Goal: Task Accomplishment & Management: Manage account settings

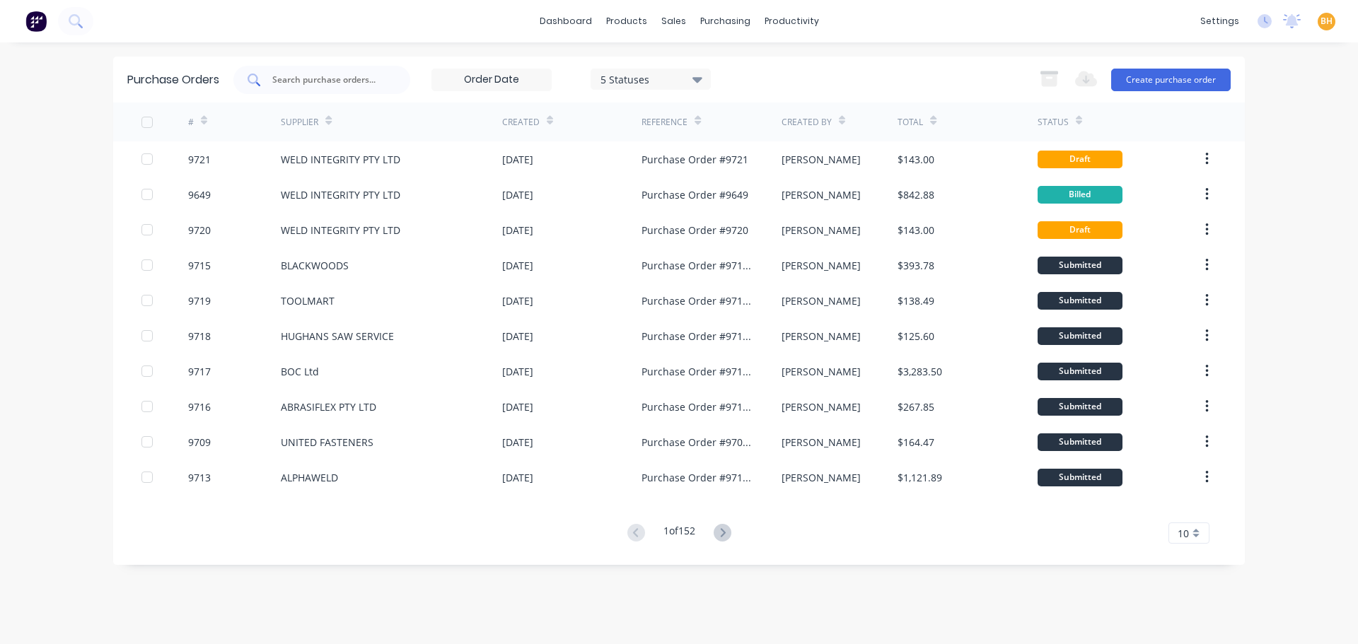
click at [300, 82] on input "text" at bounding box center [329, 80] width 117 height 14
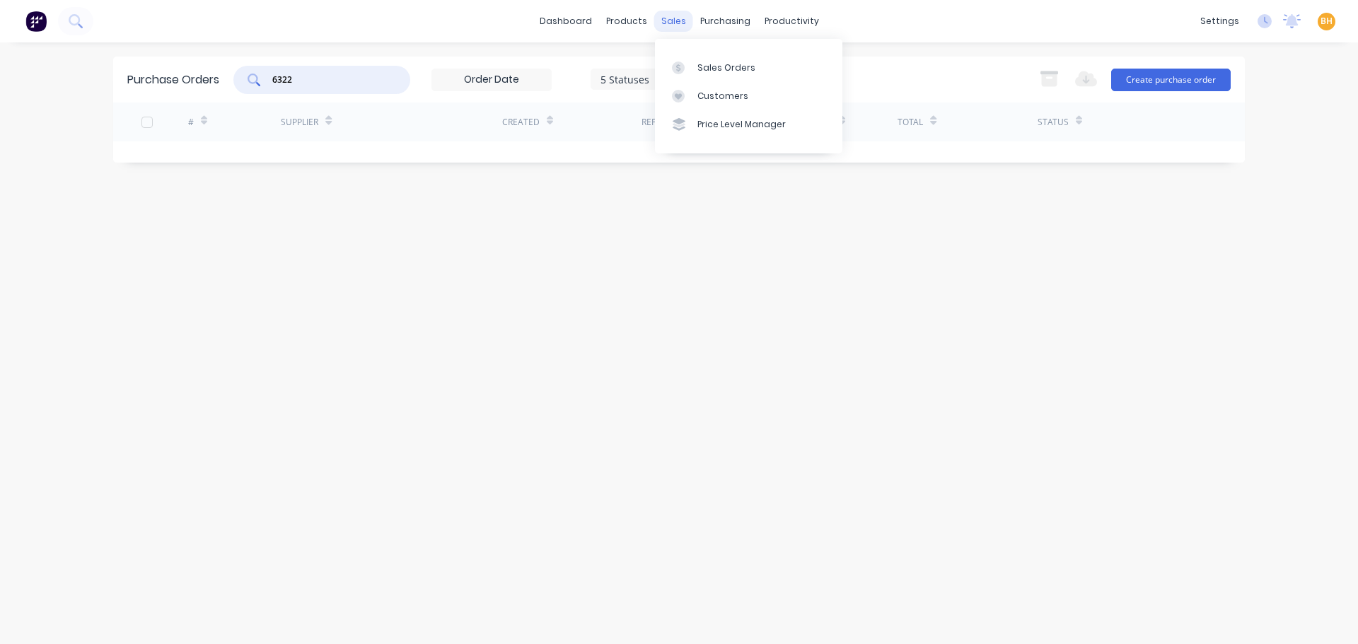
type input "6322"
click at [672, 21] on div "sales" at bounding box center [673, 21] width 39 height 21
click at [705, 73] on div "Sales Orders" at bounding box center [726, 68] width 58 height 13
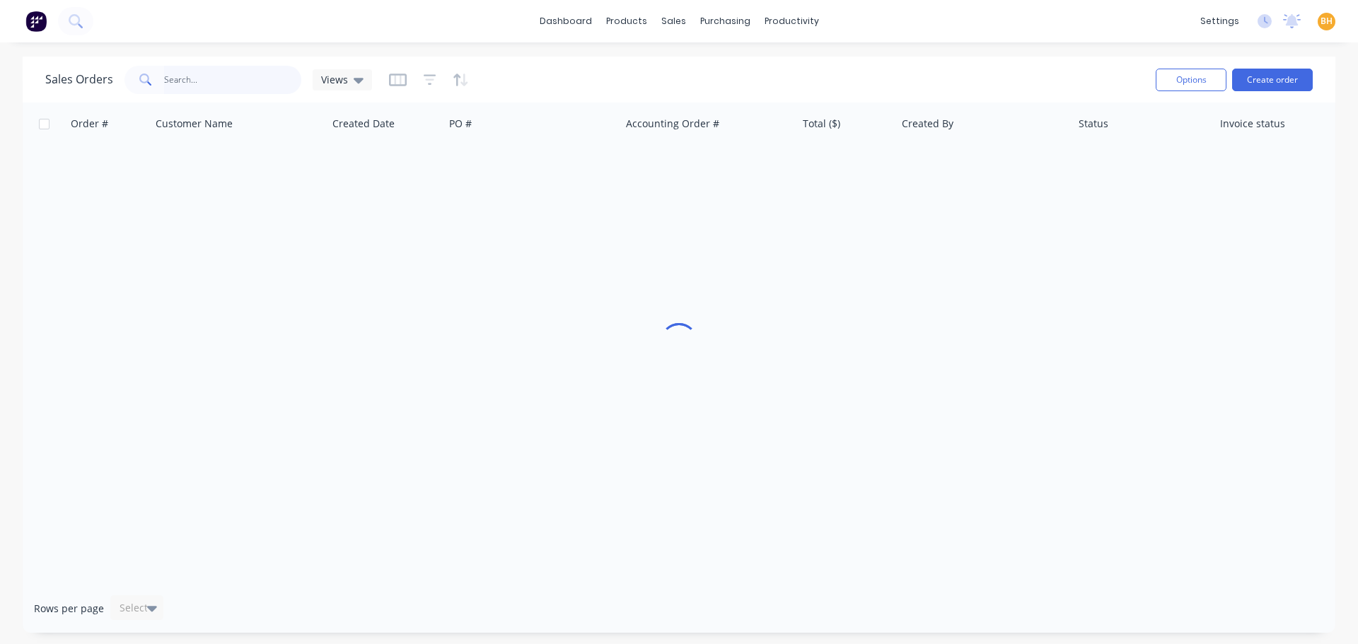
click at [199, 72] on input "text" at bounding box center [233, 80] width 138 height 28
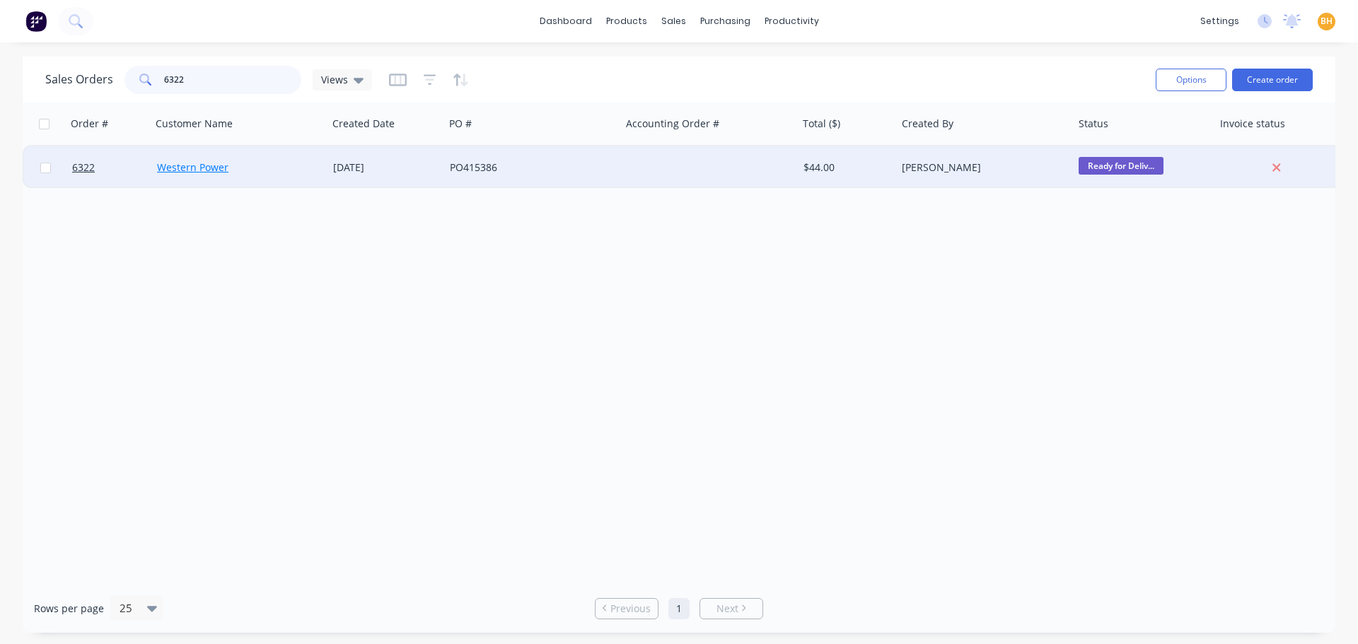
type input "6322"
click at [178, 163] on link "Western Power" at bounding box center [192, 167] width 71 height 13
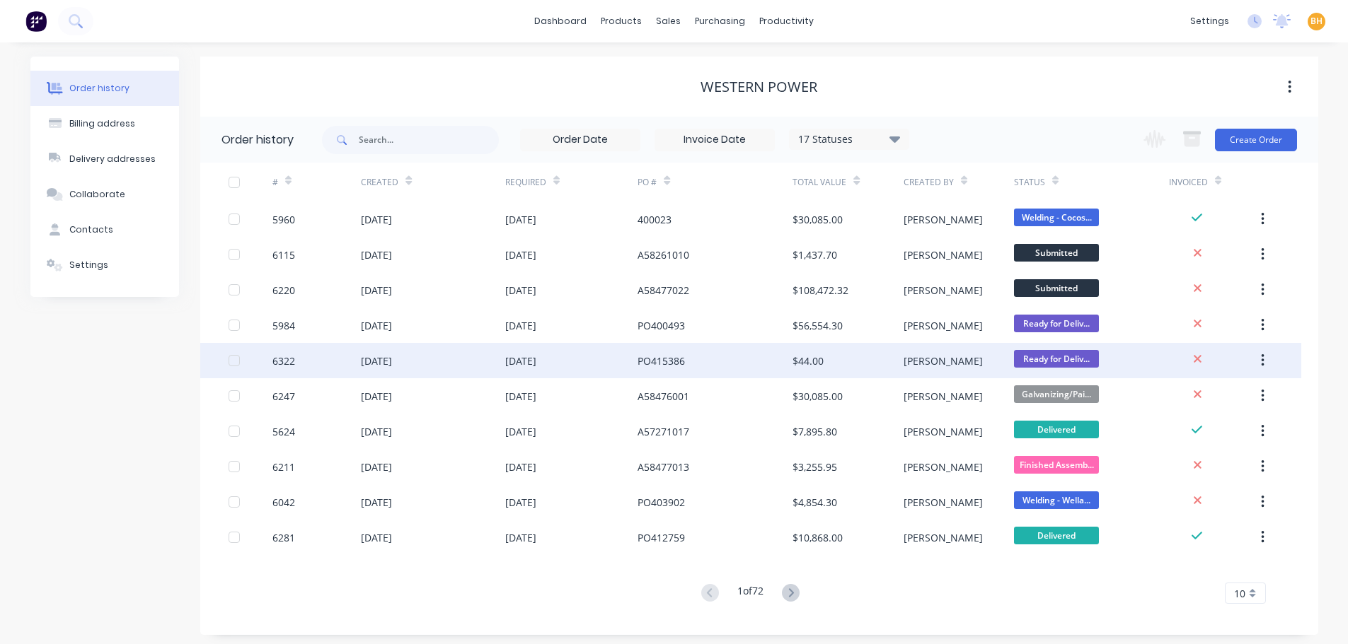
click at [369, 356] on div "[DATE]" at bounding box center [376, 361] width 31 height 15
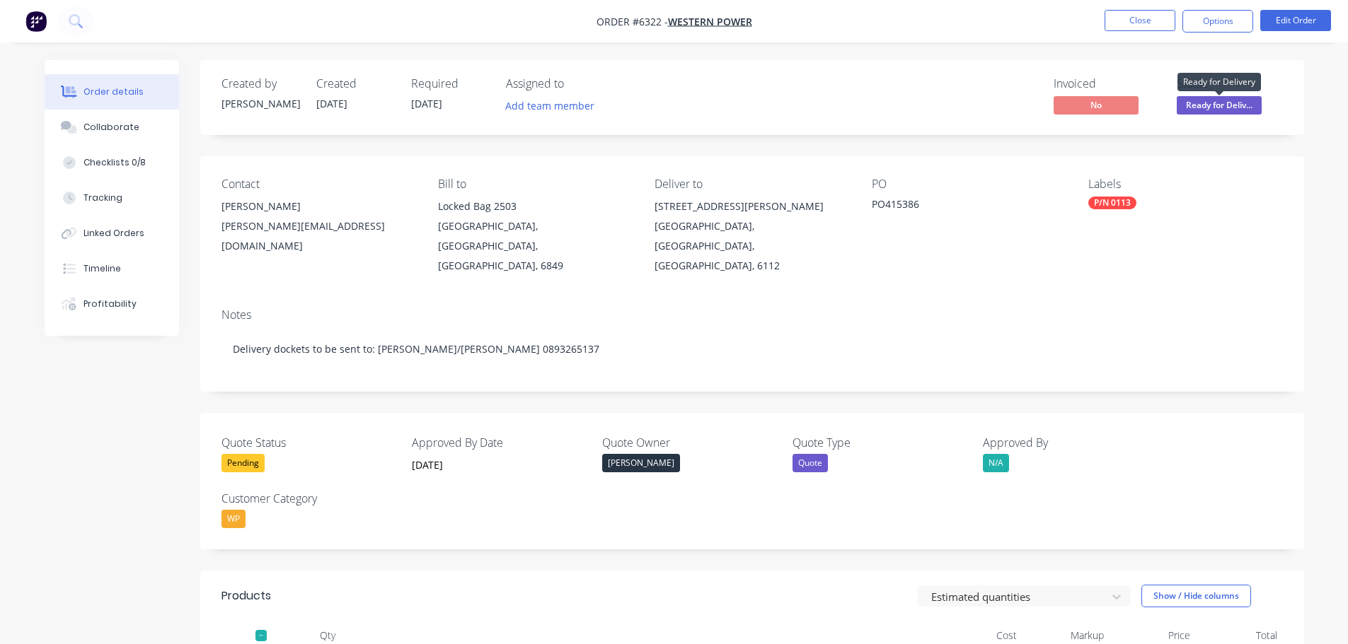
click at [1229, 100] on span "Ready for Deliv..." at bounding box center [1218, 105] width 85 height 18
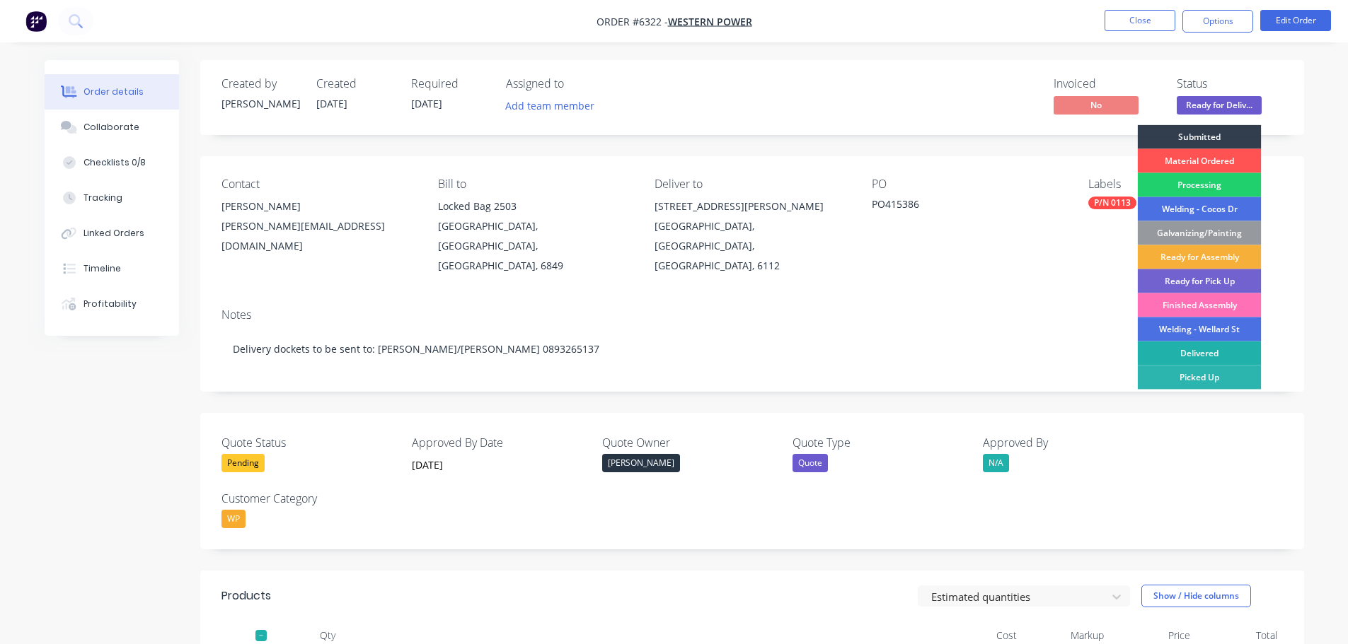
click at [1227, 344] on div "Delivered" at bounding box center [1199, 354] width 124 height 24
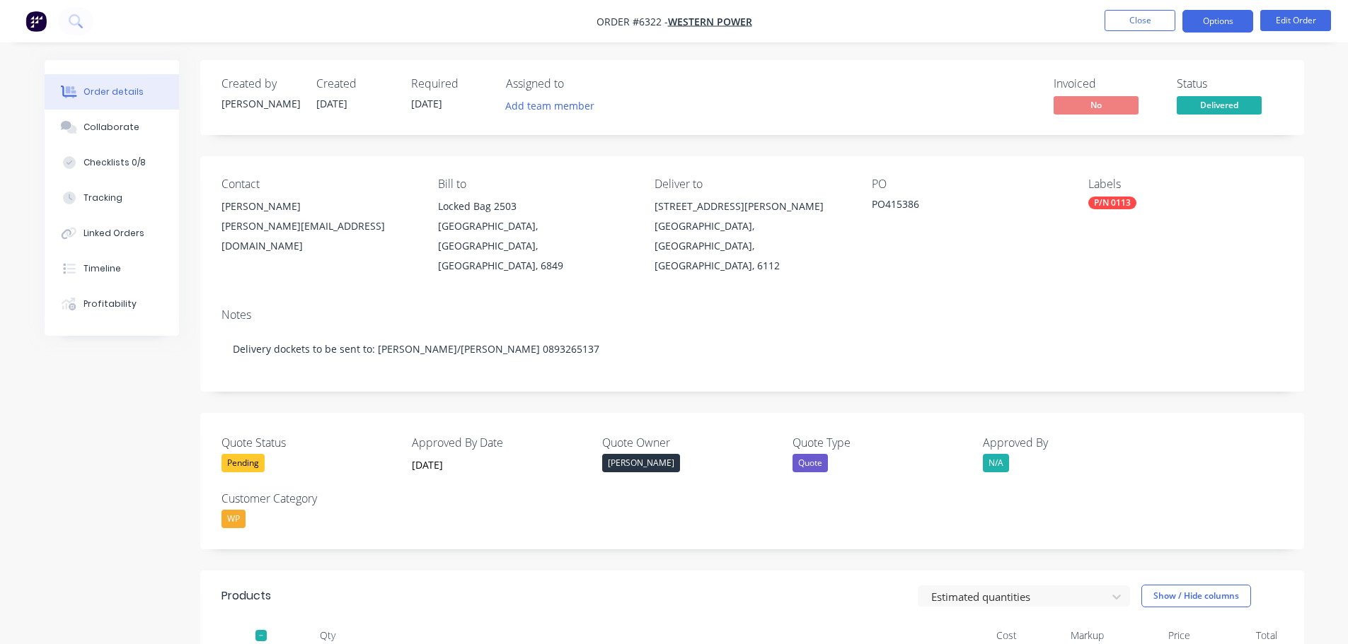
click at [1230, 19] on button "Options" at bounding box center [1217, 21] width 71 height 23
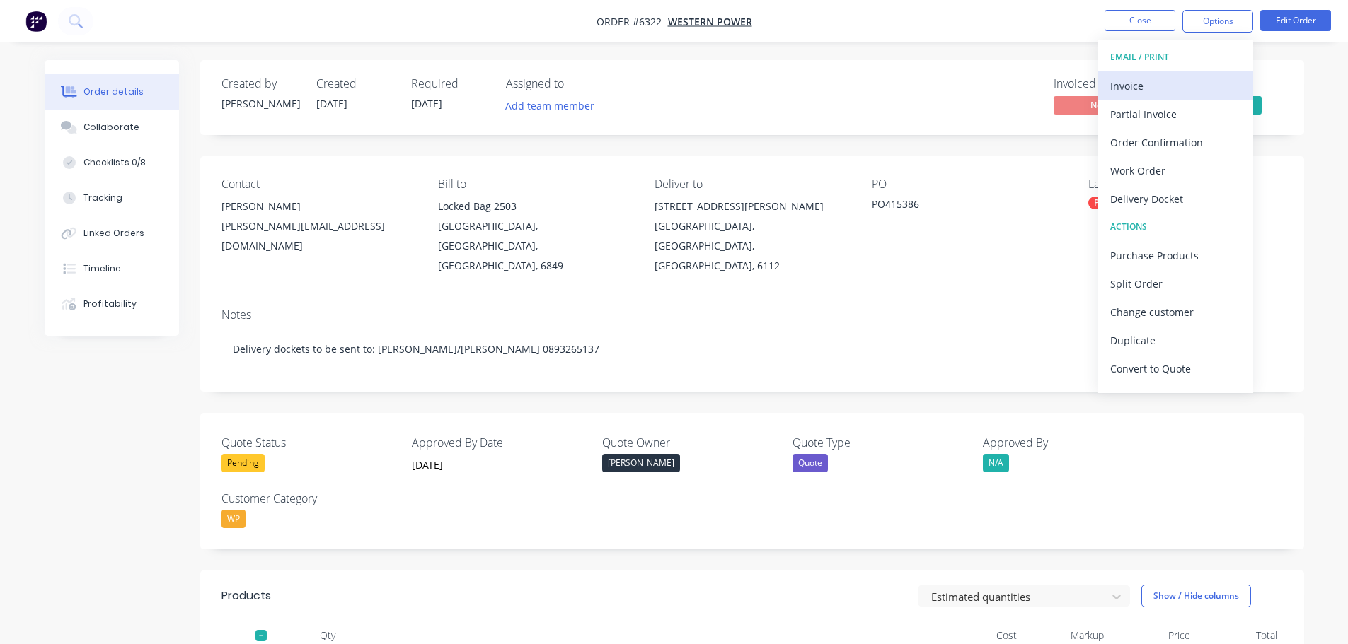
click at [1116, 95] on div "Invoice" at bounding box center [1175, 86] width 130 height 21
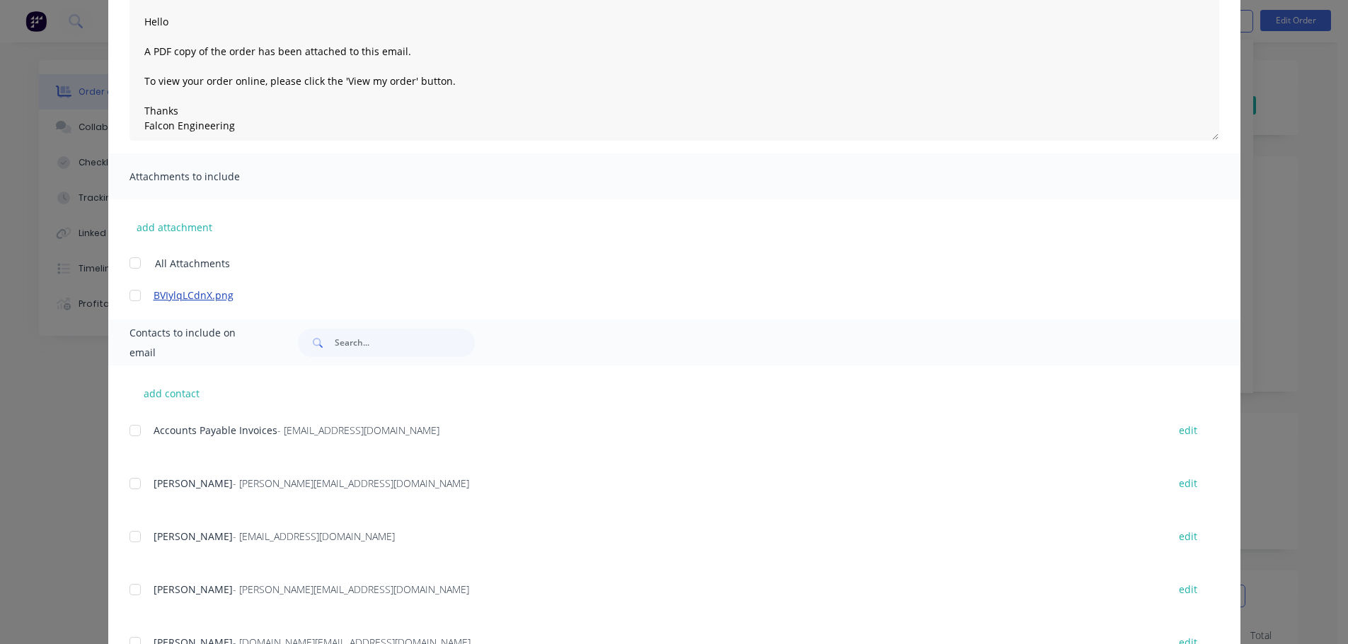
scroll to position [212, 0]
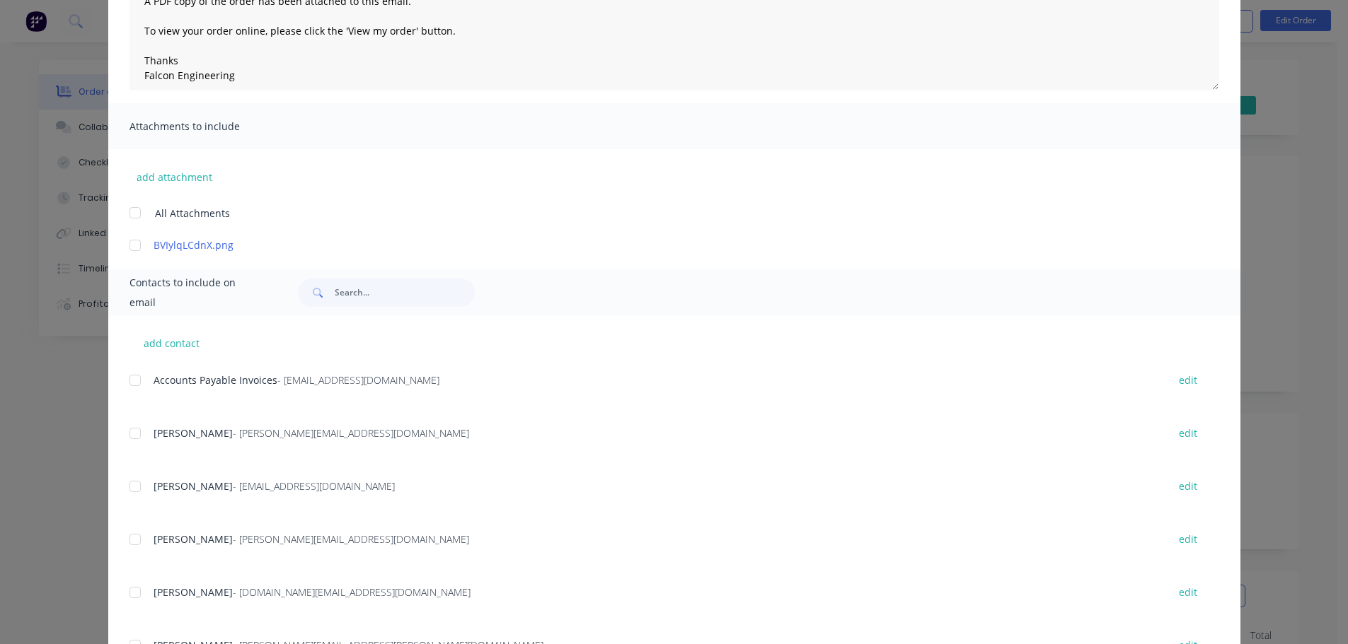
click at [127, 376] on div at bounding box center [135, 380] width 28 height 28
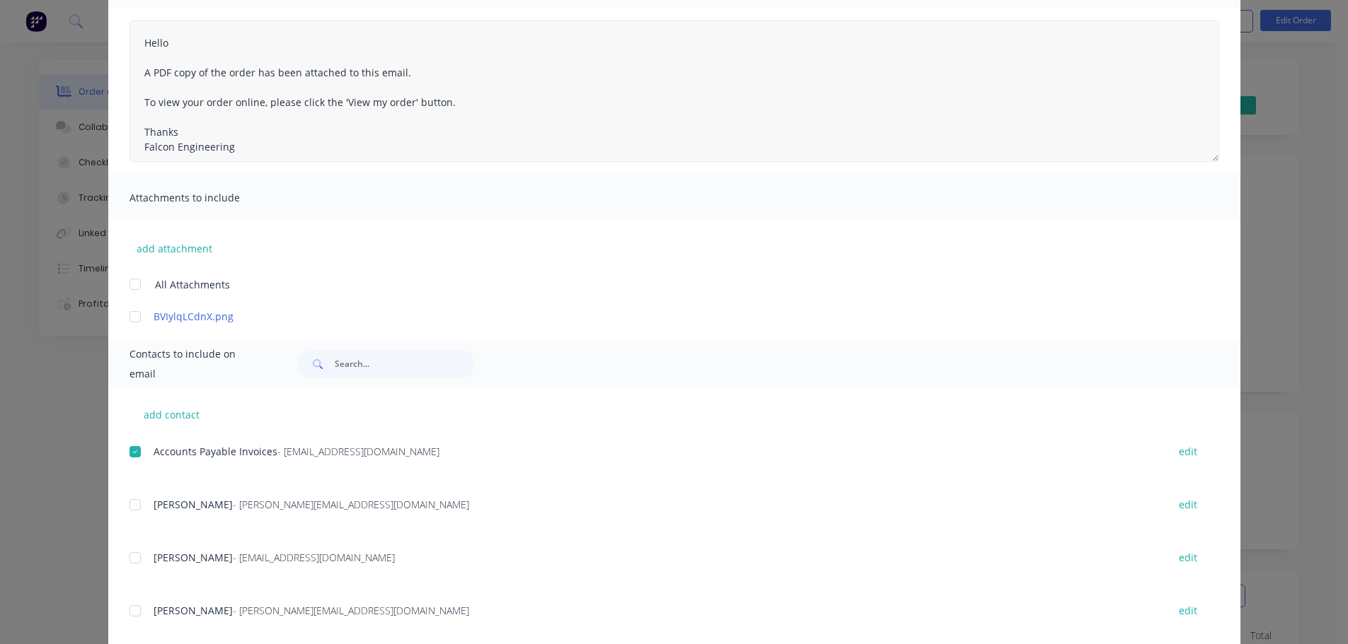
scroll to position [0, 0]
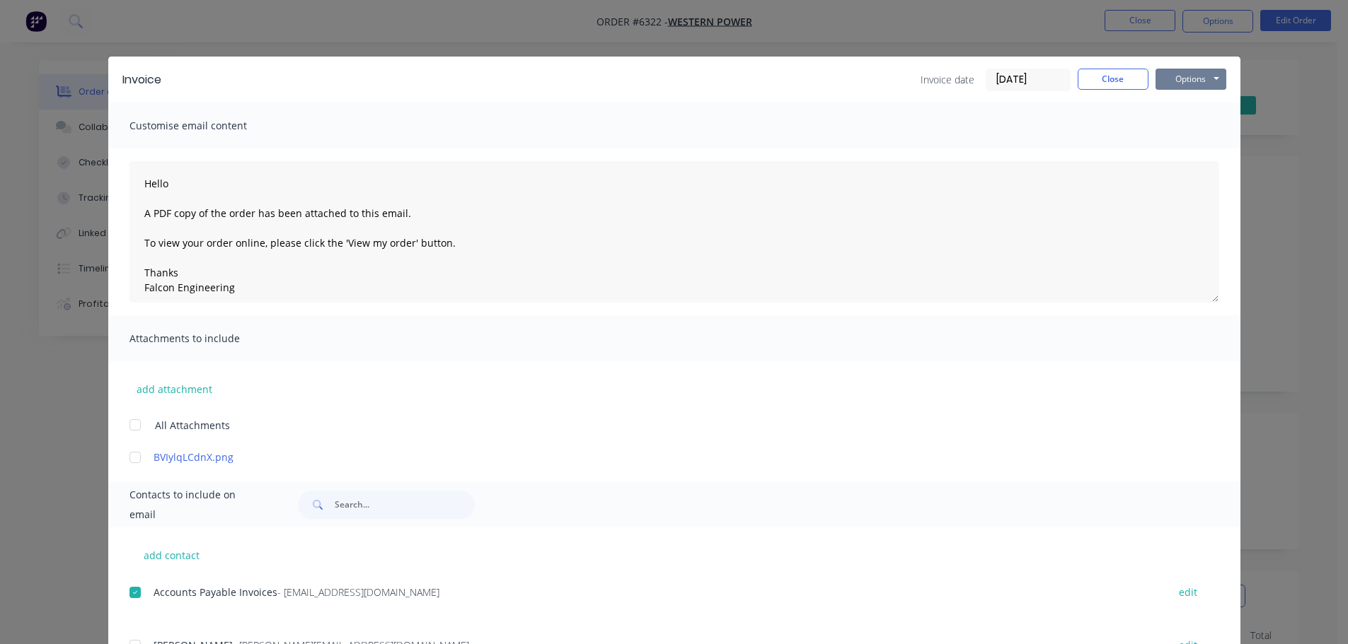
click at [1198, 70] on button "Options" at bounding box center [1190, 79] width 71 height 21
click at [1187, 151] on button "Email" at bounding box center [1200, 150] width 91 height 23
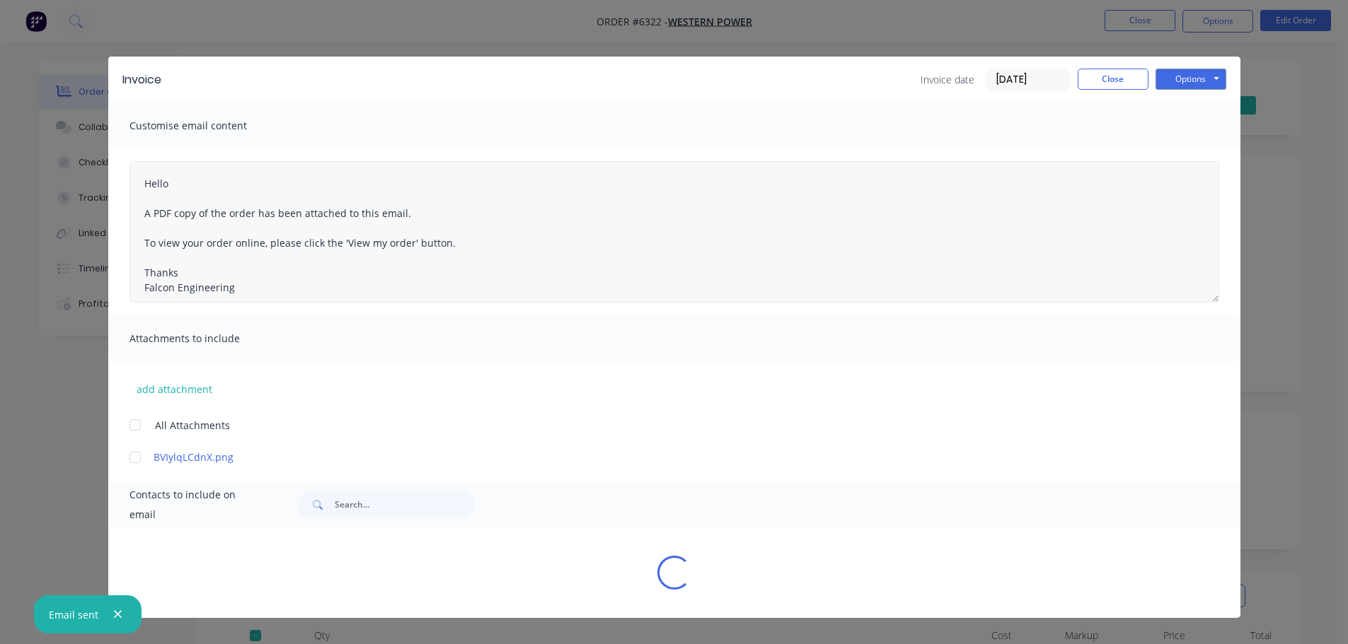
type textarea "Hello A PDF copy of the order has been attached to this email. To view your ord…"
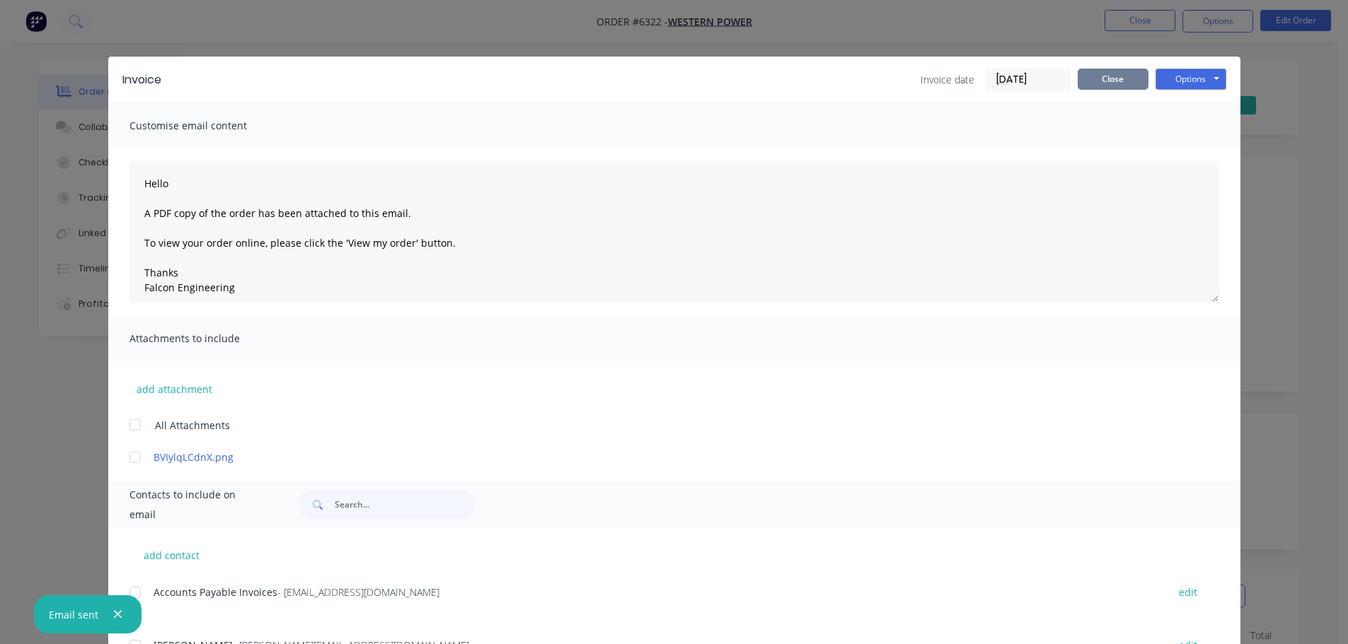
click at [1115, 85] on button "Close" at bounding box center [1112, 79] width 71 height 21
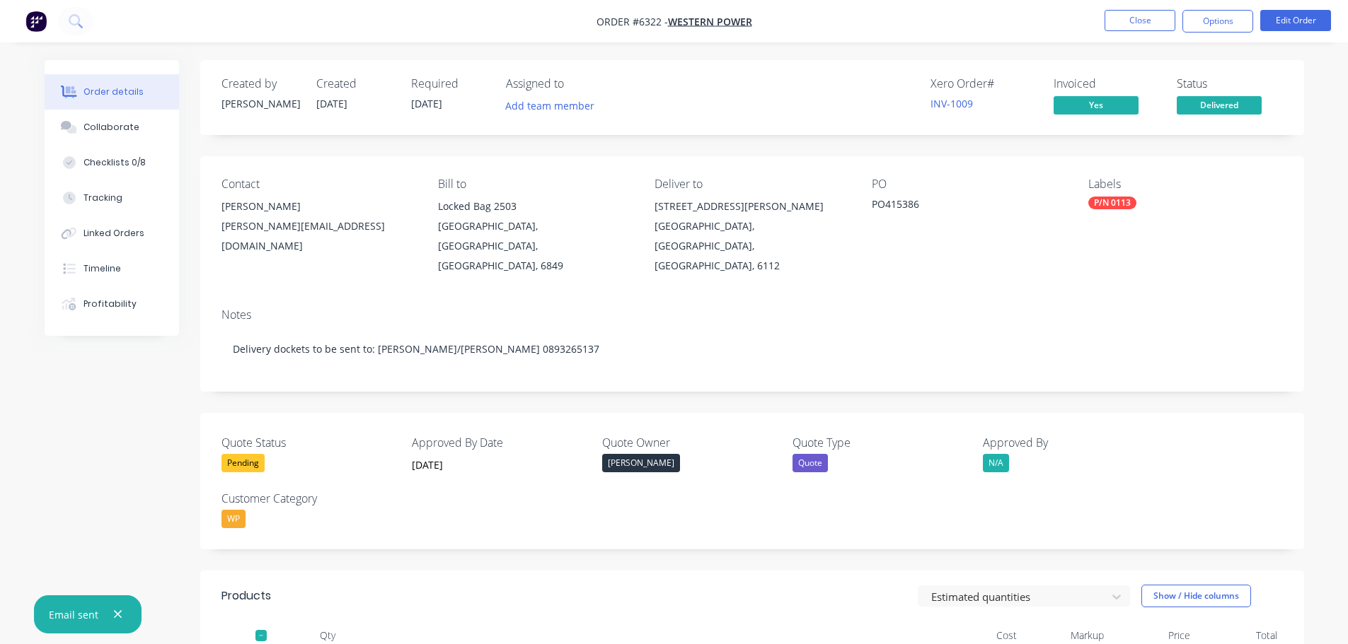
click at [113, 614] on icon "button" at bounding box center [117, 614] width 9 height 13
click at [1123, 11] on button "Close" at bounding box center [1139, 20] width 71 height 21
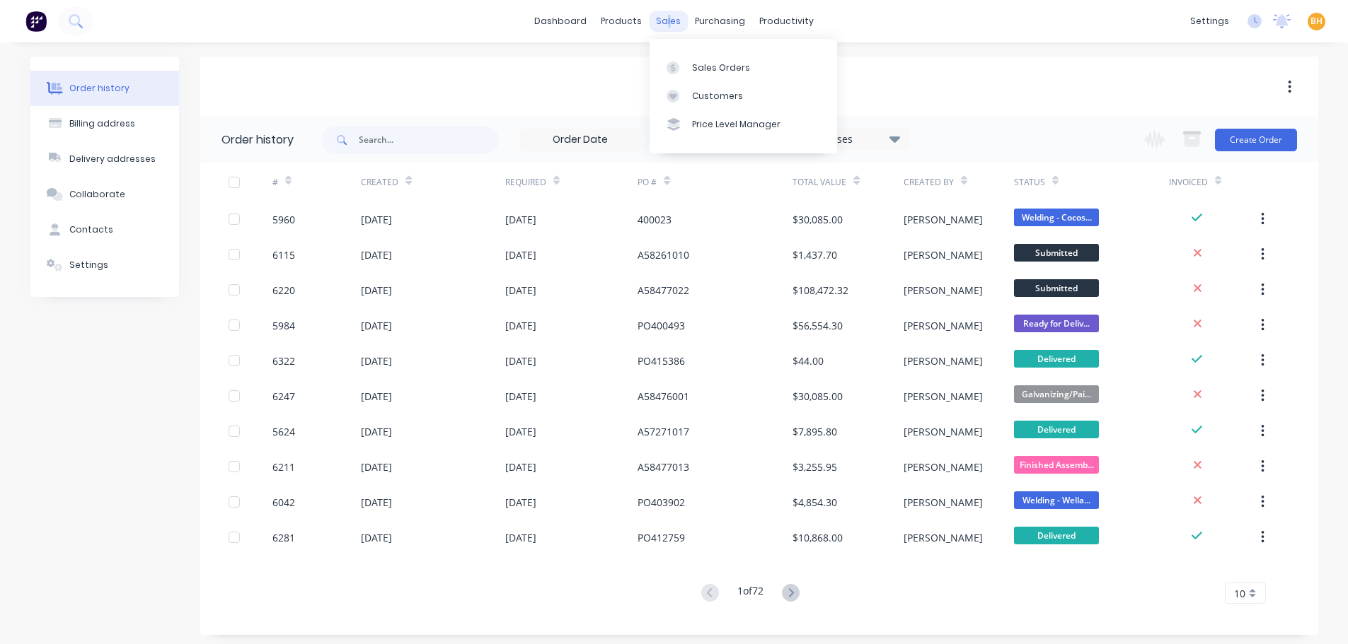
click at [670, 14] on div "sales" at bounding box center [668, 21] width 39 height 21
click at [709, 66] on div "Sales Orders" at bounding box center [721, 68] width 58 height 13
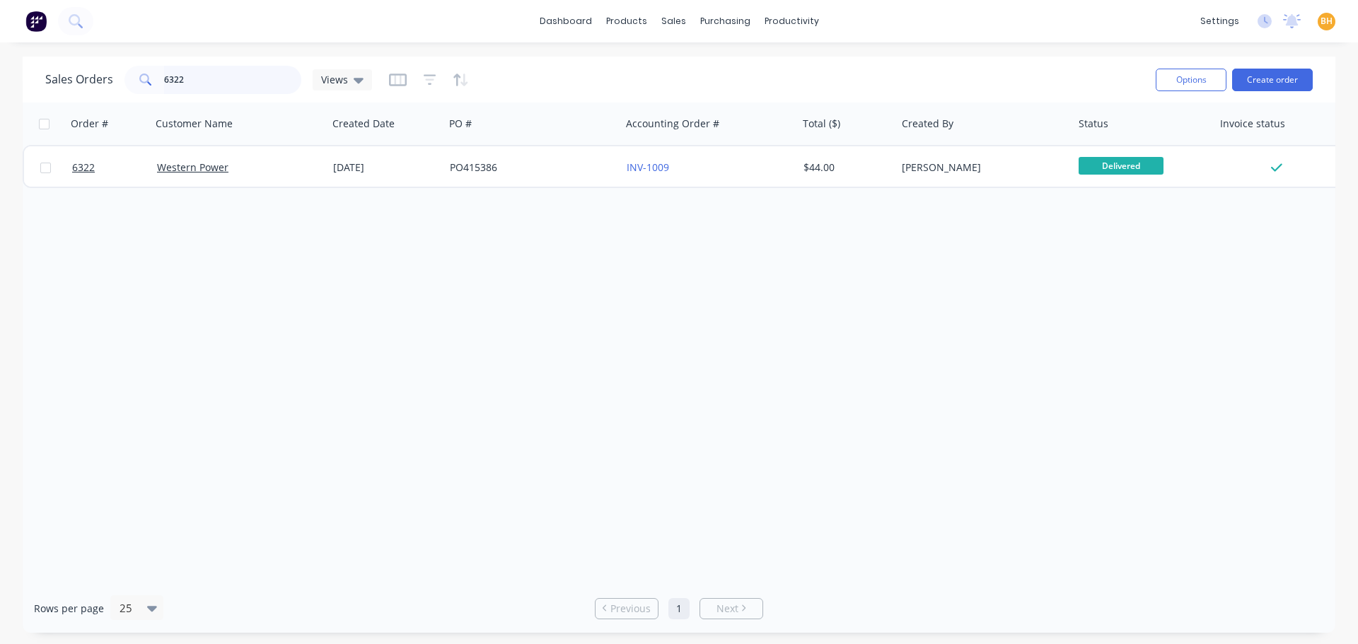
click at [204, 78] on input "6322" at bounding box center [233, 80] width 138 height 28
click at [196, 88] on input "6322" at bounding box center [233, 80] width 138 height 28
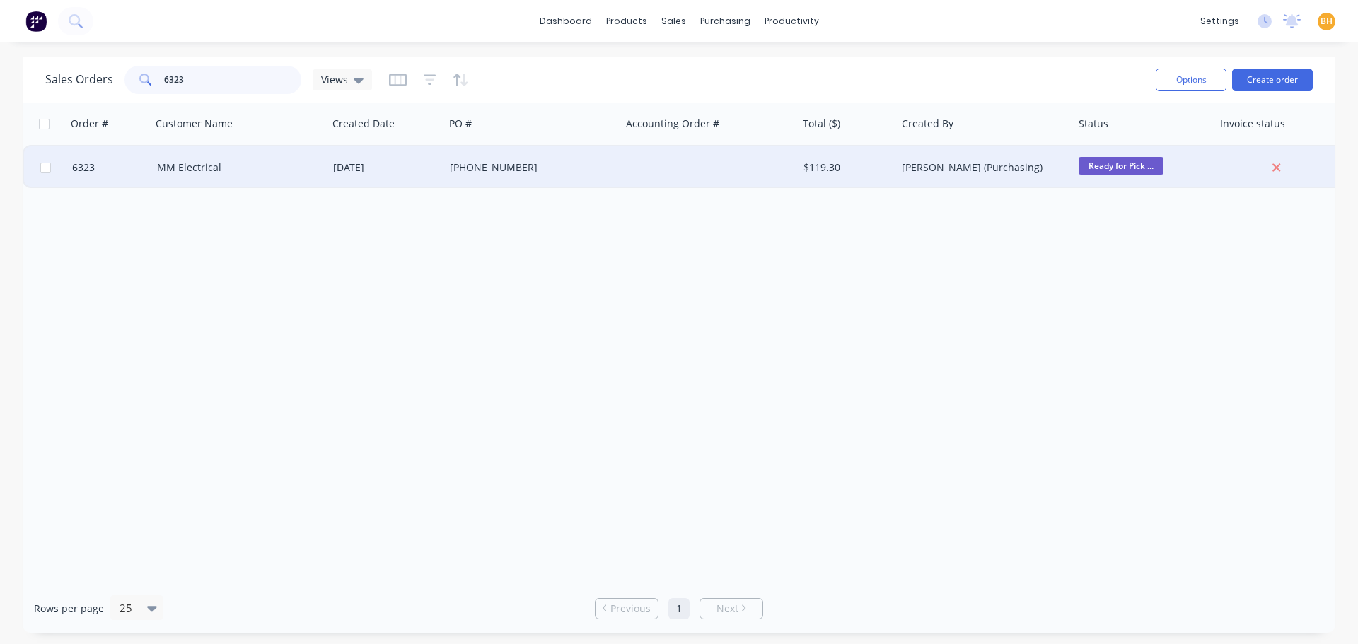
type input "6323"
click at [220, 179] on div "MM Electrical" at bounding box center [239, 167] width 177 height 42
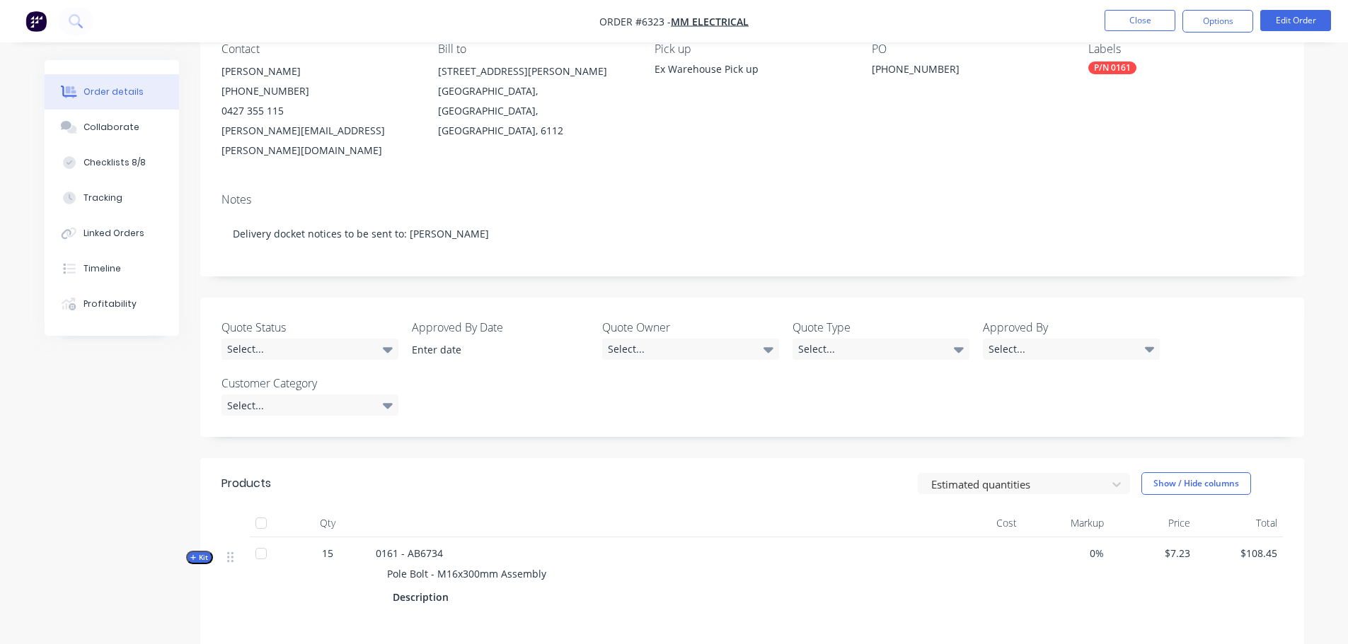
scroll to position [212, 0]
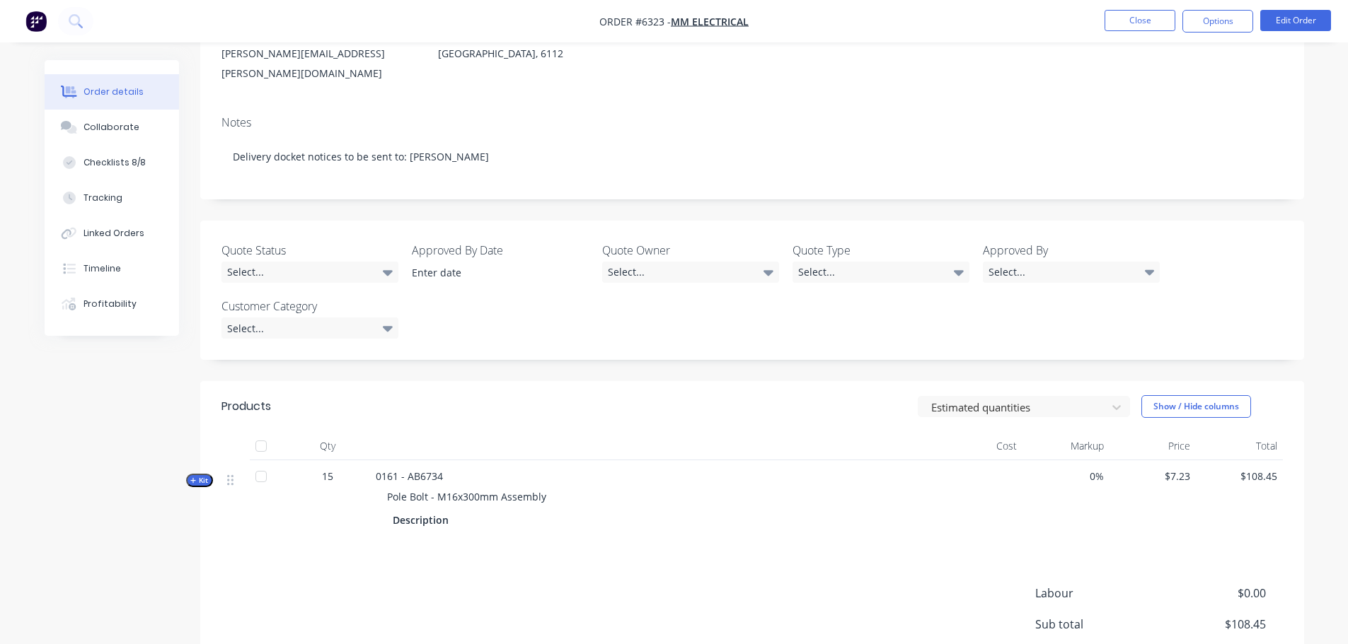
click at [262, 432] on div at bounding box center [261, 446] width 28 height 28
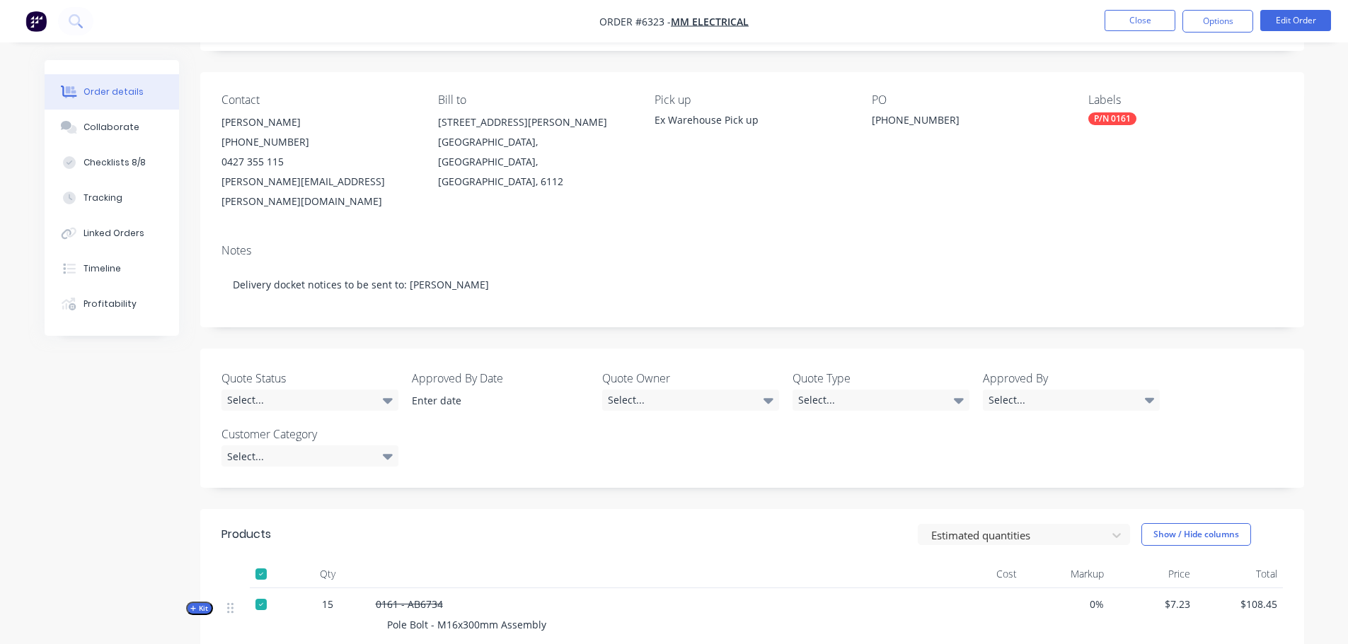
scroll to position [0, 0]
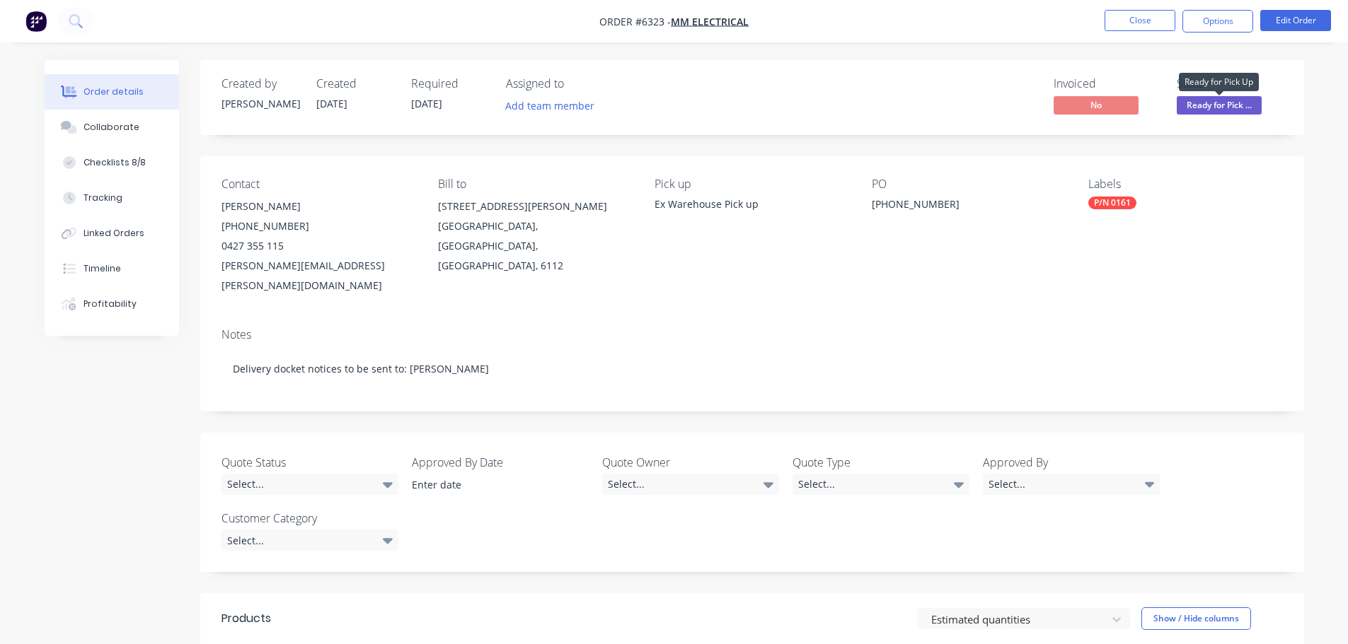
click at [1224, 103] on span "Ready for Pick ..." at bounding box center [1218, 105] width 85 height 18
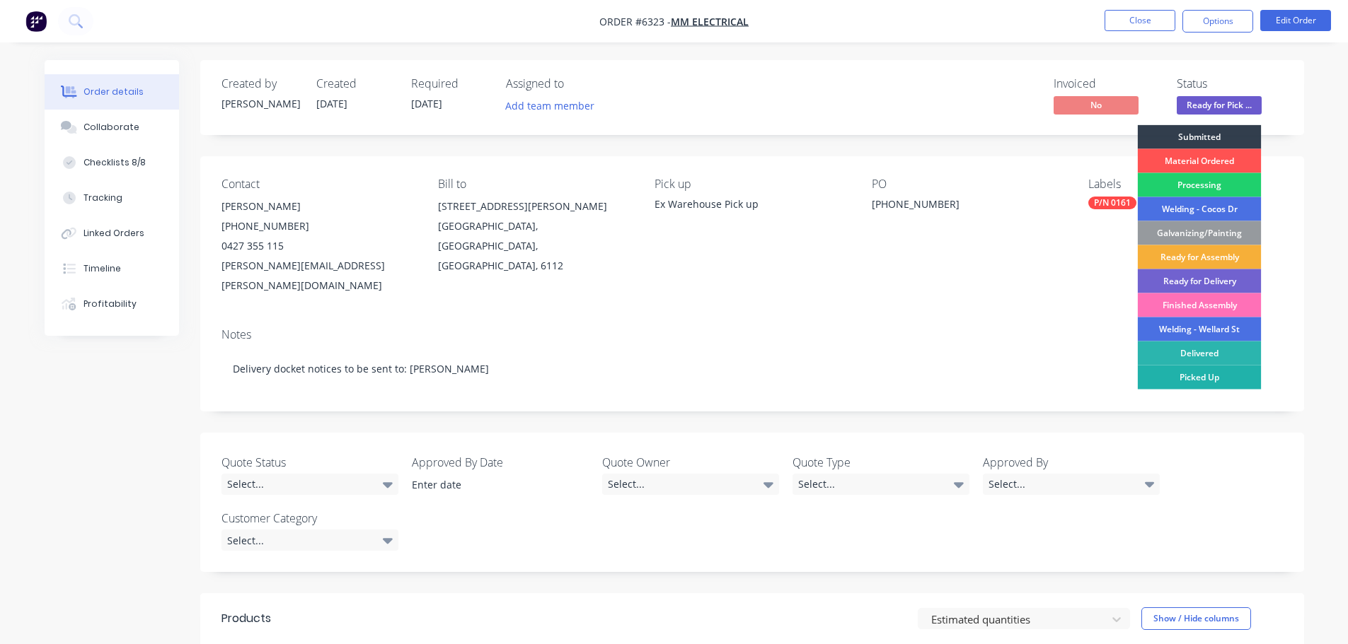
click at [1207, 373] on div "Picked Up" at bounding box center [1199, 378] width 124 height 24
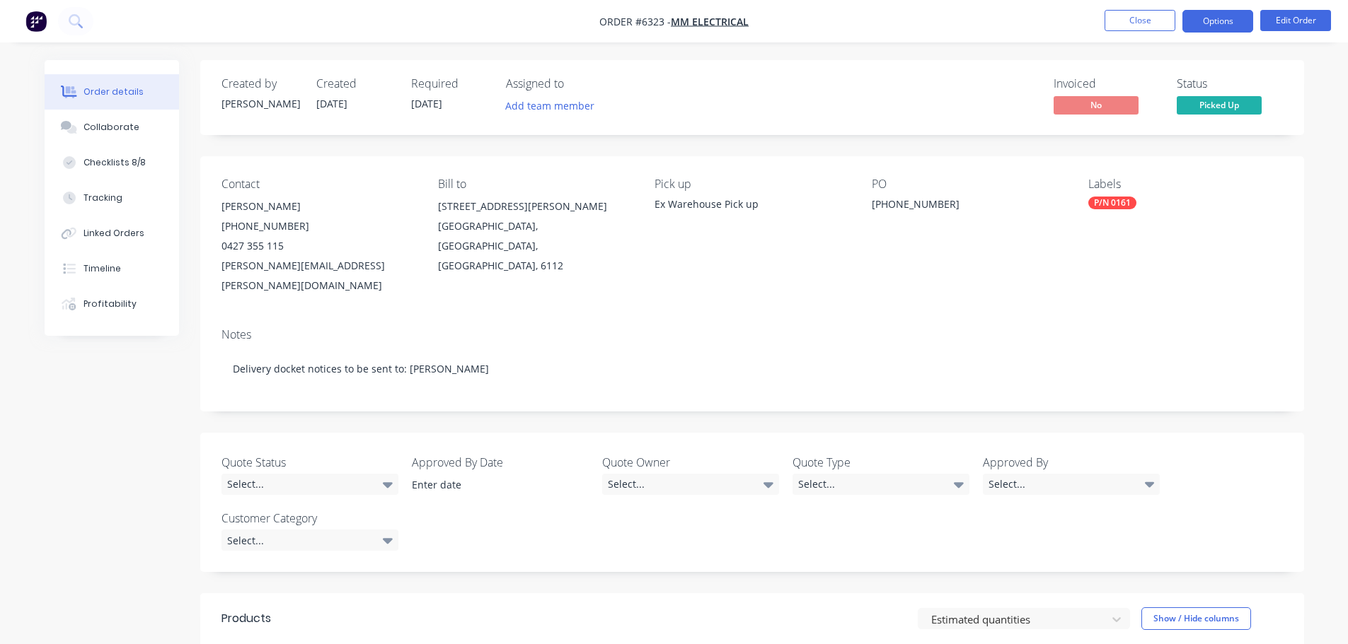
click at [1203, 22] on button "Options" at bounding box center [1217, 21] width 71 height 23
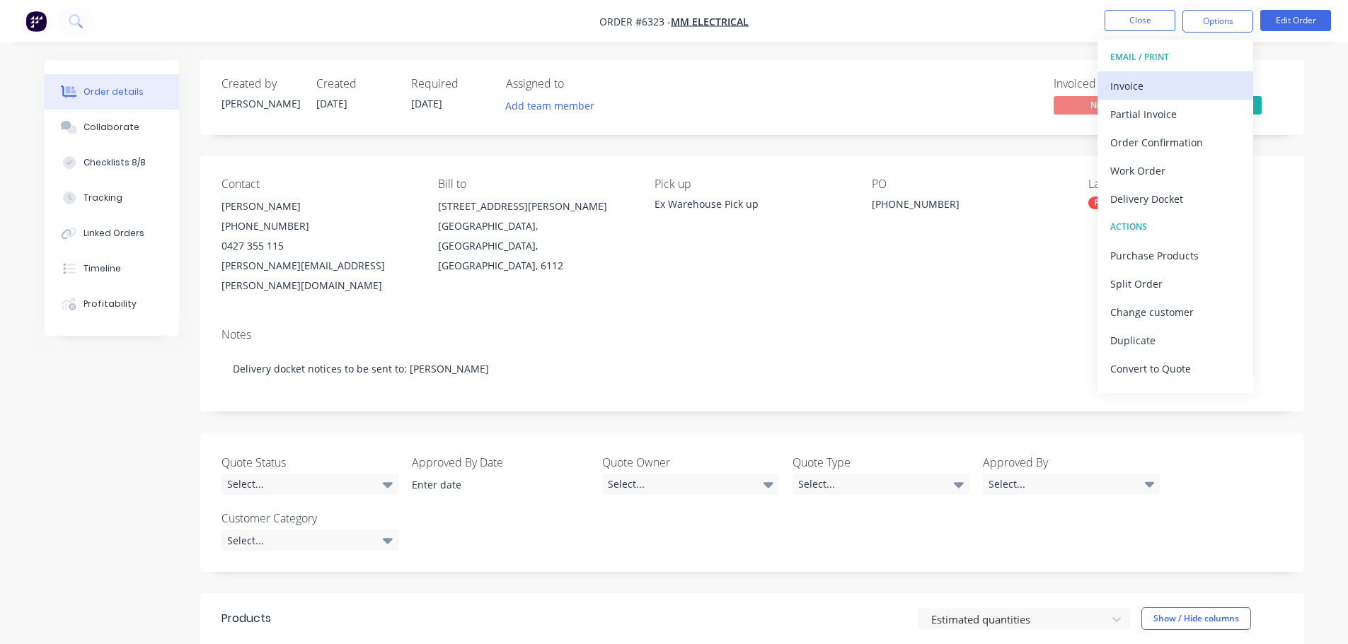
click at [1150, 86] on div "Invoice" at bounding box center [1175, 86] width 130 height 21
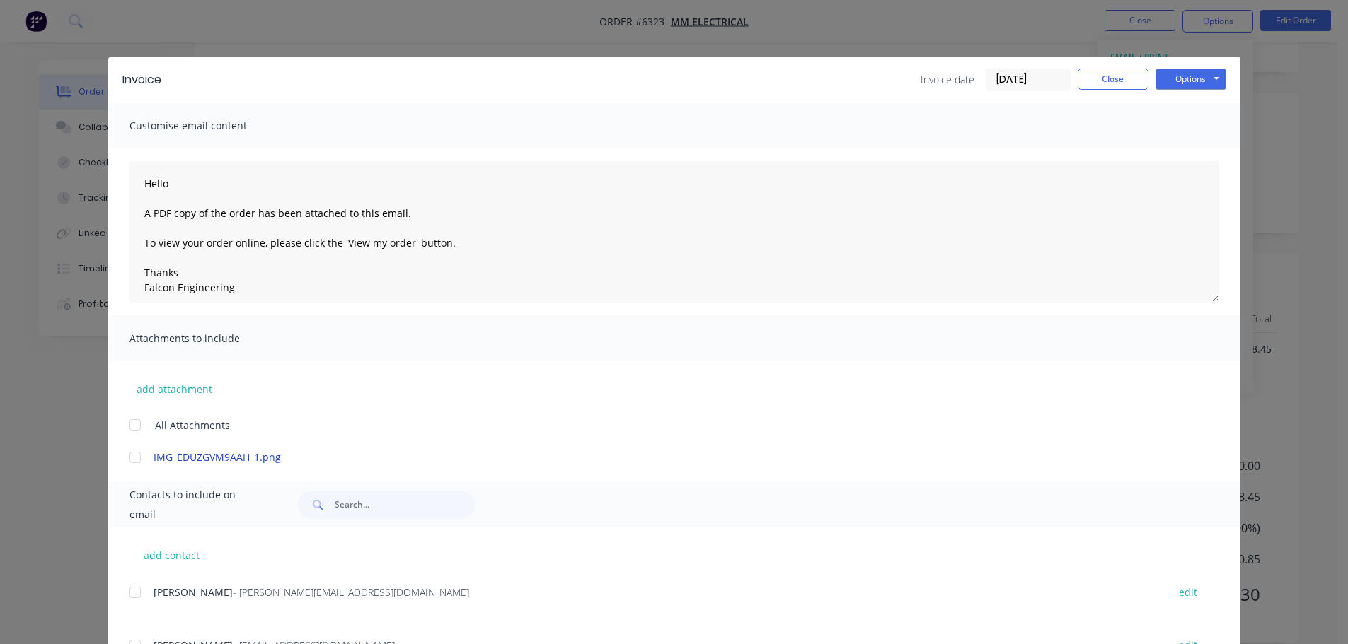
scroll to position [224, 0]
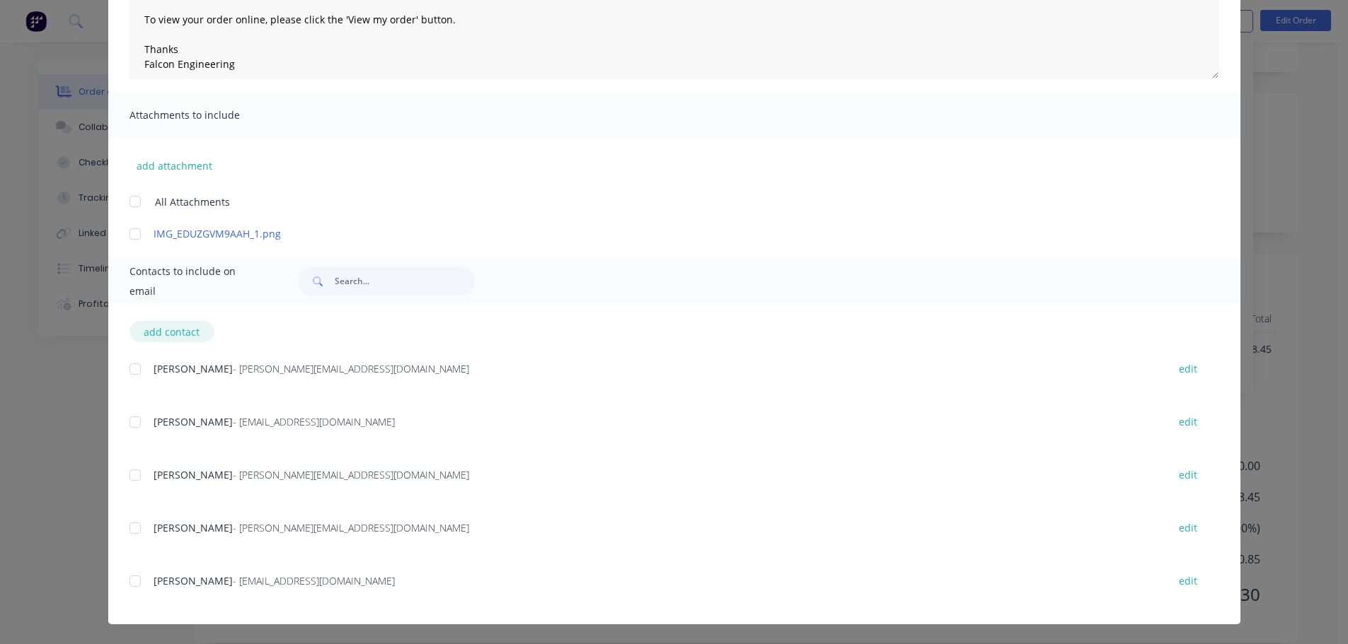
click at [175, 328] on button "add contact" at bounding box center [171, 331] width 85 height 21
type textarea "Hello A PDF copy of the order has been attached to this email. To view your ord…"
select select "AU"
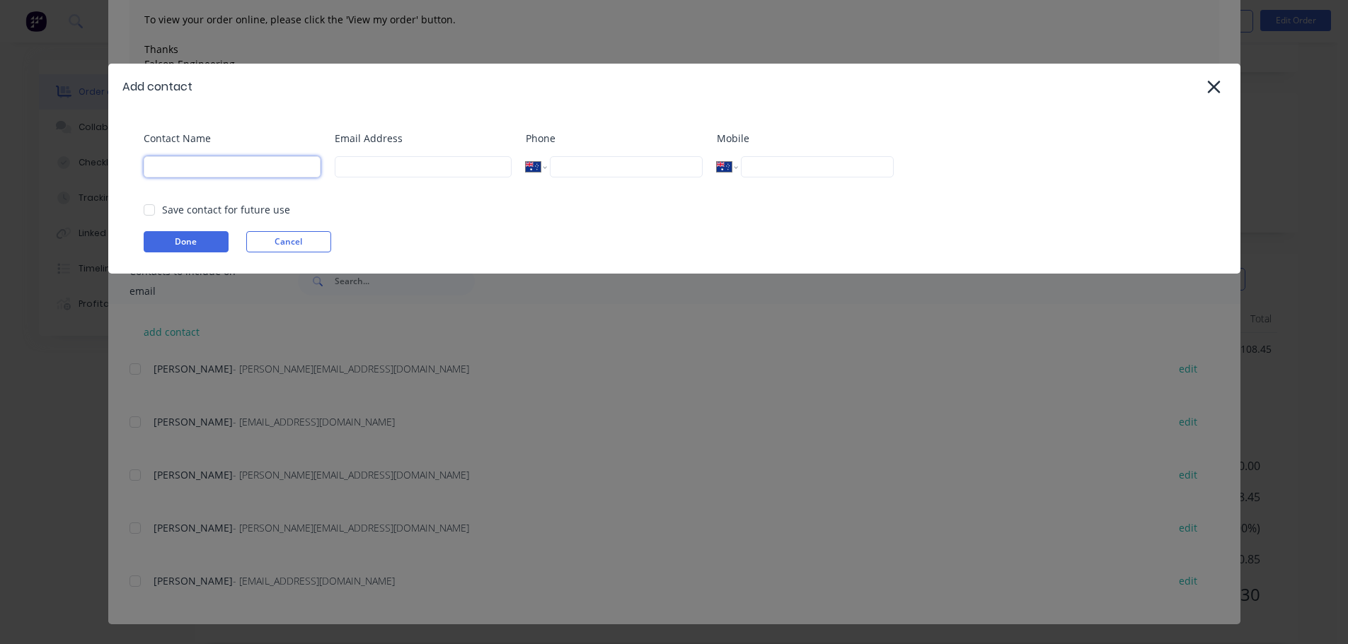
click at [210, 162] on input at bounding box center [232, 166] width 177 height 21
type input "r"
type input "Raoul Temme"
click at [349, 166] on input at bounding box center [423, 166] width 177 height 21
click at [1203, 85] on div at bounding box center [1213, 86] width 25 height 25
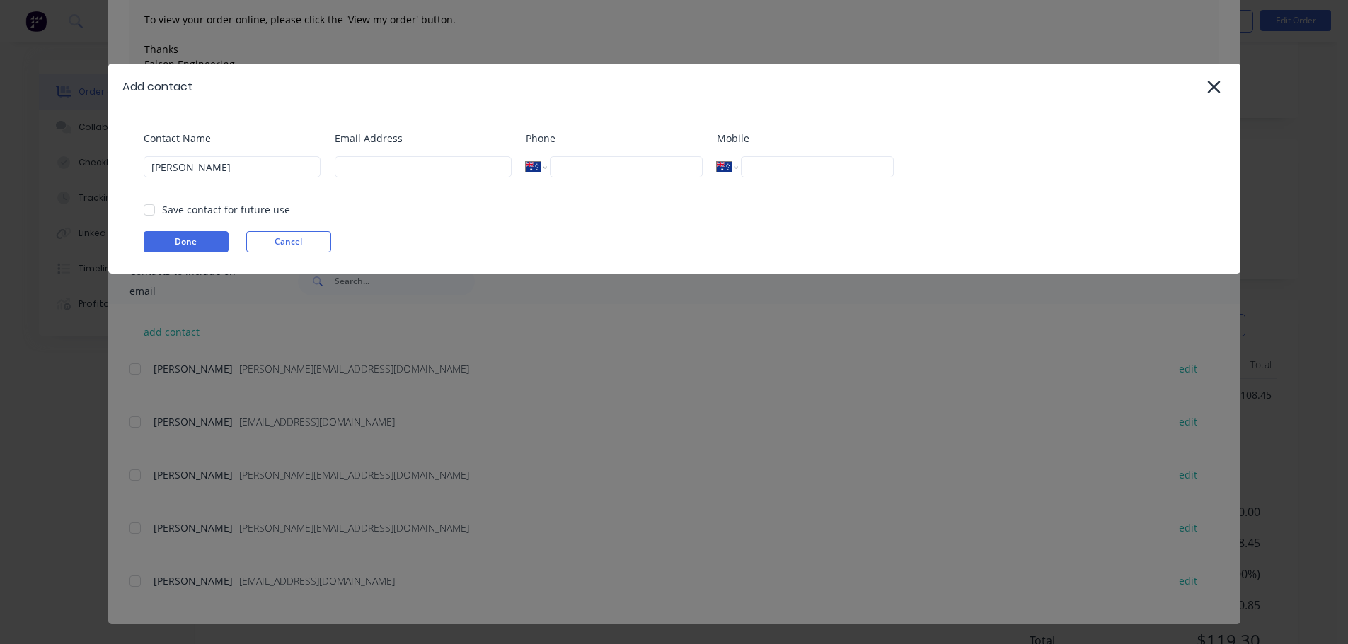
scroll to position [269, 0]
click at [1214, 89] on icon at bounding box center [1213, 87] width 15 height 20
type textarea "Hello A PDF copy of the order has been attached to this email. To view your ord…"
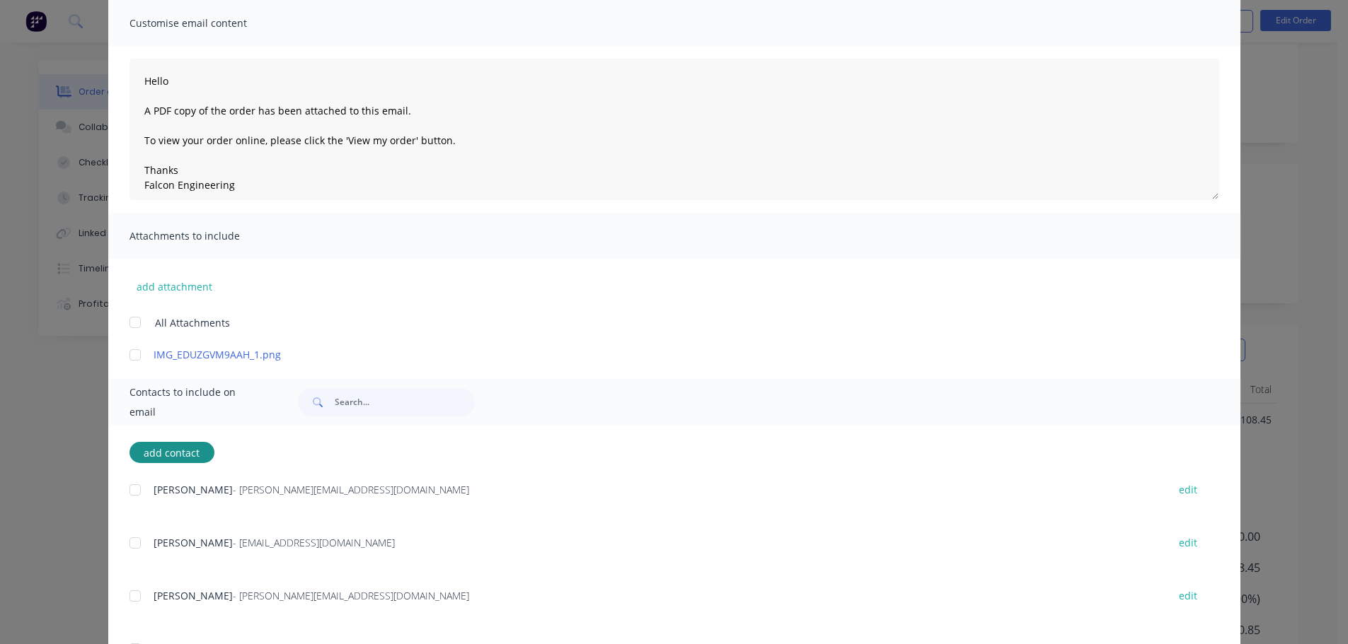
scroll to position [0, 0]
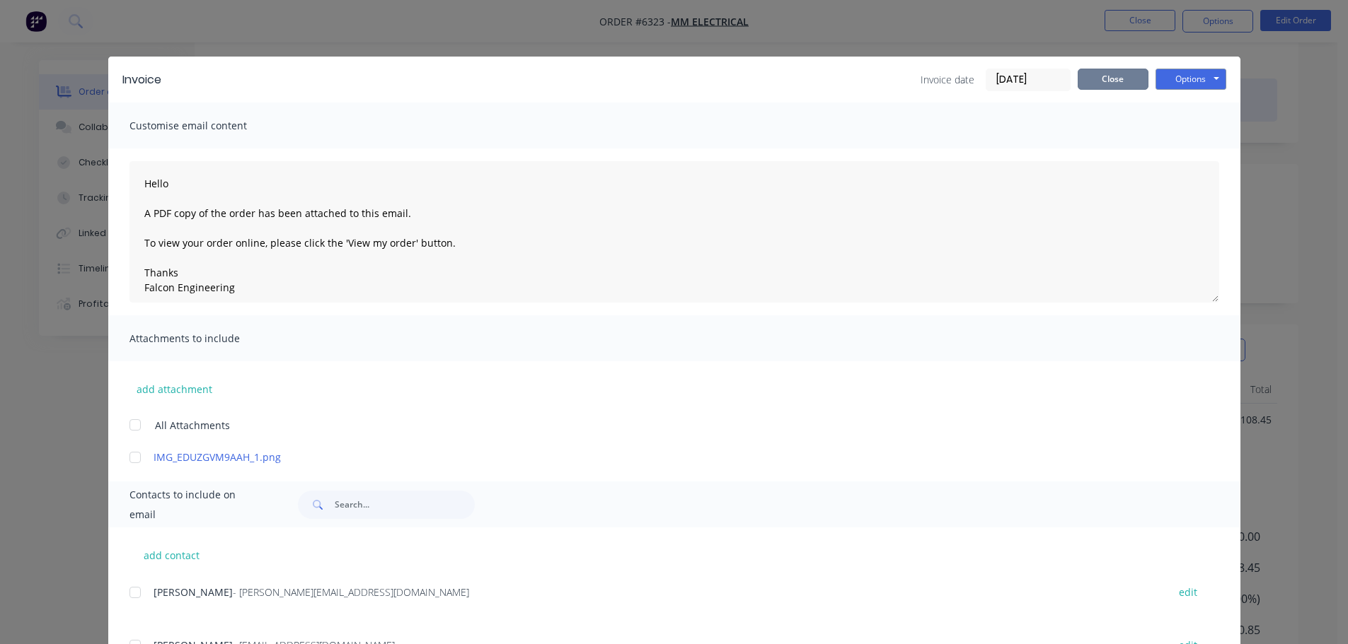
click at [1087, 71] on button "Close" at bounding box center [1112, 79] width 71 height 21
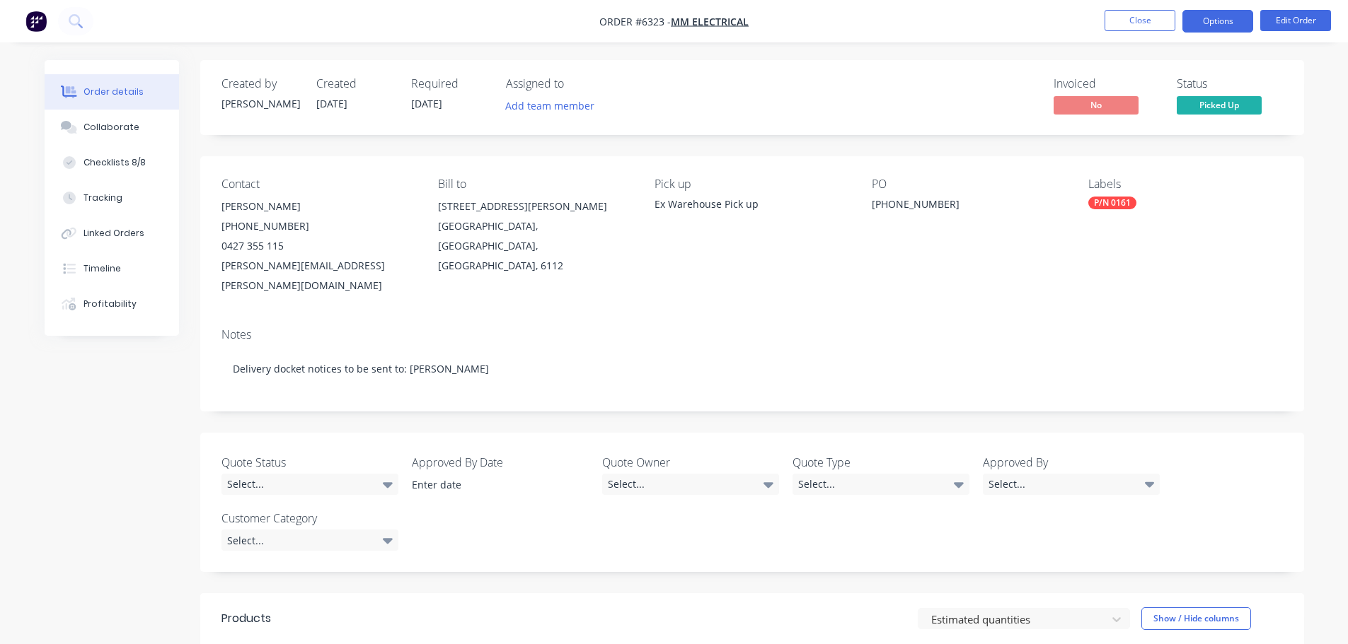
click at [1205, 16] on button "Options" at bounding box center [1217, 21] width 71 height 23
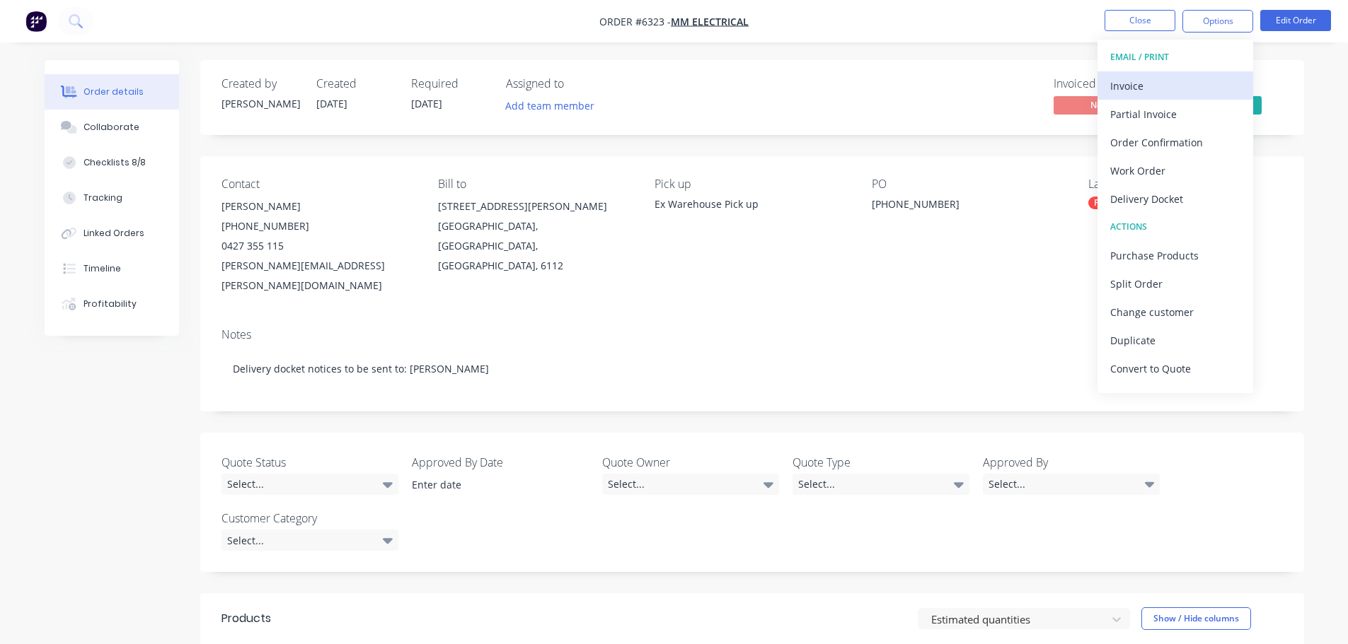
click at [1134, 87] on div "Invoice" at bounding box center [1175, 86] width 130 height 21
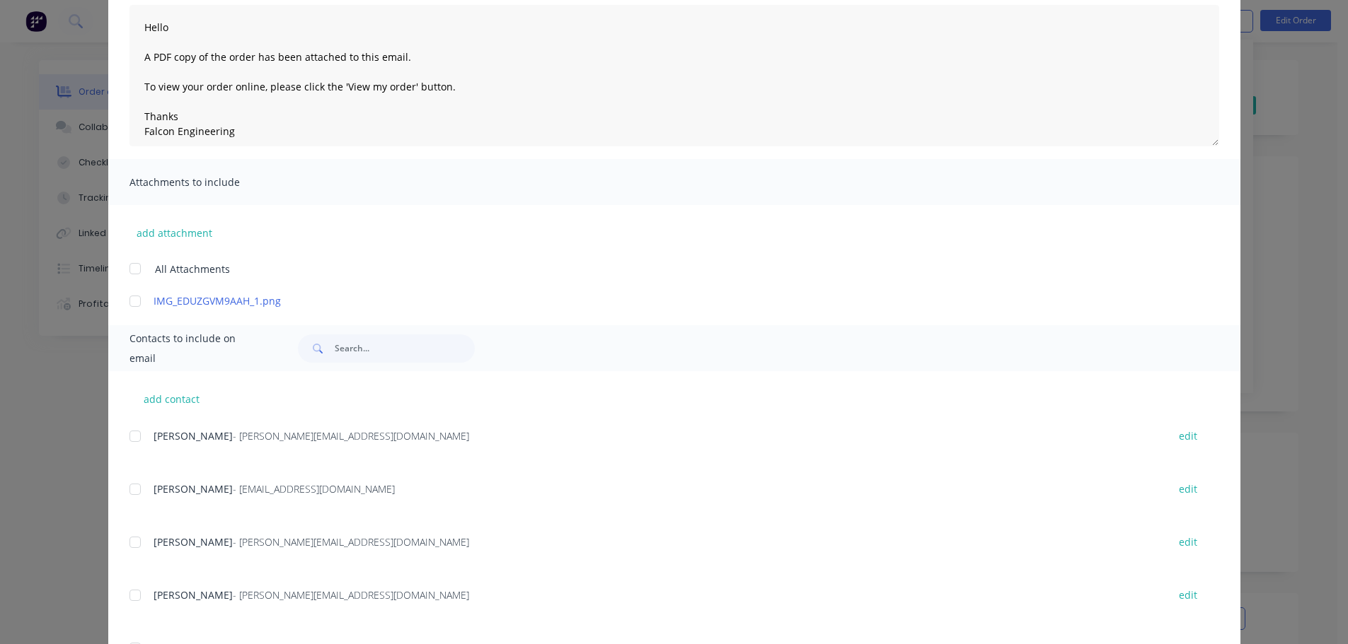
scroll to position [224, 0]
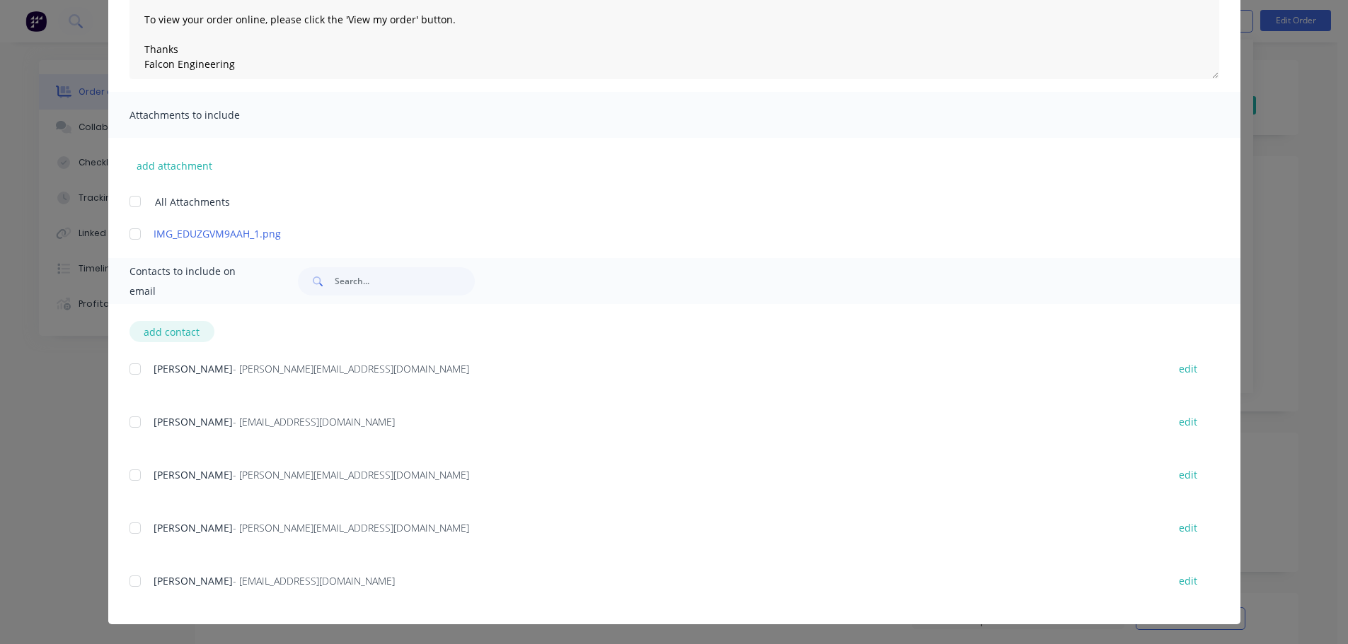
click at [151, 340] on button "add contact" at bounding box center [171, 331] width 85 height 21
type textarea "Hello A PDF copy of the order has been attached to this email. To view your ord…"
select select "AU"
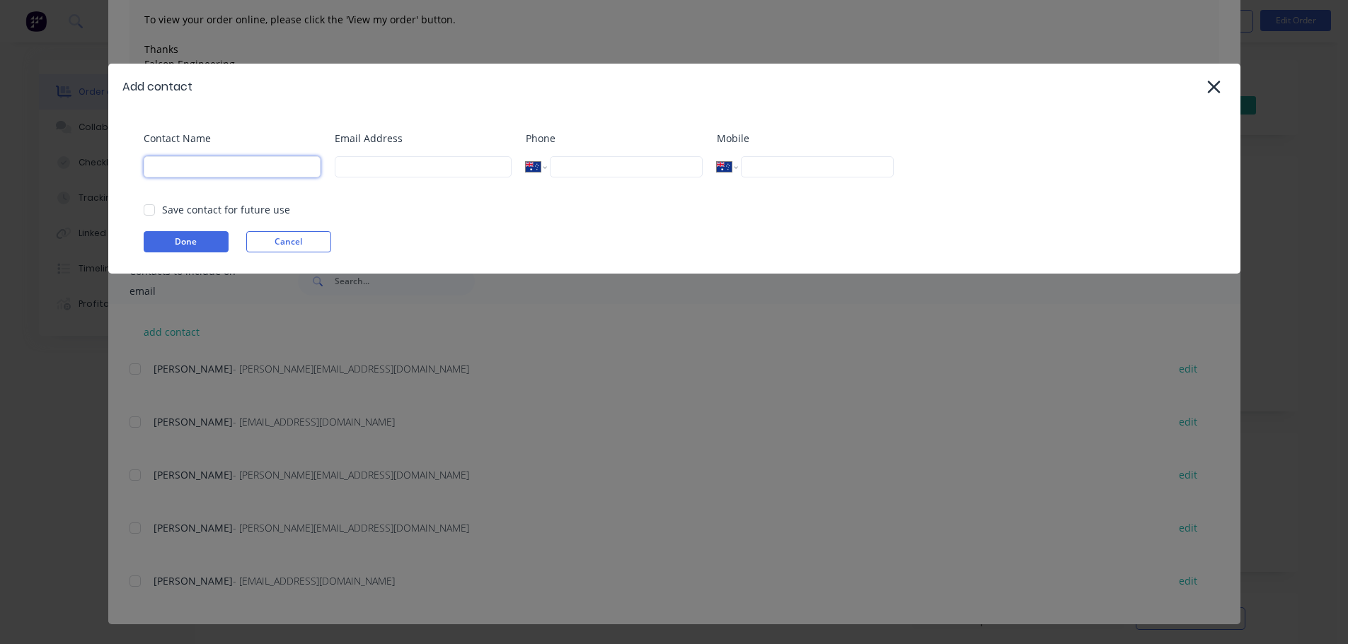
click at [183, 170] on input at bounding box center [232, 166] width 177 height 21
click at [346, 168] on input at bounding box center [423, 166] width 177 height 21
type input "raoul.temme@mmem.com.au"
click at [174, 170] on input at bounding box center [232, 166] width 177 height 21
type input "Raoul Temme"
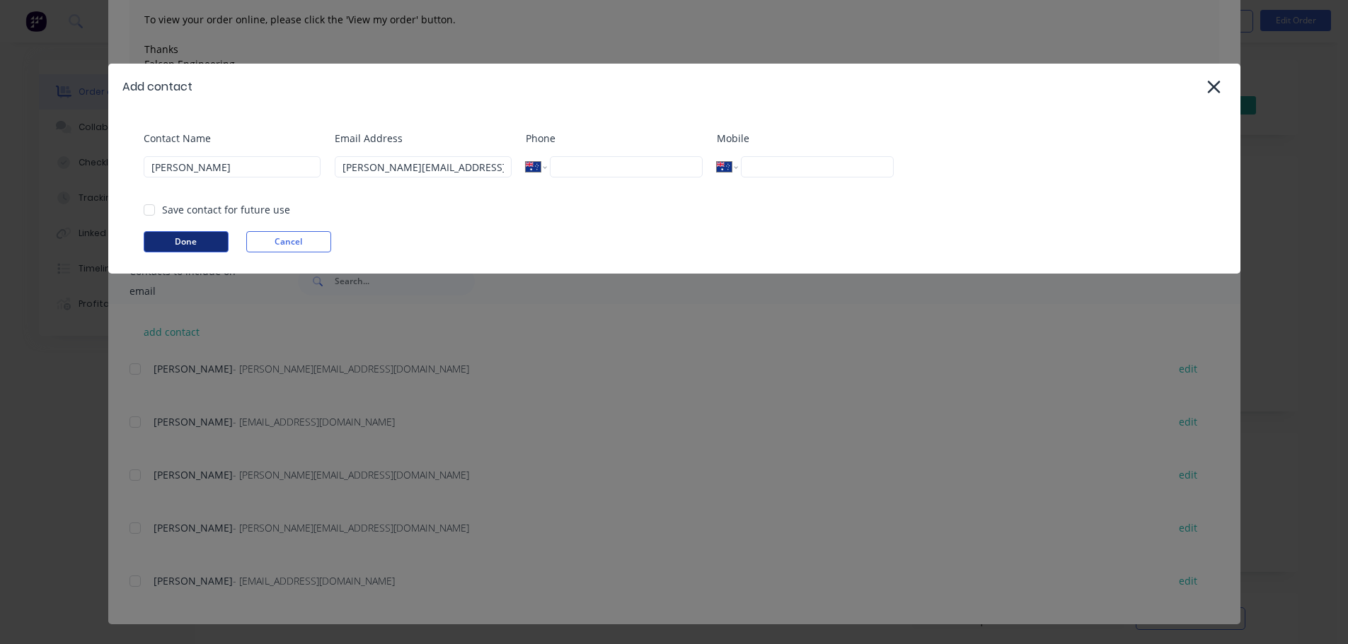
click at [175, 241] on button "Done" at bounding box center [186, 241] width 85 height 21
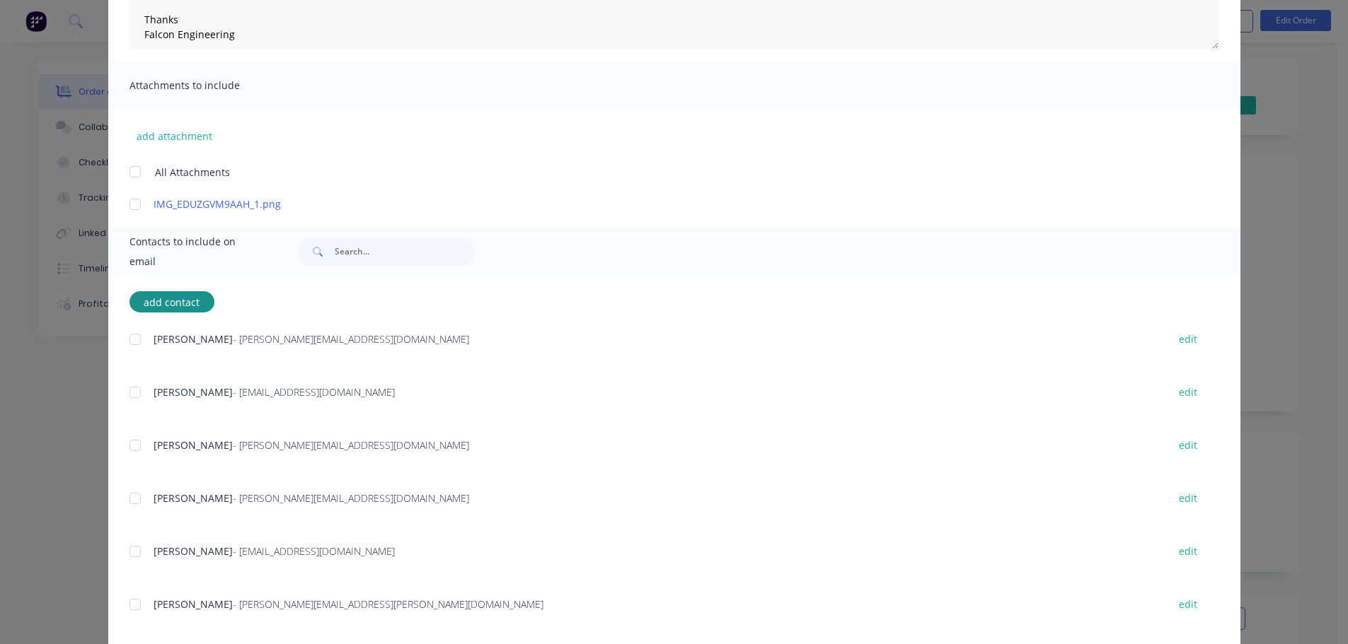
scroll to position [277, 0]
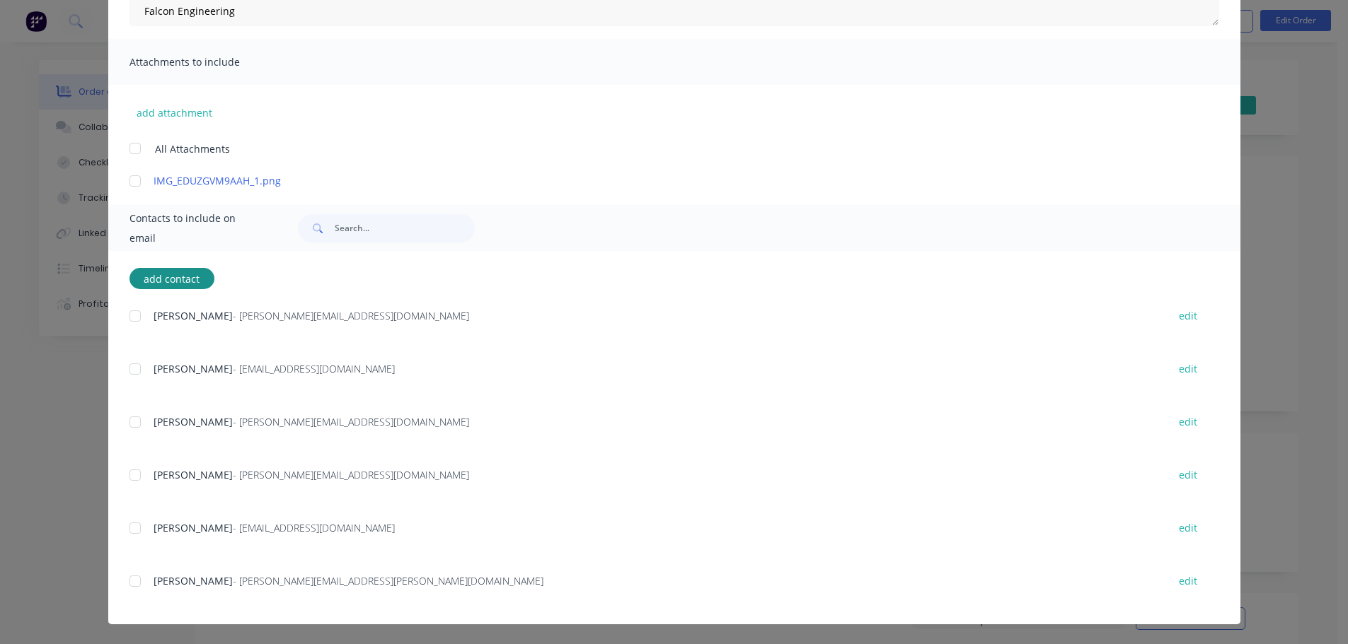
click at [127, 581] on div at bounding box center [135, 581] width 28 height 28
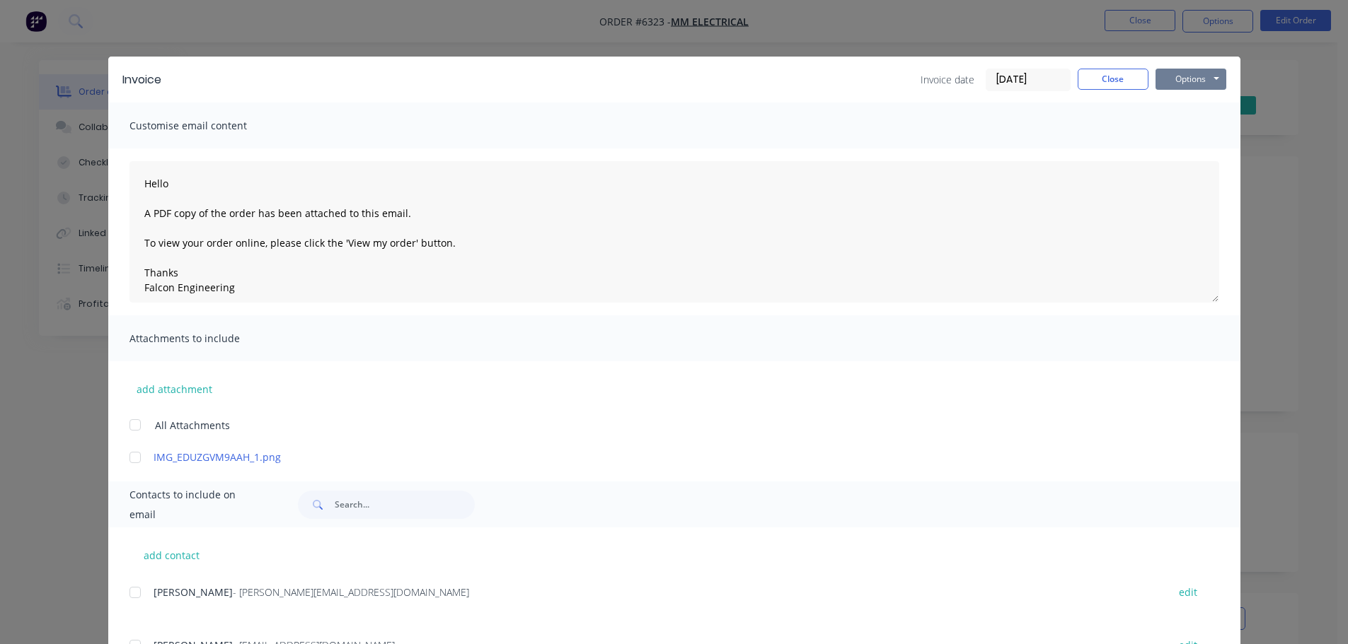
click at [1190, 77] on button "Options" at bounding box center [1190, 79] width 71 height 21
click at [1188, 149] on button "Email" at bounding box center [1200, 150] width 91 height 23
click at [118, 613] on icon "button" at bounding box center [118, 615] width 8 height 8
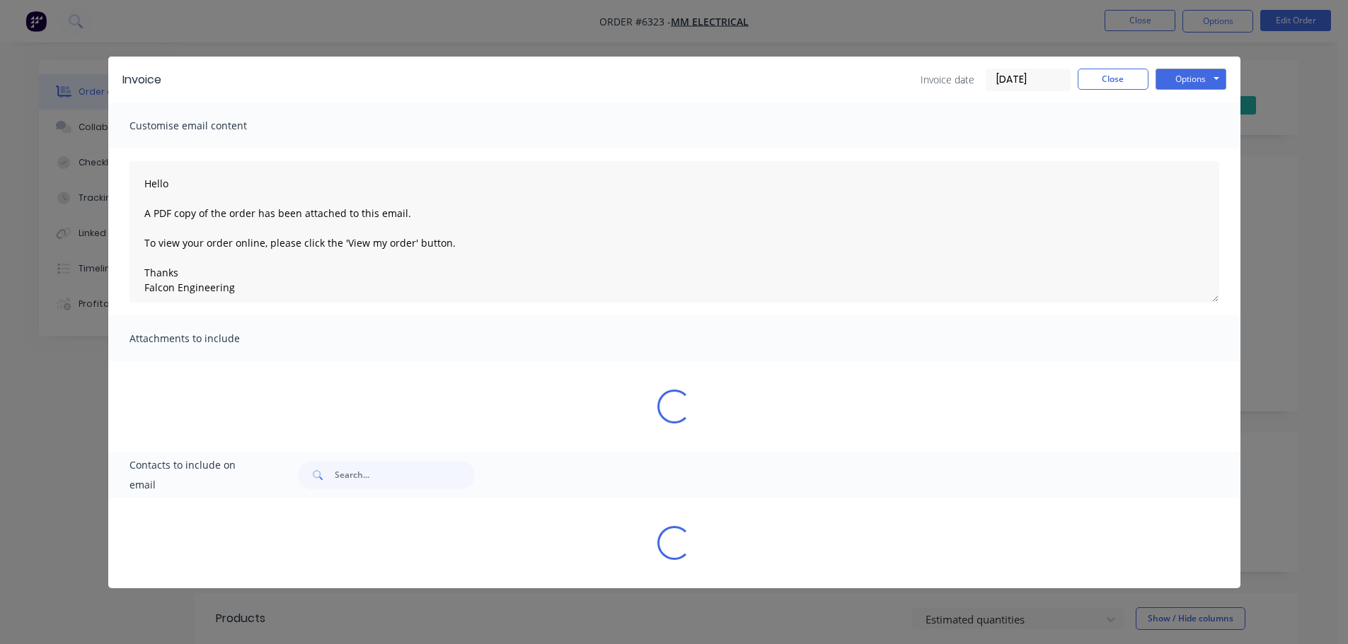
type textarea "Hello A PDF copy of the order has been attached to this email. To view your ord…"
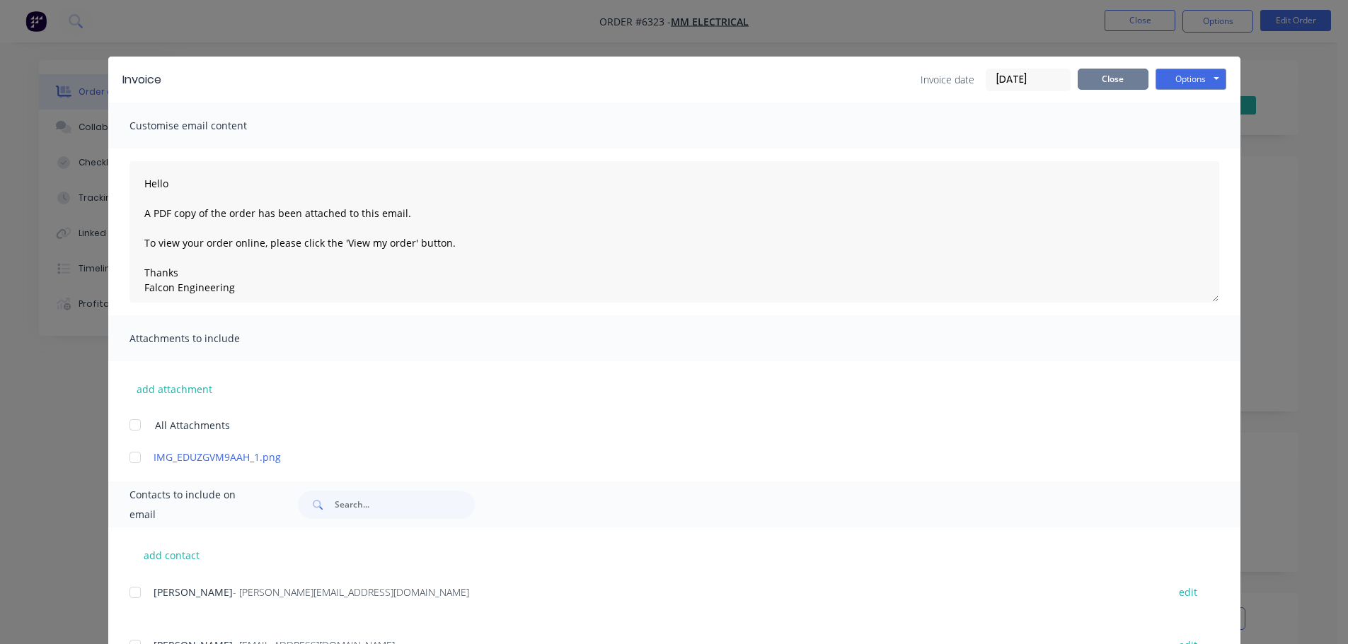
click at [1108, 79] on button "Close" at bounding box center [1112, 79] width 71 height 21
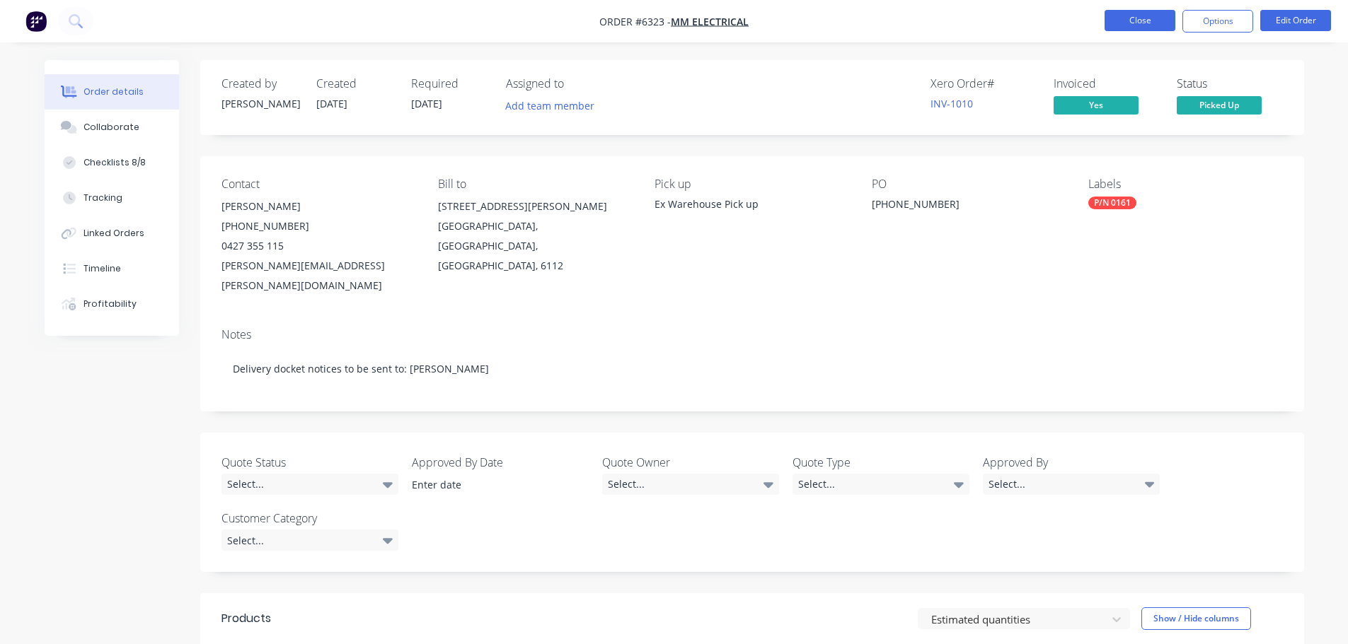
click at [1152, 17] on button "Close" at bounding box center [1139, 20] width 71 height 21
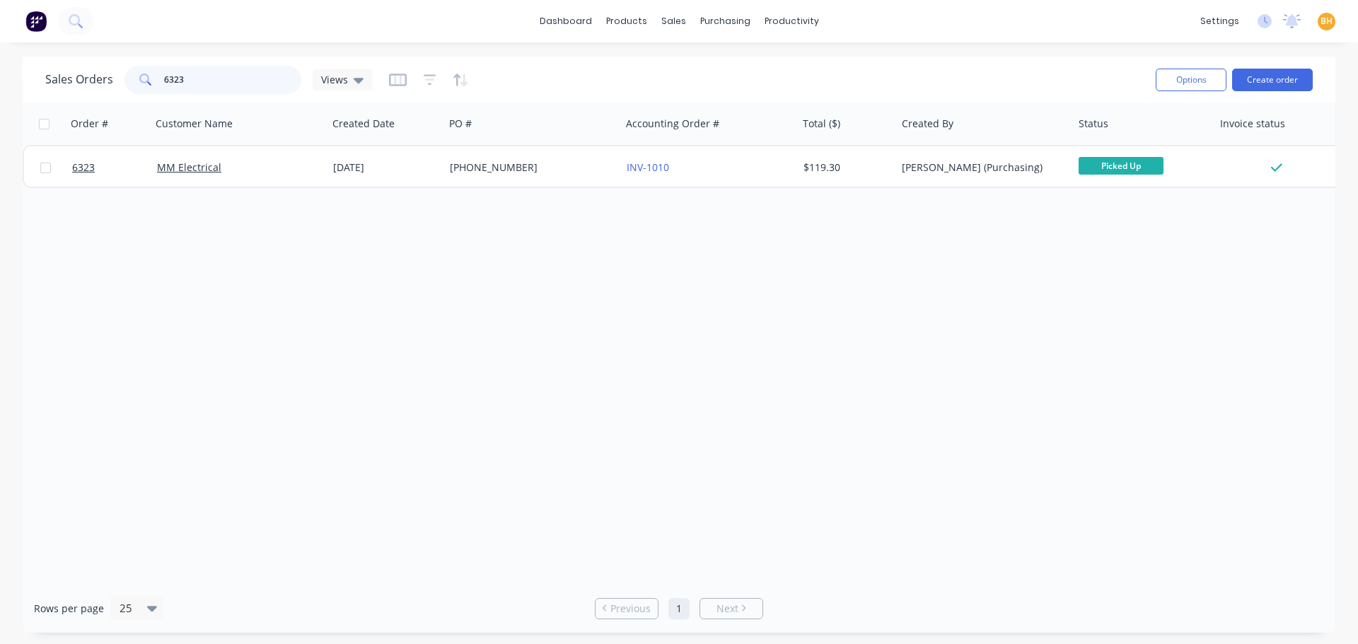
click at [216, 79] on input "6323" at bounding box center [233, 80] width 138 height 28
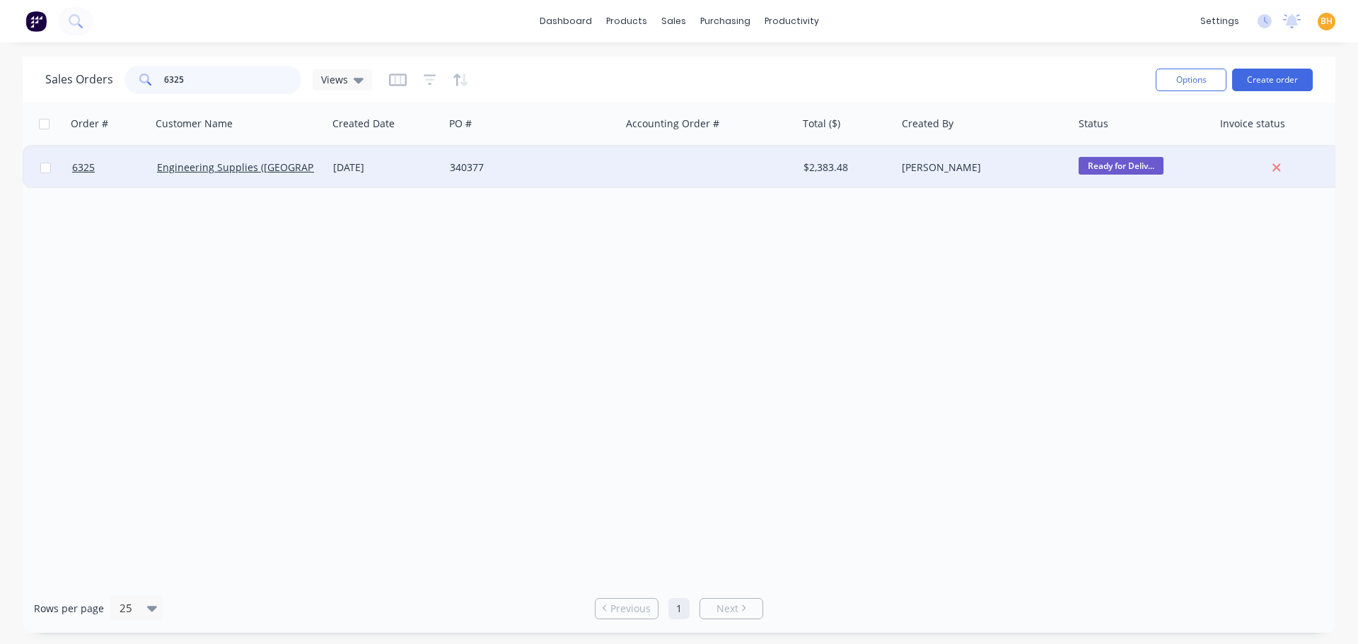
type input "6325"
click at [261, 156] on div "Engineering Supplies (WA) Pty Ltd" at bounding box center [239, 167] width 177 height 42
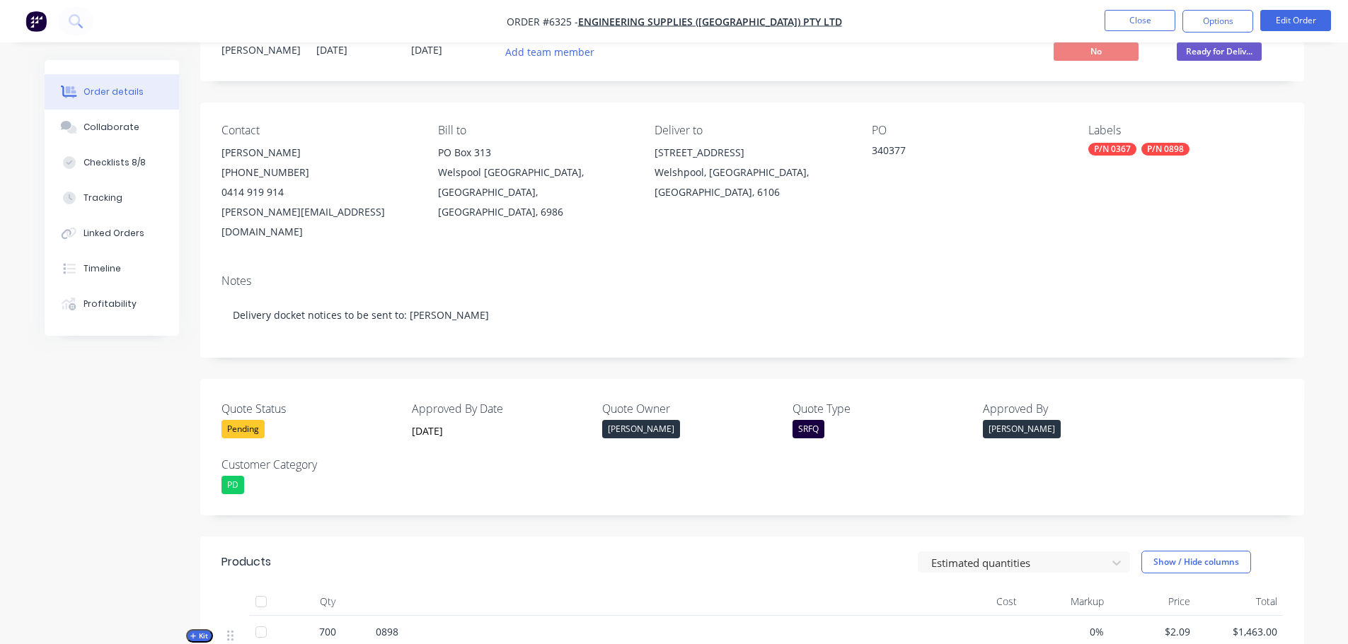
scroll to position [212, 0]
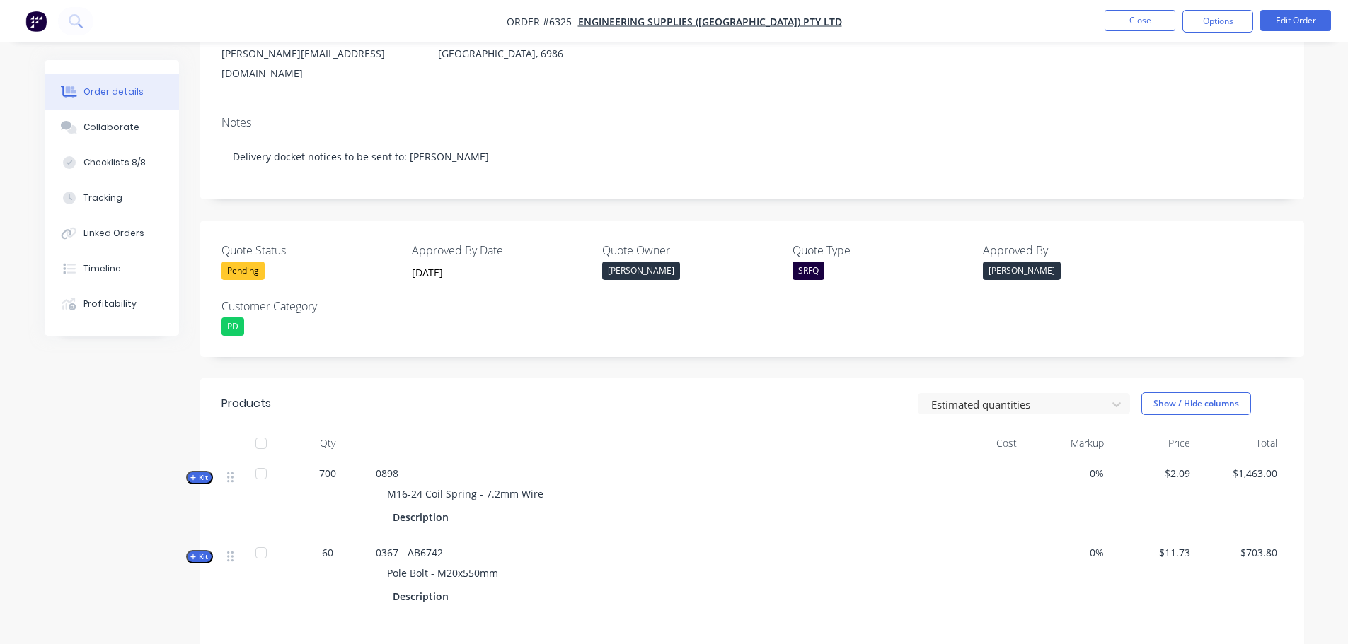
click at [258, 429] on div at bounding box center [261, 443] width 28 height 28
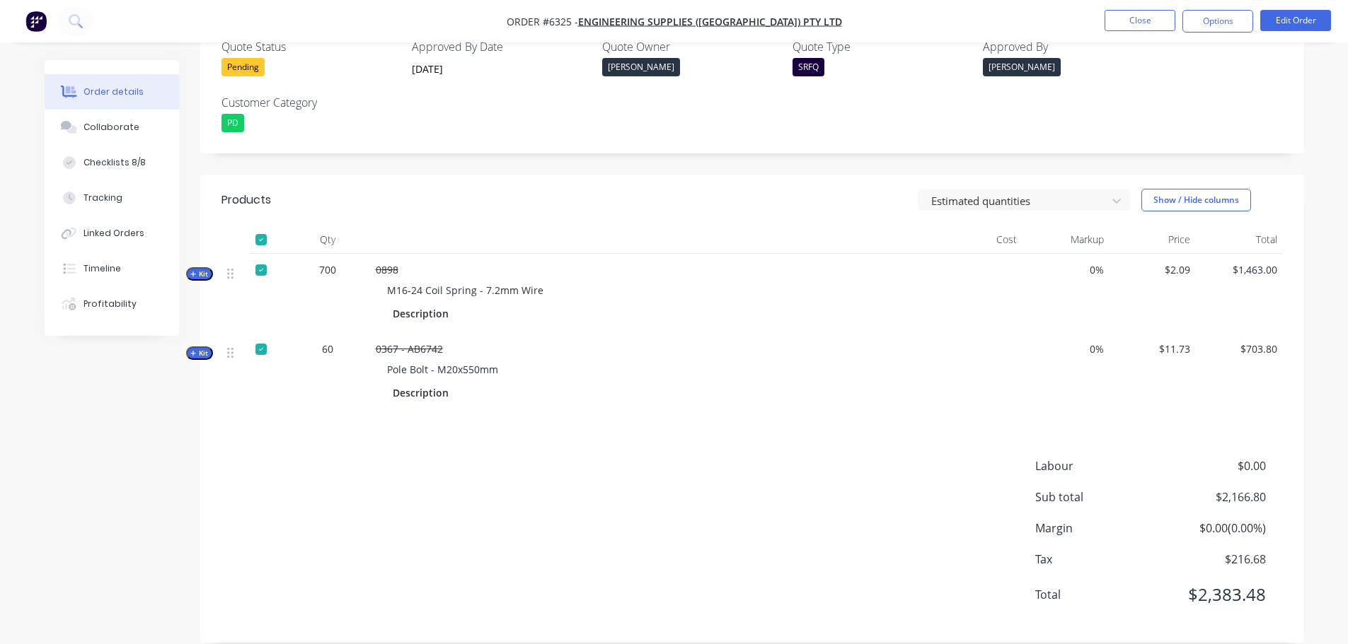
scroll to position [0, 0]
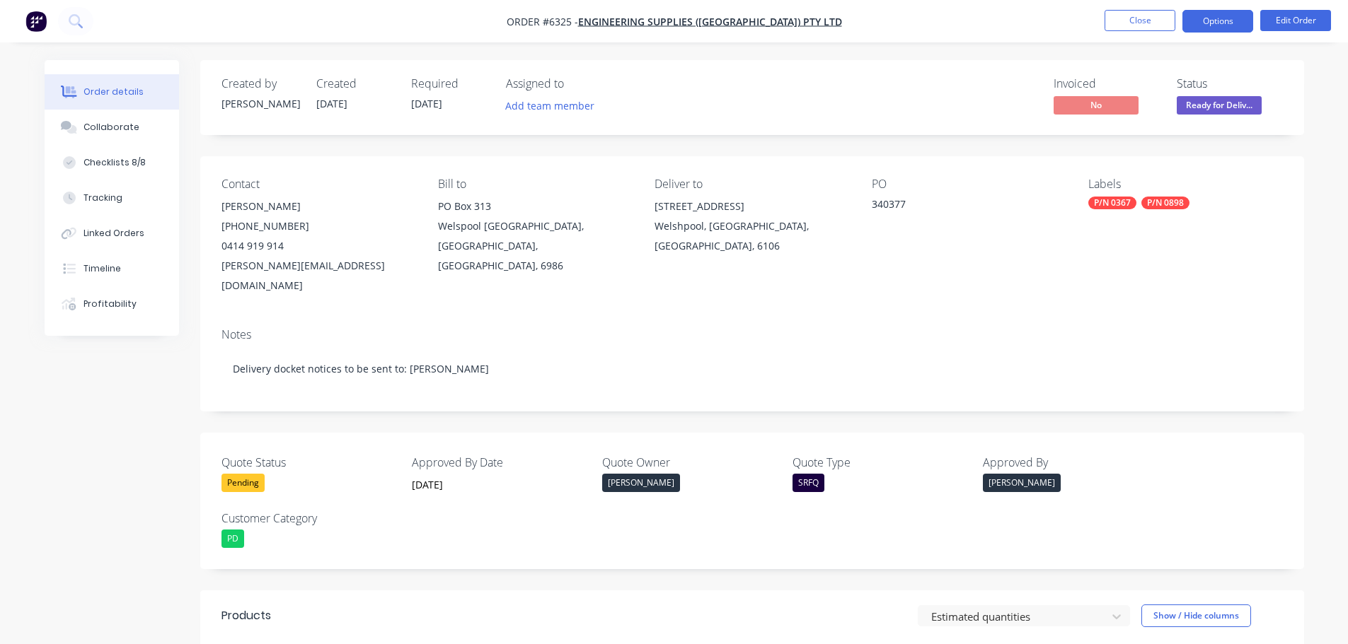
click at [1205, 23] on button "Options" at bounding box center [1217, 21] width 71 height 23
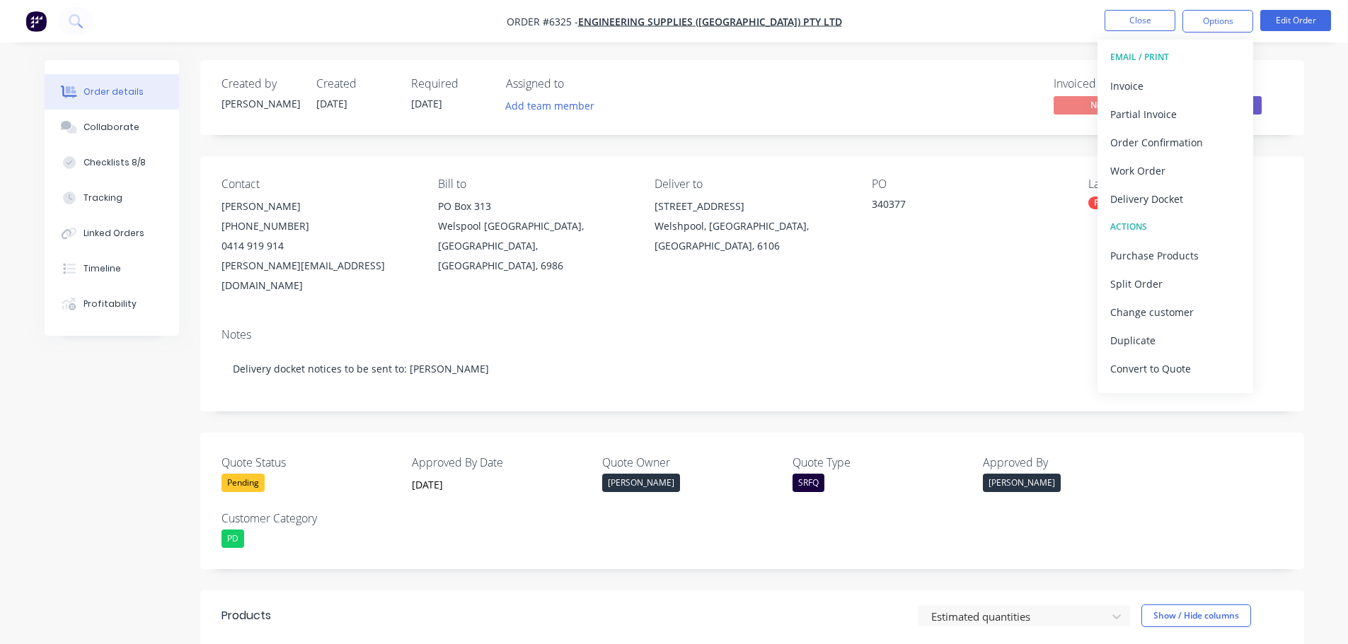
click at [996, 133] on div "Created by Daniel Created 24/09/25 Required 25/09/25 Assigned to Add team membe…" at bounding box center [751, 97] width 1103 height 75
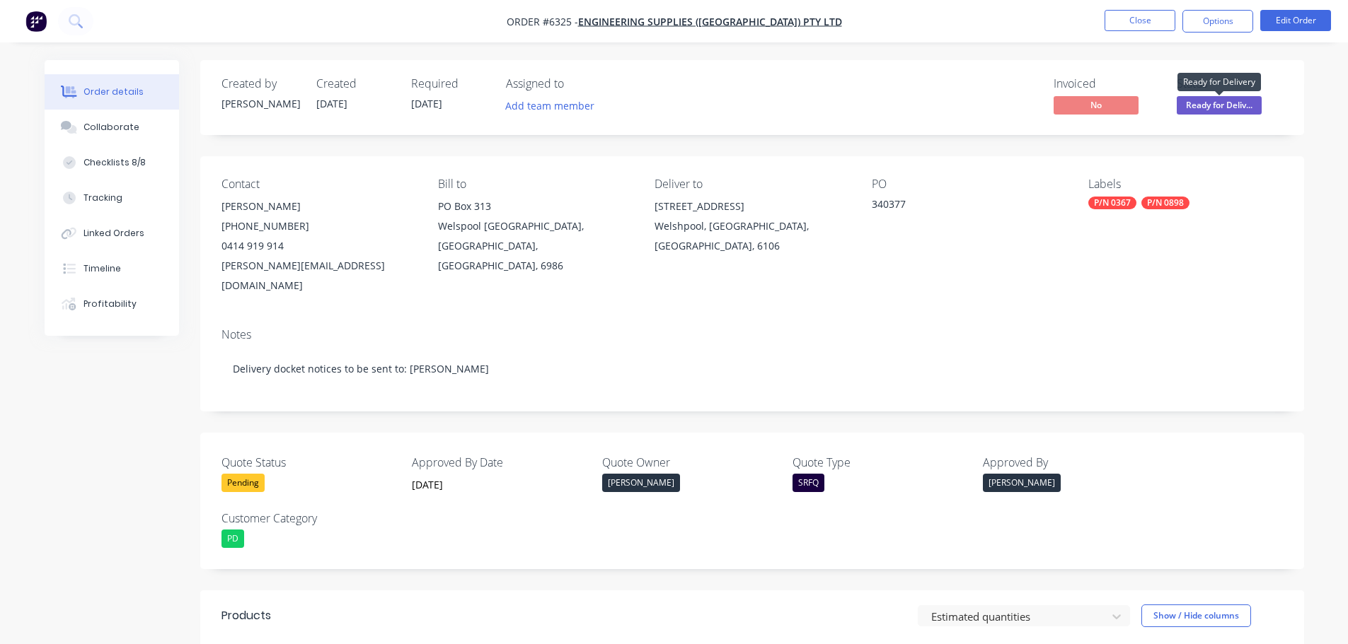
click at [1210, 105] on span "Ready for Deliv..." at bounding box center [1218, 105] width 85 height 18
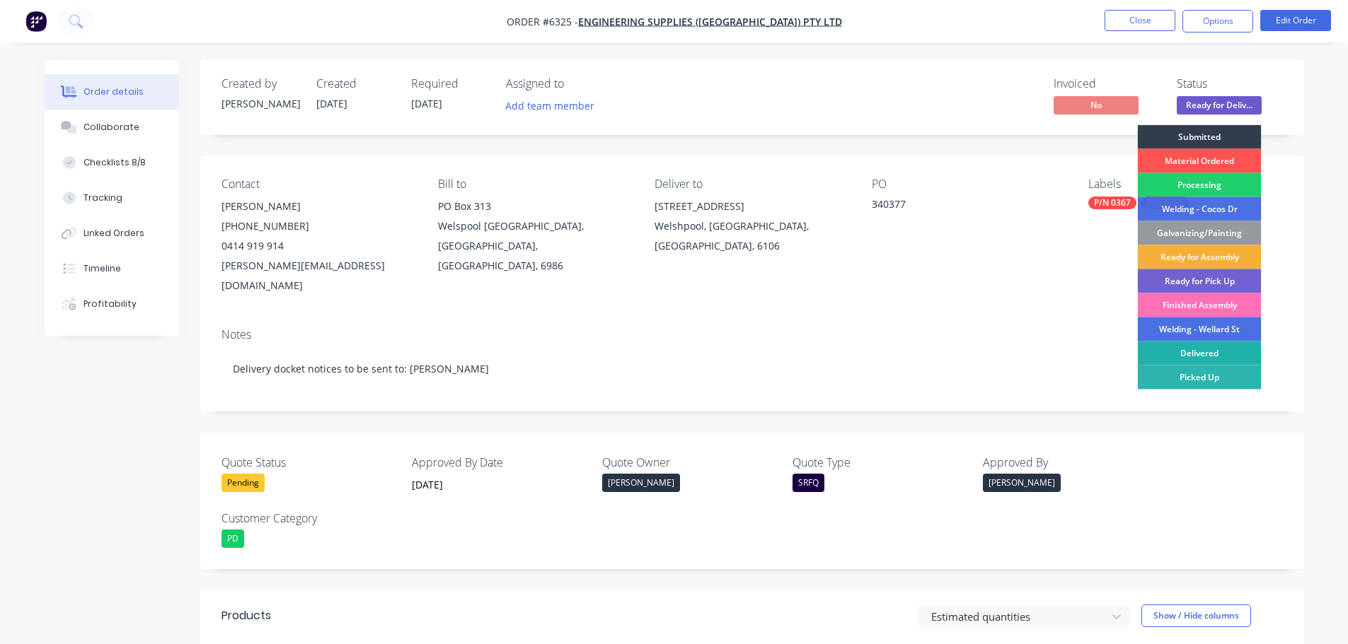
click at [1222, 352] on div "Delivered" at bounding box center [1199, 354] width 124 height 24
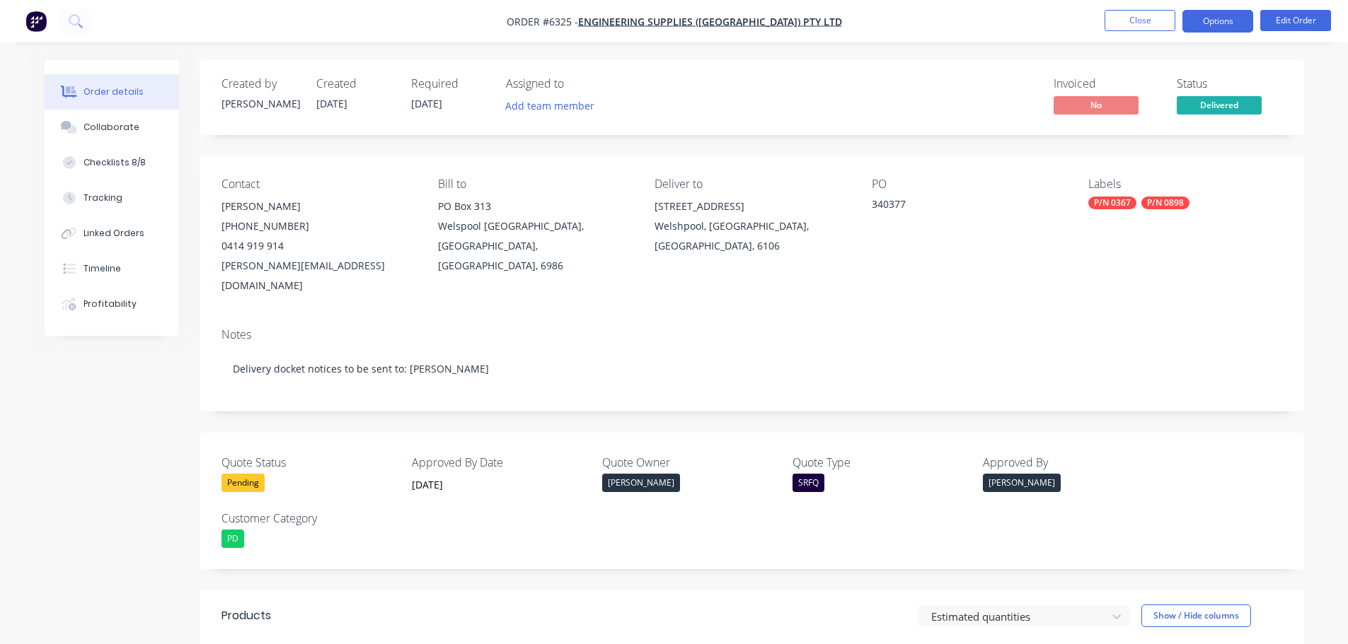
click at [1214, 25] on button "Options" at bounding box center [1217, 21] width 71 height 23
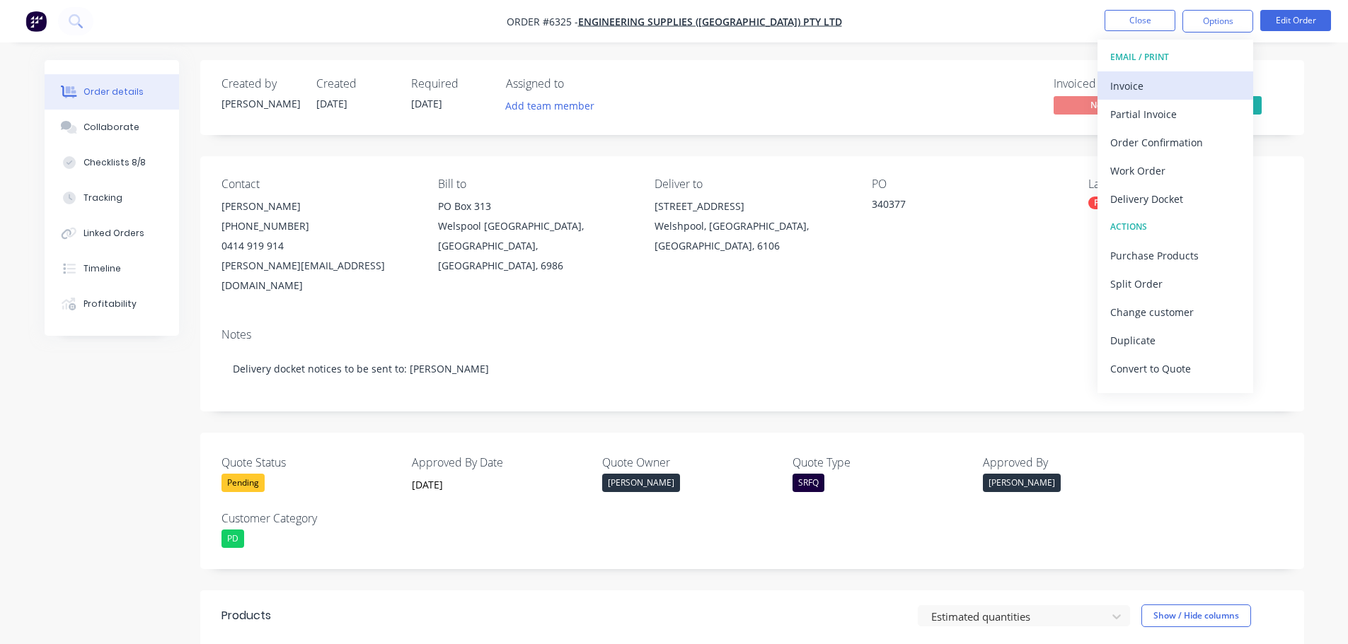
click at [1164, 83] on div "Invoice" at bounding box center [1175, 86] width 130 height 21
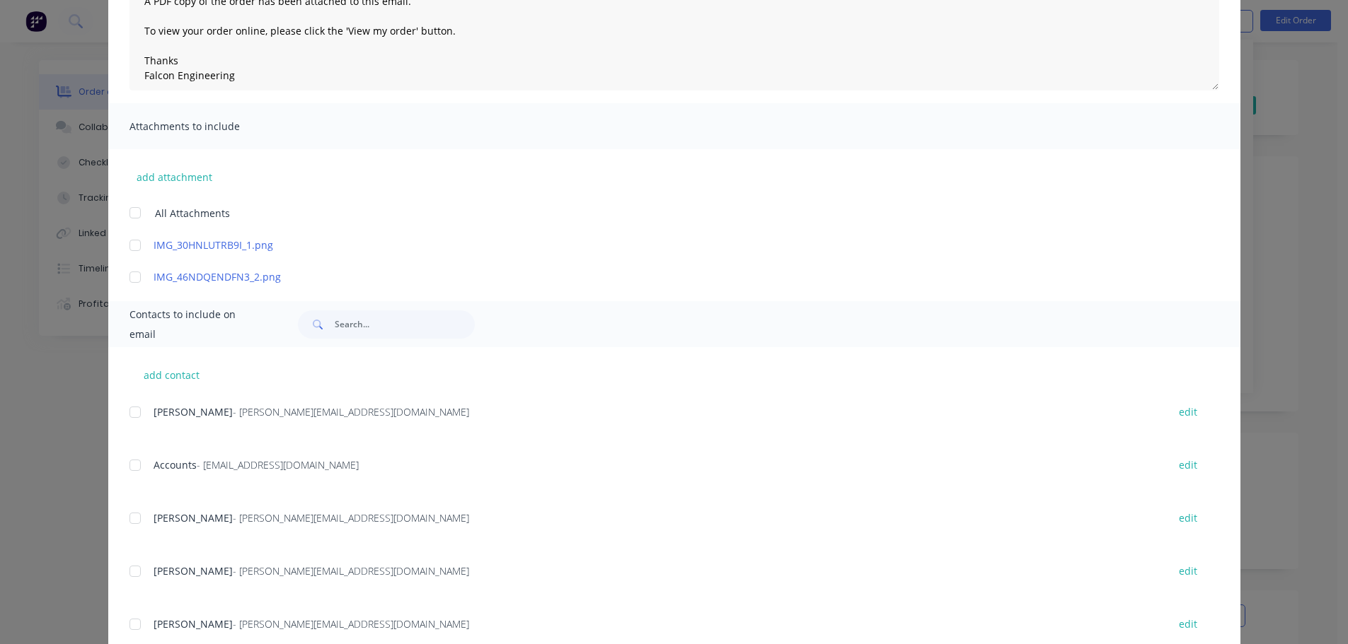
scroll to position [283, 0]
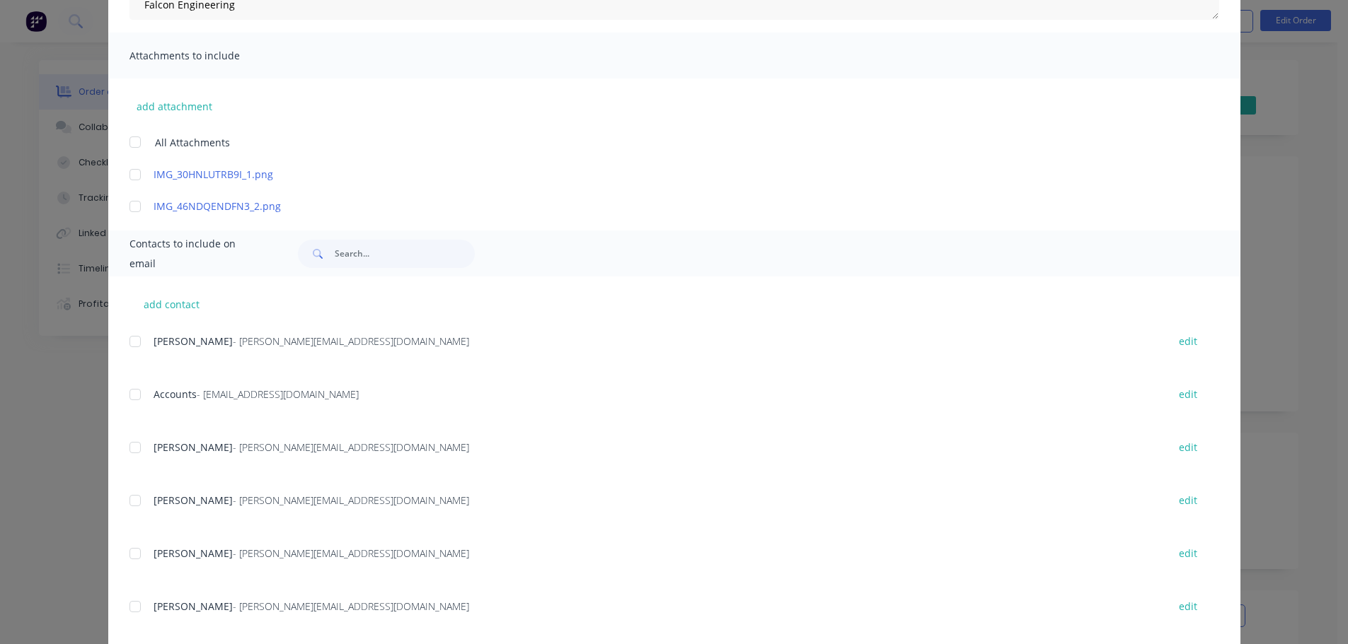
click at [132, 392] on div at bounding box center [135, 395] width 28 height 28
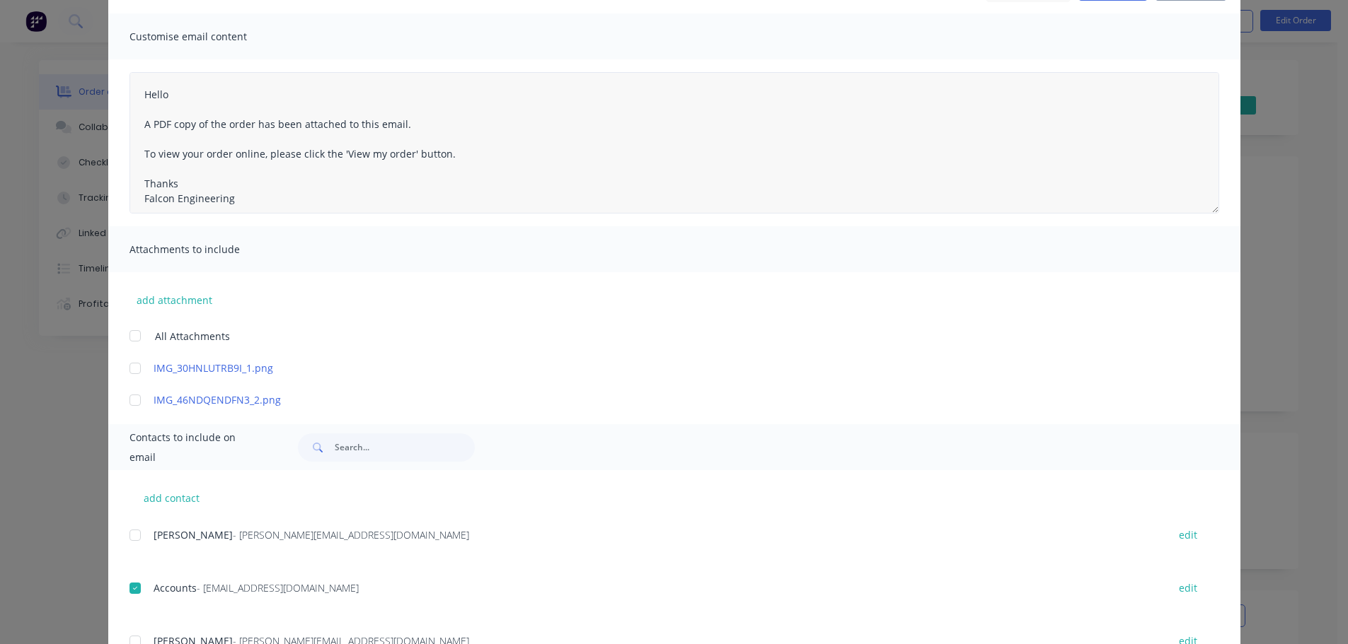
scroll to position [0, 0]
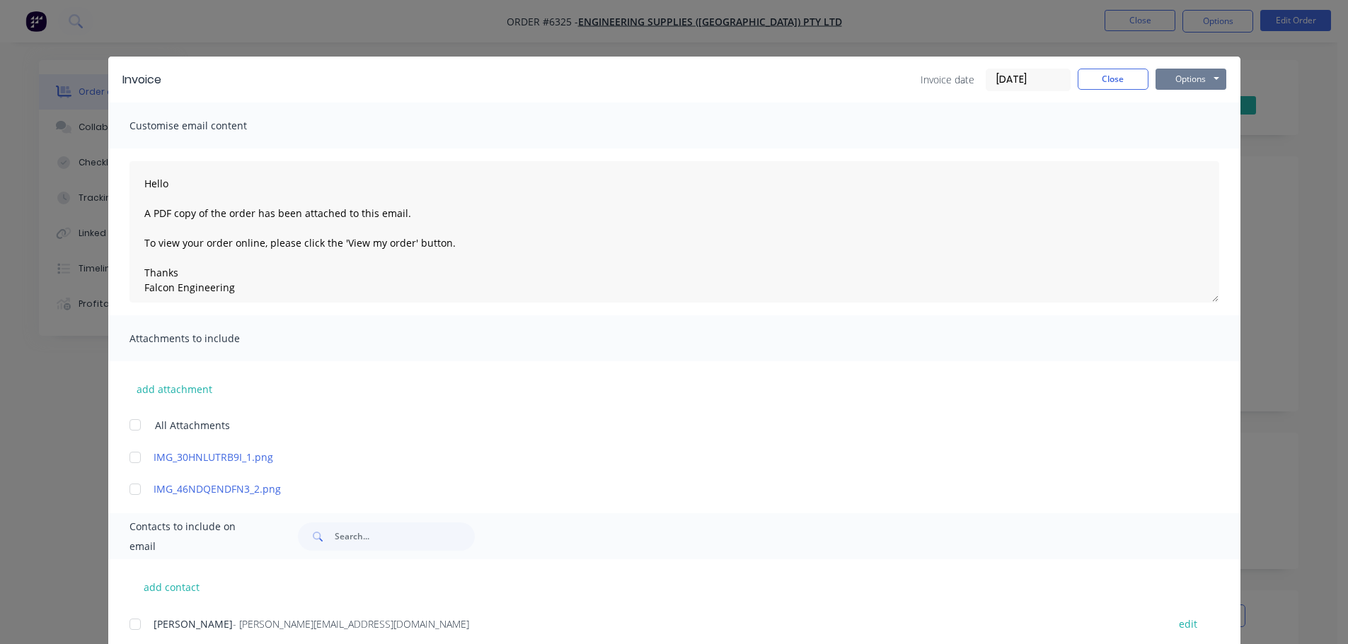
click at [1198, 86] on button "Options" at bounding box center [1190, 79] width 71 height 21
click at [1188, 151] on button "Email" at bounding box center [1200, 150] width 91 height 23
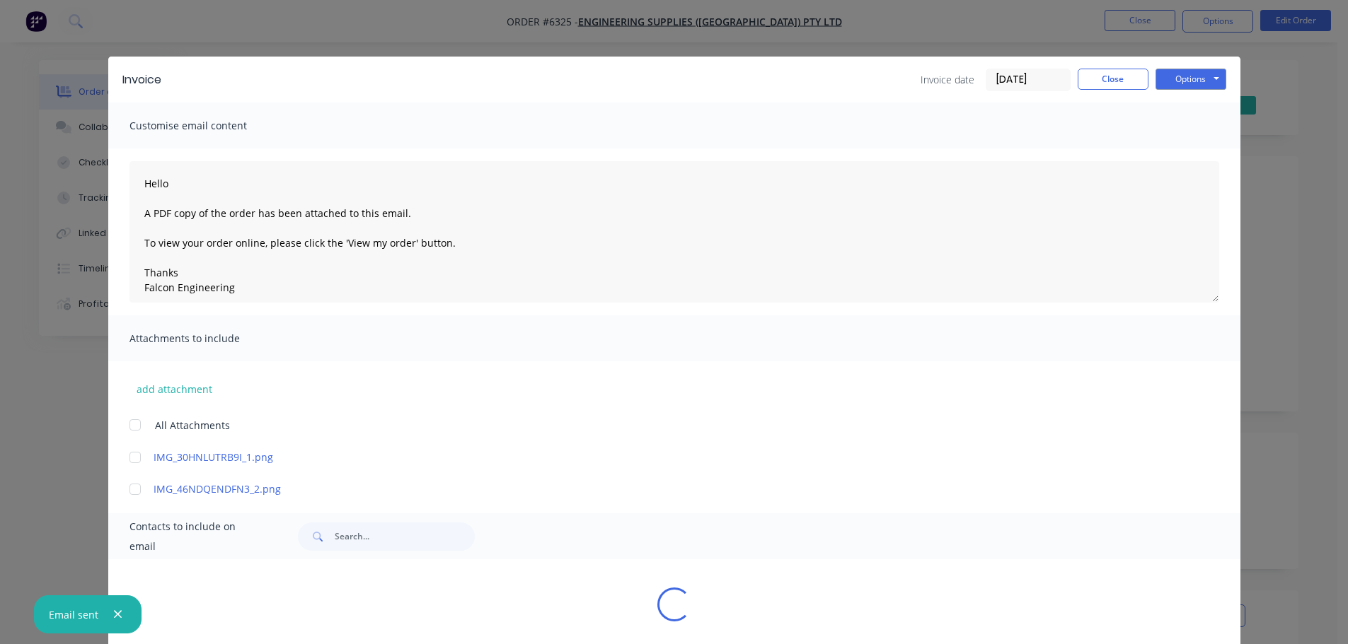
type textarea "Hello A PDF copy of the order has been attached to this email. To view your ord…"
click at [1087, 81] on button "Close" at bounding box center [1112, 79] width 71 height 21
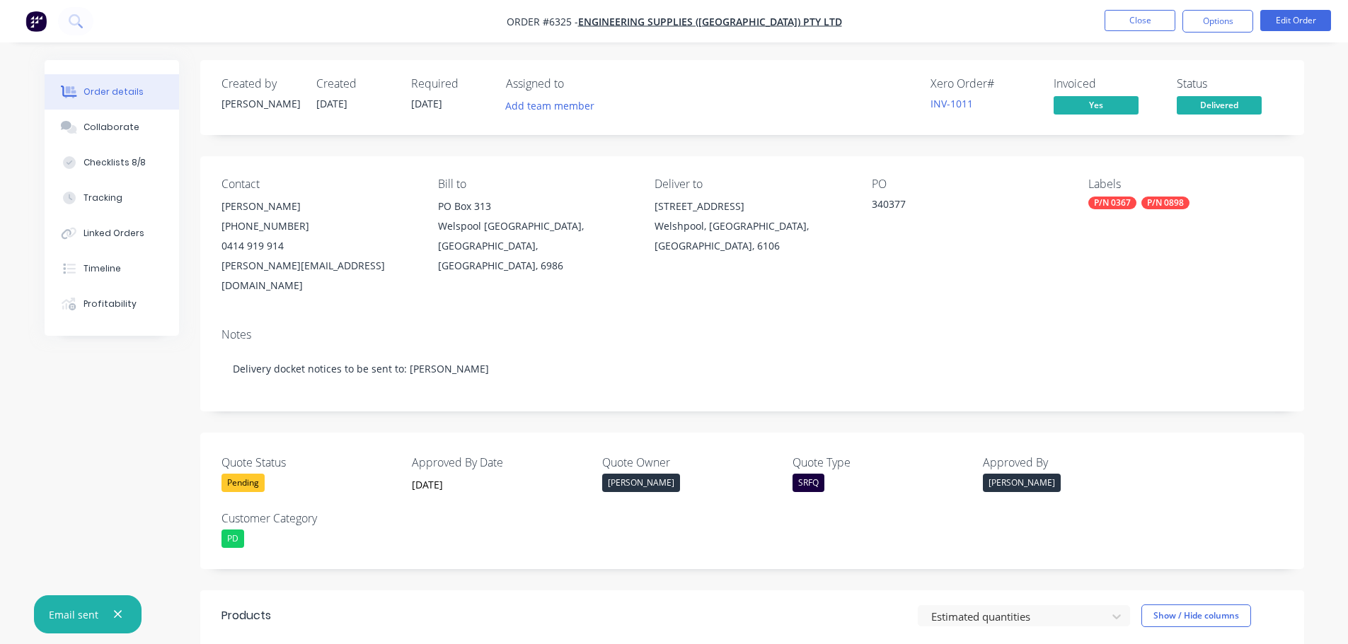
click at [116, 610] on icon "button" at bounding box center [117, 614] width 9 height 13
click at [1116, 21] on button "Close" at bounding box center [1139, 20] width 71 height 21
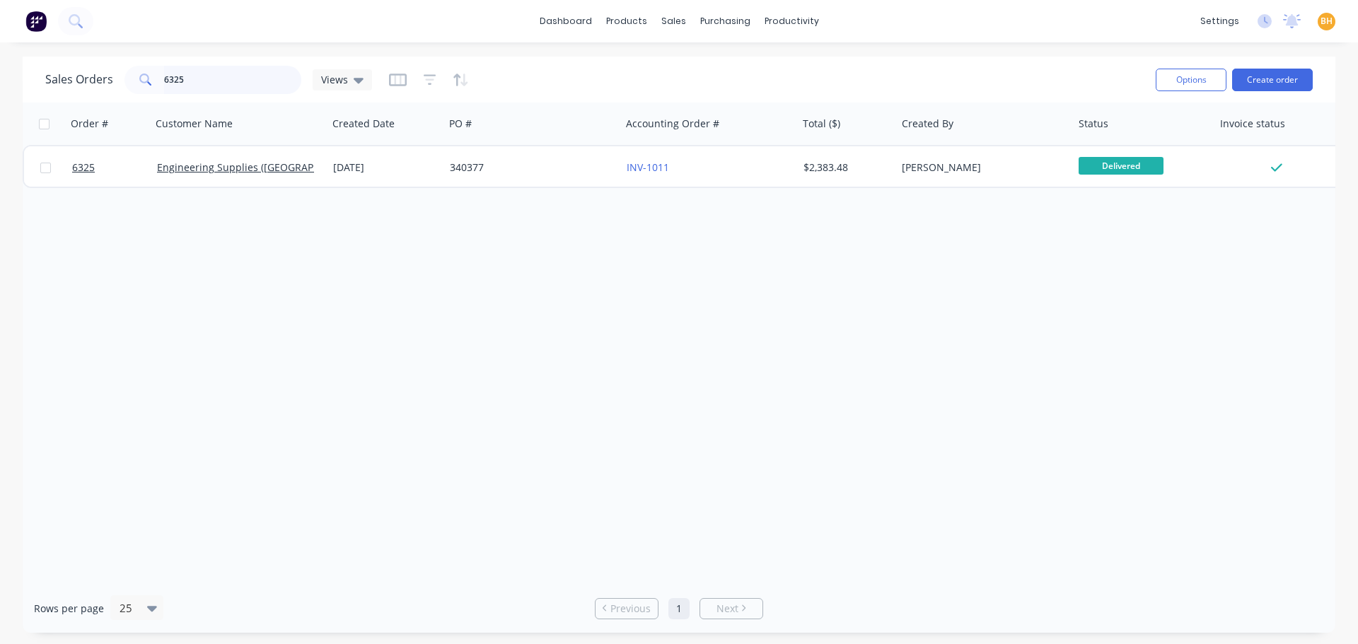
click at [190, 79] on input "6325" at bounding box center [233, 80] width 138 height 28
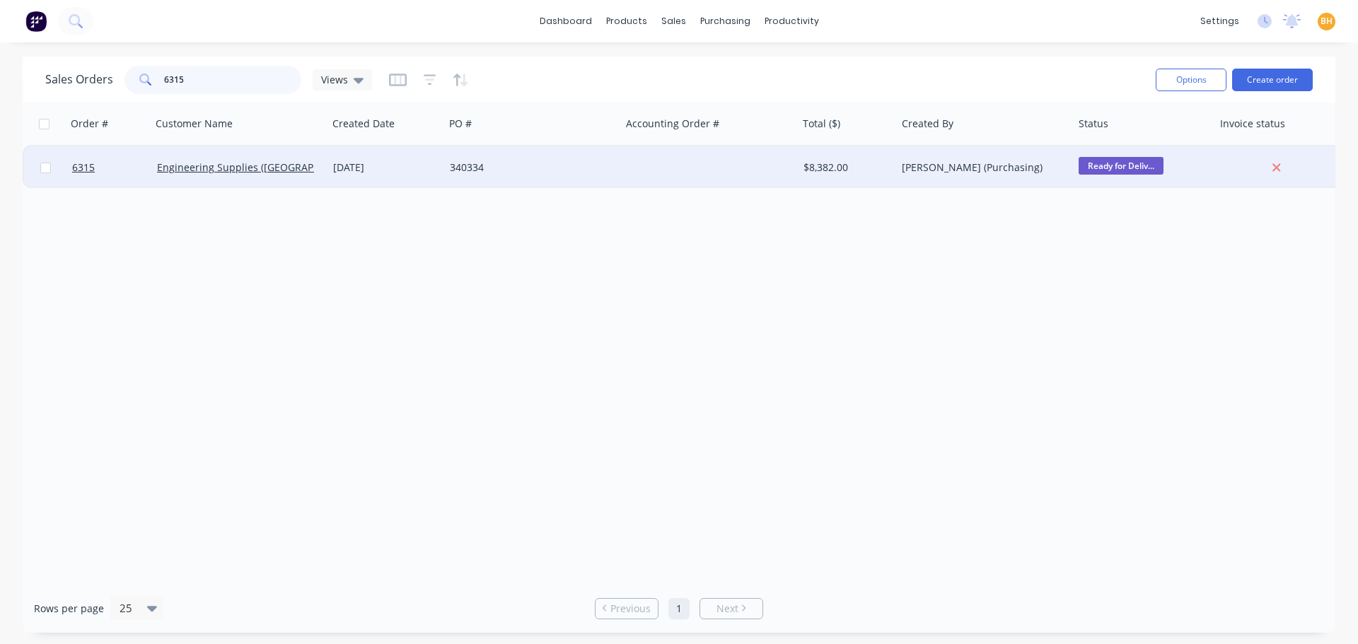
type input "6315"
click at [233, 175] on div "Engineering Supplies (WA) Pty Ltd" at bounding box center [239, 167] width 177 height 42
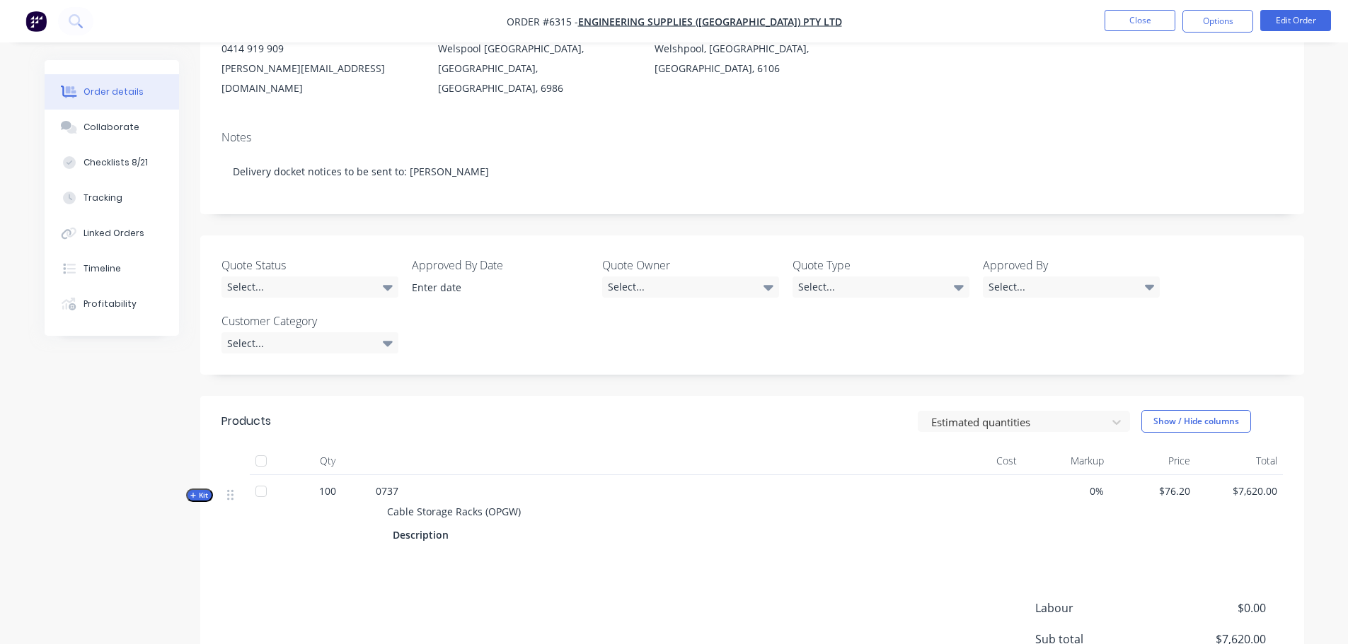
scroll to position [212, 0]
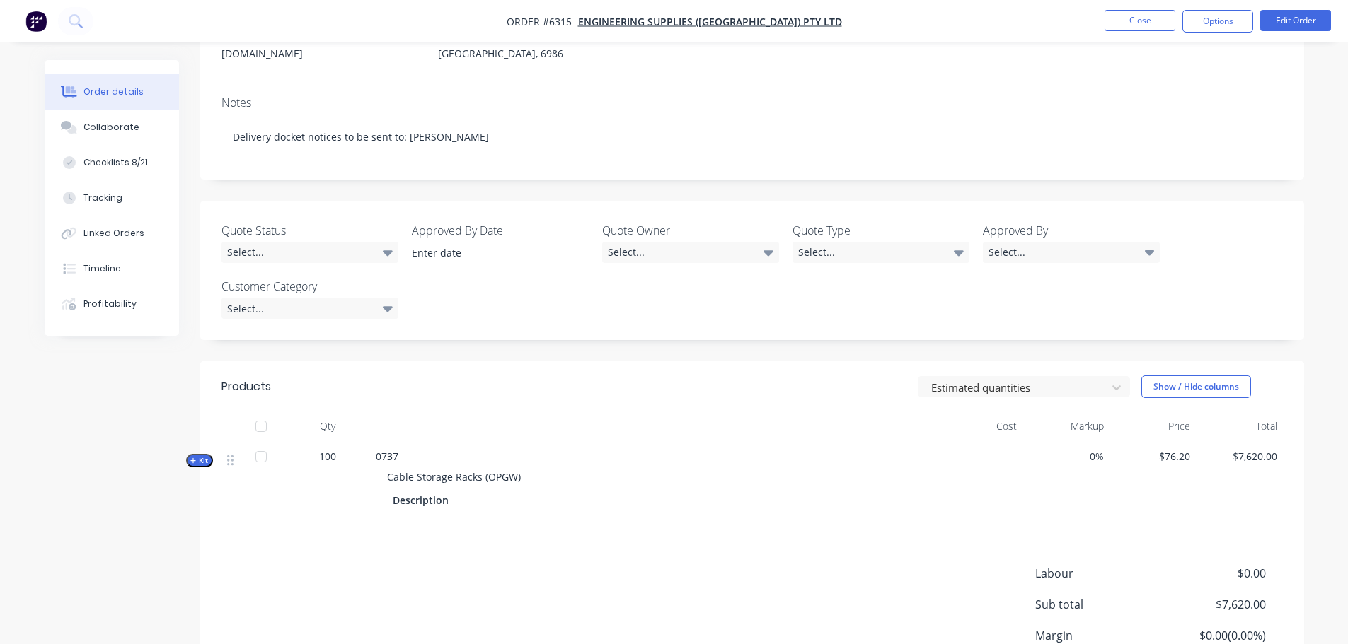
click at [262, 412] on div at bounding box center [261, 426] width 28 height 28
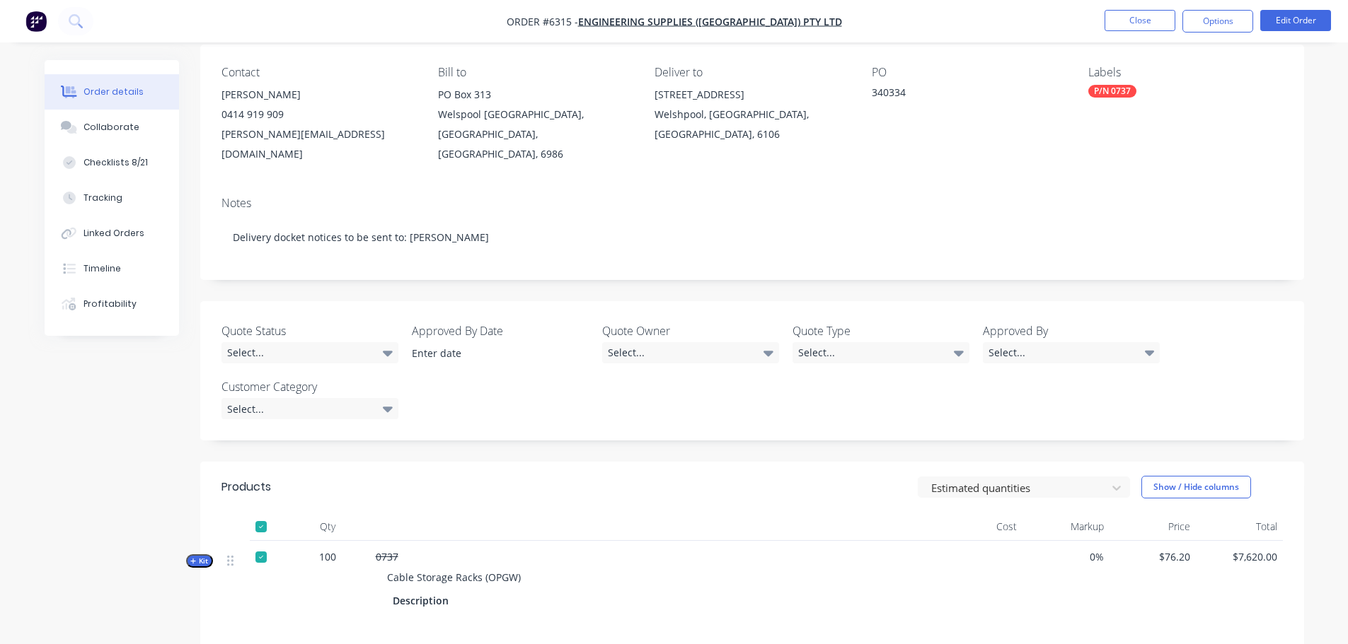
scroll to position [0, 0]
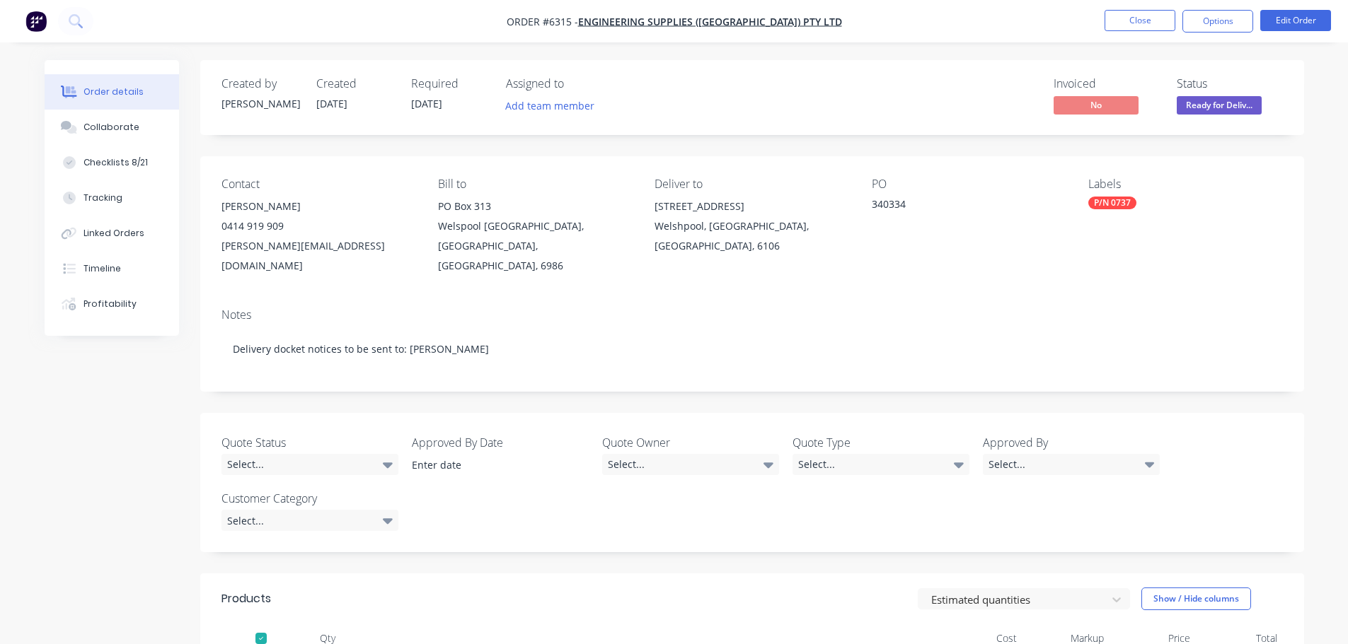
click at [1198, 100] on span "Ready for Deliv..." at bounding box center [1218, 105] width 85 height 18
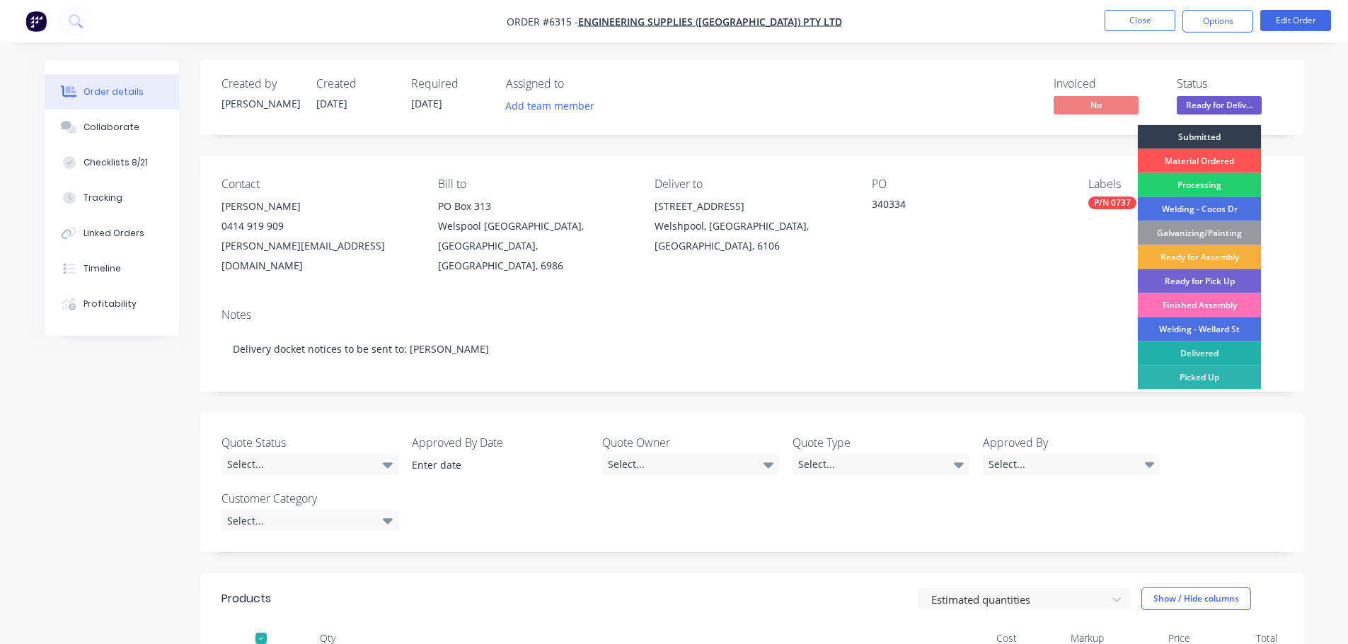
click at [1215, 357] on div "Delivered" at bounding box center [1199, 354] width 124 height 24
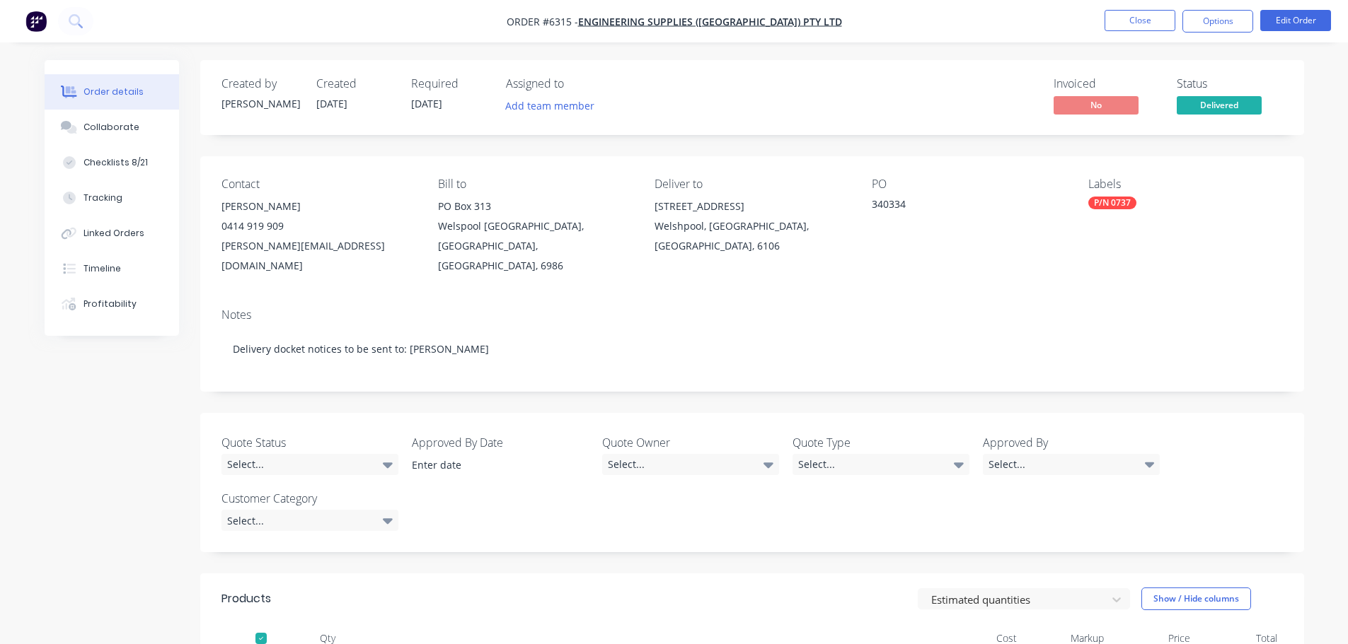
click at [1039, 308] on div "Notes" at bounding box center [751, 314] width 1061 height 13
click at [1205, 18] on button "Options" at bounding box center [1217, 21] width 71 height 23
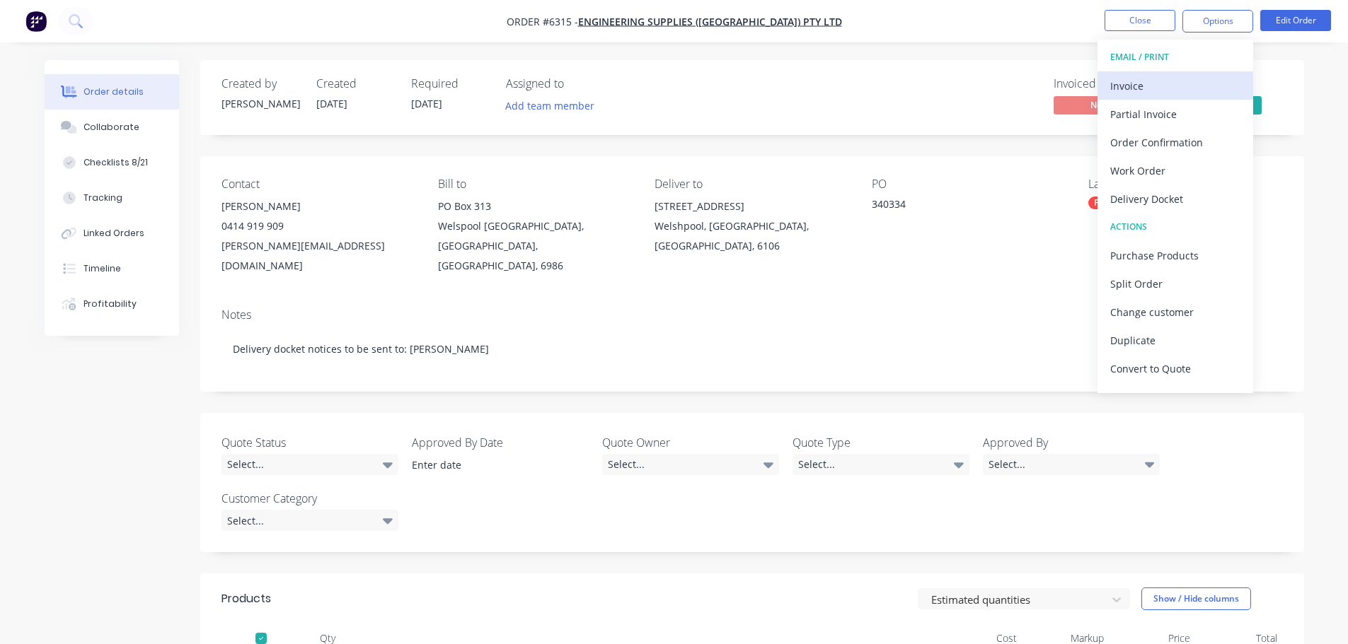
click at [1139, 84] on div "Invoice" at bounding box center [1175, 86] width 130 height 21
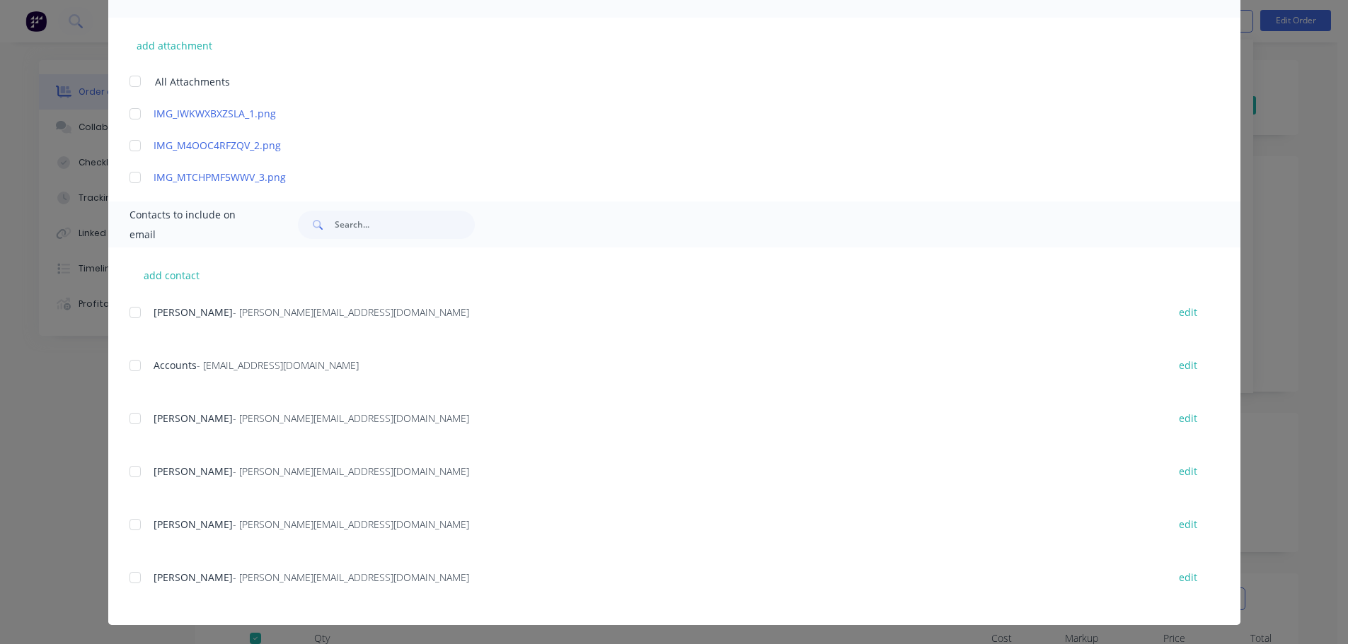
click at [130, 364] on div at bounding box center [135, 366] width 28 height 28
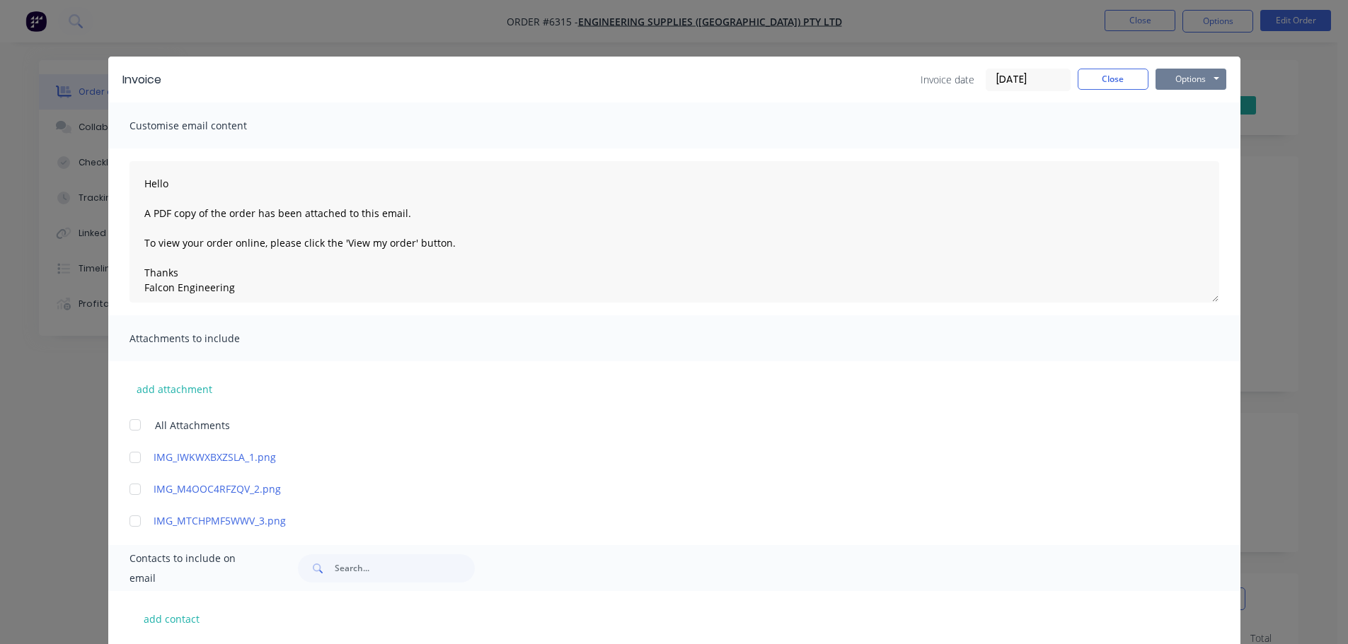
click at [1193, 77] on button "Options" at bounding box center [1190, 79] width 71 height 21
click at [1188, 148] on button "Email" at bounding box center [1200, 150] width 91 height 23
click at [118, 620] on icon "button" at bounding box center [117, 614] width 9 height 13
type textarea "Hello A PDF copy of the order has been attached to this email. To view your ord…"
click at [1108, 80] on button "Close" at bounding box center [1112, 79] width 71 height 21
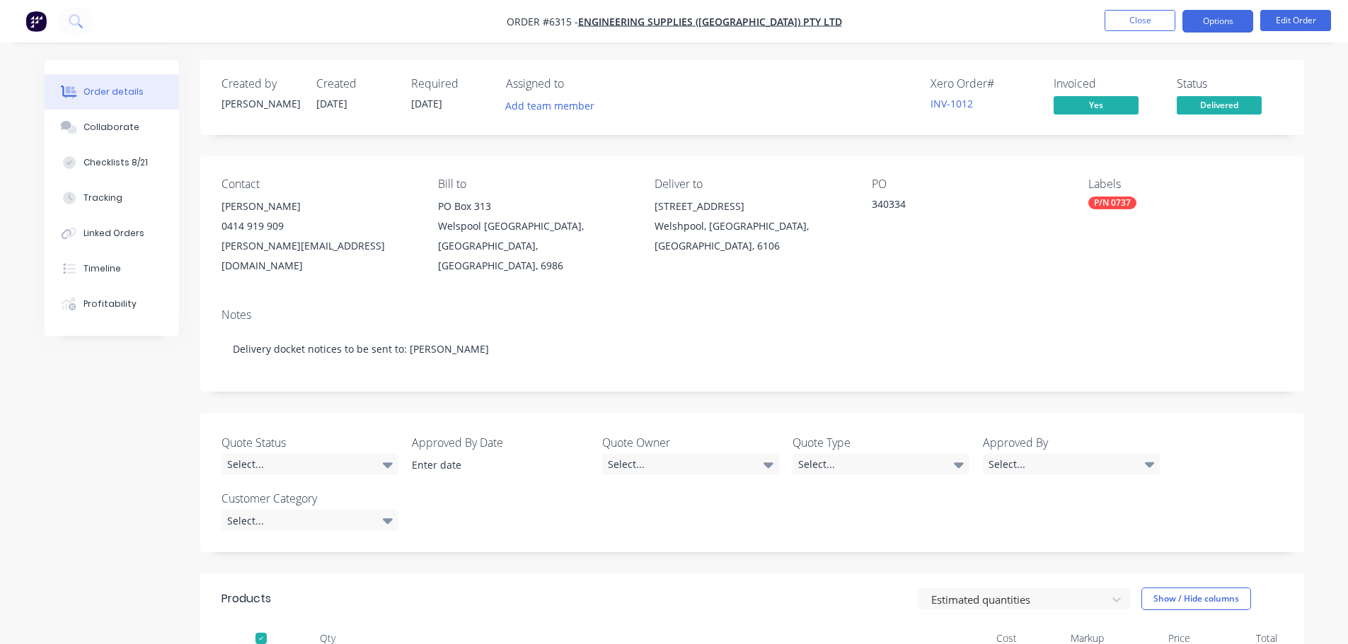
click at [1221, 21] on button "Options" at bounding box center [1217, 21] width 71 height 23
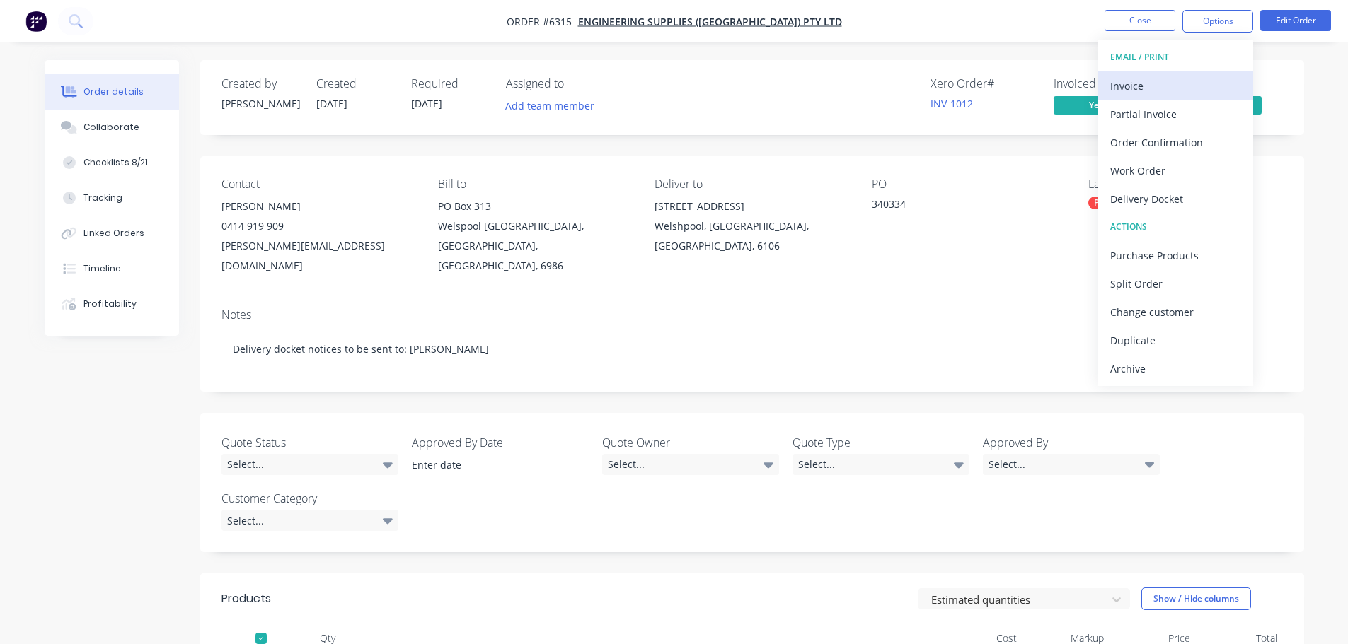
click at [1139, 82] on div "Invoice" at bounding box center [1175, 86] width 130 height 21
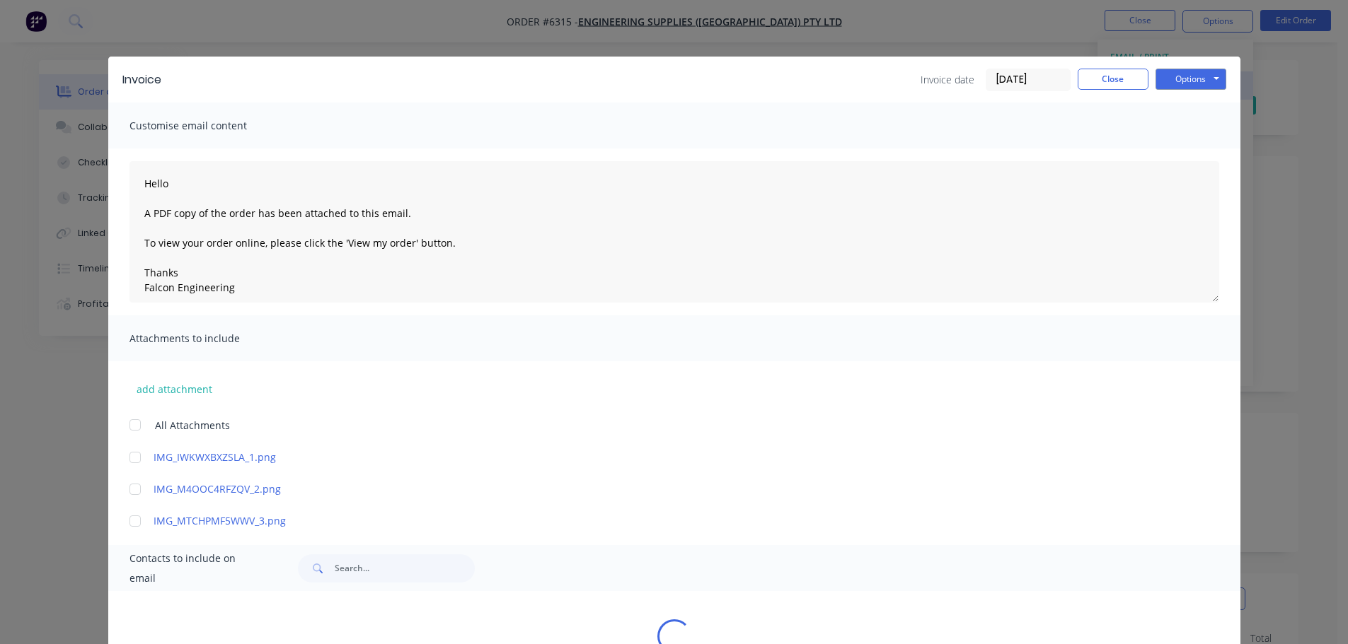
type textarea "Hello A PDF copy of the order has been attached to this email. To view your ord…"
click at [1292, 187] on div "Invoice Invoice date 26/09/25 Close Options Preview Print Email Customise email…" at bounding box center [674, 322] width 1348 height 644
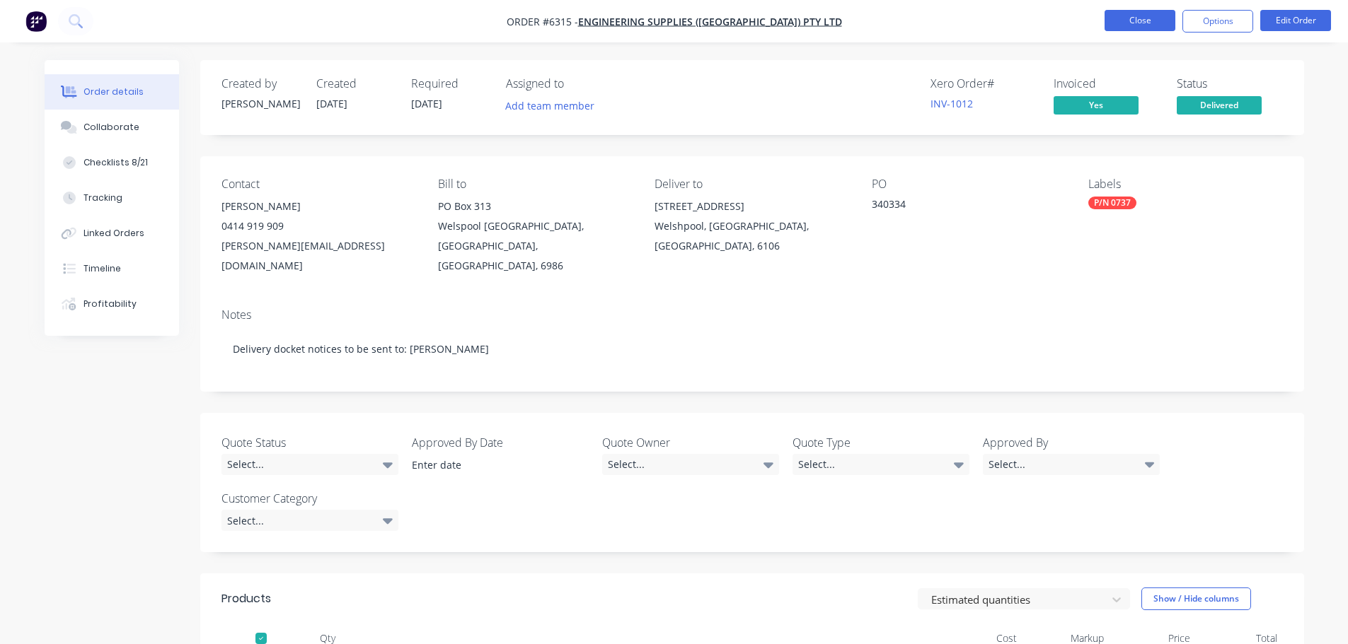
click at [1122, 23] on button "Close" at bounding box center [1139, 20] width 71 height 21
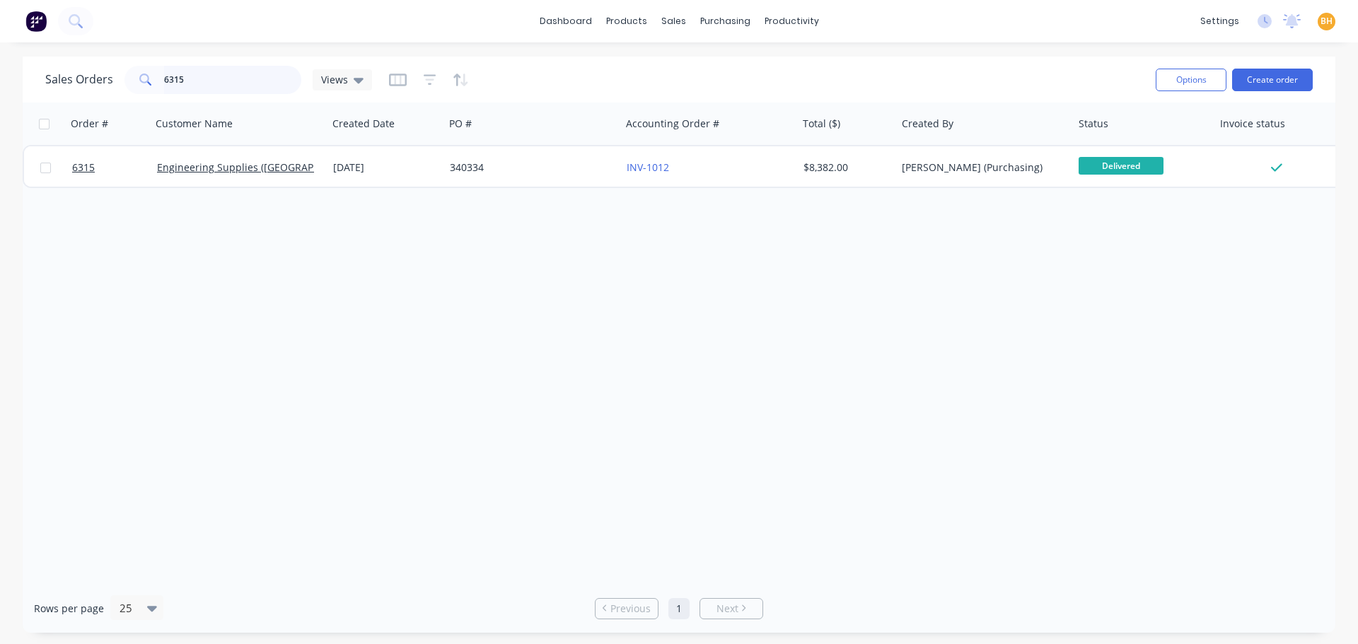
click at [195, 81] on input "6315" at bounding box center [233, 80] width 138 height 28
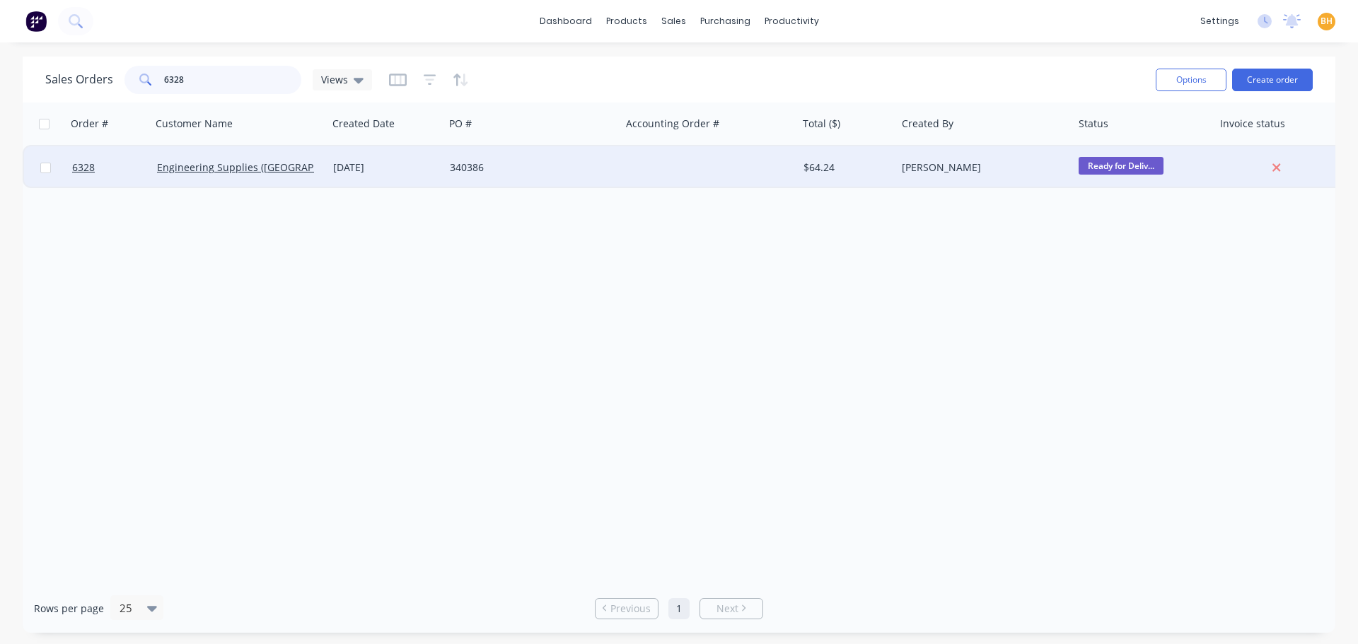
type input "6328"
click at [242, 175] on div "Engineering Supplies ([GEOGRAPHIC_DATA]) Pty Ltd" at bounding box center [239, 167] width 177 height 42
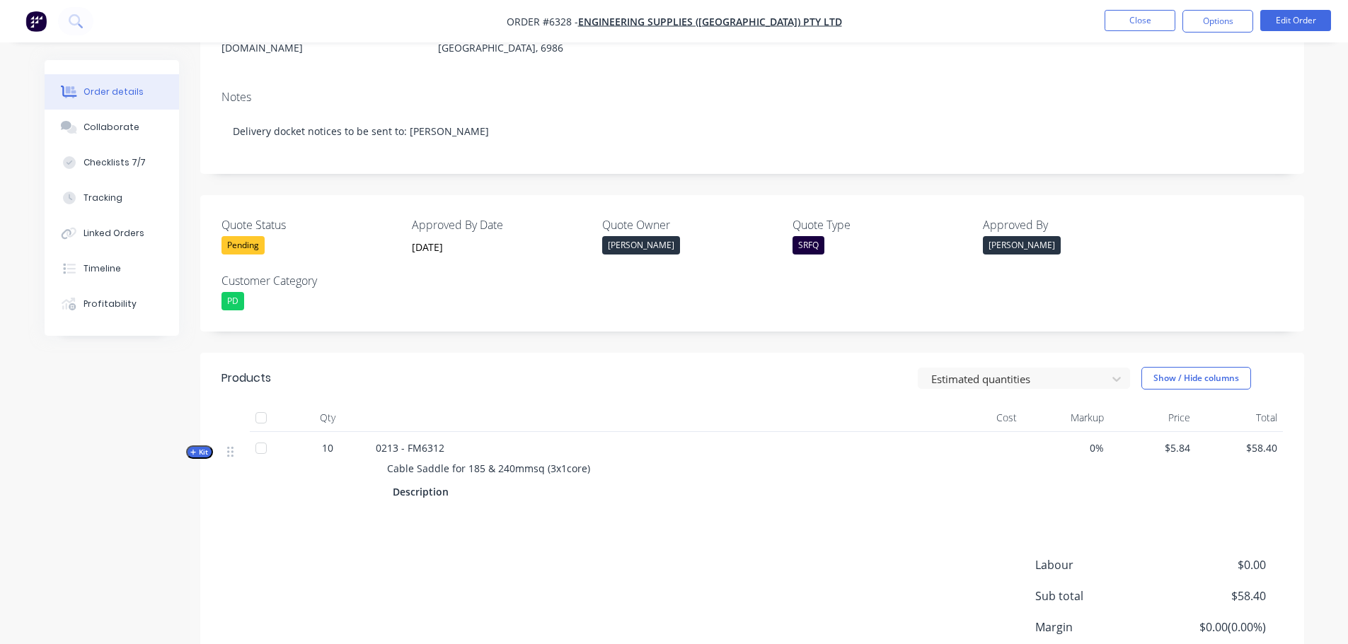
scroll to position [317, 0]
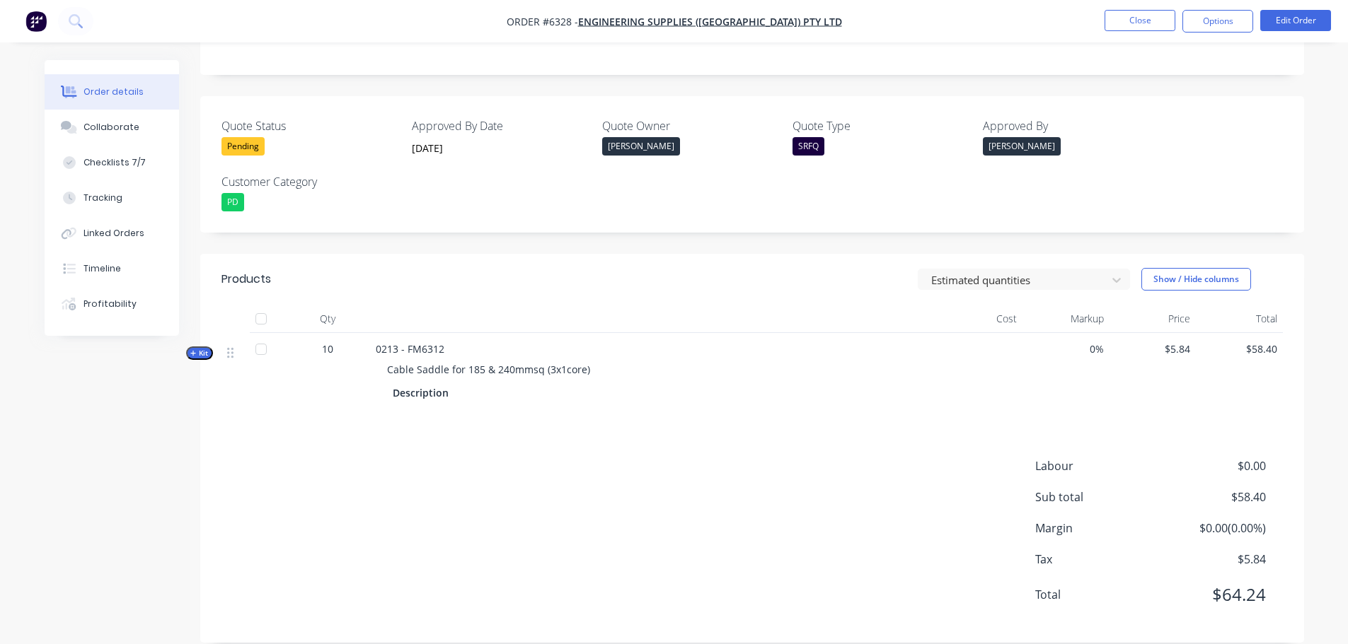
drag, startPoint x: 262, startPoint y: 299, endPoint x: 283, endPoint y: 303, distance: 21.6
click at [262, 305] on div at bounding box center [261, 319] width 28 height 28
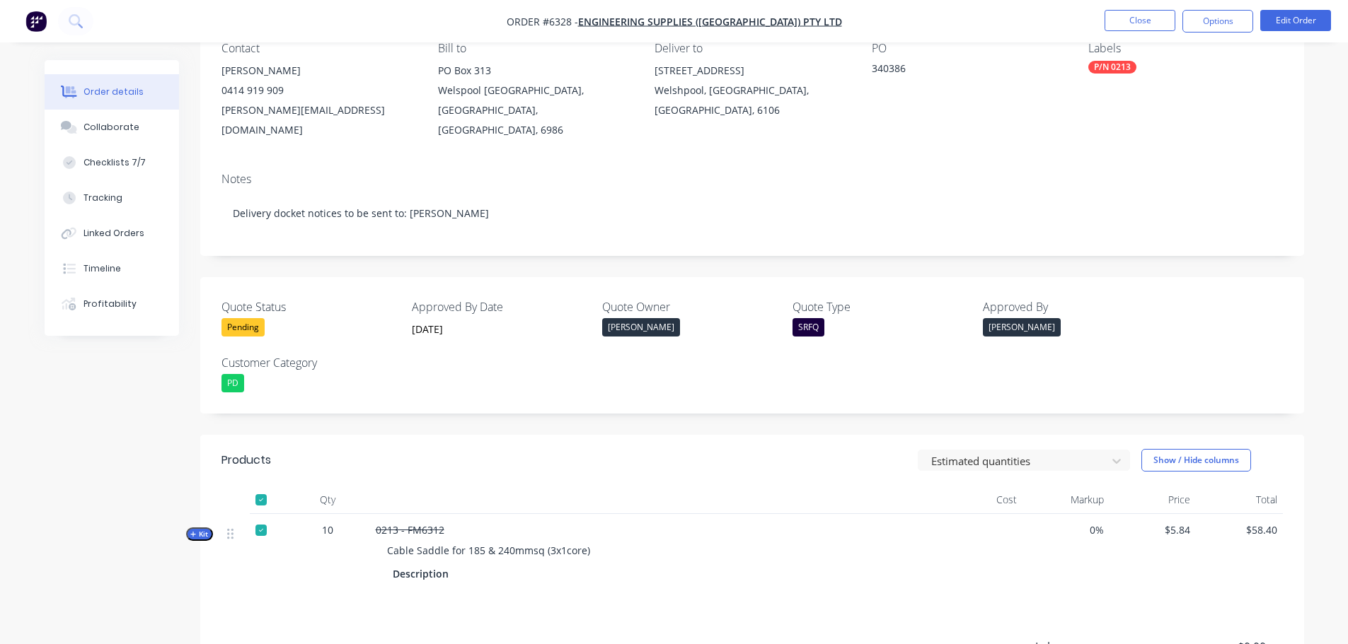
scroll to position [0, 0]
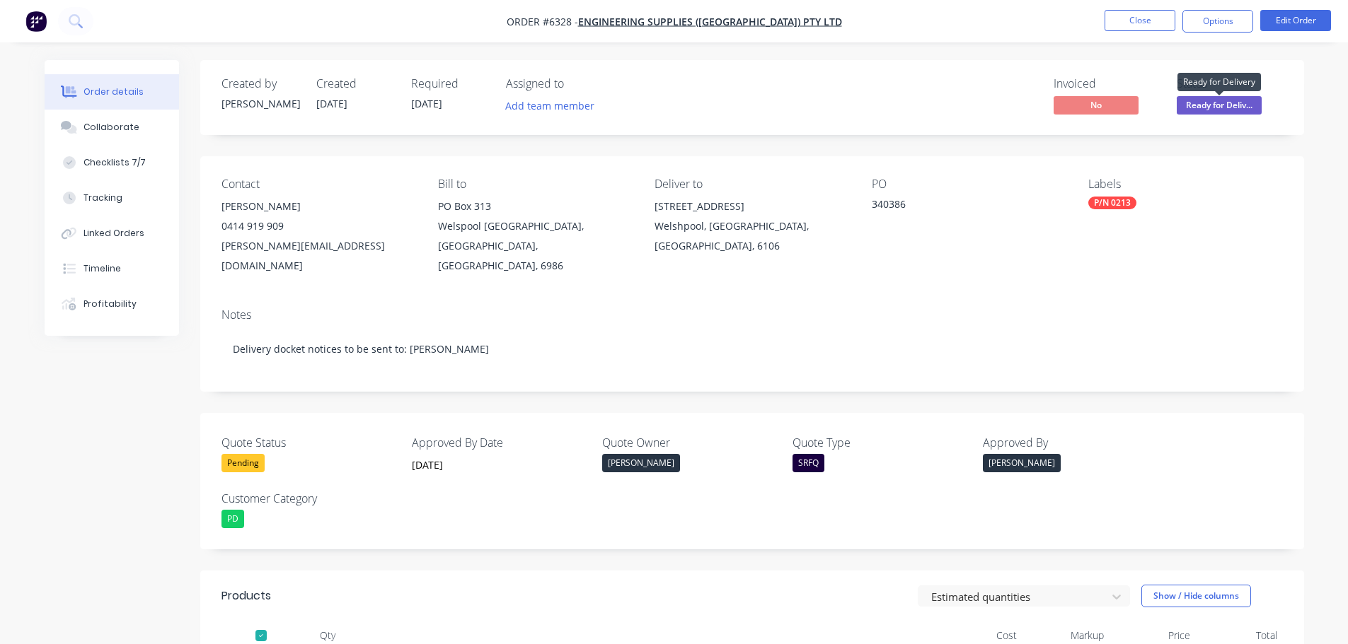
click at [1212, 103] on span "Ready for Deliv..." at bounding box center [1218, 105] width 85 height 18
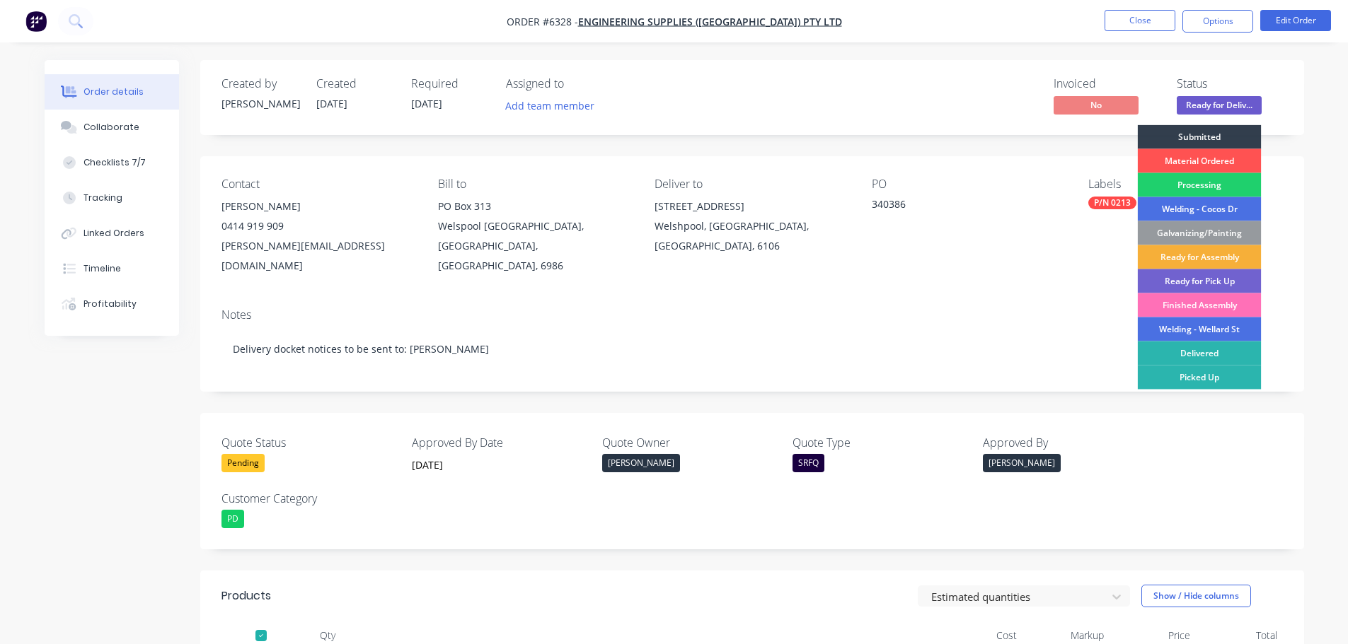
click at [1201, 354] on div "Delivered" at bounding box center [1199, 354] width 124 height 24
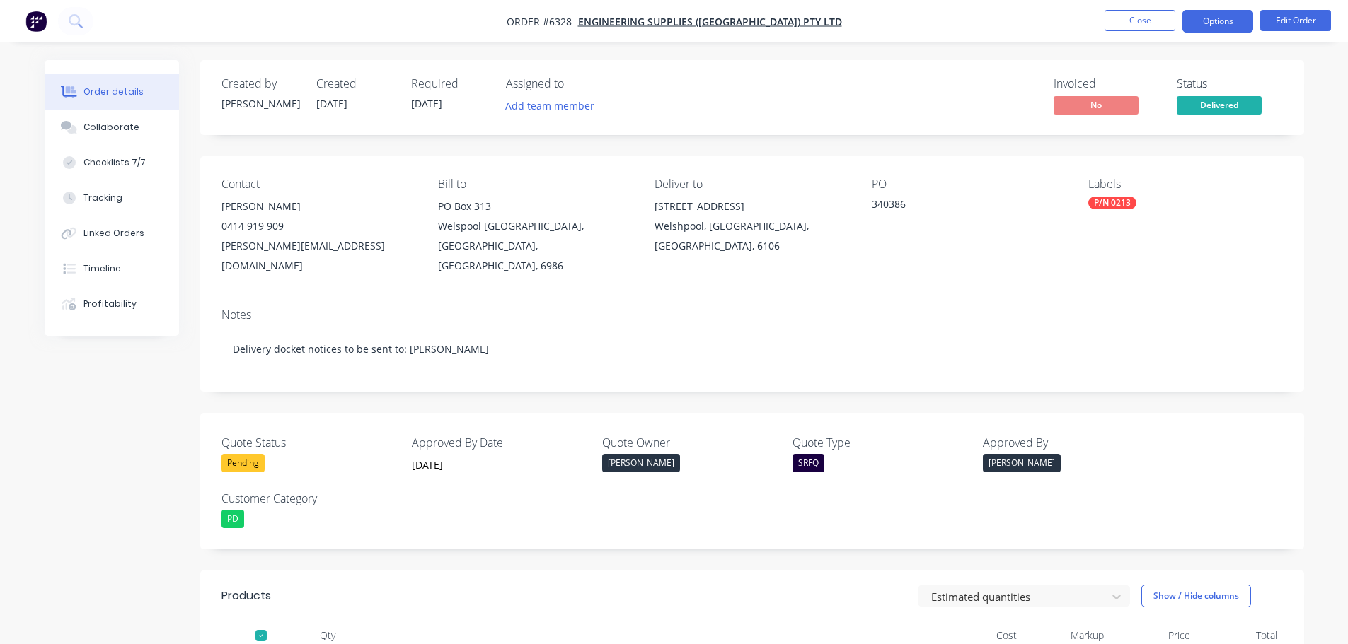
click at [1233, 23] on button "Options" at bounding box center [1217, 21] width 71 height 23
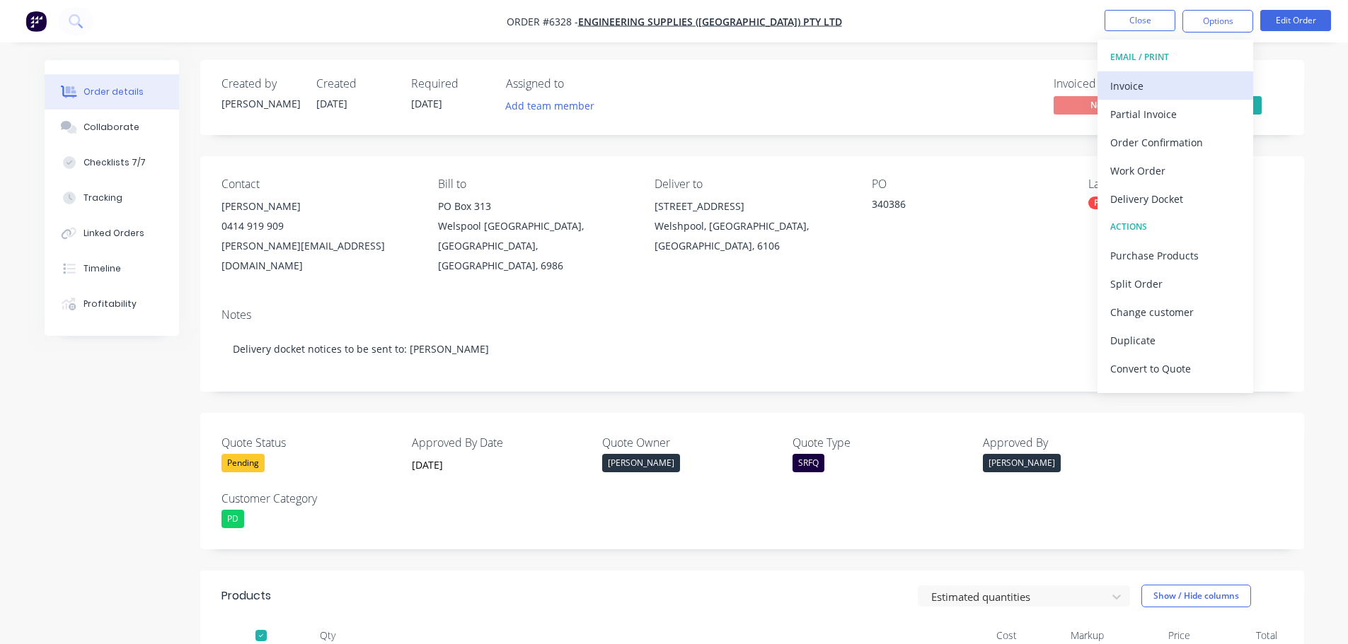
click at [1153, 91] on div "Invoice" at bounding box center [1175, 86] width 130 height 21
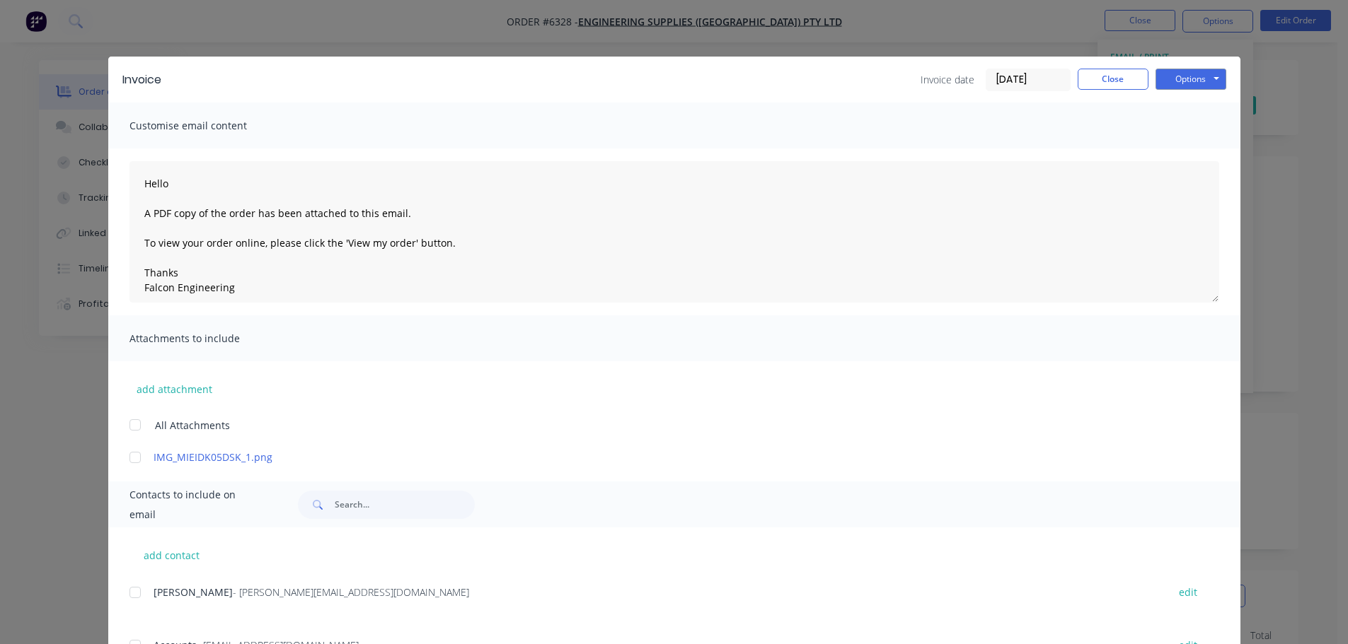
scroll to position [280, 0]
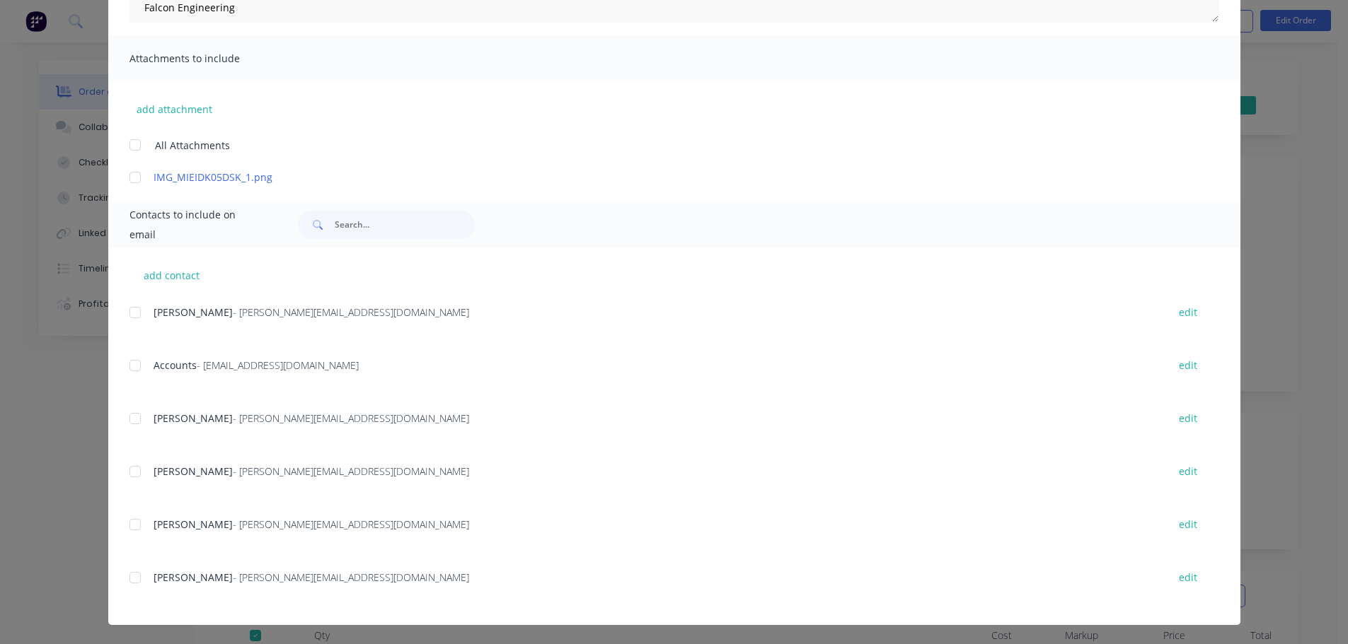
click at [127, 366] on div at bounding box center [135, 366] width 28 height 28
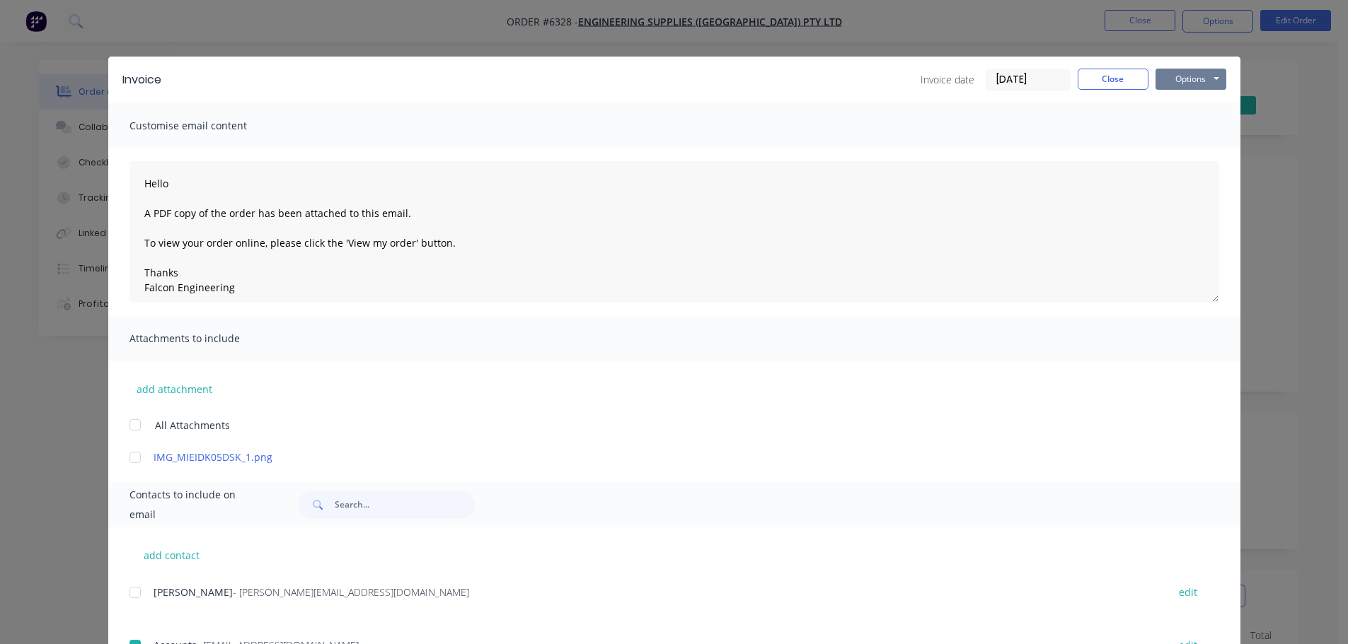
click at [1184, 73] on button "Options" at bounding box center [1190, 79] width 71 height 21
click at [1199, 149] on button "Email" at bounding box center [1200, 150] width 91 height 23
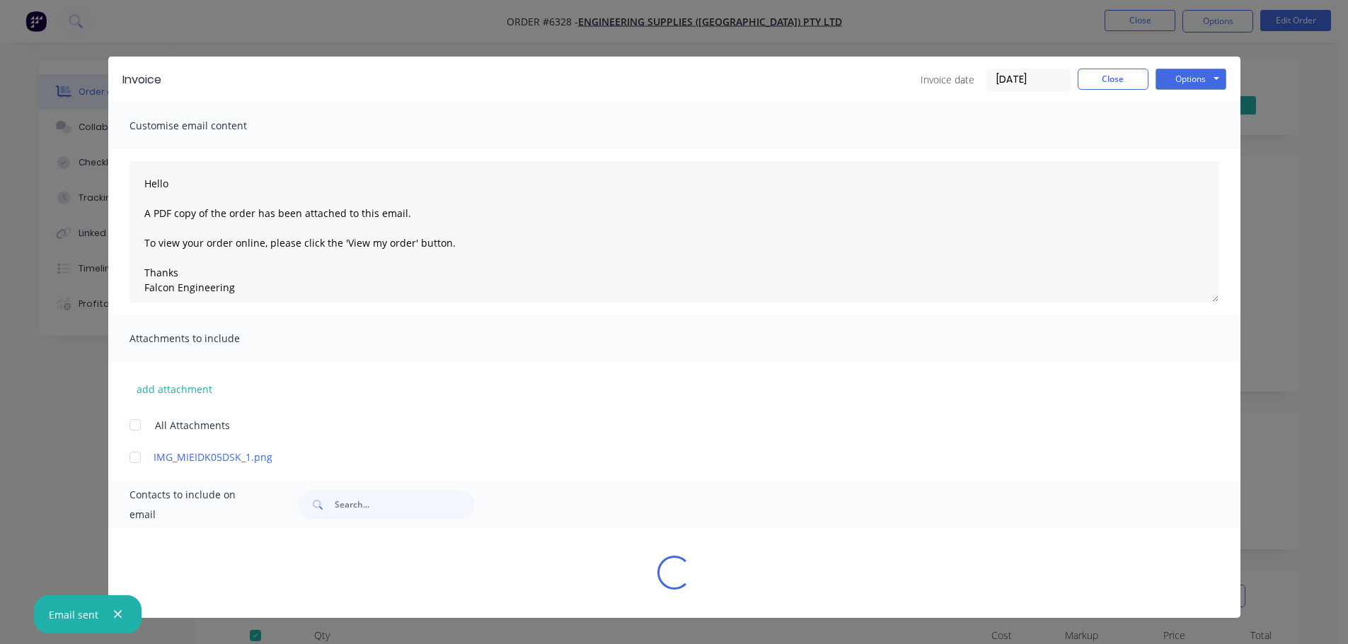
type textarea "Hello A PDF copy of the order has been attached to this email. To view your ord…"
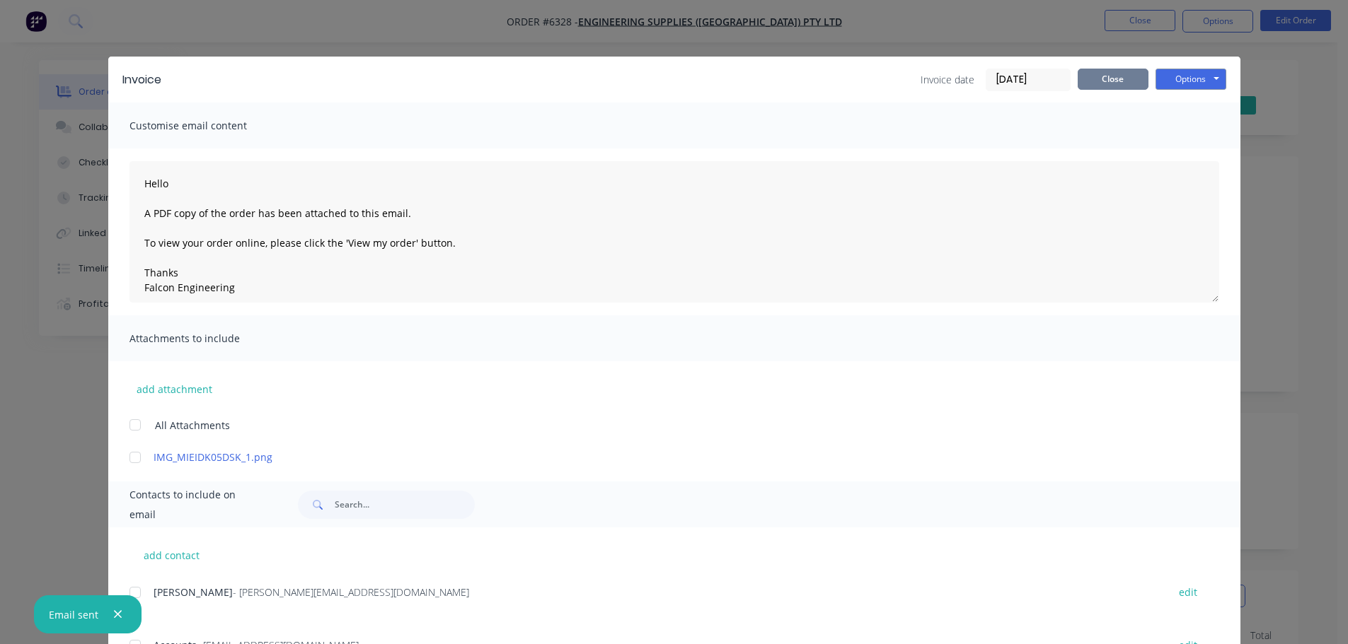
click at [1089, 86] on button "Close" at bounding box center [1112, 79] width 71 height 21
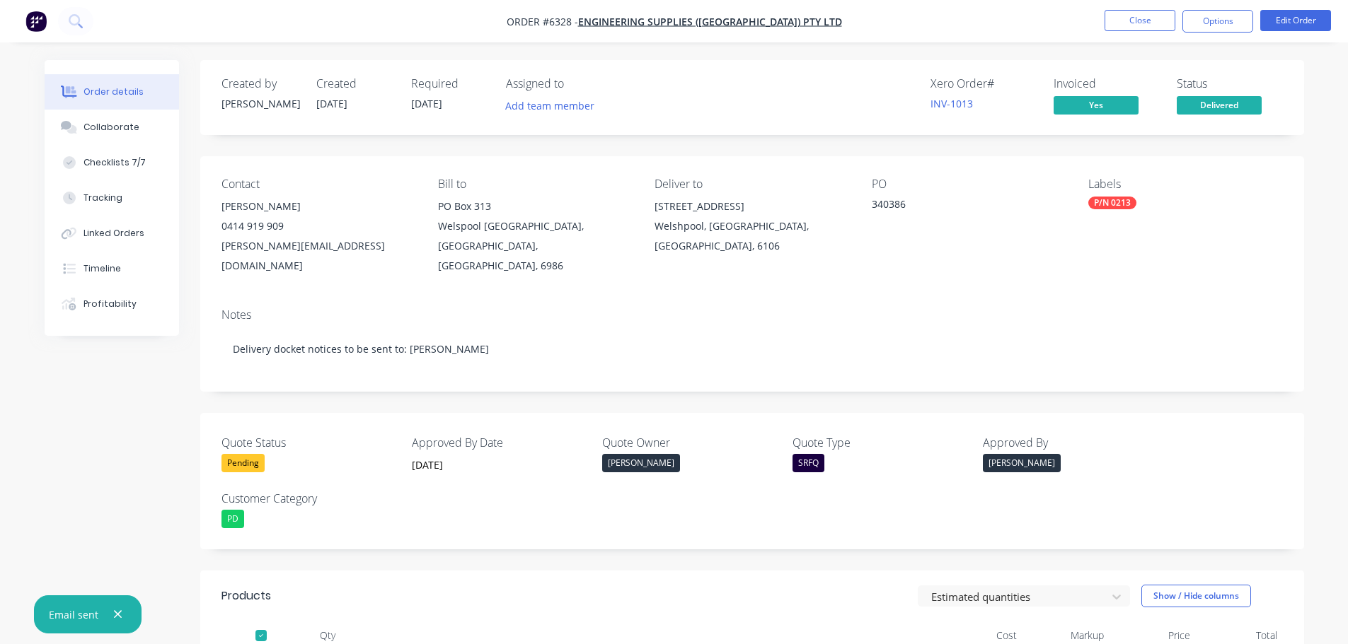
click at [114, 612] on icon "button" at bounding box center [118, 615] width 8 height 8
click at [1146, 19] on button "Close" at bounding box center [1139, 20] width 71 height 21
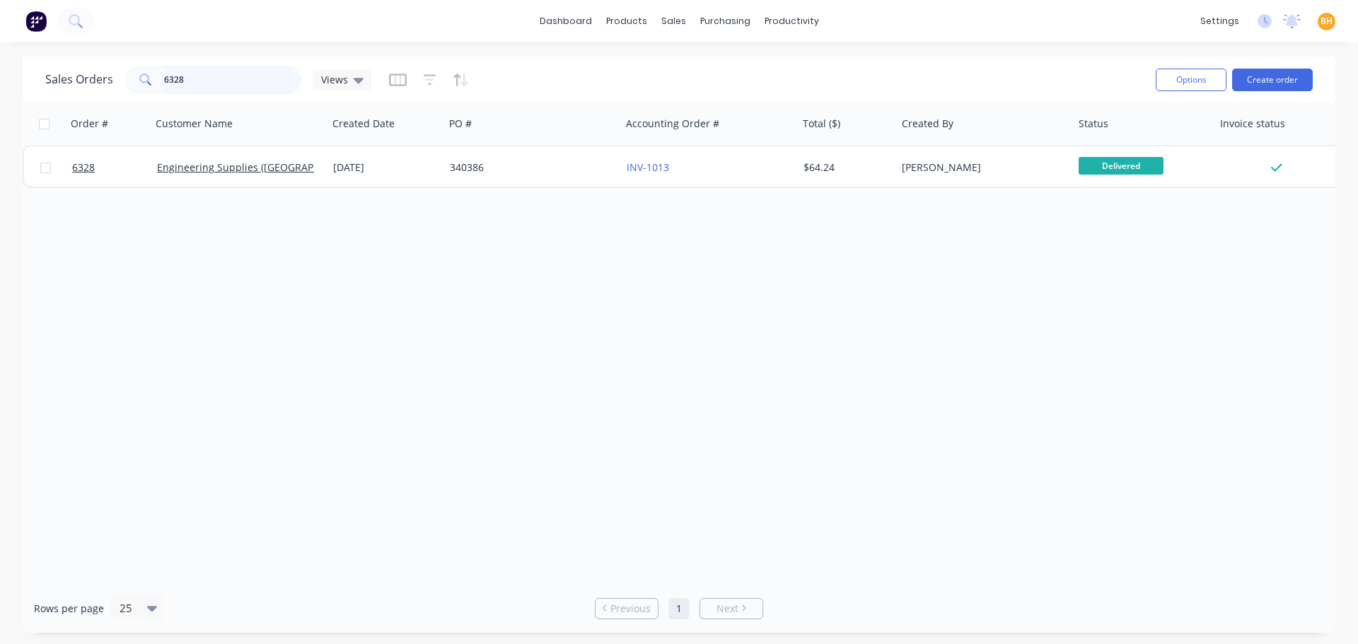
click at [219, 74] on input "6328" at bounding box center [233, 80] width 138 height 28
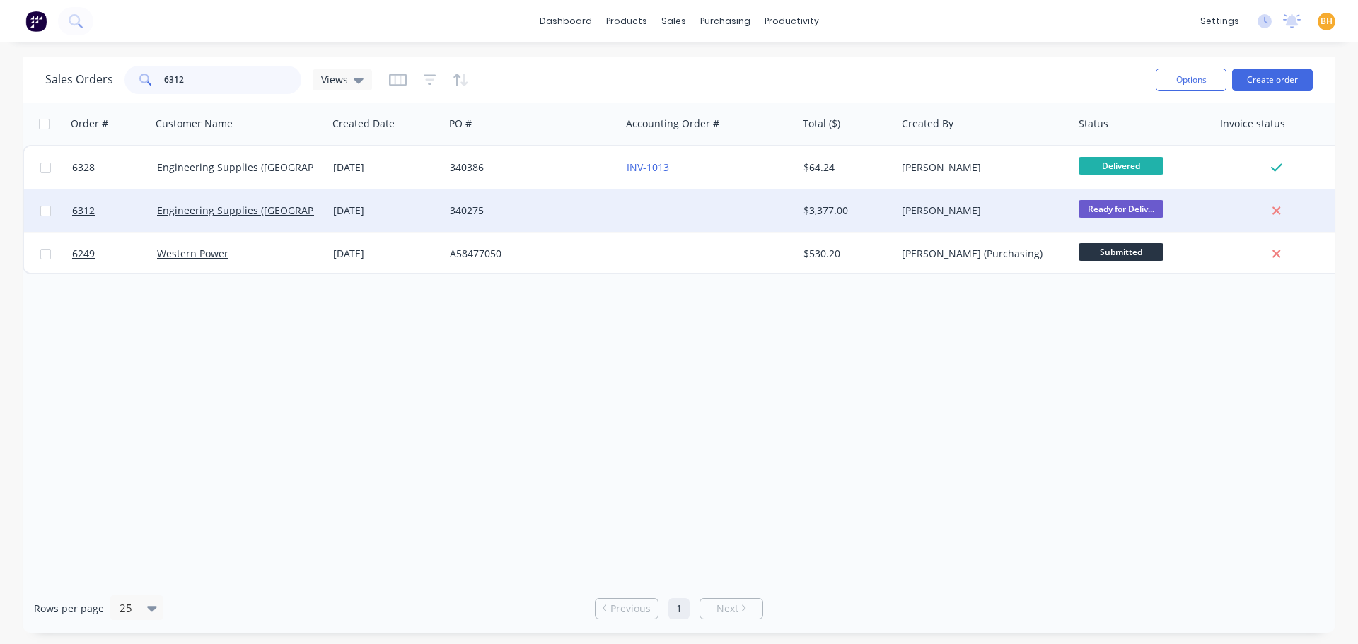
type input "6312"
click at [378, 202] on div "[DATE]" at bounding box center [386, 211] width 117 height 42
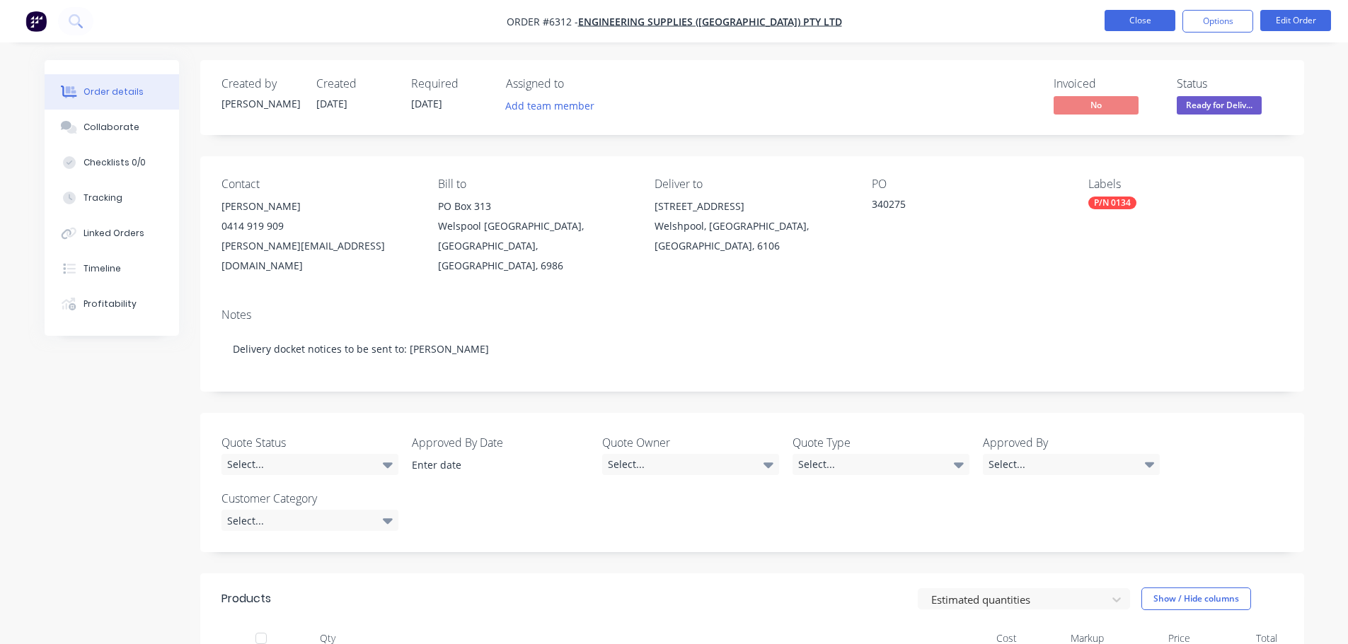
click at [1156, 24] on button "Close" at bounding box center [1139, 20] width 71 height 21
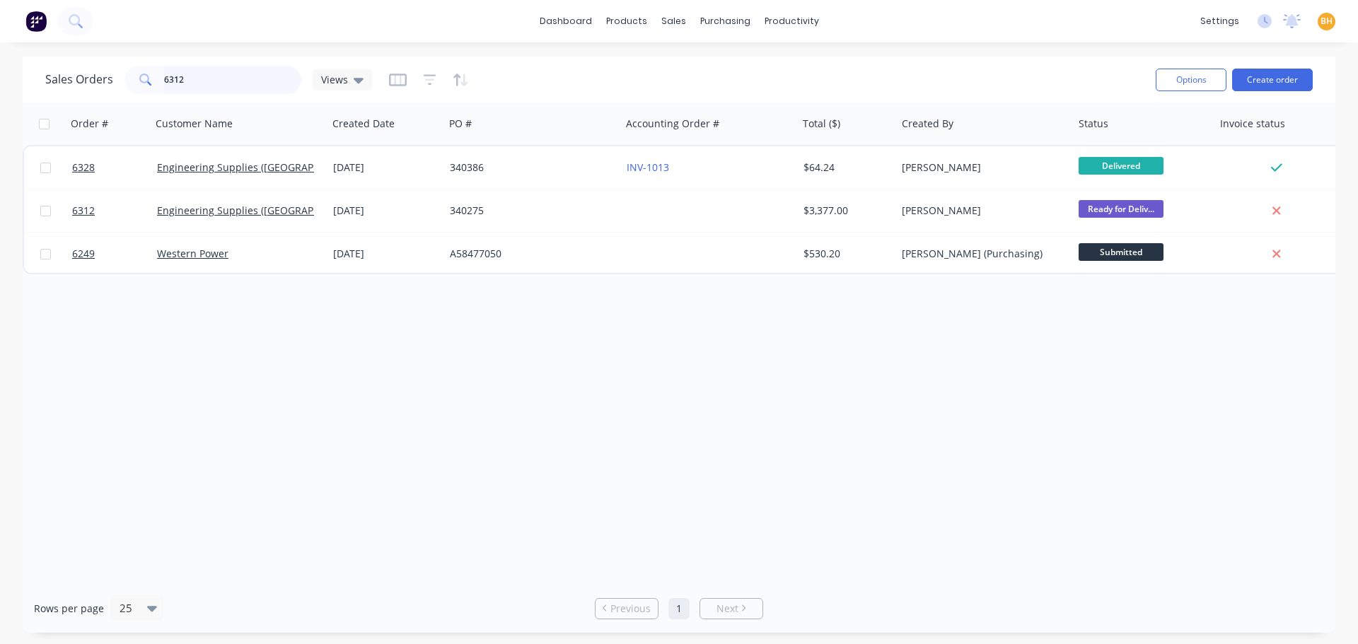
click at [211, 79] on input "6312" at bounding box center [233, 80] width 138 height 28
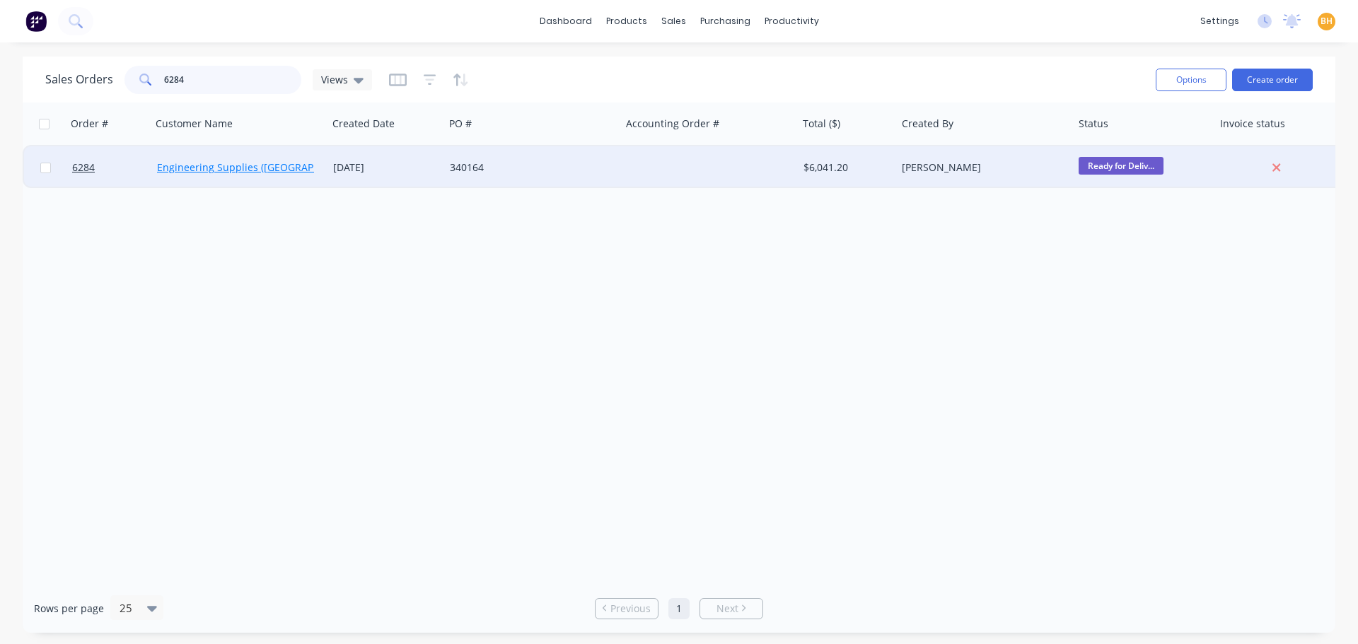
type input "6284"
click at [220, 164] on link "Engineering Supplies ([GEOGRAPHIC_DATA]) Pty Ltd" at bounding box center [278, 167] width 242 height 13
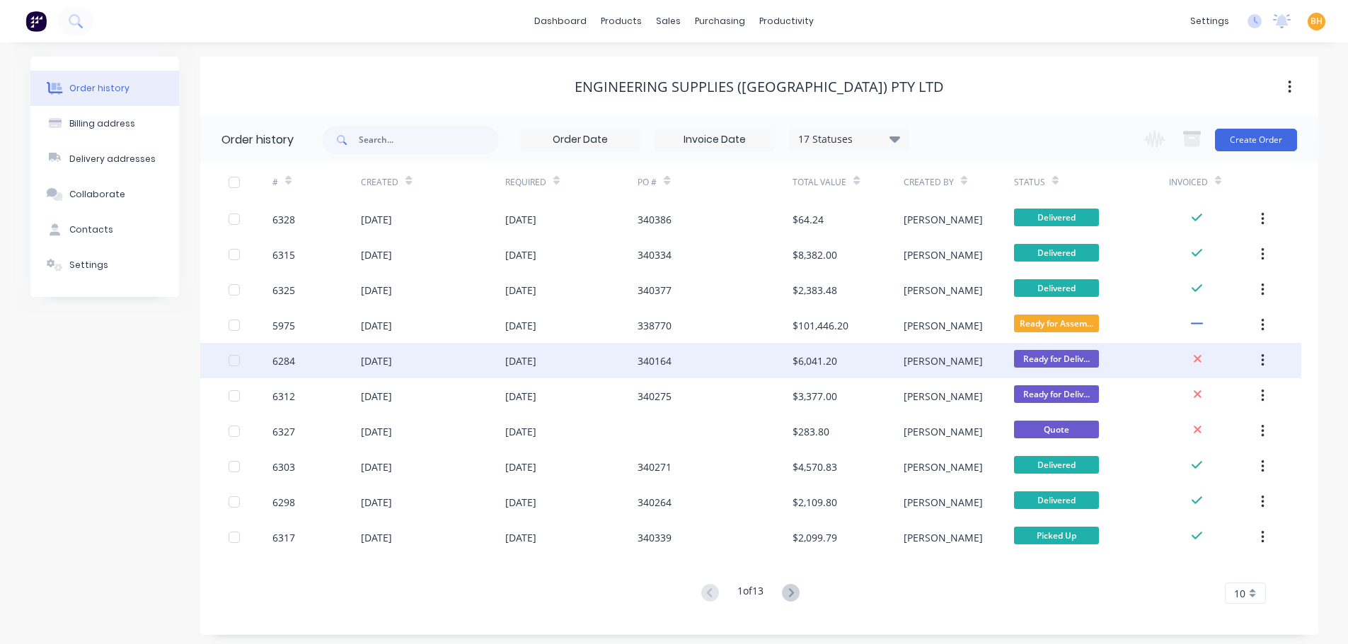
click at [347, 366] on div "6284" at bounding box center [316, 360] width 88 height 35
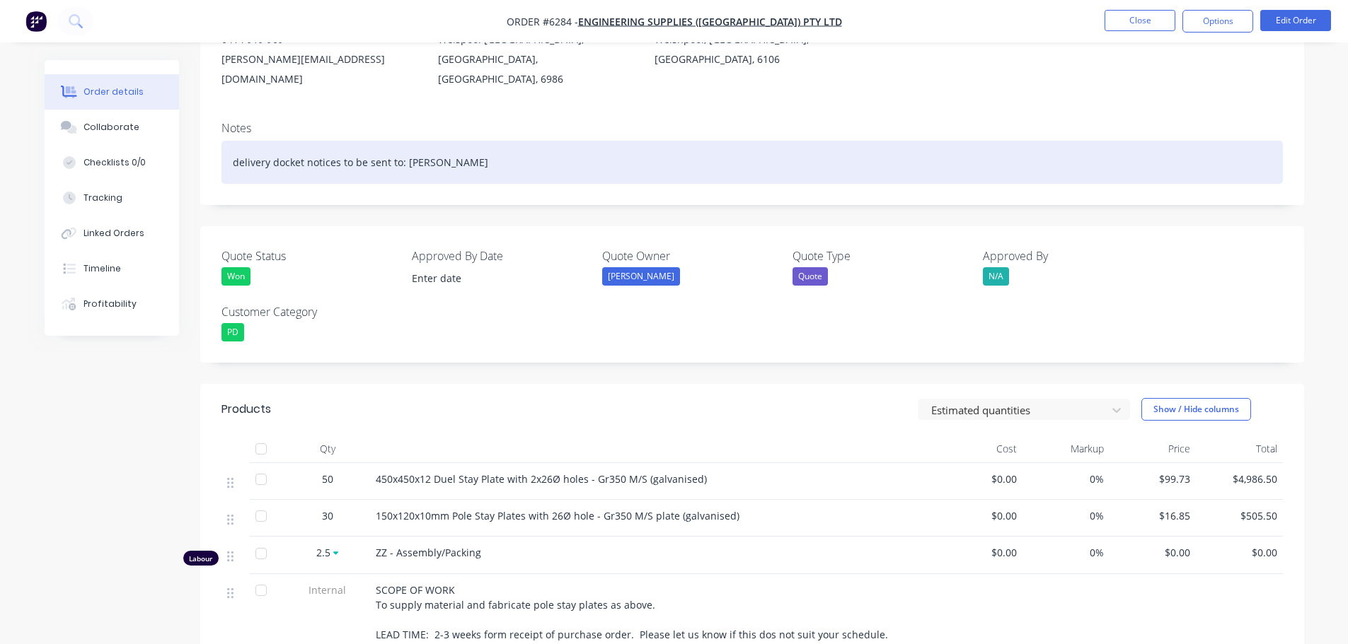
scroll to position [212, 0]
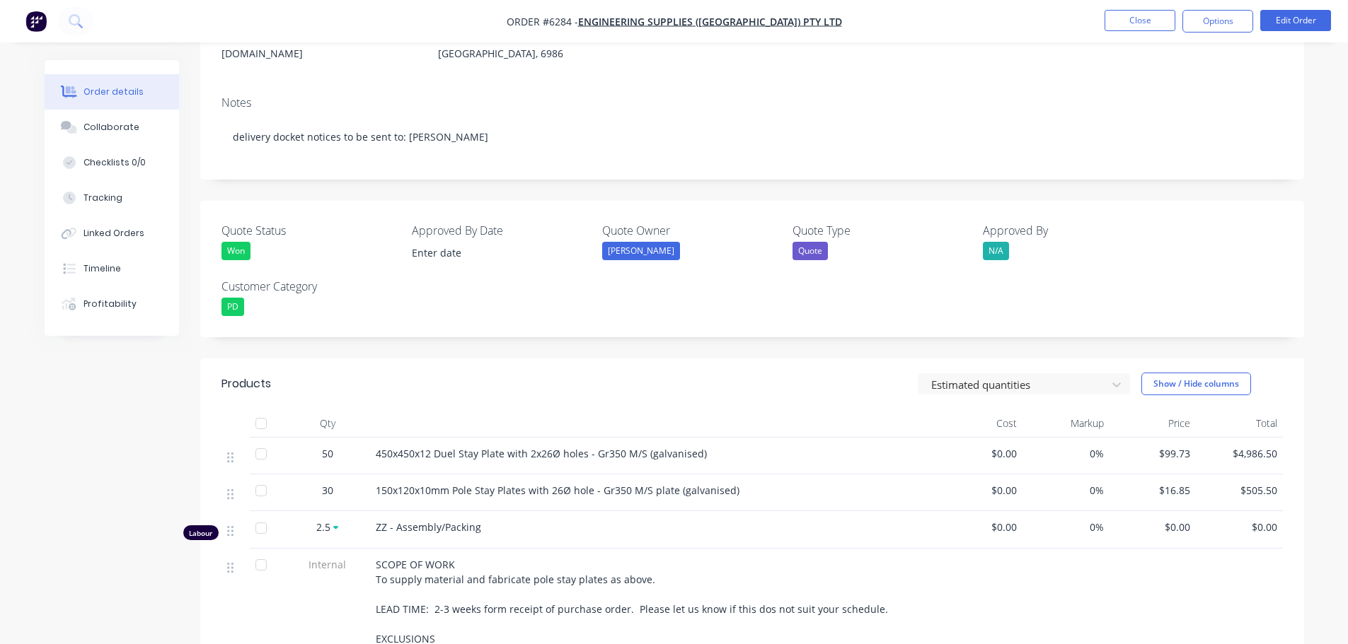
click at [260, 440] on div at bounding box center [261, 454] width 28 height 28
click at [262, 477] on div at bounding box center [261, 491] width 28 height 28
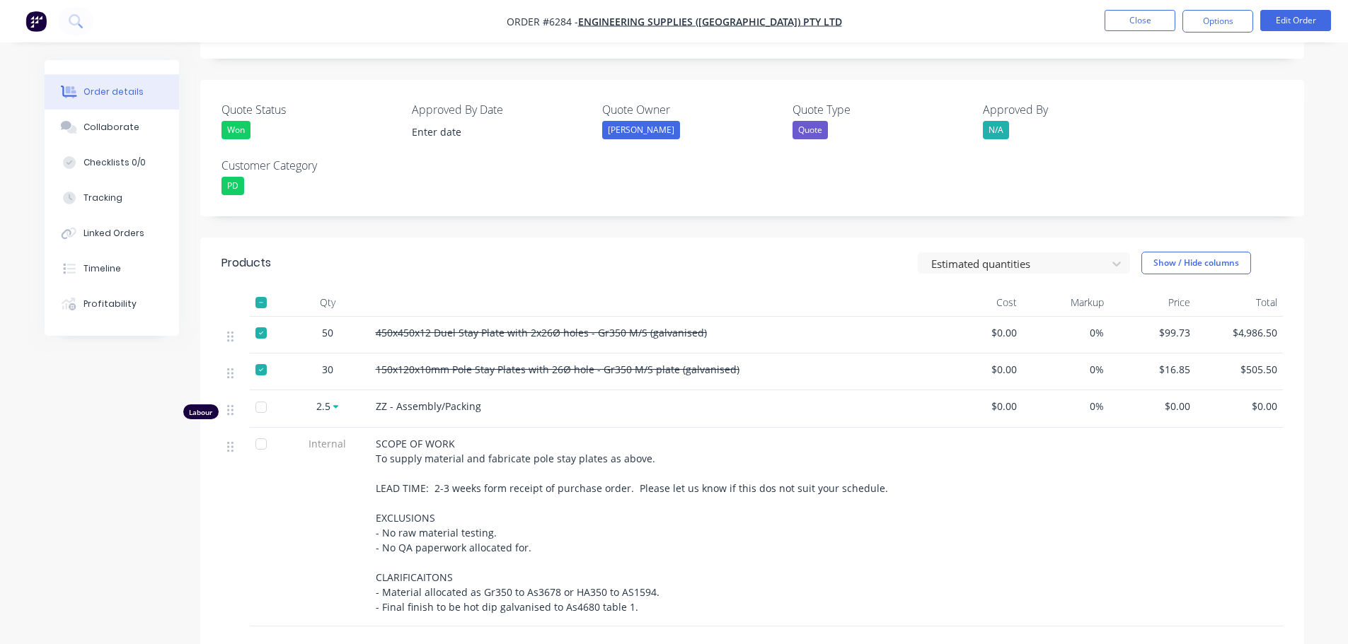
scroll to position [424, 0]
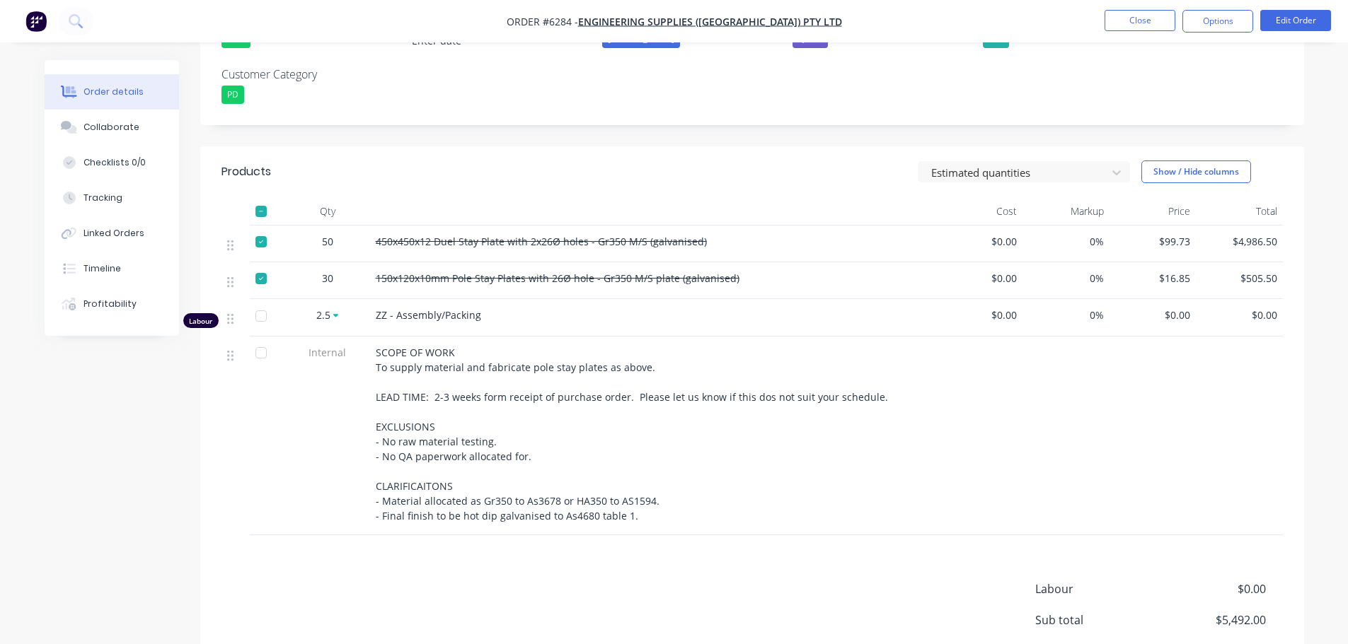
click at [262, 302] on div at bounding box center [261, 316] width 28 height 28
click at [262, 339] on div at bounding box center [261, 353] width 28 height 28
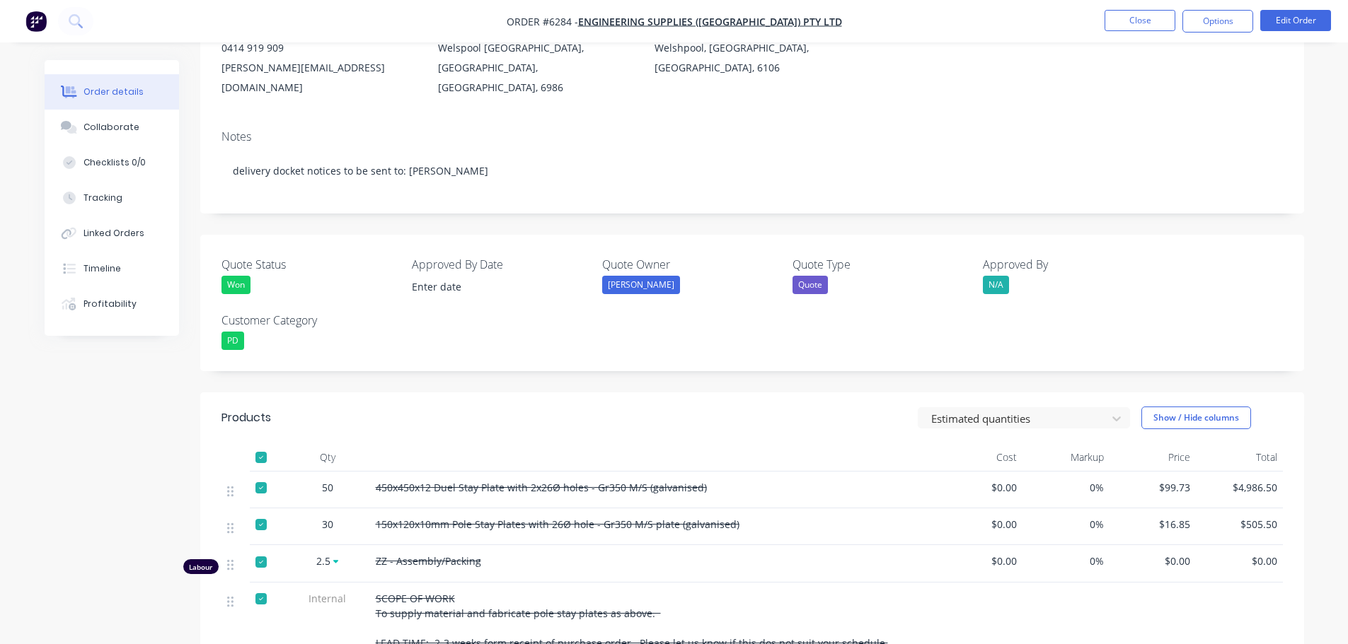
scroll to position [0, 0]
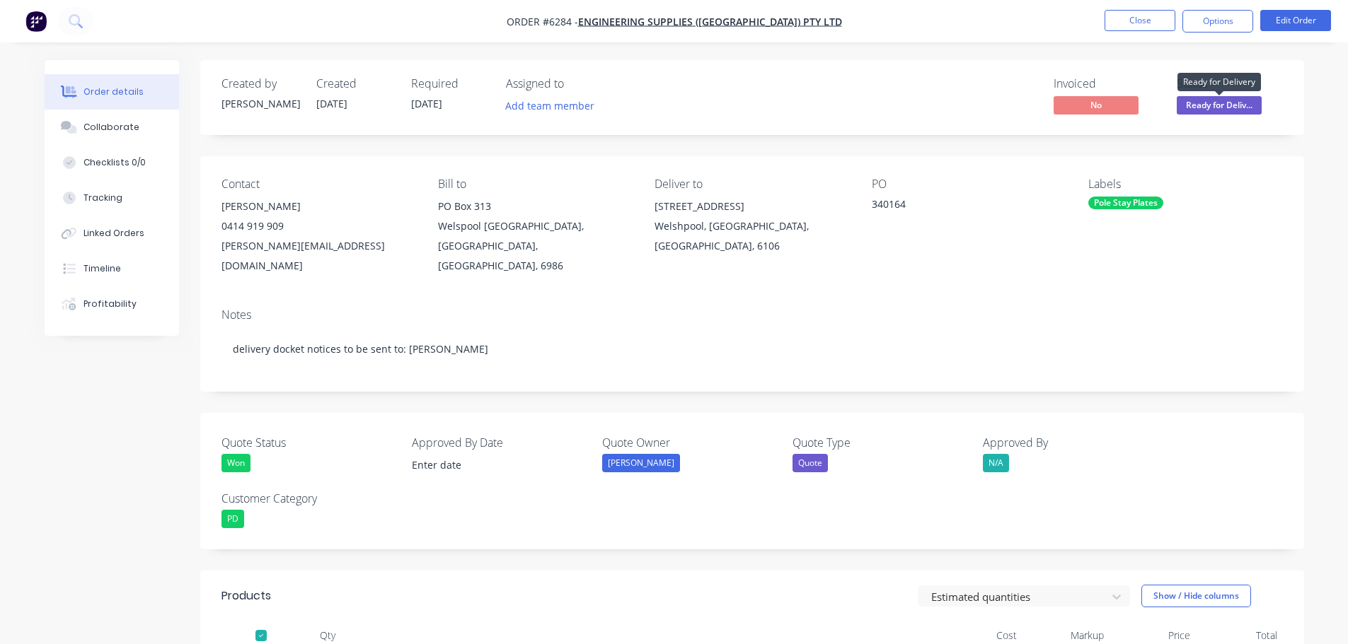
click at [1205, 100] on span "Ready for Deliv..." at bounding box center [1218, 105] width 85 height 18
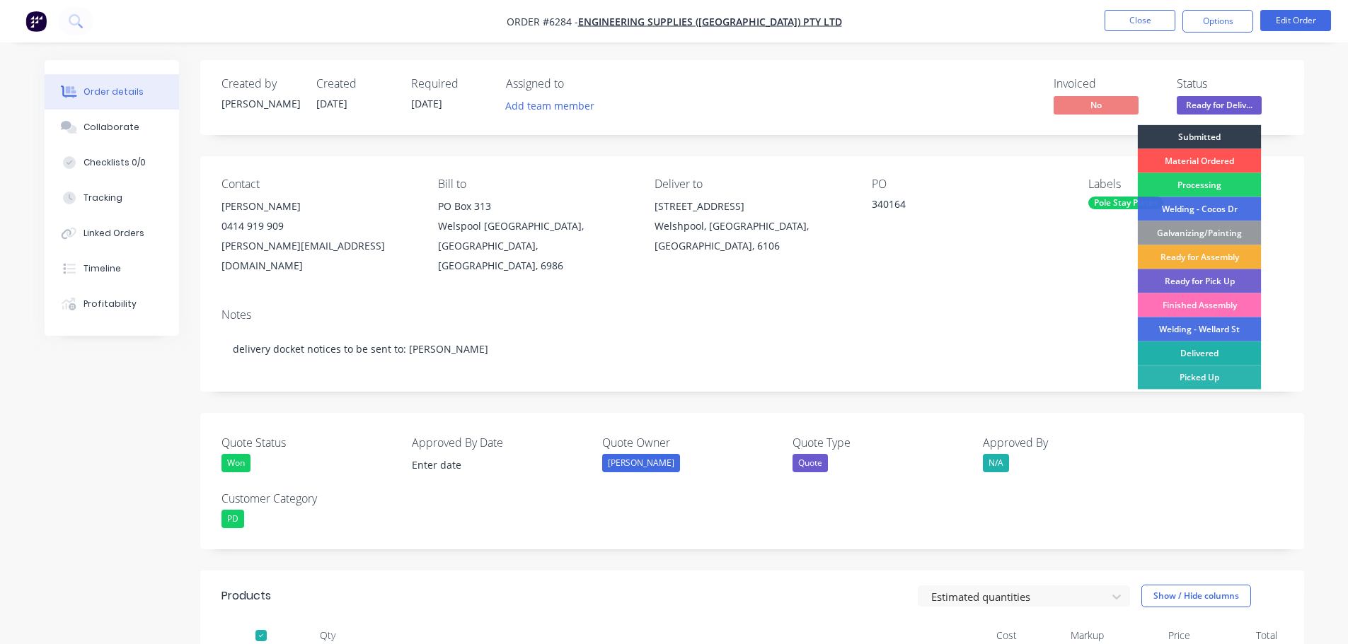
click at [1226, 345] on div "Delivered" at bounding box center [1199, 354] width 124 height 24
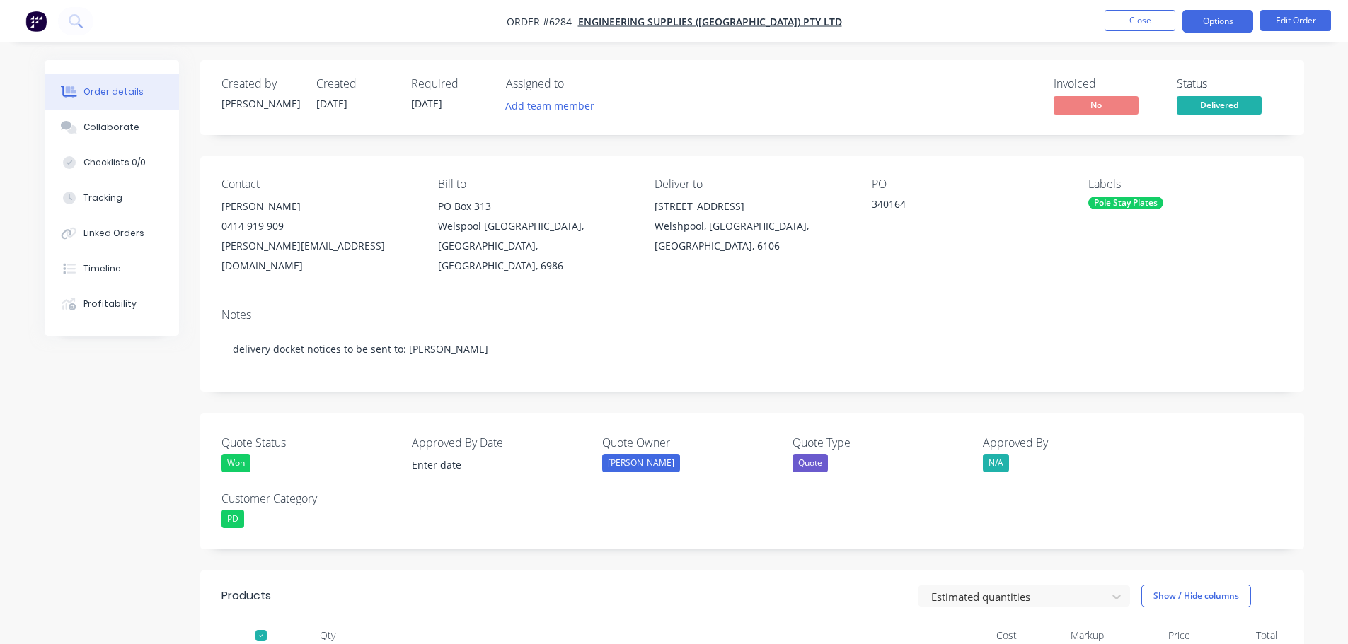
click at [1205, 23] on button "Options" at bounding box center [1217, 21] width 71 height 23
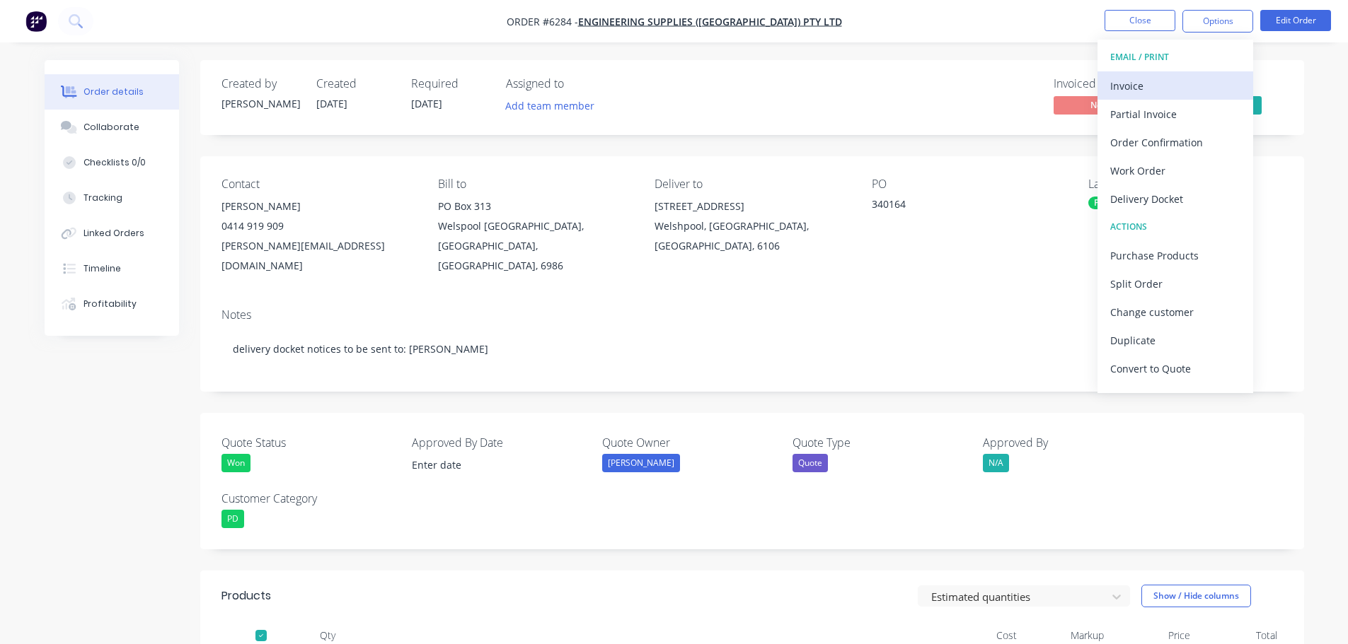
click at [1133, 97] on button "Invoice" at bounding box center [1175, 85] width 156 height 28
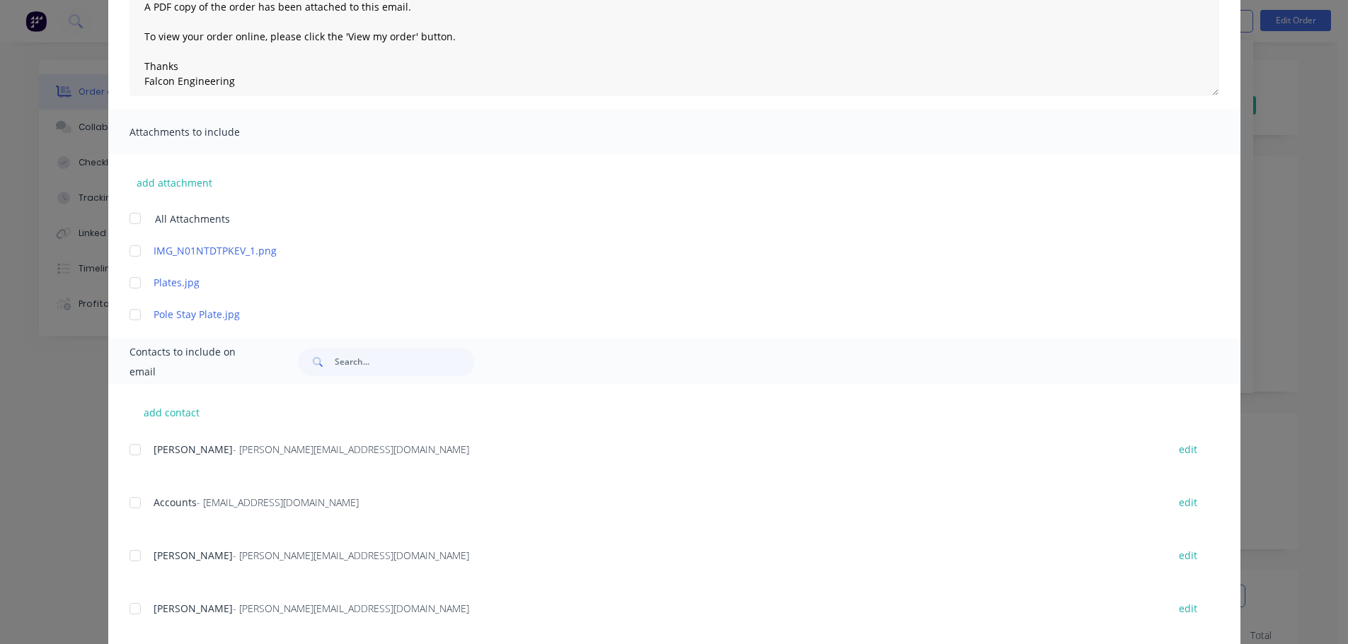
scroll to position [283, 0]
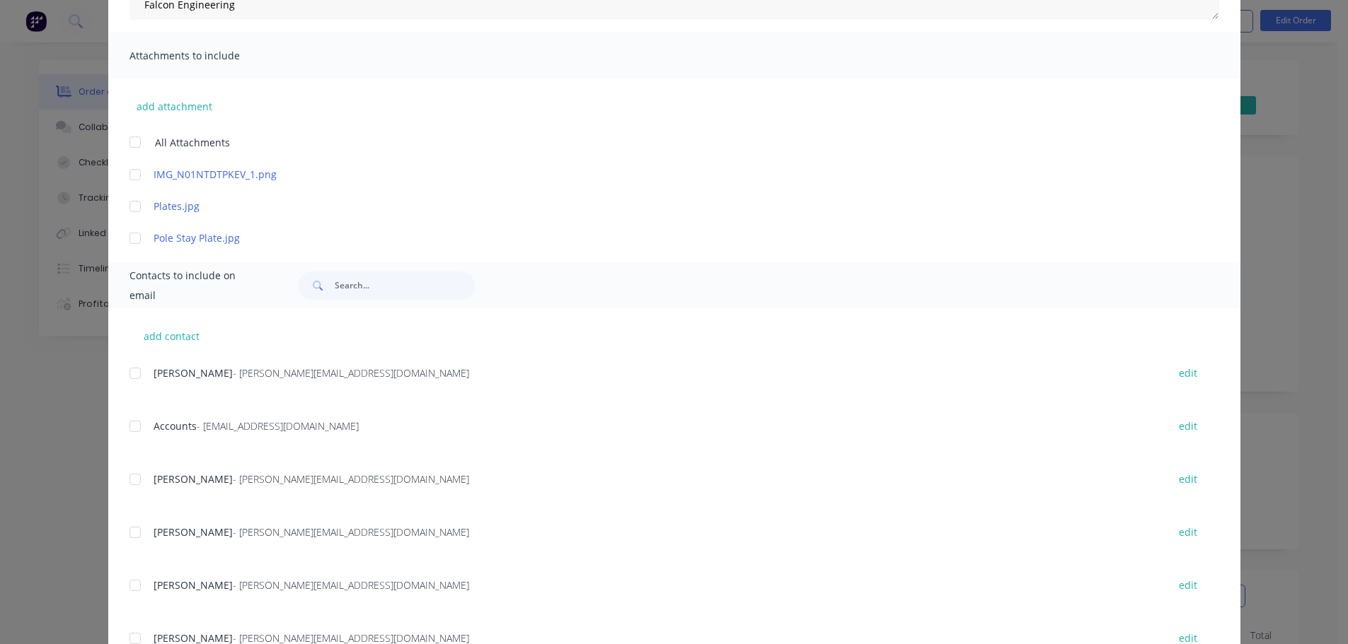
click at [129, 426] on div at bounding box center [135, 426] width 28 height 28
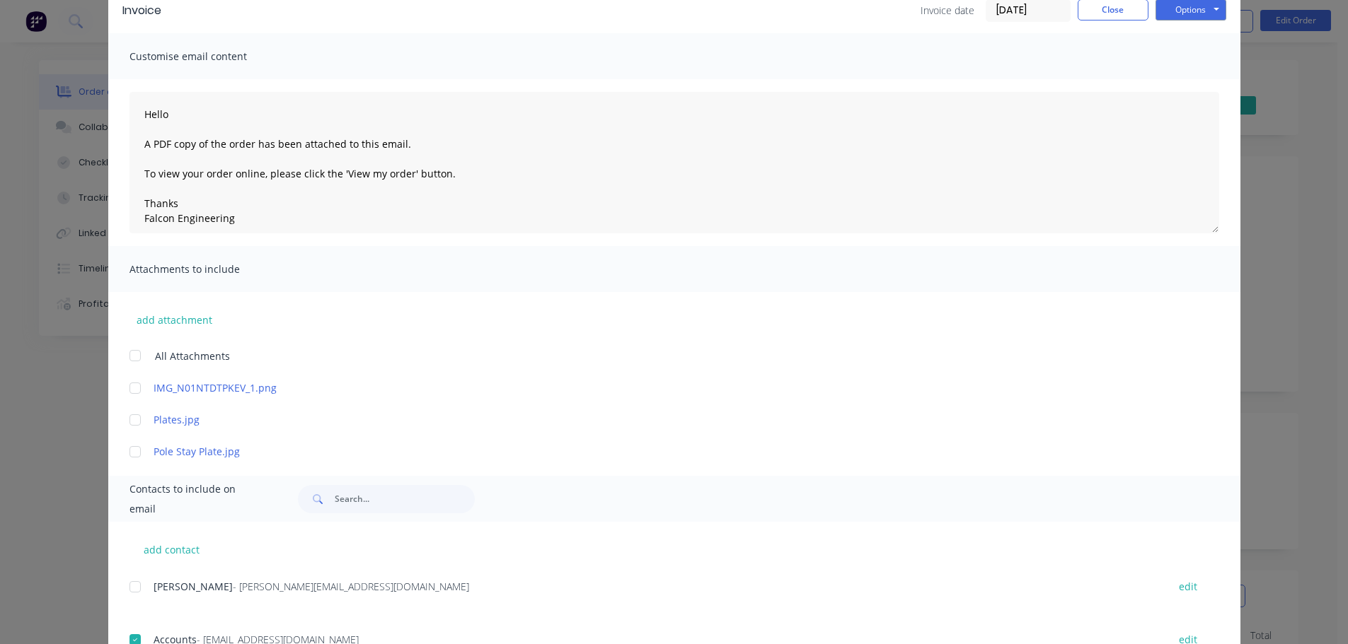
scroll to position [0, 0]
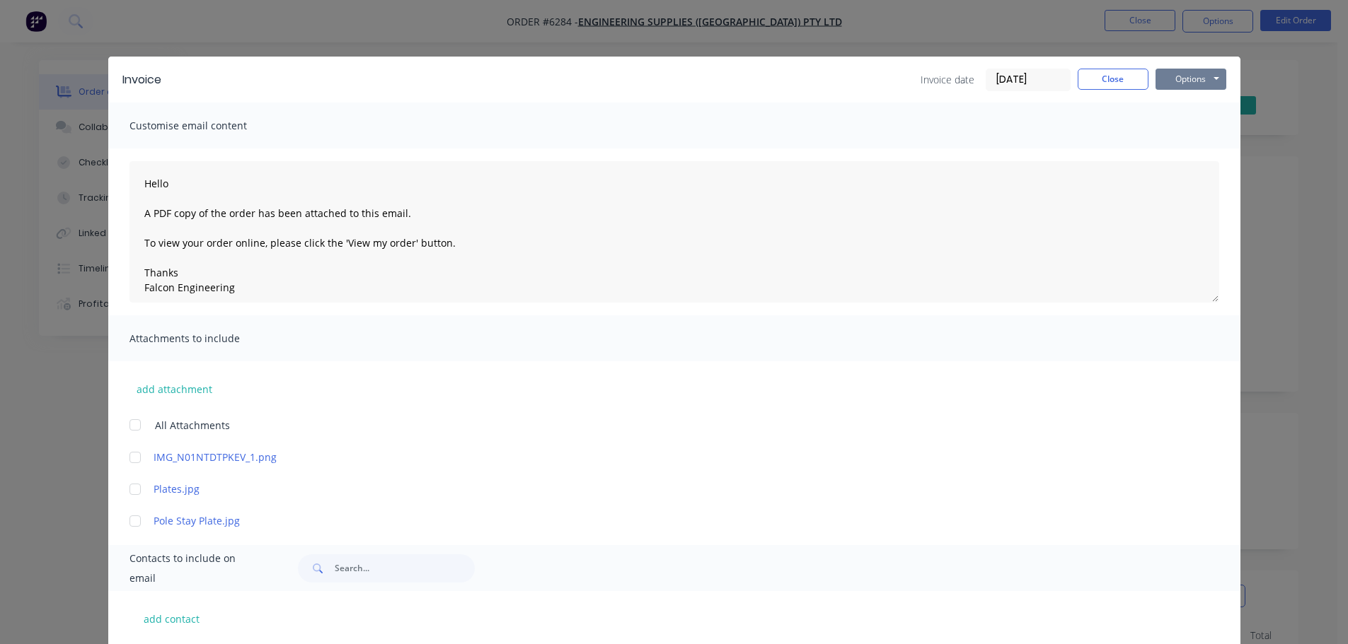
click at [1187, 84] on button "Options" at bounding box center [1190, 79] width 71 height 21
click at [1185, 155] on button "Email" at bounding box center [1200, 150] width 91 height 23
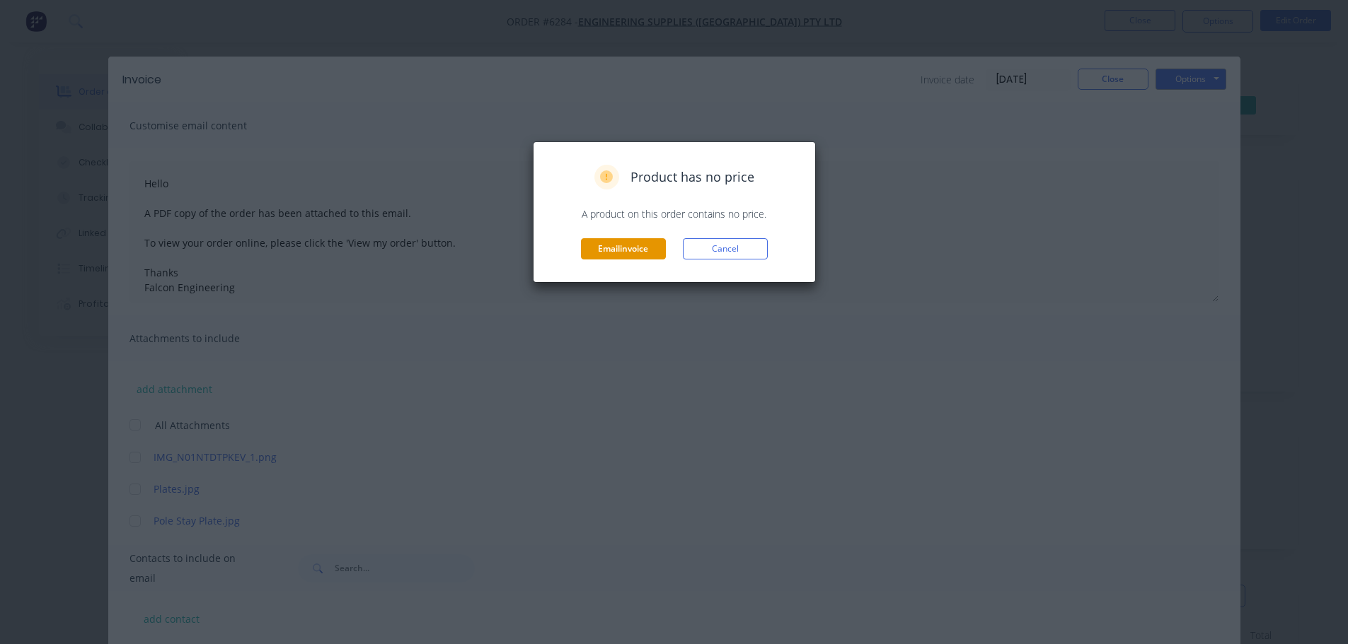
click at [634, 244] on button "Email invoice" at bounding box center [623, 248] width 85 height 21
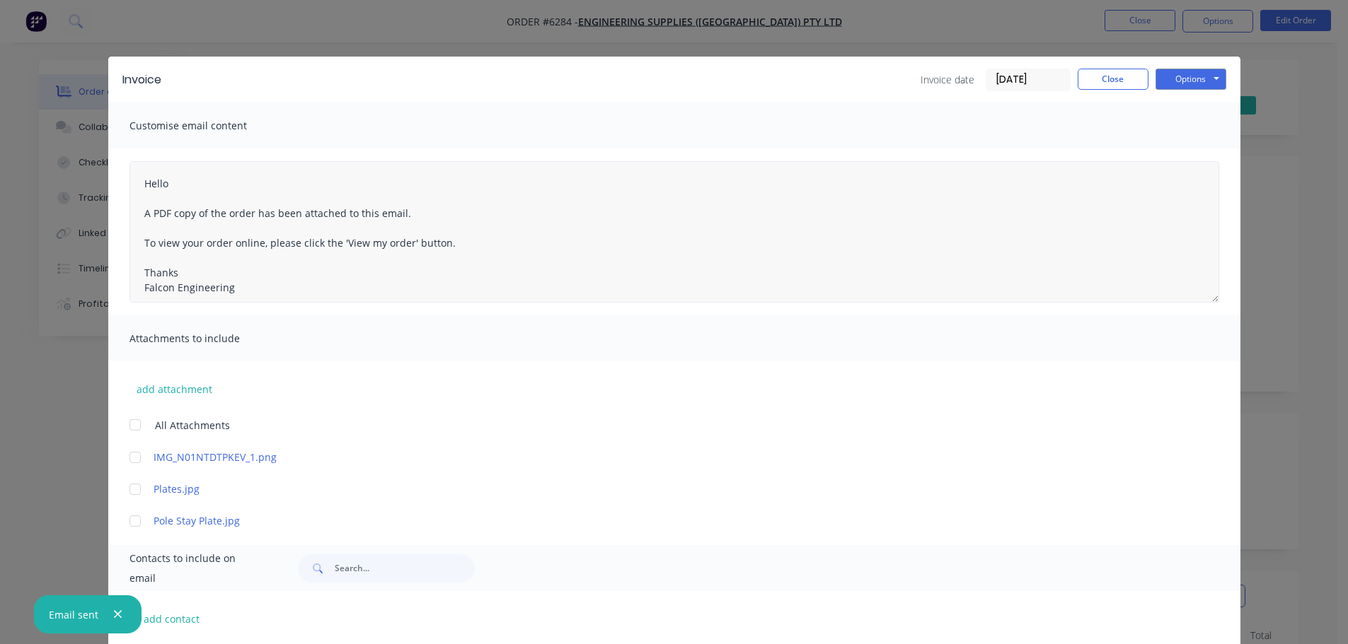
type textarea "Hello A PDF copy of the order has been attached to this email. To view your ord…"
click at [1130, 83] on button "Close" at bounding box center [1112, 79] width 71 height 21
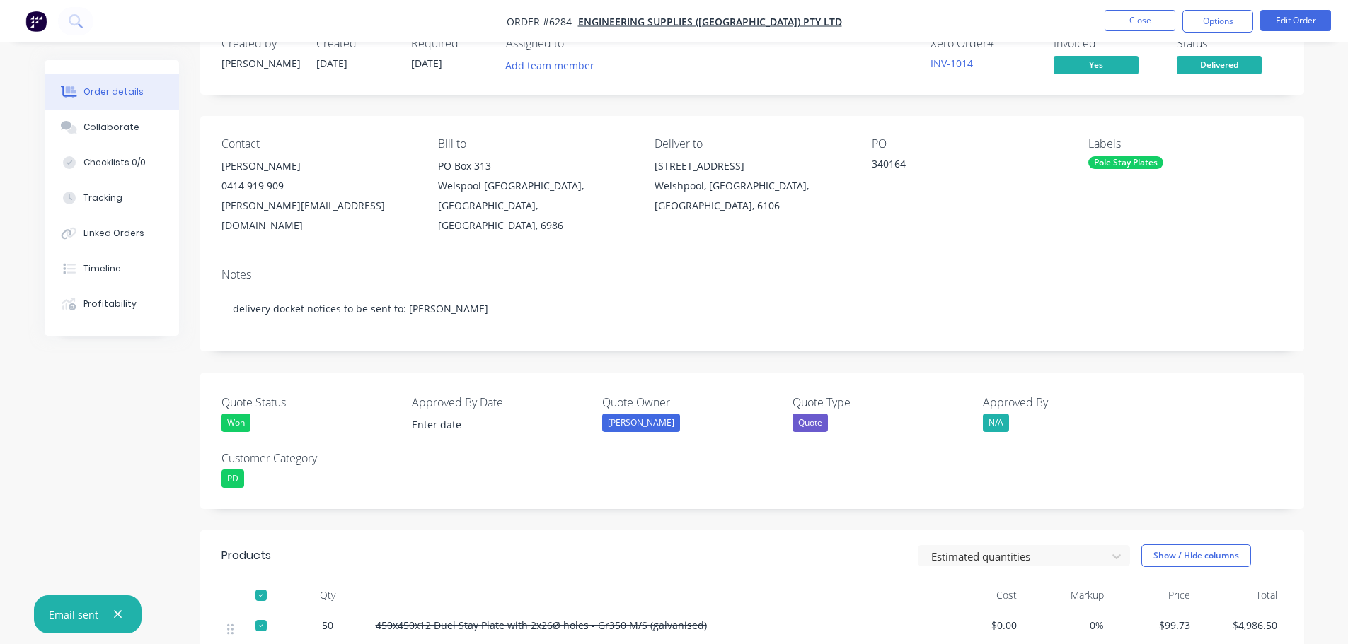
scroll to position [141, 0]
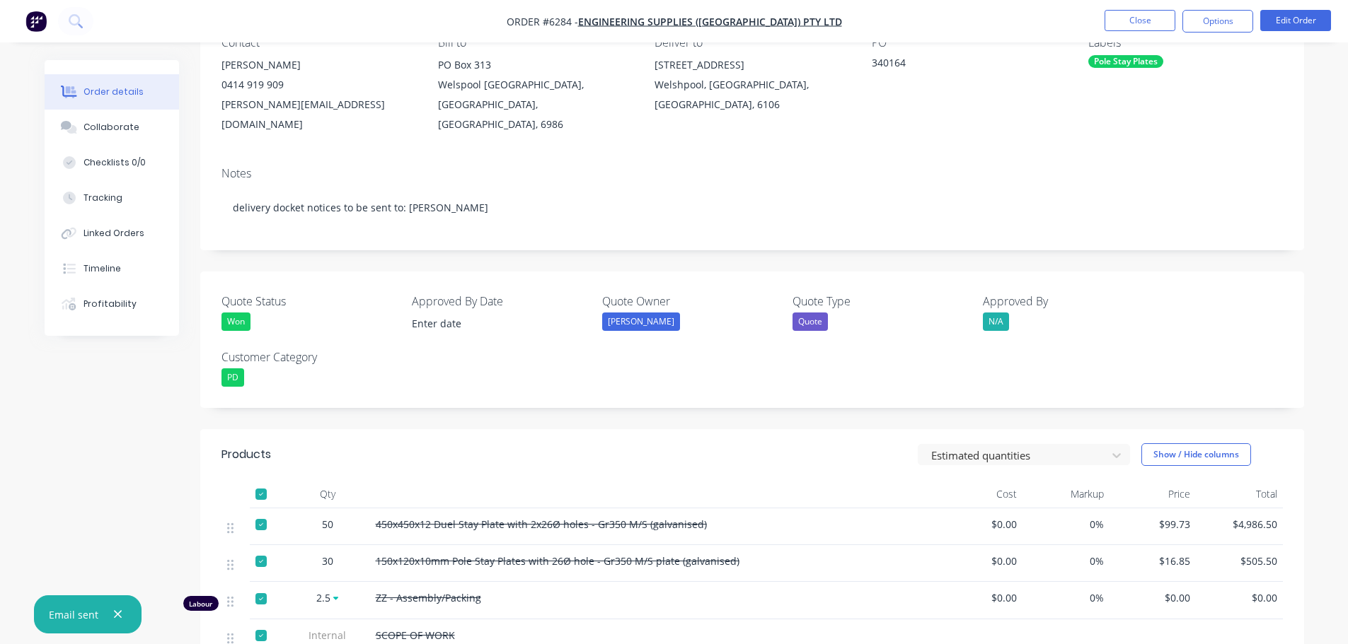
click at [114, 616] on icon "button" at bounding box center [118, 615] width 8 height 8
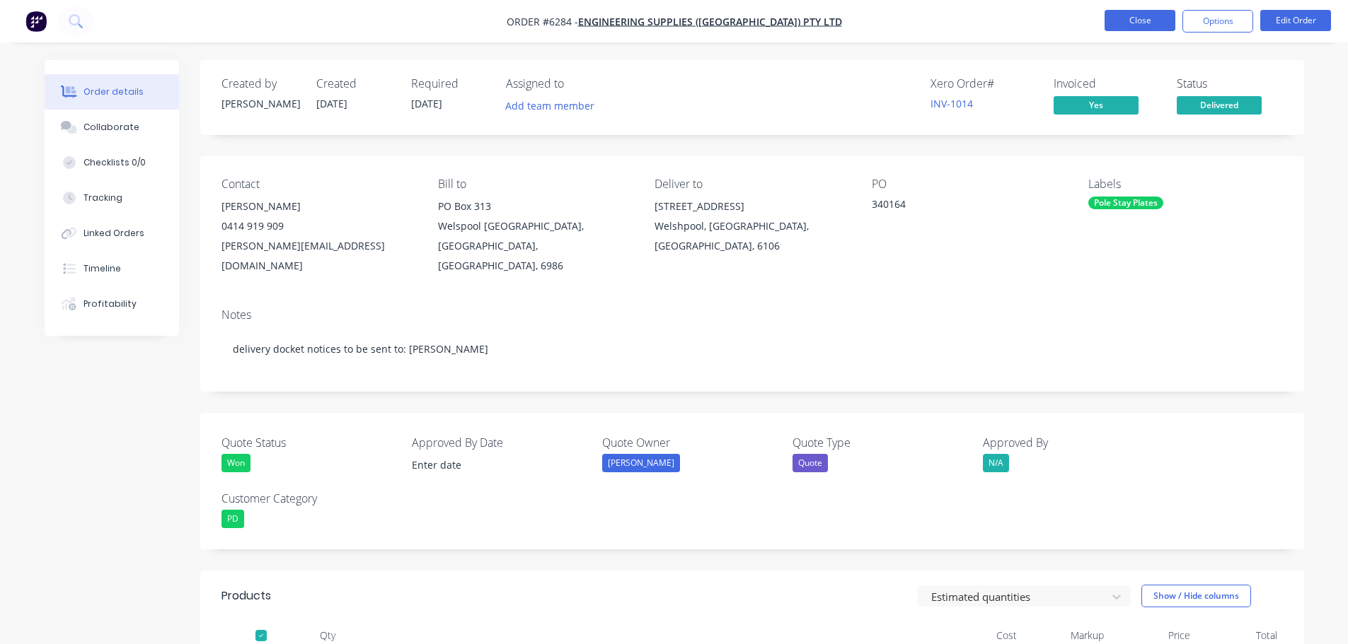
click at [1134, 20] on button "Close" at bounding box center [1139, 20] width 71 height 21
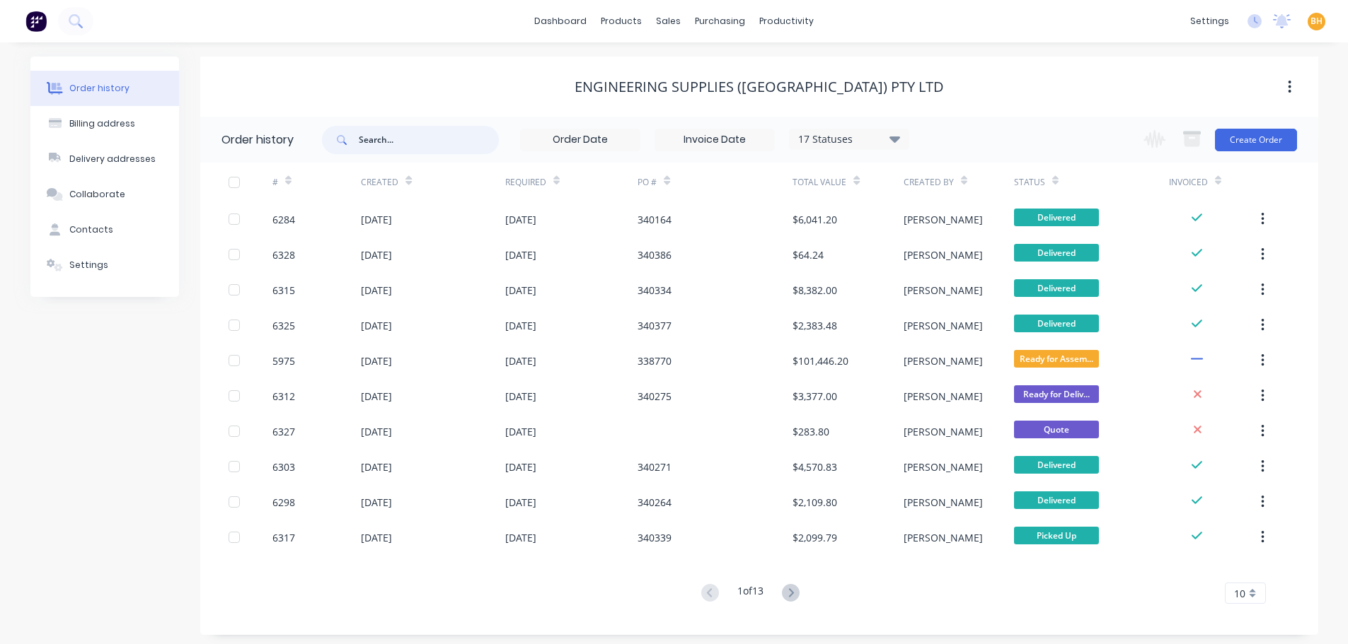
click at [364, 137] on input "text" at bounding box center [429, 140] width 140 height 28
type input "5975"
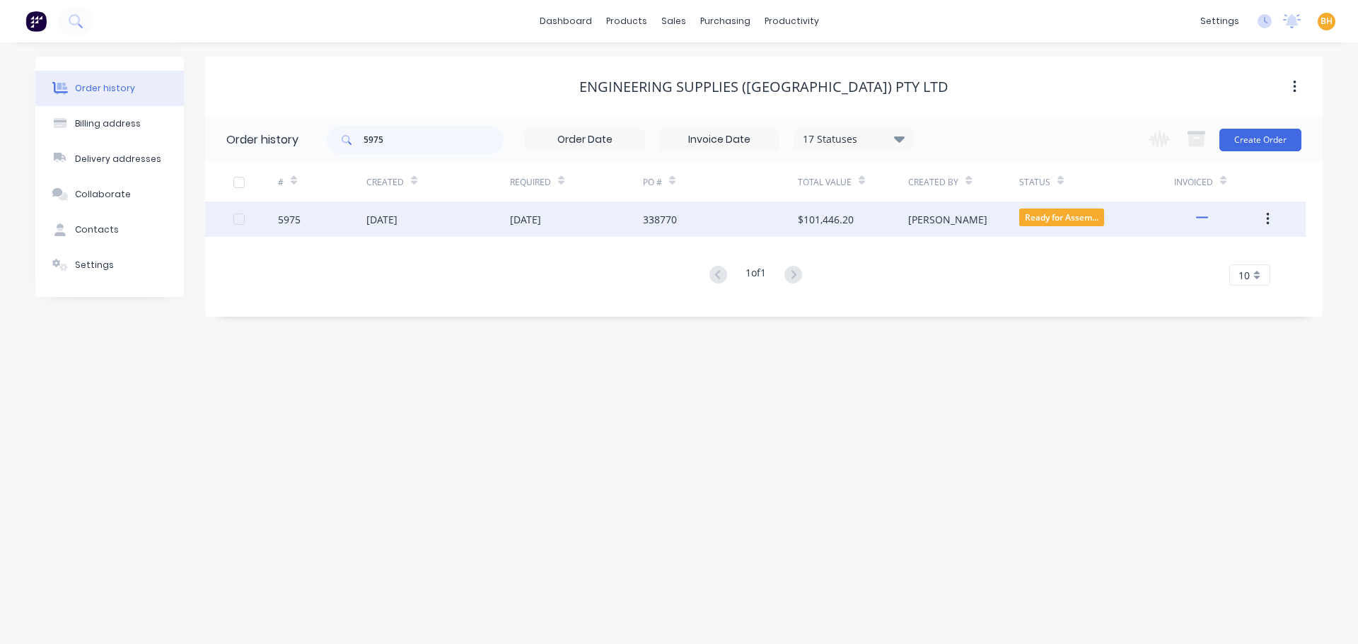
click at [398, 221] on div "26 May 2025" at bounding box center [381, 219] width 31 height 15
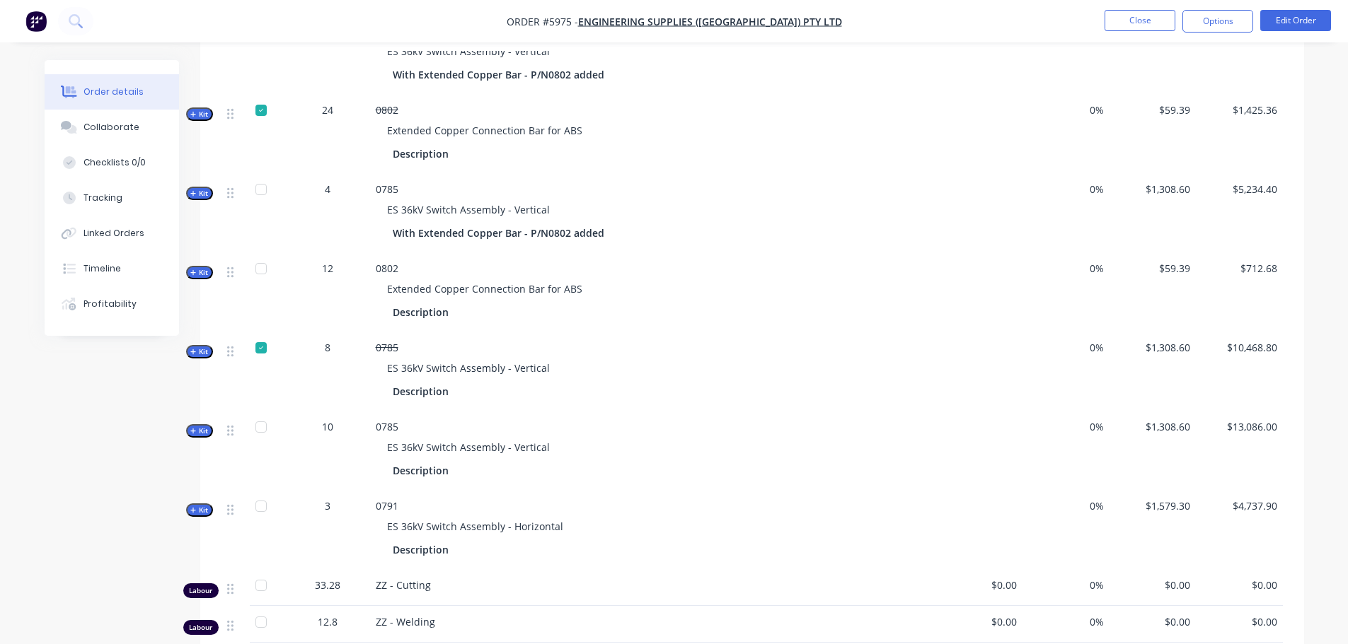
scroll to position [990, 0]
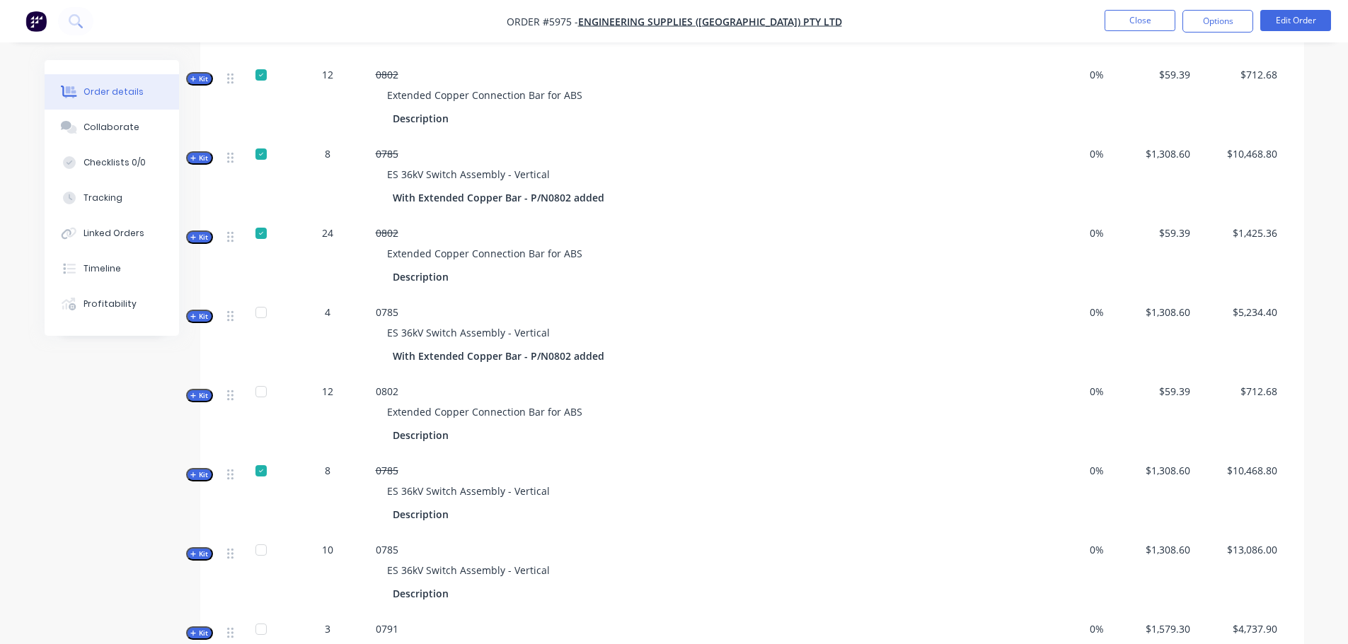
click at [258, 299] on div at bounding box center [261, 313] width 28 height 28
click at [260, 378] on div at bounding box center [261, 392] width 28 height 28
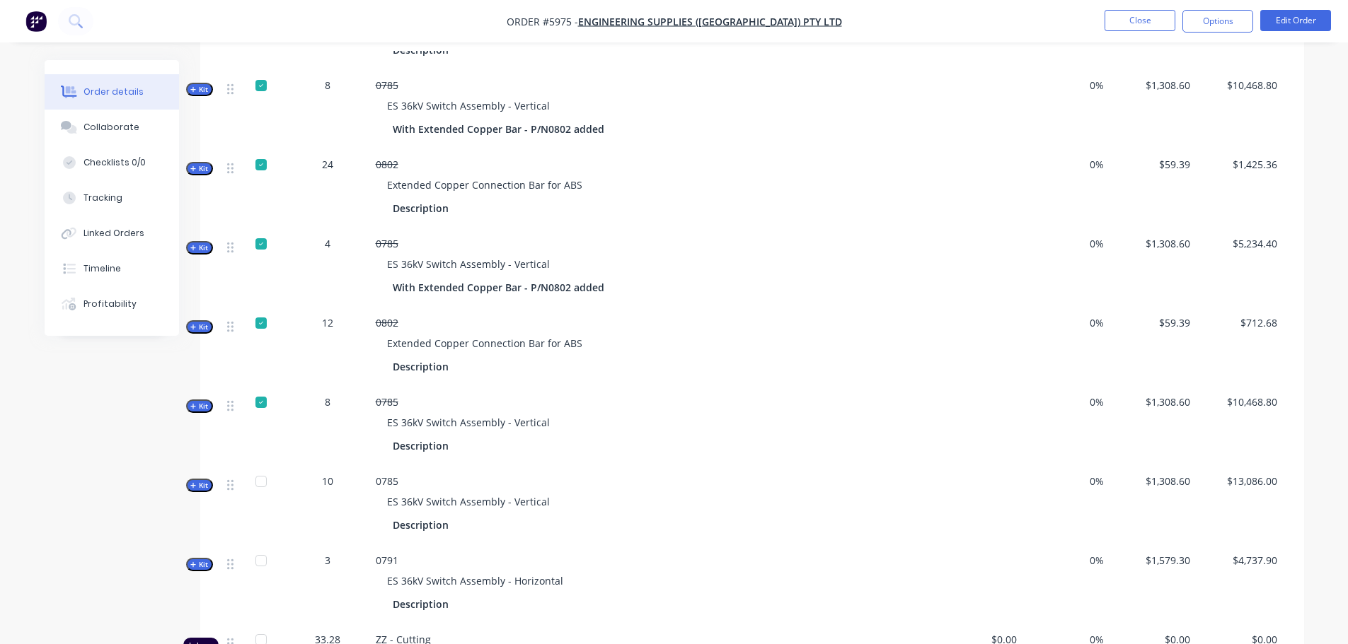
scroll to position [1061, 0]
click at [260, 228] on div at bounding box center [261, 242] width 28 height 28
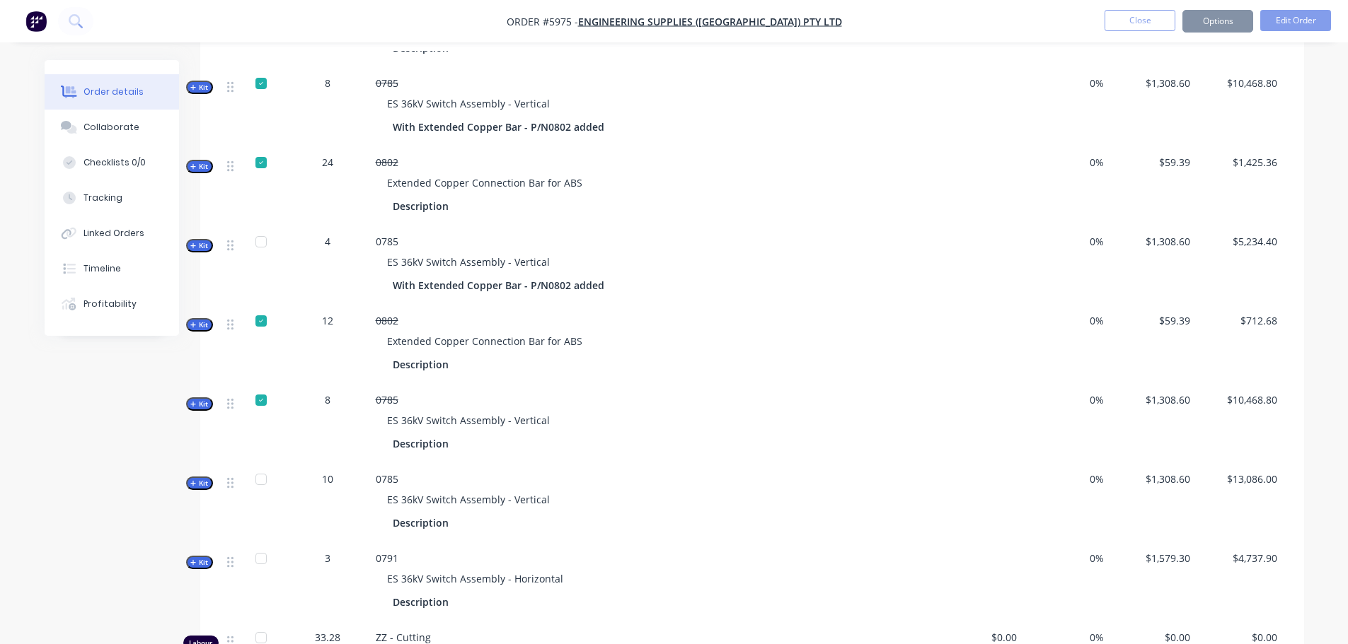
click at [258, 307] on div at bounding box center [261, 321] width 28 height 28
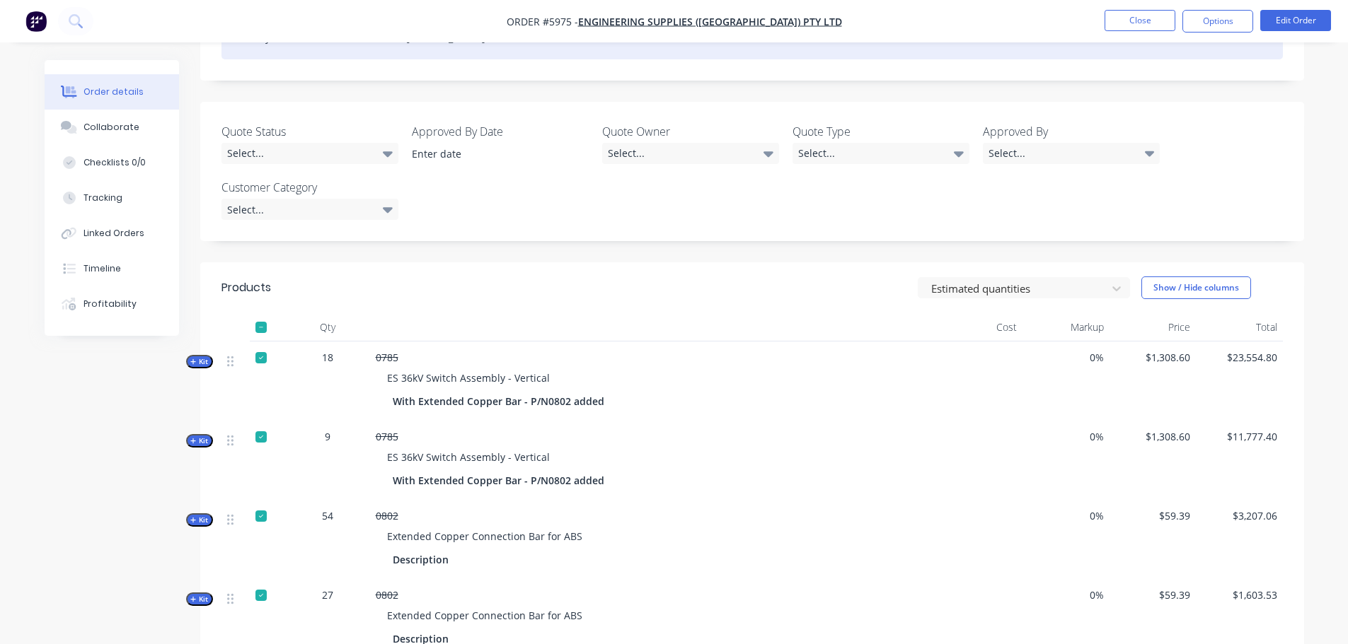
scroll to position [141, 0]
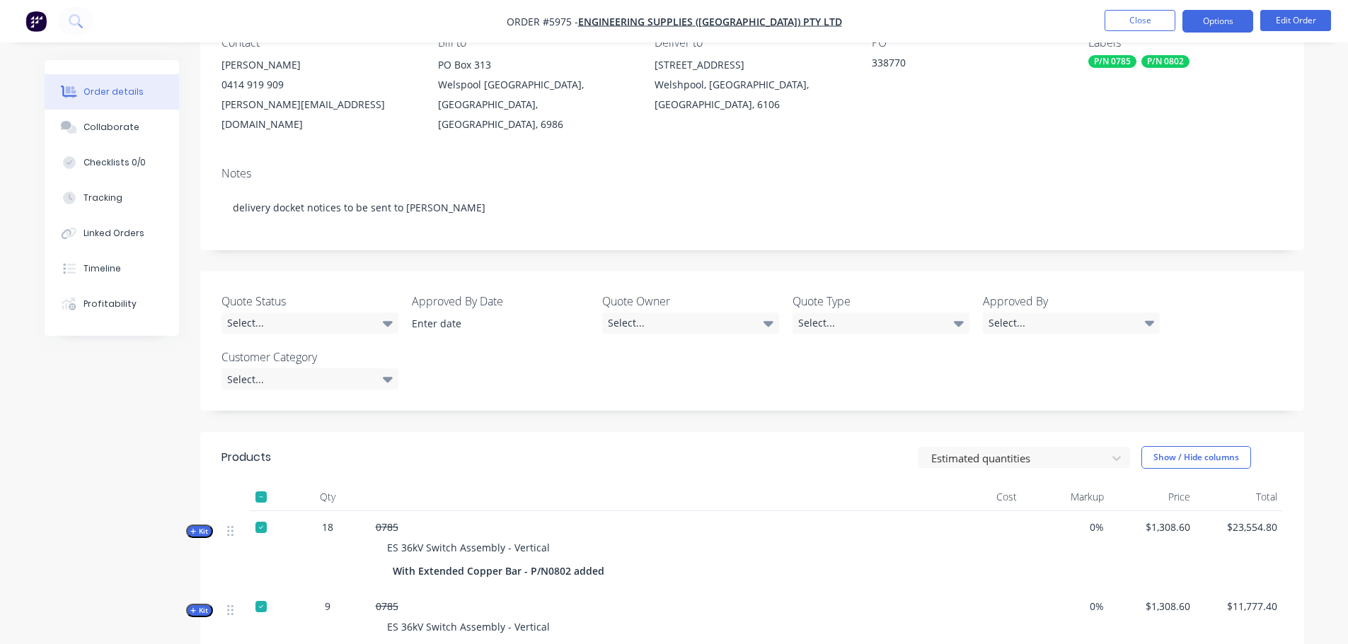
click at [1203, 16] on button "Options" at bounding box center [1217, 21] width 71 height 23
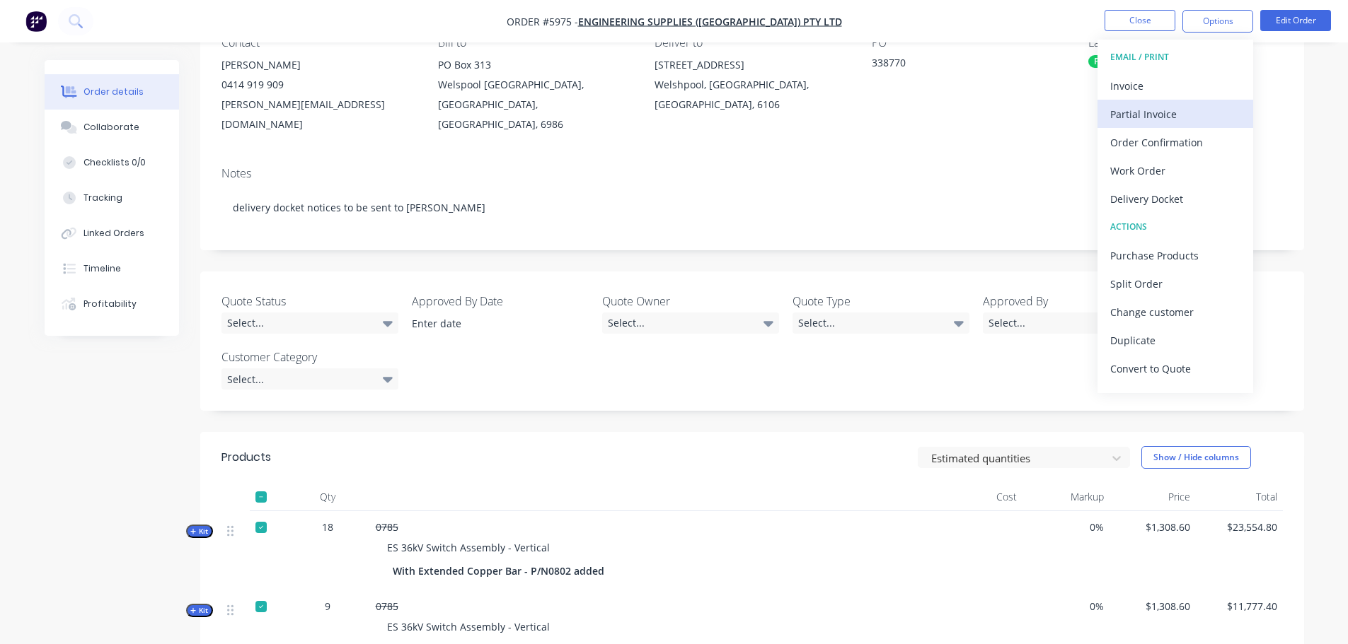
click at [1137, 117] on div "Partial Invoice" at bounding box center [1175, 114] width 130 height 21
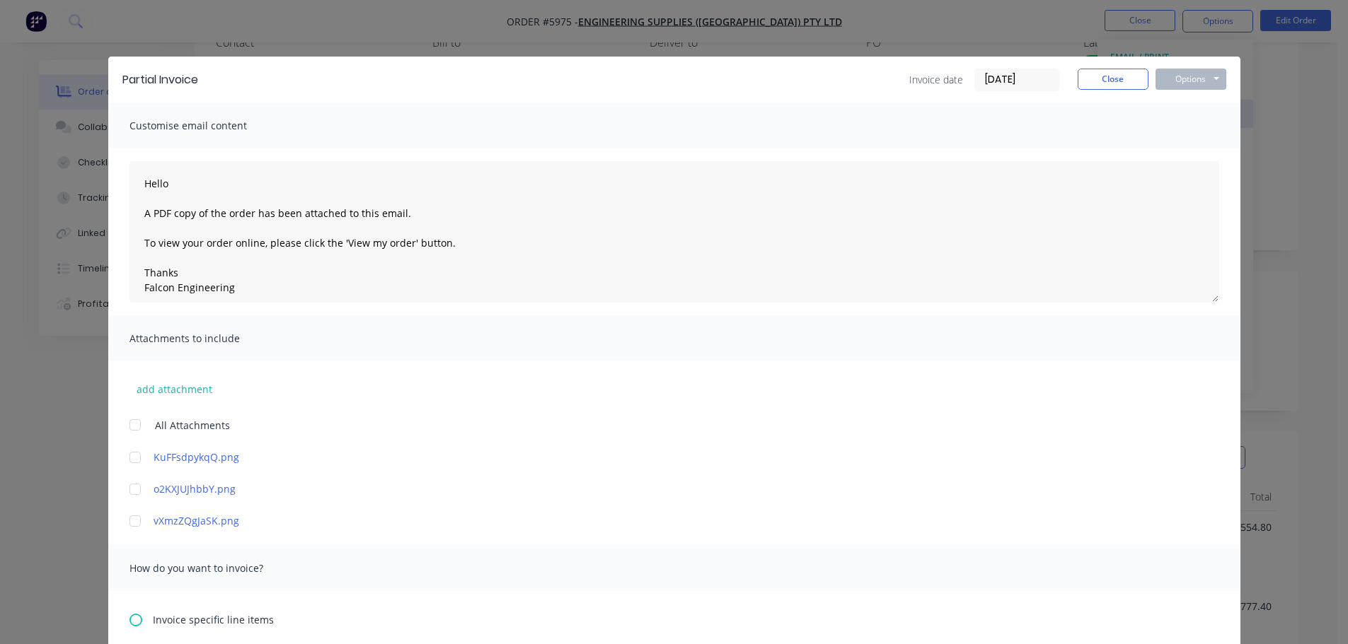
type textarea "Hello A PDF copy of the order has been attached to this email. To view your ord…"
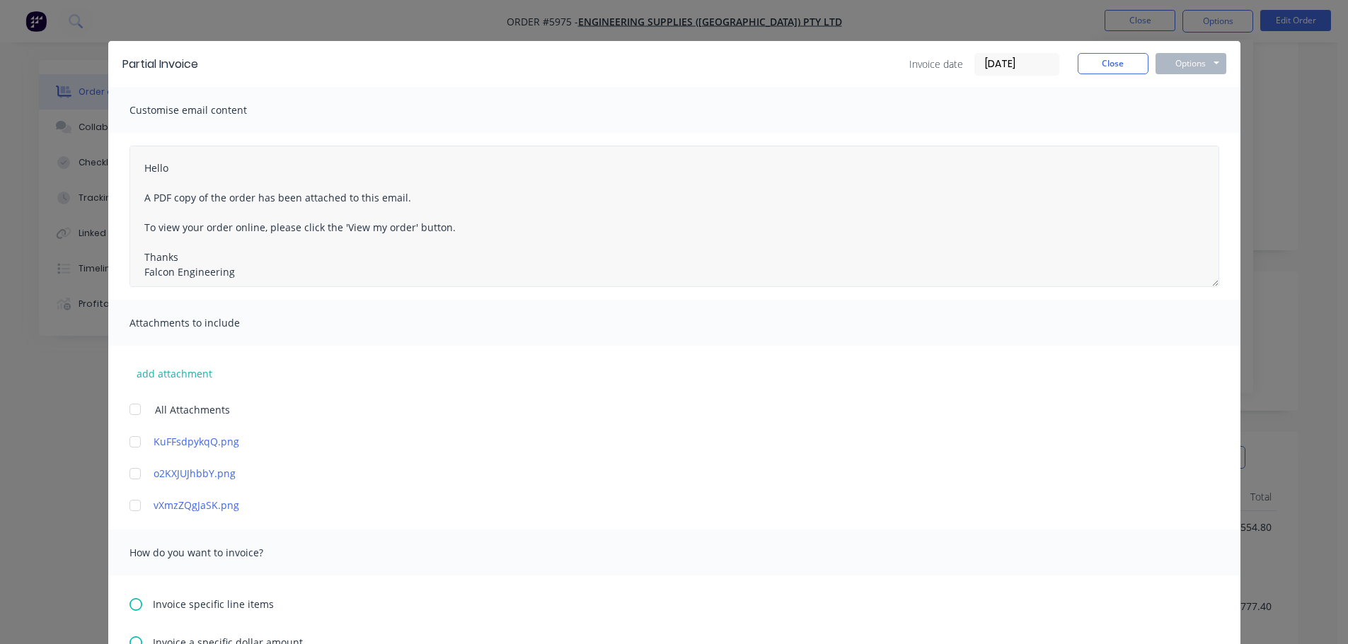
scroll to position [0, 0]
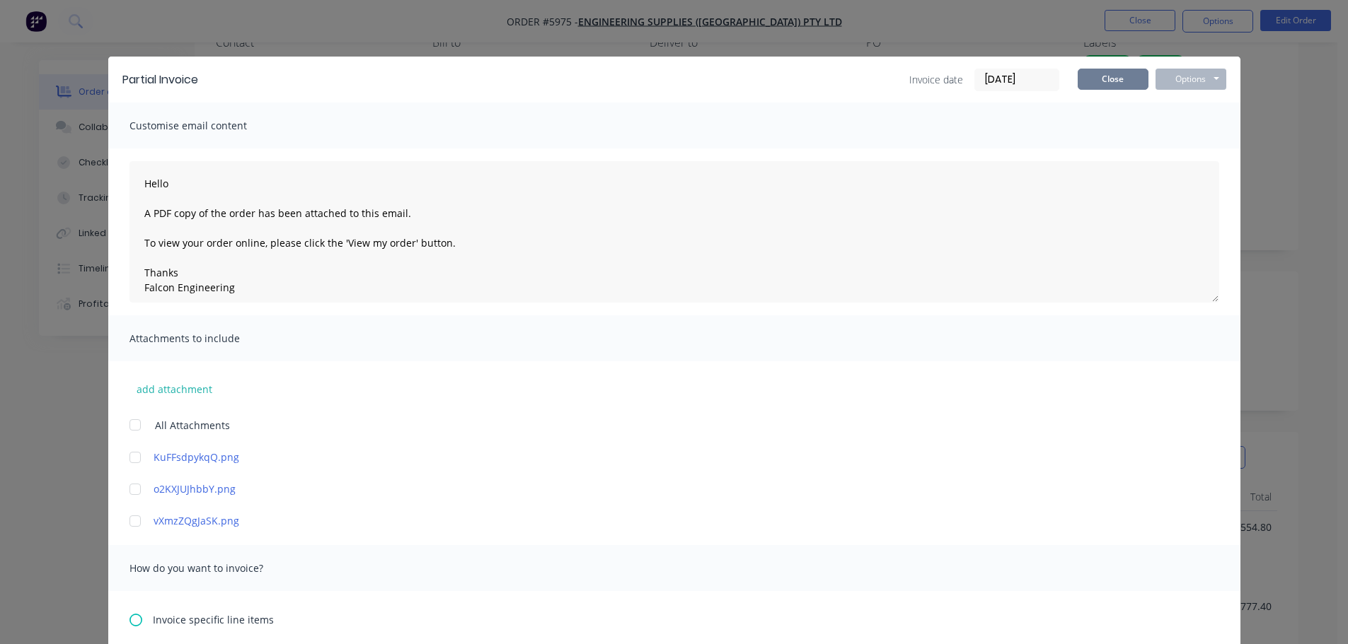
click at [1113, 83] on button "Close" at bounding box center [1112, 79] width 71 height 21
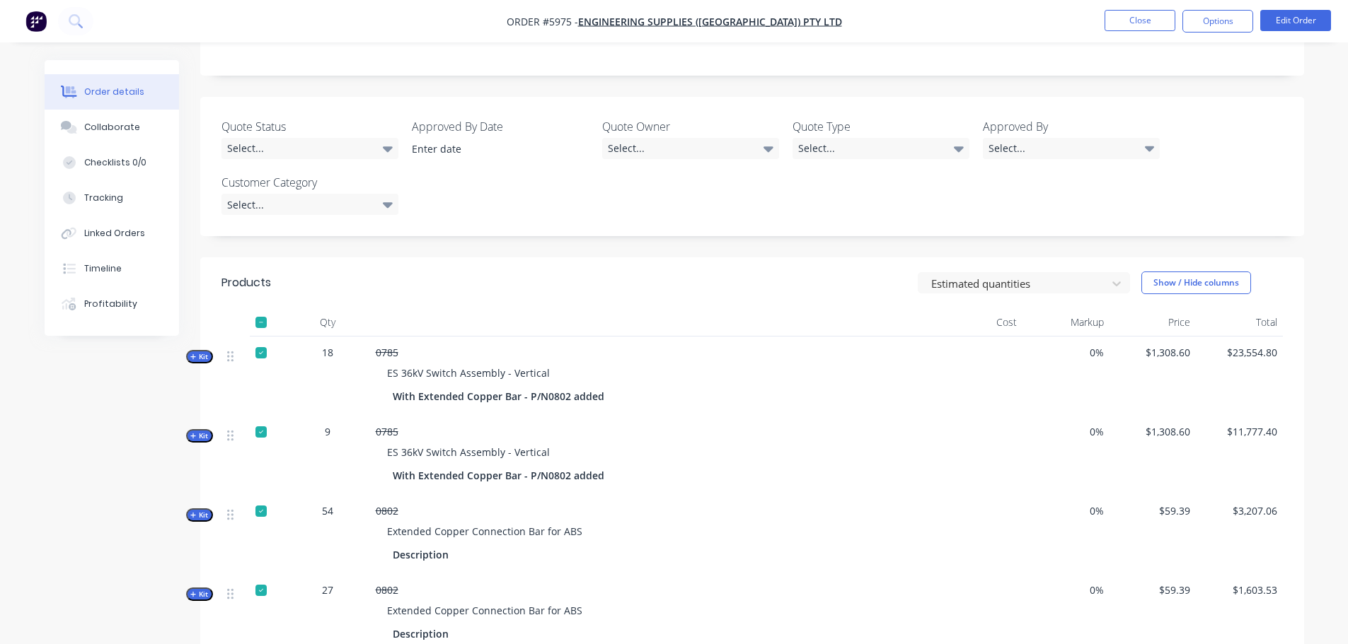
scroll to position [354, 0]
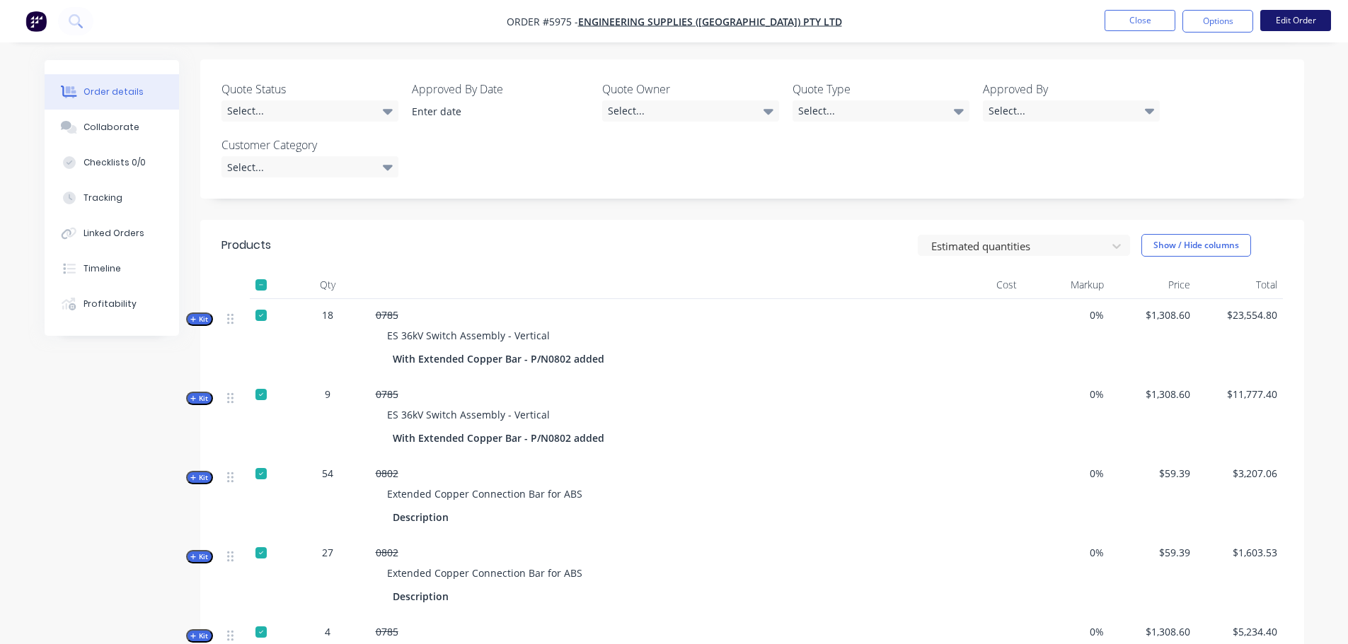
click at [1296, 17] on button "Edit Order" at bounding box center [1295, 20] width 71 height 21
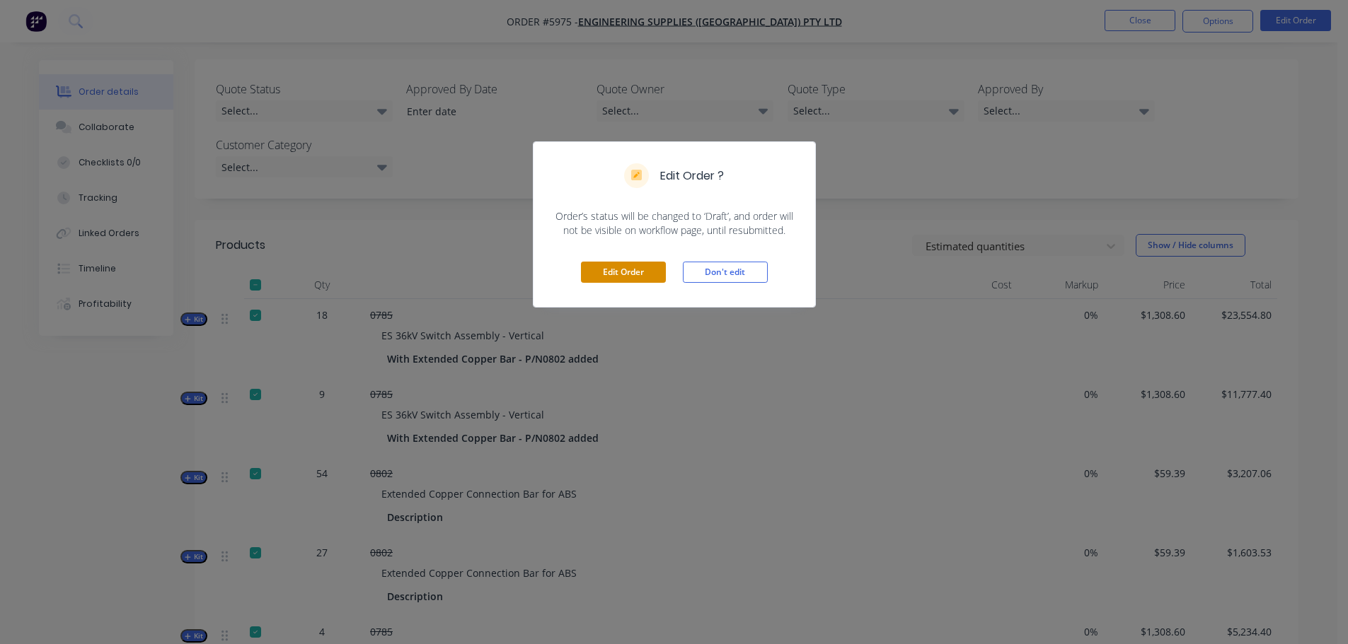
click at [643, 262] on button "Edit Order" at bounding box center [623, 272] width 85 height 21
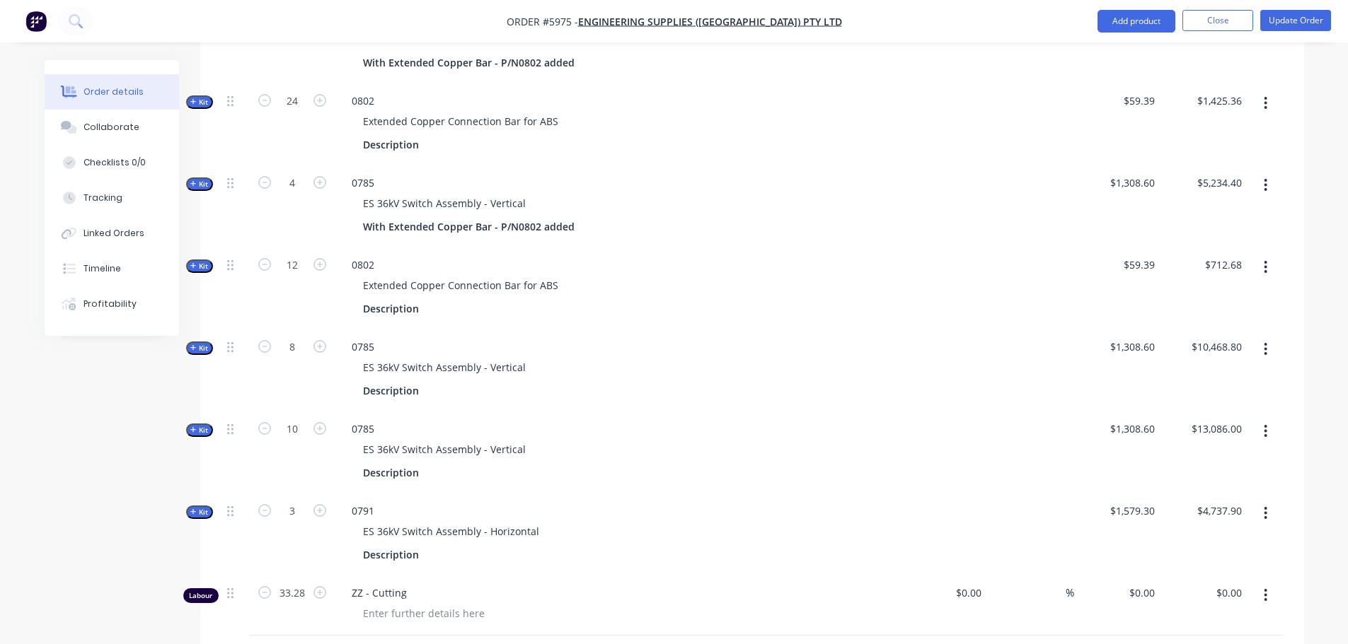
scroll to position [1203, 0]
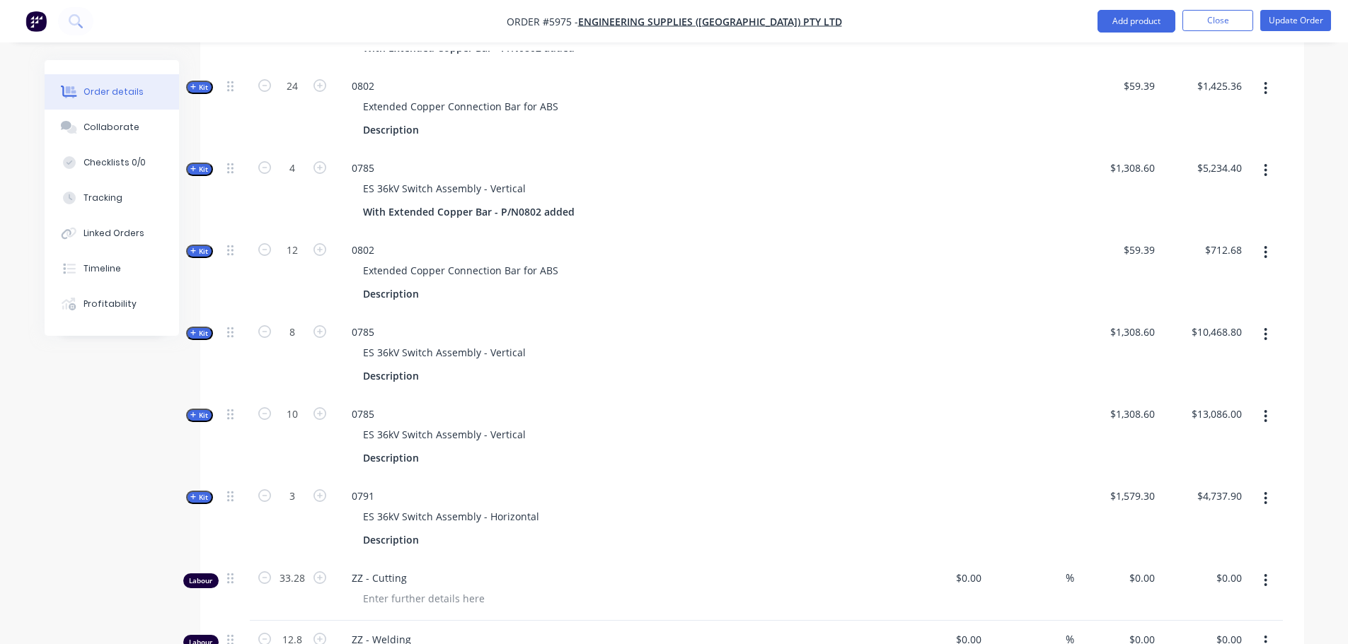
click at [1267, 409] on icon "button" at bounding box center [1265, 417] width 4 height 16
click at [1179, 500] on div "Duplicate" at bounding box center [1215, 510] width 109 height 21
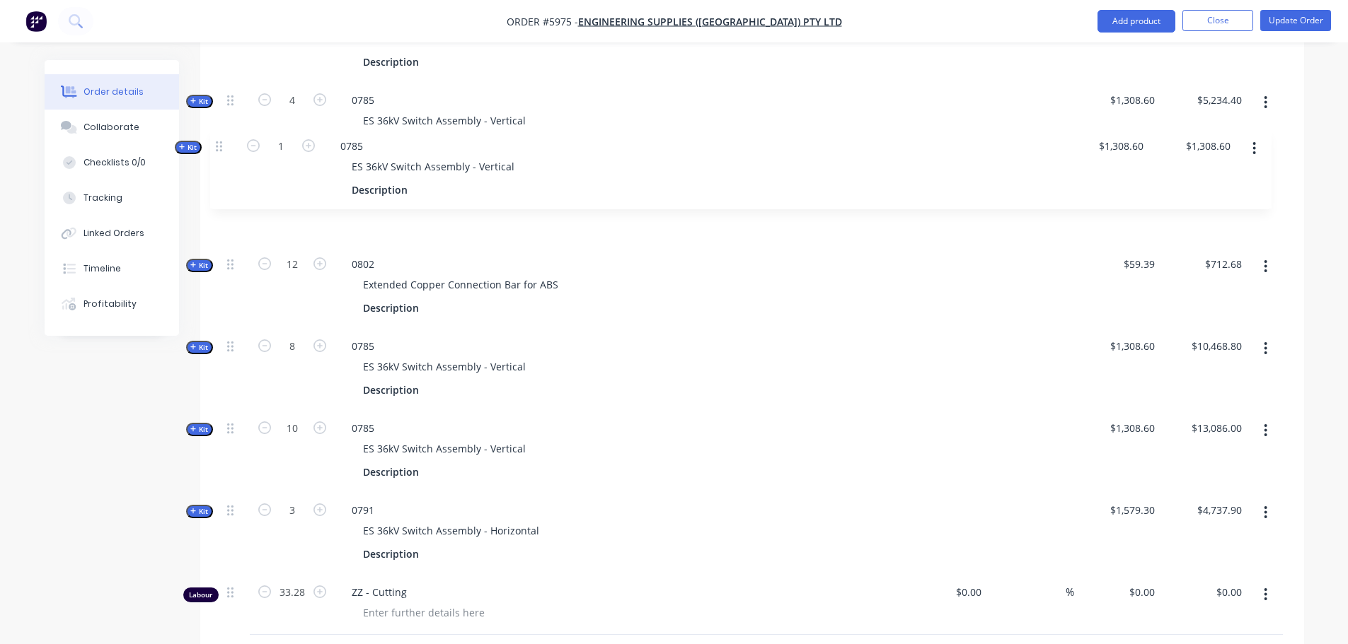
scroll to position [1216, 0]
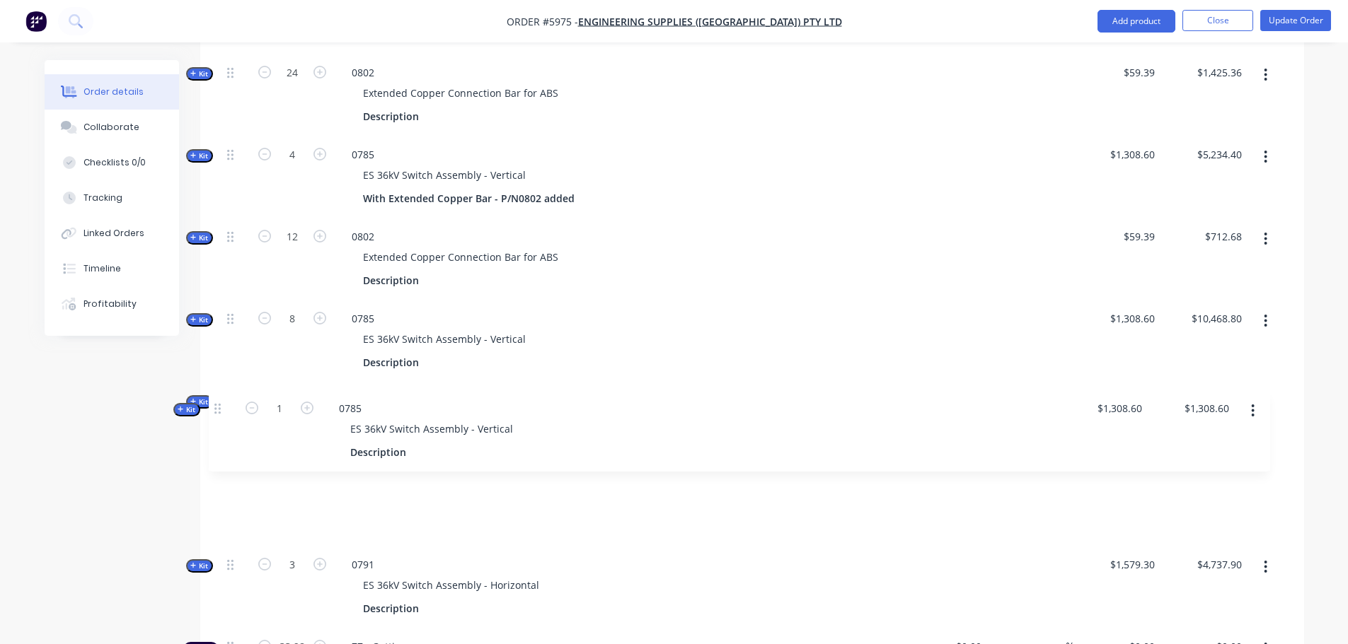
drag, startPoint x: 227, startPoint y: 412, endPoint x: 214, endPoint y: 406, distance: 14.2
click at [214, 406] on div "Qty Cost Markup Price Total Kit 18 0785 ES 36kV Switch Assembly - Vertical With…" at bounding box center [751, 185] width 1103 height 1469
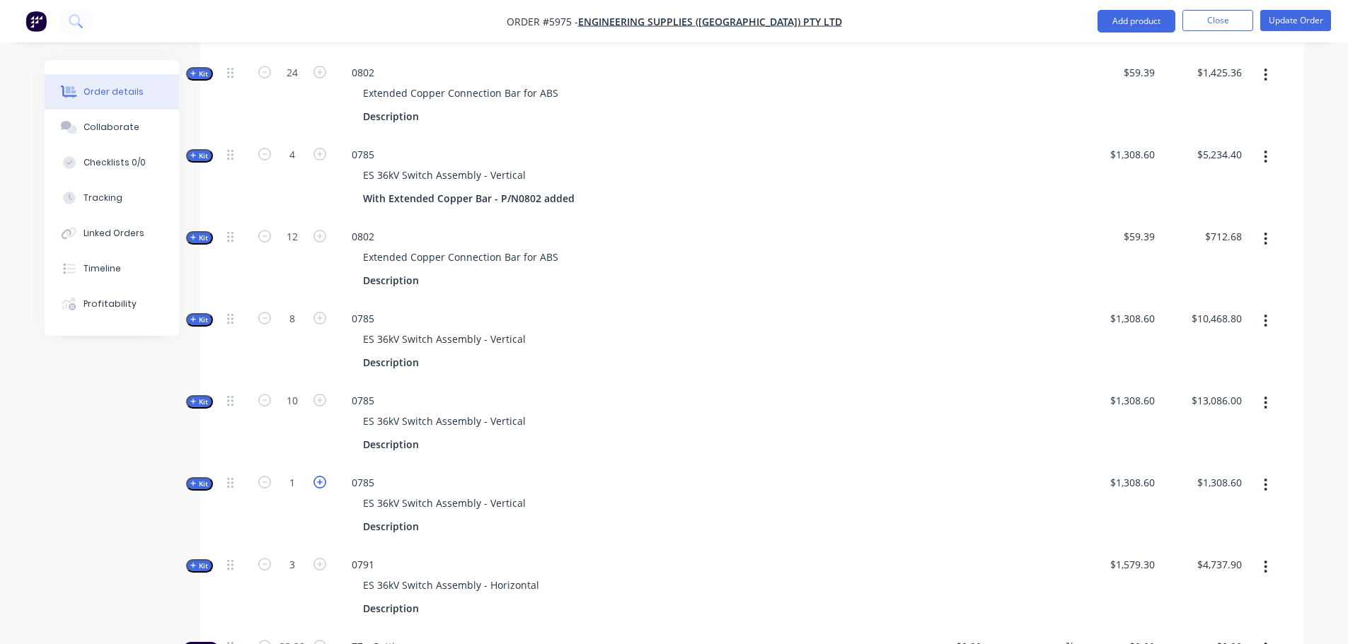
click at [321, 476] on icon "button" at bounding box center [319, 482] width 13 height 13
type input "2"
type input "$2,617.20"
click at [321, 476] on icon "button" at bounding box center [319, 482] width 13 height 13
type input "3"
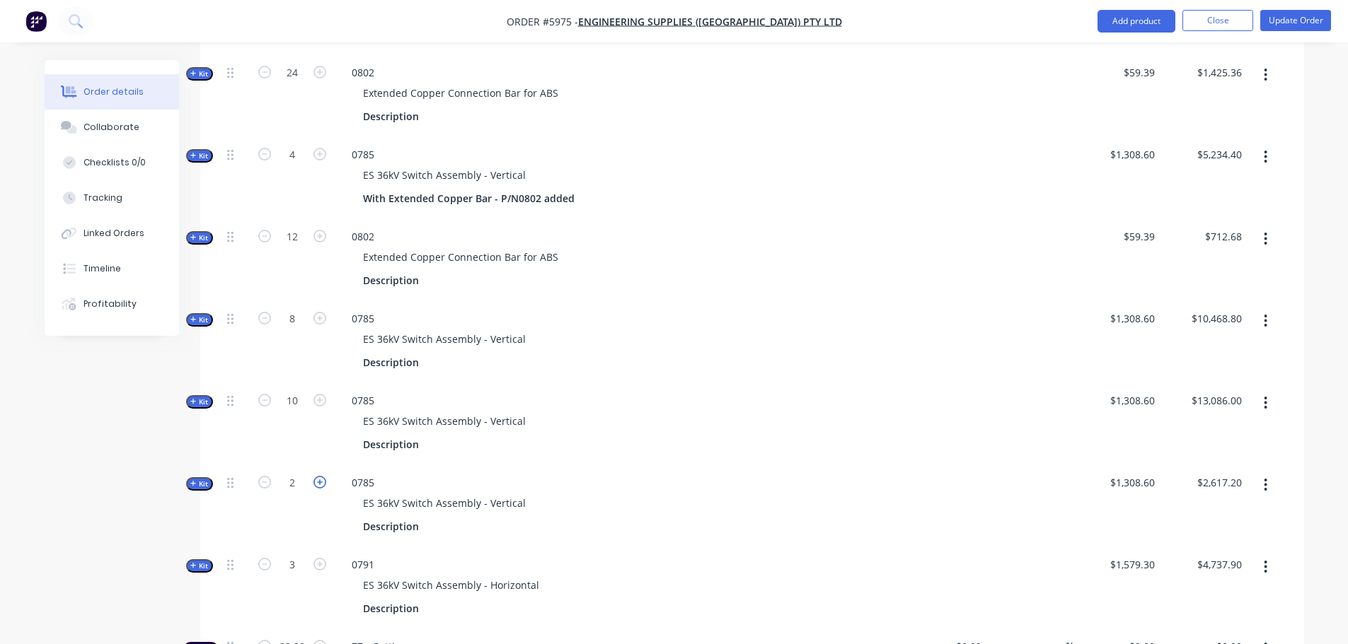
type input "$3,925.80"
click at [321, 476] on icon "button" at bounding box center [319, 482] width 13 height 13
type input "4"
type input "$5,234.40"
click at [321, 476] on icon "button" at bounding box center [319, 482] width 13 height 13
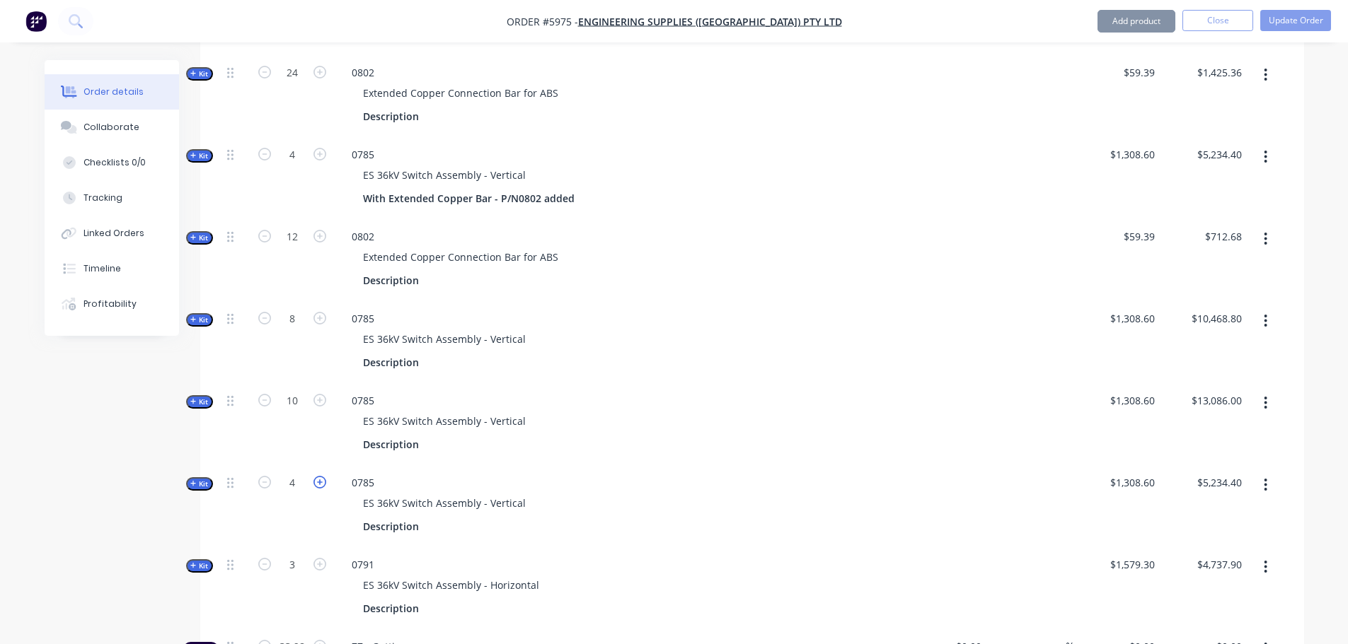
type input "5"
type input "$6,543.00"
click at [321, 476] on icon "button" at bounding box center [319, 482] width 13 height 13
type input "6"
type input "$7,851.60"
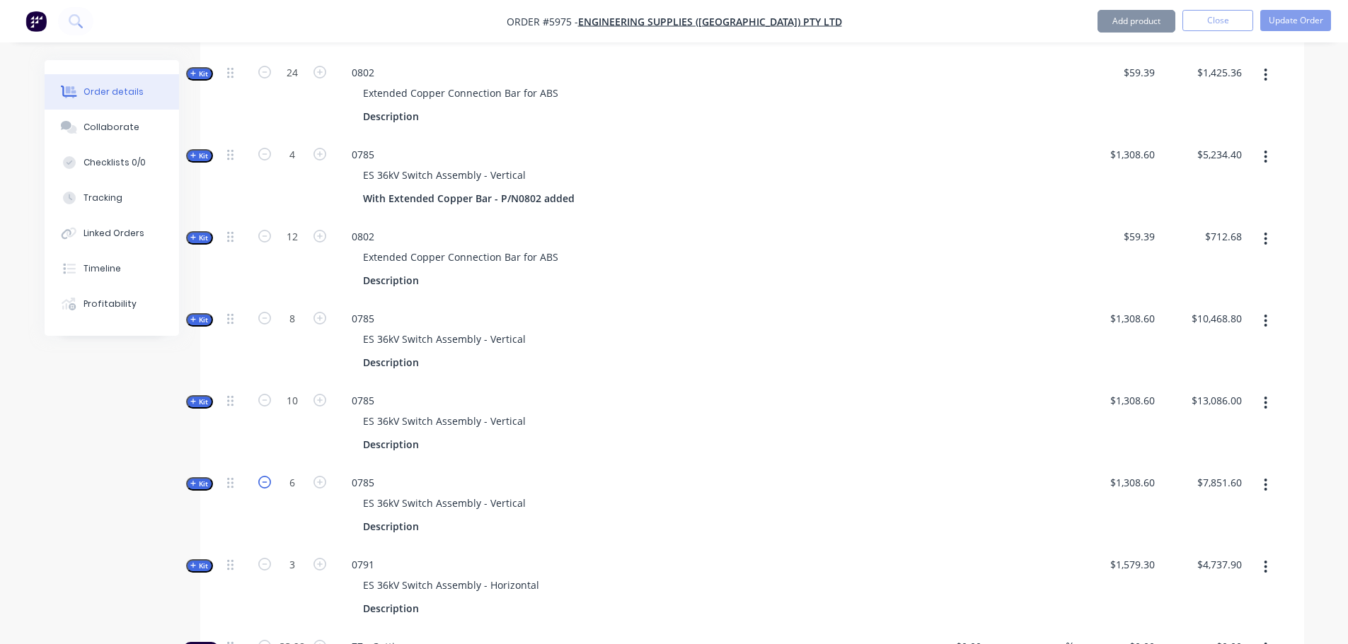
click at [265, 476] on icon "button" at bounding box center [264, 482] width 13 height 13
type input "5"
type input "$6,543.00"
click at [260, 394] on icon "button" at bounding box center [264, 400] width 13 height 13
type input "9"
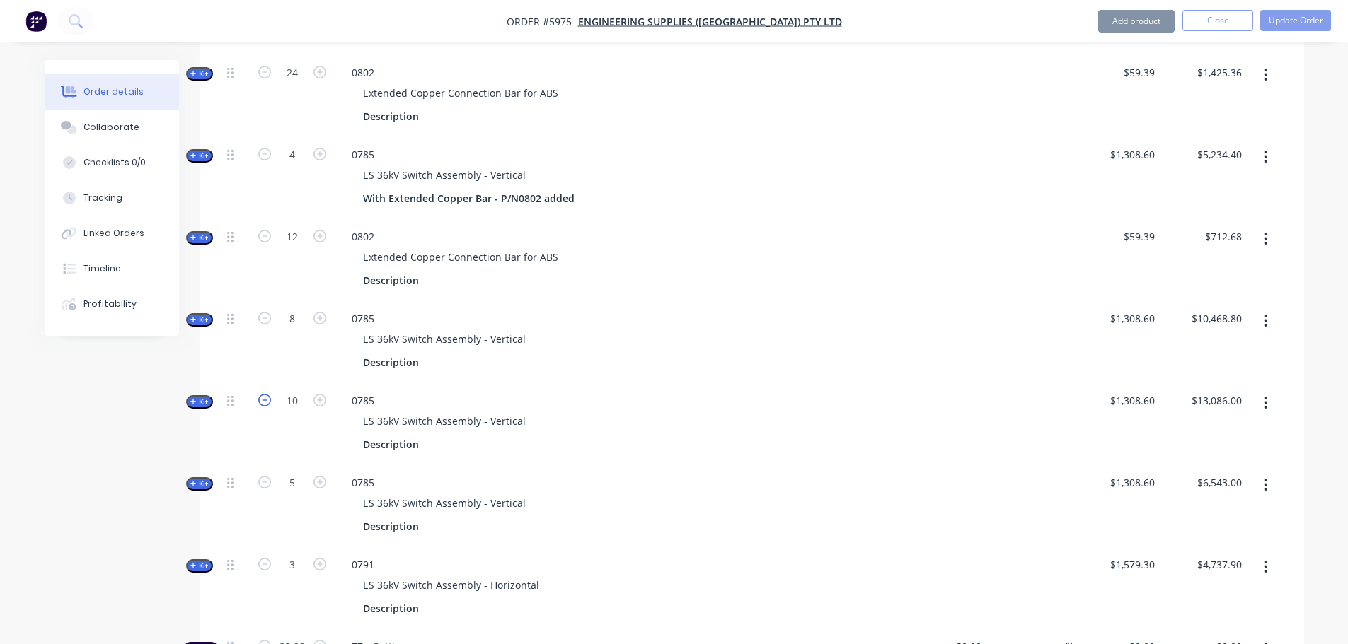
type input "$11,777.40"
click at [260, 394] on icon "button" at bounding box center [264, 400] width 13 height 13
type input "8"
type input "$10,468.80"
click at [260, 394] on icon "button" at bounding box center [264, 400] width 13 height 13
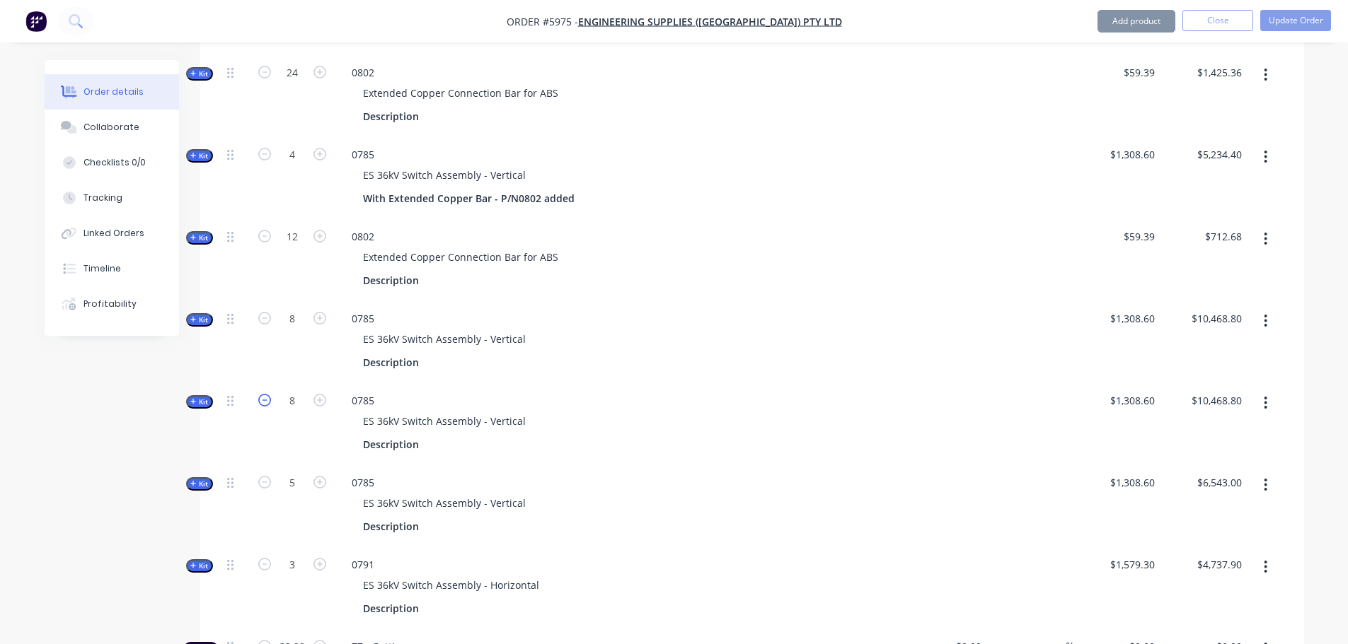
type input "7"
type input "$9,160.20"
click at [260, 394] on icon "button" at bounding box center [264, 400] width 13 height 13
type input "6"
type input "$7,851.60"
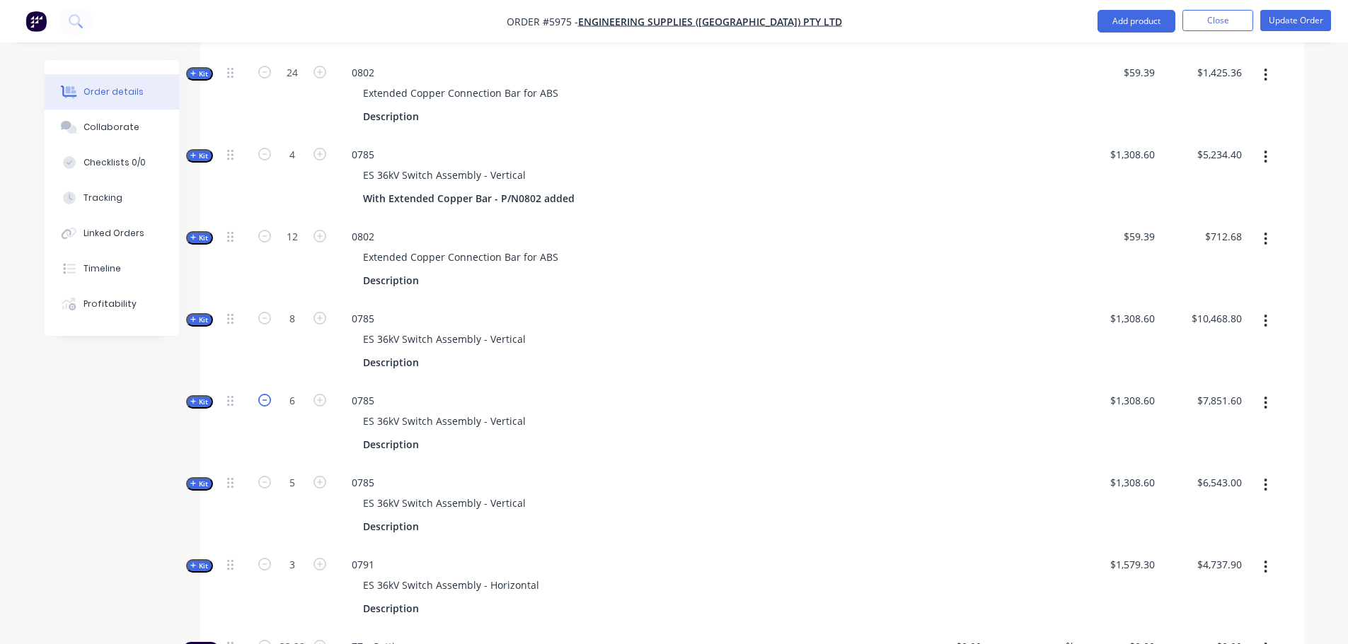
click at [260, 394] on icon "button" at bounding box center [264, 400] width 13 height 13
type input "5"
type input "$6,543.00"
click at [260, 394] on icon "button" at bounding box center [264, 400] width 13 height 13
type input "4"
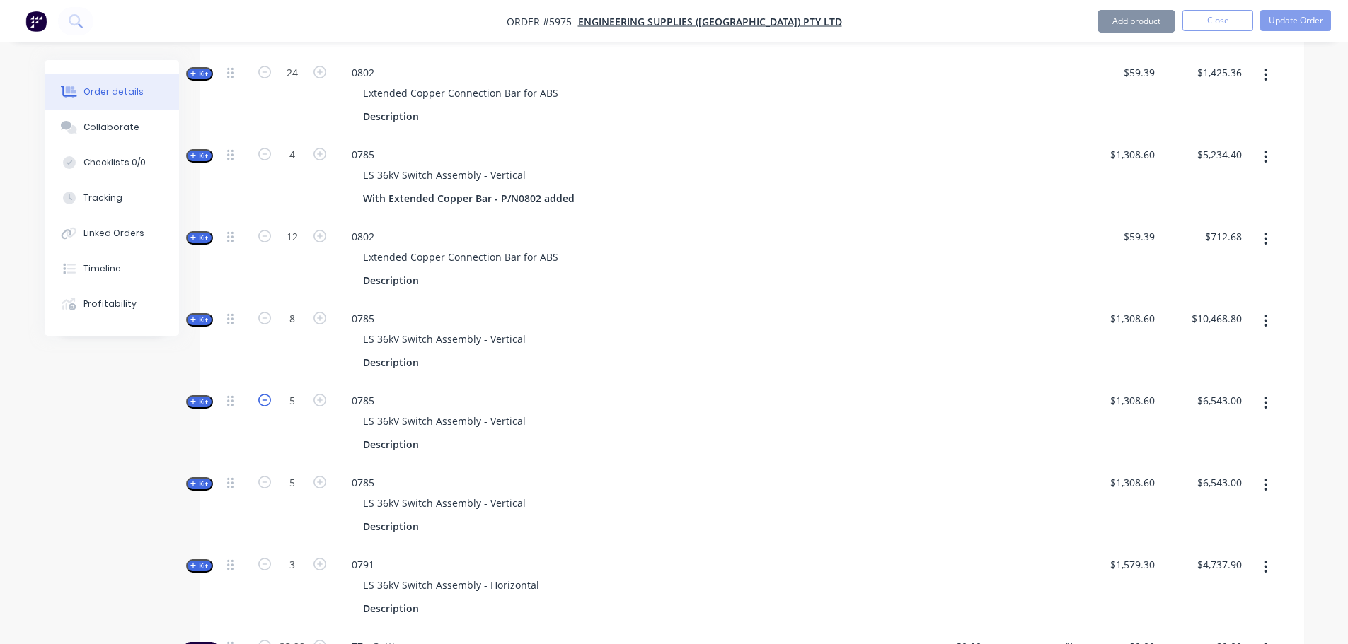
type input "$5,234.40"
click at [318, 394] on icon "button" at bounding box center [319, 400] width 13 height 13
type input "5"
type input "$6,543.00"
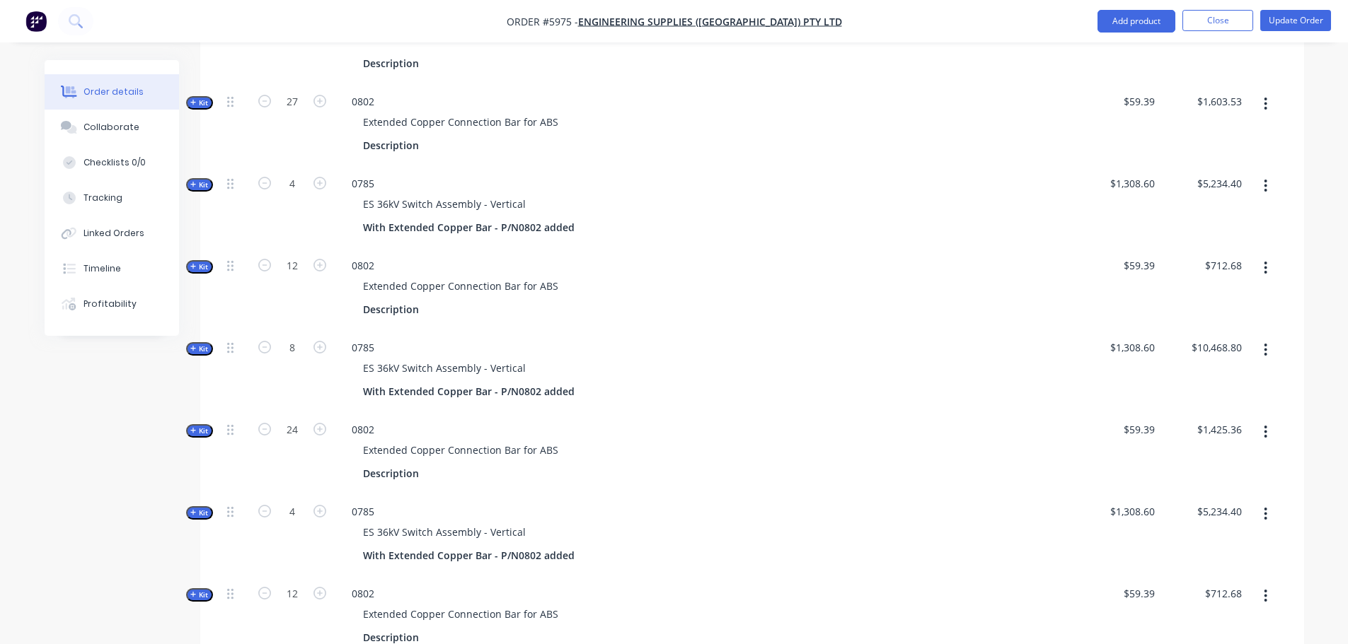
scroll to position [721, 0]
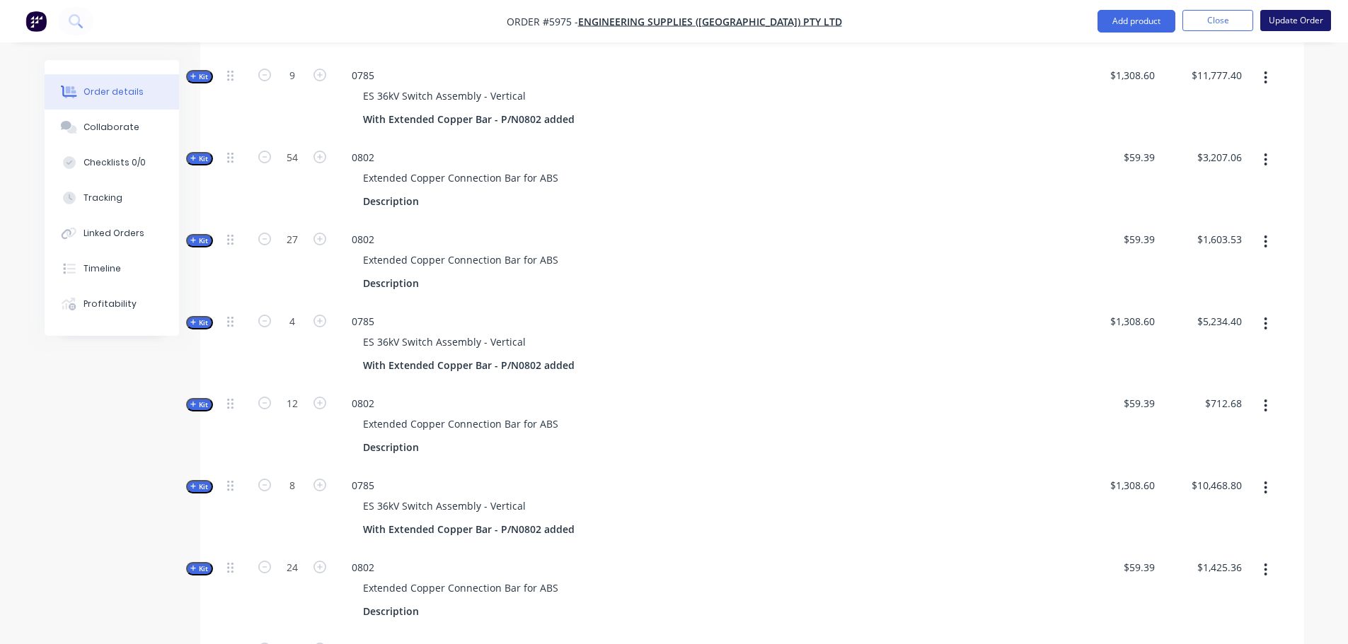
click at [1292, 18] on button "Update Order" at bounding box center [1295, 20] width 71 height 21
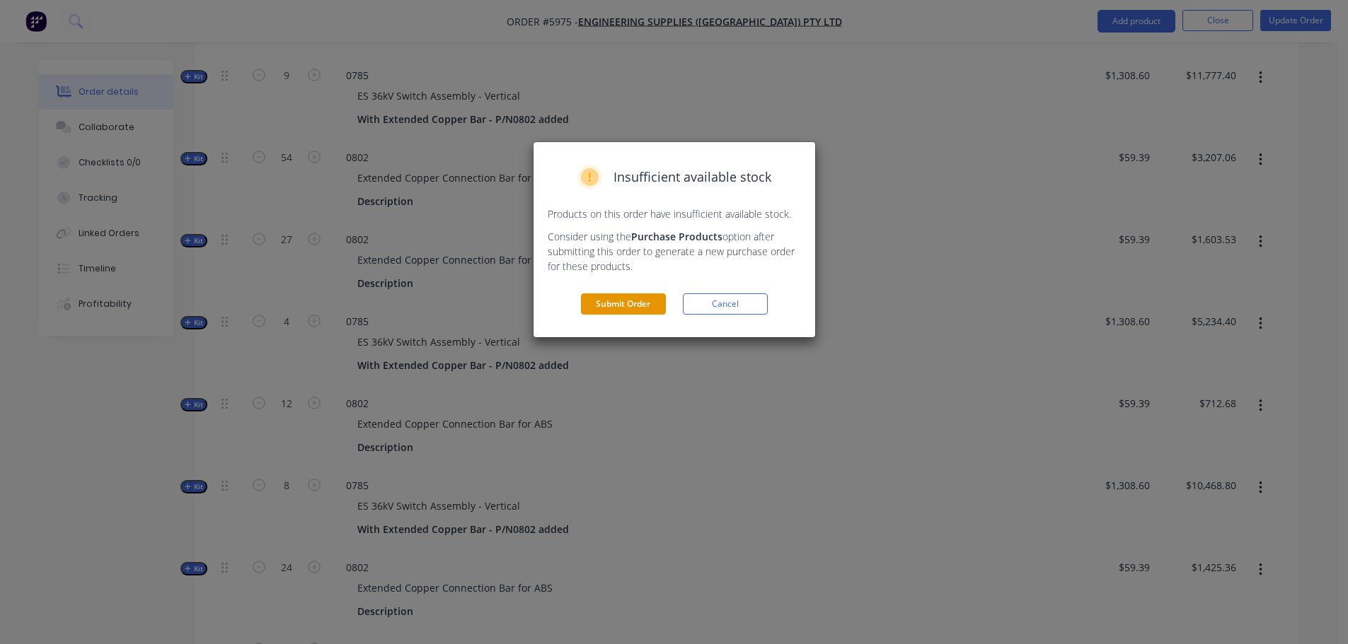
click at [616, 307] on button "Submit Order" at bounding box center [623, 304] width 85 height 21
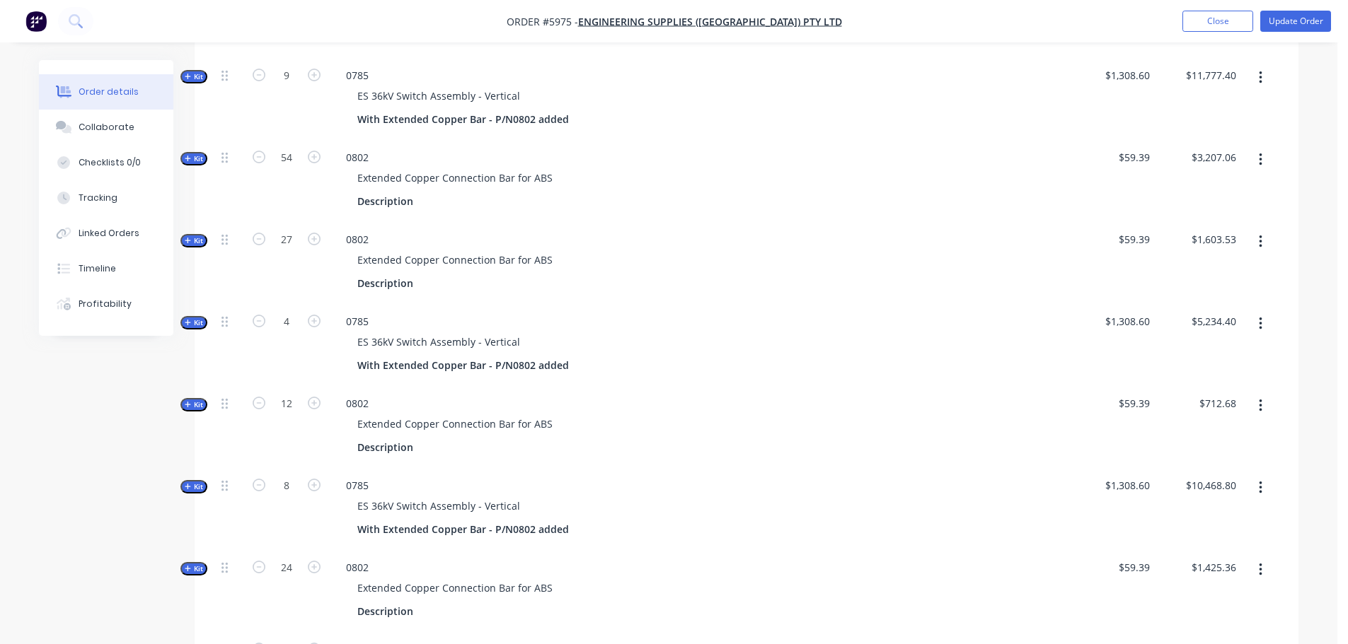
scroll to position [0, 0]
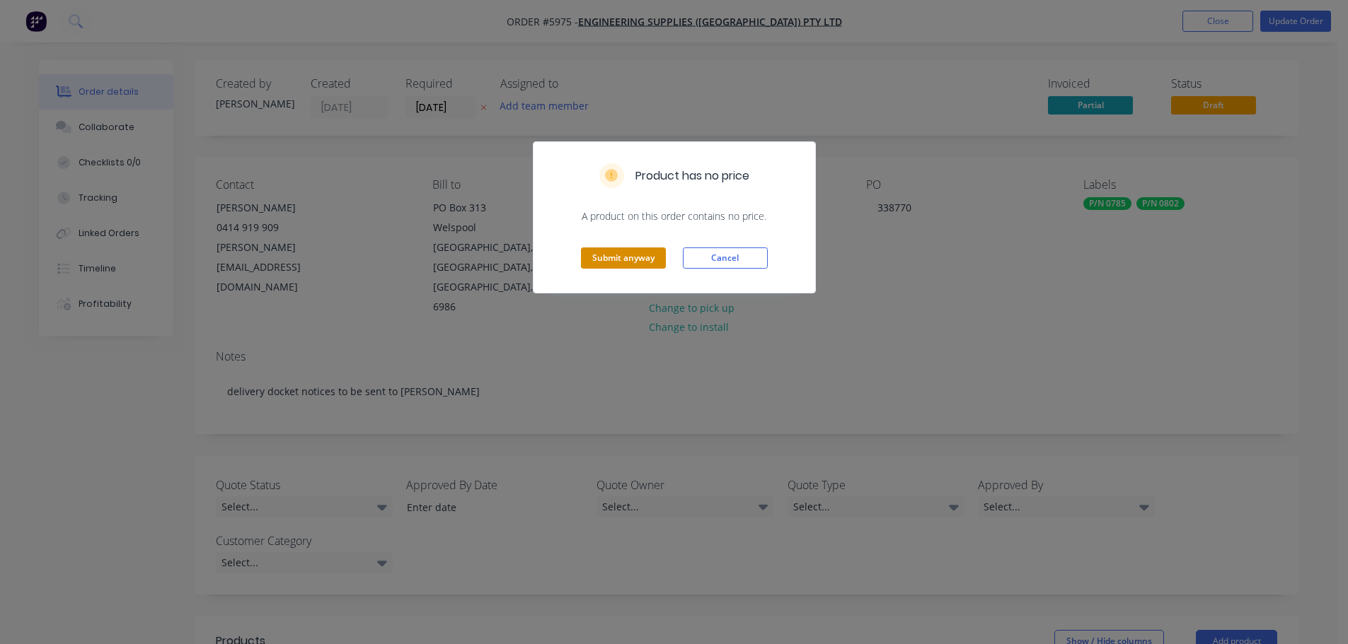
click at [632, 264] on button "Submit anyway" at bounding box center [623, 258] width 85 height 21
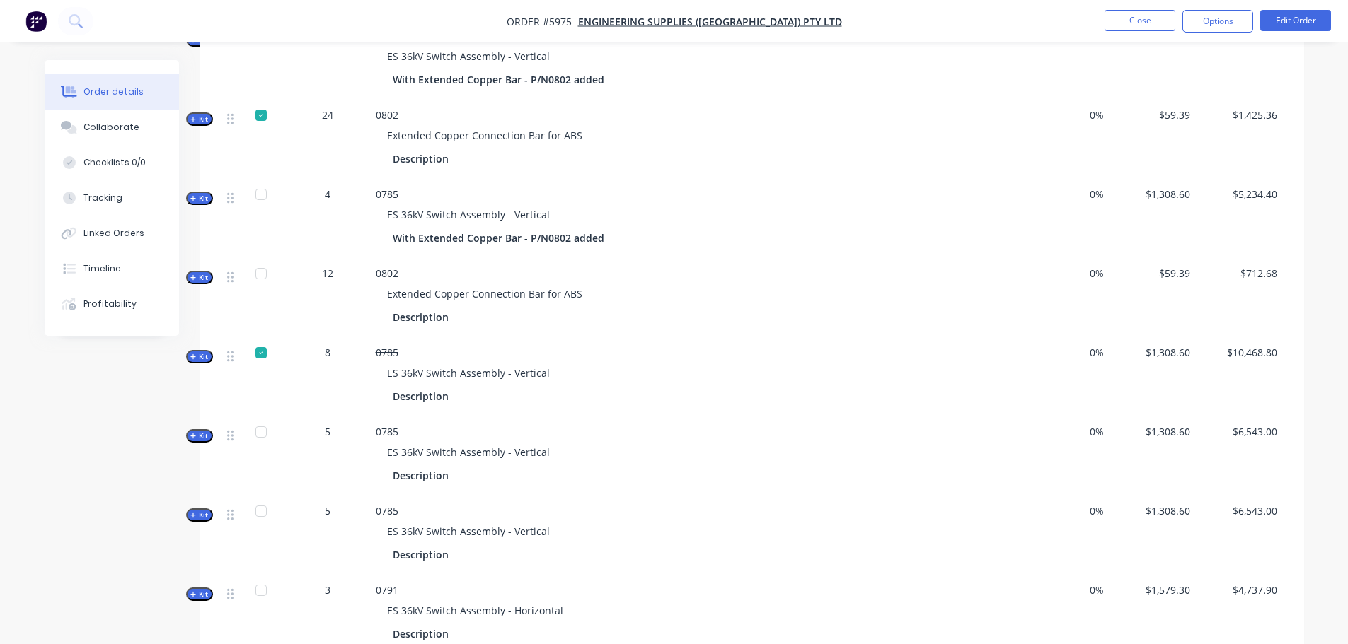
scroll to position [1132, 0]
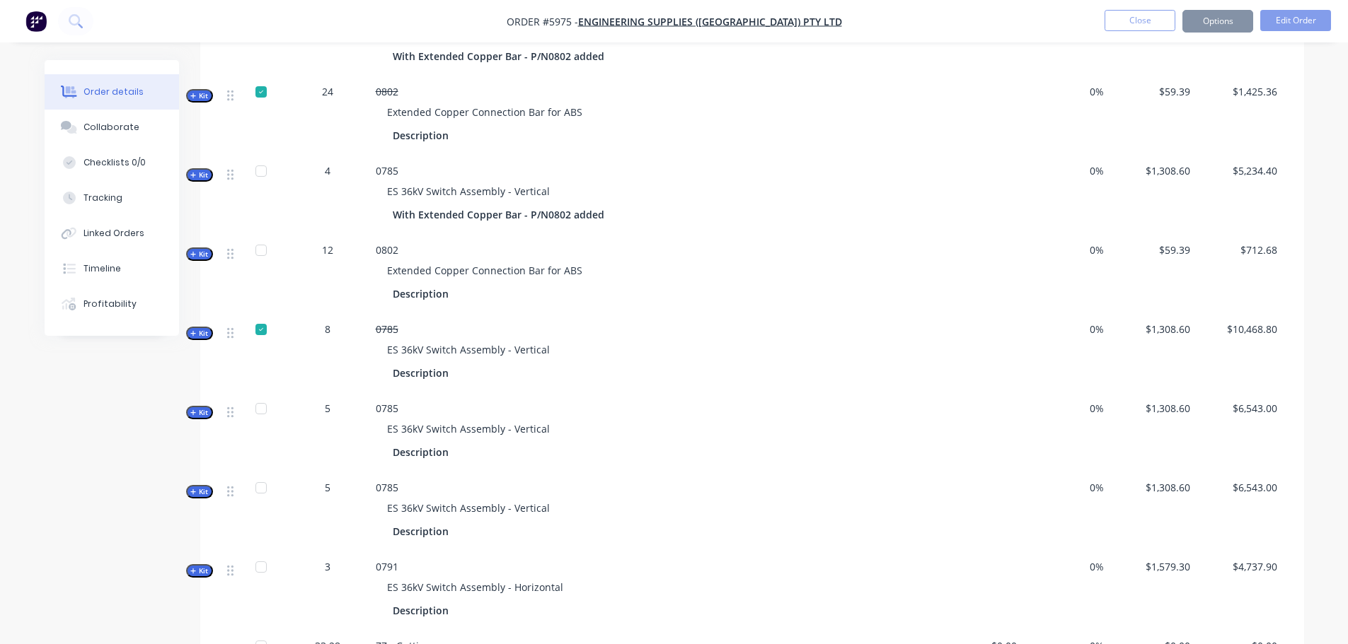
click at [260, 157] on div at bounding box center [261, 171] width 28 height 28
click at [262, 236] on div at bounding box center [261, 250] width 28 height 28
click at [261, 395] on div at bounding box center [261, 409] width 28 height 28
click at [260, 236] on div at bounding box center [261, 250] width 28 height 28
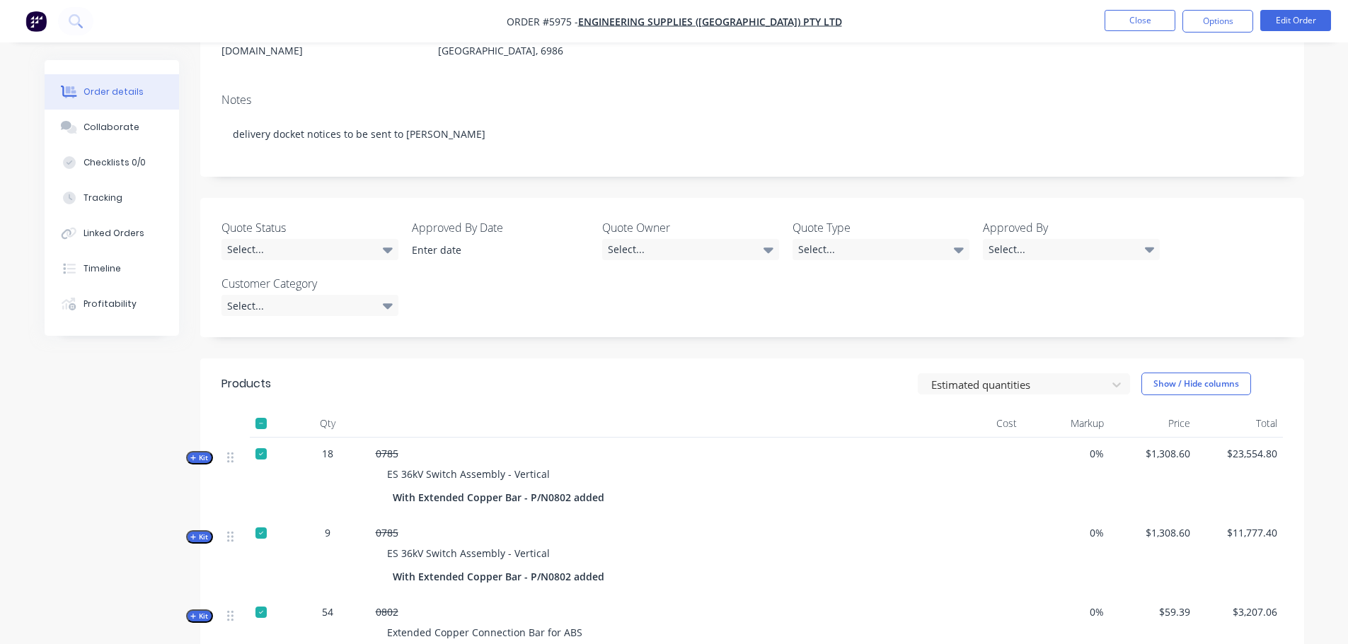
scroll to position [0, 0]
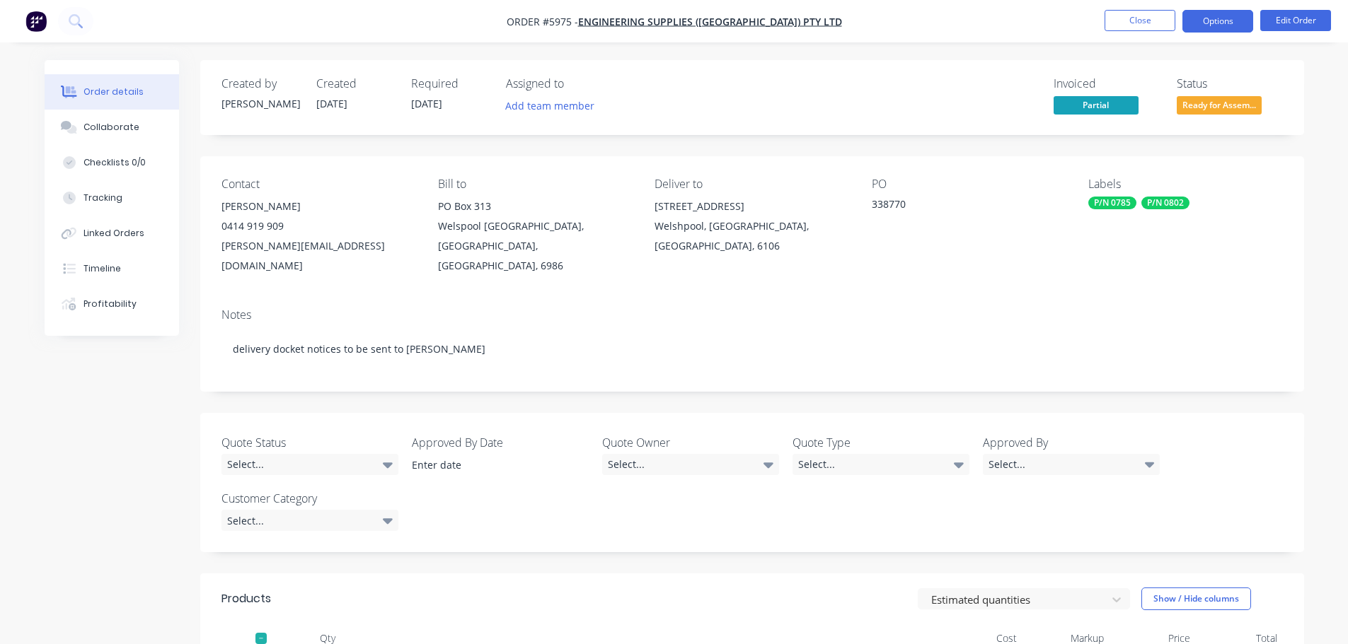
click at [1198, 25] on button "Options" at bounding box center [1217, 21] width 71 height 23
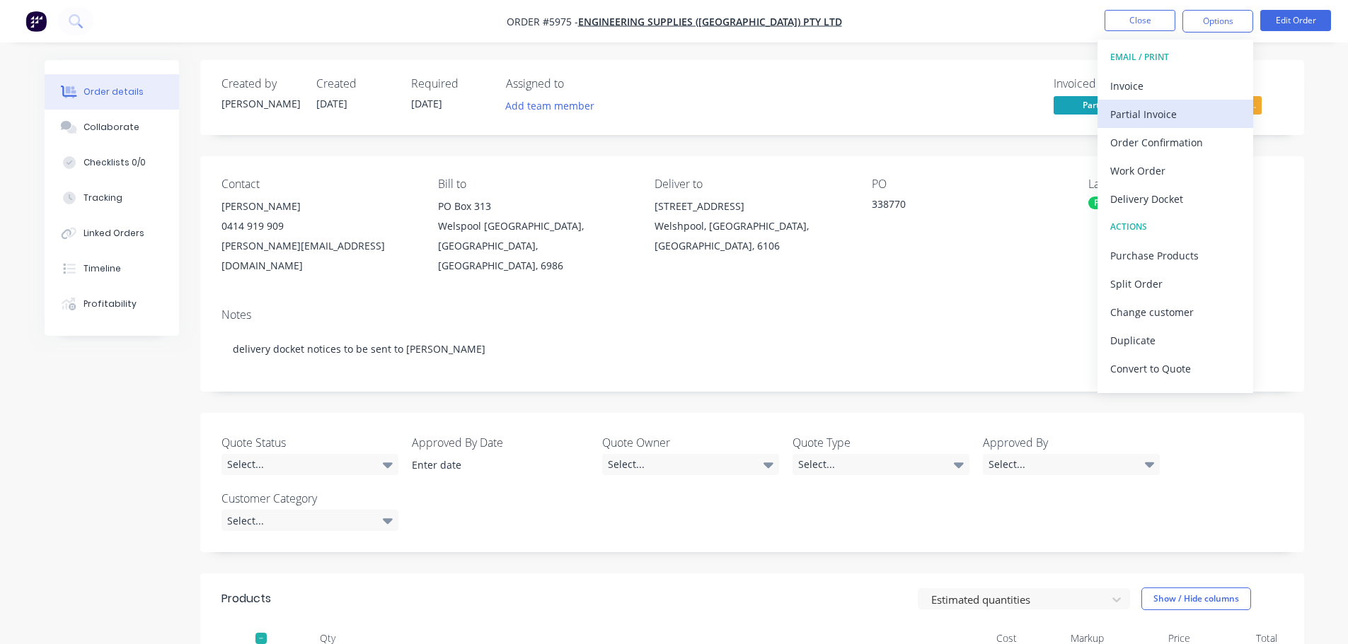
click at [1145, 120] on div "Partial Invoice" at bounding box center [1175, 114] width 130 height 21
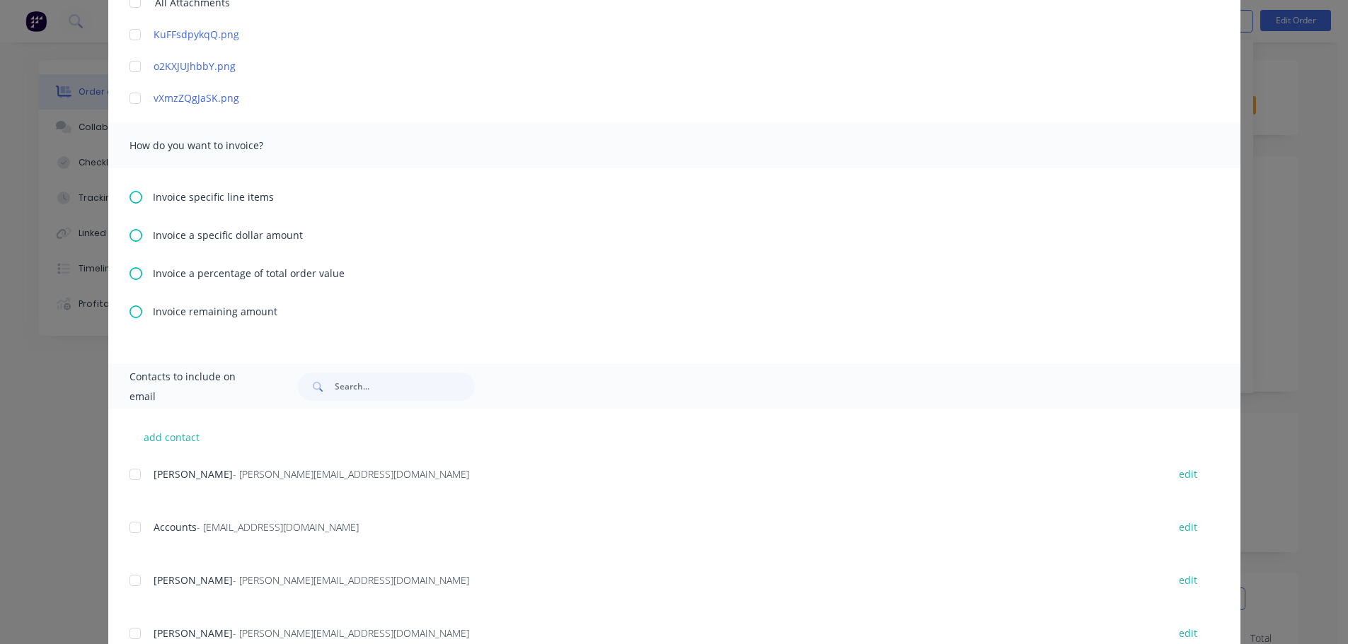
scroll to position [424, 0]
click at [129, 192] on icon at bounding box center [135, 196] width 13 height 13
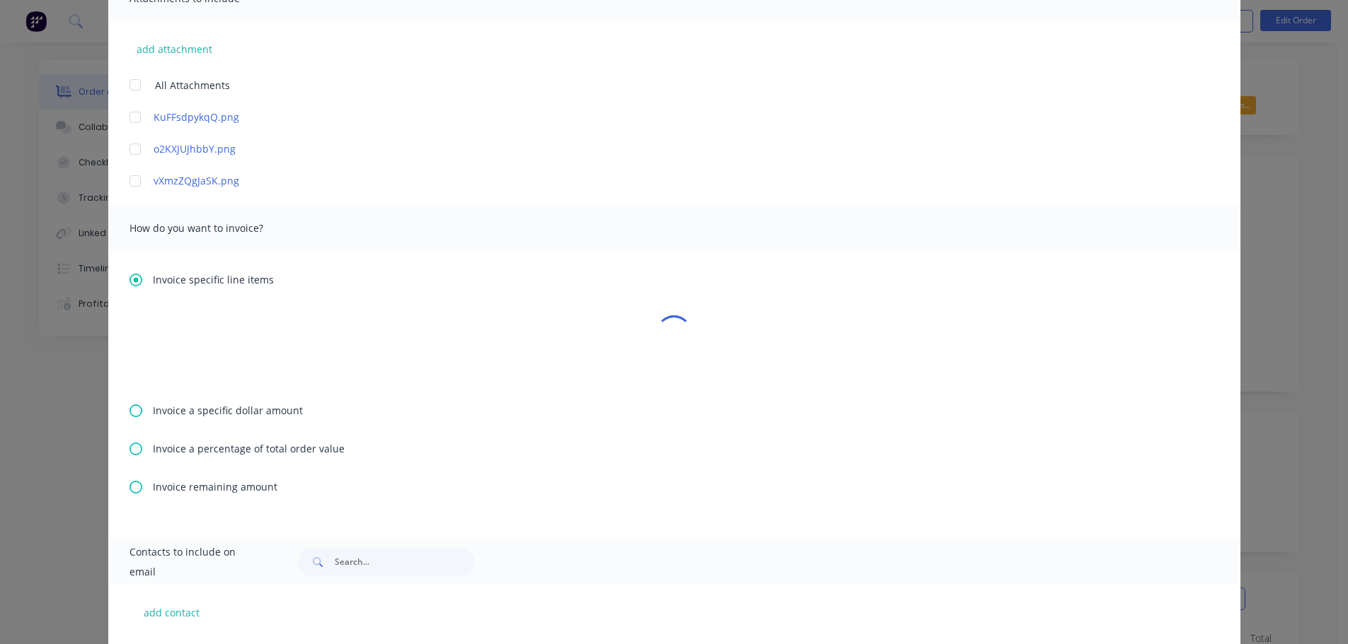
scroll to position [495, 0]
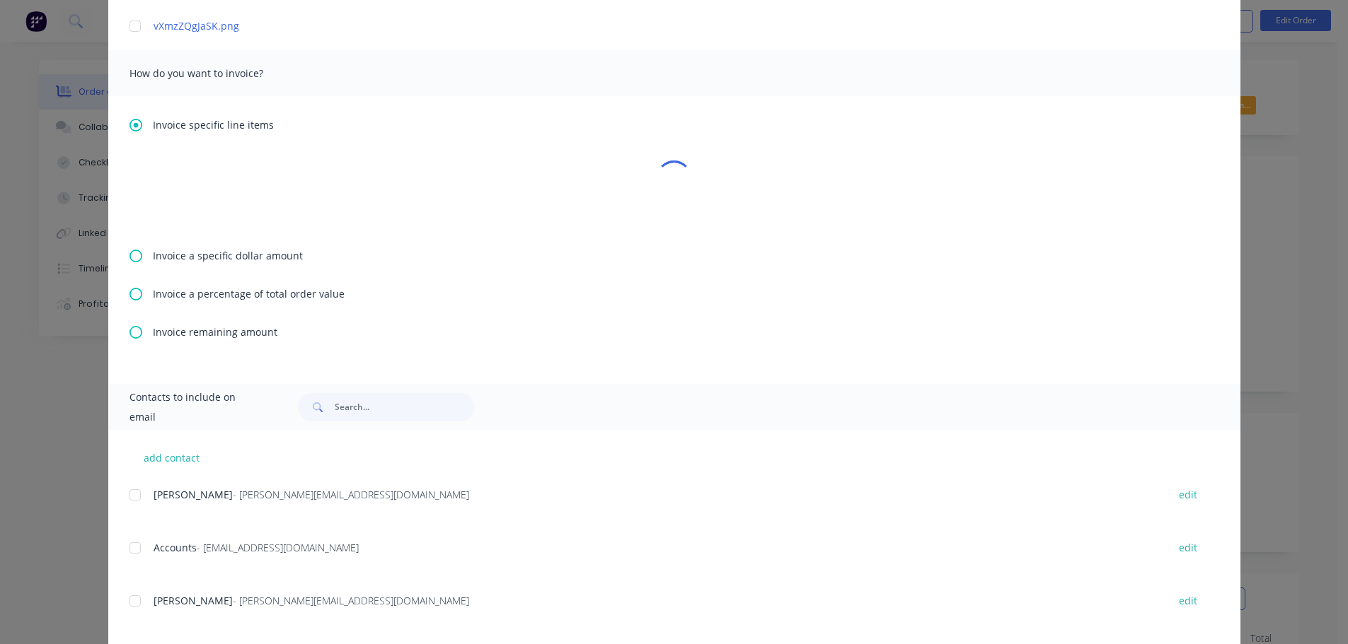
type textarea "Hello A PDF copy of the order has been attached to this email. To view your ord…"
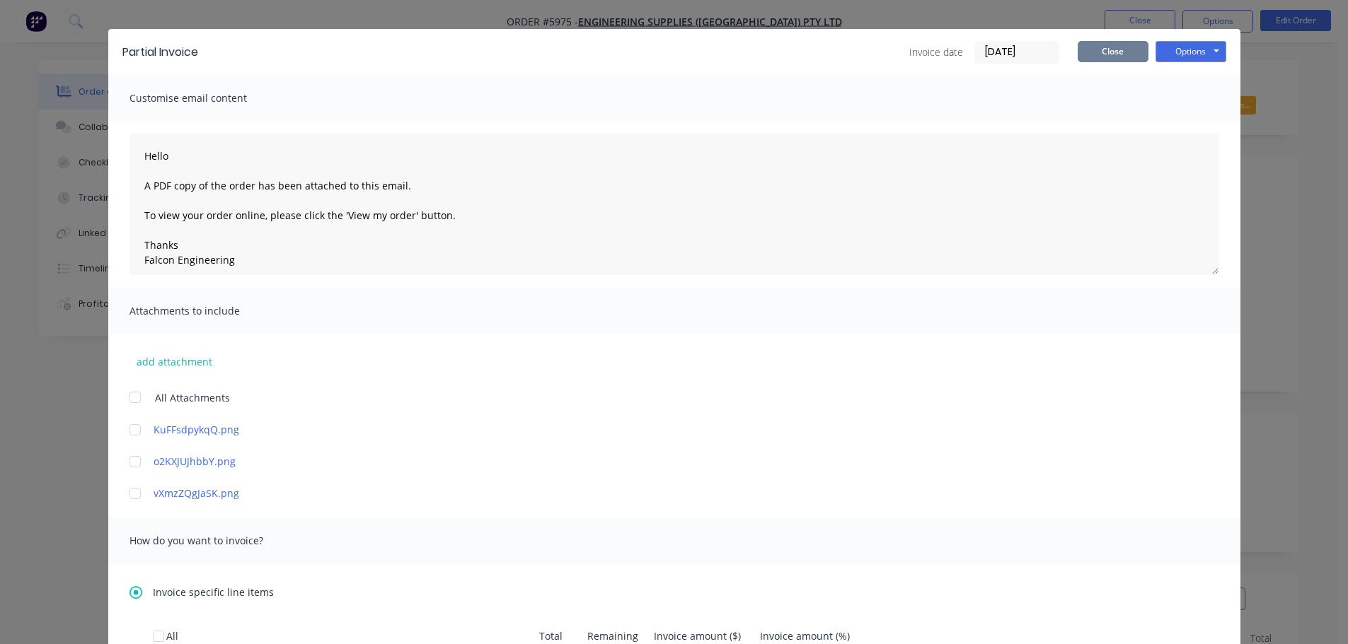
scroll to position [0, 0]
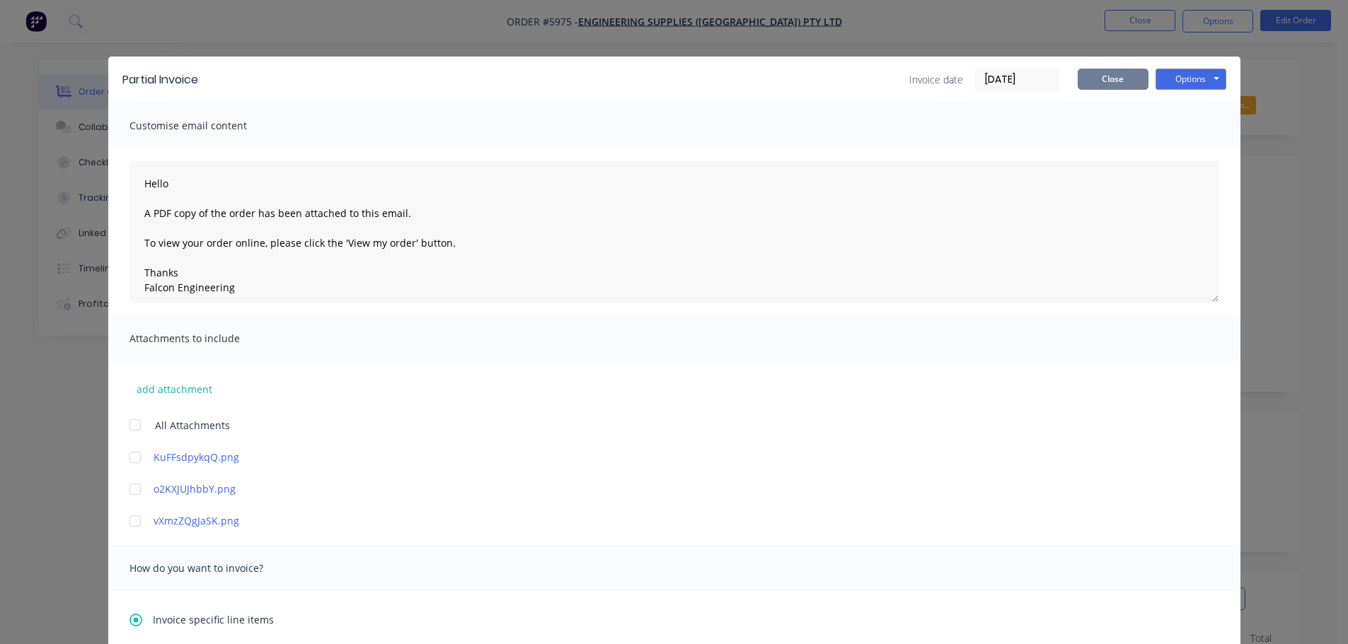
click at [1124, 72] on button "Close" at bounding box center [1112, 79] width 71 height 21
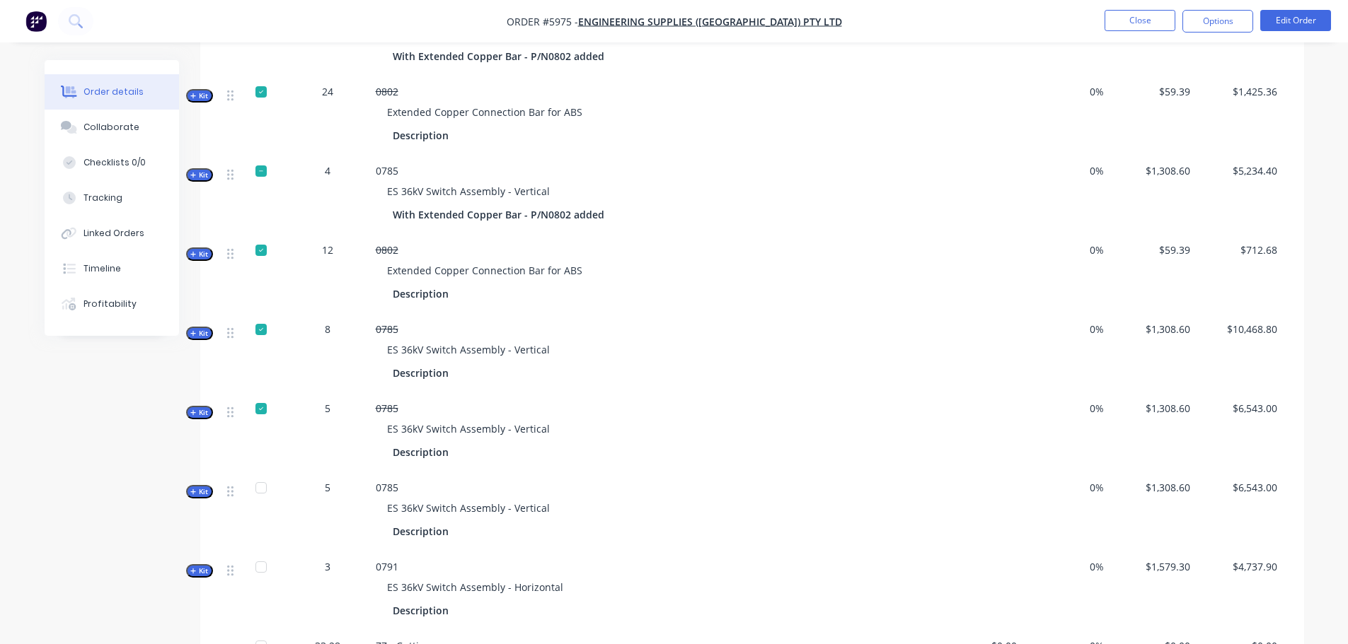
scroll to position [1203, 0]
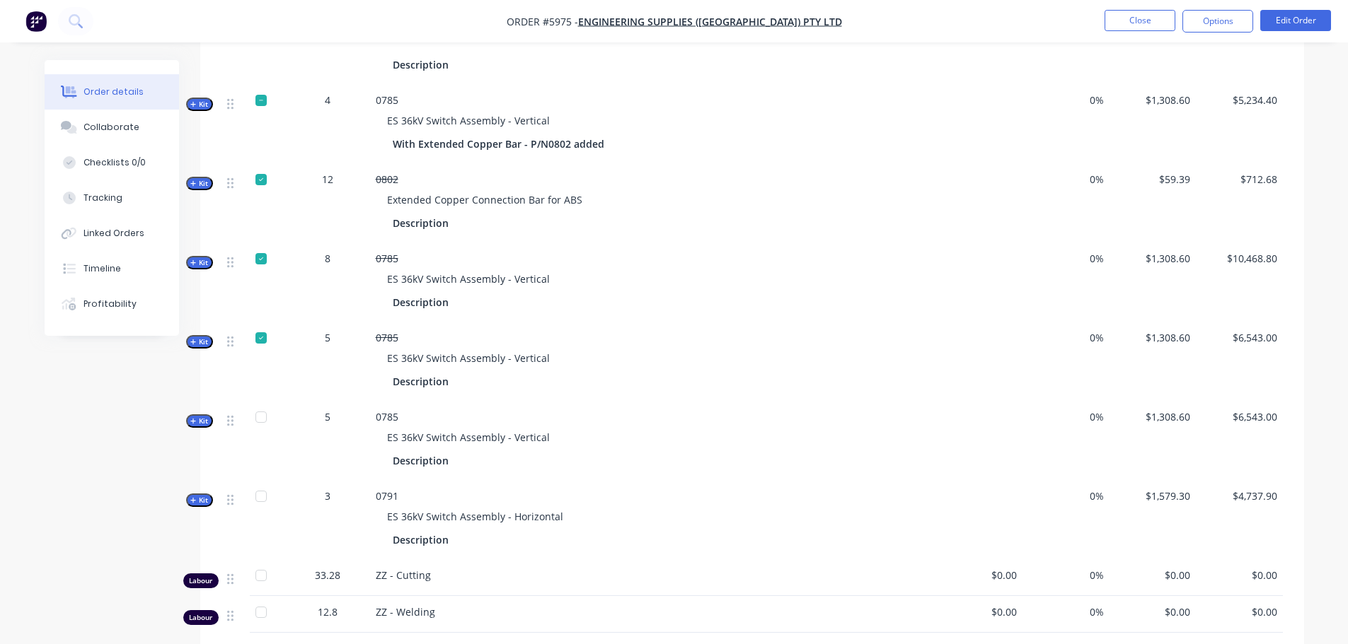
click at [1209, 4] on nav "Order #5975 - Engineering Supplies (WA) Pty Ltd Close Options Edit Order" at bounding box center [674, 21] width 1348 height 42
click at [1207, 25] on button "Options" at bounding box center [1217, 21] width 71 height 23
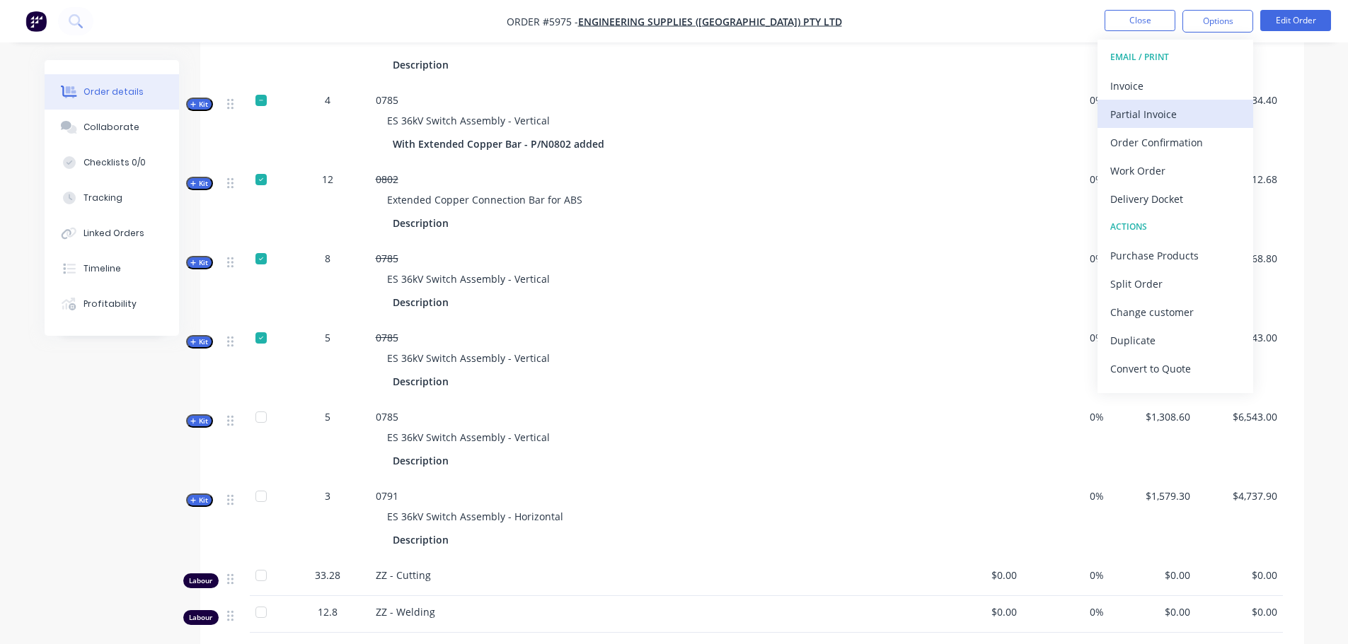
click at [1138, 108] on div "Partial Invoice" at bounding box center [1175, 114] width 130 height 21
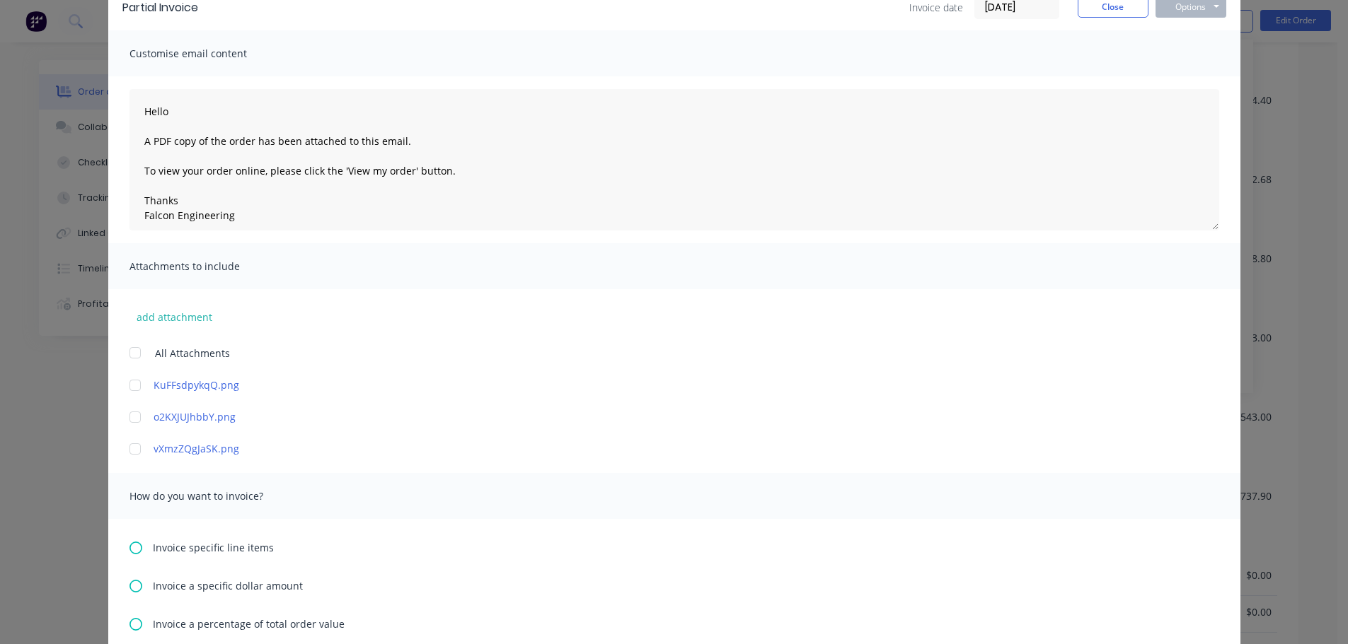
scroll to position [141, 0]
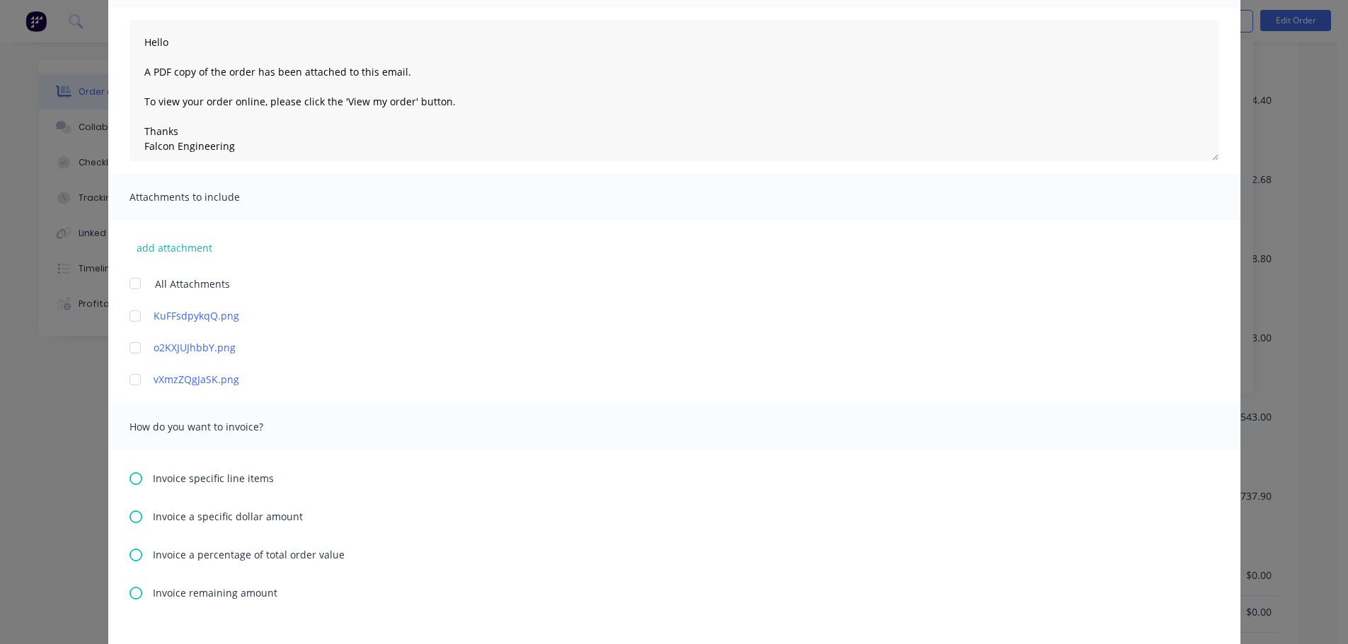
click at [129, 477] on icon at bounding box center [135, 479] width 13 height 13
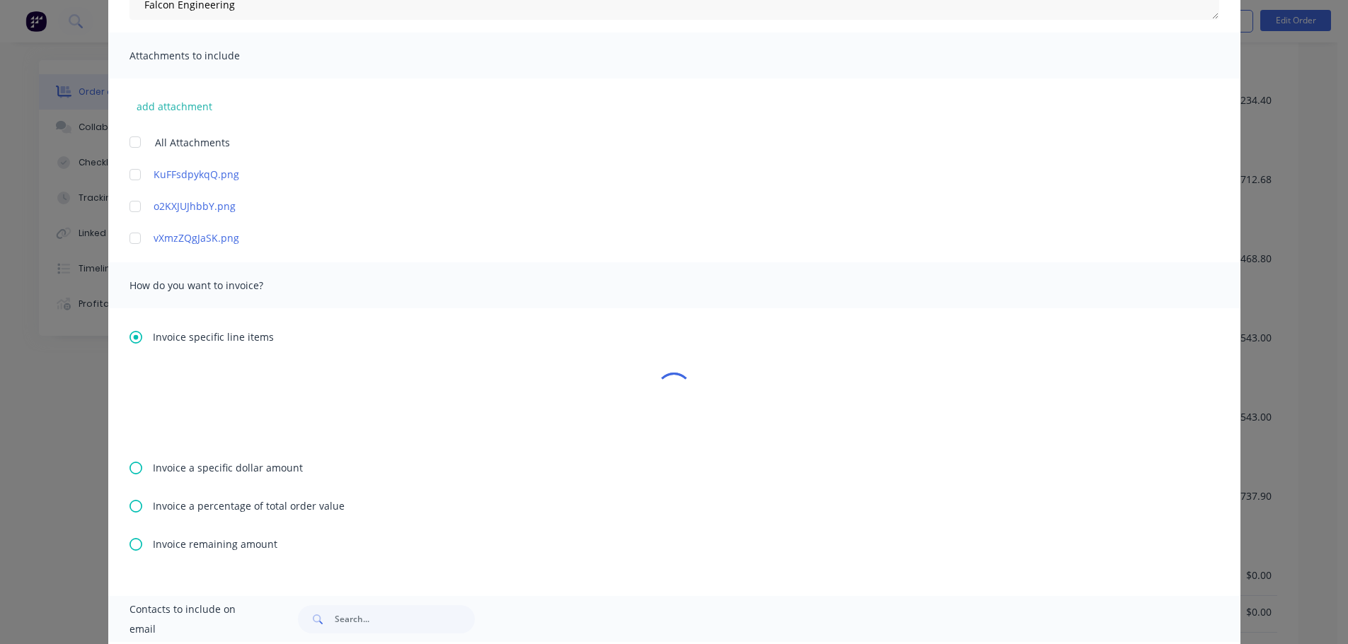
scroll to position [424, 0]
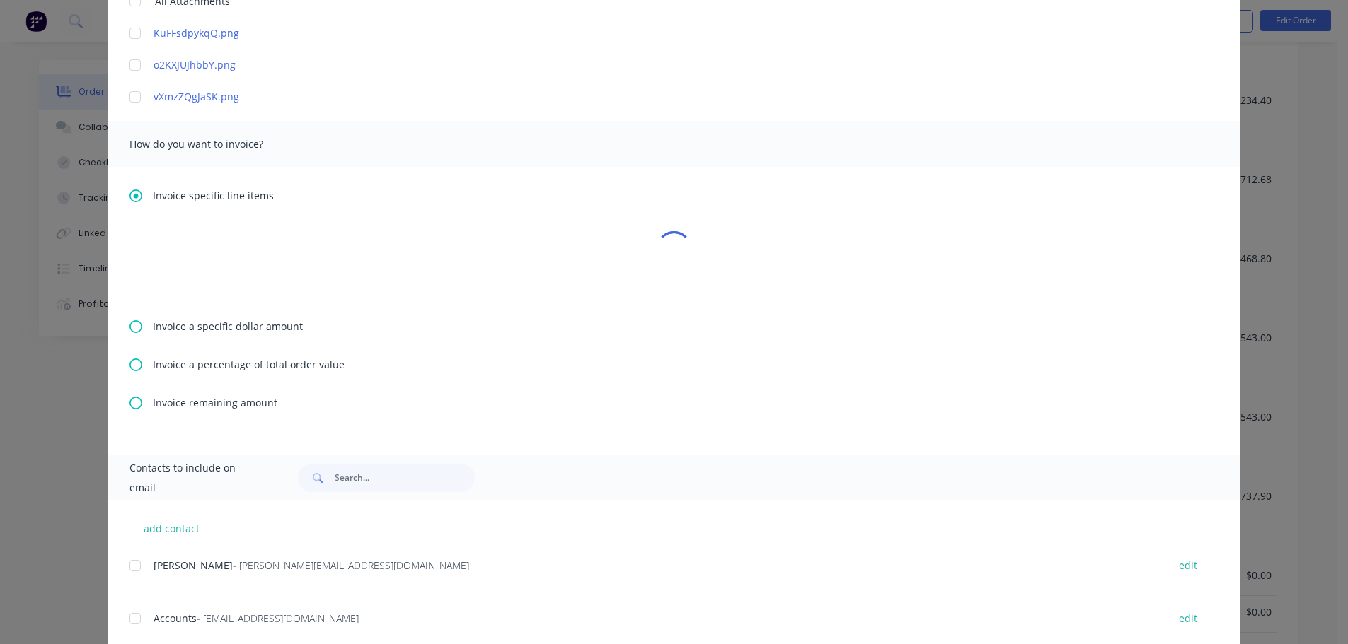
type textarea "Hello A PDF copy of the order has been attached to this email. To view your ord…"
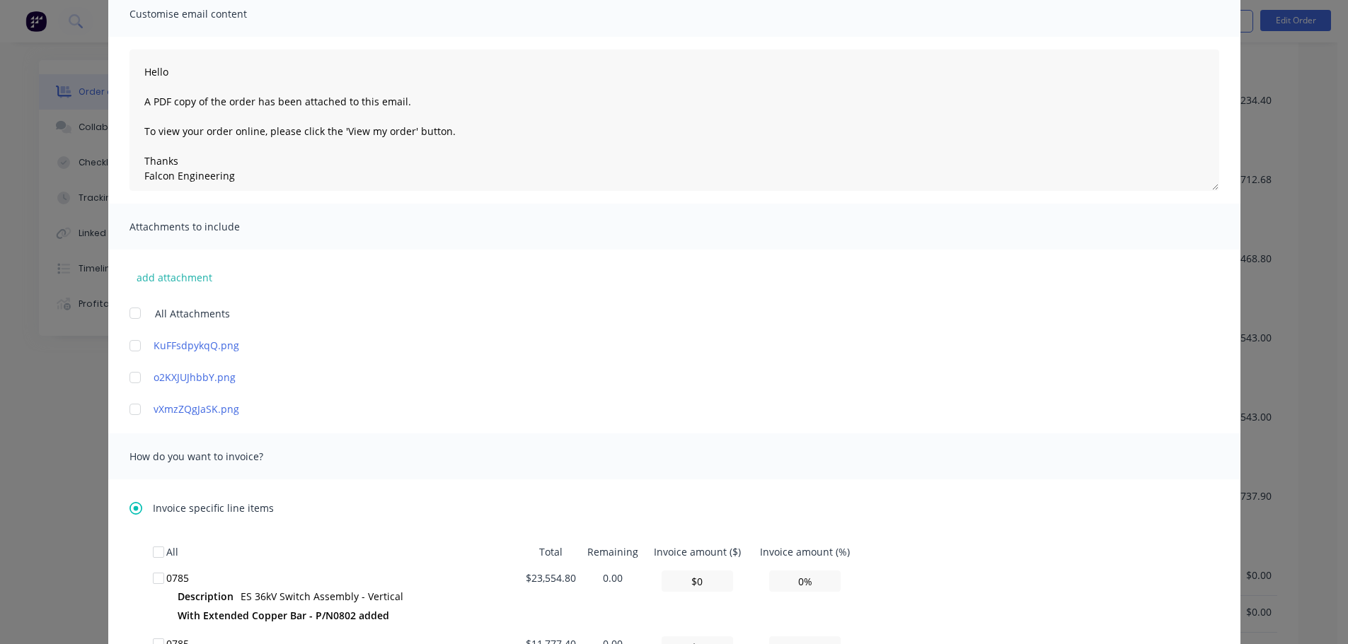
scroll to position [0, 0]
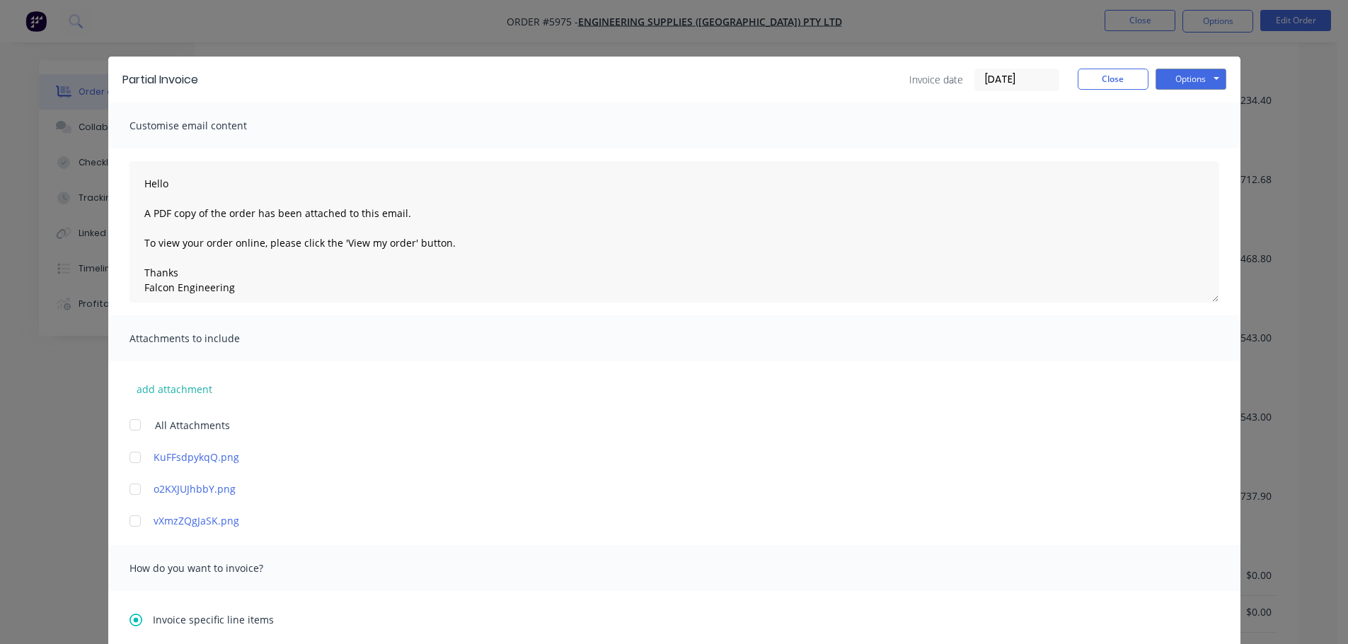
click at [980, 320] on div "Attachments to include" at bounding box center [674, 338] width 1132 height 46
click at [1117, 74] on button "Close" at bounding box center [1112, 79] width 71 height 21
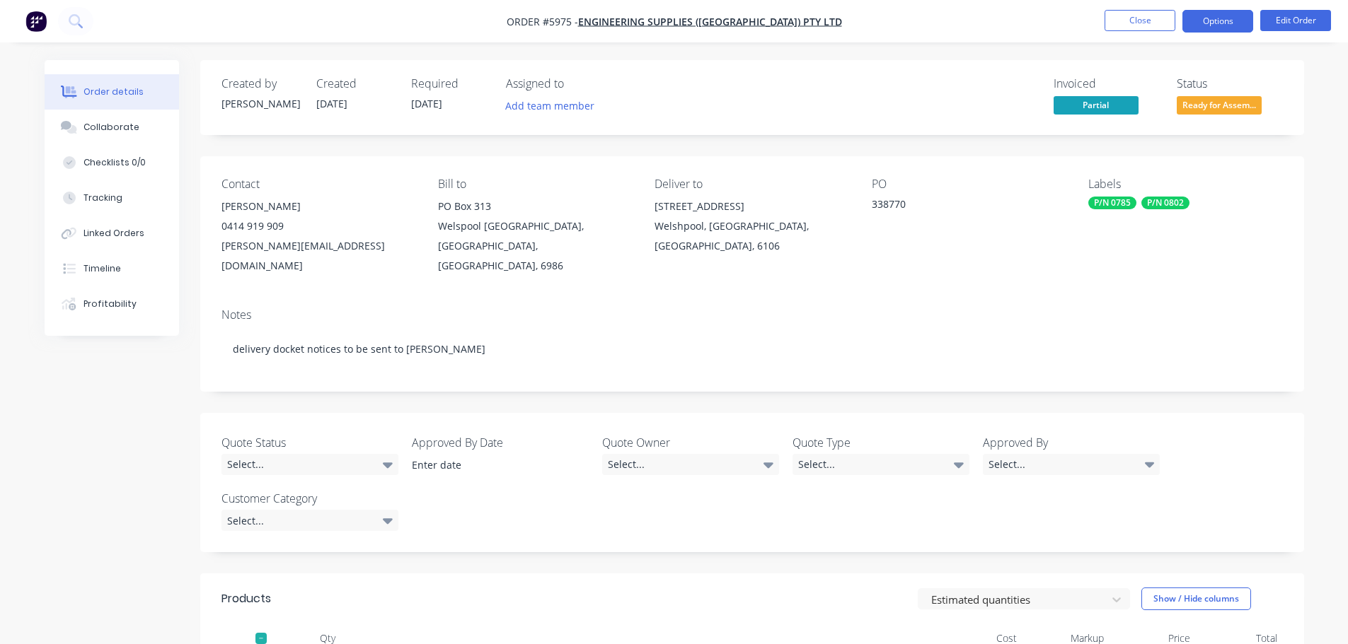
click at [1227, 20] on button "Options" at bounding box center [1217, 21] width 71 height 23
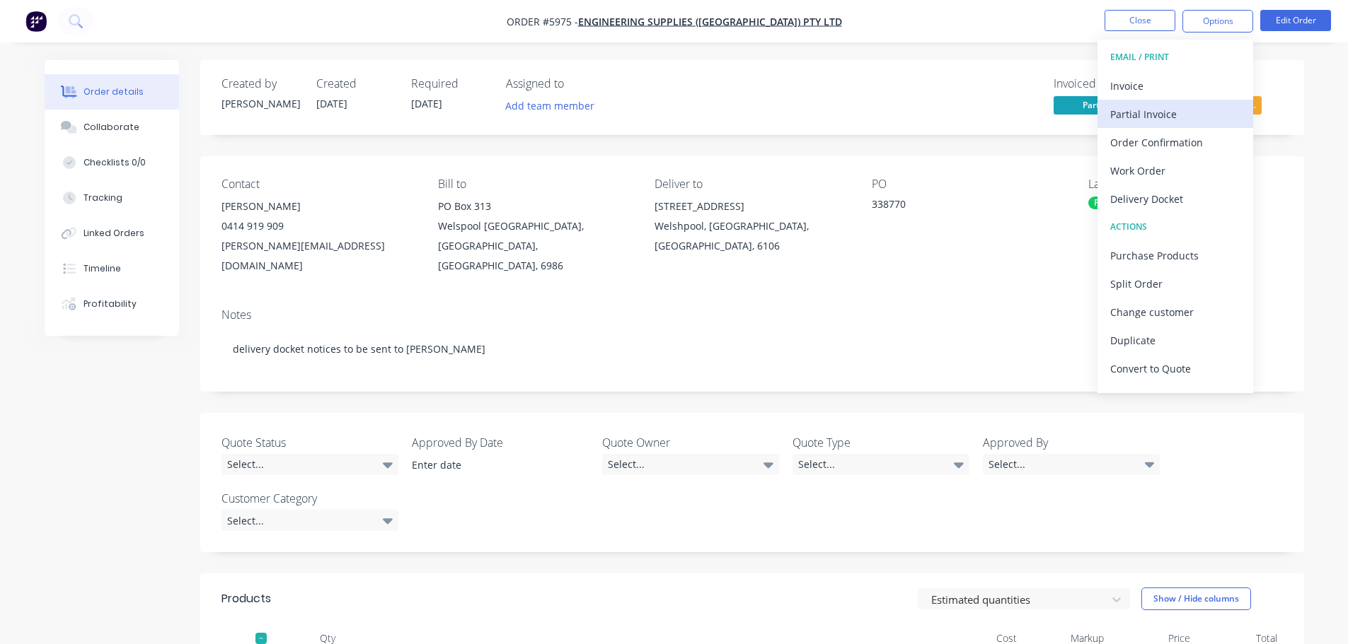
click at [1136, 112] on div "Partial Invoice" at bounding box center [1175, 114] width 130 height 21
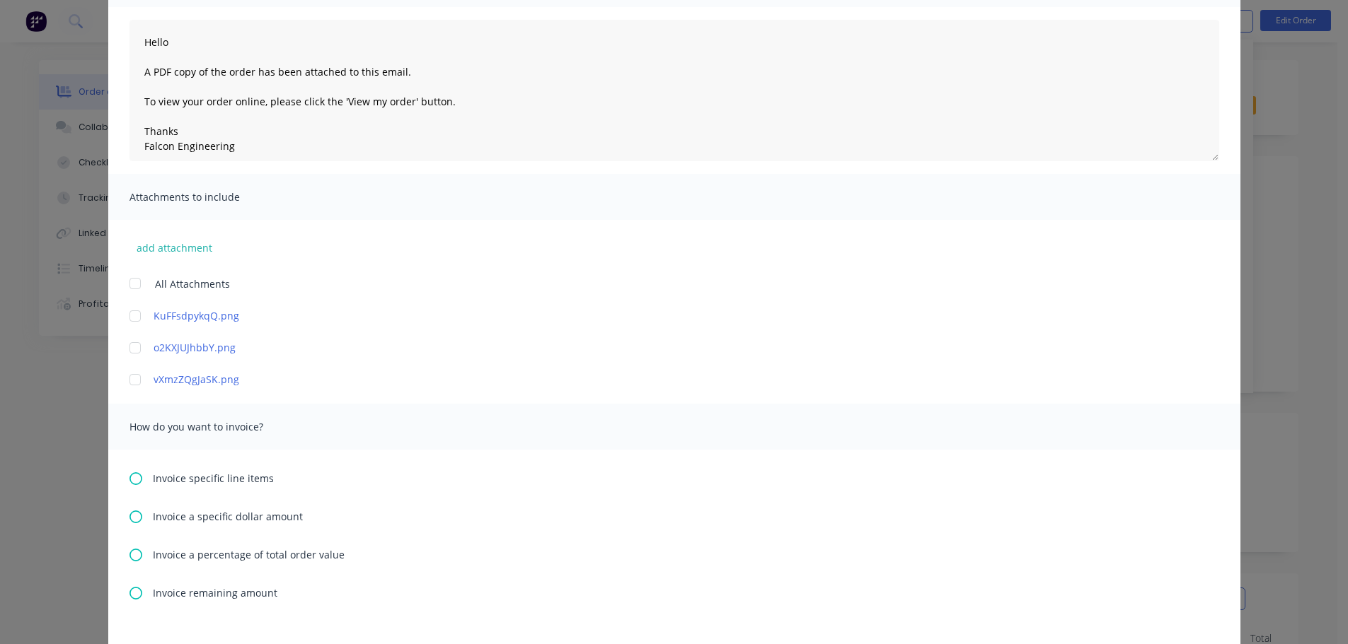
scroll to position [495, 0]
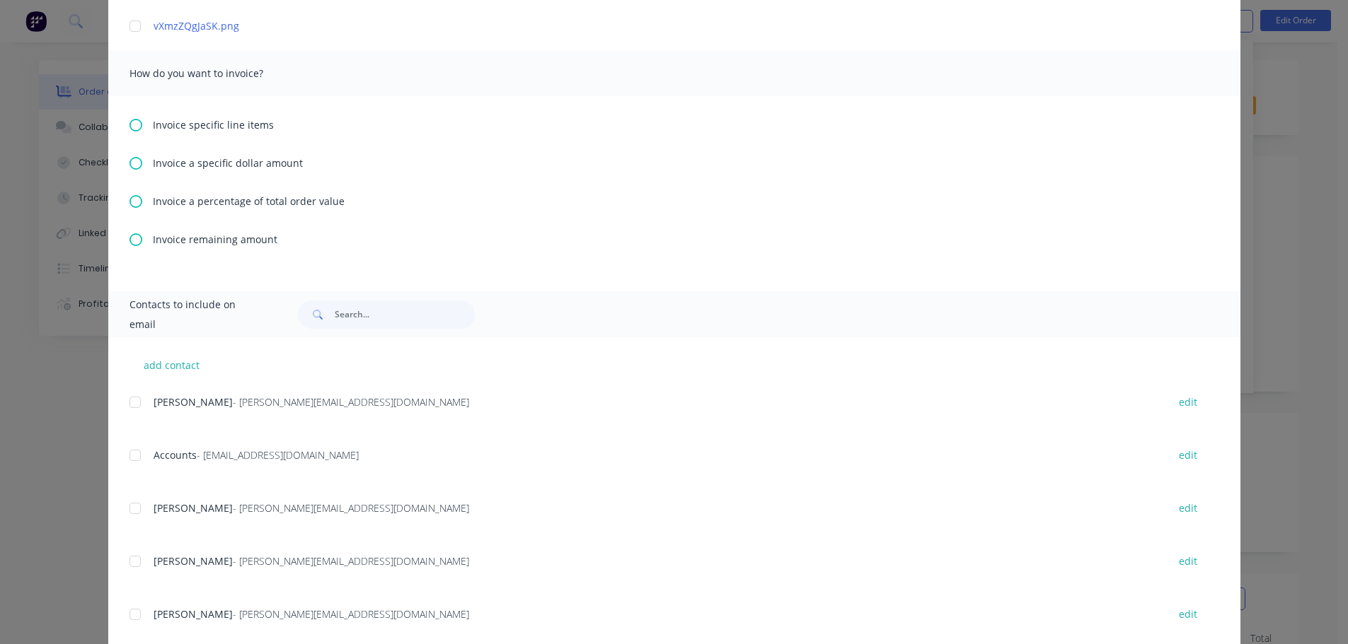
click at [129, 120] on icon at bounding box center [135, 125] width 13 height 13
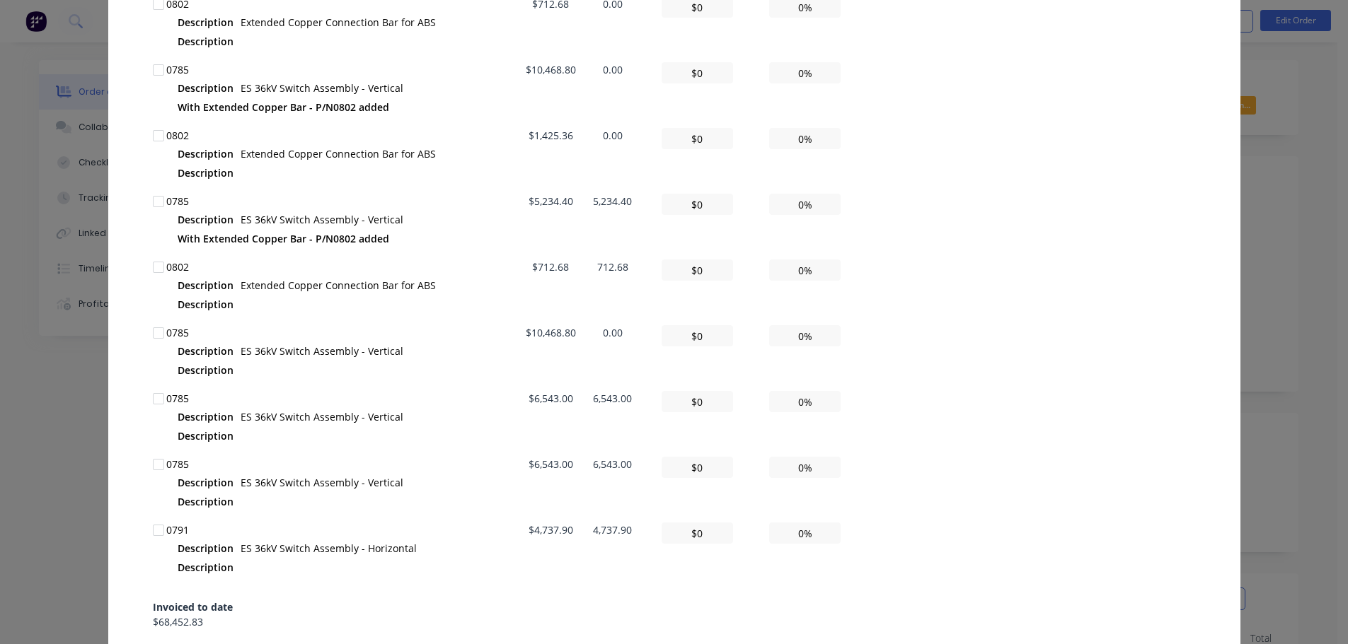
scroll to position [990, 0]
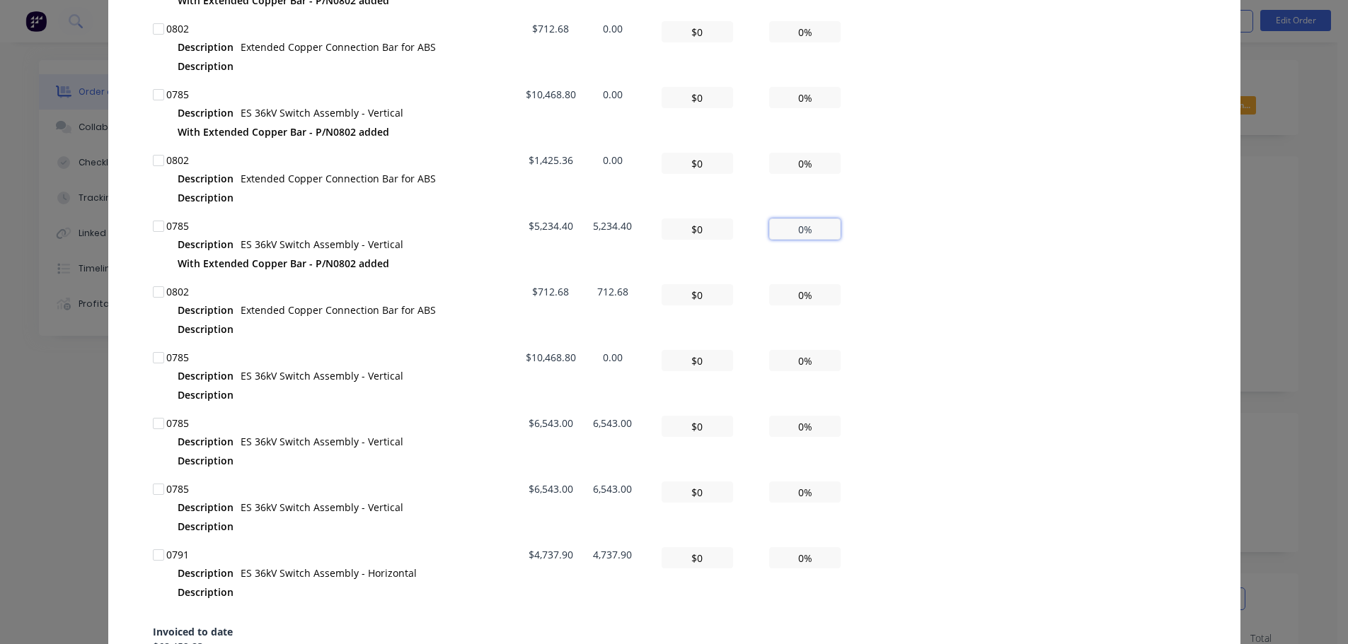
click at [784, 231] on input "0%" at bounding box center [804, 229] width 71 height 21
type textarea "Hello A PDF copy of the order has been attached to this email. To view your ord…"
type input "$523.44"
type input "10%"
type textarea "Hello A PDF copy of the order has been attached to this email. To view your ord…"
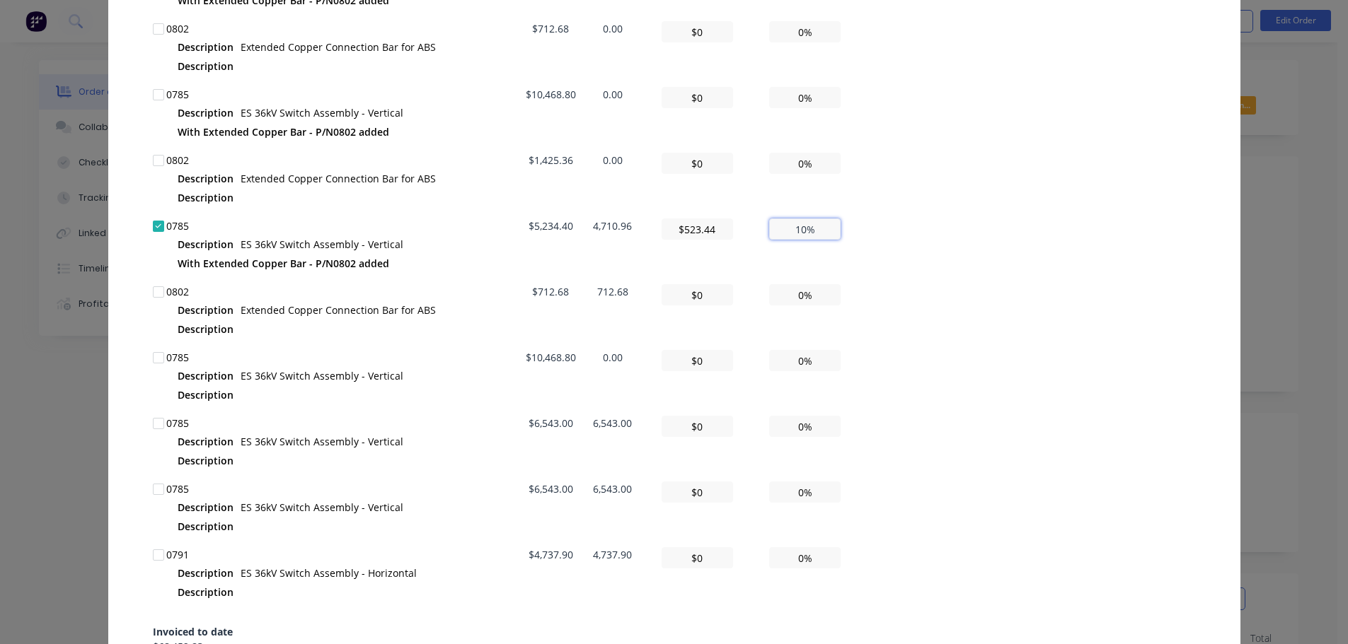
type input "$5,234.40"
type input "100%"
type textarea "Hello A PDF copy of the order has been attached to this email. To view your ord…"
click at [860, 262] on div "All Total Remaining Invoice amount ($) Invoice amount (%) 0785 Description ES 3…" at bounding box center [674, 179] width 1043 height 1038
click at [791, 299] on input "0%" at bounding box center [804, 294] width 71 height 21
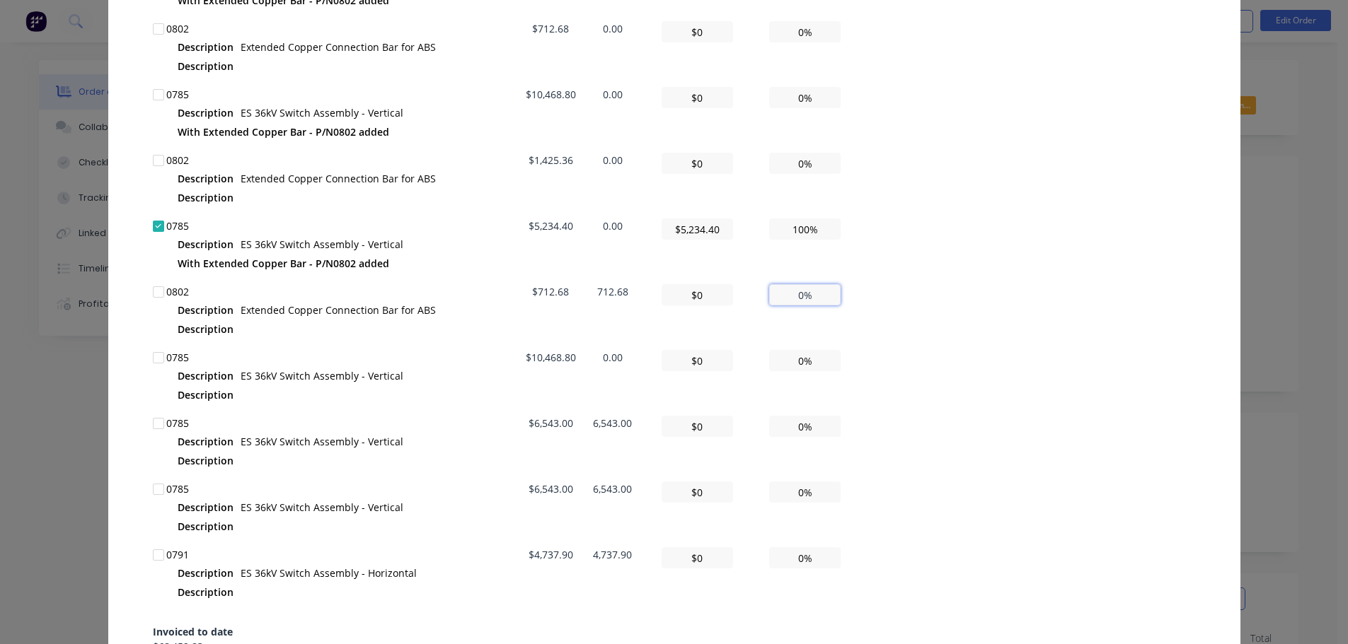
type input "10%"
type textarea "Hello A PDF copy of the order has been attached to this email. To view your ord…"
type input "$71.27"
type textarea "Hello A PDF copy of the order has been attached to this email. To view your ord…"
type input "$712.68"
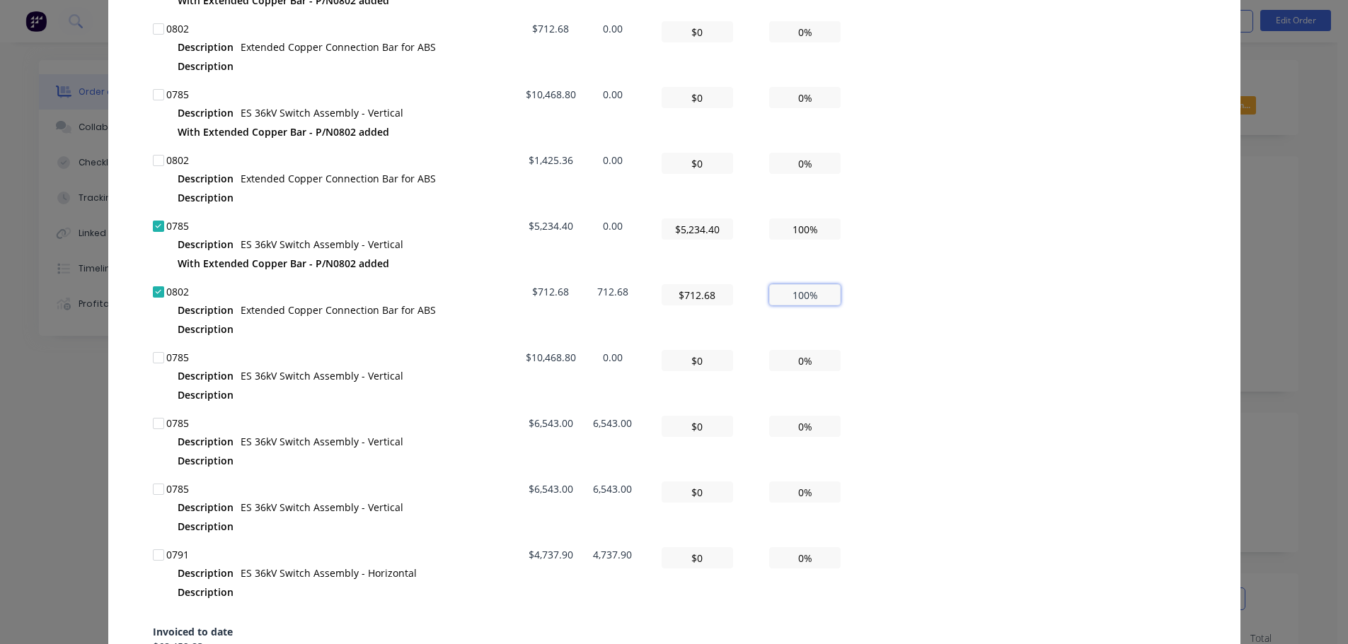
type input "100%"
click at [966, 376] on div "All Total Remaining Invoice amount ($) Invoice amount (%) 0785 Description ES 3…" at bounding box center [674, 179] width 1043 height 1038
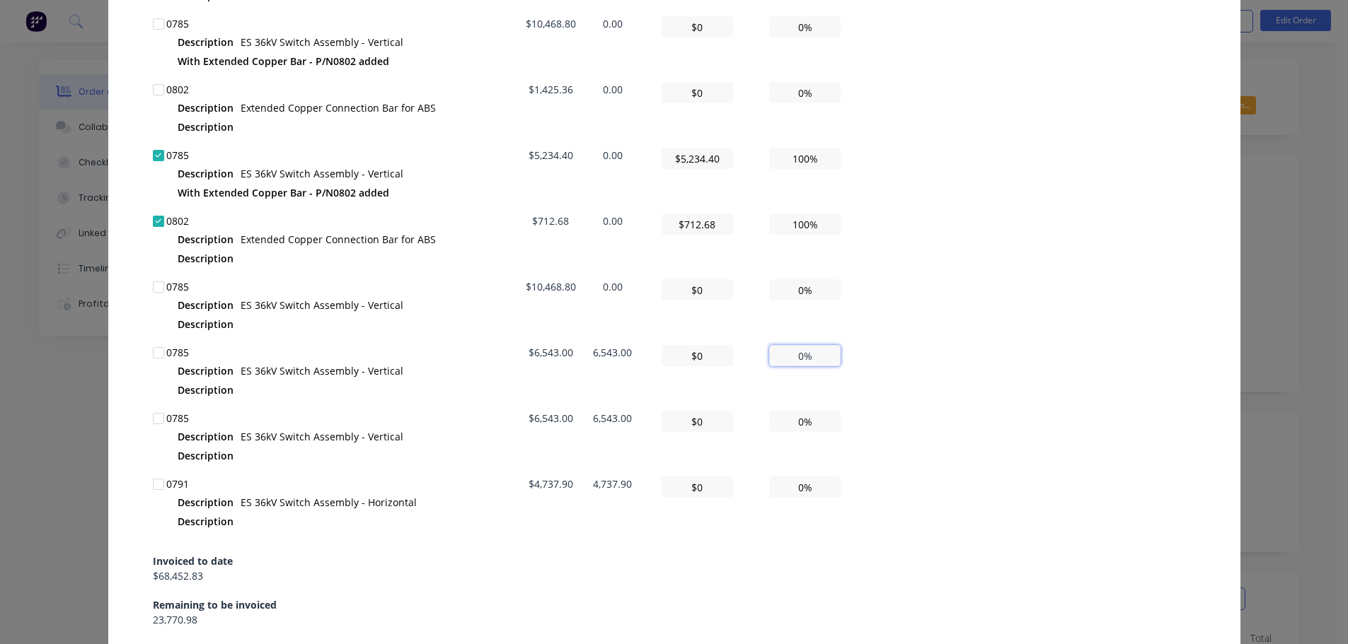
click at [785, 353] on input "0%" at bounding box center [804, 355] width 71 height 21
type textarea "Hello A PDF copy of the order has been attached to this email. To view your ord…"
type input "$654.30"
type input "10%"
type textarea "Hello A PDF copy of the order has been attached to this email. To view your ord…"
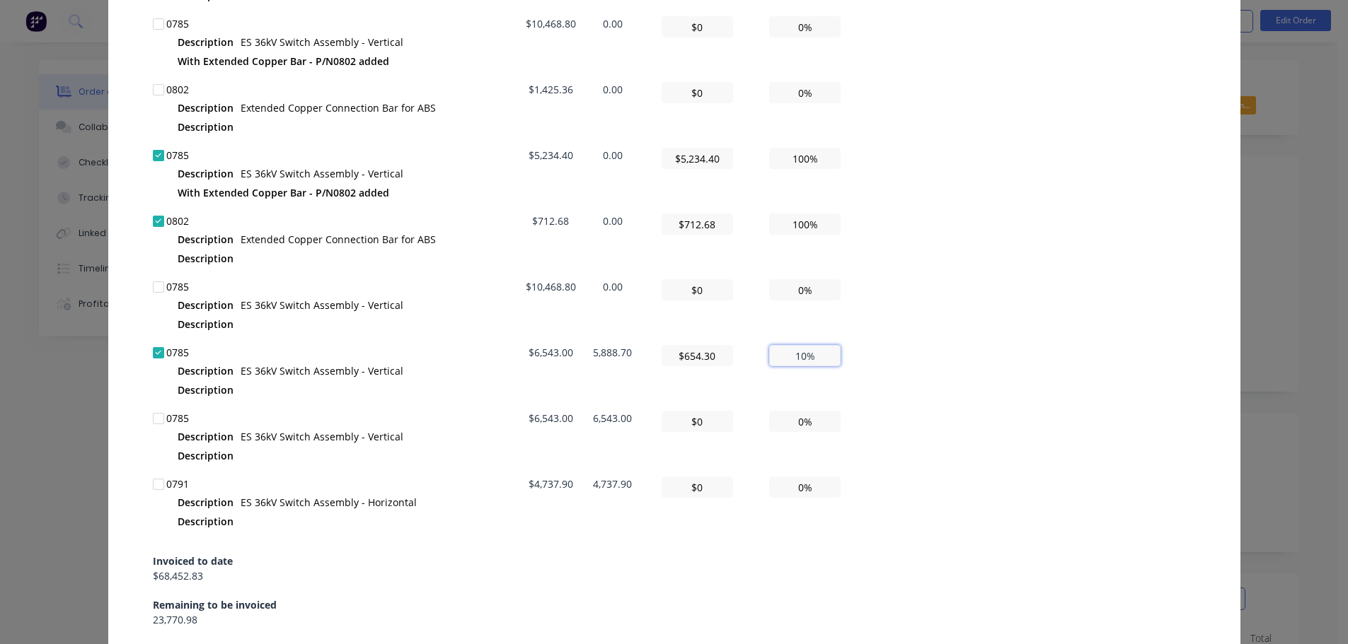
type input "$6,543.00"
type input "100%"
click at [915, 374] on div "All Total Remaining Invoice amount ($) Invoice amount (%) 0785 Description ES 3…" at bounding box center [674, 109] width 1043 height 1038
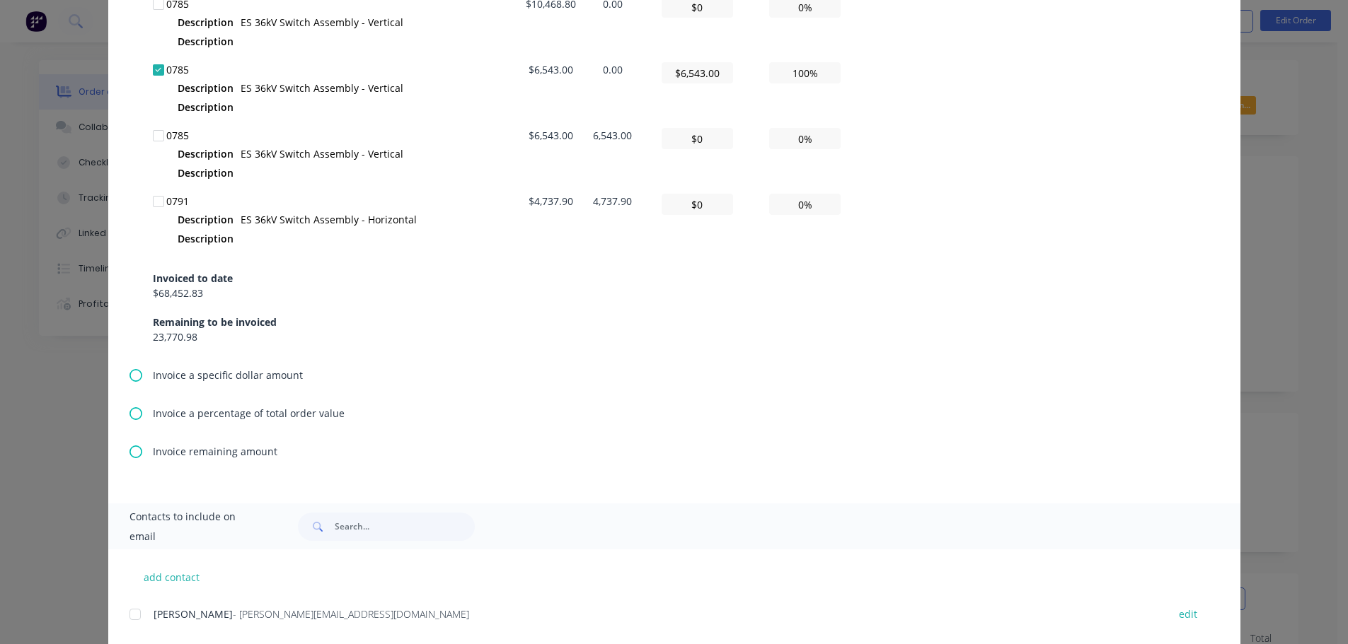
scroll to position [1646, 0]
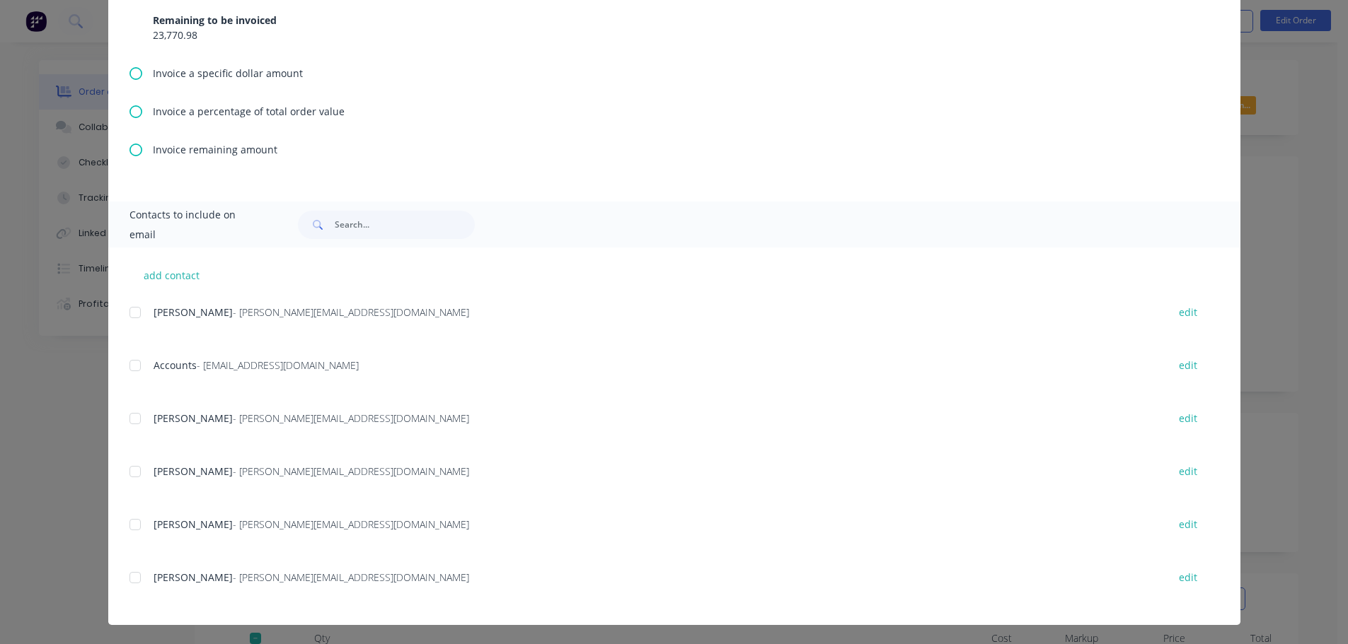
click at [132, 362] on div at bounding box center [135, 366] width 28 height 28
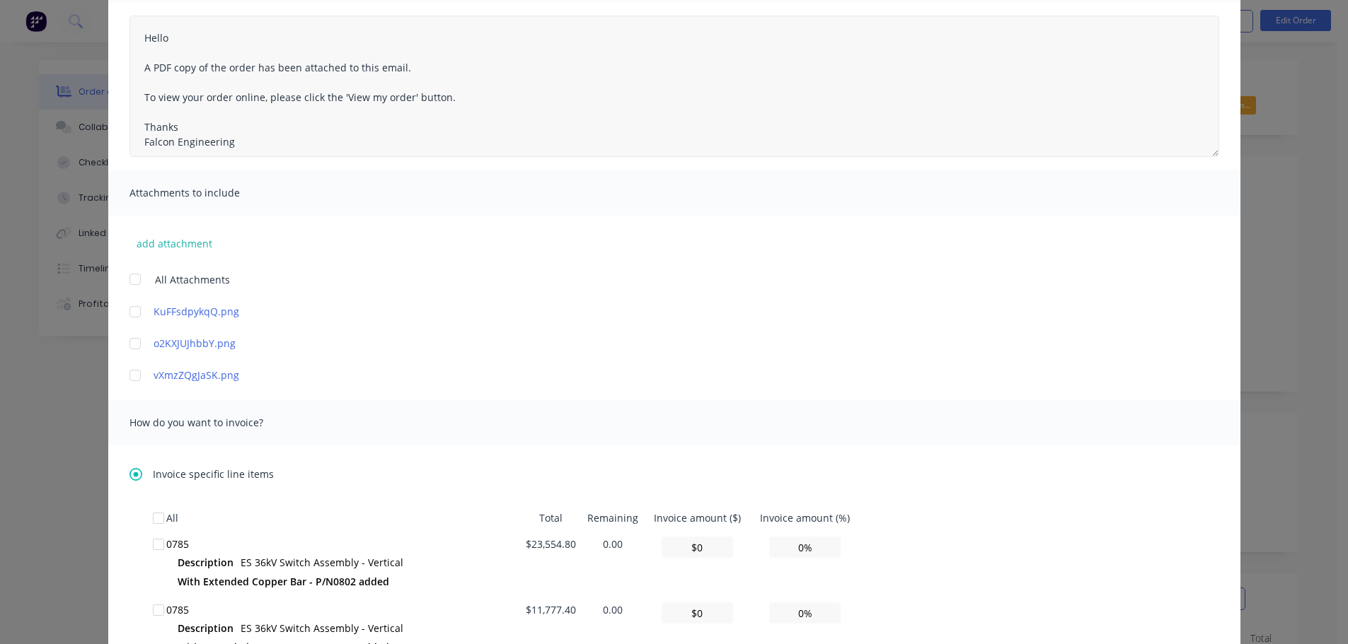
scroll to position [0, 0]
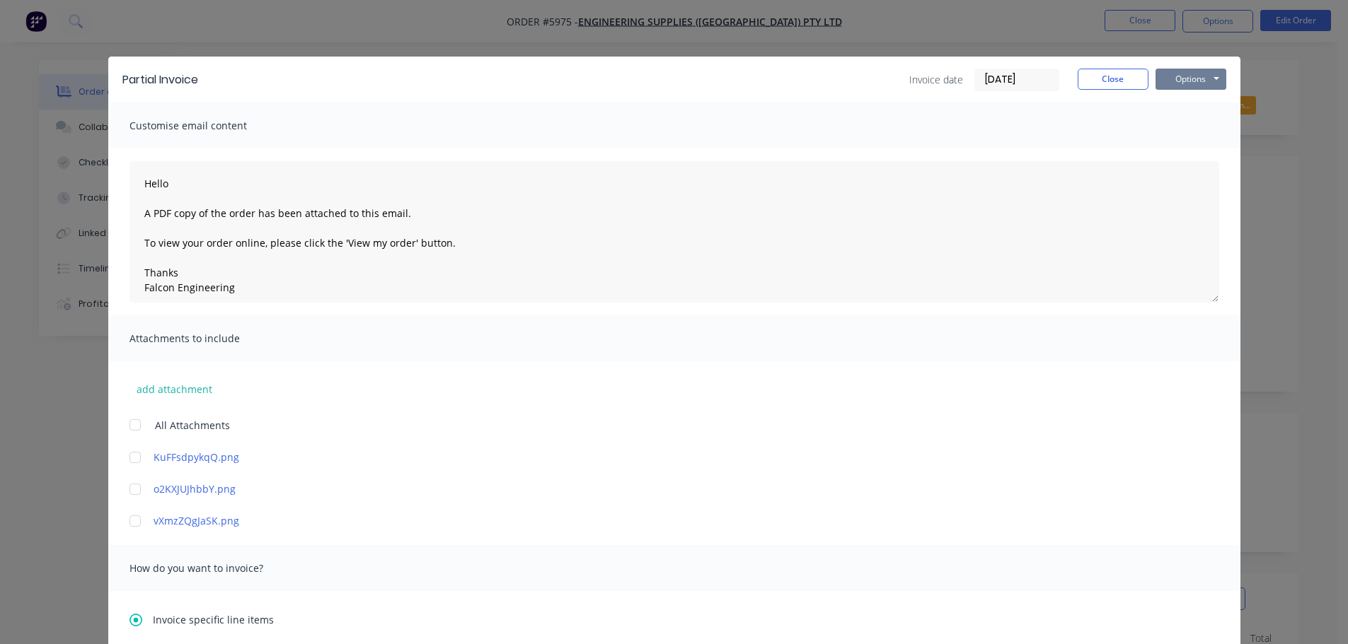
click at [1179, 74] on button "Options" at bounding box center [1190, 79] width 71 height 21
type textarea "Hello A PDF copy of the order has been attached to this email. To view your ord…"
click at [1194, 151] on button "Email" at bounding box center [1200, 150] width 91 height 23
click at [1106, 81] on button "Close" at bounding box center [1112, 79] width 71 height 21
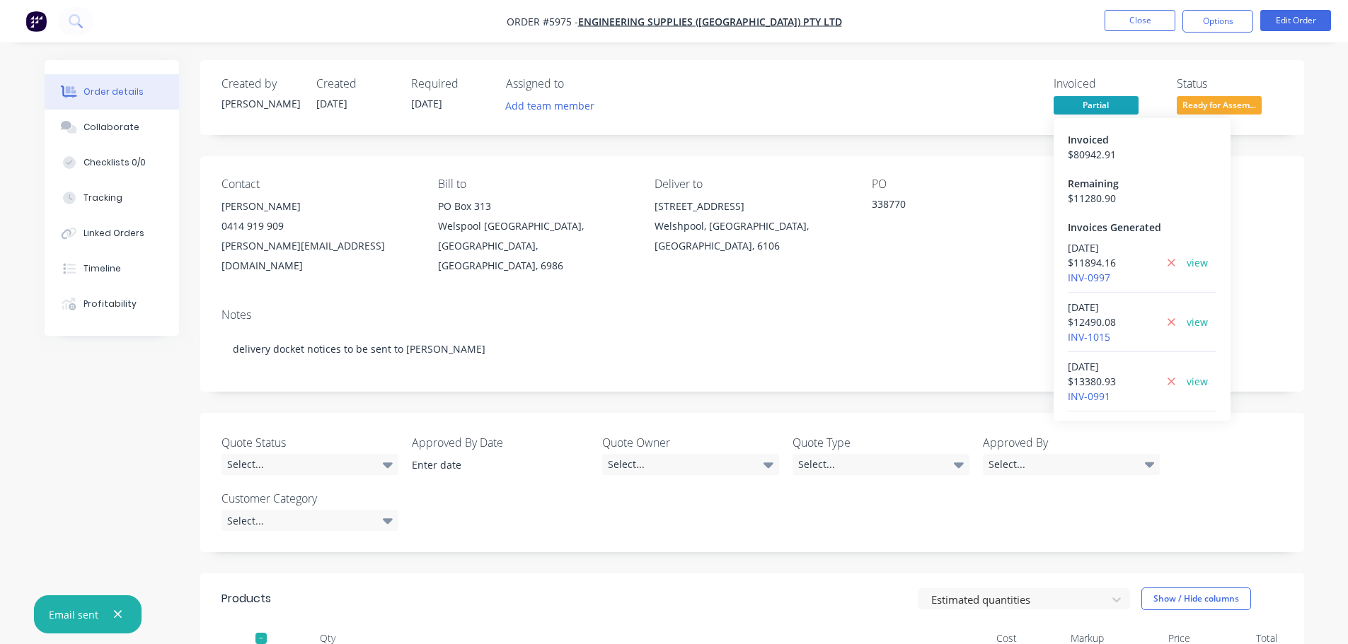
click at [1090, 109] on span "Partial" at bounding box center [1095, 105] width 85 height 18
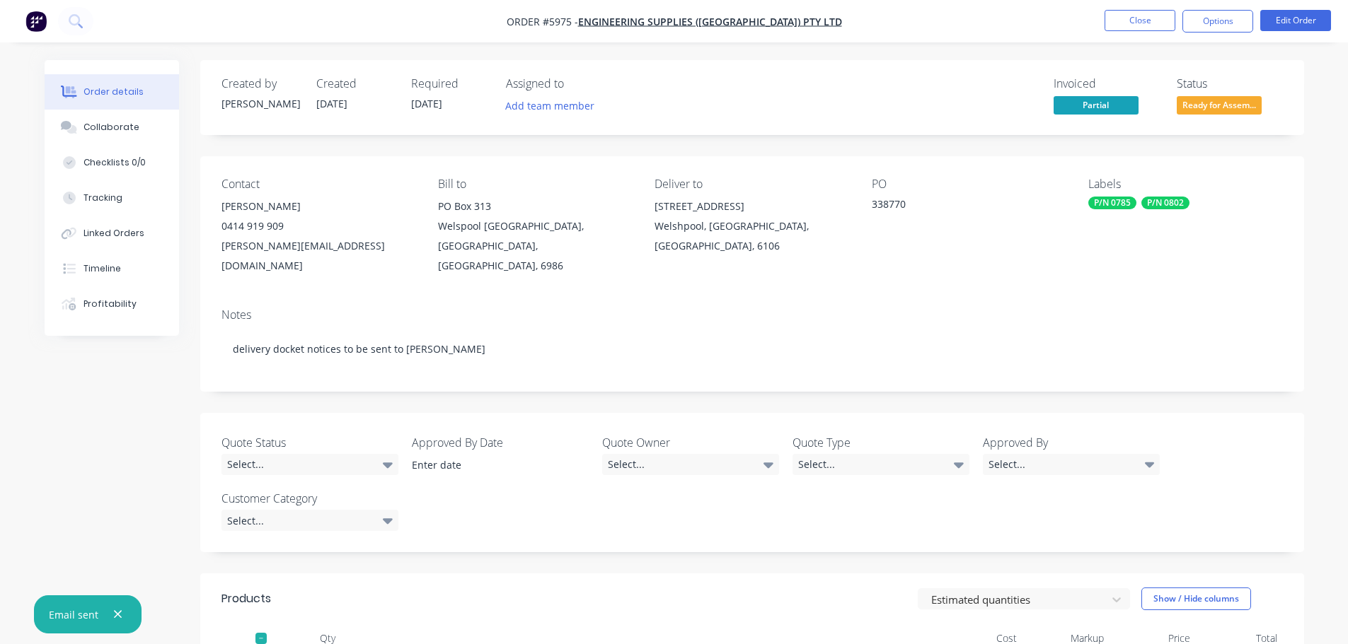
click at [113, 613] on icon "button" at bounding box center [117, 614] width 9 height 13
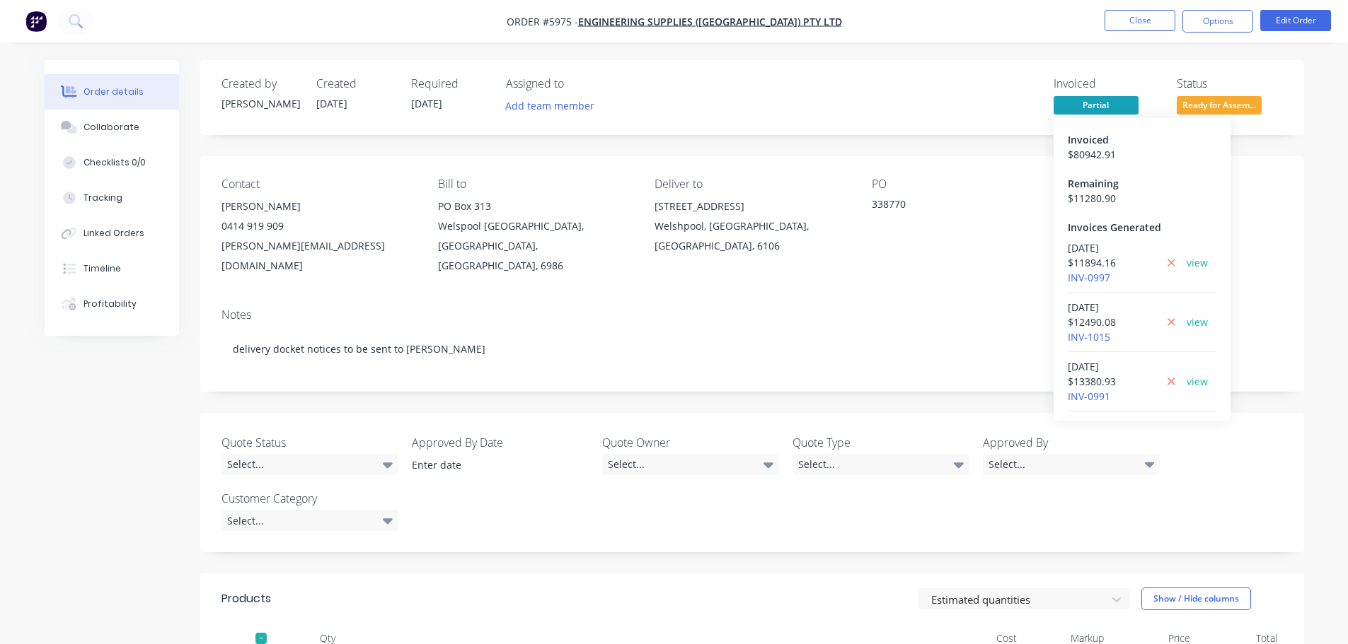
click at [1091, 105] on span "Partial" at bounding box center [1095, 105] width 85 height 18
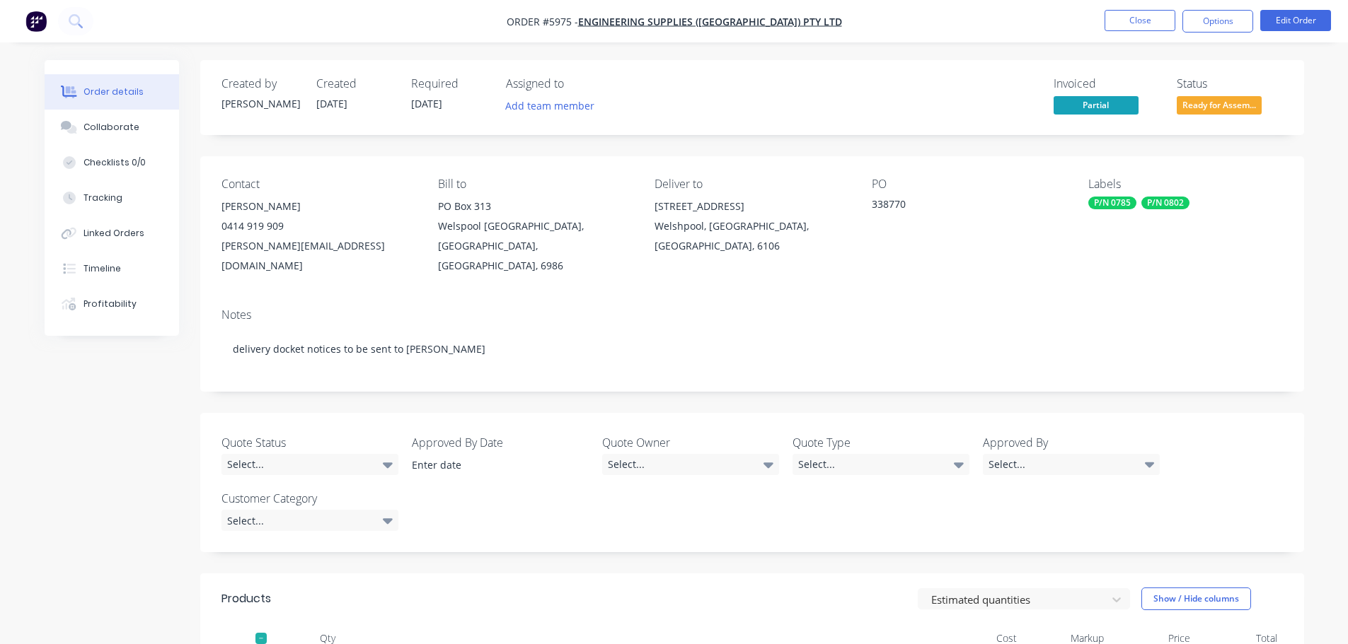
click at [1090, 105] on span "Partial" at bounding box center [1095, 105] width 85 height 18
click at [870, 297] on div "Notes delivery docket notices to be sent to Travis Dinsdale" at bounding box center [751, 344] width 1103 height 95
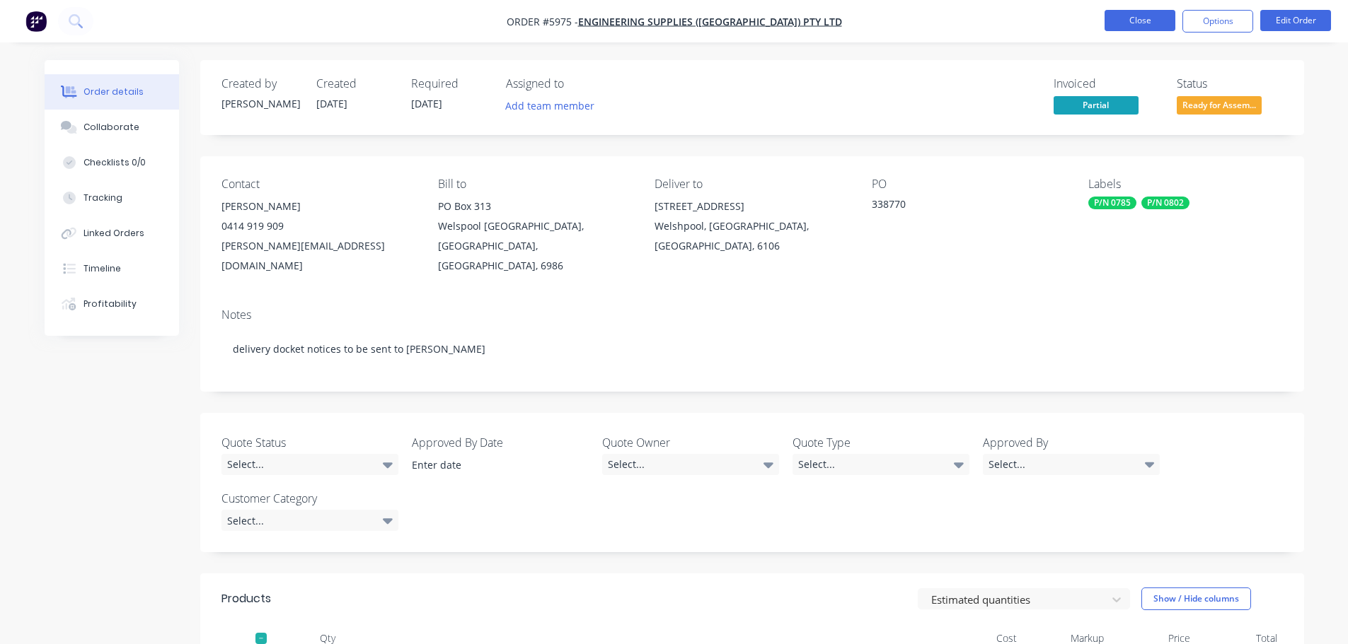
click at [1128, 25] on button "Close" at bounding box center [1139, 20] width 71 height 21
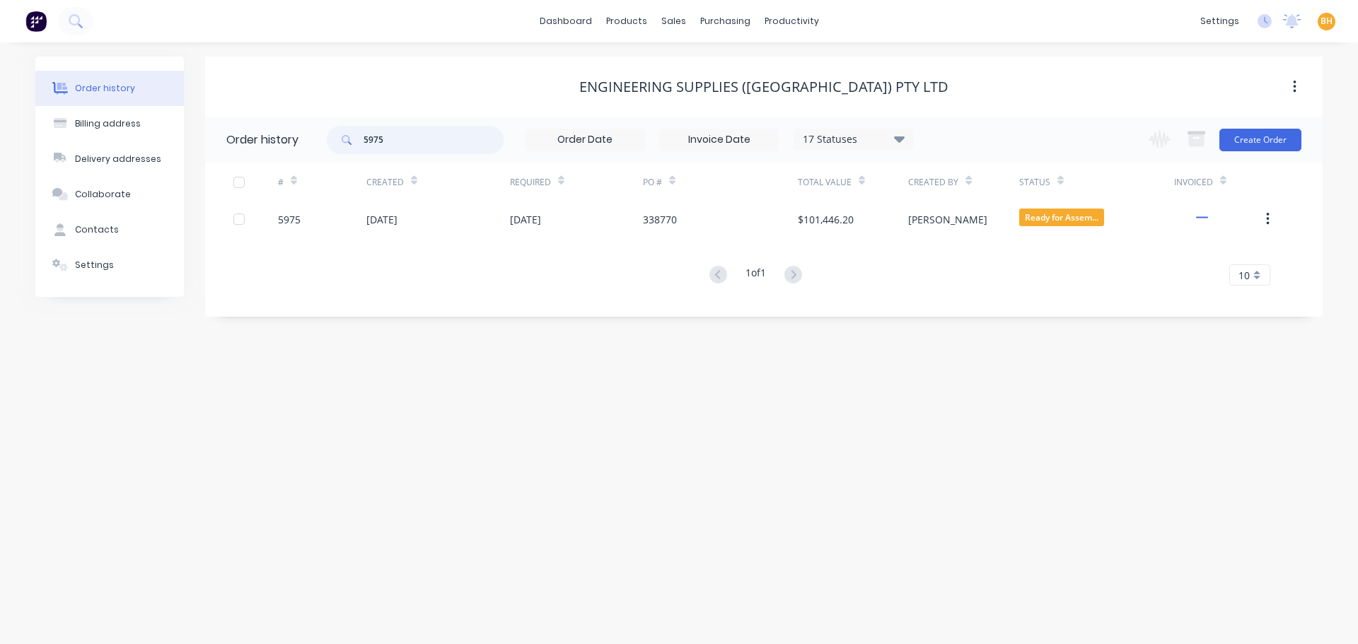
click at [423, 146] on input "5975" at bounding box center [434, 140] width 140 height 28
type input "5"
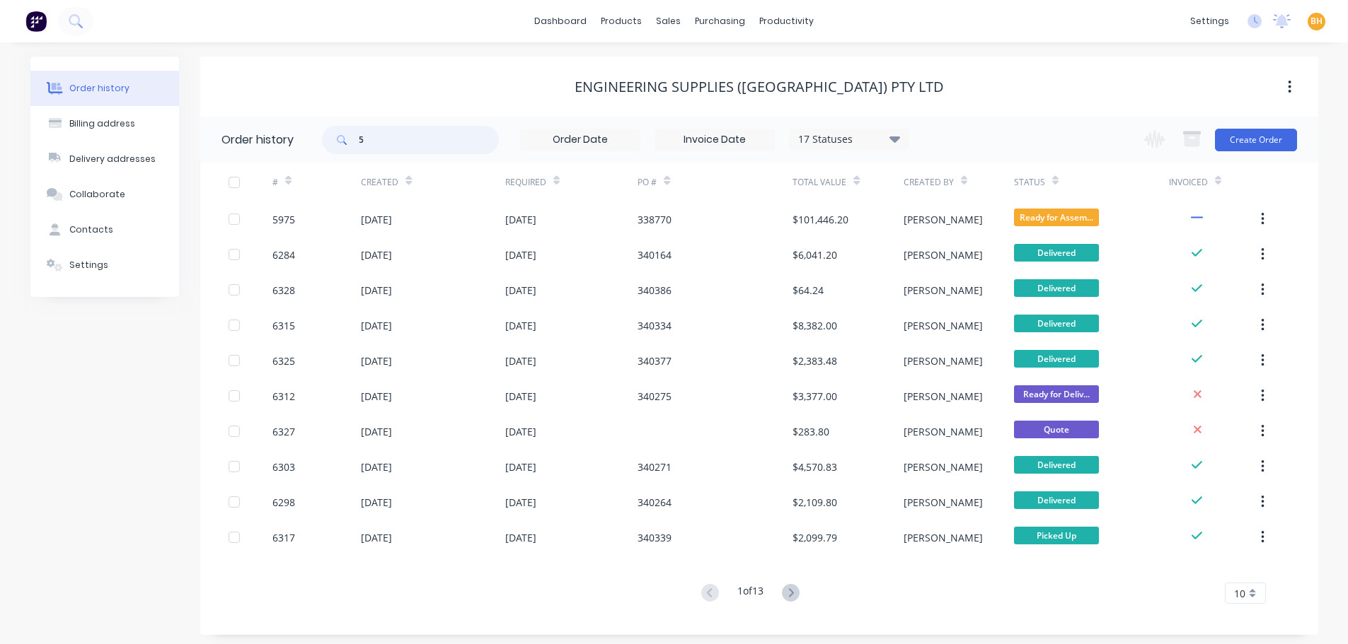
click at [423, 146] on input "5" at bounding box center [429, 140] width 140 height 28
type input "6312"
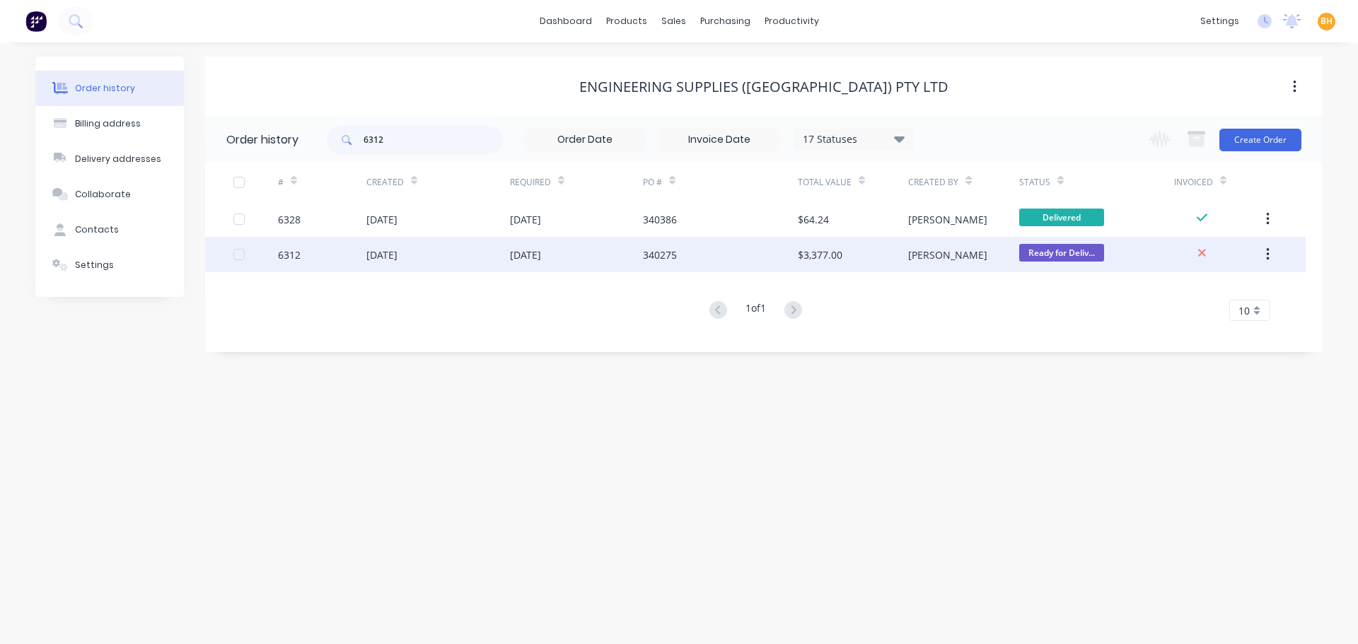
click at [378, 267] on div "[DATE]" at bounding box center [438, 254] width 144 height 35
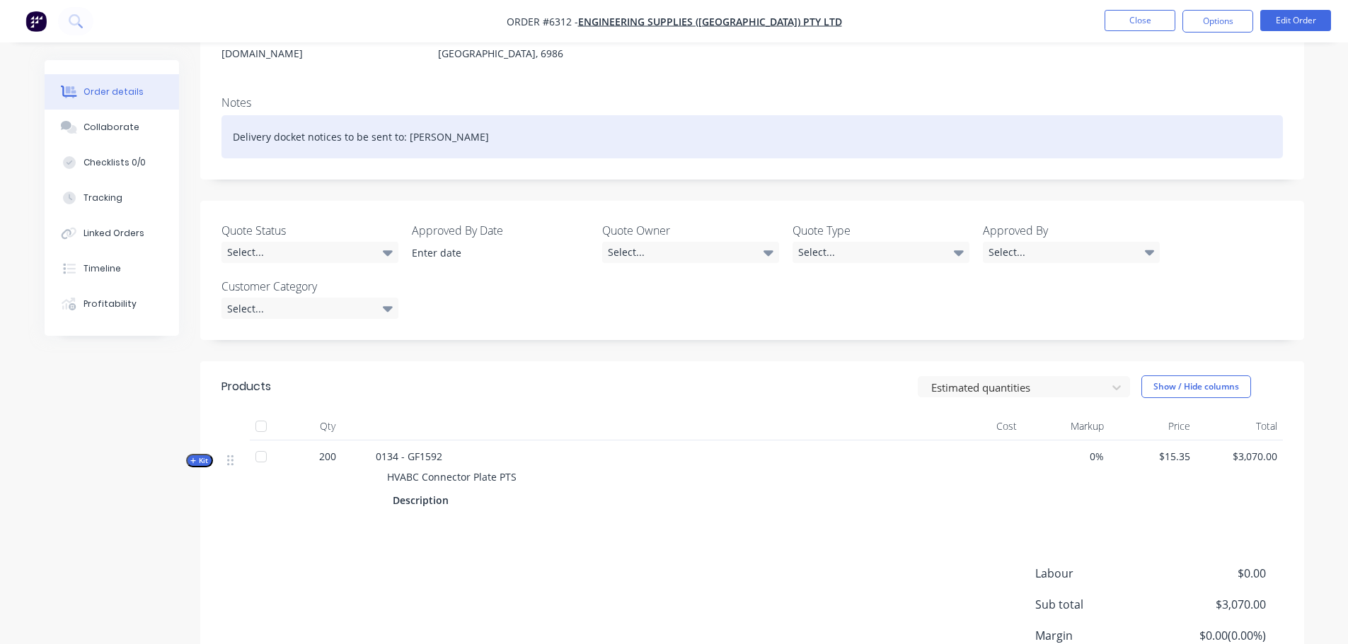
scroll to position [283, 0]
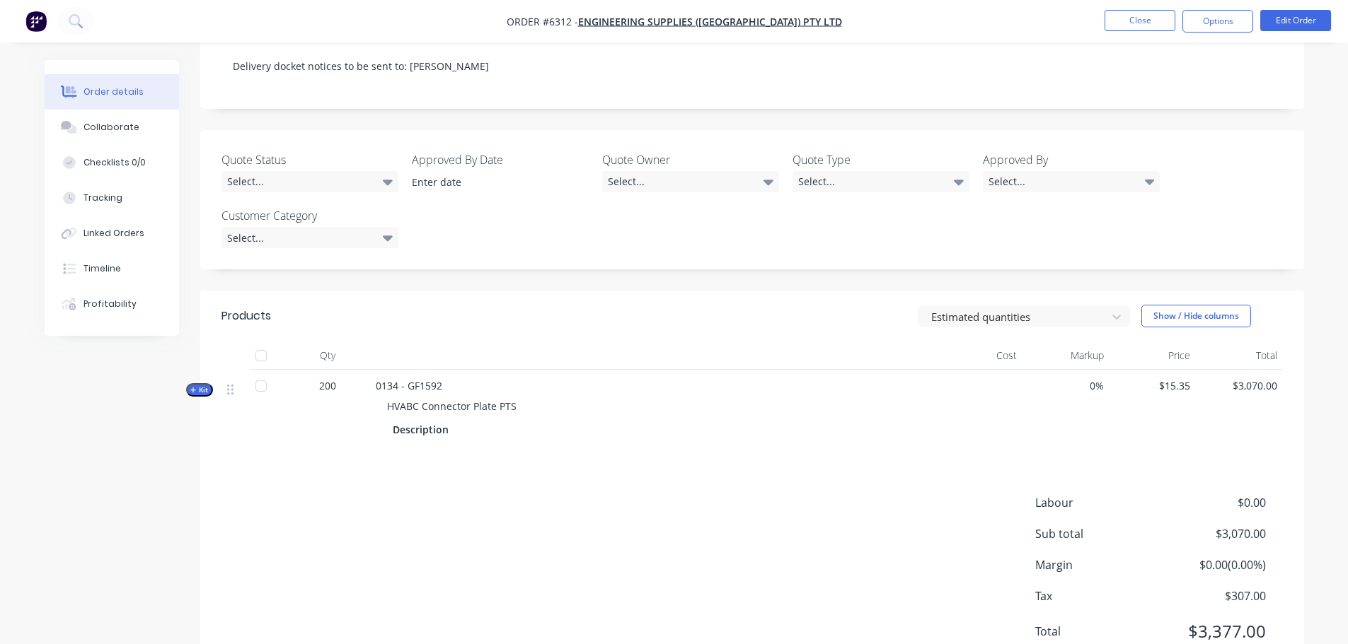
click at [701, 419] on div "Description" at bounding box center [653, 429] width 521 height 21
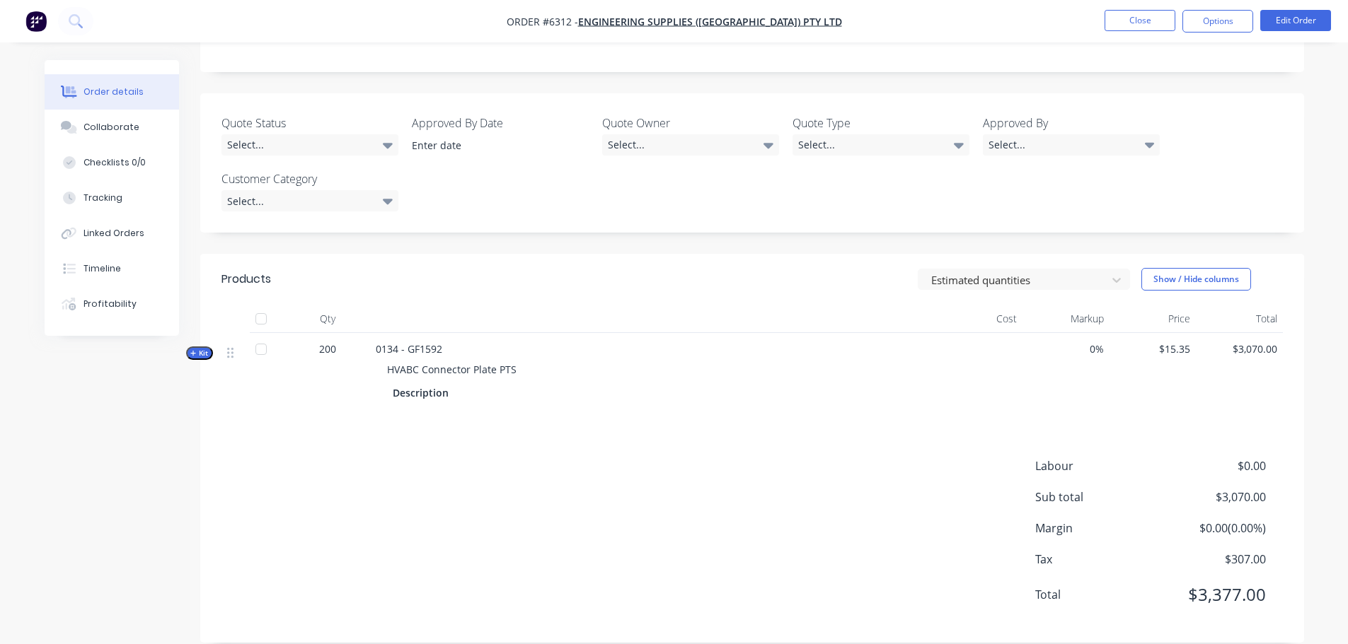
scroll to position [249, 0]
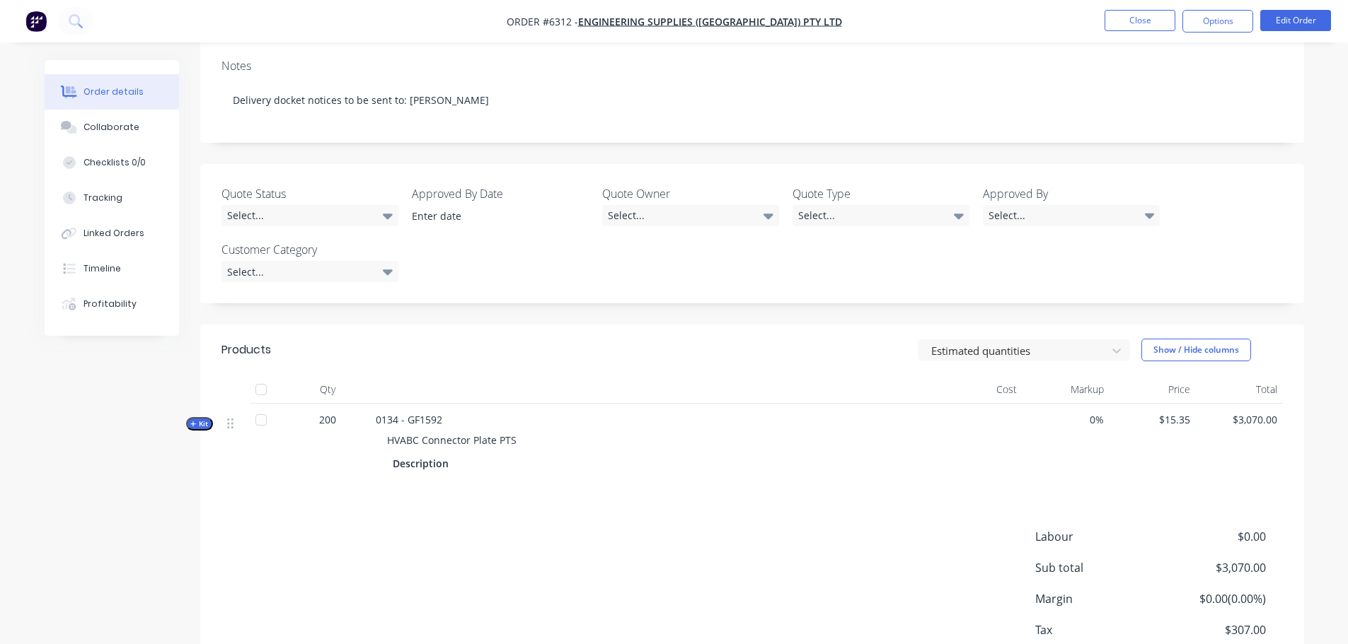
click at [261, 406] on div at bounding box center [261, 420] width 28 height 28
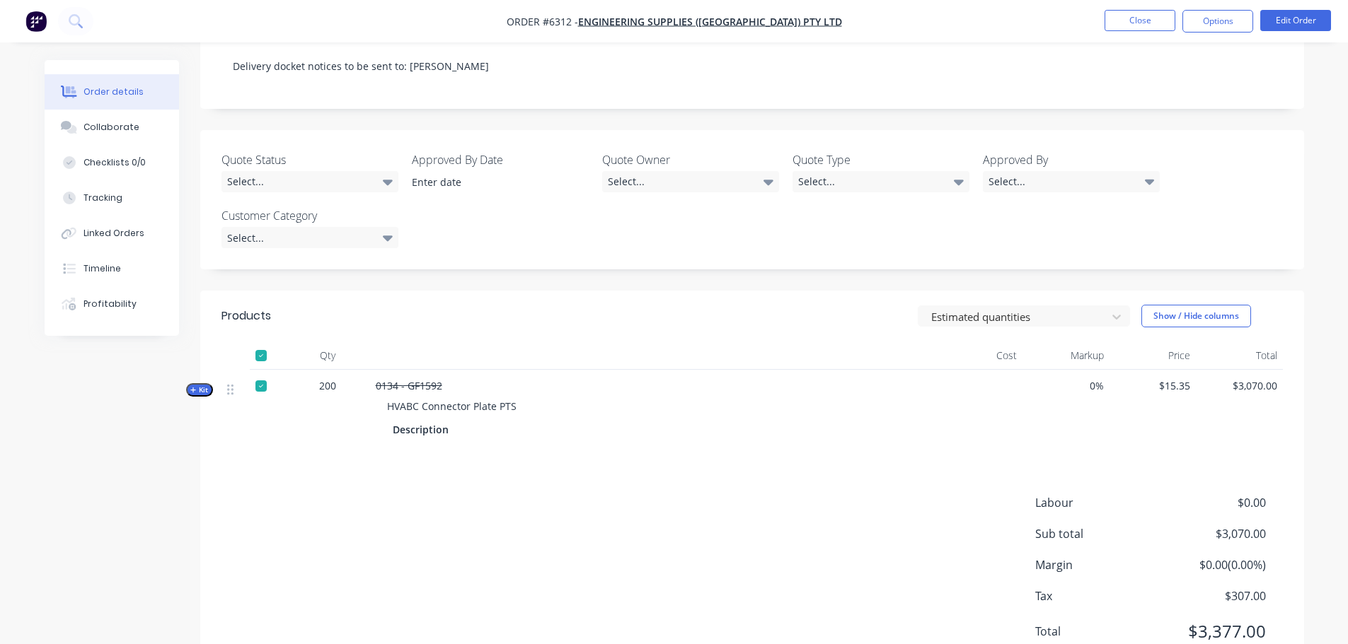
scroll to position [320, 0]
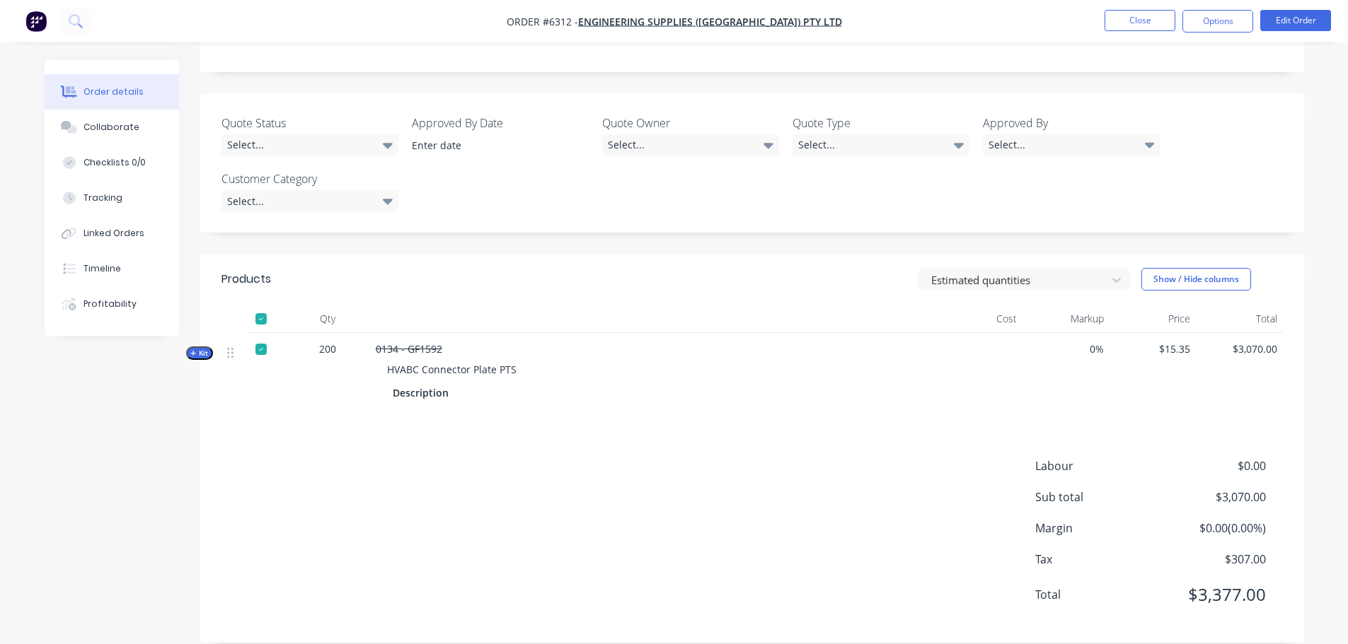
drag, startPoint x: 257, startPoint y: 332, endPoint x: 261, endPoint y: 341, distance: 9.9
click at [258, 335] on div at bounding box center [261, 349] width 28 height 28
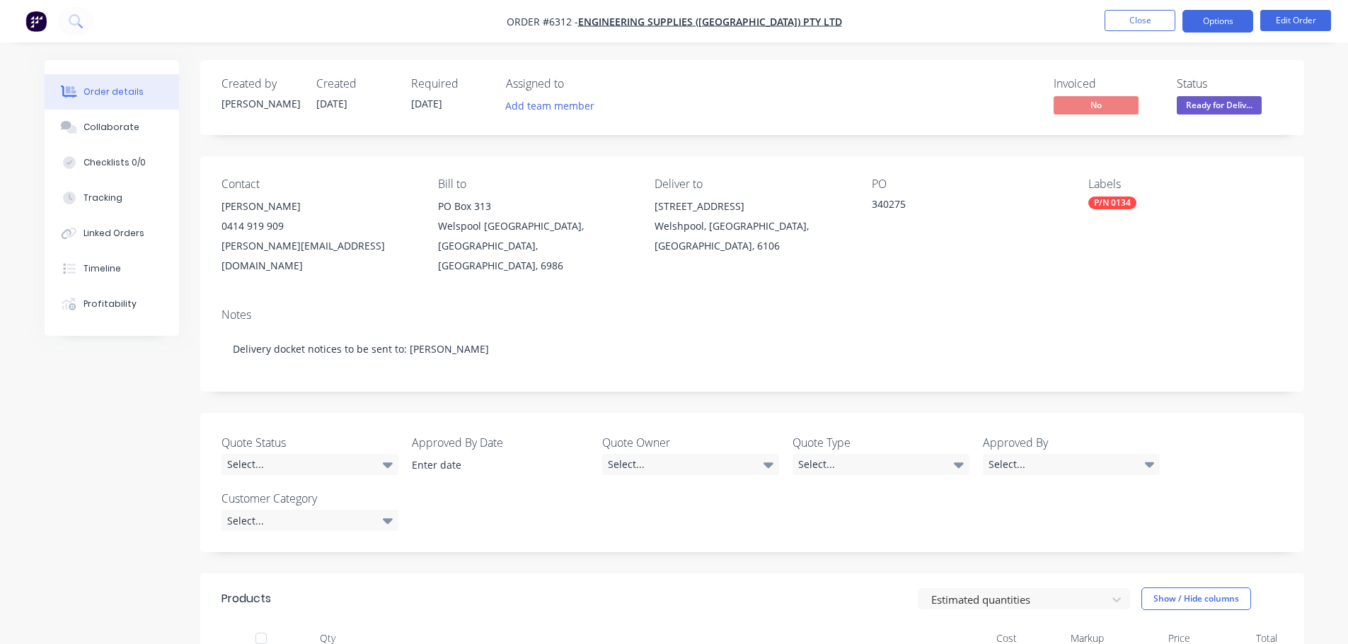
click at [1210, 25] on button "Options" at bounding box center [1217, 21] width 71 height 23
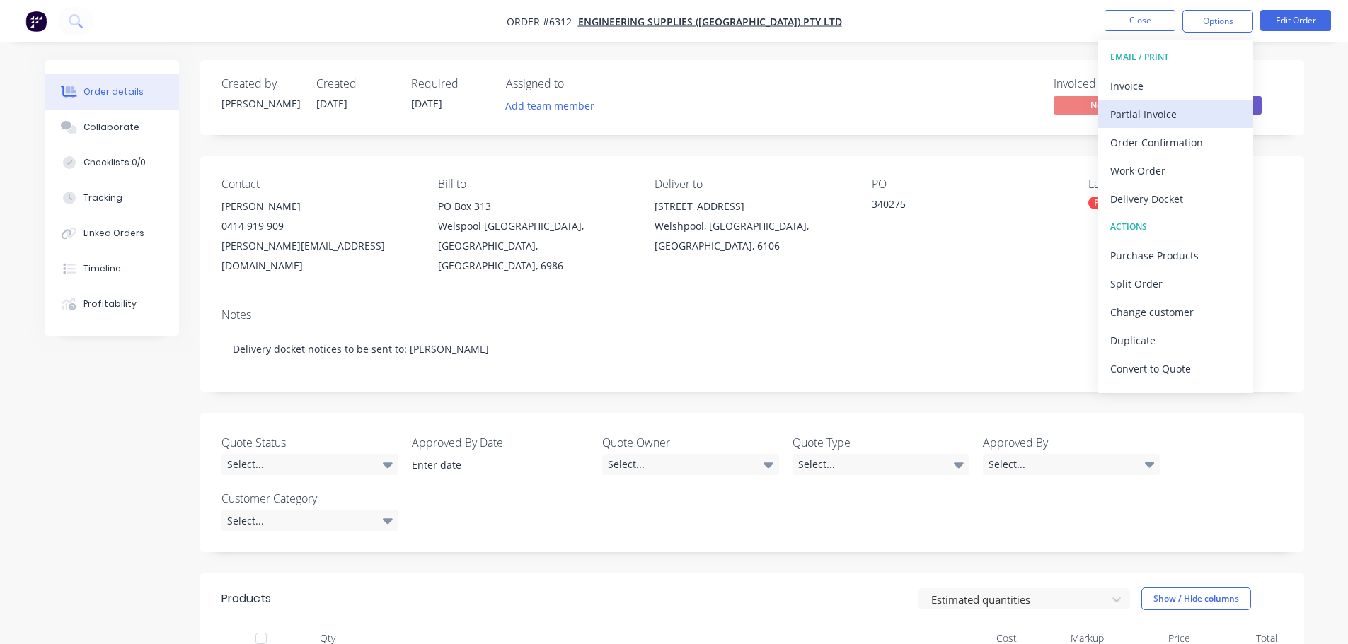
click at [1174, 111] on div "Partial Invoice" at bounding box center [1175, 114] width 130 height 21
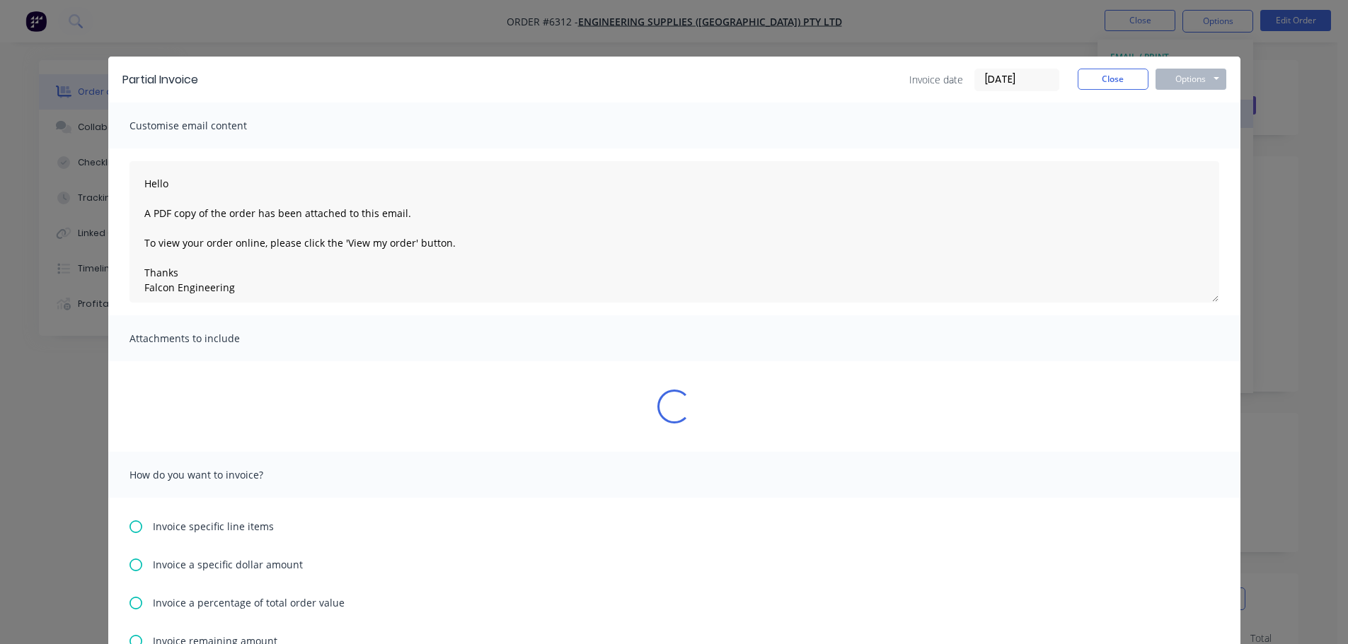
type textarea "Hello A PDF copy of the order has been attached to this email. To view your ord…"
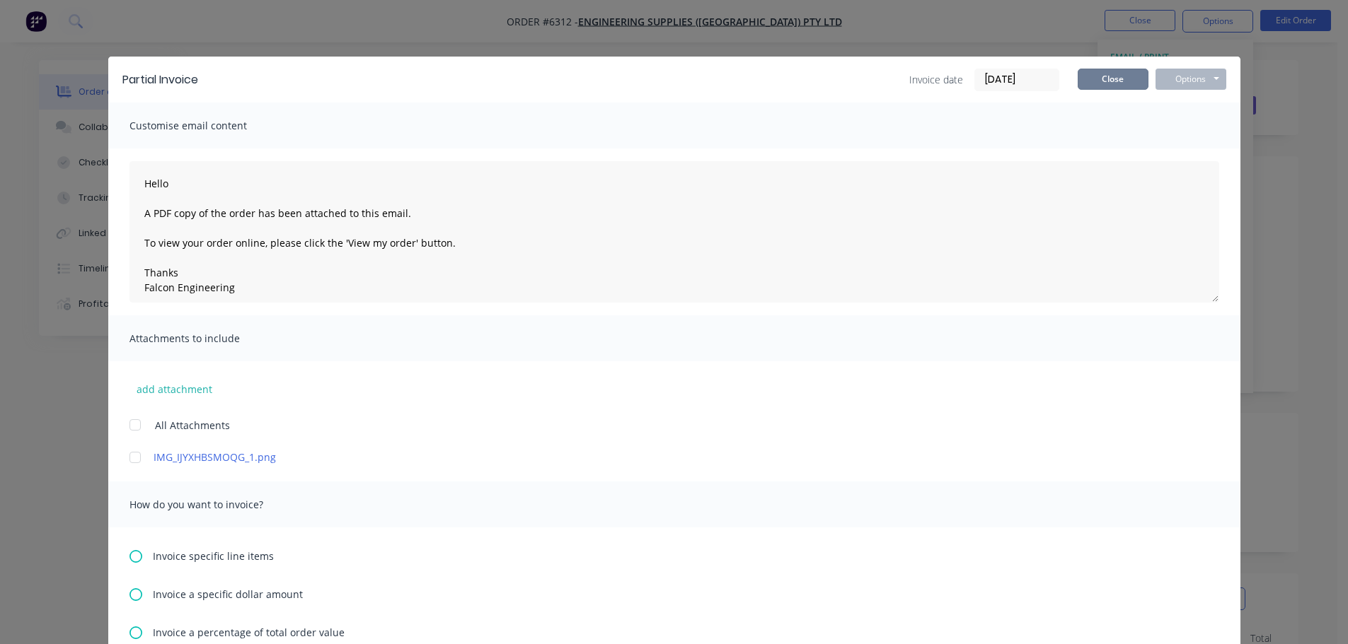
click at [1094, 76] on button "Close" at bounding box center [1112, 79] width 71 height 21
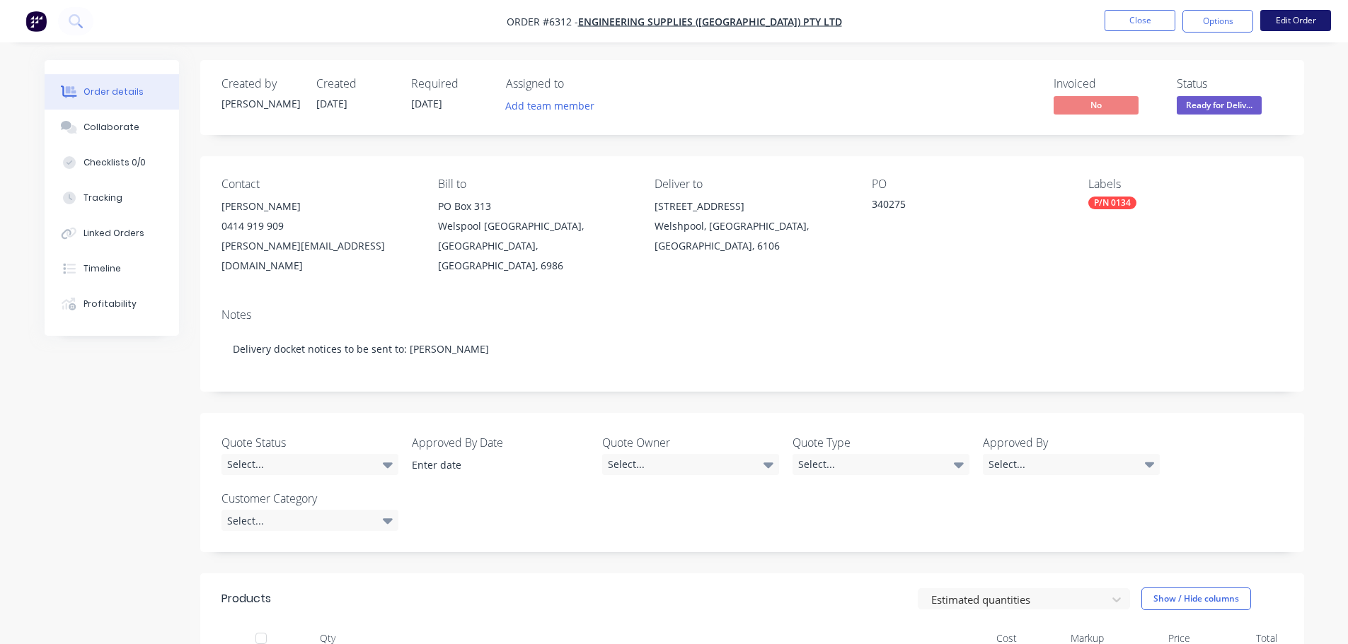
click at [1314, 18] on button "Edit Order" at bounding box center [1295, 20] width 71 height 21
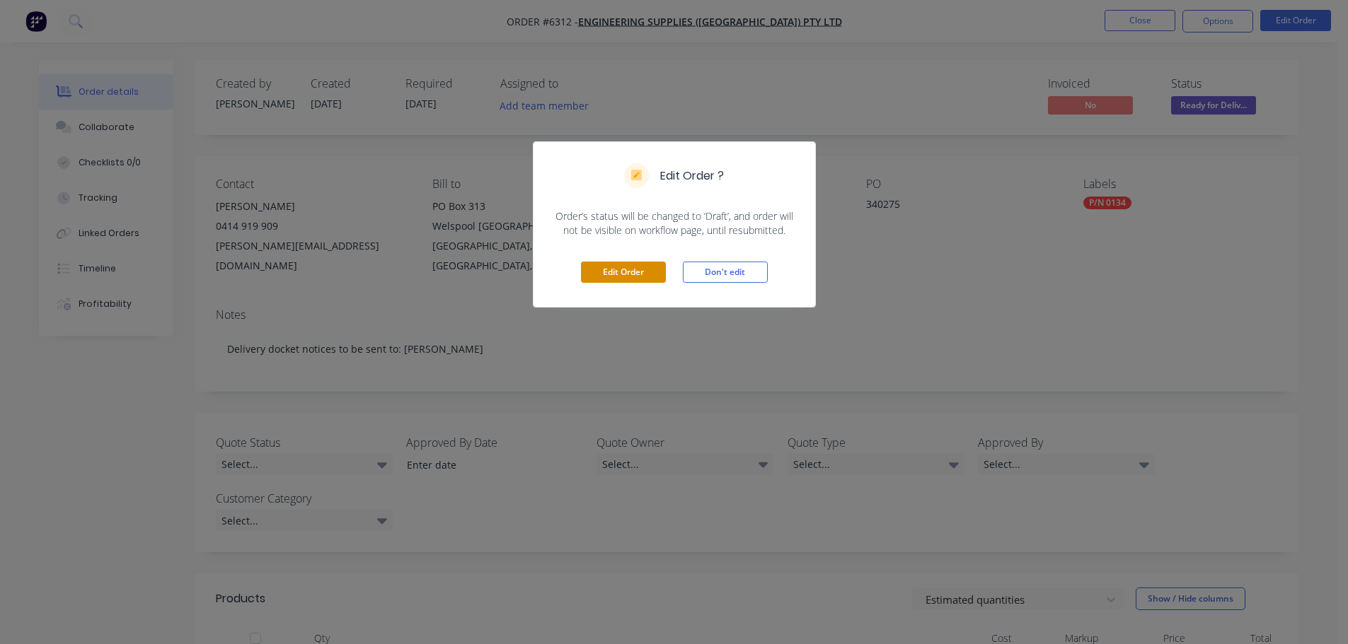
click at [626, 269] on button "Edit Order" at bounding box center [623, 272] width 85 height 21
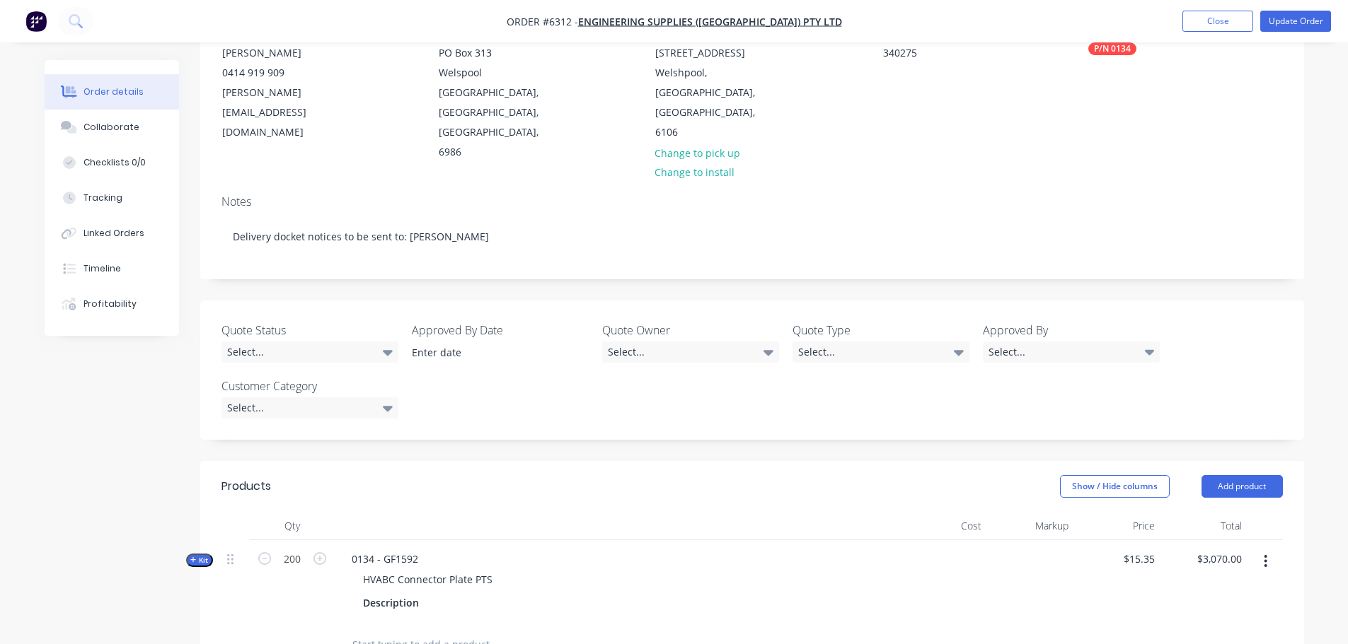
scroll to position [283, 0]
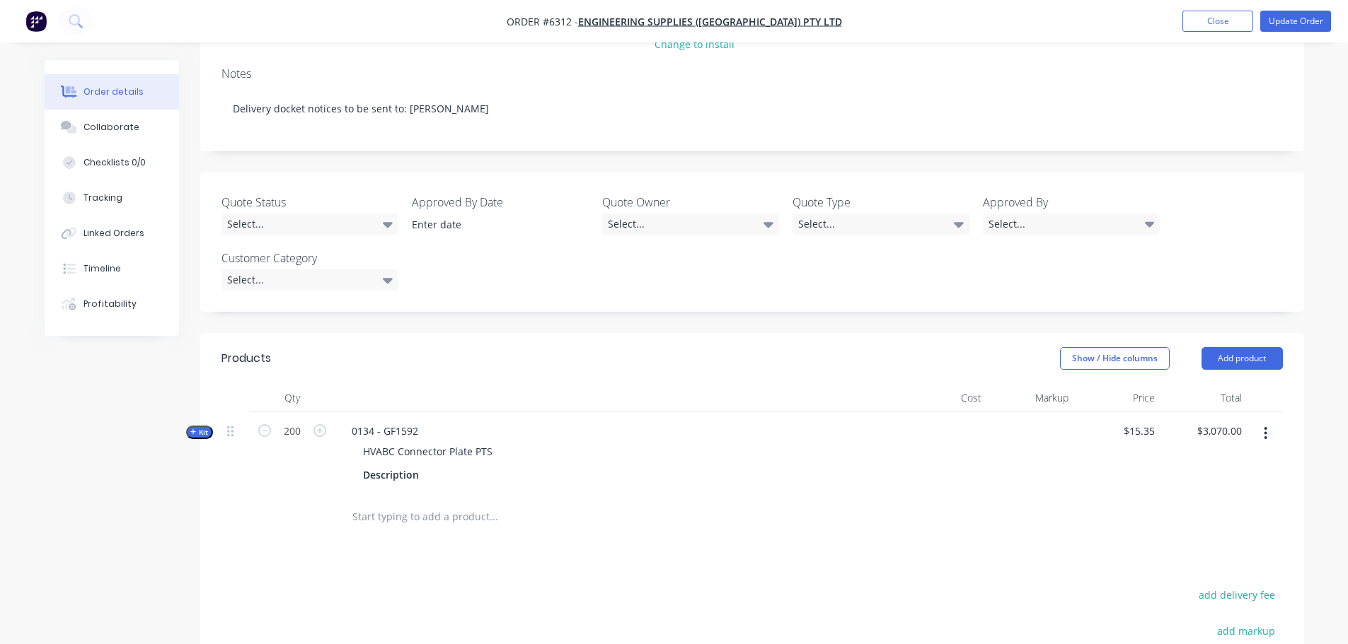
click at [1264, 426] on icon "button" at bounding box center [1265, 434] width 4 height 16
click at [1207, 513] on button "Duplicate" at bounding box center [1215, 527] width 134 height 28
click at [288, 503] on input "1" at bounding box center [292, 513] width 37 height 21
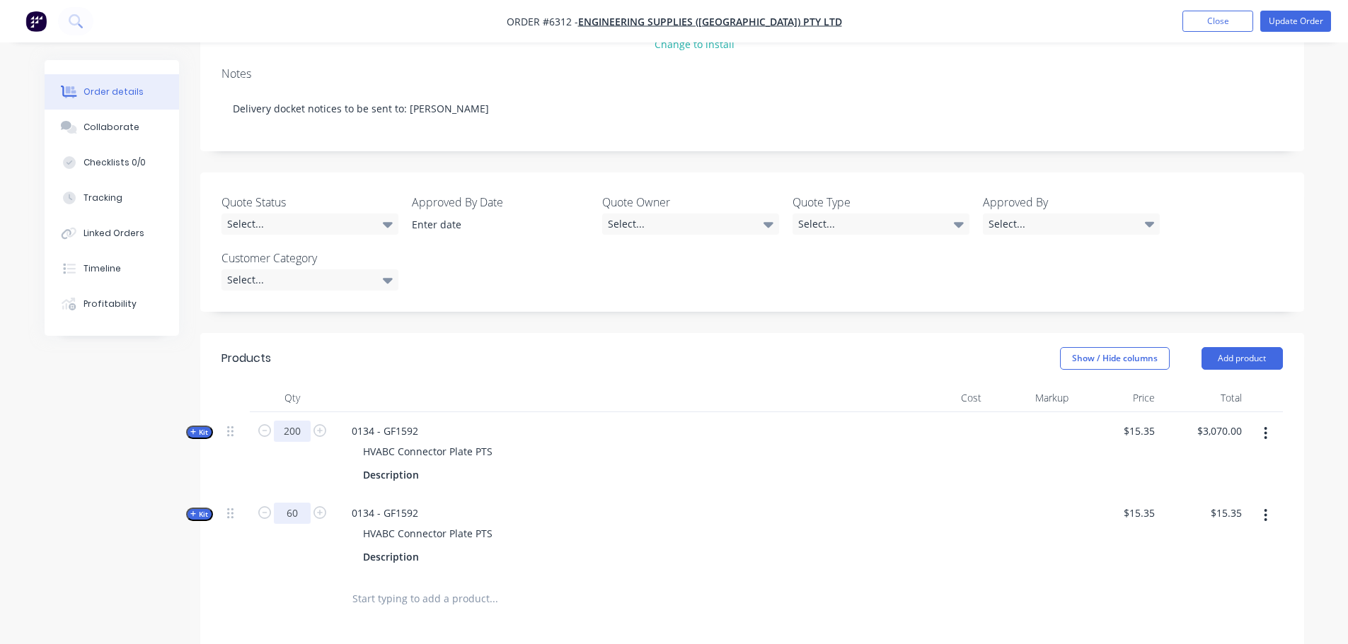
type input "60"
type input "$921.00"
click at [295, 421] on input "200" at bounding box center [292, 431] width 37 height 21
type input "140"
type input "$2,149.00"
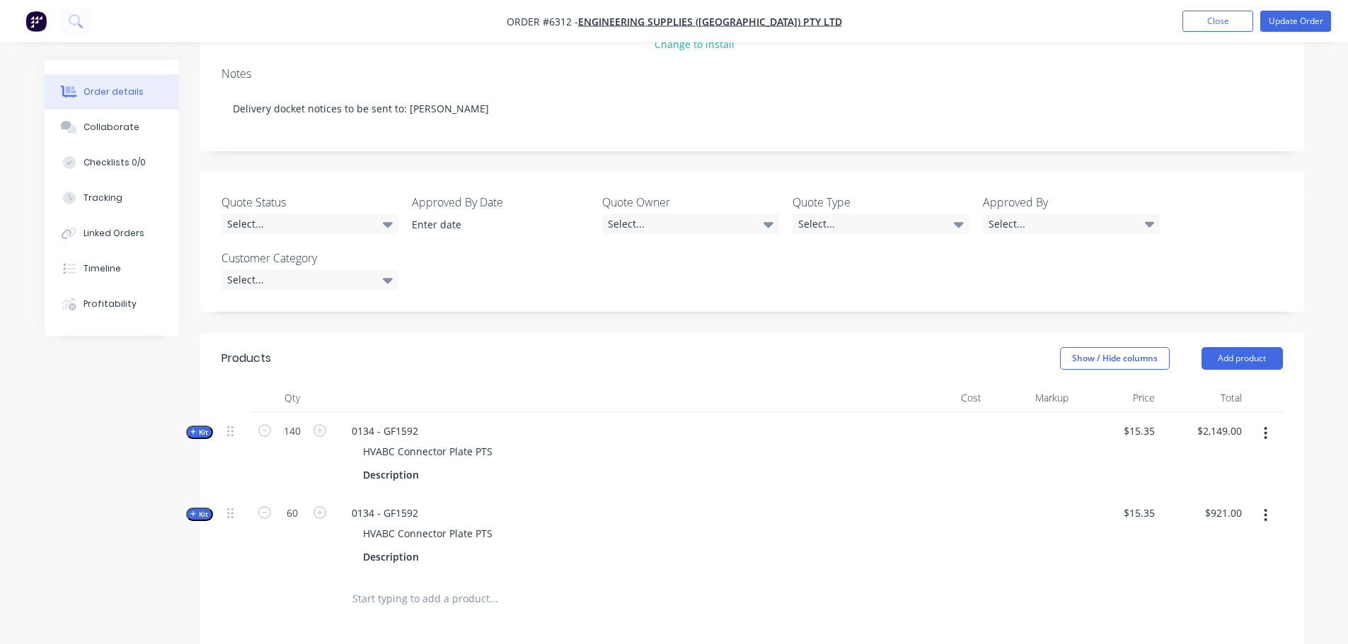
click at [755, 494] on div "0134 - GF1592 HVABC Connector Plate PTS Description" at bounding box center [618, 535] width 566 height 82
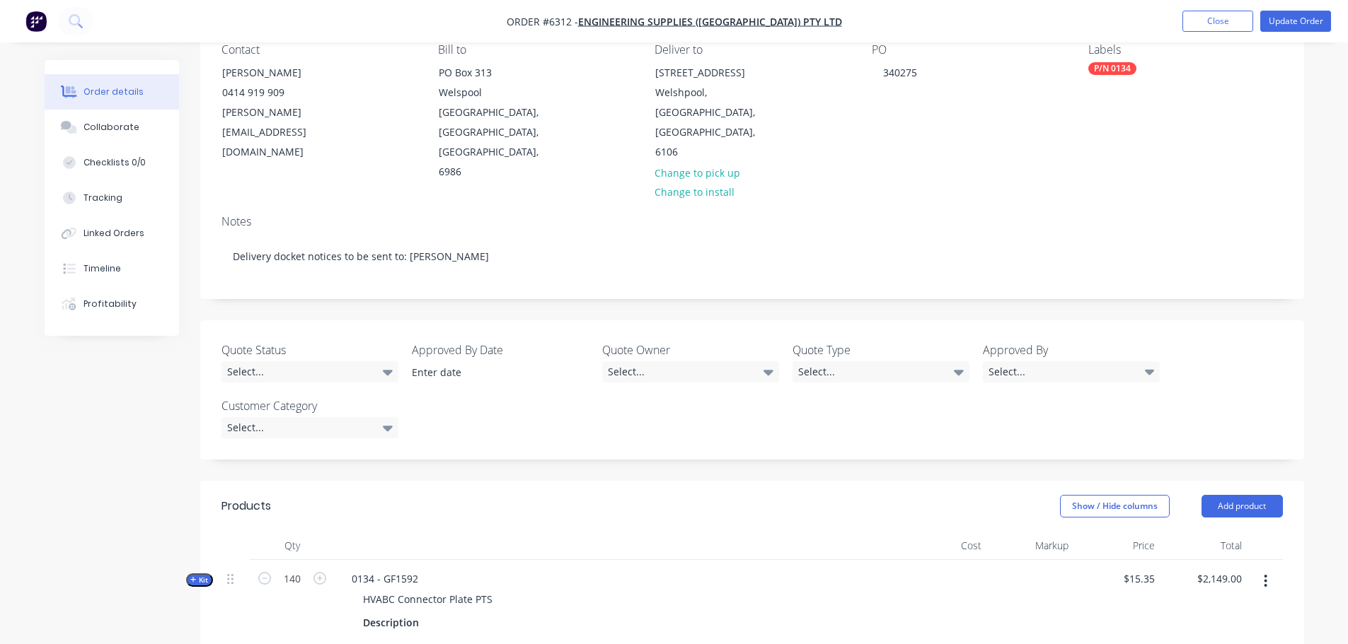
scroll to position [0, 0]
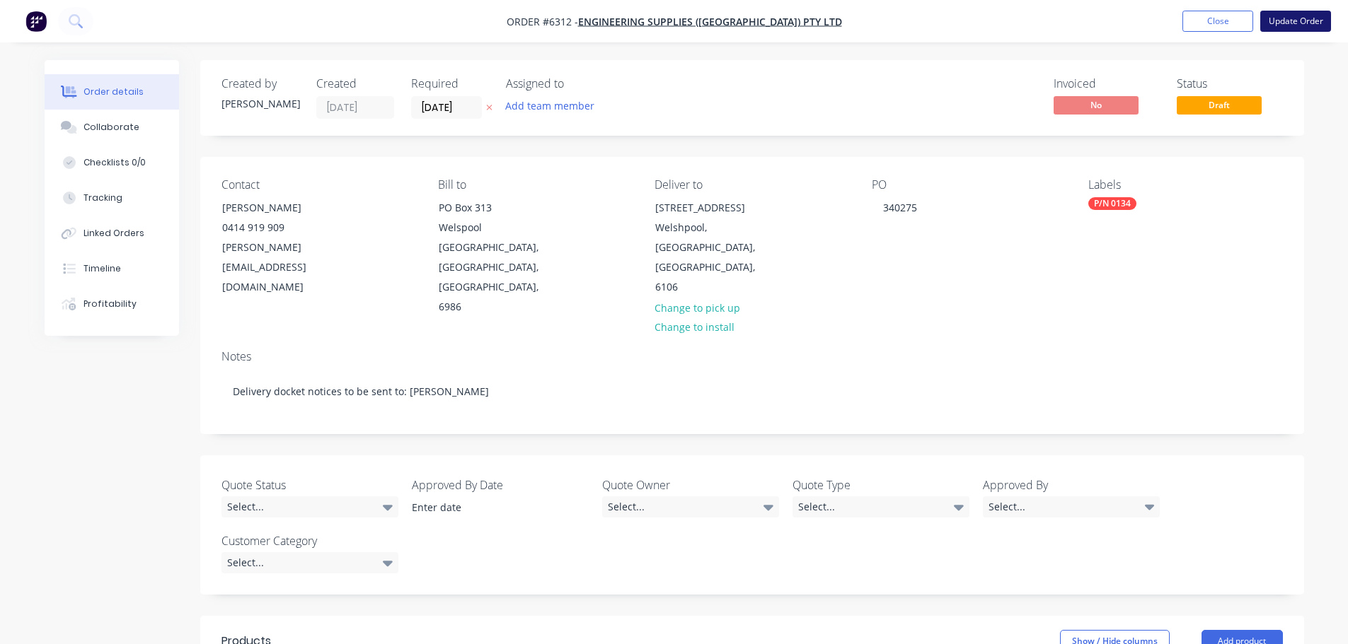
click at [1292, 22] on button "Update Order" at bounding box center [1295, 21] width 71 height 21
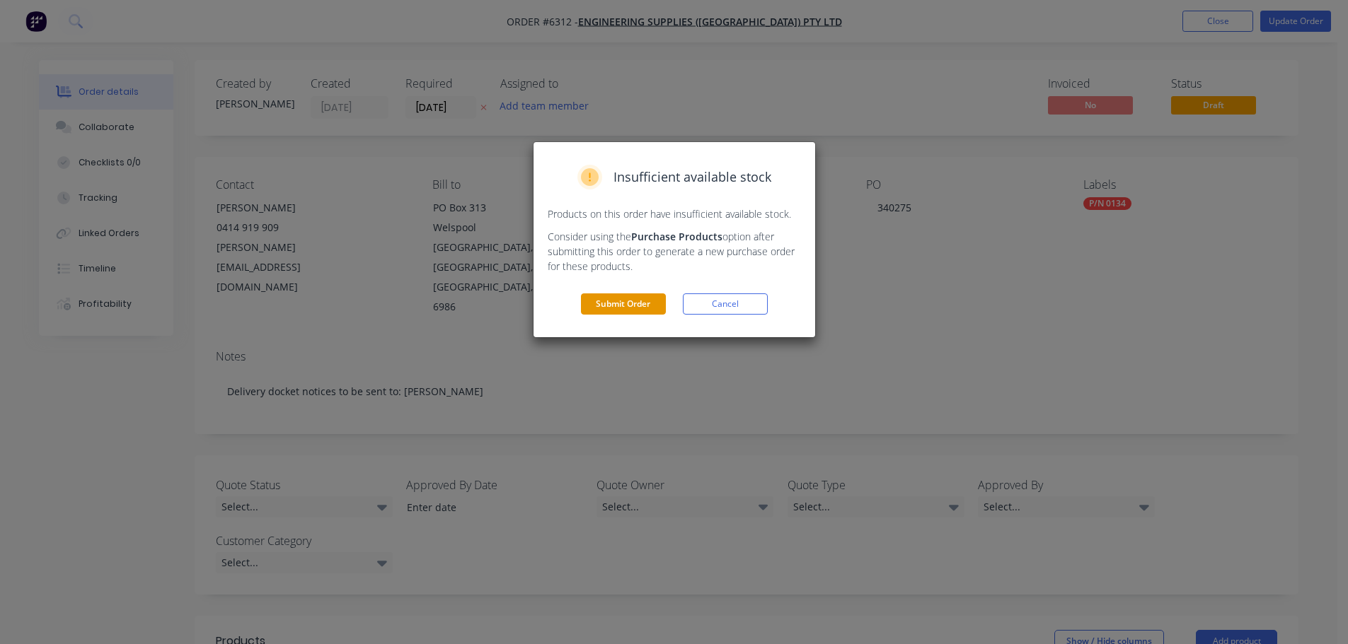
click at [630, 301] on button "Submit Order" at bounding box center [623, 304] width 85 height 21
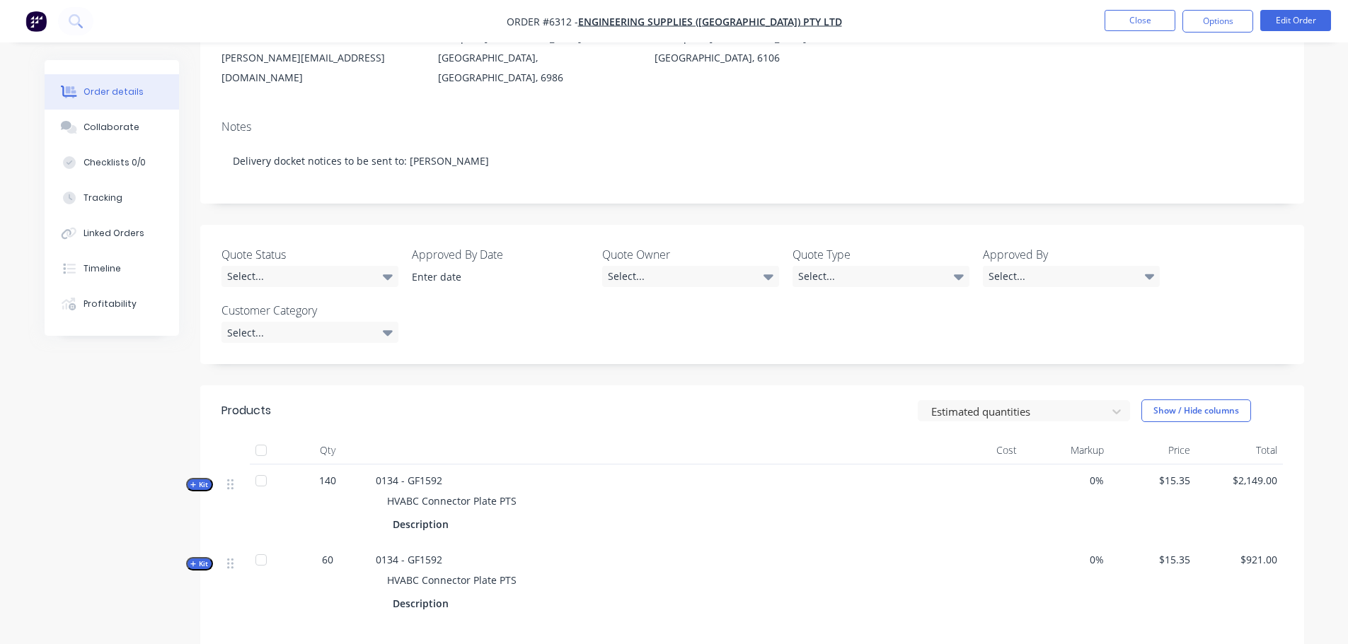
scroll to position [354, 0]
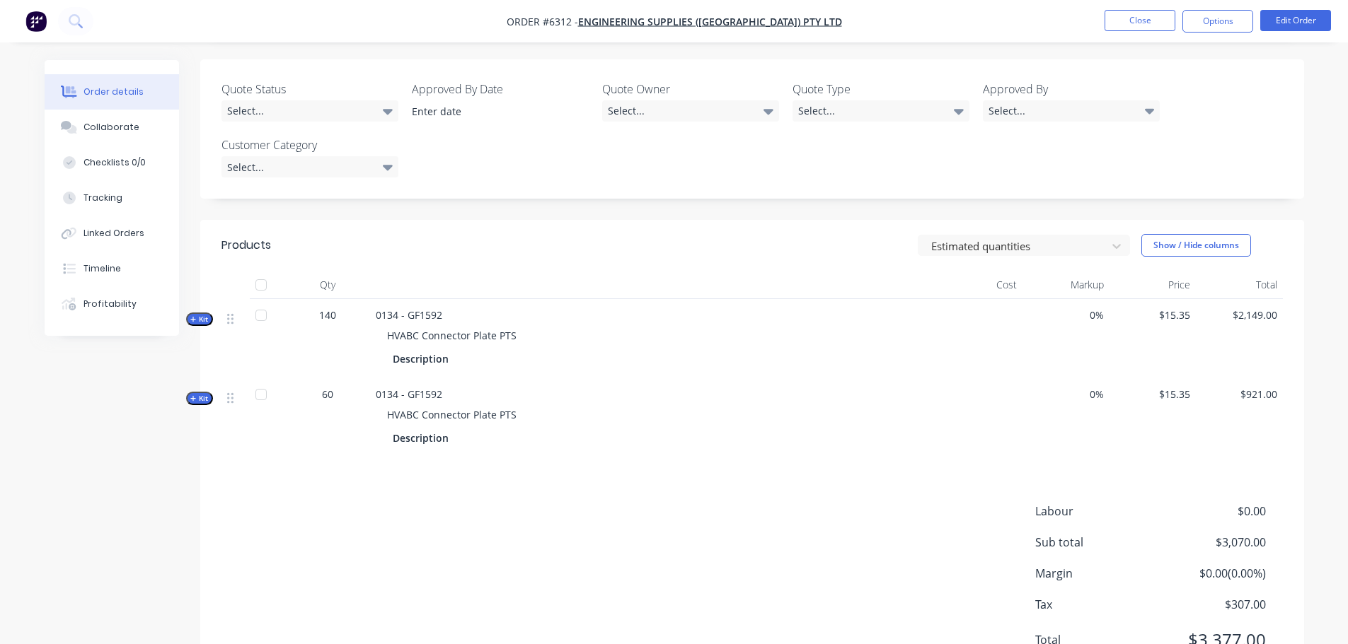
click at [259, 301] on div at bounding box center [261, 315] width 28 height 28
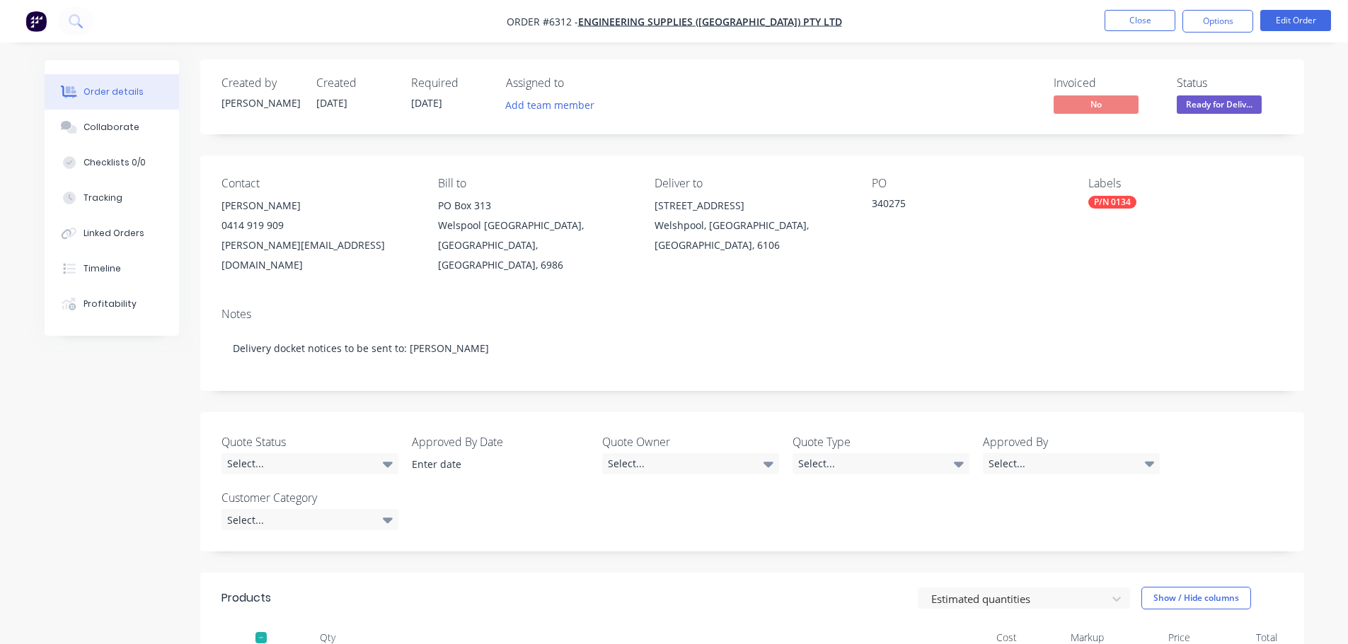
scroll to position [0, 0]
click at [1210, 18] on button "Options" at bounding box center [1217, 21] width 71 height 23
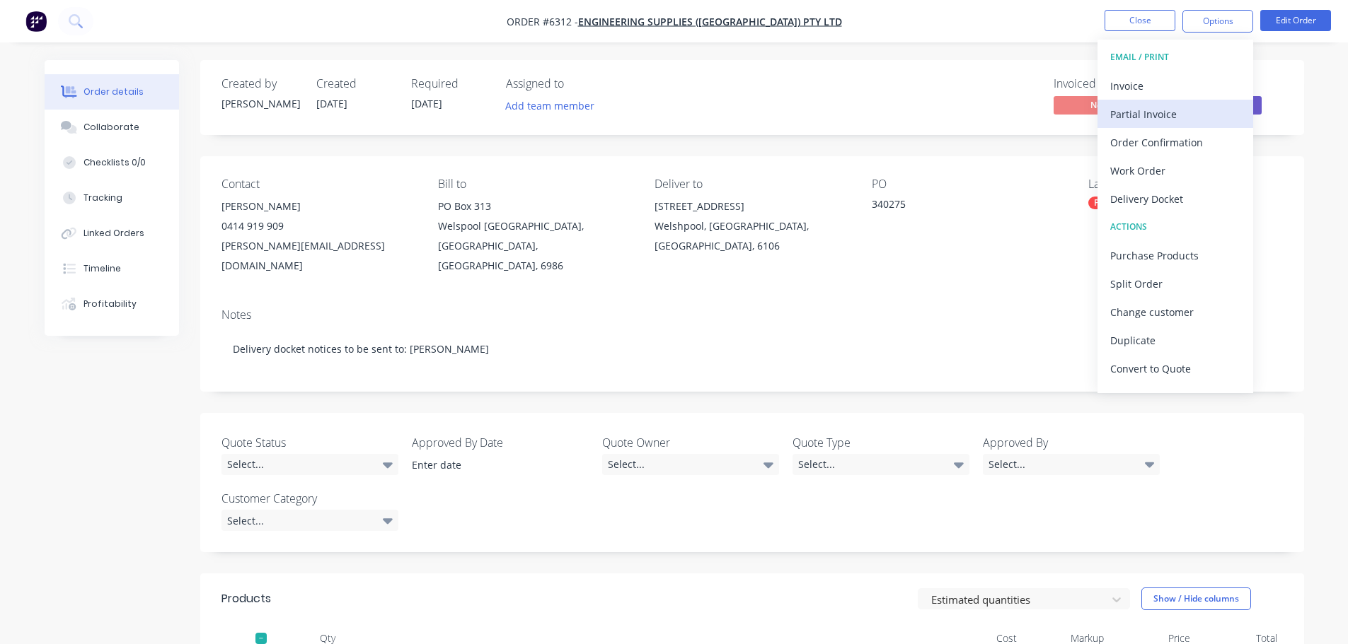
click at [1135, 110] on div "Partial Invoice" at bounding box center [1175, 114] width 130 height 21
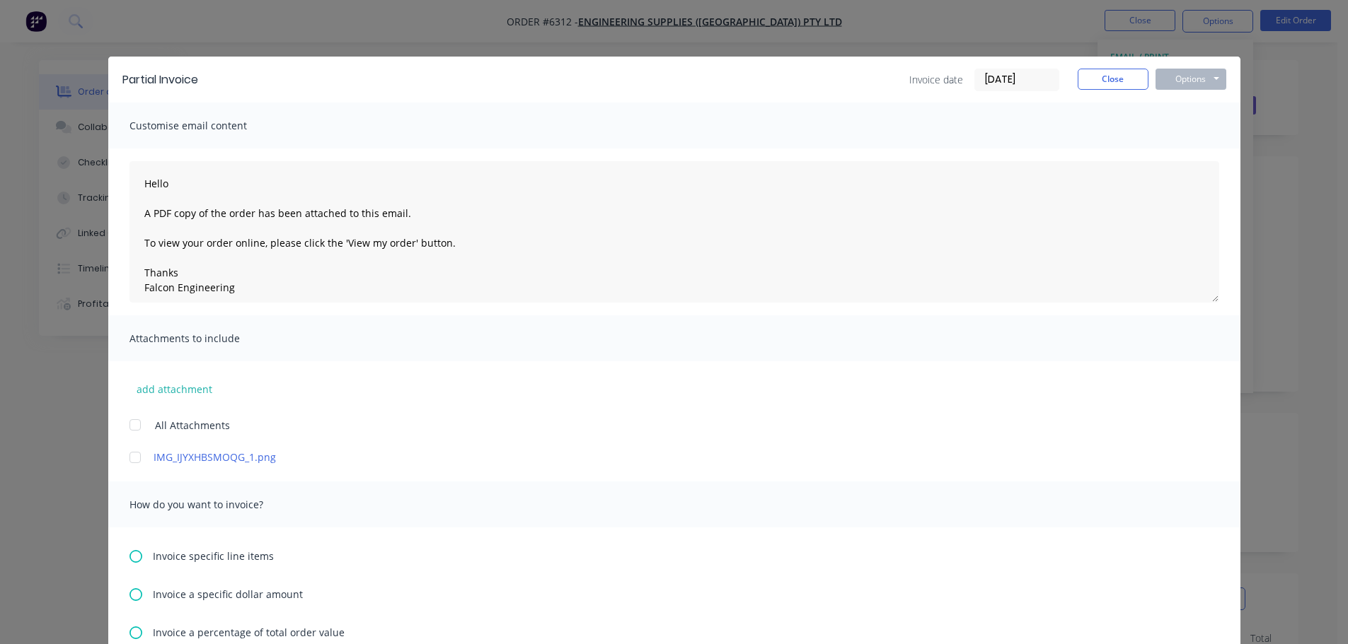
scroll to position [212, 0]
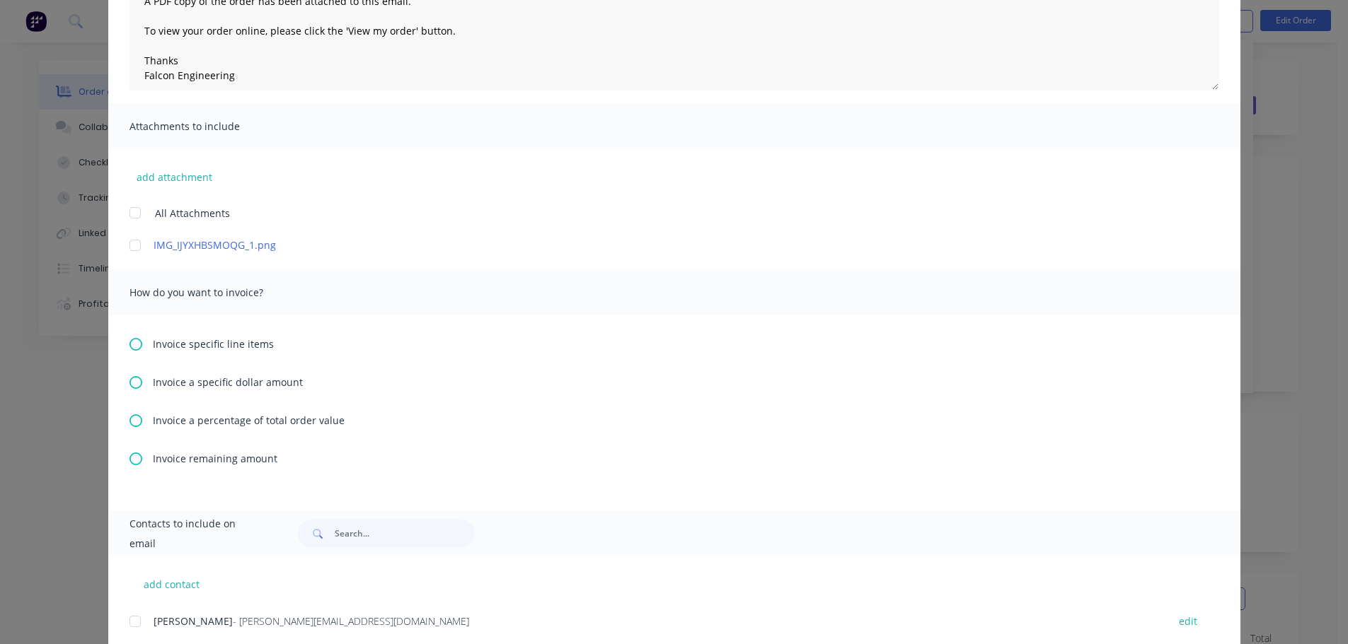
click at [129, 344] on icon at bounding box center [135, 344] width 13 height 13
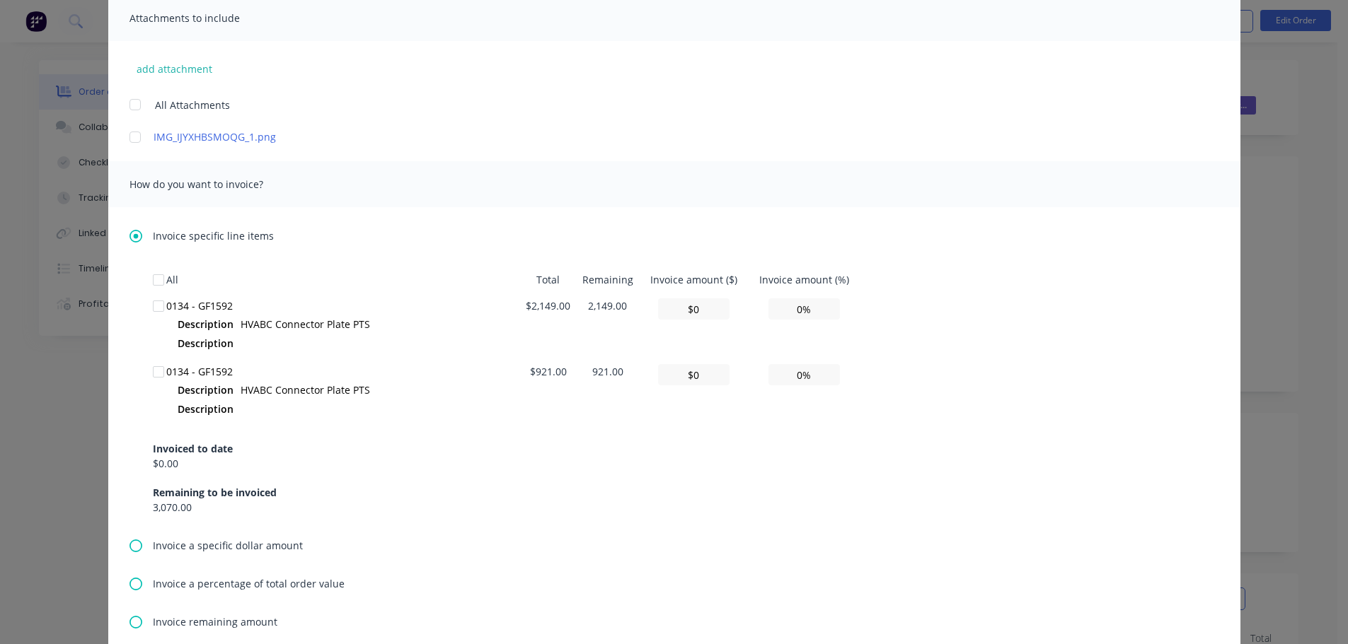
scroll to position [354, 0]
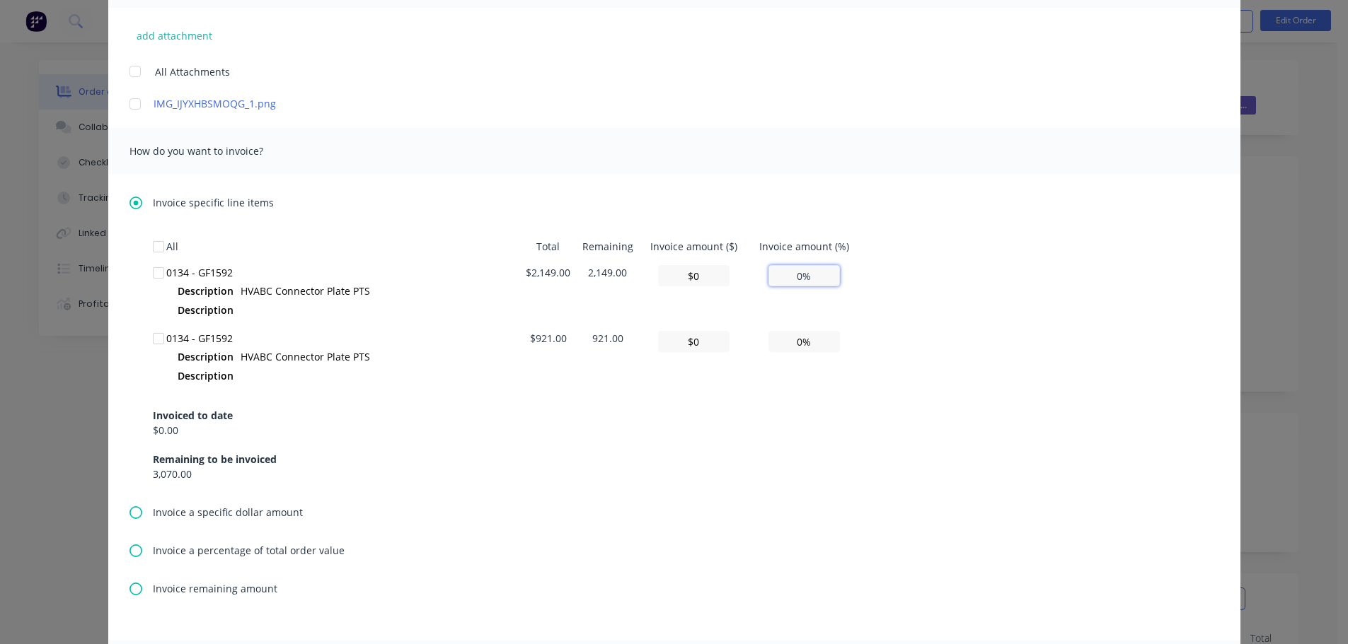
click at [791, 275] on input "0%" at bounding box center [803, 275] width 71 height 21
type textarea "Hello A PDF copy of the order has been attached to this email. To view your ord…"
type input "$214.90"
type input "10%"
type textarea "Hello A PDF copy of the order has been attached to this email. To view your ord…"
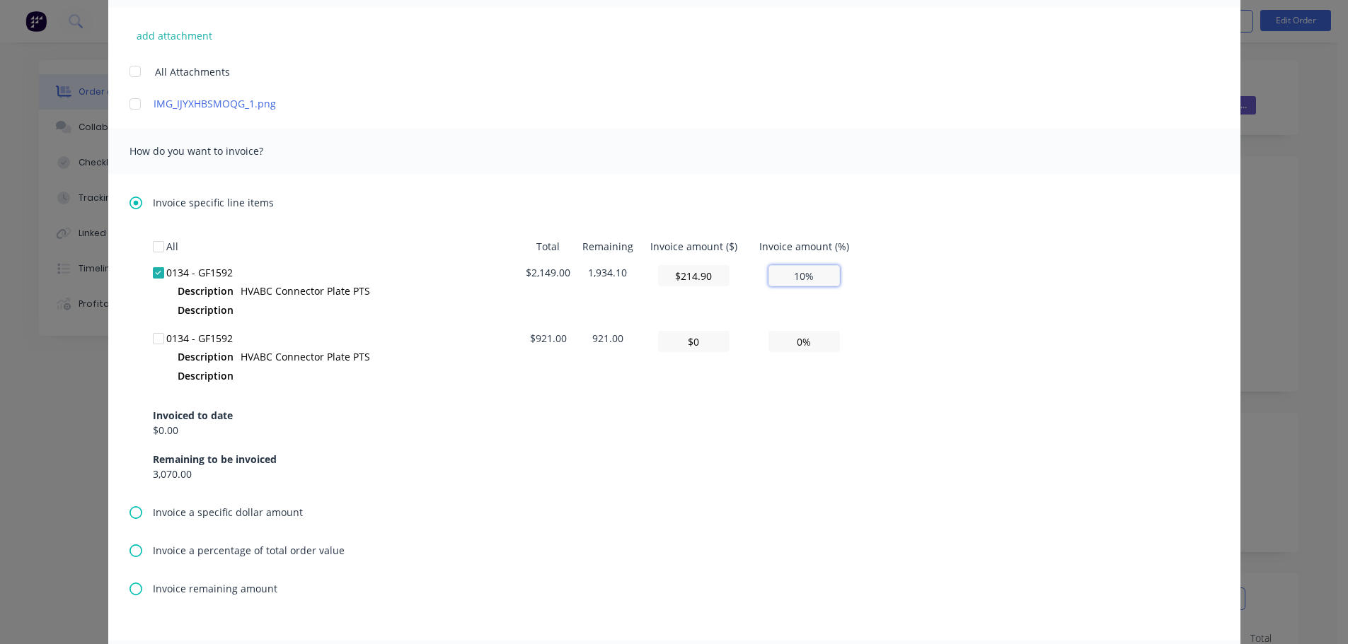
type input "$2,149.00"
type input "100%"
type textarea "Hello A PDF copy of the order has been attached to this email. To view your ord…"
type input "100.00%"
type textarea "Hello A PDF copy of the order has been attached to this email. To view your ord…"
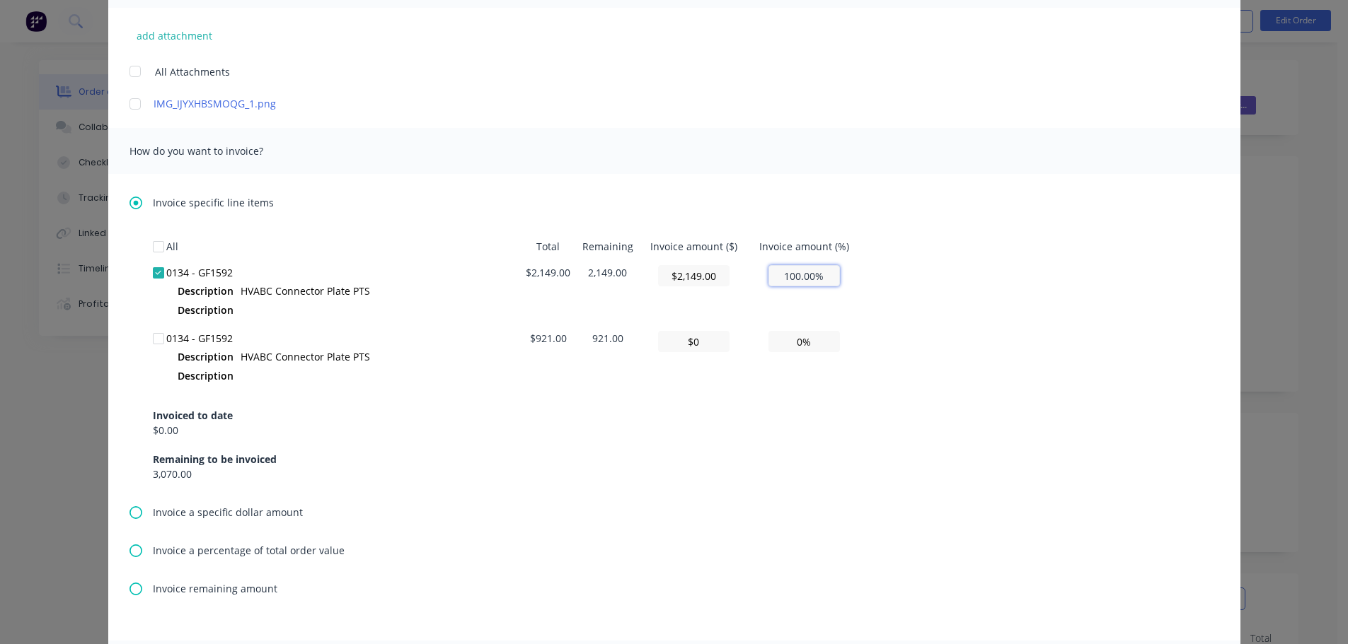
type input "100.00%"
type textarea "Hello A PDF copy of the order has been attached to this email. To view your ord…"
type input "100.00%"
type textarea "Hello A PDF copy of the order has been attached to this email. To view your ord…"
type input "100.00%"
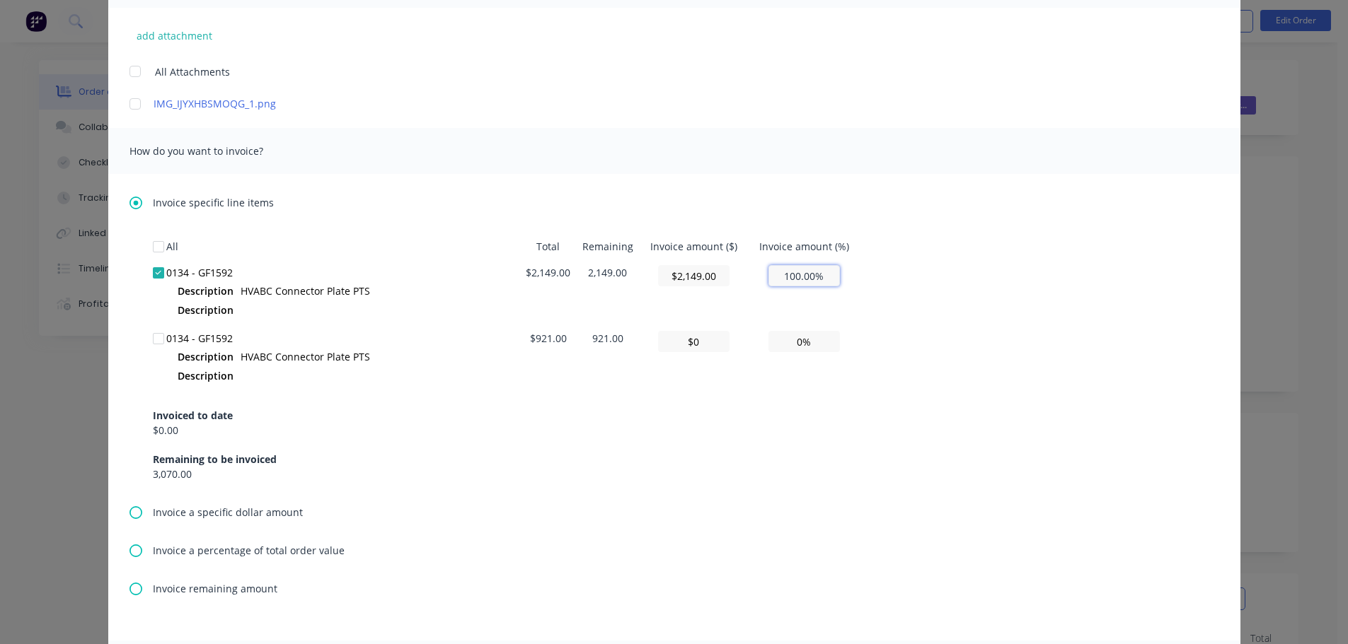
click at [799, 276] on input "100.00%" at bounding box center [803, 275] width 71 height 21
type textarea "Hello A PDF copy of the order has been attached to this email. To view your ord…"
type input "100.0%"
type textarea "Hello A PDF copy of the order has been attached to this email. To view your ord…"
type input "100.%"
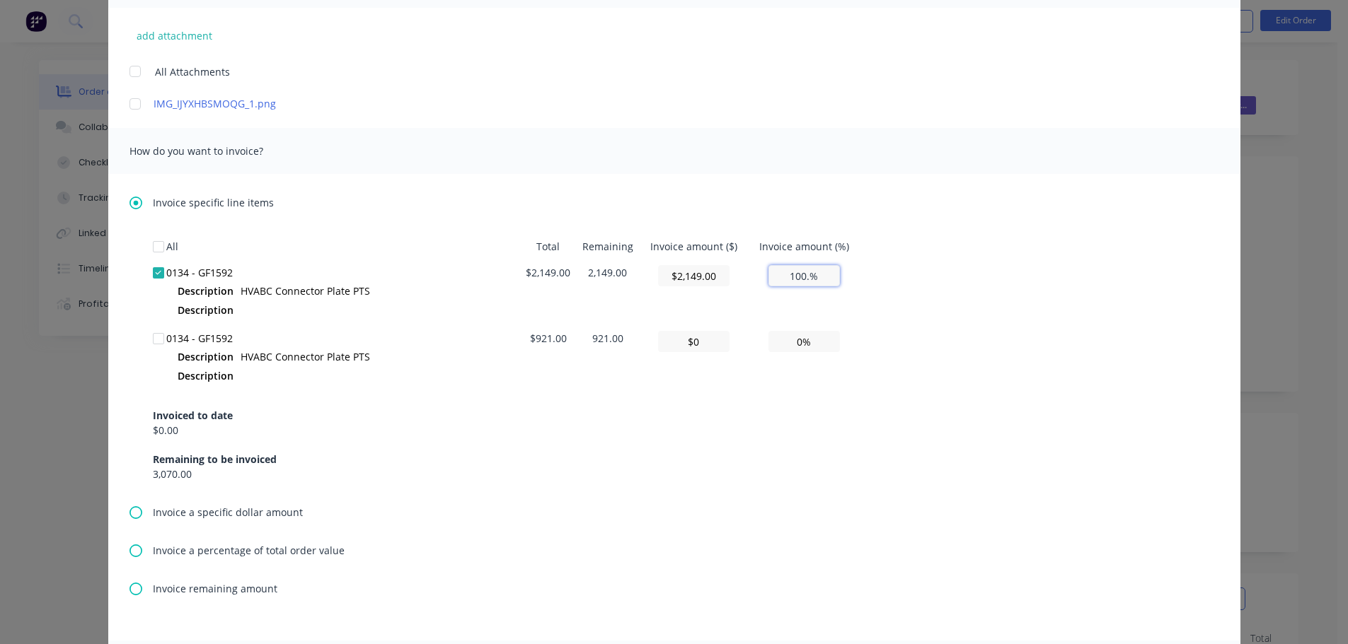
type textarea "Hello A PDF copy of the order has been attached to this email. To view your ord…"
type input "100%"
click at [922, 369] on div "All Total Remaining Invoice amount ($) Invoice amount (%) 0134 - GF1592 Descrip…" at bounding box center [674, 357] width 1043 height 248
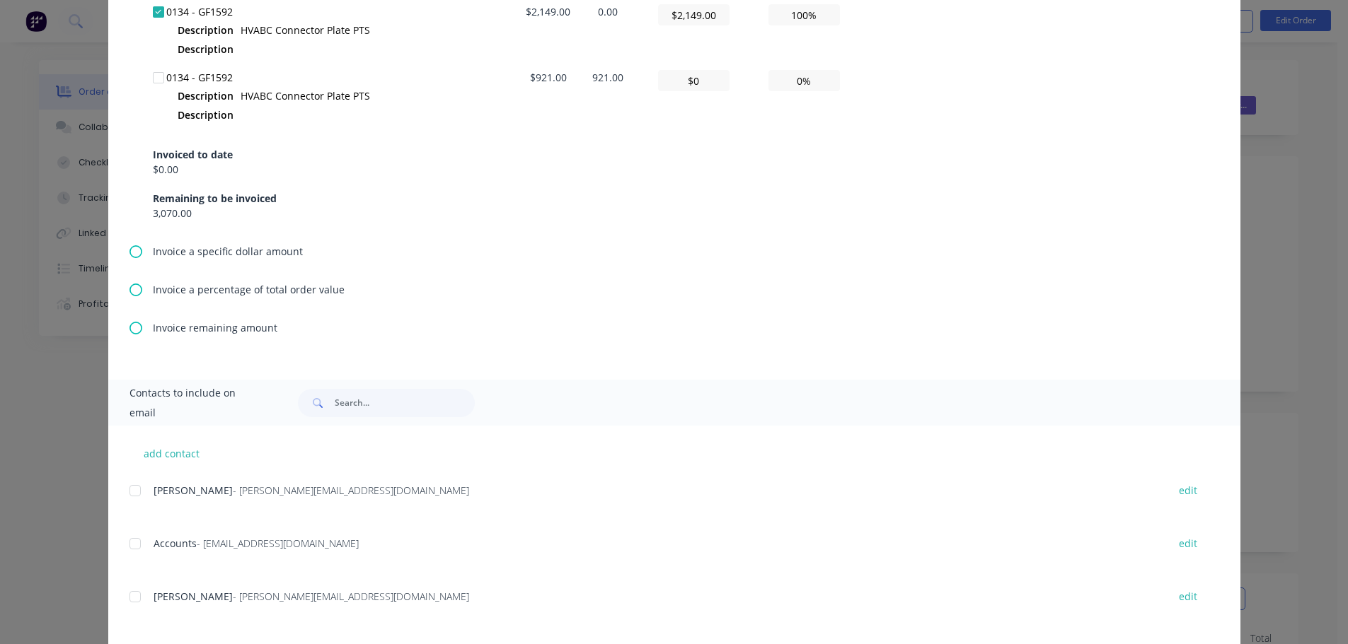
scroll to position [707, 0]
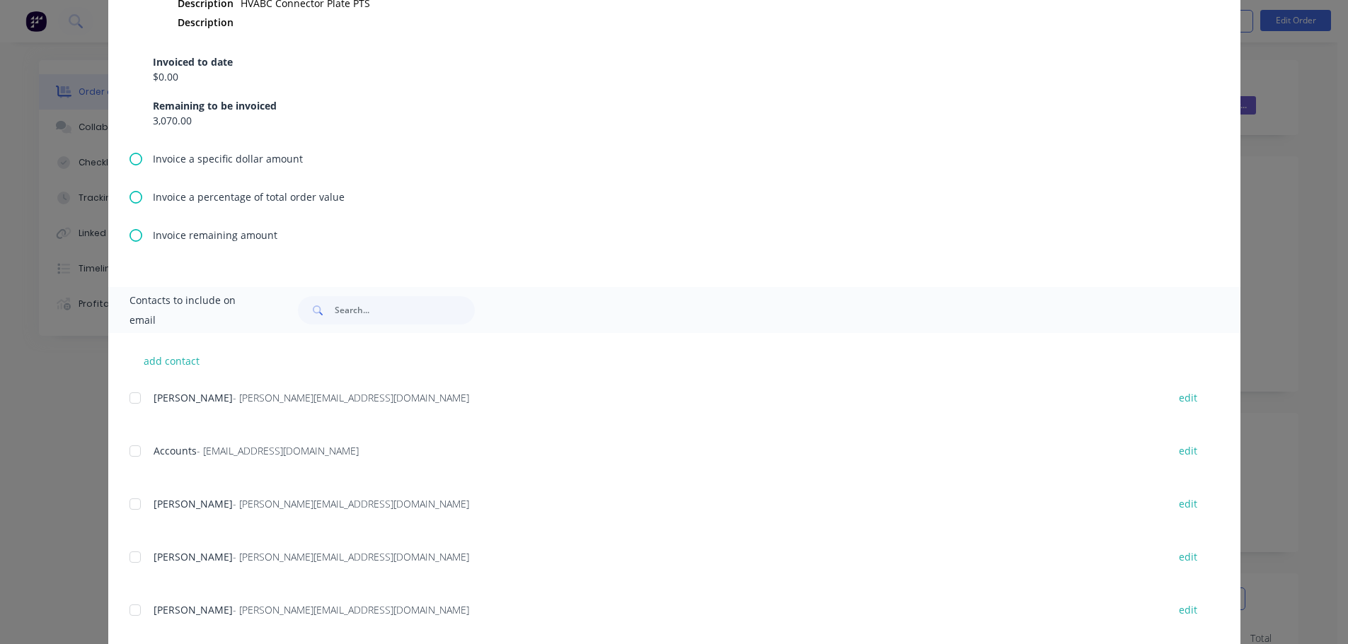
click at [127, 453] on div at bounding box center [135, 451] width 28 height 28
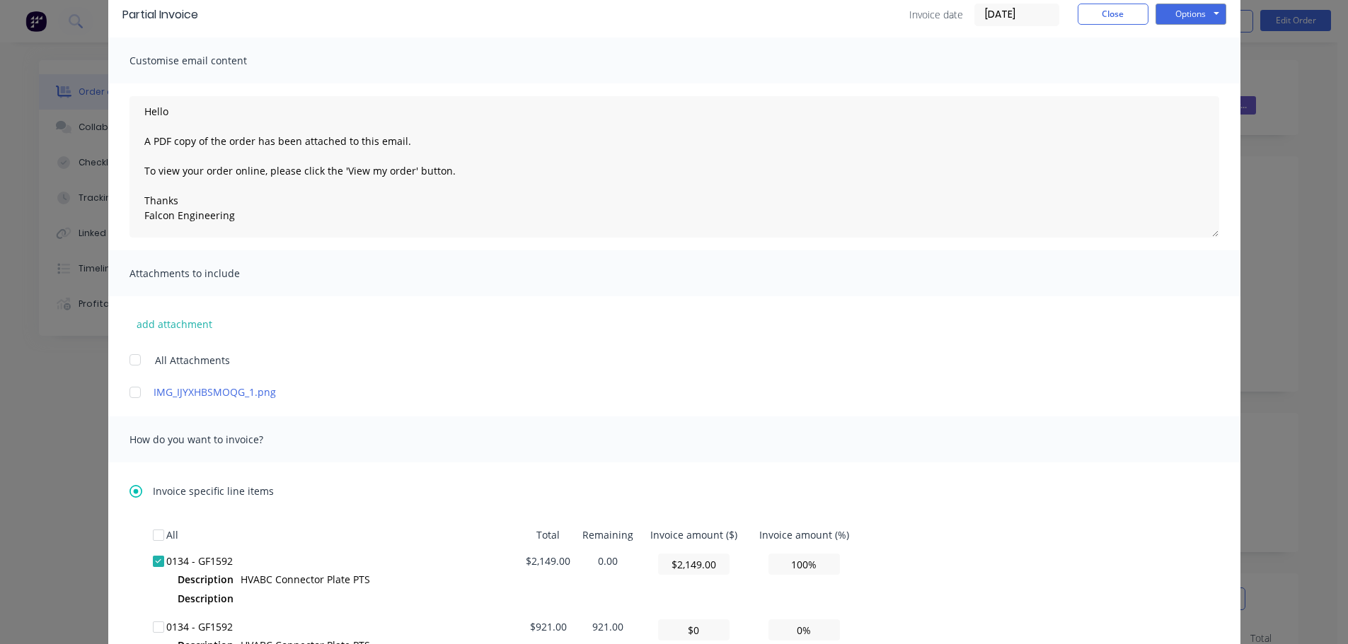
scroll to position [0, 0]
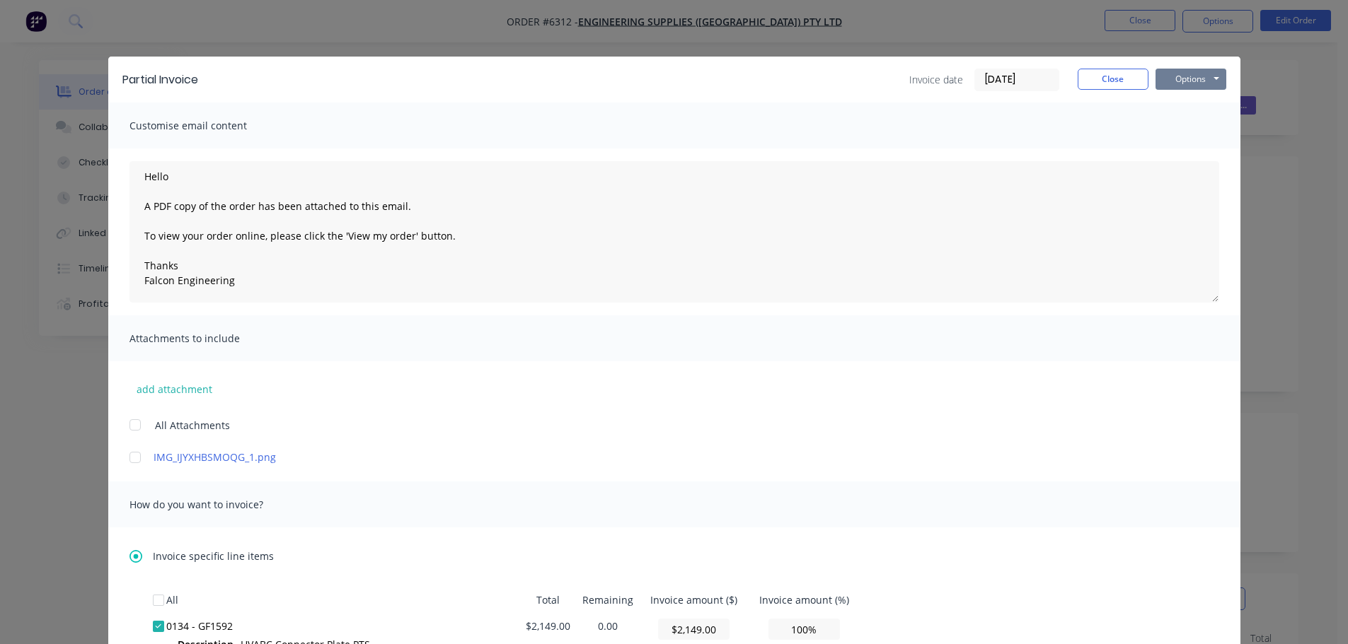
click at [1176, 79] on button "Options" at bounding box center [1190, 79] width 71 height 21
type textarea "Hello A PDF copy of the order has been attached to this email. To view your ord…"
click at [1183, 149] on button "Email" at bounding box center [1200, 150] width 91 height 23
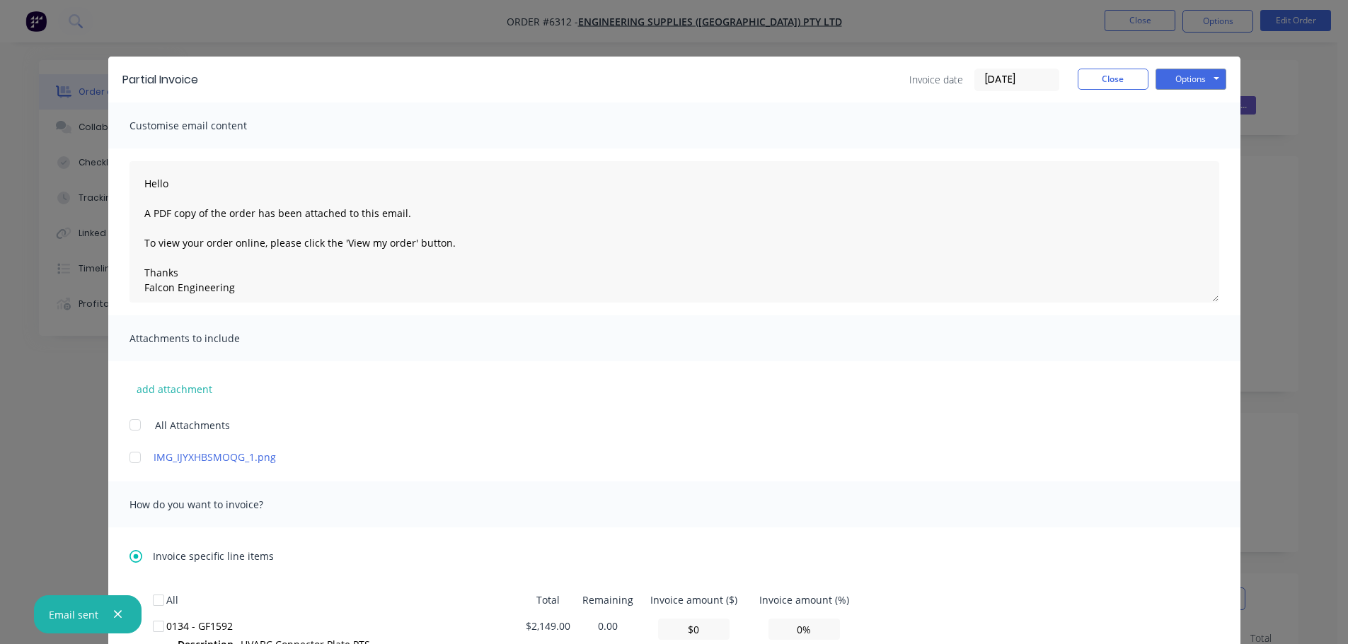
click at [120, 615] on icon "button" at bounding box center [117, 614] width 9 height 13
type textarea "Hello A PDF copy of the order has been attached to this email. To view your ord…"
click at [1115, 86] on button "Close" at bounding box center [1112, 79] width 71 height 21
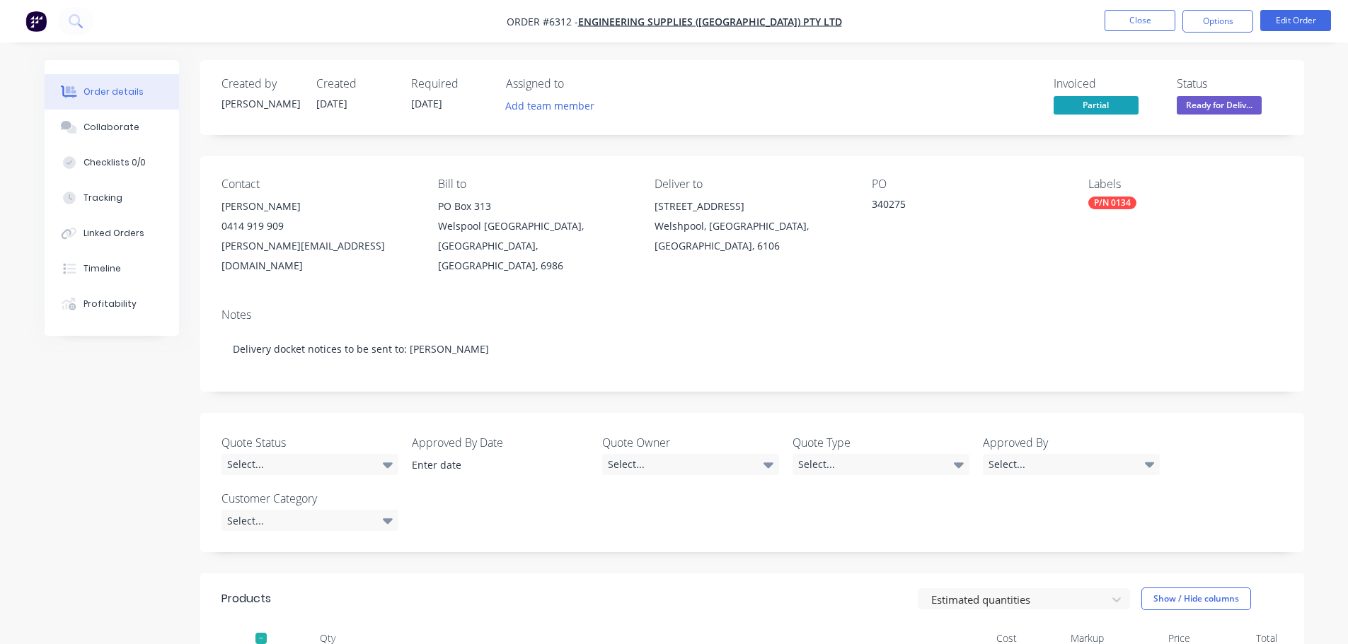
click at [944, 144] on div "Created by Andrew Created 18/09/25 Required 25/09/25 Assigned to Add team membe…" at bounding box center [751, 551] width 1103 height 982
click at [1116, 27] on button "Close" at bounding box center [1139, 20] width 71 height 21
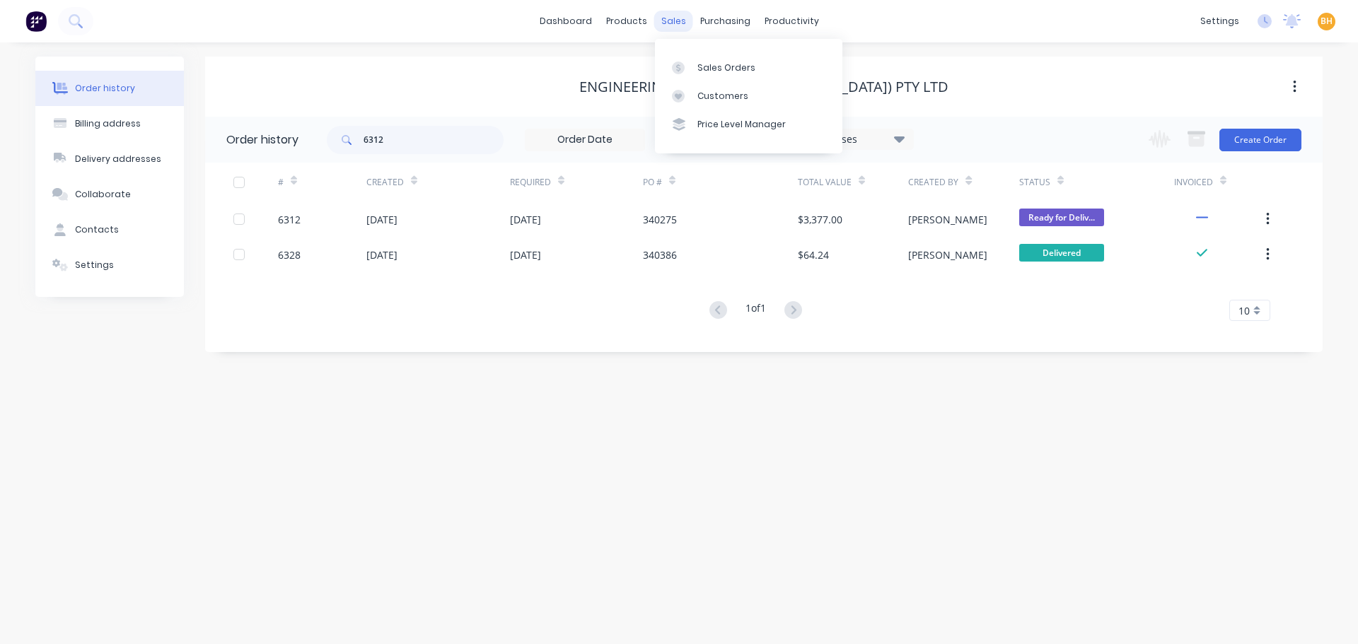
click at [671, 18] on div "sales" at bounding box center [673, 21] width 39 height 21
click at [702, 70] on div "Sales Orders" at bounding box center [726, 68] width 58 height 13
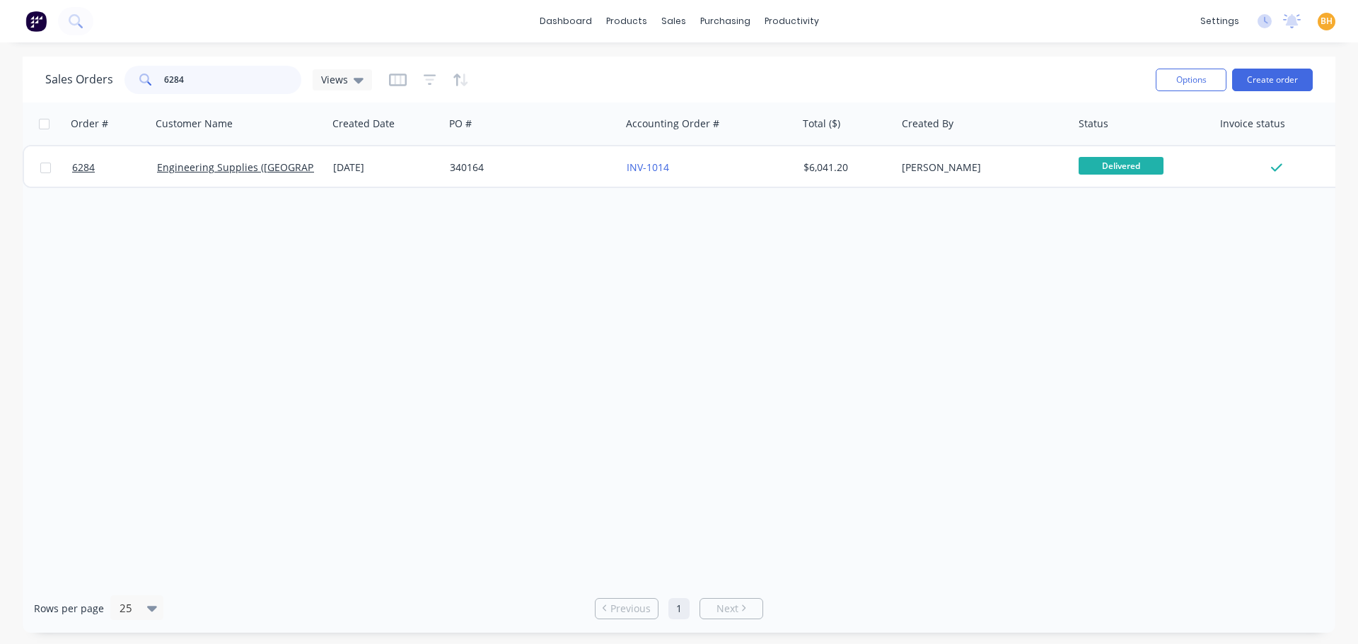
click at [214, 76] on input "6284" at bounding box center [233, 80] width 138 height 28
type input "6"
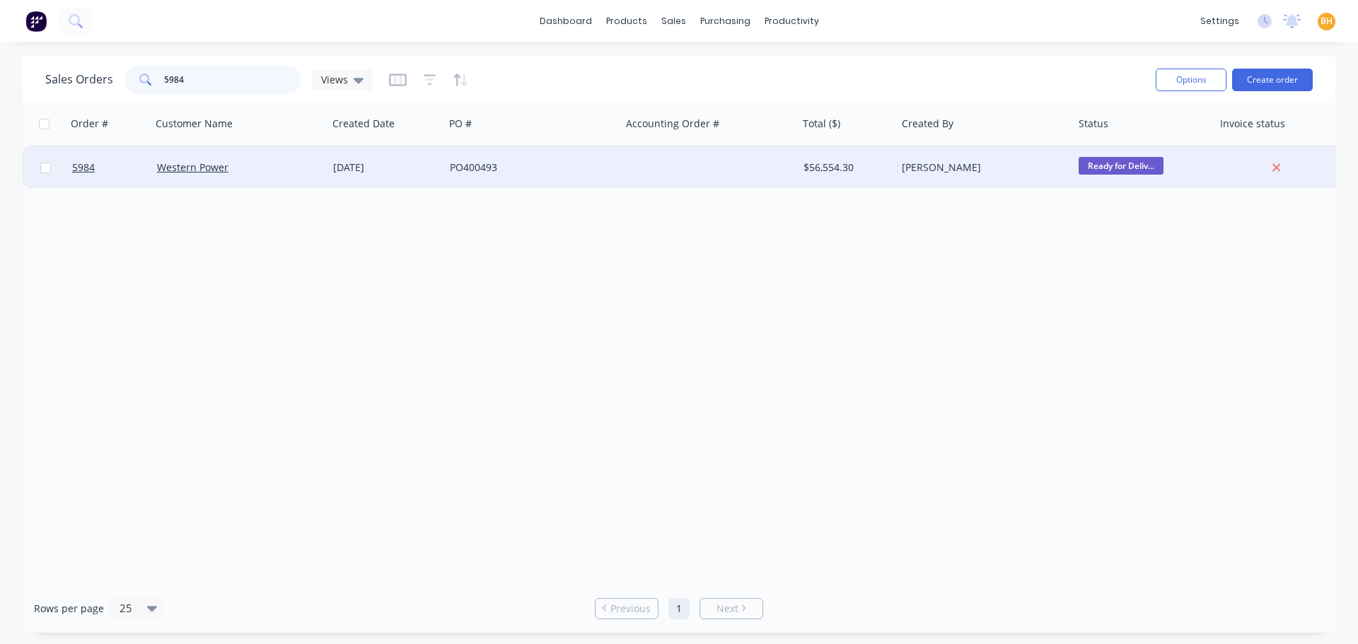
type input "5984"
click at [224, 155] on div "Western Power" at bounding box center [239, 167] width 177 height 42
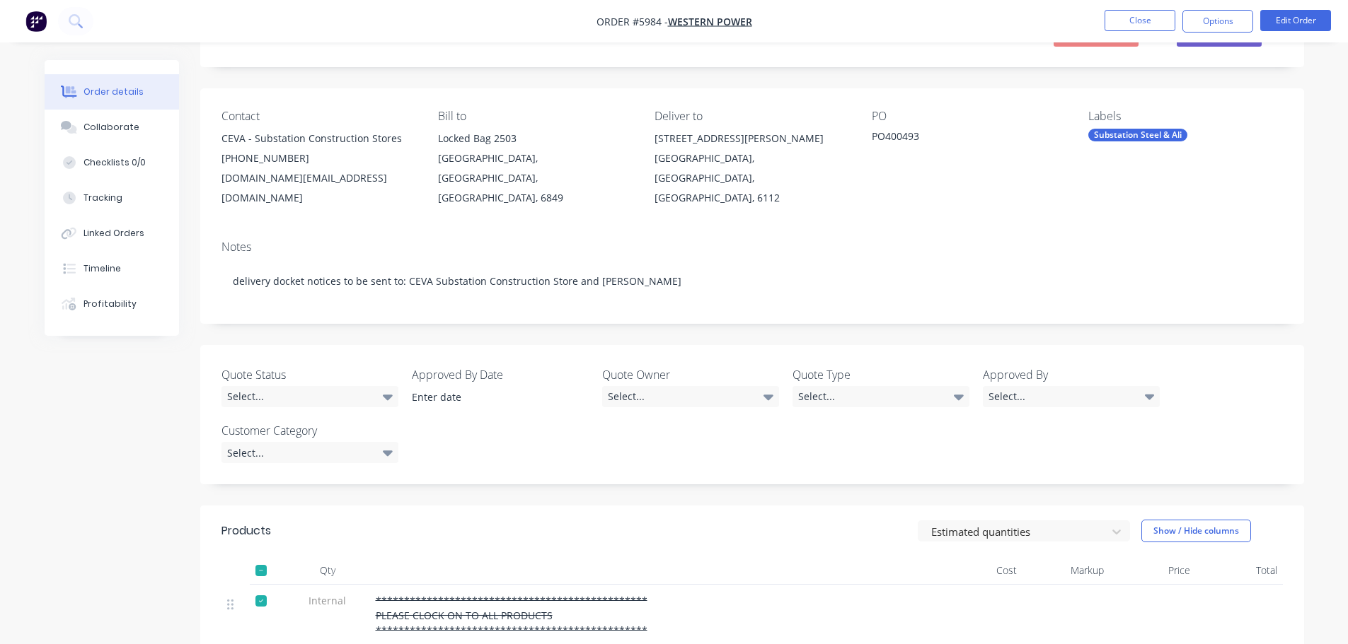
scroll to position [283, 0]
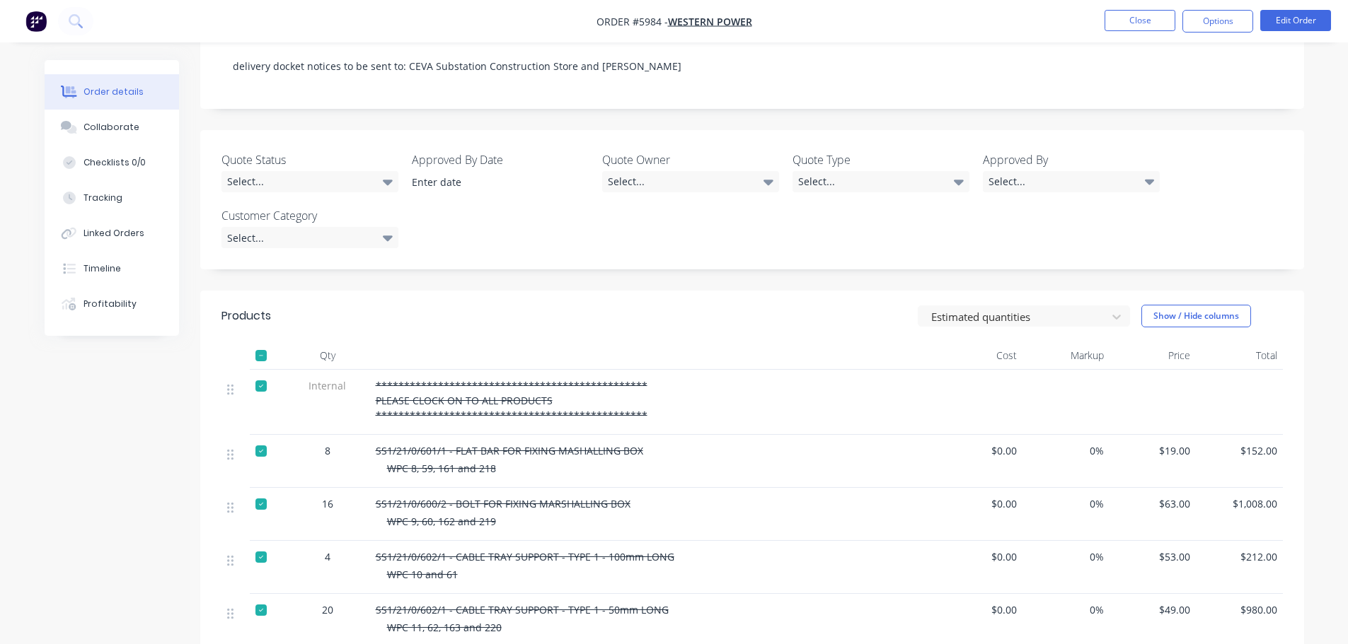
click at [260, 342] on div at bounding box center [261, 356] width 28 height 28
click at [261, 372] on div at bounding box center [261, 386] width 28 height 28
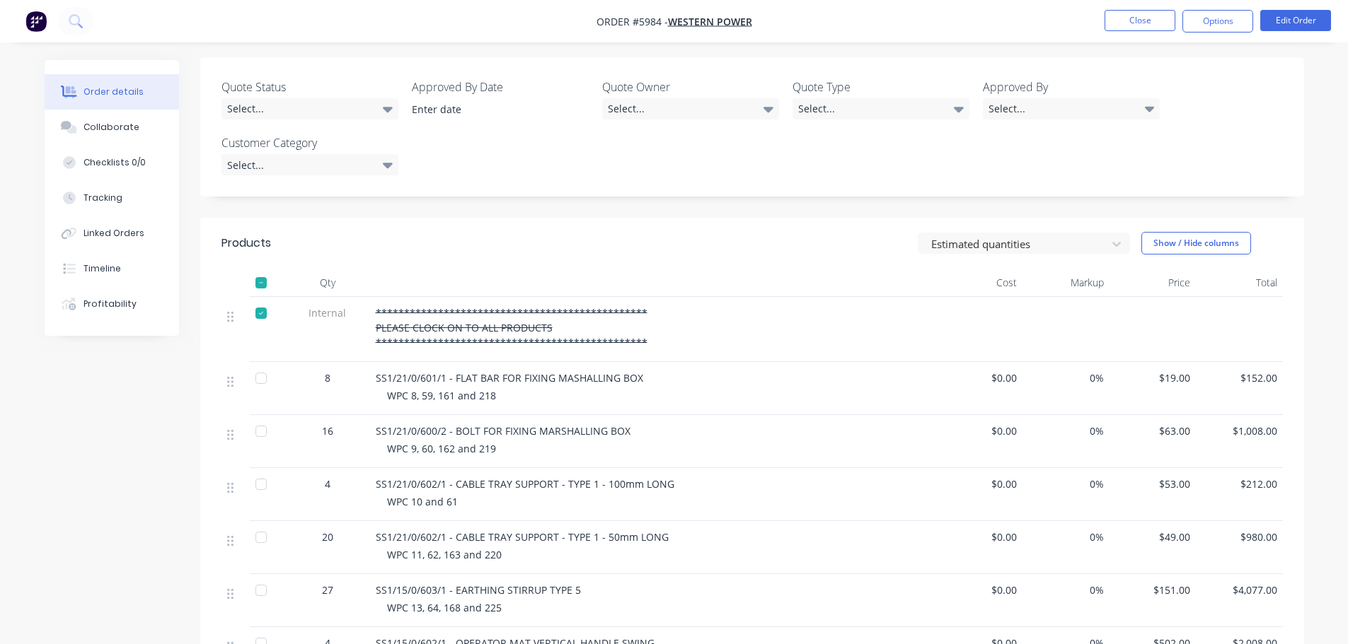
scroll to position [495, 0]
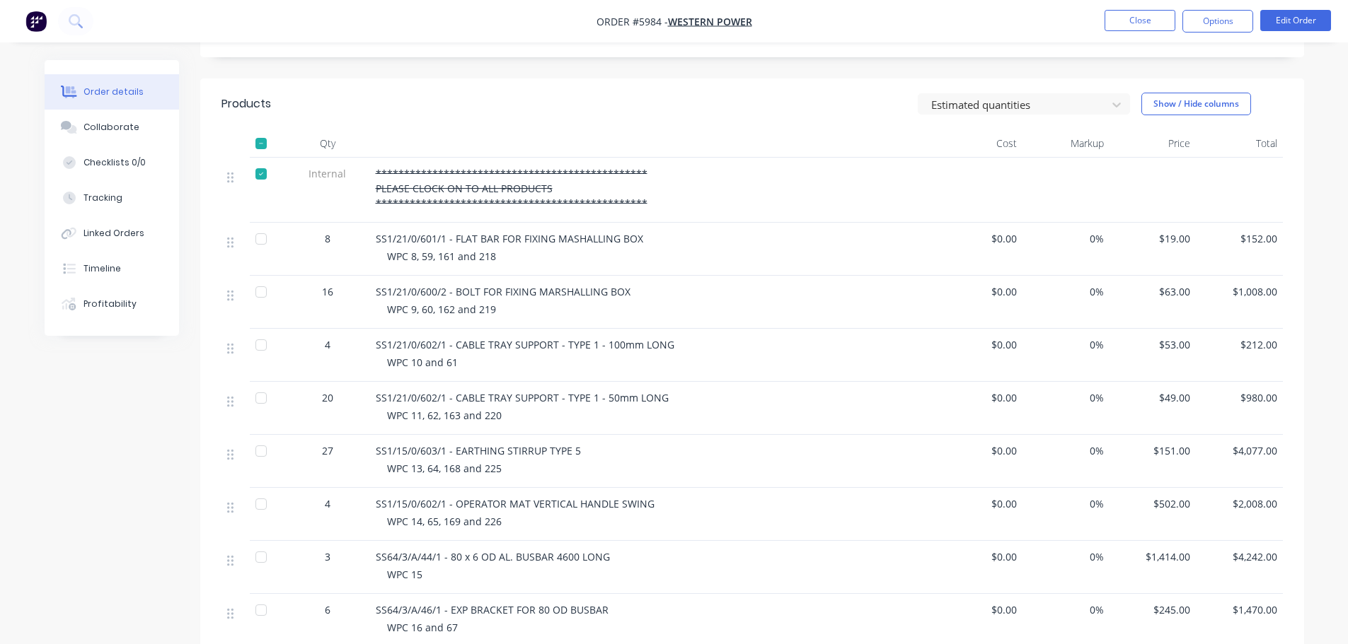
click at [257, 225] on div at bounding box center [261, 239] width 28 height 28
click at [259, 278] on div at bounding box center [261, 292] width 28 height 28
click at [262, 331] on div at bounding box center [261, 345] width 28 height 28
click at [260, 384] on div at bounding box center [261, 398] width 28 height 28
click at [257, 437] on div at bounding box center [261, 451] width 28 height 28
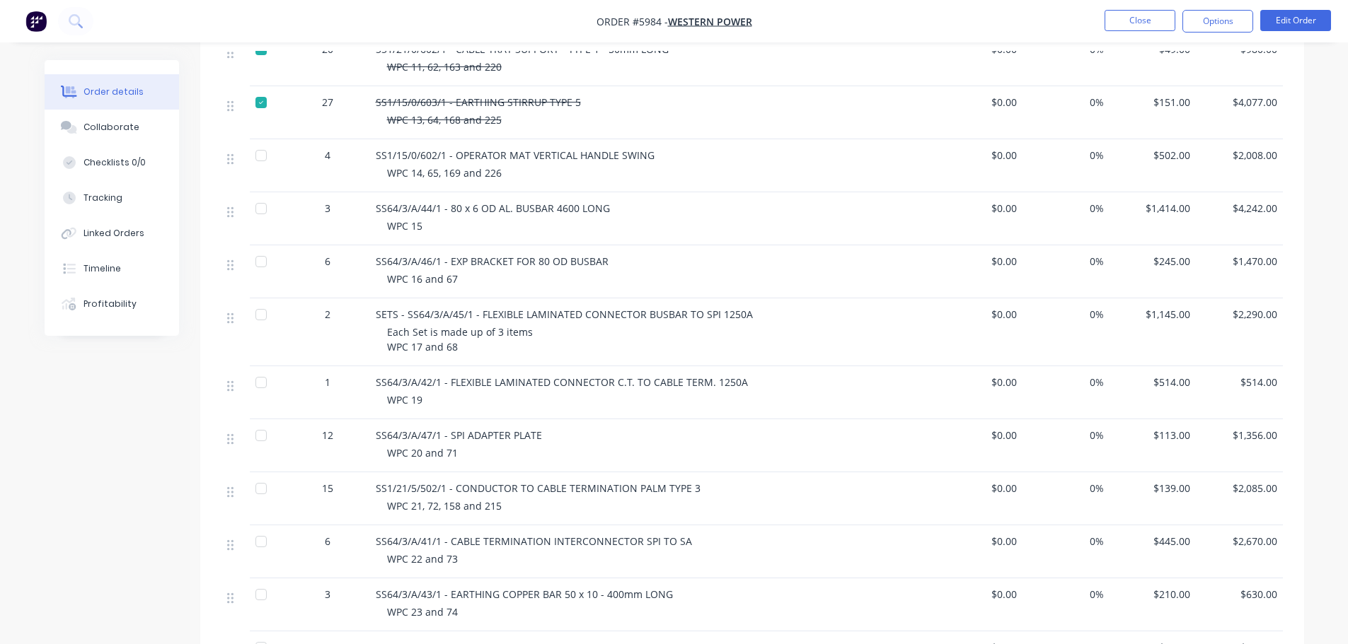
scroll to position [849, 0]
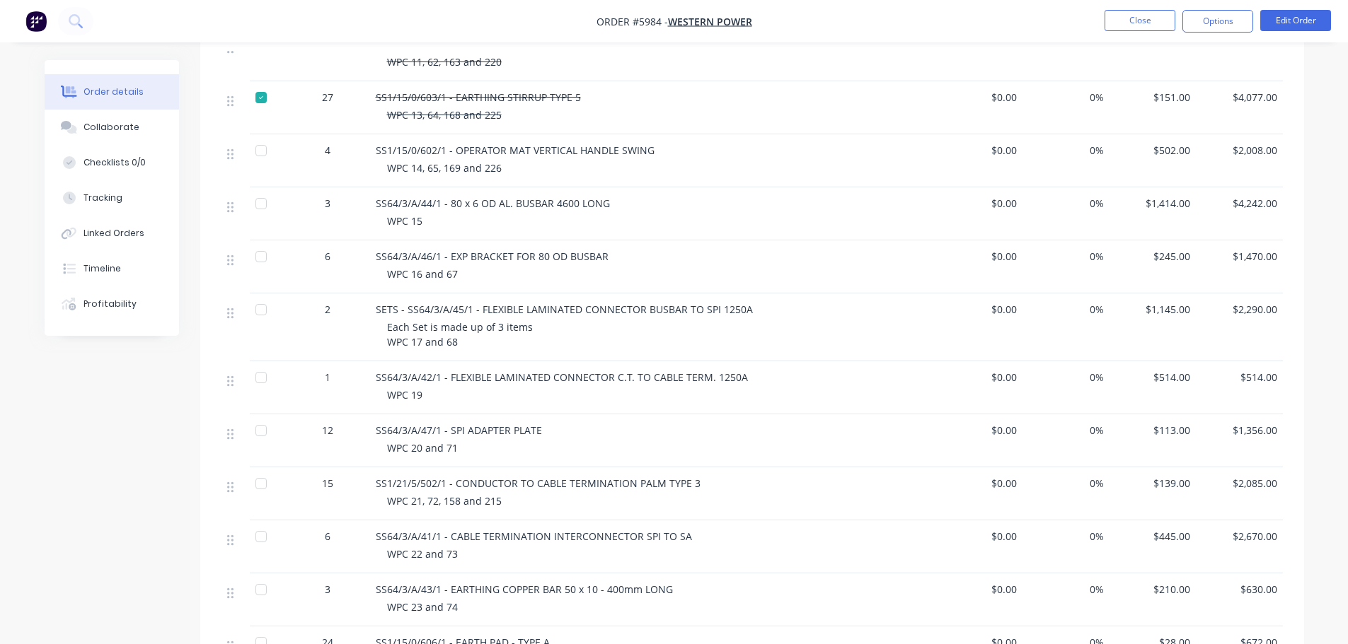
click at [257, 137] on div at bounding box center [261, 151] width 28 height 28
click at [262, 190] on div at bounding box center [261, 204] width 28 height 28
click at [257, 243] on div at bounding box center [261, 257] width 28 height 28
click at [260, 296] on div at bounding box center [261, 310] width 28 height 28
click at [261, 364] on div at bounding box center [261, 378] width 28 height 28
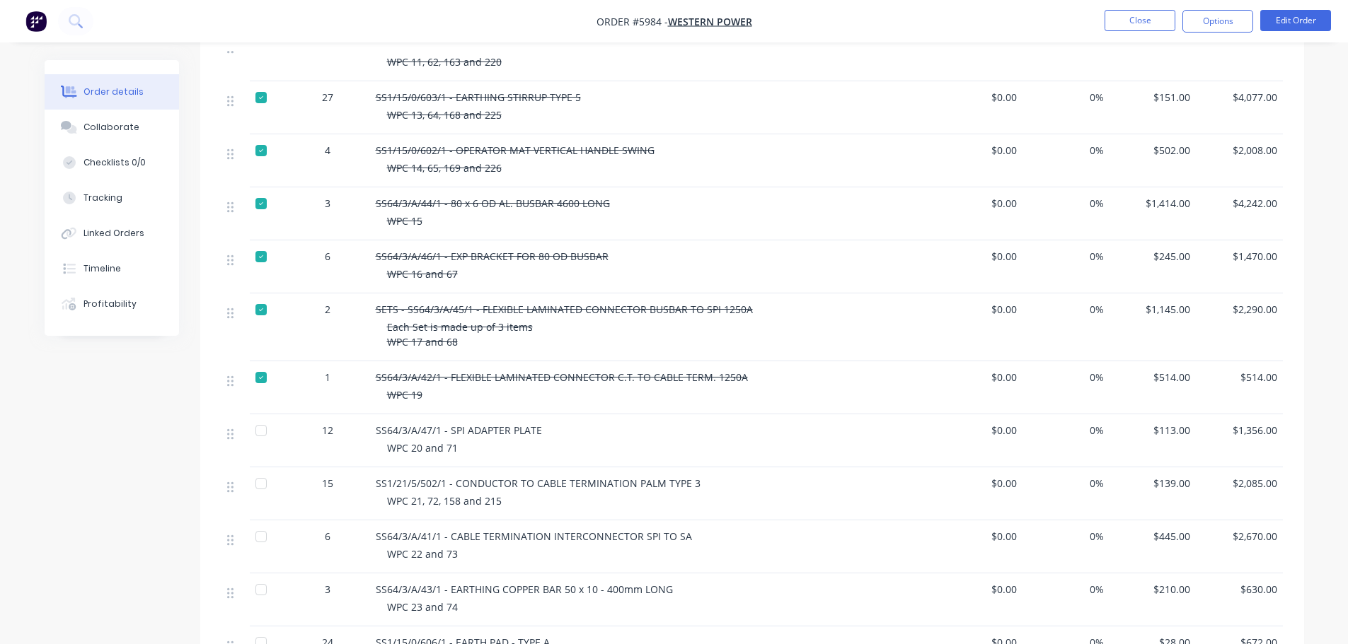
click at [262, 417] on div at bounding box center [261, 431] width 28 height 28
click at [262, 470] on div at bounding box center [261, 484] width 28 height 28
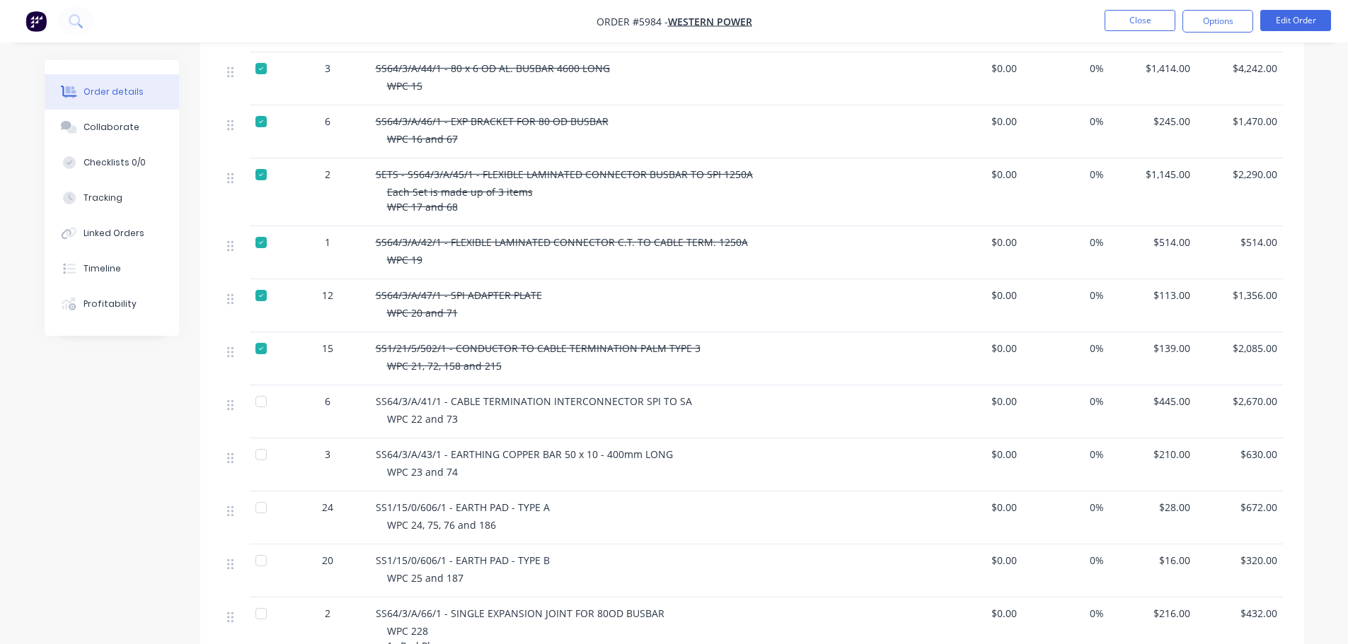
scroll to position [1061, 0]
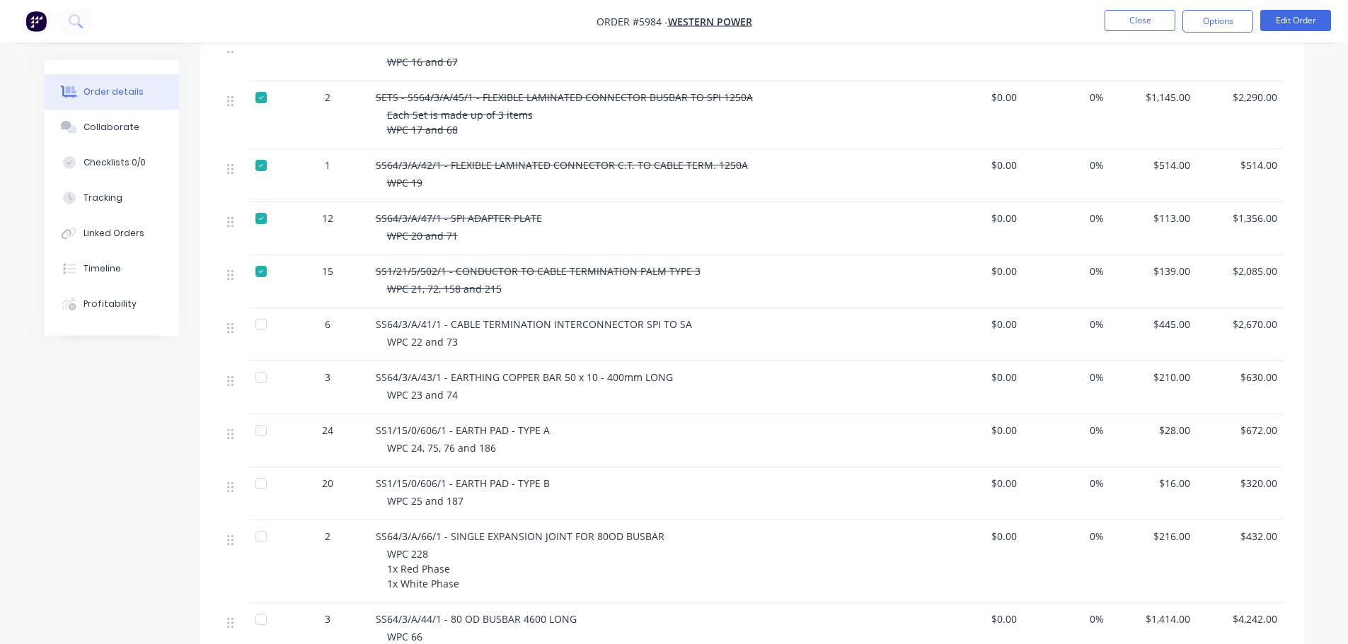
click at [261, 312] on div at bounding box center [261, 325] width 28 height 28
click at [258, 364] on div at bounding box center [261, 378] width 28 height 28
click at [265, 417] on div at bounding box center [261, 431] width 28 height 28
click at [266, 470] on div at bounding box center [261, 484] width 28 height 28
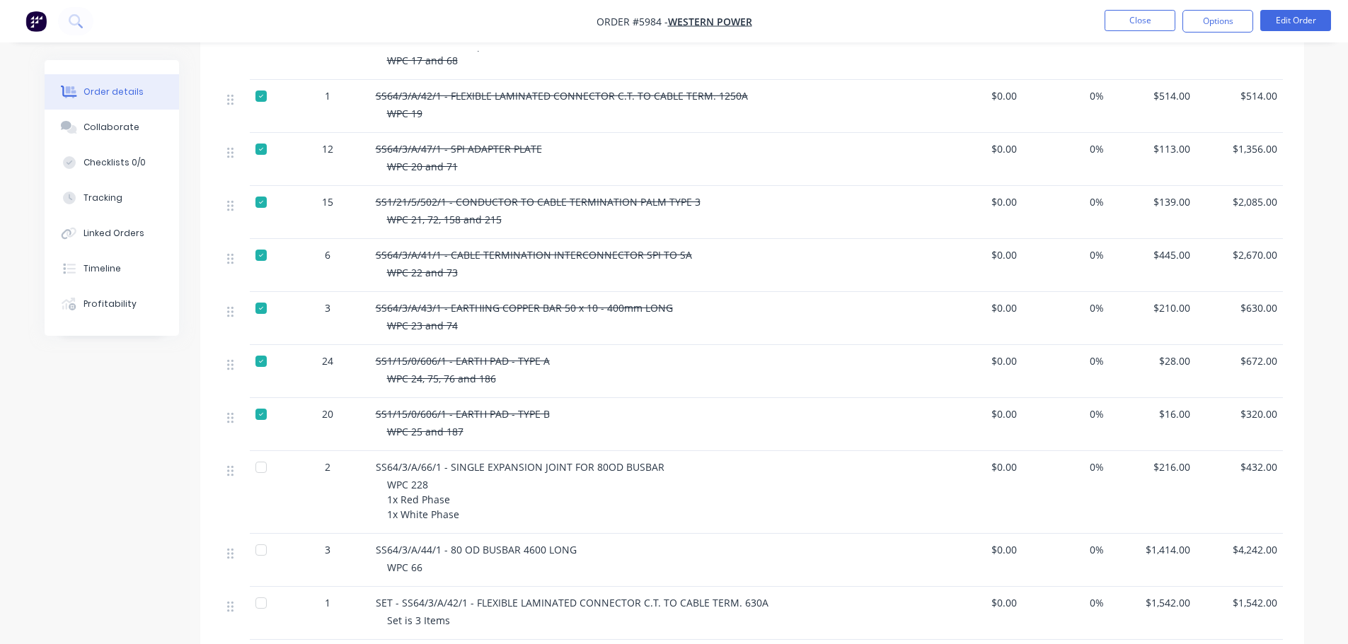
scroll to position [1203, 0]
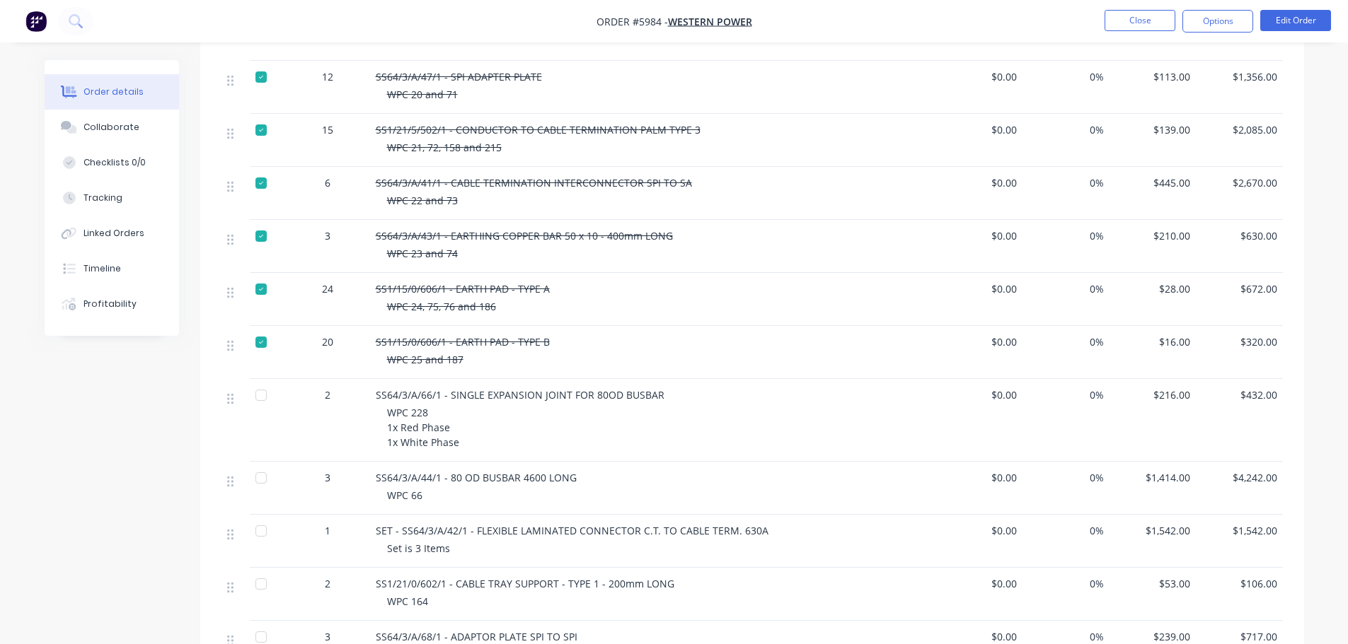
click at [259, 381] on div at bounding box center [261, 395] width 28 height 28
click at [264, 464] on div at bounding box center [261, 478] width 28 height 28
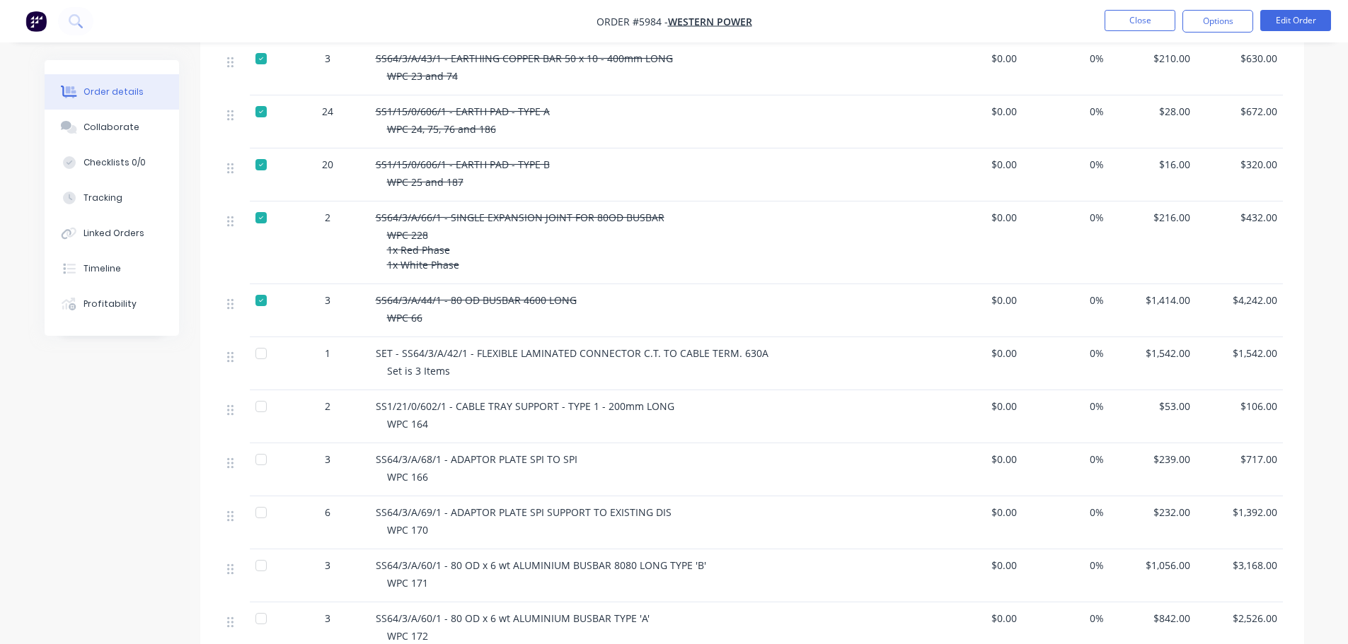
scroll to position [1485, 0]
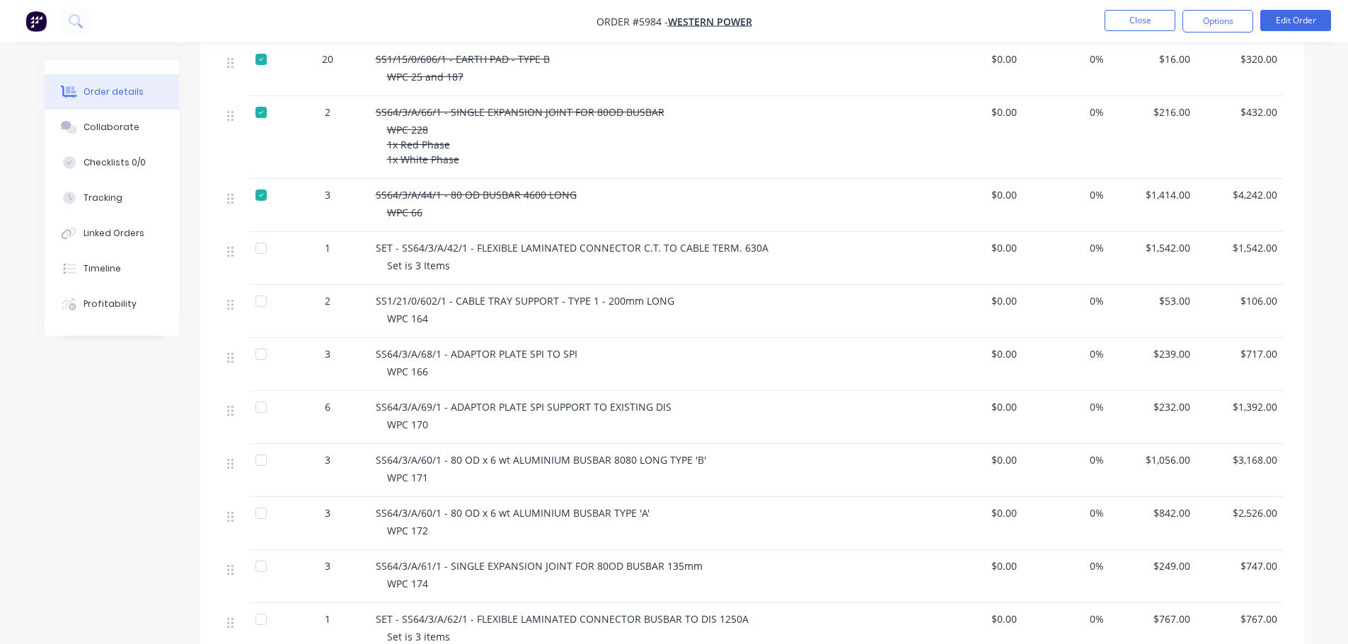
click at [262, 234] on div at bounding box center [261, 248] width 28 height 28
click at [261, 287] on div at bounding box center [261, 301] width 28 height 28
click at [255, 340] on div at bounding box center [261, 354] width 28 height 28
click at [256, 393] on div at bounding box center [261, 407] width 28 height 28
click at [262, 446] on div at bounding box center [261, 460] width 28 height 28
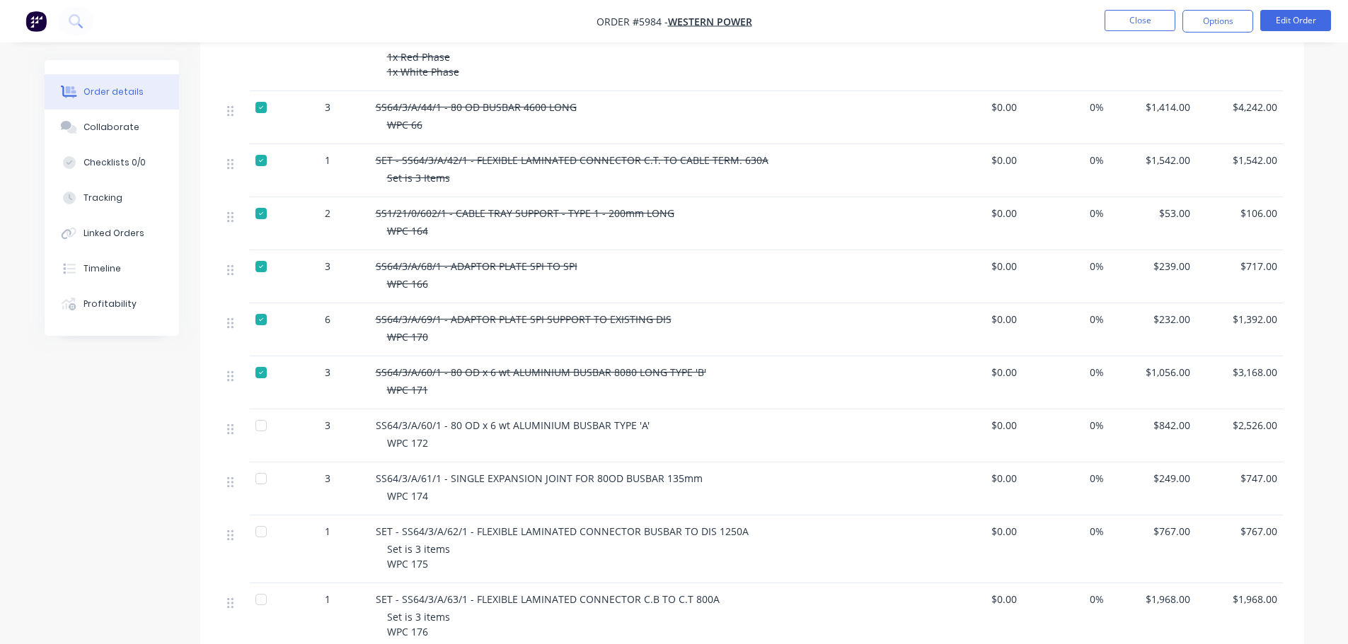
scroll to position [1698, 0]
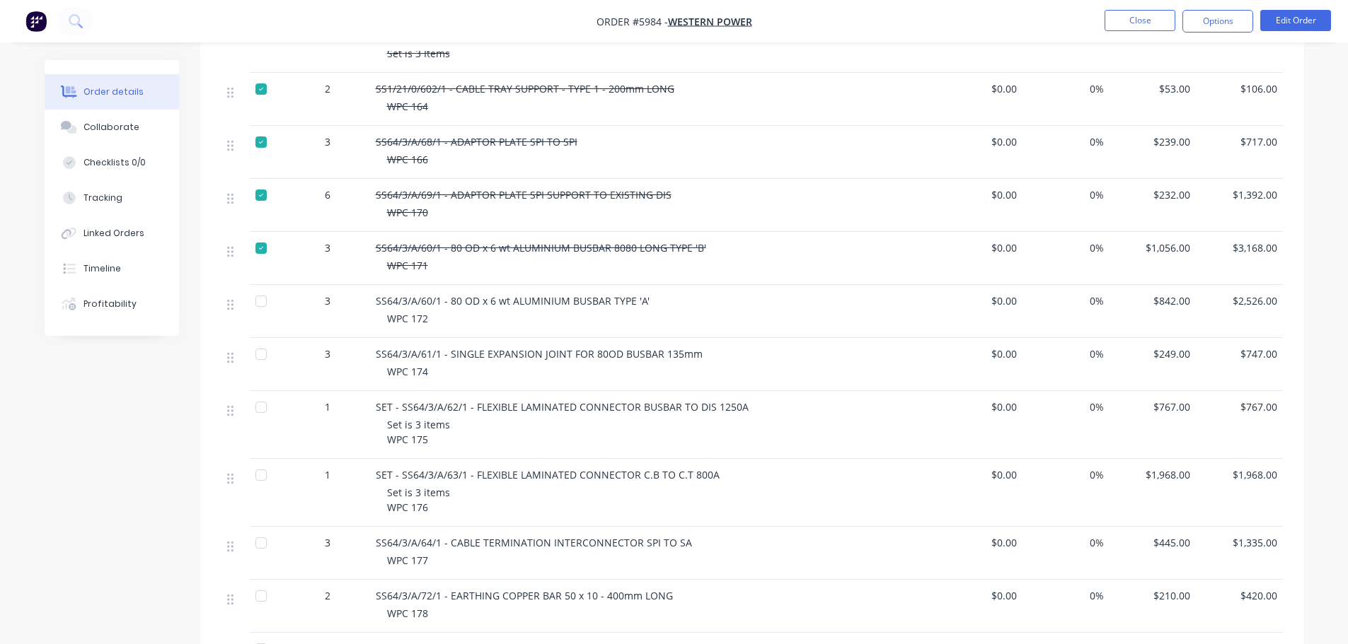
click at [262, 287] on div at bounding box center [261, 301] width 28 height 28
click at [260, 340] on div at bounding box center [261, 354] width 28 height 28
click at [260, 393] on div at bounding box center [261, 407] width 28 height 28
click at [257, 461] on div at bounding box center [261, 475] width 28 height 28
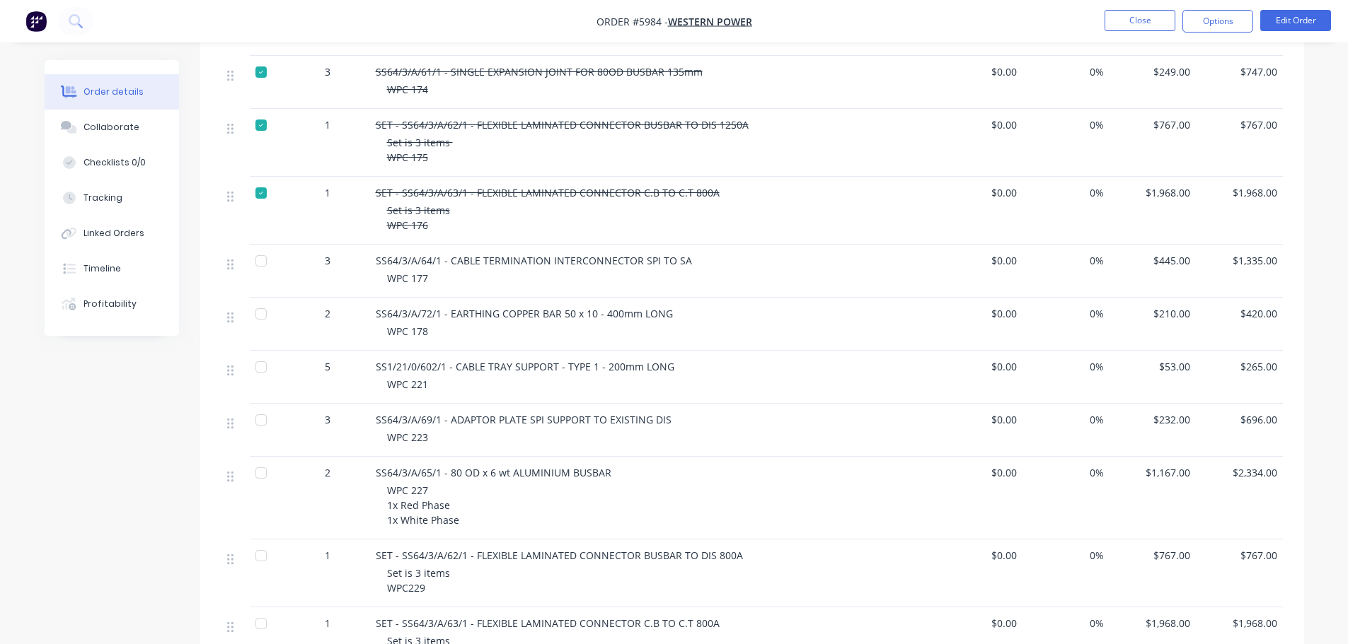
scroll to position [1981, 0]
click at [258, 246] on div at bounding box center [261, 260] width 28 height 28
click at [262, 299] on div at bounding box center [261, 313] width 28 height 28
click at [258, 352] on div at bounding box center [261, 366] width 28 height 28
click at [260, 405] on div at bounding box center [261, 419] width 28 height 28
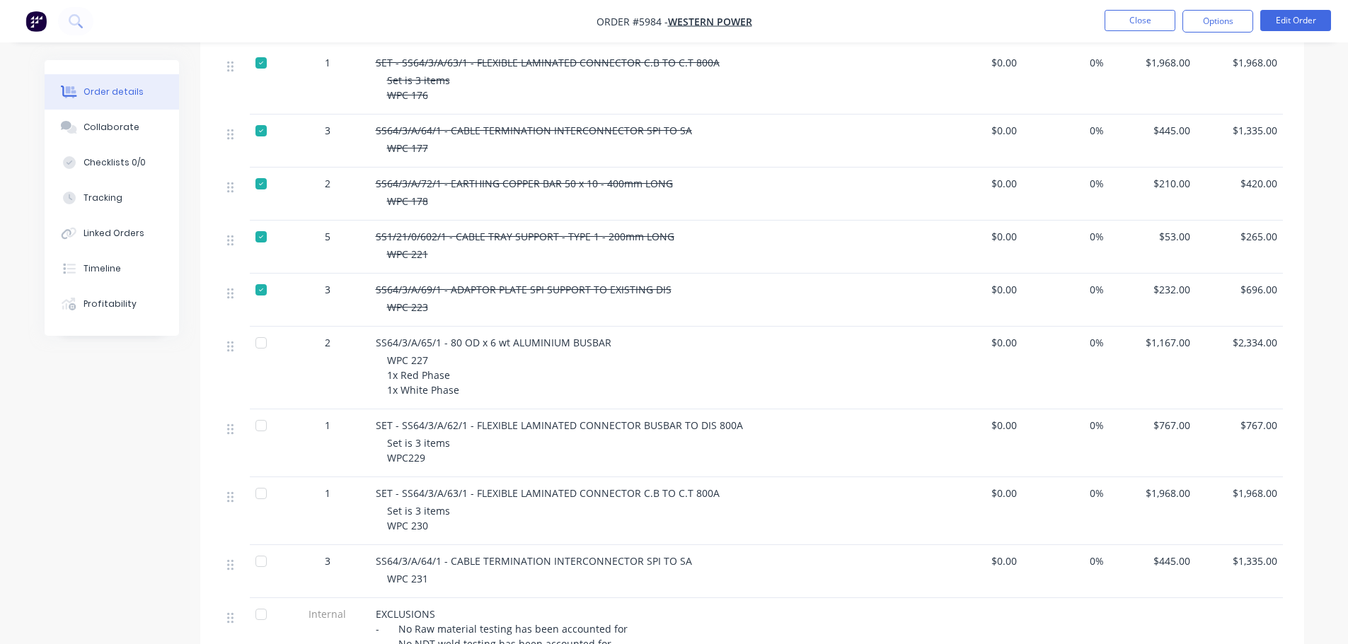
scroll to position [2193, 0]
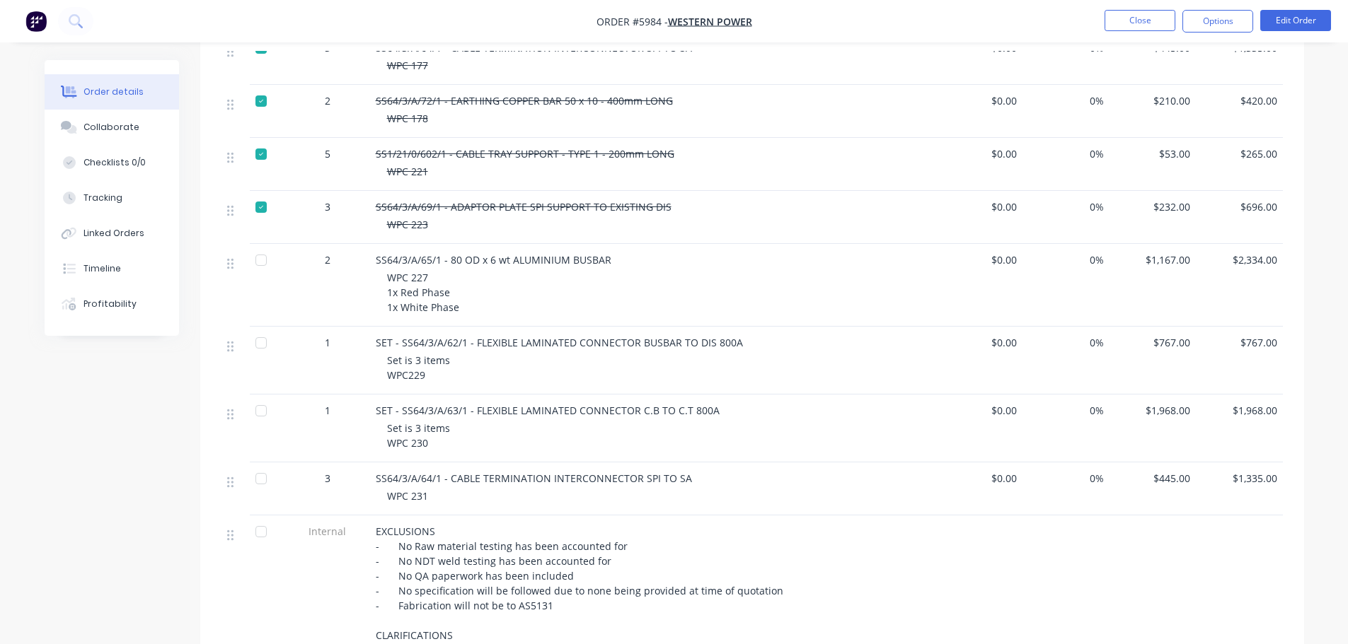
click at [259, 246] on div at bounding box center [261, 260] width 28 height 28
click at [261, 329] on div at bounding box center [261, 343] width 28 height 28
click at [260, 397] on div at bounding box center [261, 411] width 28 height 28
click at [258, 465] on div at bounding box center [261, 479] width 28 height 28
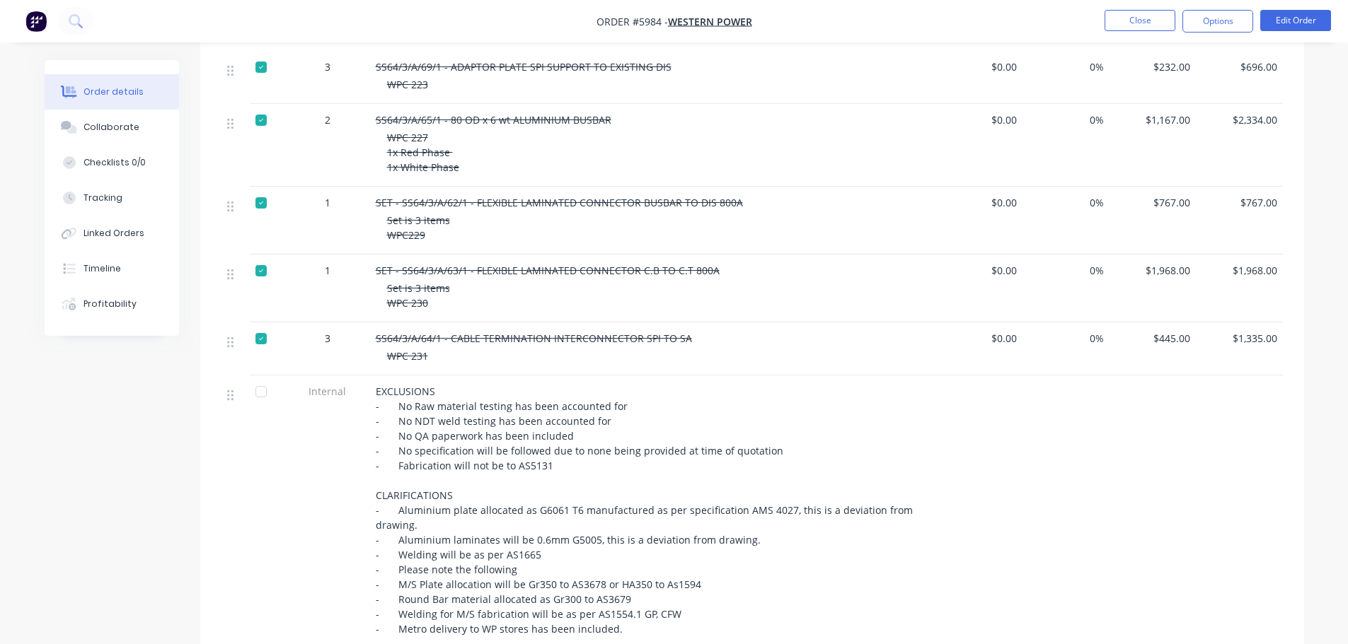
scroll to position [2334, 0]
click at [260, 376] on div at bounding box center [261, 390] width 28 height 28
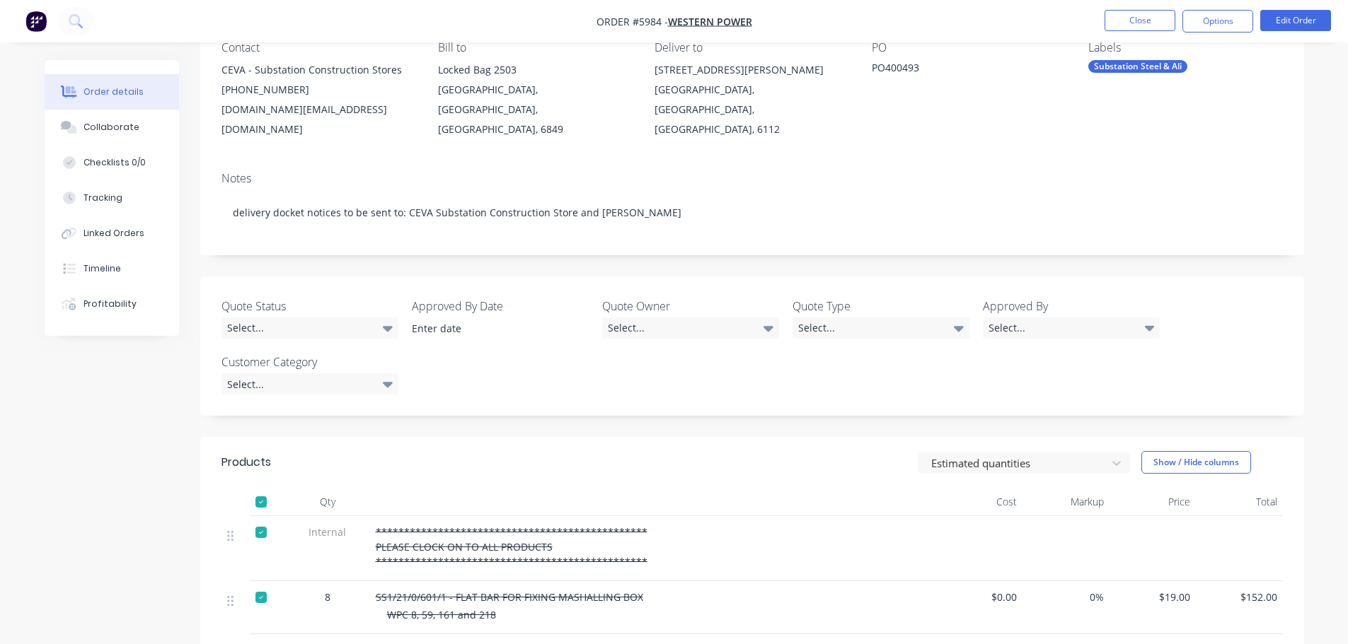
scroll to position [0, 0]
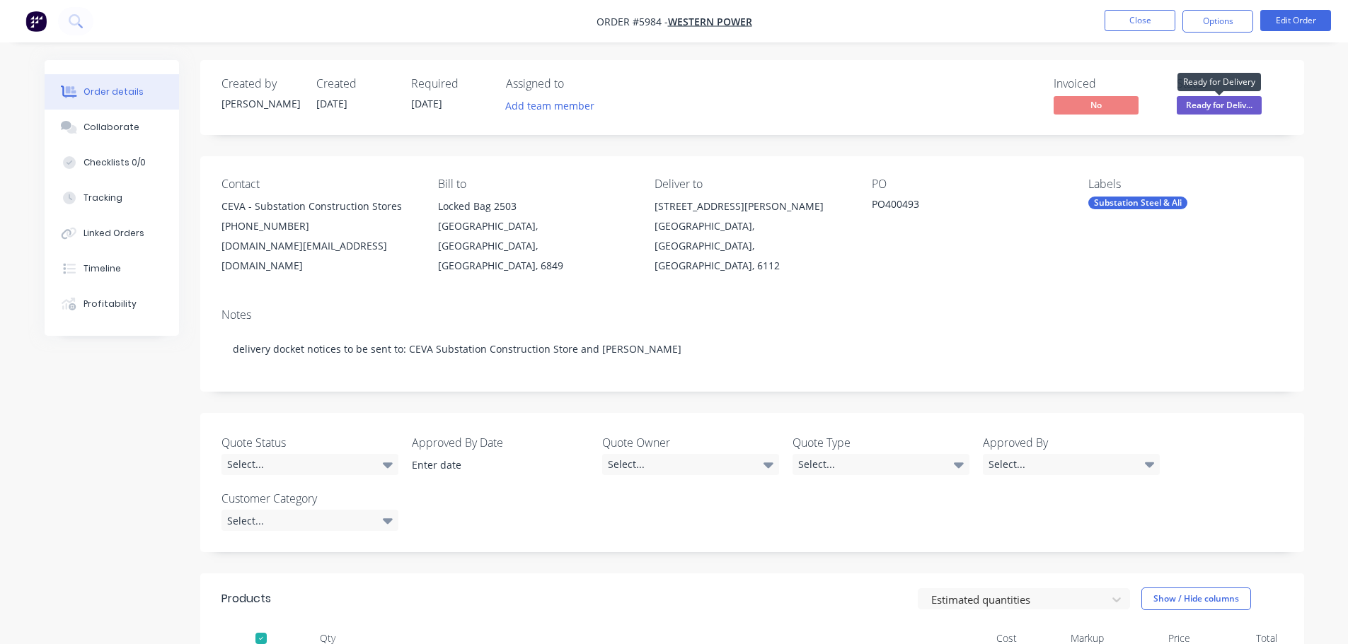
click at [1241, 108] on span "Ready for Deliv..." at bounding box center [1218, 105] width 85 height 18
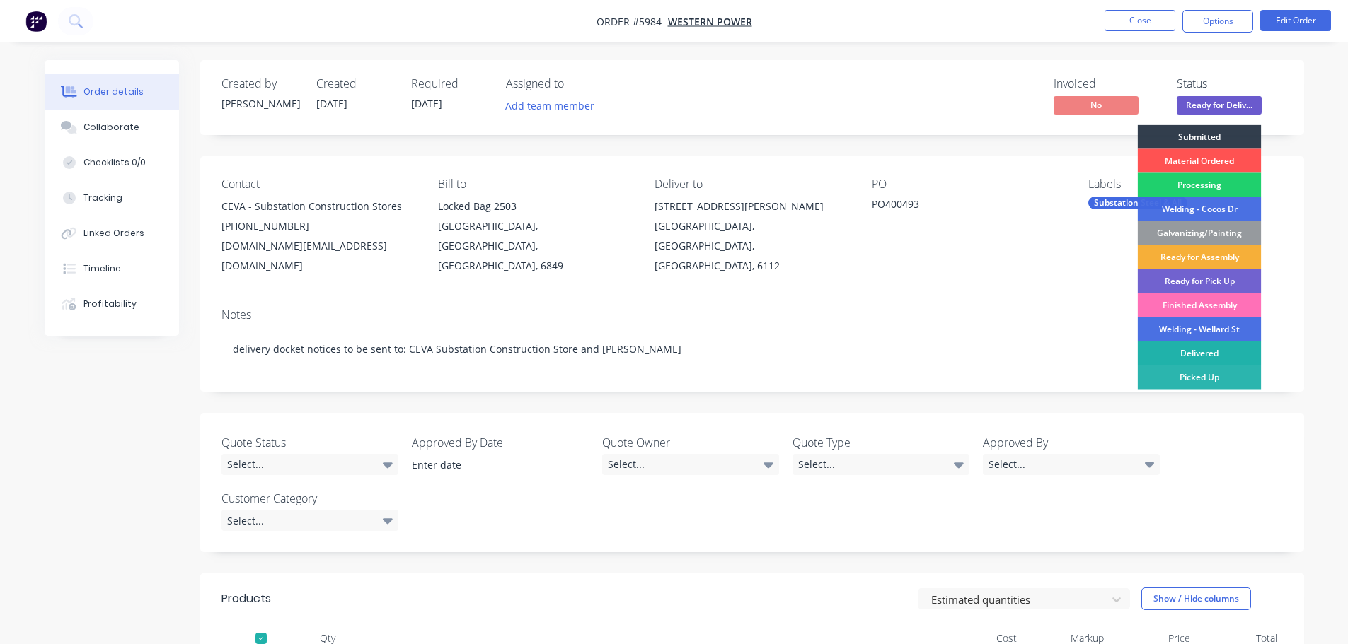
click at [1217, 354] on div "Delivered" at bounding box center [1199, 354] width 124 height 24
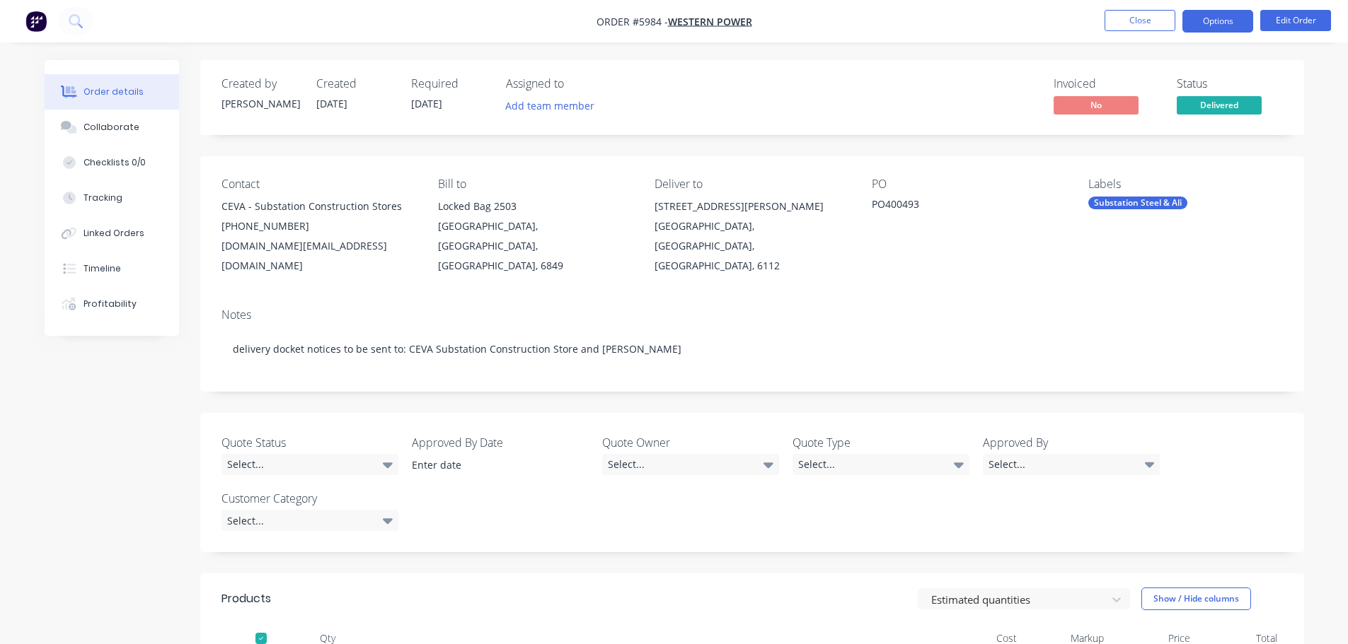
click at [1208, 21] on button "Options" at bounding box center [1217, 21] width 71 height 23
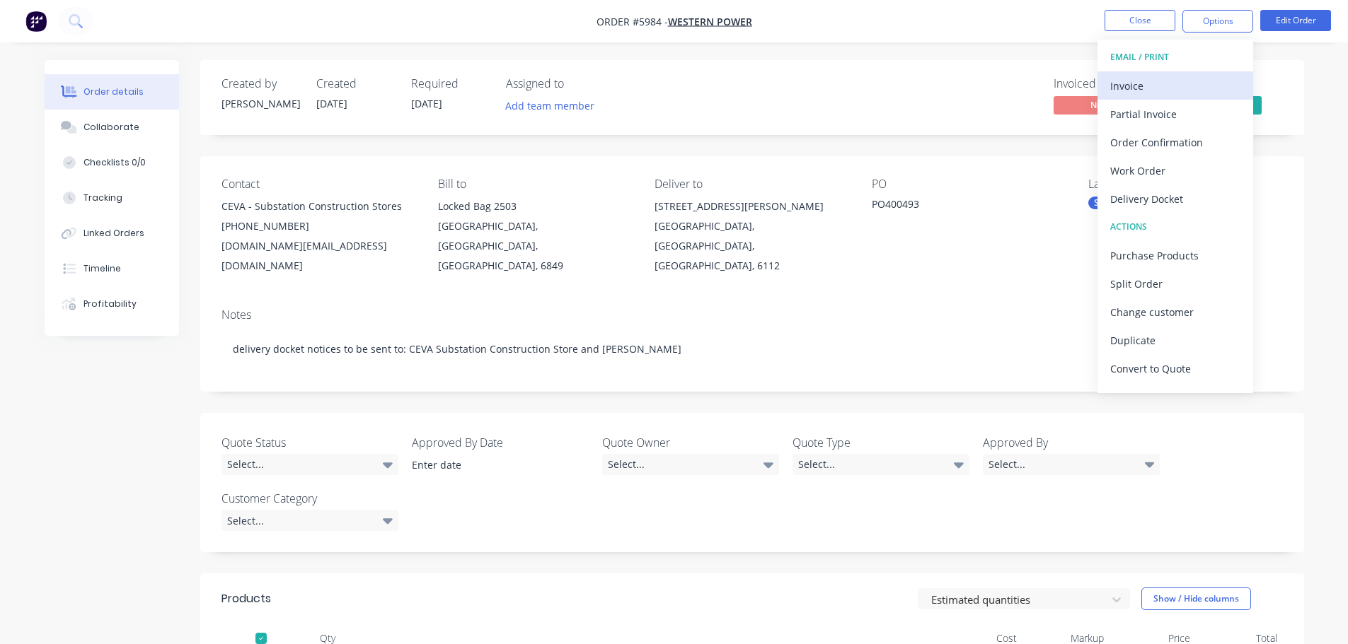
click at [1151, 86] on div "Invoice" at bounding box center [1175, 86] width 130 height 21
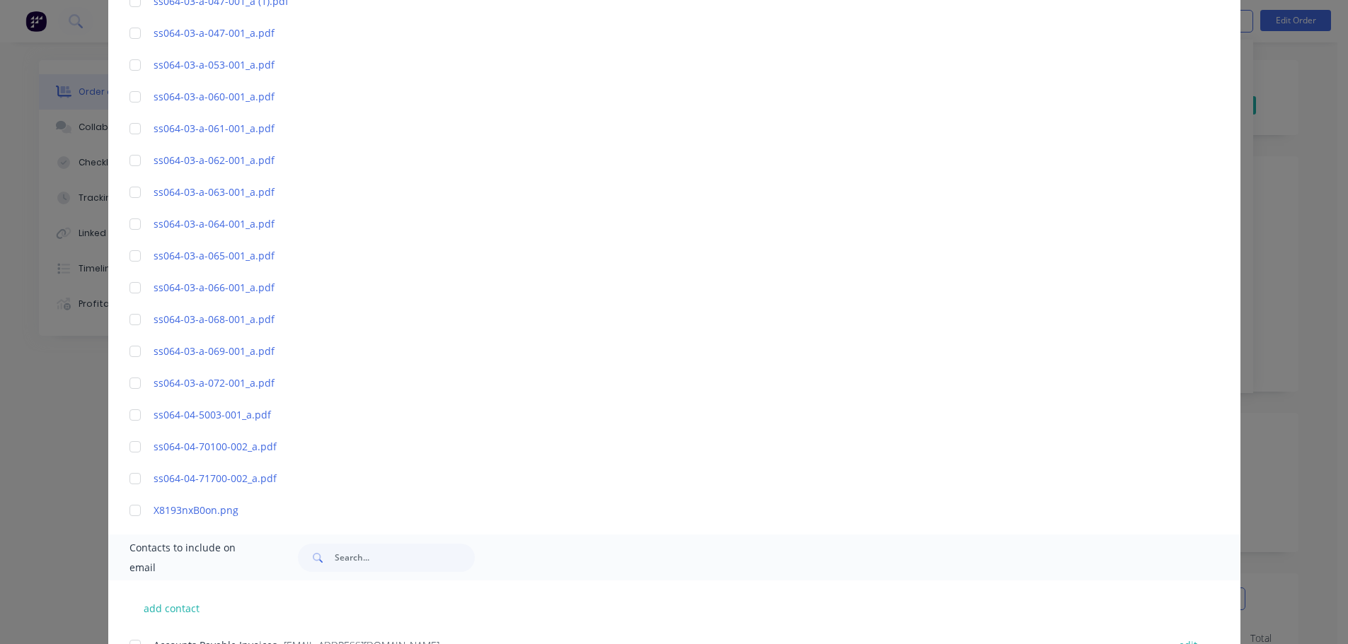
scroll to position [1394, 0]
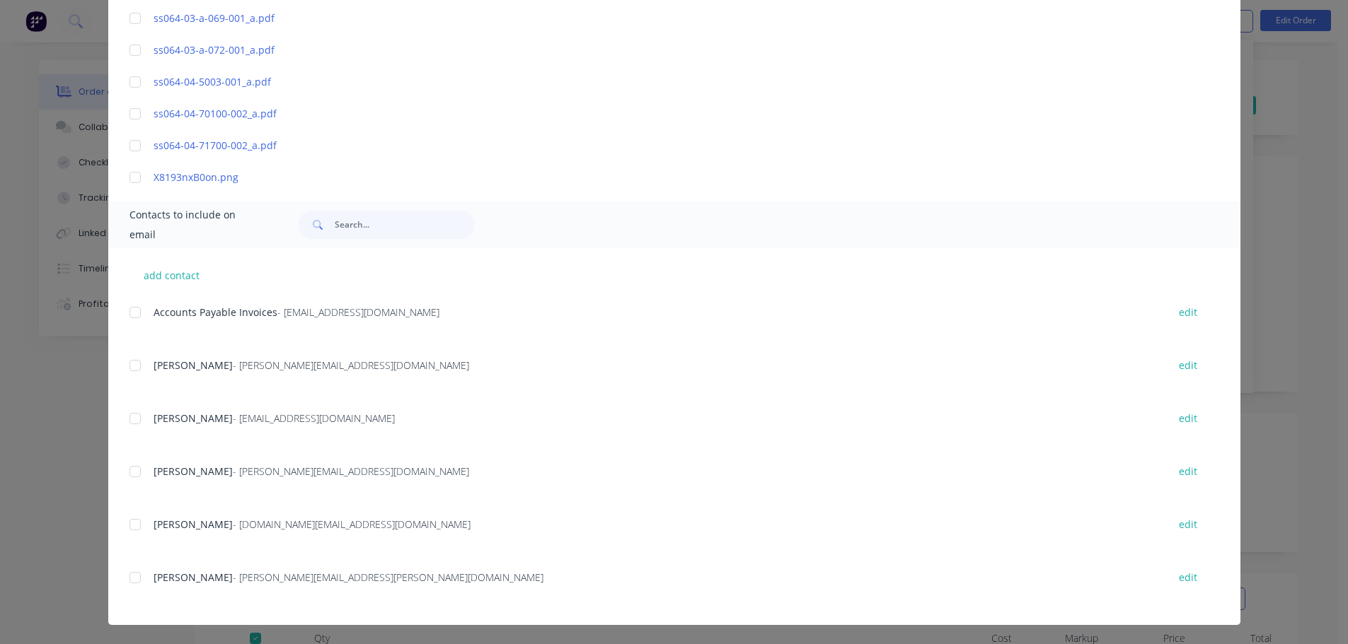
click at [132, 308] on div at bounding box center [135, 313] width 28 height 28
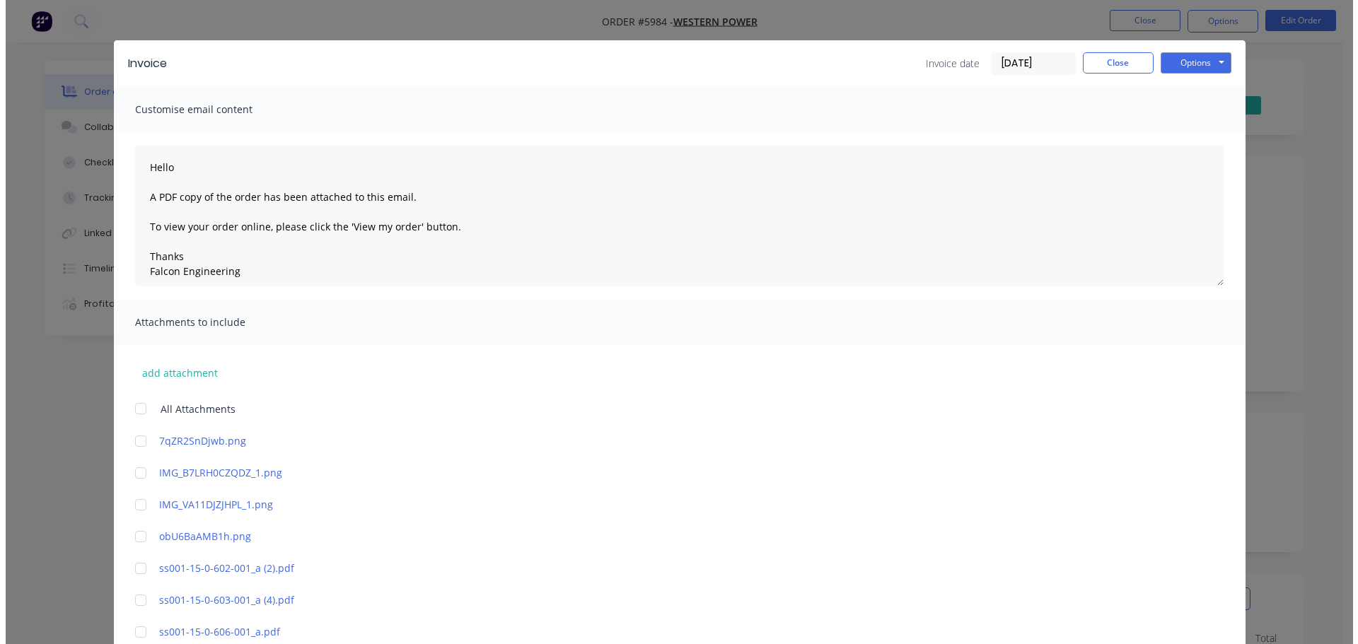
scroll to position [0, 0]
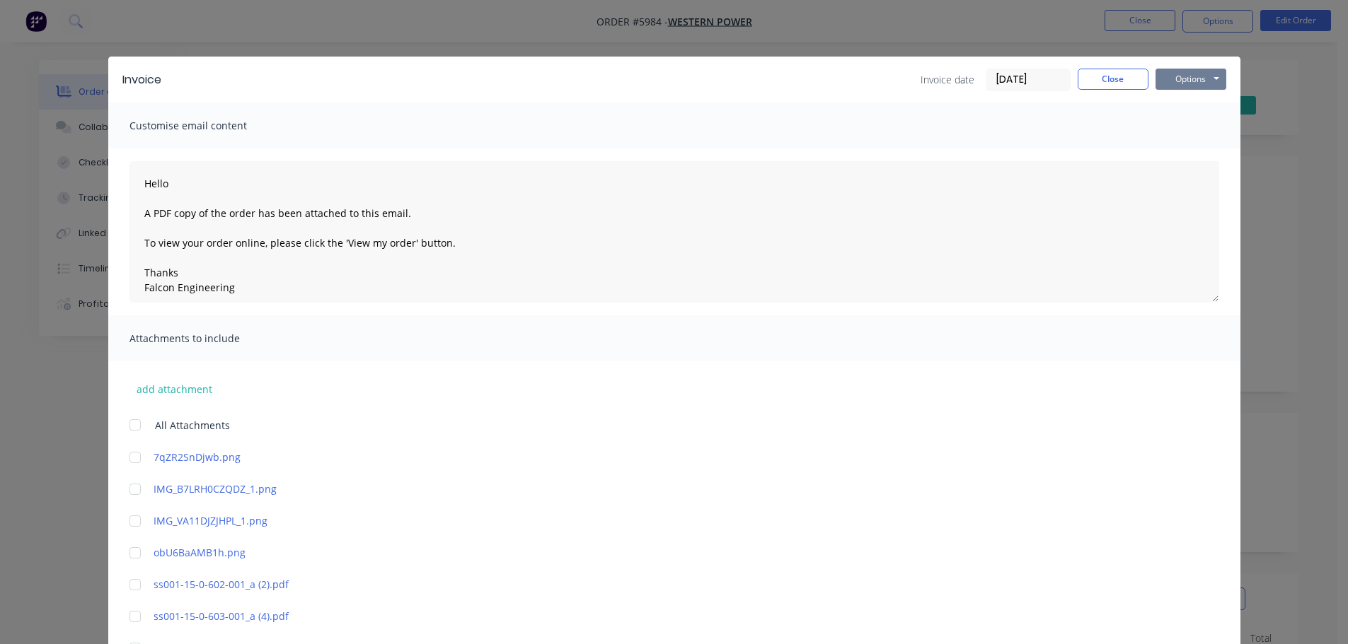
click at [1183, 71] on button "Options" at bounding box center [1190, 79] width 71 height 21
click at [1185, 151] on button "Email" at bounding box center [1200, 150] width 91 height 23
click at [117, 617] on icon "button" at bounding box center [117, 614] width 9 height 13
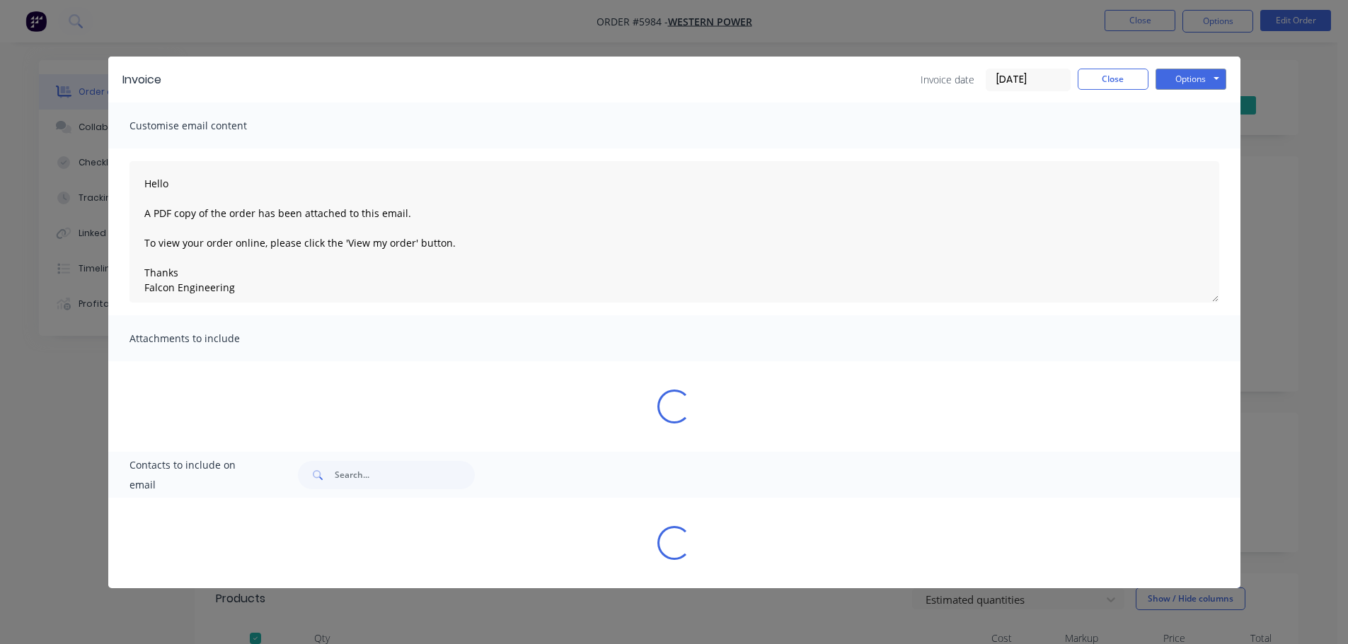
type textarea "Hello A PDF copy of the order has been attached to this email. To view your ord…"
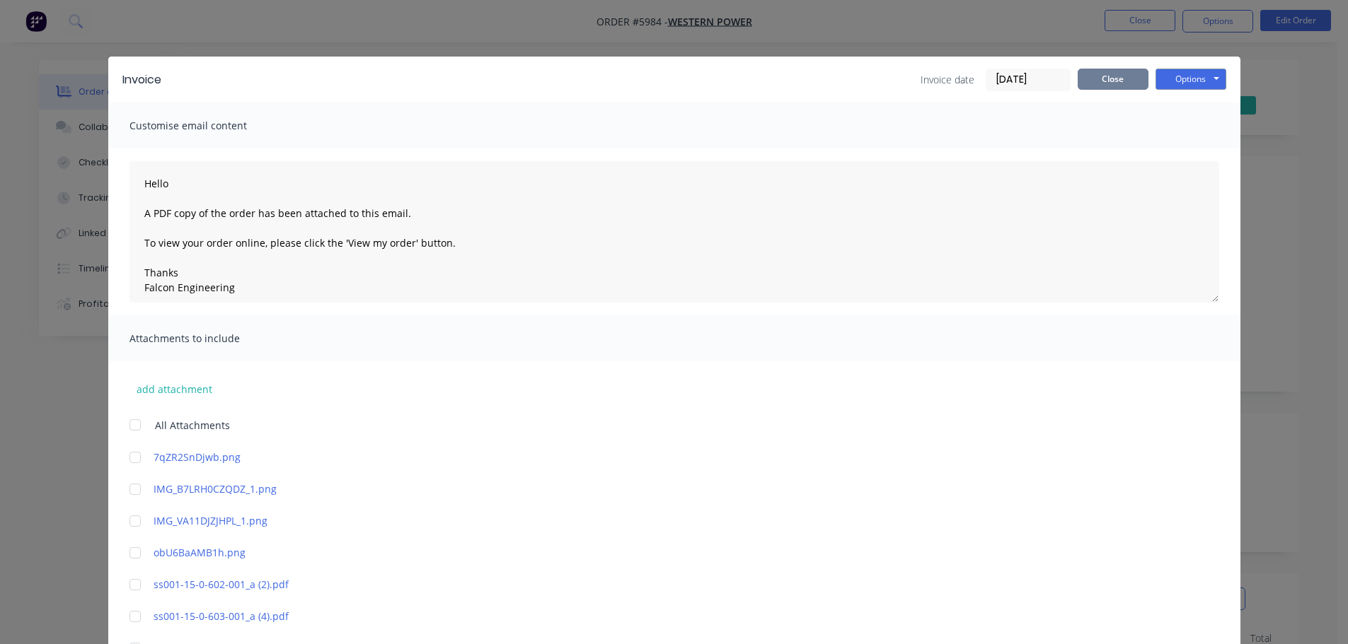
click at [1108, 87] on button "Close" at bounding box center [1112, 79] width 71 height 21
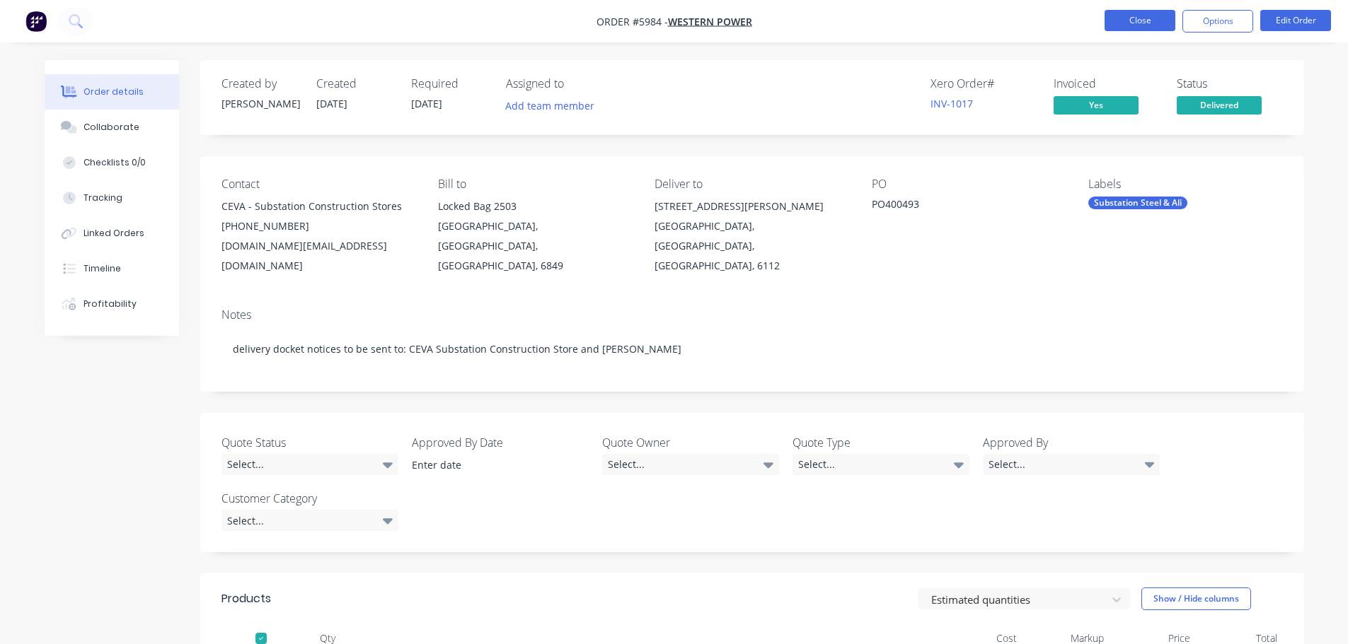
click at [1129, 11] on button "Close" at bounding box center [1139, 20] width 71 height 21
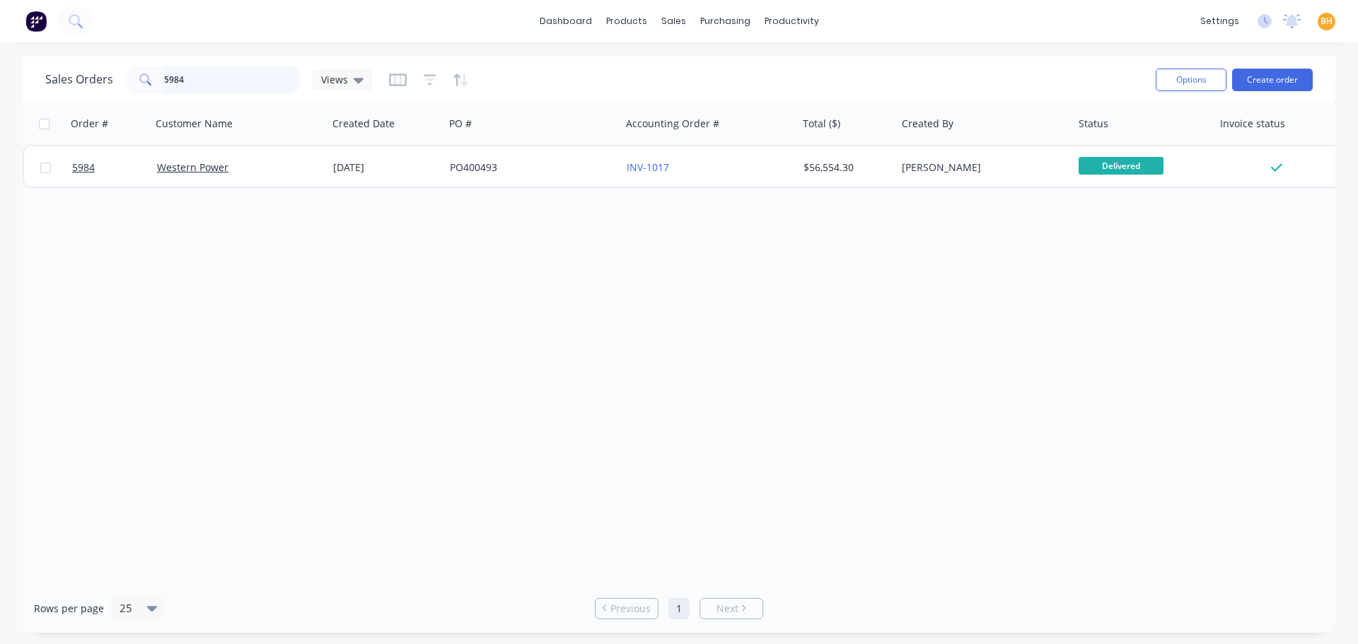
click at [190, 88] on input "5984" at bounding box center [233, 80] width 138 height 28
type input "5"
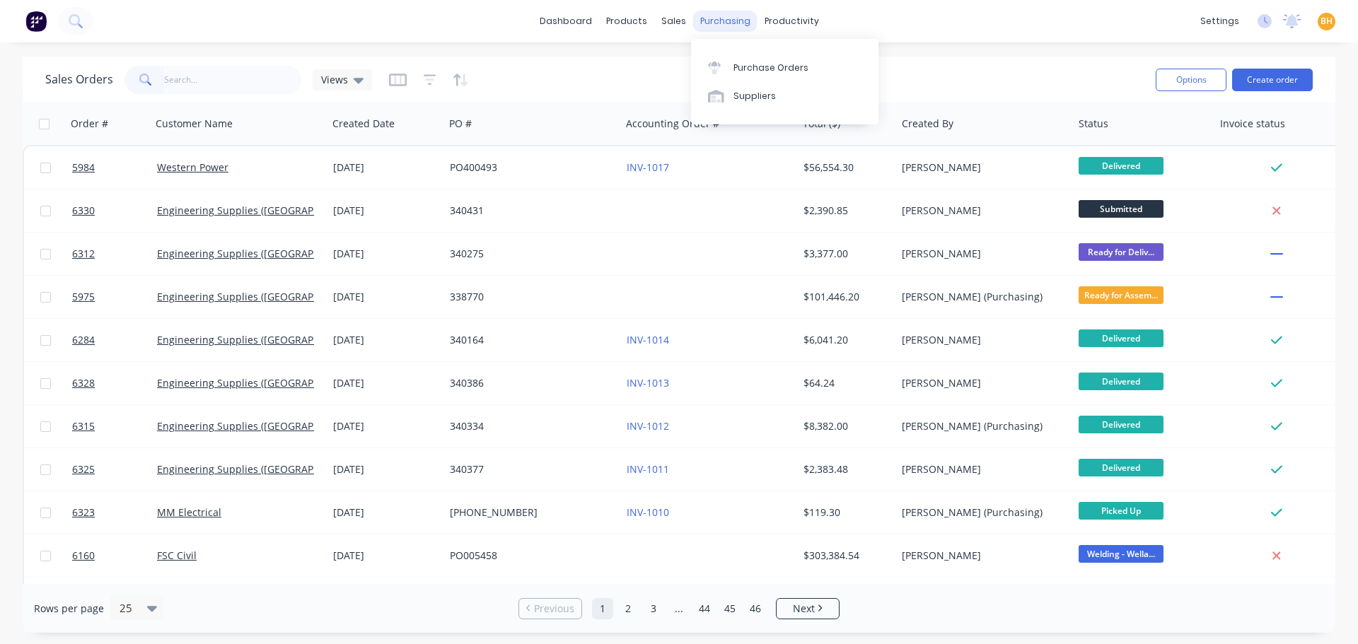
click at [728, 18] on div "purchasing" at bounding box center [725, 21] width 64 height 21
click at [750, 65] on div "Purchase Orders" at bounding box center [771, 68] width 75 height 13
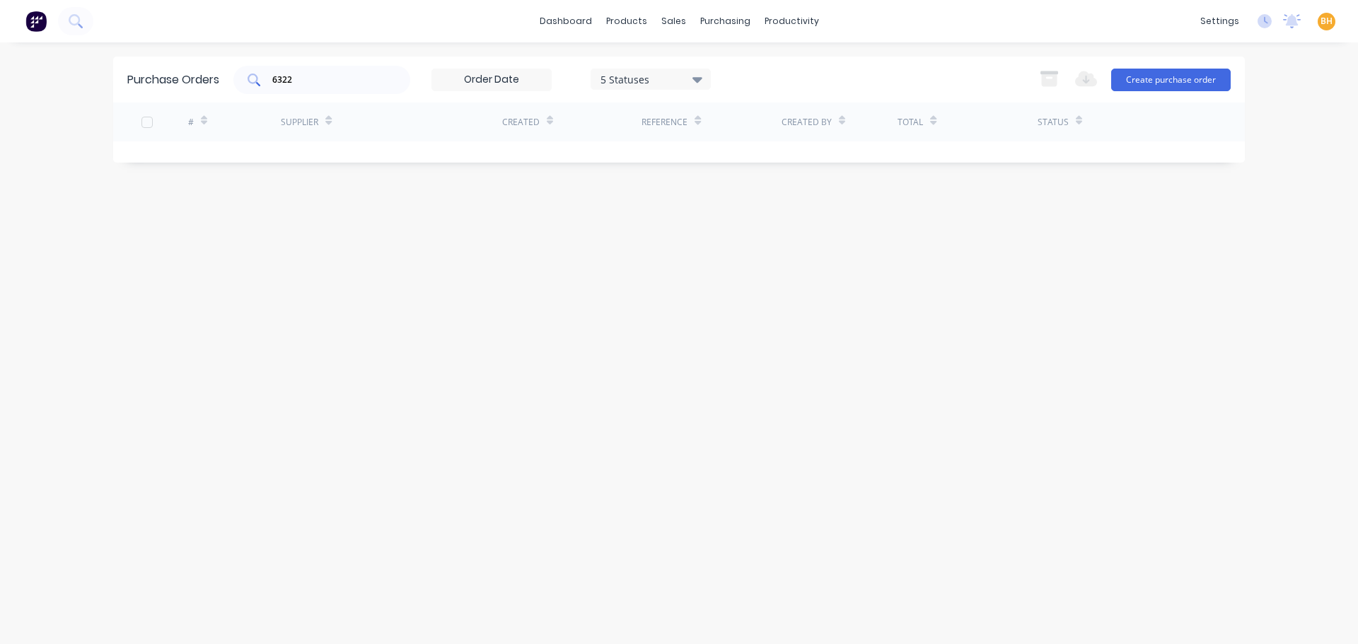
click at [311, 80] on input "6322" at bounding box center [329, 80] width 117 height 14
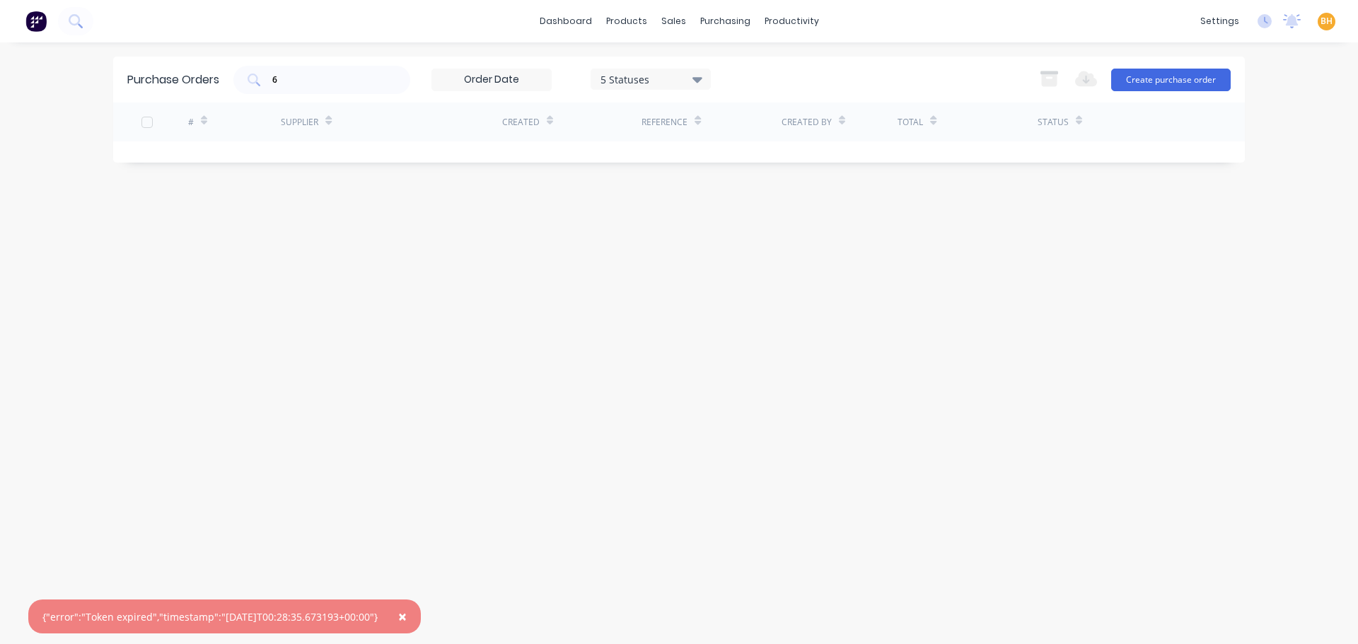
click at [407, 613] on span "×" at bounding box center [402, 617] width 8 height 20
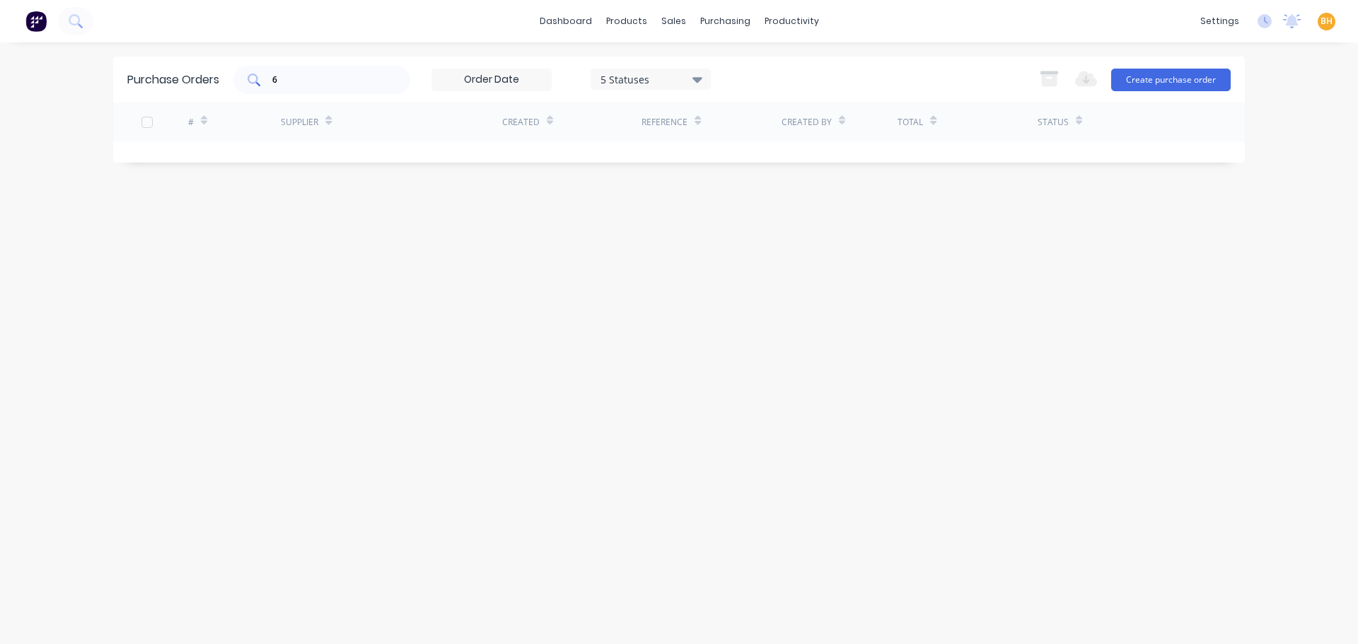
click at [287, 80] on input "6" at bounding box center [329, 80] width 117 height 14
type input "6692"
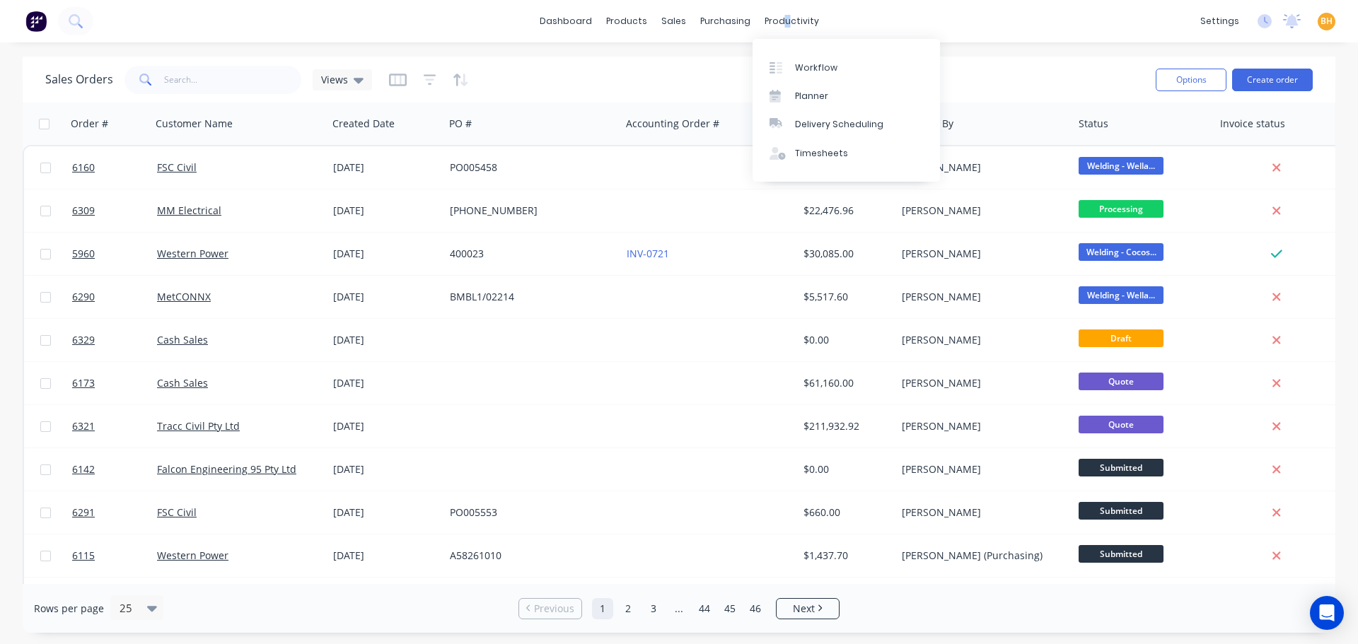
drag, startPoint x: 782, startPoint y: 23, endPoint x: 787, endPoint y: 35, distance: 13.3
click at [783, 23] on div "productivity" at bounding box center [792, 21] width 69 height 21
click at [802, 60] on link "Workflow" at bounding box center [846, 67] width 187 height 28
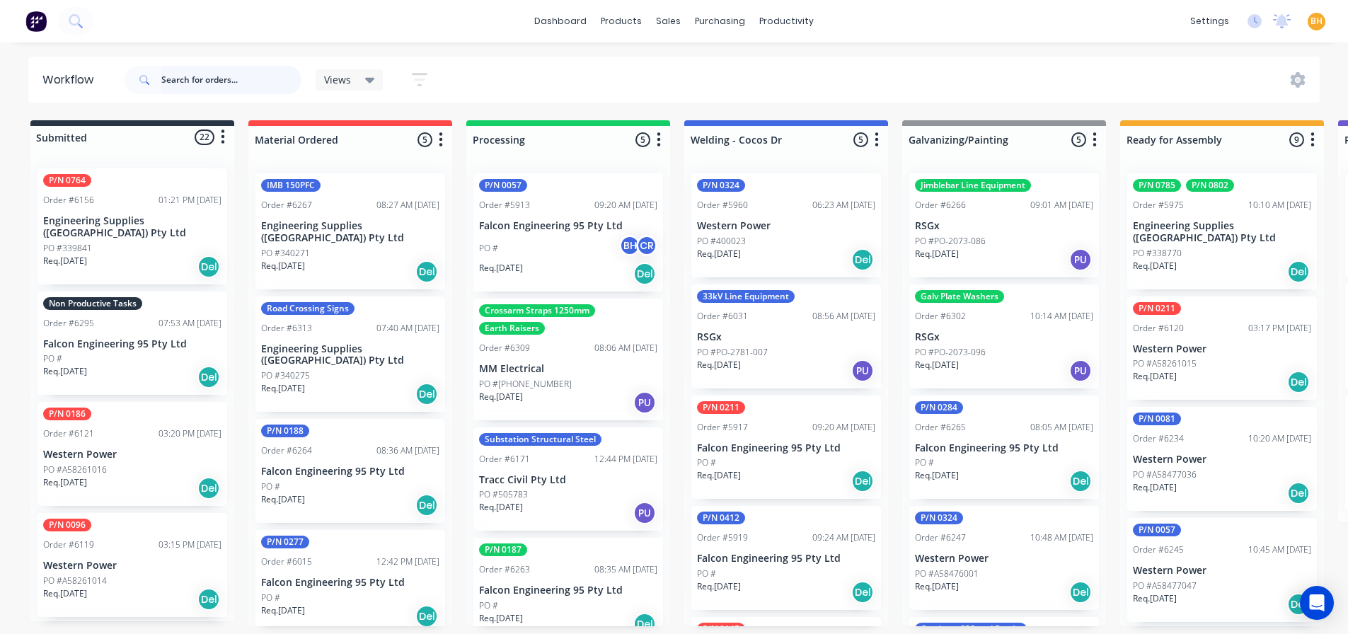
click at [191, 81] on input "text" at bounding box center [231, 80] width 140 height 28
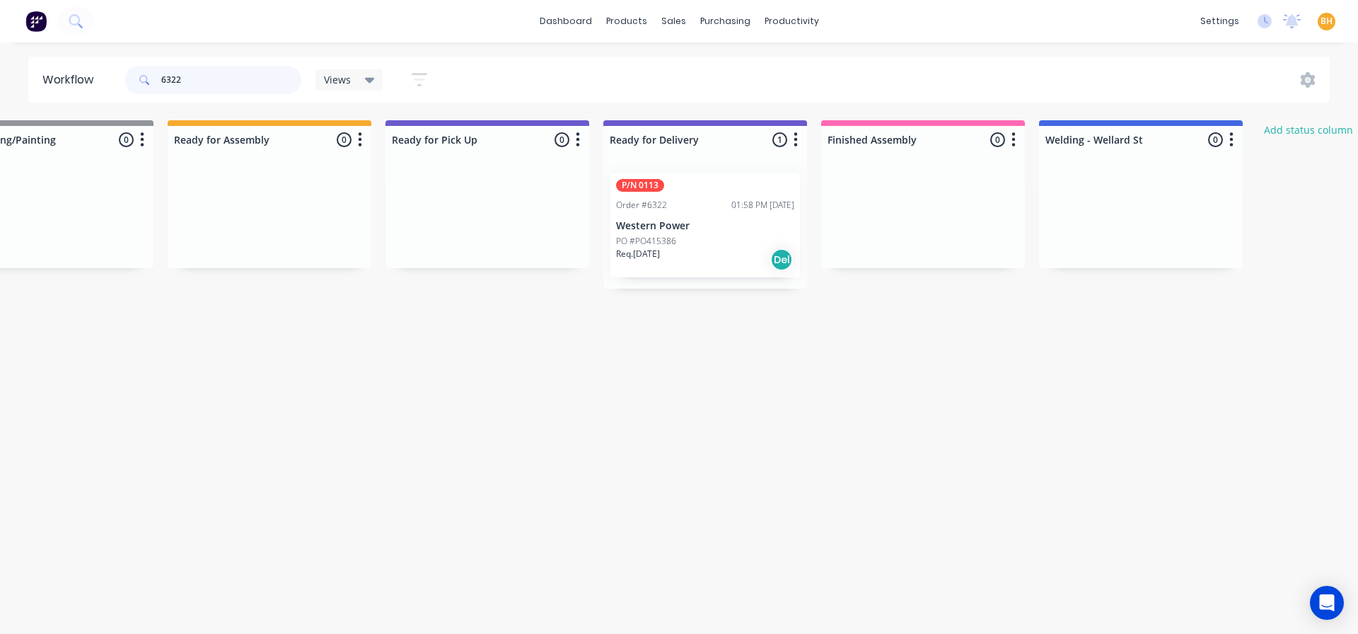
scroll to position [0, 954]
click at [186, 83] on input "6322" at bounding box center [231, 80] width 140 height 28
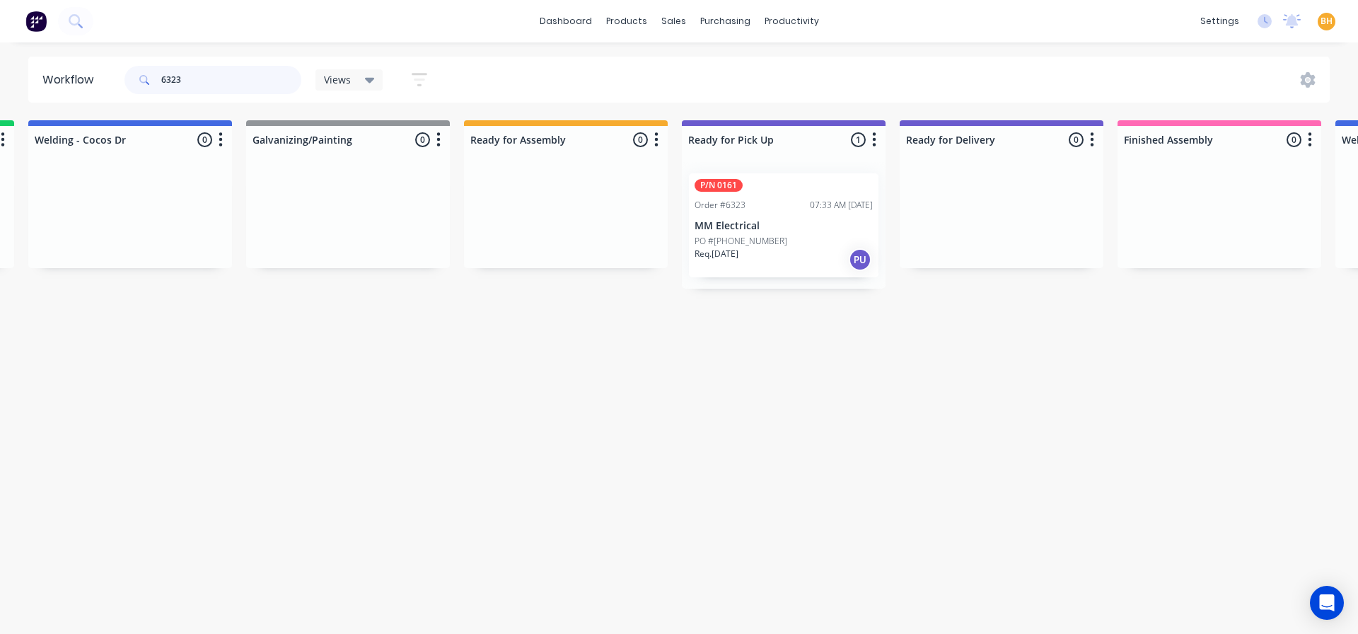
scroll to position [0, 712]
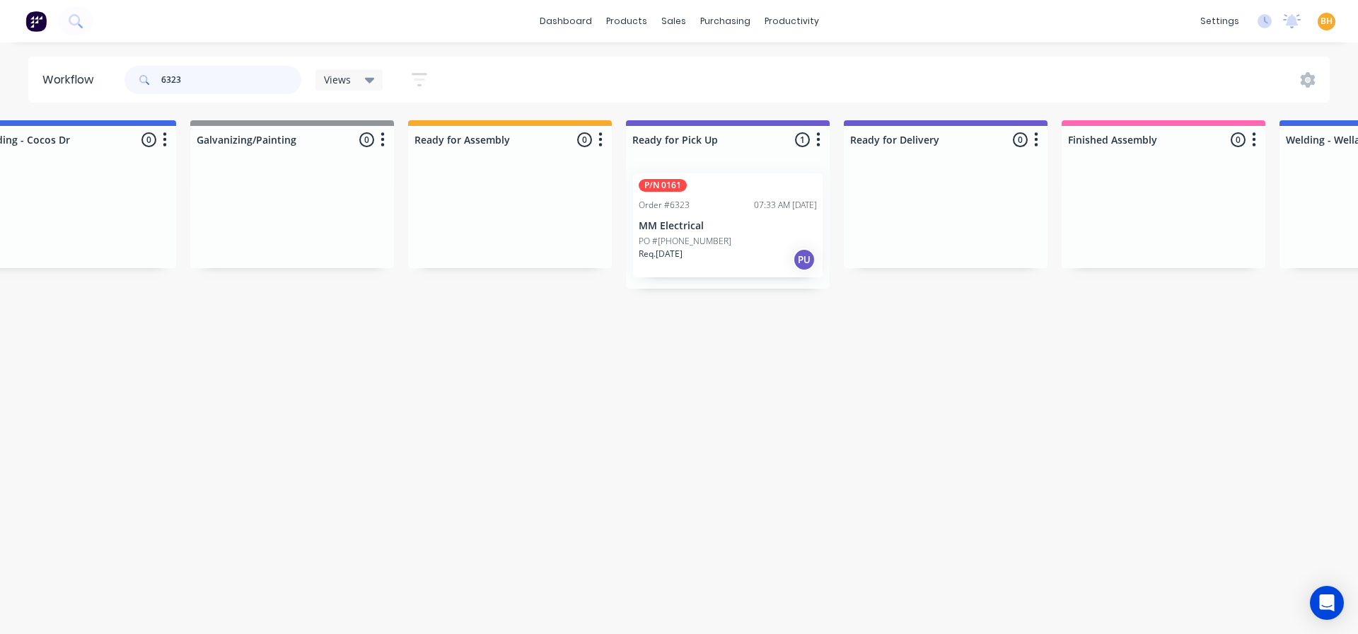
click at [205, 86] on input "6323" at bounding box center [231, 80] width 140 height 28
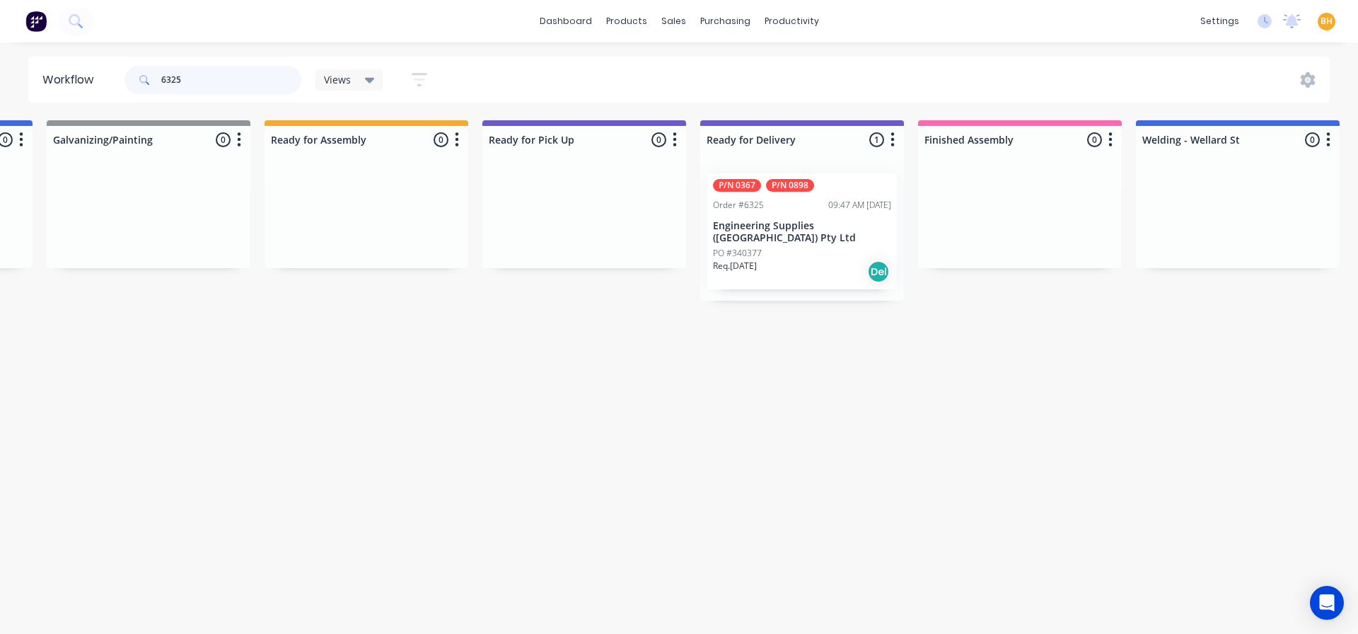
scroll to position [0, 853]
click at [188, 85] on input "6325" at bounding box center [231, 80] width 140 height 28
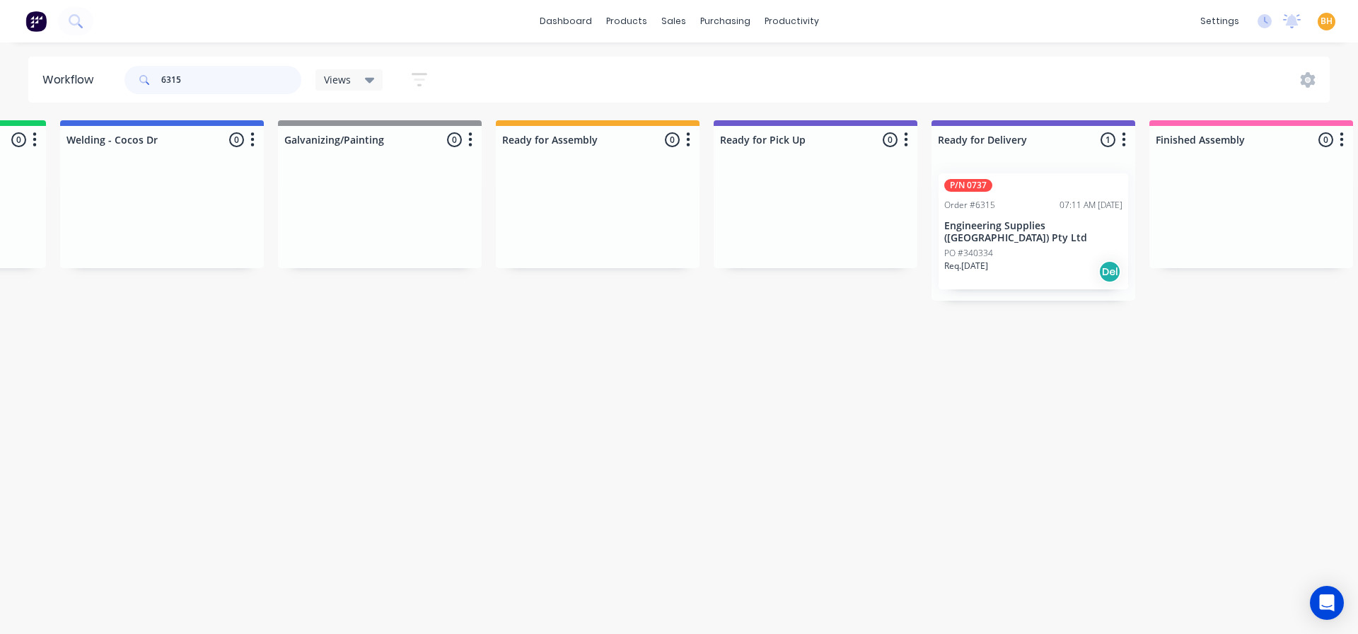
scroll to position [0, 625]
click at [204, 91] on input "6315" at bounding box center [231, 80] width 140 height 28
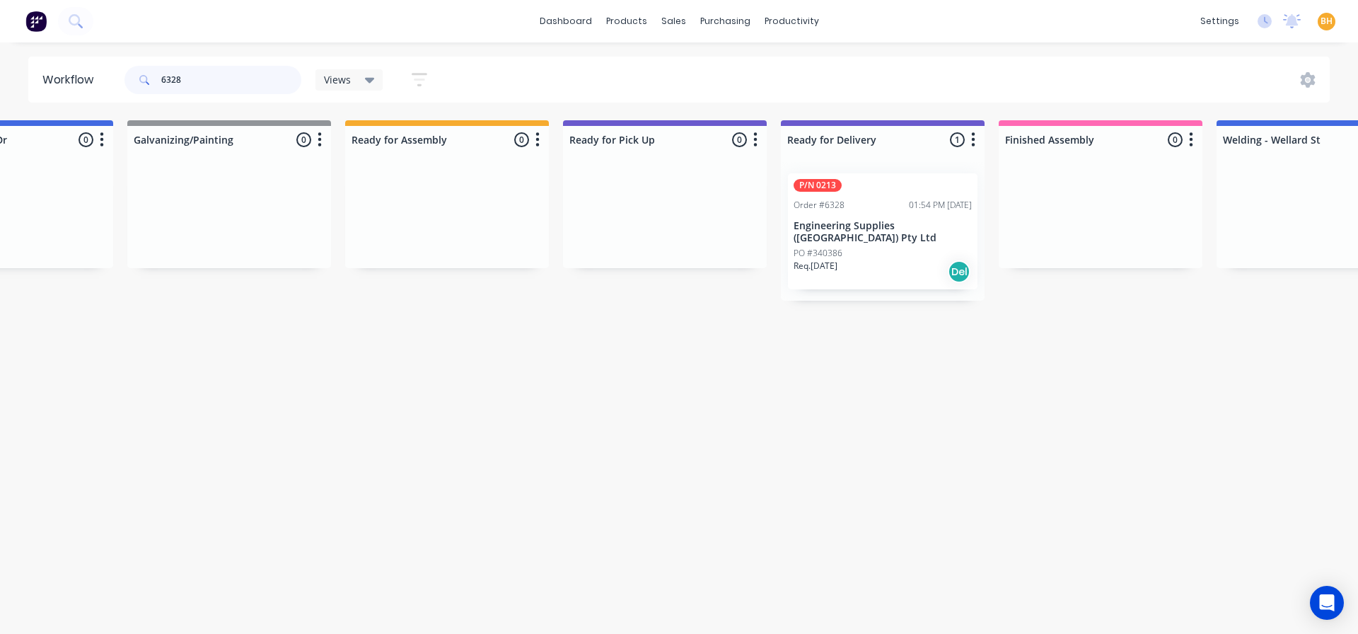
scroll to position [0, 822]
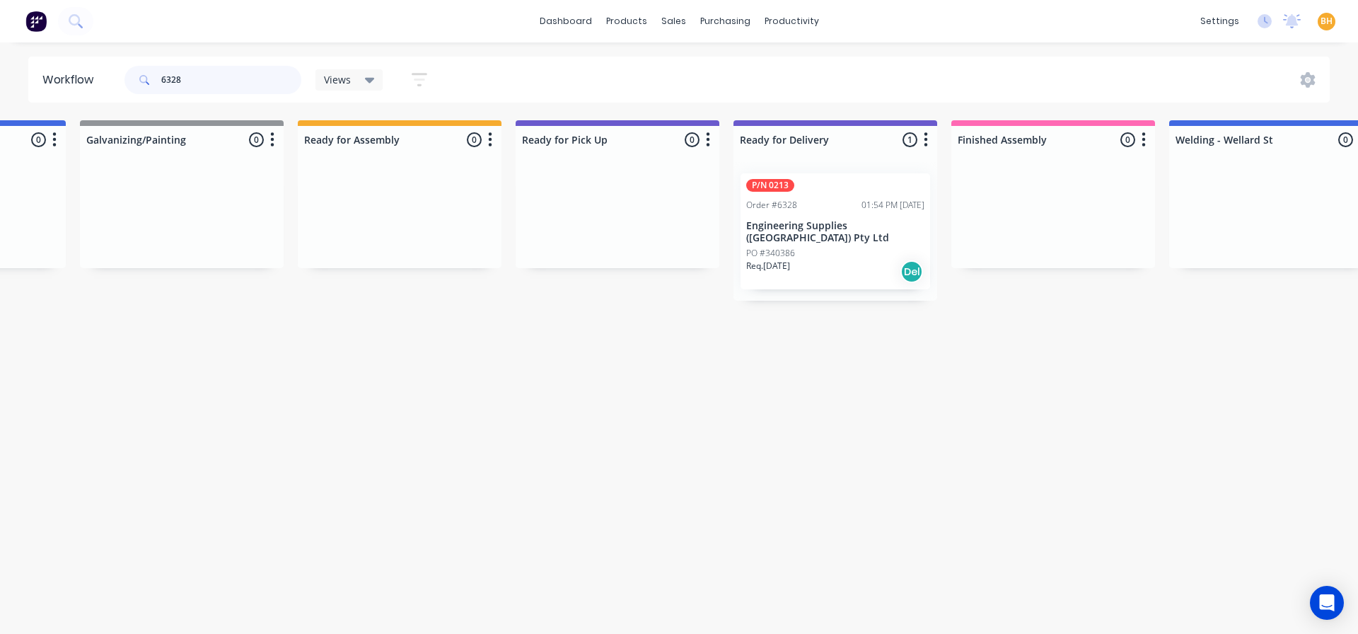
click at [222, 79] on input "6328" at bounding box center [231, 80] width 140 height 28
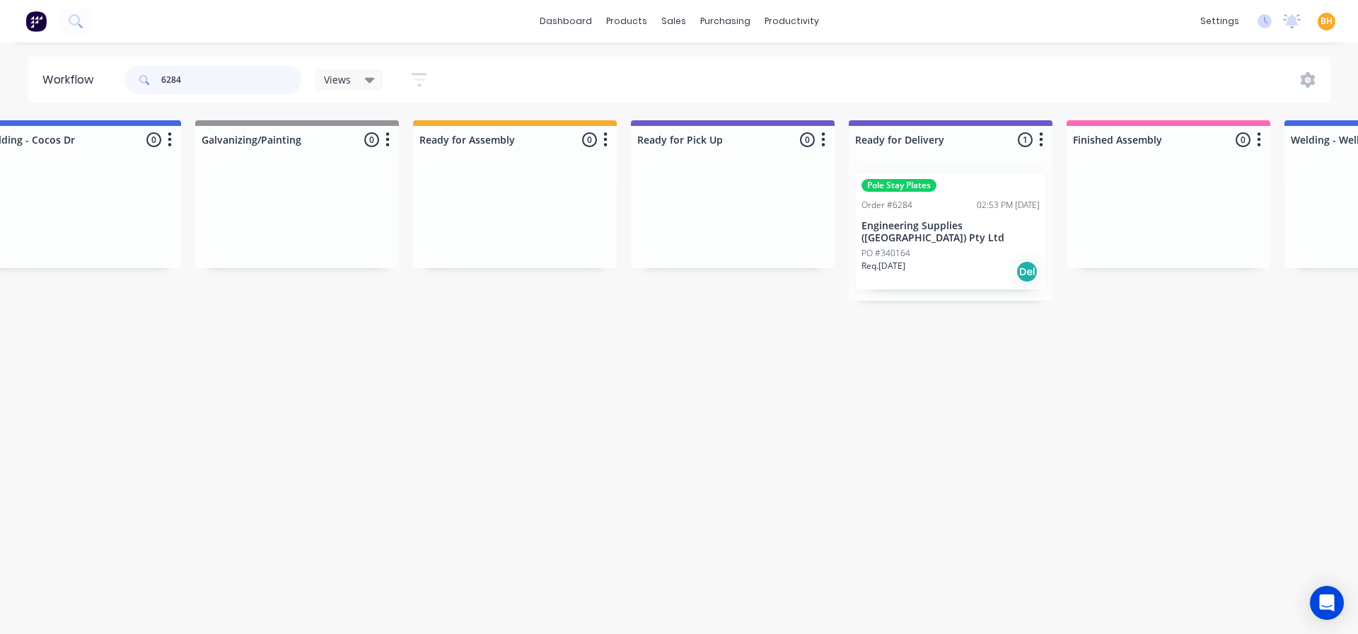
scroll to position [0, 713]
click at [245, 76] on input "6284" at bounding box center [231, 80] width 140 height 28
type input "6"
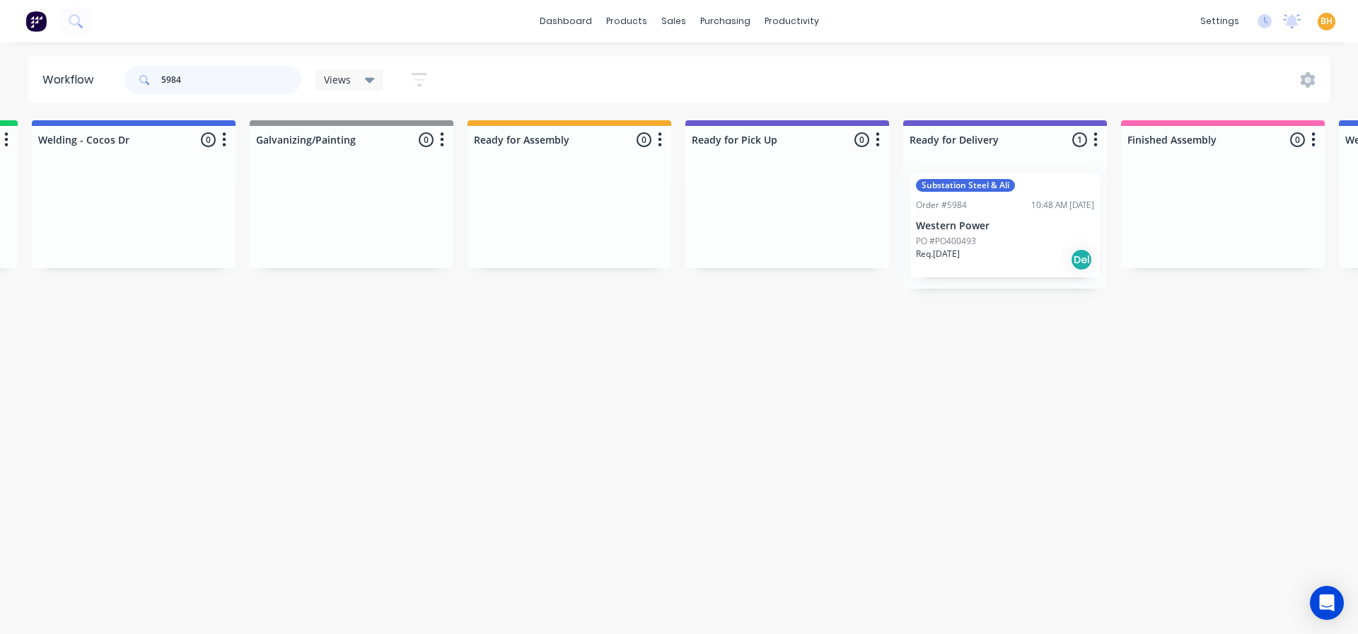
scroll to position [0, 675]
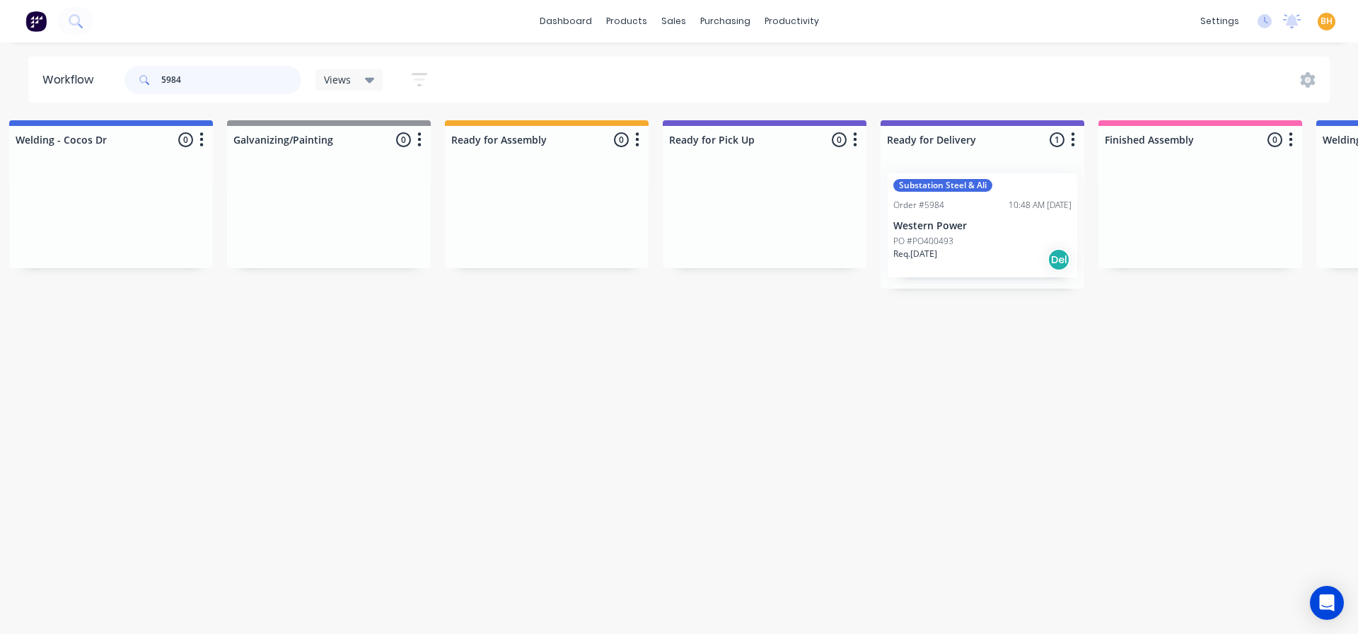
type input "5984"
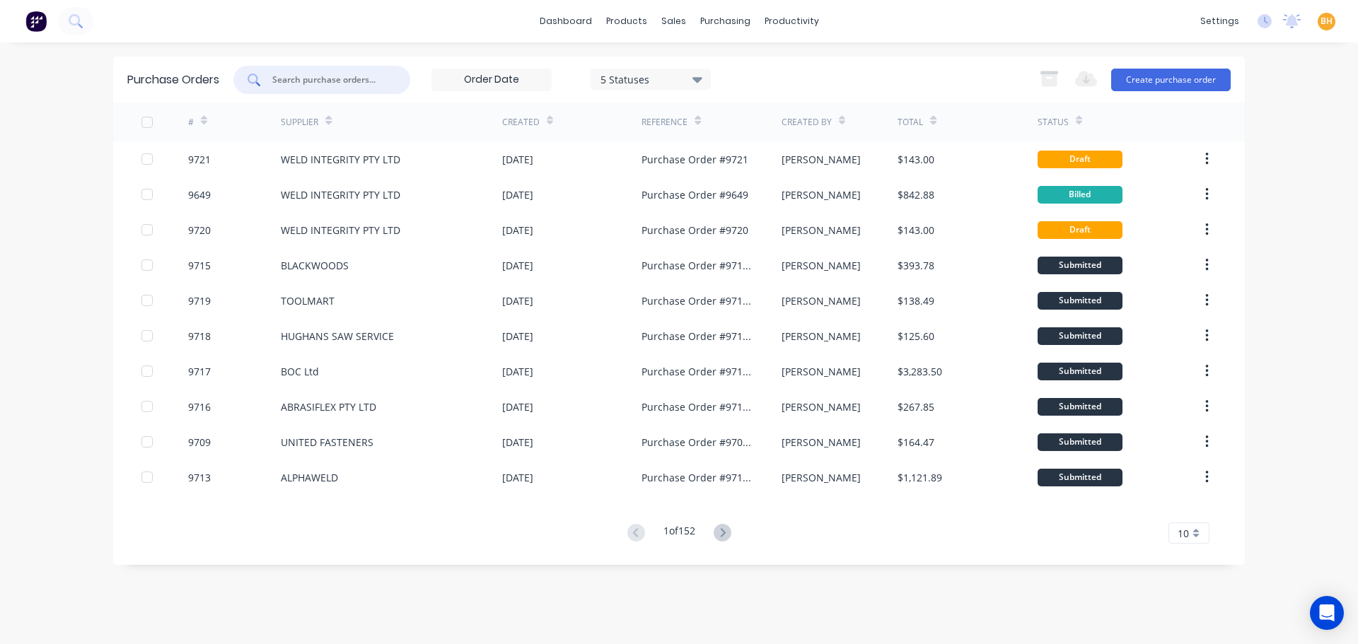
click at [313, 83] on input "text" at bounding box center [329, 80] width 117 height 14
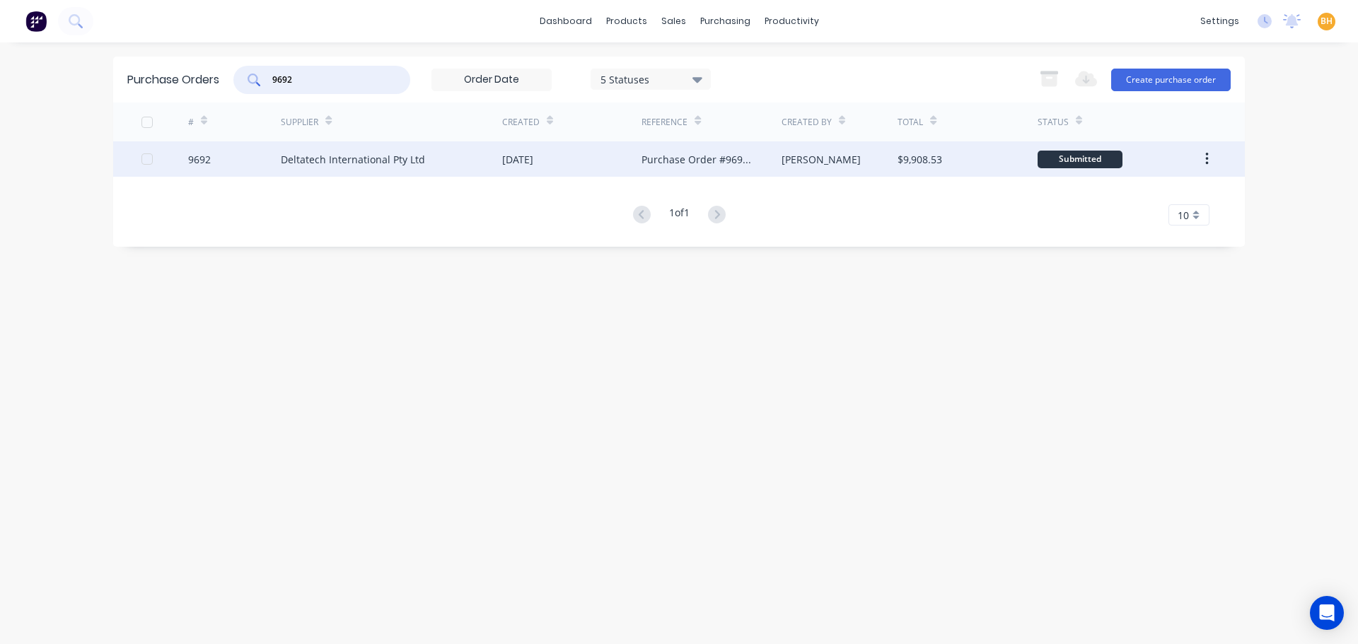
type input "9692"
click at [299, 153] on div "Deltatech International Pty Ltd" at bounding box center [353, 159] width 144 height 15
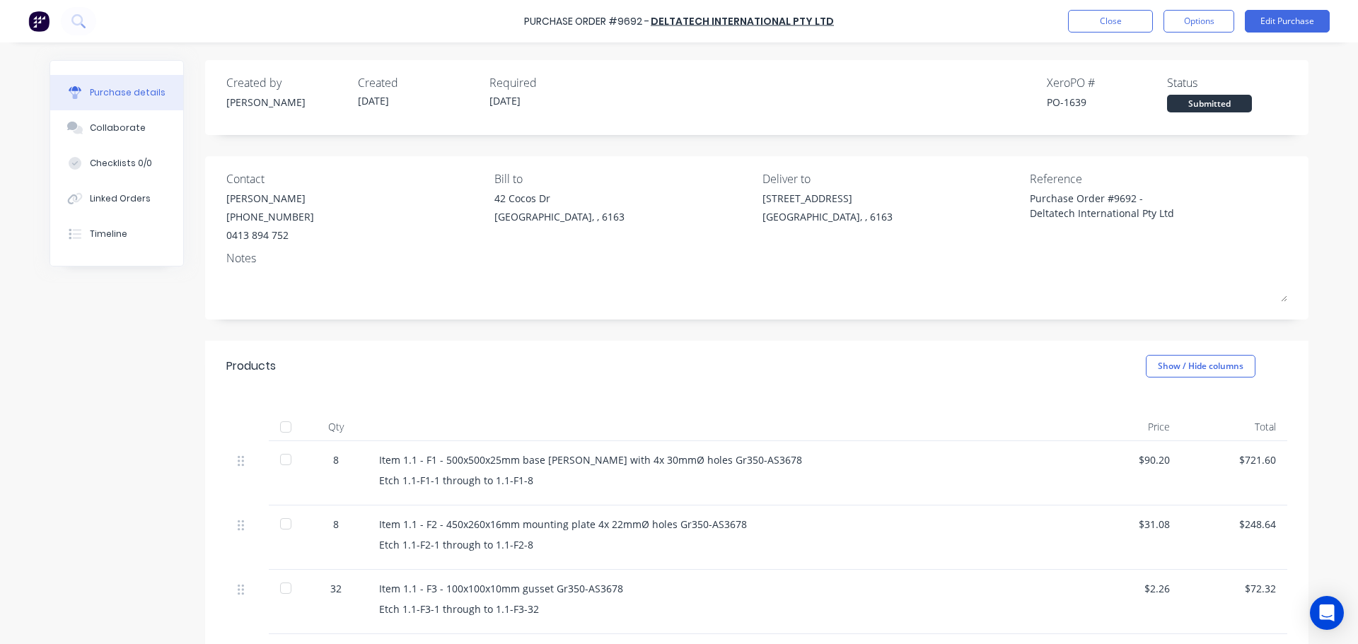
type textarea "x"
click at [917, 105] on div "Created by Bevan Created 19/09/25 Required 25/09/25 Xero PO # PO-1639 Status Su…" at bounding box center [756, 93] width 1061 height 38
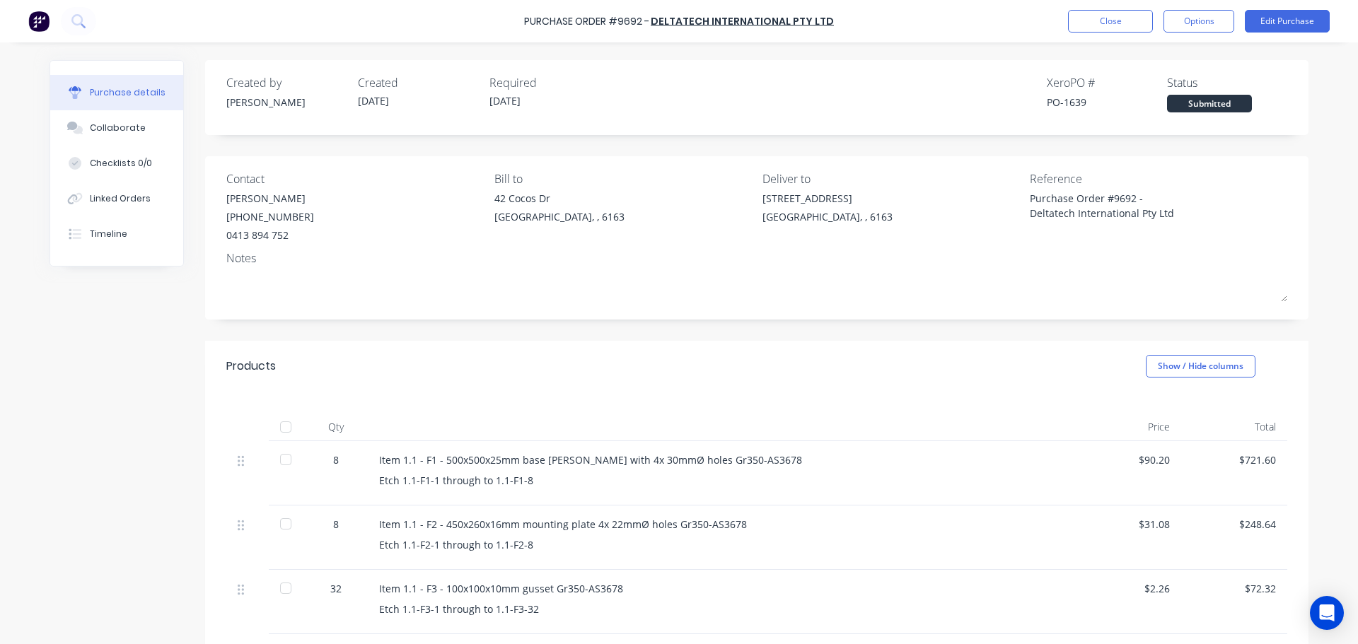
click at [926, 0] on html "Purchase Order #9692 - Deltatech International Pty Ltd Close Options Edit Purch…" at bounding box center [679, 322] width 1358 height 644
click at [29, 433] on div "Purchase Order #9692 - Deltatech International Pty Ltd Close Options Edit Purch…" at bounding box center [679, 322] width 1358 height 644
click at [1096, 18] on button "Close" at bounding box center [1110, 21] width 85 height 23
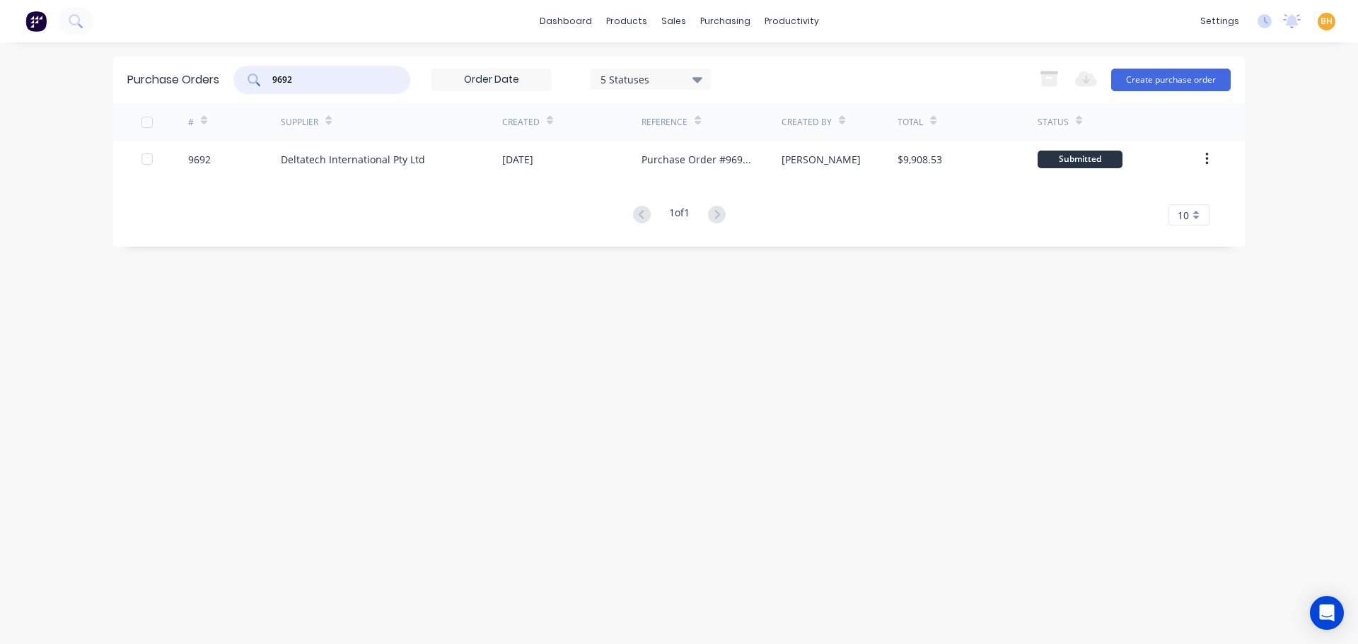
click at [328, 81] on input "9692" at bounding box center [329, 80] width 117 height 14
type input "9"
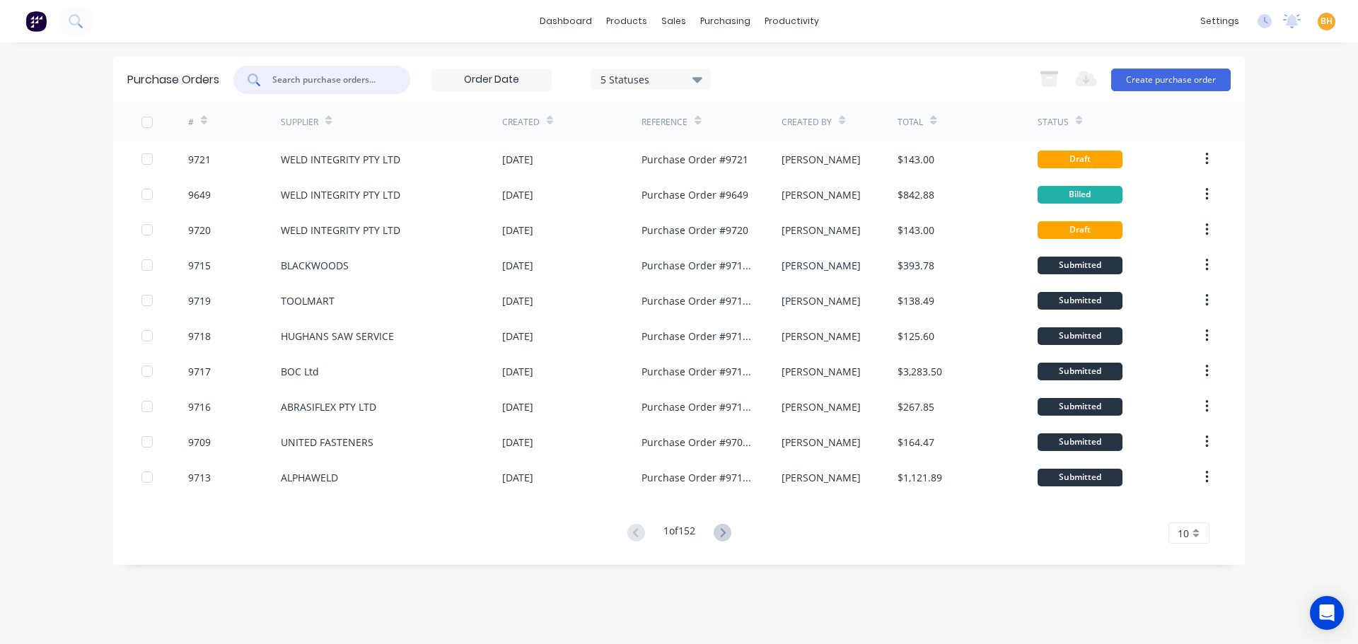
click at [308, 81] on input "text" at bounding box center [329, 80] width 117 height 14
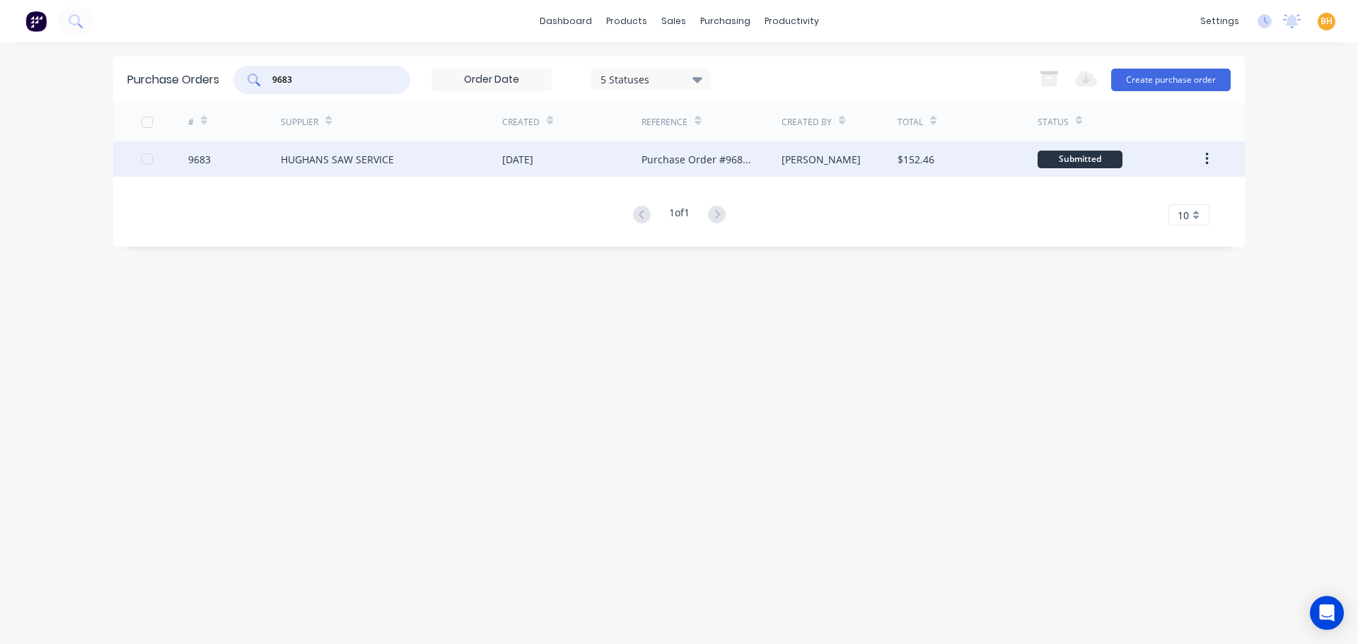
type input "9683"
click at [331, 157] on div "HUGHANS SAW SERVICE" at bounding box center [337, 159] width 113 height 15
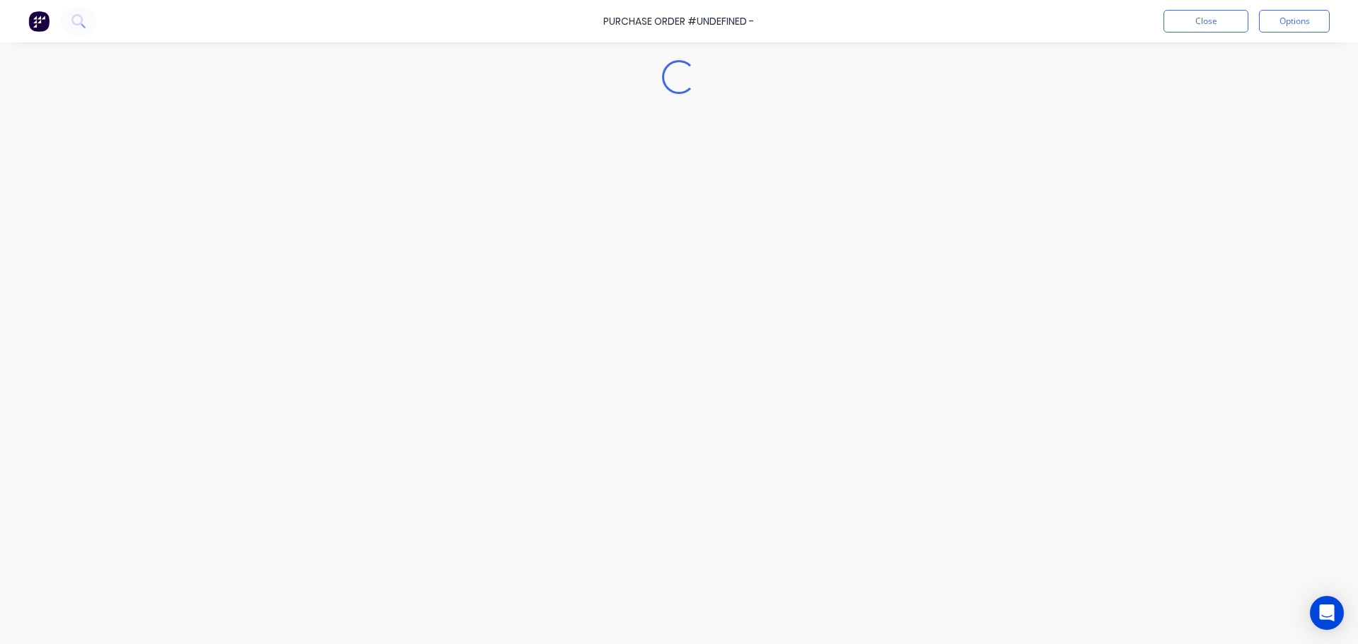
type textarea "x"
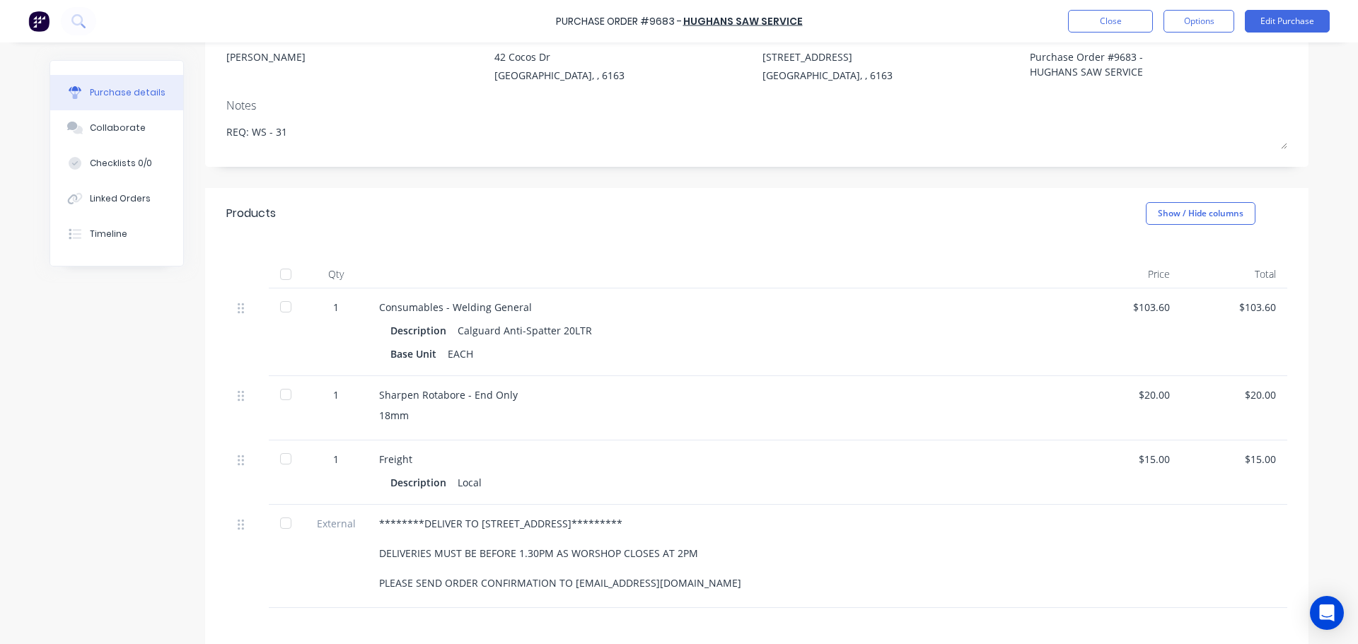
scroll to position [71, 0]
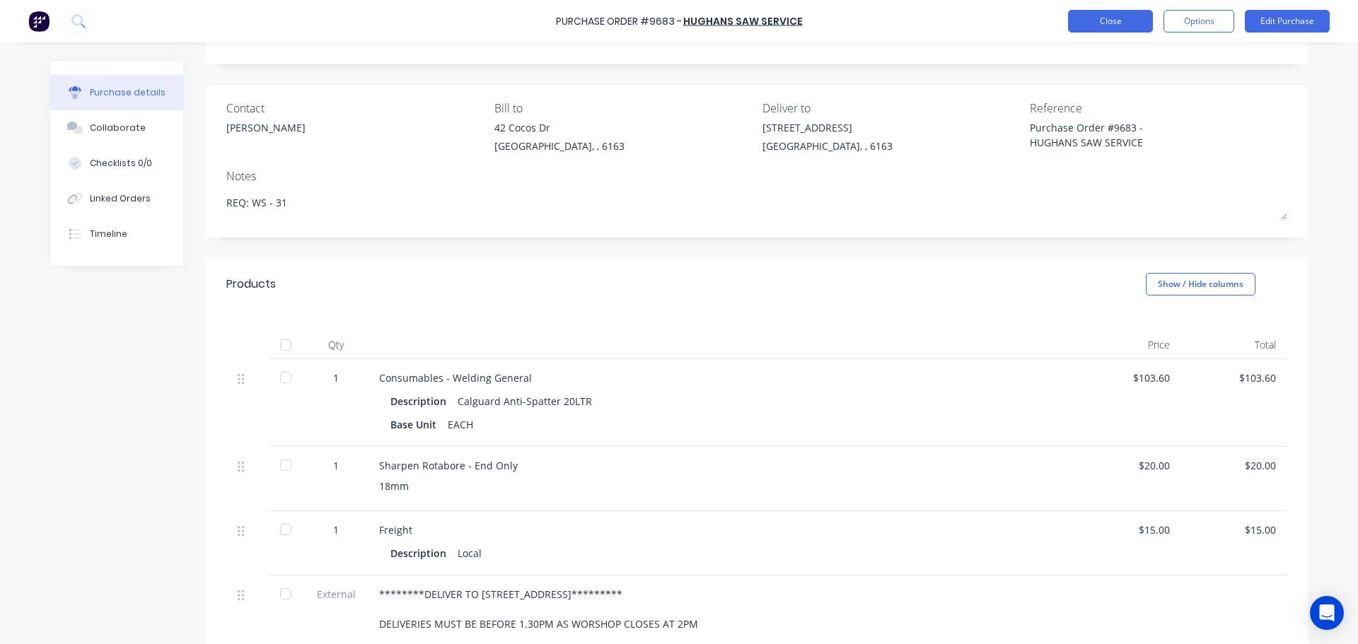
click at [1083, 15] on button "Close" at bounding box center [1110, 21] width 85 height 23
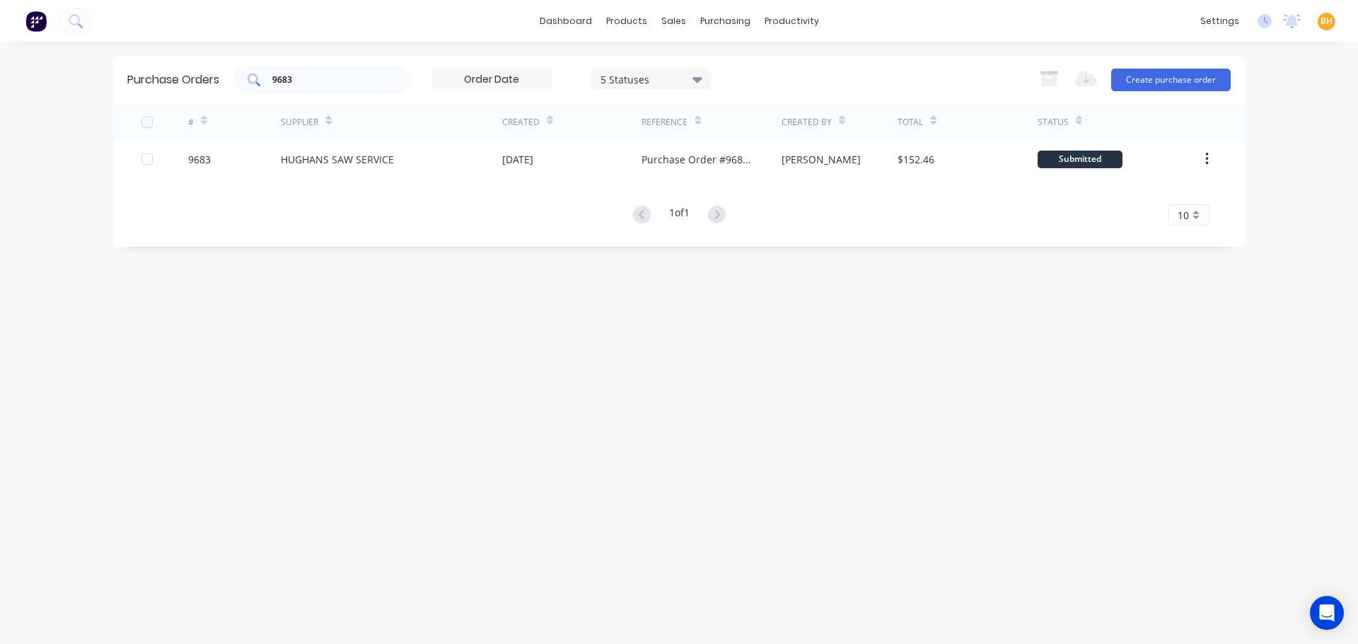
click at [345, 88] on div "9683" at bounding box center [321, 80] width 177 height 28
type input "9"
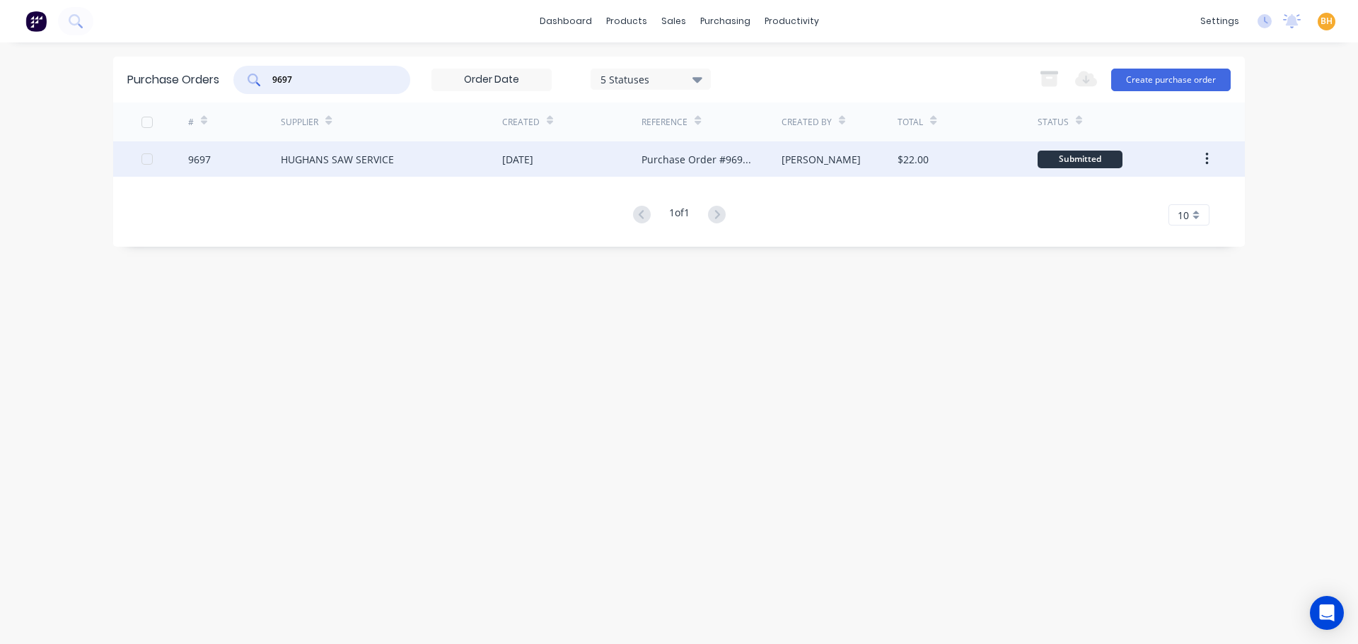
type input "9697"
click at [328, 172] on div "HUGHANS SAW SERVICE" at bounding box center [391, 158] width 221 height 35
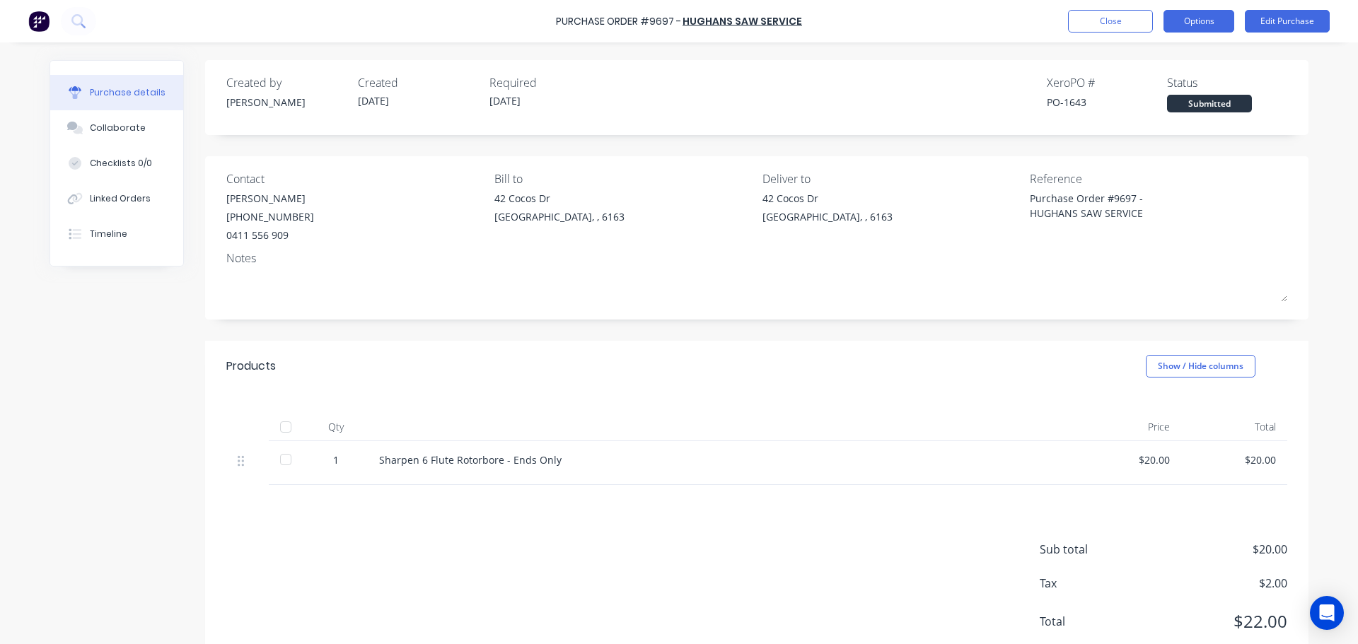
click at [1199, 18] on button "Options" at bounding box center [1199, 21] width 71 height 23
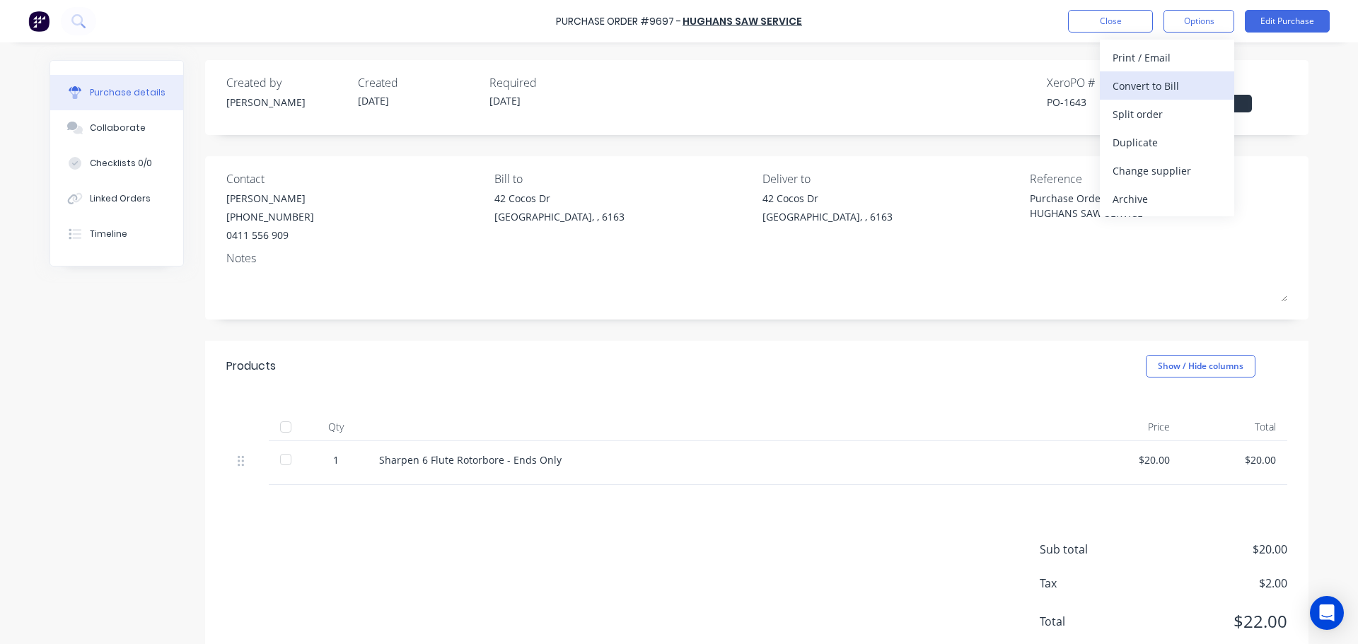
click at [1153, 81] on div "Convert to Bill" at bounding box center [1167, 86] width 109 height 21
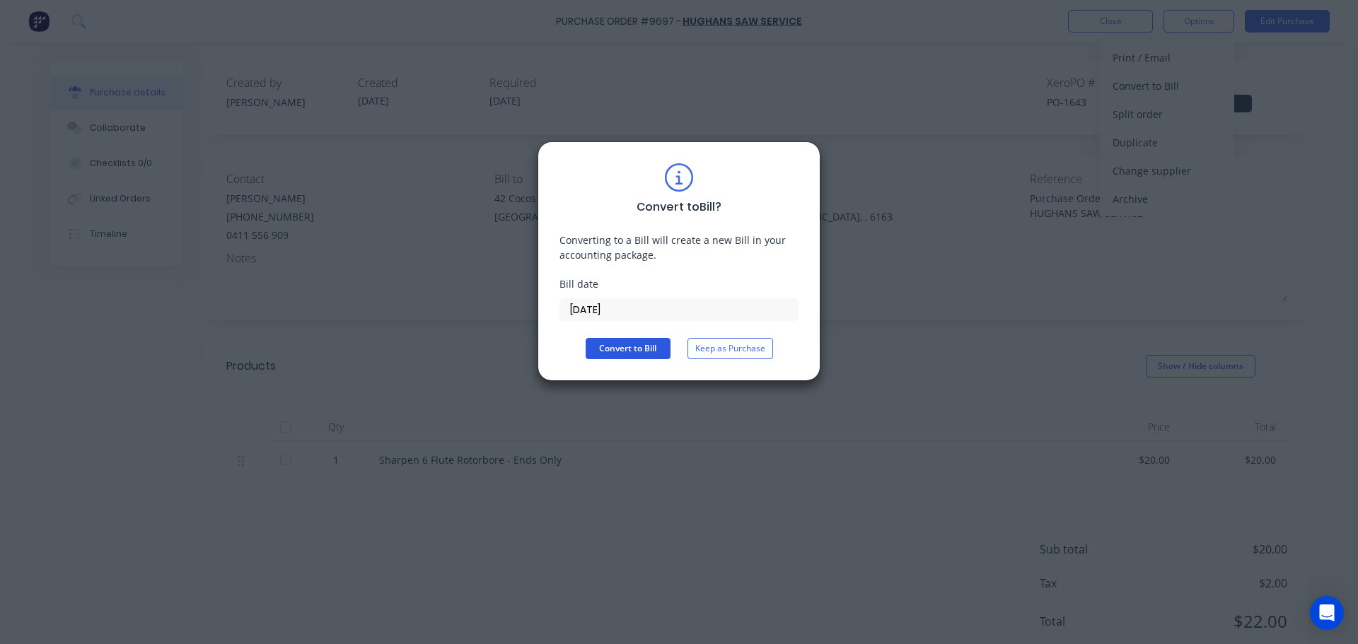
click at [613, 346] on button "Convert to Bill" at bounding box center [628, 348] width 85 height 21
type textarea "x"
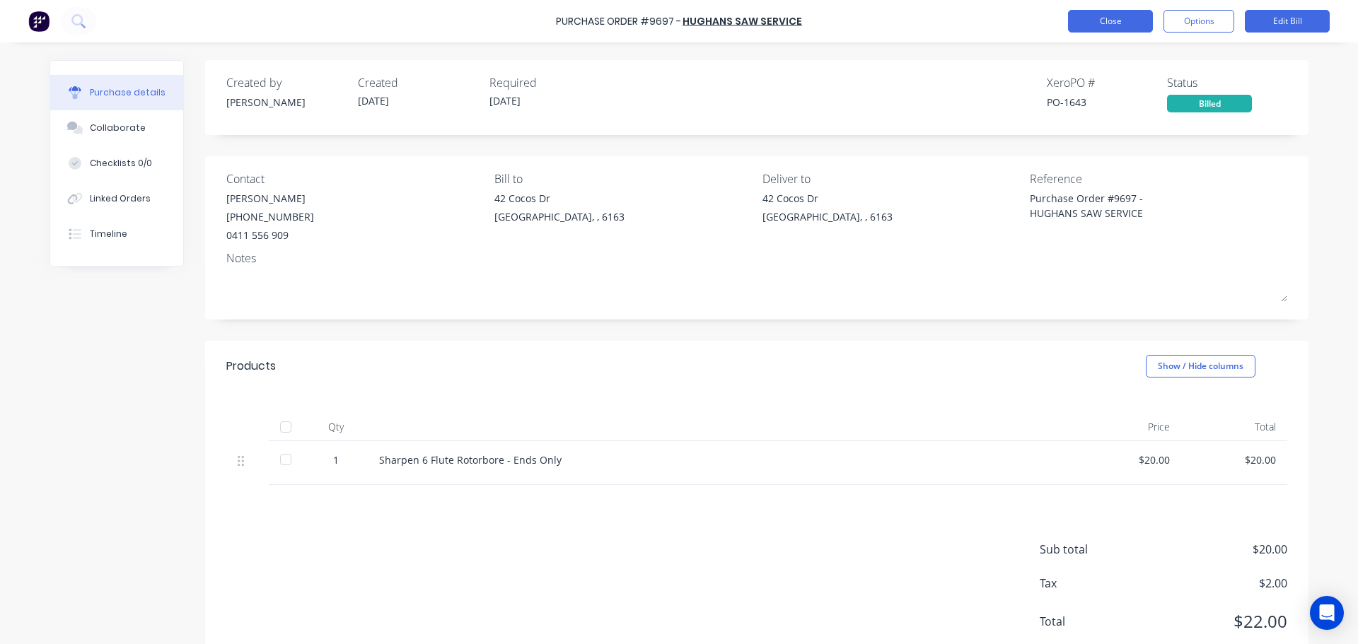
click at [1103, 25] on button "Close" at bounding box center [1110, 21] width 85 height 23
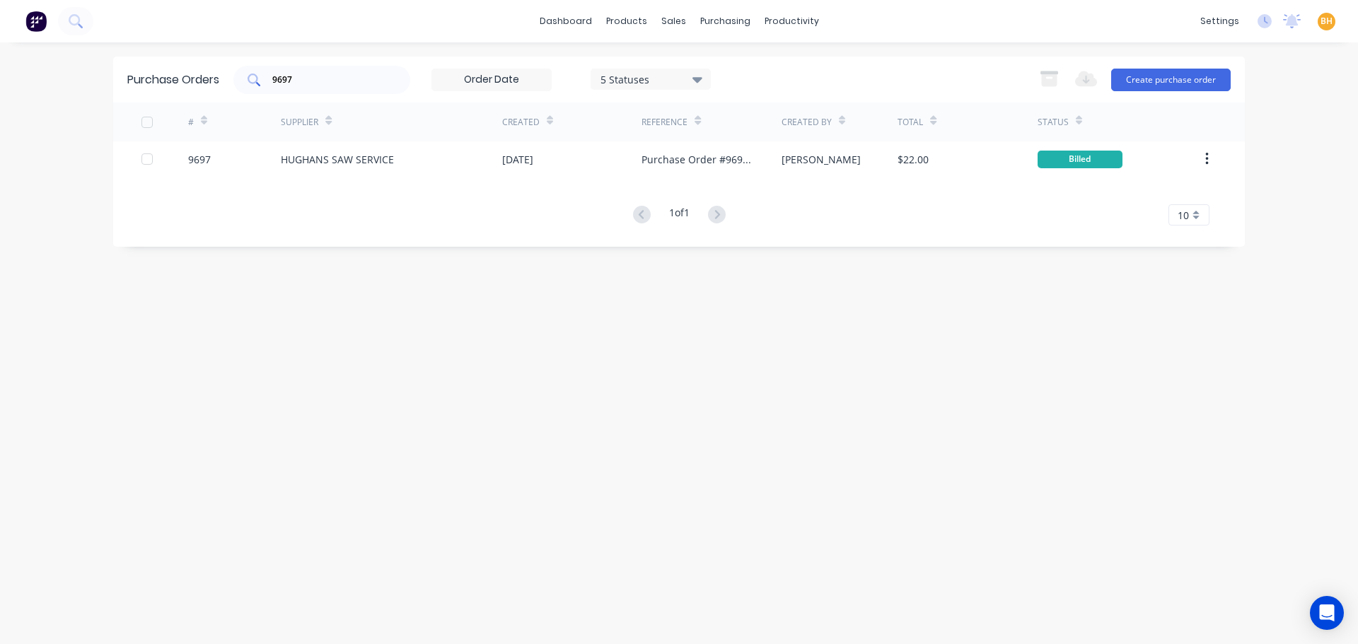
click at [311, 81] on input "9697" at bounding box center [329, 80] width 117 height 14
type input "9"
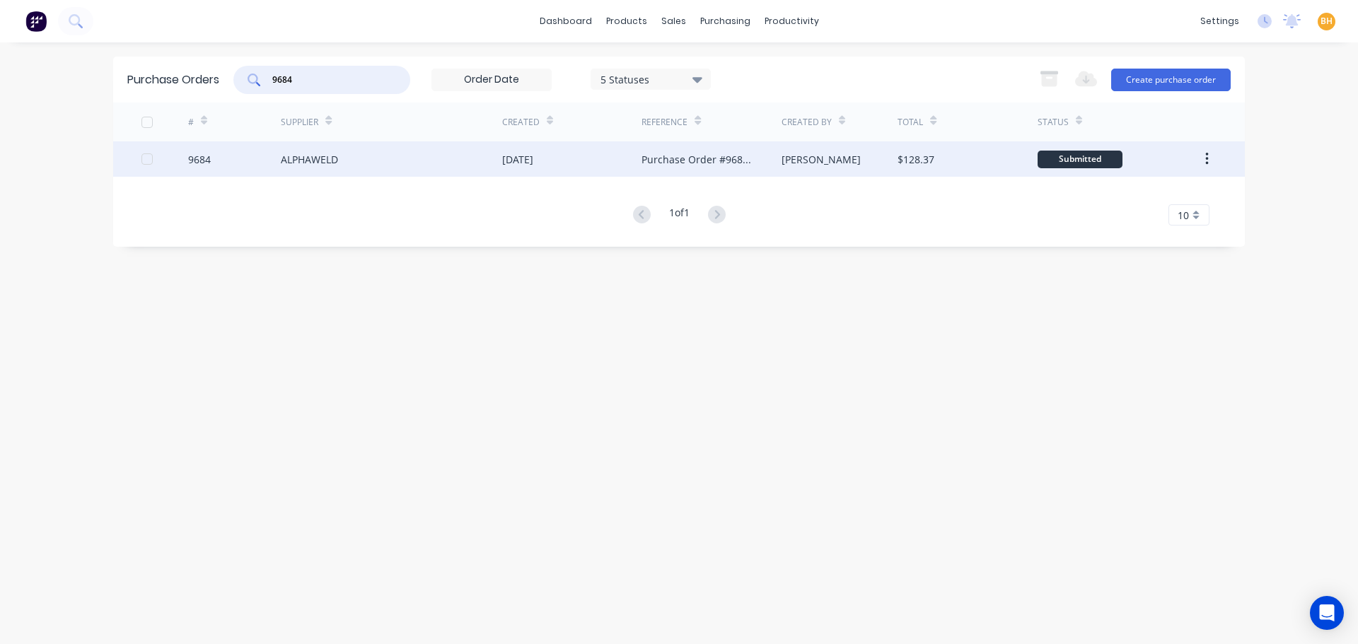
type input "9684"
click at [294, 151] on div "ALPHAWELD" at bounding box center [391, 158] width 221 height 35
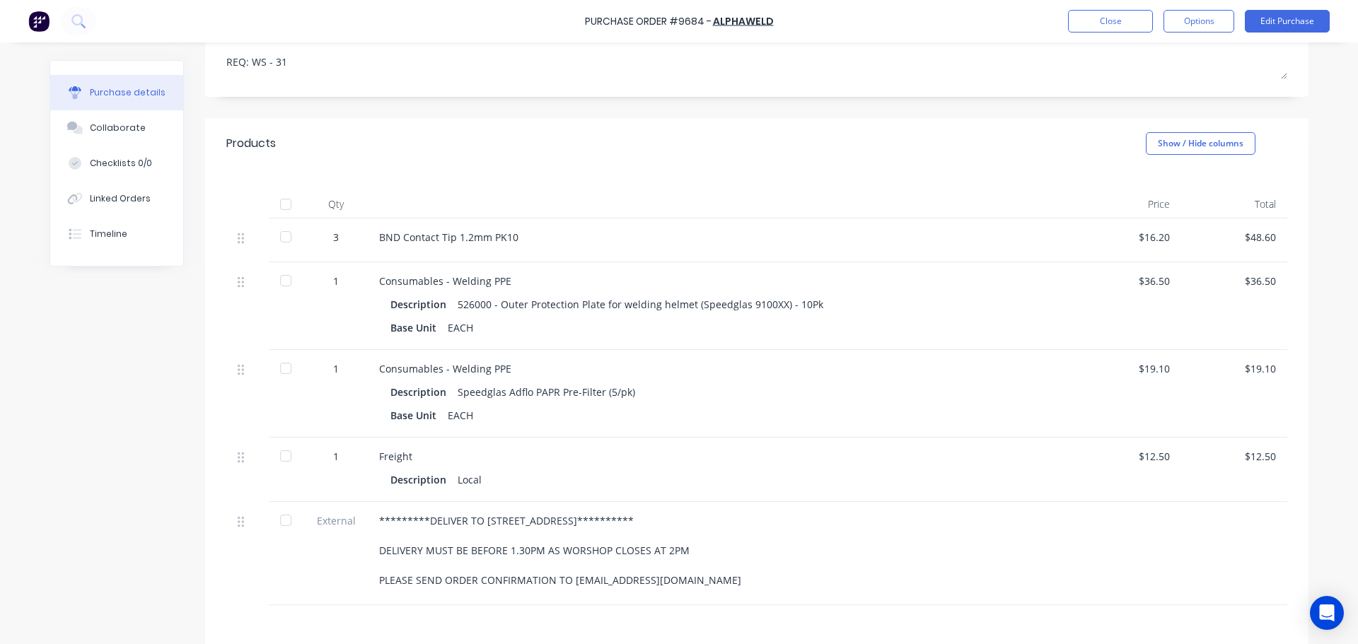
scroll to position [212, 0]
click at [278, 236] on div at bounding box center [286, 236] width 28 height 28
click at [282, 278] on div at bounding box center [286, 280] width 28 height 28
click at [1299, 19] on button "Edit Purchase" at bounding box center [1287, 21] width 85 height 23
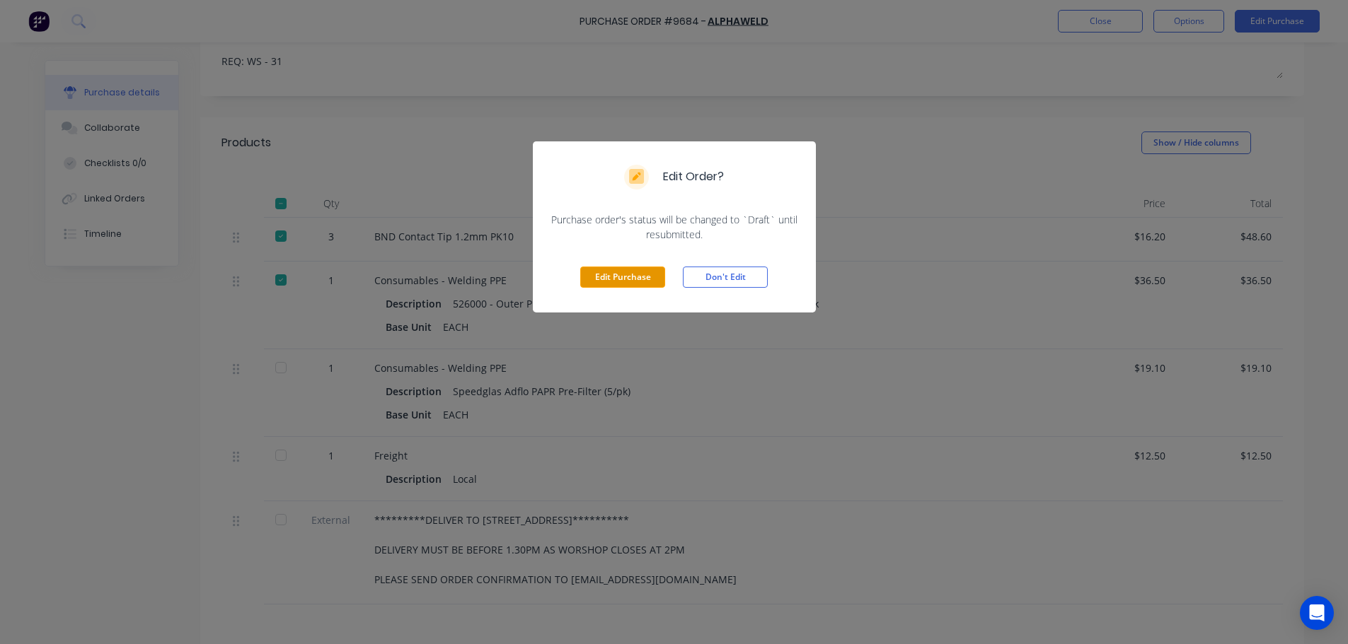
click at [644, 270] on button "Edit Purchase" at bounding box center [622, 277] width 85 height 21
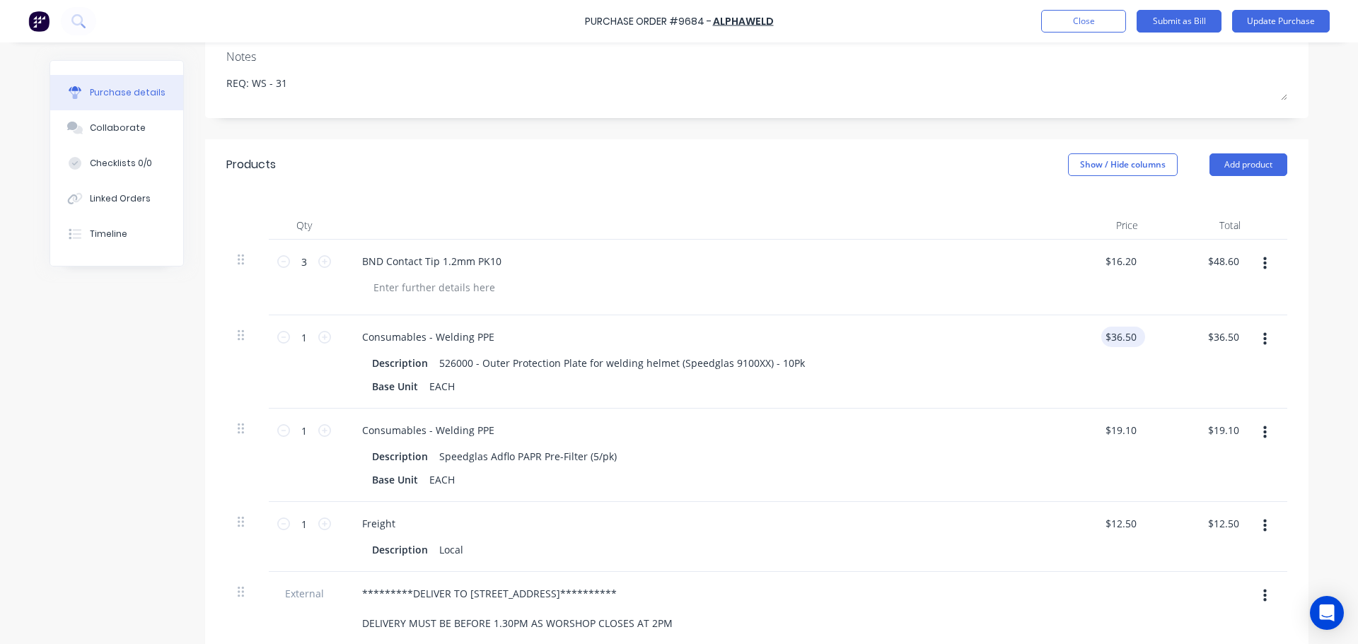
click at [1134, 340] on div "$36.50 $36.50" at bounding box center [1120, 337] width 38 height 21
type textarea "x"
click at [1134, 340] on input "36.50" at bounding box center [1120, 337] width 38 height 21
type input "3"
type input "35.40"
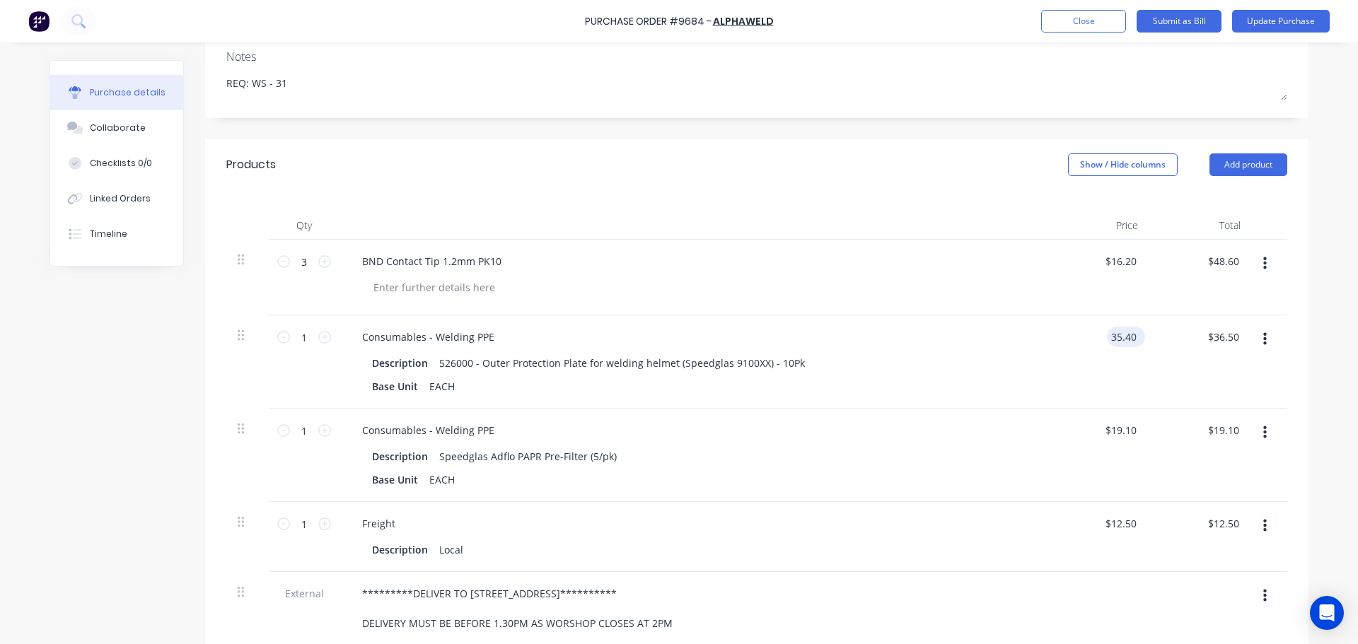
type textarea "x"
type input "$35.40"
type input "35.40"
type textarea "x"
type input "$35.40"
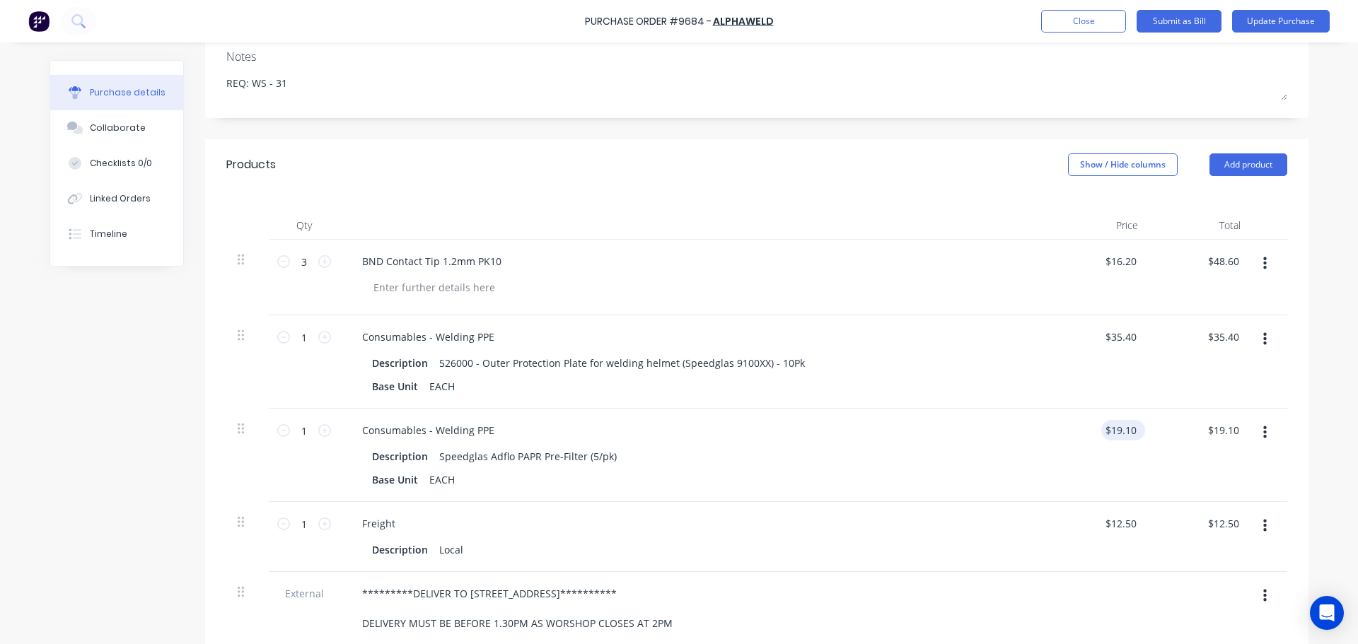
click at [1137, 431] on div "$19.10 $19.10" at bounding box center [1123, 430] width 44 height 21
type textarea "x"
click at [1132, 431] on input "19.10" at bounding box center [1120, 430] width 38 height 21
type input "19.80"
type textarea "x"
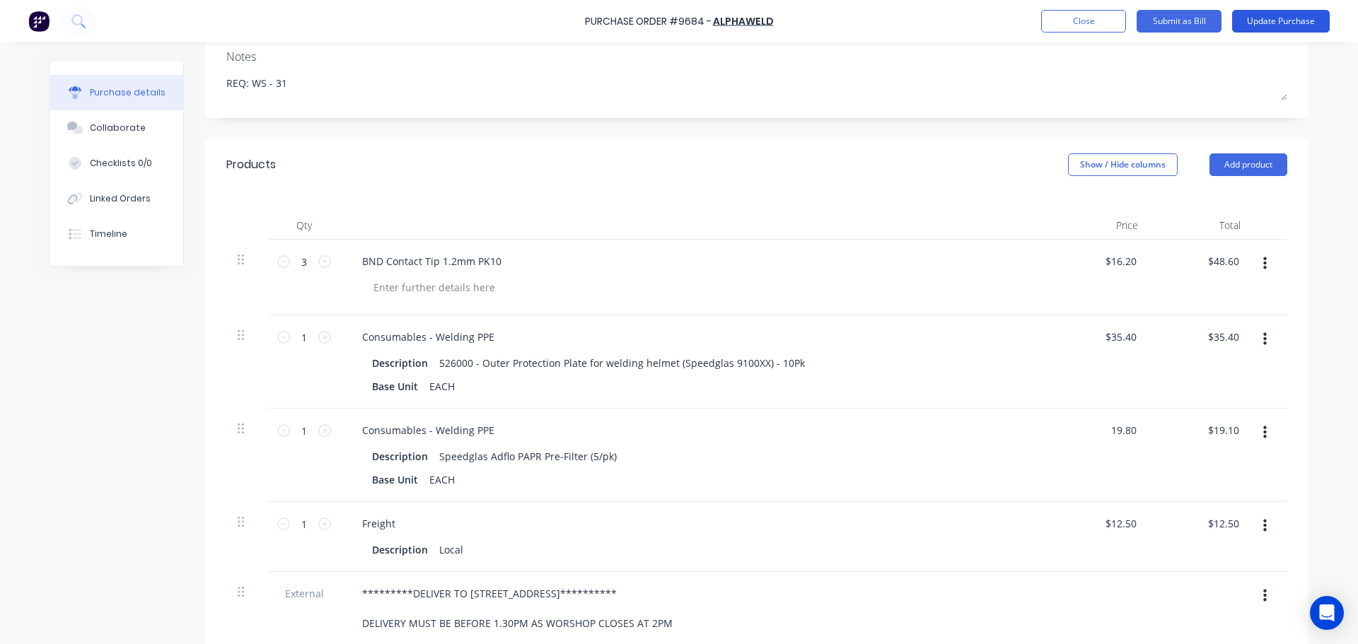
type input "$19.80"
click at [1274, 21] on button "Update Purchase" at bounding box center [1281, 21] width 98 height 23
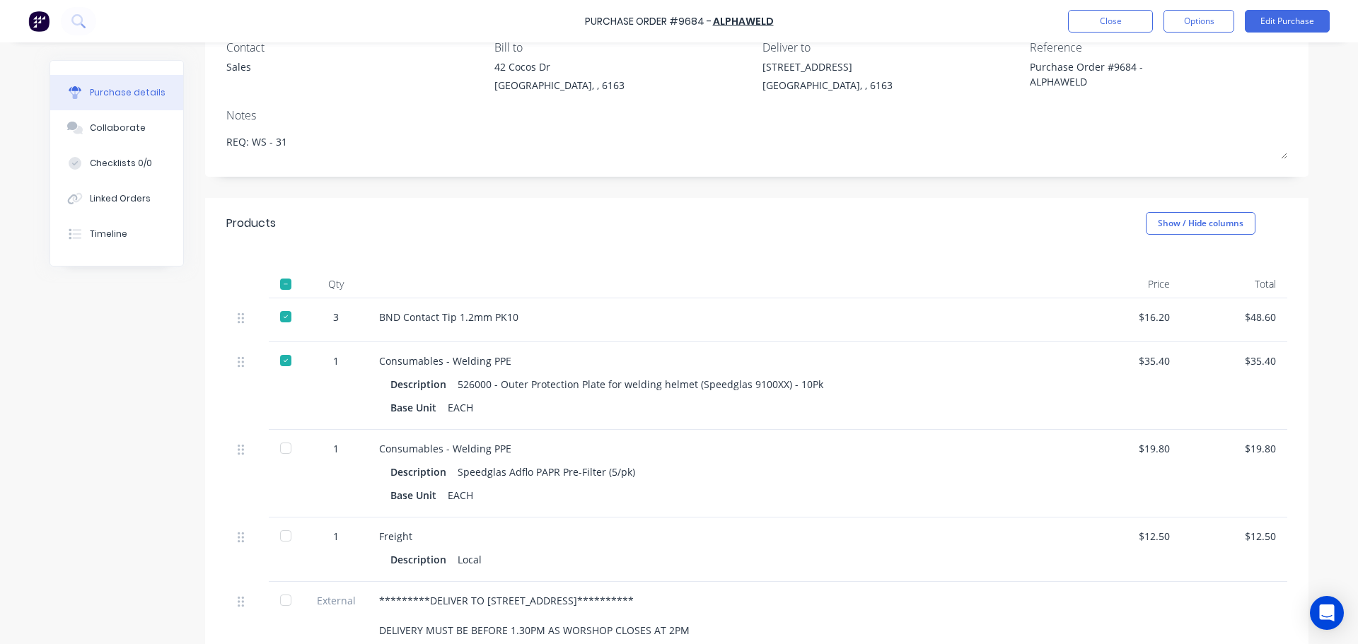
scroll to position [354, 0]
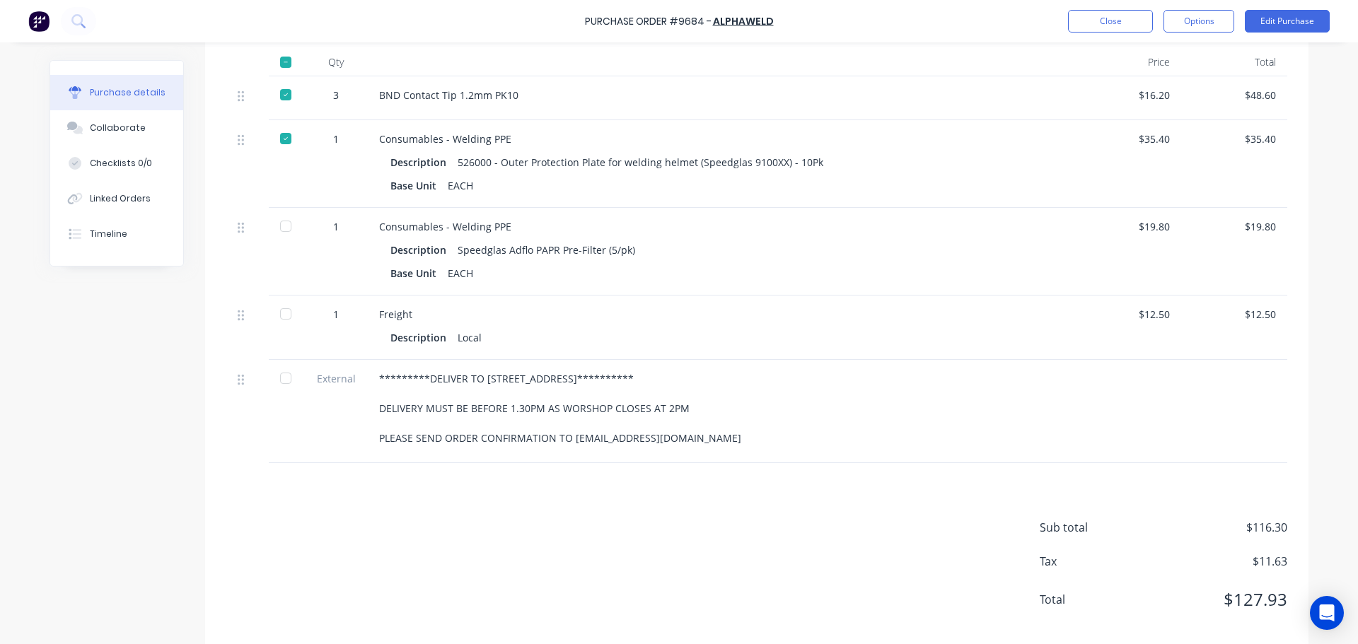
click at [279, 222] on div at bounding box center [286, 226] width 28 height 28
click at [280, 319] on div at bounding box center [286, 314] width 28 height 28
click at [278, 382] on div at bounding box center [286, 378] width 28 height 28
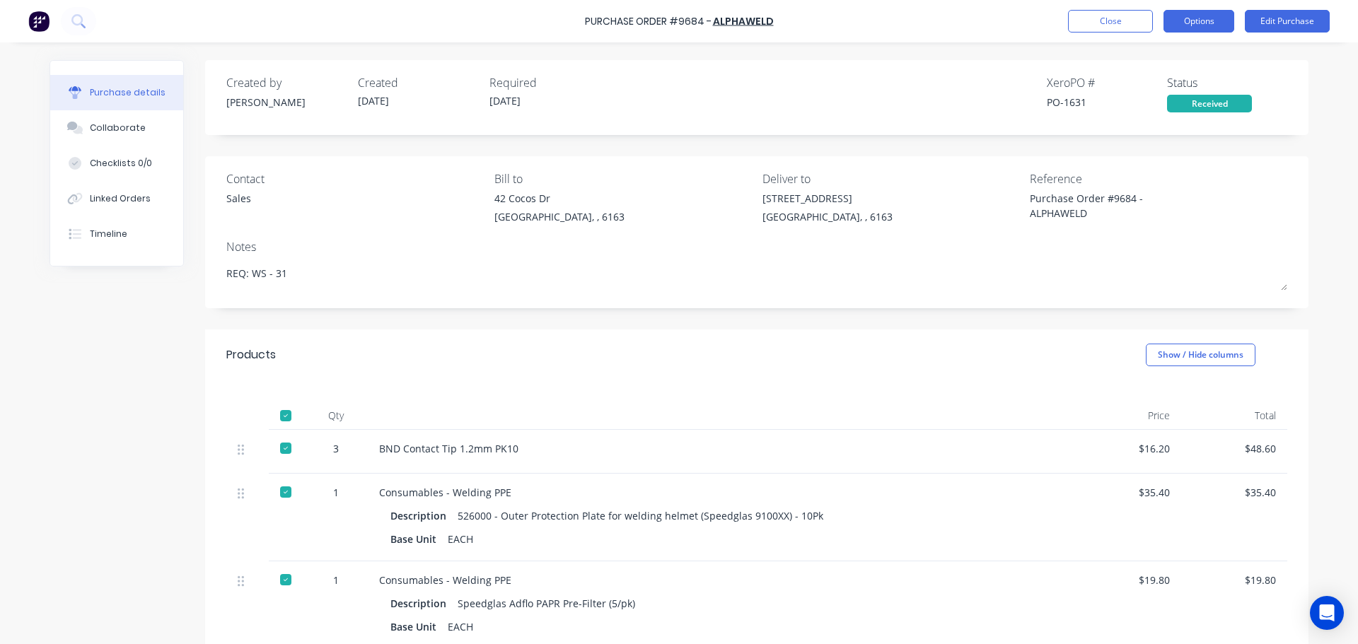
click at [1214, 17] on button "Options" at bounding box center [1199, 21] width 71 height 23
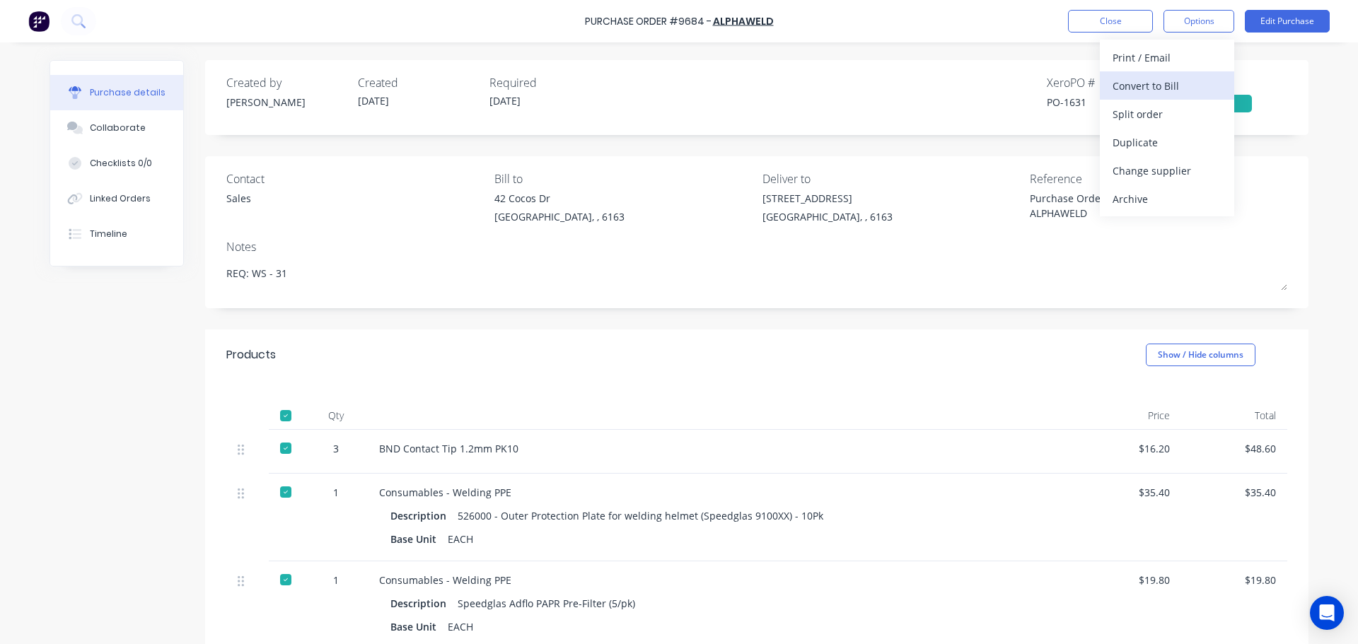
click at [1137, 82] on div "Convert to Bill" at bounding box center [1167, 86] width 109 height 21
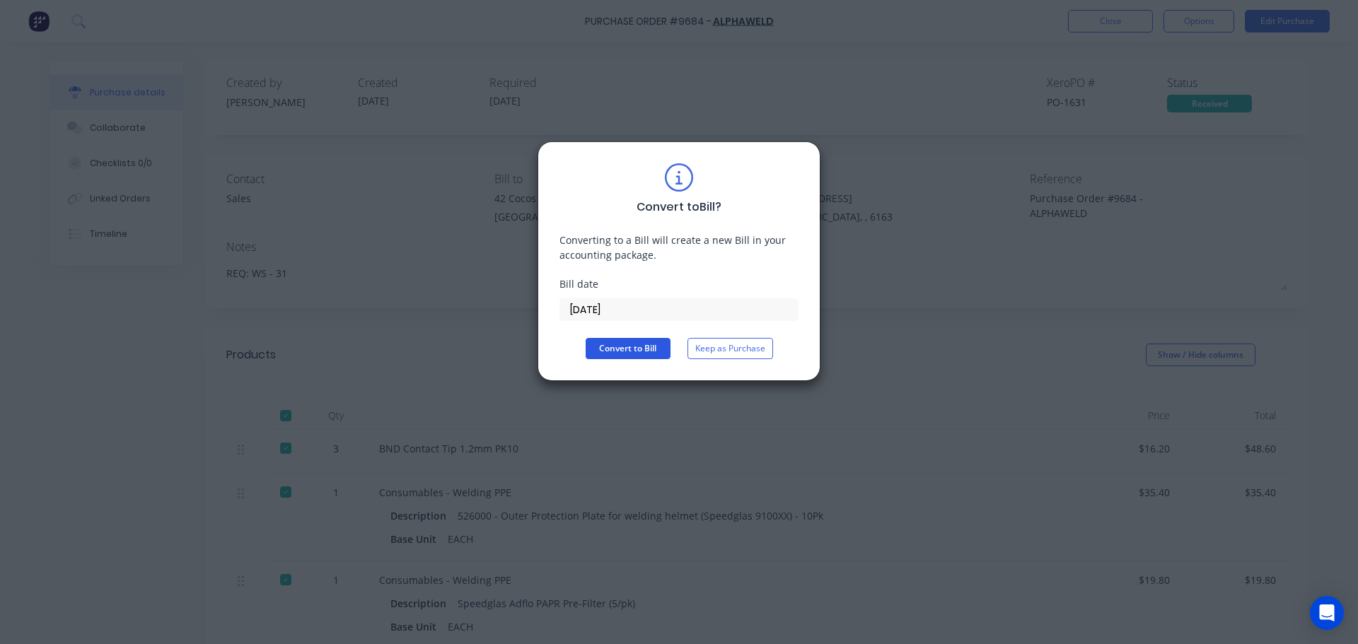
click at [634, 349] on button "Convert to Bill" at bounding box center [628, 348] width 85 height 21
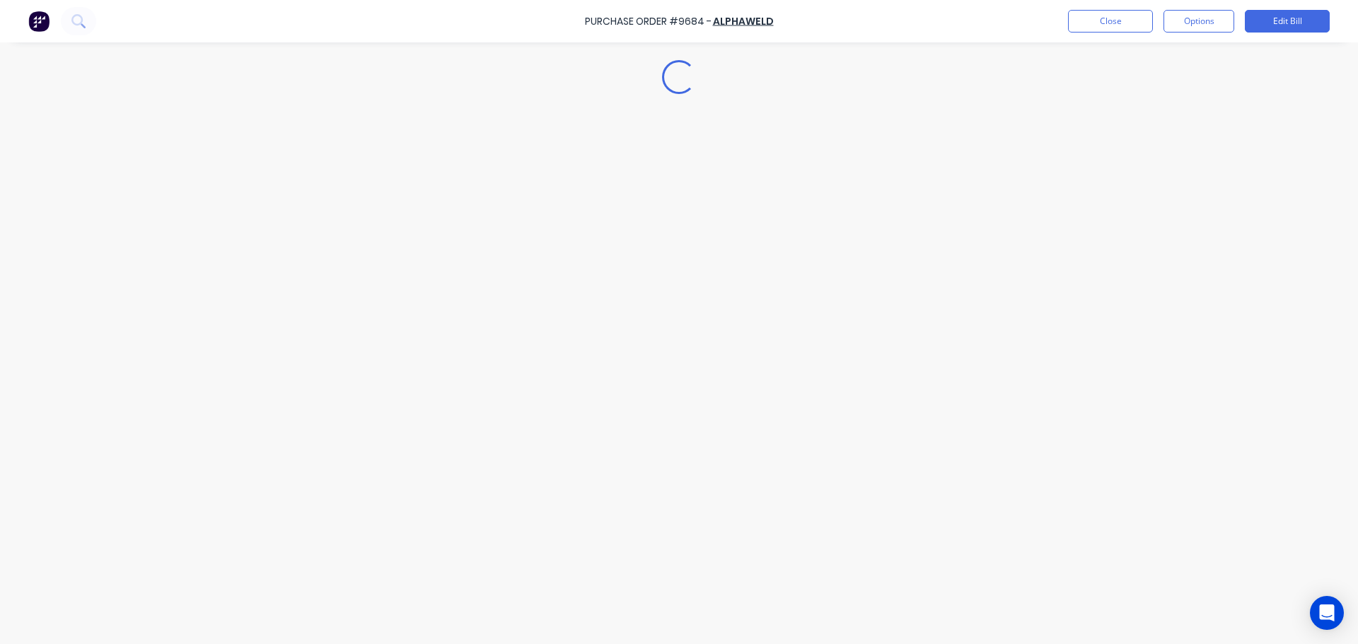
type textarea "x"
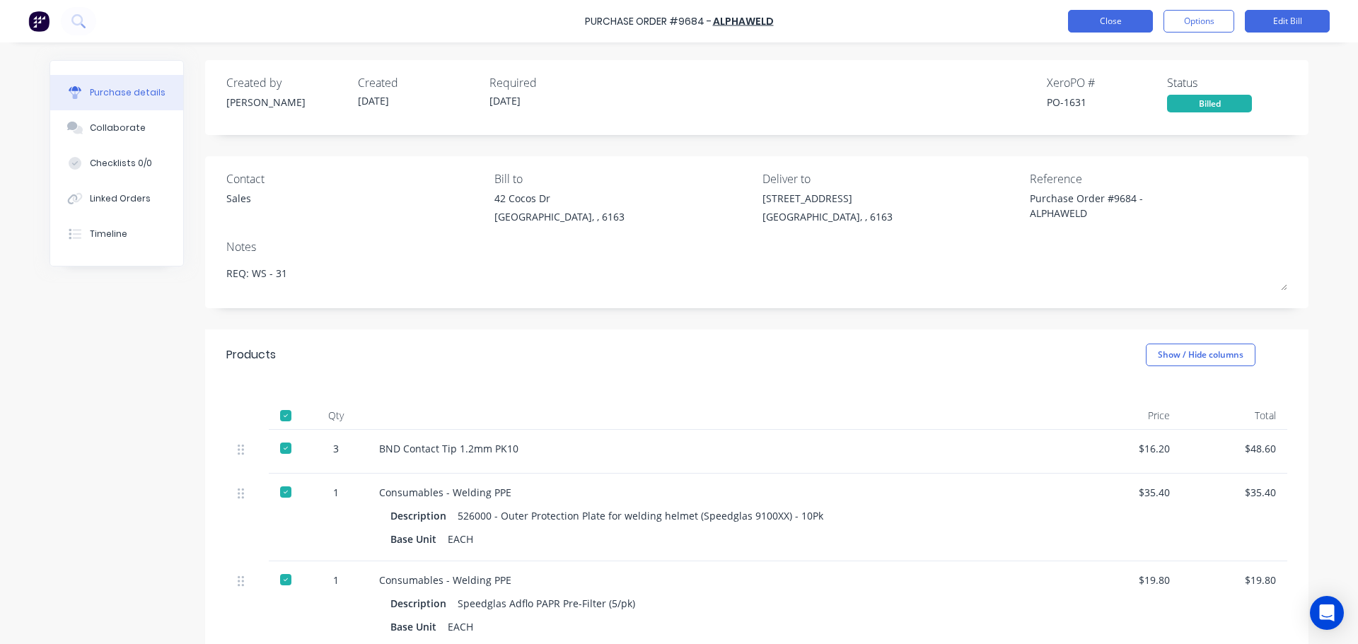
click at [1110, 16] on button "Close" at bounding box center [1110, 21] width 85 height 23
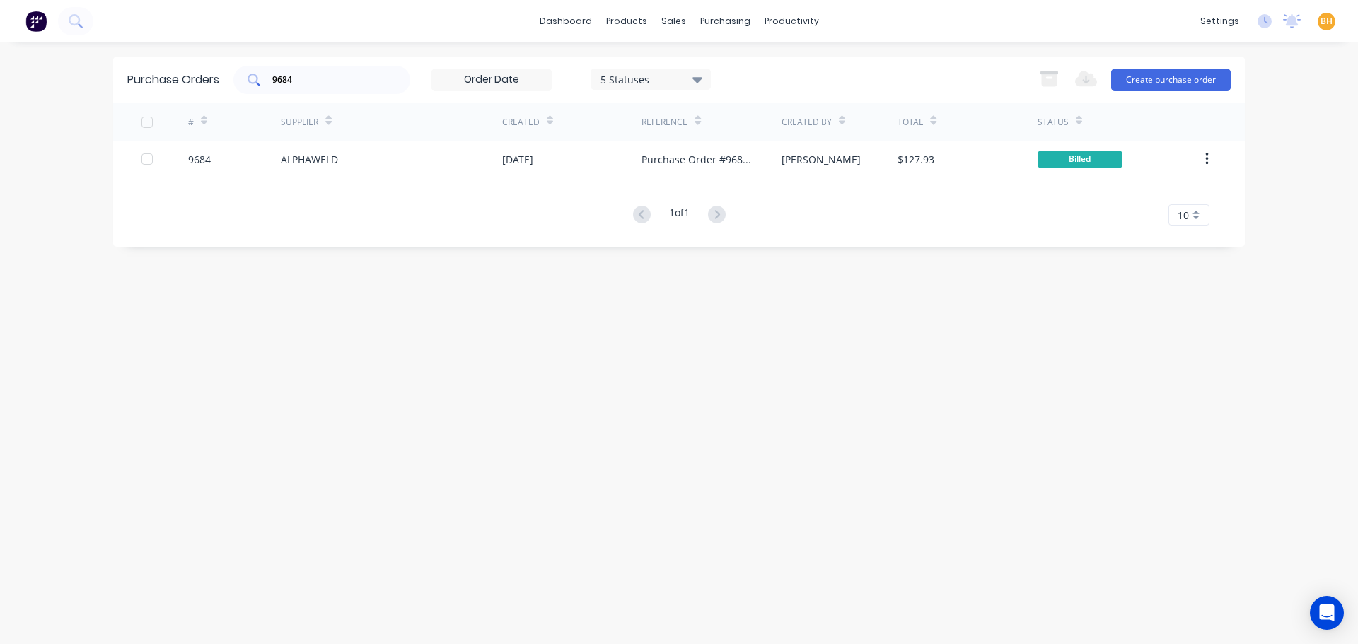
click at [325, 69] on div "9684" at bounding box center [321, 80] width 177 height 28
type input "9"
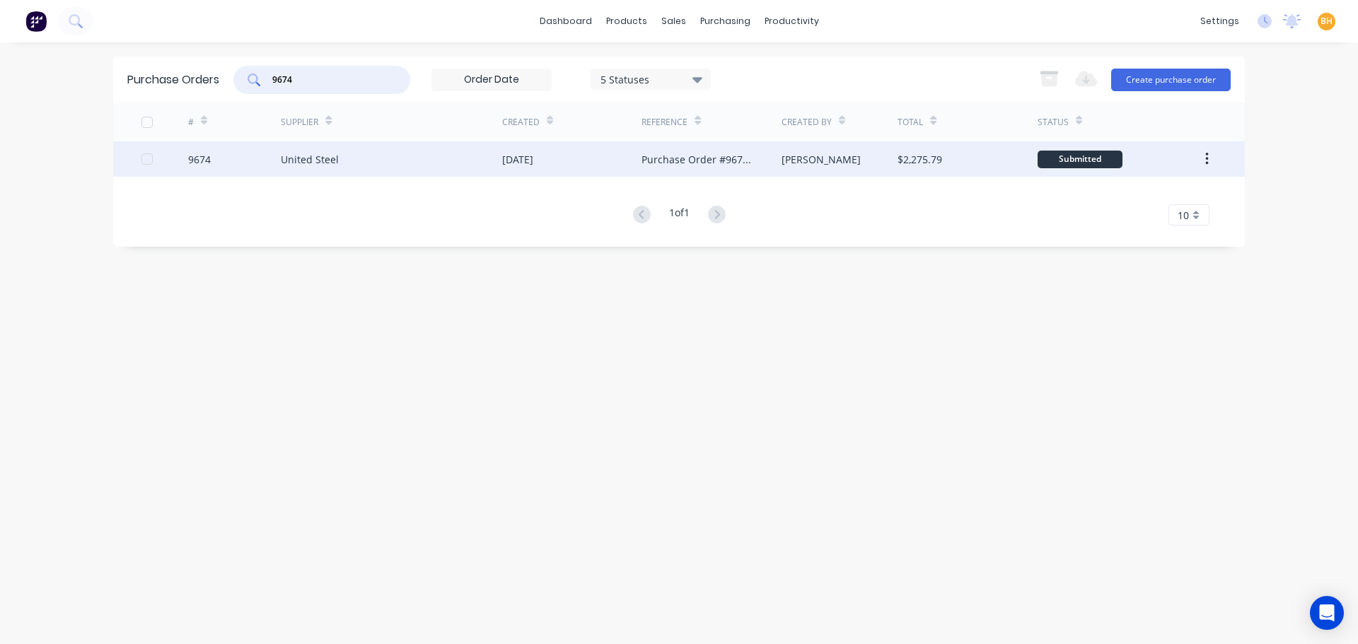
type input "9674"
click at [328, 168] on div "United Steel" at bounding box center [391, 158] width 221 height 35
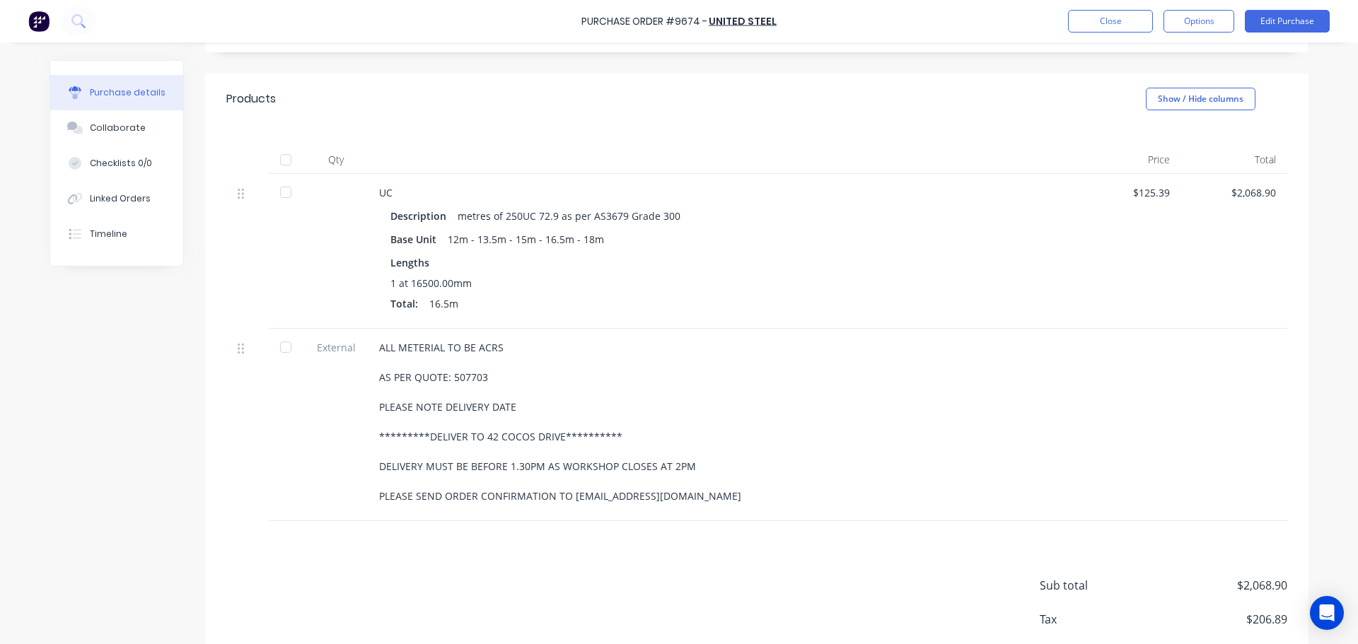
scroll to position [193, 0]
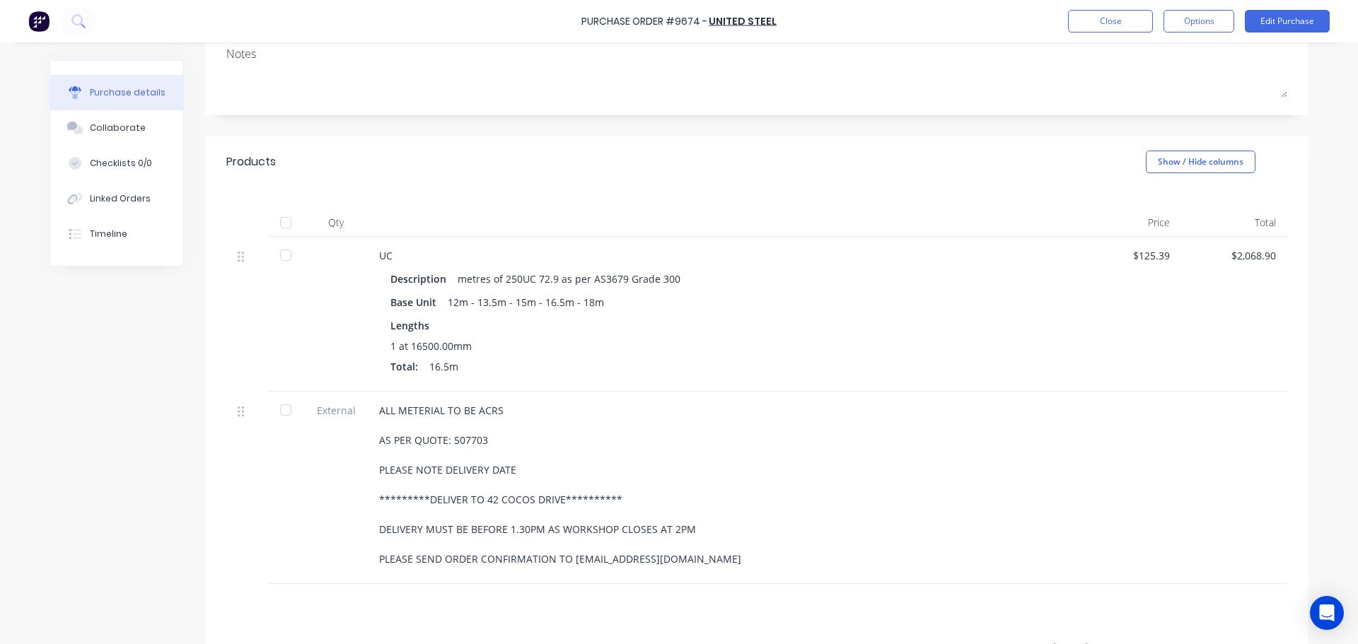
drag, startPoint x: 283, startPoint y: 223, endPoint x: 373, endPoint y: 253, distance: 95.3
click at [283, 222] on div at bounding box center [286, 223] width 28 height 28
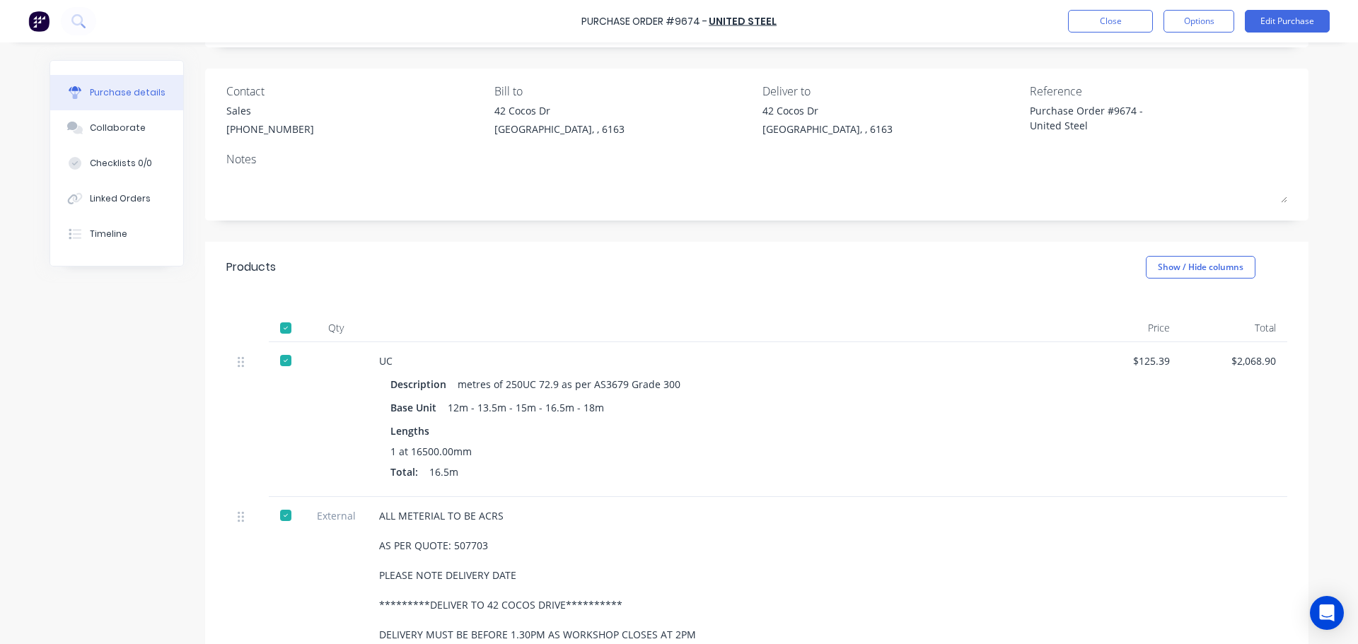
scroll to position [0, 0]
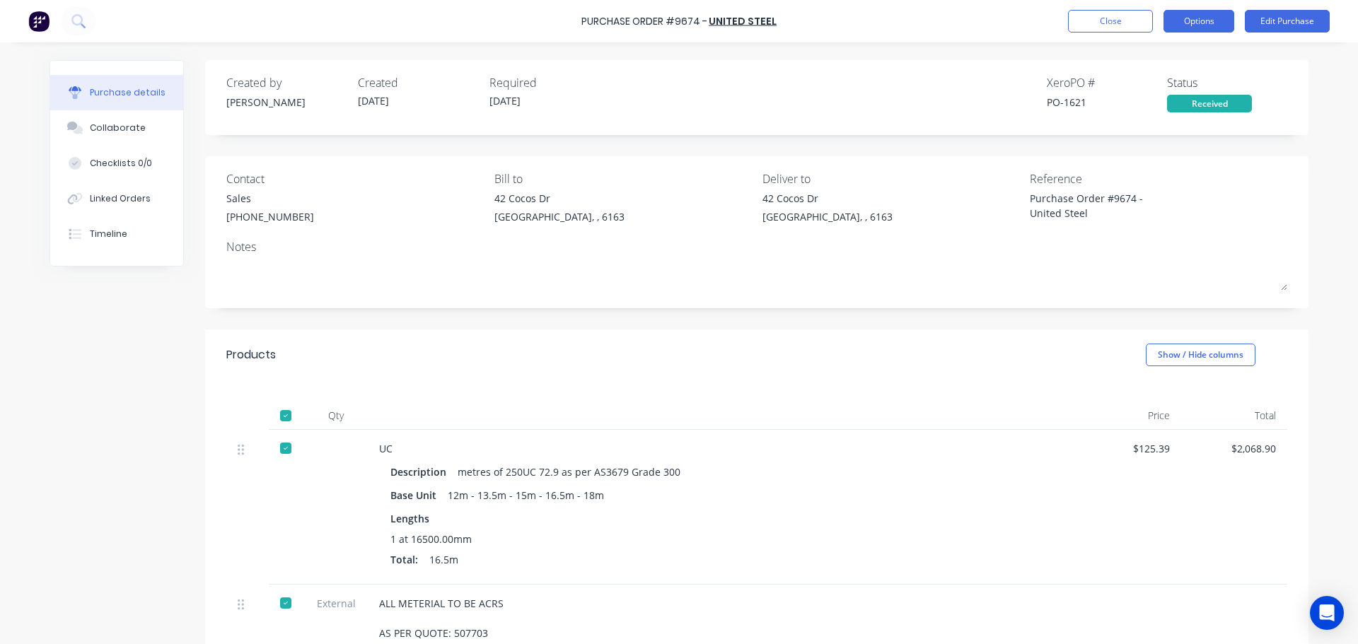
click at [1202, 21] on button "Options" at bounding box center [1199, 21] width 71 height 23
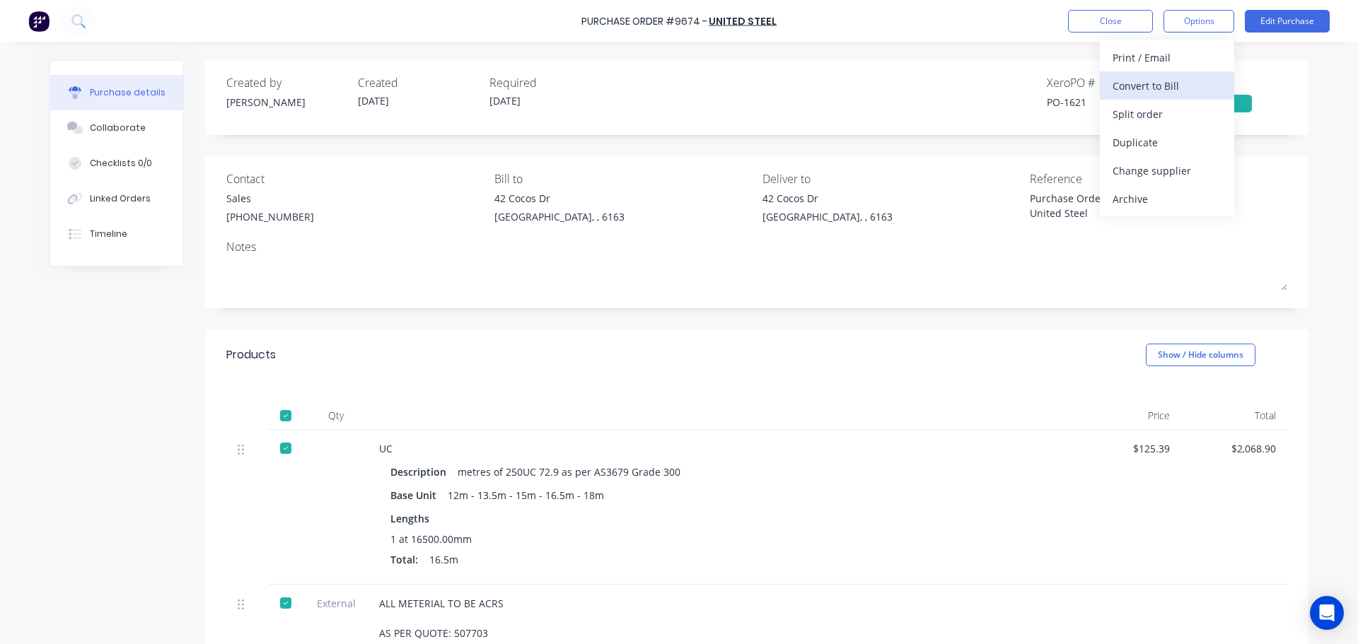
click at [1159, 81] on div "Convert to Bill" at bounding box center [1167, 86] width 109 height 21
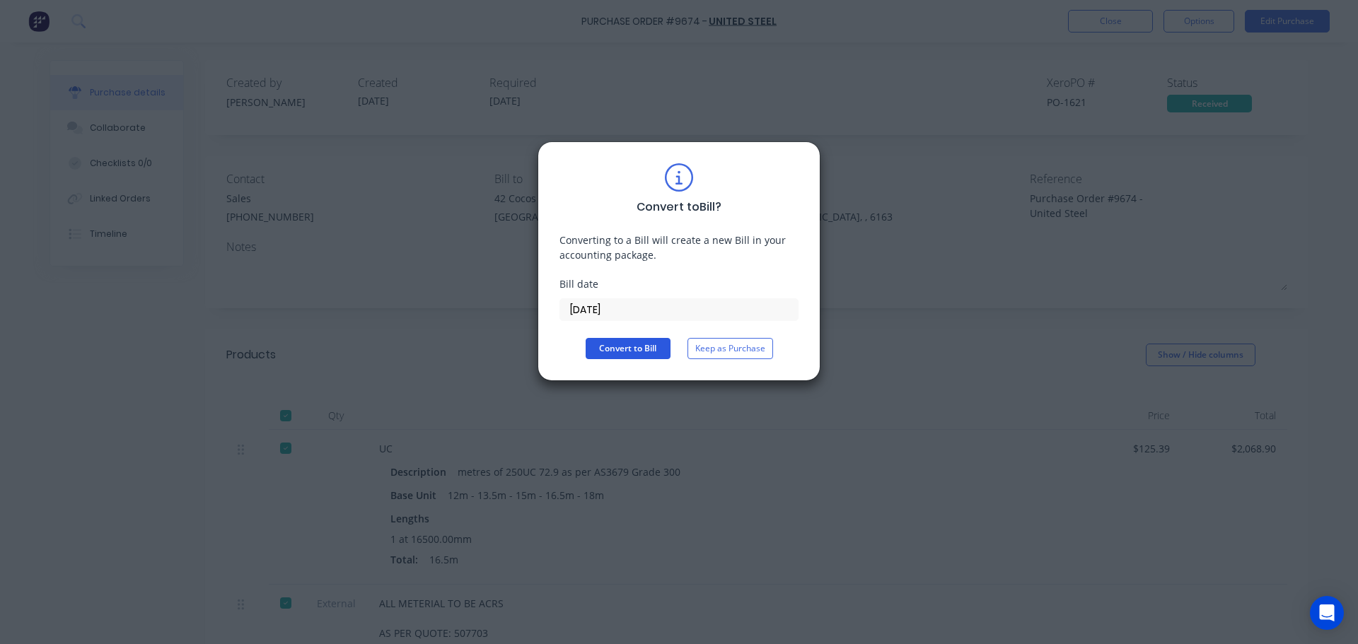
click at [659, 342] on button "Convert to Bill" at bounding box center [628, 348] width 85 height 21
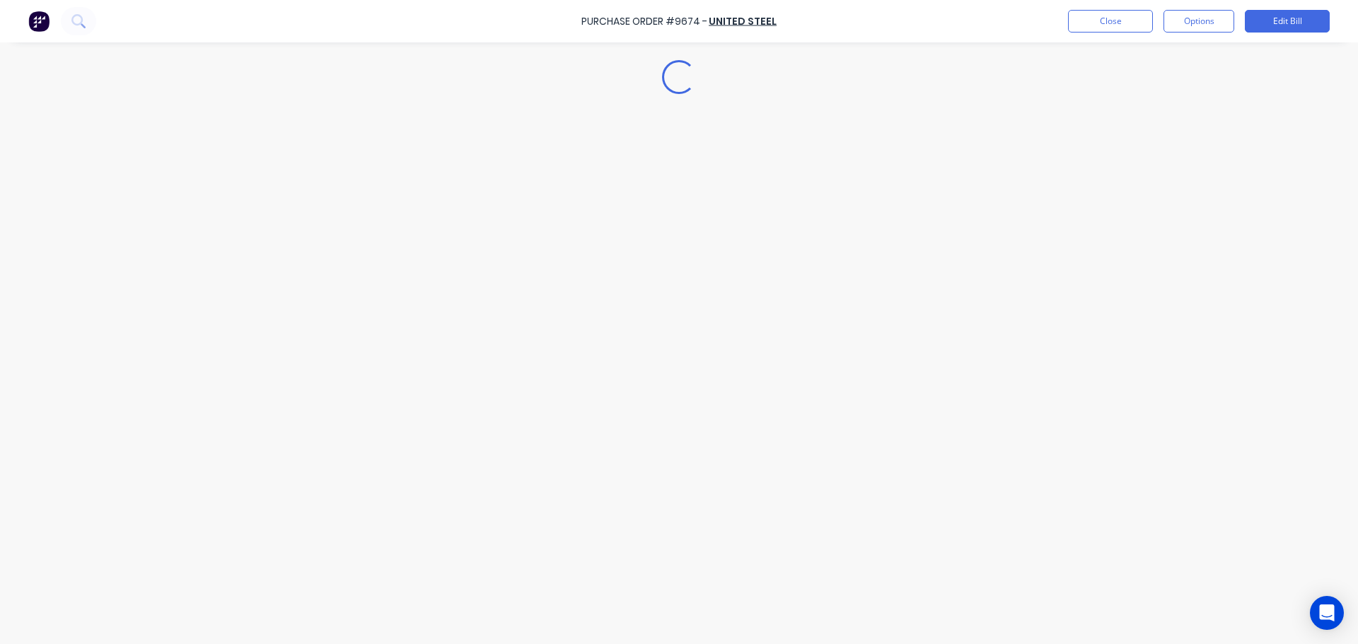
type textarea "x"
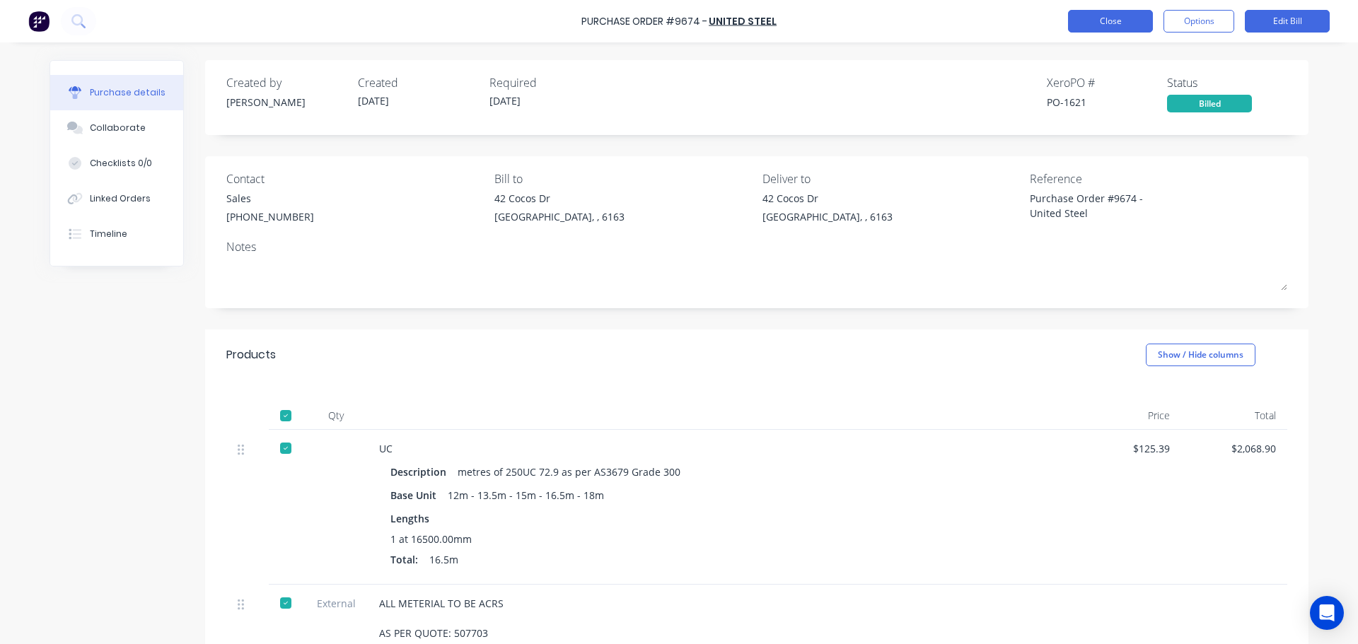
click at [1110, 17] on button "Close" at bounding box center [1110, 21] width 85 height 23
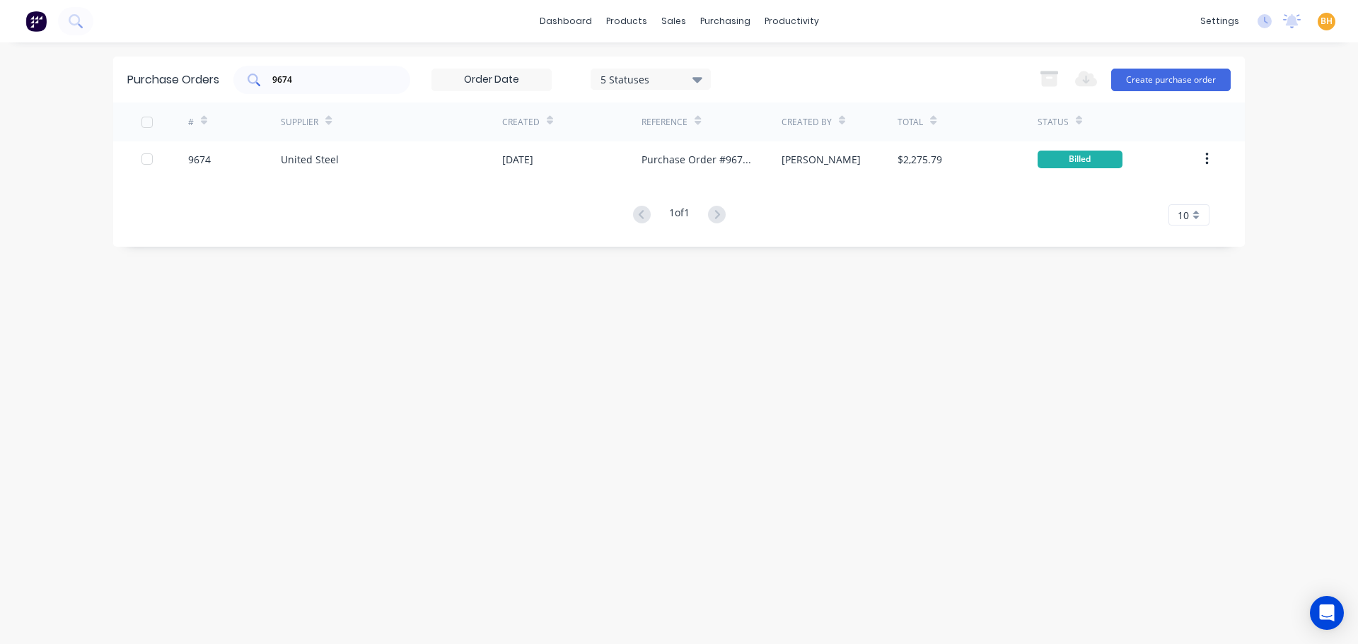
click at [310, 71] on div "9674" at bounding box center [321, 80] width 177 height 28
type input "9"
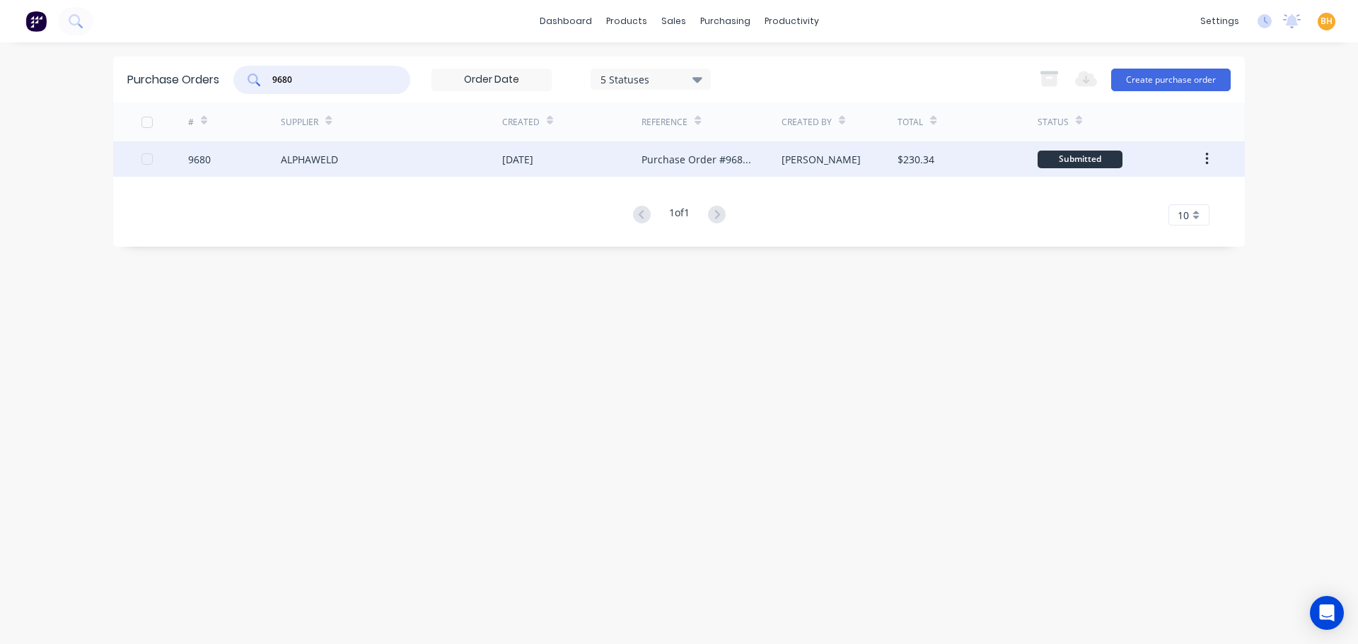
type input "9680"
click at [334, 163] on div "ALPHAWELD" at bounding box center [309, 159] width 57 height 15
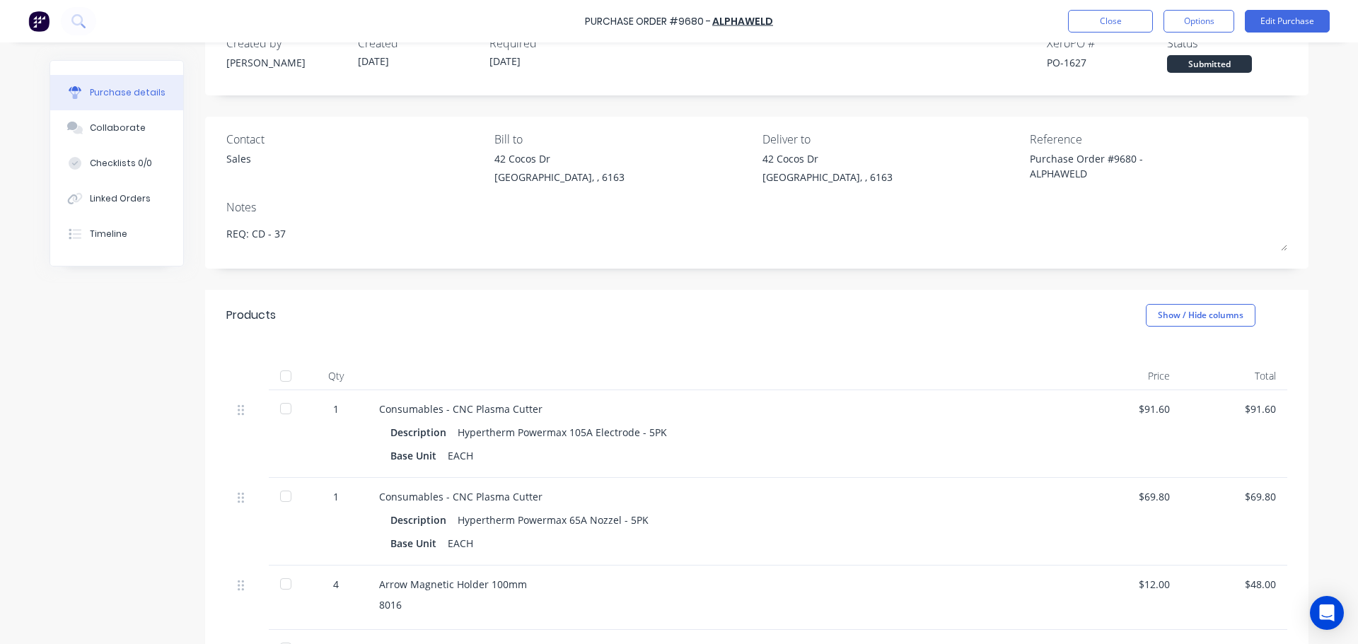
scroll to position [141, 0]
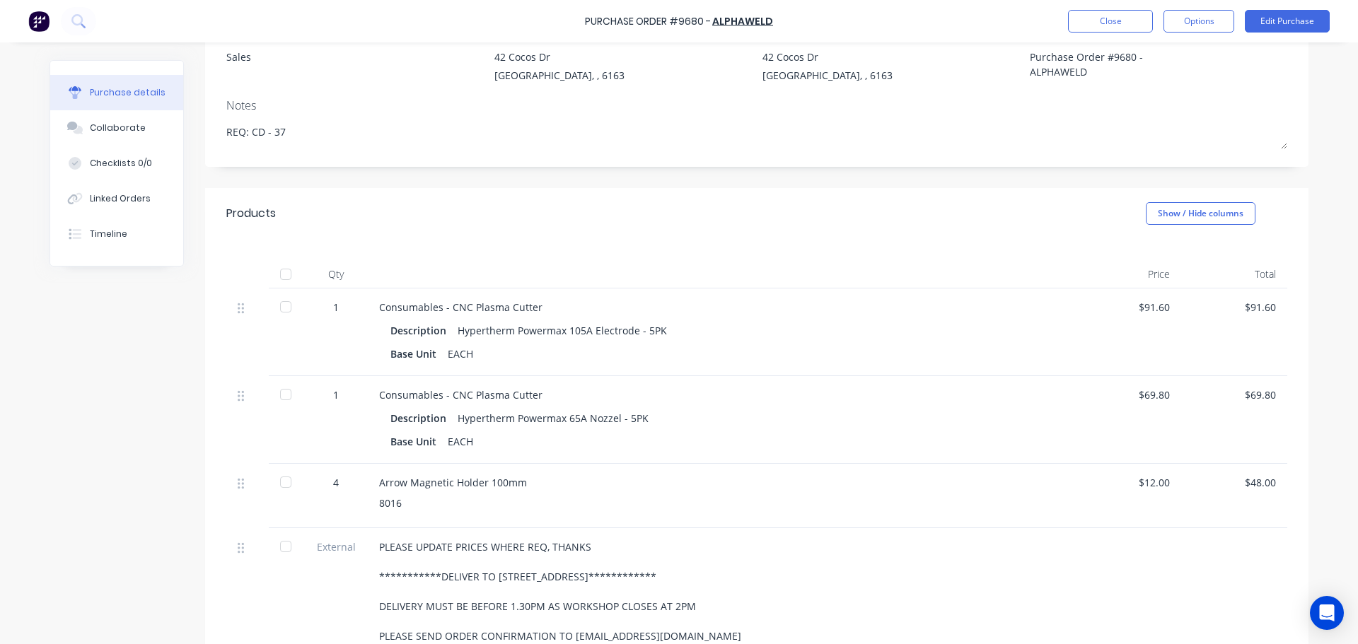
click at [278, 274] on div at bounding box center [286, 274] width 28 height 28
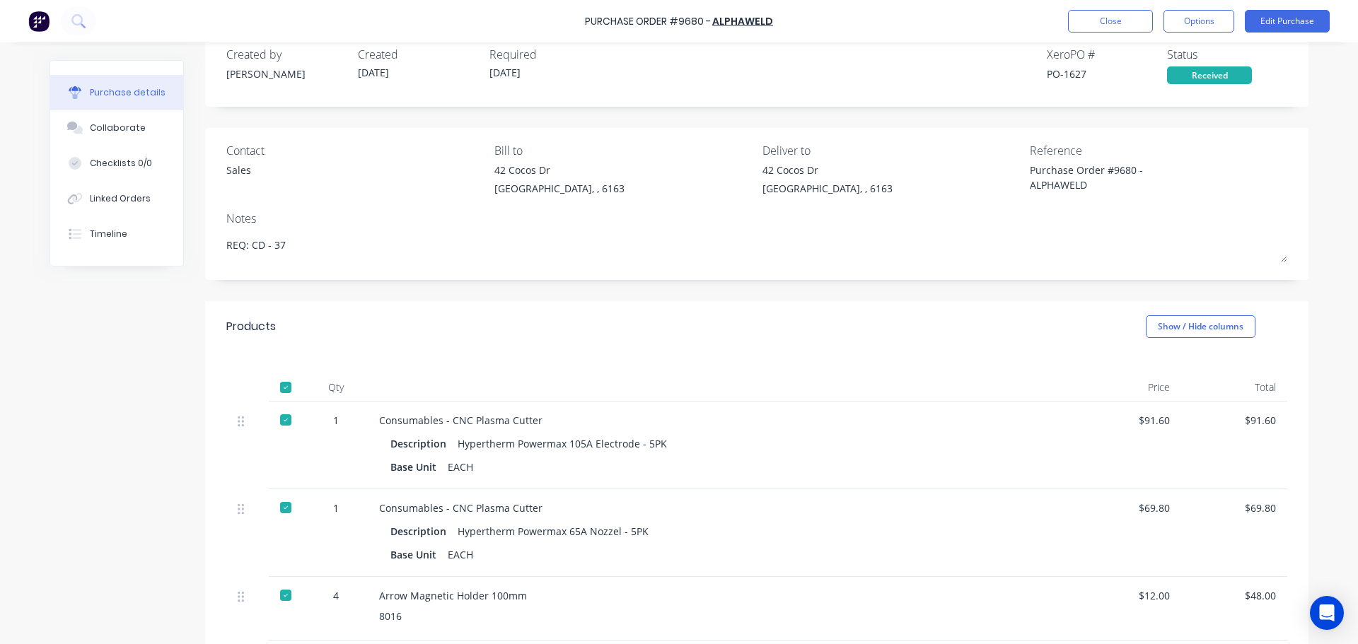
scroll to position [0, 0]
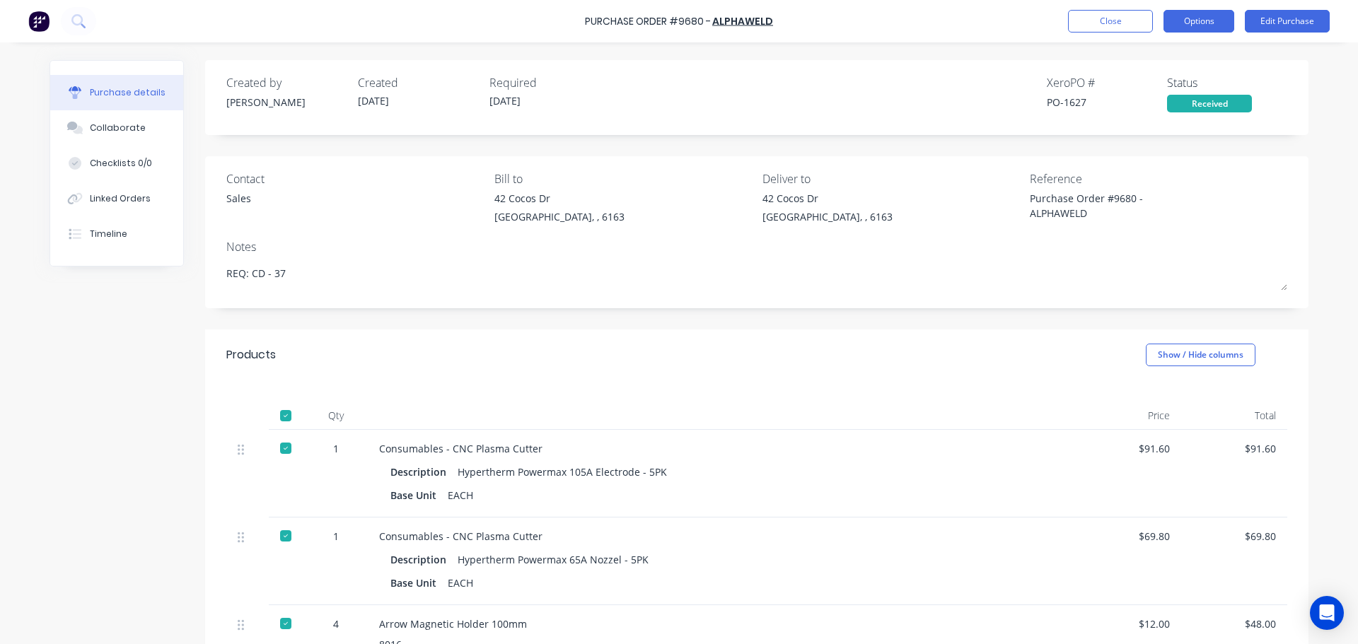
click at [1200, 27] on button "Options" at bounding box center [1199, 21] width 71 height 23
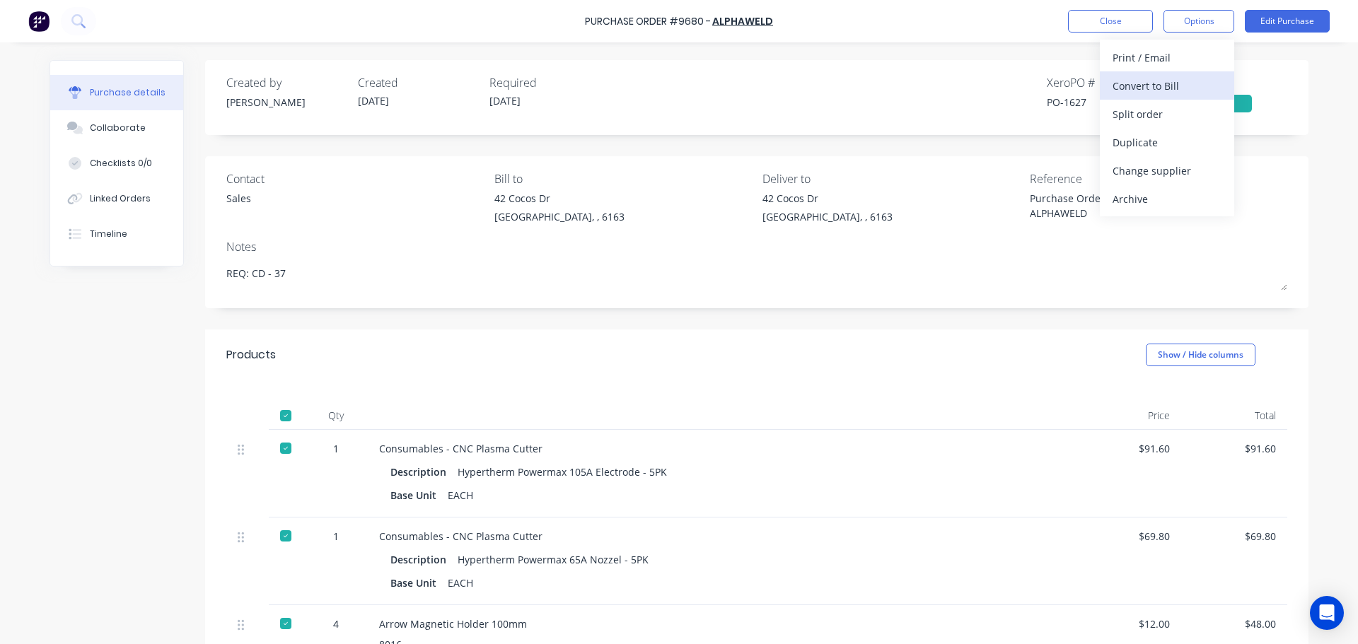
click at [1152, 88] on div "Convert to Bill" at bounding box center [1167, 86] width 109 height 21
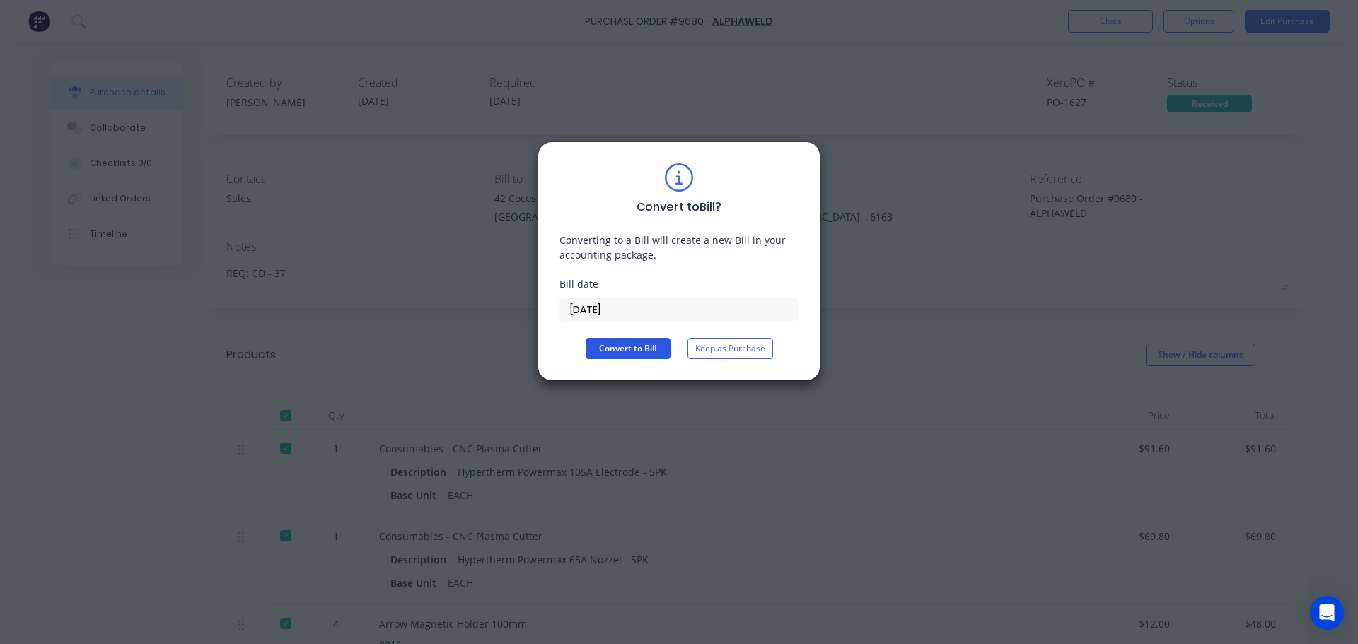
click at [606, 343] on button "Convert to Bill" at bounding box center [628, 348] width 85 height 21
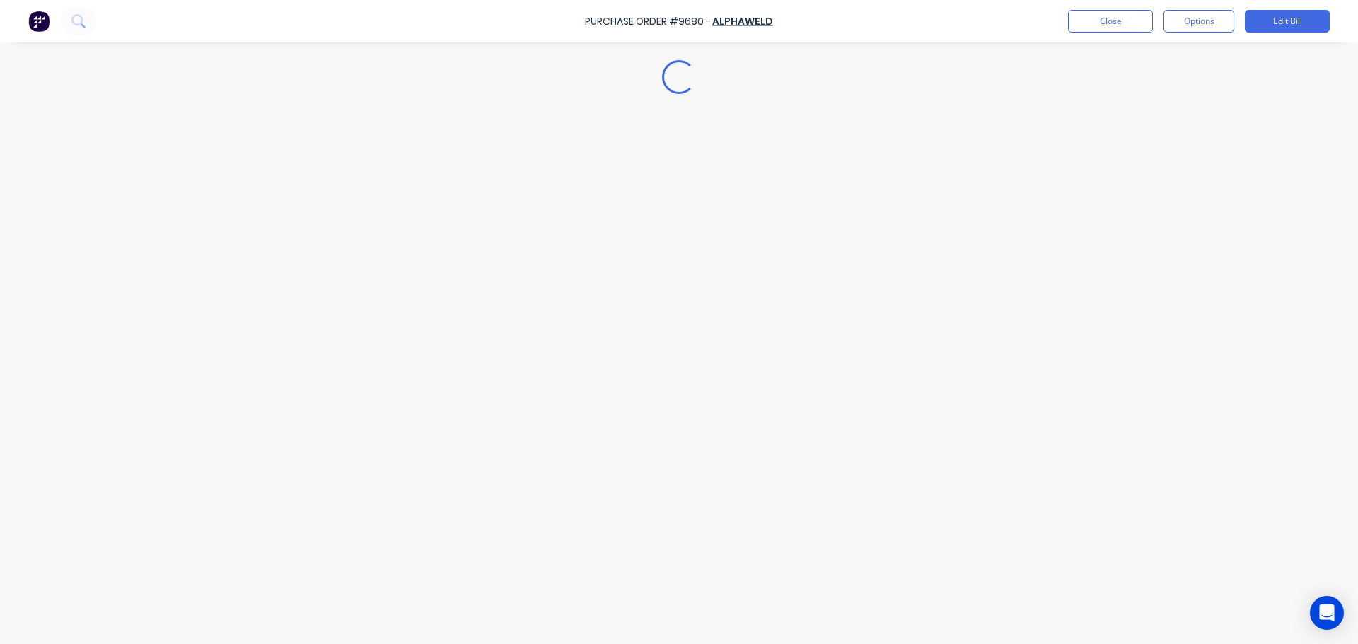
type textarea "x"
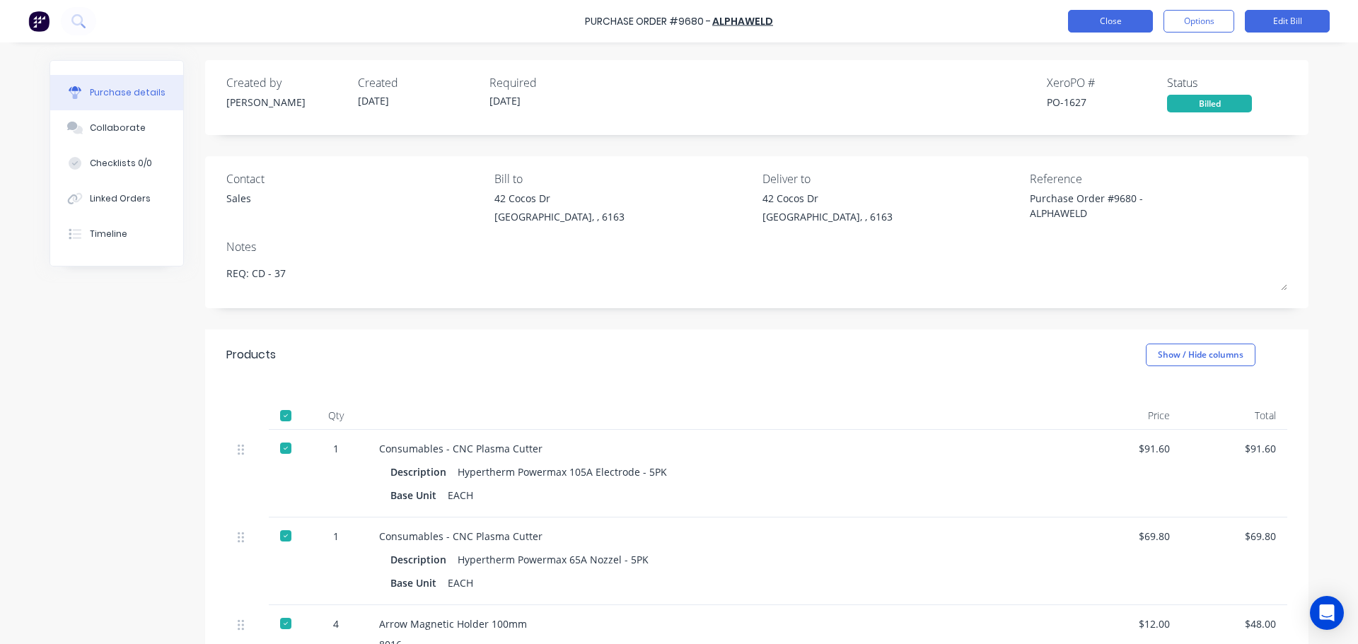
click at [1120, 23] on button "Close" at bounding box center [1110, 21] width 85 height 23
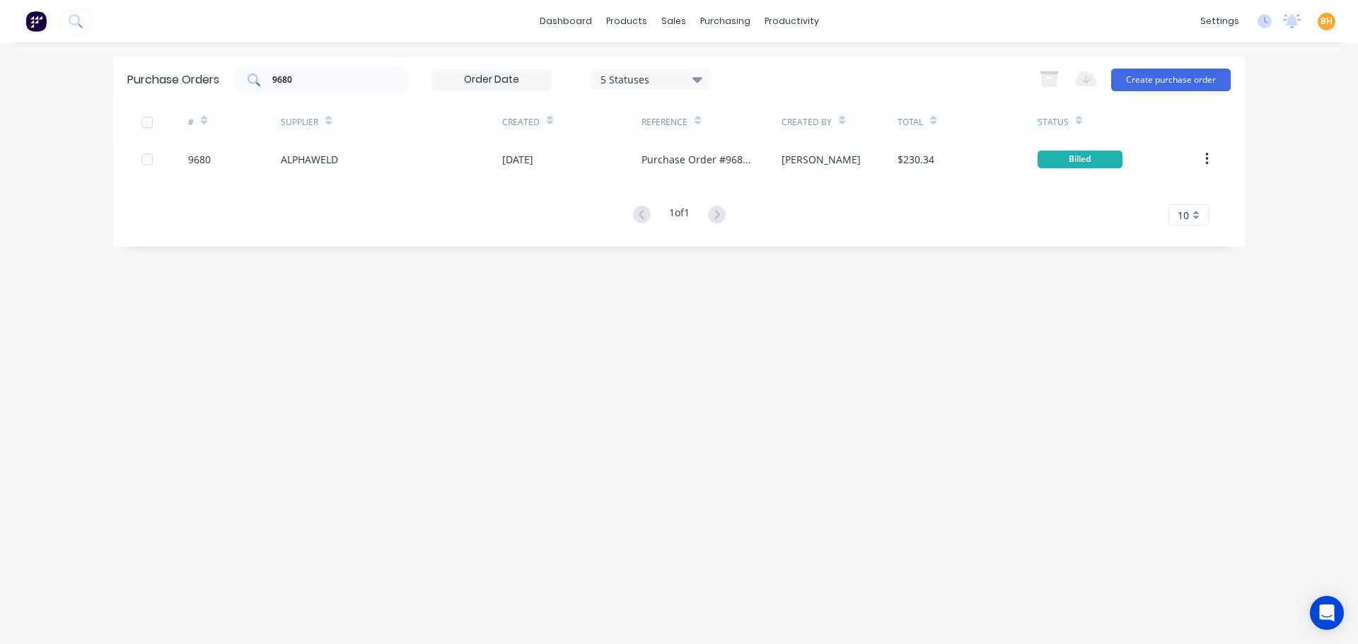
click at [343, 81] on input "9680" at bounding box center [329, 80] width 117 height 14
type input "9"
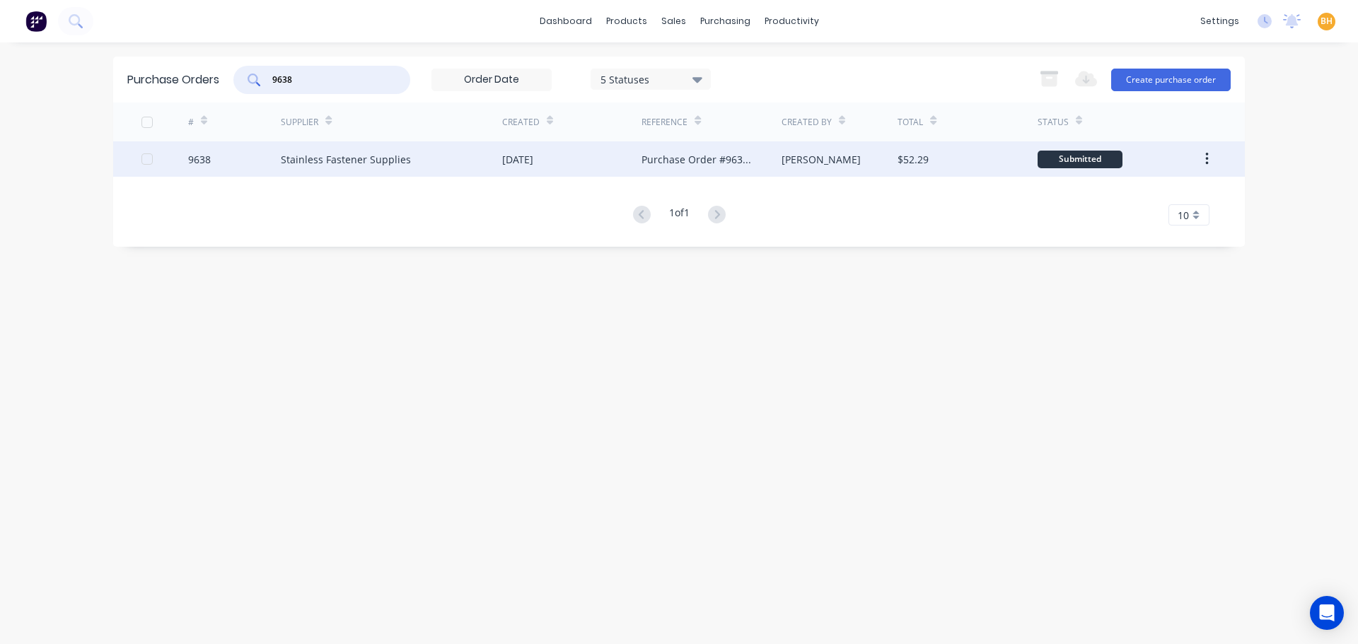
type input "9638"
click at [339, 158] on div "Stainless Fastener Supplies" at bounding box center [346, 159] width 130 height 15
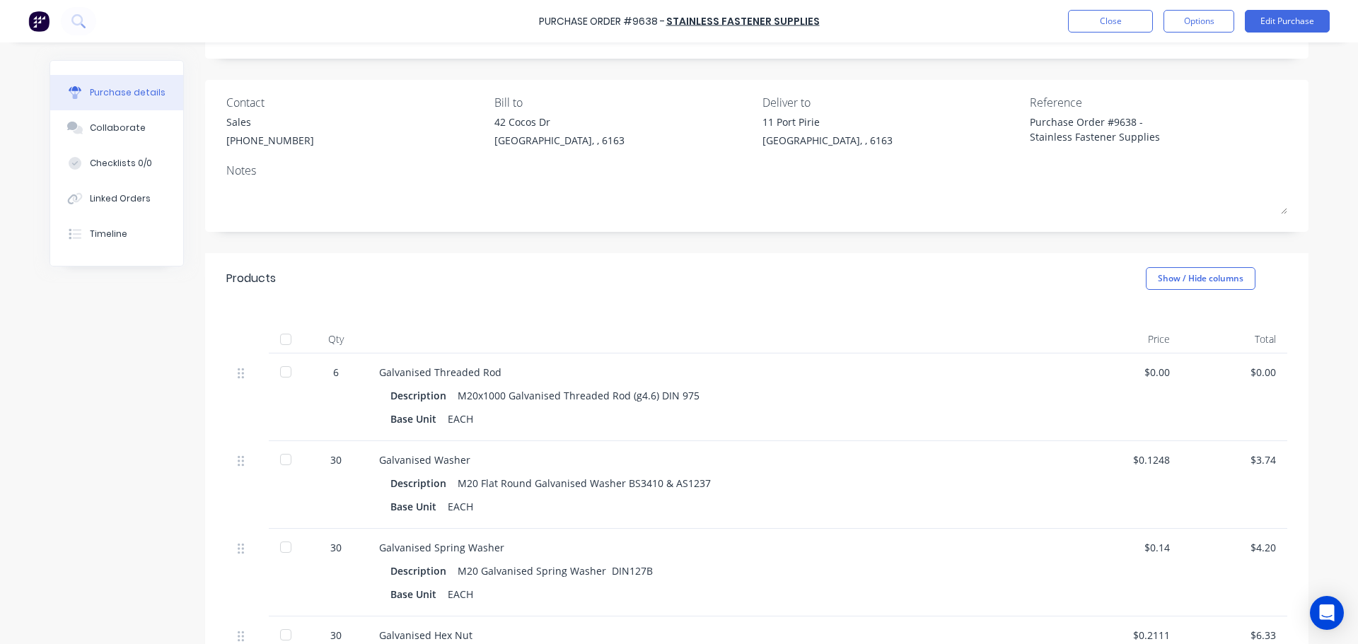
scroll to position [141, 0]
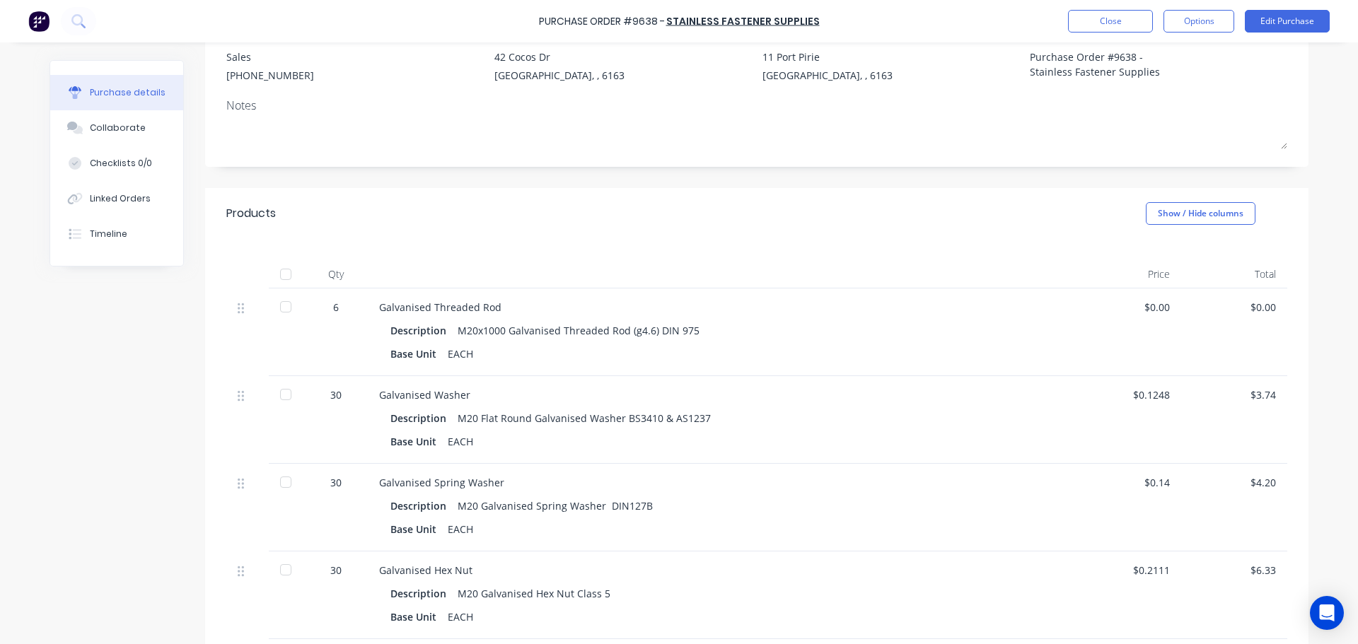
click at [284, 307] on div at bounding box center [286, 307] width 28 height 28
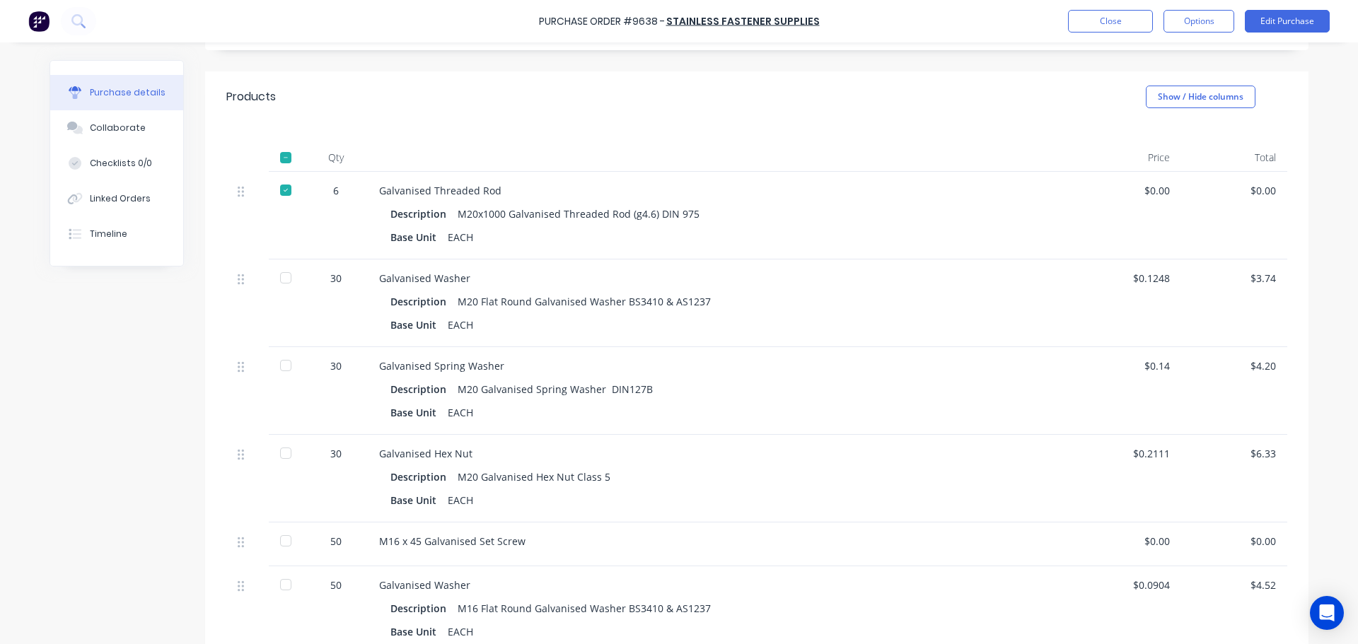
scroll to position [283, 0]
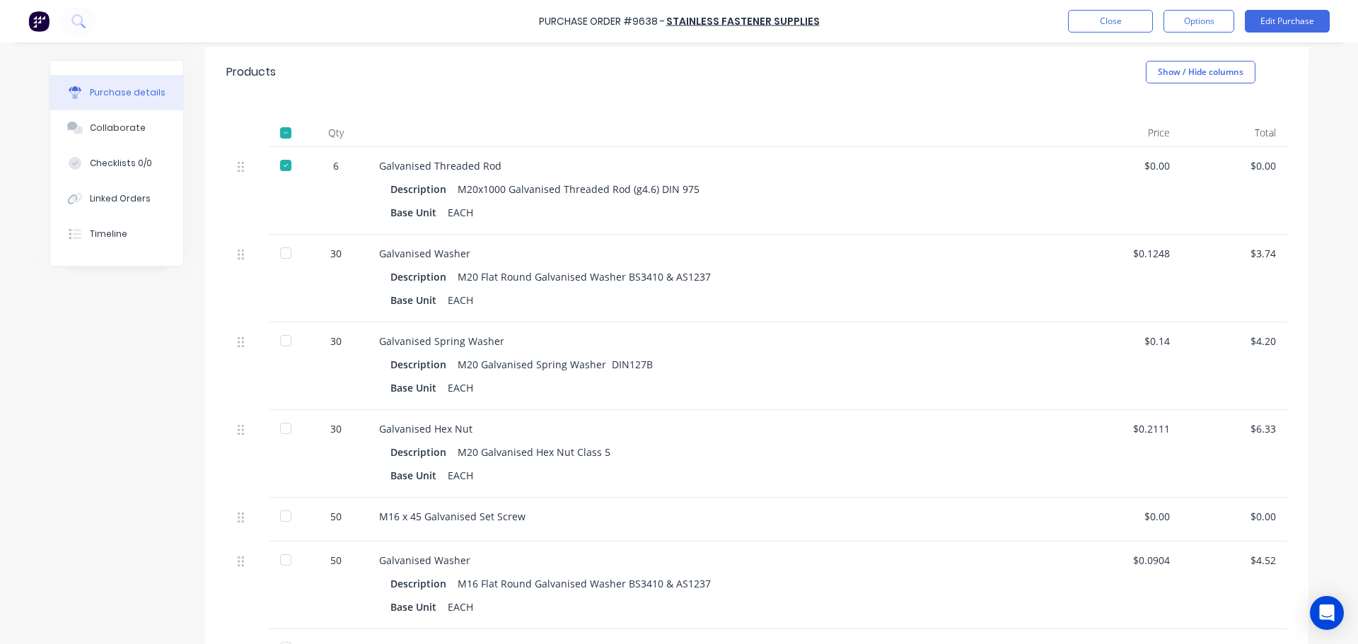
click at [280, 248] on div at bounding box center [286, 253] width 28 height 28
click at [284, 334] on div at bounding box center [286, 341] width 28 height 28
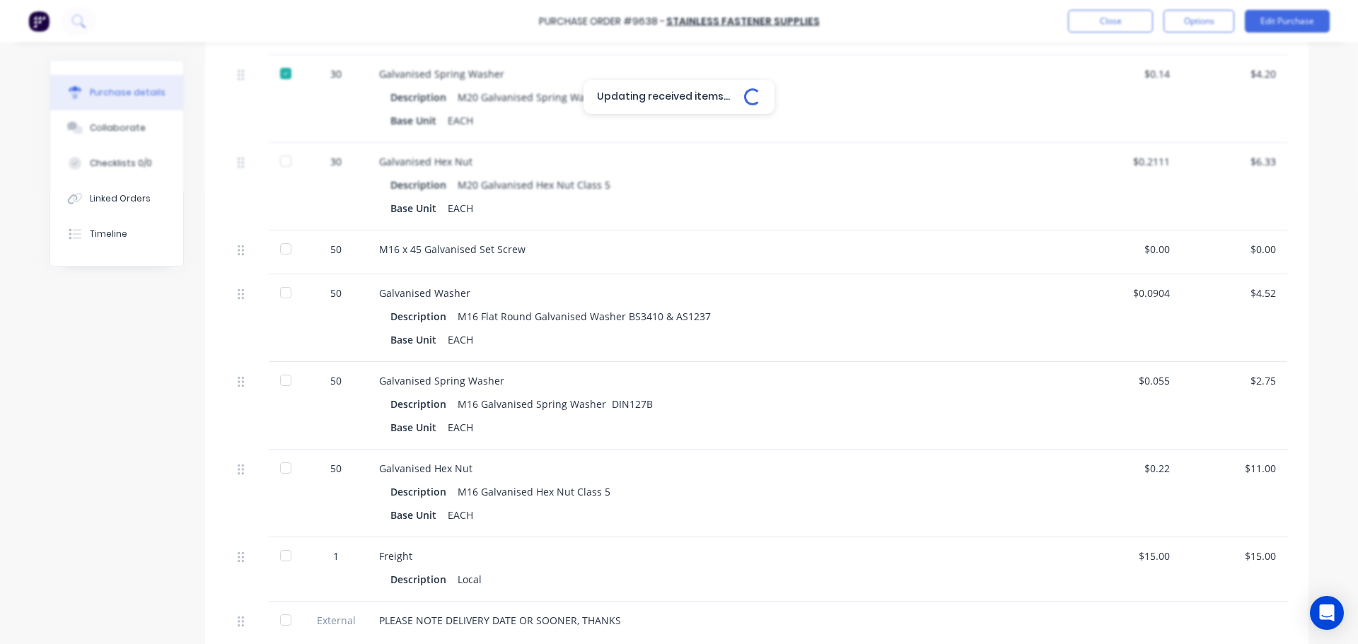
scroll to position [566, 0]
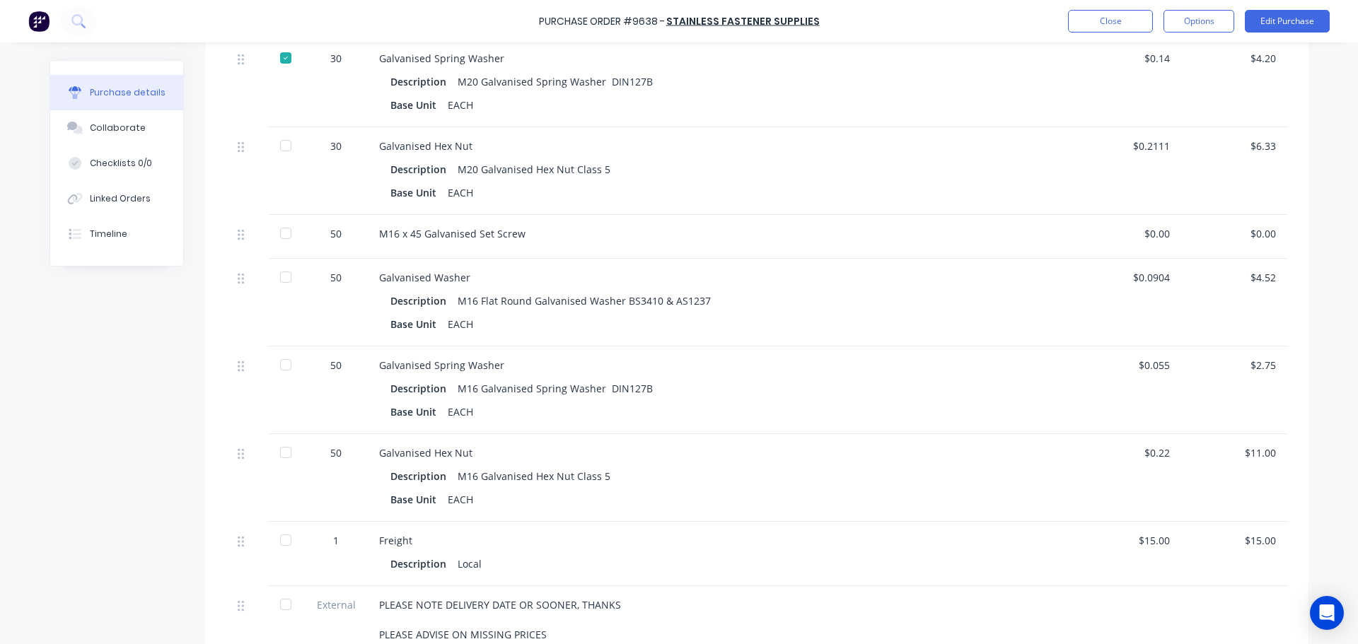
click at [277, 144] on div at bounding box center [286, 146] width 28 height 28
click at [278, 233] on div at bounding box center [286, 233] width 28 height 28
click at [284, 278] on div at bounding box center [286, 277] width 28 height 28
click at [279, 362] on div at bounding box center [286, 365] width 28 height 28
click at [277, 451] on div at bounding box center [286, 453] width 28 height 28
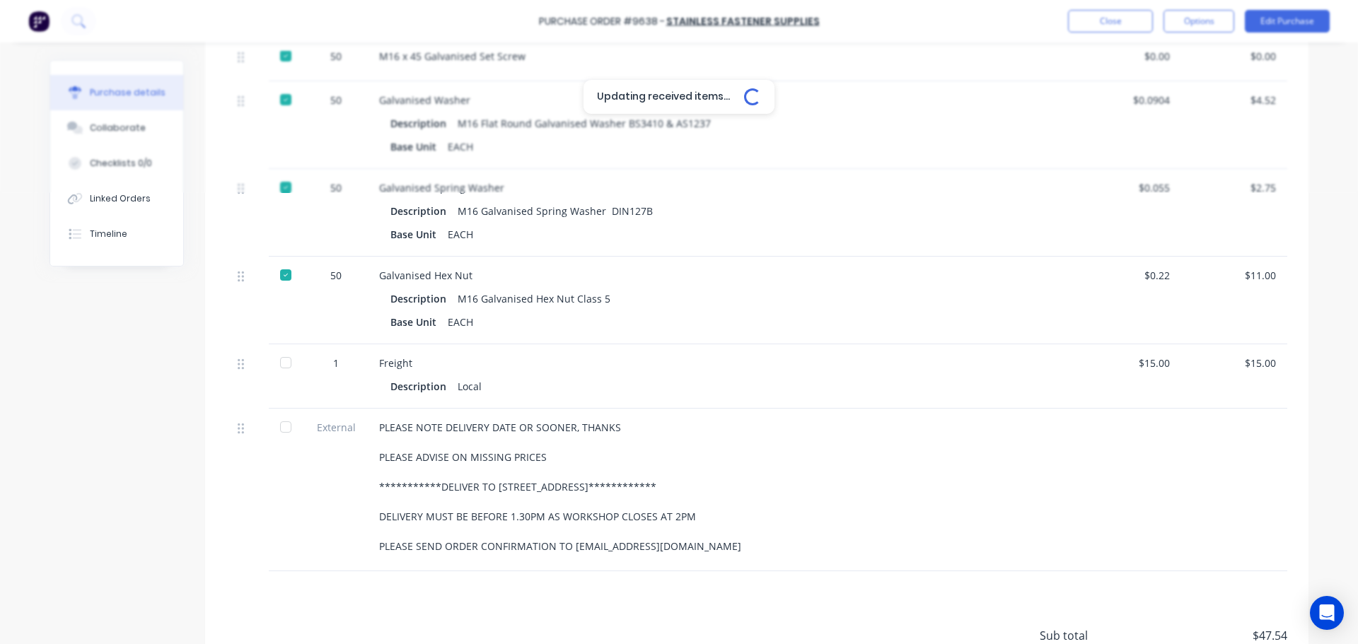
scroll to position [849, 0]
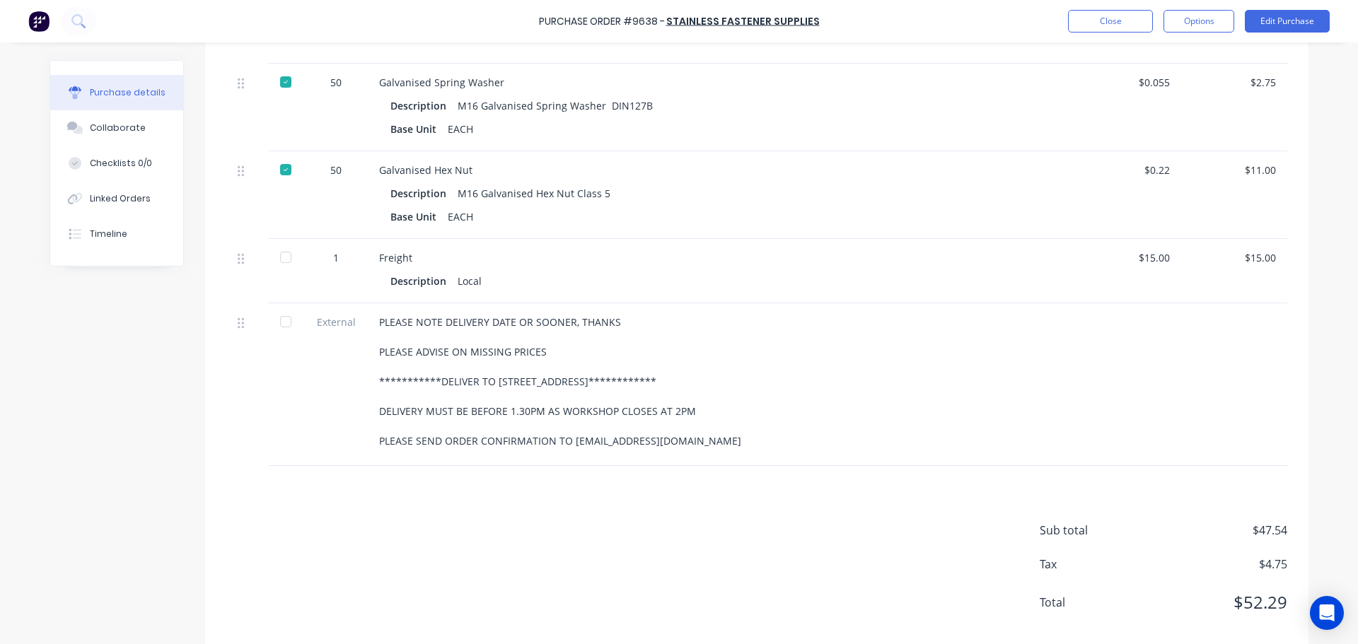
click at [283, 255] on div at bounding box center [286, 257] width 28 height 28
click at [280, 321] on div at bounding box center [286, 322] width 28 height 28
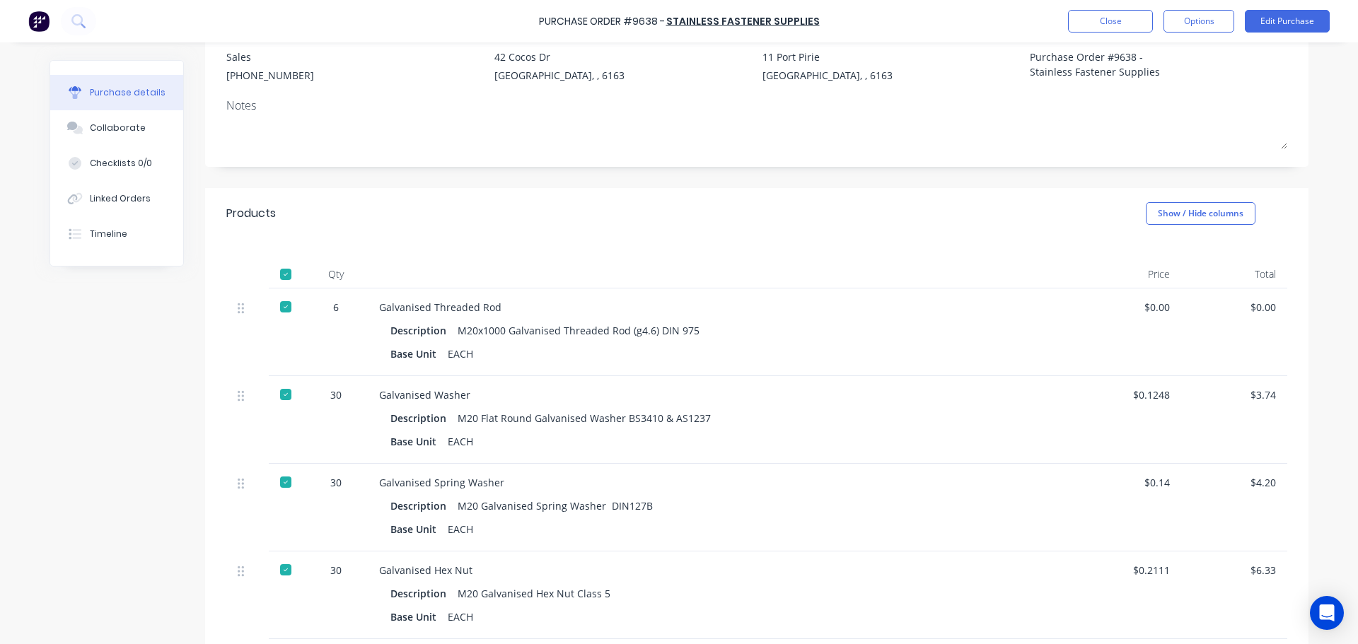
scroll to position [0, 0]
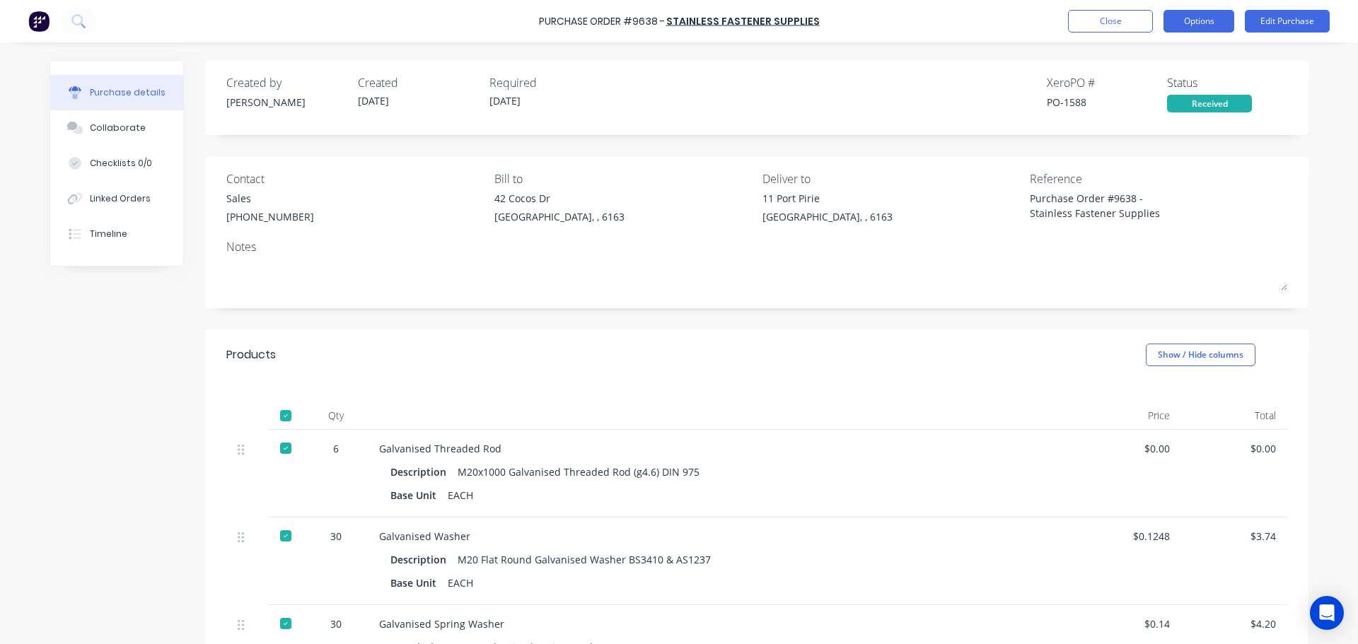
click at [1195, 23] on button "Options" at bounding box center [1199, 21] width 71 height 23
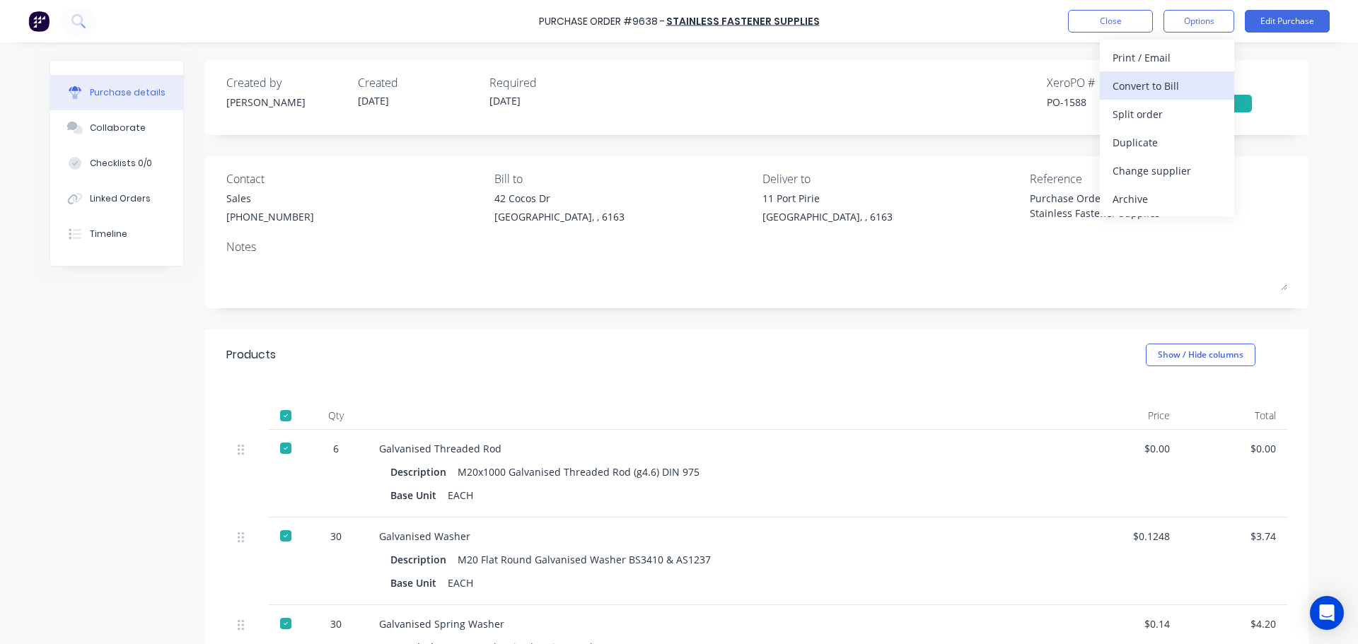
click at [1162, 88] on div "Convert to Bill" at bounding box center [1167, 86] width 109 height 21
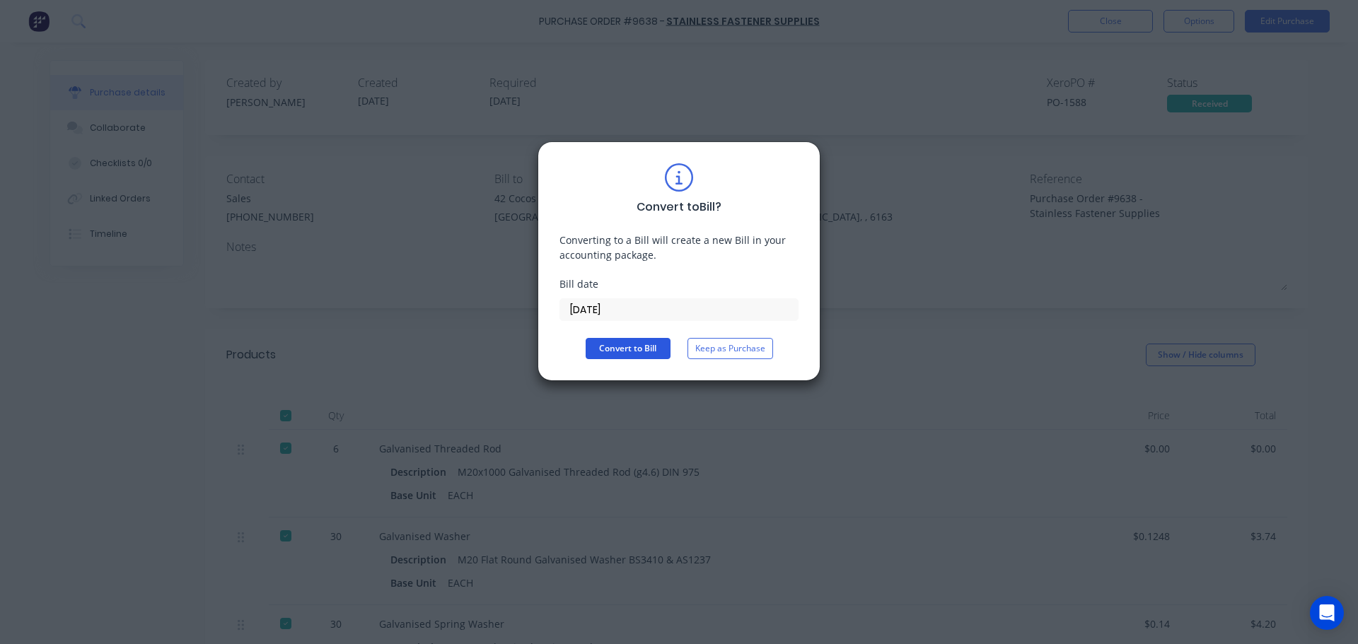
click at [643, 342] on button "Convert to Bill" at bounding box center [628, 348] width 85 height 21
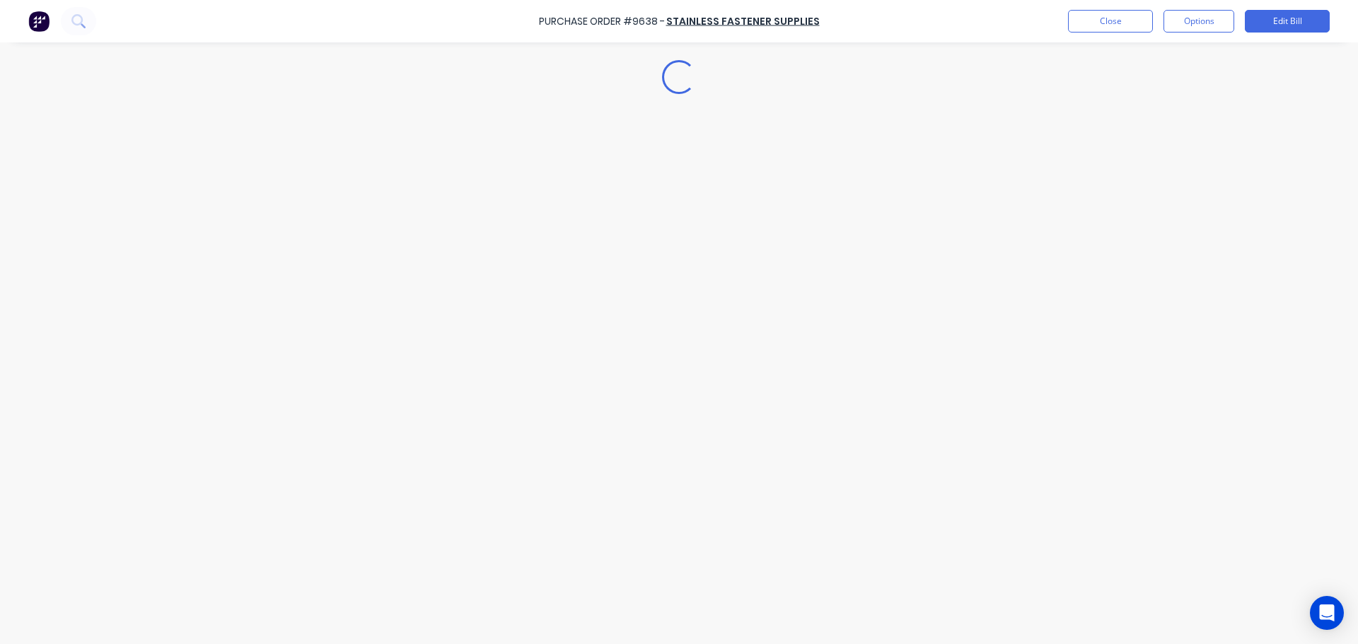
type textarea "x"
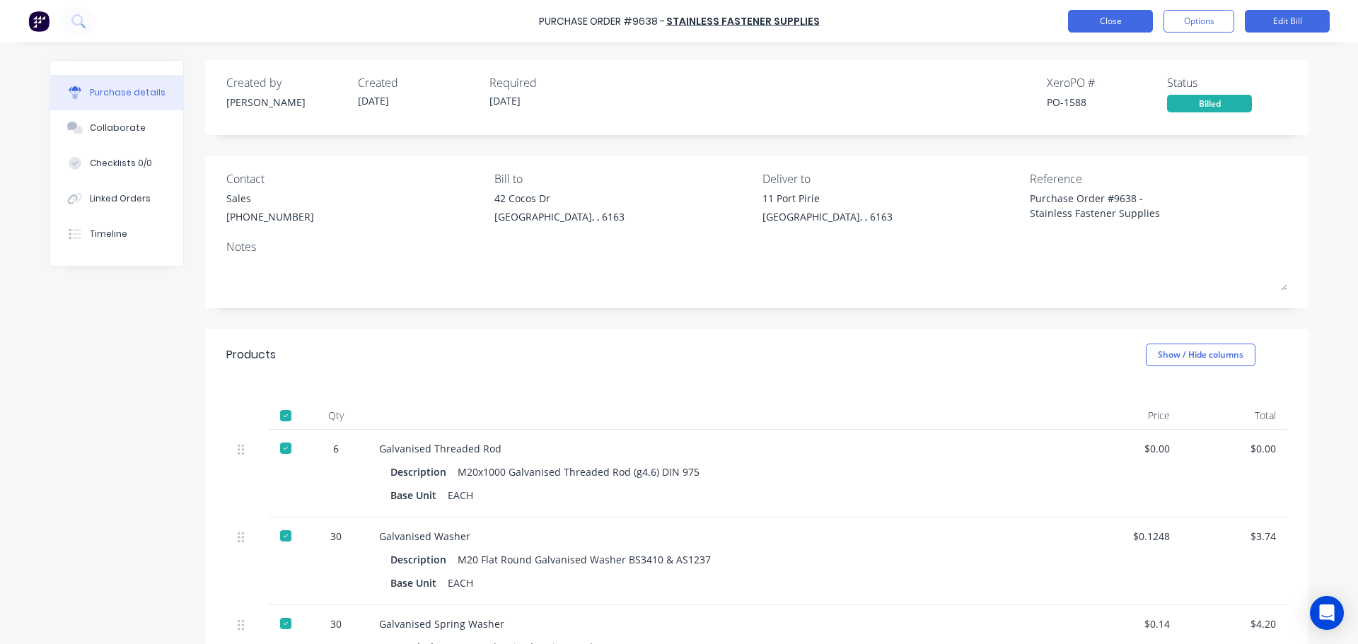
click at [1091, 14] on button "Close" at bounding box center [1110, 21] width 85 height 23
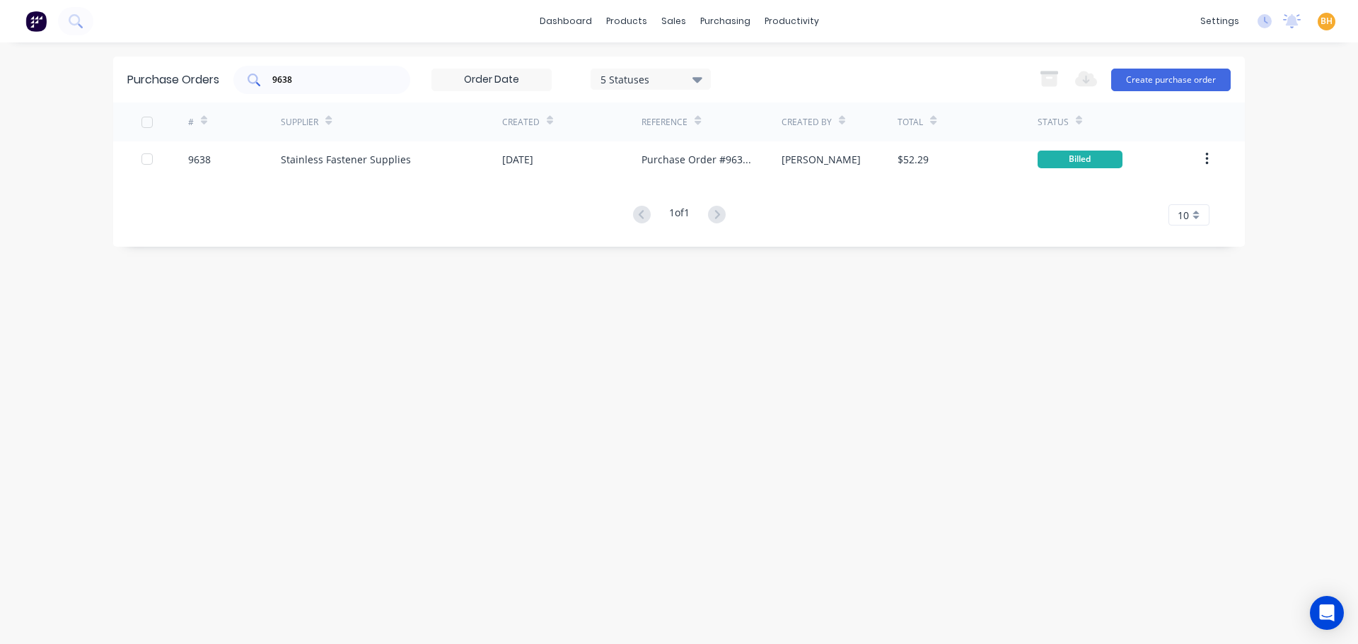
click at [337, 80] on input "9638" at bounding box center [329, 80] width 117 height 14
type input "9"
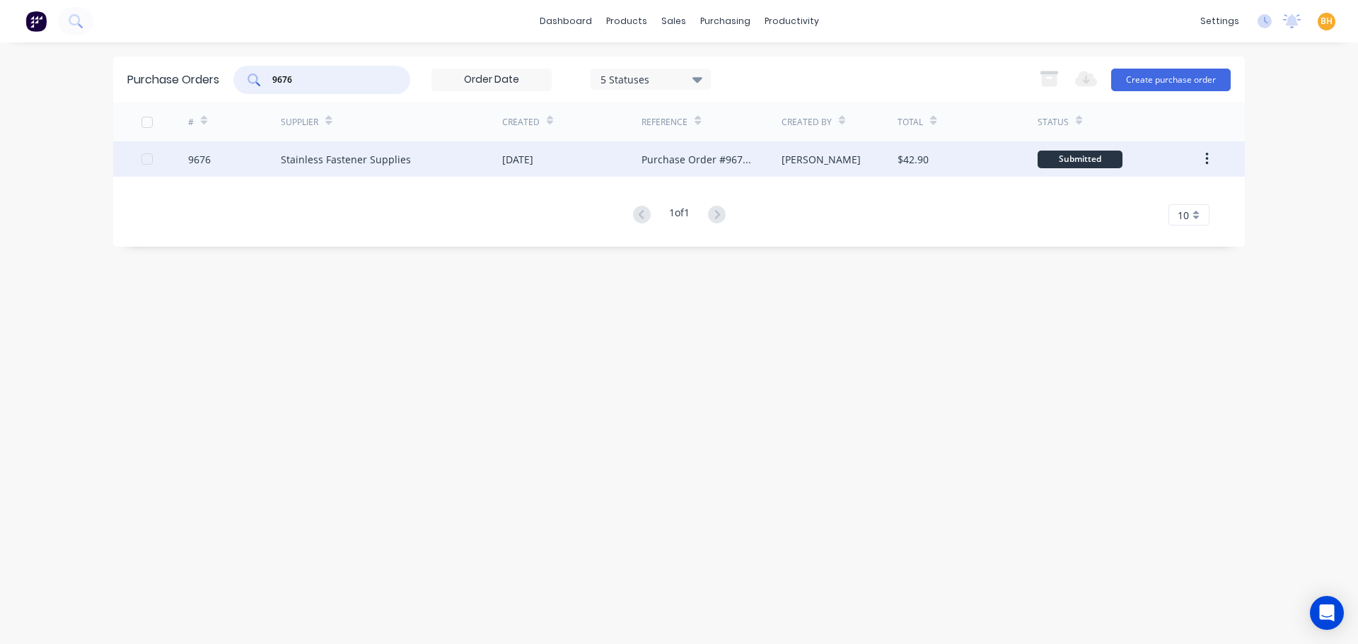
type input "9676"
click at [342, 162] on div "Stainless Fastener Supplies" at bounding box center [346, 159] width 130 height 15
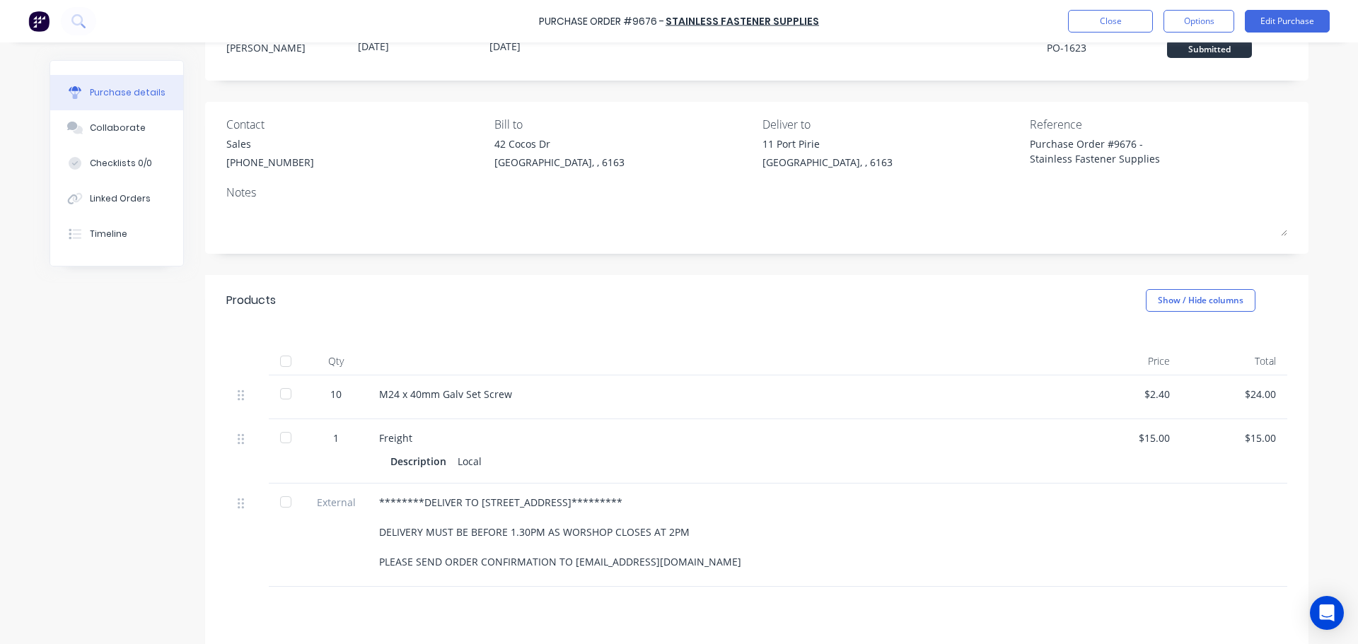
scroll to position [71, 0]
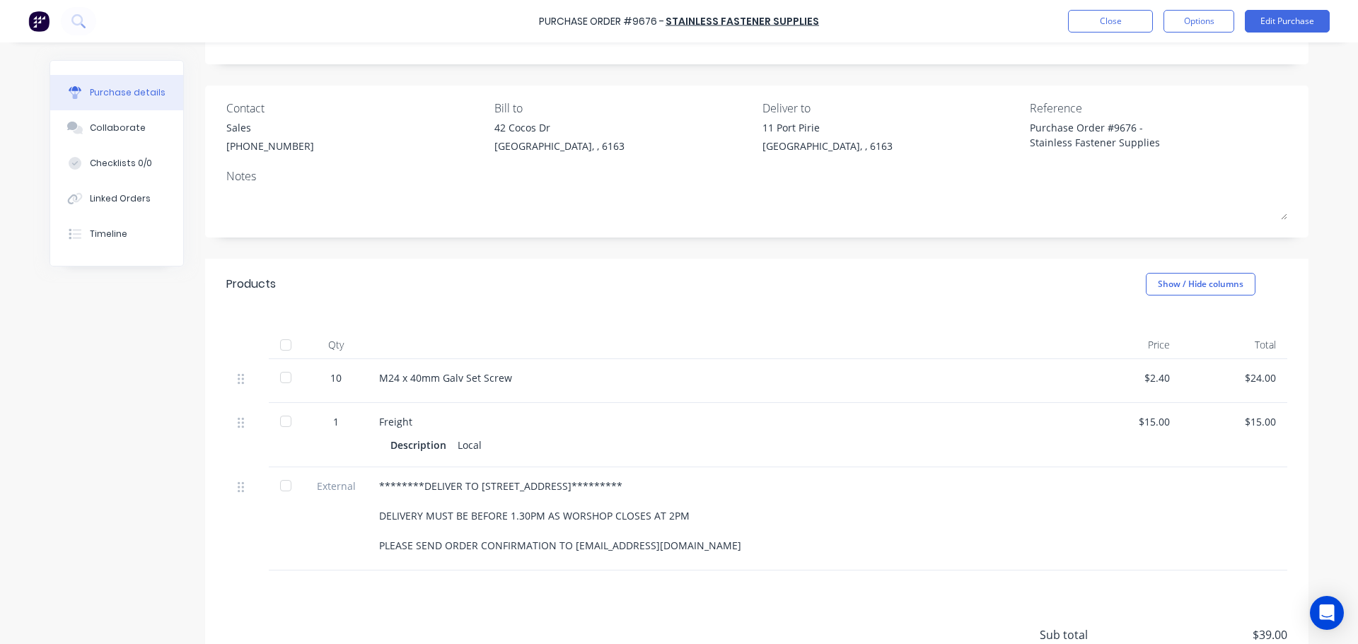
click at [276, 348] on div at bounding box center [286, 345] width 28 height 28
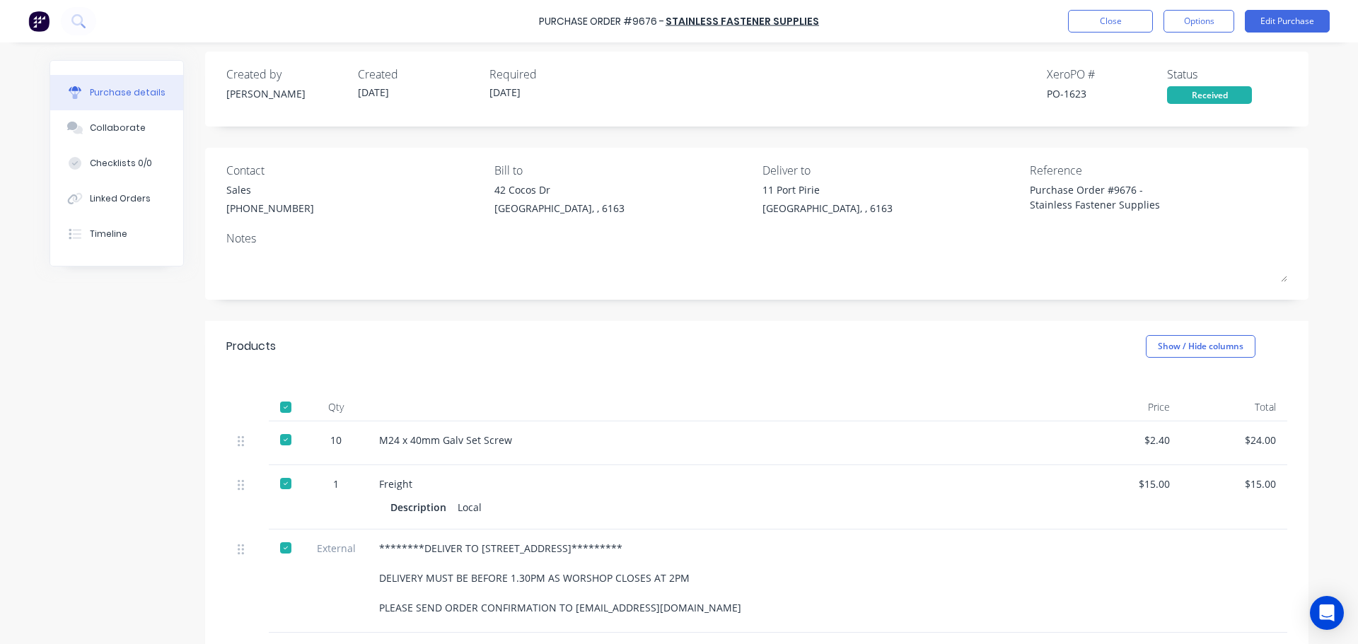
scroll to position [0, 0]
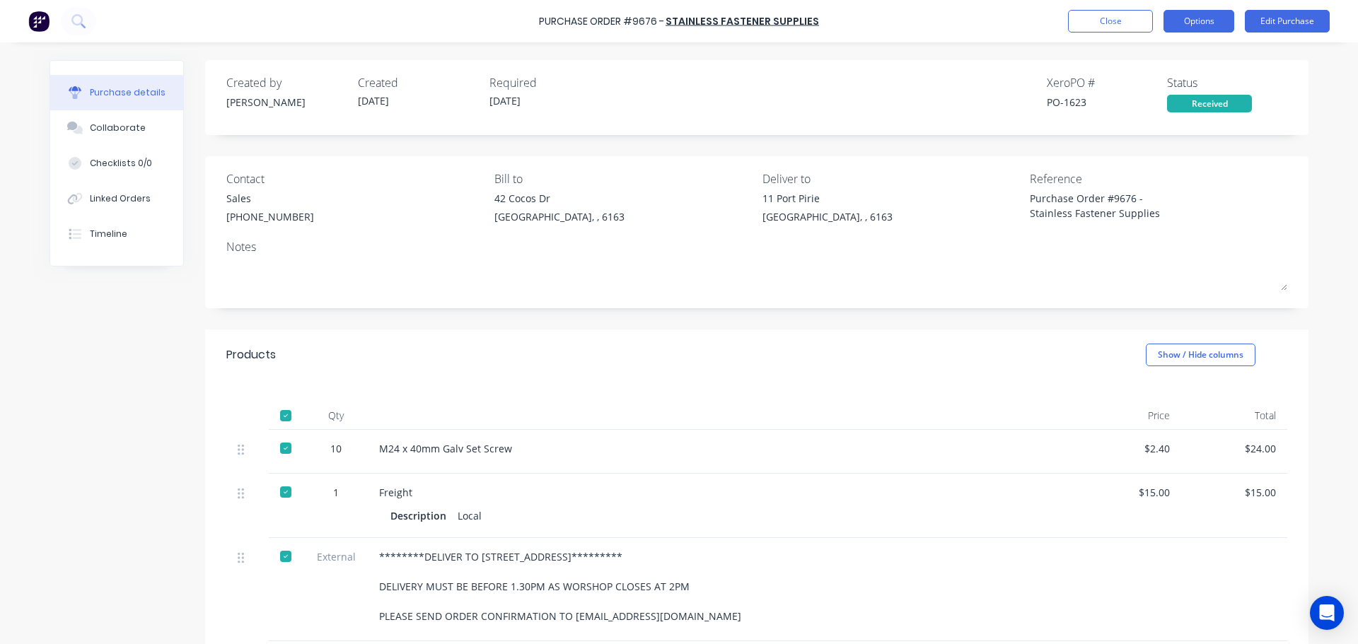
click at [1194, 24] on button "Options" at bounding box center [1199, 21] width 71 height 23
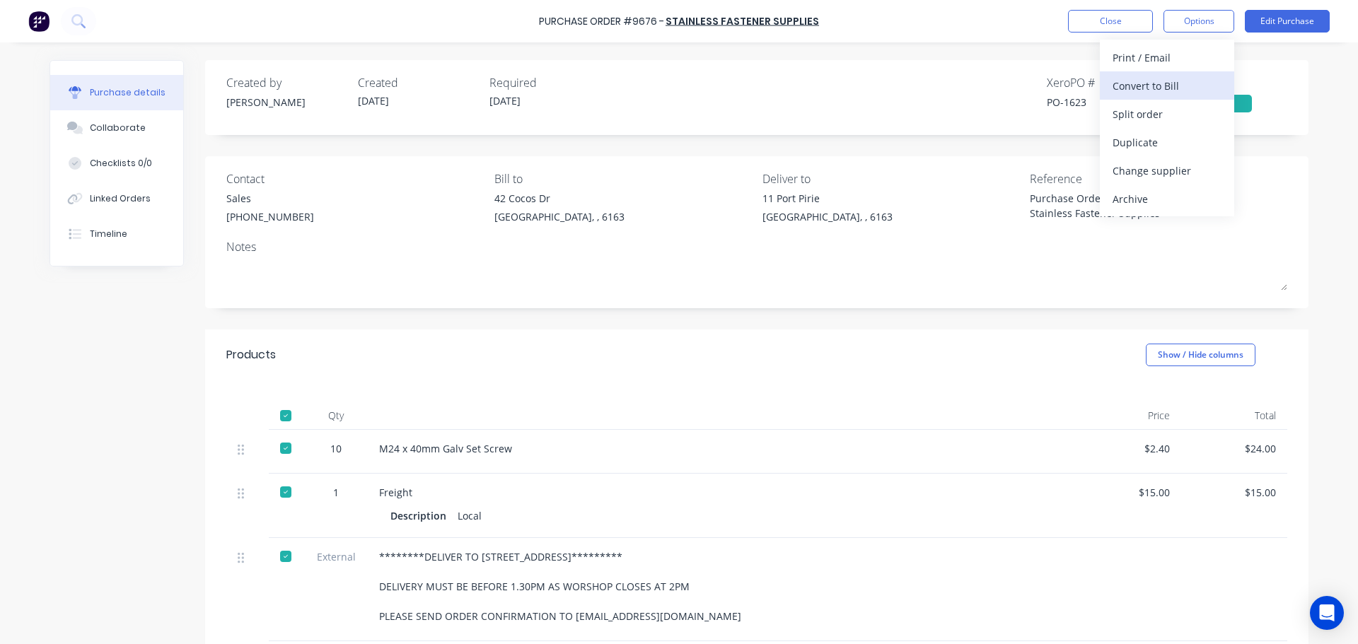
click at [1150, 93] on div "Convert to Bill" at bounding box center [1167, 86] width 109 height 21
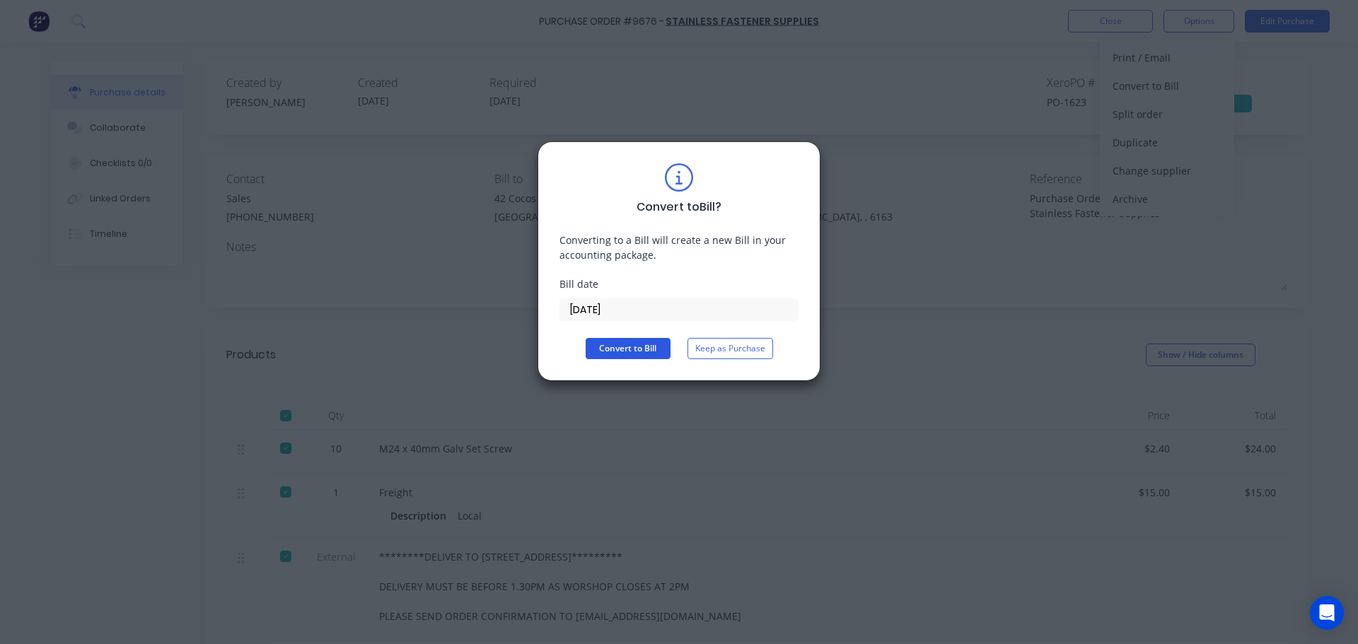
click at [620, 342] on button "Convert to Bill" at bounding box center [628, 348] width 85 height 21
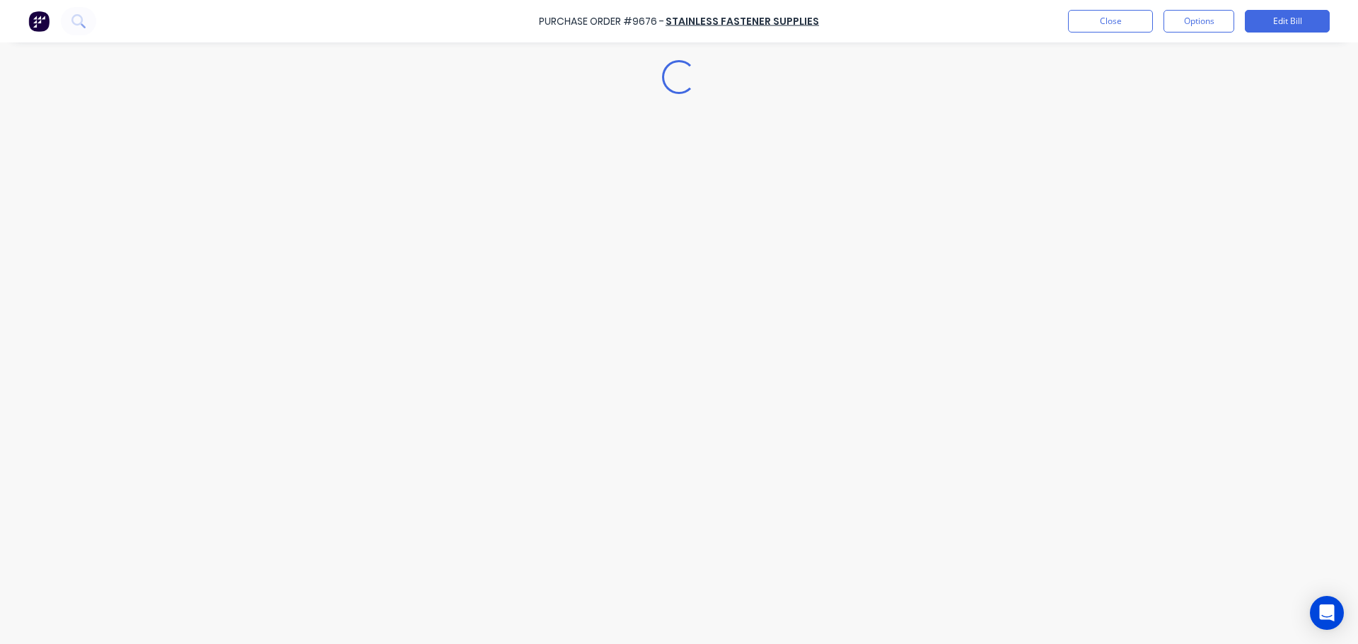
type textarea "x"
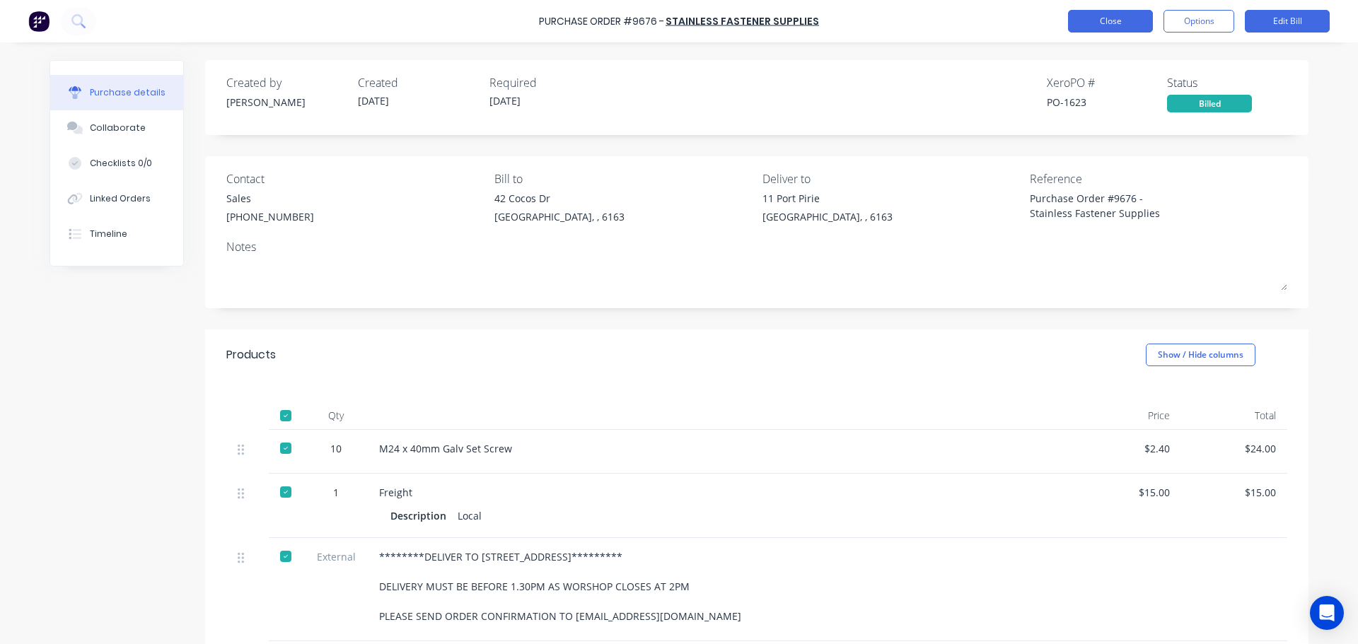
click at [1113, 10] on button "Close" at bounding box center [1110, 21] width 85 height 23
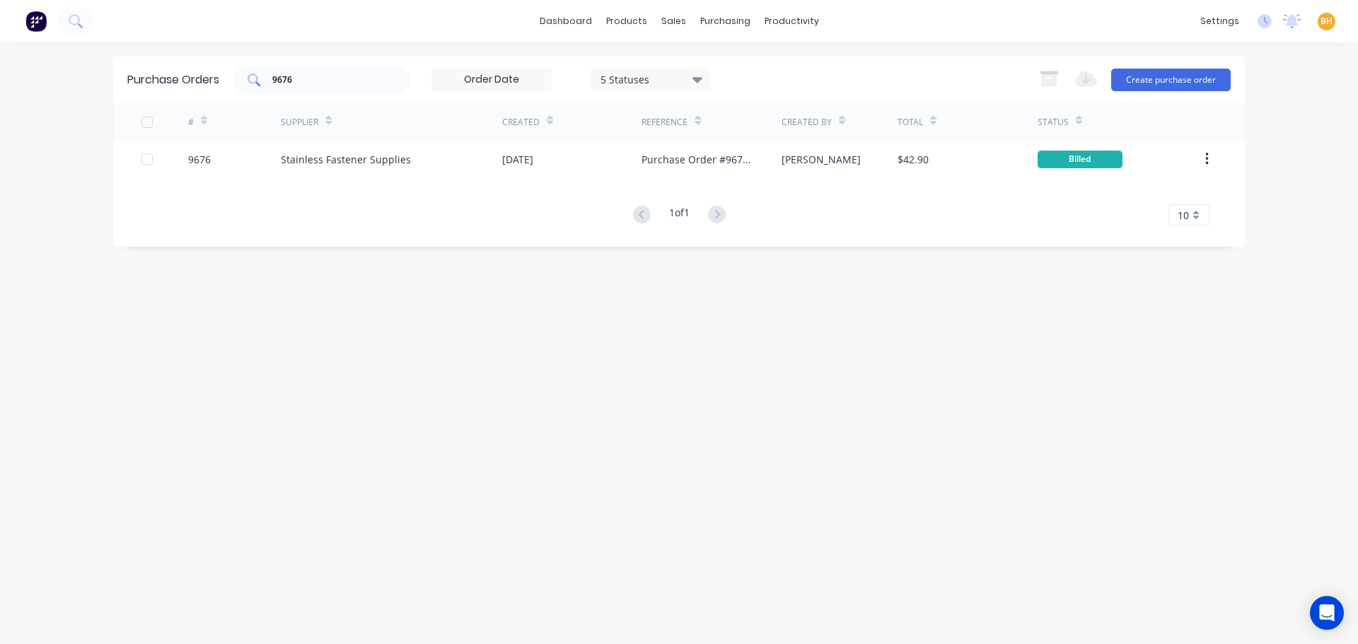
click at [315, 75] on input "9676" at bounding box center [329, 80] width 117 height 14
type input "9"
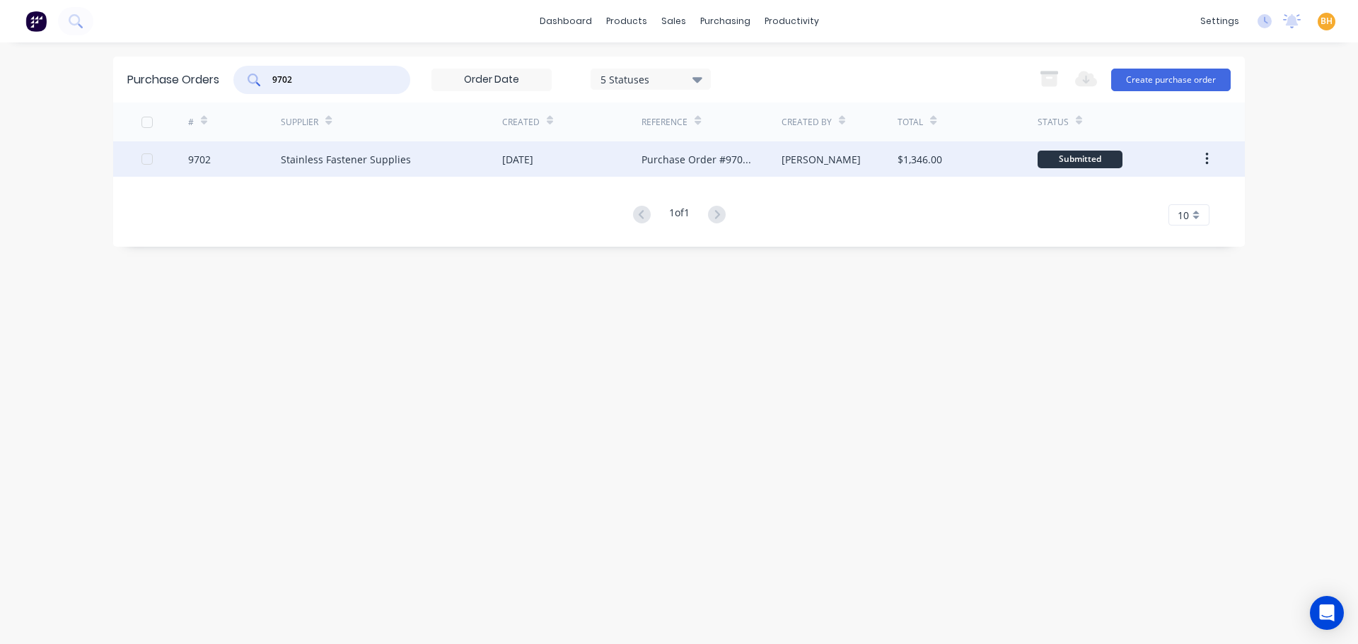
type input "9702"
click at [282, 166] on div "Stainless Fastener Supplies" at bounding box center [346, 159] width 130 height 15
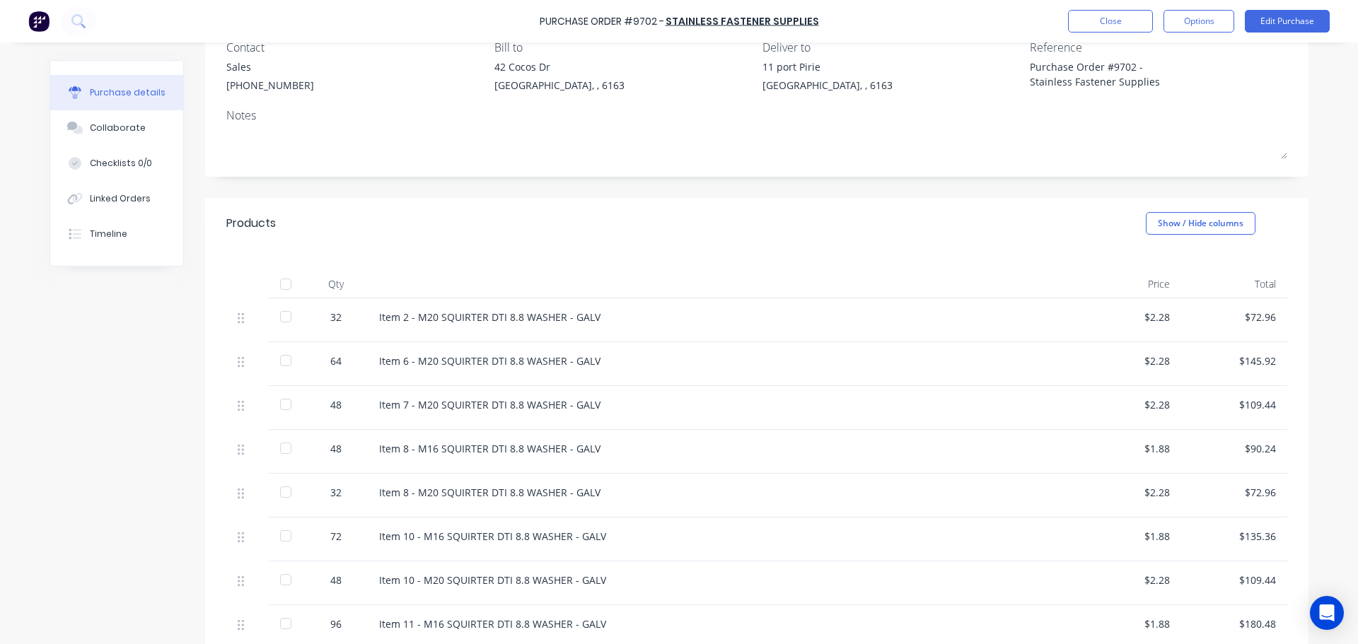
scroll to position [283, 0]
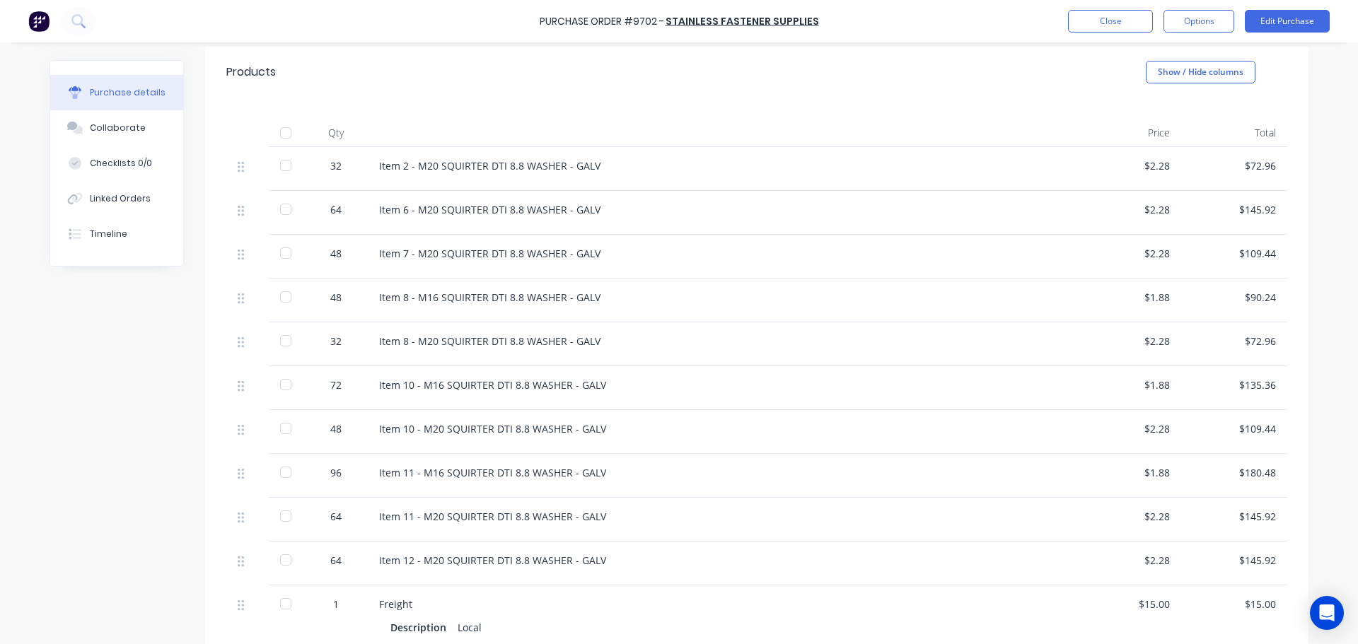
click at [272, 166] on div at bounding box center [286, 165] width 28 height 28
click at [283, 209] on div at bounding box center [286, 209] width 28 height 28
click at [284, 255] on div at bounding box center [286, 253] width 28 height 28
click at [279, 301] on div at bounding box center [286, 297] width 28 height 28
click at [280, 342] on div at bounding box center [286, 341] width 28 height 28
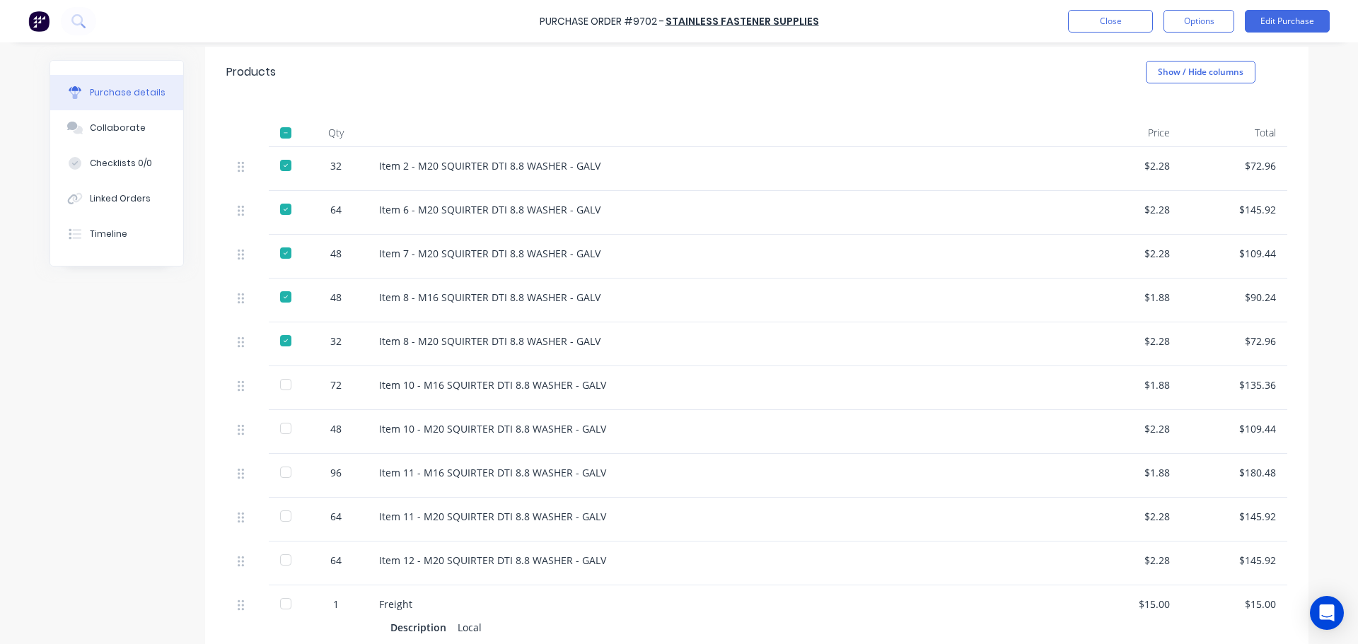
click at [281, 386] on div at bounding box center [286, 385] width 28 height 28
click at [284, 429] on div at bounding box center [286, 429] width 28 height 28
click at [279, 482] on div at bounding box center [286, 472] width 28 height 28
click at [283, 523] on div at bounding box center [286, 516] width 28 height 28
click at [283, 562] on div at bounding box center [286, 560] width 28 height 28
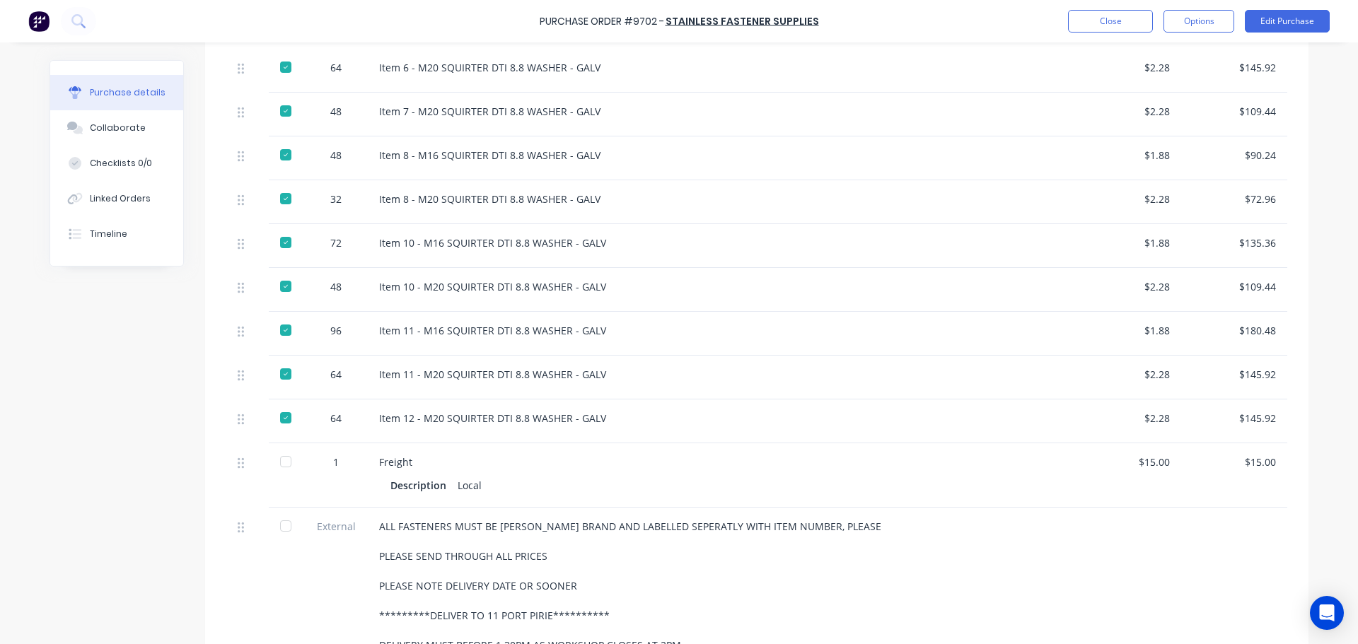
scroll to position [566, 0]
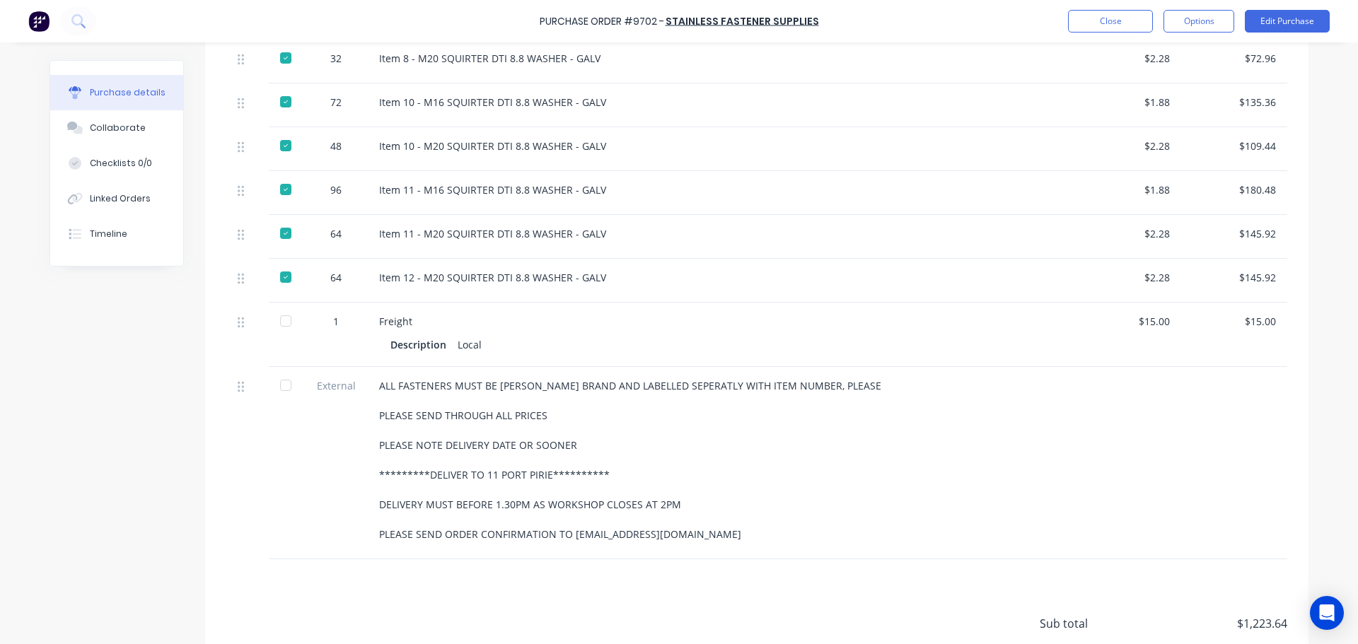
click at [279, 322] on div at bounding box center [286, 321] width 28 height 28
click at [279, 386] on div at bounding box center [286, 385] width 28 height 28
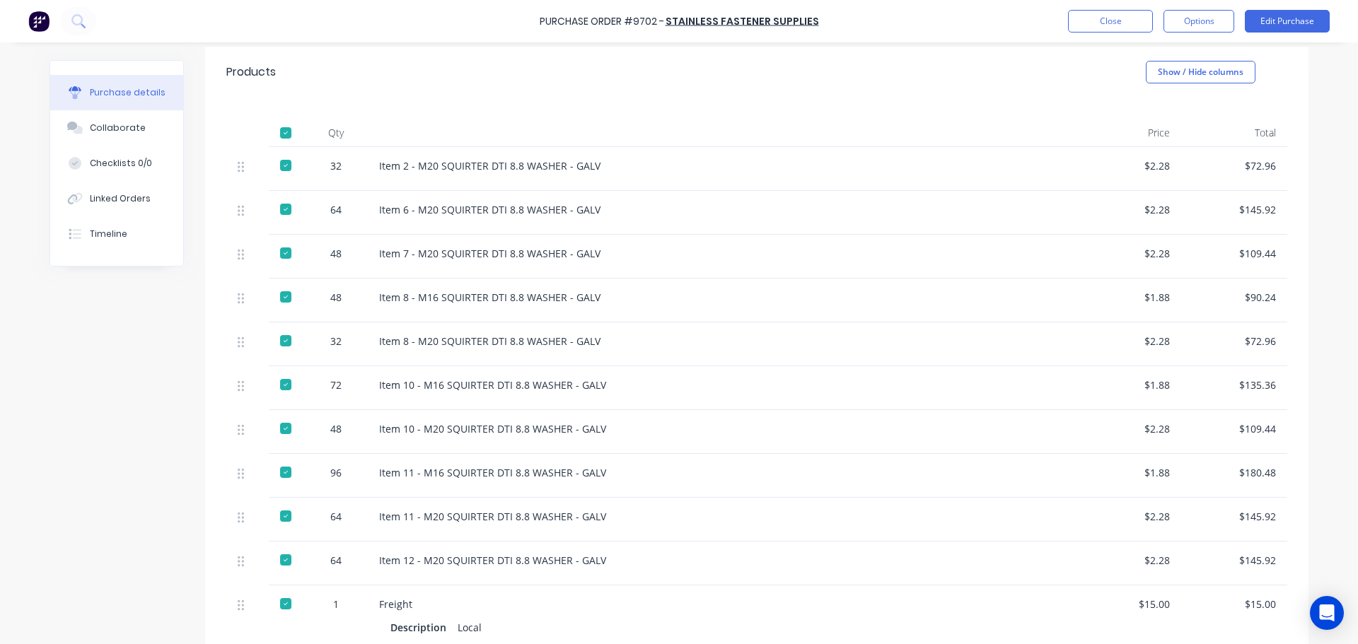
scroll to position [0, 0]
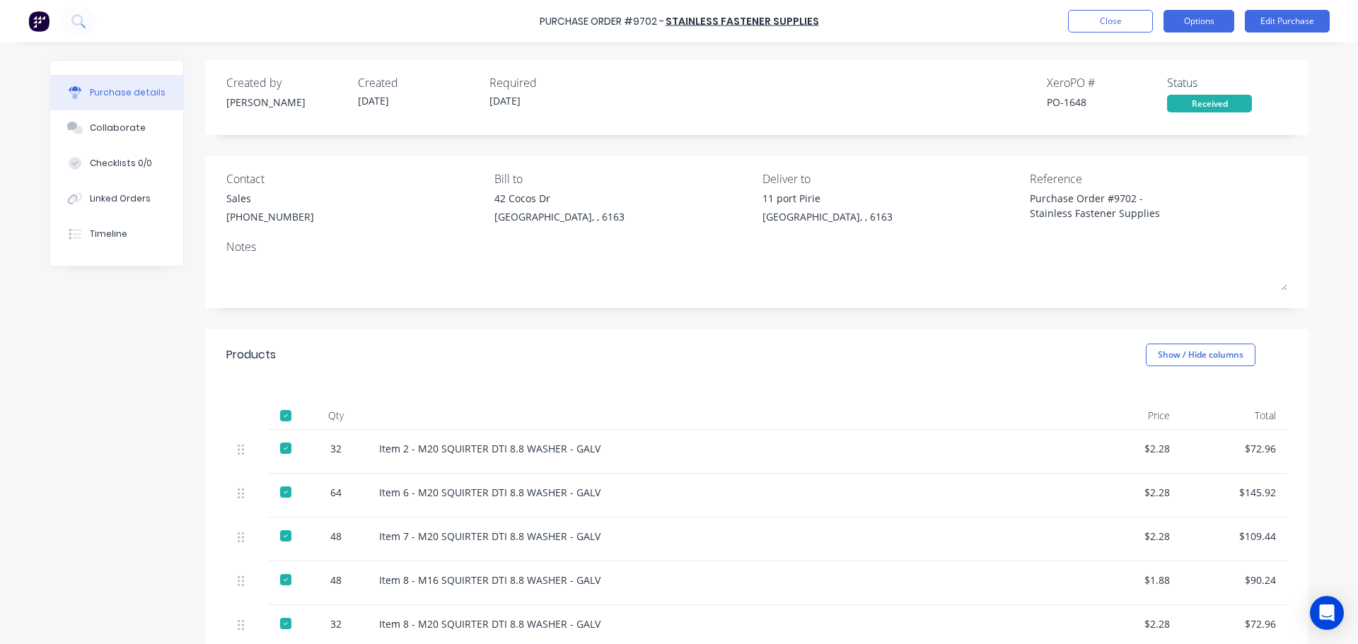
click at [1205, 21] on button "Options" at bounding box center [1199, 21] width 71 height 23
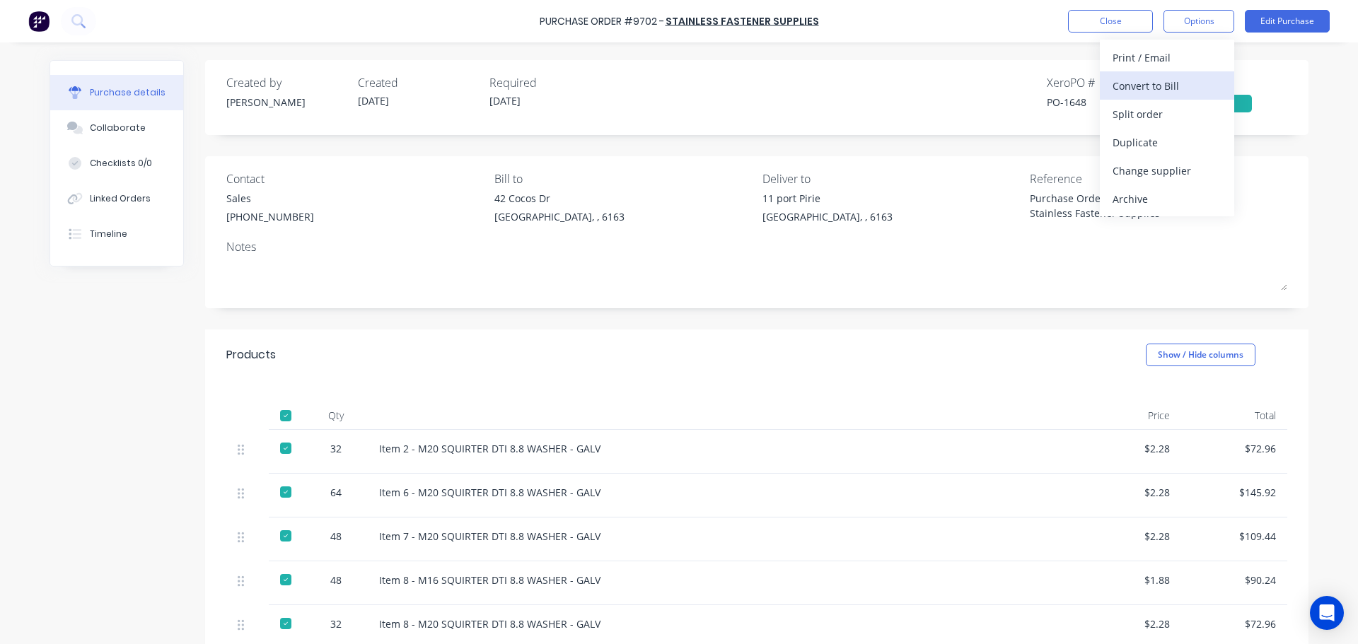
click at [1140, 89] on div "Convert to Bill" at bounding box center [1167, 86] width 109 height 21
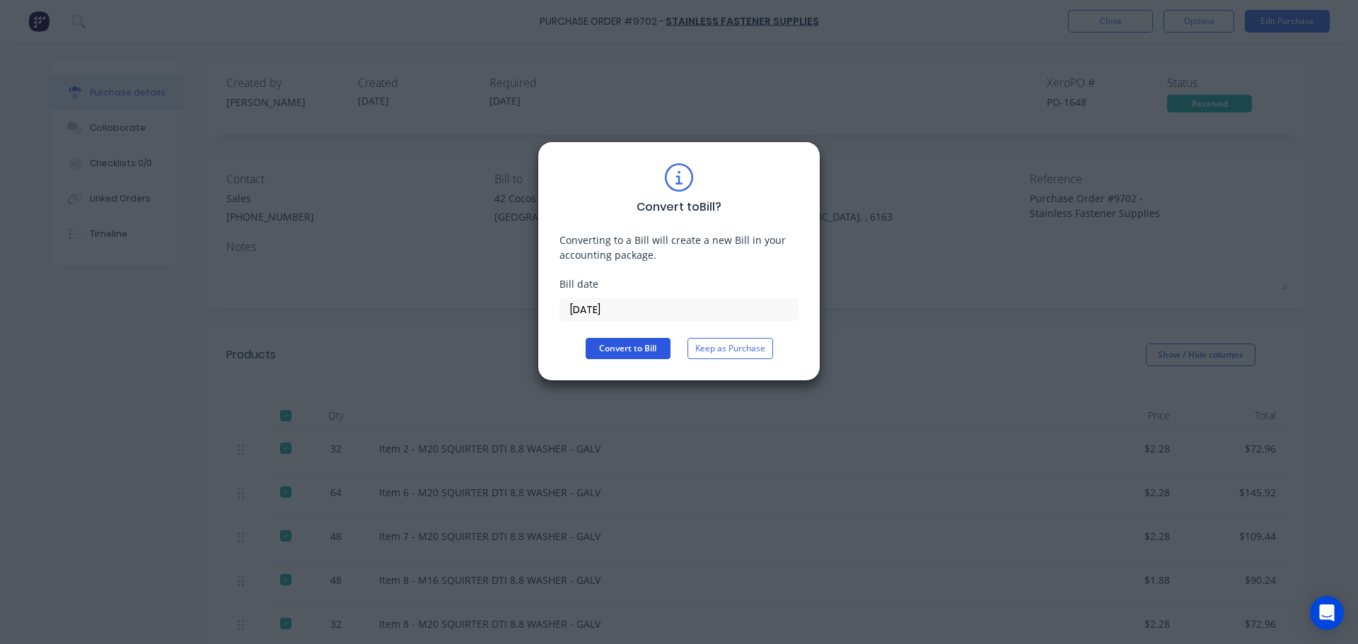
click at [620, 349] on button "Convert to Bill" at bounding box center [628, 348] width 85 height 21
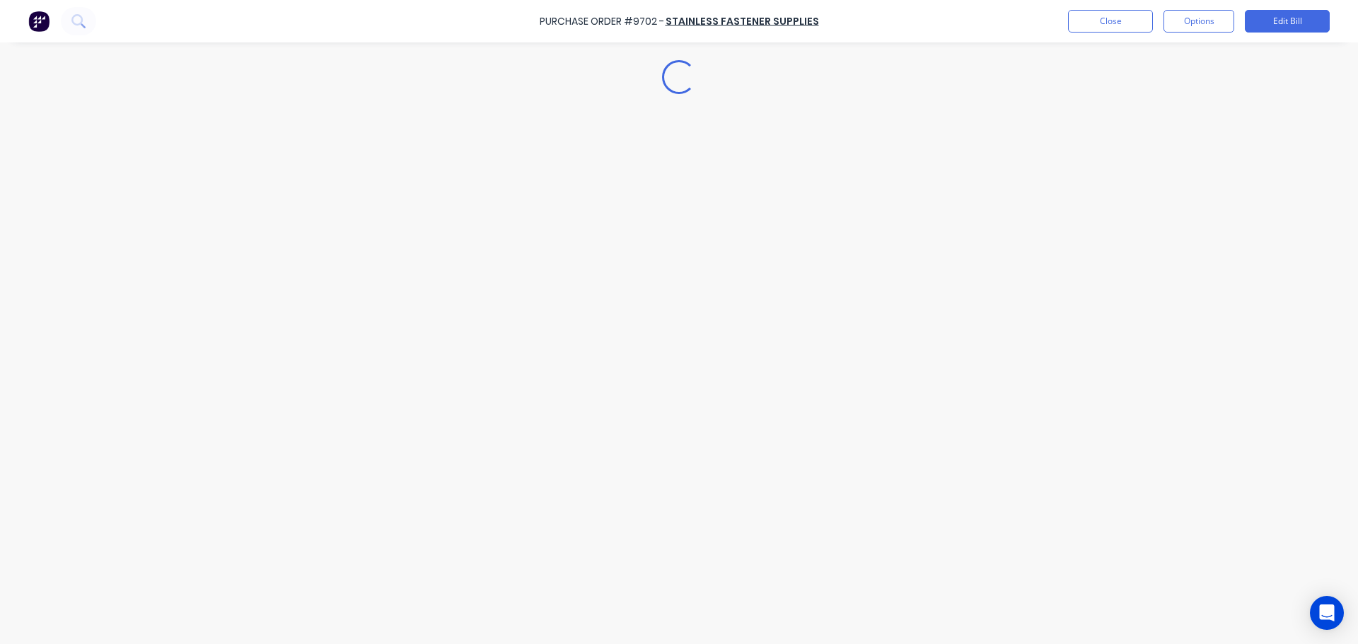
type textarea "x"
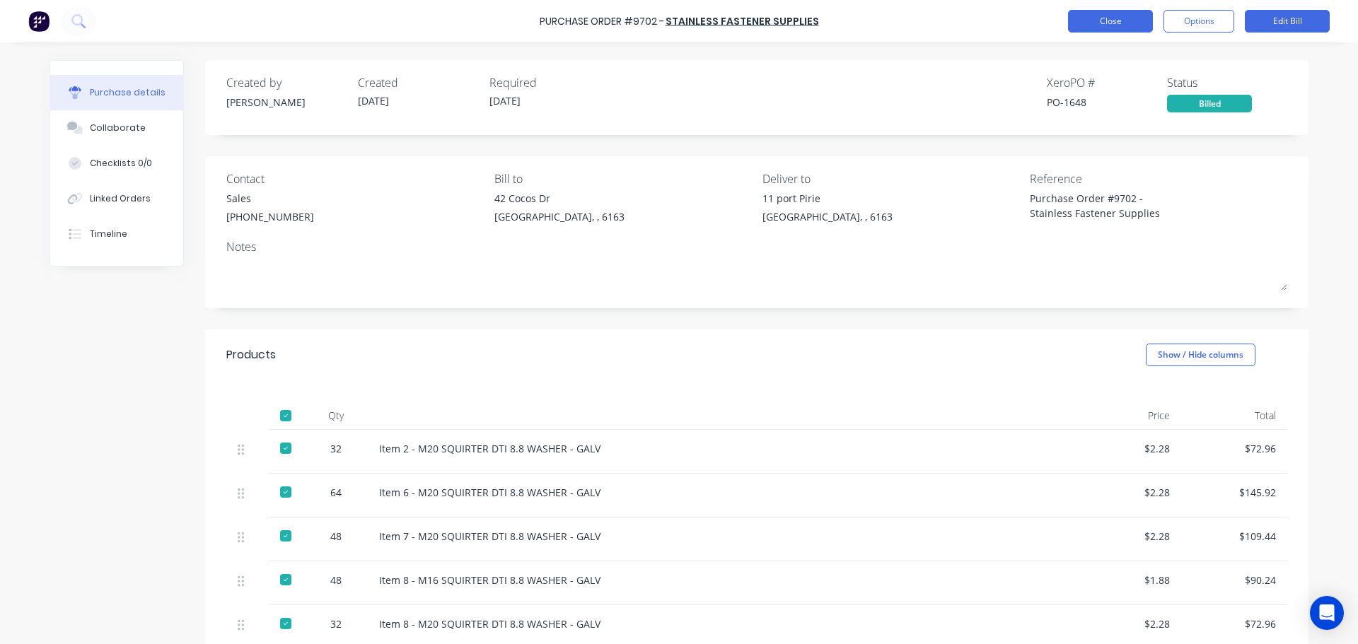
click at [1123, 15] on button "Close" at bounding box center [1110, 21] width 85 height 23
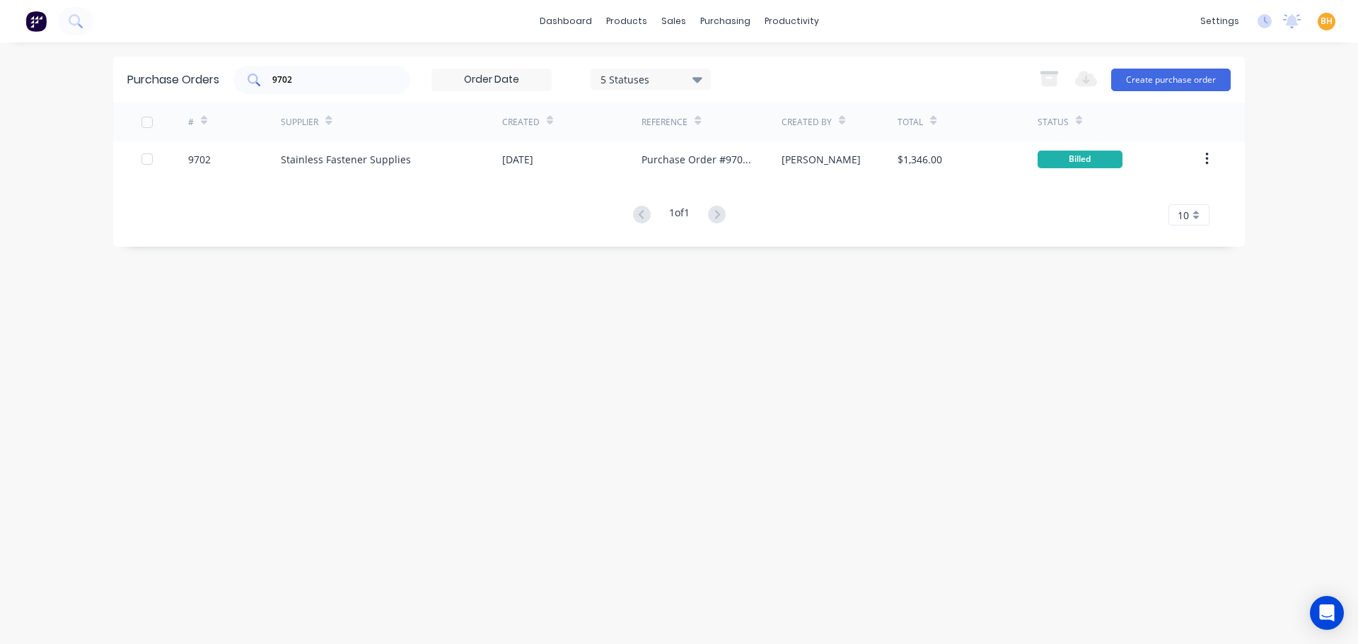
click at [334, 79] on input "9702" at bounding box center [329, 80] width 117 height 14
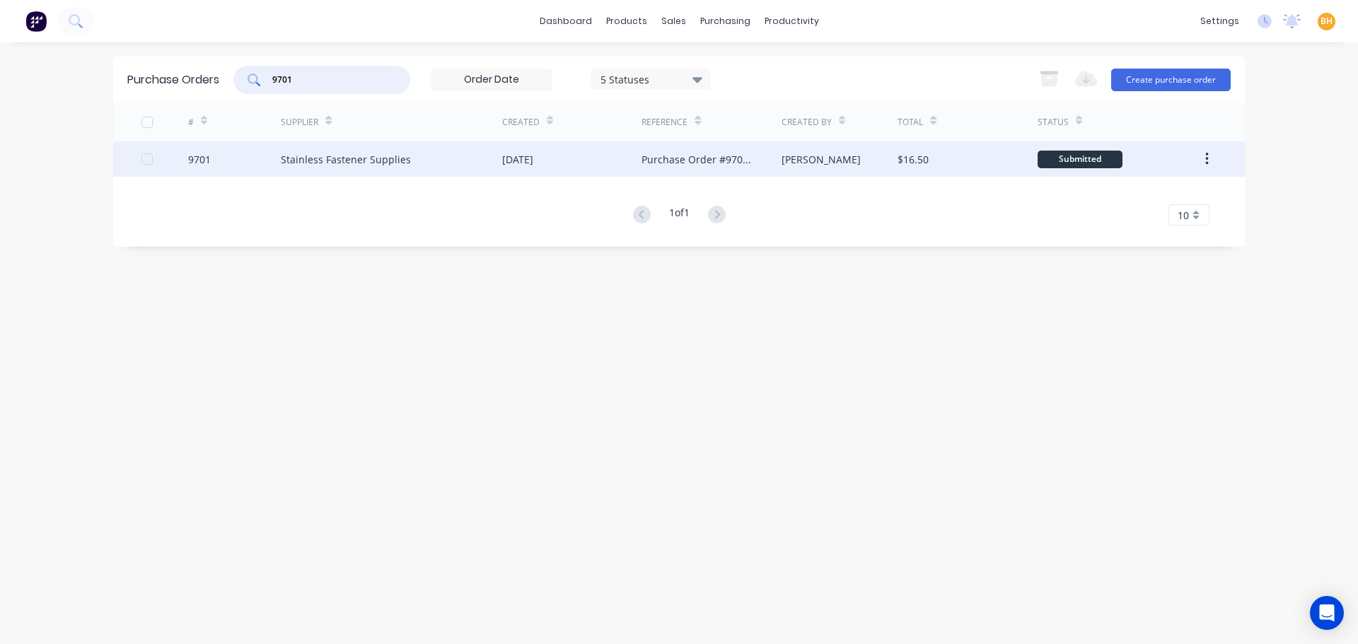
type input "9701"
click at [352, 166] on div "Stainless Fastener Supplies" at bounding box center [346, 159] width 130 height 15
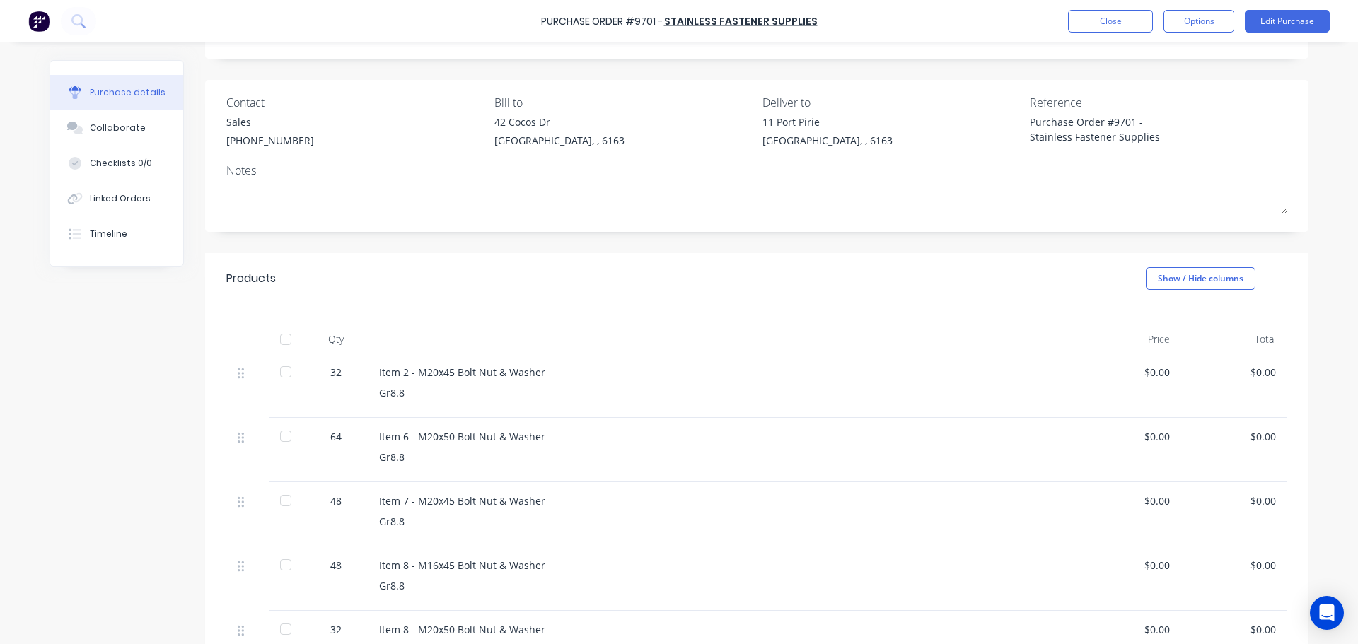
scroll to position [212, 0]
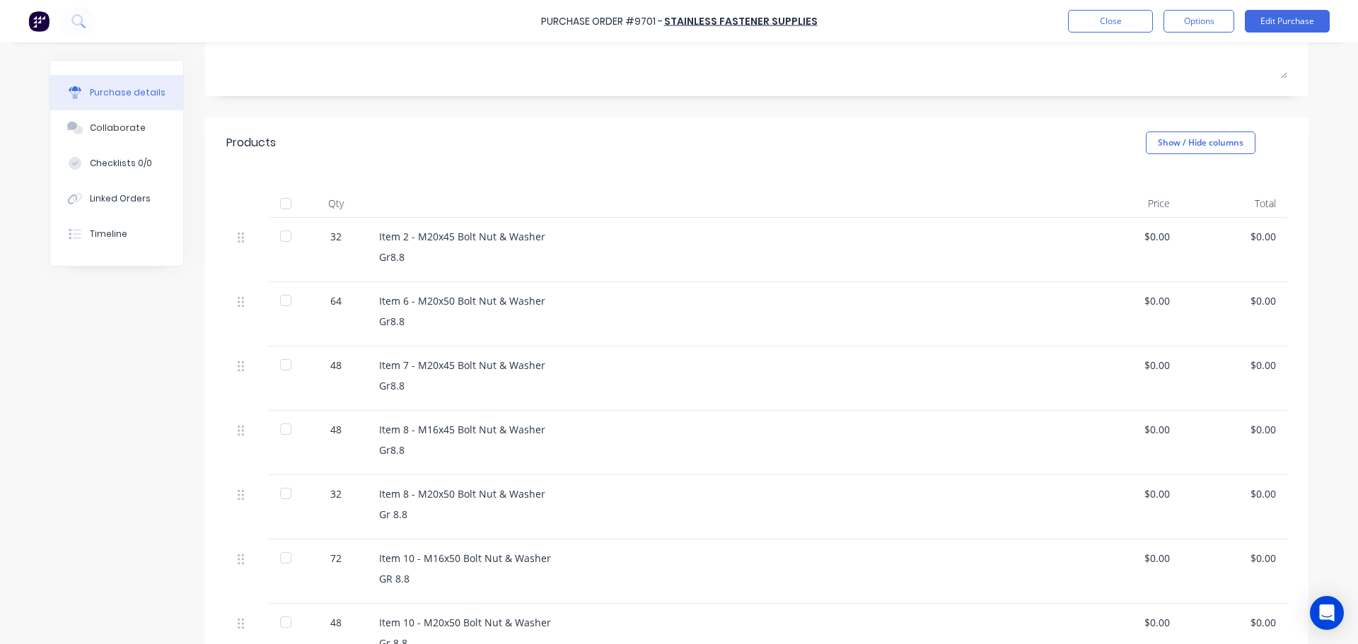
click at [277, 231] on div at bounding box center [286, 236] width 28 height 28
click at [280, 300] on div at bounding box center [286, 300] width 28 height 28
click at [281, 361] on div at bounding box center [286, 365] width 28 height 28
click at [279, 420] on div at bounding box center [286, 429] width 28 height 28
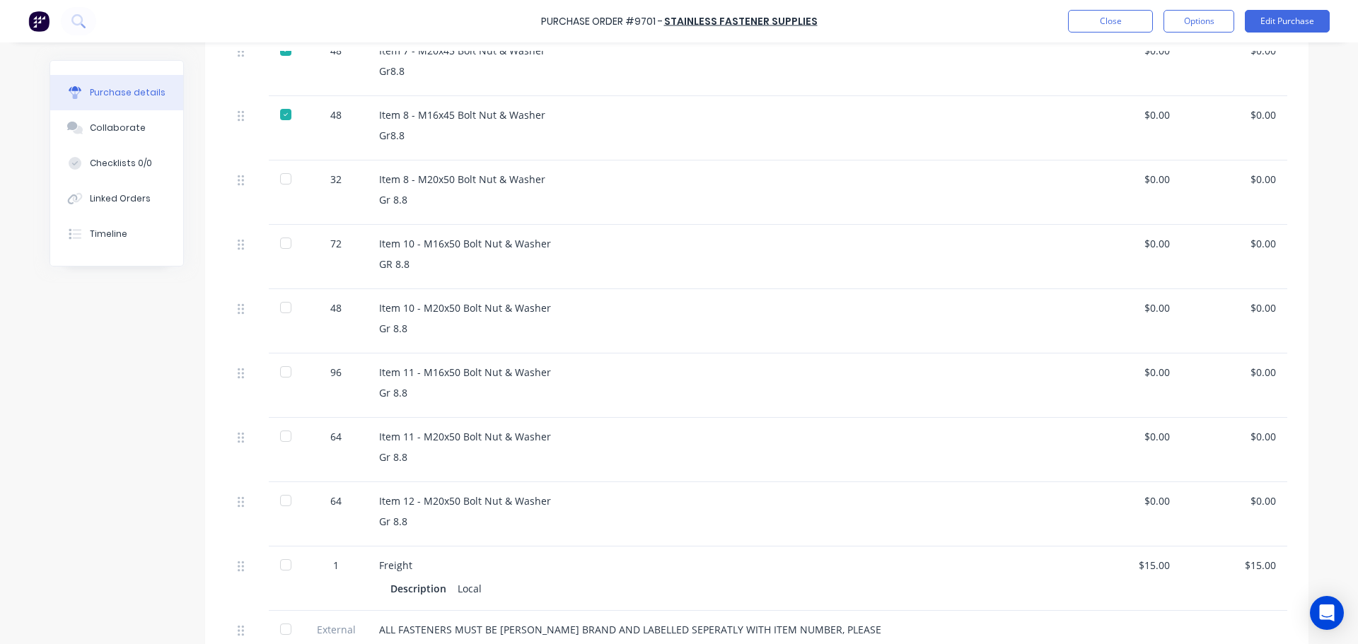
scroll to position [566, 0]
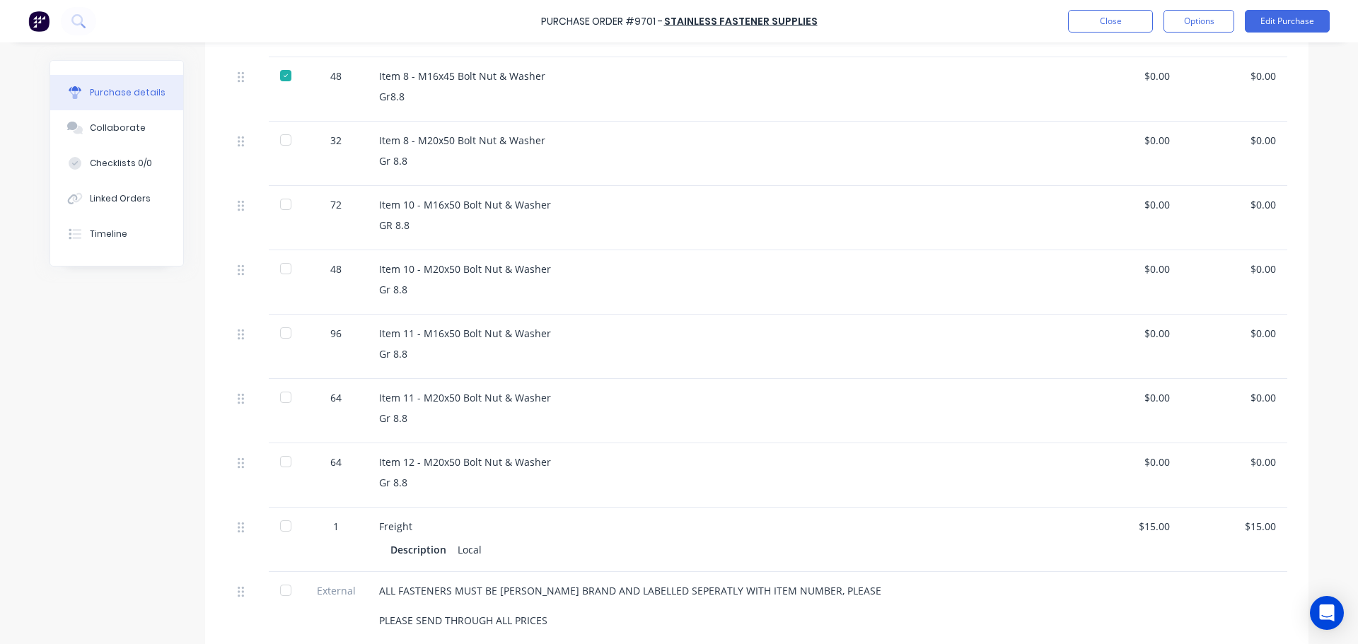
click at [284, 138] on div at bounding box center [286, 140] width 28 height 28
click at [278, 207] on div at bounding box center [286, 204] width 28 height 28
click at [280, 270] on div at bounding box center [286, 269] width 28 height 28
click at [279, 332] on div at bounding box center [286, 333] width 28 height 28
click at [281, 400] on div at bounding box center [286, 397] width 28 height 28
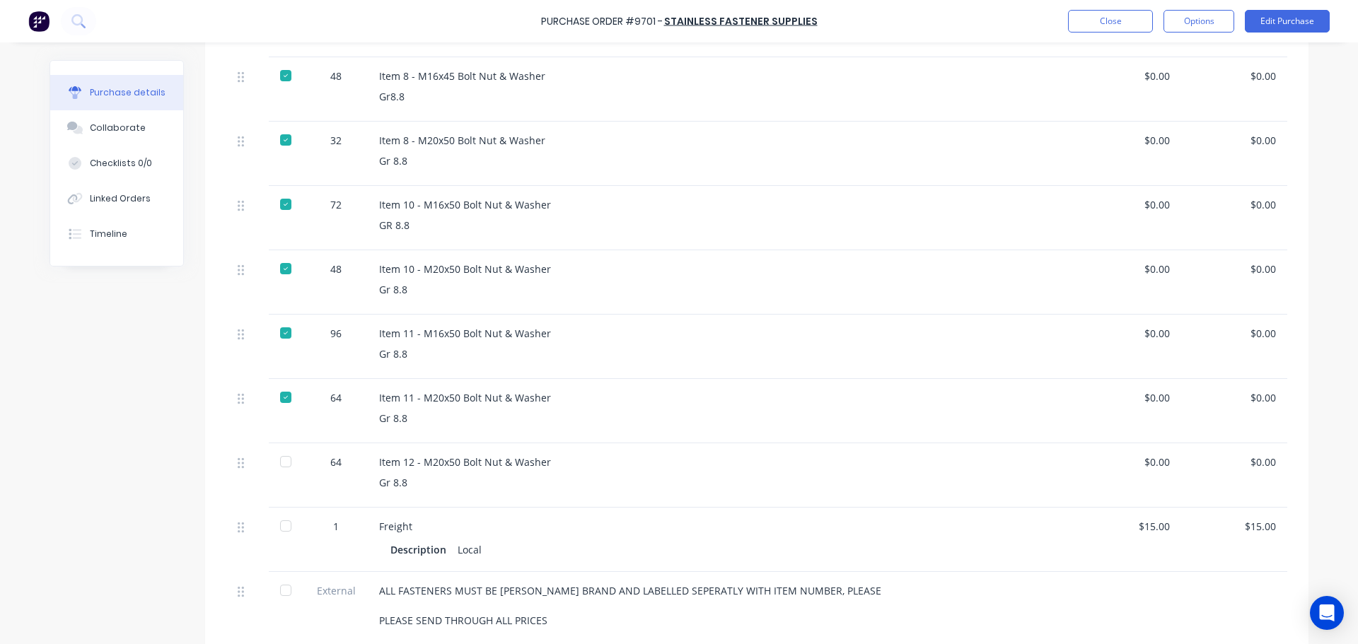
click at [279, 462] on div at bounding box center [286, 462] width 28 height 28
click at [285, 527] on div at bounding box center [286, 526] width 28 height 28
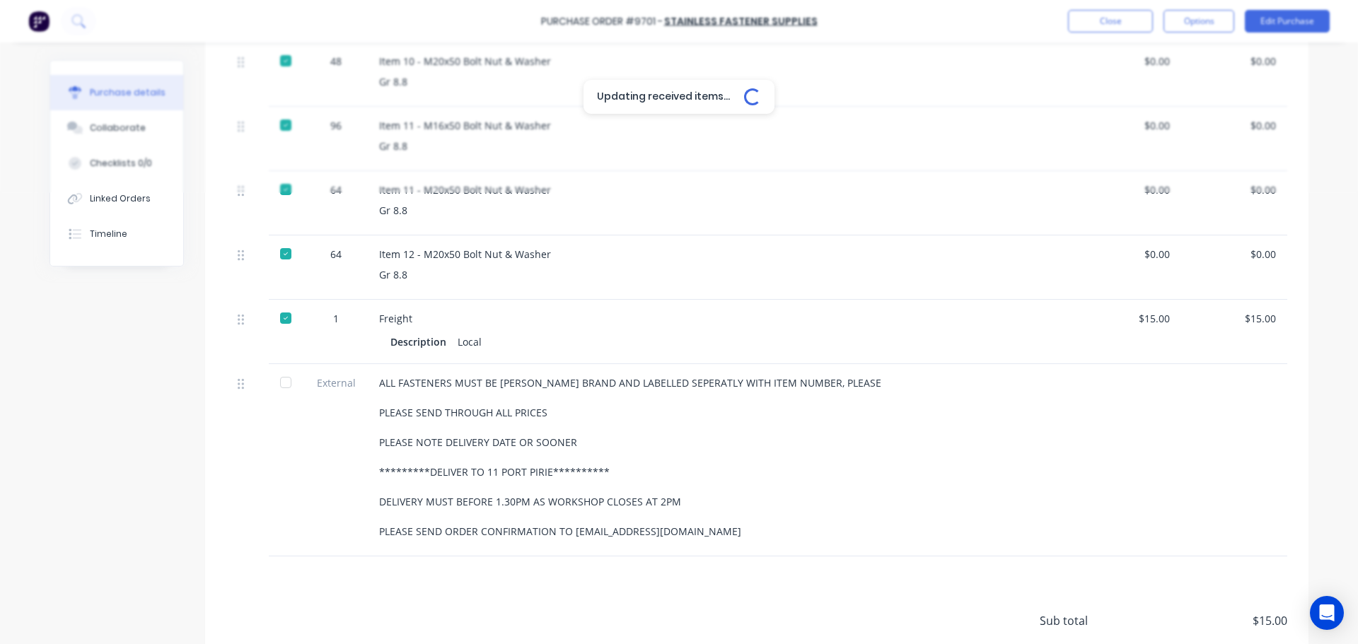
scroll to position [778, 0]
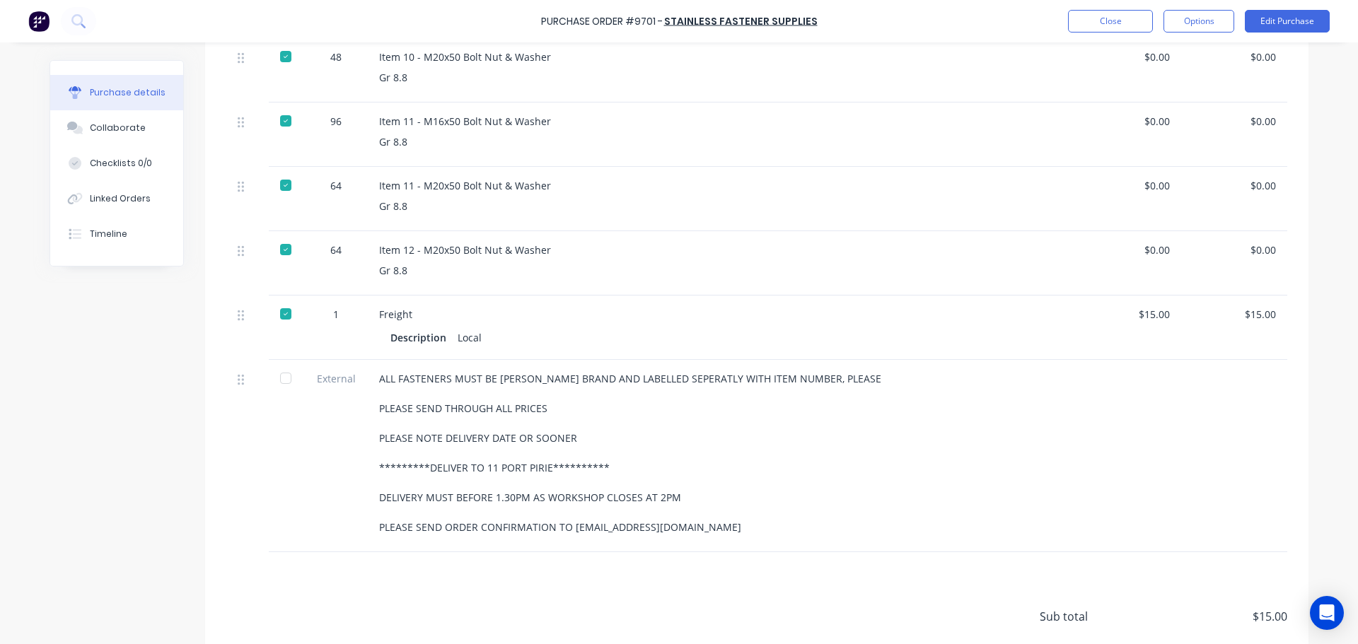
click at [282, 376] on div at bounding box center [286, 378] width 28 height 28
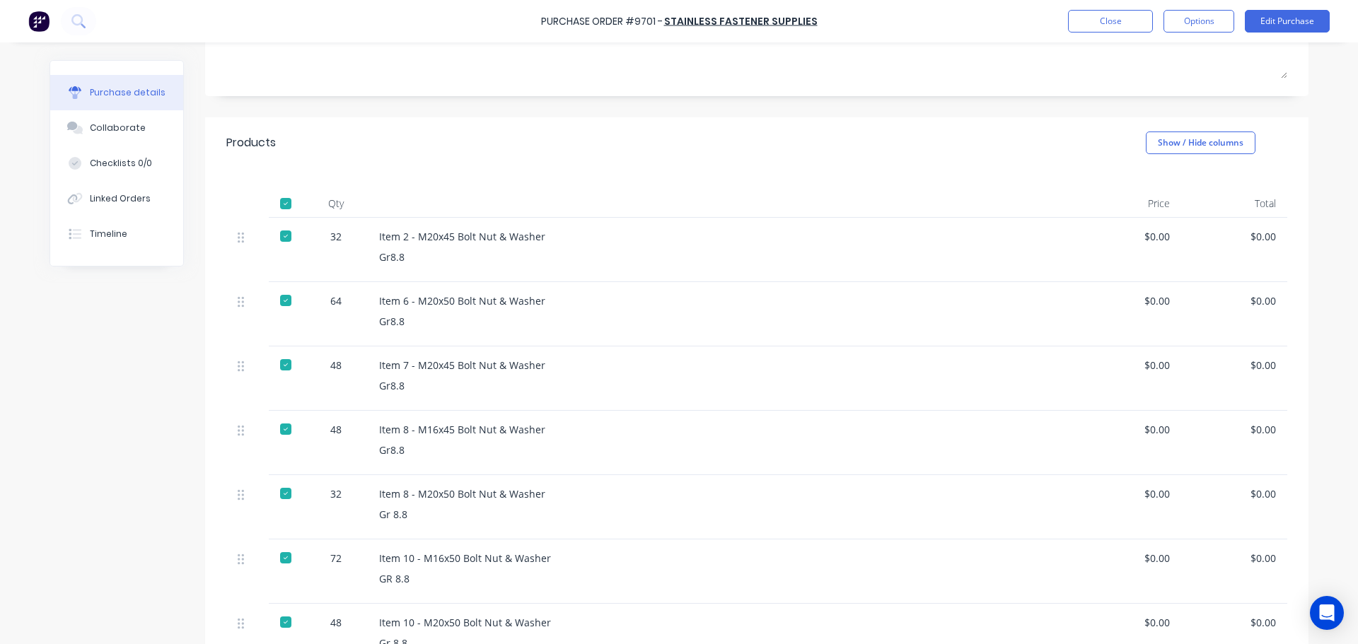
scroll to position [0, 0]
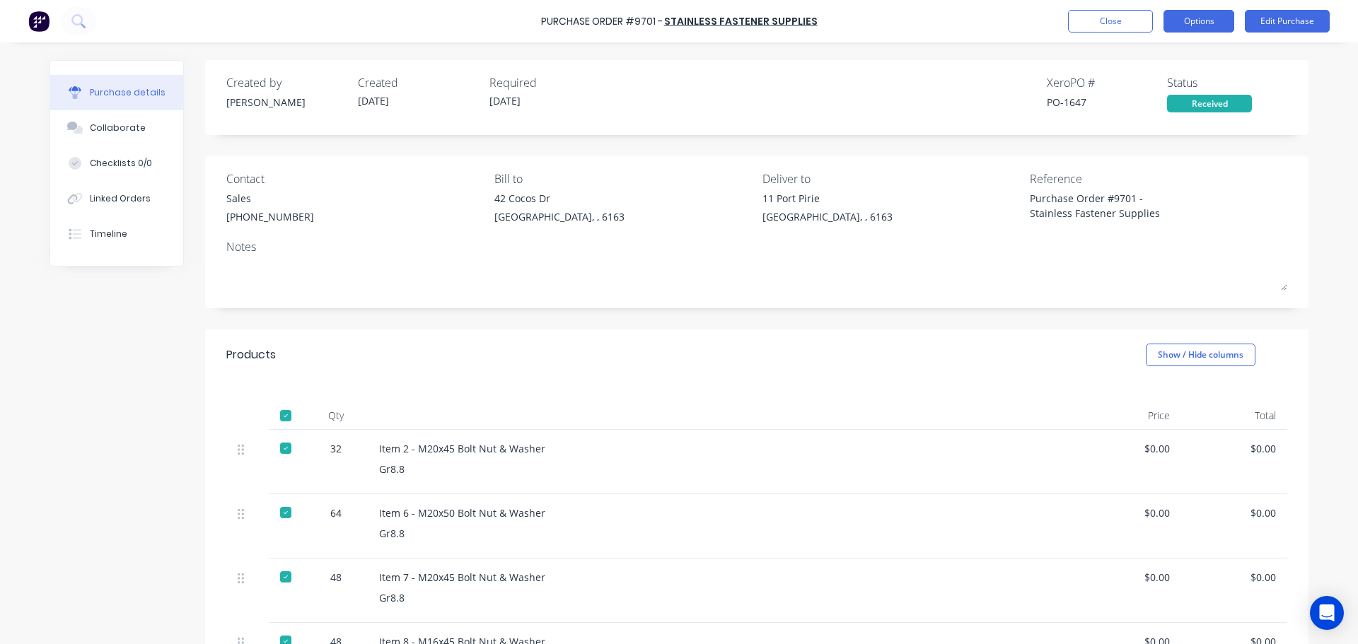
click at [1194, 15] on button "Options" at bounding box center [1199, 21] width 71 height 23
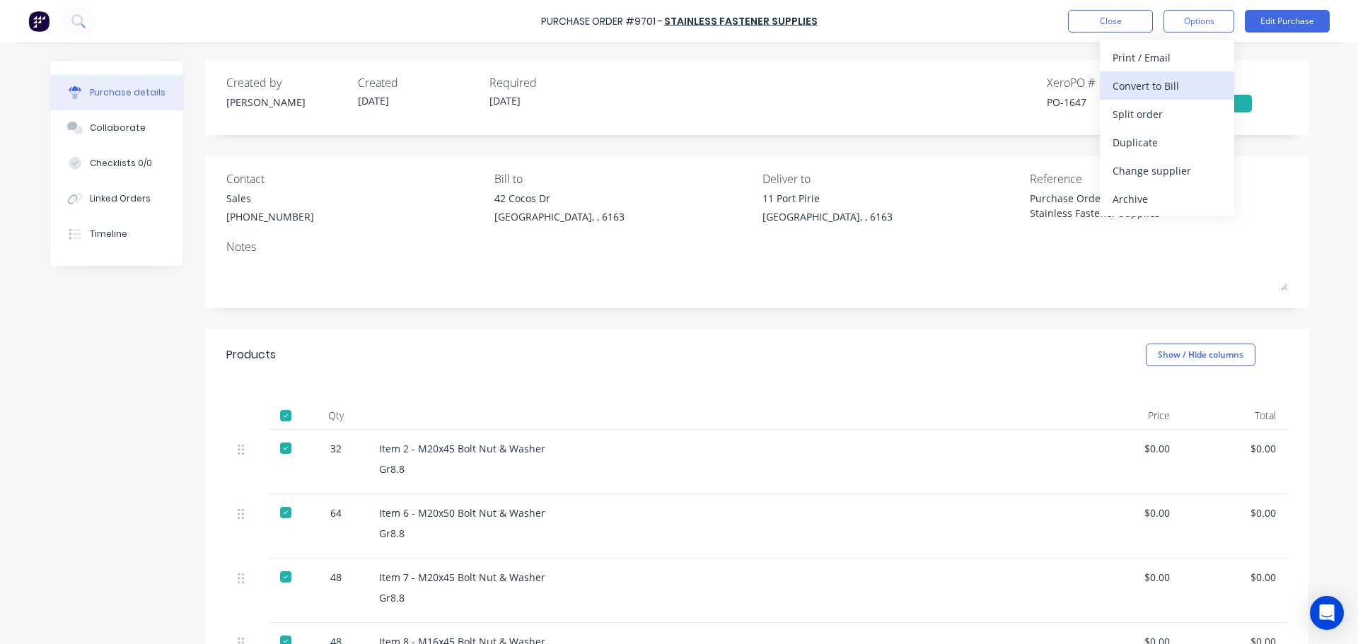
click at [1152, 88] on div "Convert to Bill" at bounding box center [1167, 86] width 109 height 21
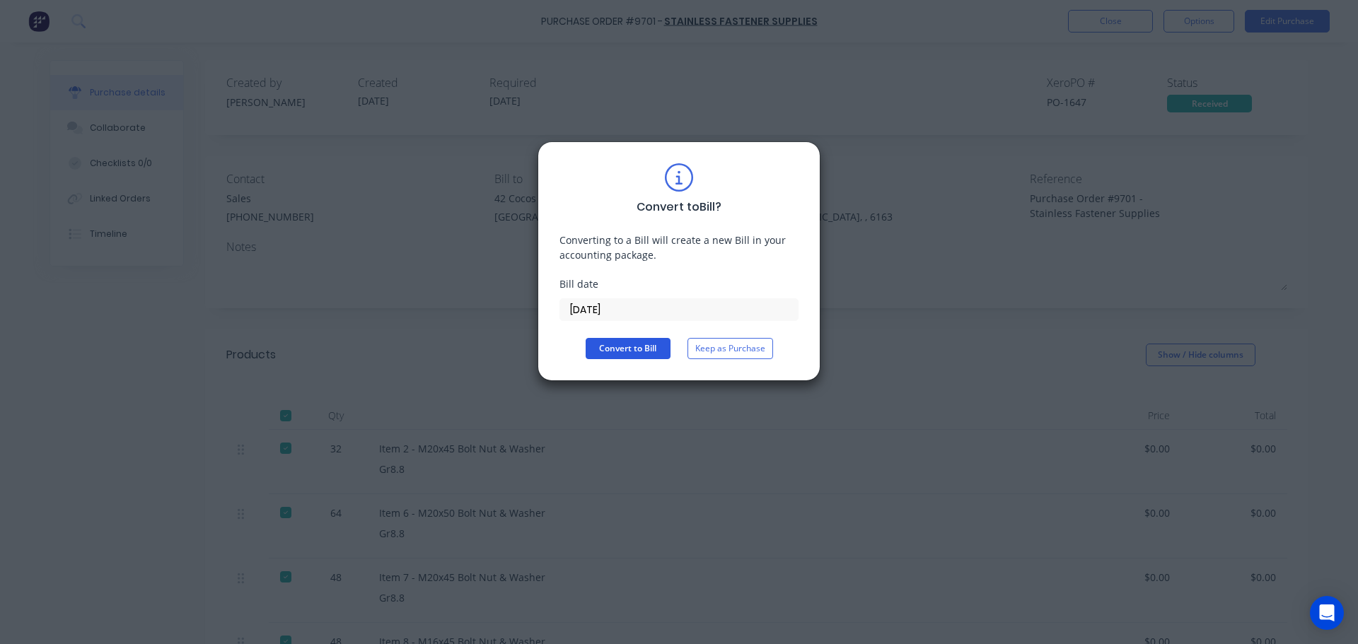
click at [636, 342] on button "Convert to Bill" at bounding box center [628, 348] width 85 height 21
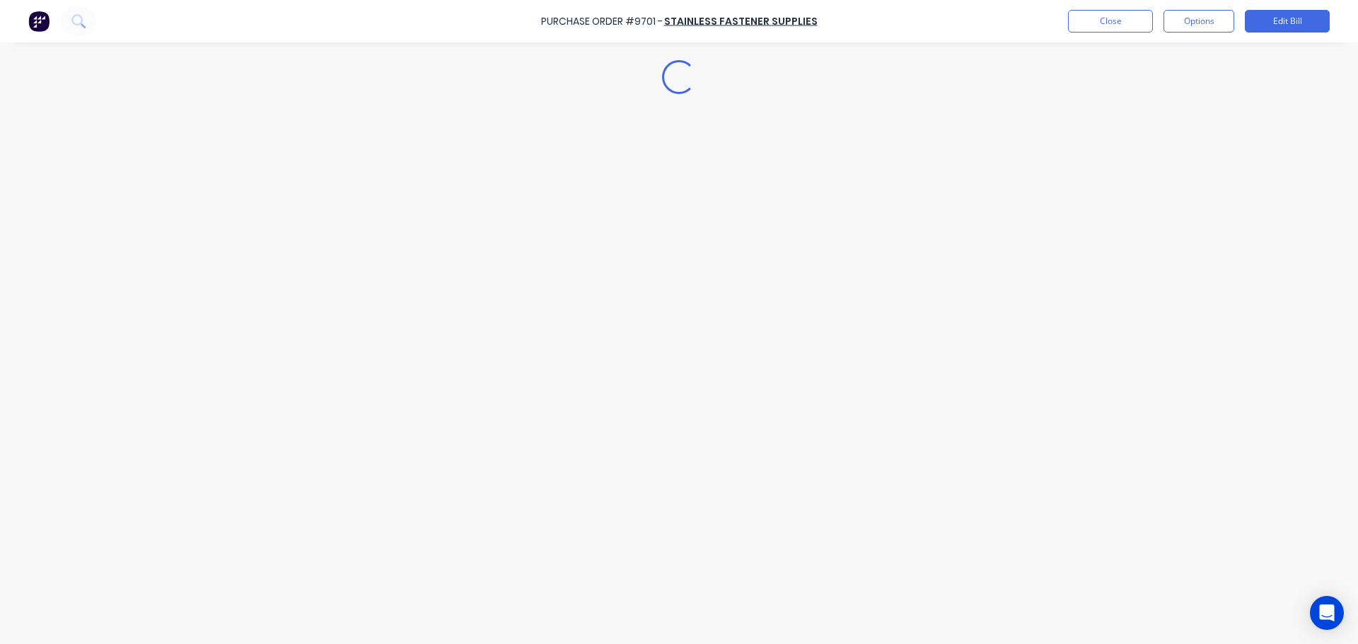
type textarea "x"
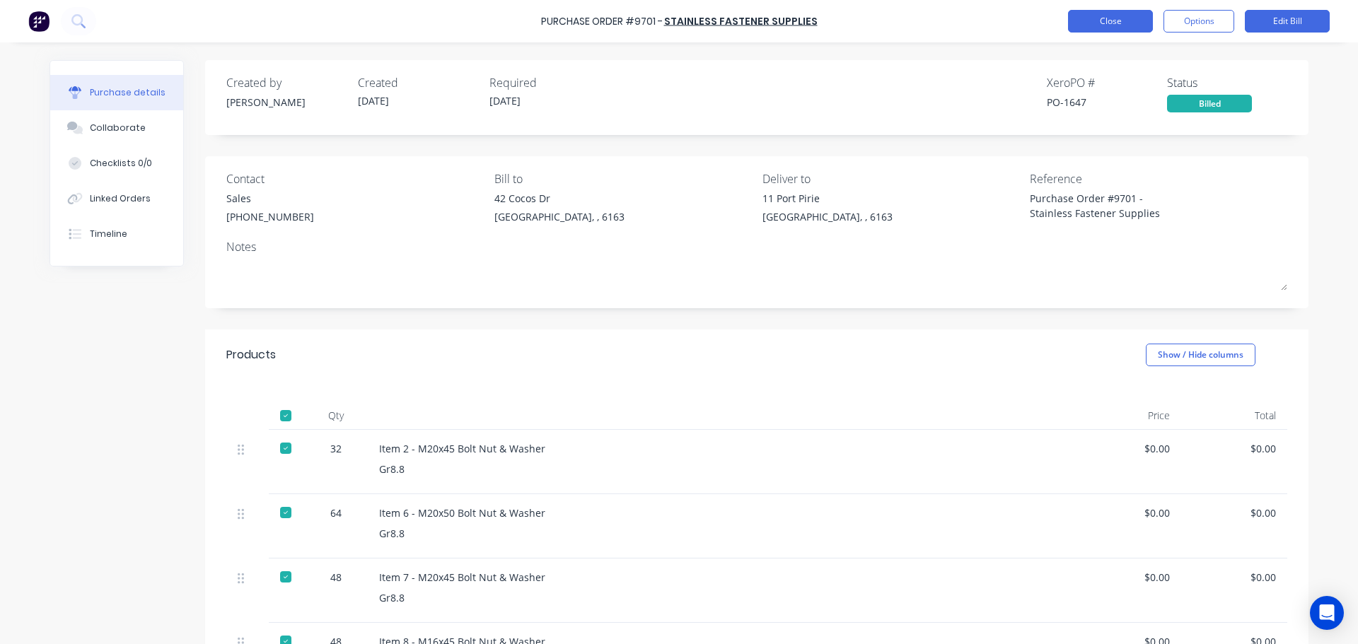
click at [1089, 17] on button "Close" at bounding box center [1110, 21] width 85 height 23
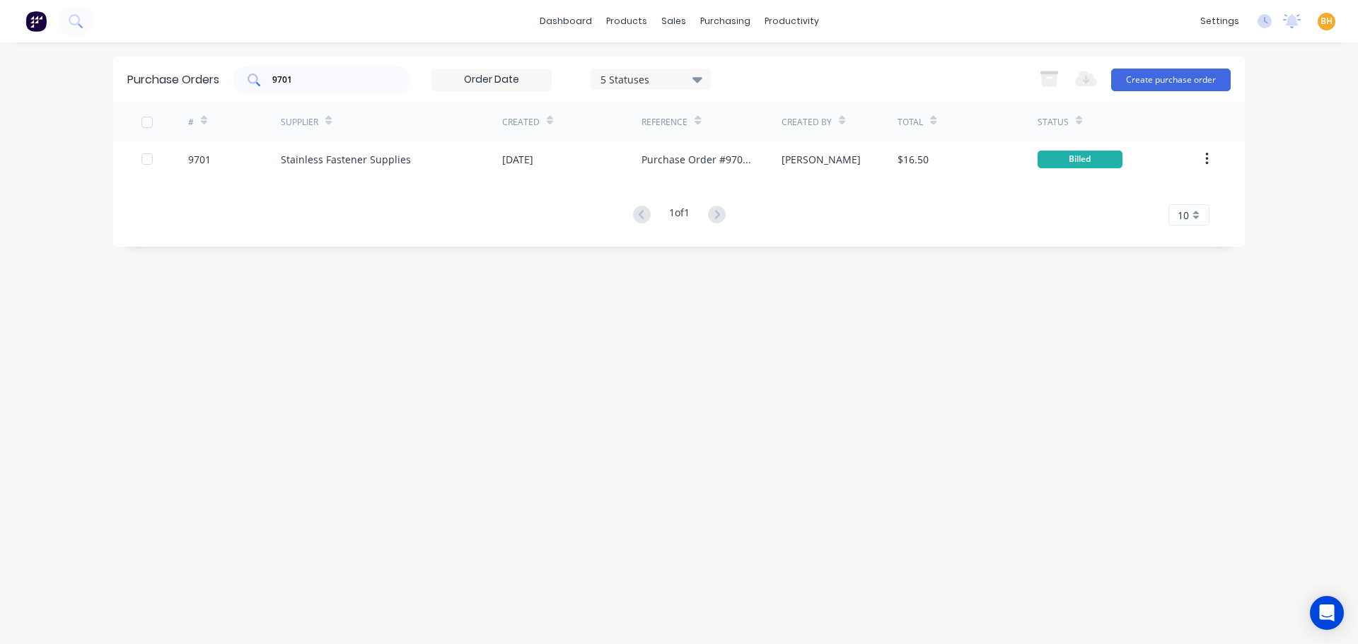
click at [325, 84] on input "9701" at bounding box center [329, 80] width 117 height 14
type input "9"
type input "9556"
click at [361, 178] on div "# Supplier Created Reference Created By Total Status 9556 QSM Fabrication 20 Au…" at bounding box center [679, 164] width 1132 height 123
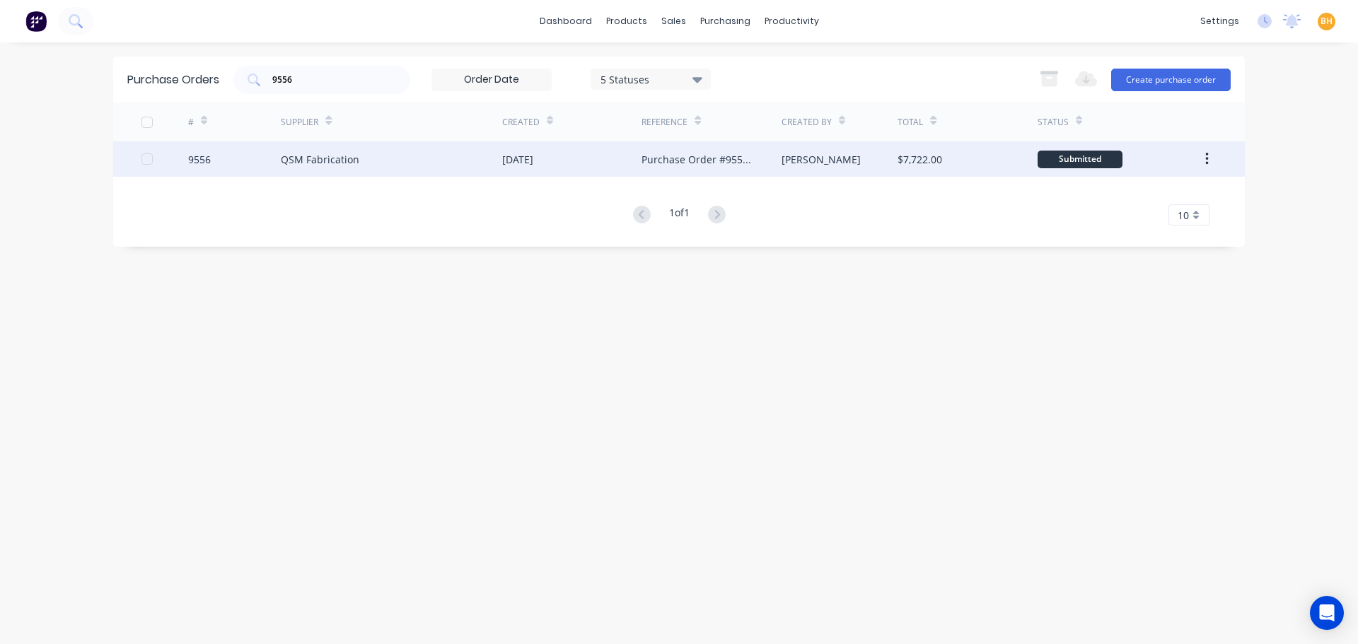
click at [358, 167] on div "QSM Fabrication" at bounding box center [391, 158] width 221 height 35
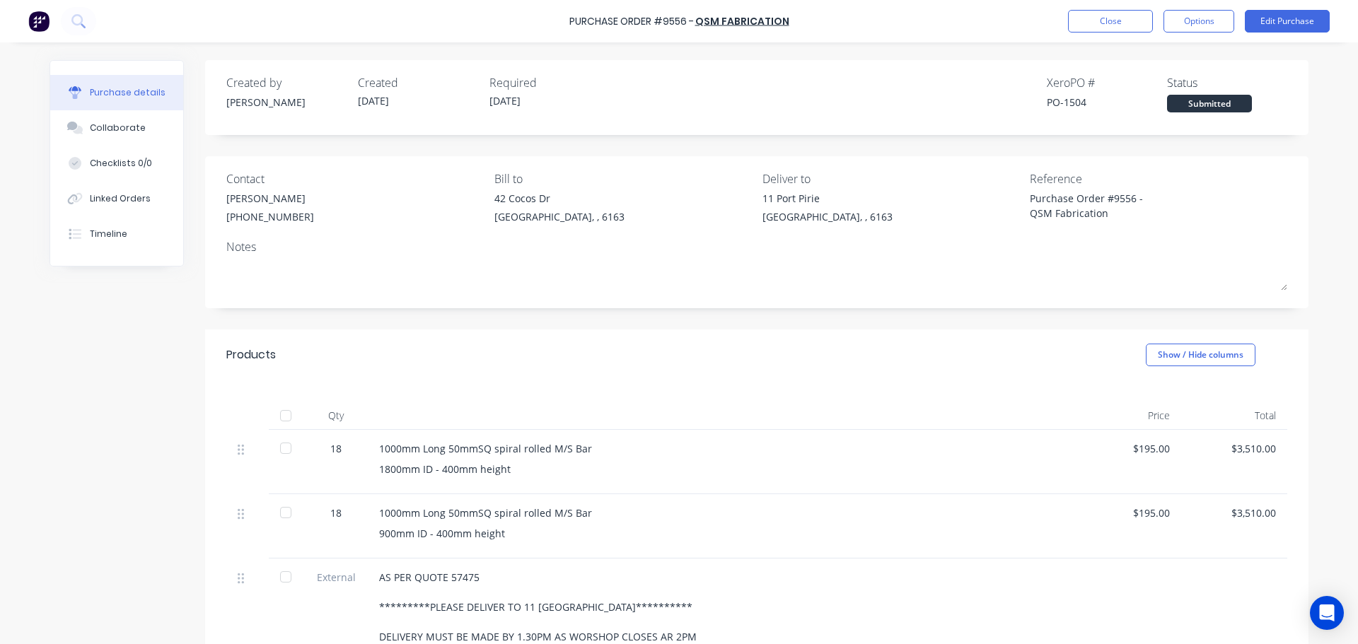
scroll to position [279, 0]
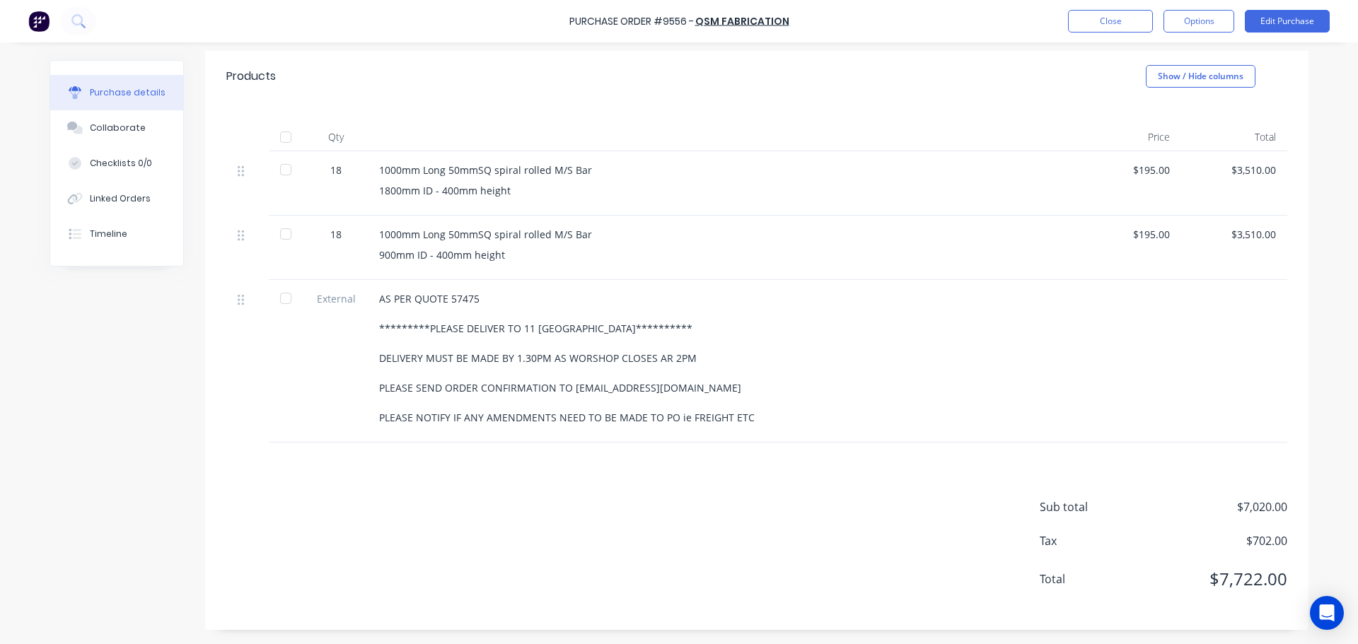
click at [285, 137] on div at bounding box center [286, 137] width 28 height 28
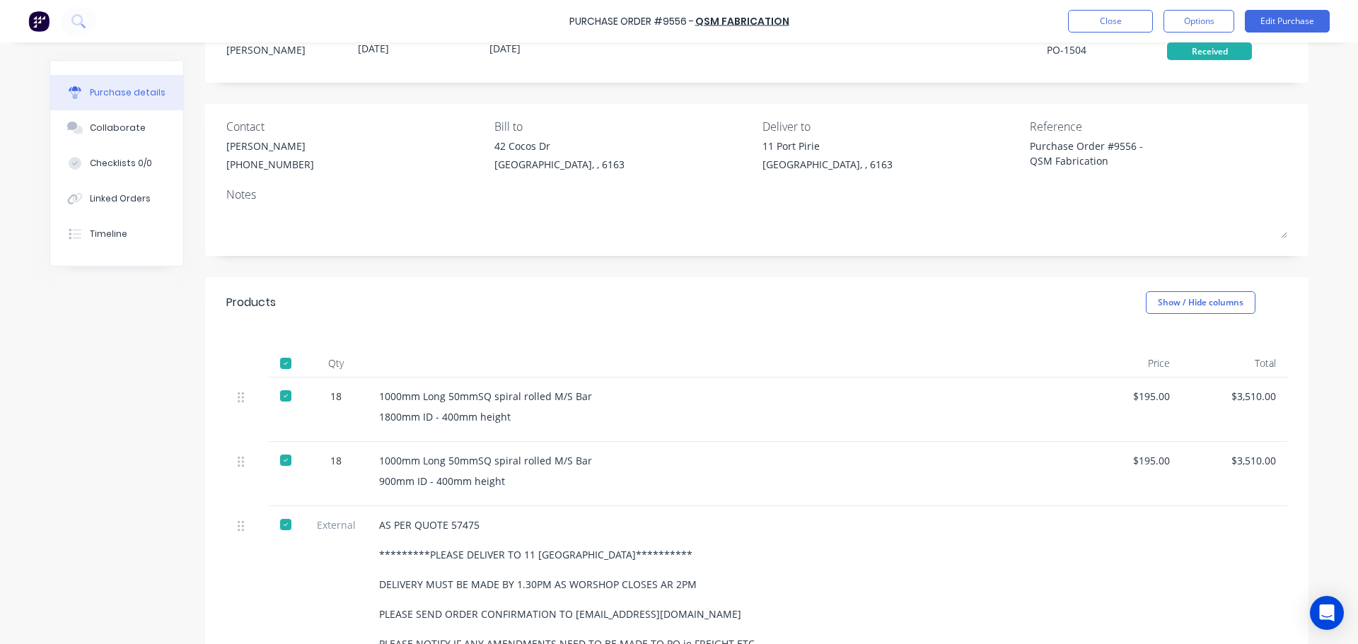
scroll to position [0, 0]
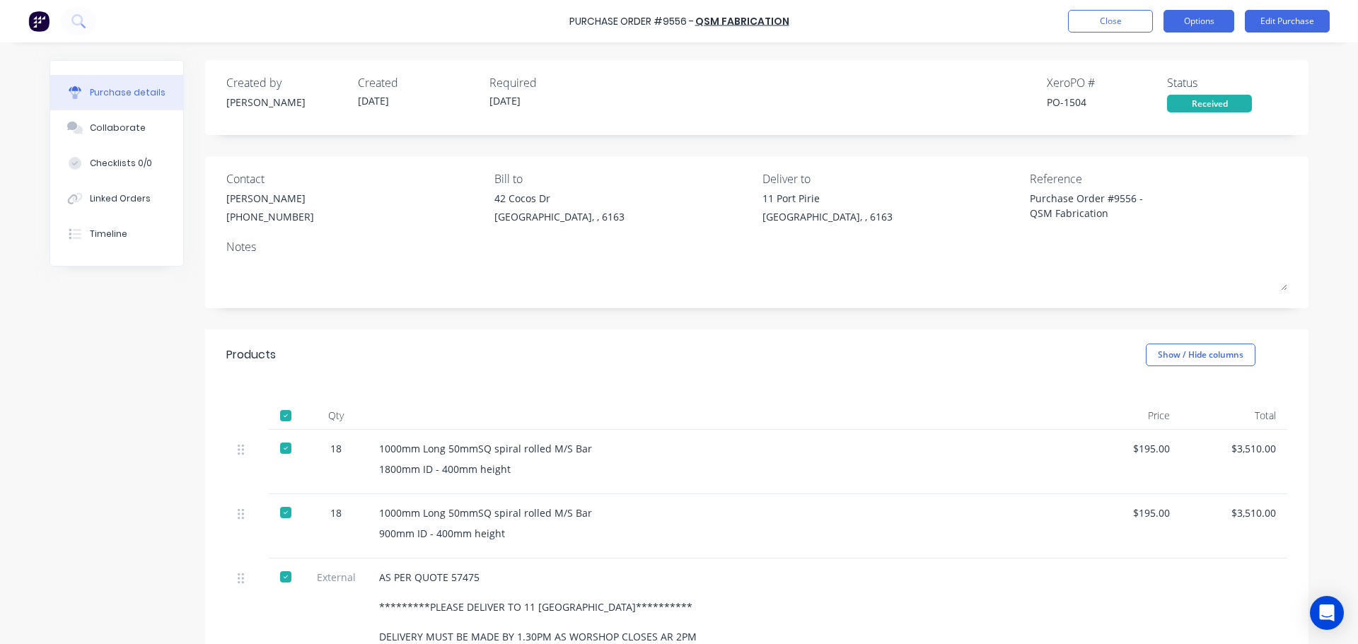
click at [1194, 19] on button "Options" at bounding box center [1199, 21] width 71 height 23
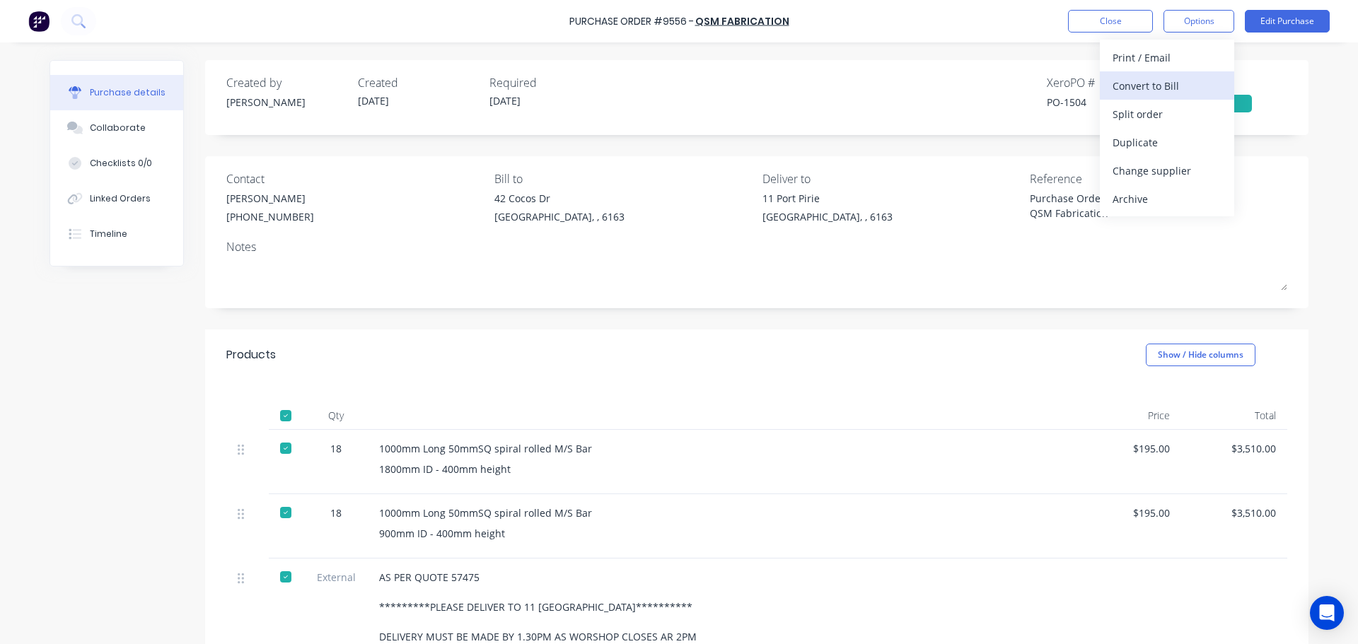
click at [1149, 86] on div "Convert to Bill" at bounding box center [1167, 86] width 109 height 21
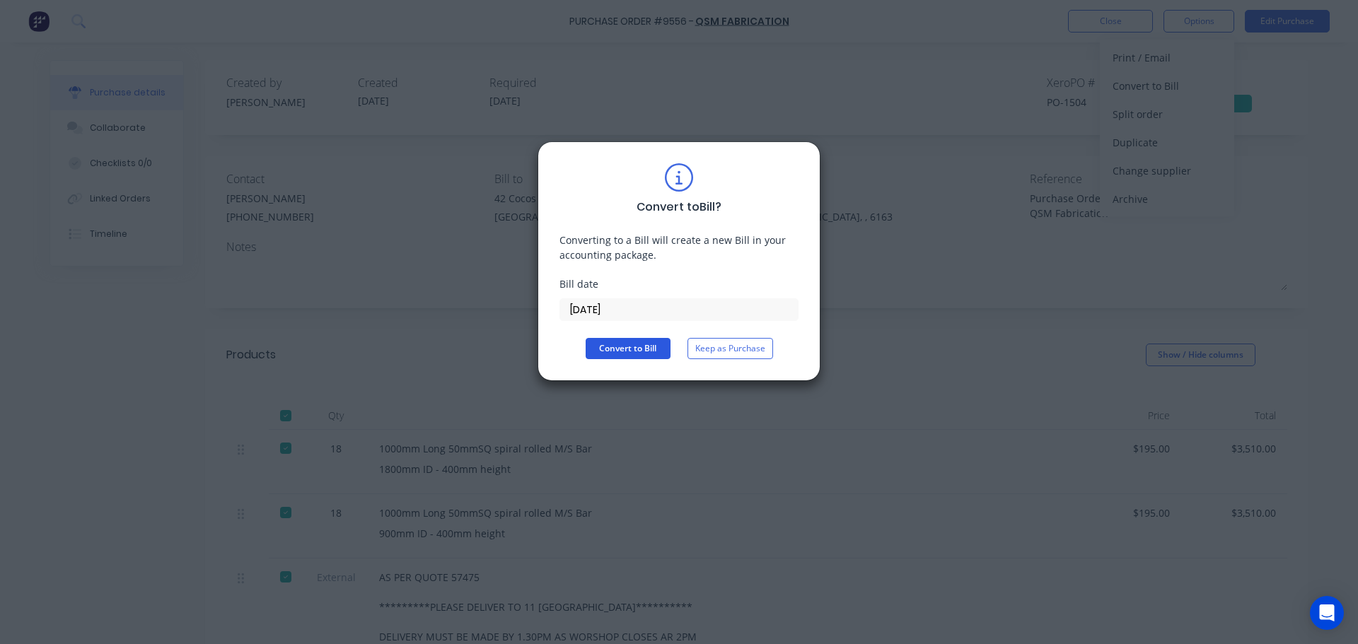
click at [637, 355] on button "Convert to Bill" at bounding box center [628, 348] width 85 height 21
type textarea "x"
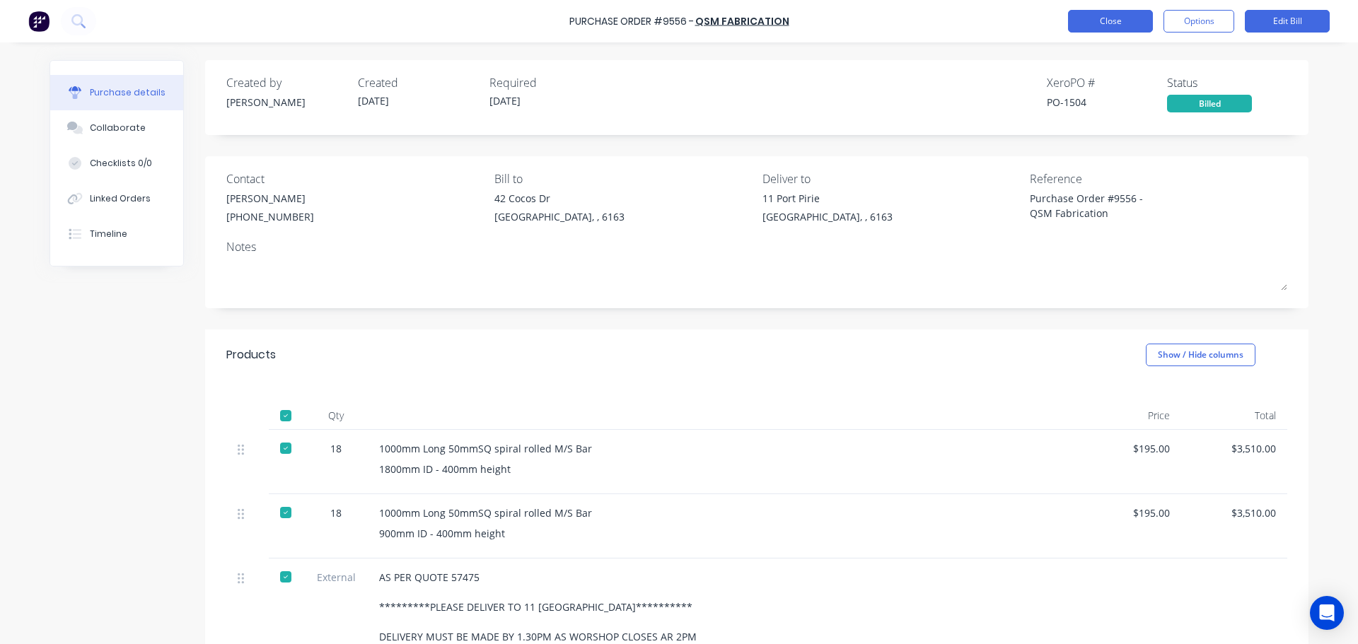
click at [1076, 22] on button "Close" at bounding box center [1110, 21] width 85 height 23
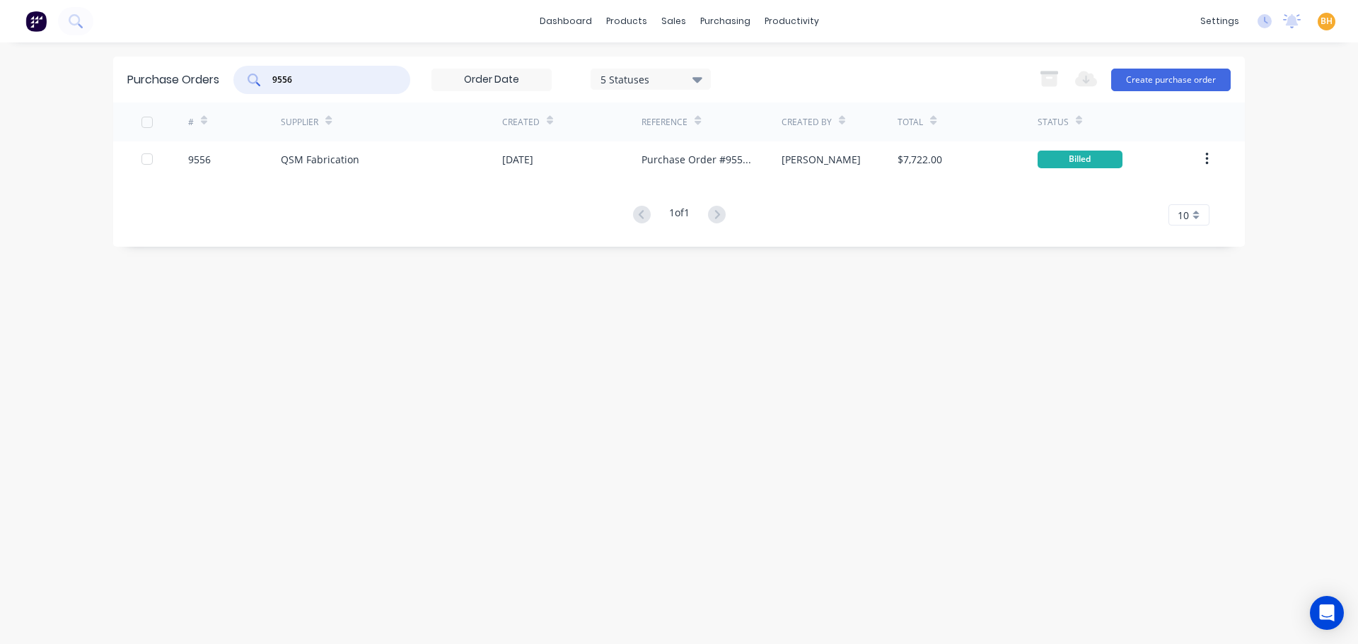
click at [304, 76] on input "9556" at bounding box center [329, 80] width 117 height 14
type input "9"
click at [351, 80] on input "western welding" at bounding box center [329, 80] width 117 height 14
type input "w"
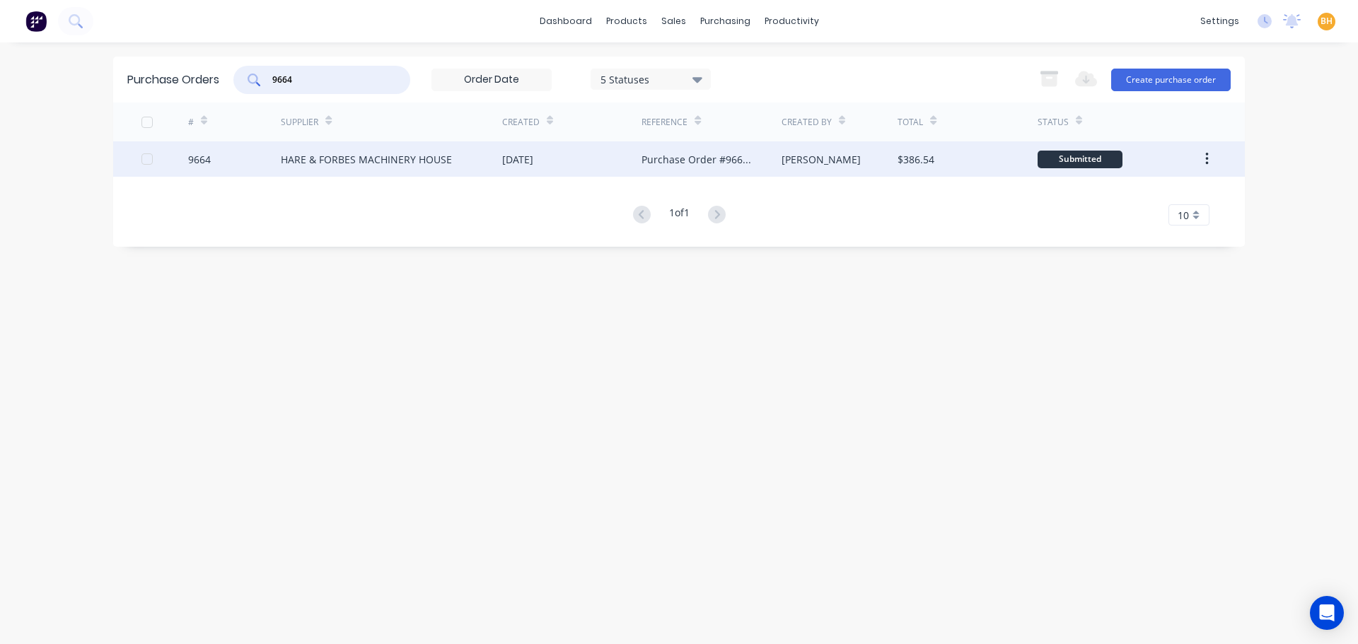
type input "9664"
click at [340, 151] on div "HARE & FORBES MACHINERY HOUSE" at bounding box center [391, 158] width 221 height 35
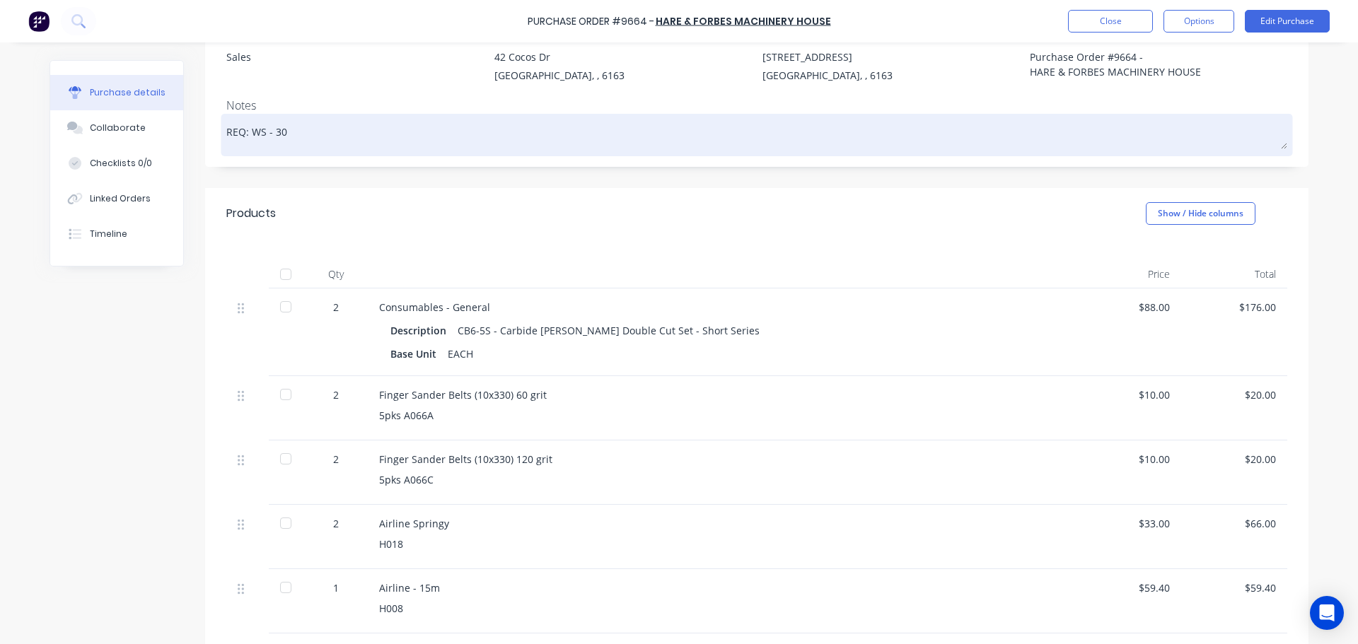
scroll to position [212, 0]
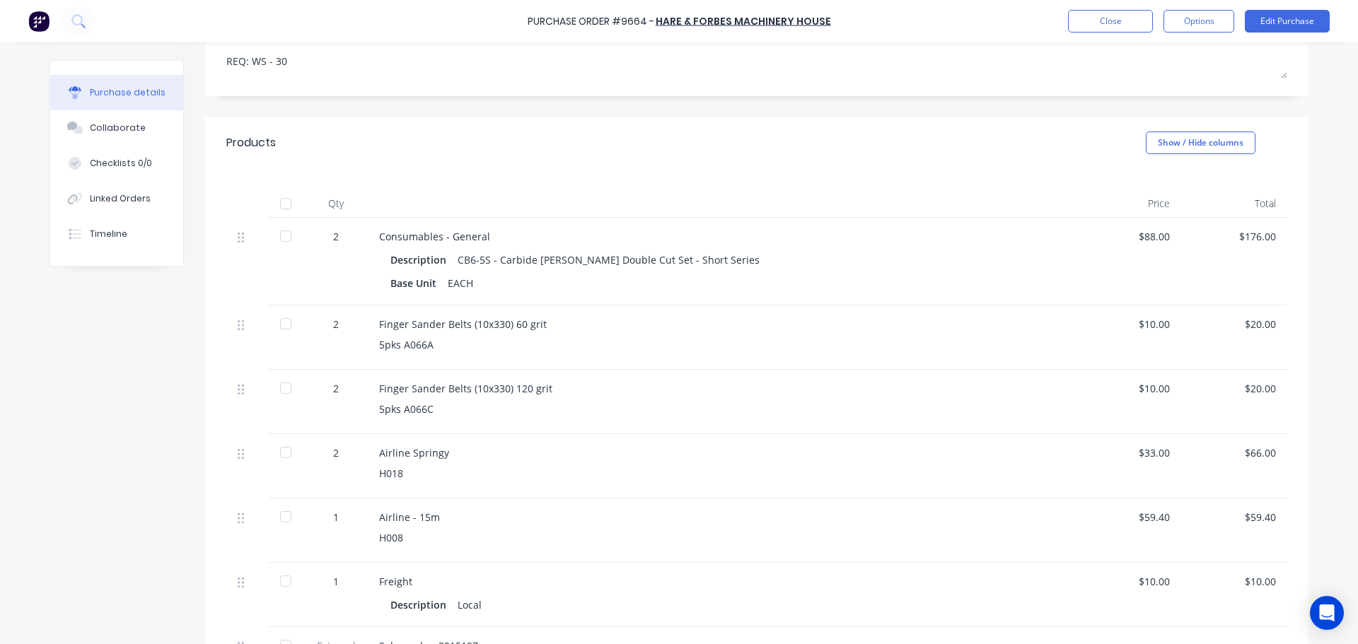
click at [279, 321] on div at bounding box center [286, 324] width 28 height 28
click at [277, 390] on div at bounding box center [286, 388] width 28 height 28
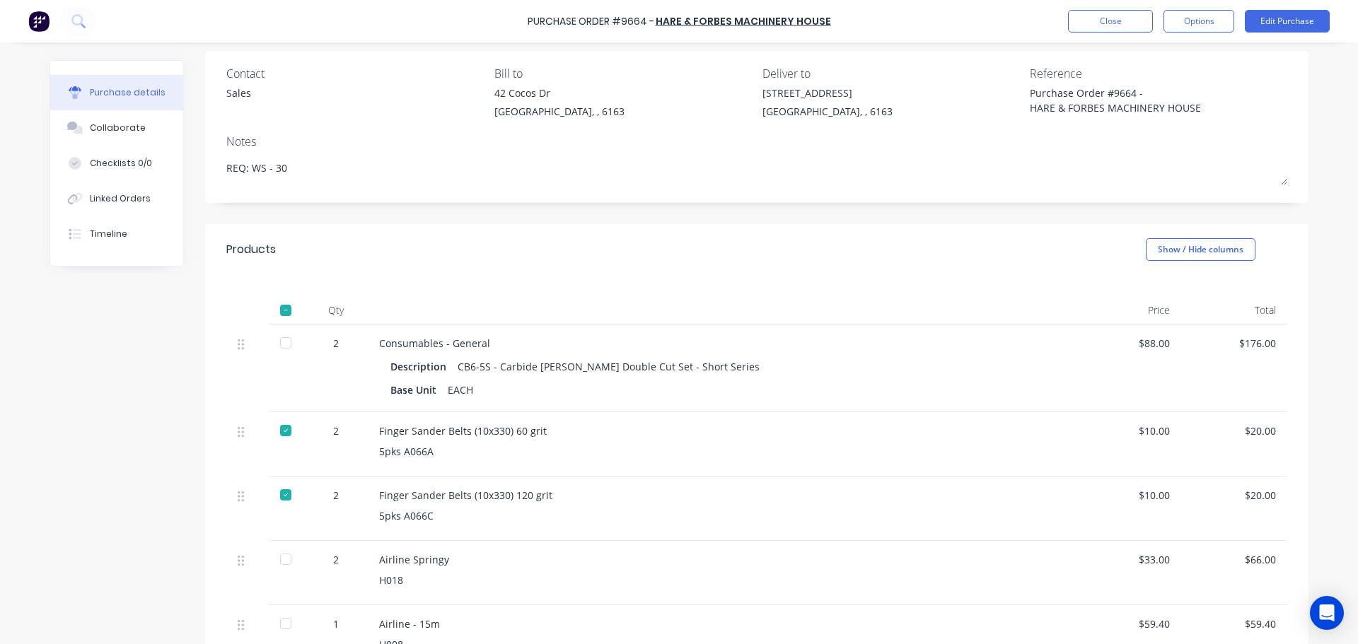
scroll to position [247, 0]
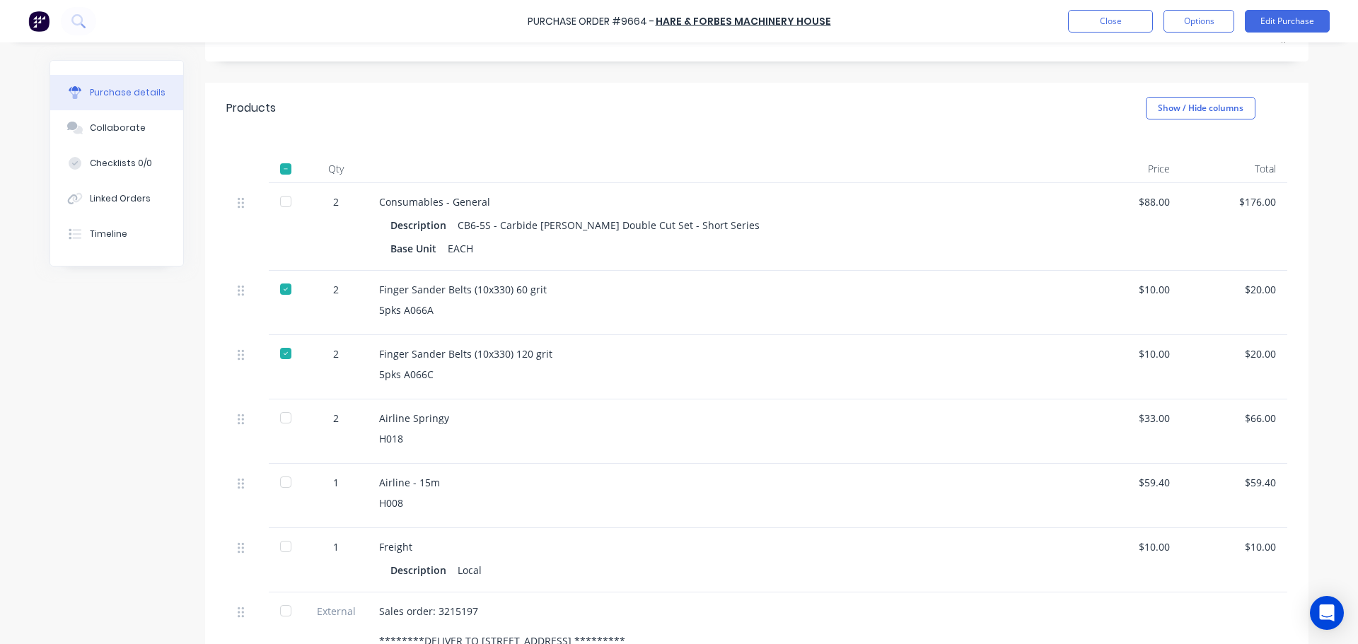
click at [1159, 205] on div "$88.00" at bounding box center [1128, 202] width 83 height 15
click at [1275, 18] on button "Edit Purchase" at bounding box center [1287, 21] width 85 height 23
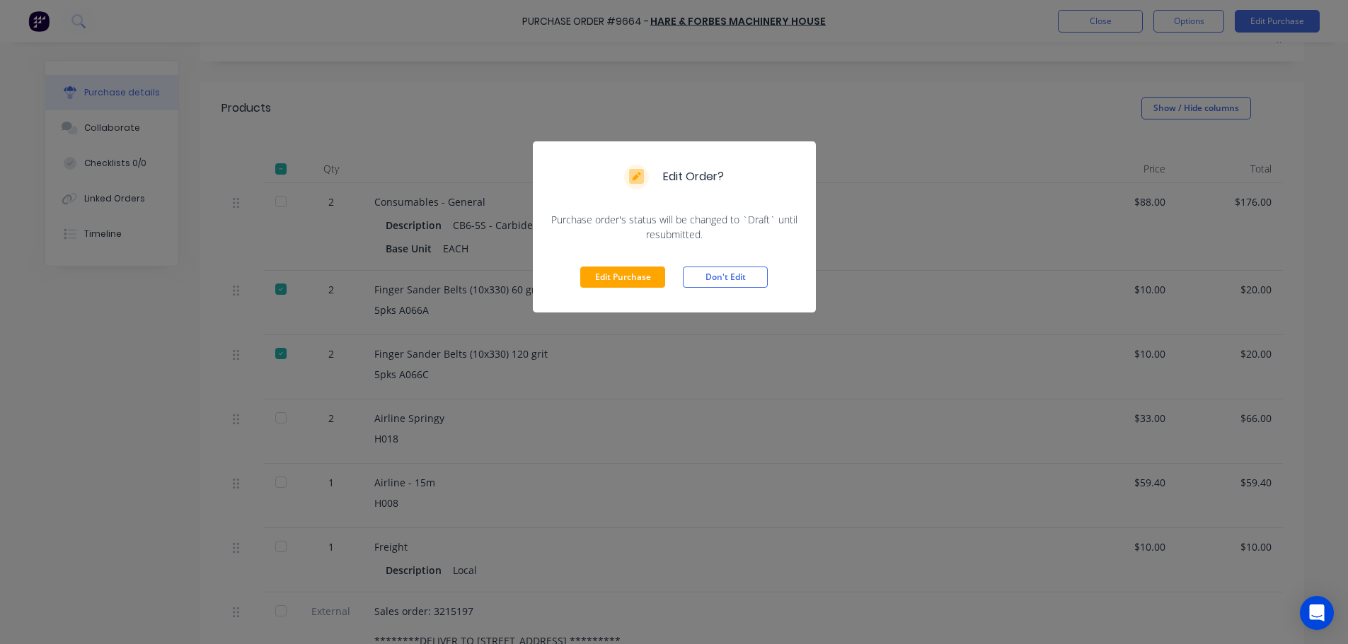
click at [594, 288] on div "Edit Purchase Don't Edit" at bounding box center [674, 277] width 283 height 71
click at [599, 281] on button "Edit Purchase" at bounding box center [622, 277] width 85 height 21
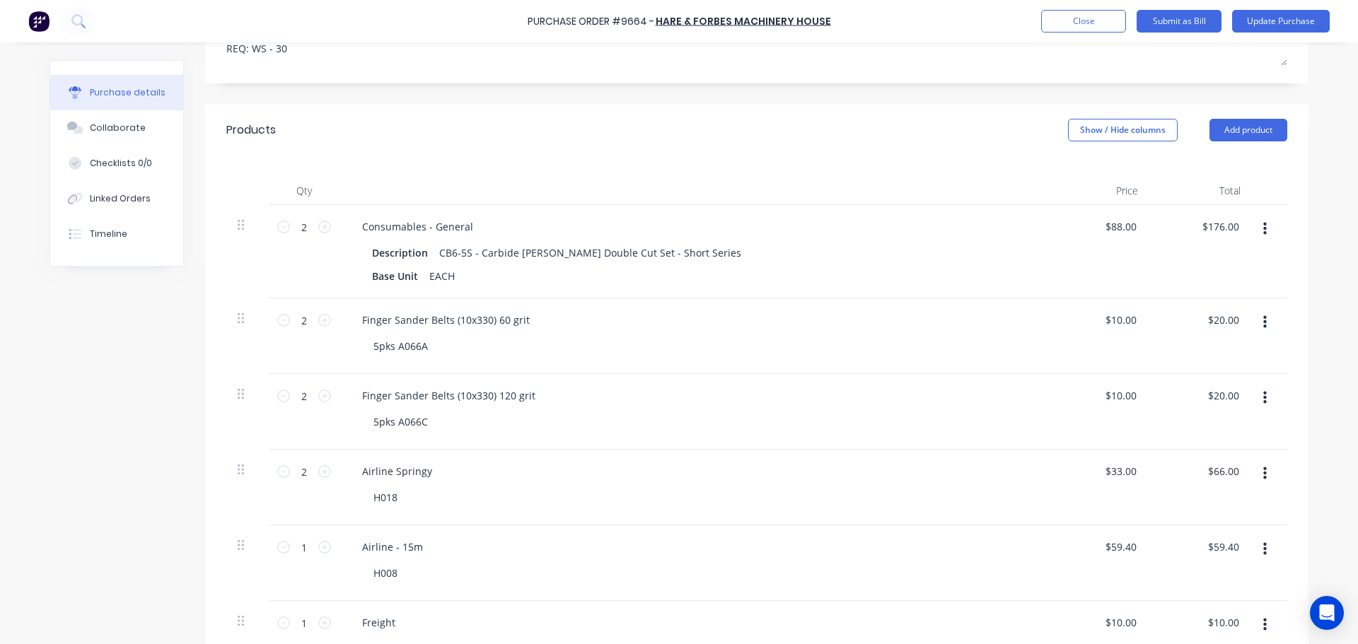
scroll to position [269, 0]
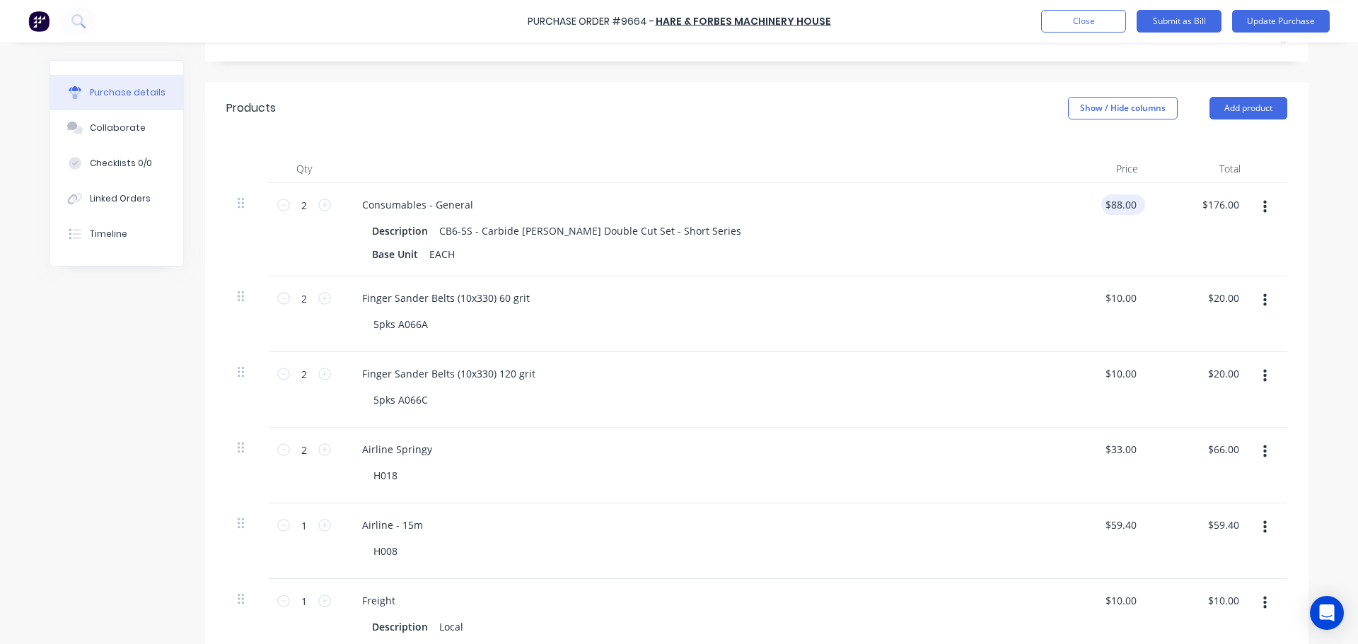
type textarea "x"
click at [1116, 207] on input "88.00" at bounding box center [1120, 205] width 38 height 21
type input "80.00"
type input "160.00"
type textarea "x"
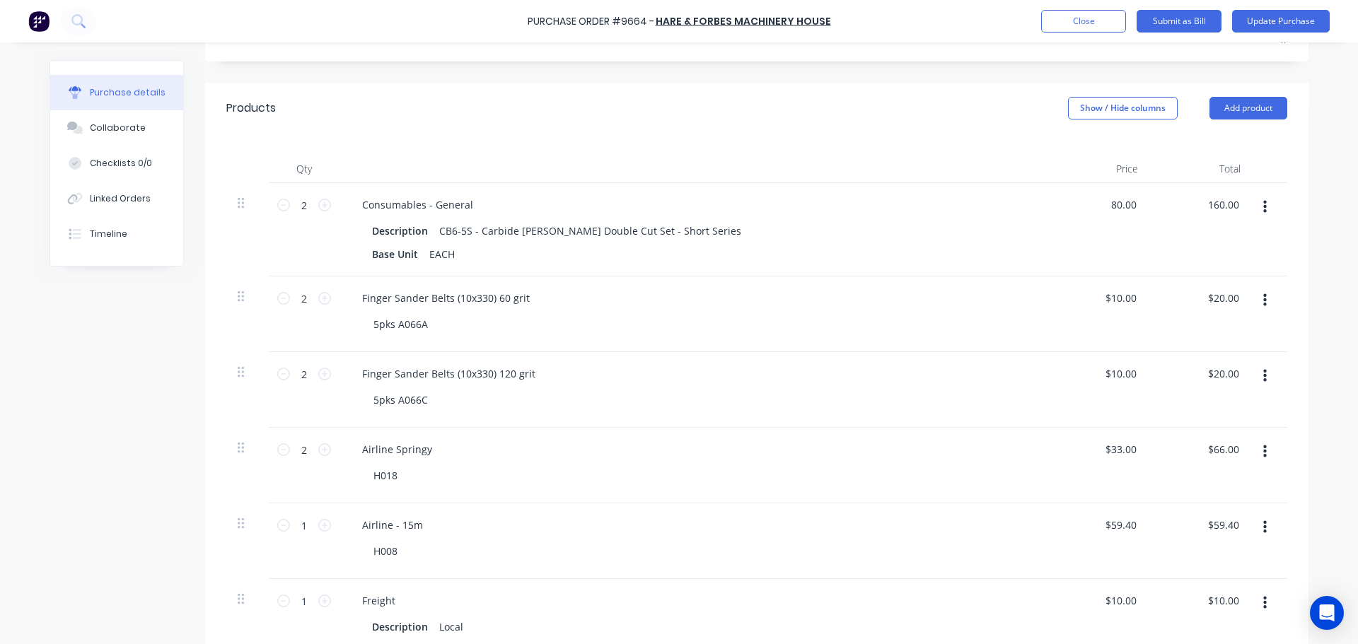
type input "$80.00"
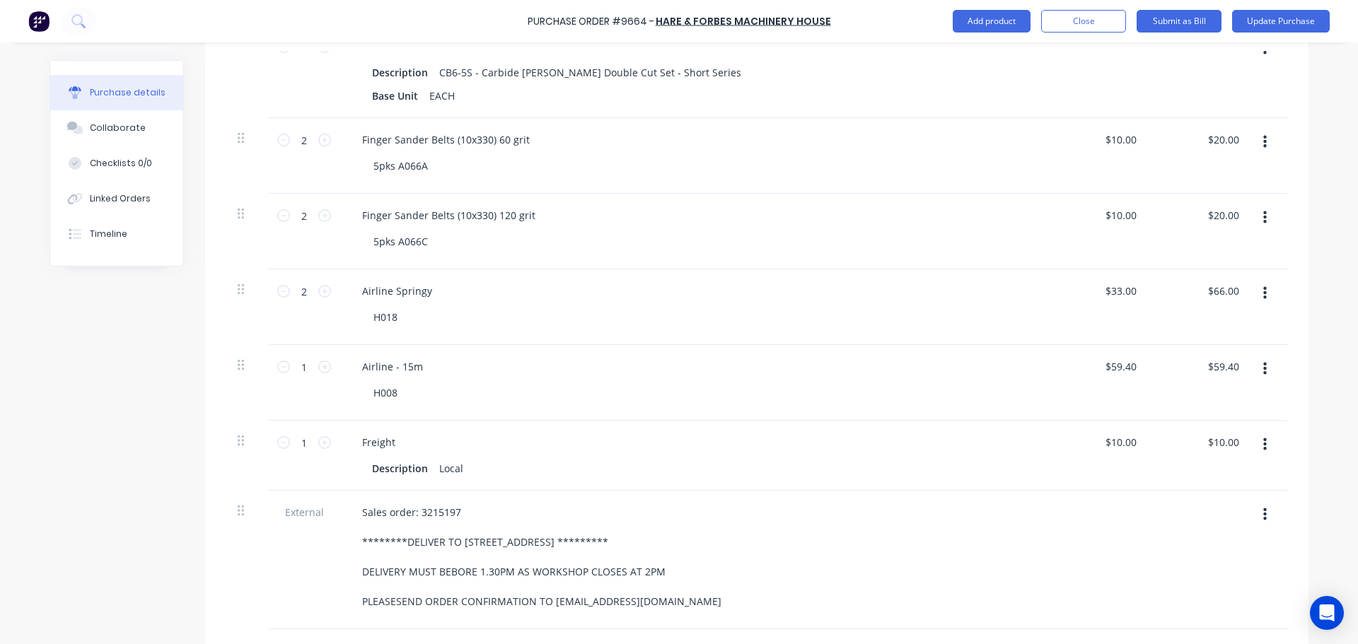
scroll to position [481, 0]
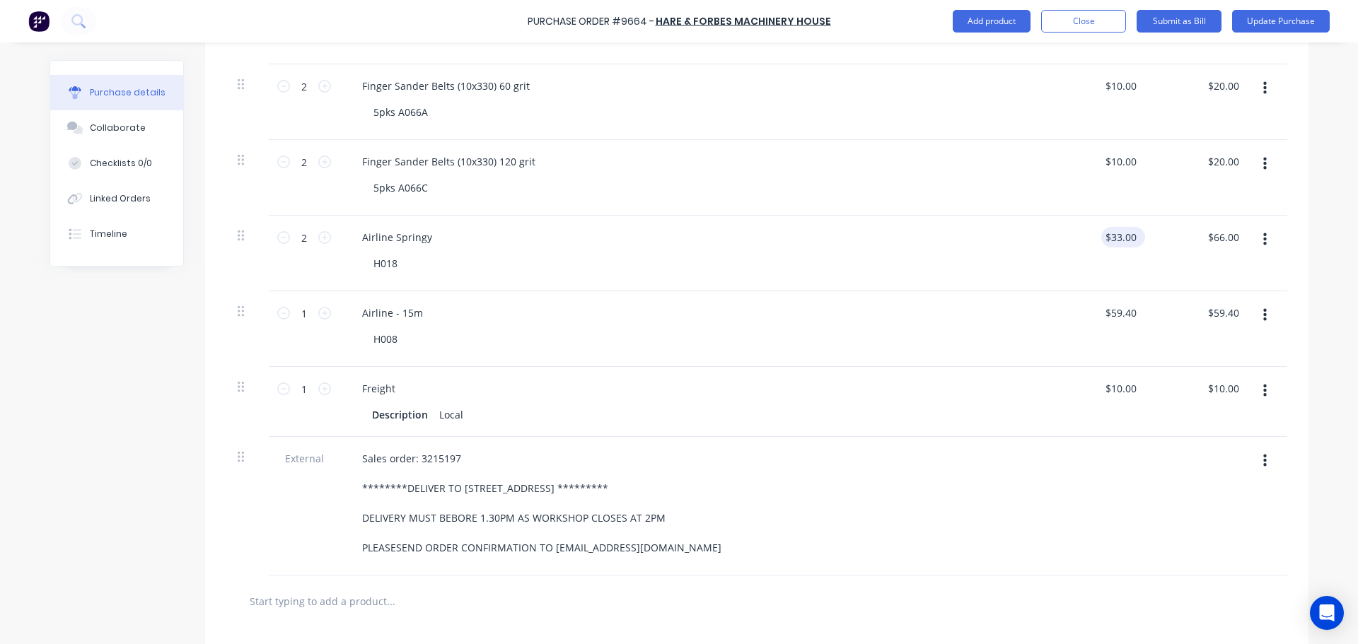
type textarea "x"
type input "$160.00"
drag, startPoint x: 1118, startPoint y: 238, endPoint x: 1118, endPoint y: 248, distance: 9.2
click at [1118, 240] on input "33.00" at bounding box center [1120, 237] width 38 height 21
type input "30.00"
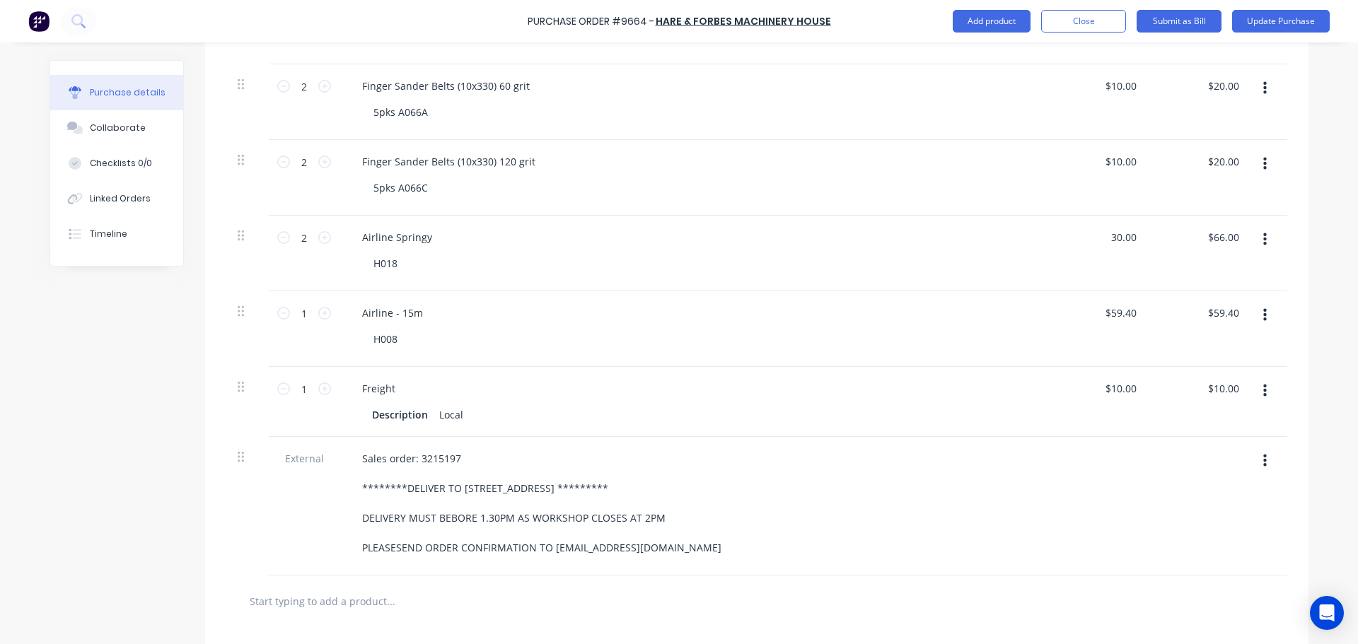
type textarea "x"
type input "$30.00"
type input "60.00"
type textarea "x"
type input "$60.00"
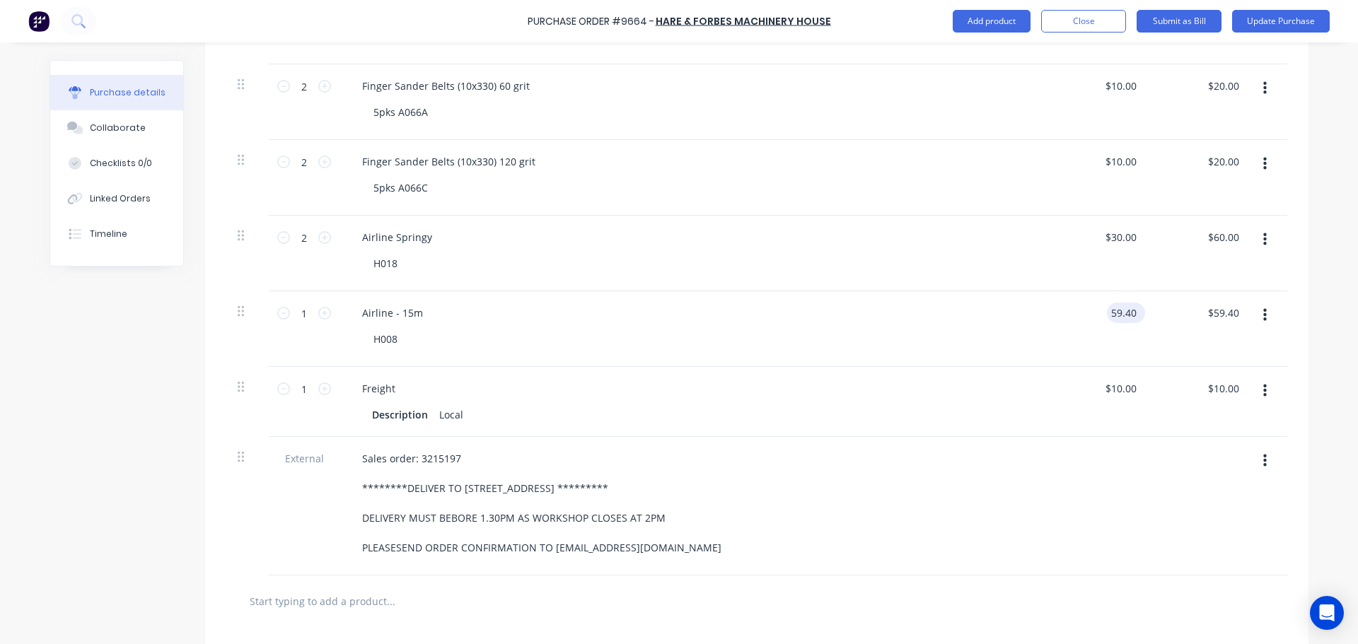
click at [1128, 313] on input "59.40" at bounding box center [1123, 313] width 33 height 21
type input "5"
type input "54.00"
type textarea "x"
type input "$54.00"
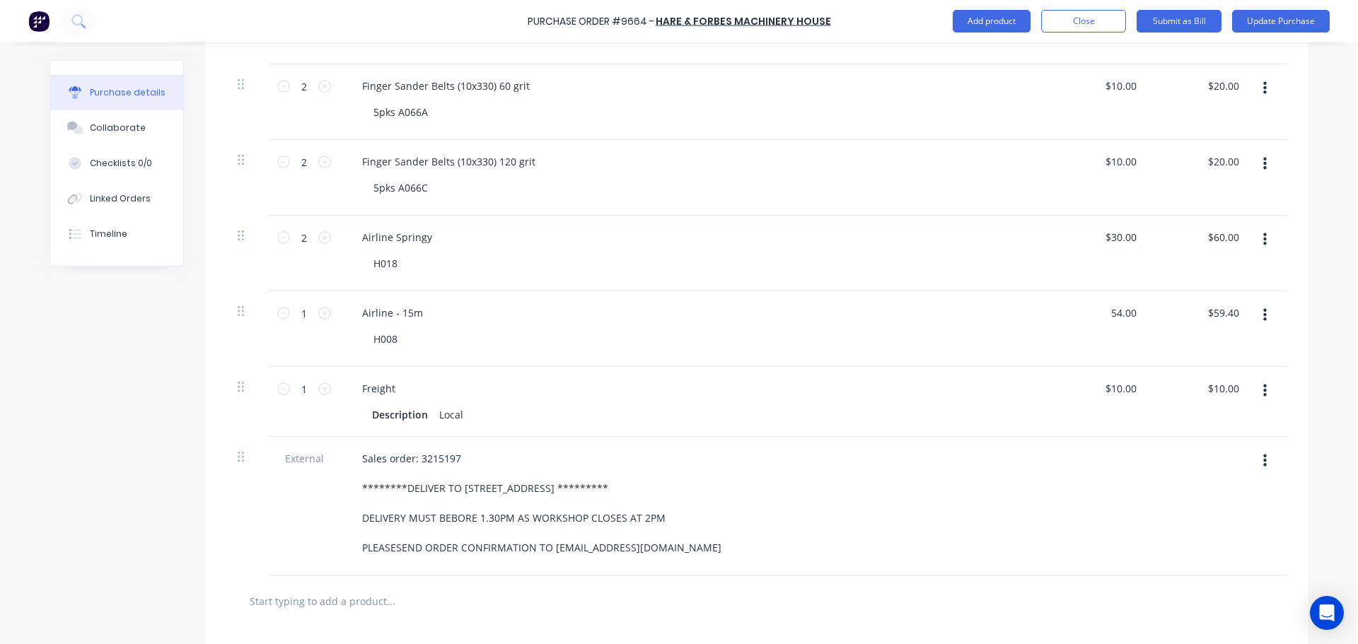
type input "54.00"
type textarea "x"
type input "$54.00"
click at [1135, 390] on div "$10.00 $10.00" at bounding box center [1123, 388] width 44 height 21
type textarea "x"
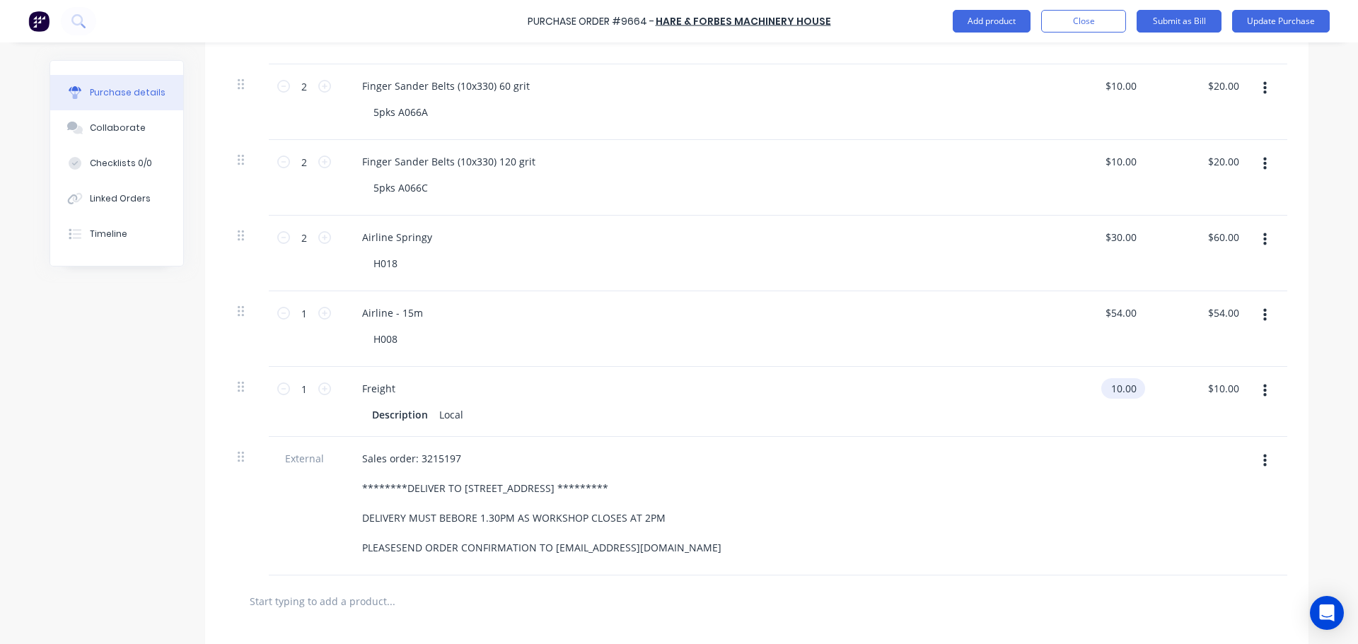
click at [1130, 387] on input "10.00" at bounding box center [1120, 388] width 38 height 21
type input "1"
type input "9.09"
type textarea "x"
type input "$9.09"
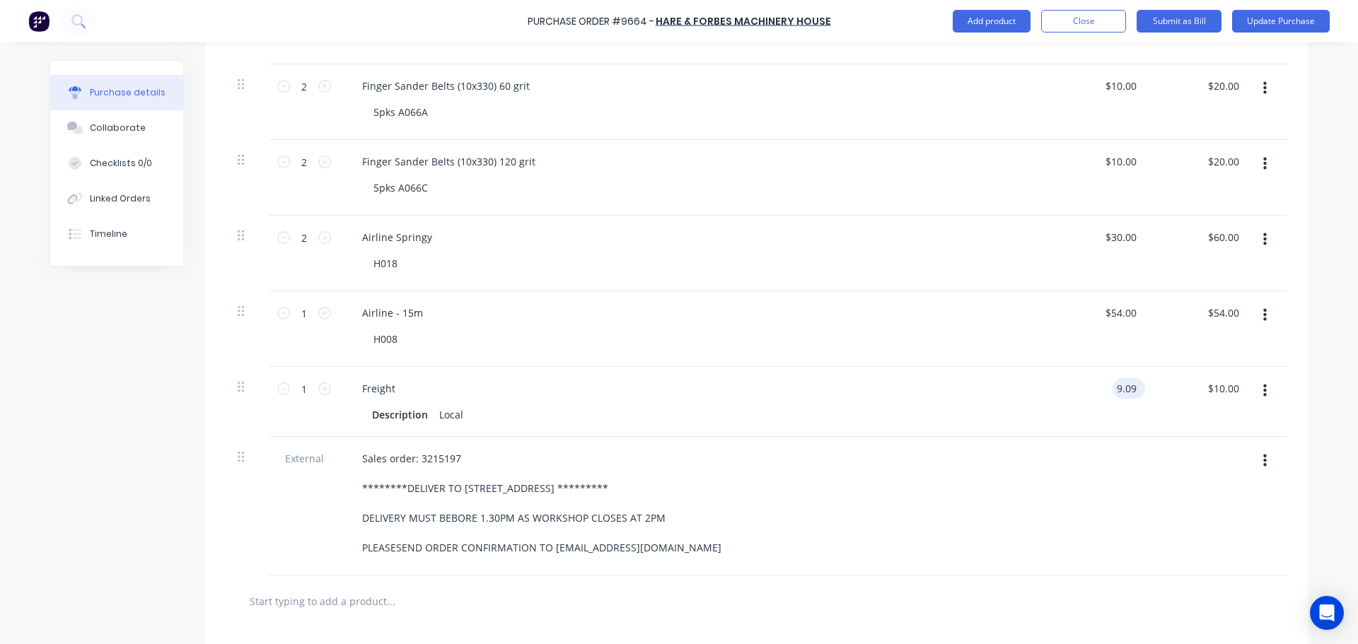
type input "9.09"
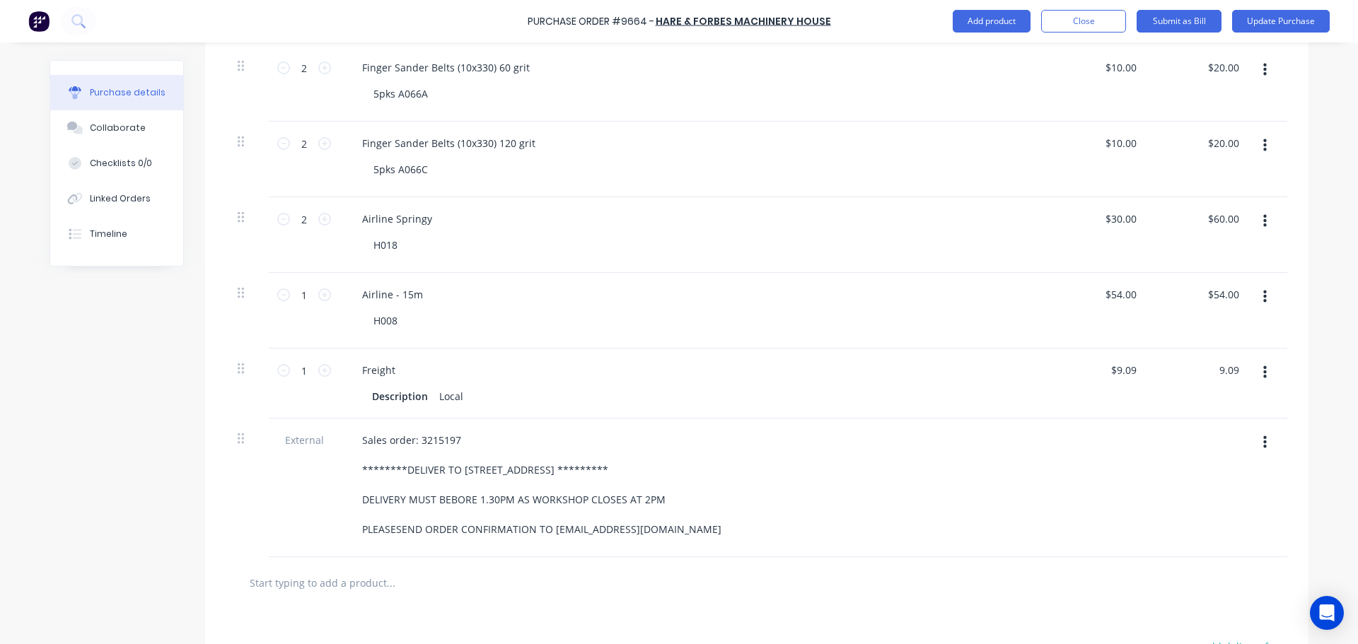
scroll to position [499, 0]
type textarea "x"
type input "$9.09"
click at [1262, 23] on button "Update Purchase" at bounding box center [1281, 21] width 98 height 23
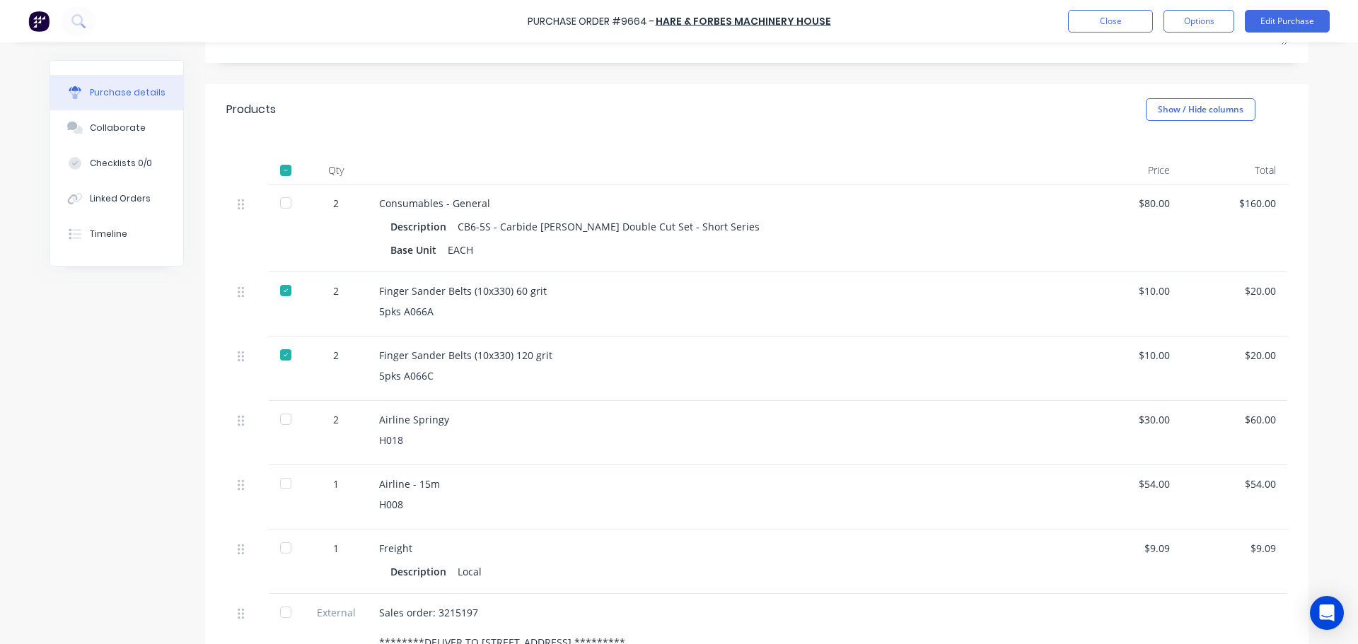
scroll to position [354, 0]
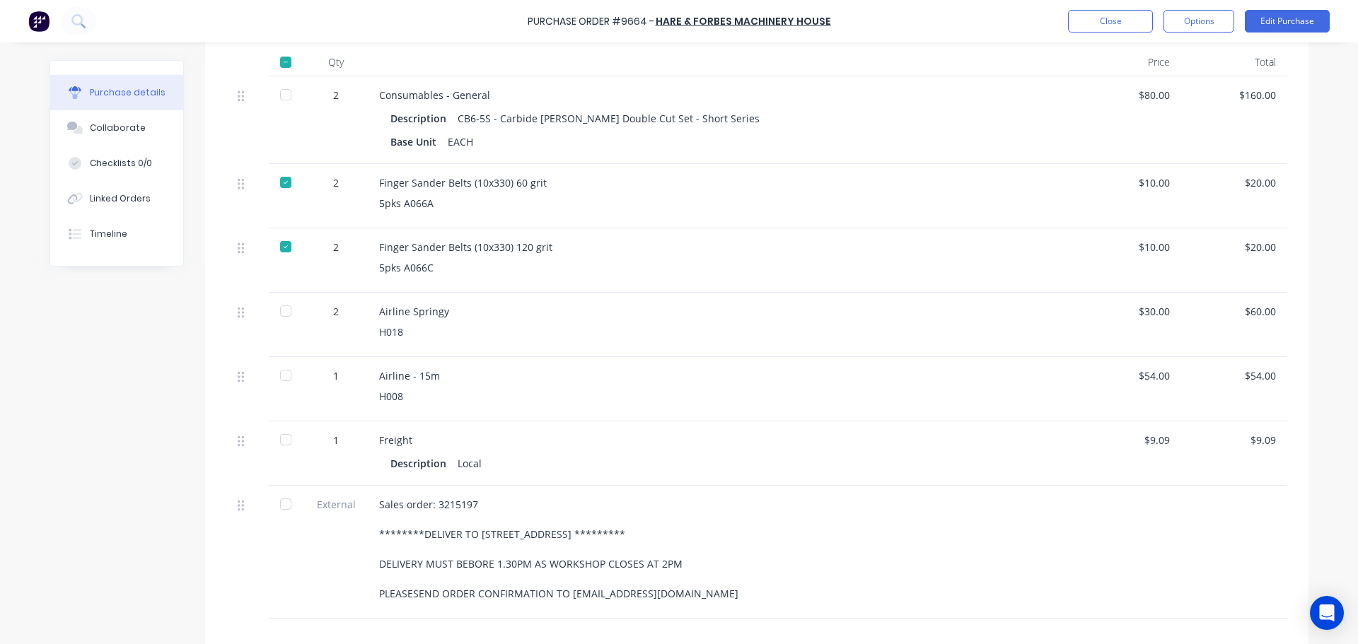
click at [273, 95] on div at bounding box center [286, 95] width 28 height 28
drag, startPoint x: 277, startPoint y: 303, endPoint x: 267, endPoint y: 340, distance: 37.2
click at [277, 303] on div at bounding box center [286, 311] width 28 height 28
drag, startPoint x: 278, startPoint y: 374, endPoint x: 282, endPoint y: 381, distance: 7.3
click at [279, 374] on div at bounding box center [286, 375] width 28 height 28
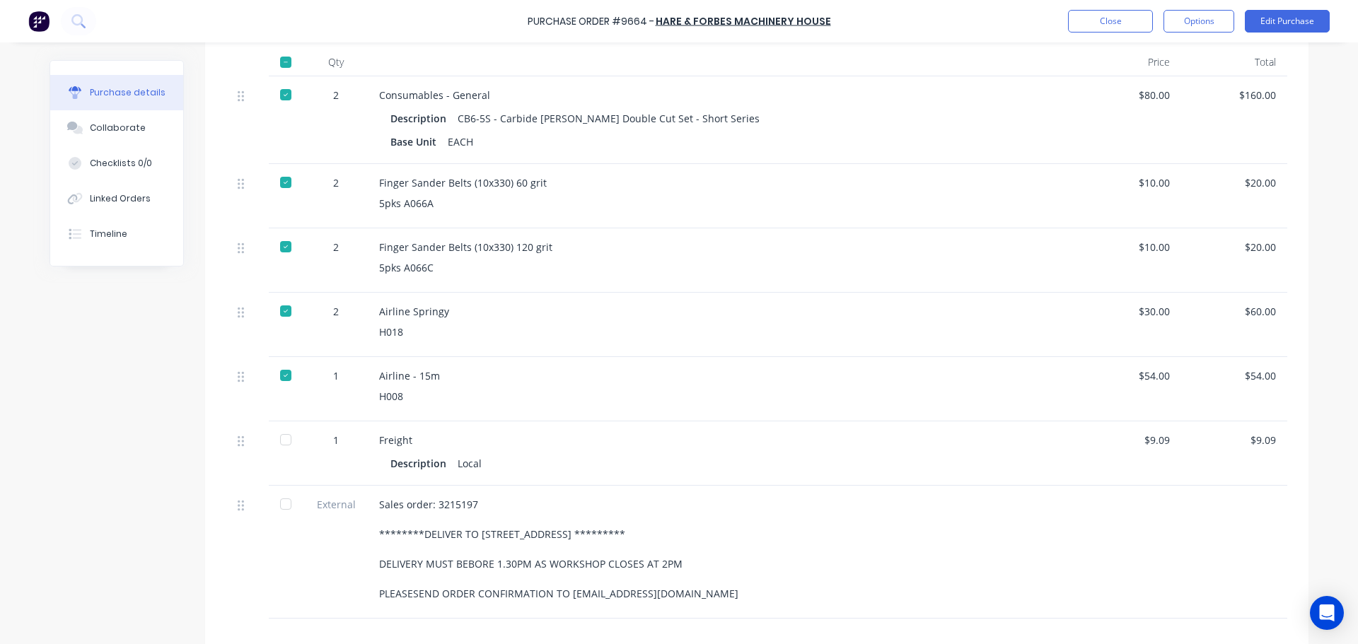
click at [282, 439] on div at bounding box center [286, 440] width 28 height 28
click at [283, 509] on div at bounding box center [286, 504] width 28 height 28
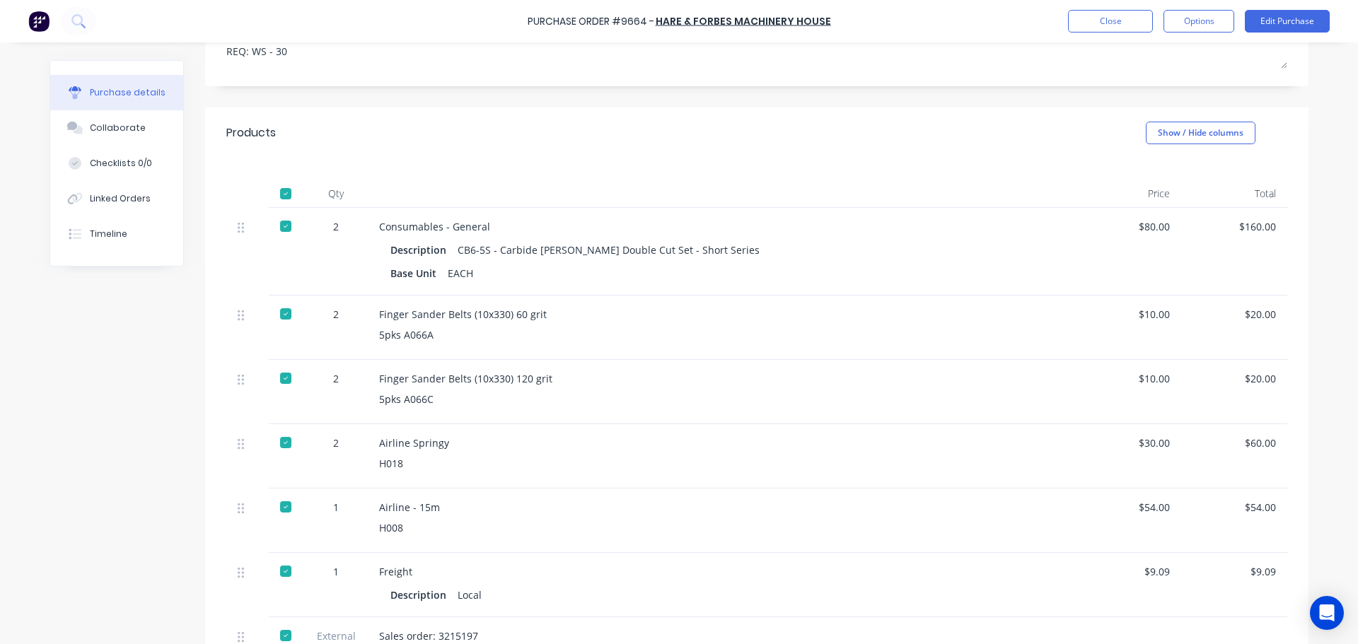
scroll to position [0, 0]
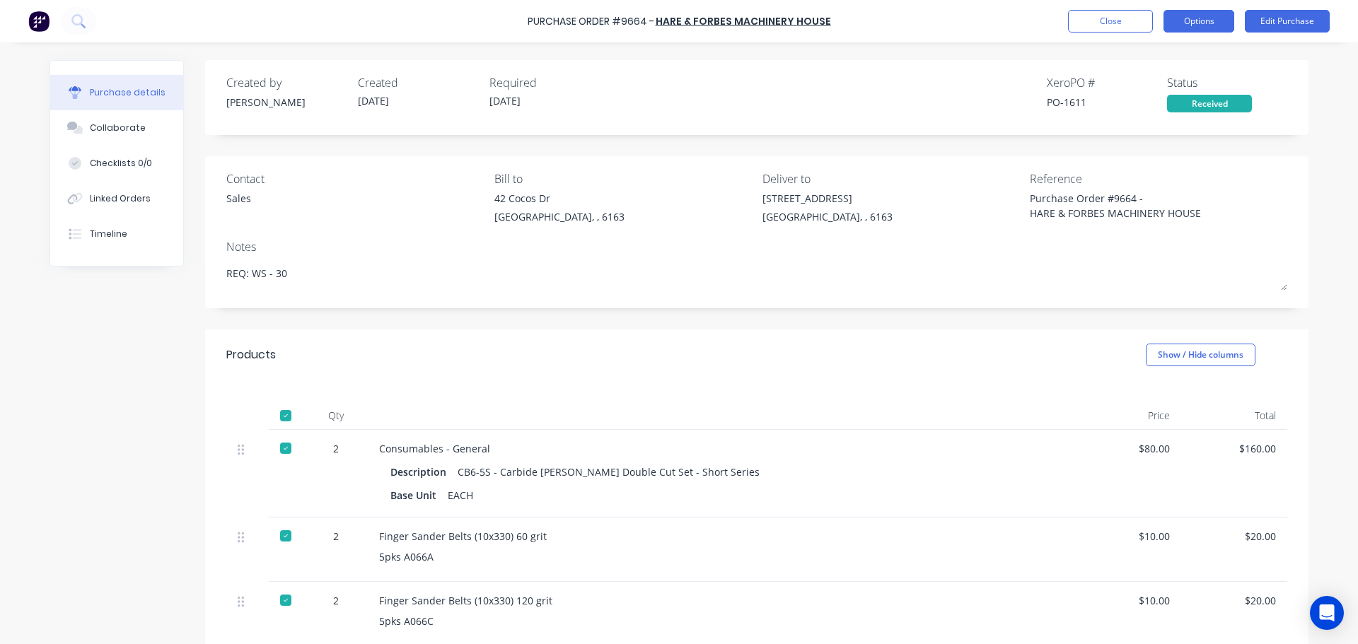
click at [1195, 10] on button "Options" at bounding box center [1199, 21] width 71 height 23
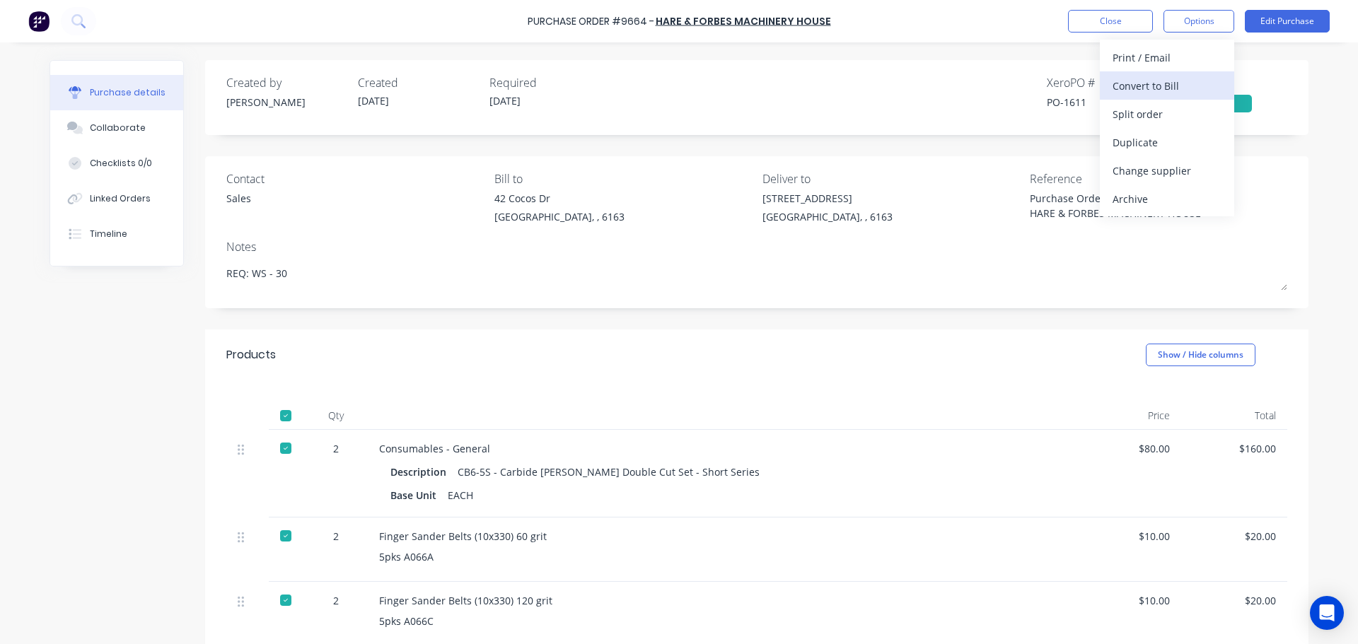
click at [1145, 74] on button "Convert to Bill" at bounding box center [1167, 85] width 134 height 28
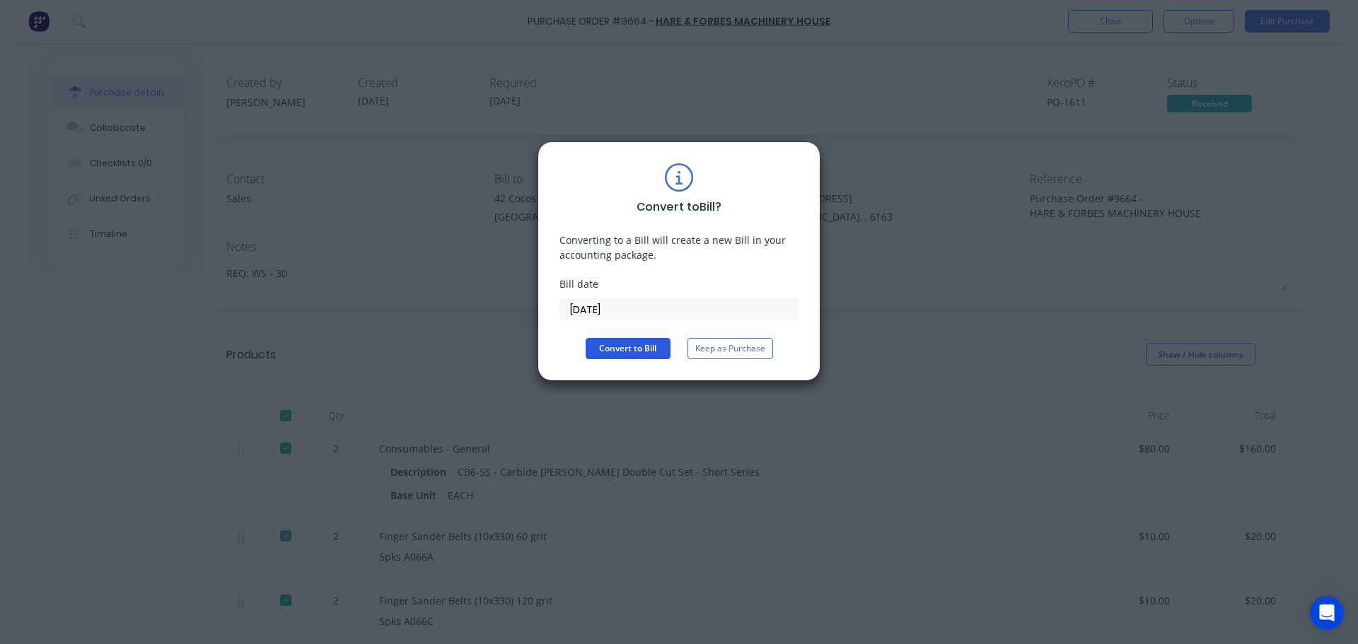
click at [633, 354] on button "Convert to Bill" at bounding box center [628, 348] width 85 height 21
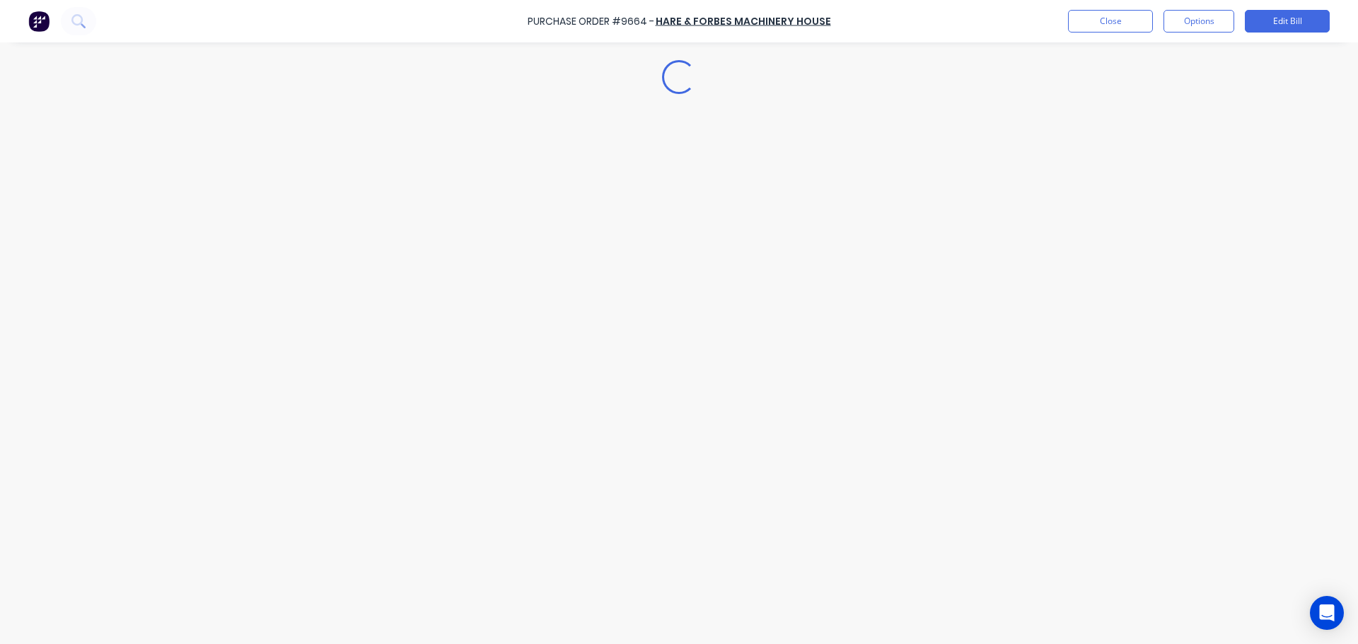
type textarea "x"
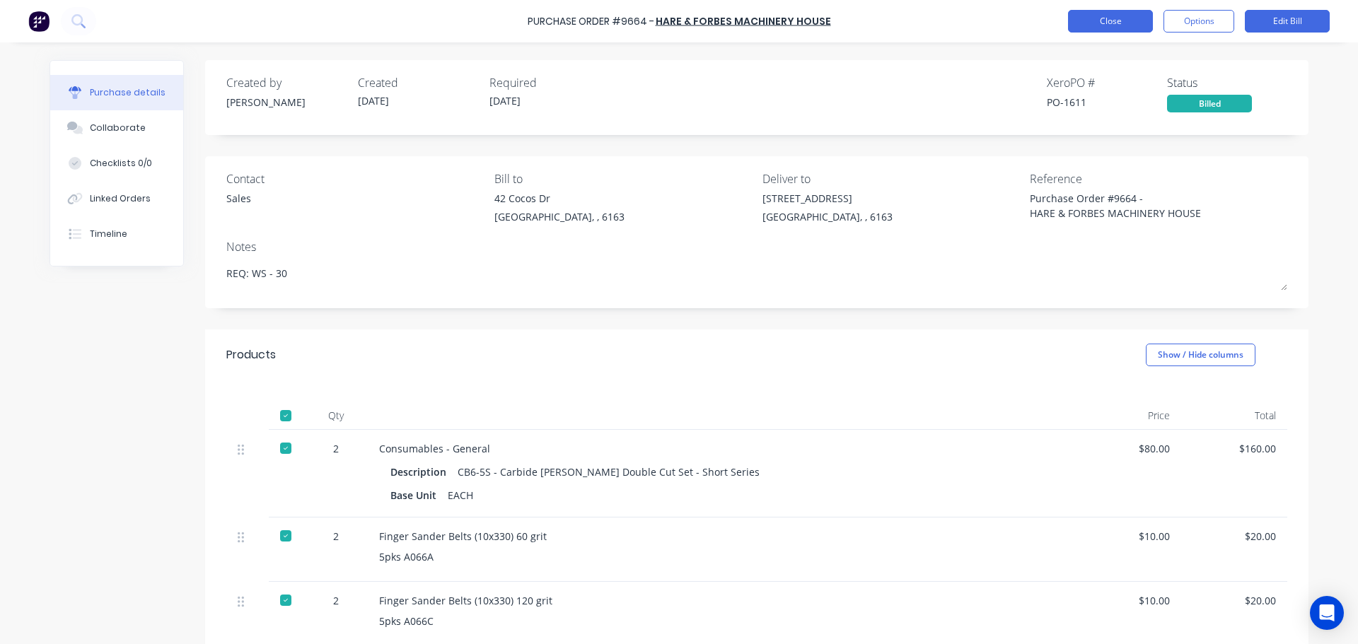
click at [1109, 27] on button "Close" at bounding box center [1110, 21] width 85 height 23
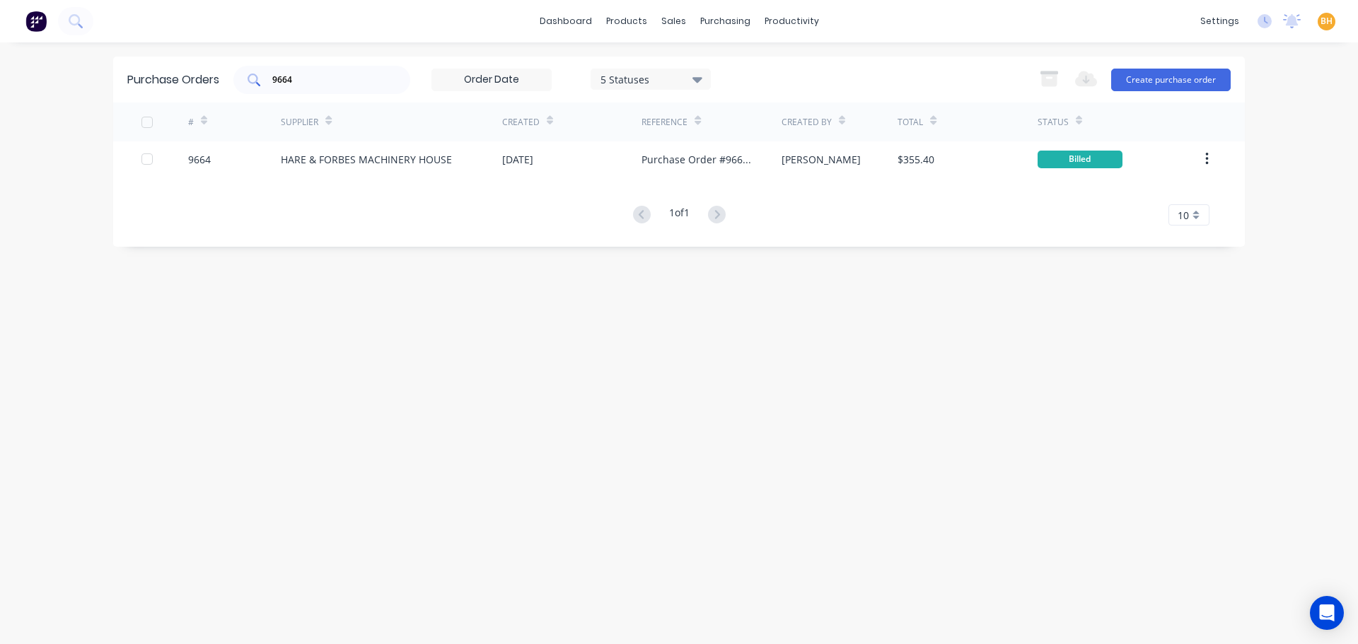
click at [308, 81] on input "9664" at bounding box center [329, 80] width 117 height 14
type input "9"
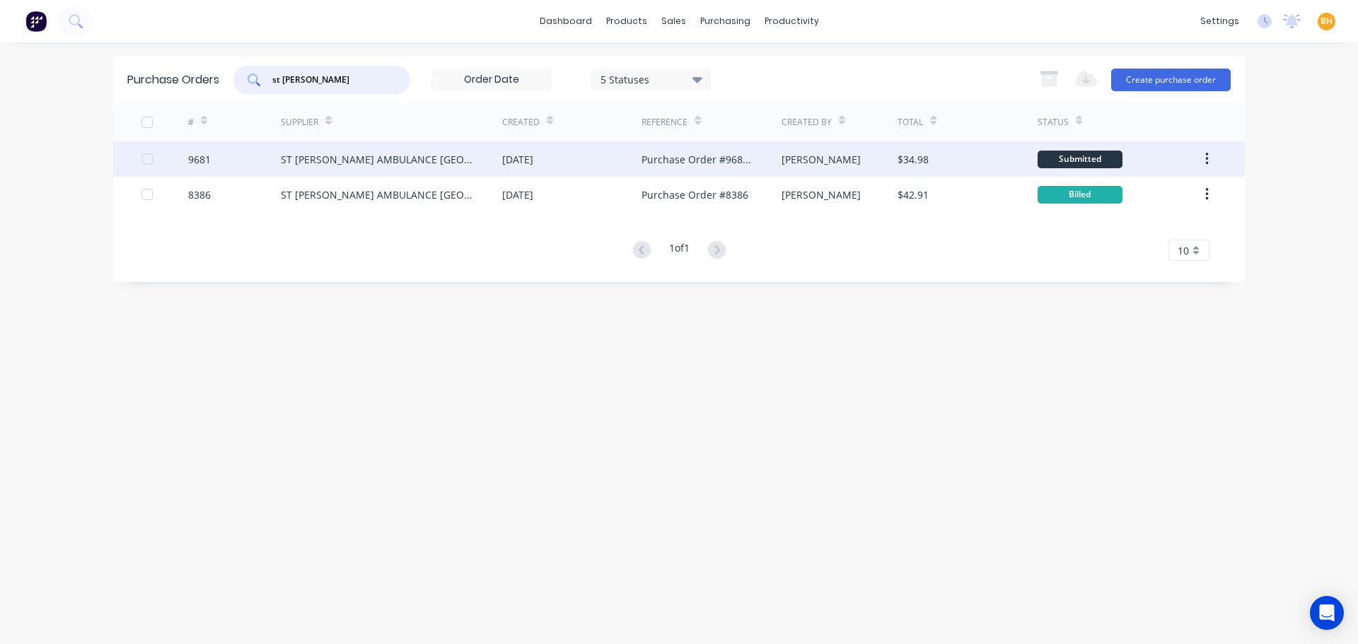
type input "st john"
click at [326, 154] on div "ST [PERSON_NAME] AMBULANCE [GEOGRAPHIC_DATA]" at bounding box center [377, 159] width 193 height 15
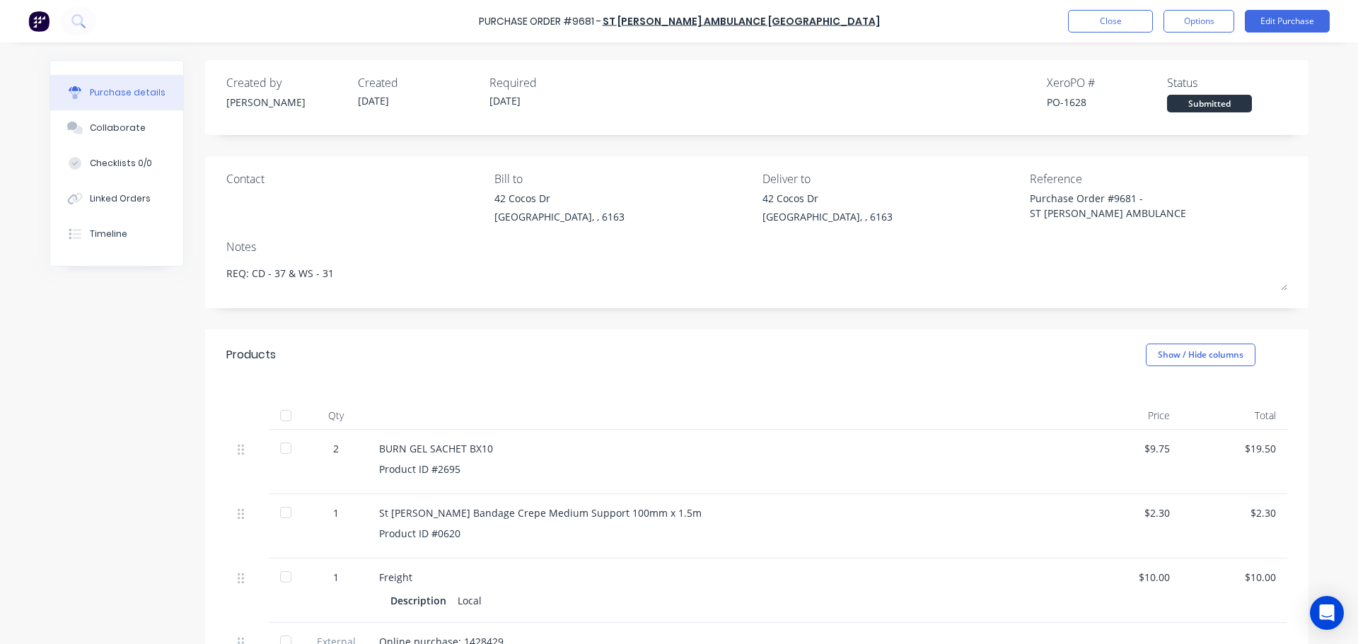
click at [284, 446] on div at bounding box center [286, 448] width 28 height 28
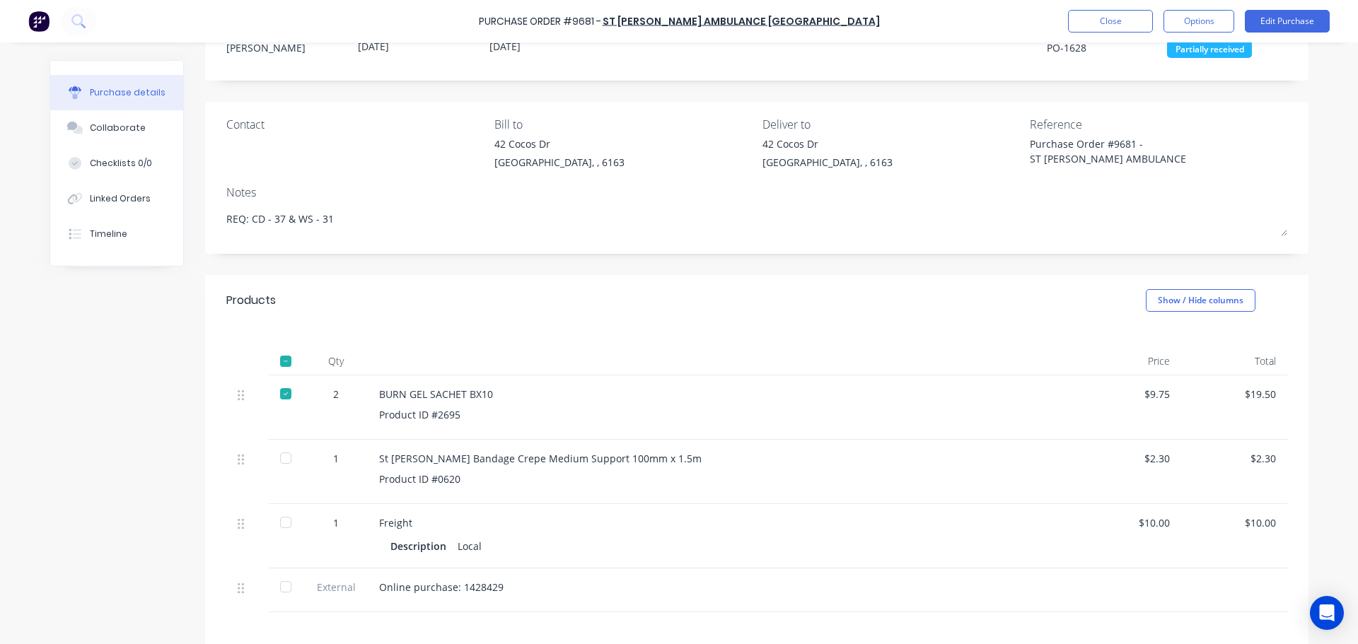
scroll to position [71, 0]
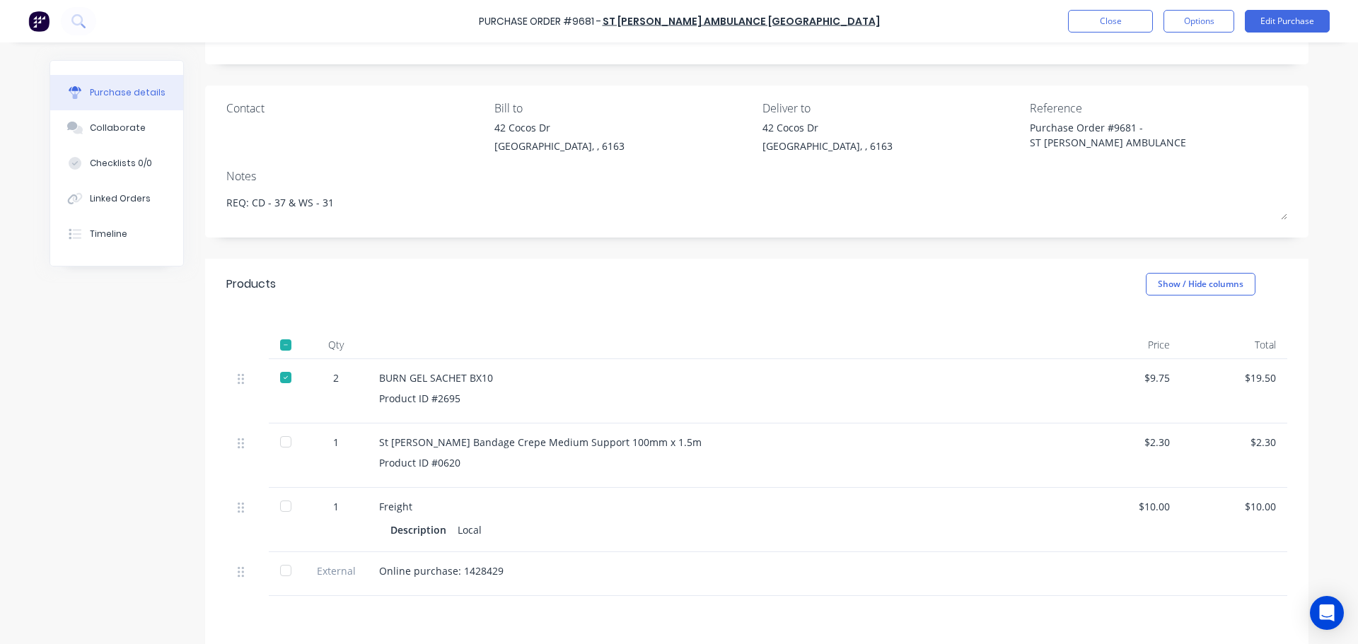
click at [284, 439] on div at bounding box center [286, 442] width 28 height 28
click at [274, 503] on div at bounding box center [286, 506] width 28 height 28
click at [279, 574] on div at bounding box center [286, 571] width 28 height 28
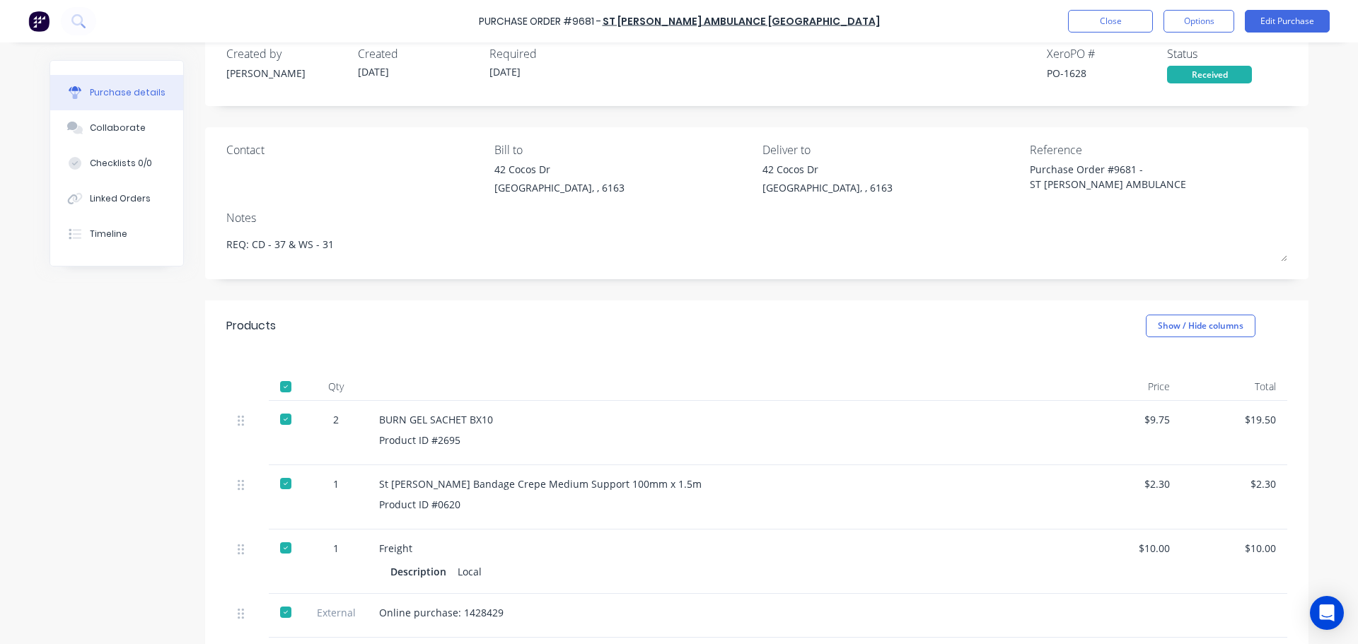
scroll to position [0, 0]
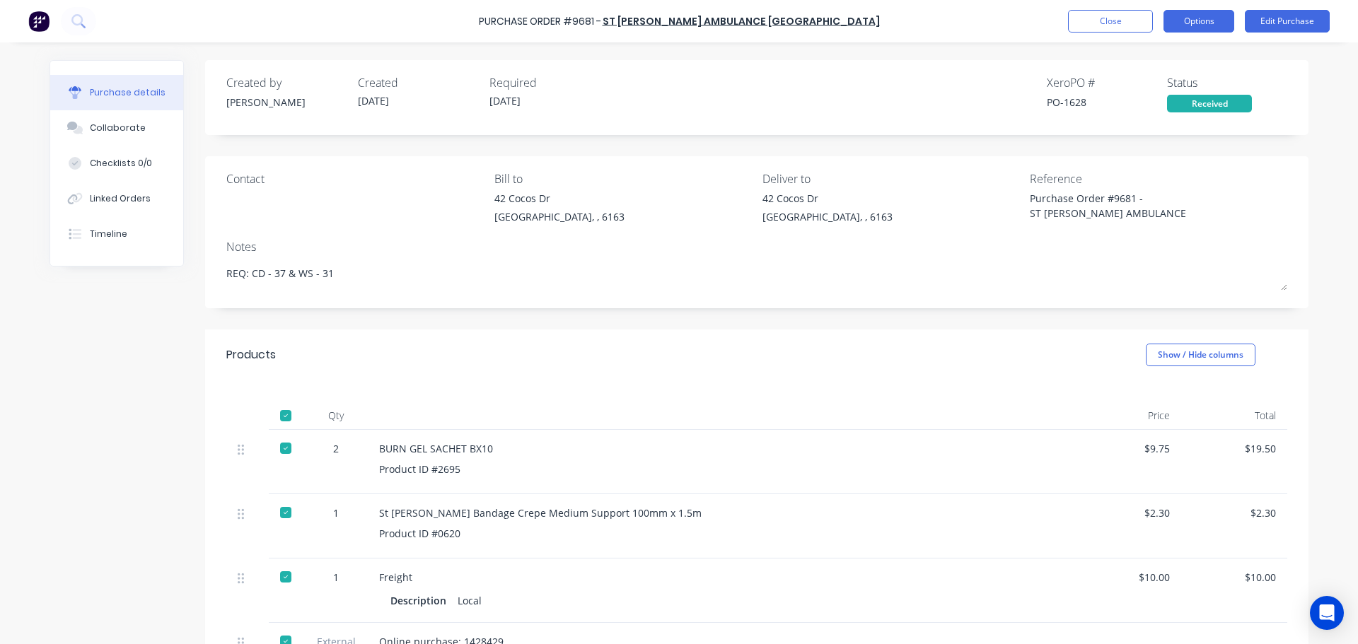
click at [1203, 18] on button "Options" at bounding box center [1199, 21] width 71 height 23
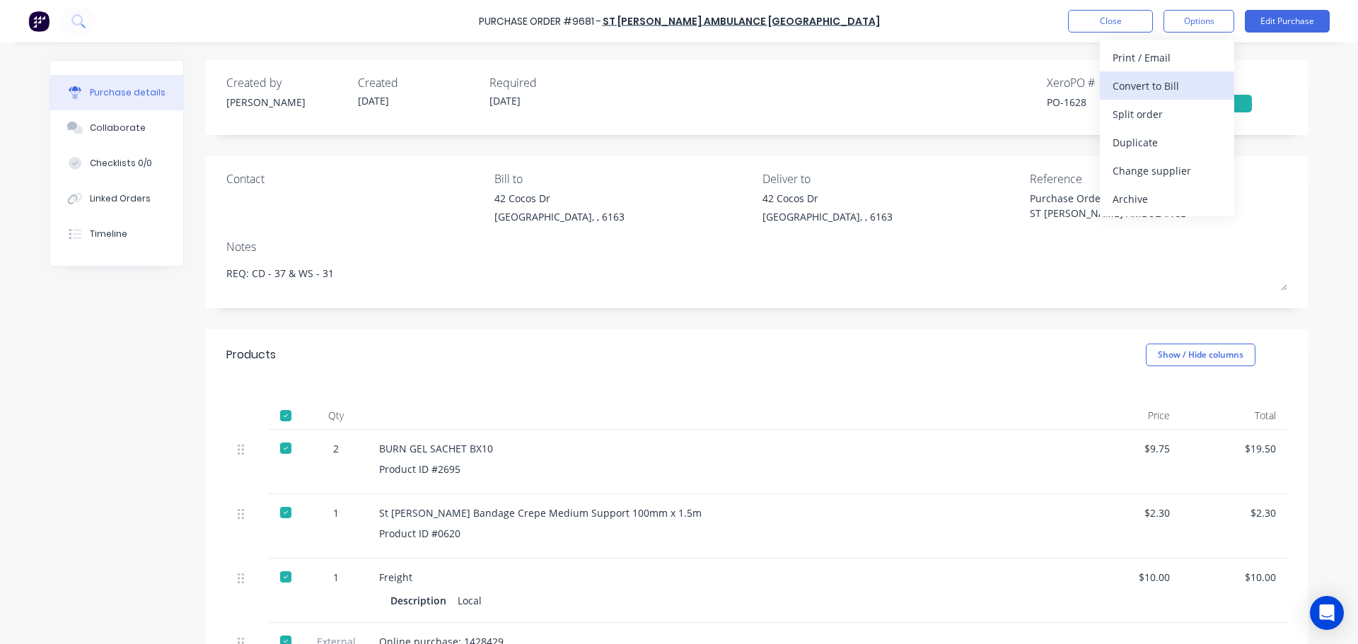
click at [1155, 94] on div "Convert to Bill" at bounding box center [1167, 86] width 109 height 21
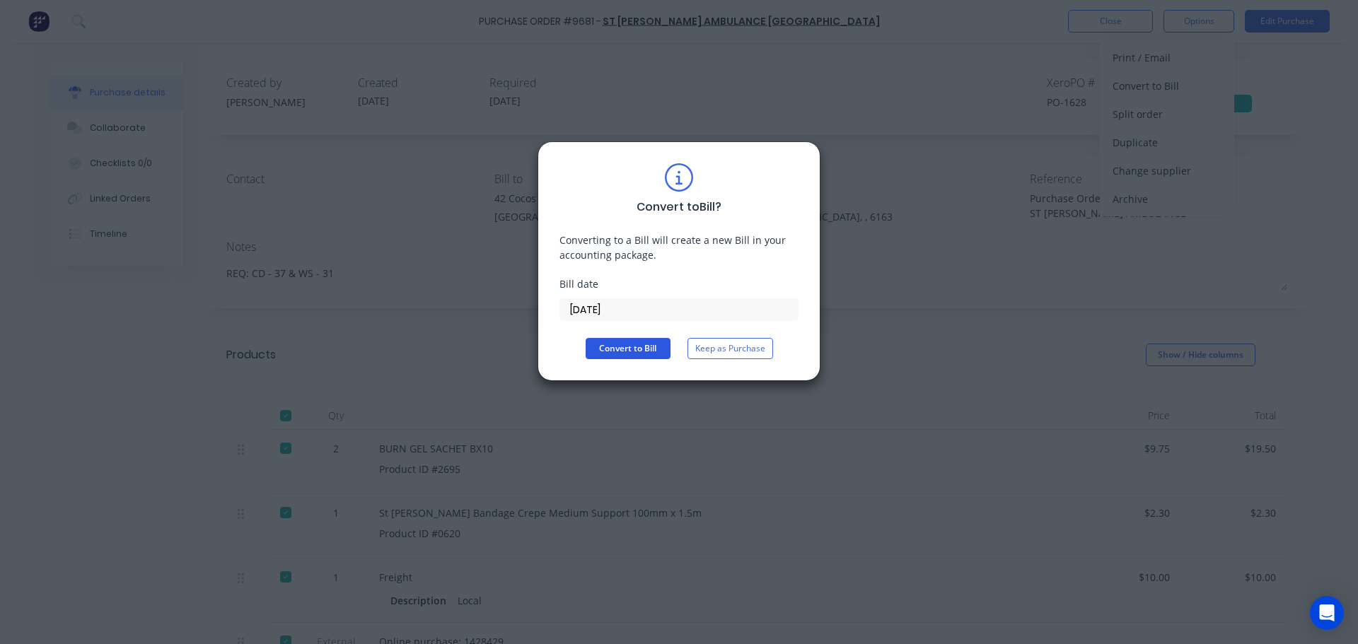
click at [645, 355] on button "Convert to Bill" at bounding box center [628, 348] width 85 height 21
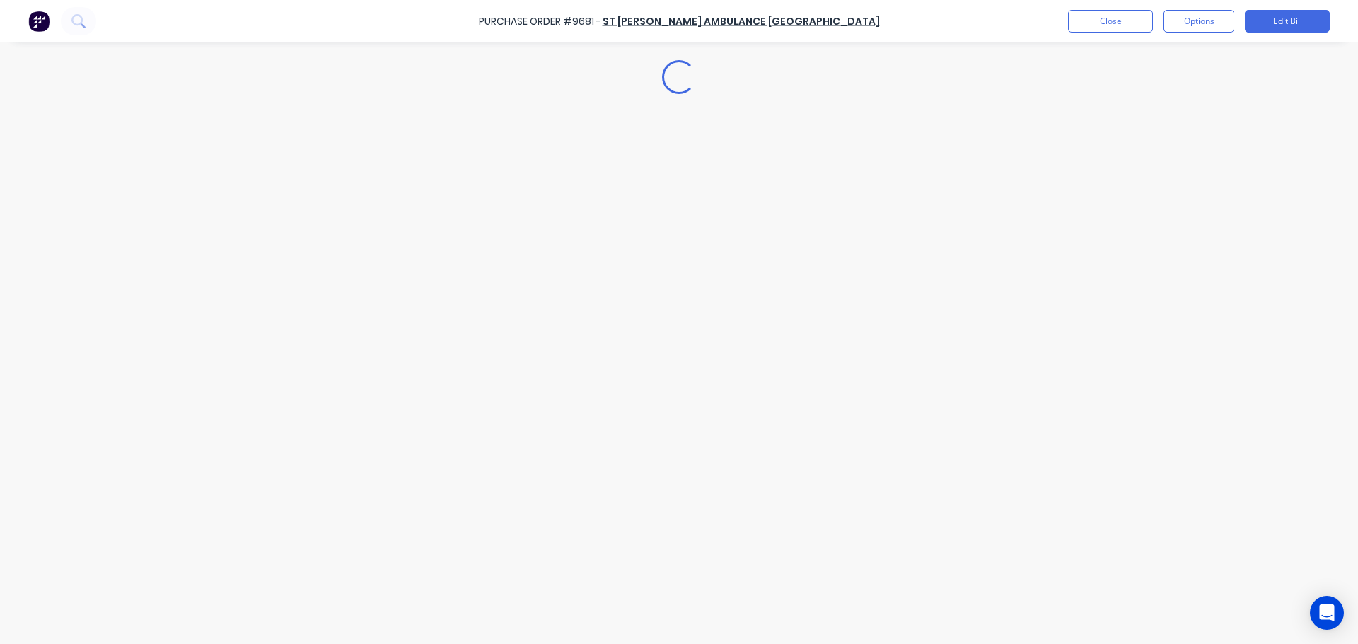
type textarea "x"
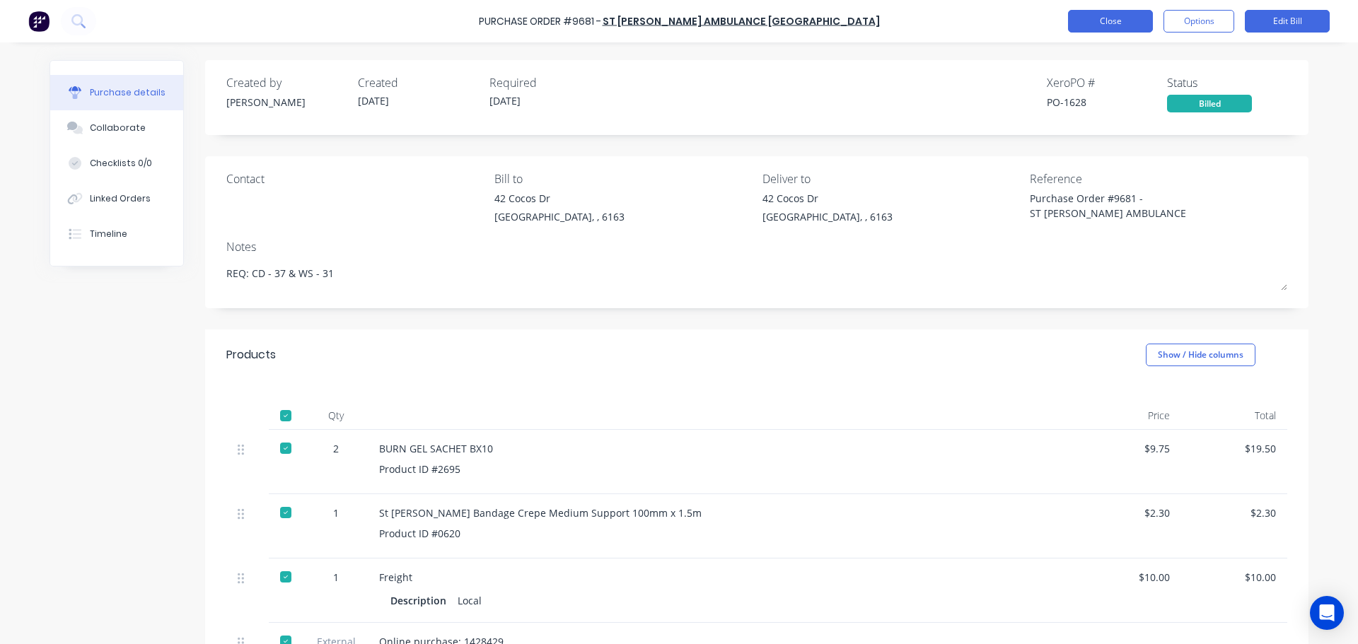
click at [1106, 23] on button "Close" at bounding box center [1110, 21] width 85 height 23
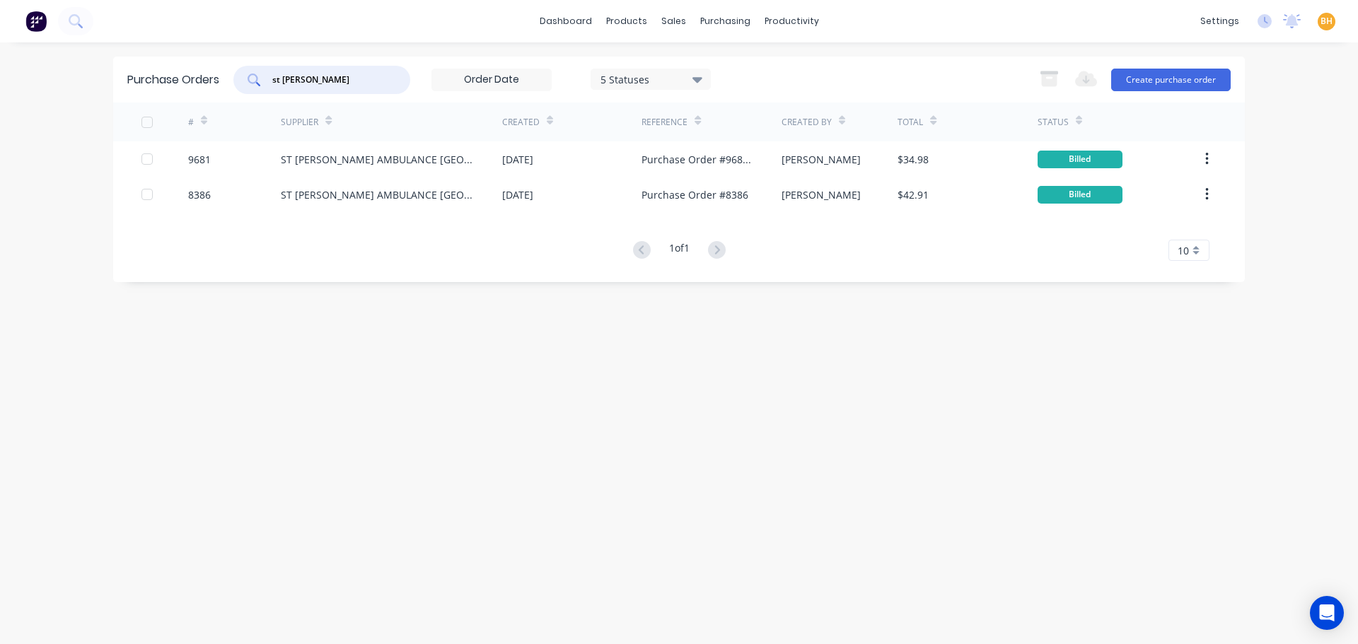
click at [337, 86] on input "st john" at bounding box center [329, 80] width 117 height 14
type input "s"
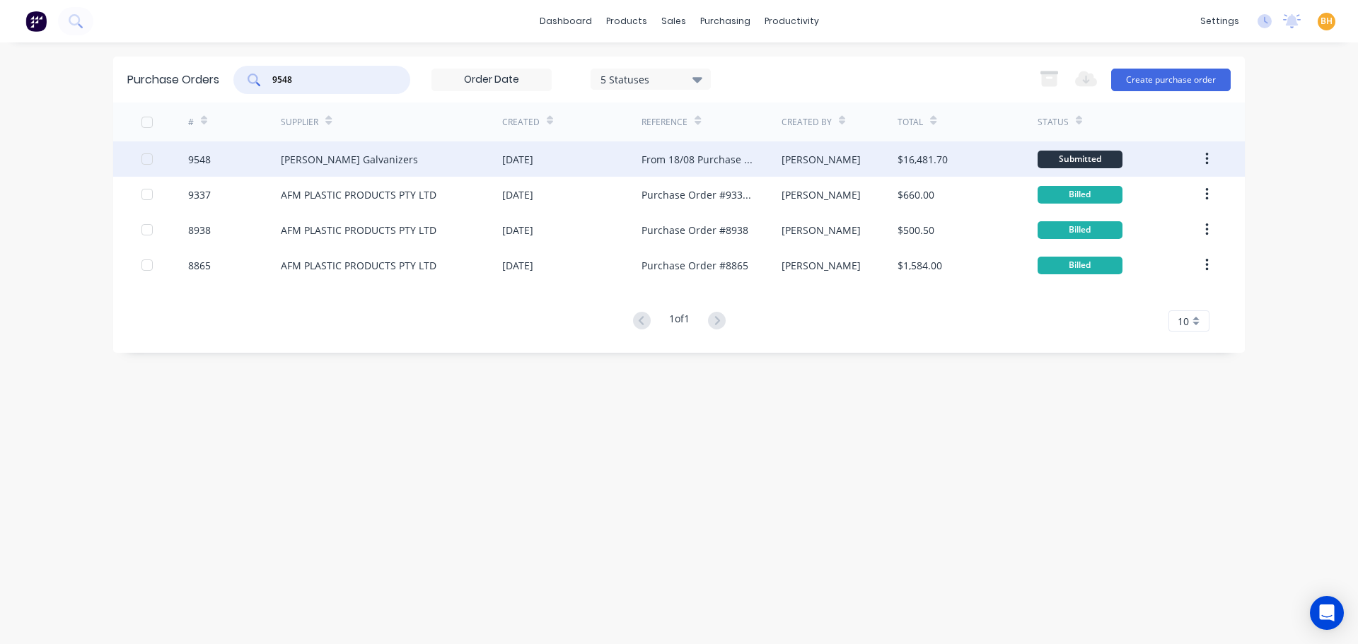
type input "9548"
click at [324, 160] on div "[PERSON_NAME] Galvanizers" at bounding box center [349, 159] width 137 height 15
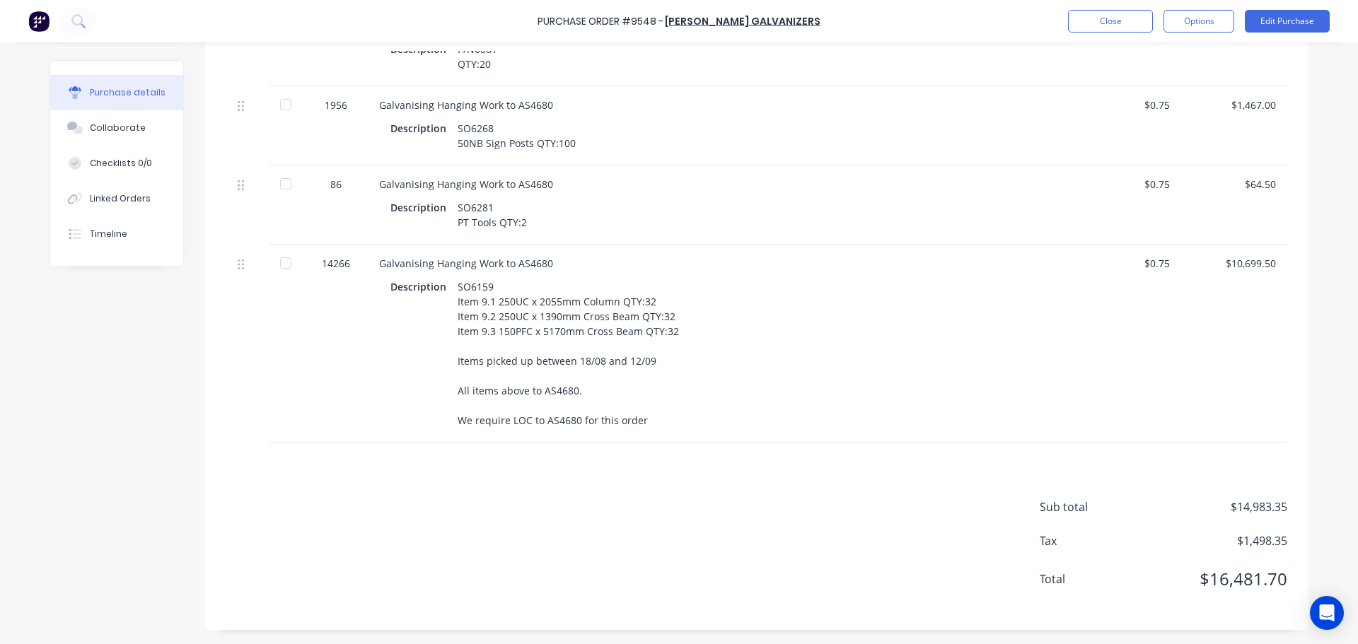
scroll to position [1203, 0]
click at [284, 277] on div at bounding box center [286, 263] width 28 height 28
click at [285, 198] on div at bounding box center [286, 184] width 28 height 28
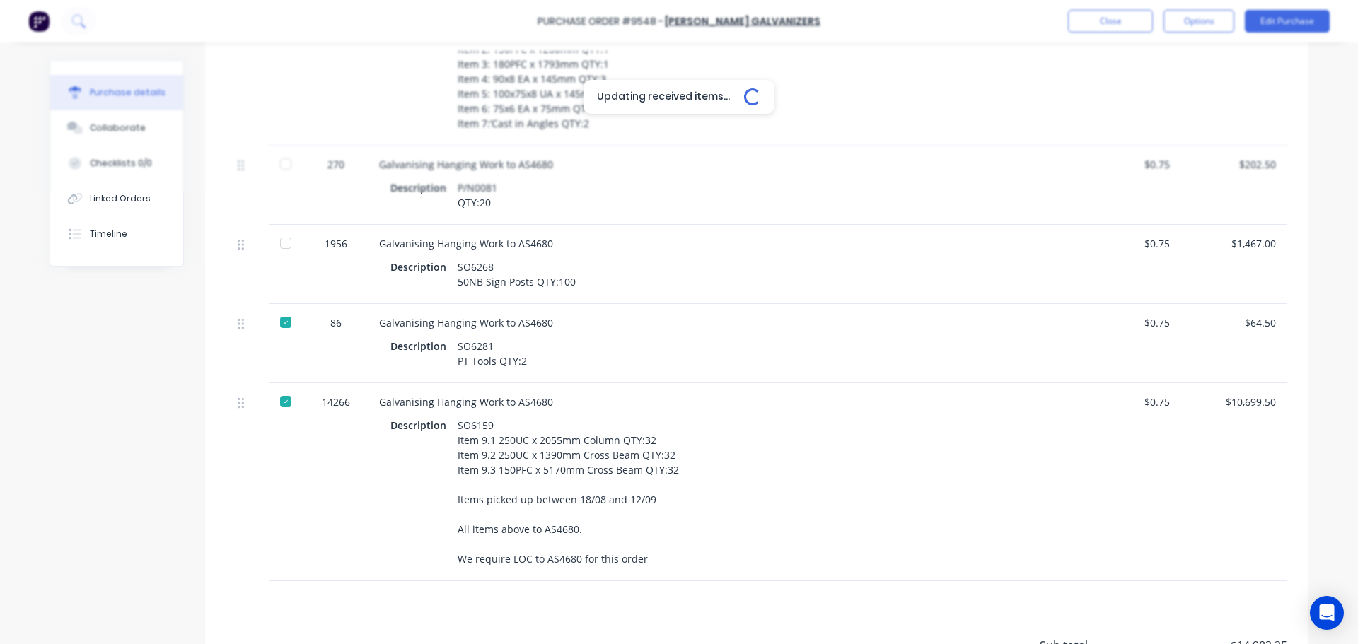
scroll to position [1061, 0]
click at [284, 258] on div at bounding box center [286, 244] width 28 height 28
click at [282, 179] on div at bounding box center [286, 165] width 28 height 28
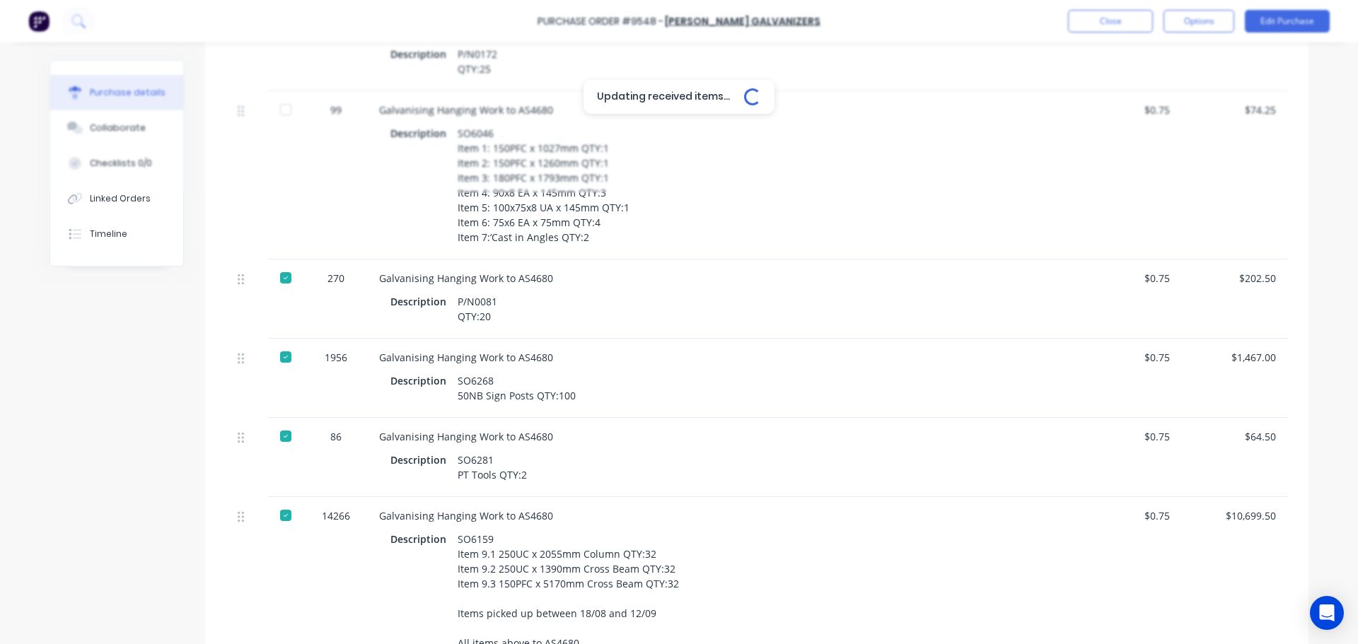
scroll to position [920, 0]
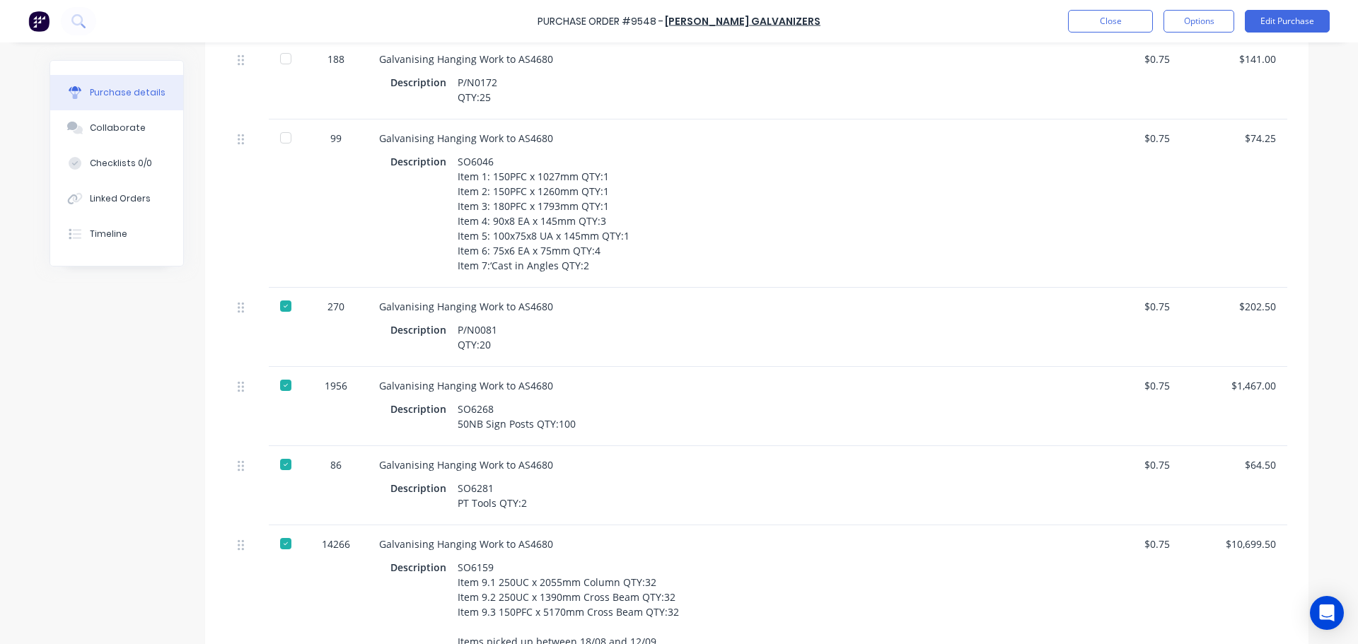
click at [285, 152] on div at bounding box center [286, 138] width 28 height 28
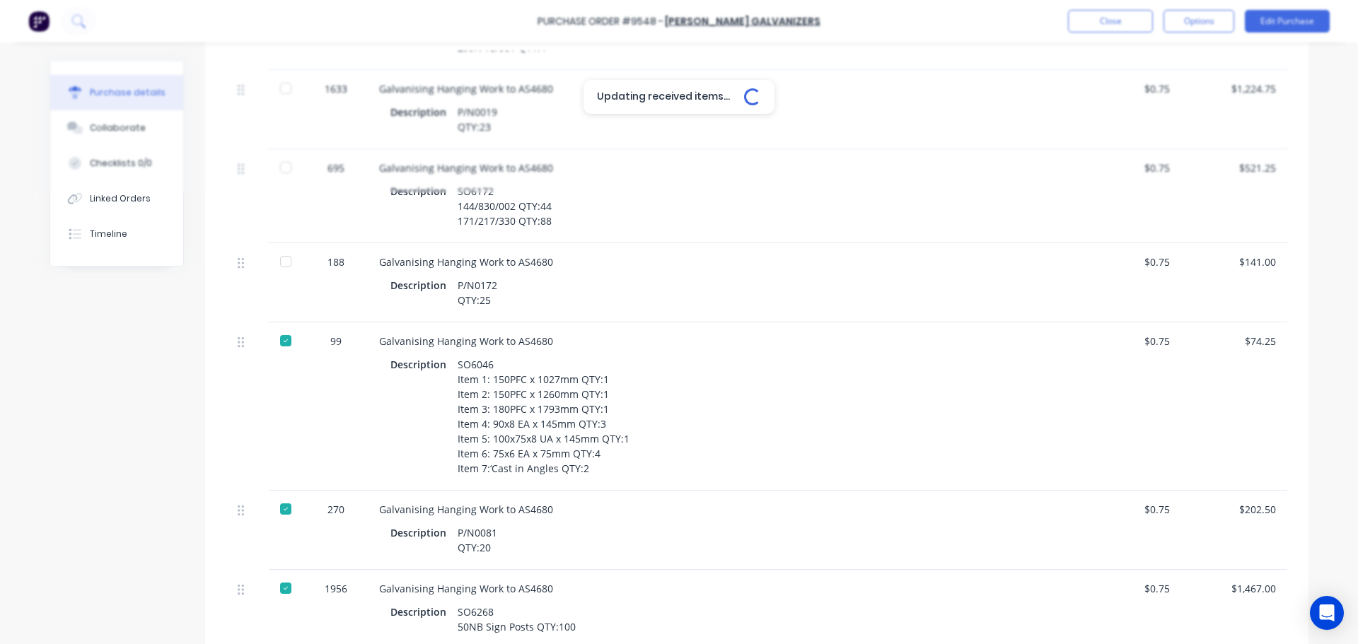
scroll to position [707, 0]
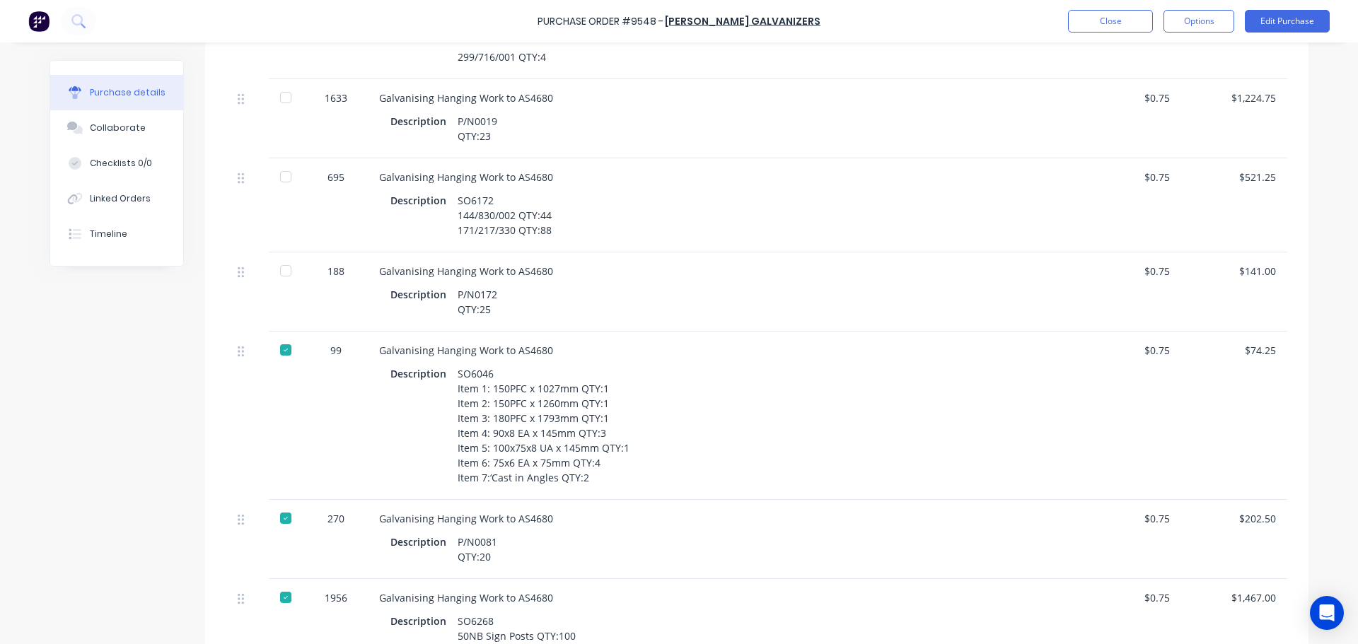
click at [282, 285] on div at bounding box center [286, 271] width 28 height 28
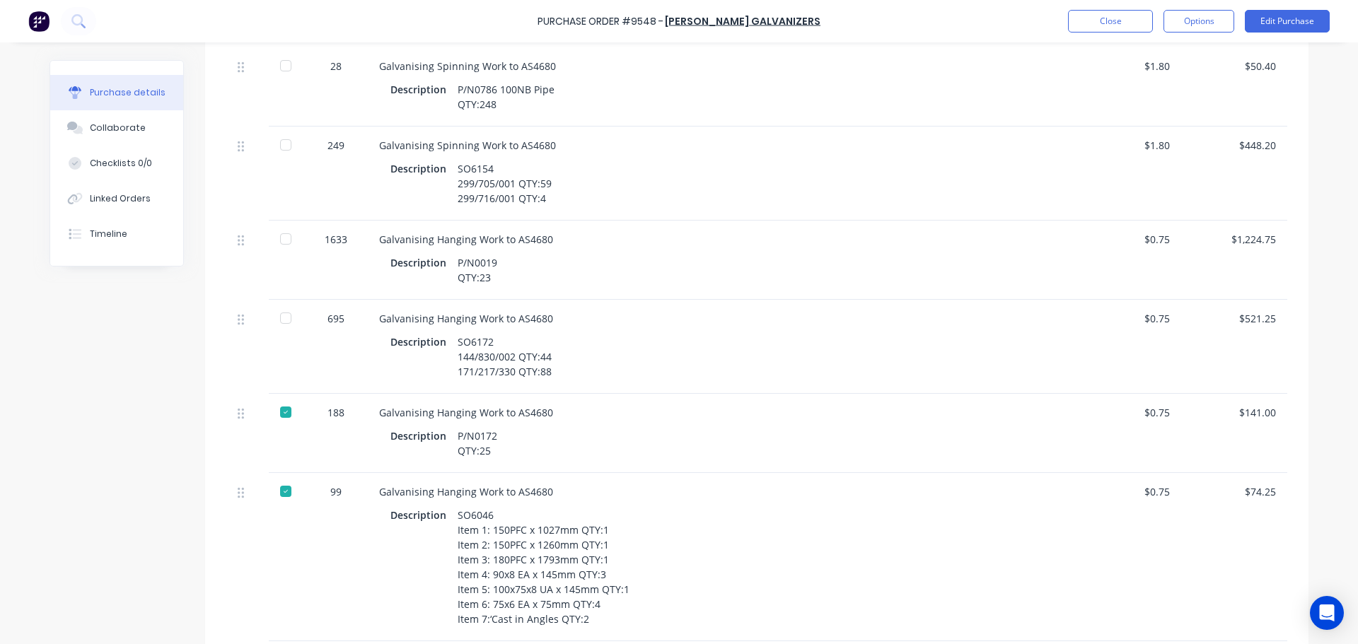
scroll to position [566, 0]
click at [282, 332] on div at bounding box center [286, 318] width 28 height 28
click at [283, 253] on div at bounding box center [286, 239] width 28 height 28
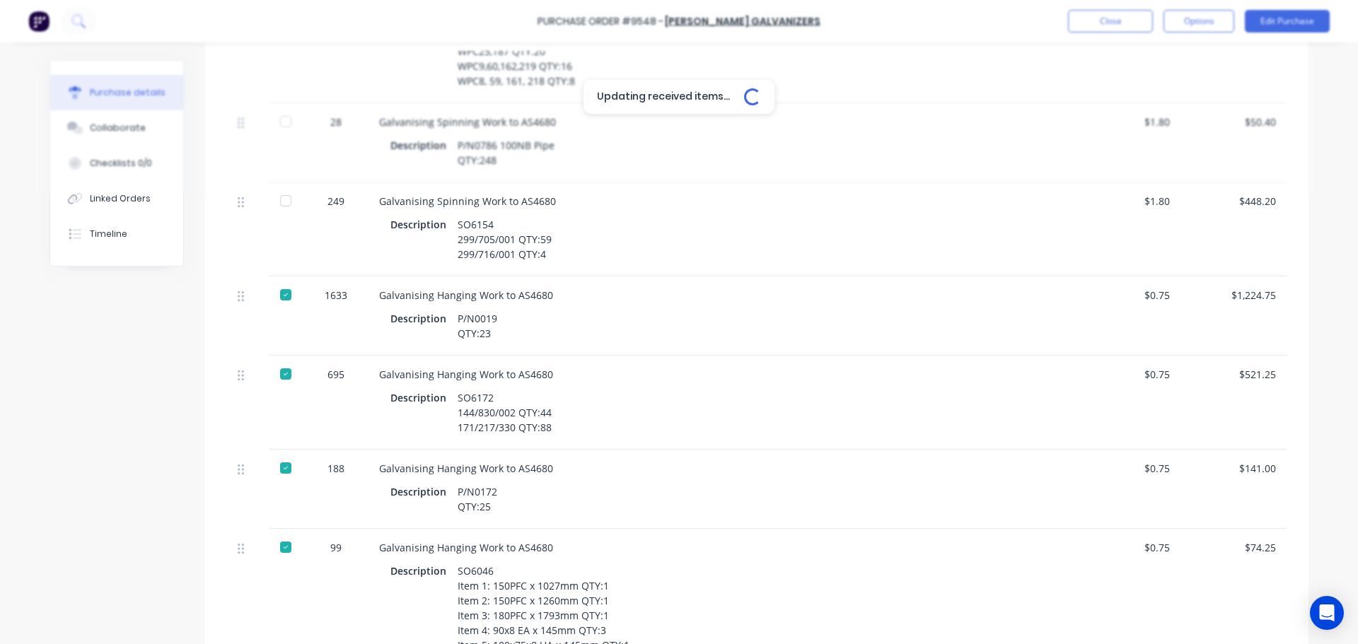
scroll to position [424, 0]
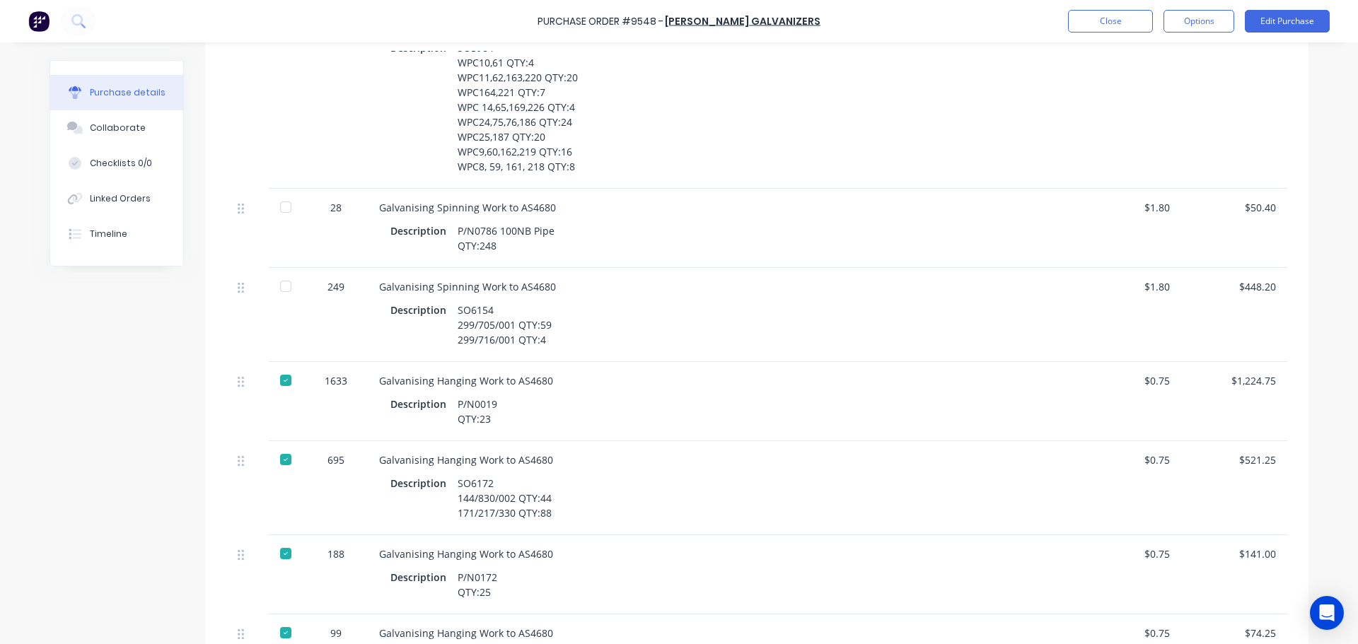
click at [285, 301] on div at bounding box center [286, 286] width 28 height 28
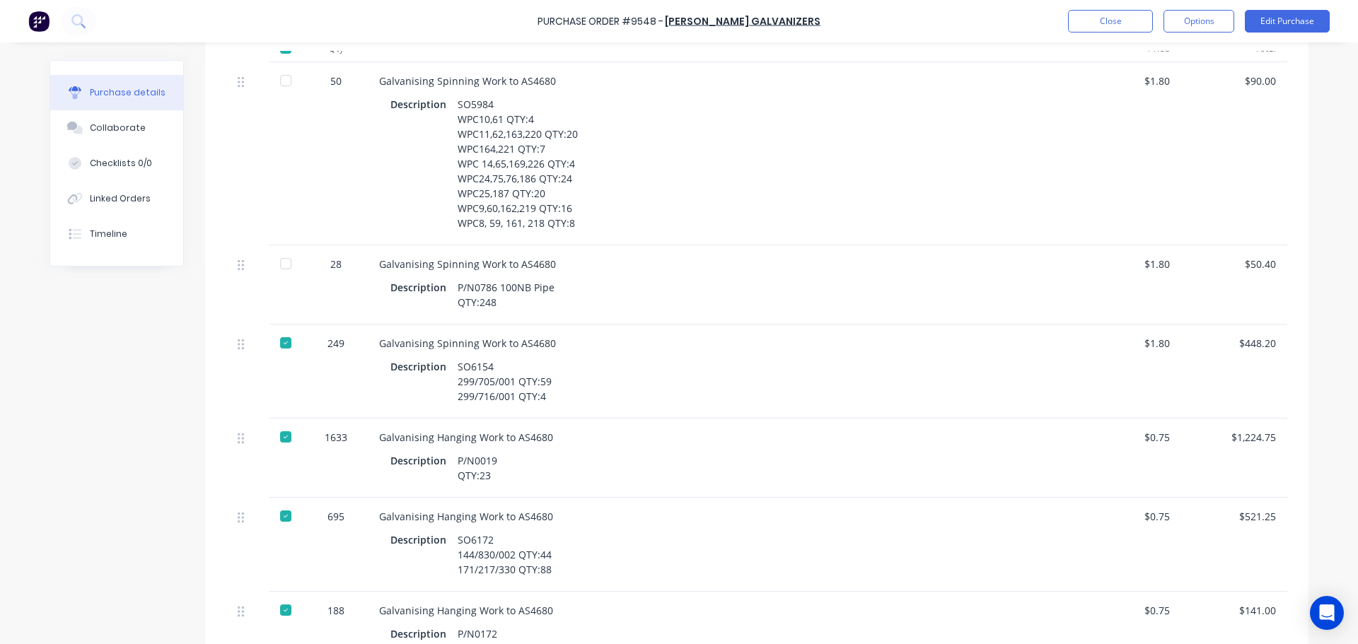
scroll to position [354, 0]
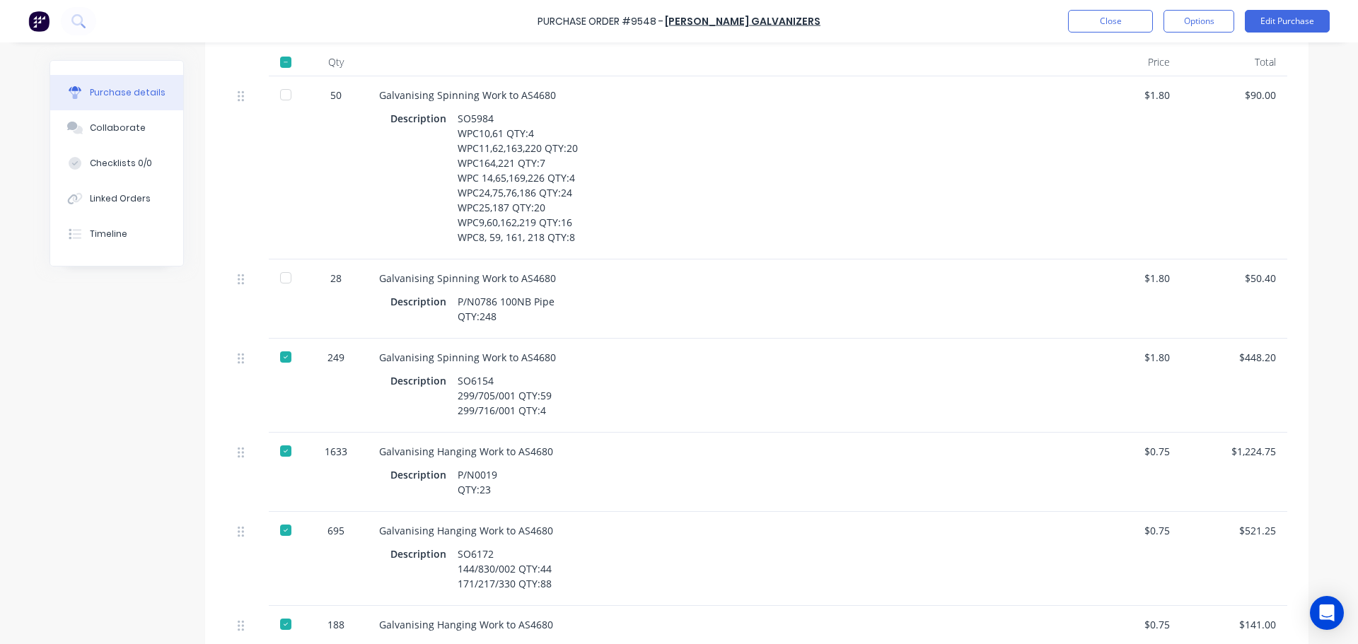
click at [274, 274] on div at bounding box center [286, 278] width 28 height 28
click at [282, 93] on div at bounding box center [286, 95] width 28 height 28
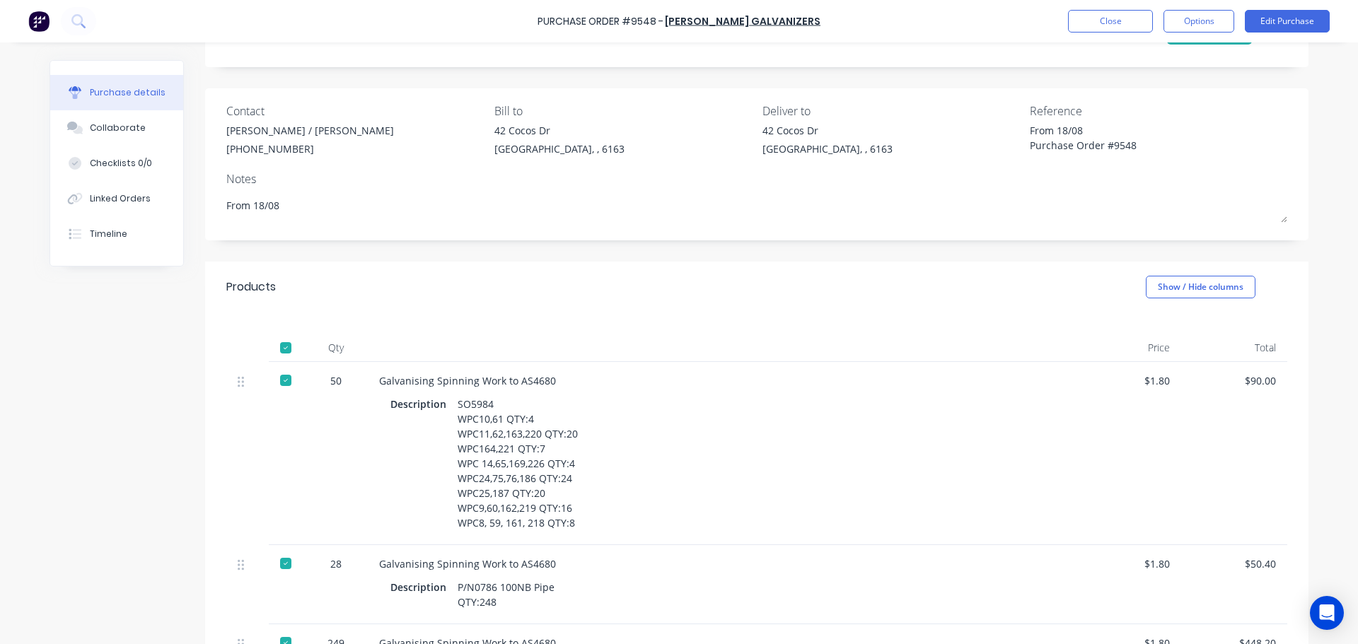
scroll to position [0, 0]
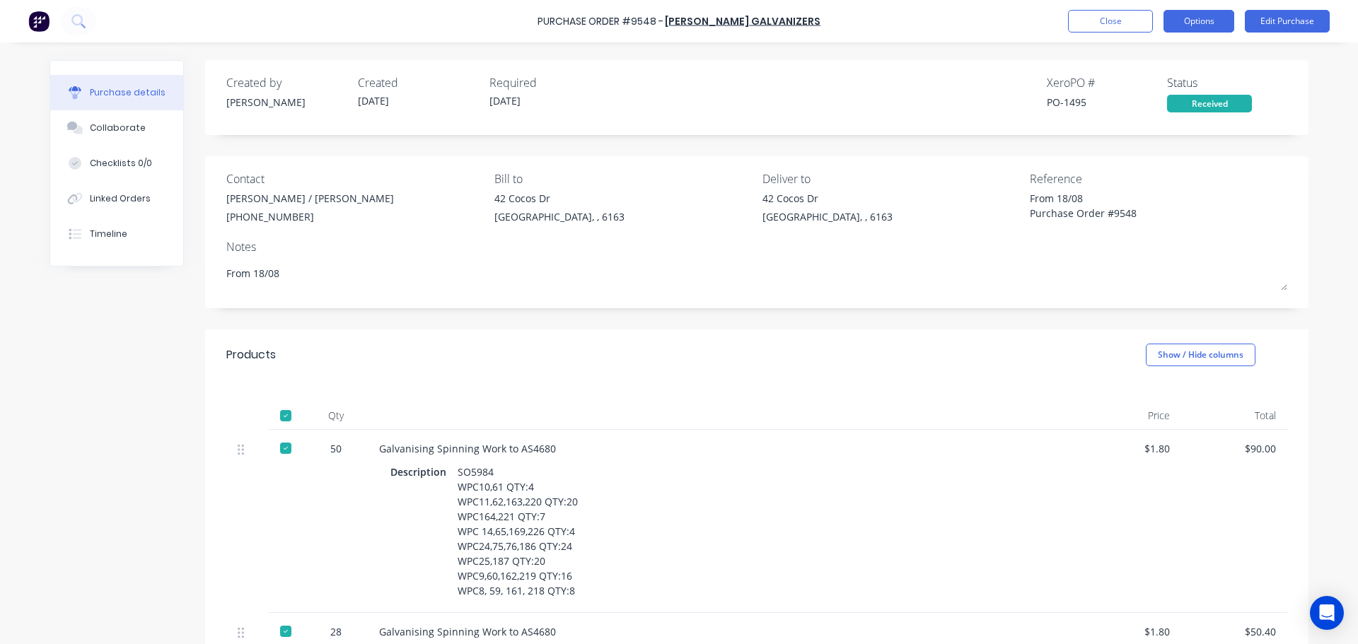
click at [1207, 13] on button "Options" at bounding box center [1199, 21] width 71 height 23
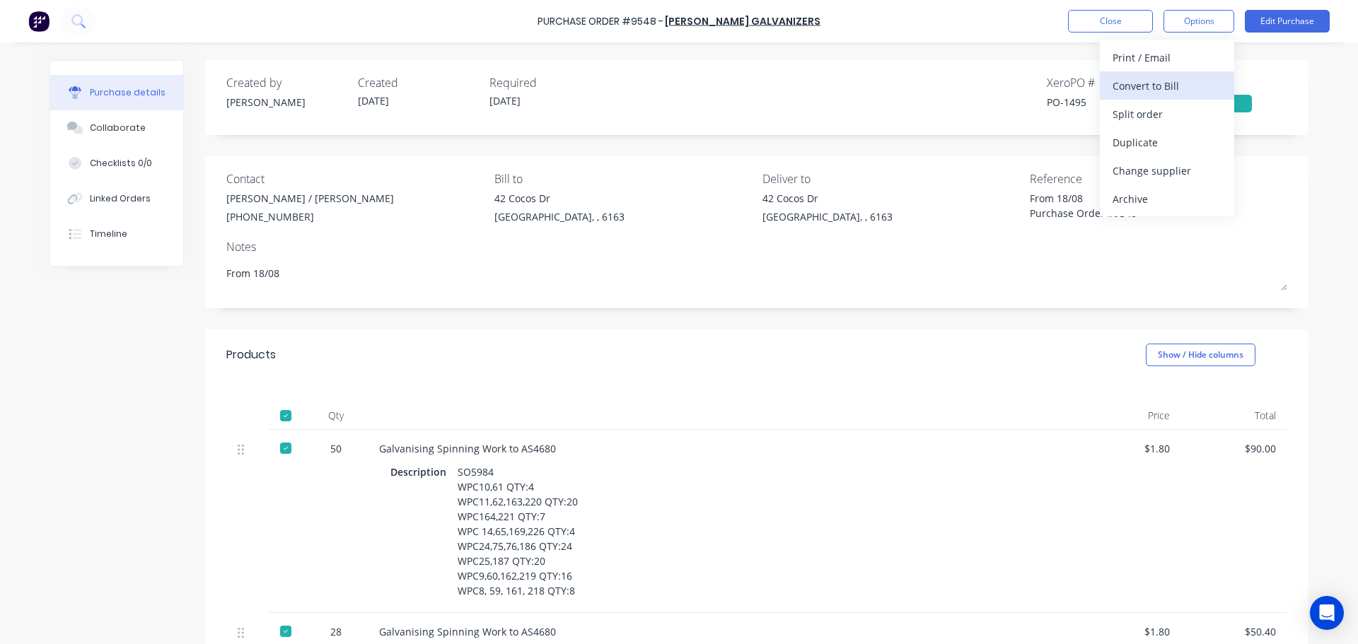
click at [1156, 86] on div "Convert to Bill" at bounding box center [1167, 86] width 109 height 21
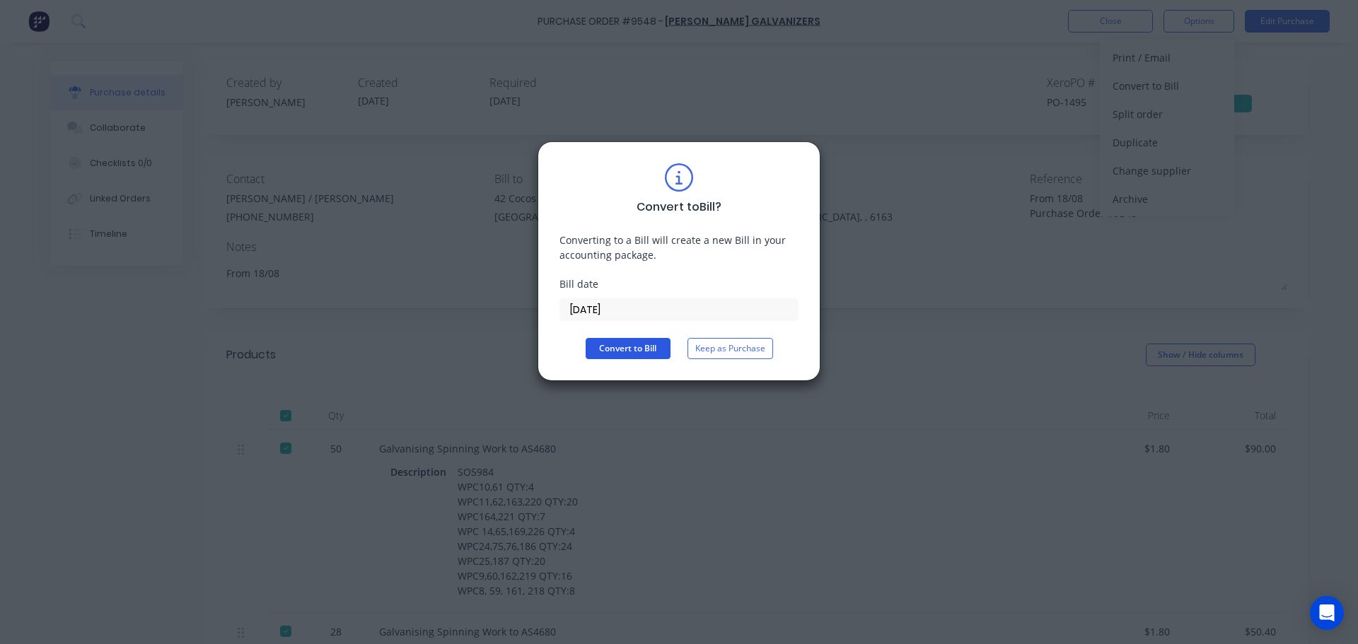
click at [630, 344] on button "Convert to Bill" at bounding box center [628, 348] width 85 height 21
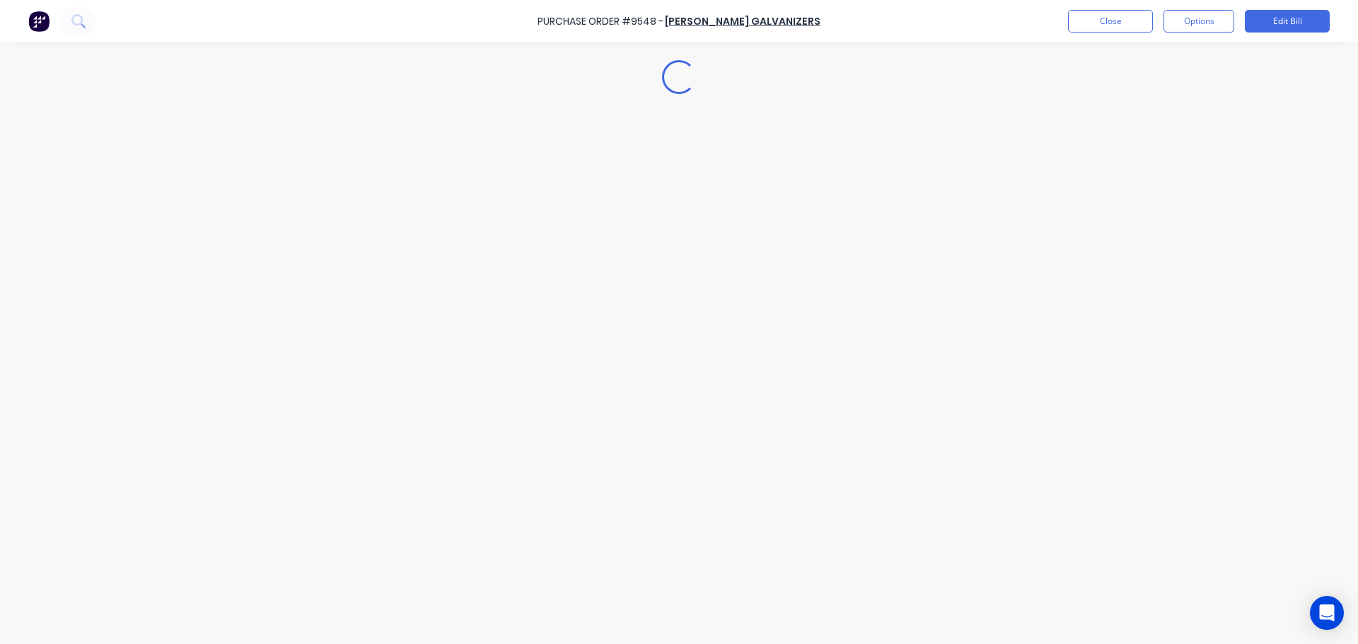
type textarea "x"
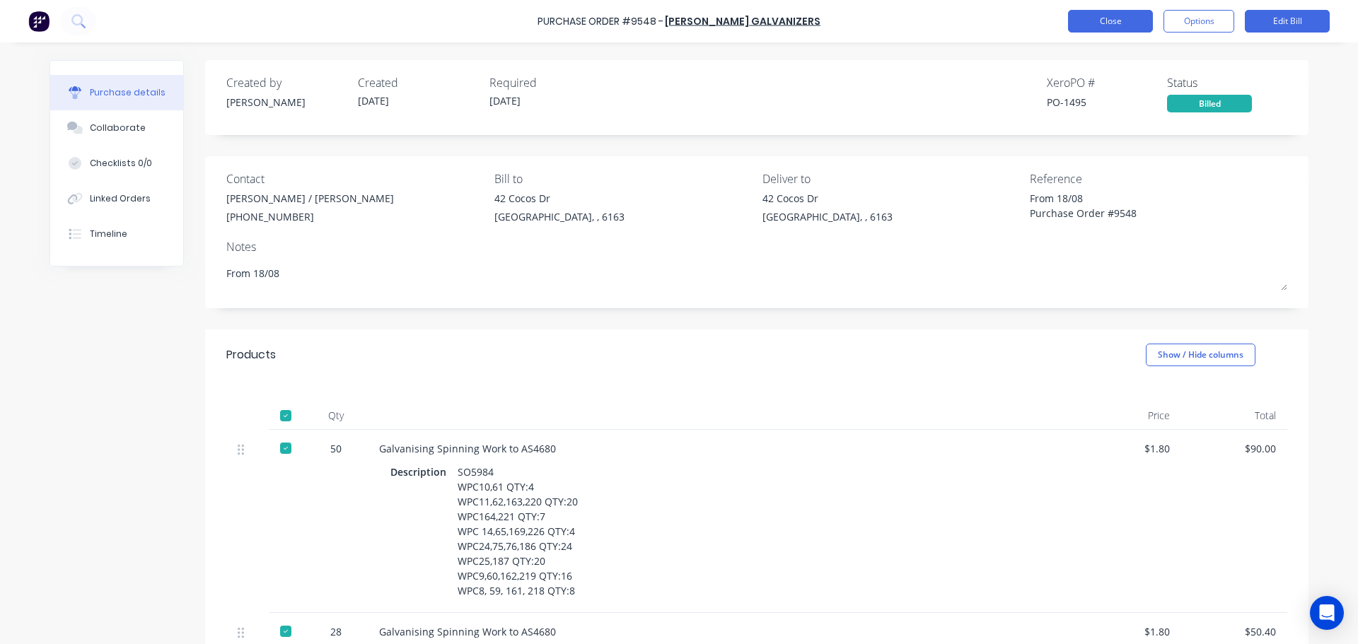
click at [1097, 28] on button "Close" at bounding box center [1110, 21] width 85 height 23
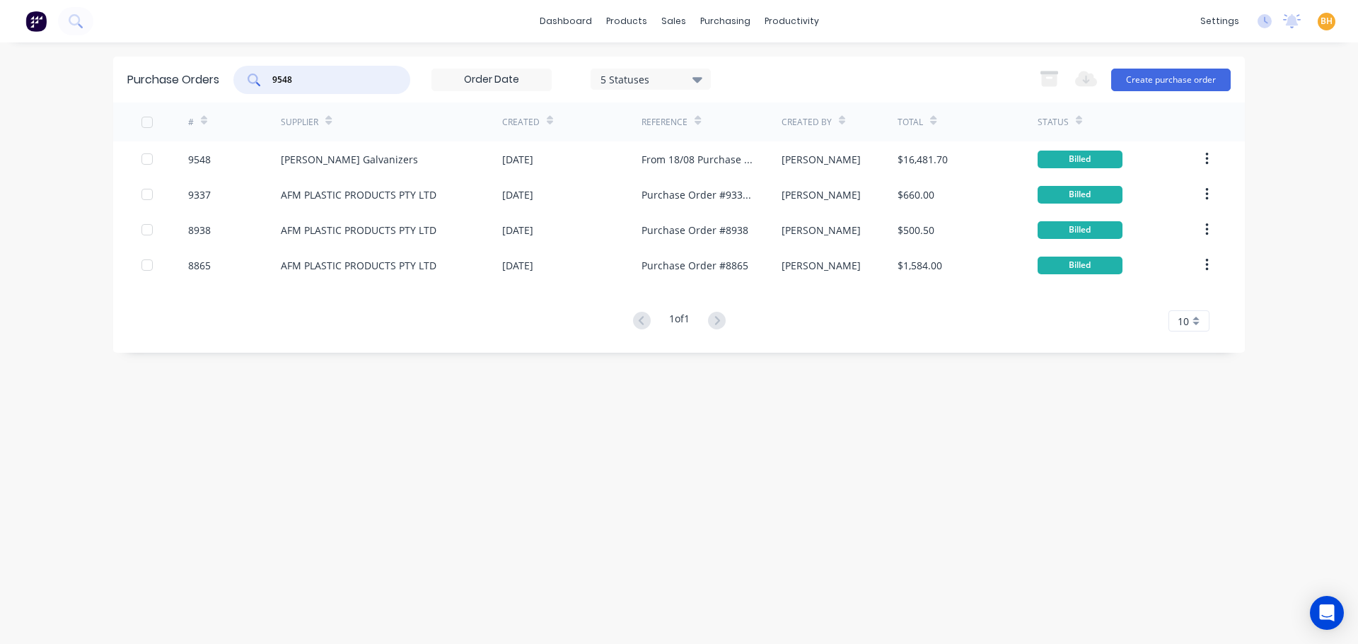
click at [311, 81] on input "9548" at bounding box center [329, 80] width 117 height 14
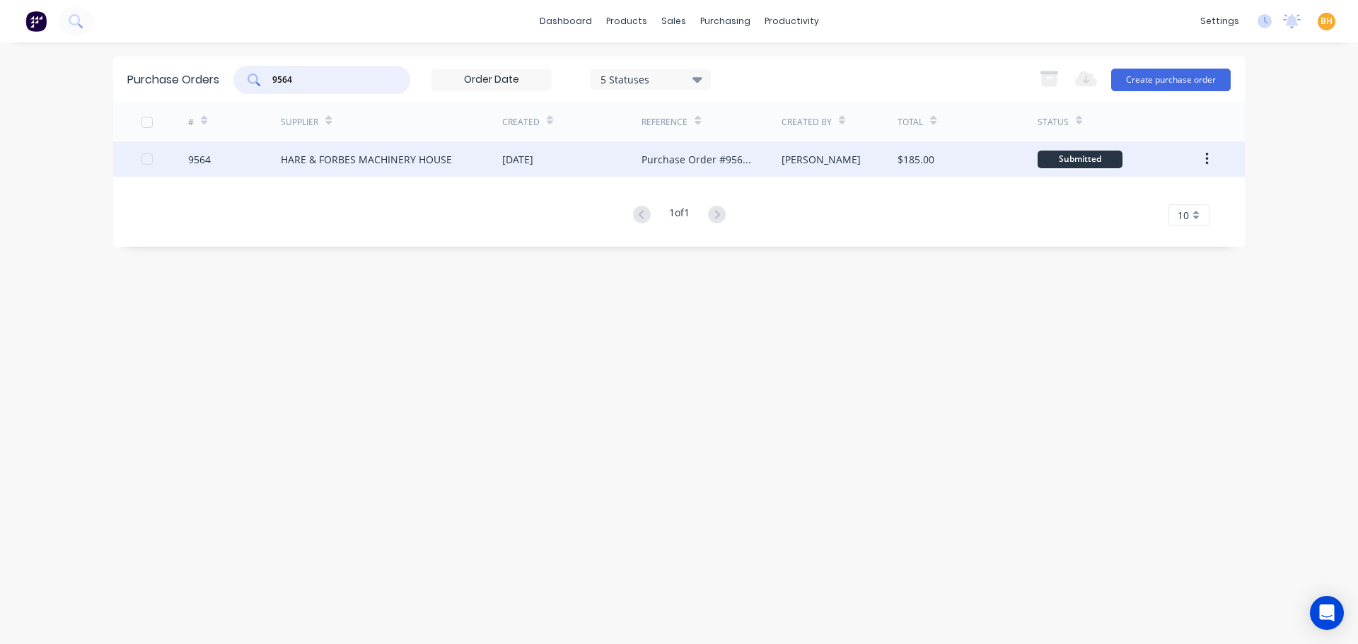
type input "9564"
click at [357, 166] on div "HARE & FORBES MACHINERY HOUSE" at bounding box center [366, 159] width 171 height 15
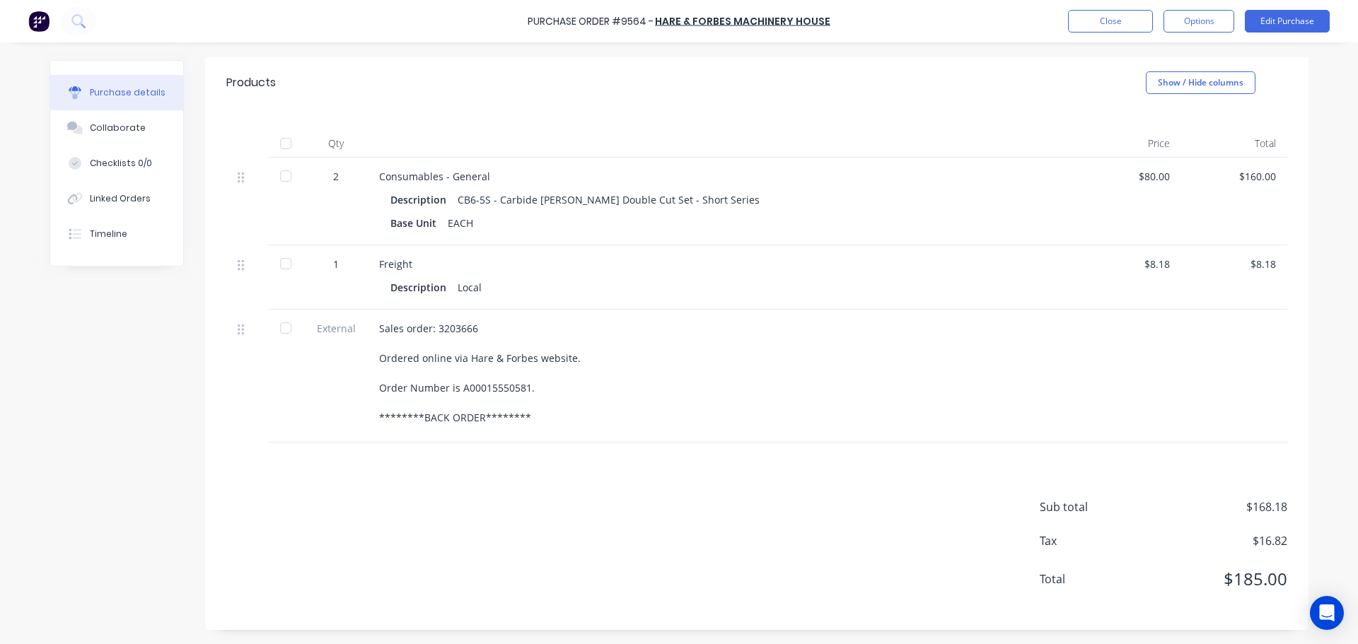
scroll to position [131, 0]
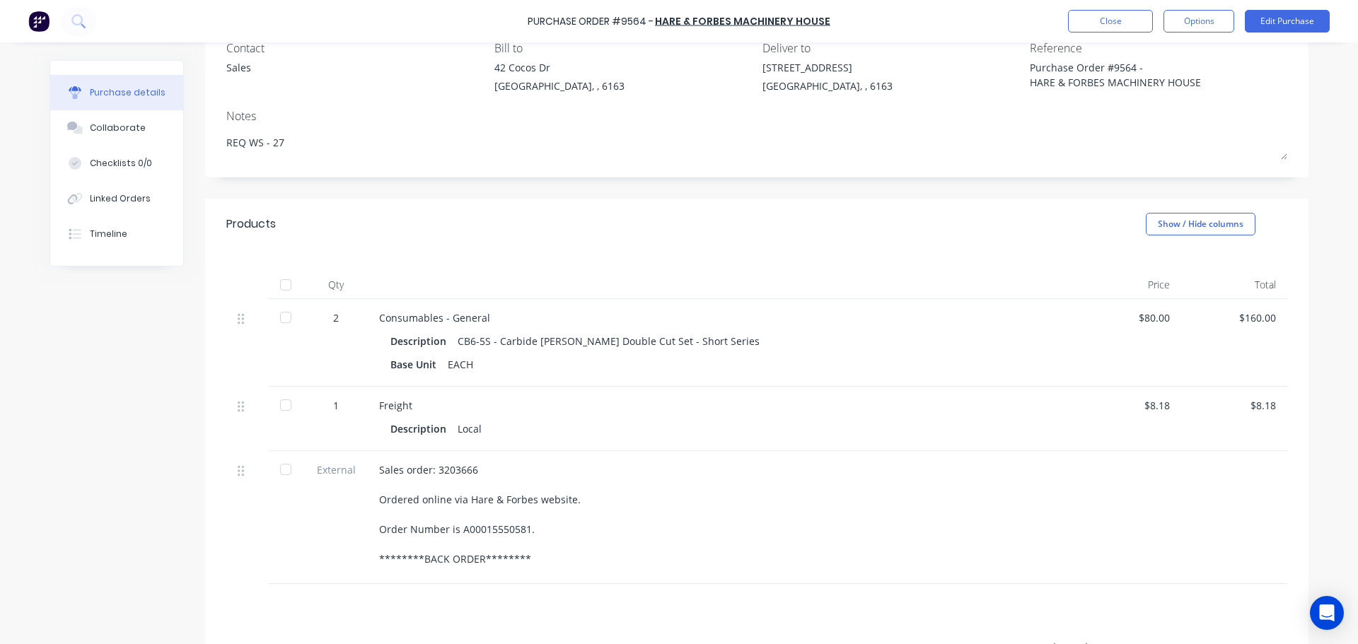
click at [277, 284] on div at bounding box center [286, 285] width 28 height 28
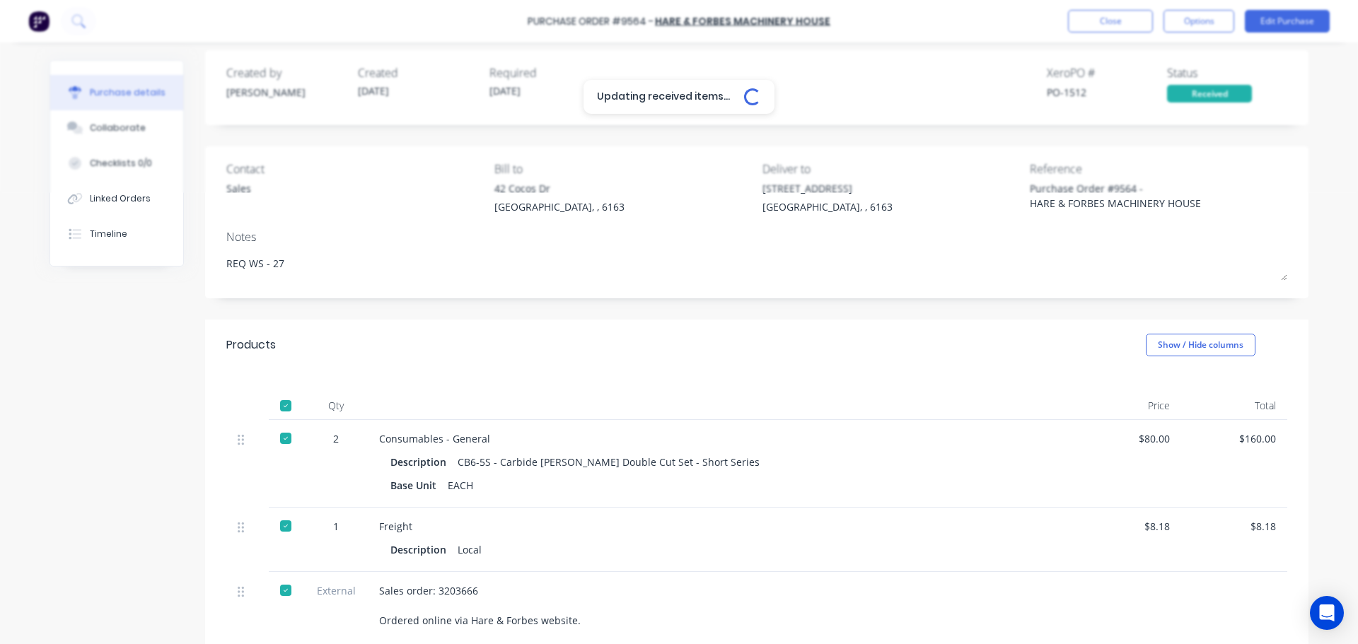
scroll to position [0, 0]
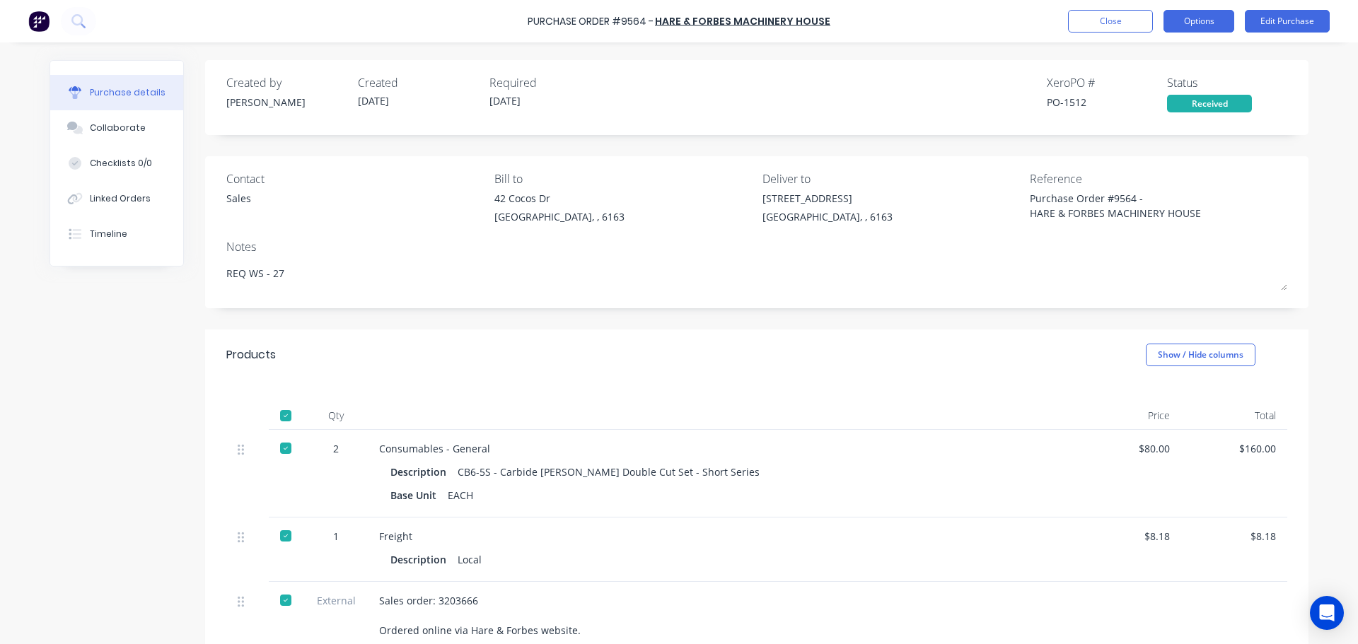
click at [1205, 16] on button "Options" at bounding box center [1199, 21] width 71 height 23
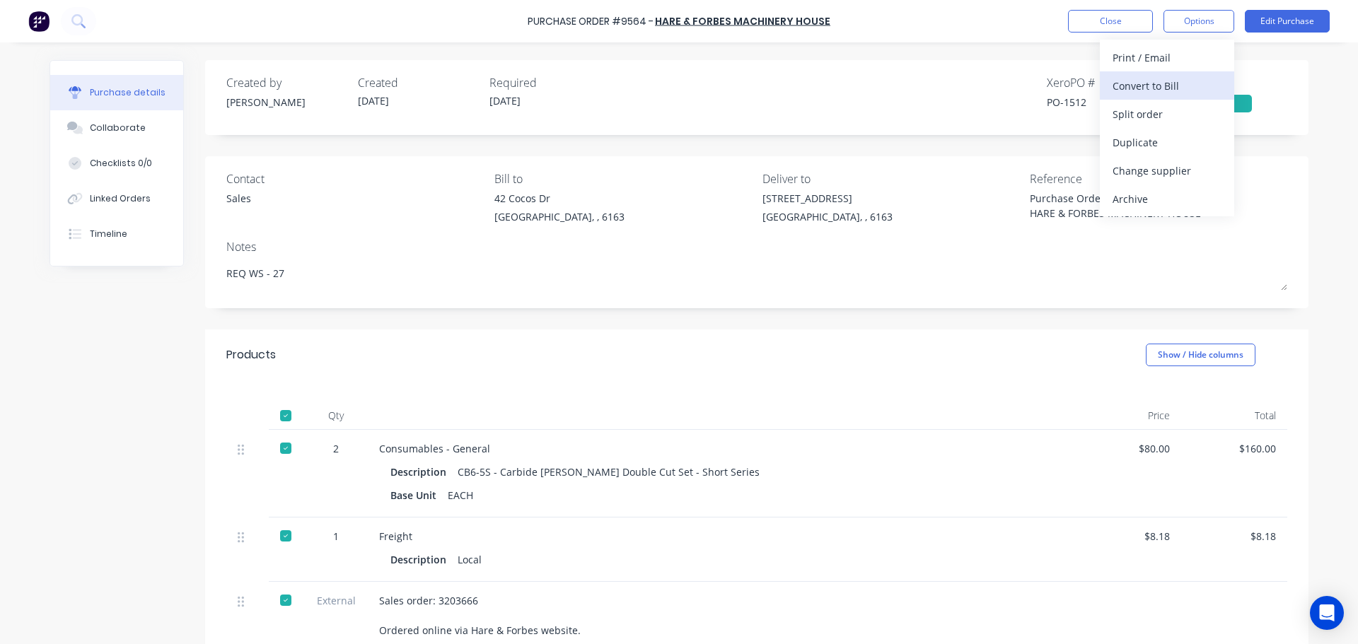
click at [1134, 82] on div "Convert to Bill" at bounding box center [1167, 86] width 109 height 21
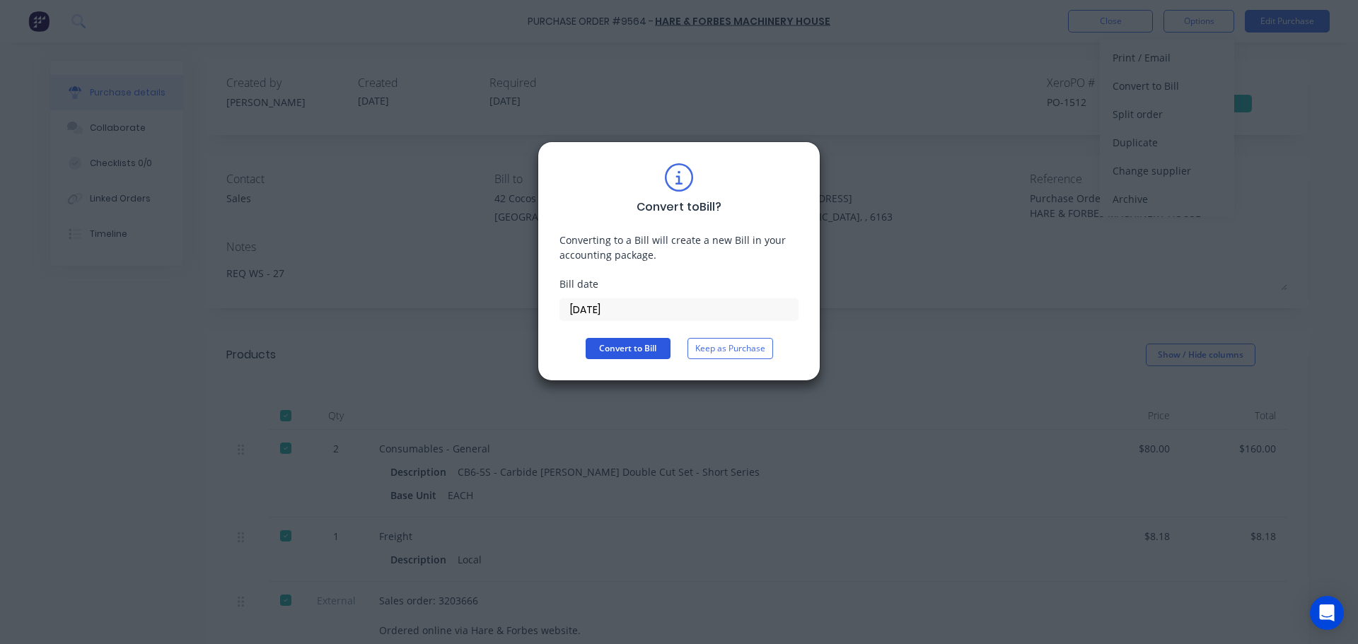
click at [637, 351] on button "Convert to Bill" at bounding box center [628, 348] width 85 height 21
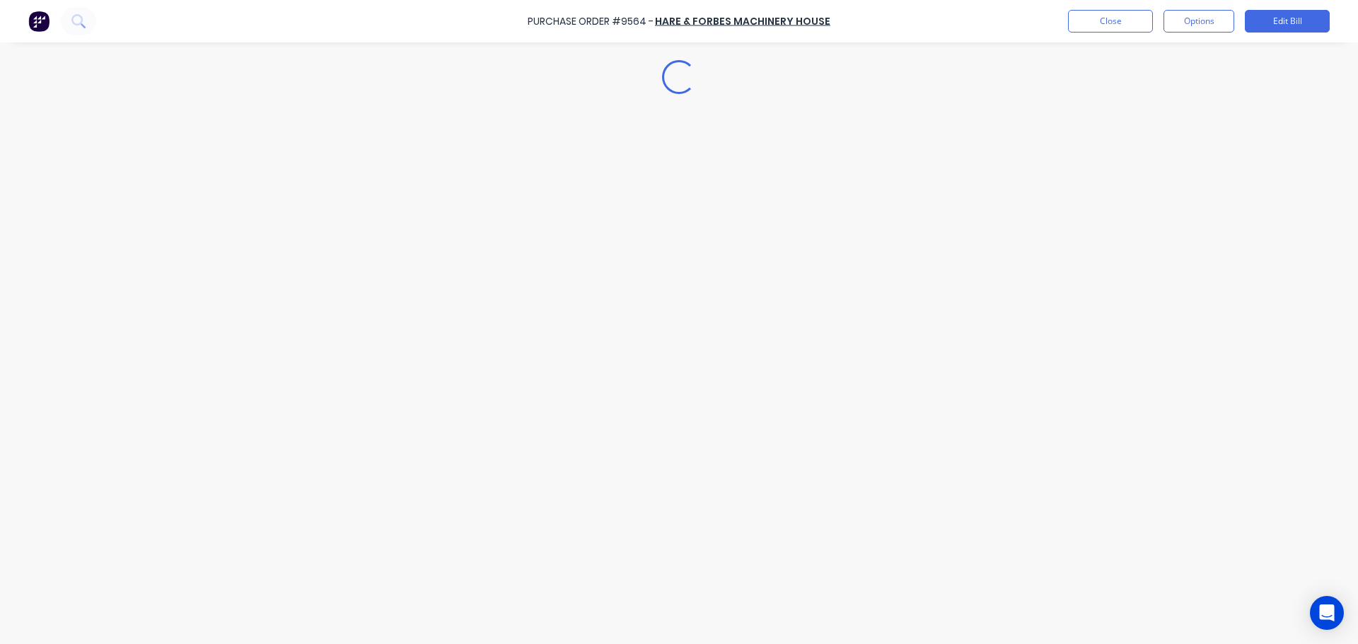
type textarea "x"
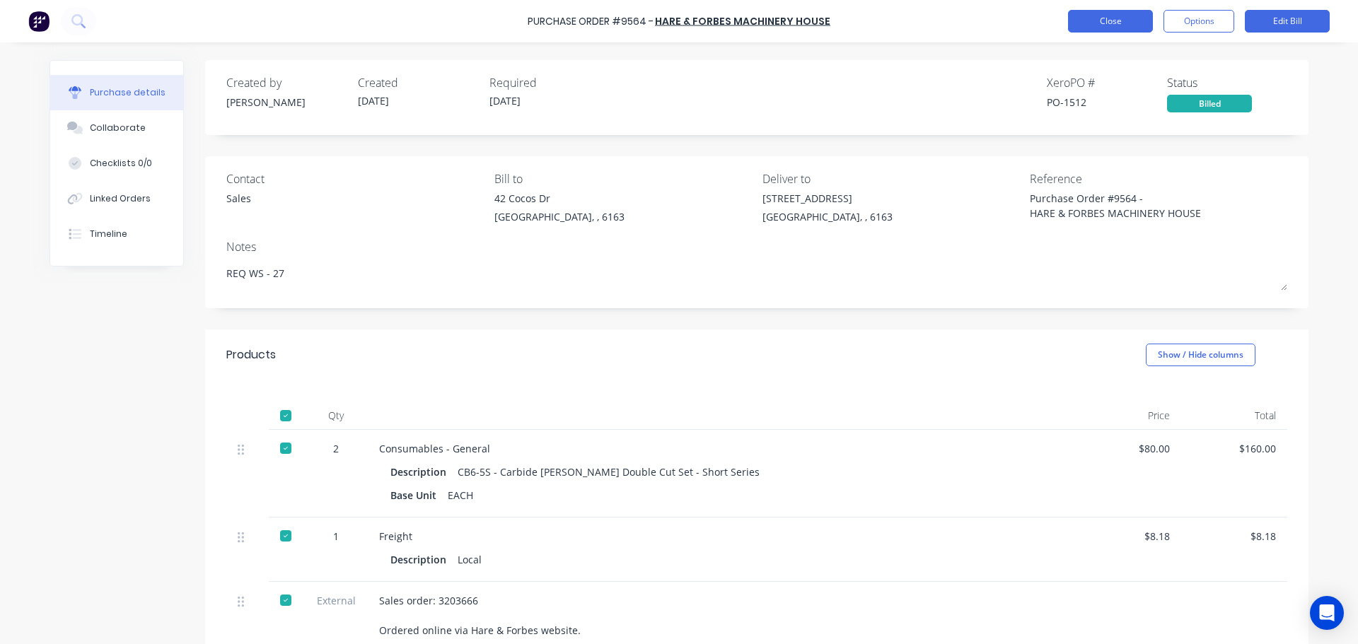
click at [1097, 20] on button "Close" at bounding box center [1110, 21] width 85 height 23
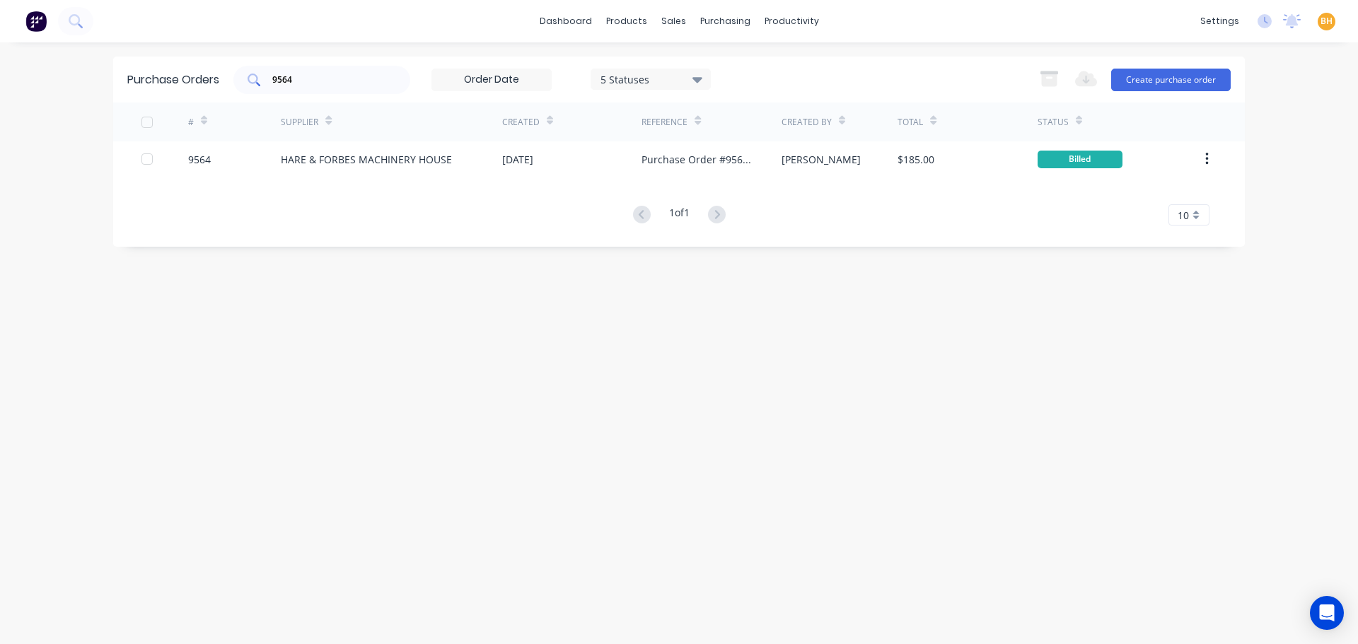
click at [332, 81] on input "9564" at bounding box center [329, 80] width 117 height 14
type input "9"
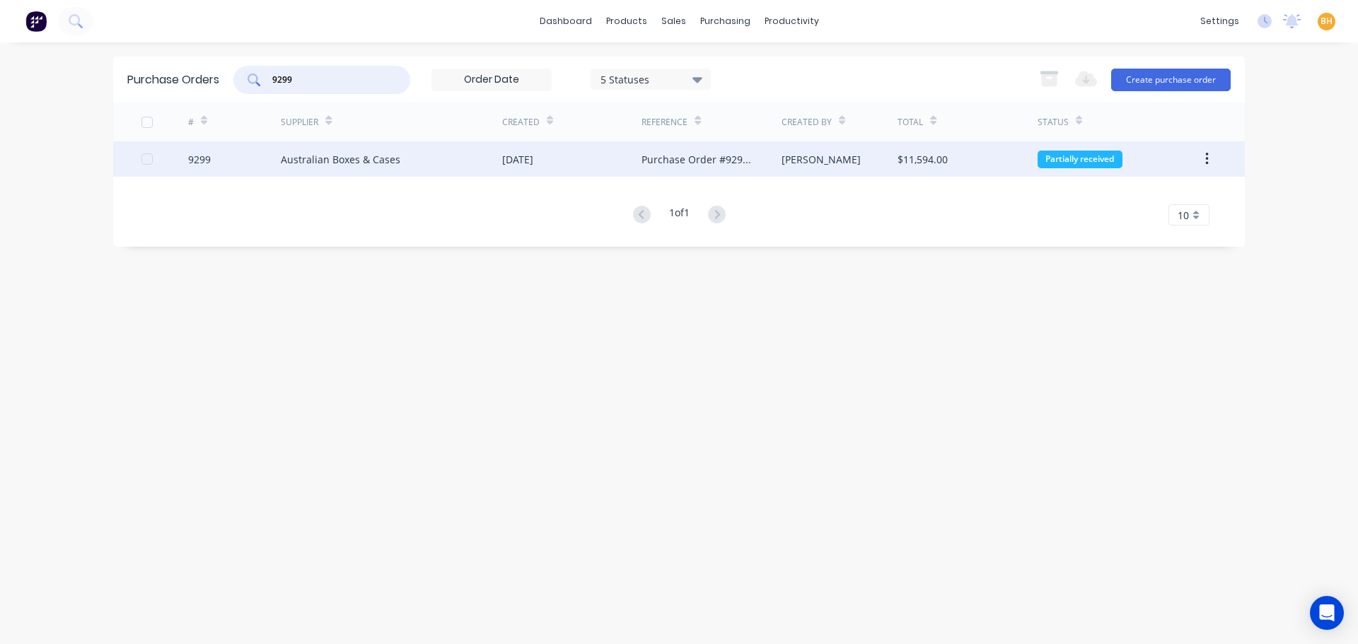
type input "9299"
click at [331, 153] on div "Australian Boxes & Cases" at bounding box center [341, 159] width 120 height 15
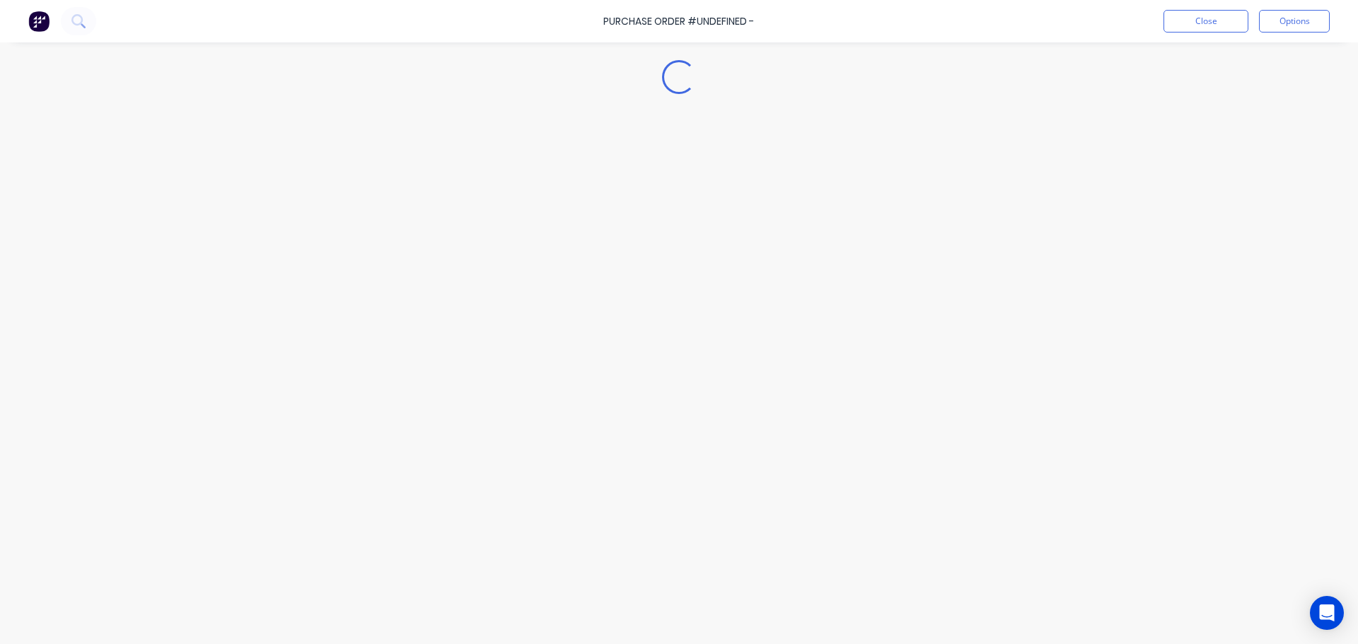
type textarea "x"
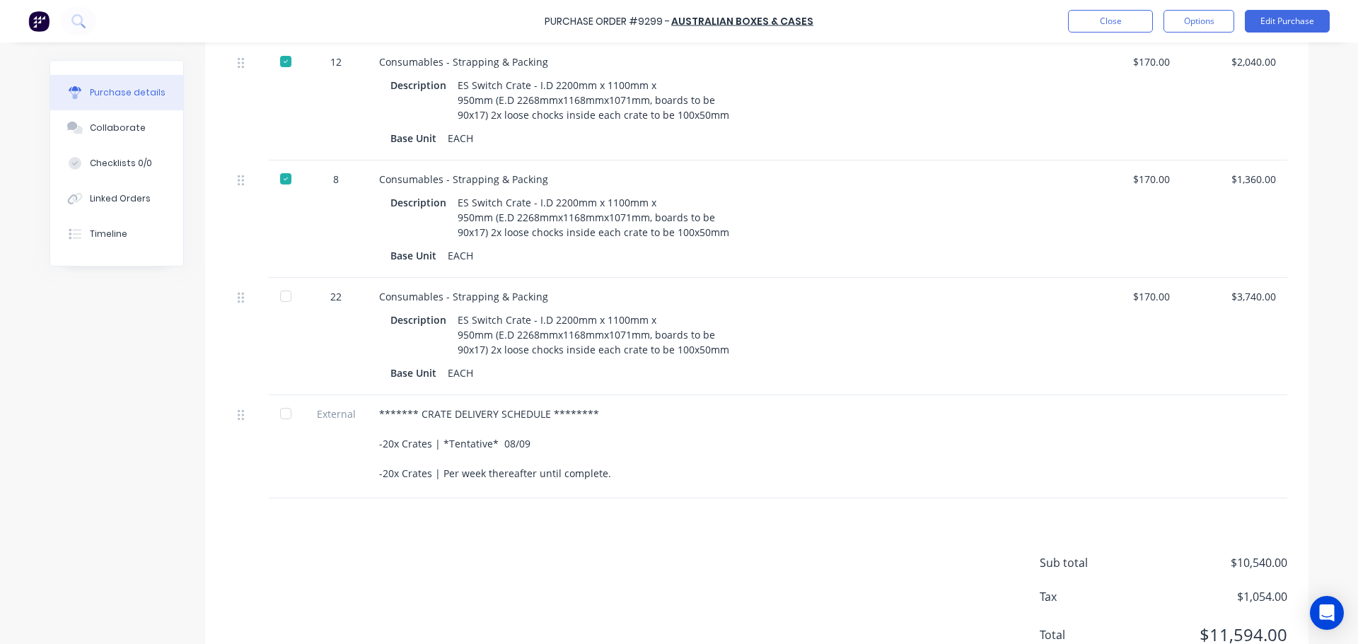
scroll to position [678, 0]
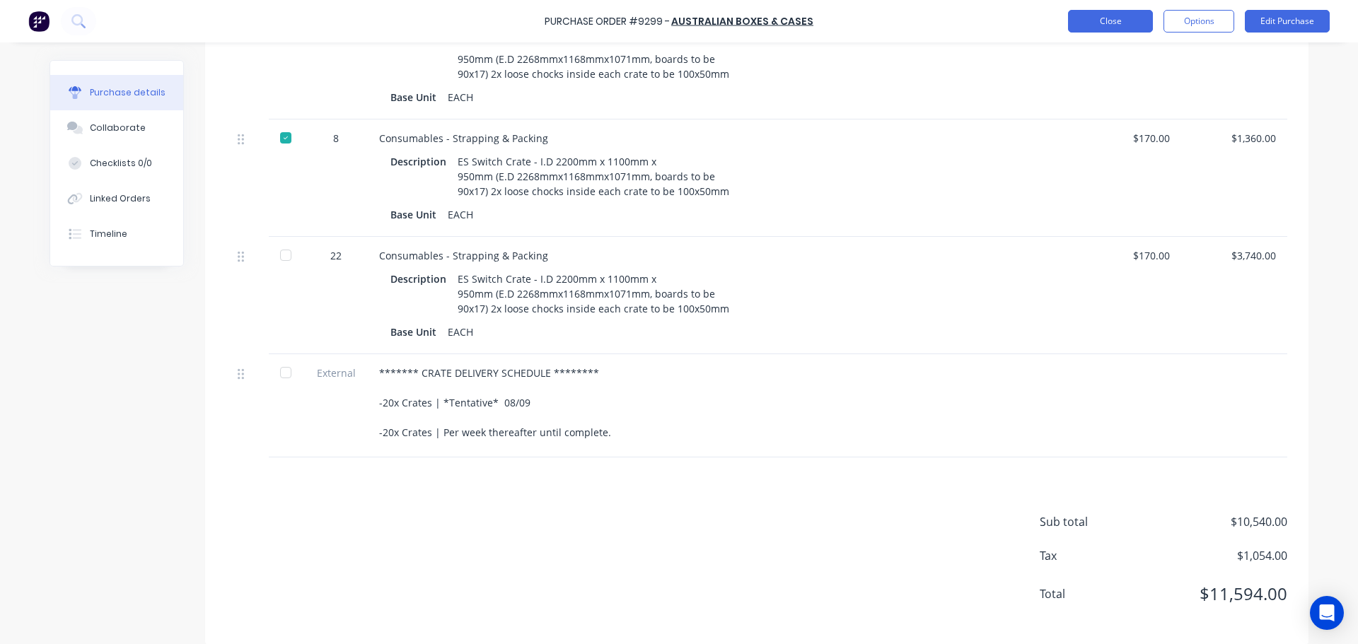
click at [1093, 26] on button "Close" at bounding box center [1110, 21] width 85 height 23
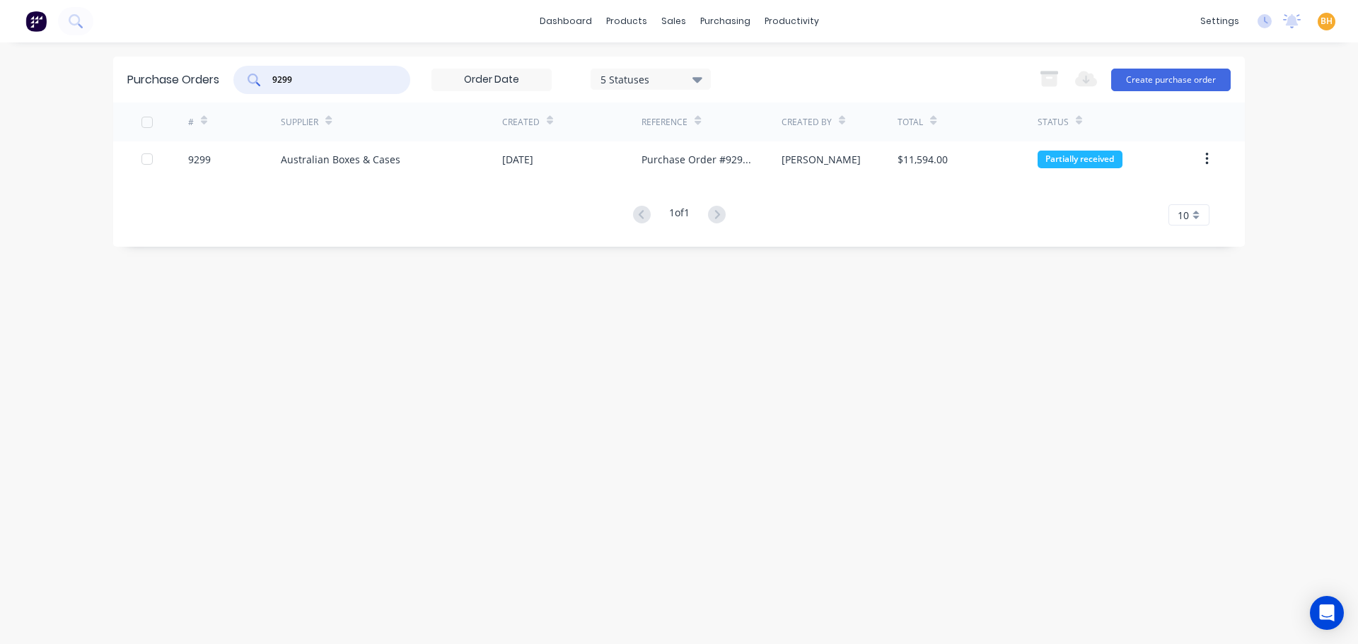
click at [291, 82] on input "9299" at bounding box center [329, 80] width 117 height 14
type input "9"
type input "boc"
click at [338, 87] on div "boc" at bounding box center [321, 80] width 177 height 28
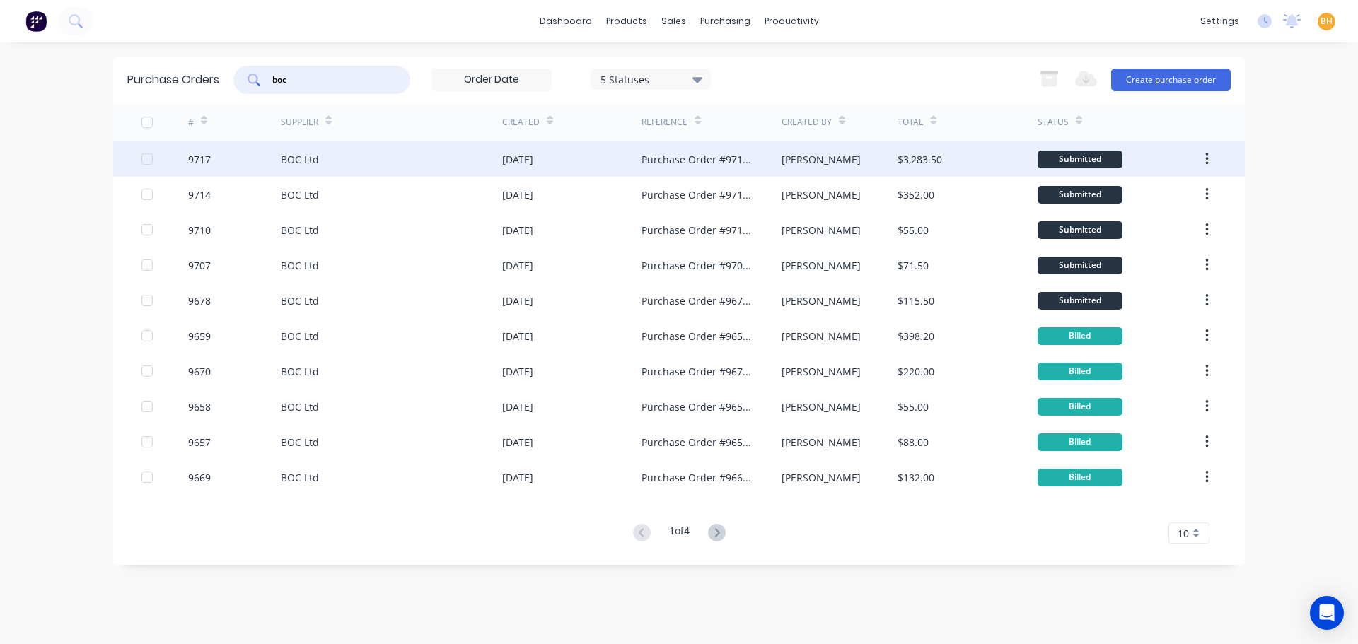
click at [337, 163] on div "BOC Ltd" at bounding box center [391, 158] width 221 height 35
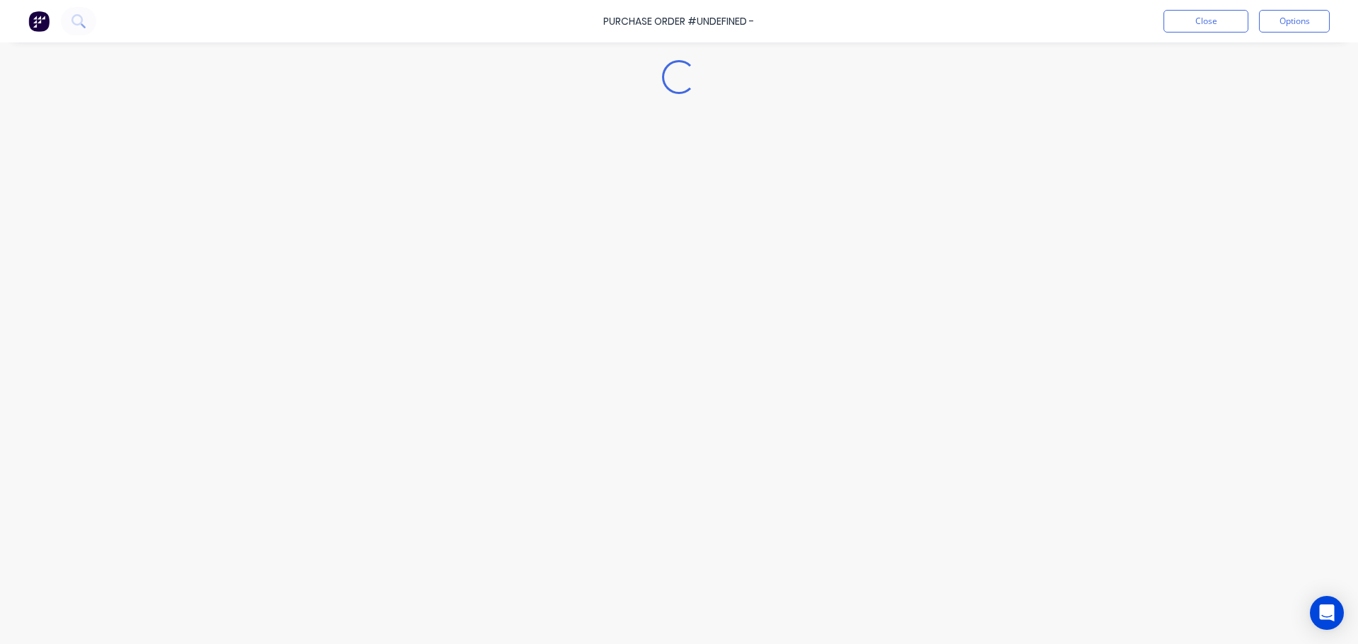
type textarea "x"
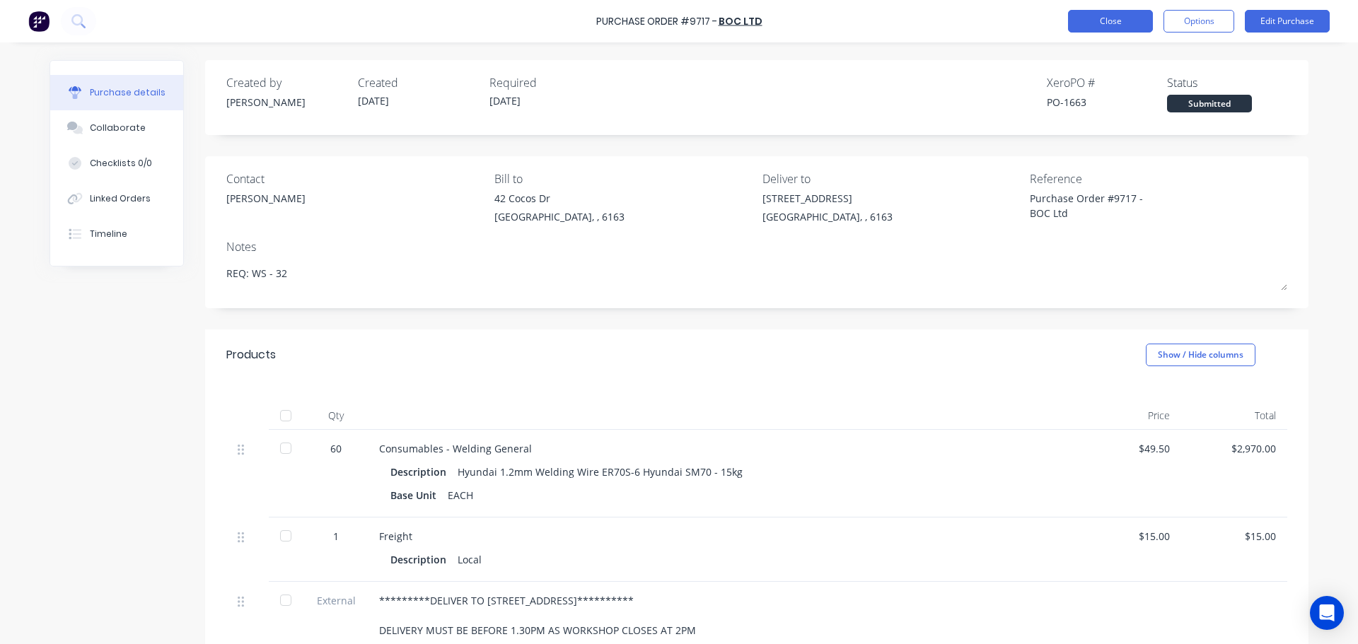
click at [1090, 17] on button "Close" at bounding box center [1110, 21] width 85 height 23
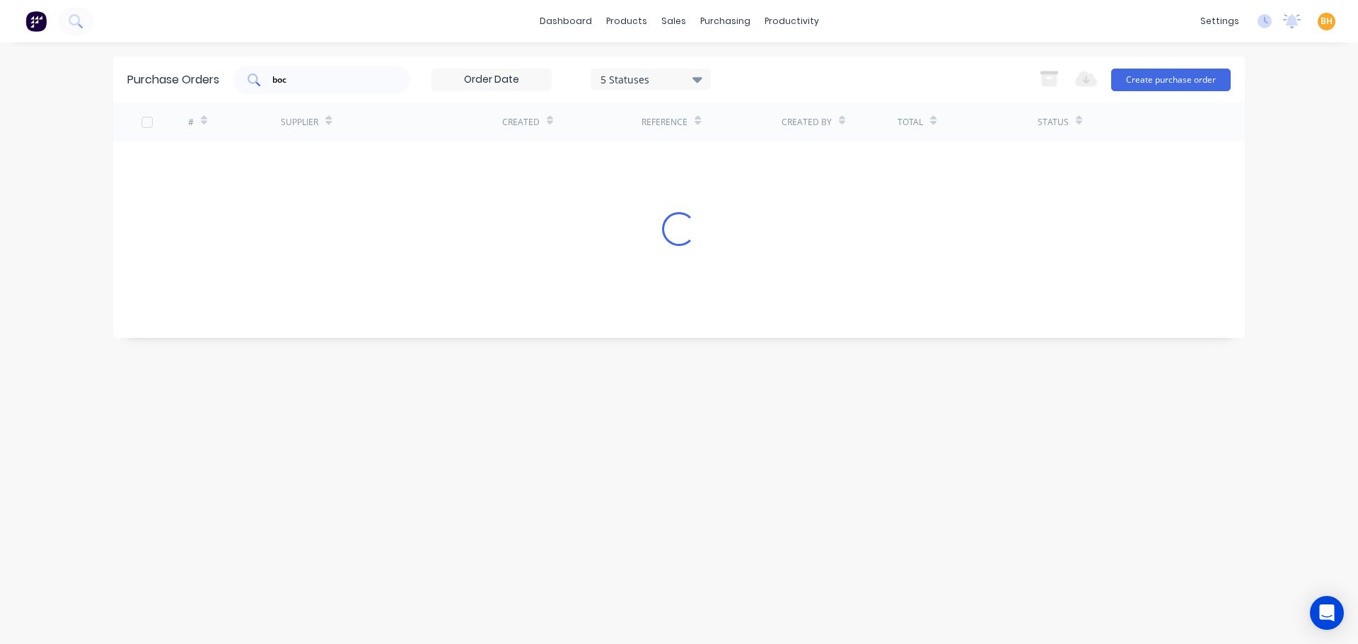
click at [296, 86] on div "boc" at bounding box center [321, 80] width 177 height 28
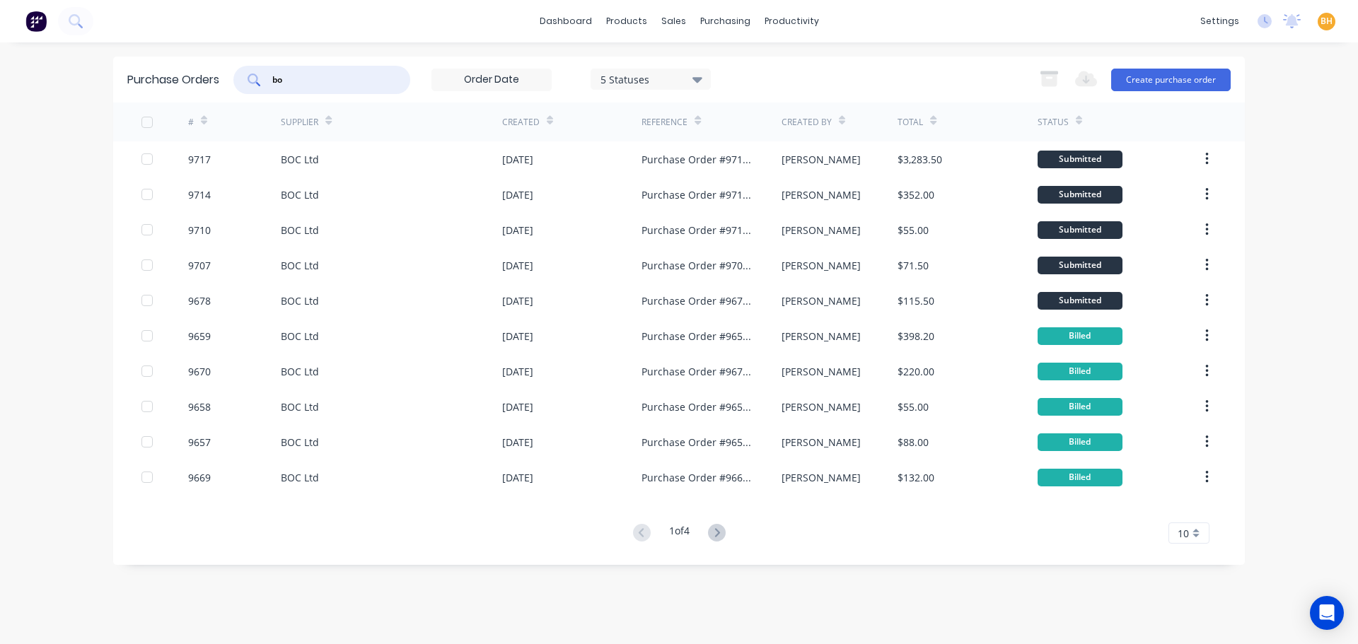
type input "b"
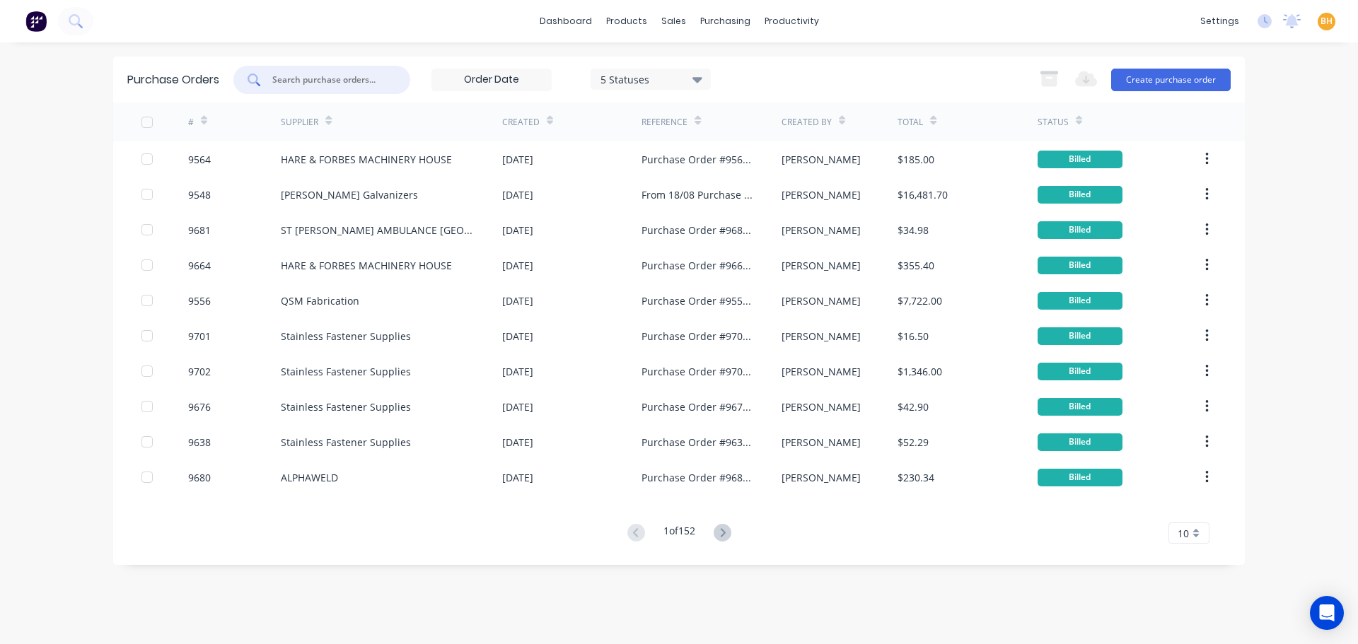
click at [317, 75] on input "text" at bounding box center [329, 80] width 117 height 14
type input "boc"
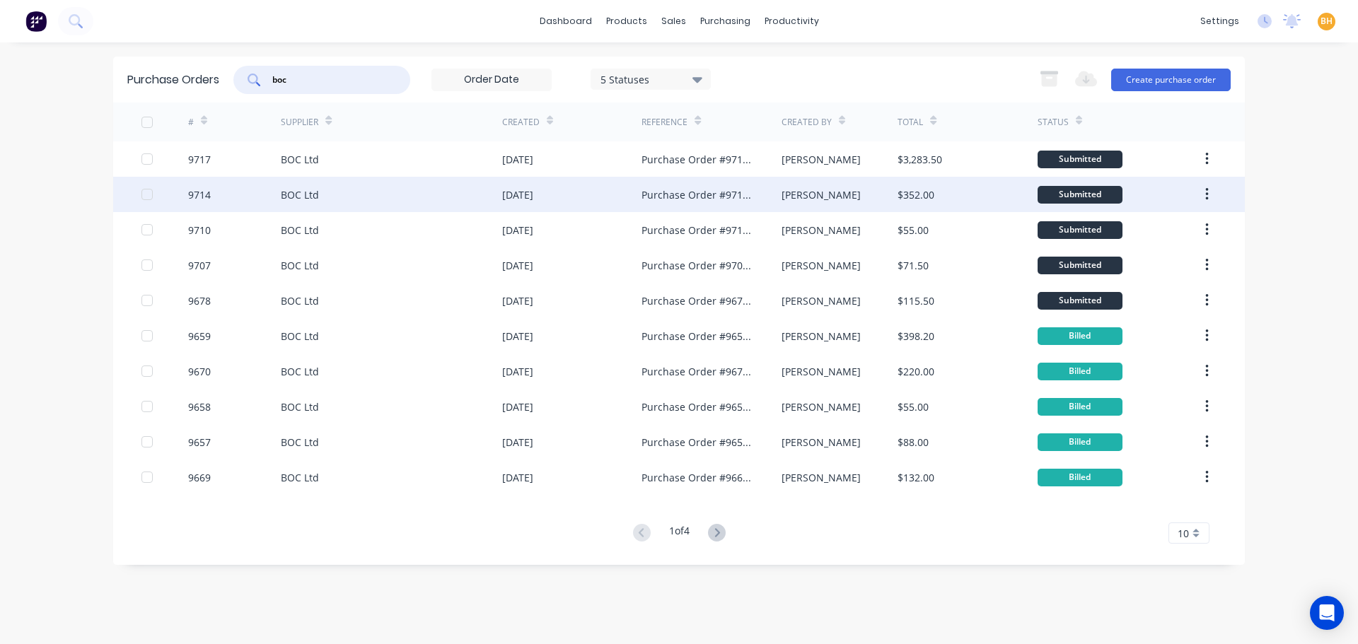
click at [393, 191] on div "BOC Ltd" at bounding box center [391, 194] width 221 height 35
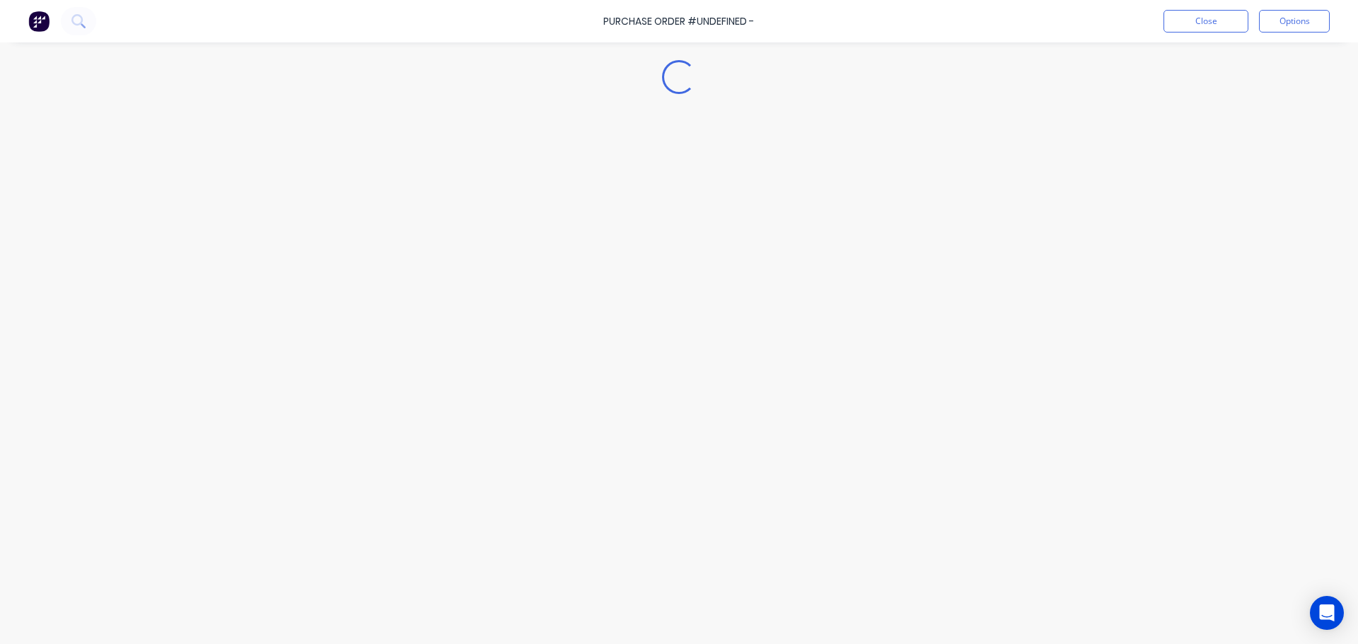
type textarea "x"
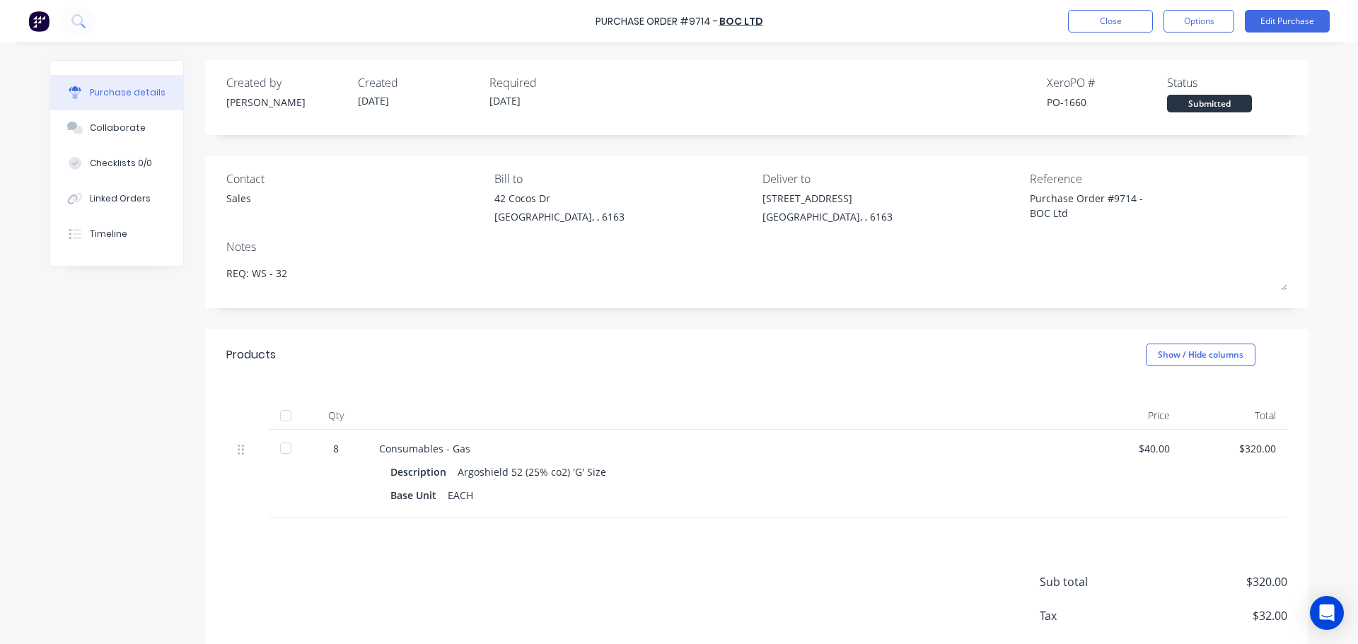
click at [228, 197] on div "Sales" at bounding box center [238, 198] width 25 height 15
click at [236, 197] on div "Sales" at bounding box center [238, 198] width 25 height 15
click at [166, 392] on div "Created by Bevan Created 25/09/25 Required 26/09/25 Xero PO # PO-1660 Status Su…" at bounding box center [679, 382] width 1259 height 645
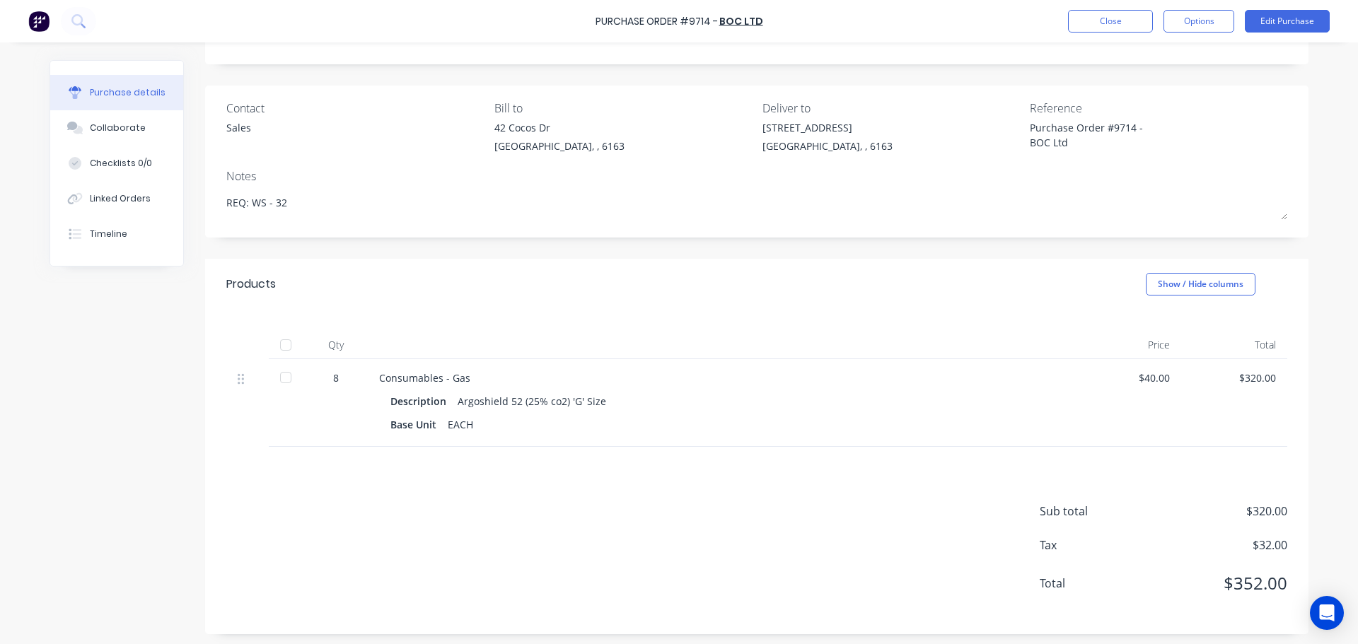
scroll to position [75, 0]
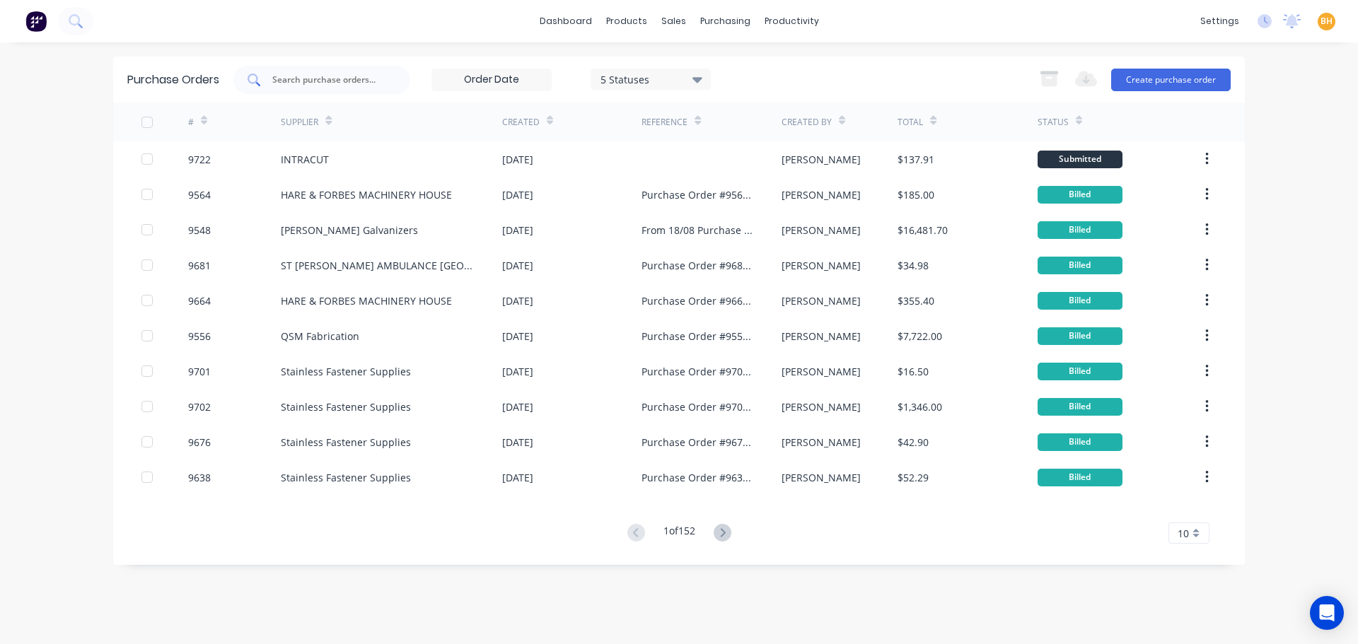
click at [321, 76] on input "text" at bounding box center [329, 80] width 117 height 14
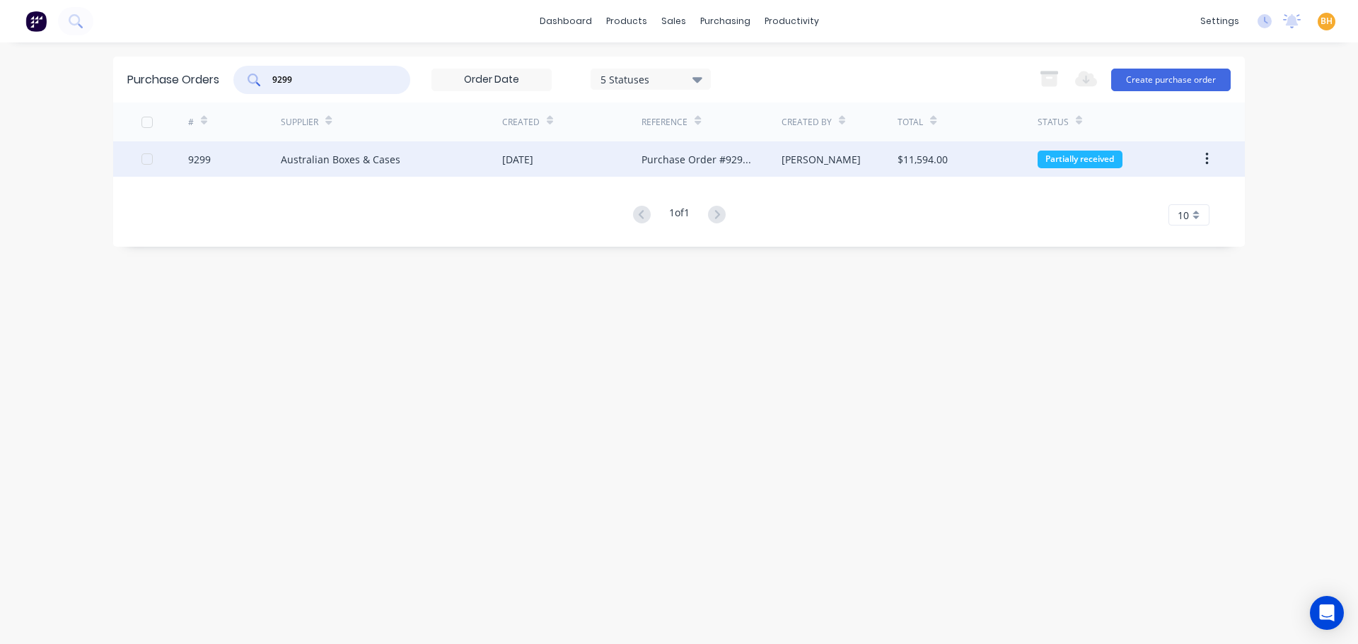
type input "9299"
click at [296, 156] on div "Australian Boxes & Cases" at bounding box center [341, 159] width 120 height 15
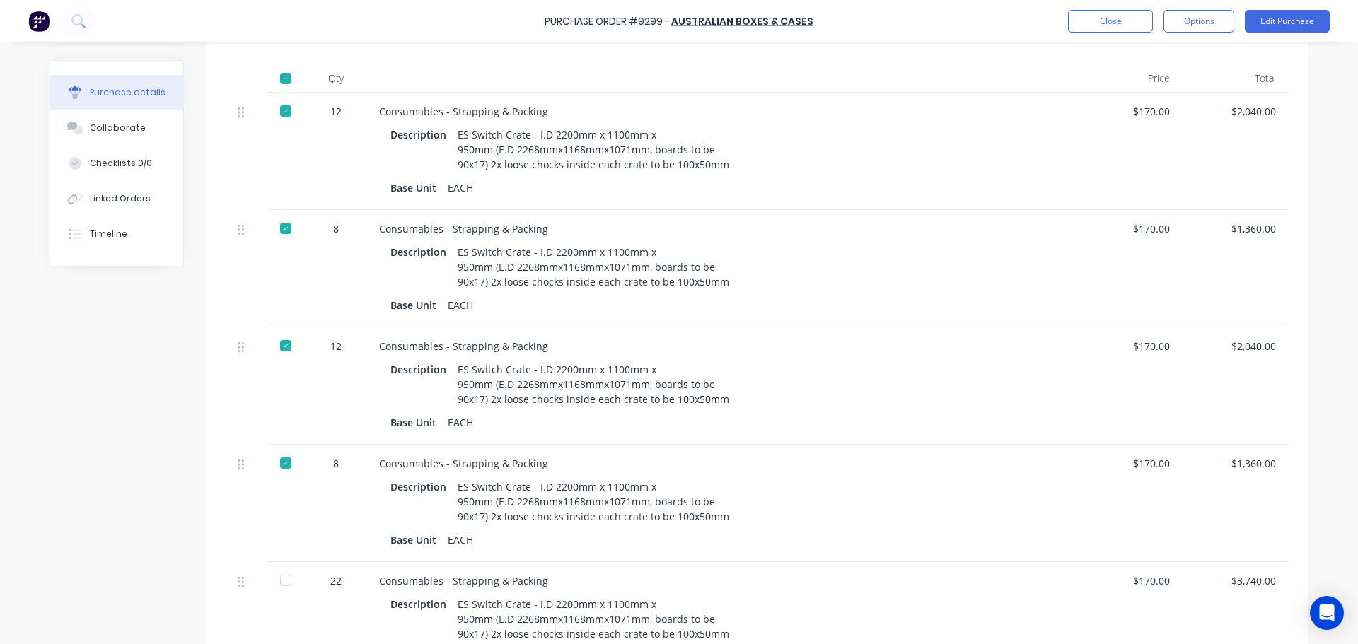
scroll to position [354, 0]
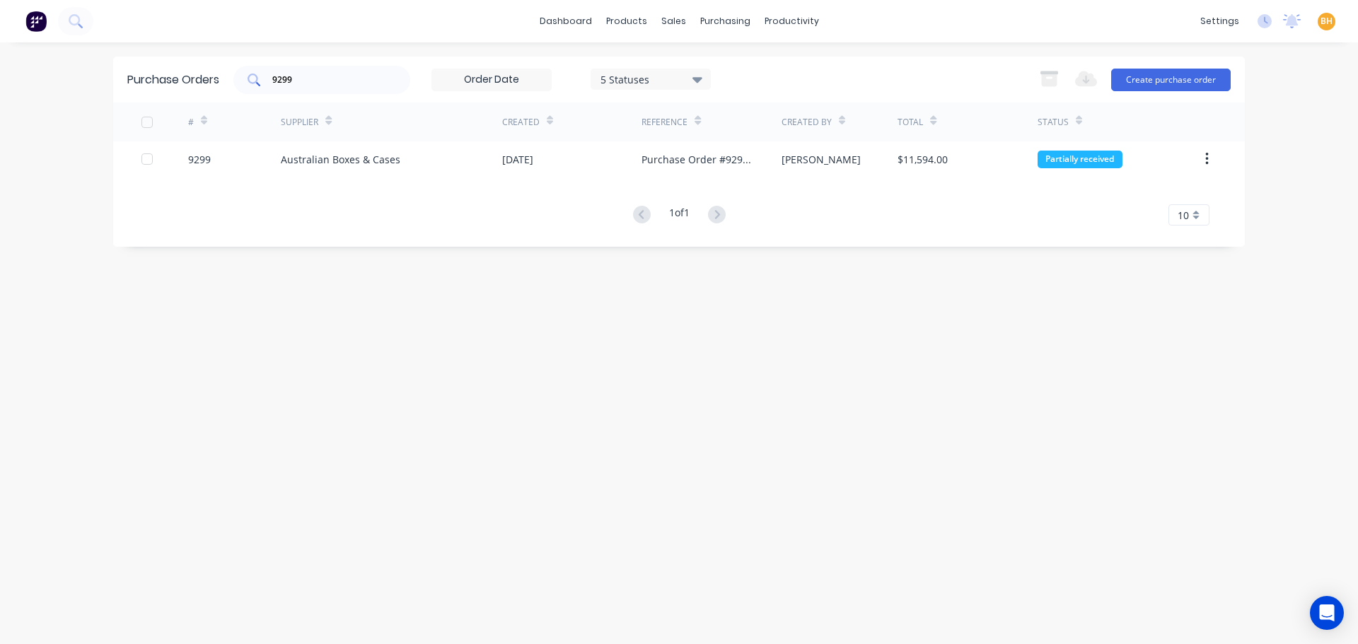
click at [318, 83] on input "9299" at bounding box center [329, 80] width 117 height 14
type input "9"
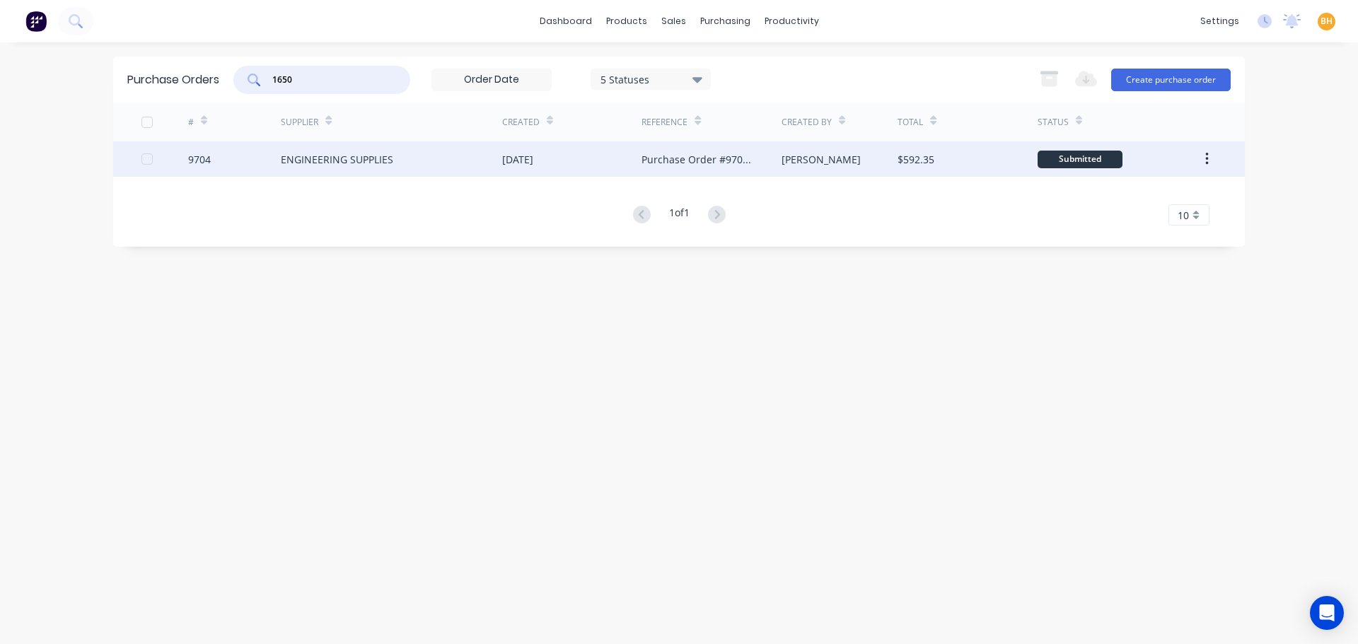
type input "1650"
click at [328, 154] on div "ENGINEERING SUPPLIES" at bounding box center [337, 159] width 112 height 15
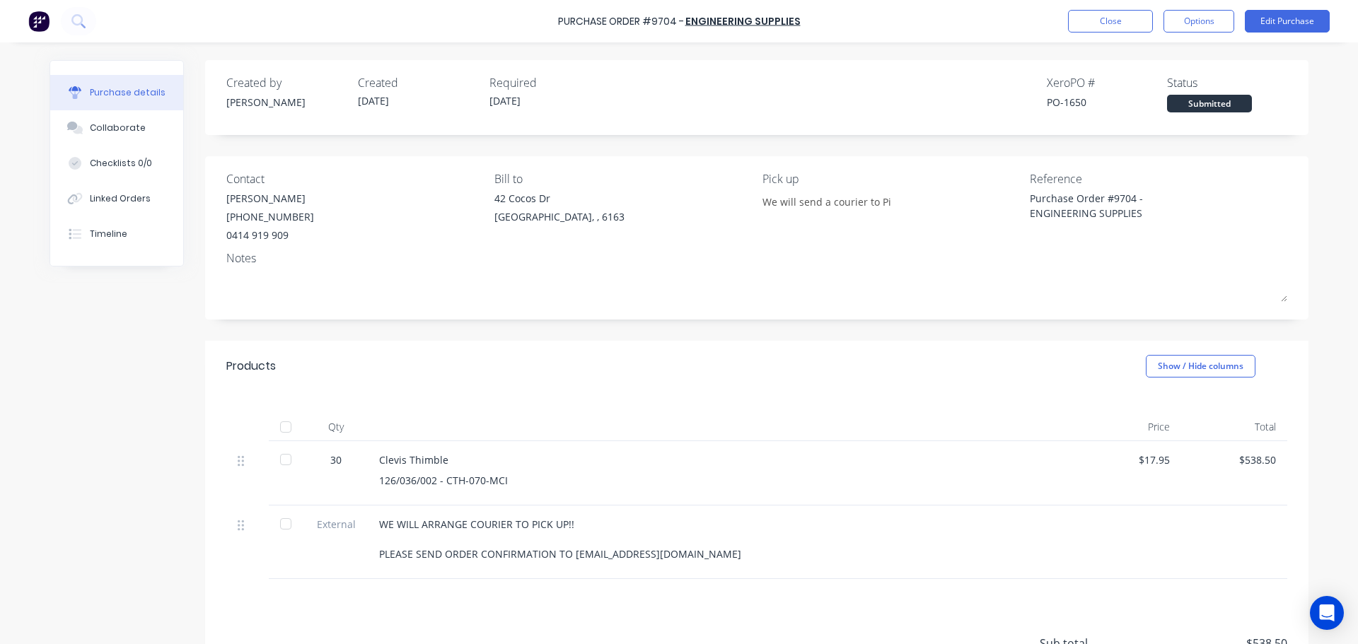
click at [282, 429] on div at bounding box center [286, 427] width 28 height 28
type textarea "x"
click at [758, 326] on div "Created by Bevan Created 24/09/25 Required 24/09/25 Xero PO # PO-1650 Status Re…" at bounding box center [756, 413] width 1103 height 707
click at [756, 328] on div "Created by Bevan Created 24/09/25 Required 24/09/25 Xero PO # PO-1650 Status Re…" at bounding box center [756, 413] width 1103 height 707
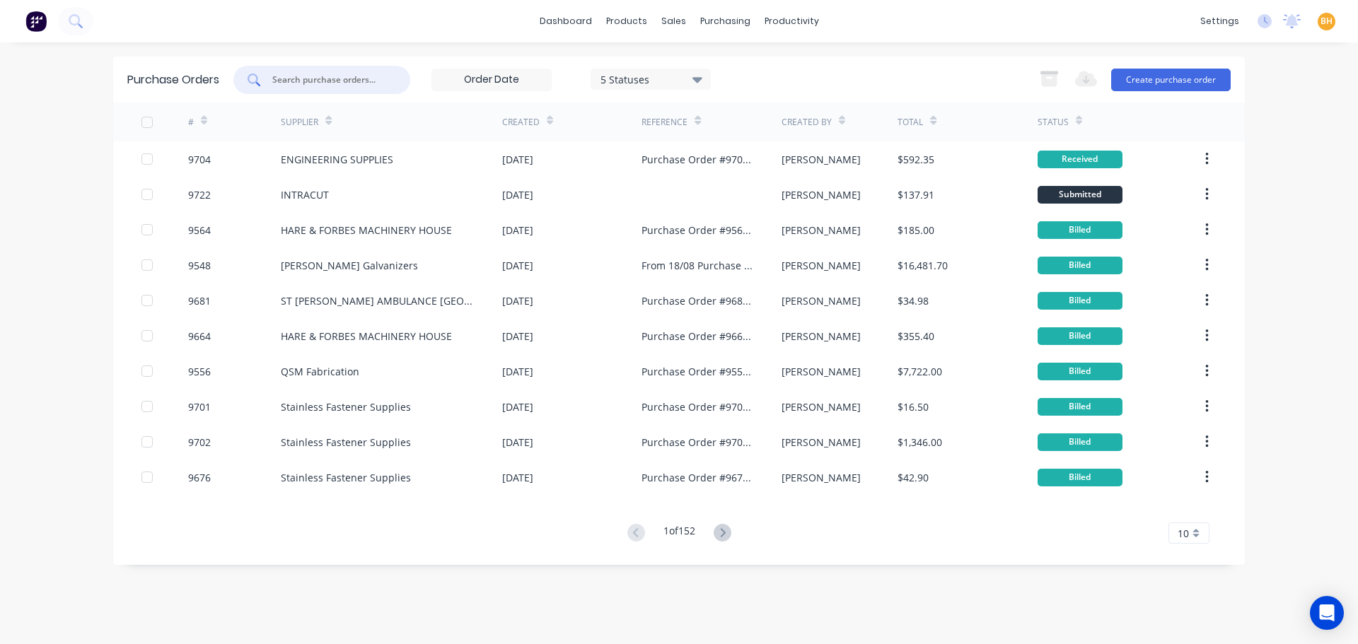
click at [287, 74] on input "text" at bounding box center [329, 80] width 117 height 14
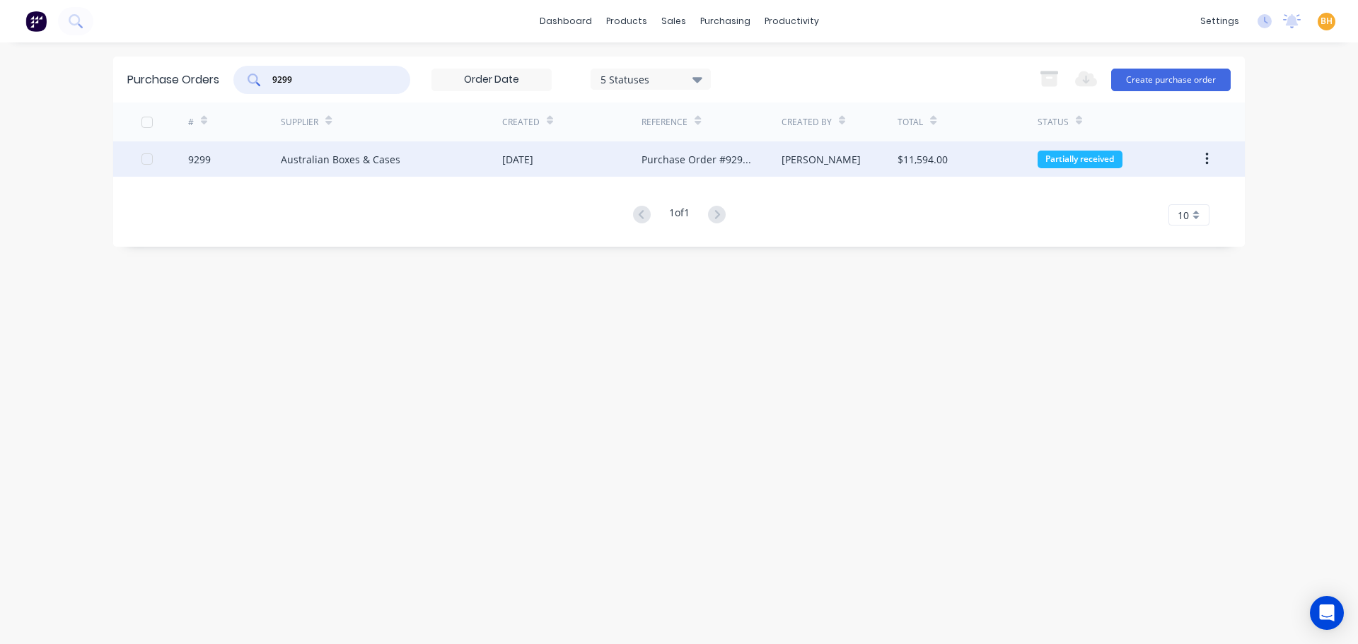
type input "9299"
click at [323, 149] on div "Australian Boxes & Cases" at bounding box center [391, 158] width 221 height 35
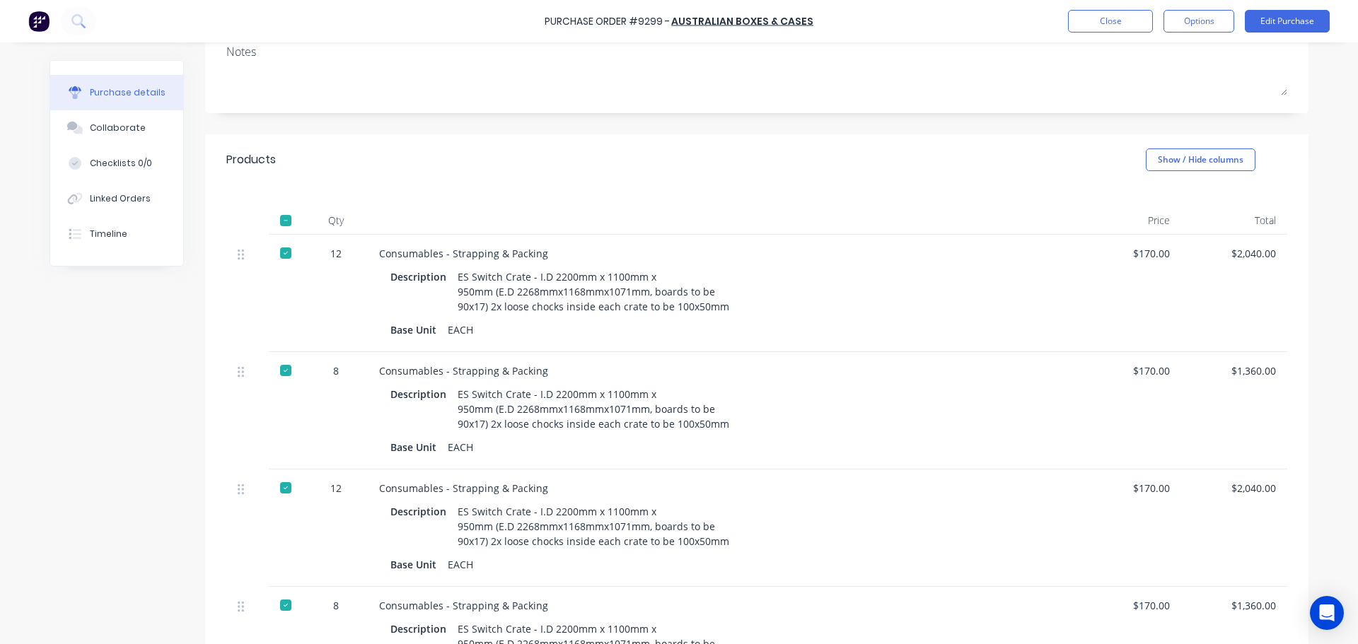
scroll to position [71, 0]
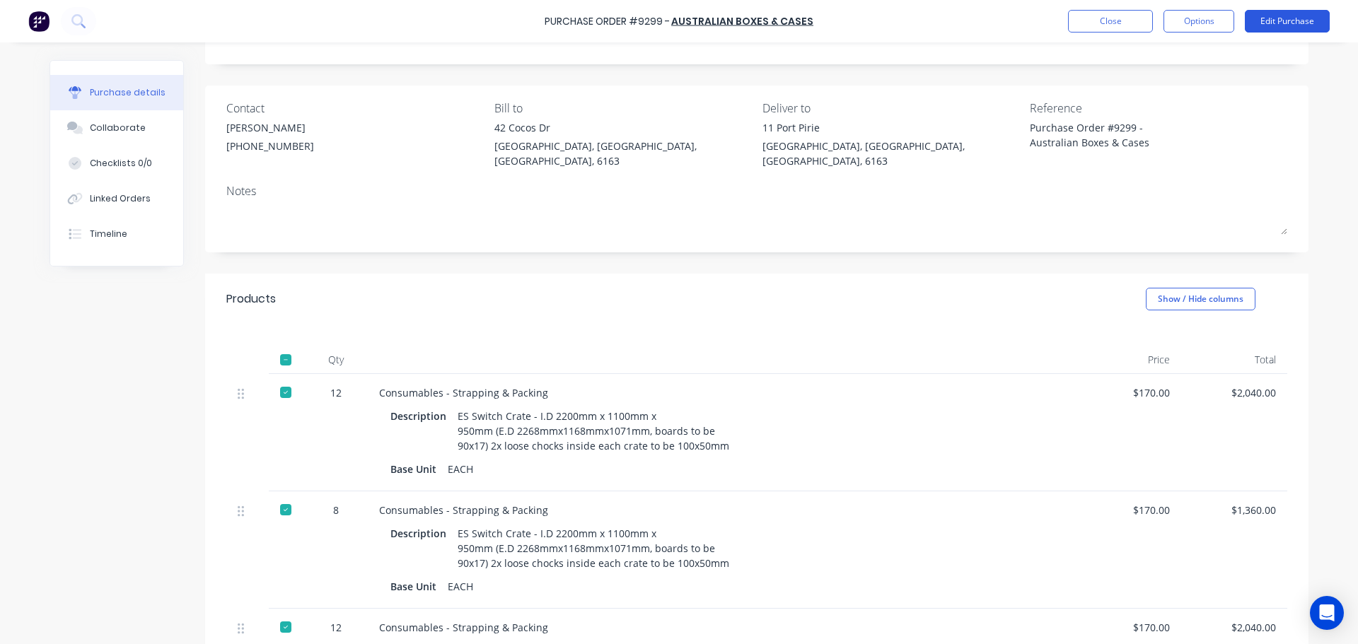
click at [1271, 25] on button "Edit Purchase" at bounding box center [1287, 21] width 85 height 23
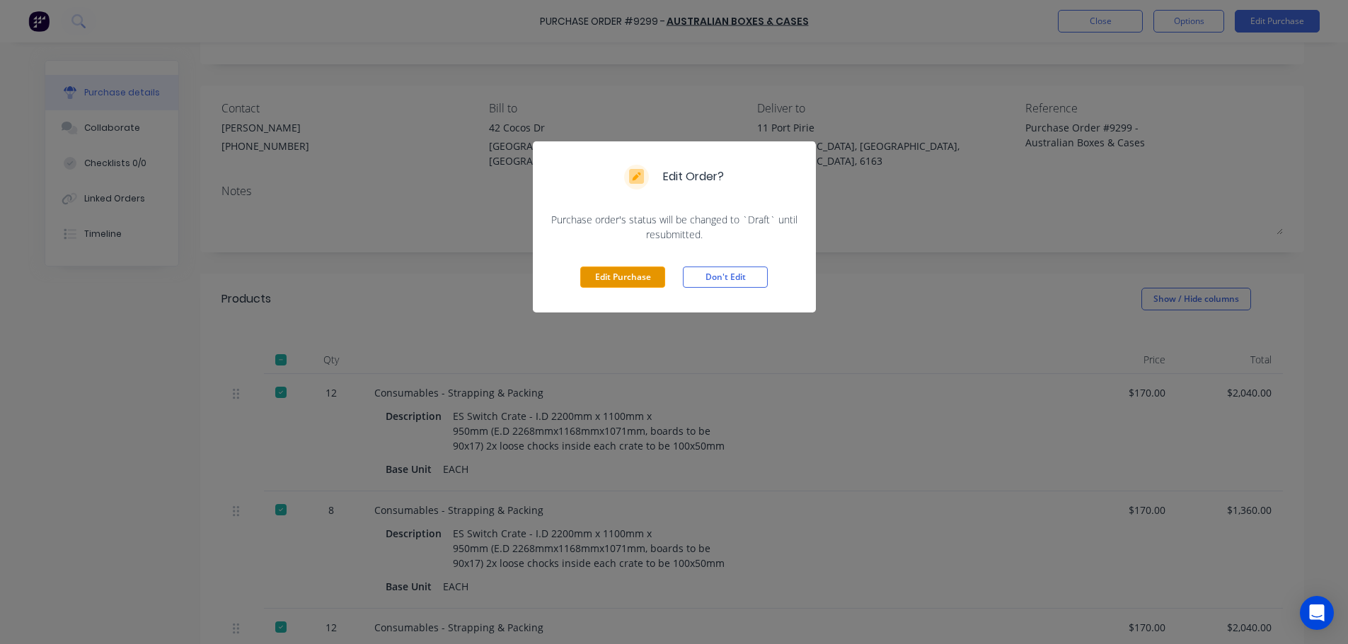
click at [632, 270] on button "Edit Purchase" at bounding box center [622, 277] width 85 height 21
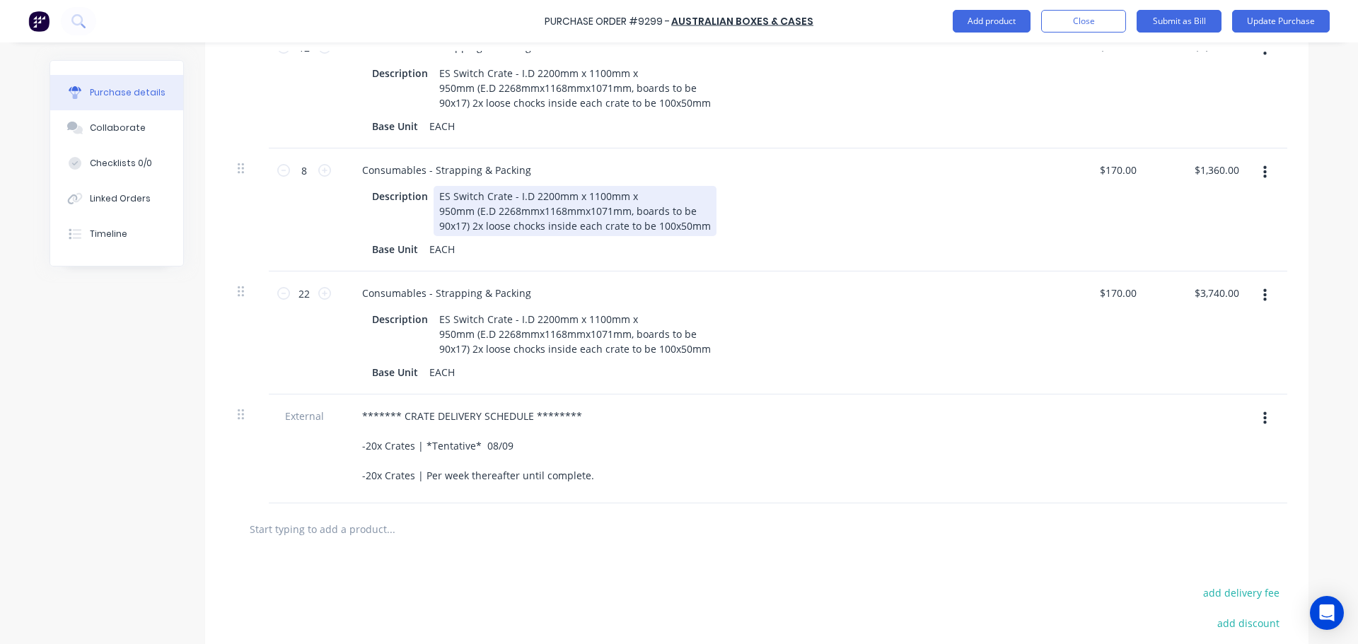
scroll to position [707, 0]
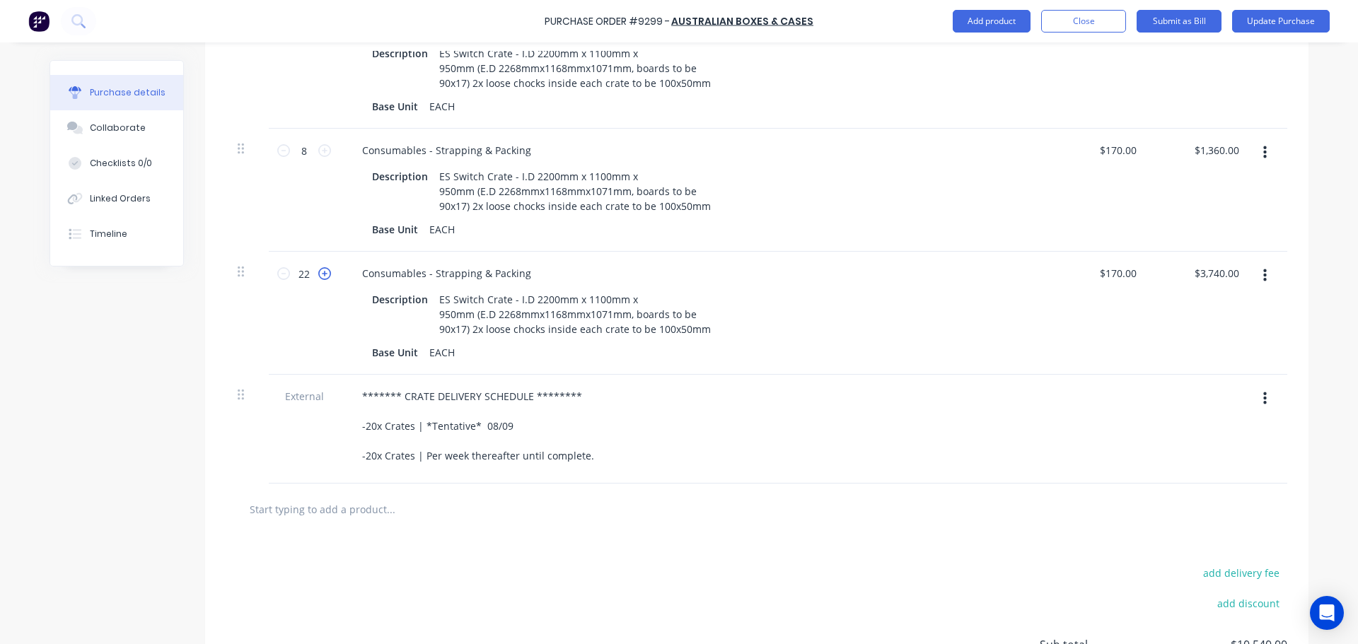
click at [318, 267] on icon at bounding box center [324, 273] width 13 height 13
type textarea "x"
type input "23"
type input "$3,910.00"
click at [318, 267] on icon at bounding box center [324, 273] width 13 height 13
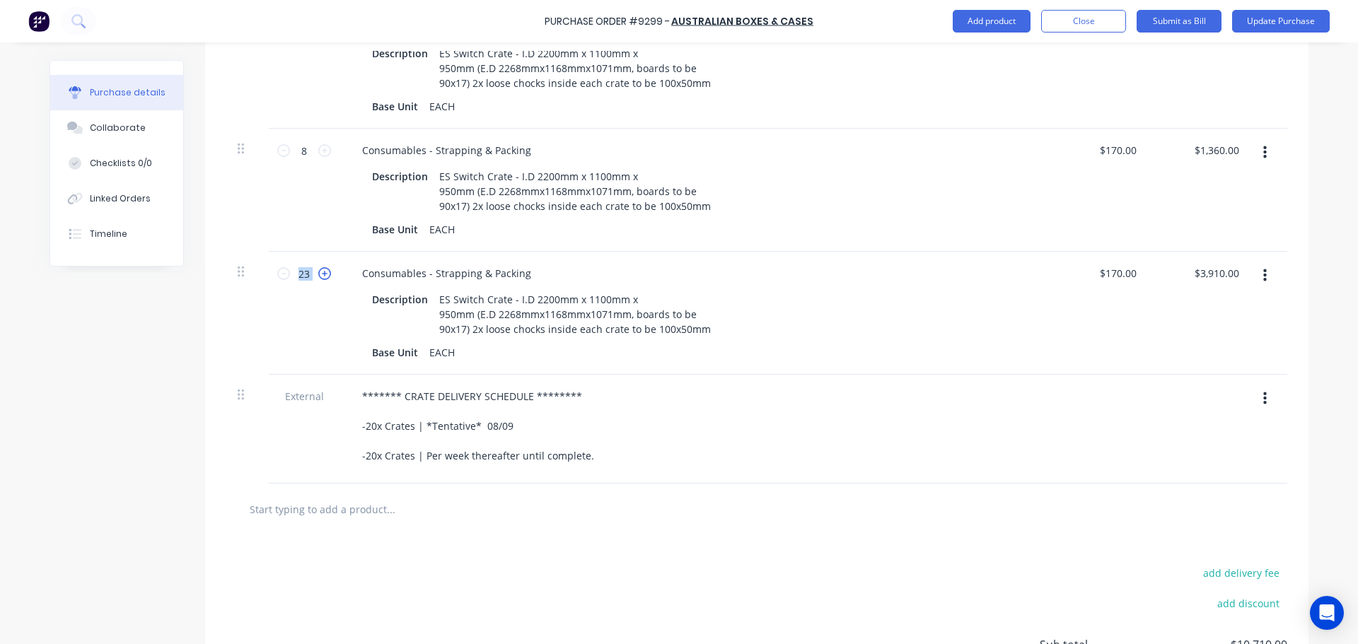
type textarea "x"
type input "24"
type input "$4,080.00"
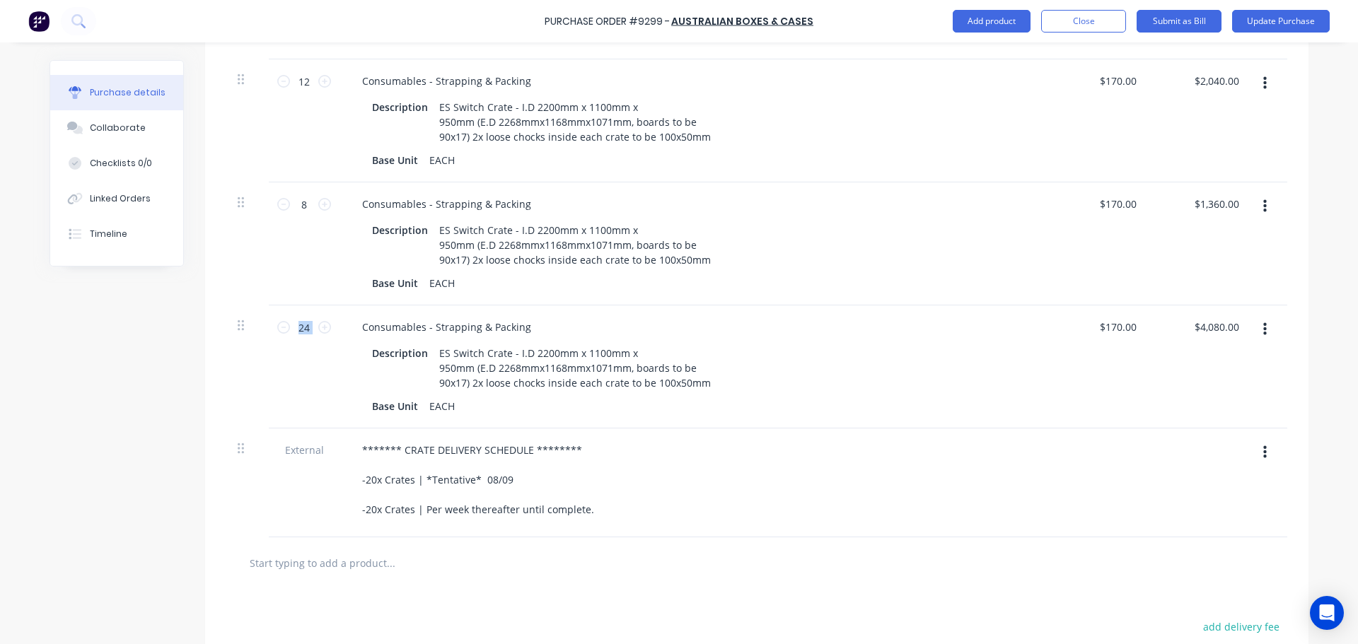
scroll to position [637, 0]
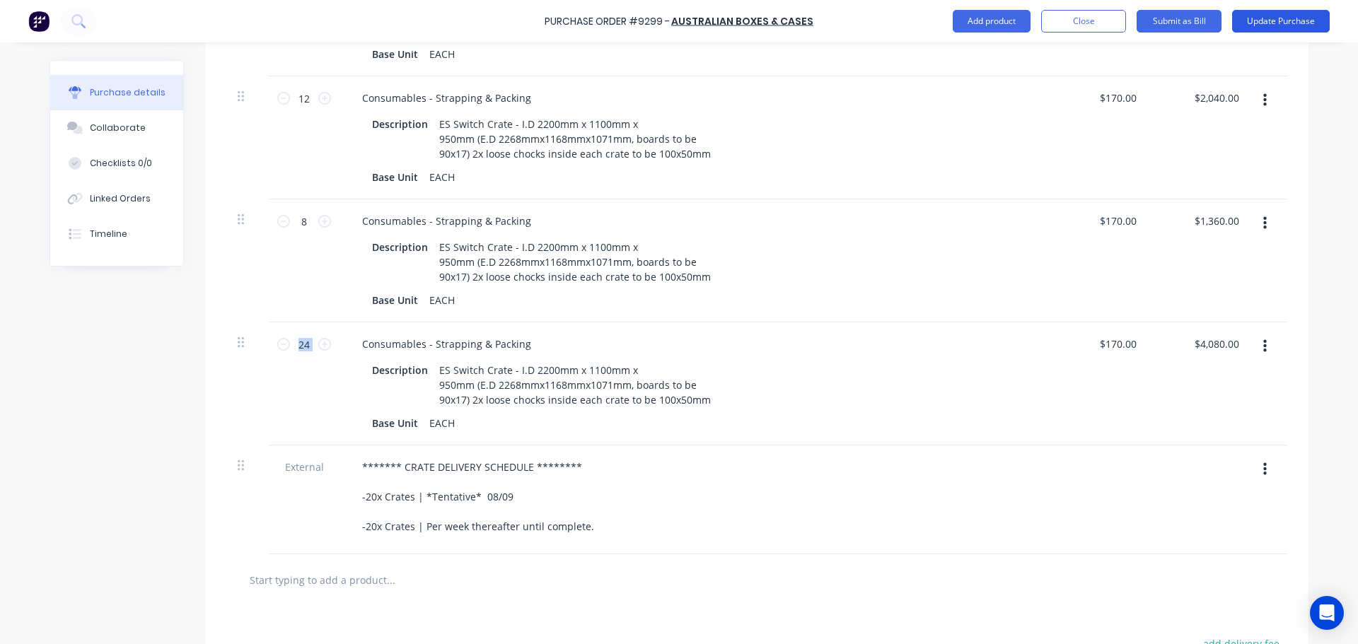
click at [1278, 24] on button "Update Purchase" at bounding box center [1281, 21] width 98 height 23
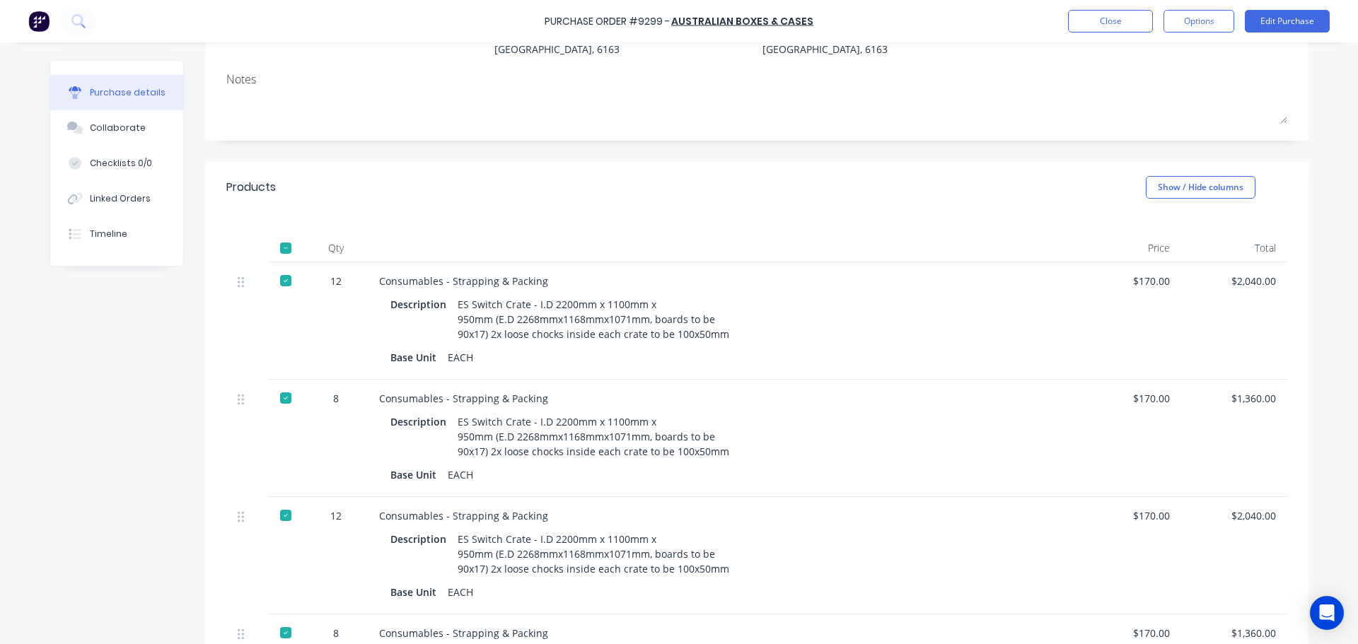
scroll to position [678, 0]
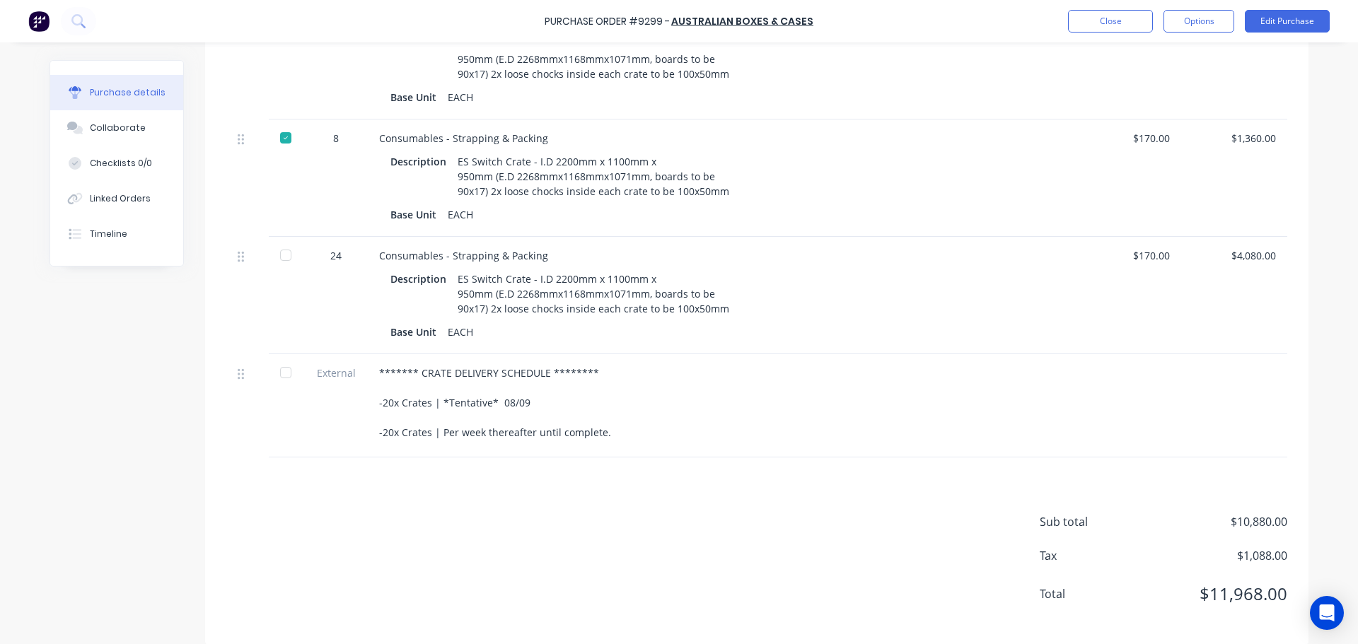
drag, startPoint x: 281, startPoint y: 238, endPoint x: 281, endPoint y: 250, distance: 12.0
click at [281, 241] on div at bounding box center [286, 255] width 28 height 28
click at [279, 361] on div at bounding box center [286, 373] width 28 height 28
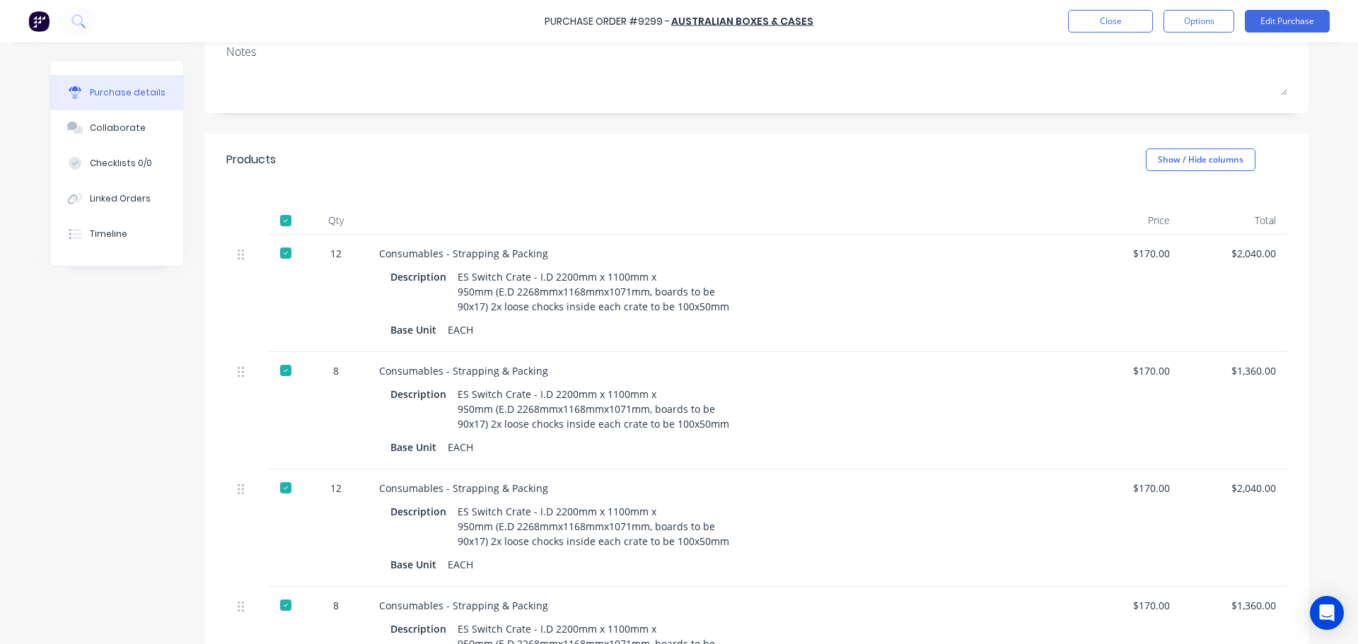
scroll to position [0, 0]
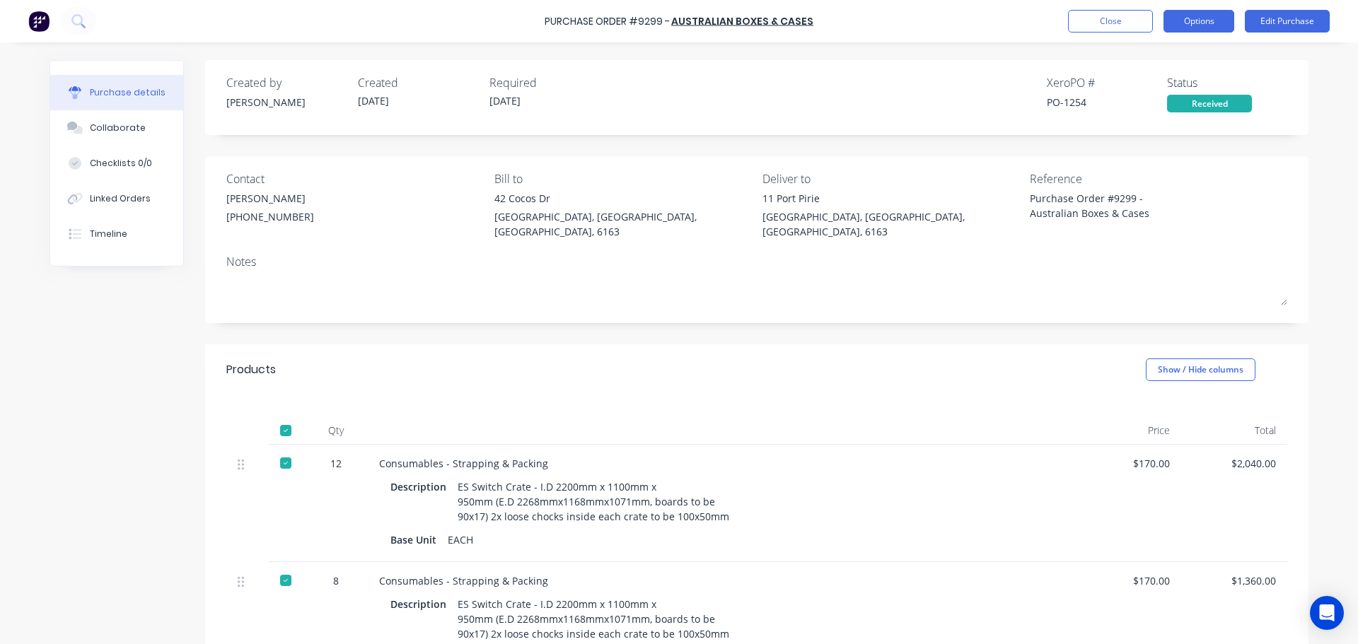
click at [1183, 25] on button "Options" at bounding box center [1199, 21] width 71 height 23
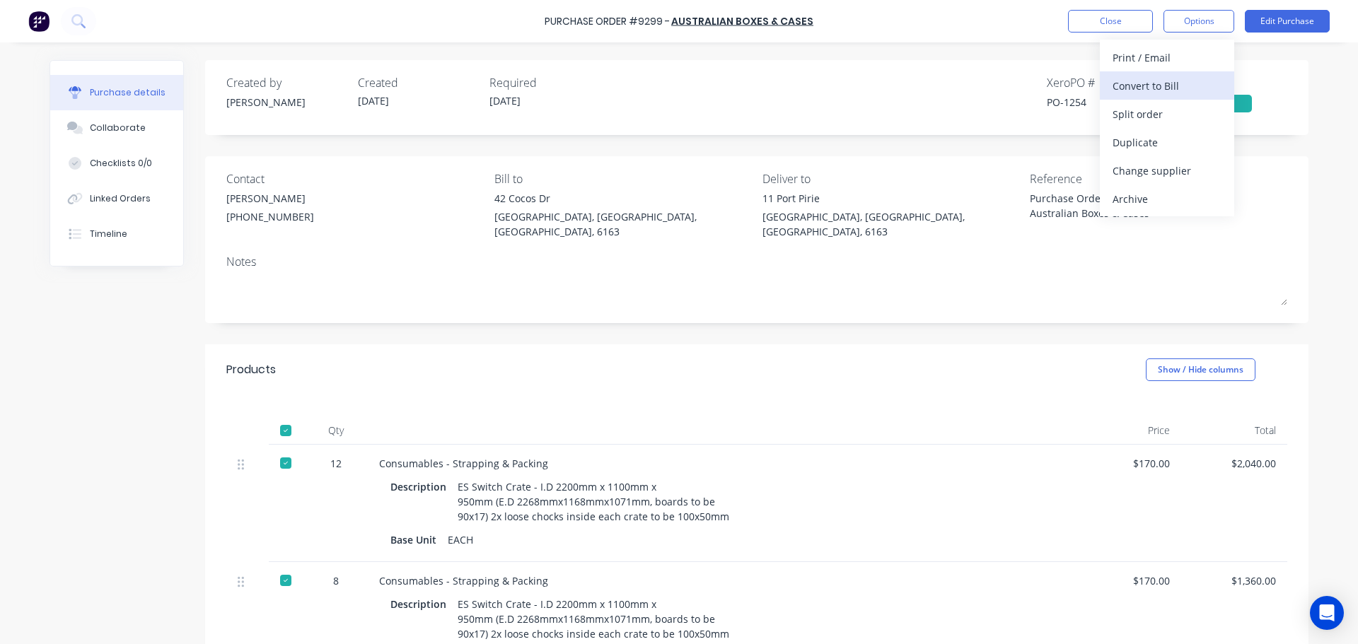
click at [1146, 81] on div "Convert to Bill" at bounding box center [1167, 86] width 109 height 21
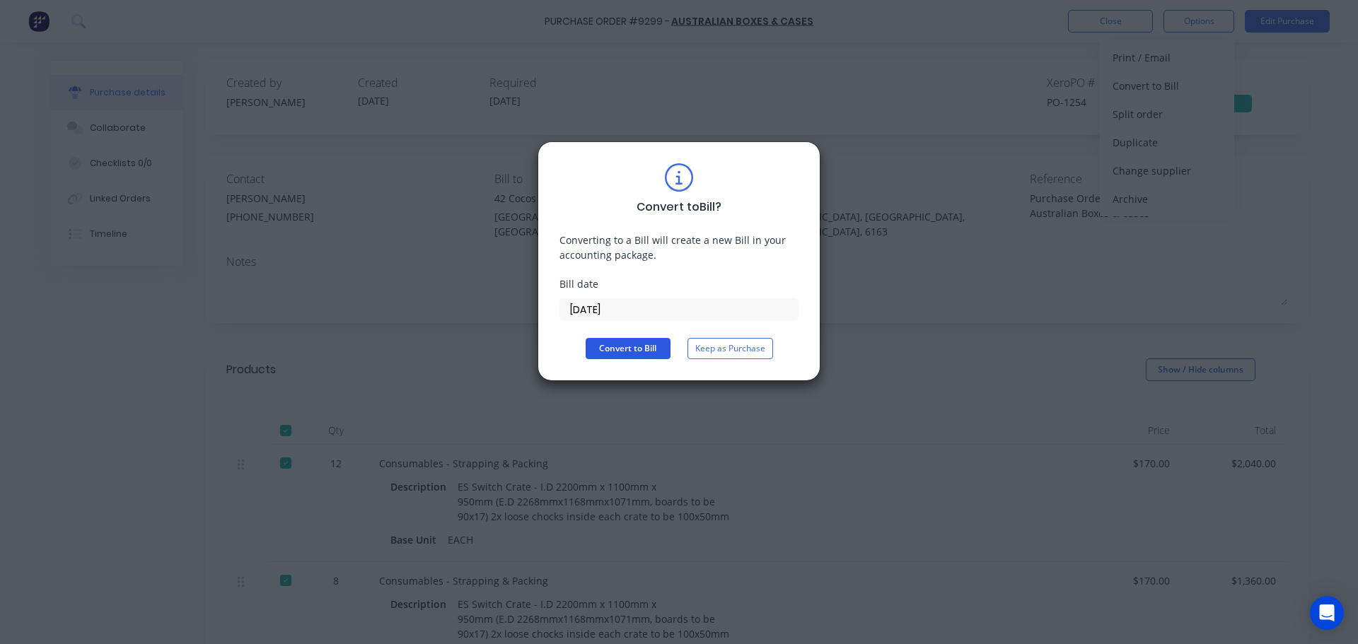
click at [642, 345] on button "Convert to Bill" at bounding box center [628, 348] width 85 height 21
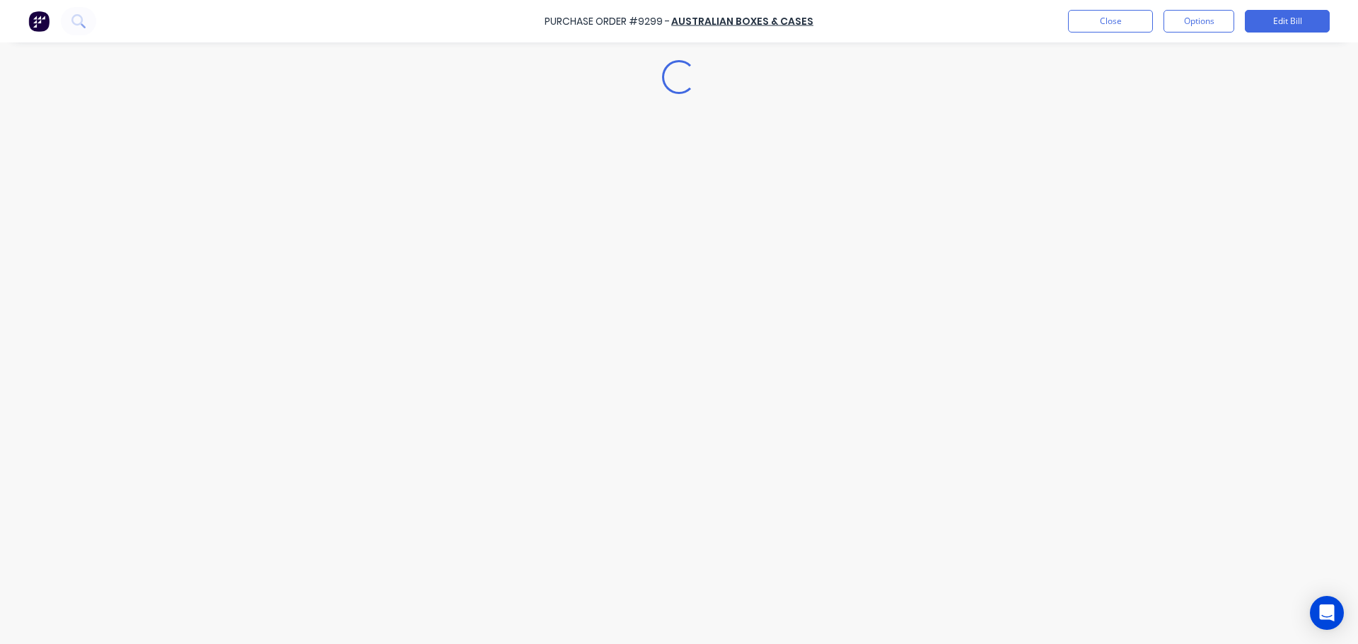
type textarea "x"
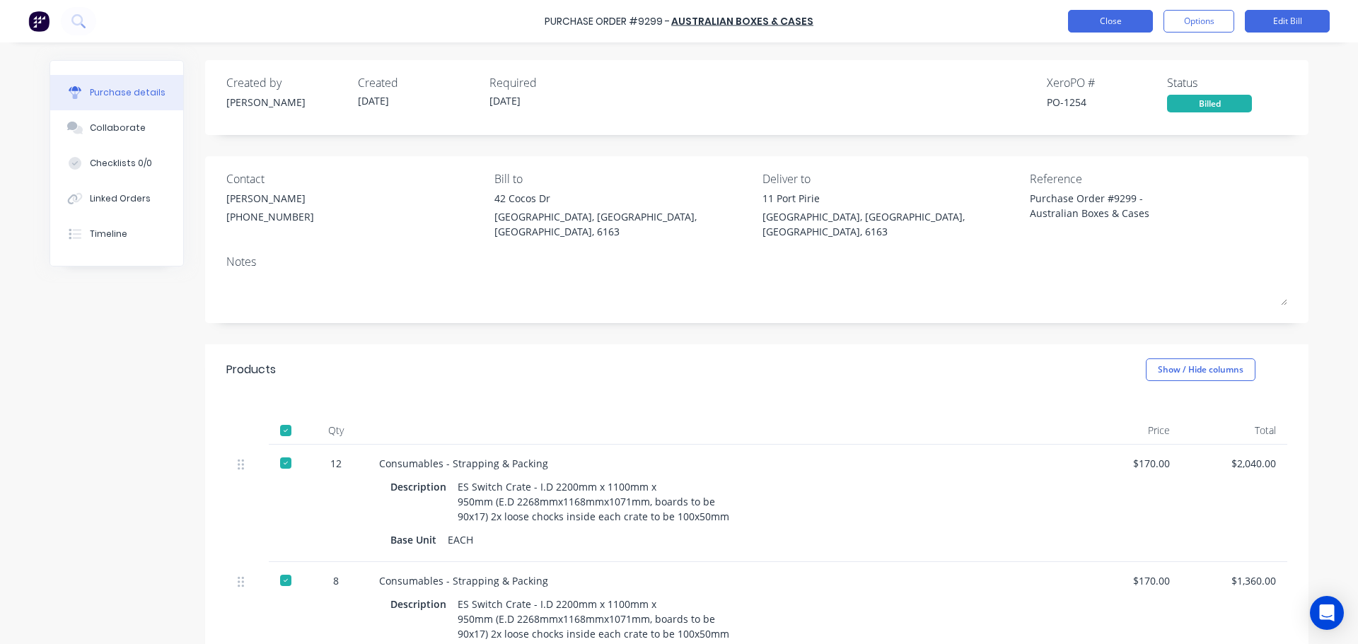
click at [1106, 20] on button "Close" at bounding box center [1110, 21] width 85 height 23
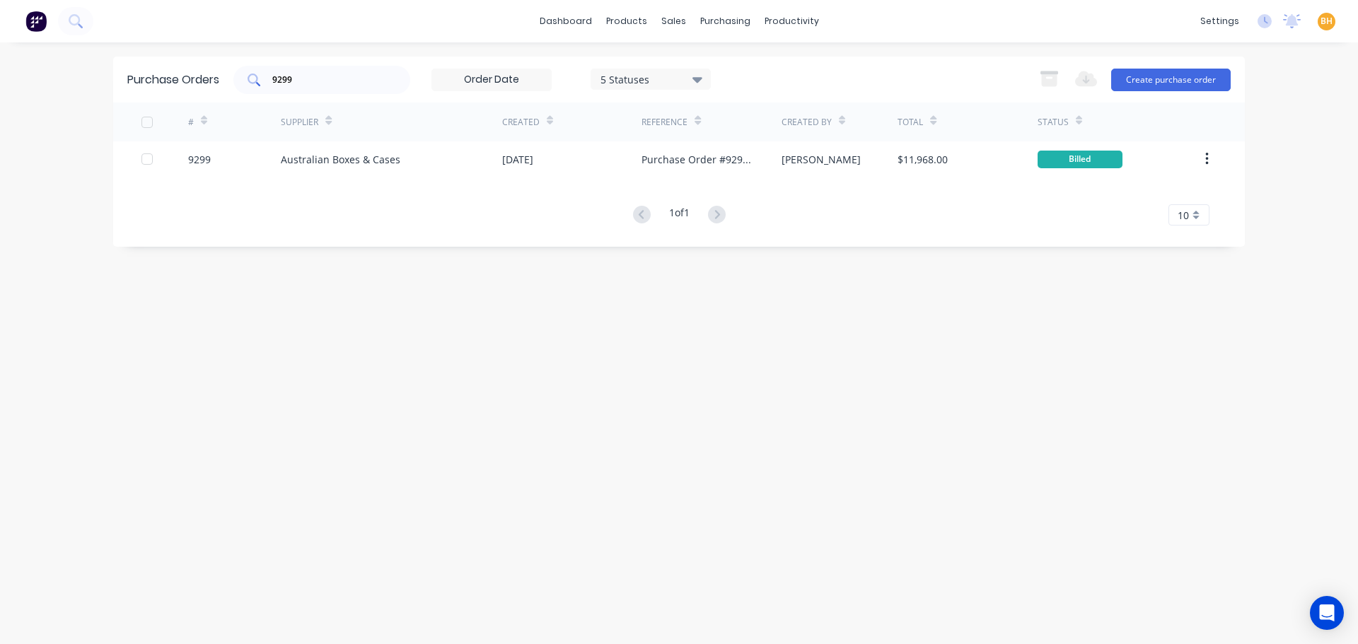
click at [327, 77] on input "9299" at bounding box center [329, 80] width 117 height 14
type input "9"
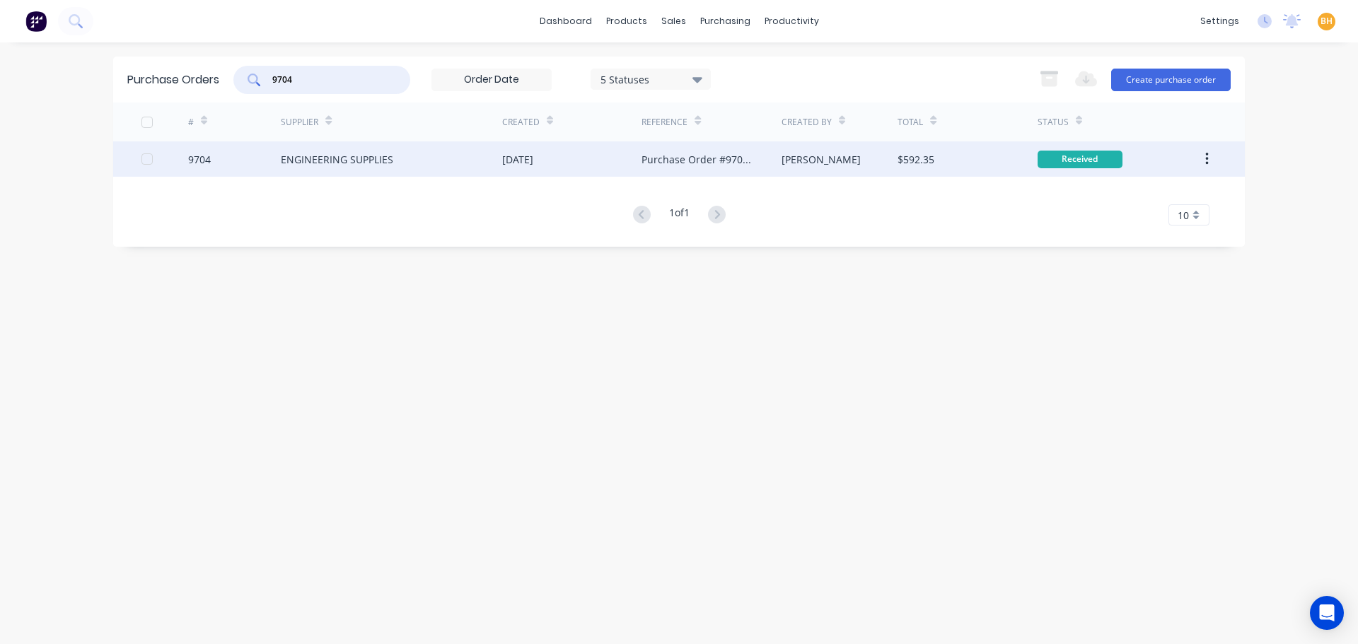
type input "9704"
click at [371, 166] on div "ENGINEERING SUPPLIES" at bounding box center [337, 159] width 112 height 15
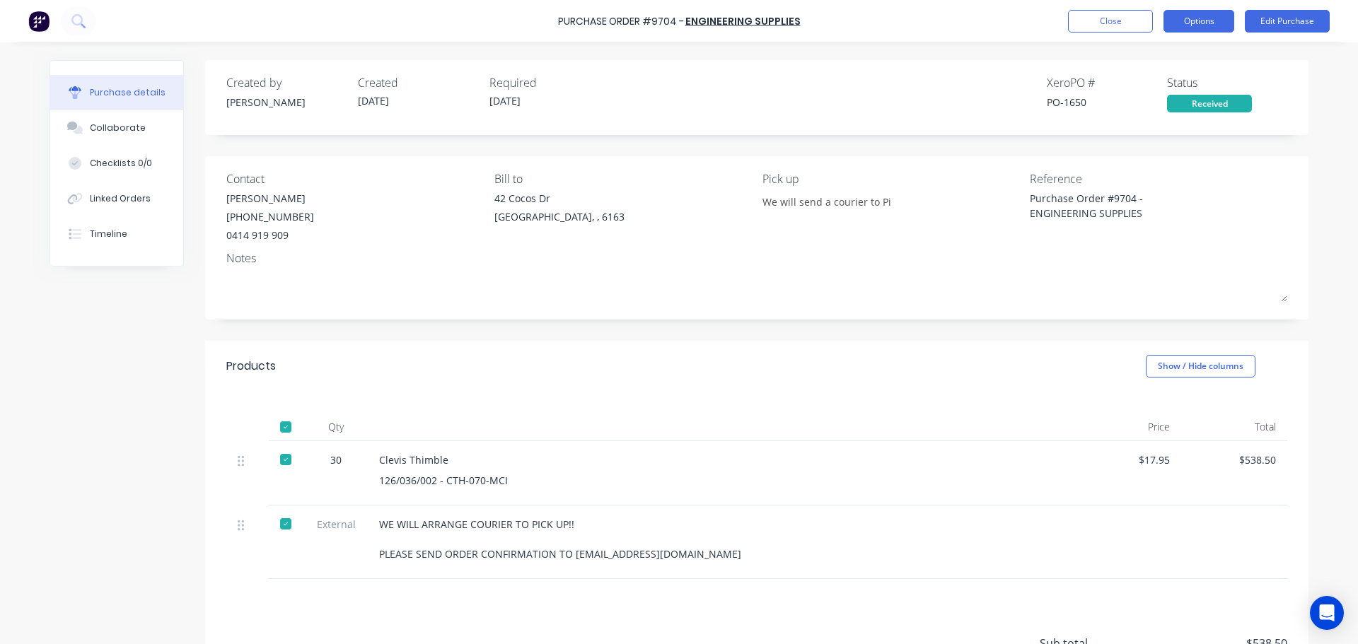
click at [1182, 23] on button "Options" at bounding box center [1199, 21] width 71 height 23
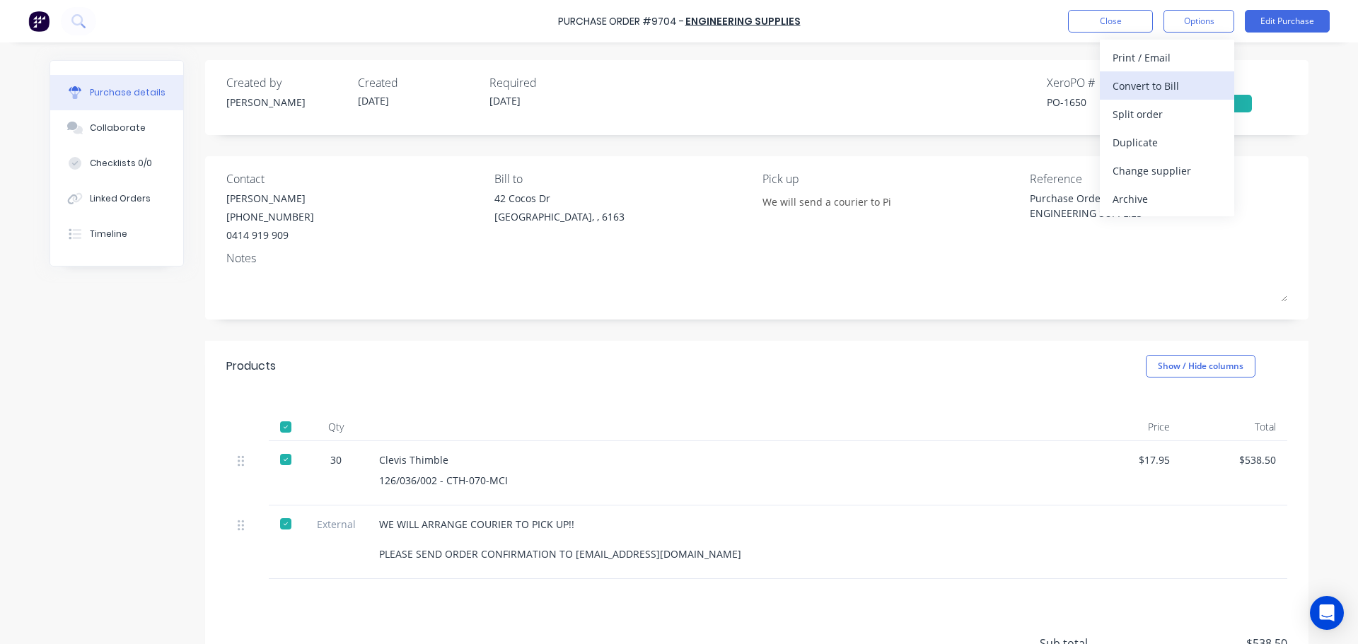
click at [1128, 81] on div "Convert to Bill" at bounding box center [1167, 86] width 109 height 21
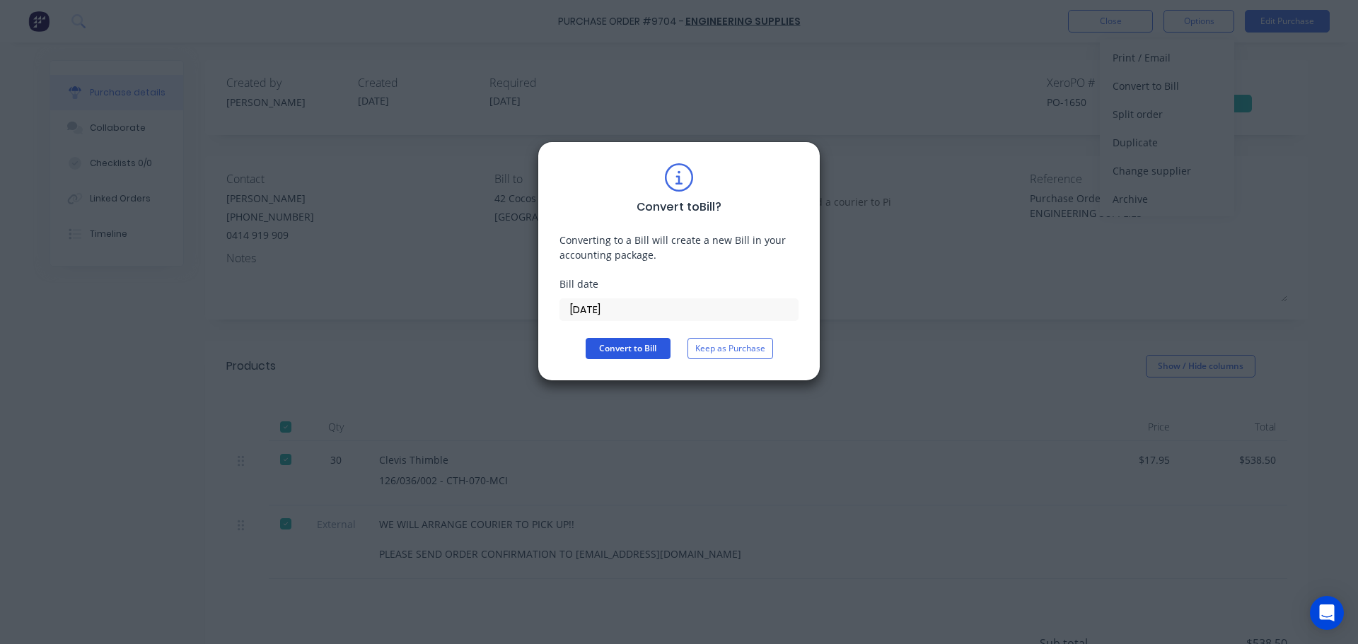
click at [648, 343] on button "Convert to Bill" at bounding box center [628, 348] width 85 height 21
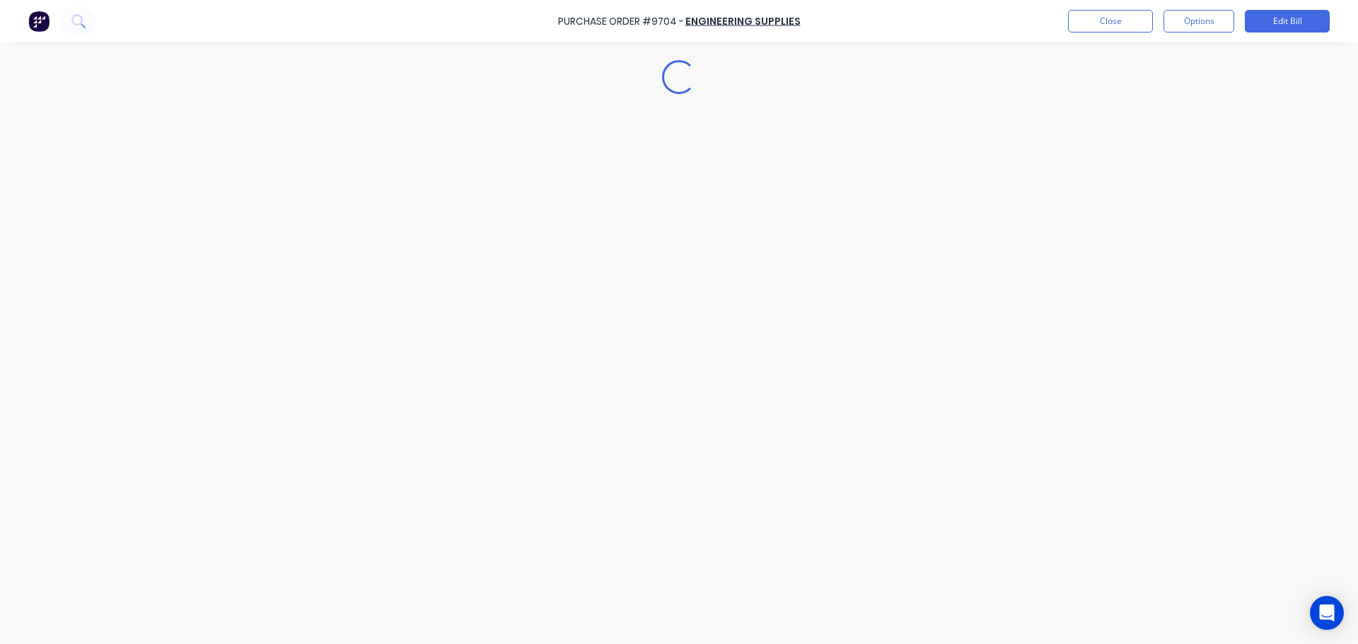
type textarea "x"
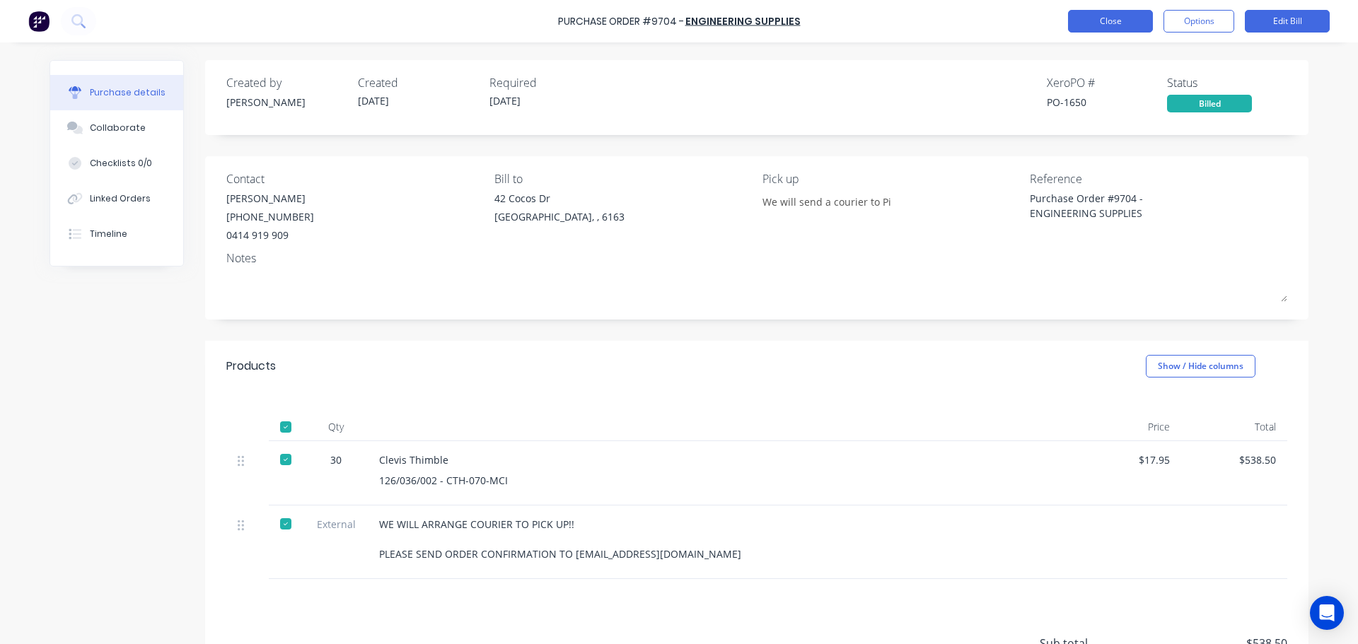
click at [1101, 23] on button "Close" at bounding box center [1110, 21] width 85 height 23
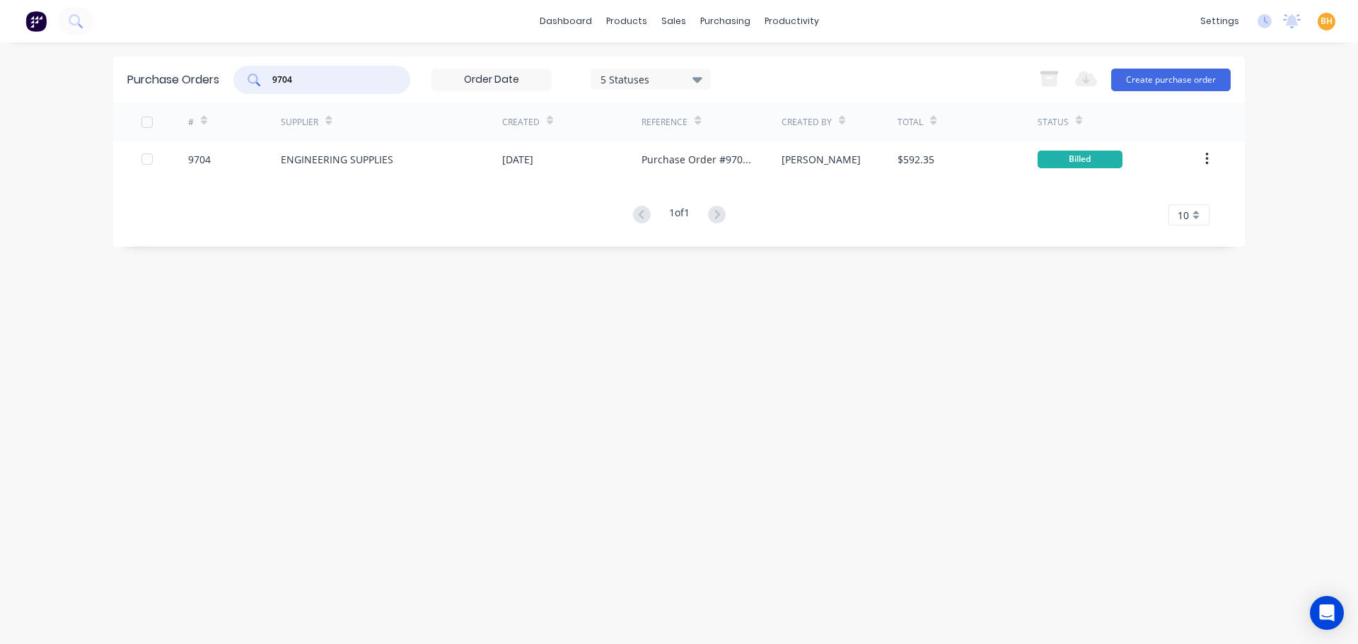
click at [303, 79] on input "9704" at bounding box center [329, 80] width 117 height 14
type input "9"
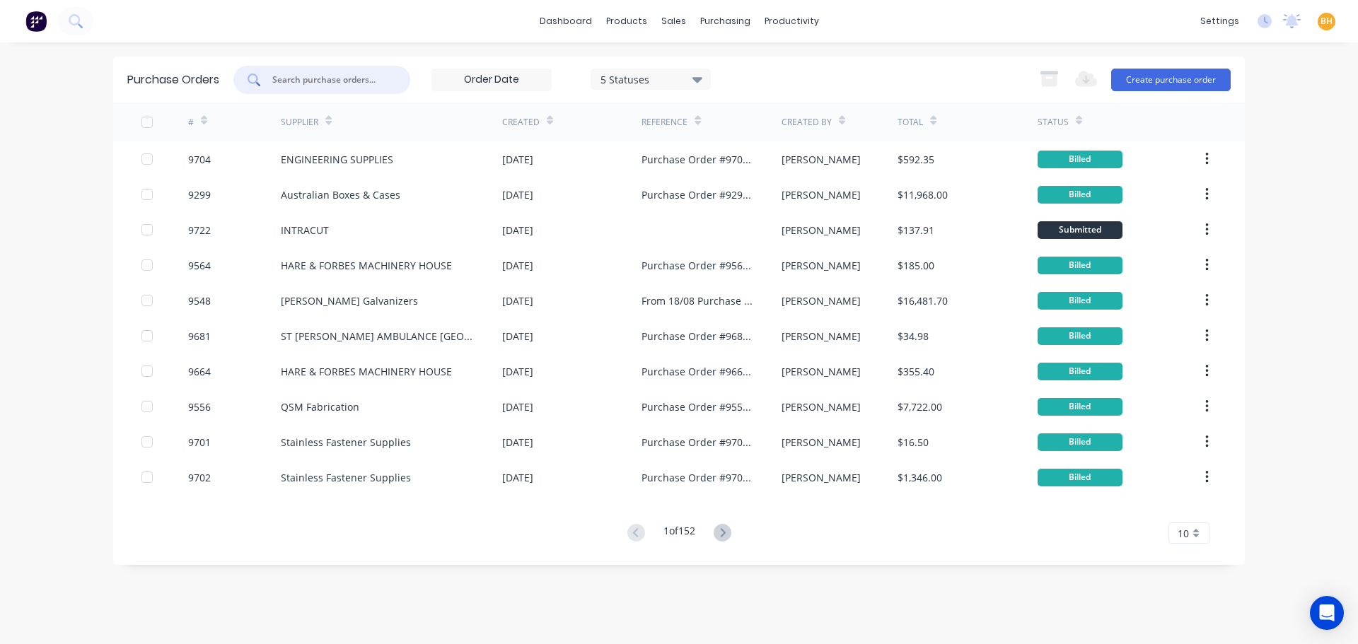
click at [303, 79] on input "text" at bounding box center [329, 80] width 117 height 14
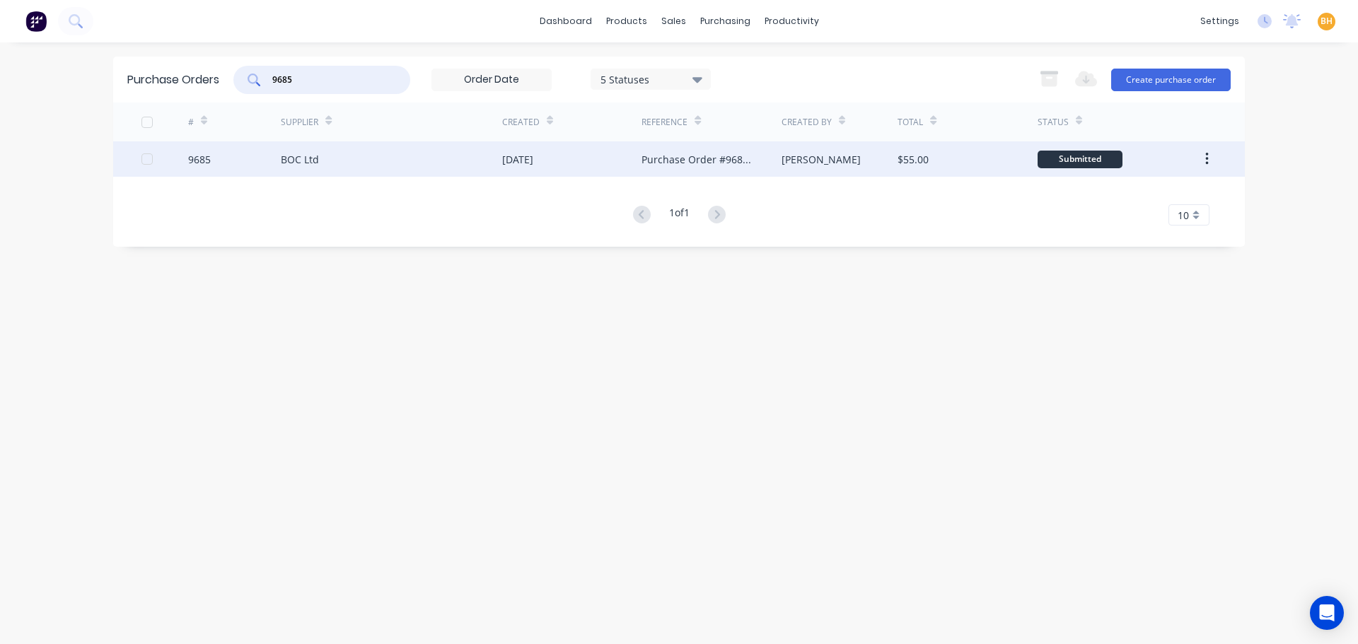
type input "9685"
click at [311, 161] on div "BOC Ltd" at bounding box center [300, 159] width 38 height 15
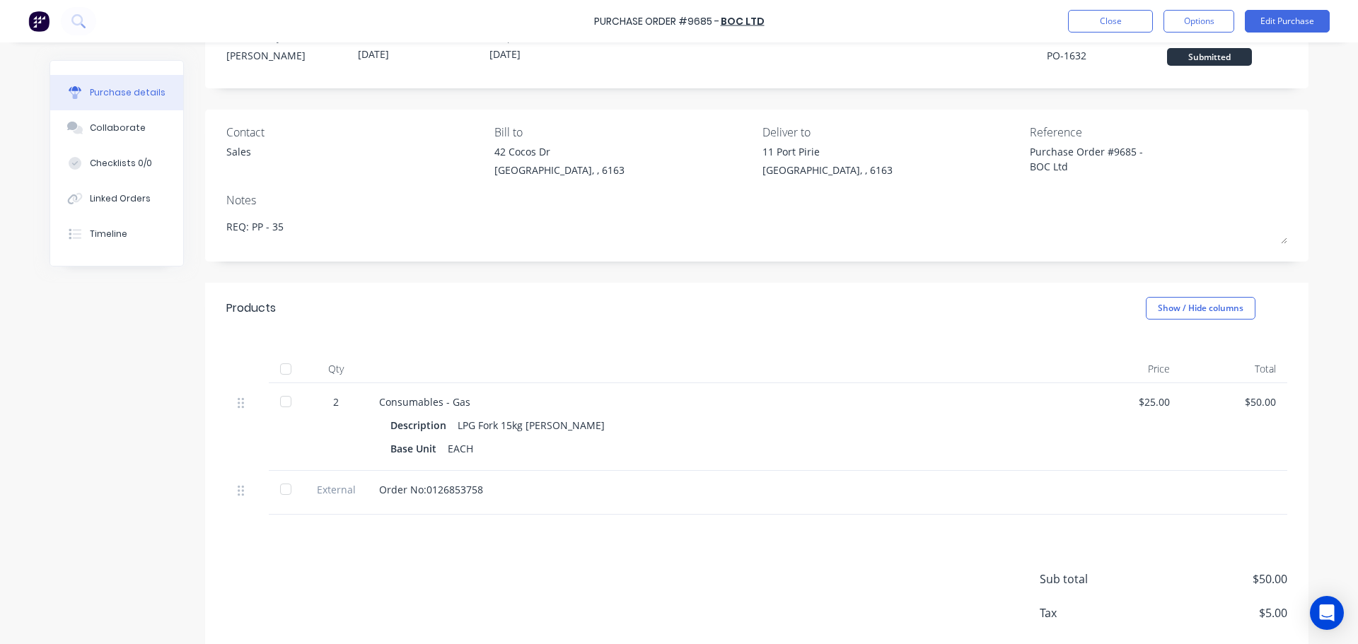
scroll to position [71, 0]
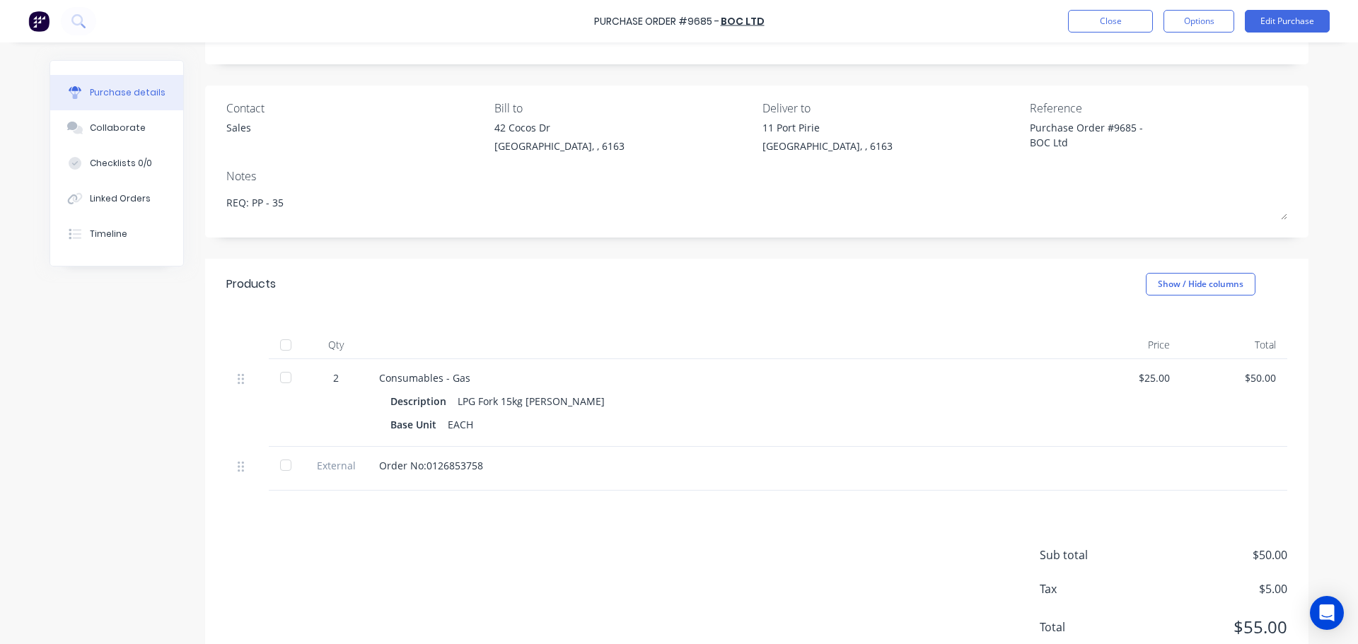
click at [279, 347] on div at bounding box center [286, 345] width 28 height 28
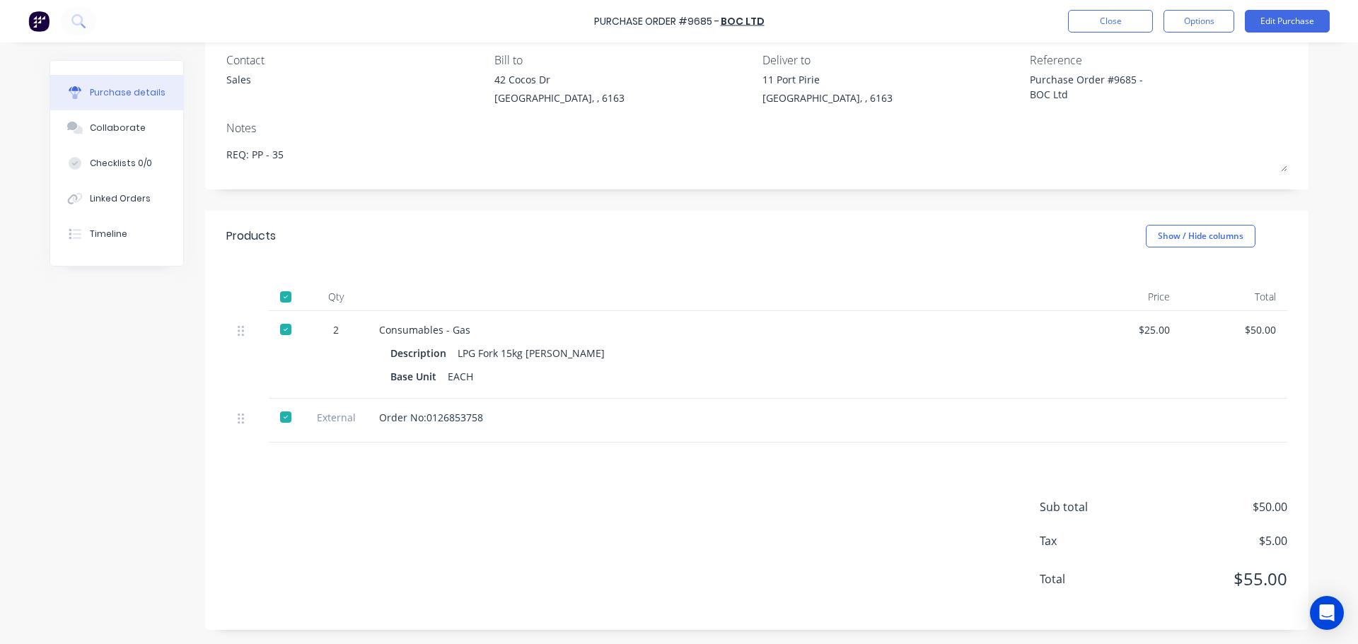
scroll to position [0, 0]
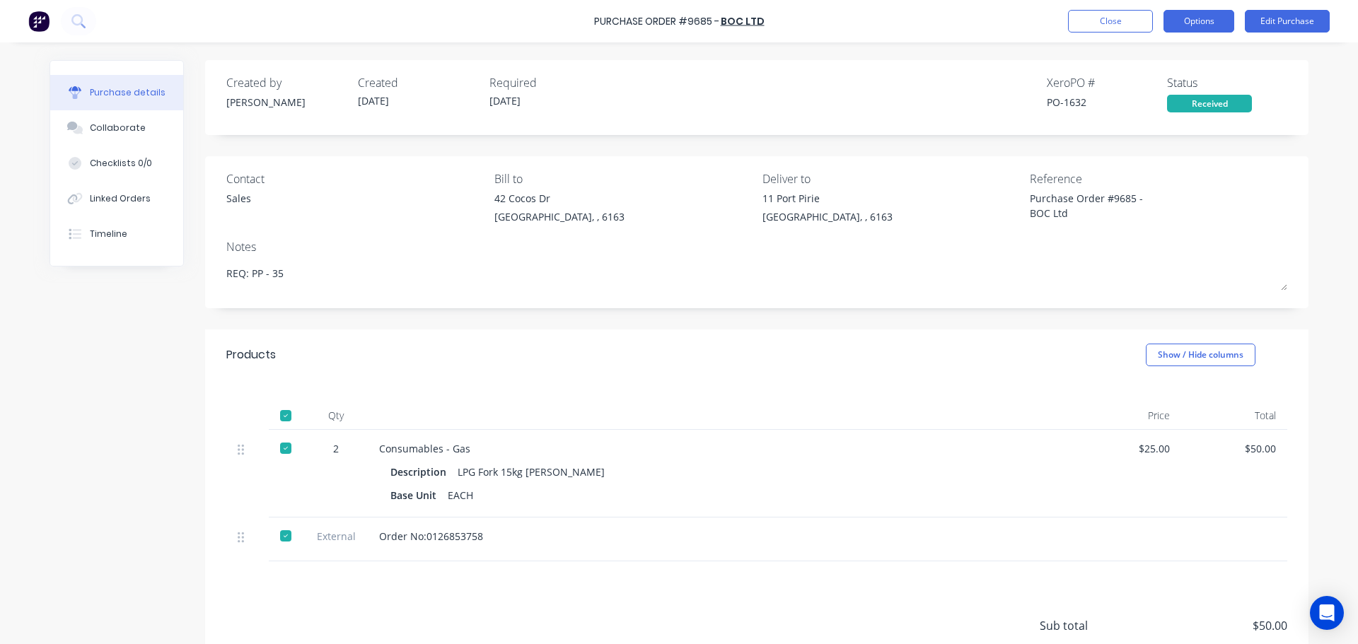
click at [1208, 16] on button "Options" at bounding box center [1199, 21] width 71 height 23
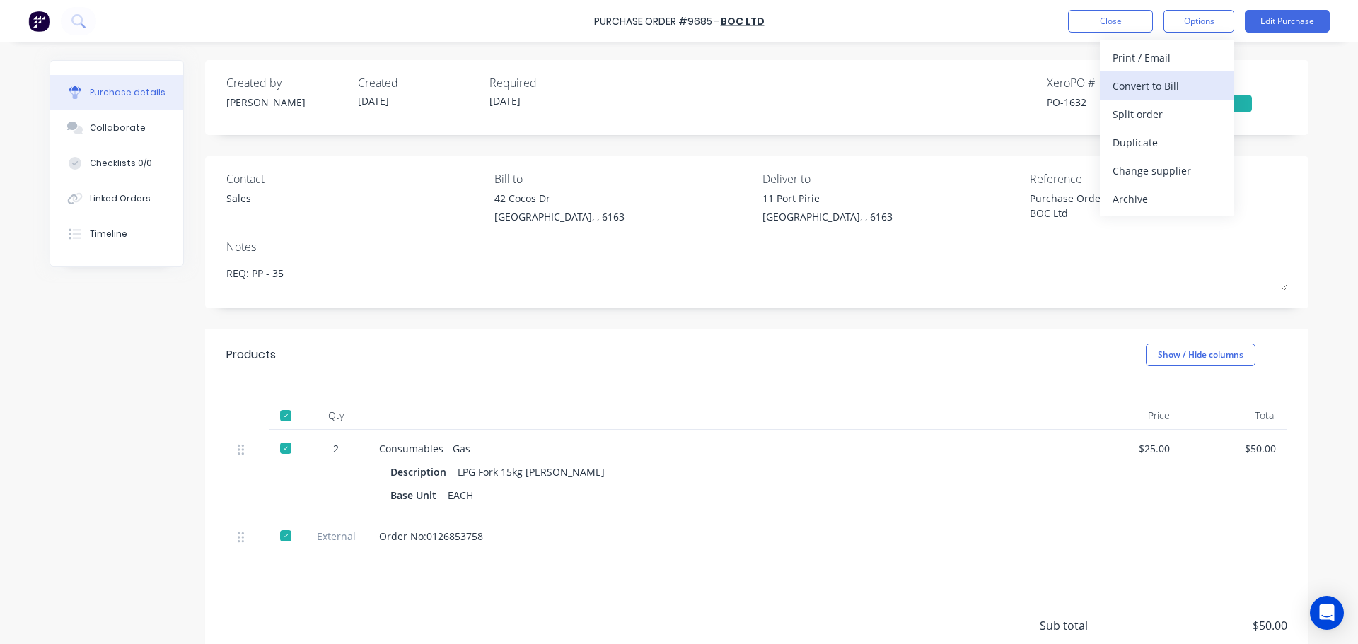
click at [1160, 91] on div "Convert to Bill" at bounding box center [1167, 86] width 109 height 21
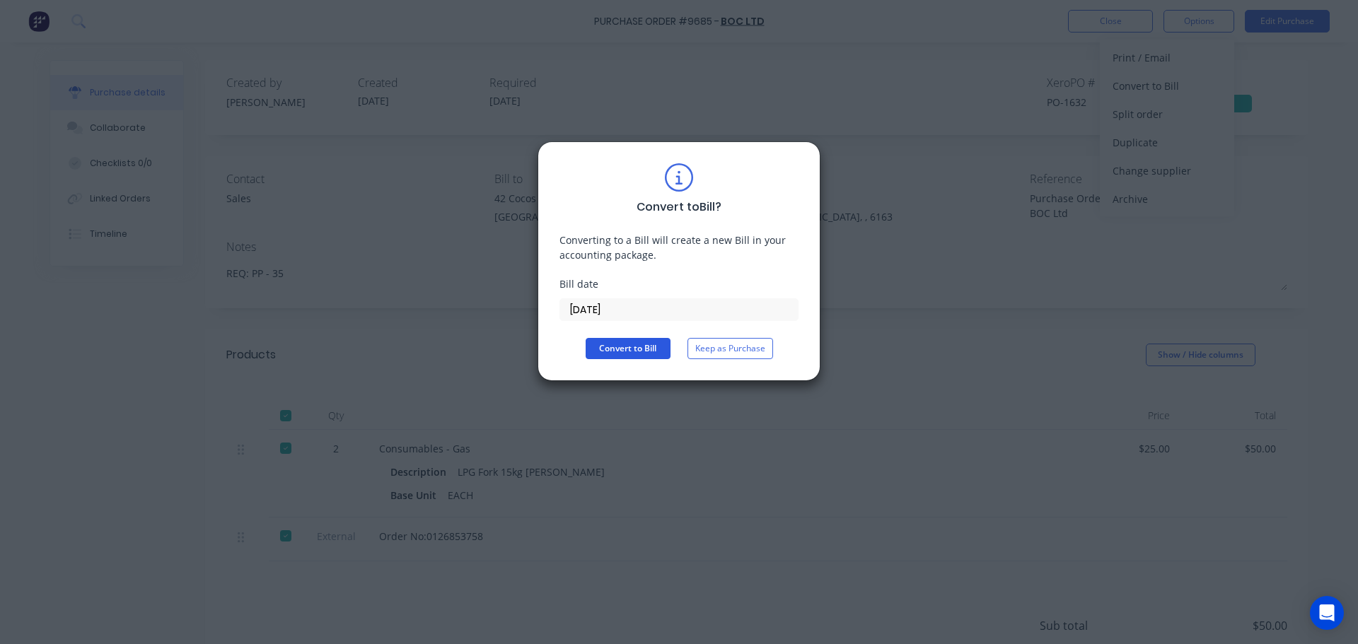
click at [632, 350] on button "Convert to Bill" at bounding box center [628, 348] width 85 height 21
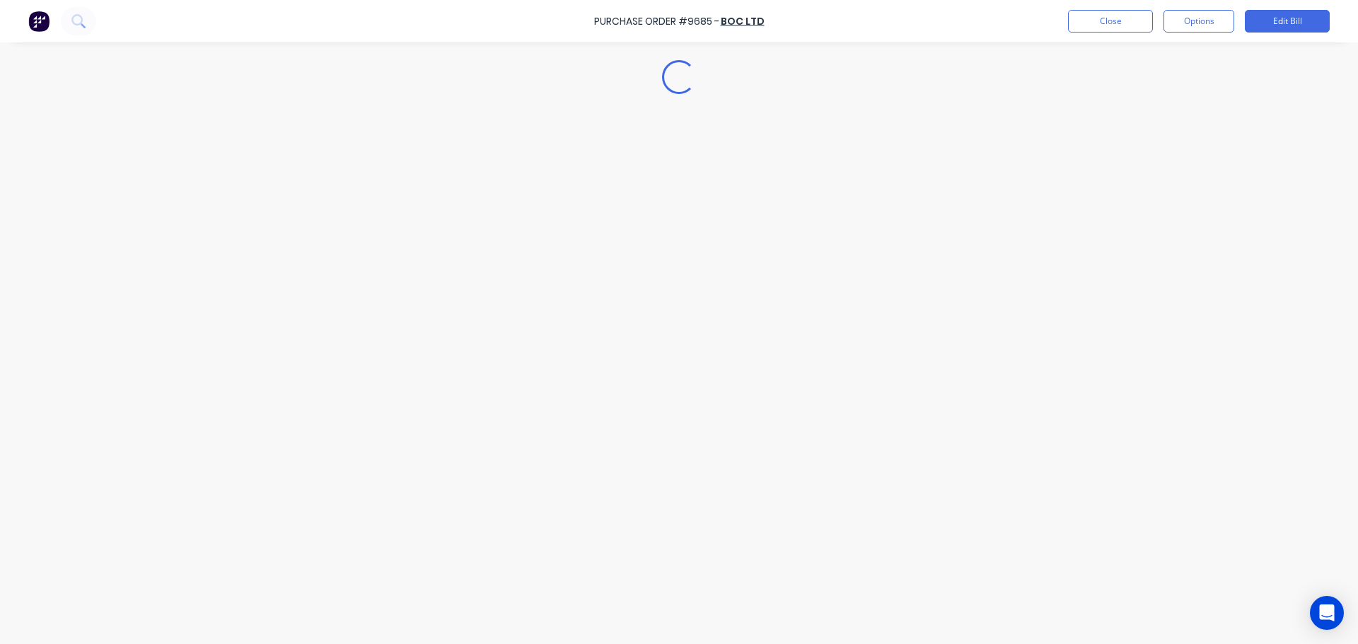
type textarea "x"
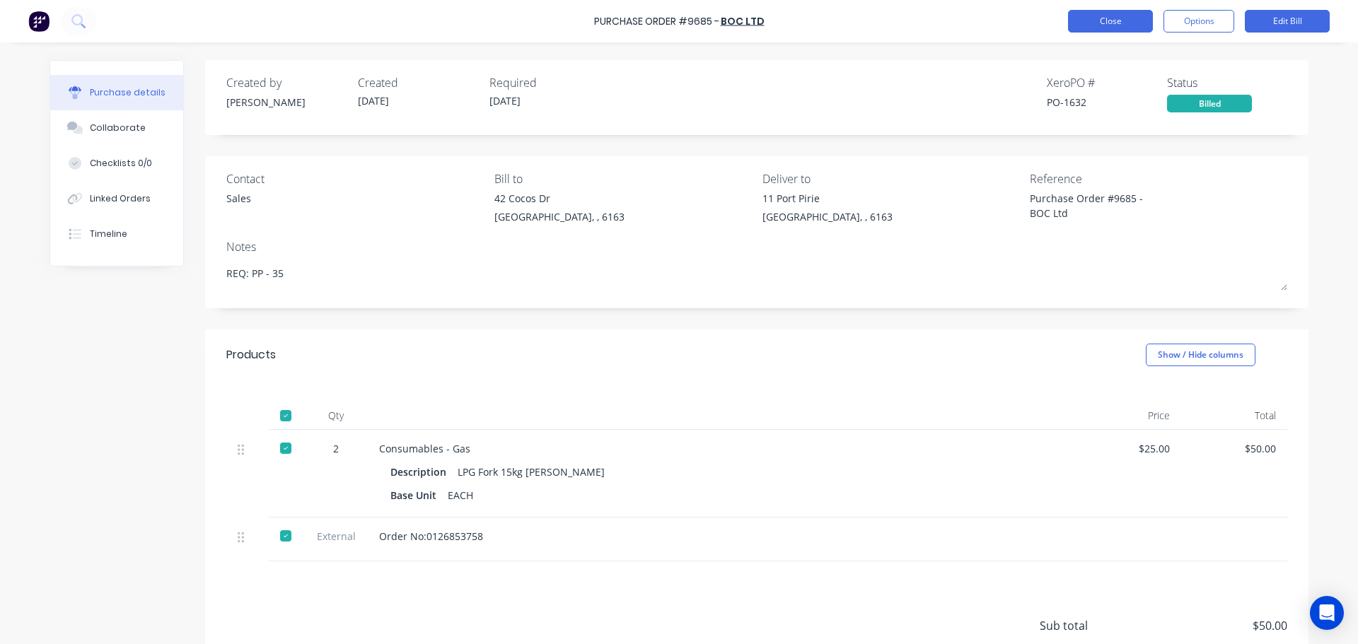
click at [1103, 21] on button "Close" at bounding box center [1110, 21] width 85 height 23
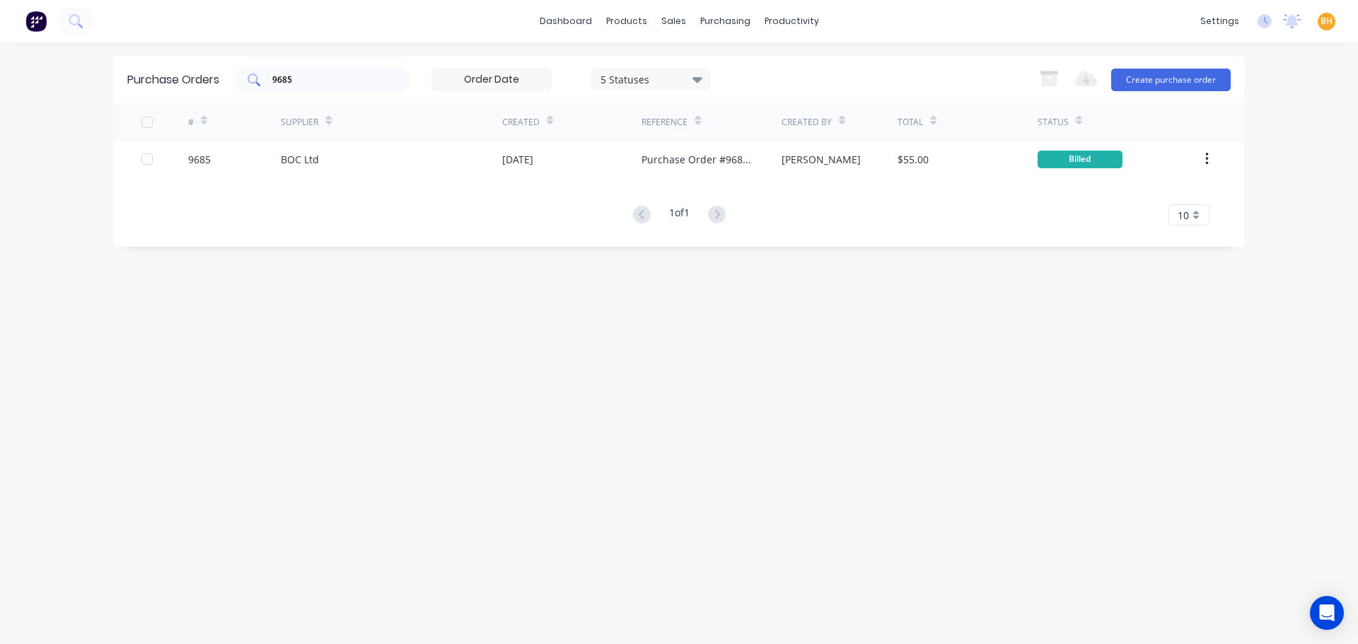
click at [332, 81] on input "9685" at bounding box center [329, 80] width 117 height 14
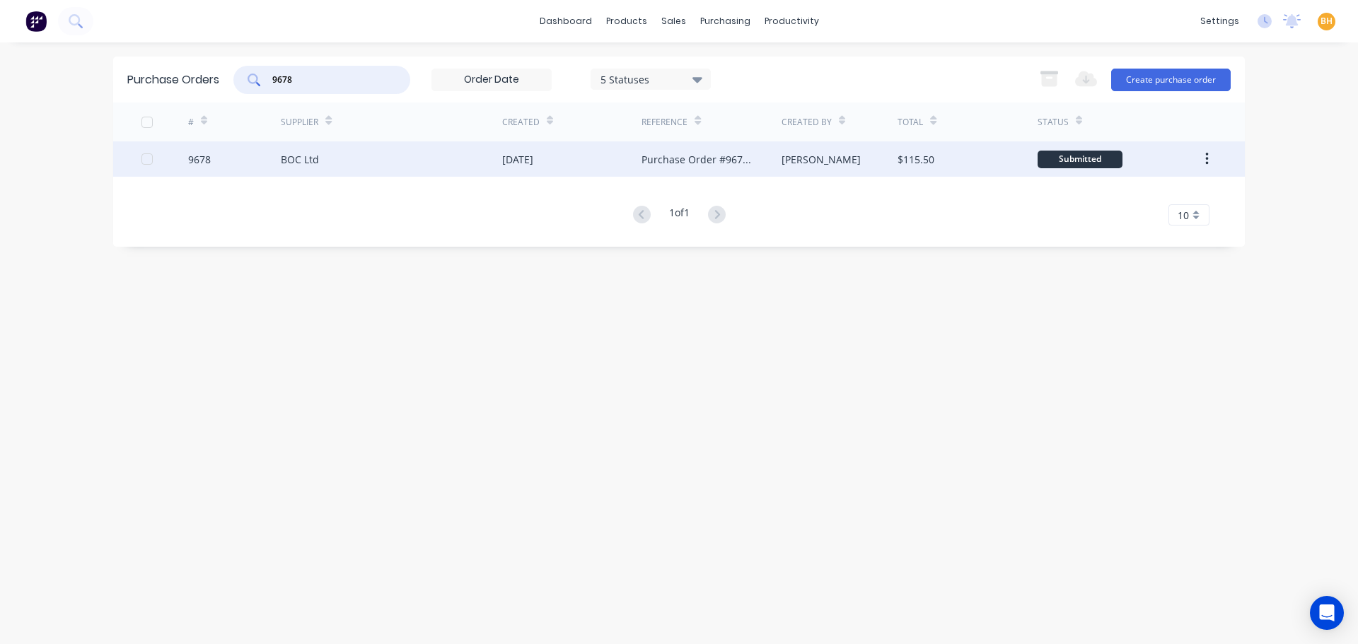
type input "9678"
click at [296, 153] on div "BOC Ltd" at bounding box center [300, 159] width 38 height 15
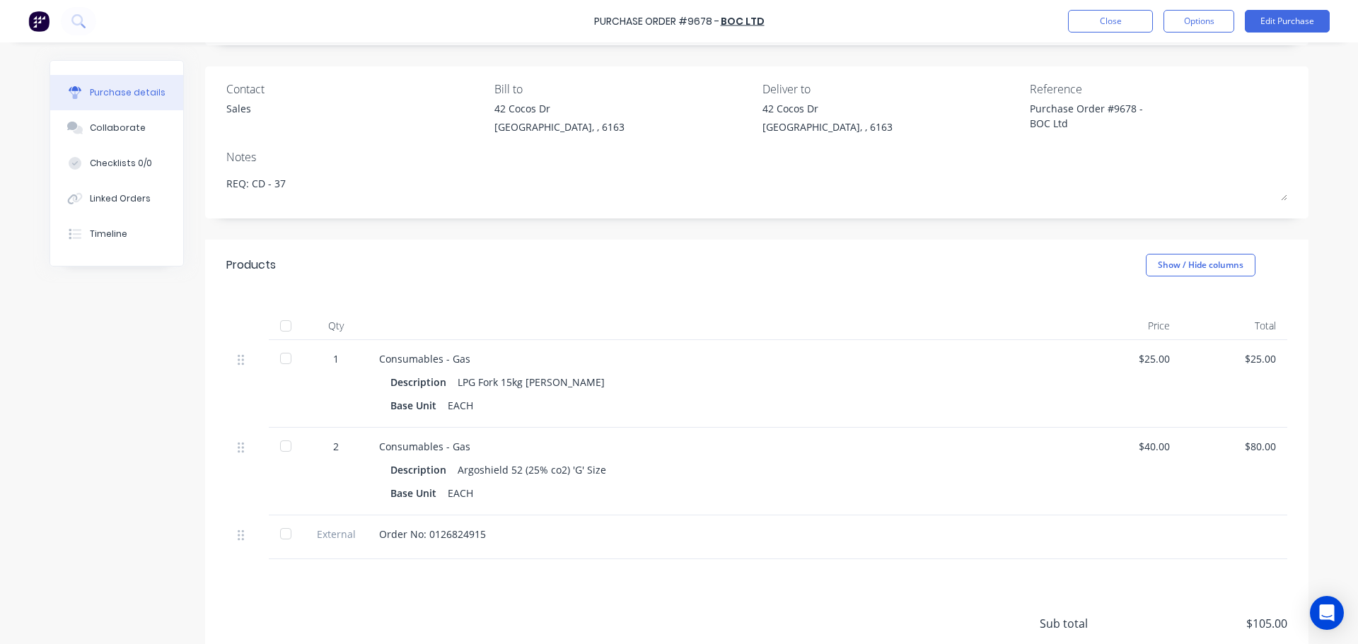
scroll to position [207, 0]
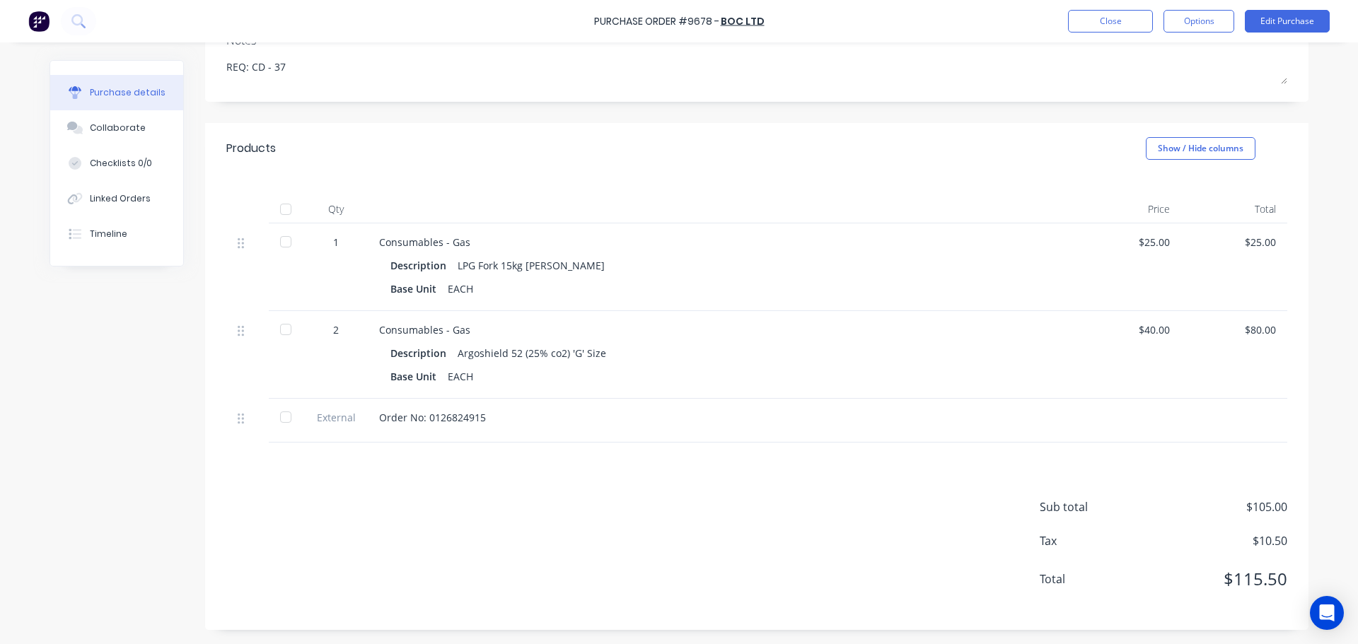
click at [282, 209] on div at bounding box center [286, 209] width 28 height 28
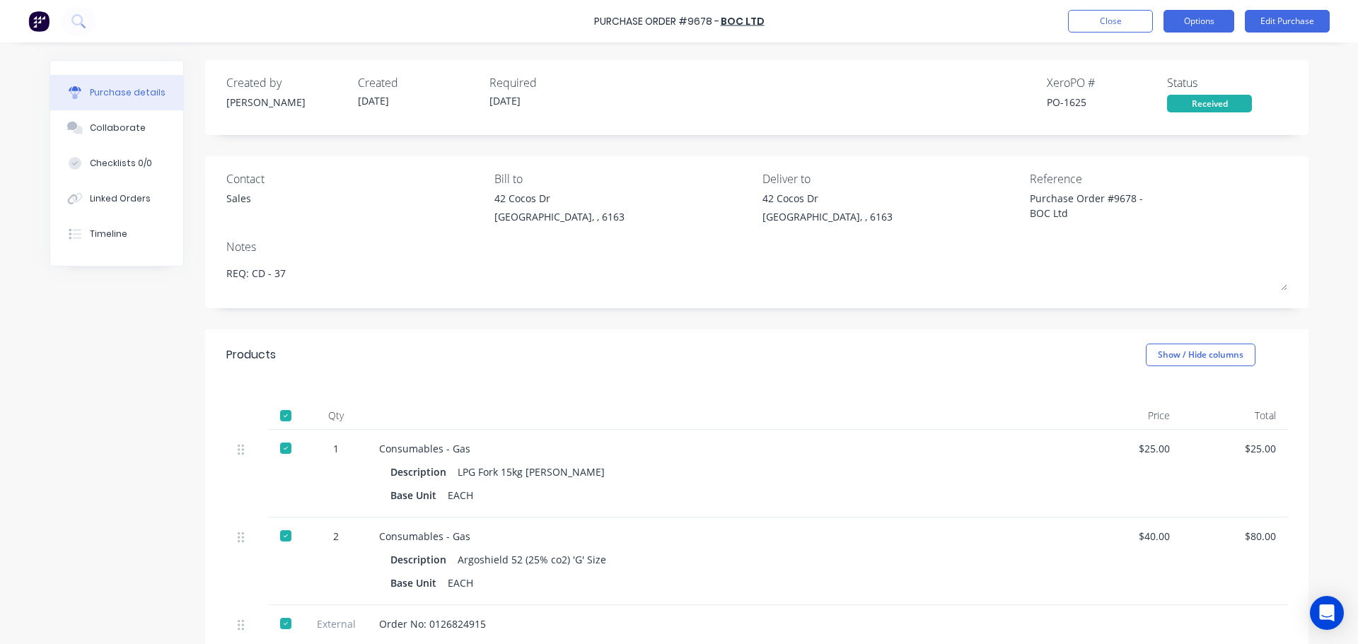
click at [1195, 24] on button "Options" at bounding box center [1199, 21] width 71 height 23
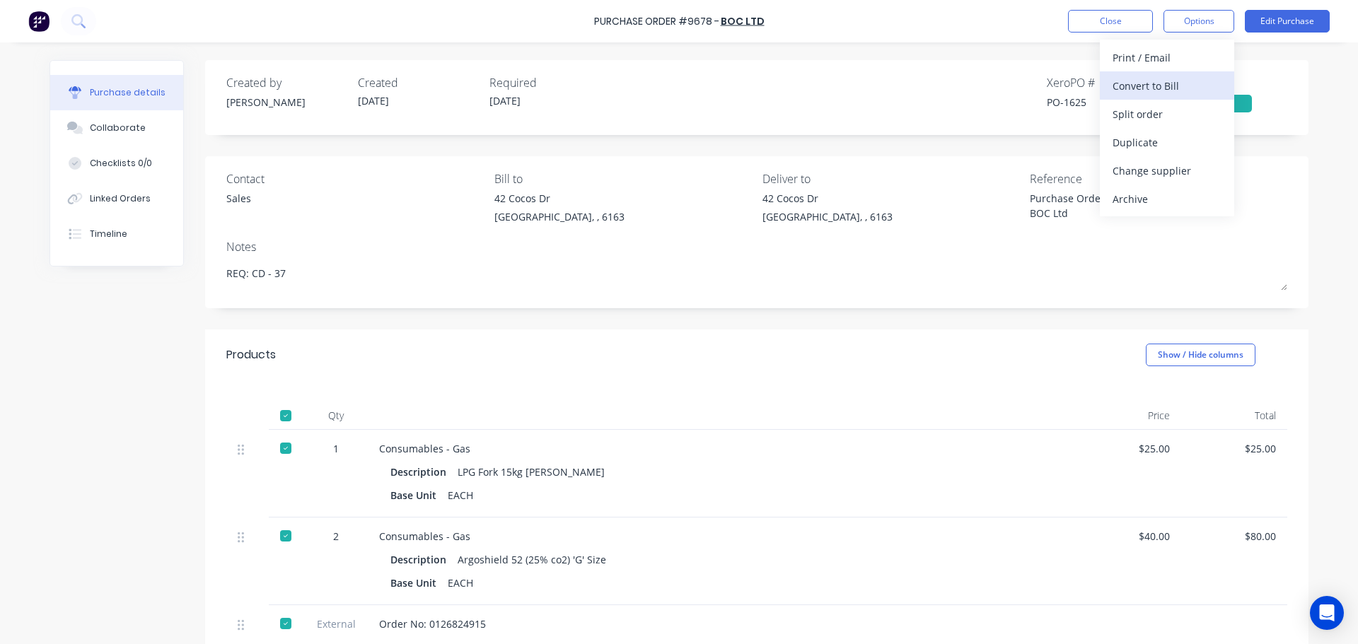
click at [1135, 88] on div "Convert to Bill" at bounding box center [1167, 86] width 109 height 21
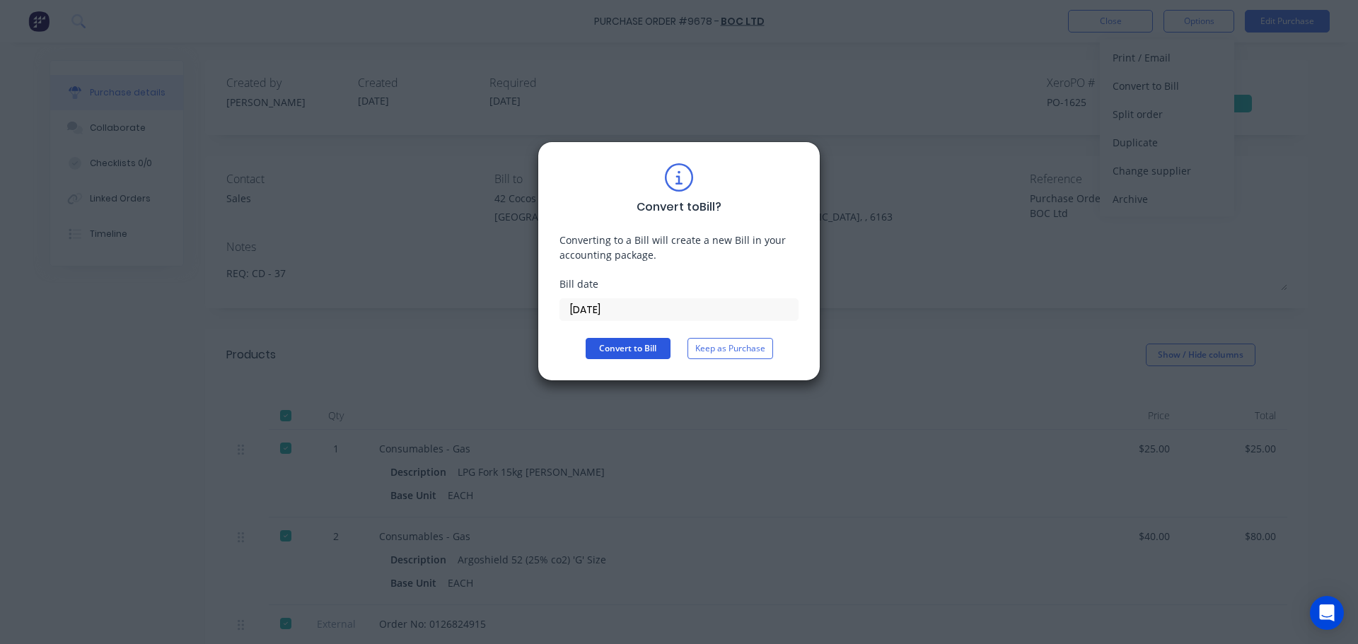
click at [610, 358] on button "Convert to Bill" at bounding box center [628, 348] width 85 height 21
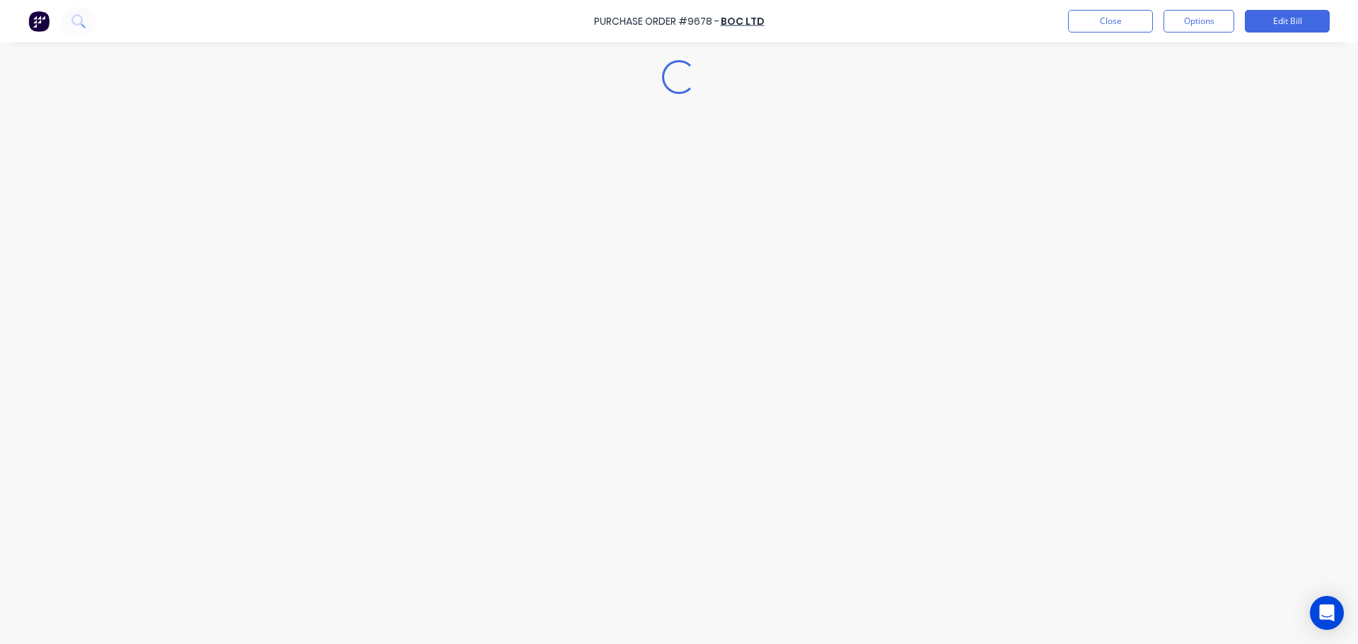
type textarea "x"
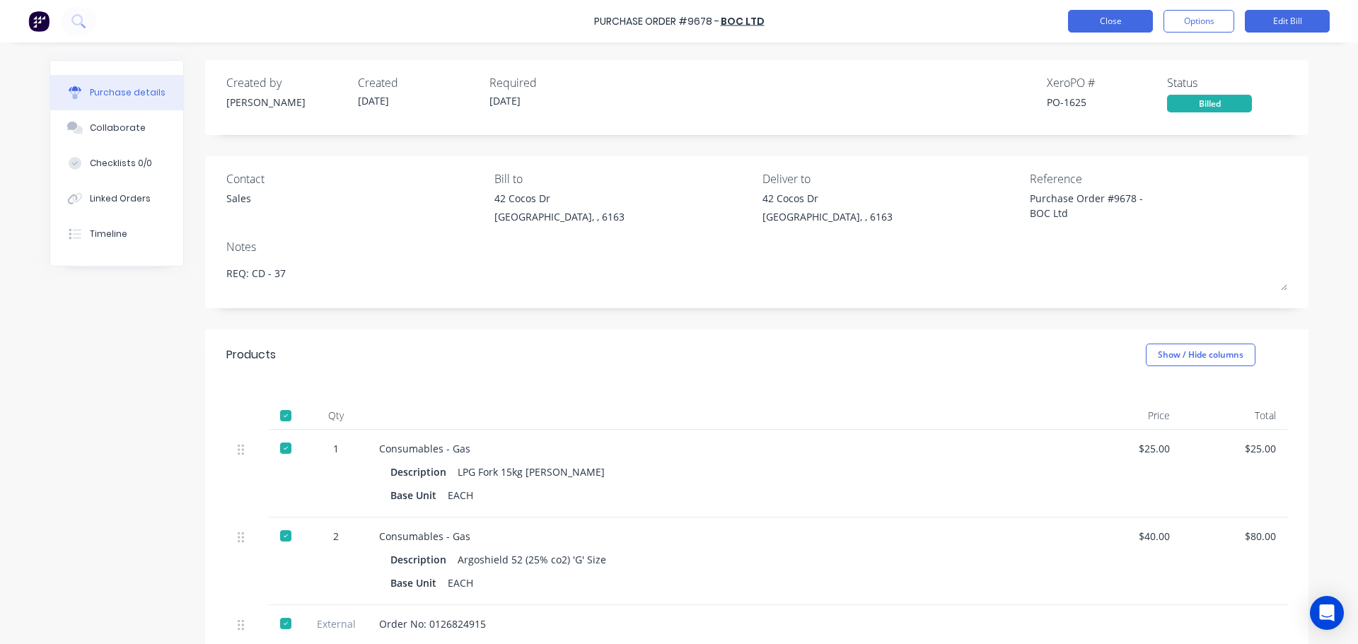
click at [1121, 18] on button "Close" at bounding box center [1110, 21] width 85 height 23
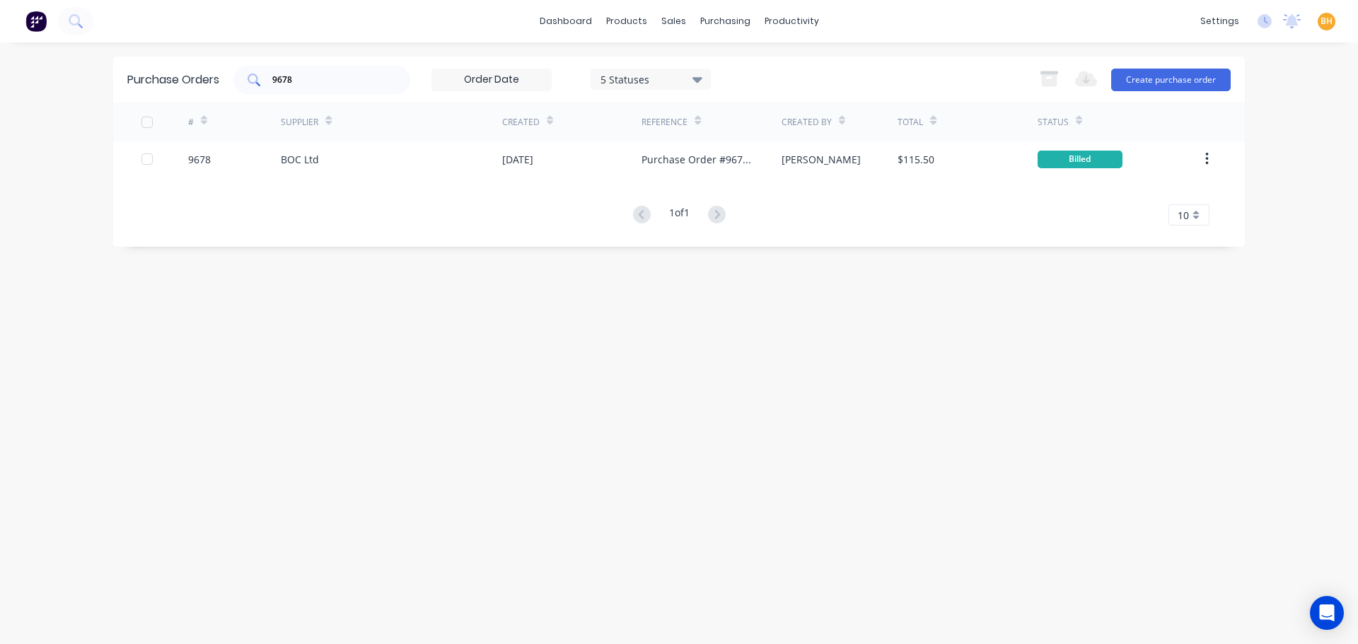
click at [287, 72] on div "9678" at bounding box center [321, 80] width 177 height 28
type input "9"
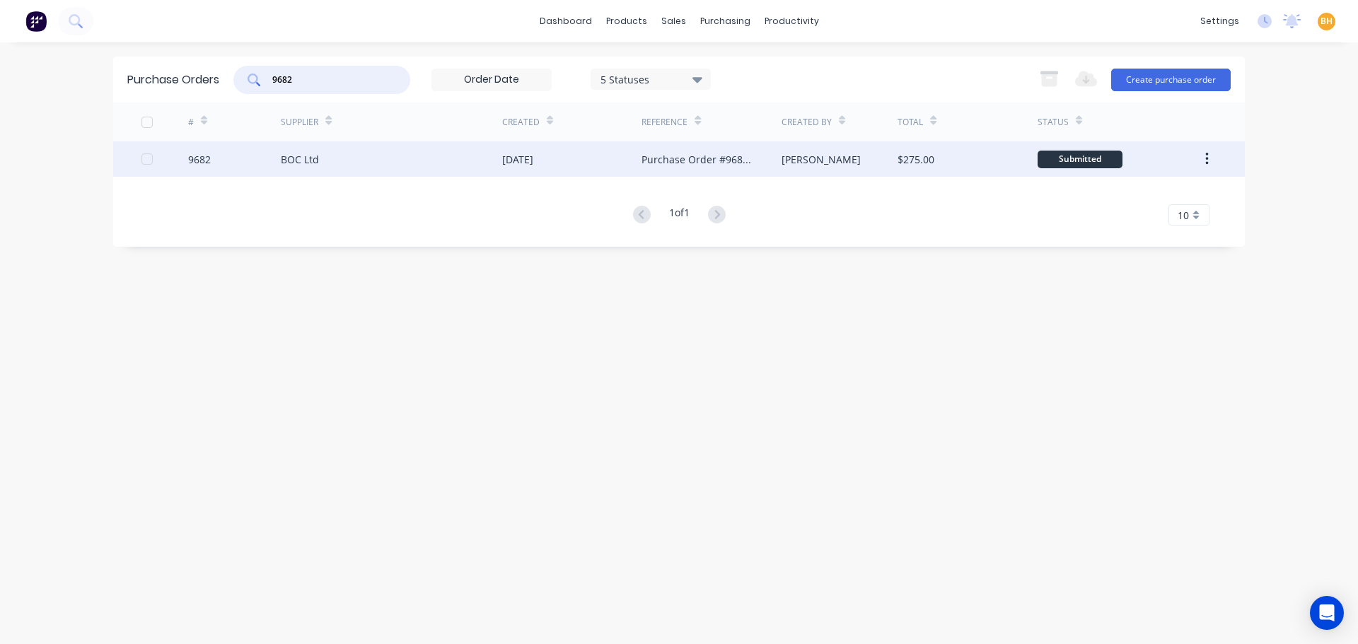
type input "9682"
click at [296, 158] on div "BOC Ltd" at bounding box center [300, 159] width 38 height 15
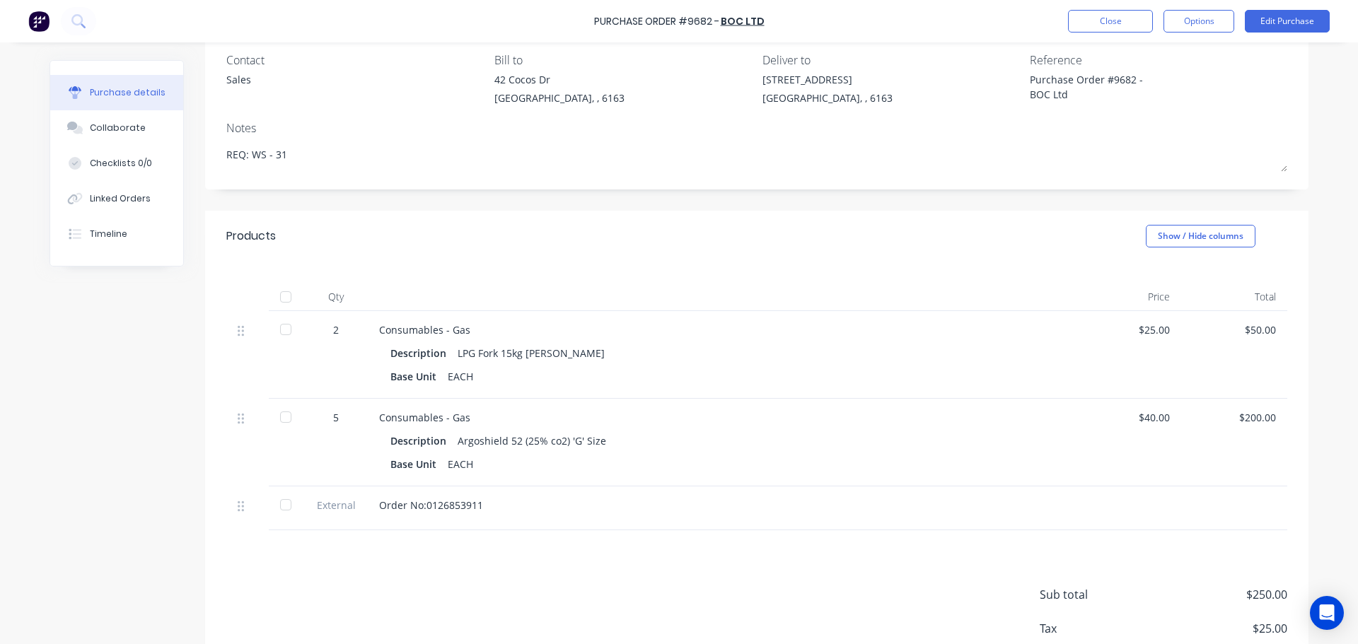
scroll to position [141, 0]
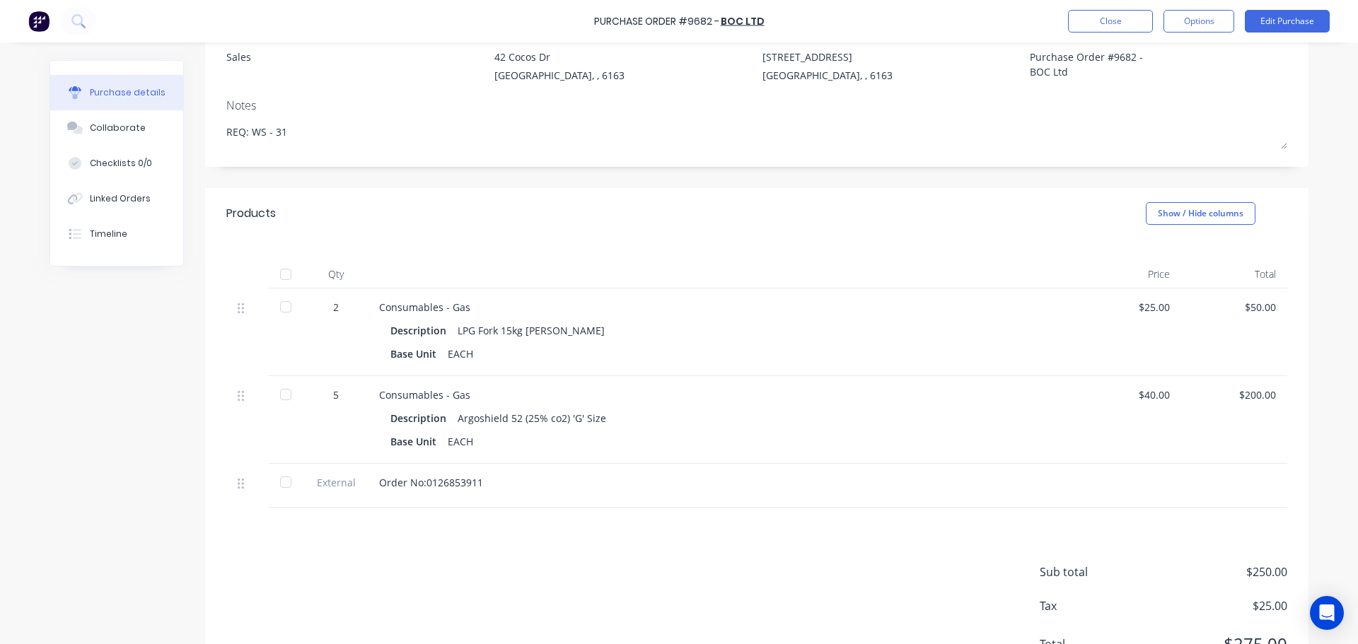
click at [279, 274] on div at bounding box center [286, 274] width 28 height 28
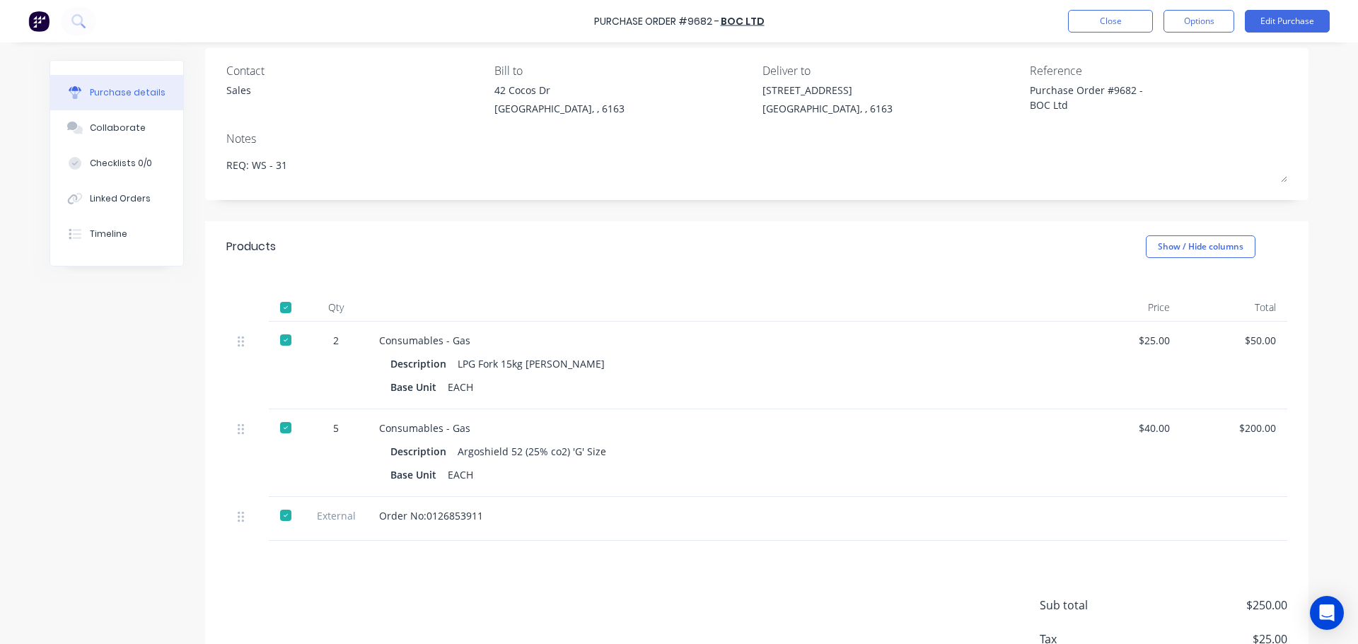
scroll to position [0, 0]
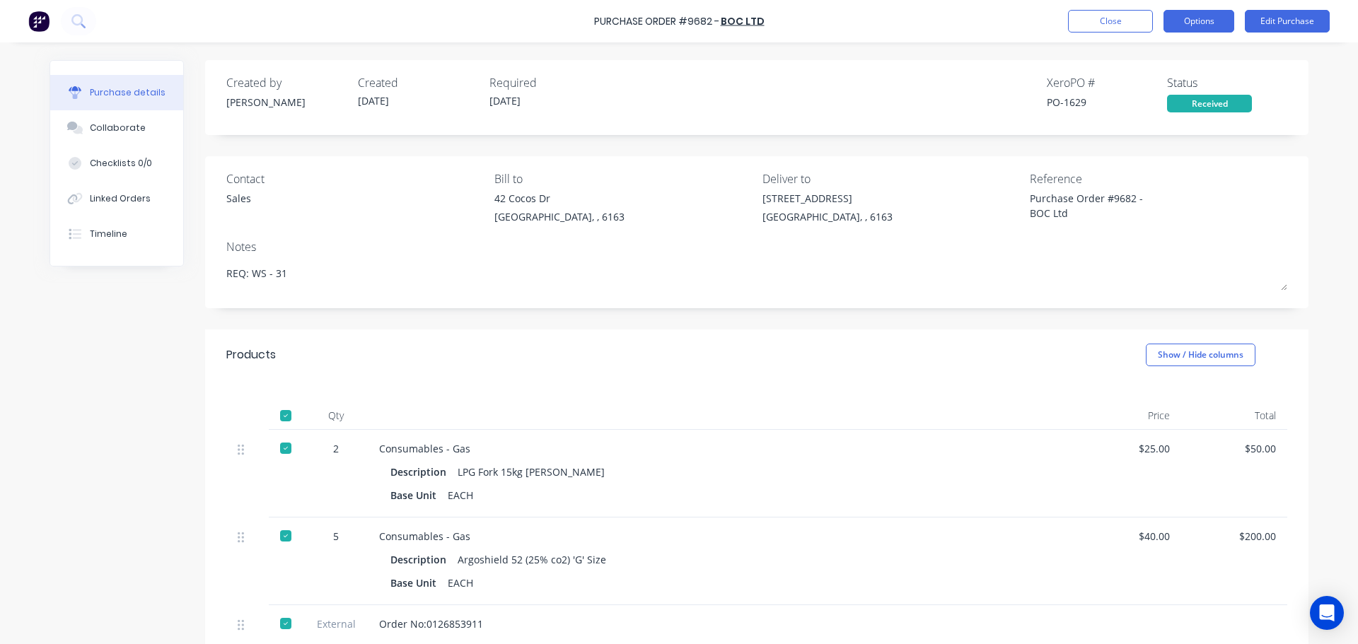
click at [1207, 17] on button "Options" at bounding box center [1199, 21] width 71 height 23
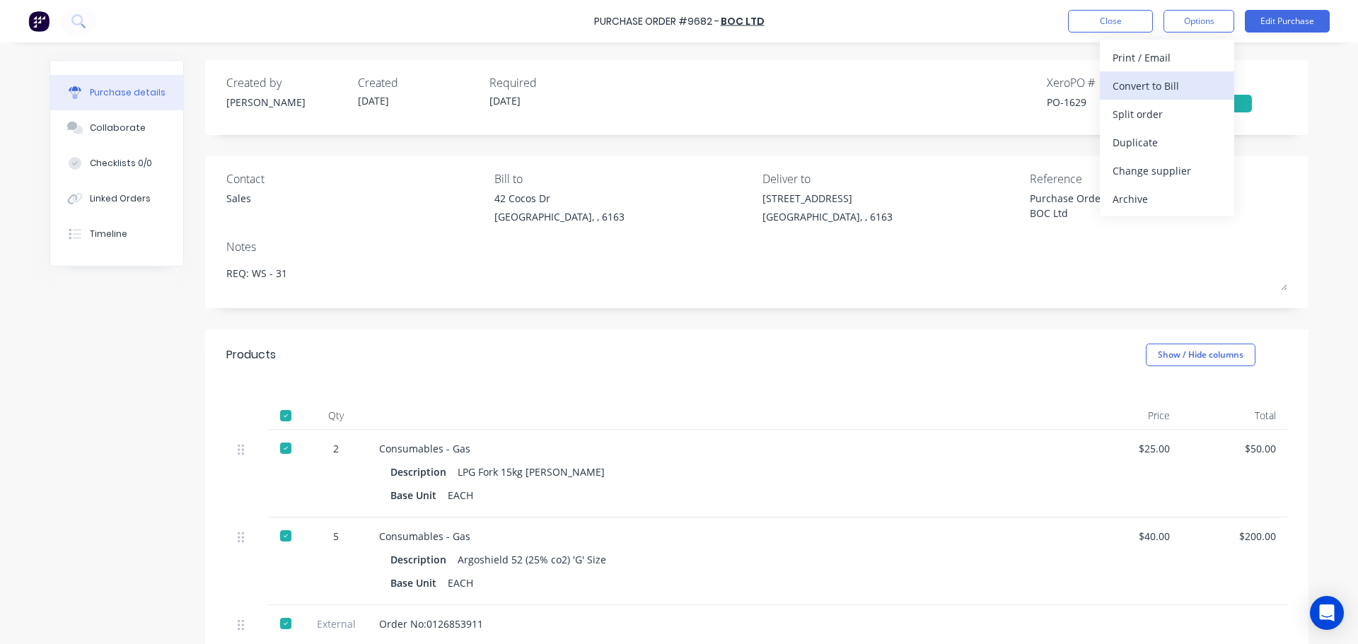
click at [1124, 90] on div "Convert to Bill" at bounding box center [1167, 86] width 109 height 21
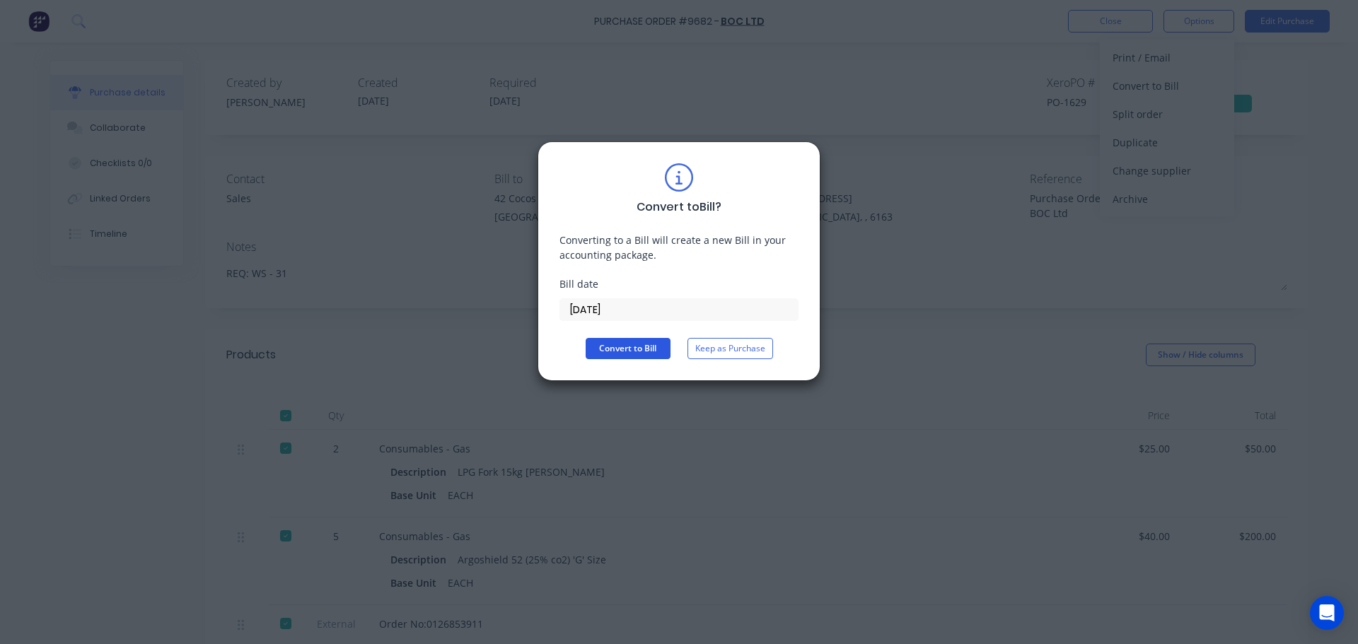
click at [645, 355] on button "Convert to Bill" at bounding box center [628, 348] width 85 height 21
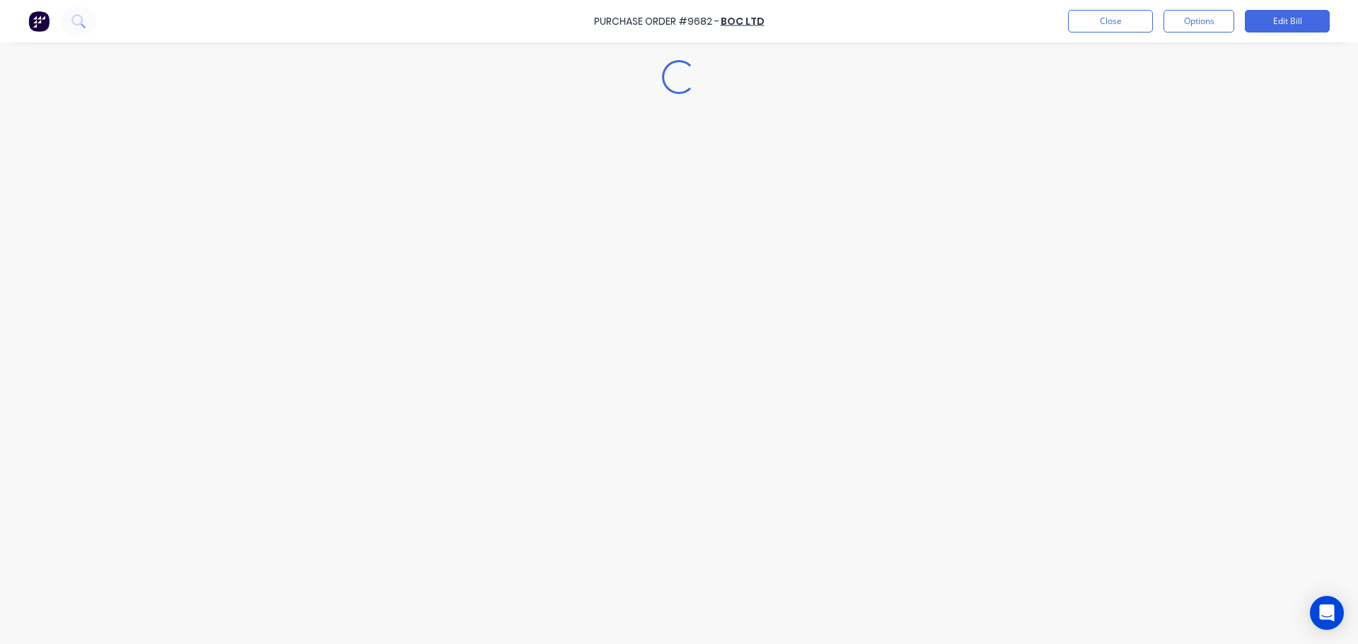
type textarea "x"
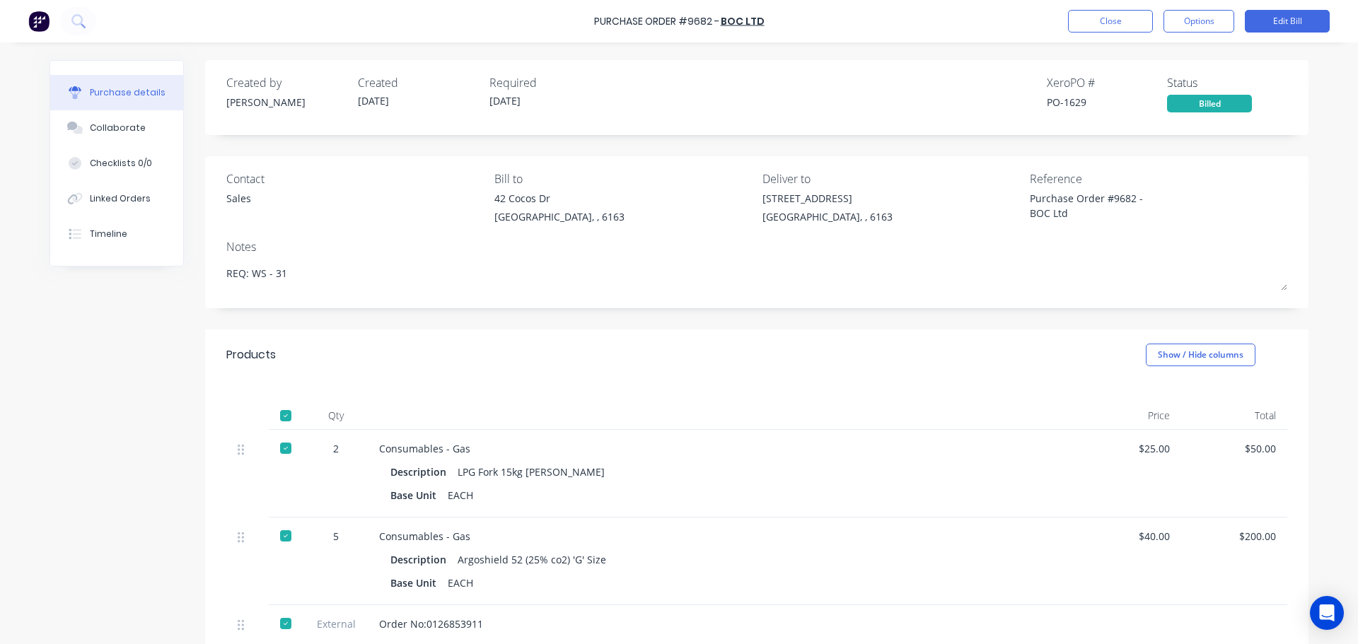
click at [1111, 4] on div "Purchase Order #9682 - BOC Ltd Close Options Edit Bill" at bounding box center [679, 21] width 1358 height 42
click at [1099, 21] on button "Close" at bounding box center [1110, 21] width 85 height 23
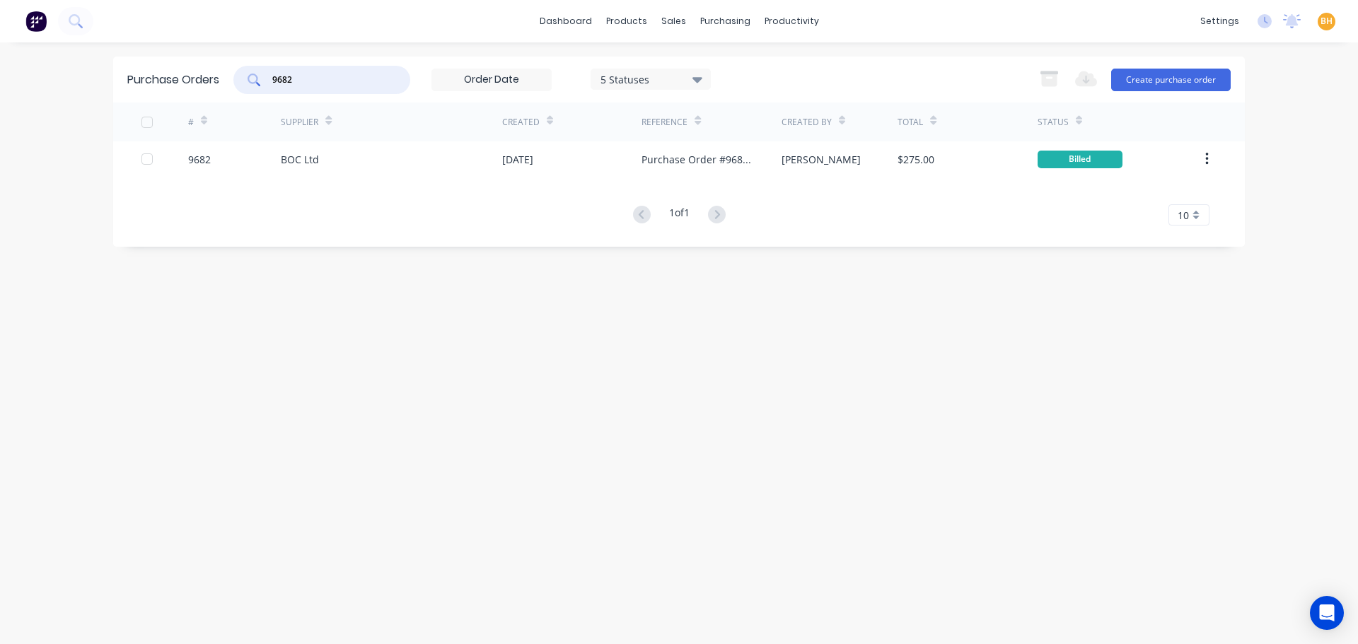
click at [325, 79] on input "9682" at bounding box center [329, 80] width 117 height 14
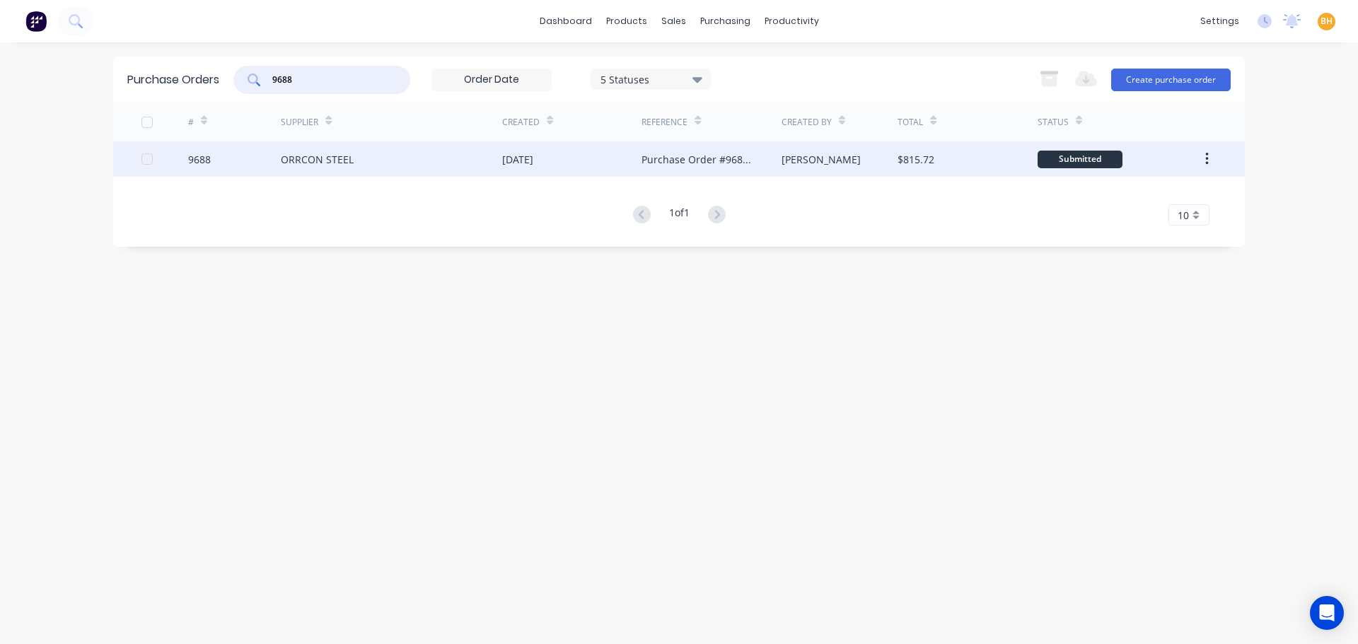
type input "9688"
click at [342, 169] on div "ORRCON STEEL" at bounding box center [391, 158] width 221 height 35
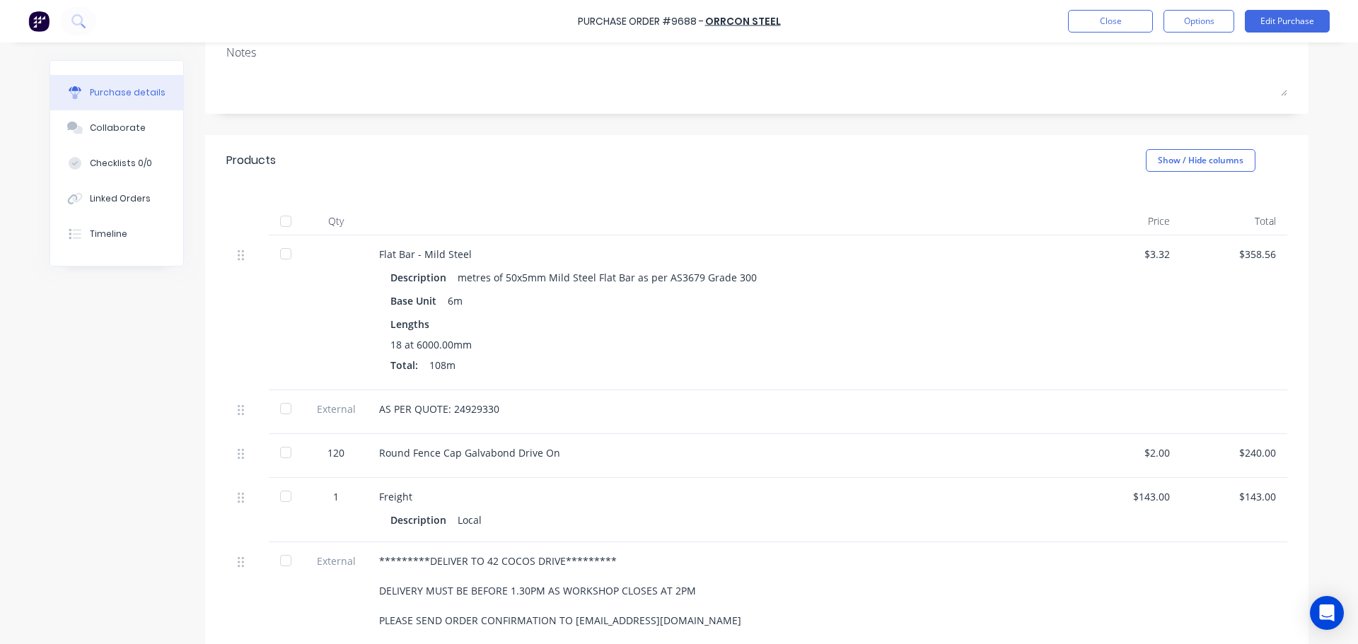
scroll to position [212, 0]
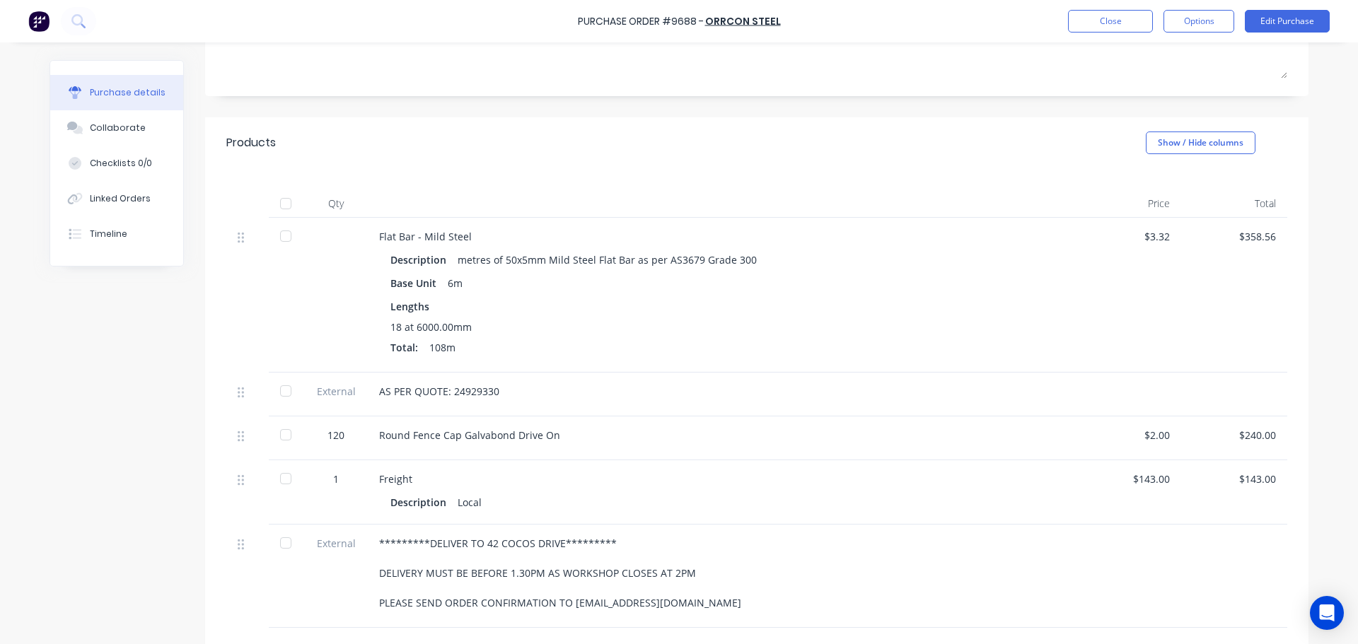
click at [284, 232] on div at bounding box center [286, 236] width 28 height 28
click at [275, 395] on div at bounding box center [286, 391] width 28 height 28
click at [280, 439] on div at bounding box center [286, 435] width 28 height 28
click at [283, 478] on div at bounding box center [286, 479] width 28 height 28
click at [279, 544] on div at bounding box center [286, 543] width 28 height 28
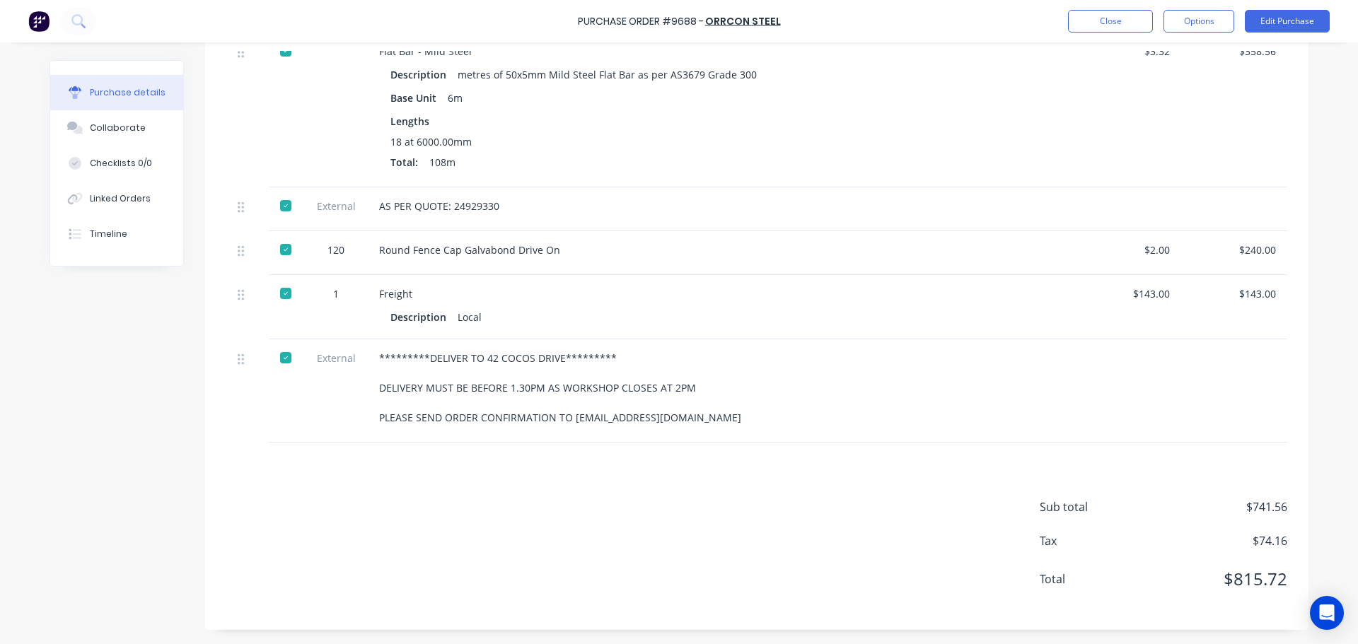
scroll to position [44, 0]
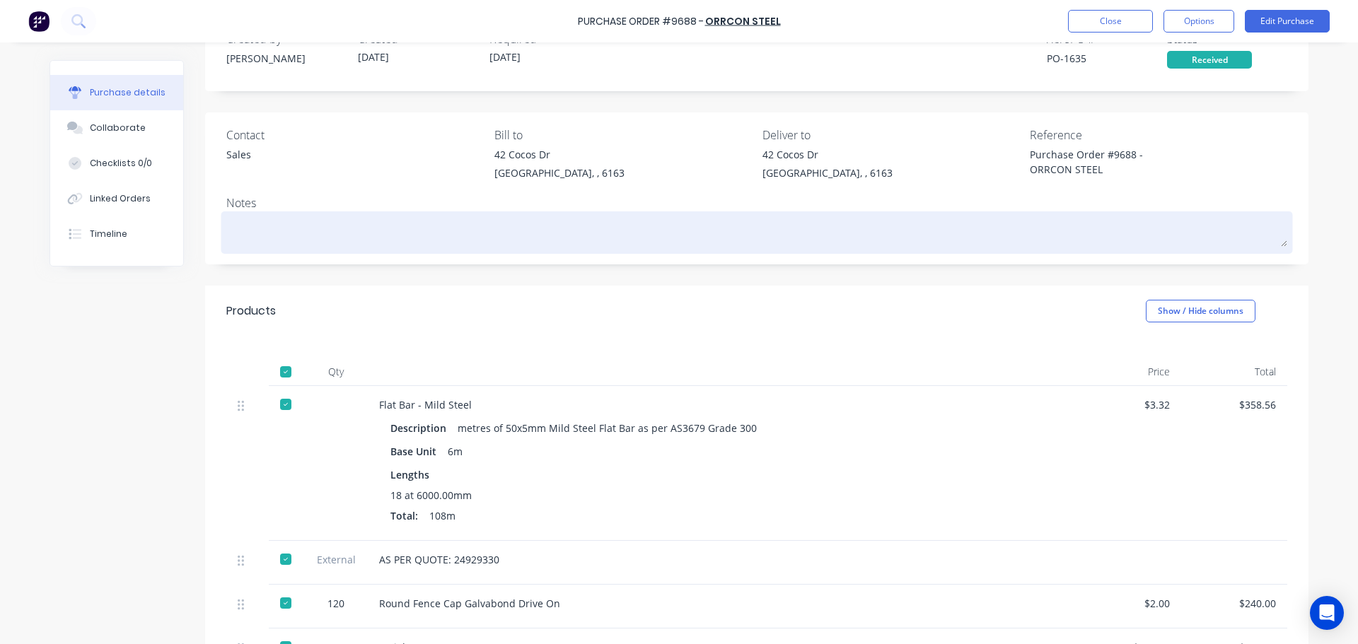
drag, startPoint x: 859, startPoint y: 563, endPoint x: 668, endPoint y: 249, distance: 367.6
click at [654, 183] on div "[STREET_ADDRESS][PERSON_NAME]" at bounding box center [622, 167] width 257 height 40
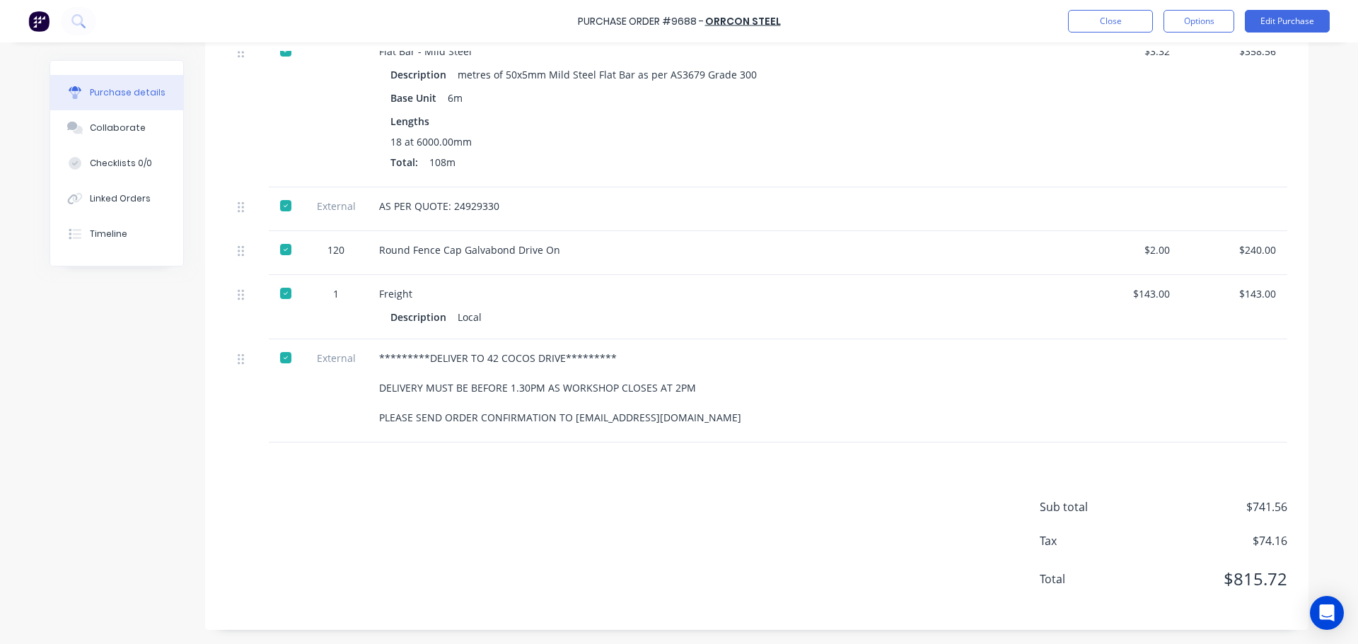
scroll to position [0, 0]
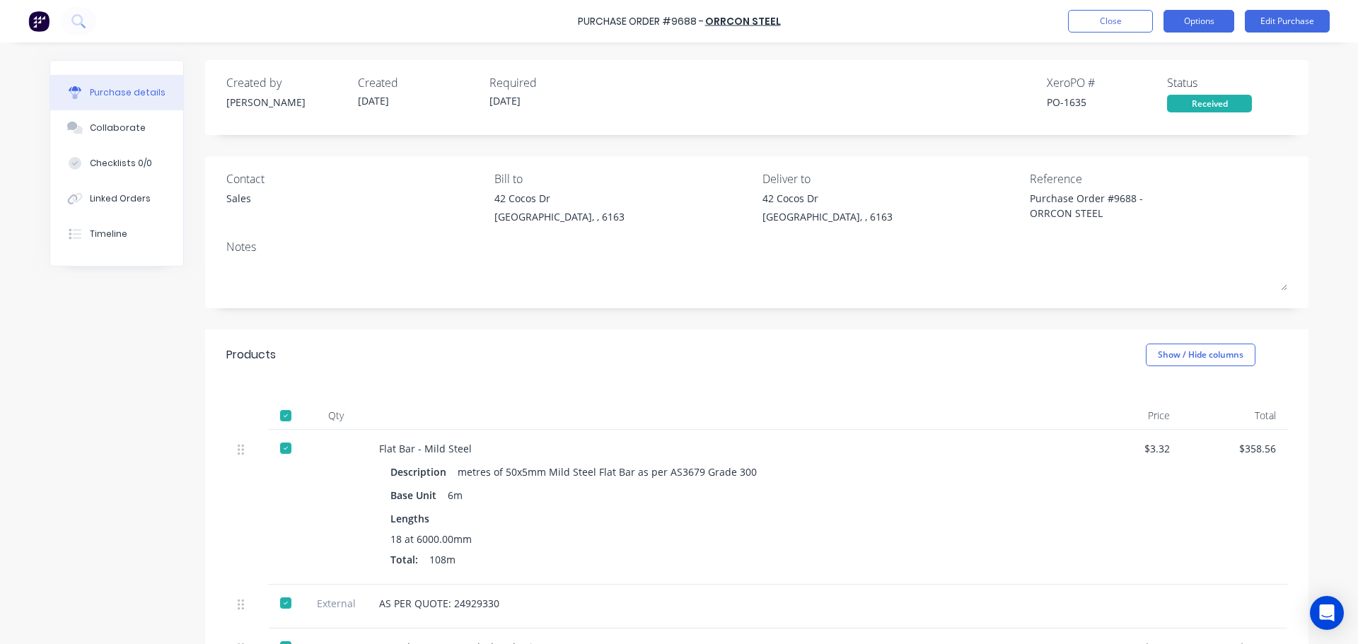
click at [1218, 16] on button "Options" at bounding box center [1199, 21] width 71 height 23
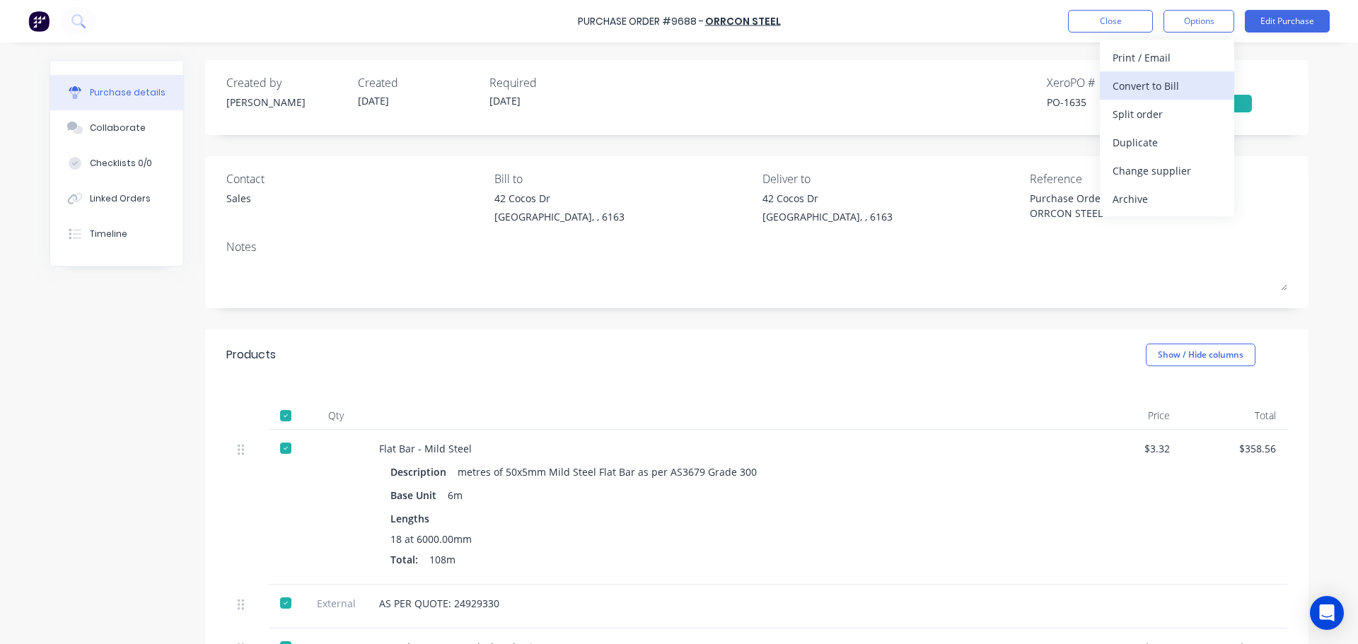
click at [1139, 88] on div "Convert to Bill" at bounding box center [1167, 86] width 109 height 21
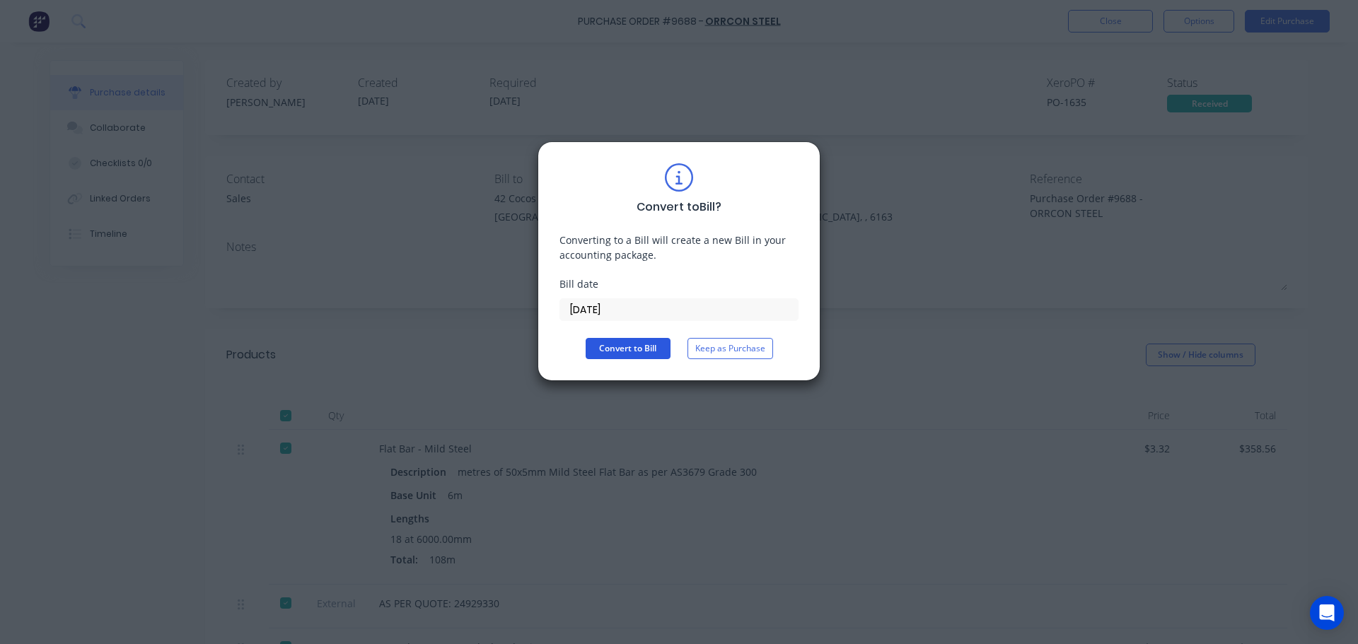
click at [642, 347] on button "Convert to Bill" at bounding box center [628, 348] width 85 height 21
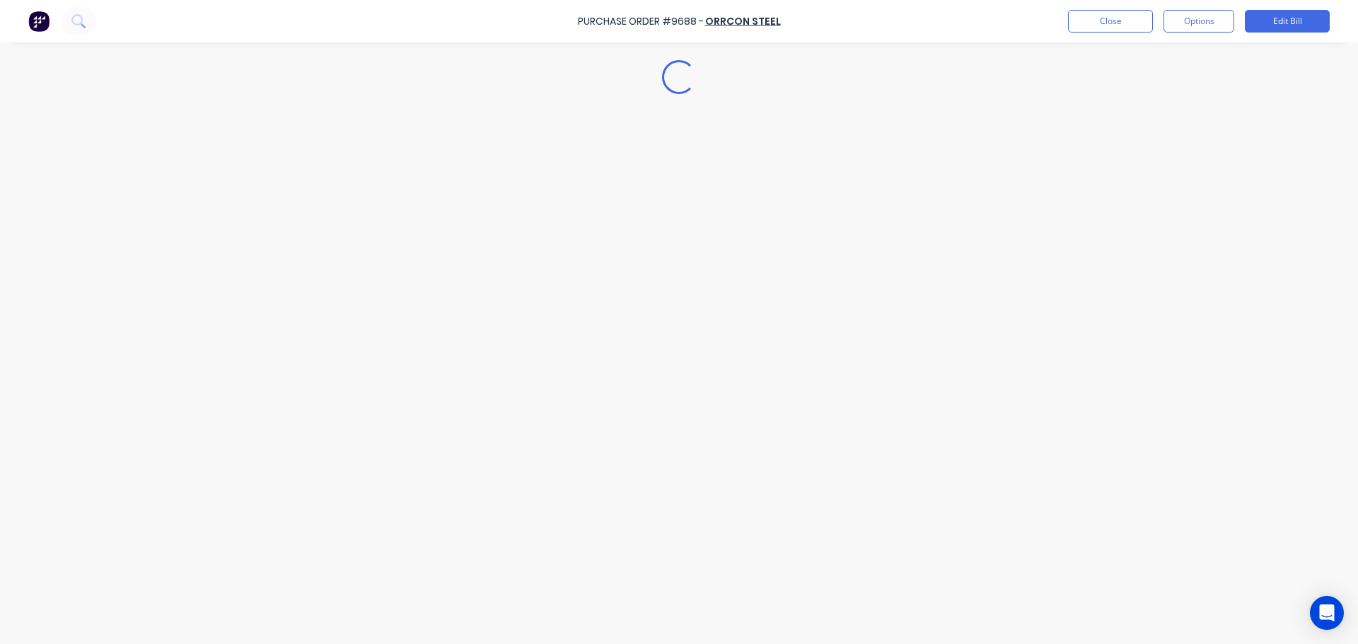
type textarea "x"
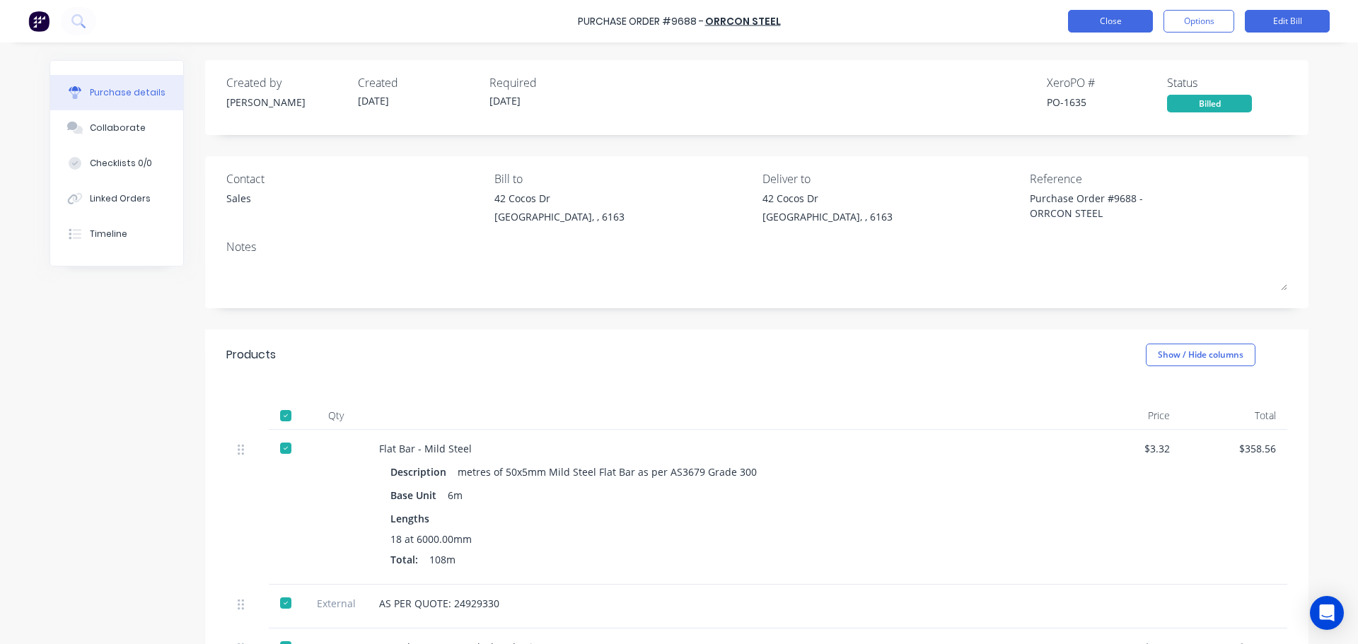
click at [1096, 26] on button "Close" at bounding box center [1110, 21] width 85 height 23
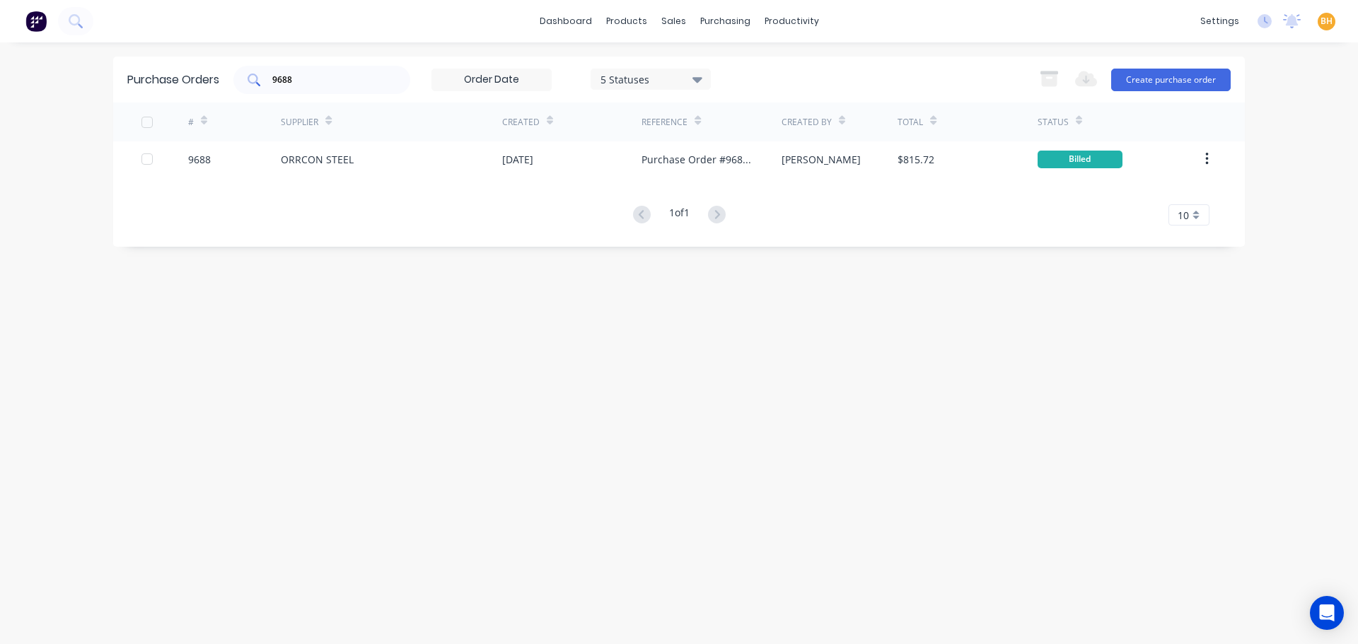
click at [301, 90] on div "9688" at bounding box center [321, 80] width 177 height 28
click at [296, 81] on input "9700" at bounding box center [329, 80] width 117 height 14
type input "9"
click at [333, 81] on input "9700" at bounding box center [329, 80] width 117 height 14
type input "9"
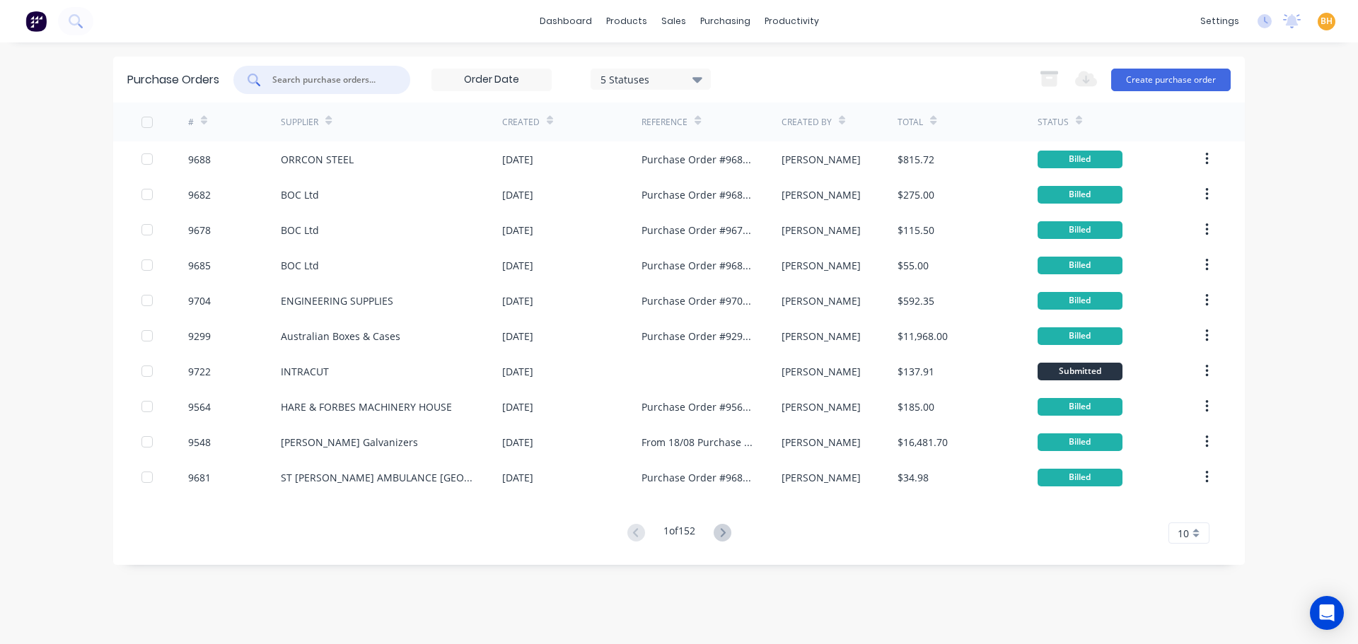
click at [289, 86] on input "text" at bounding box center [329, 80] width 117 height 14
type input "9700"
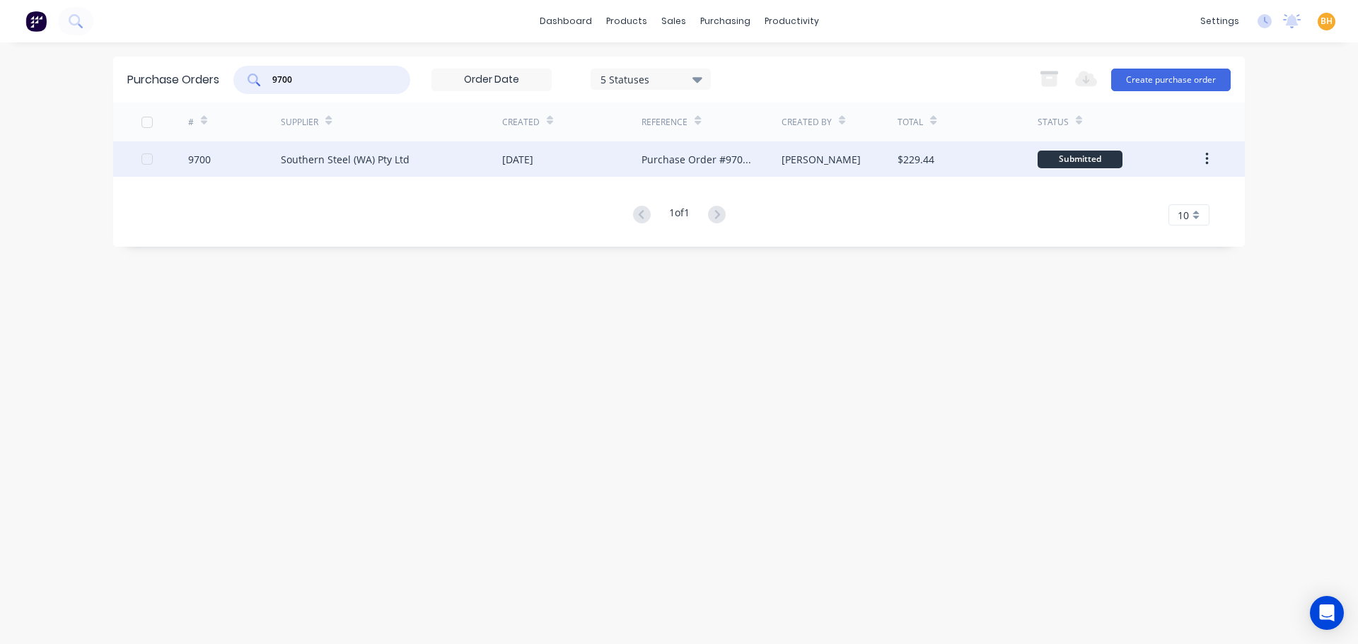
click at [319, 161] on div "Southern Steel (WA) Pty Ltd" at bounding box center [345, 159] width 129 height 15
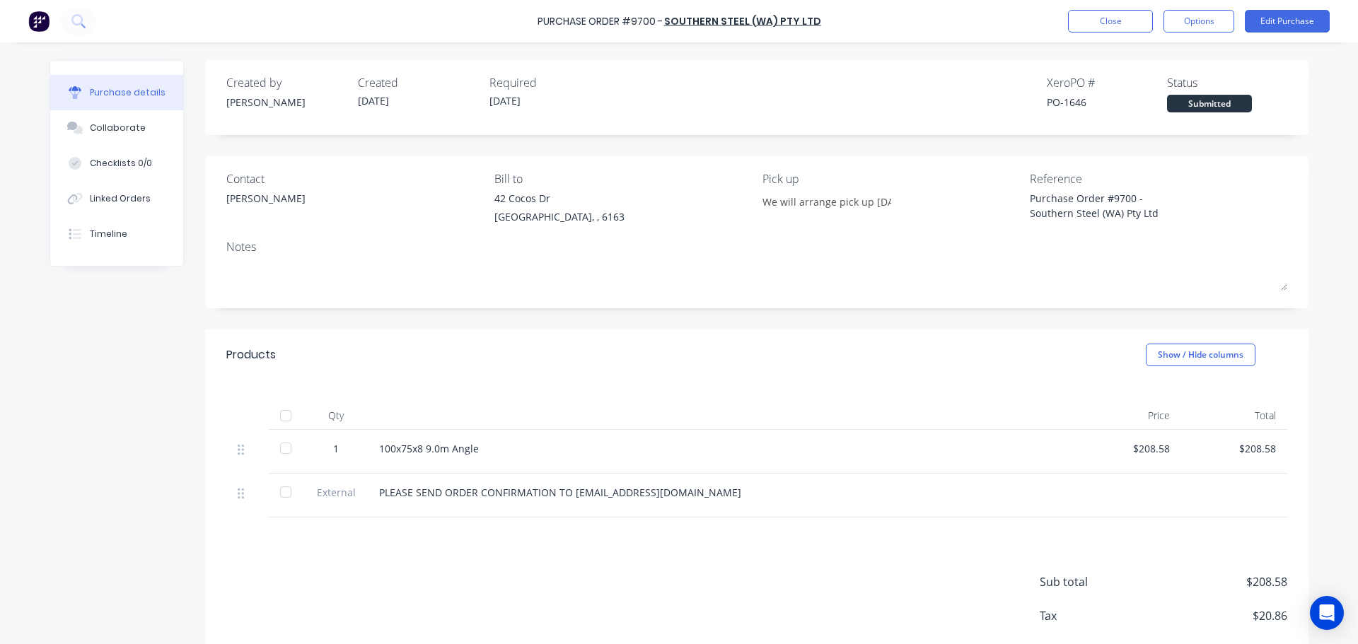
scroll to position [71, 0]
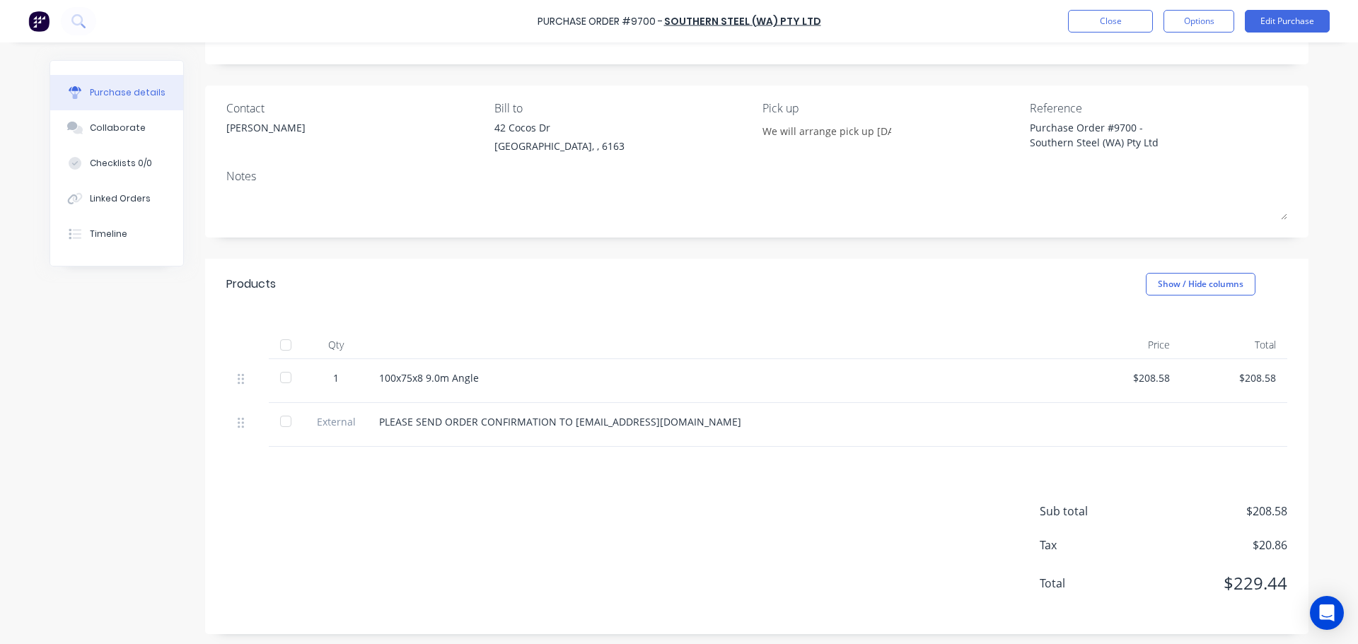
click at [280, 342] on div at bounding box center [286, 345] width 28 height 28
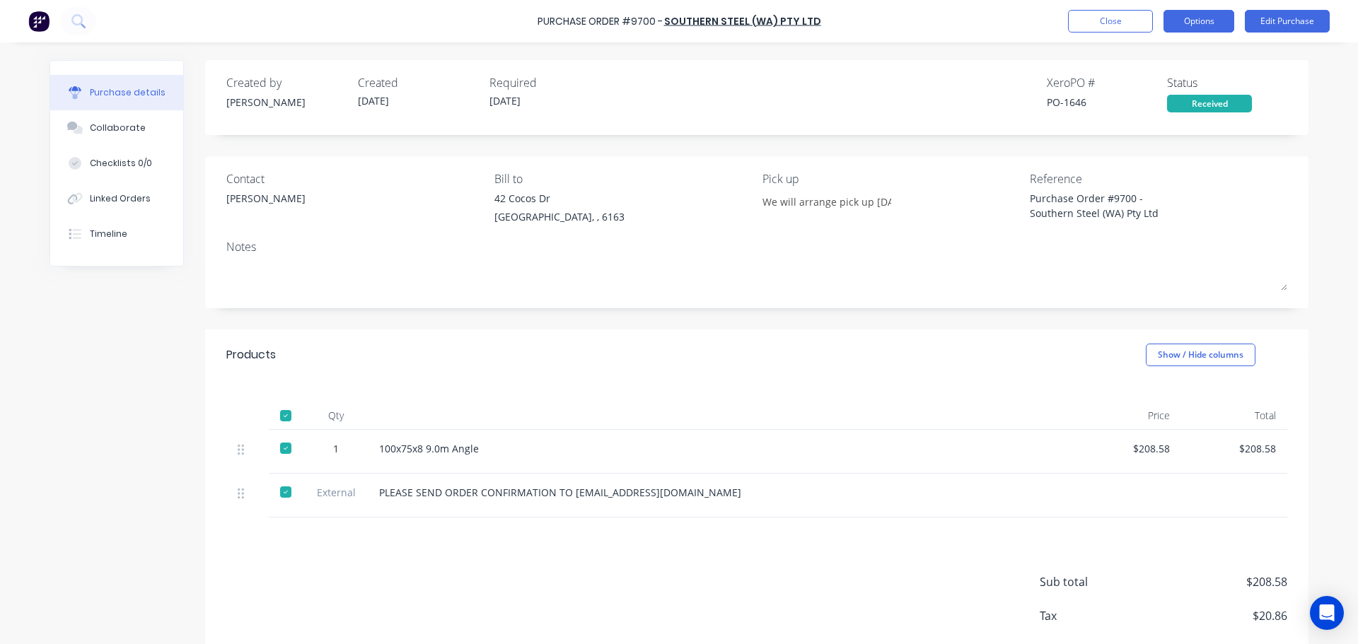
click at [1179, 25] on button "Options" at bounding box center [1199, 21] width 71 height 23
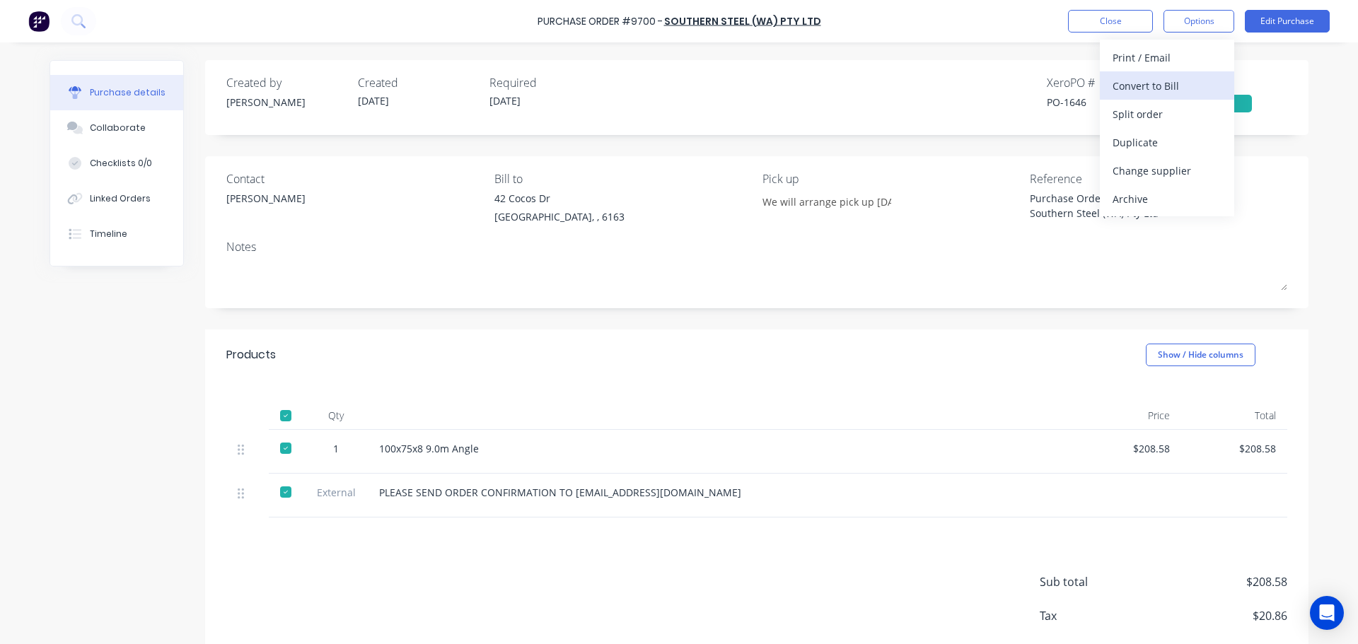
click at [1130, 75] on button "Convert to Bill" at bounding box center [1167, 85] width 134 height 28
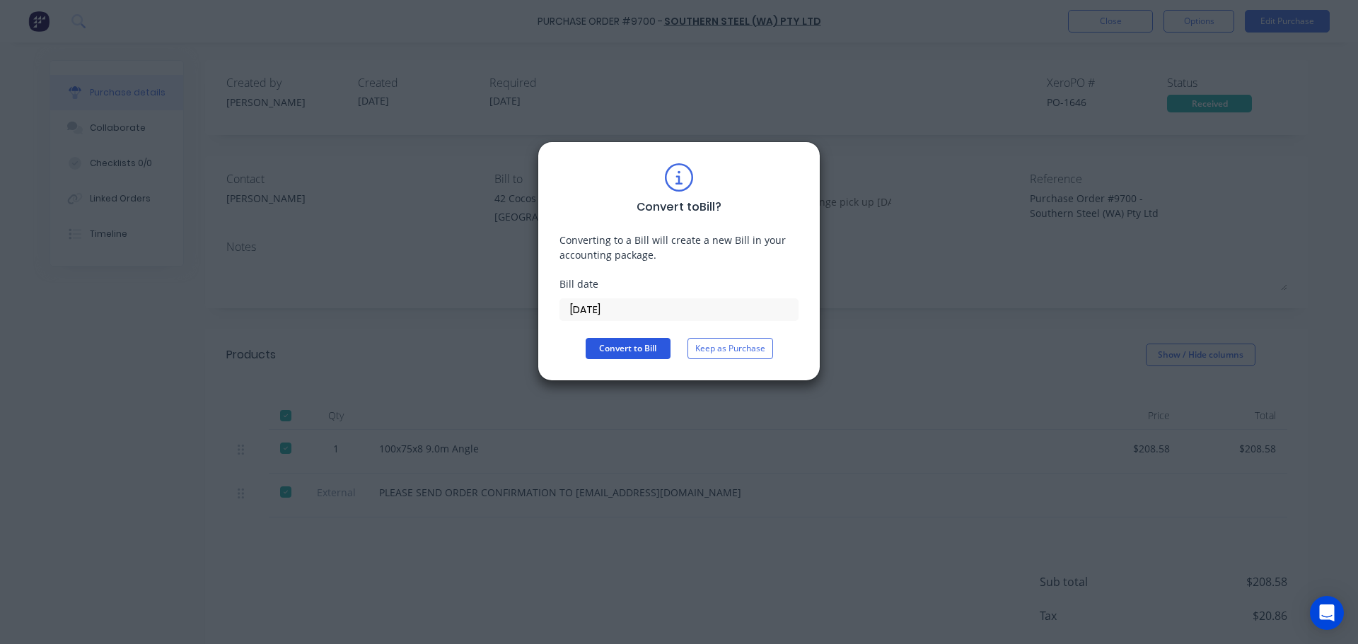
click at [628, 348] on button "Convert to Bill" at bounding box center [628, 348] width 85 height 21
type textarea "x"
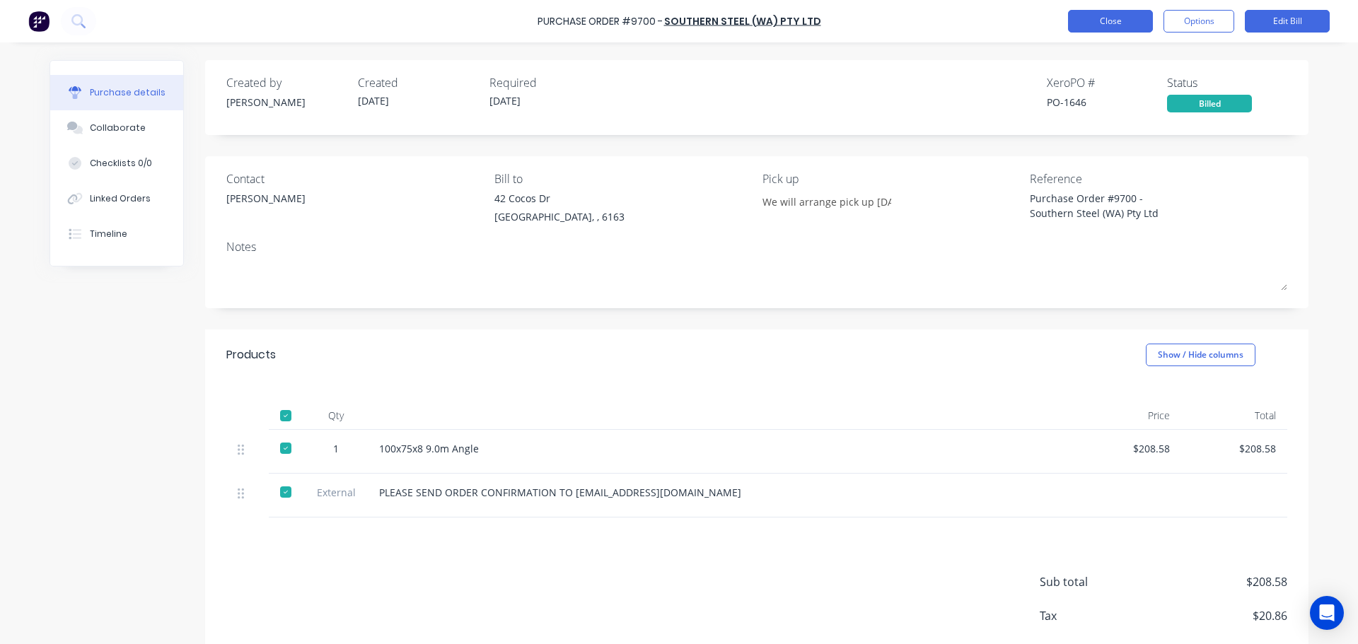
click at [1092, 11] on button "Close" at bounding box center [1110, 21] width 85 height 23
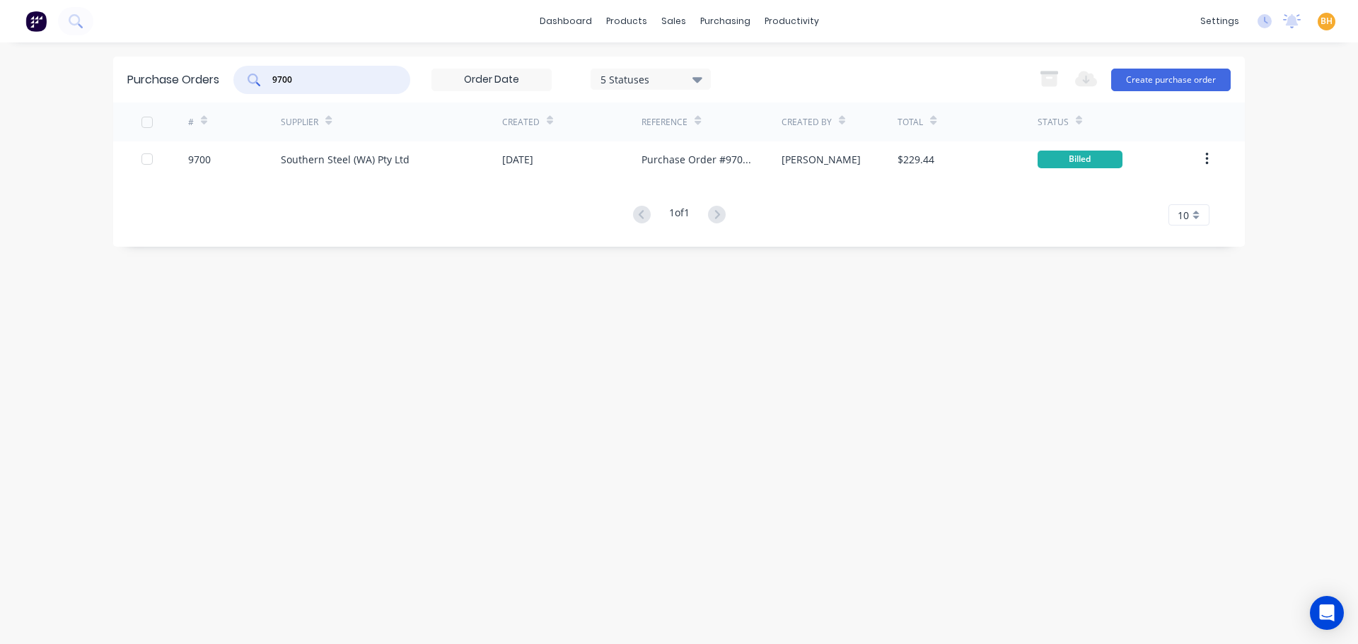
click at [317, 76] on input "9700" at bounding box center [329, 80] width 117 height 14
type input "9"
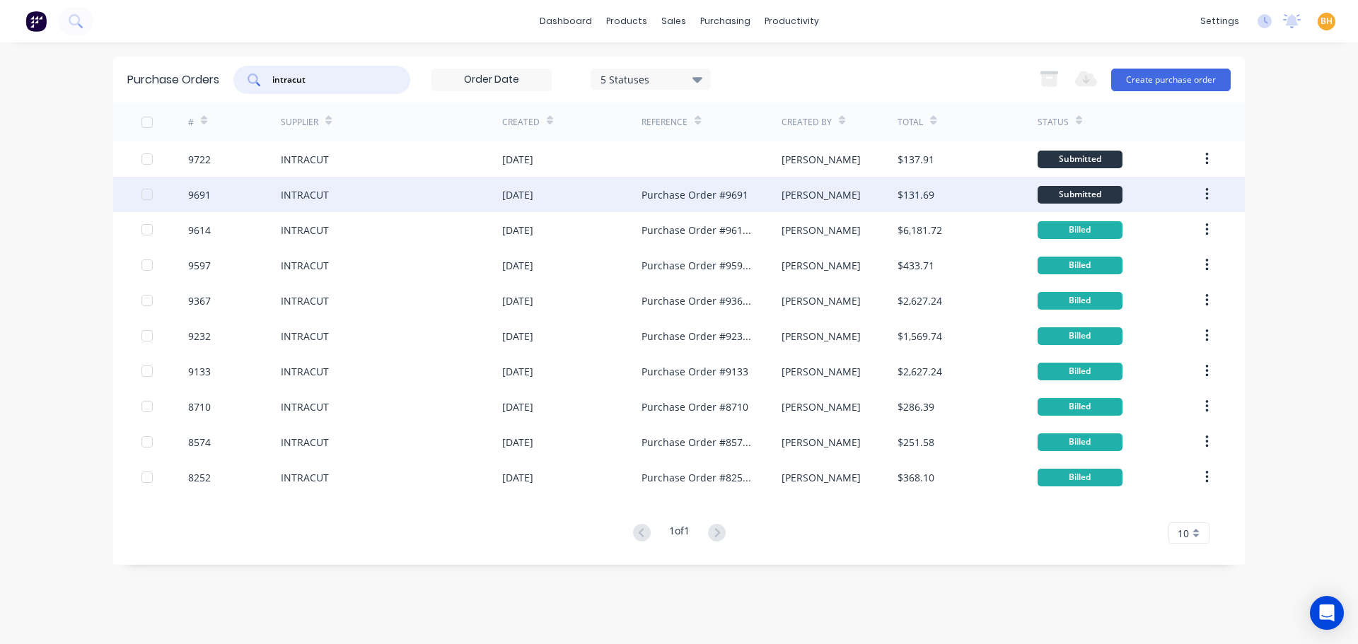
type input "intracut"
click at [318, 198] on div "INTRACUT" at bounding box center [305, 194] width 48 height 15
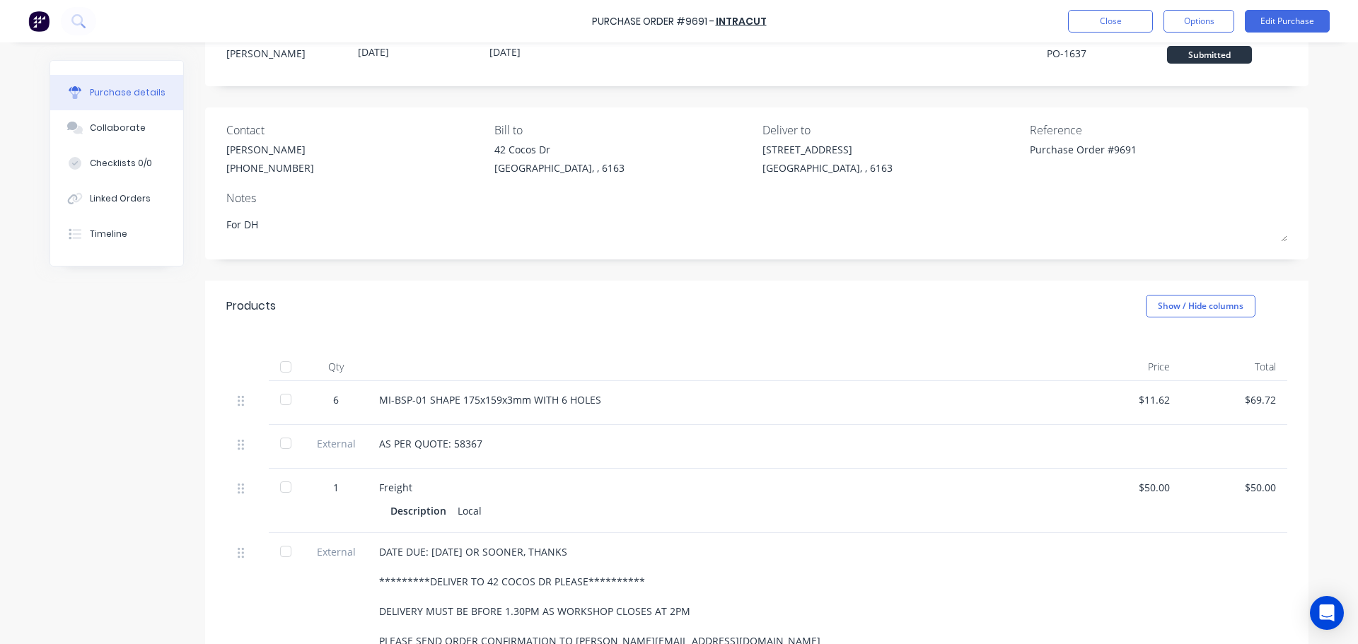
scroll to position [141, 0]
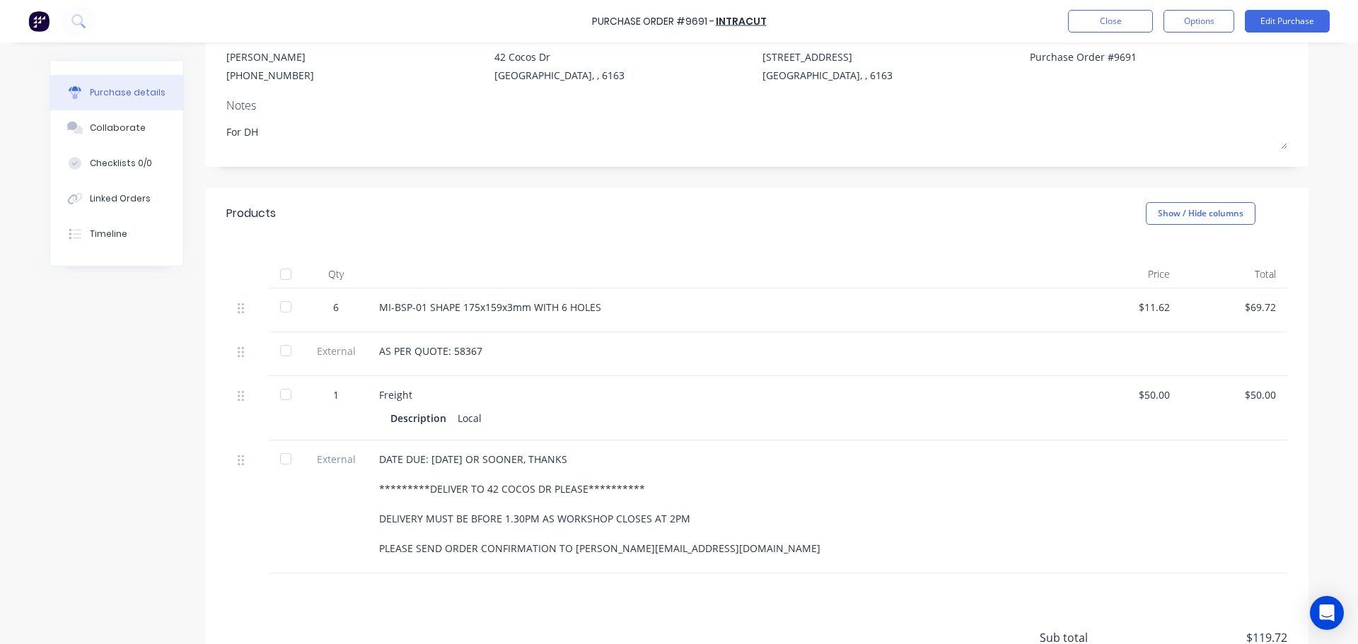
click at [278, 306] on div at bounding box center [286, 307] width 28 height 28
click at [282, 351] on div at bounding box center [286, 351] width 28 height 28
click at [287, 390] on div at bounding box center [286, 395] width 28 height 28
click at [280, 461] on div at bounding box center [286, 459] width 28 height 28
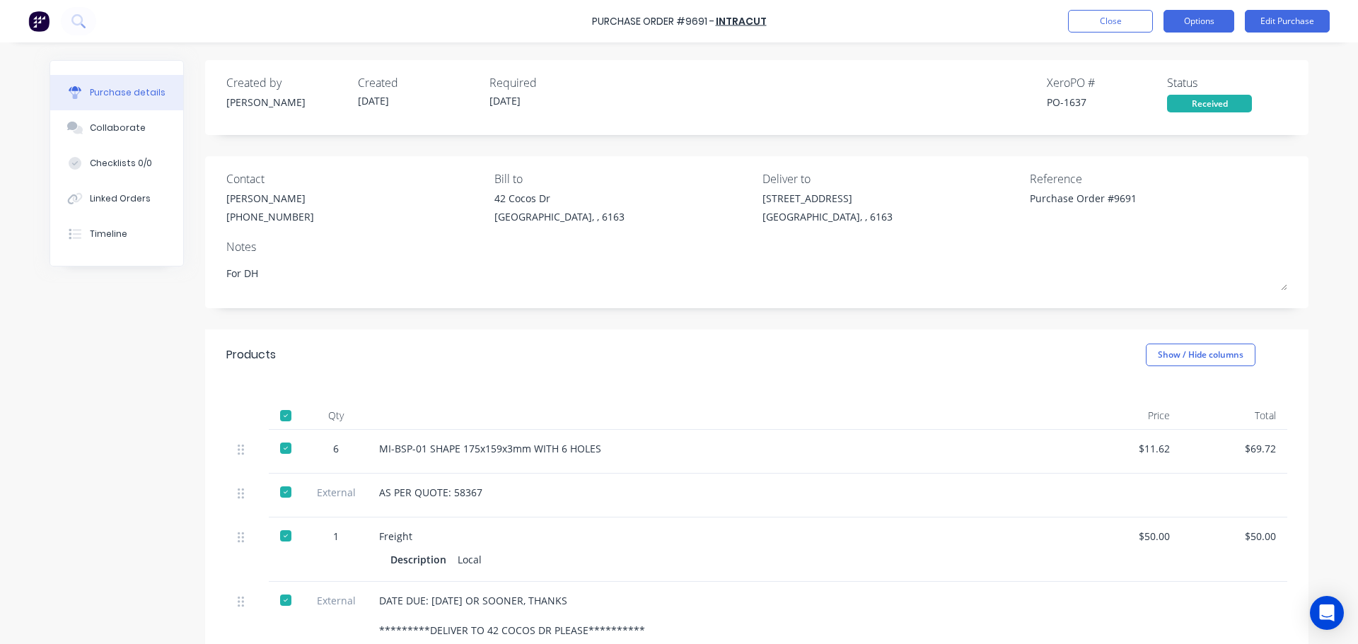
click at [1184, 14] on button "Options" at bounding box center [1199, 21] width 71 height 23
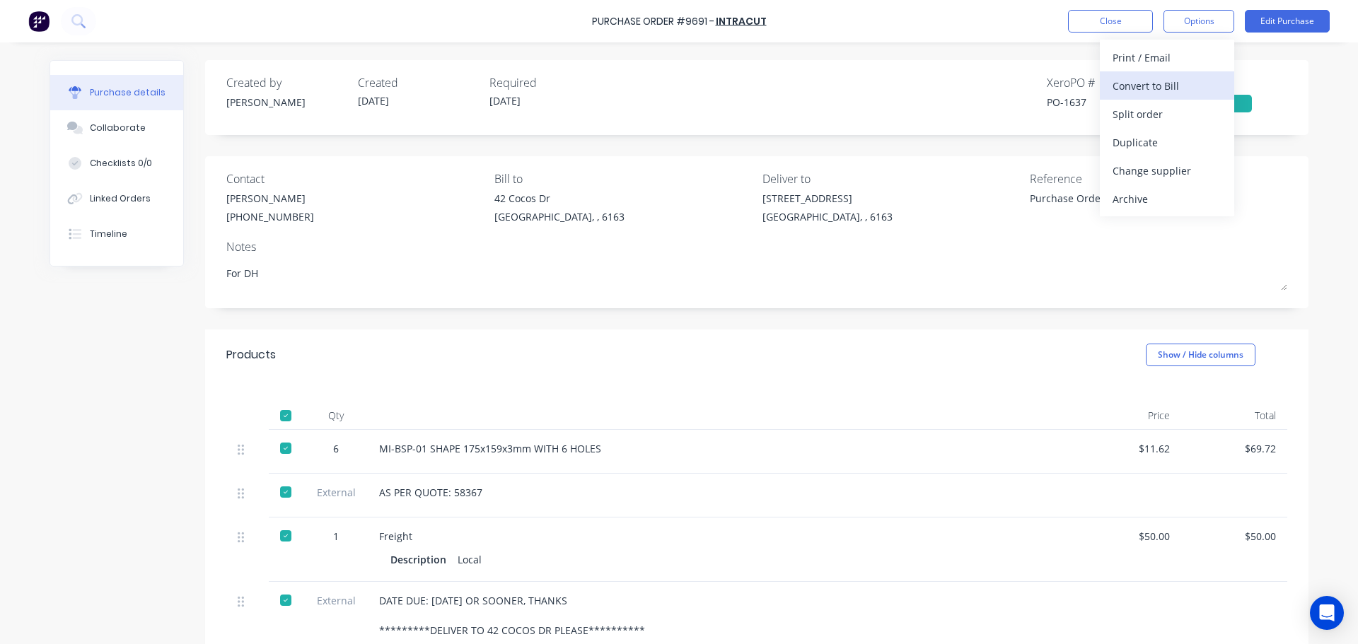
click at [1147, 86] on div "Convert to Bill" at bounding box center [1167, 86] width 109 height 21
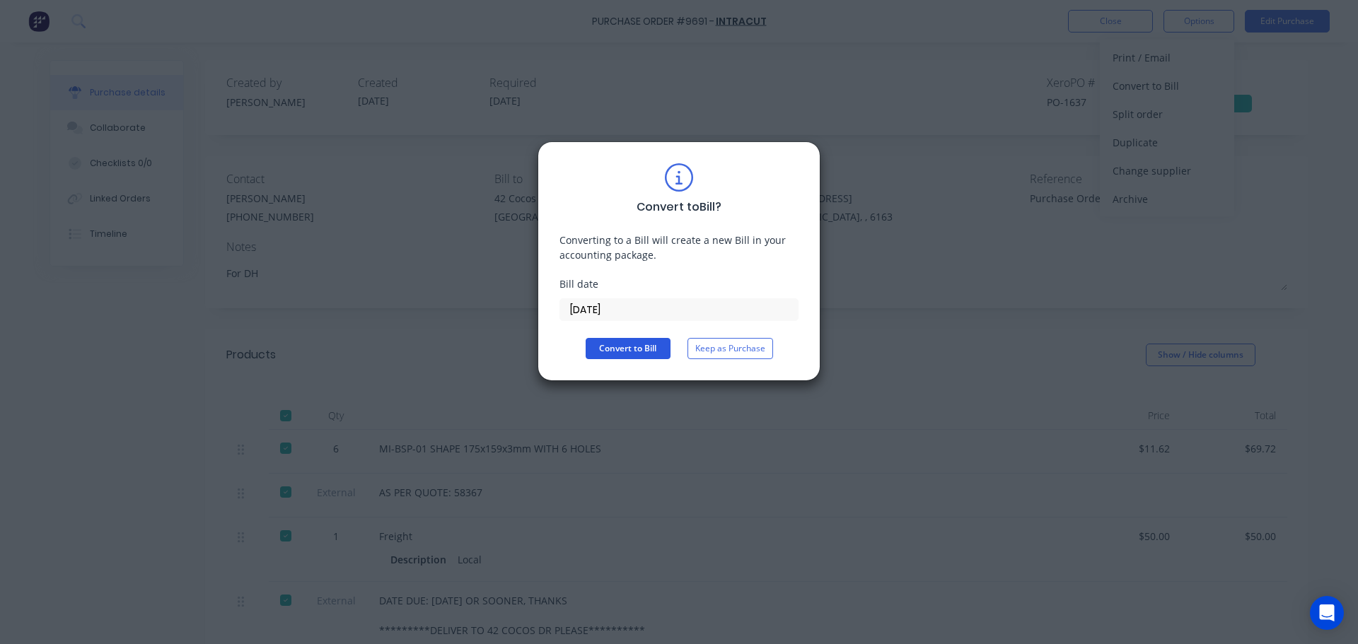
click at [639, 349] on button "Convert to Bill" at bounding box center [628, 348] width 85 height 21
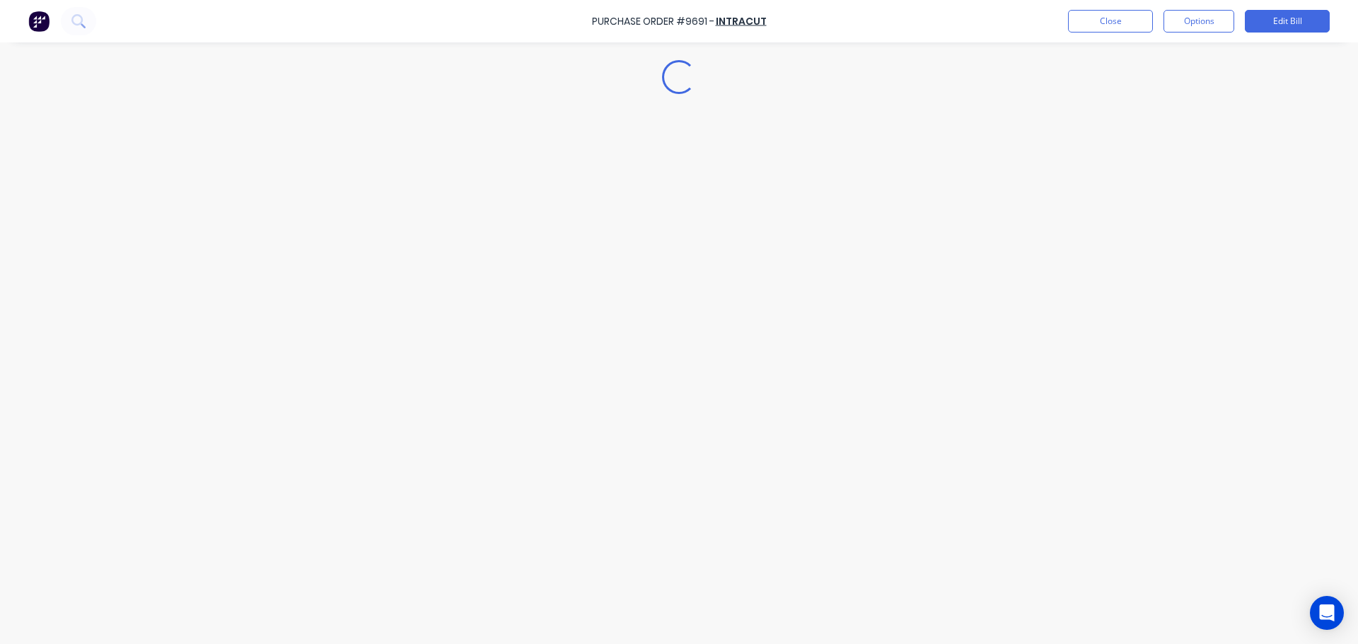
type textarea "x"
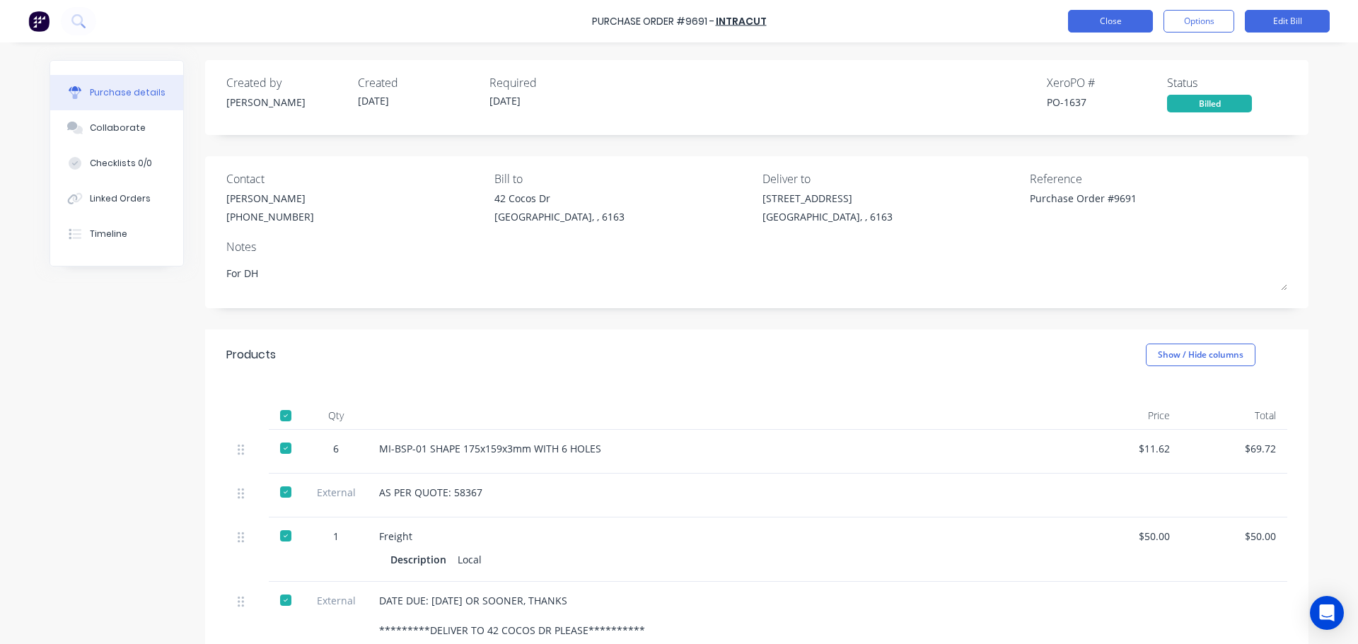
click at [1116, 12] on button "Close" at bounding box center [1110, 21] width 85 height 23
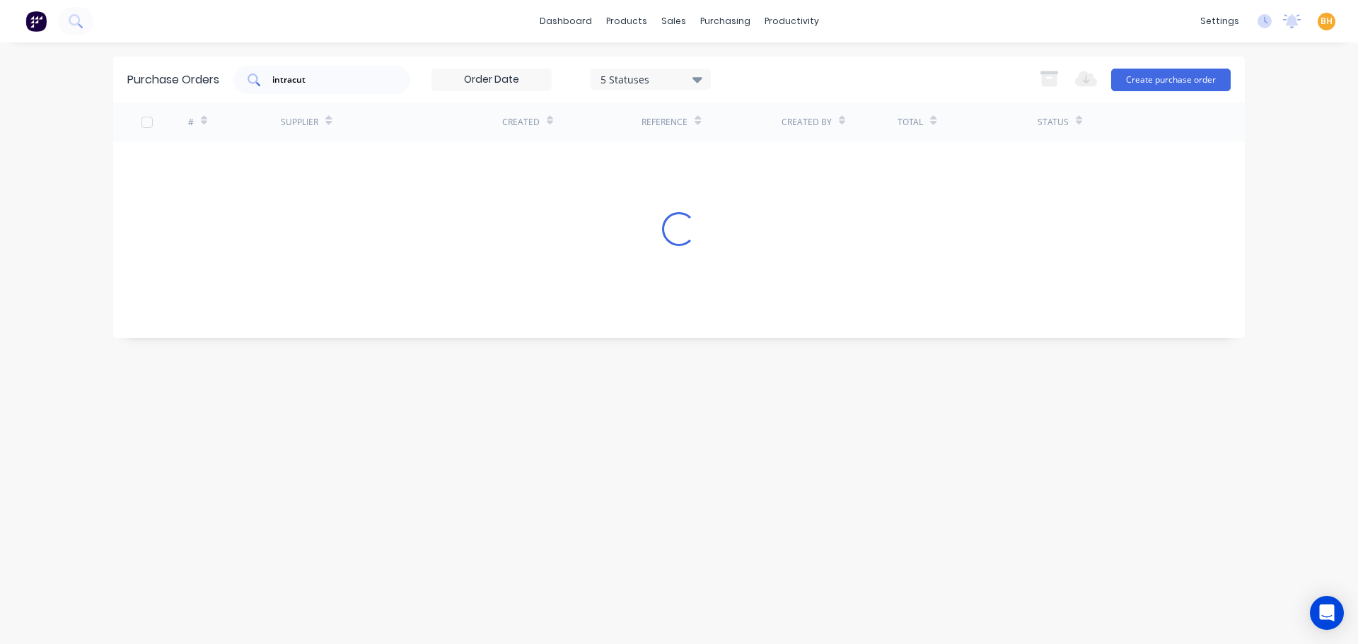
click at [346, 81] on input "intracut" at bounding box center [329, 80] width 117 height 14
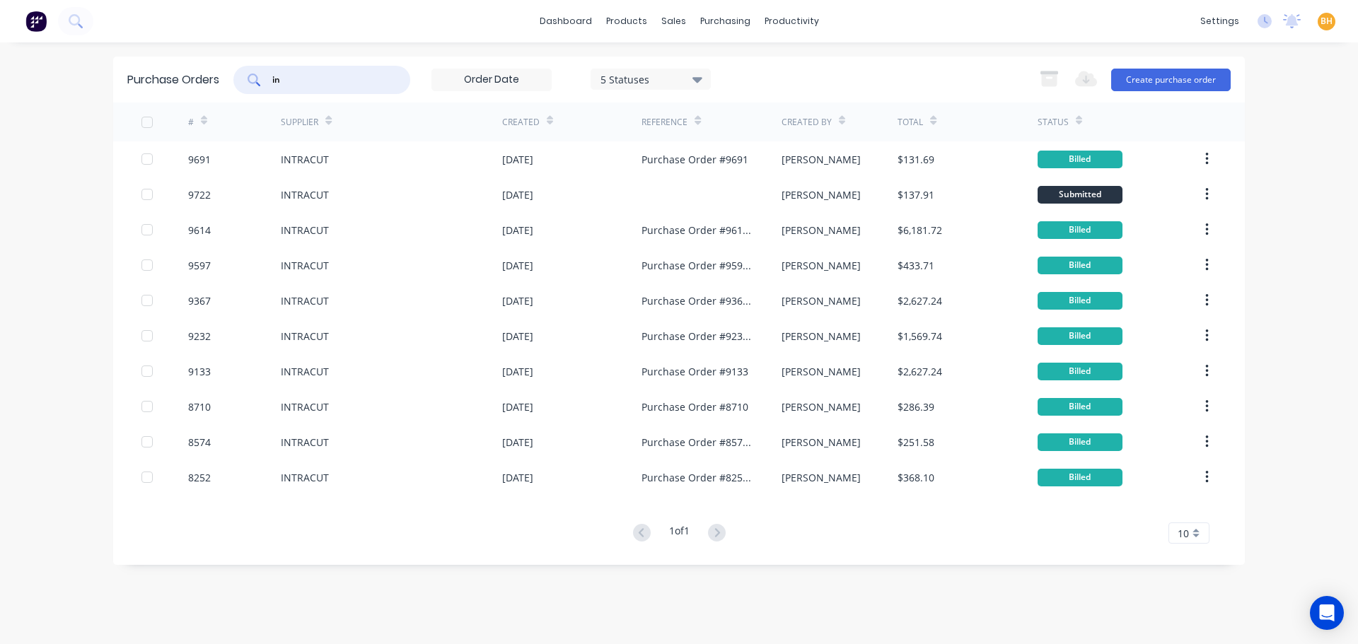
type input "i"
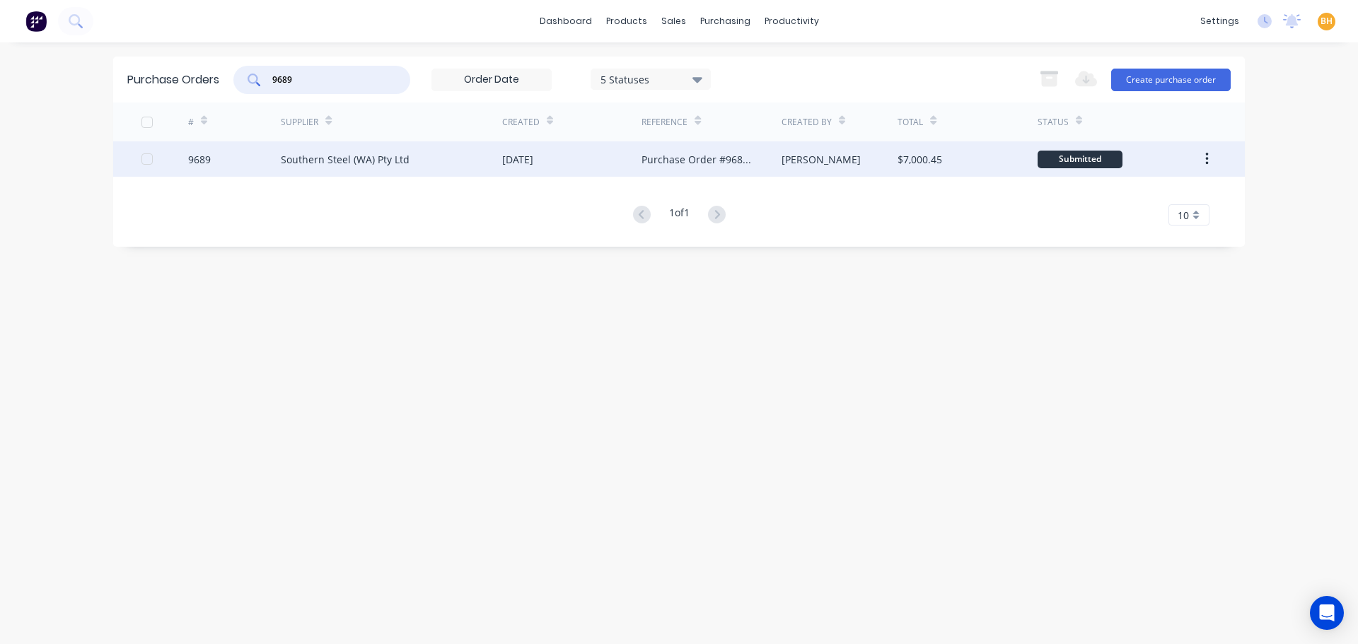
type input "9689"
click at [348, 166] on div "Southern Steel (WA) Pty Ltd" at bounding box center [345, 159] width 129 height 15
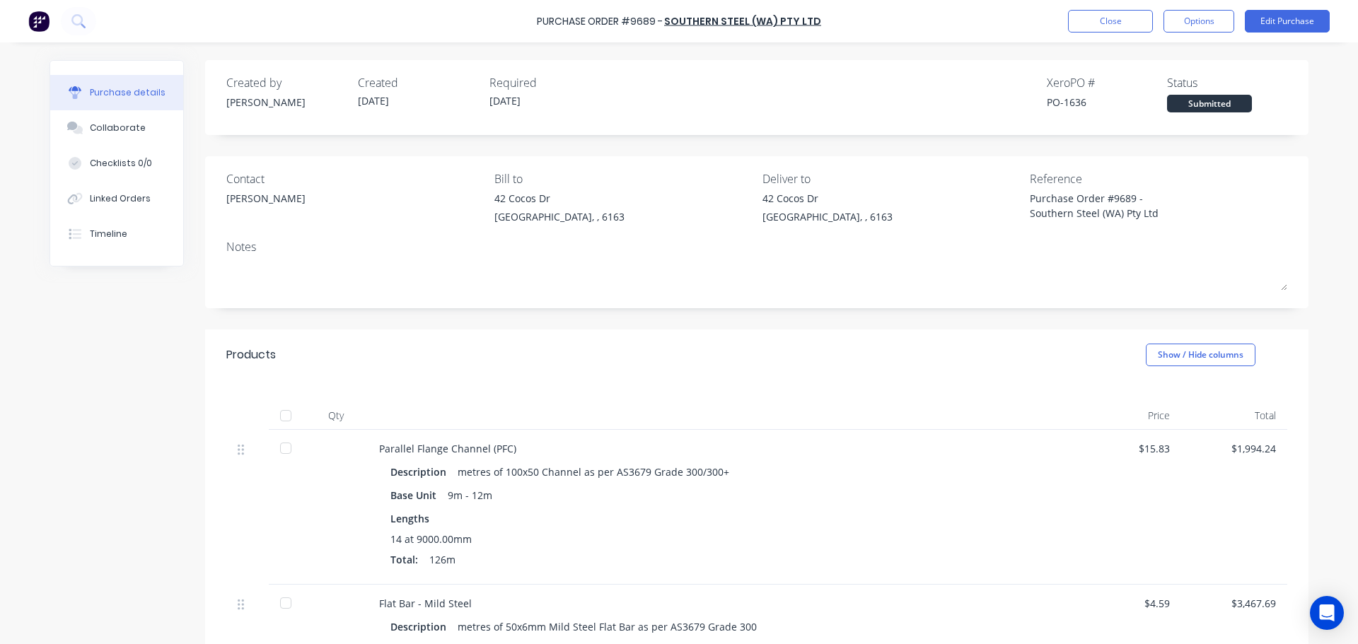
click at [282, 409] on div at bounding box center [286, 416] width 28 height 28
click at [1201, 16] on button "Options" at bounding box center [1199, 21] width 71 height 23
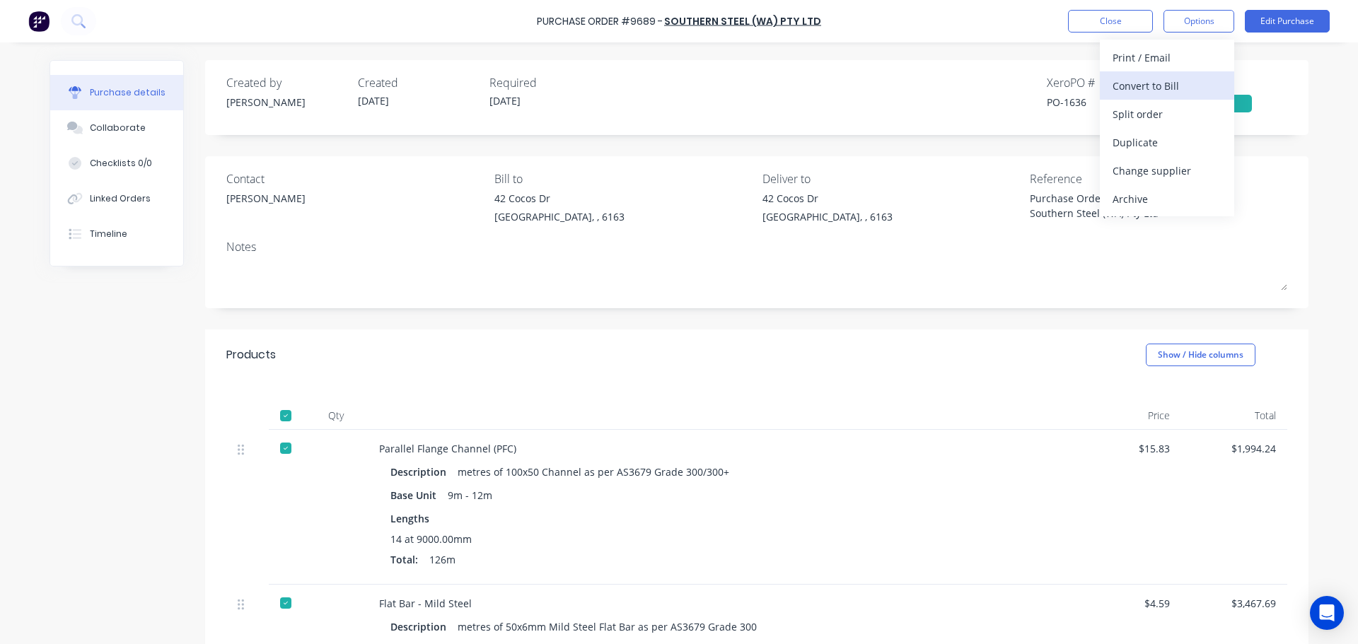
click at [1143, 79] on div "Convert to Bill" at bounding box center [1167, 86] width 109 height 21
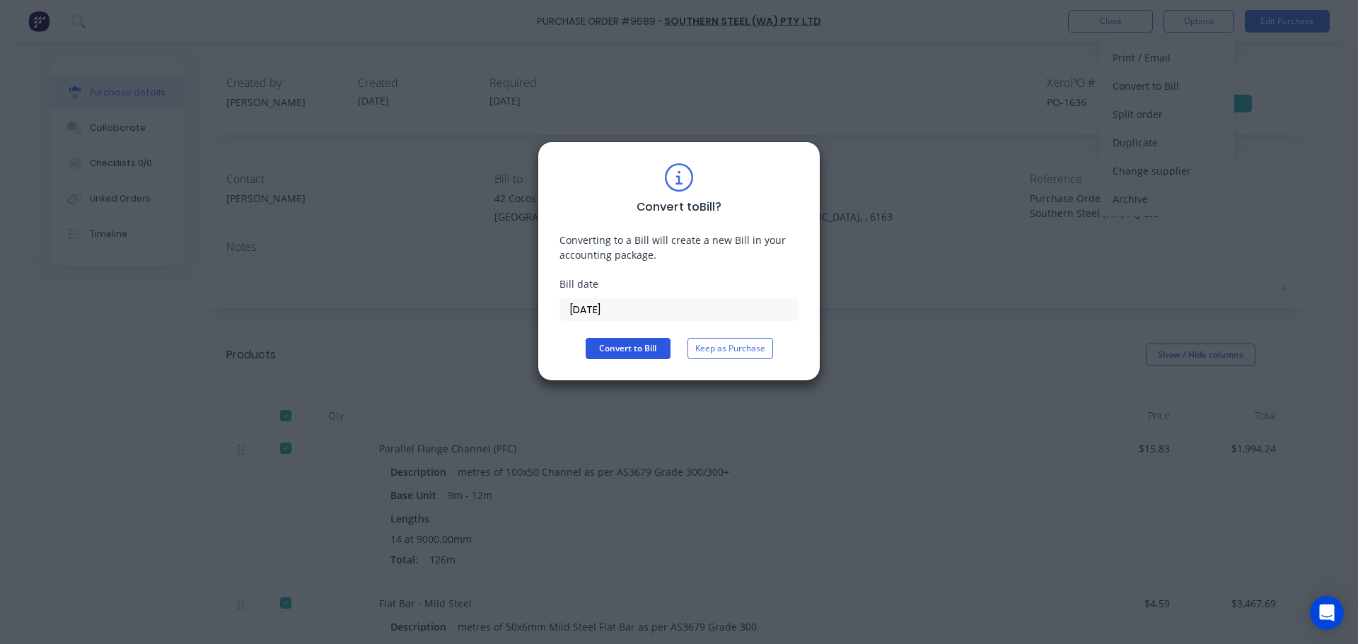
click at [628, 348] on button "Convert to Bill" at bounding box center [628, 348] width 85 height 21
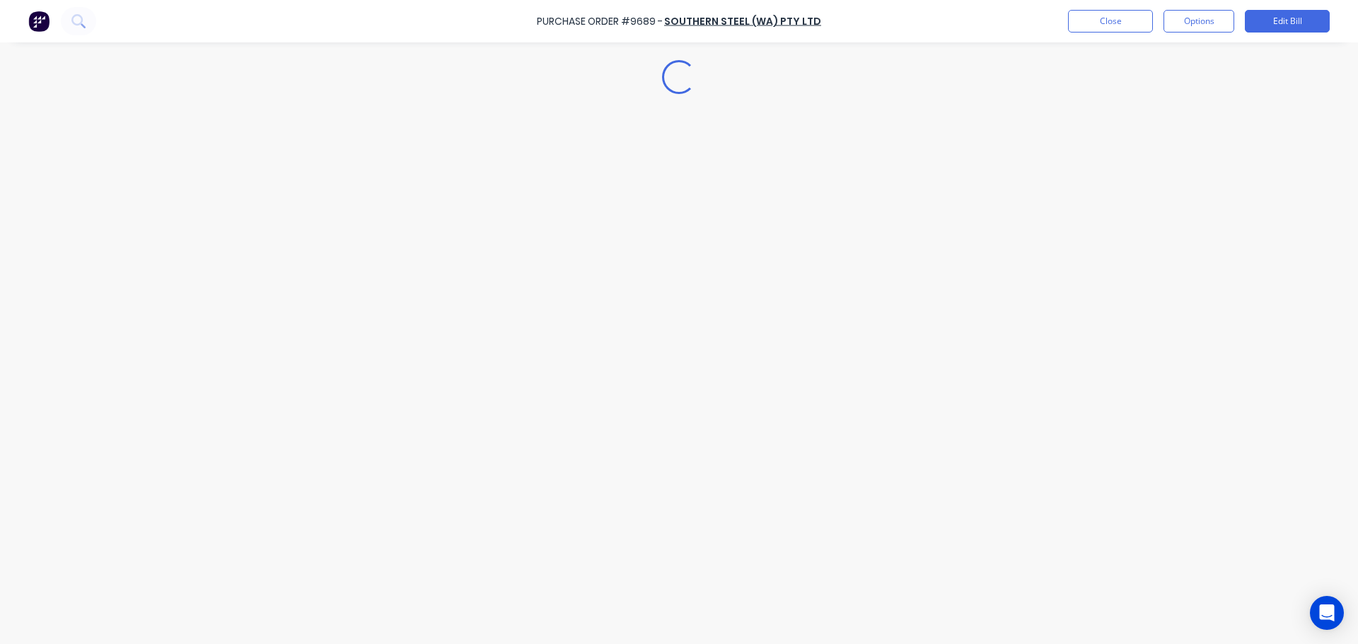
type textarea "x"
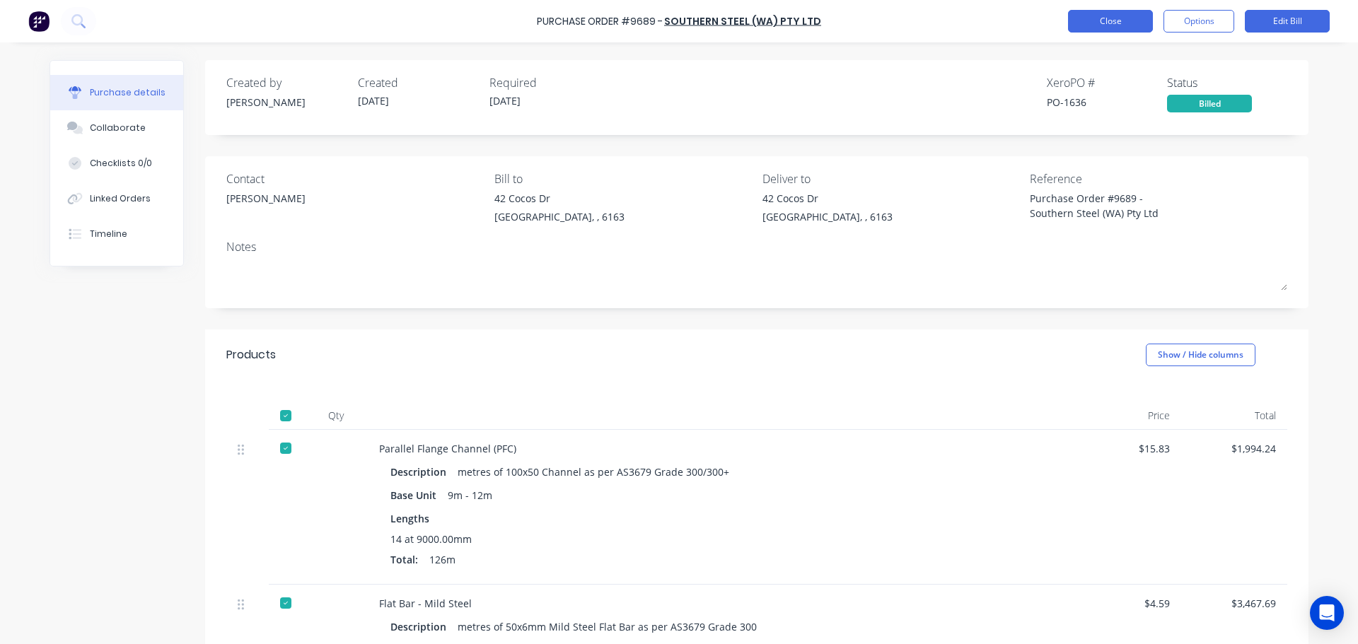
click at [1089, 23] on button "Close" at bounding box center [1110, 21] width 85 height 23
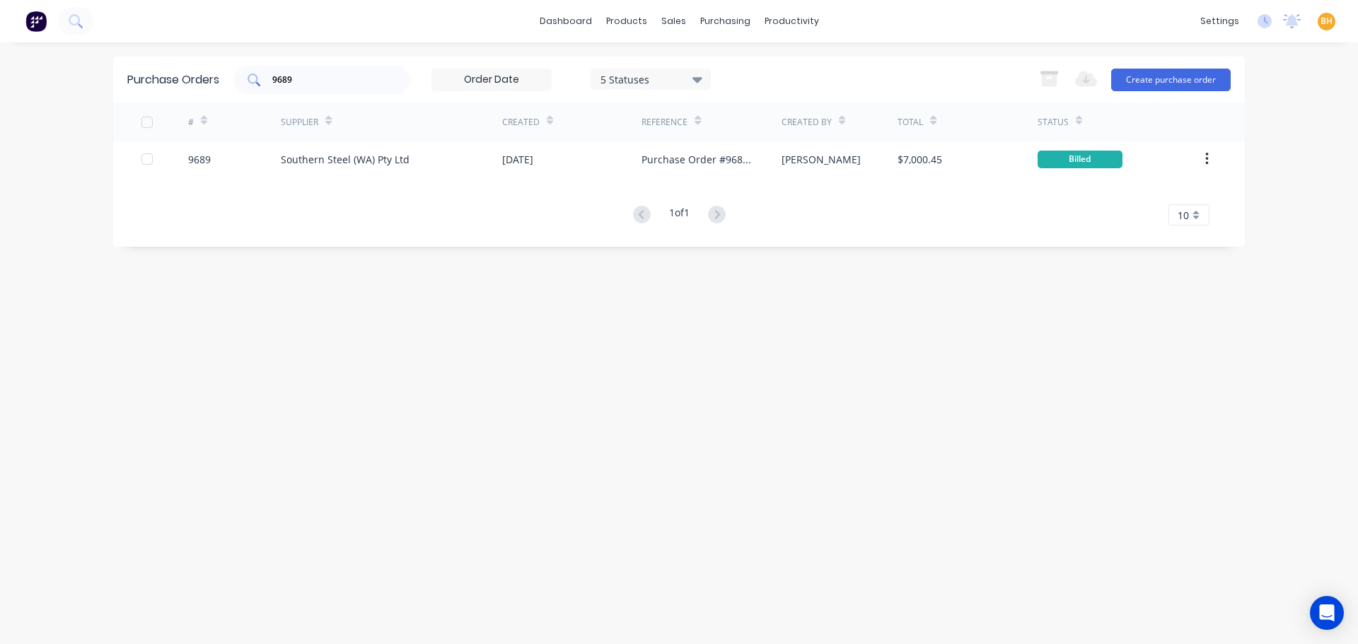
click at [304, 83] on input "9689" at bounding box center [329, 80] width 117 height 14
type input "9"
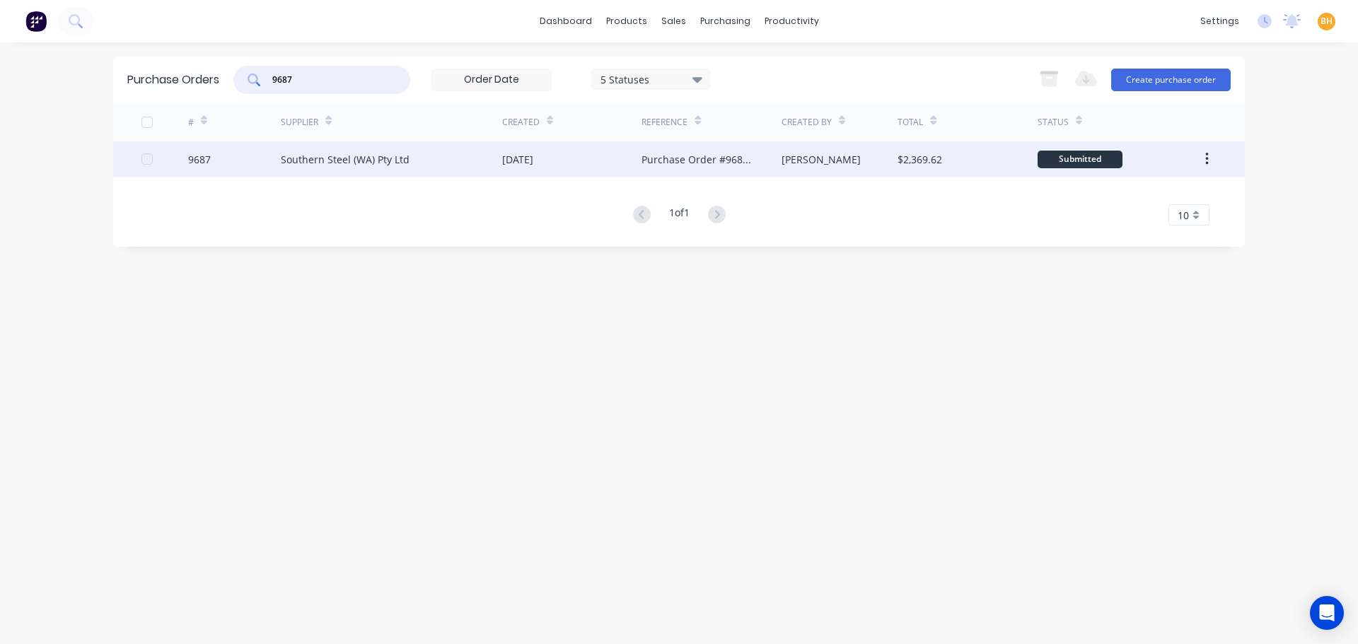
type input "9687"
click at [364, 150] on div "Southern Steel (WA) Pty Ltd" at bounding box center [391, 158] width 221 height 35
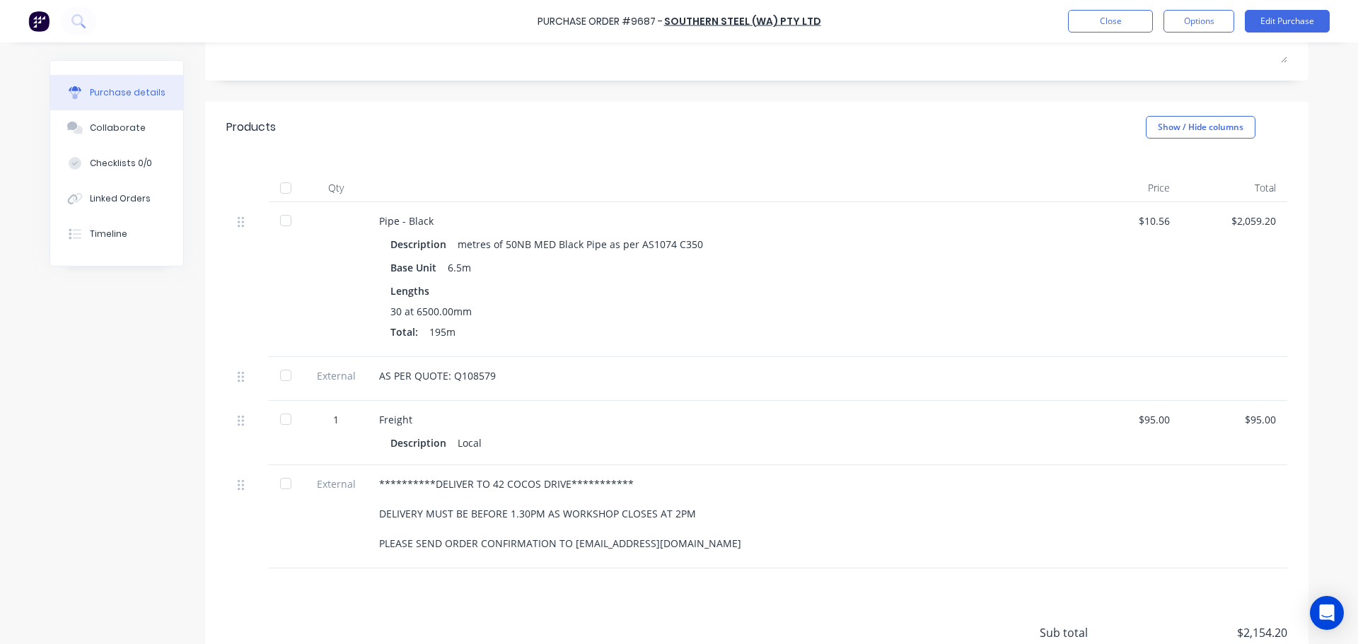
scroll to position [283, 0]
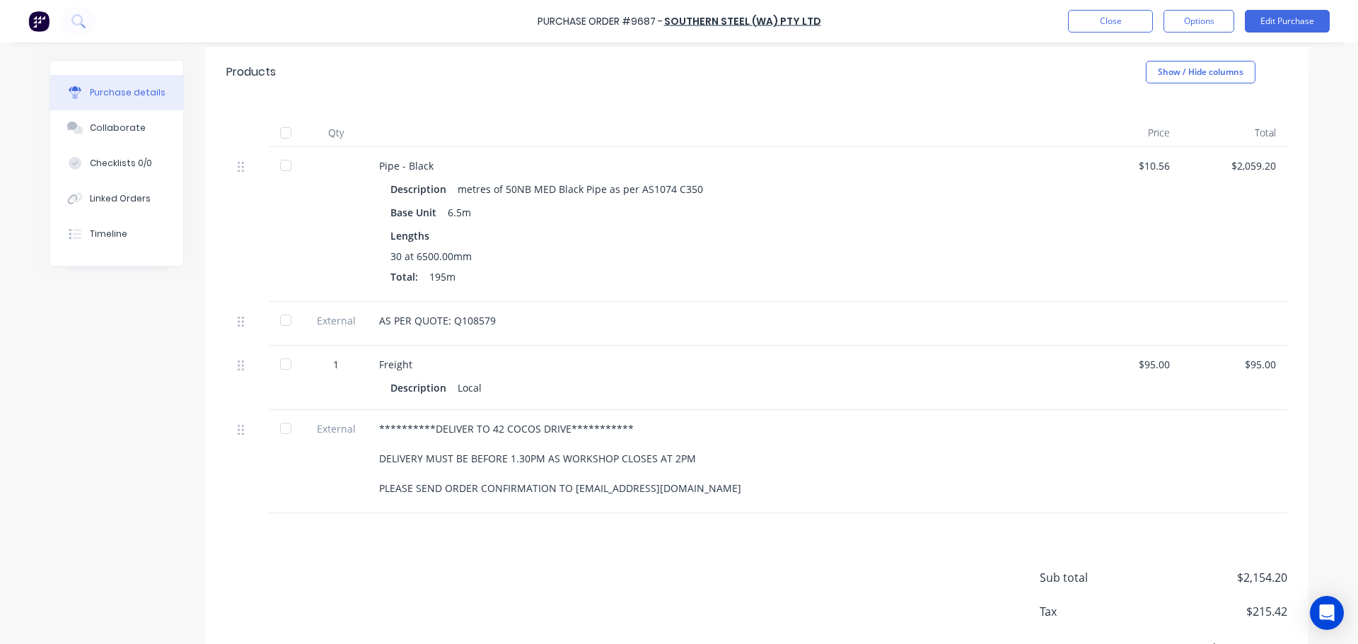
click at [282, 131] on div at bounding box center [286, 133] width 28 height 28
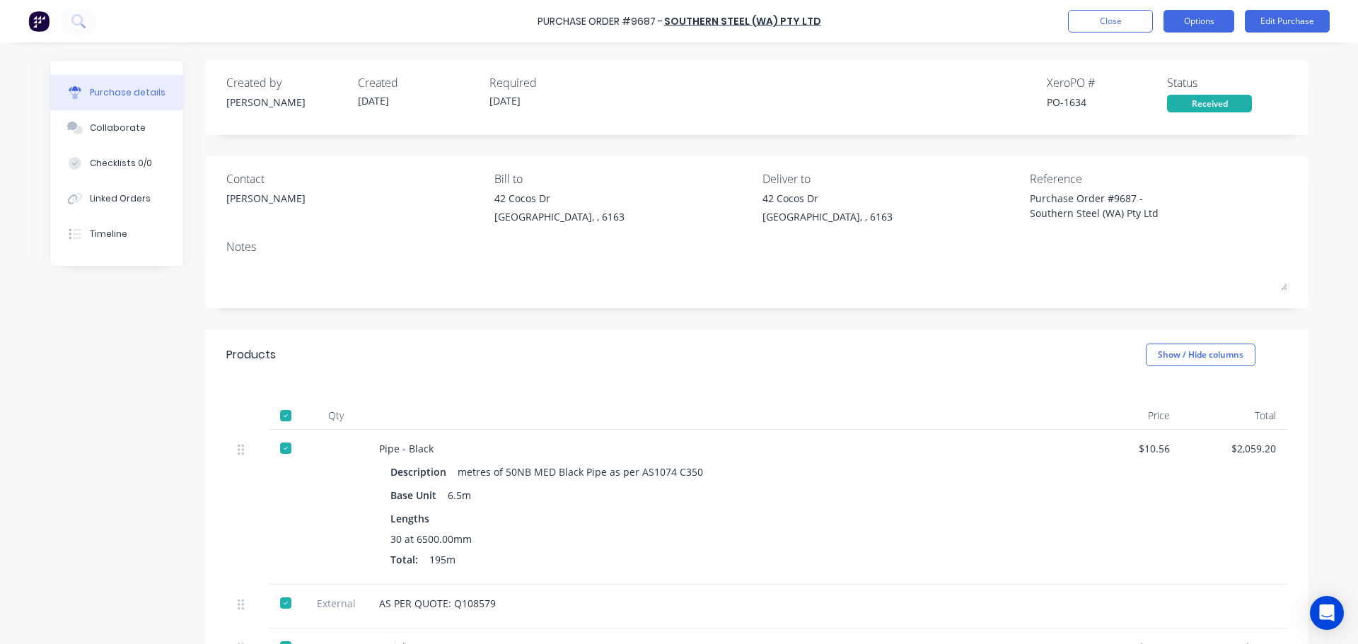
click at [1182, 23] on button "Options" at bounding box center [1199, 21] width 71 height 23
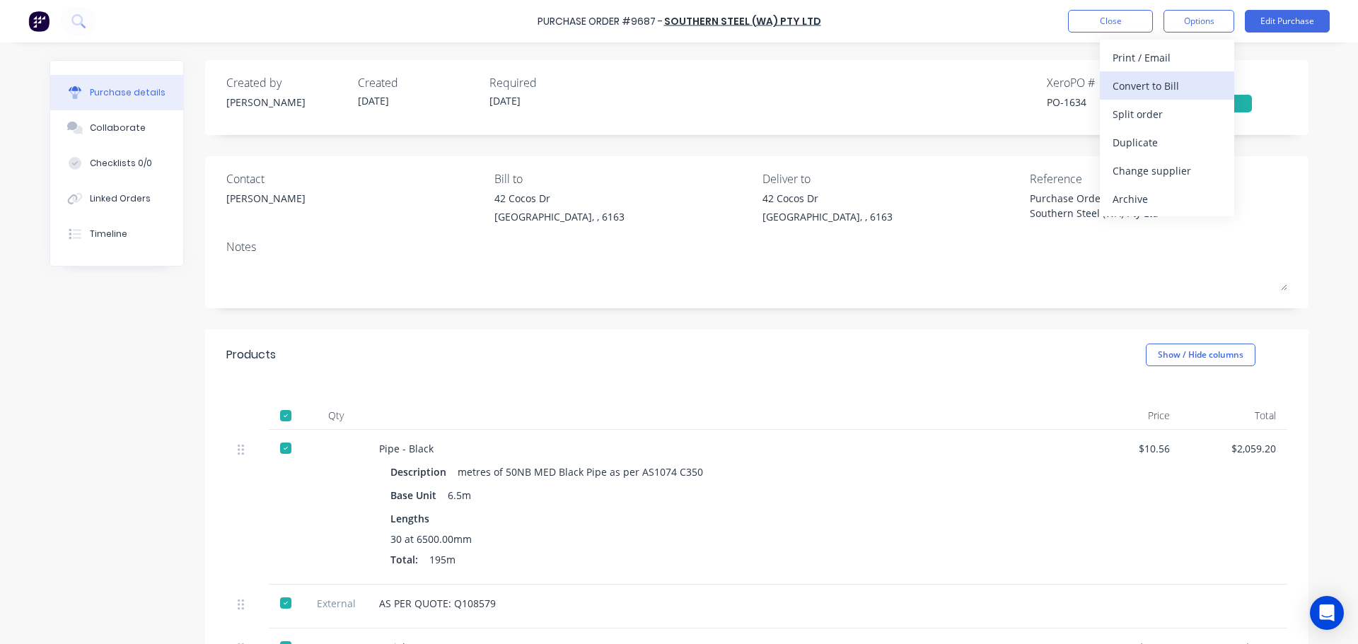
click at [1133, 85] on div "Convert to Bill" at bounding box center [1167, 86] width 109 height 21
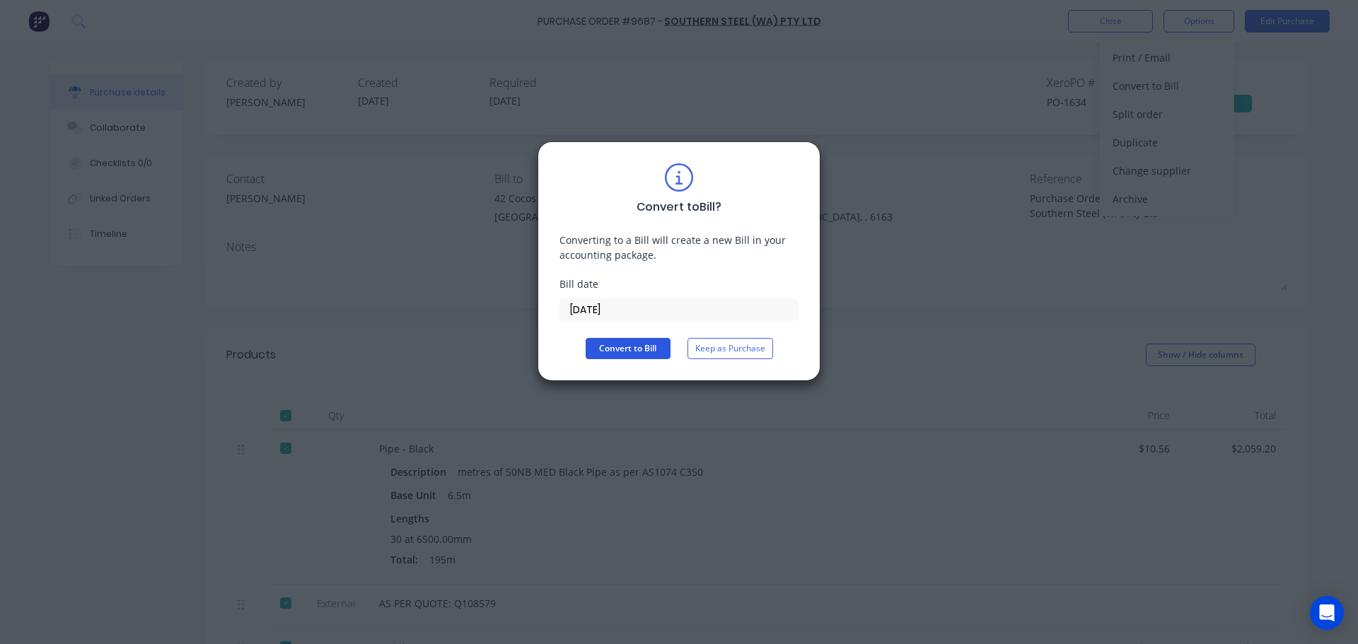
click at [624, 339] on button "Convert to Bill" at bounding box center [628, 348] width 85 height 21
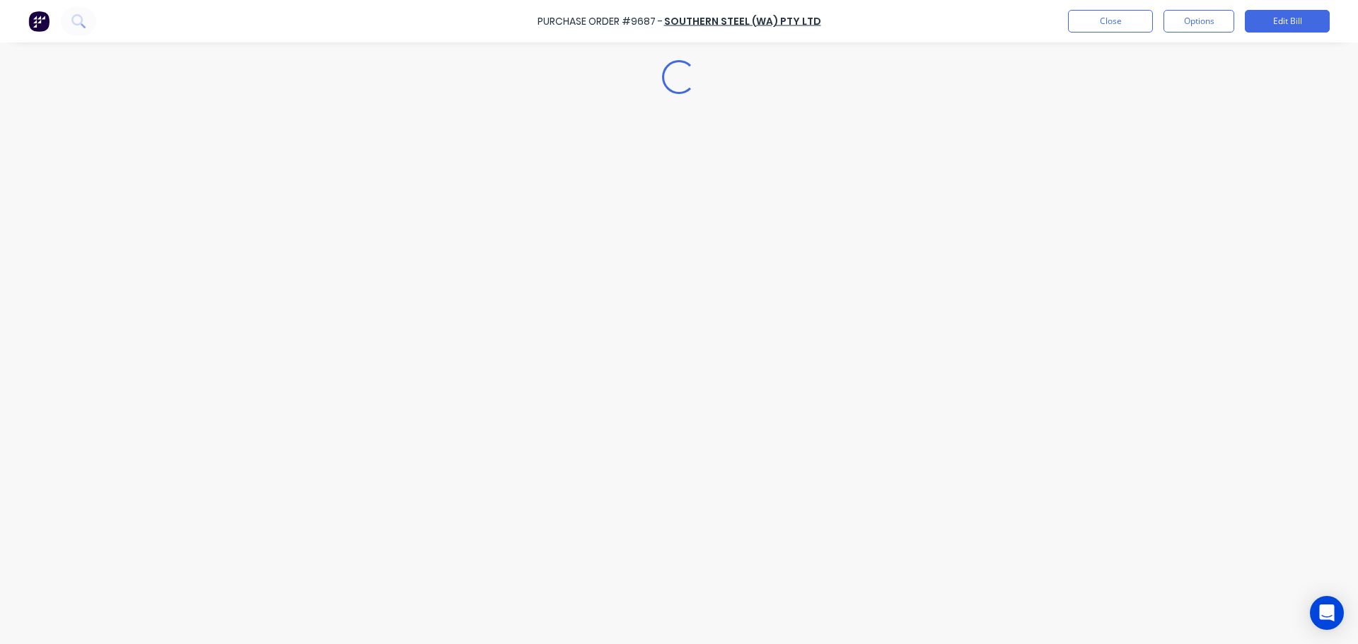
type textarea "x"
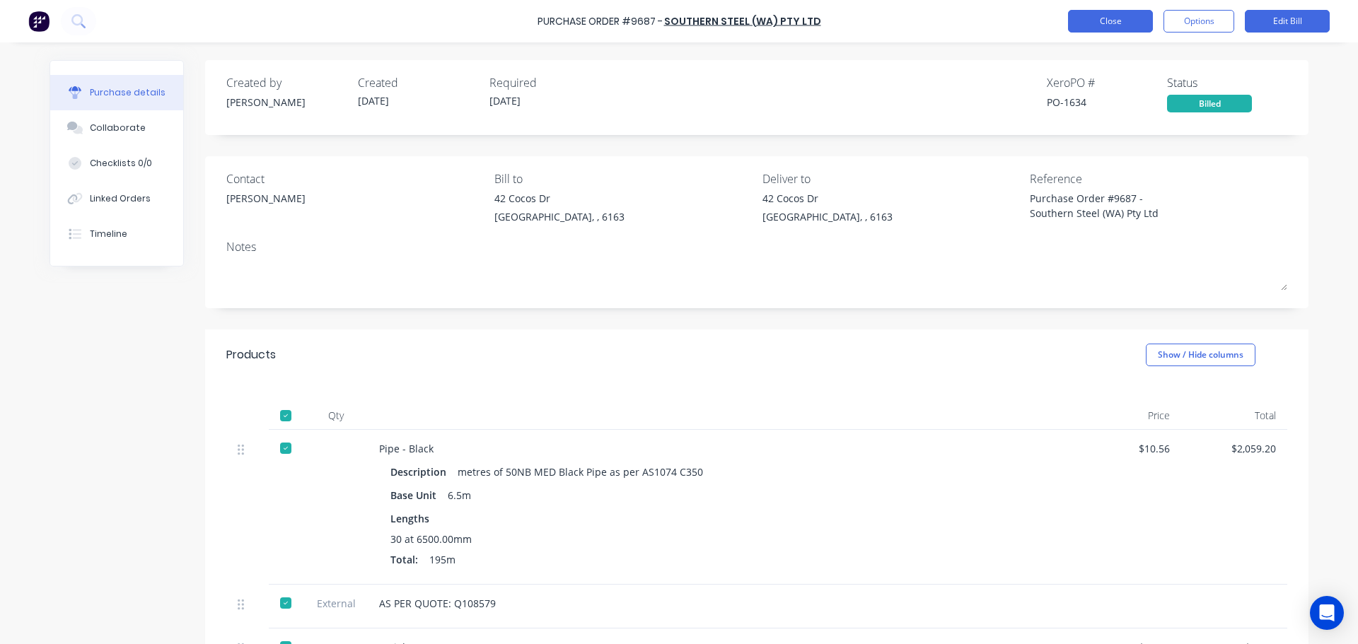
click at [1132, 23] on button "Close" at bounding box center [1110, 21] width 85 height 23
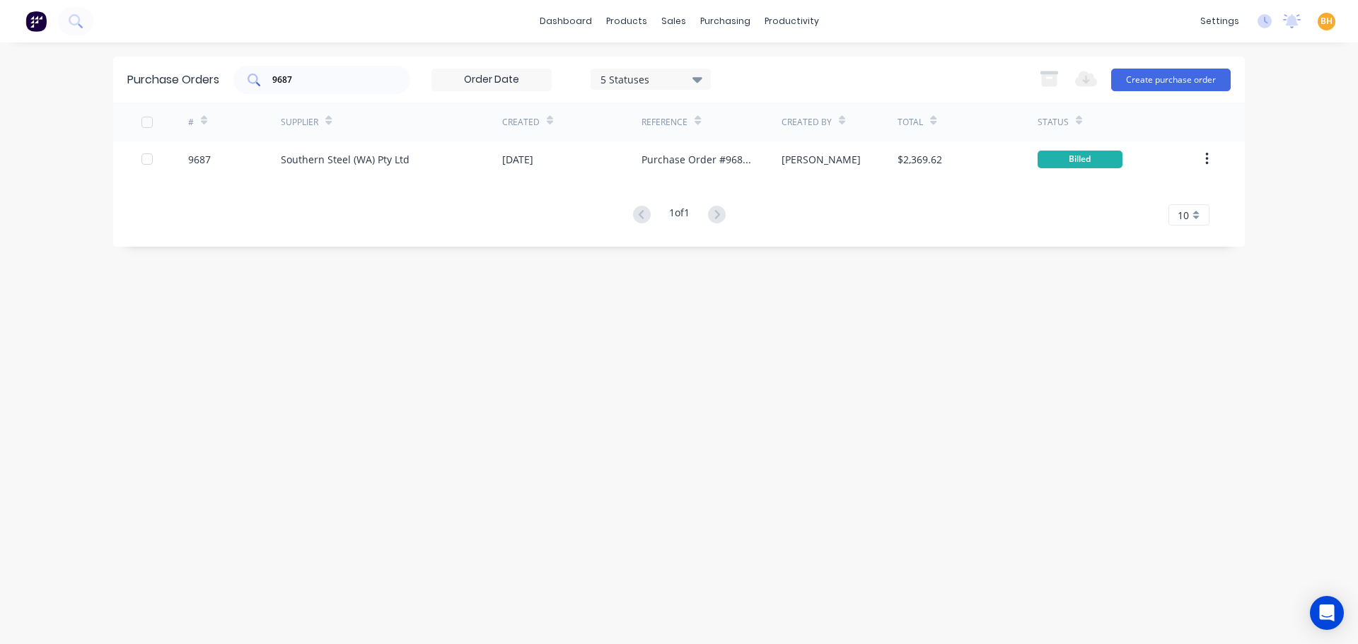
click at [300, 73] on input "9687" at bounding box center [329, 80] width 117 height 14
type input "9"
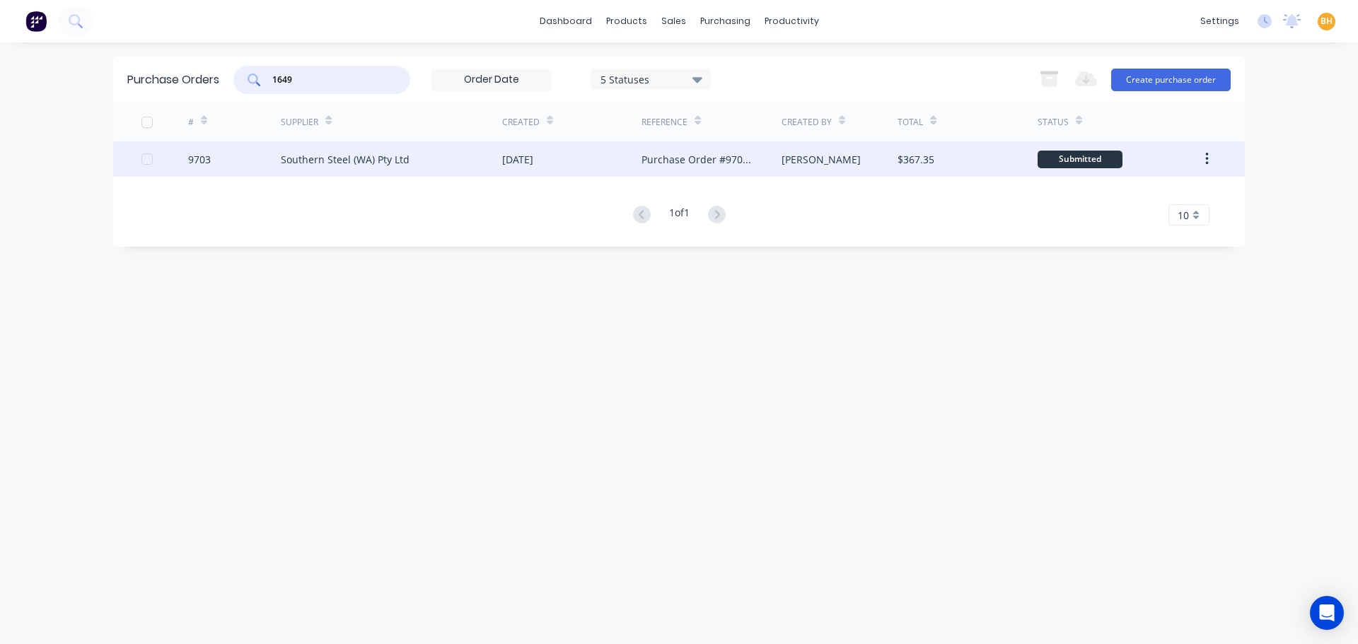
type input "1649"
click at [342, 157] on div "Southern Steel (WA) Pty Ltd" at bounding box center [345, 159] width 129 height 15
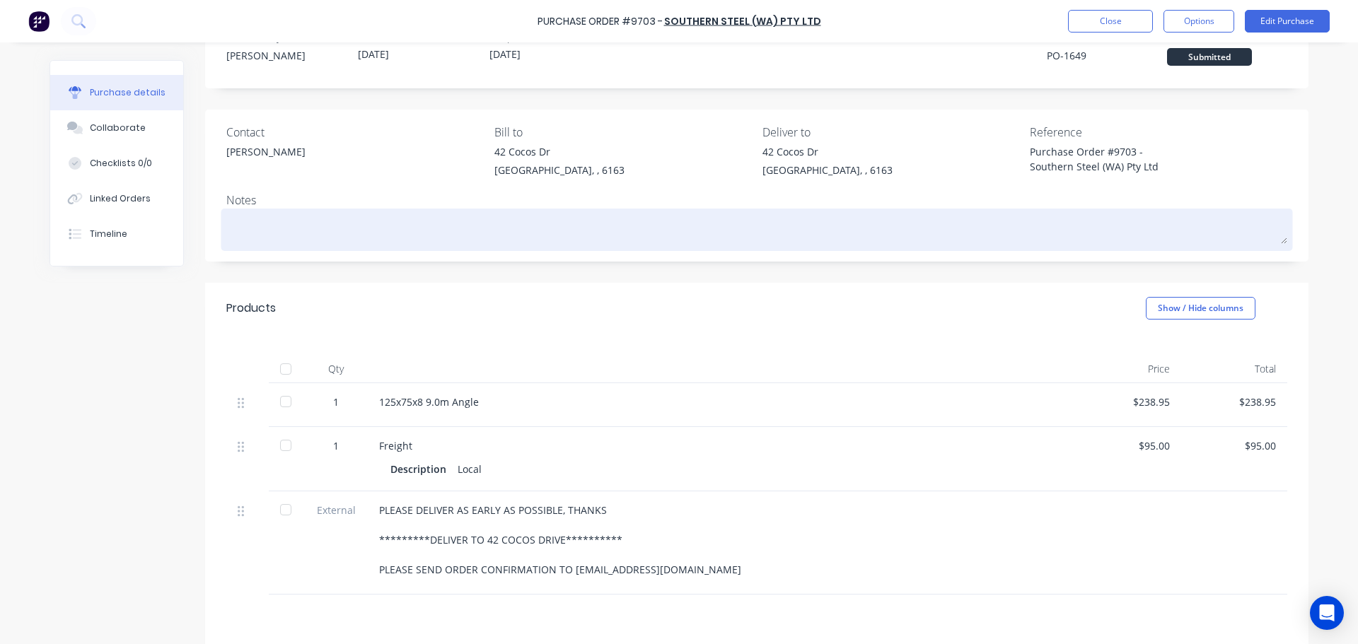
scroll to position [71, 0]
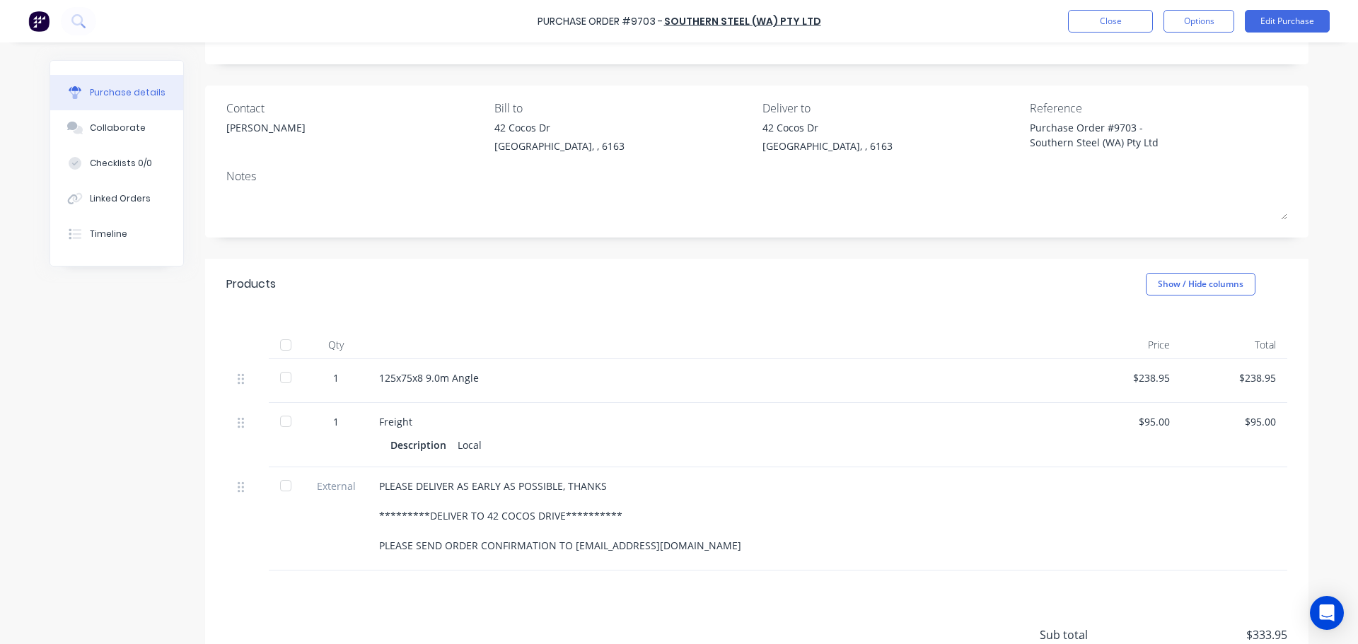
click at [278, 345] on div at bounding box center [286, 345] width 28 height 28
type textarea "x"
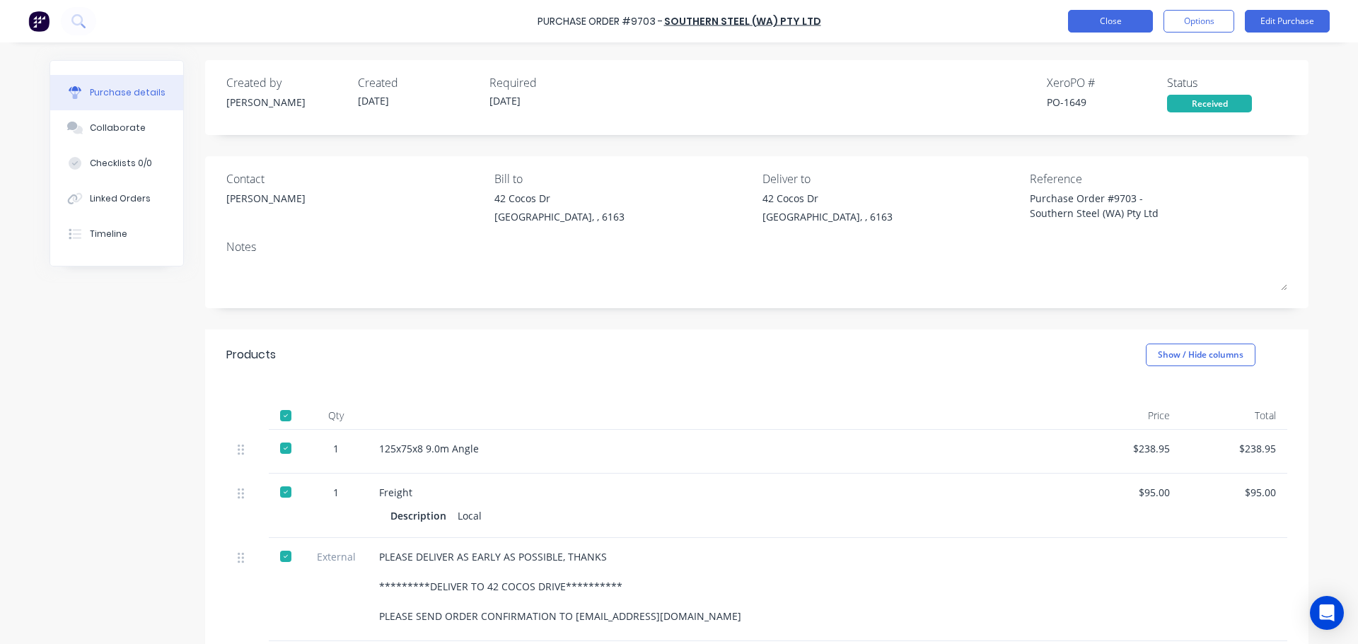
click at [1087, 24] on button "Close" at bounding box center [1110, 21] width 85 height 23
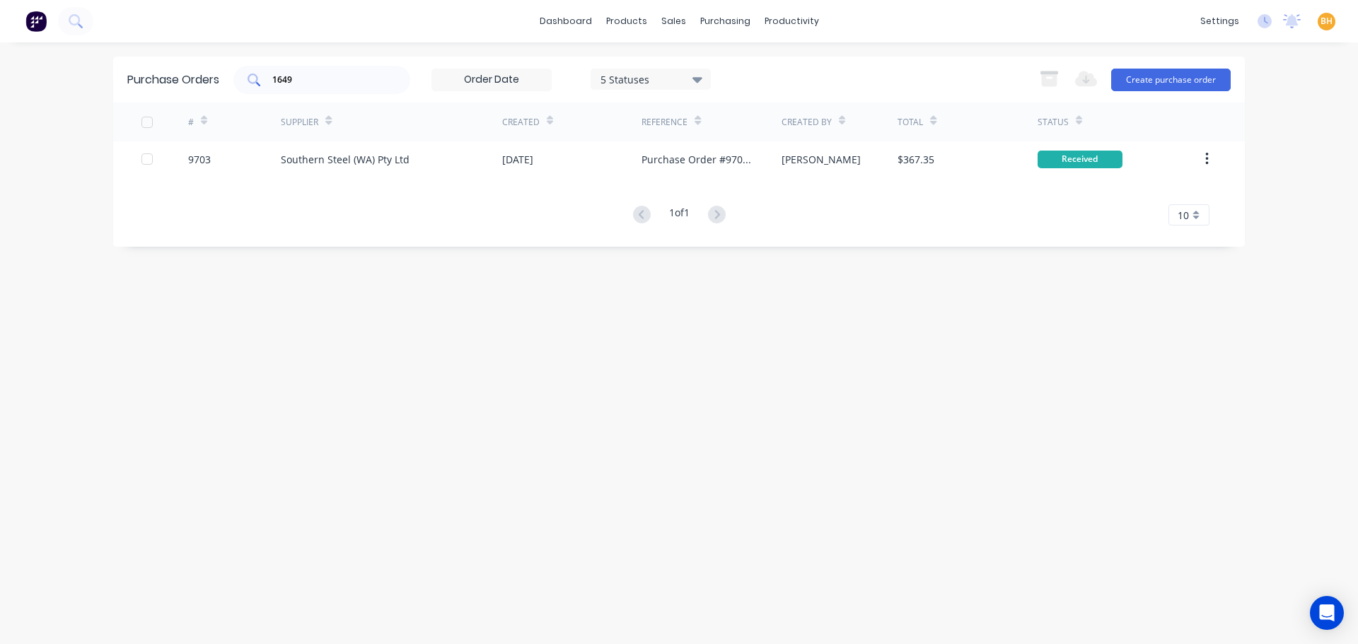
click at [328, 72] on div "1649" at bounding box center [321, 80] width 177 height 28
type input "1"
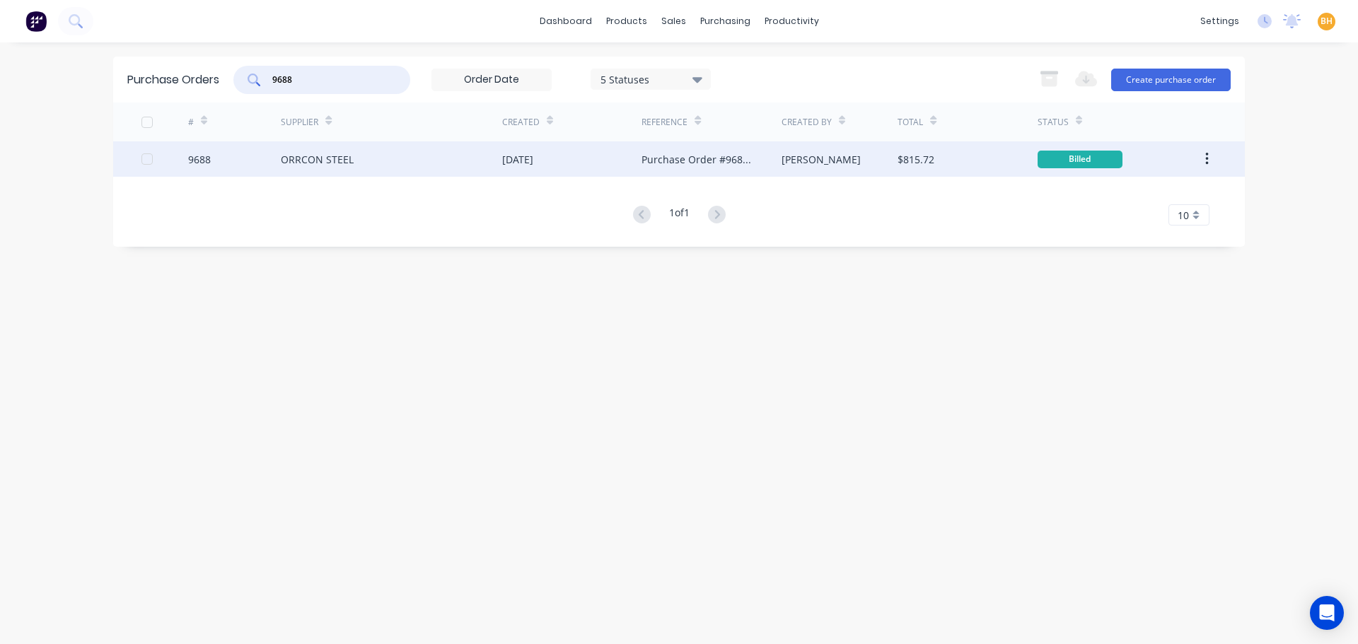
type input "9688"
click at [311, 154] on div "ORRCON STEEL" at bounding box center [317, 159] width 73 height 15
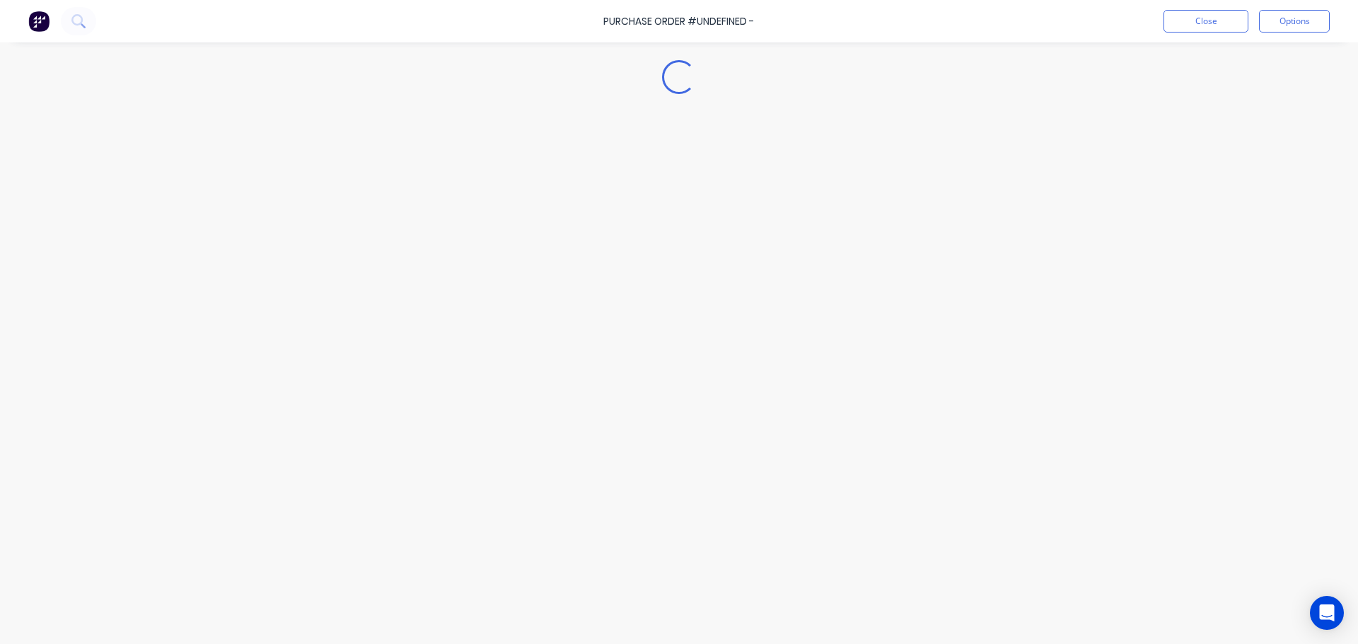
type textarea "x"
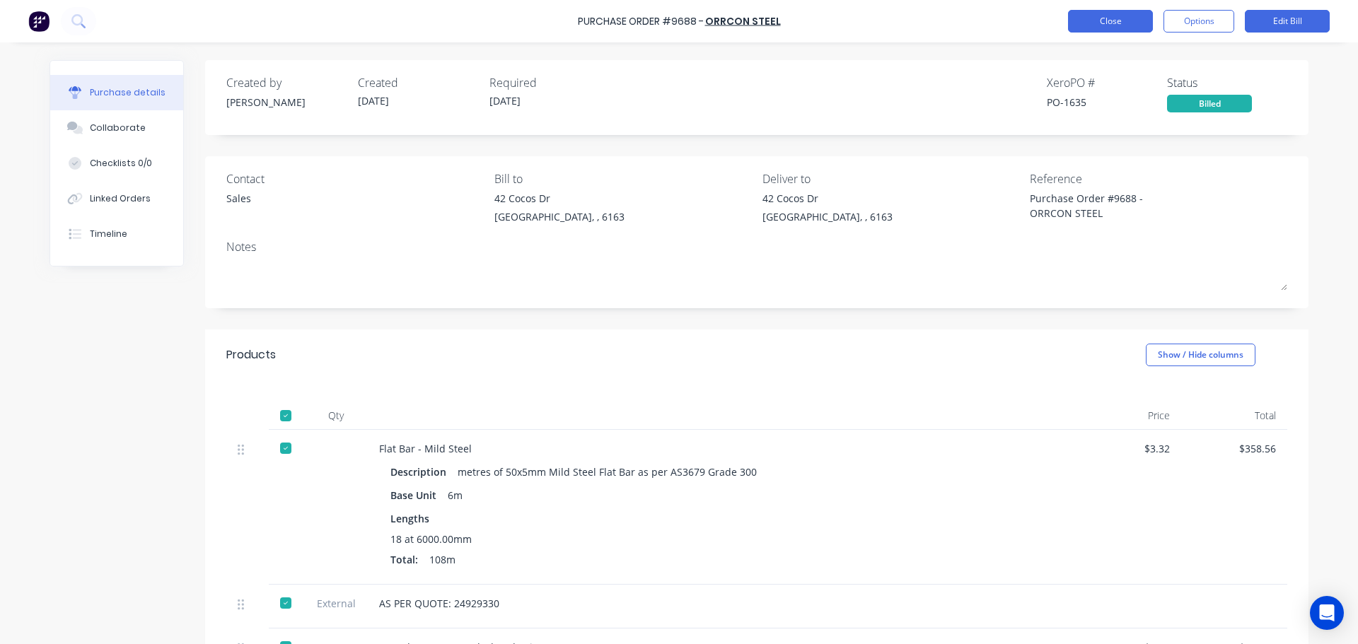
click at [1092, 18] on button "Close" at bounding box center [1110, 21] width 85 height 23
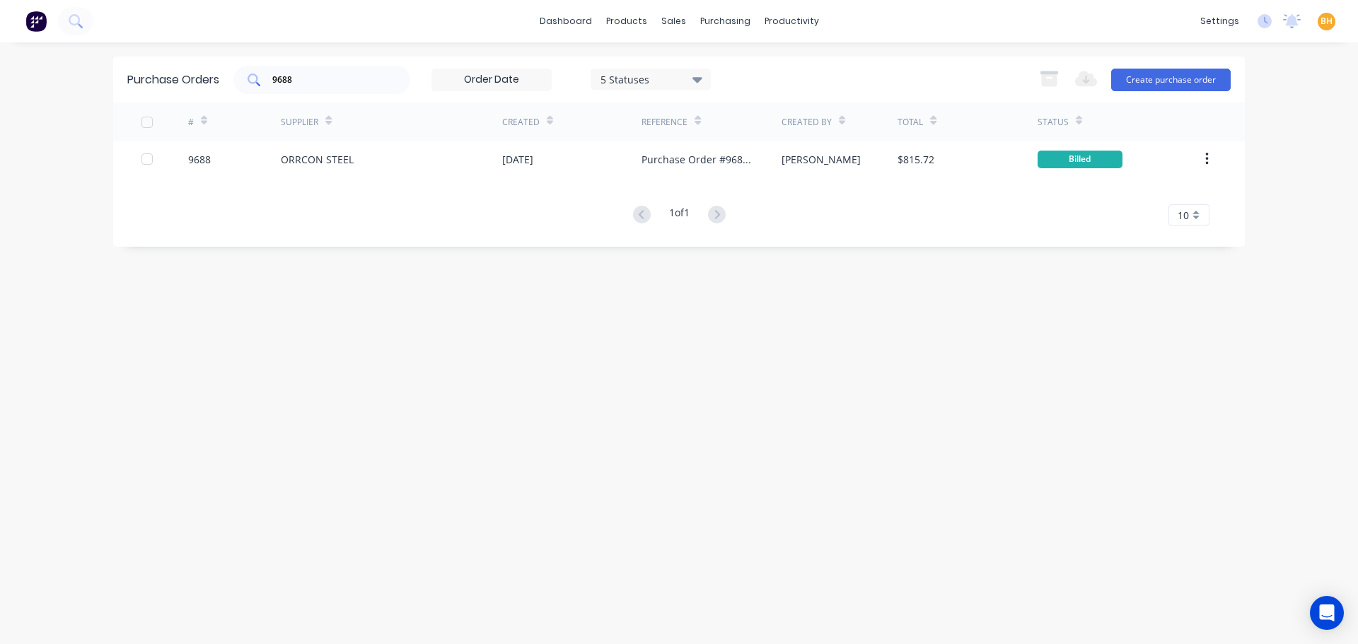
click at [311, 80] on input "9688" at bounding box center [329, 80] width 117 height 14
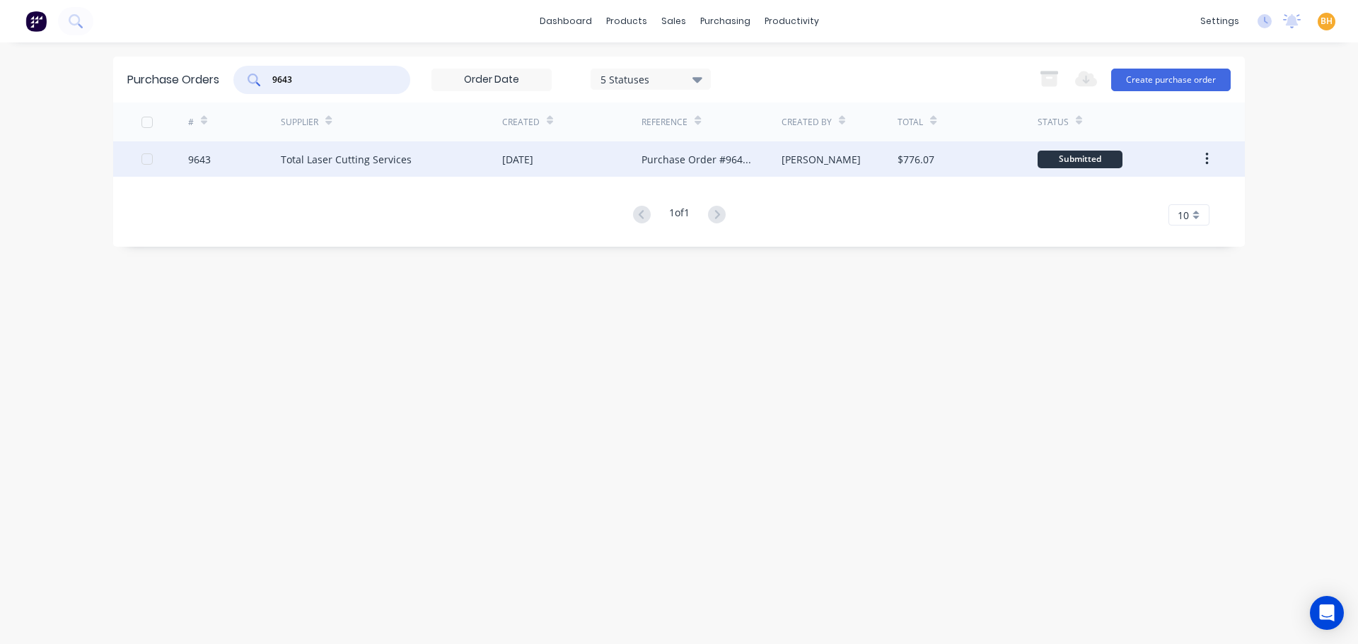
type input "9643"
click at [320, 170] on div "Total Laser Cutting Services" at bounding box center [391, 158] width 221 height 35
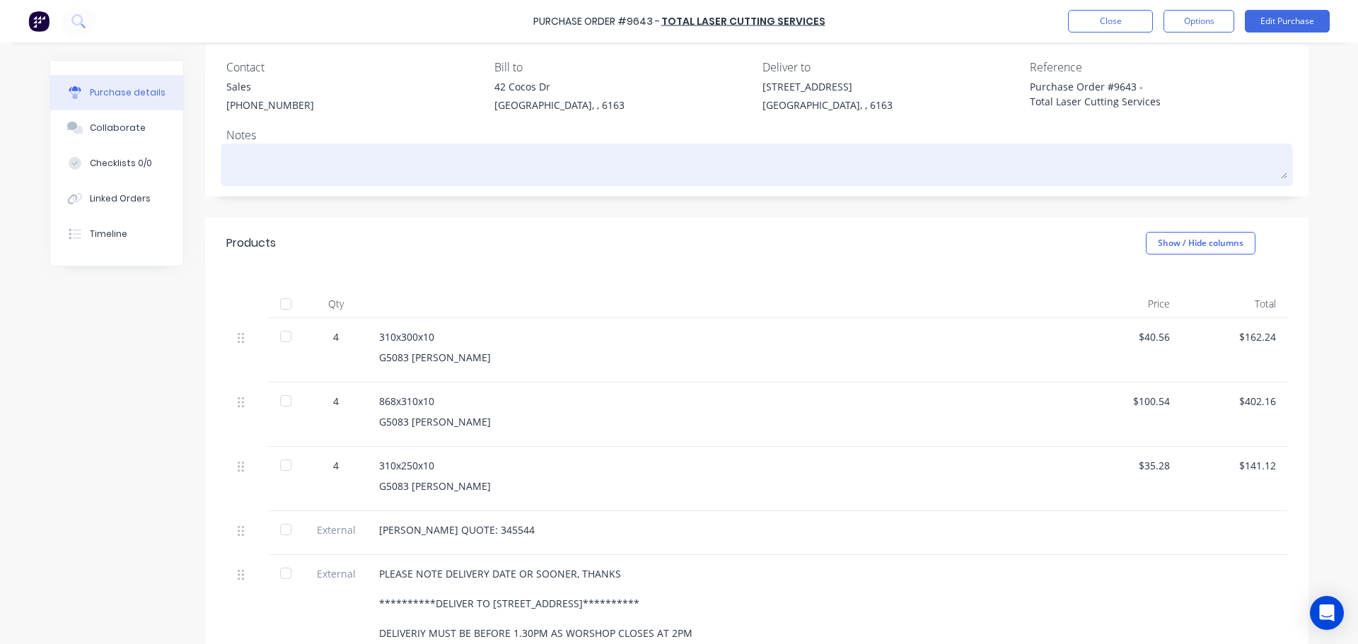
scroll to position [141, 0]
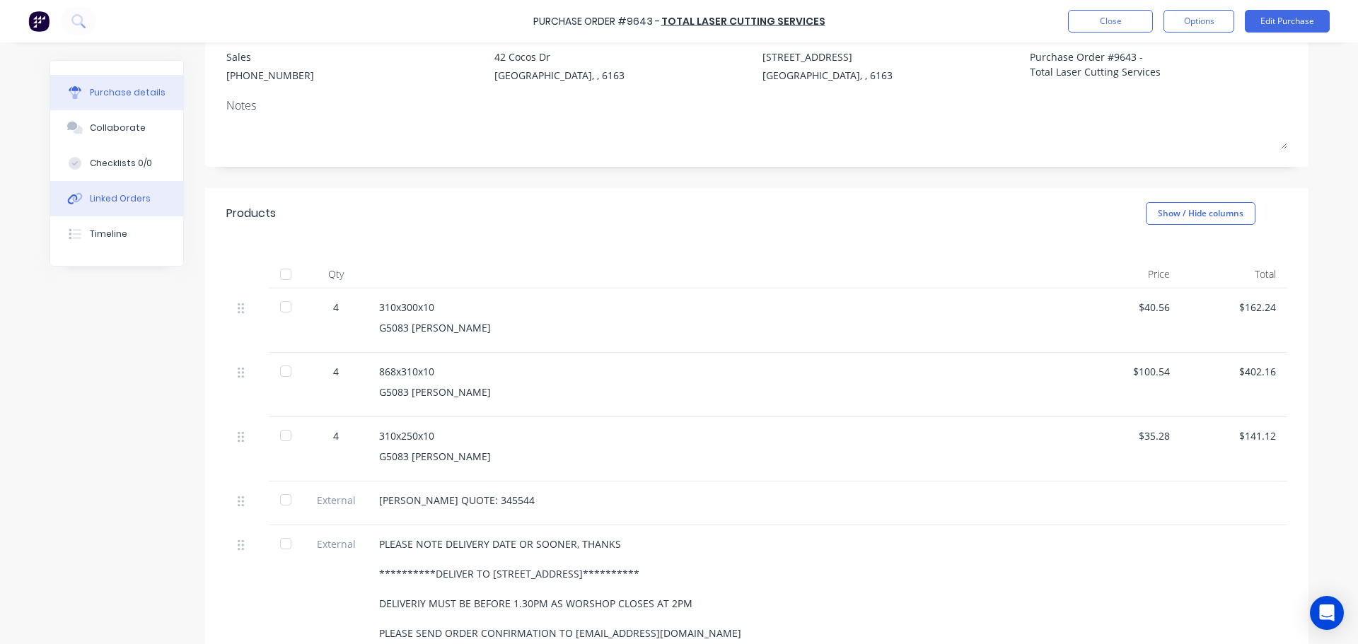
click at [118, 204] on div "Linked Orders" at bounding box center [120, 198] width 61 height 13
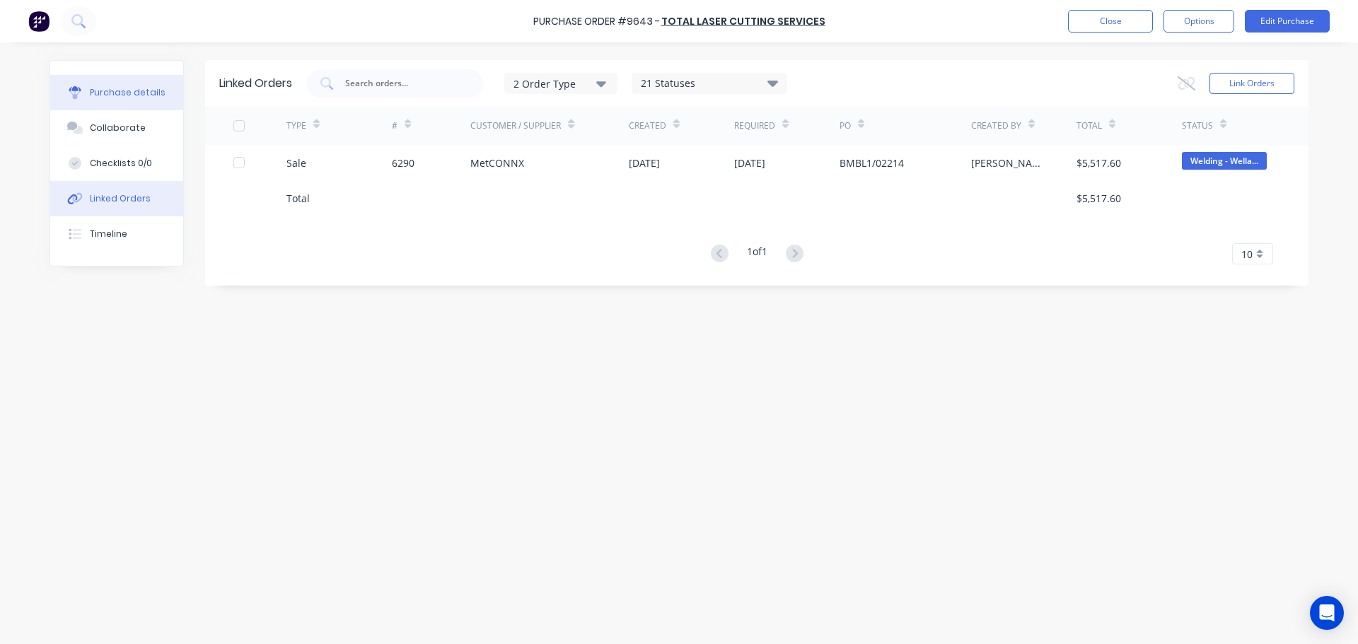
click at [149, 85] on button "Purchase details" at bounding box center [116, 92] width 133 height 35
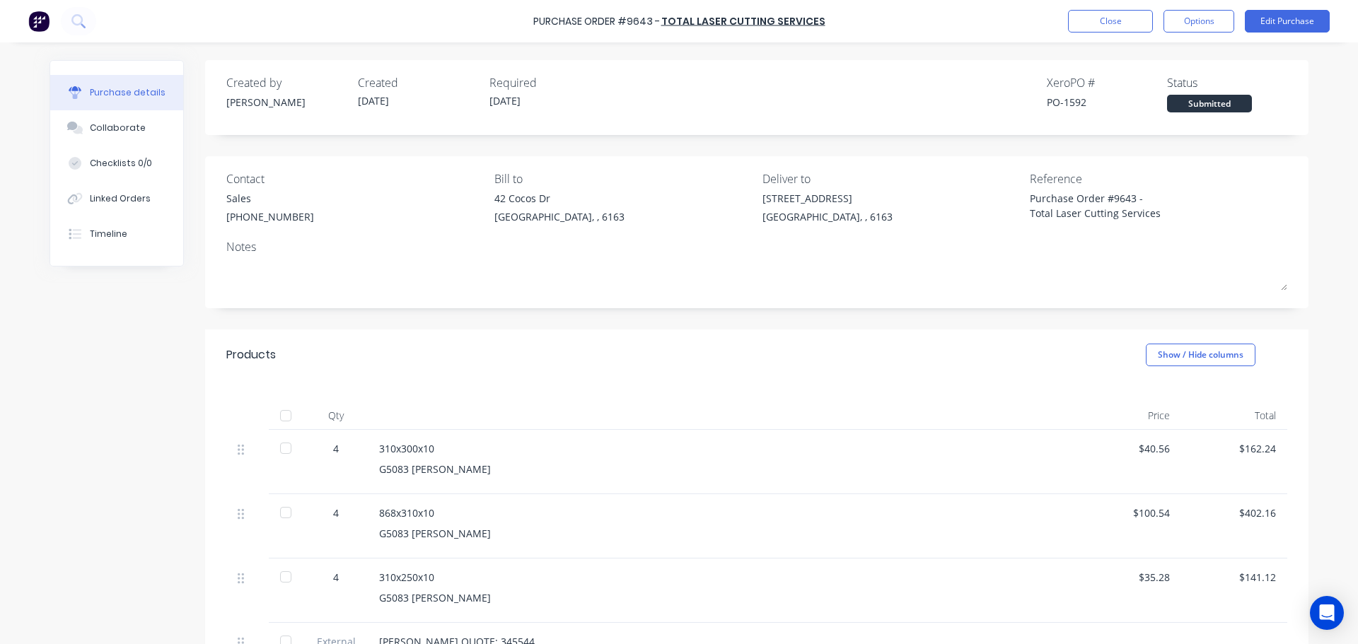
click at [280, 415] on div at bounding box center [286, 416] width 28 height 28
click at [1201, 11] on button "Options" at bounding box center [1199, 21] width 71 height 23
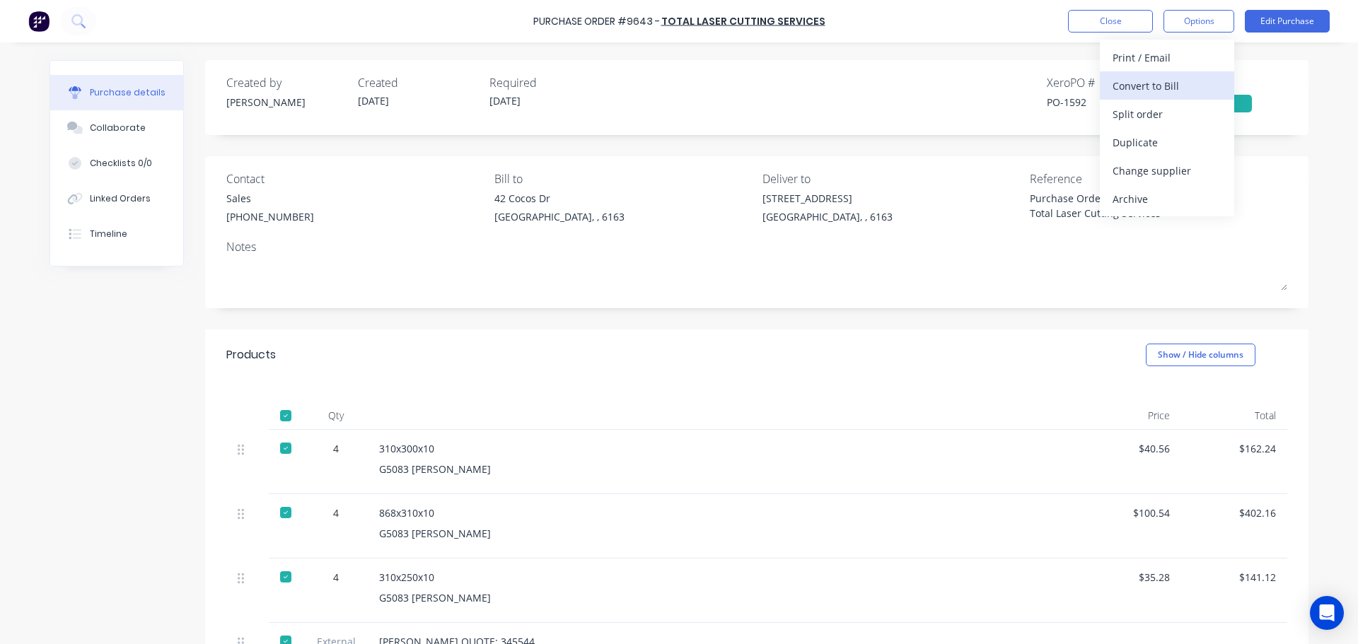
click at [1139, 79] on div "Convert to Bill" at bounding box center [1167, 86] width 109 height 21
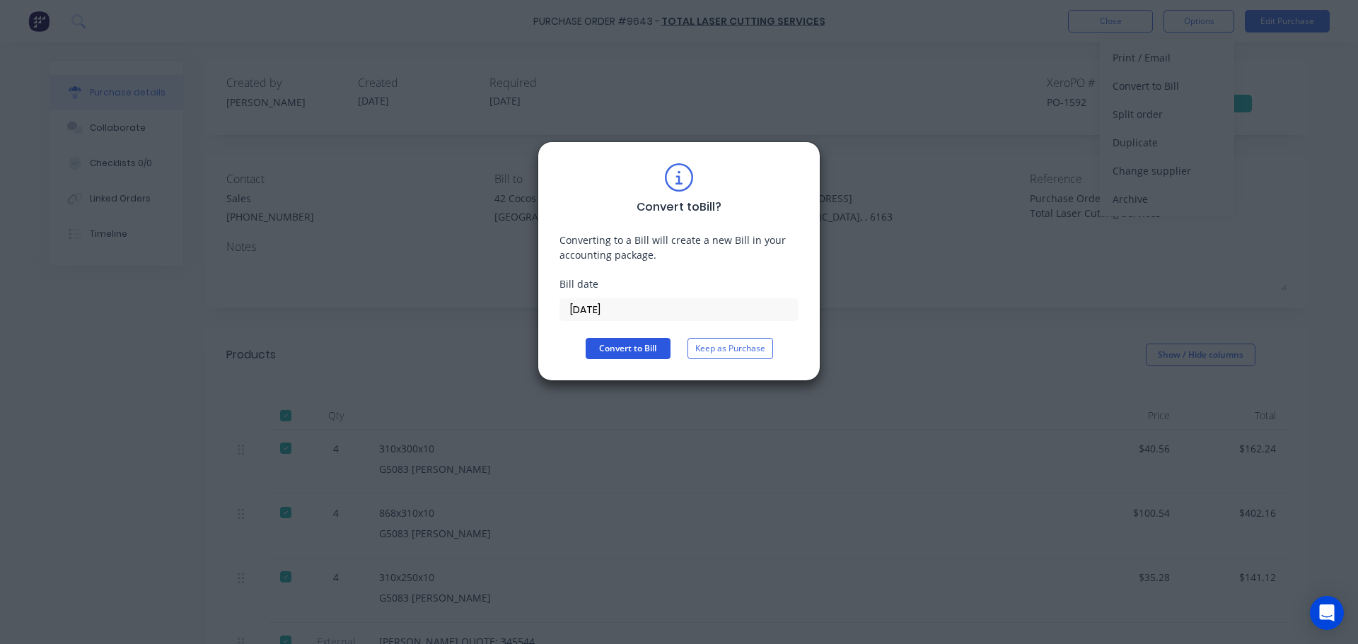
click at [631, 349] on button "Convert to Bill" at bounding box center [628, 348] width 85 height 21
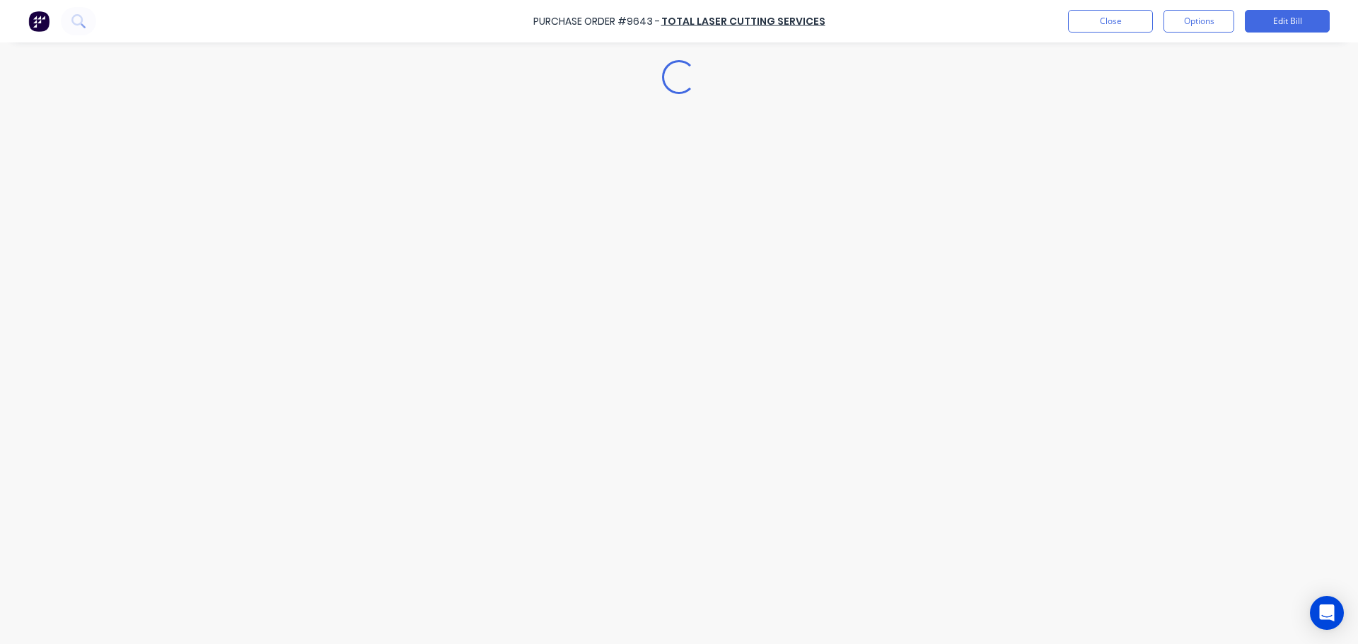
type textarea "x"
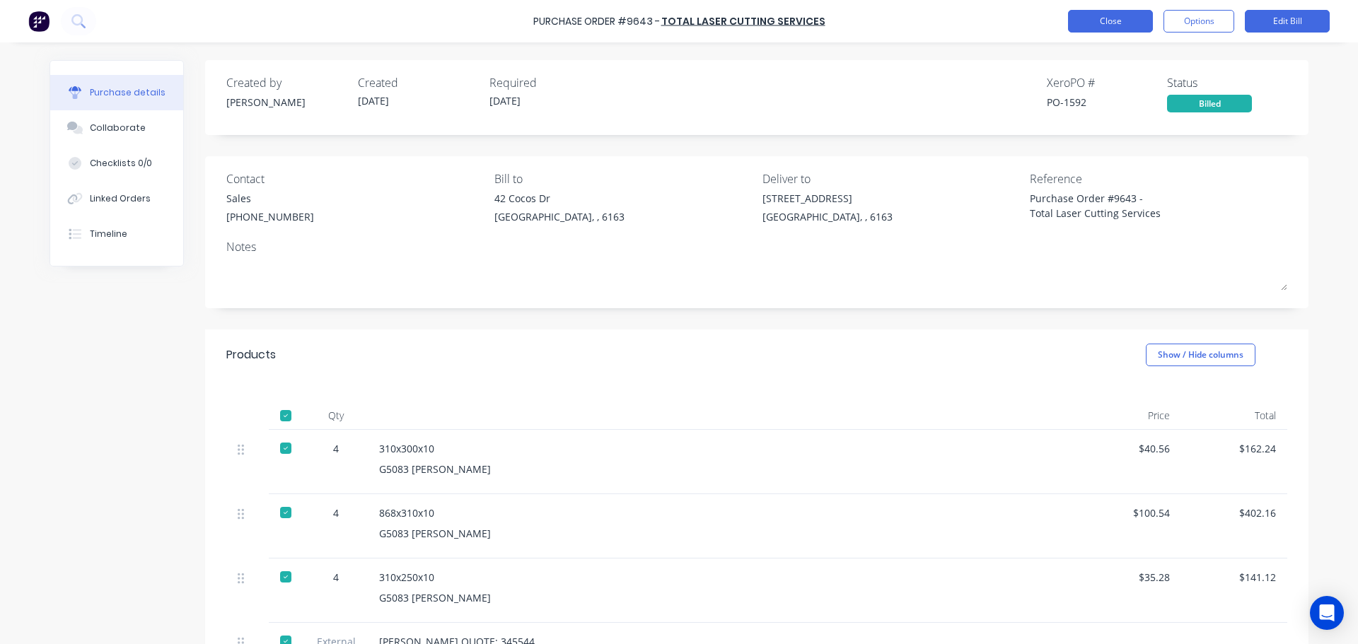
click at [1100, 22] on button "Close" at bounding box center [1110, 21] width 85 height 23
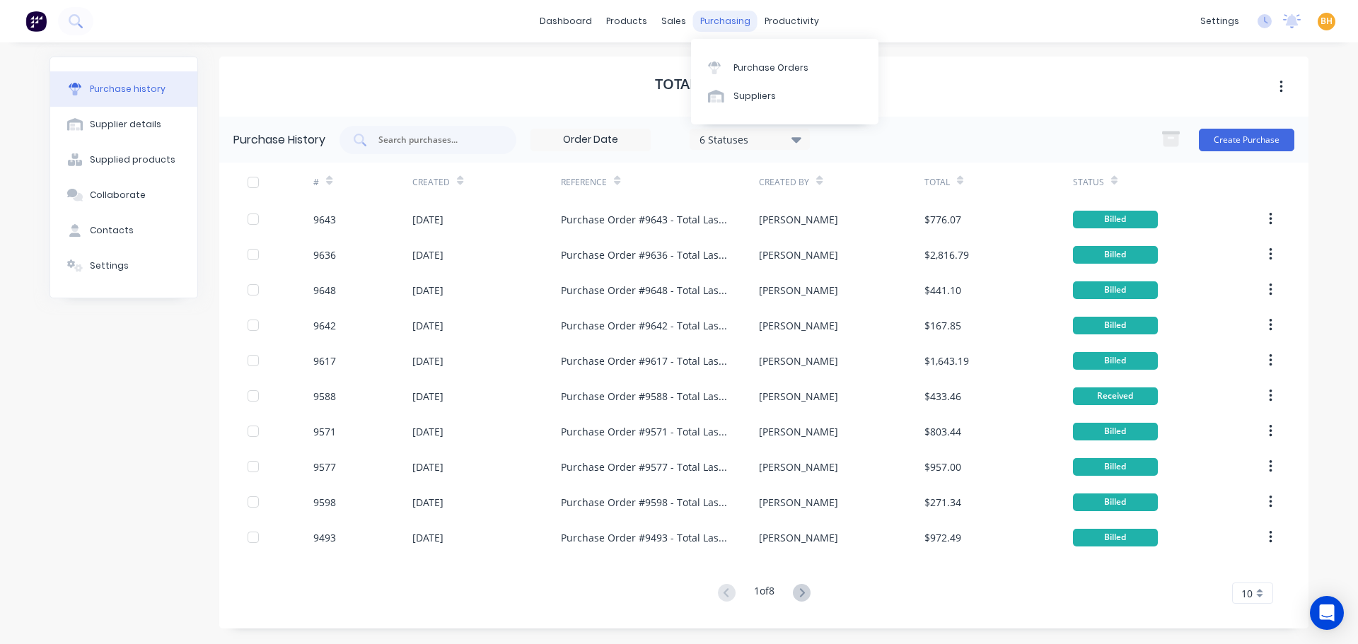
click at [724, 30] on div "purchasing" at bounding box center [725, 21] width 64 height 21
click at [734, 66] on div "Purchase Orders" at bounding box center [771, 68] width 75 height 13
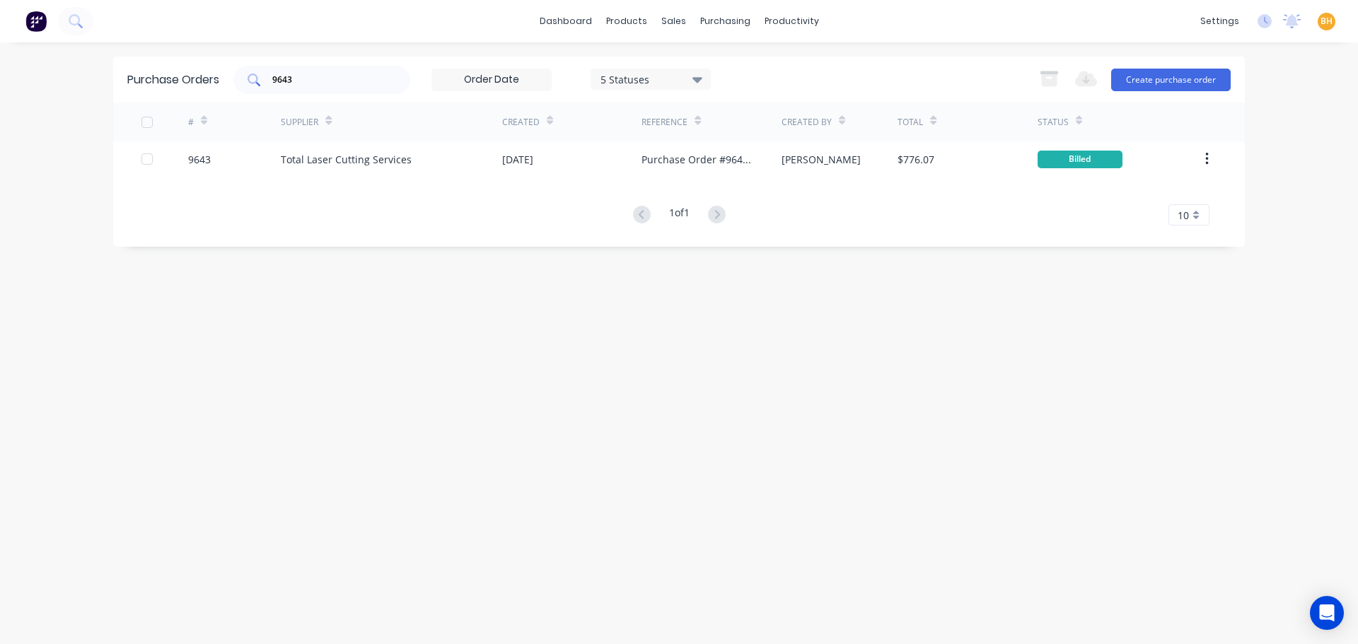
click at [323, 83] on input "9643" at bounding box center [329, 80] width 117 height 14
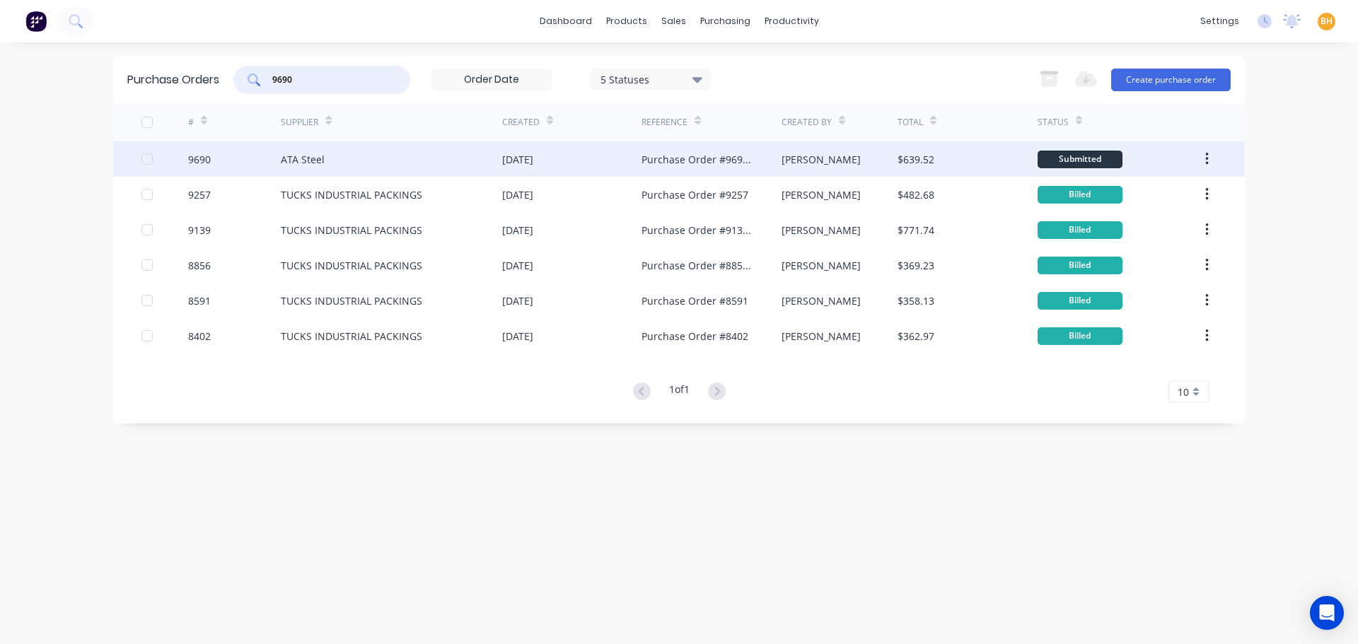
type input "9690"
click at [346, 161] on div "ATA Steel" at bounding box center [391, 158] width 221 height 35
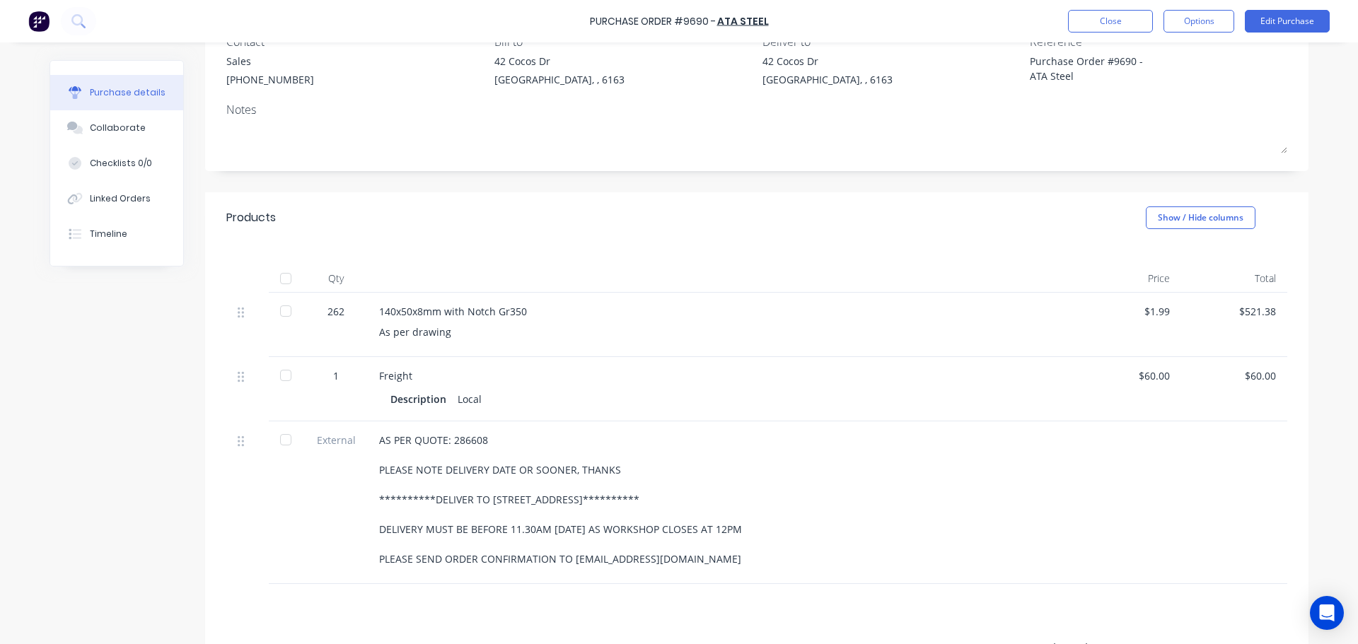
scroll to position [141, 0]
click at [279, 272] on div at bounding box center [286, 274] width 28 height 28
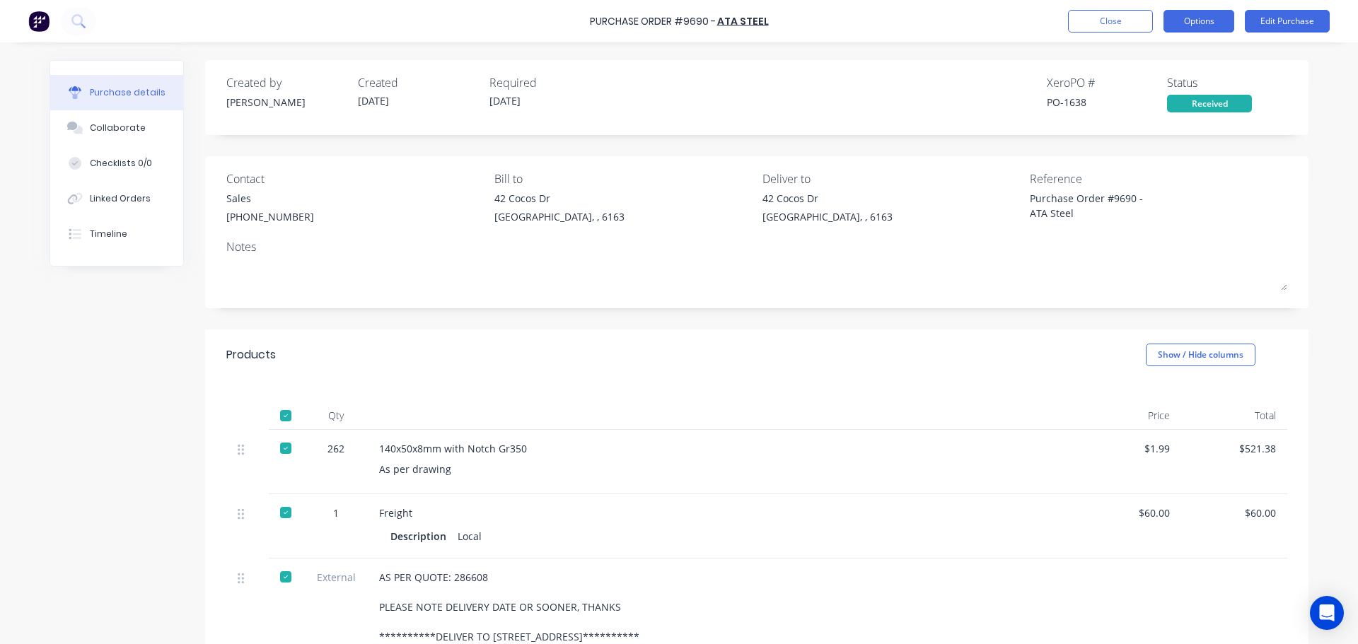
click at [1224, 17] on button "Options" at bounding box center [1199, 21] width 71 height 23
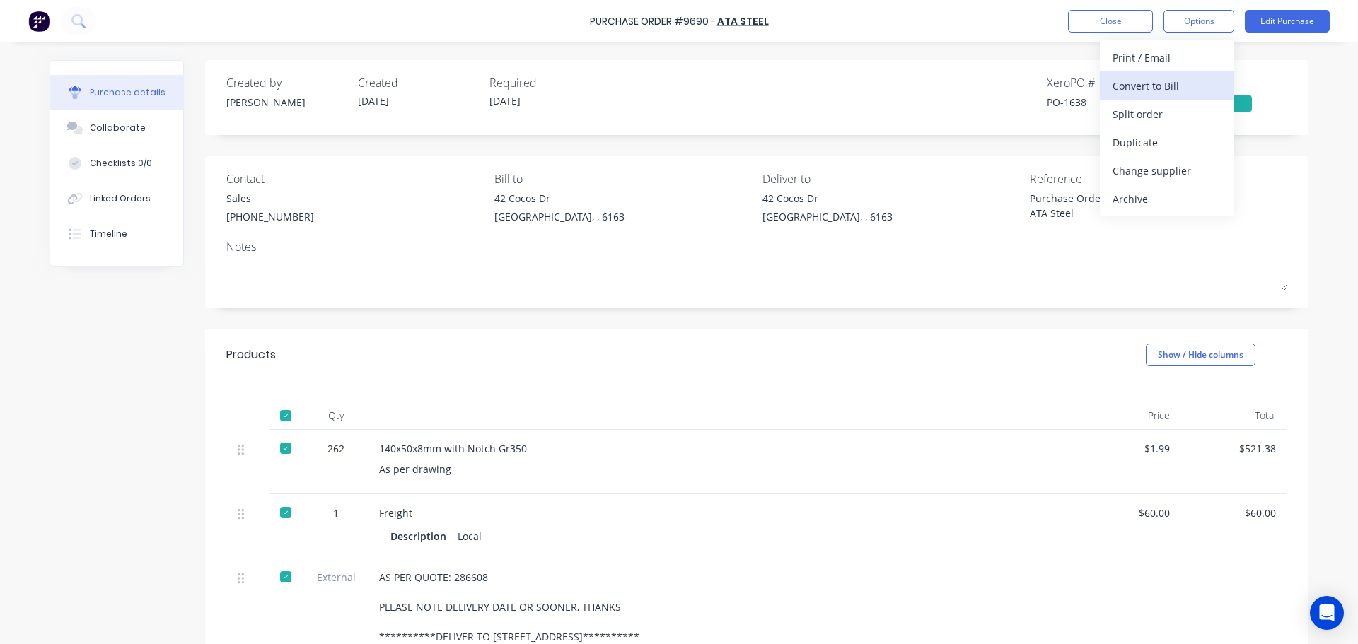
click at [1150, 82] on div "Convert to Bill" at bounding box center [1167, 86] width 109 height 21
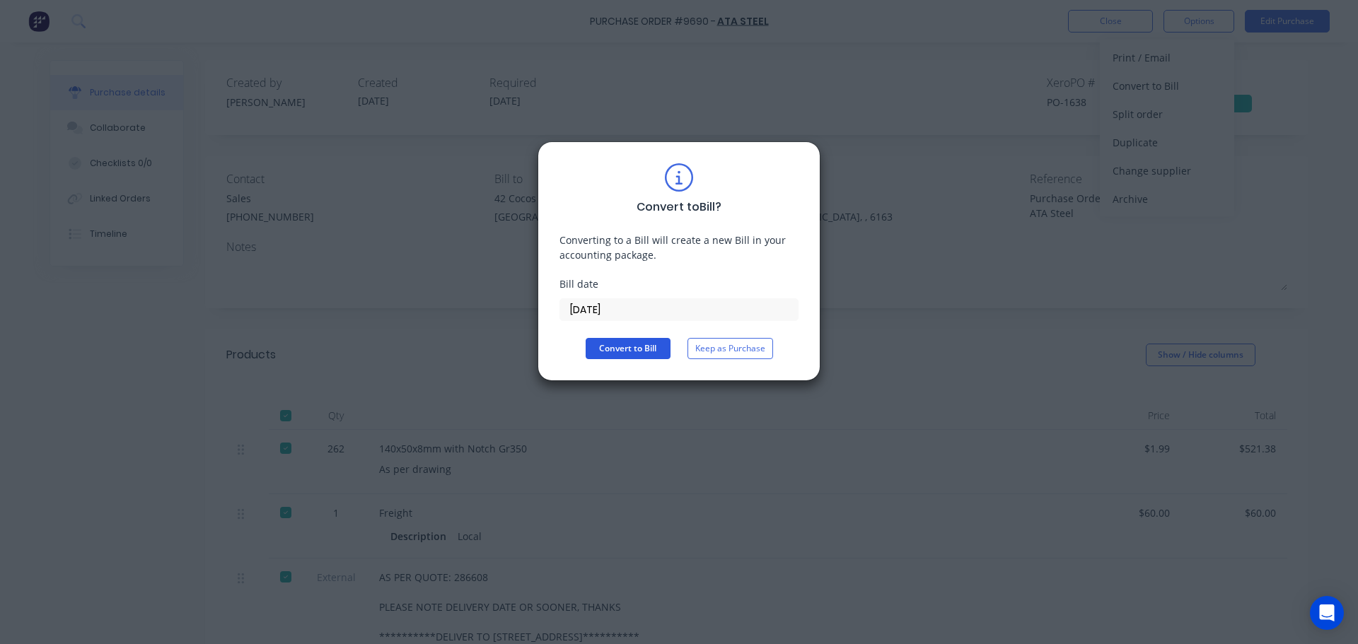
click at [630, 349] on button "Convert to Bill" at bounding box center [628, 348] width 85 height 21
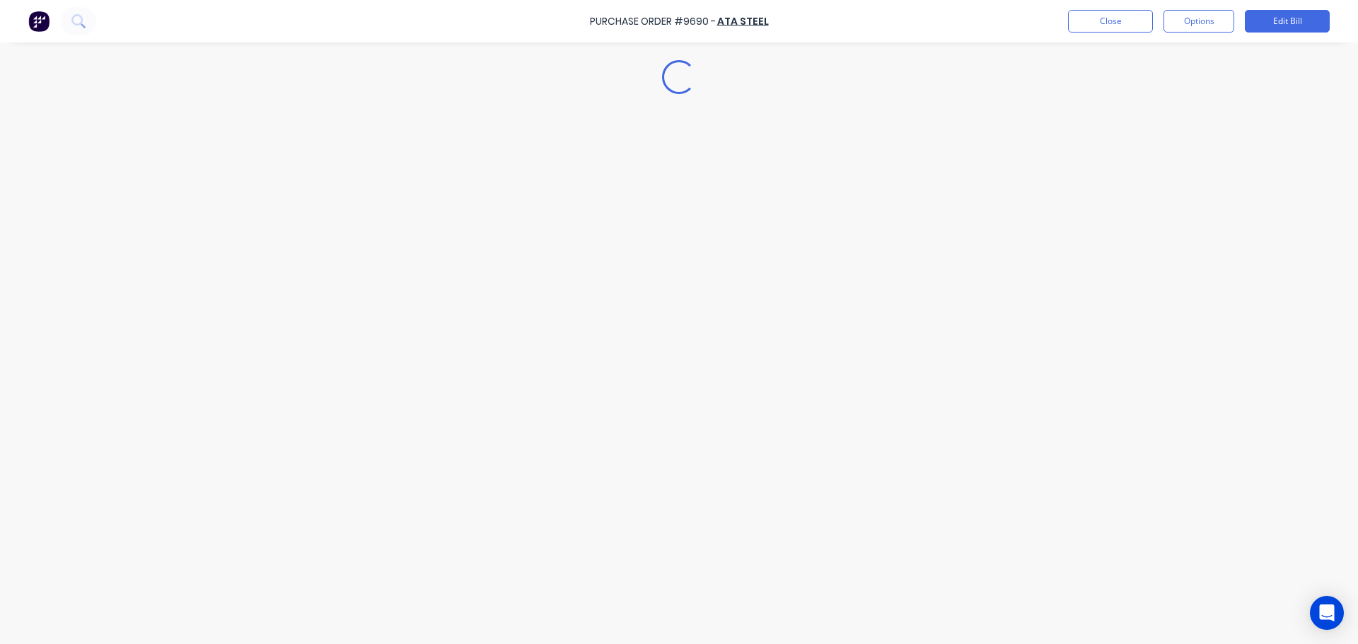
type textarea "x"
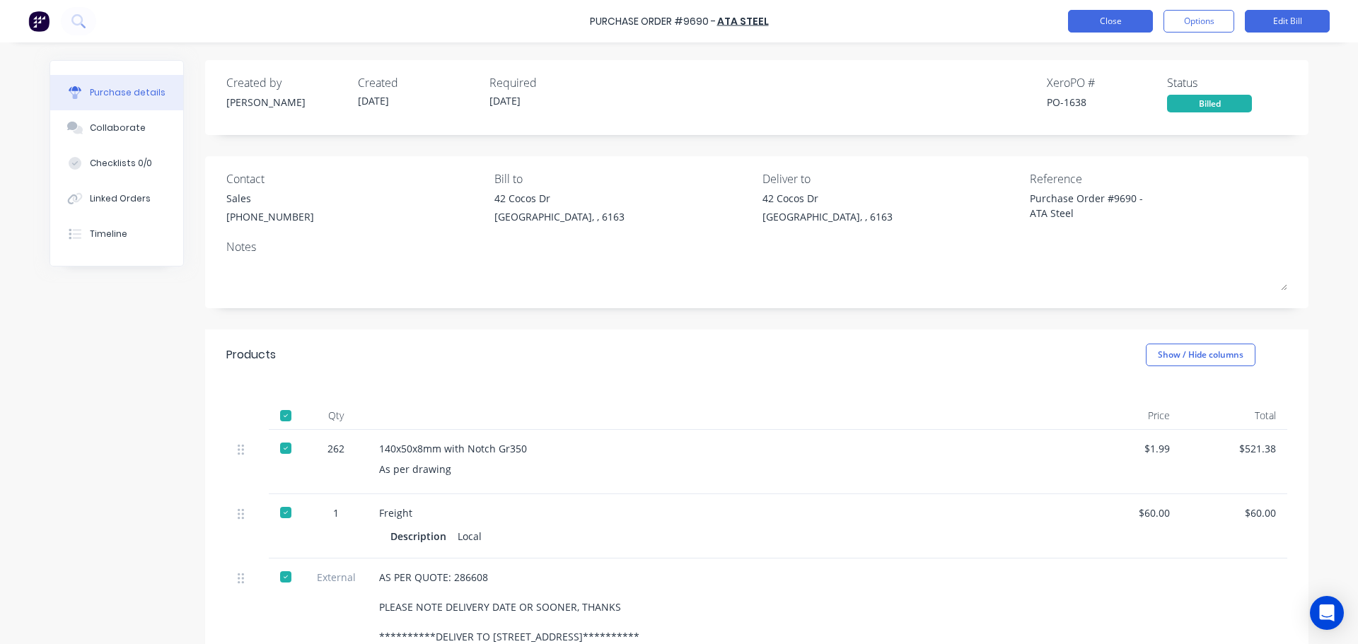
click at [1123, 21] on button "Close" at bounding box center [1110, 21] width 85 height 23
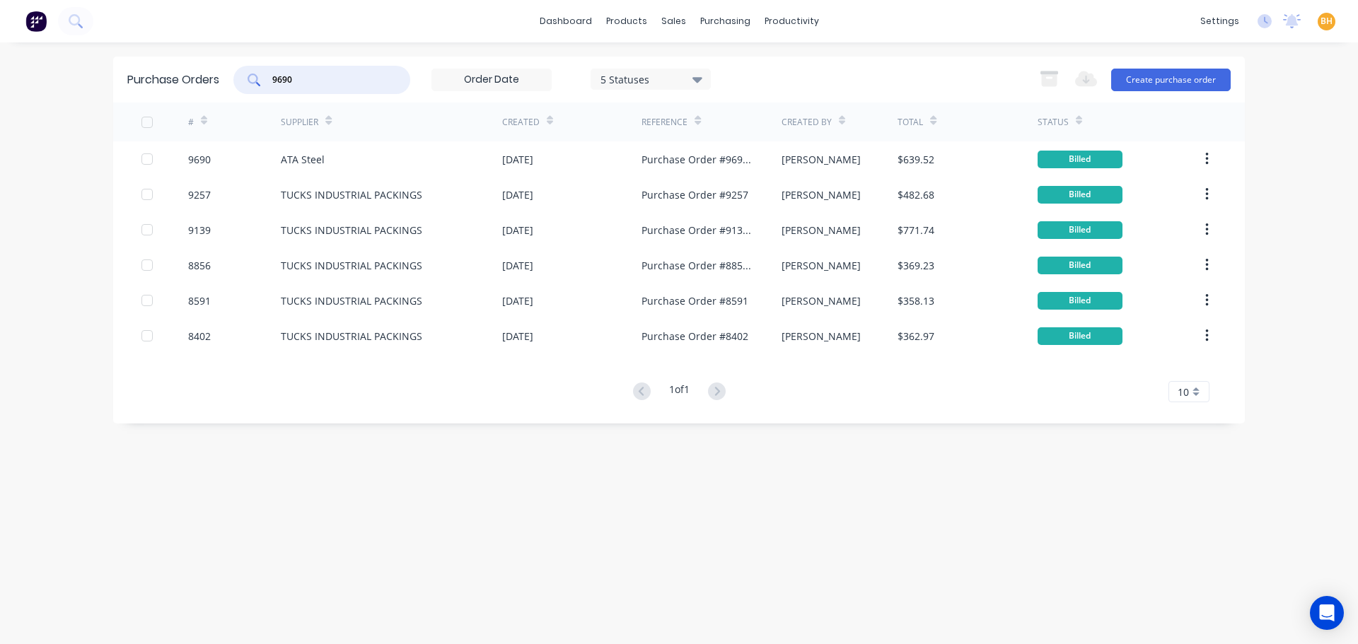
click at [304, 77] on input "9690" at bounding box center [329, 80] width 117 height 14
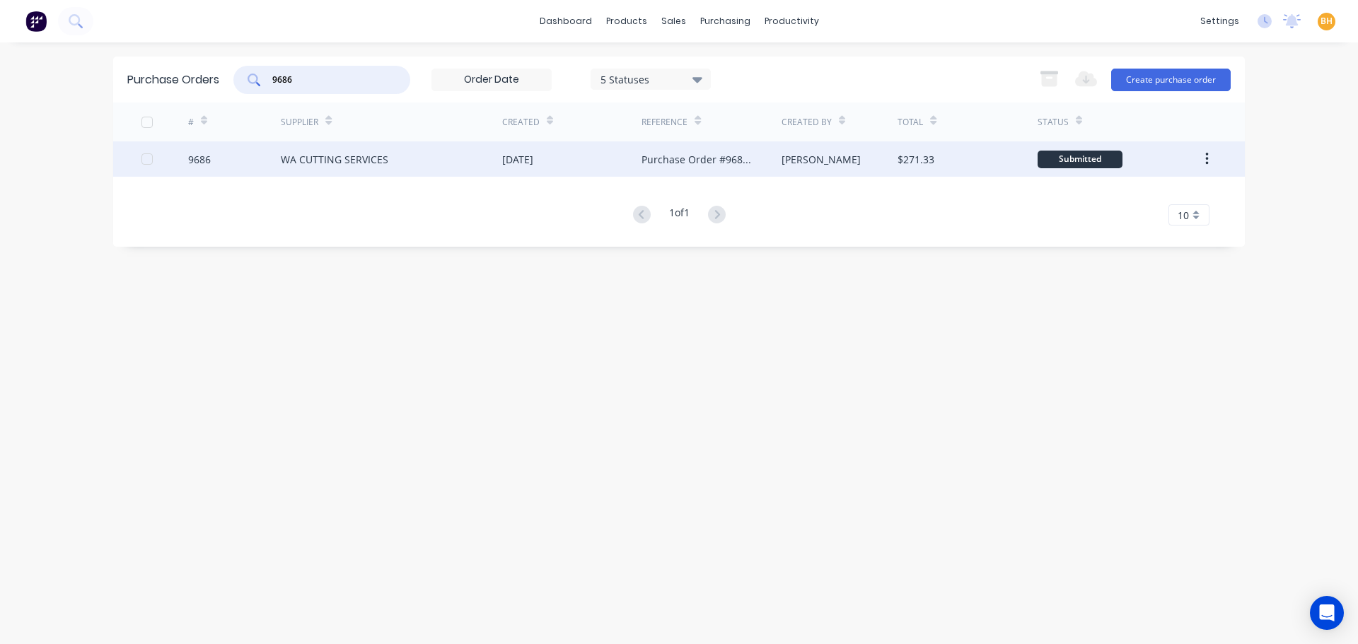
type input "9686"
click at [330, 160] on div "WA CUTTING SERVICES" at bounding box center [335, 159] width 108 height 15
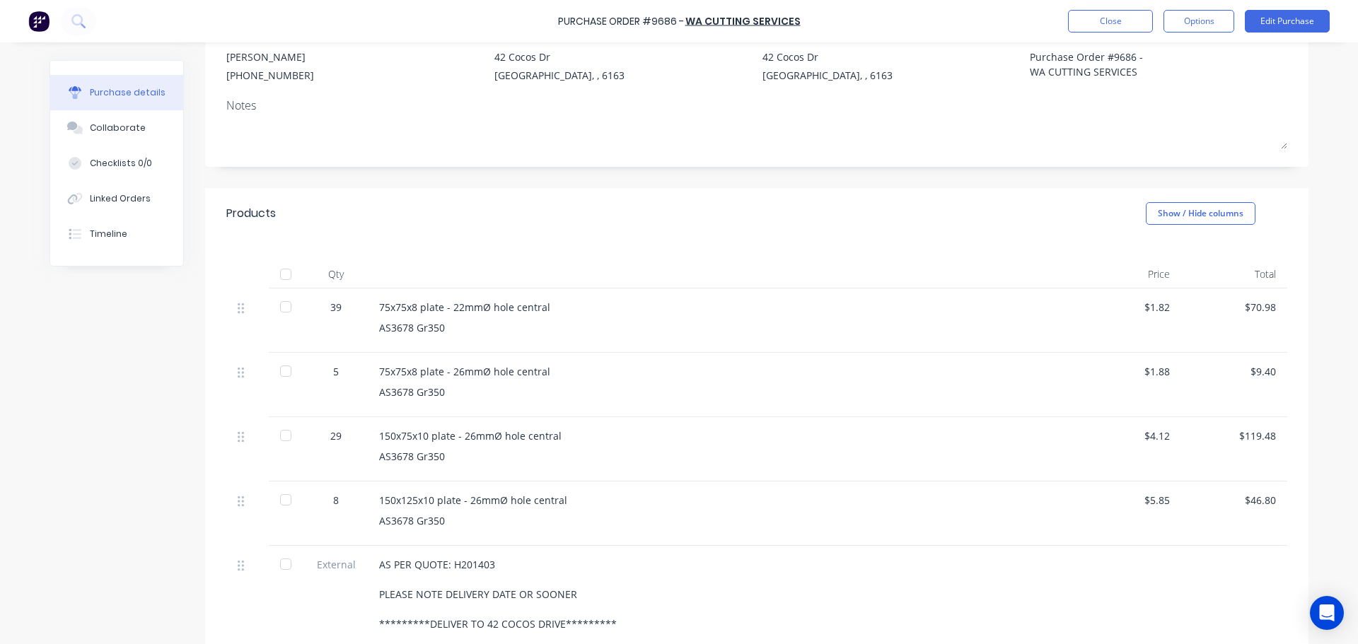
scroll to position [212, 0]
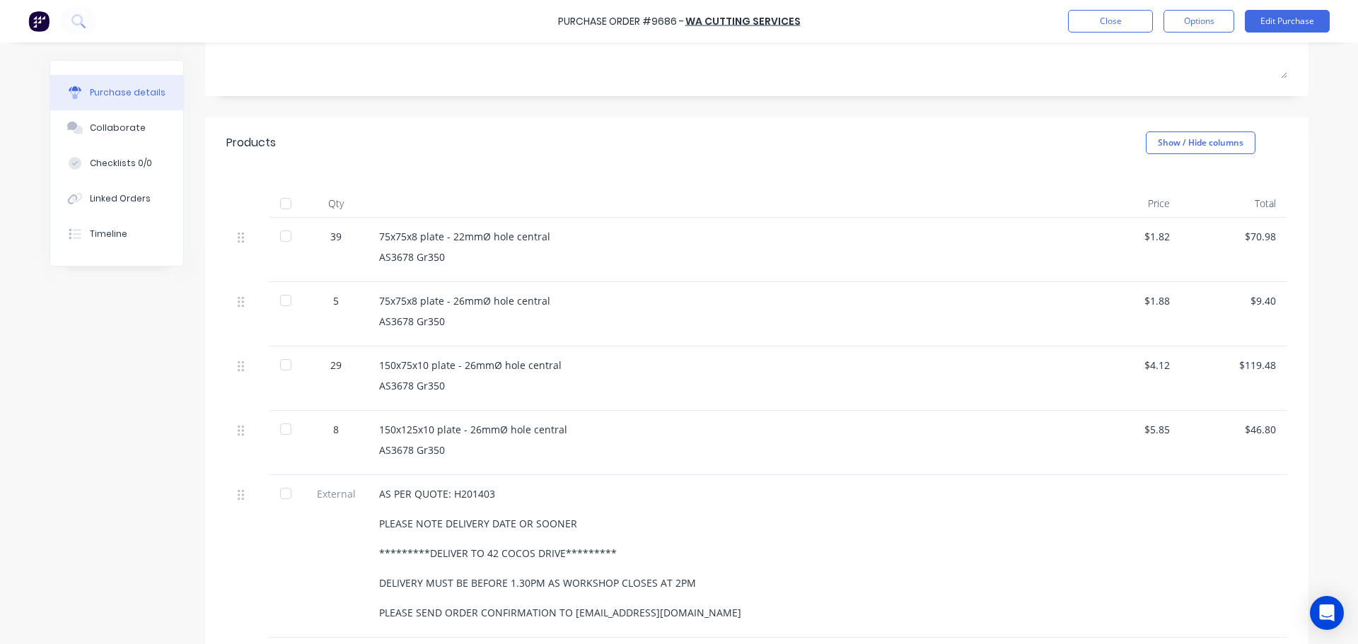
click at [279, 207] on div at bounding box center [286, 204] width 28 height 28
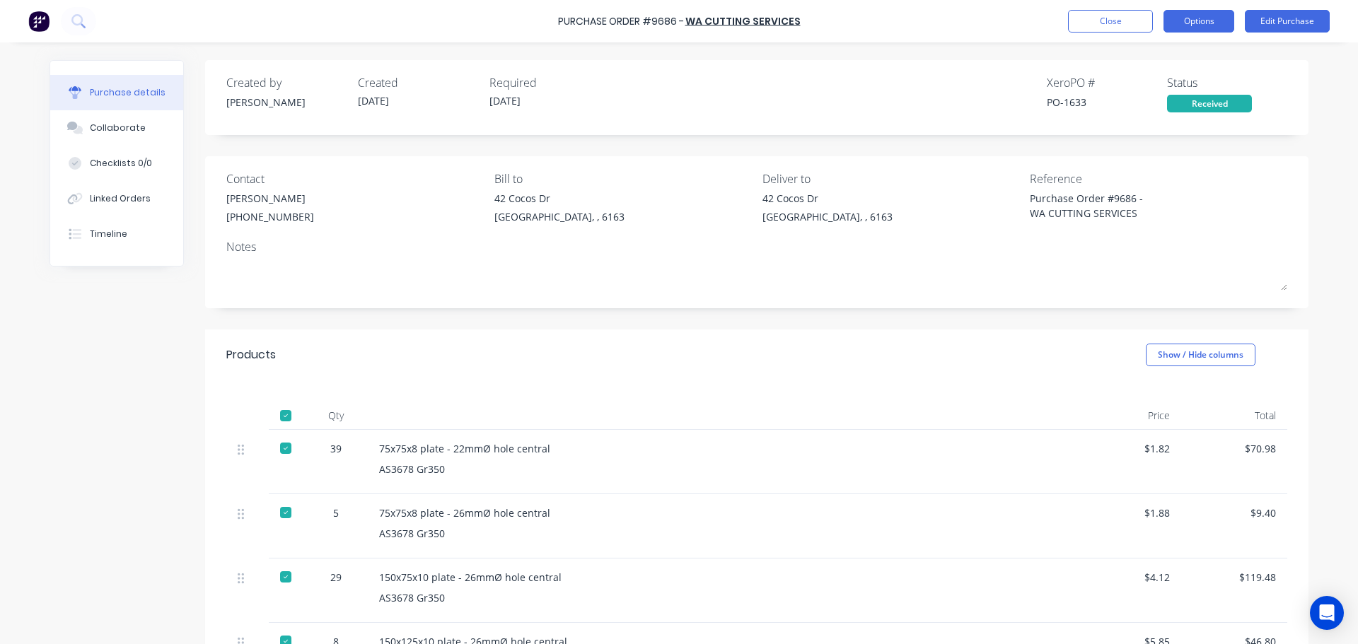
click at [1178, 13] on button "Options" at bounding box center [1199, 21] width 71 height 23
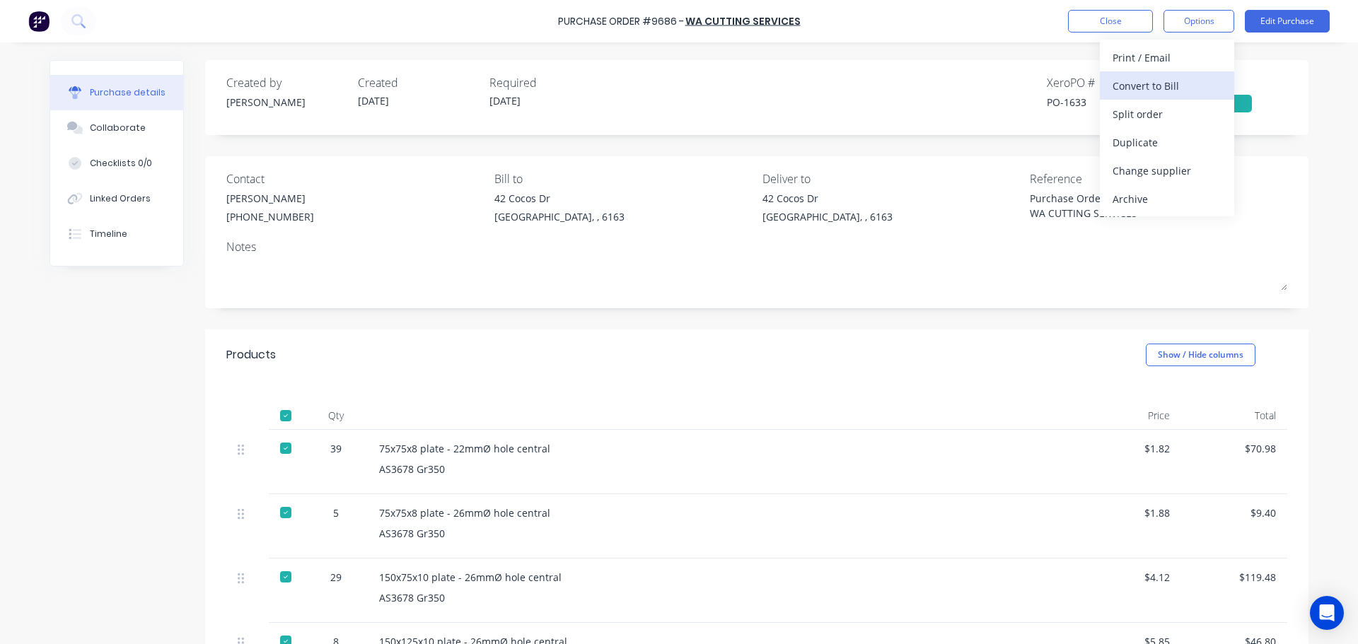
click at [1149, 84] on div "Convert to Bill" at bounding box center [1167, 86] width 109 height 21
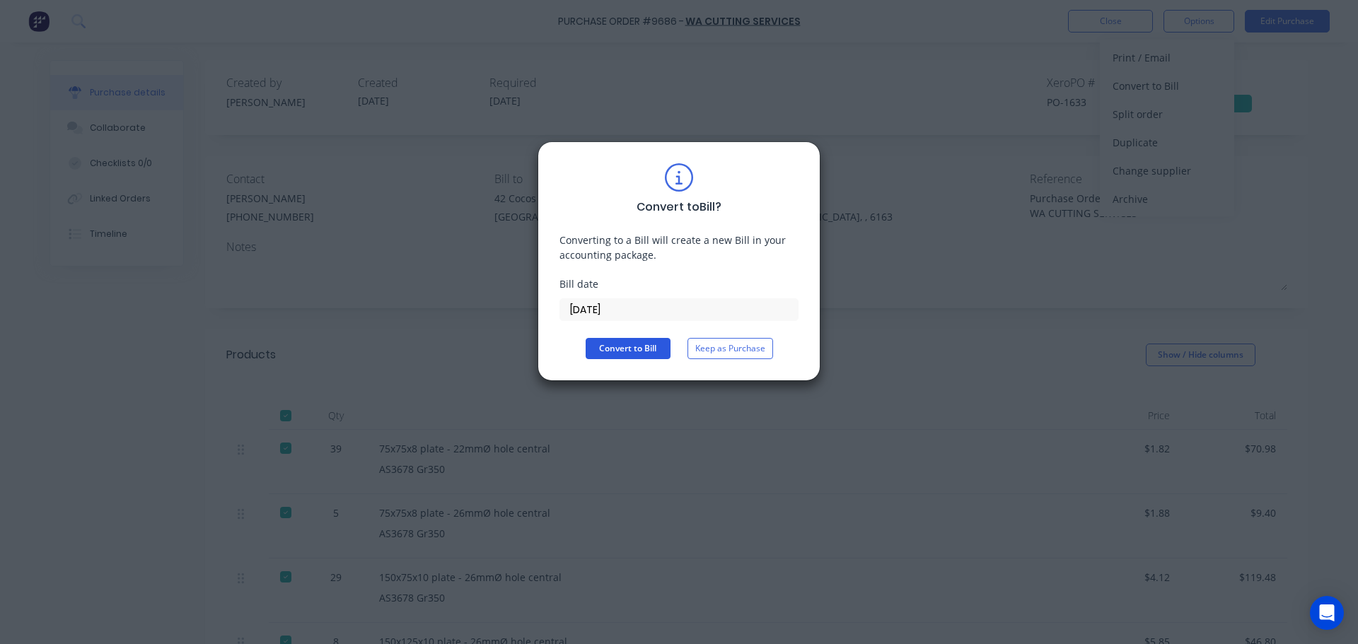
click at [642, 348] on button "Convert to Bill" at bounding box center [628, 348] width 85 height 21
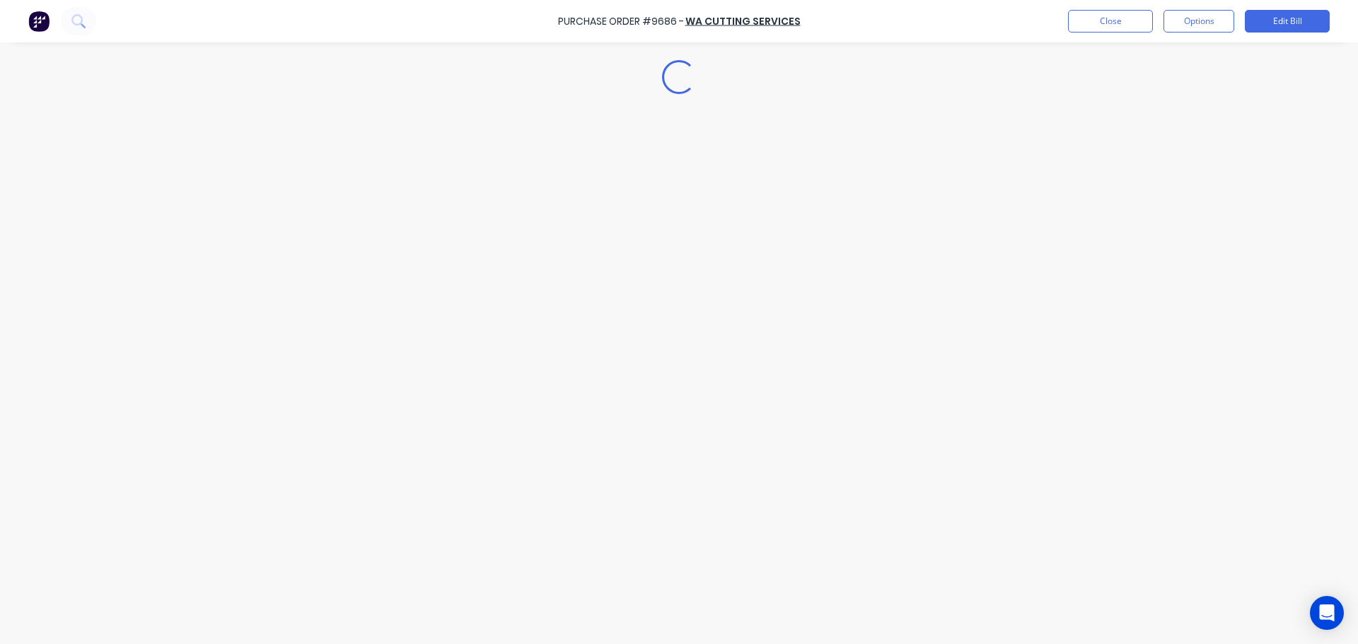
type textarea "x"
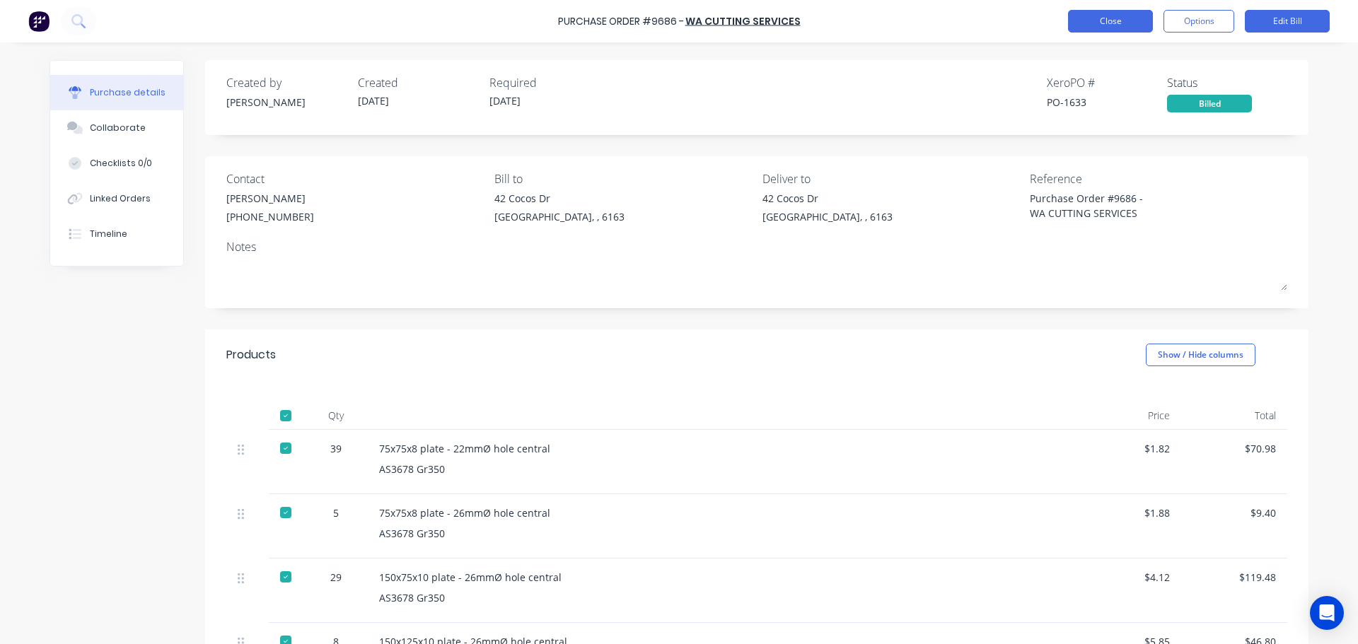
click at [1111, 12] on button "Close" at bounding box center [1110, 21] width 85 height 23
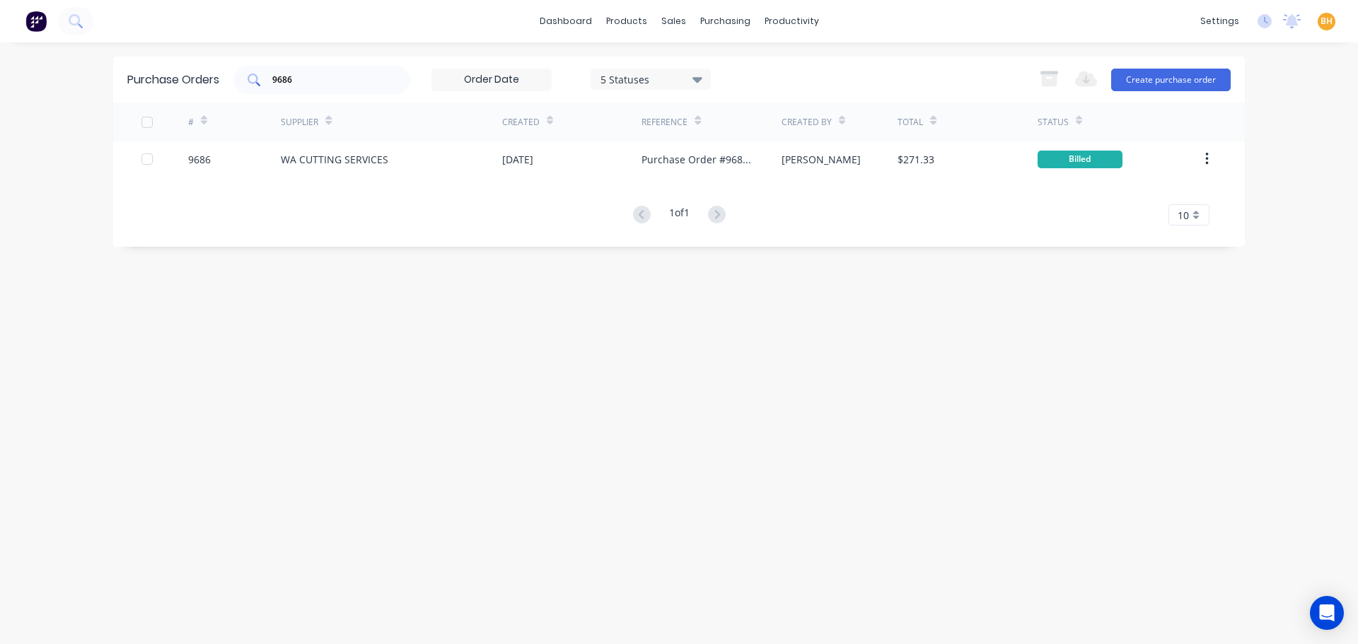
click at [313, 84] on input "9686" at bounding box center [329, 80] width 117 height 14
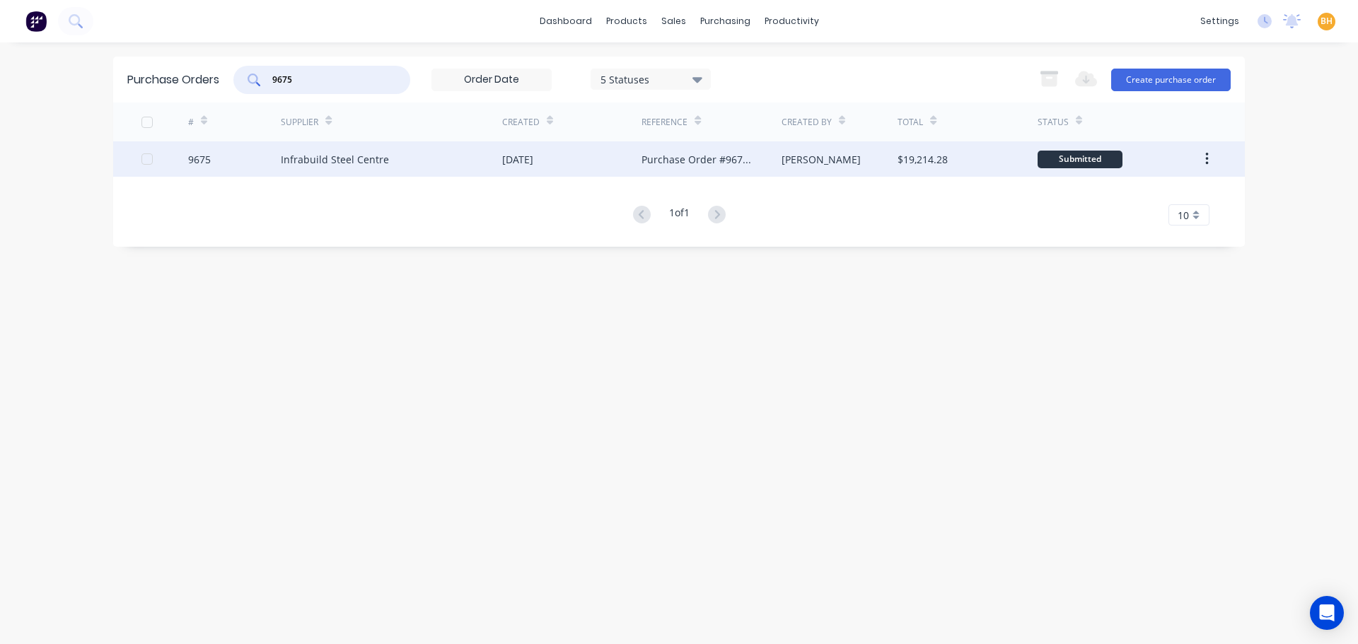
type input "9675"
click at [331, 155] on div "Infrabuild Steel Centre" at bounding box center [335, 159] width 108 height 15
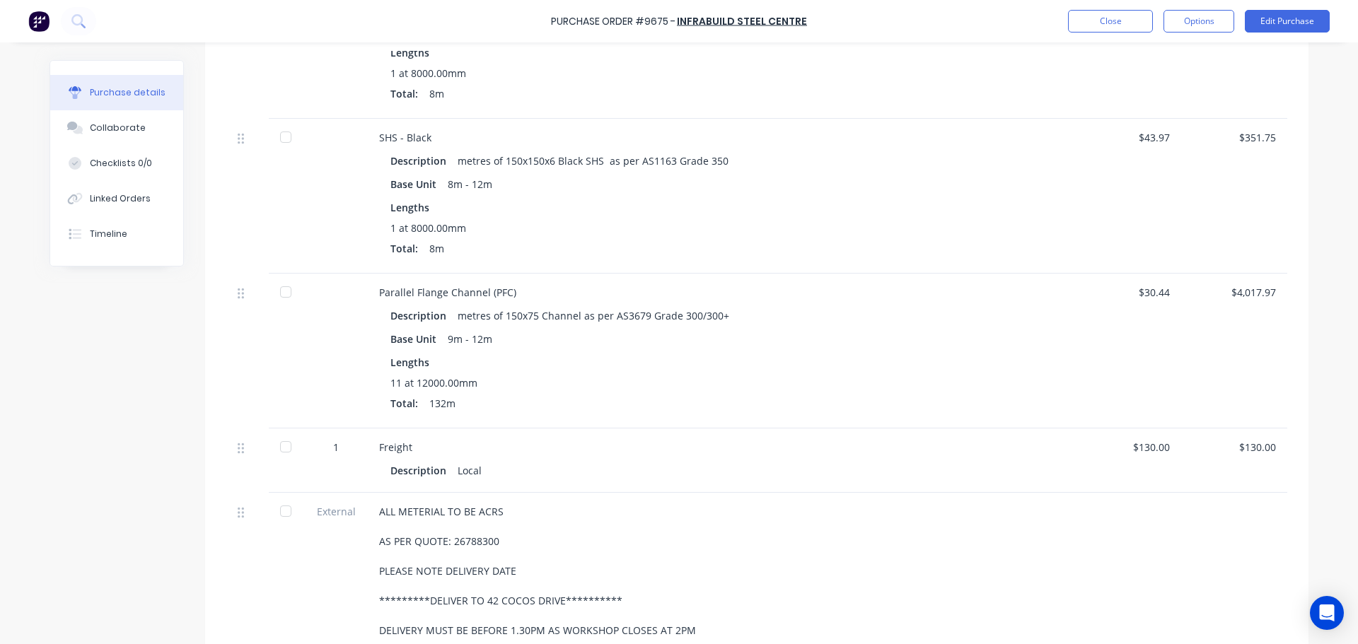
scroll to position [778, 0]
click at [279, 291] on div at bounding box center [286, 290] width 28 height 28
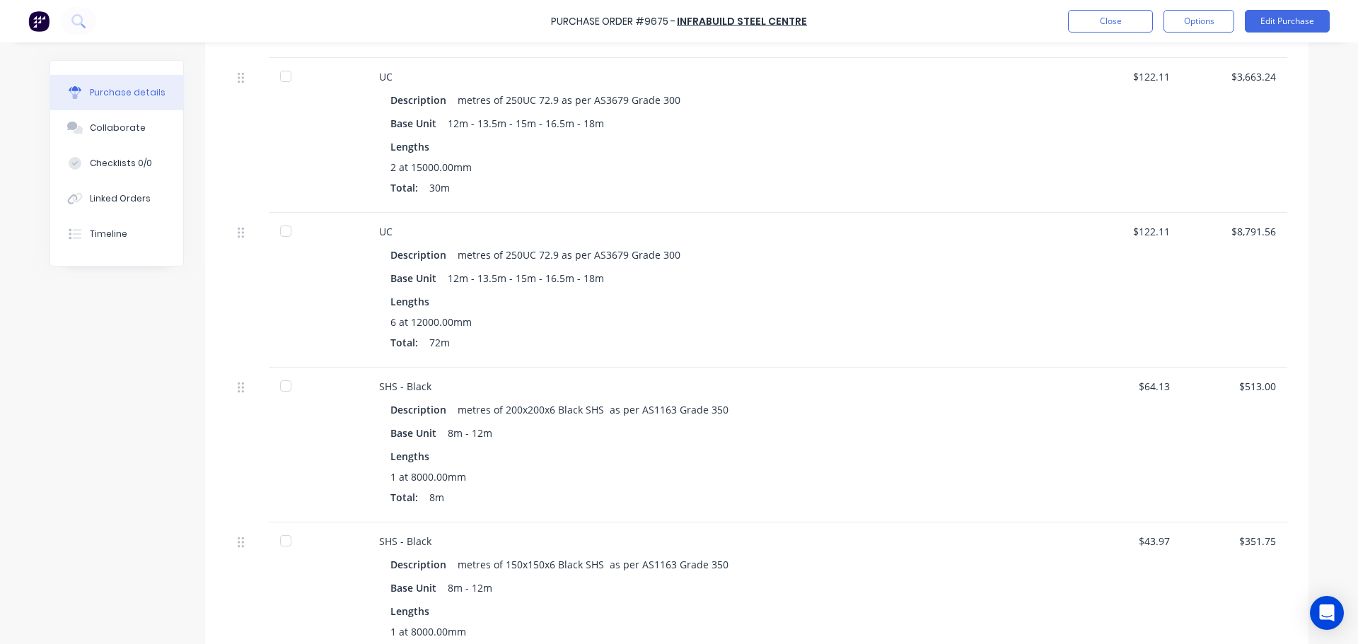
scroll to position [354, 0]
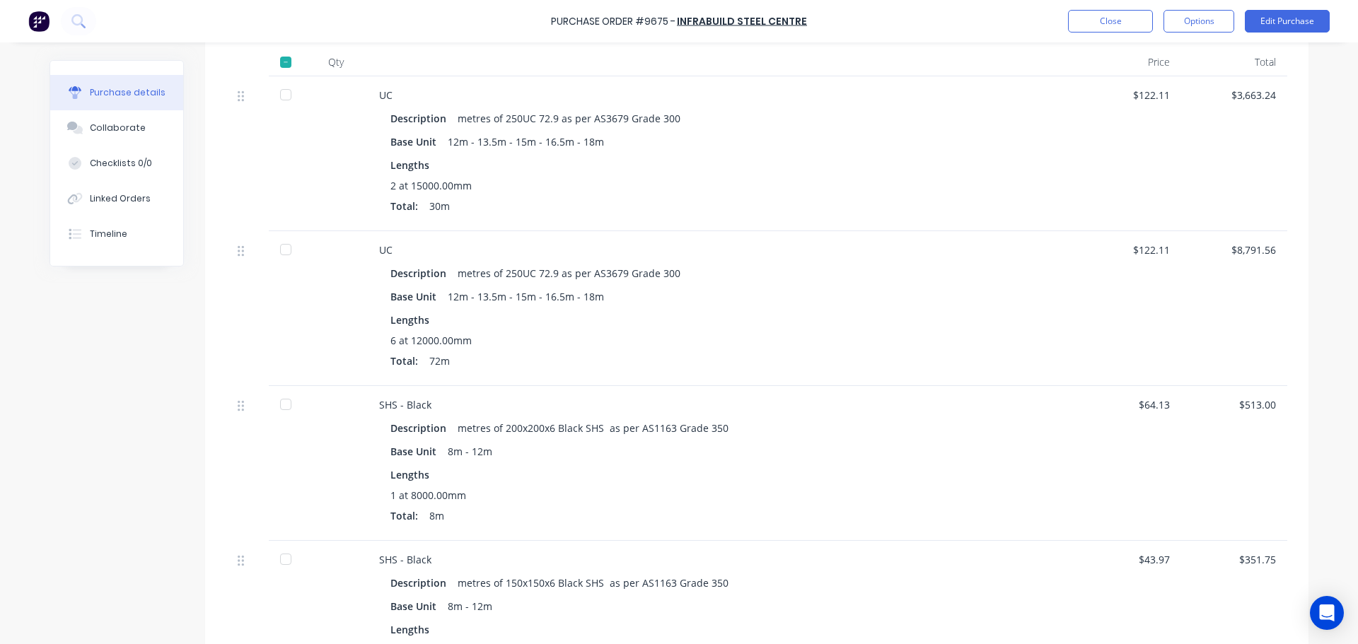
click at [277, 245] on div at bounding box center [286, 250] width 28 height 28
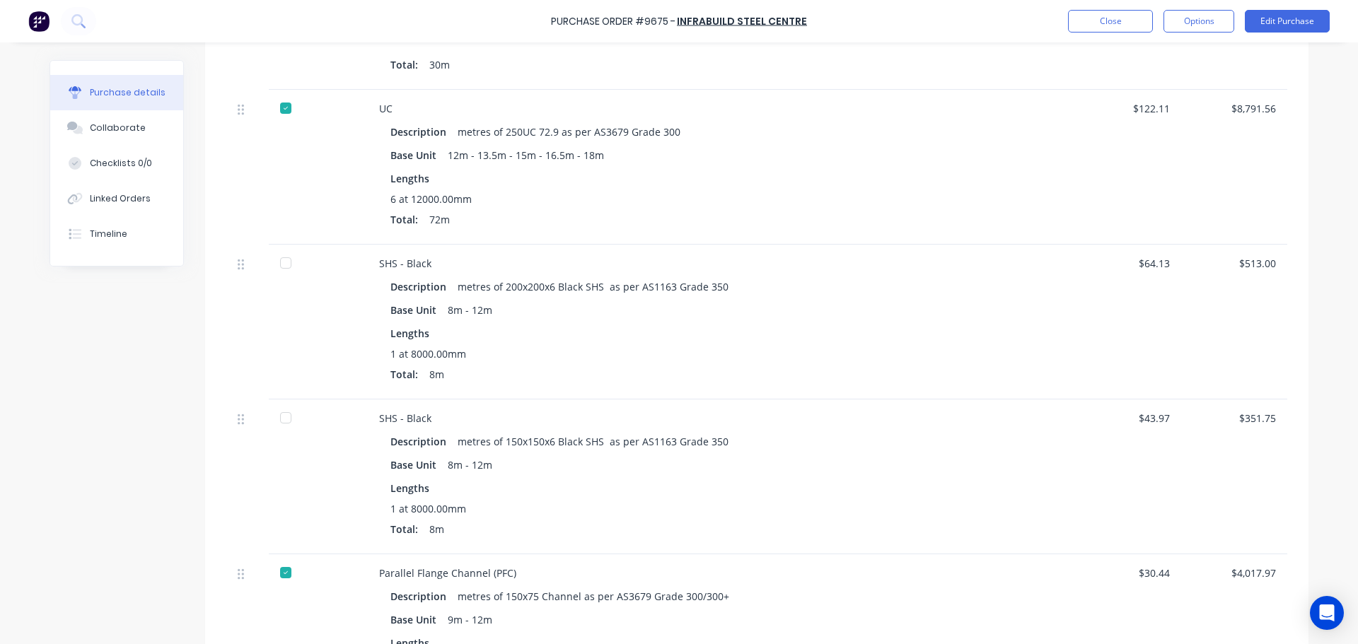
click at [281, 260] on div at bounding box center [286, 263] width 28 height 28
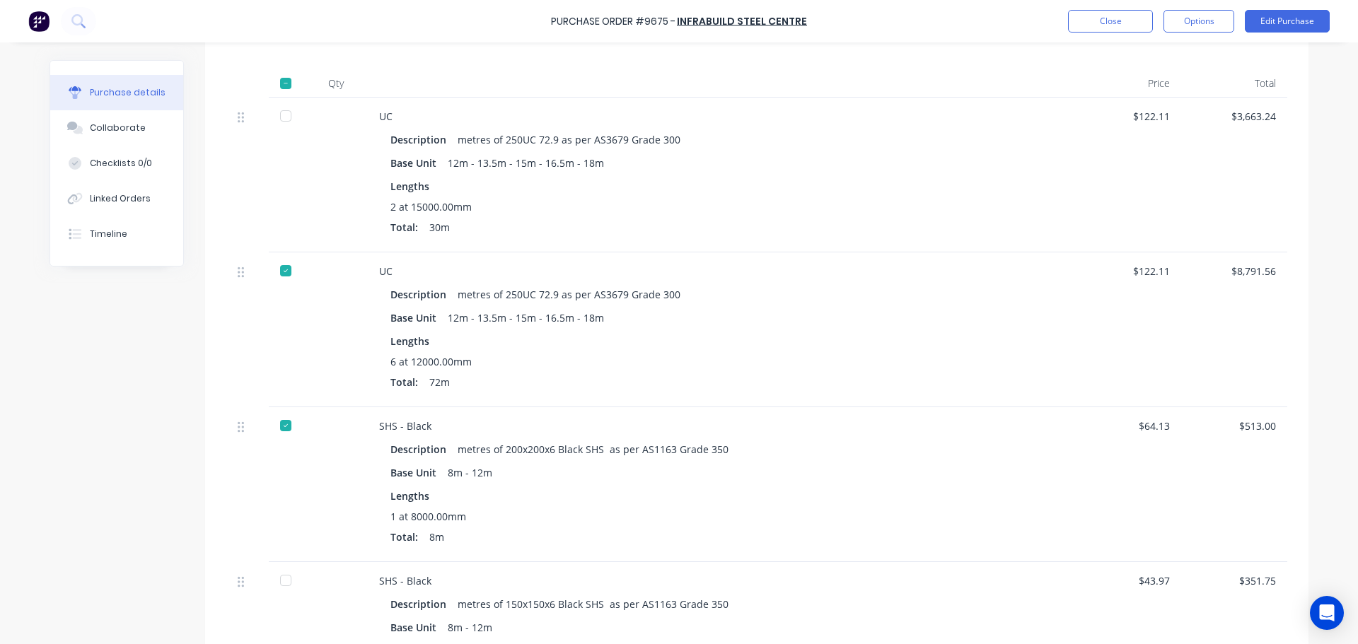
scroll to position [212, 0]
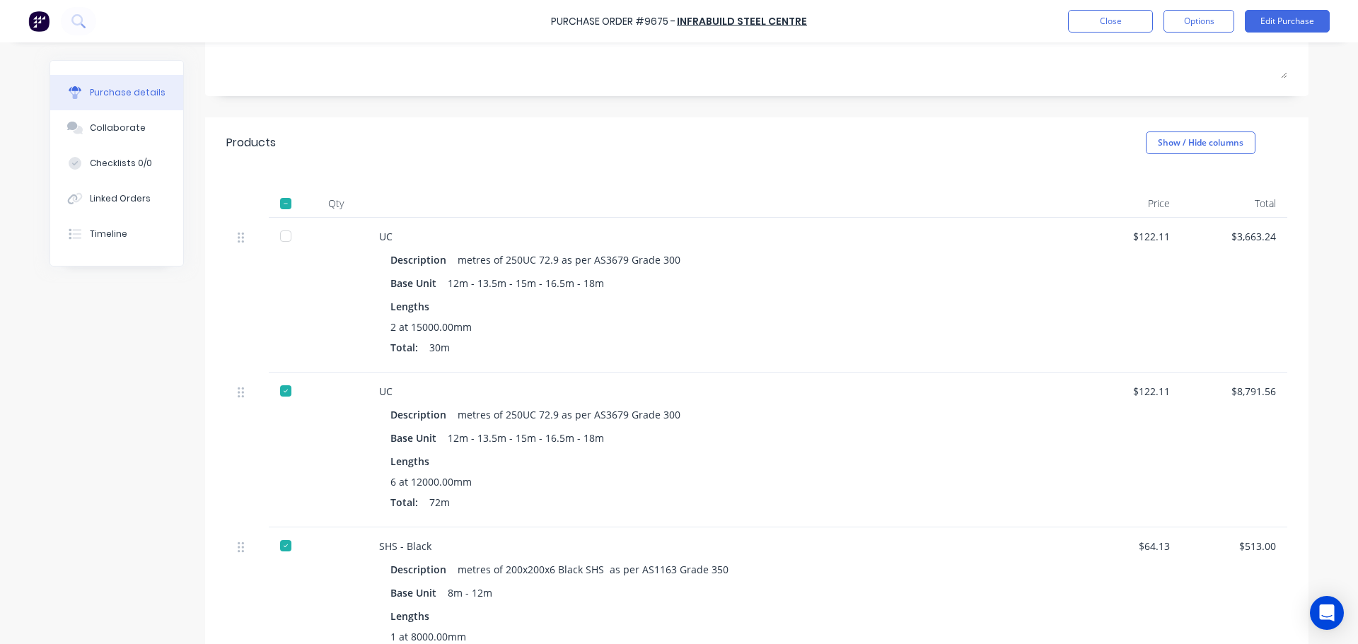
click at [279, 235] on div at bounding box center [286, 236] width 28 height 28
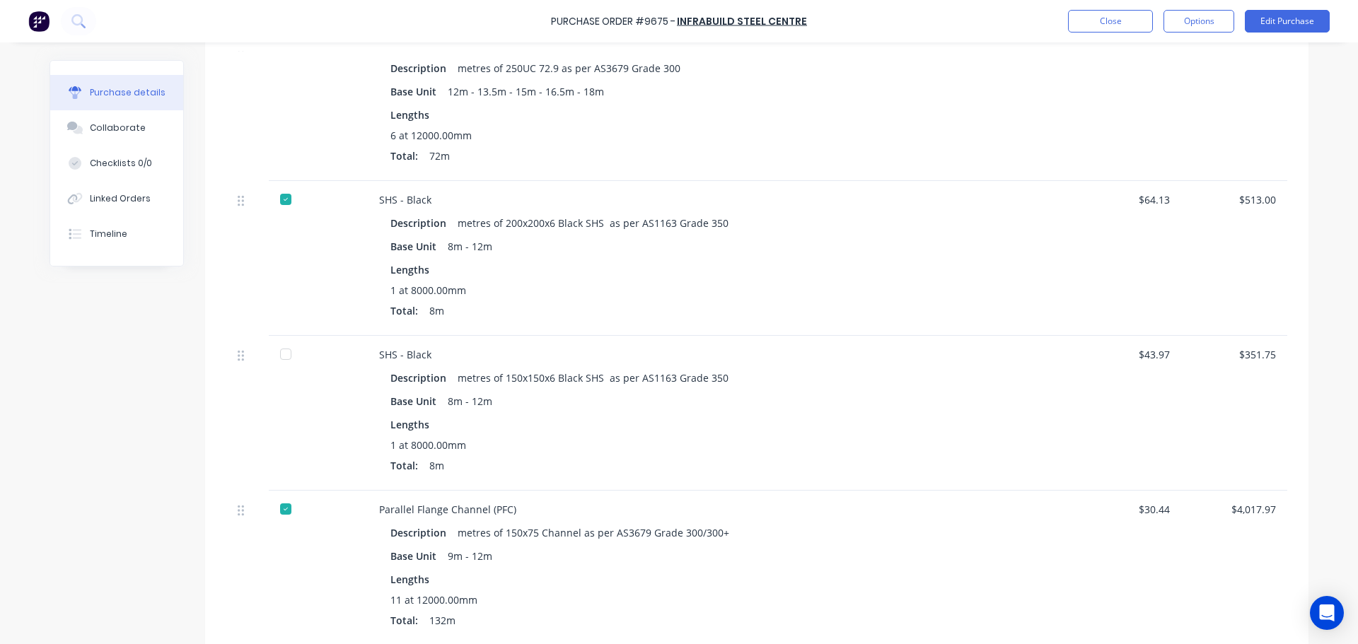
scroll to position [637, 0]
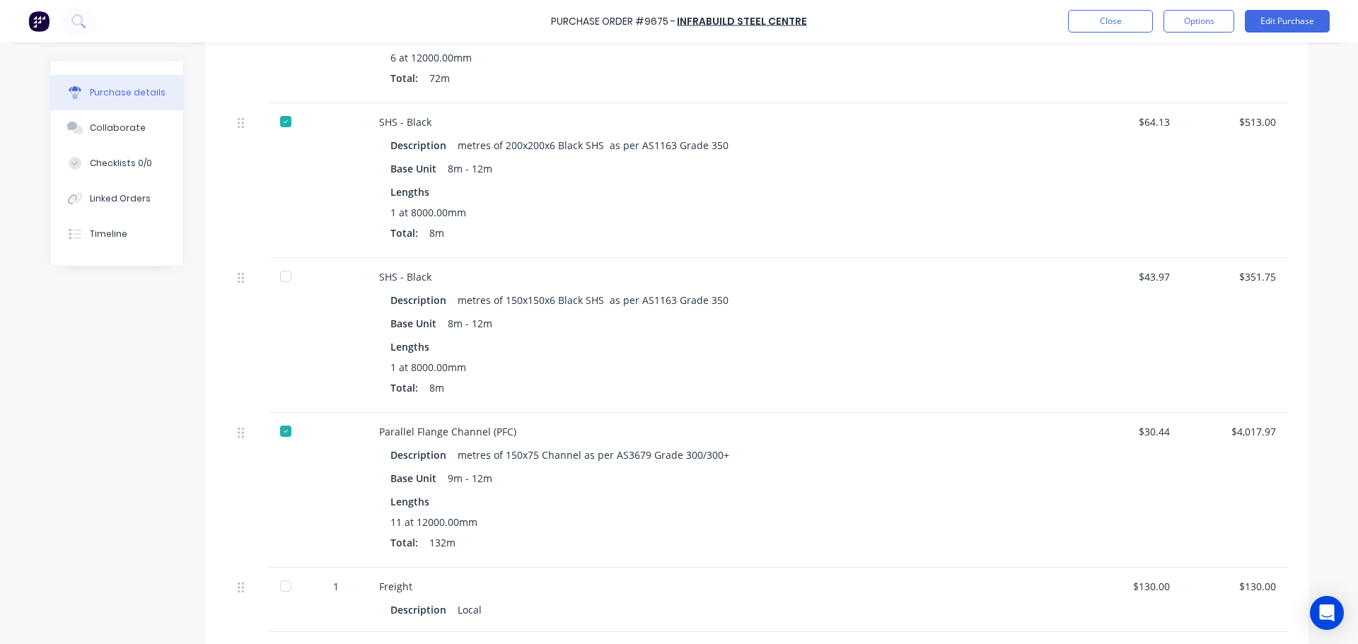
click at [278, 276] on div at bounding box center [286, 276] width 28 height 28
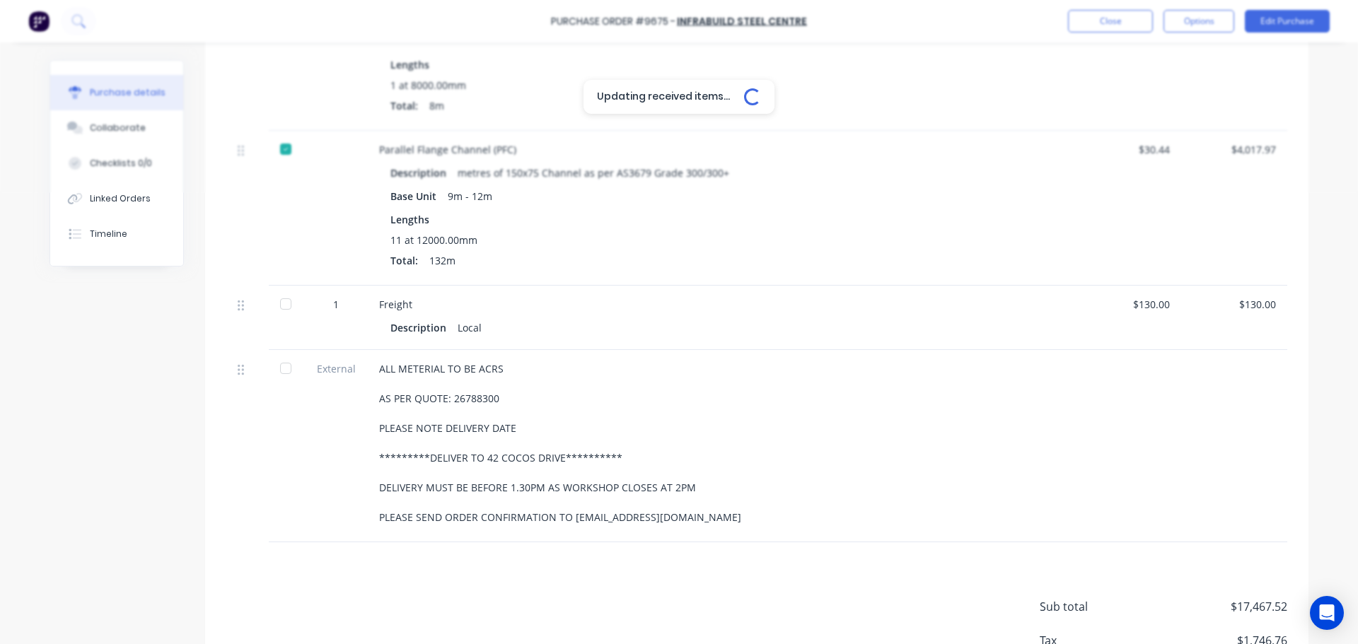
scroll to position [990, 0]
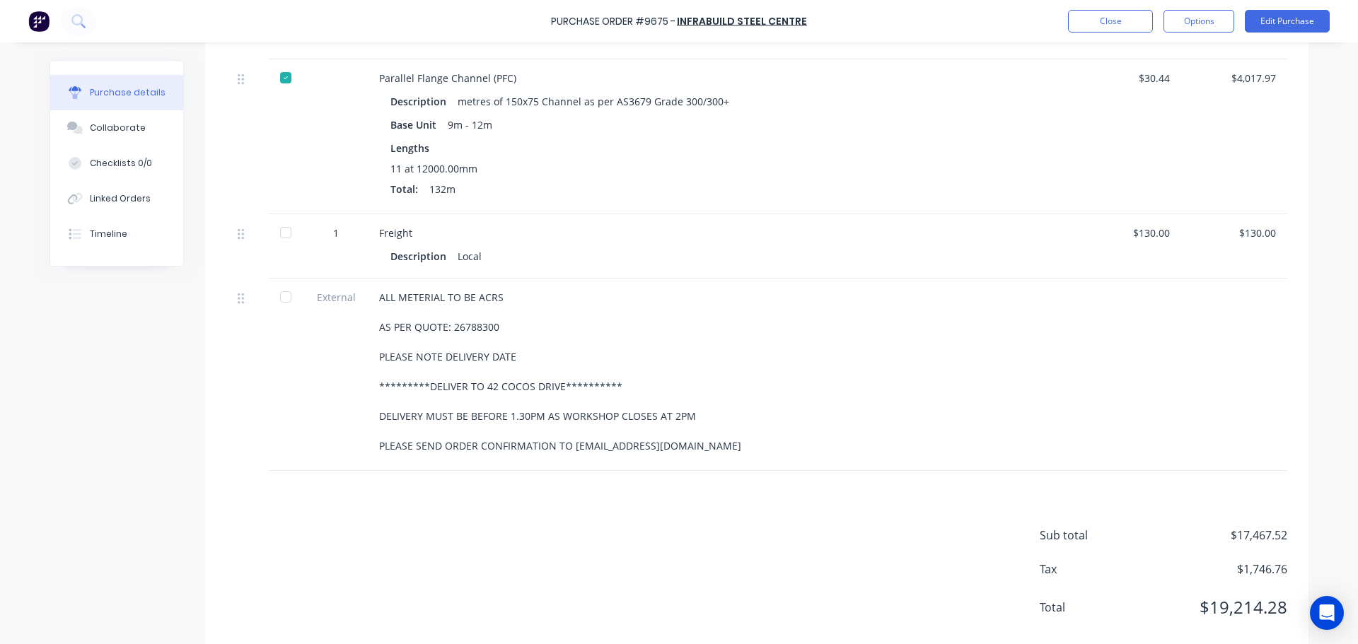
click at [284, 233] on div at bounding box center [286, 233] width 28 height 28
click at [279, 299] on div at bounding box center [286, 297] width 28 height 28
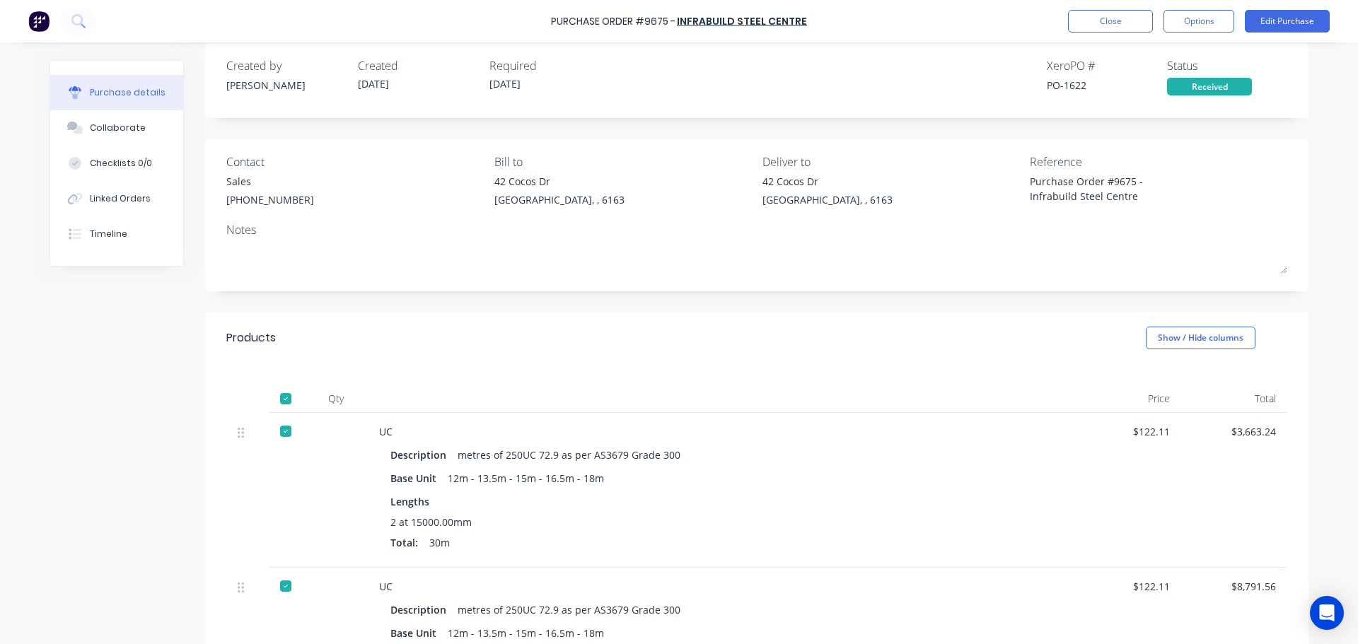
scroll to position [0, 0]
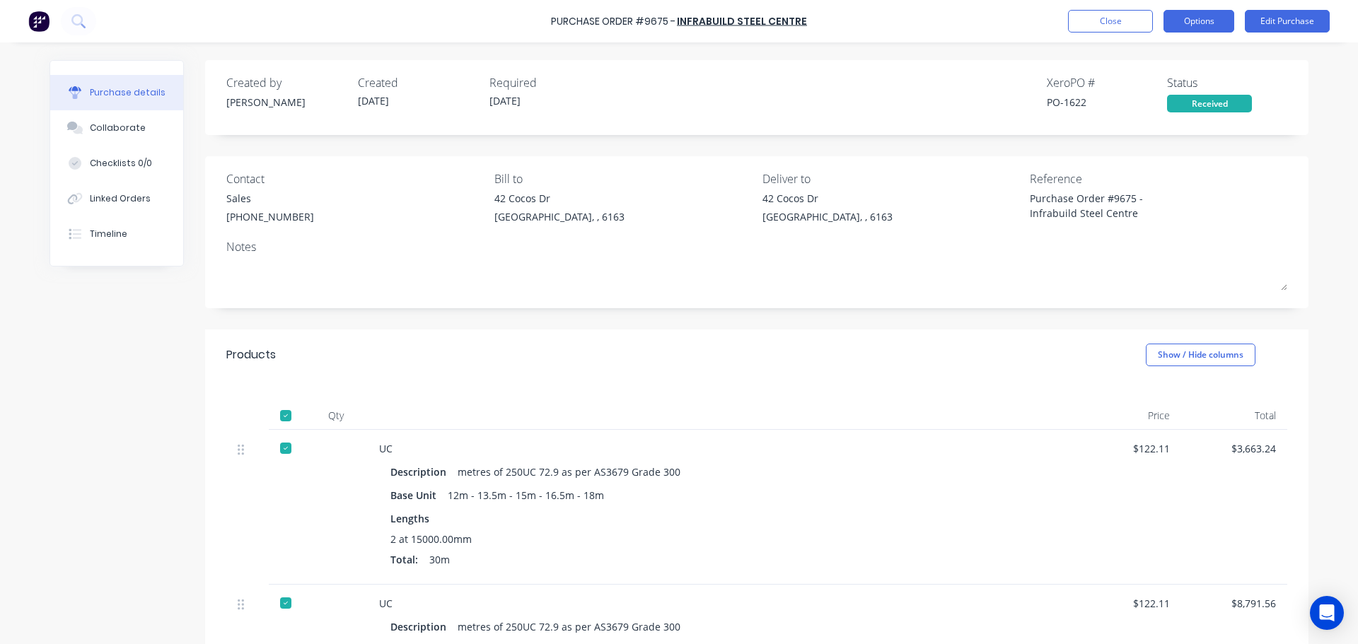
click at [1192, 11] on button "Options" at bounding box center [1199, 21] width 71 height 23
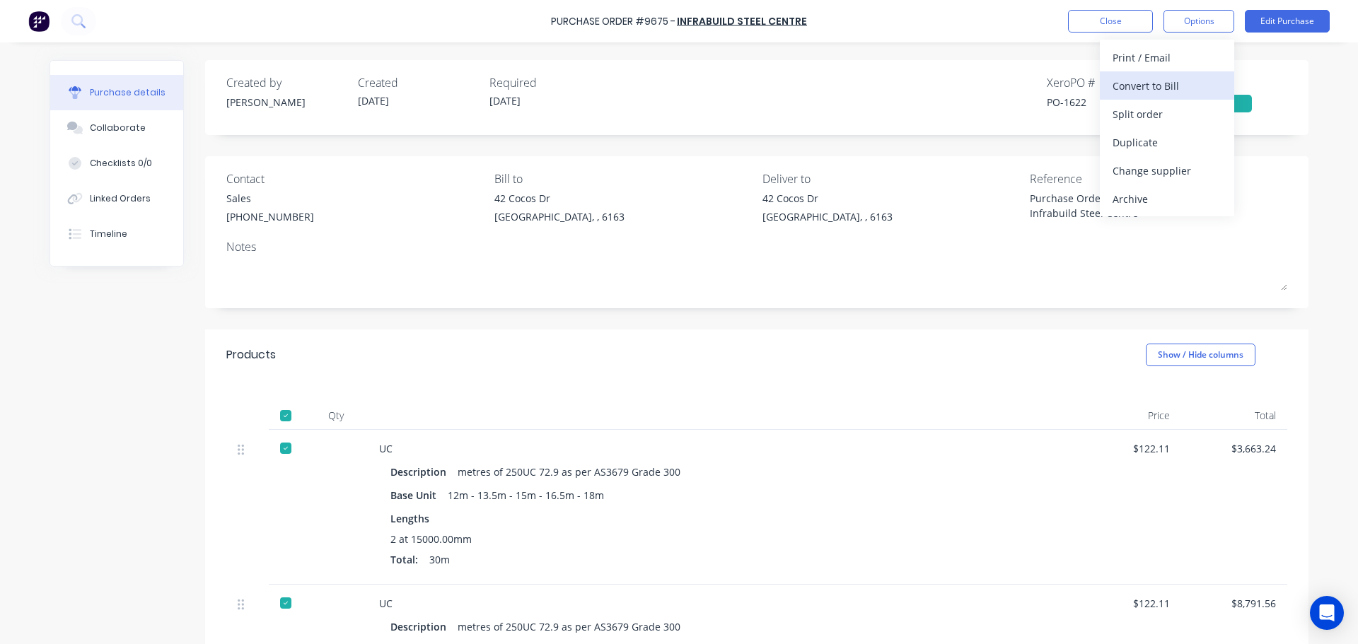
click at [1152, 91] on div "Convert to Bill" at bounding box center [1167, 86] width 109 height 21
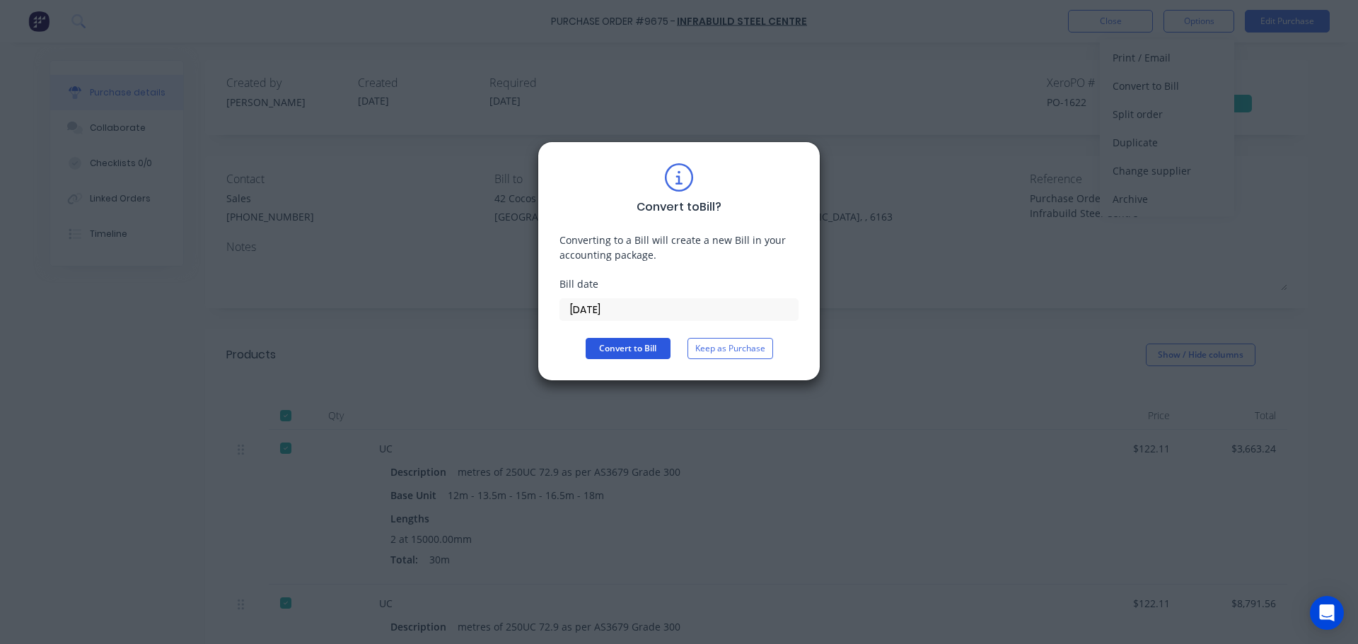
click at [618, 353] on button "Convert to Bill" at bounding box center [628, 348] width 85 height 21
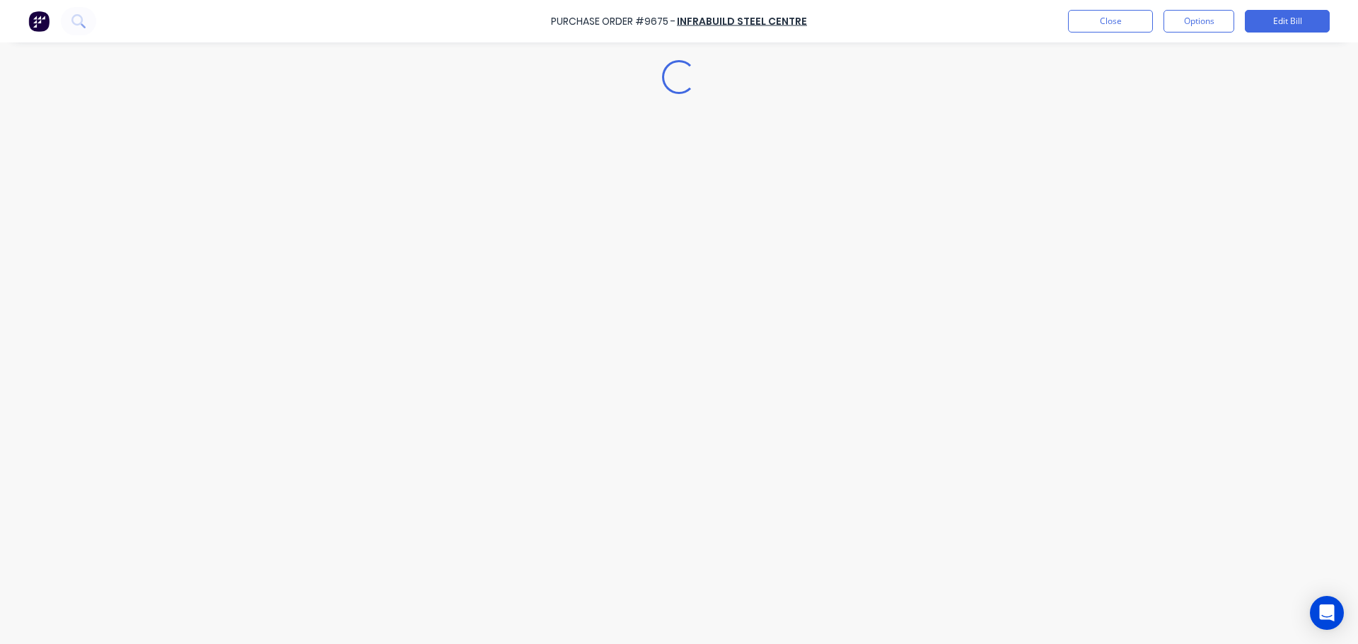
type textarea "x"
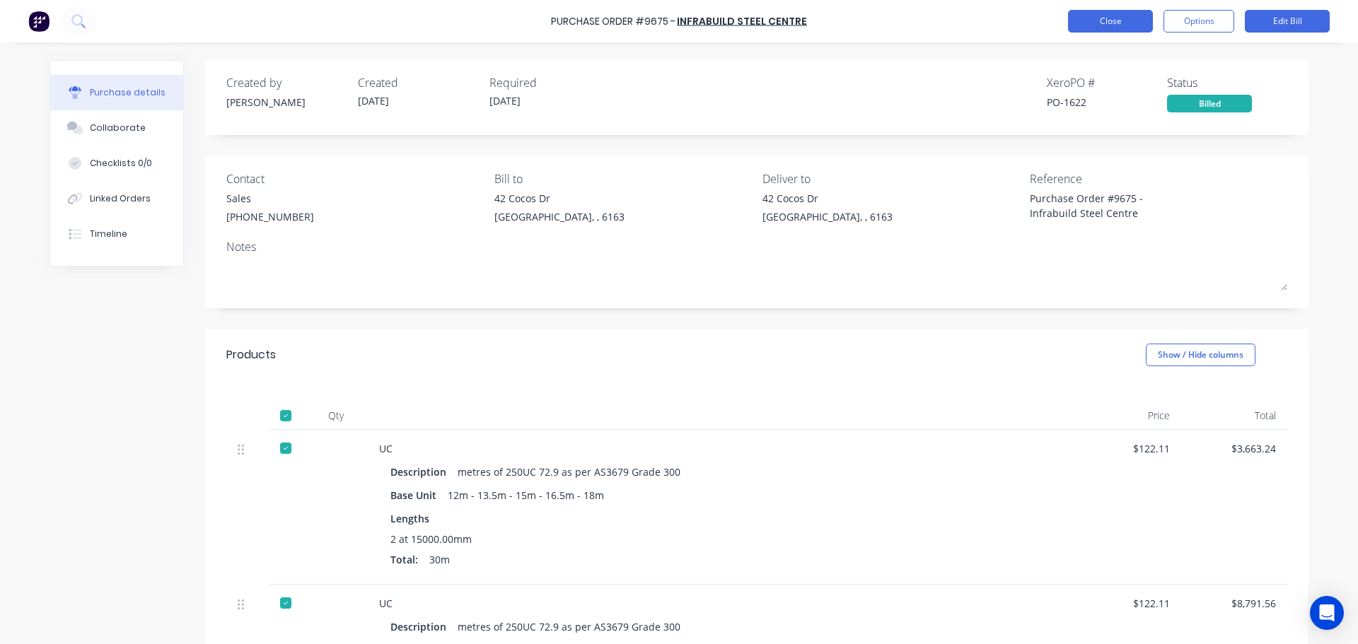
click at [1135, 26] on button "Close" at bounding box center [1110, 21] width 85 height 23
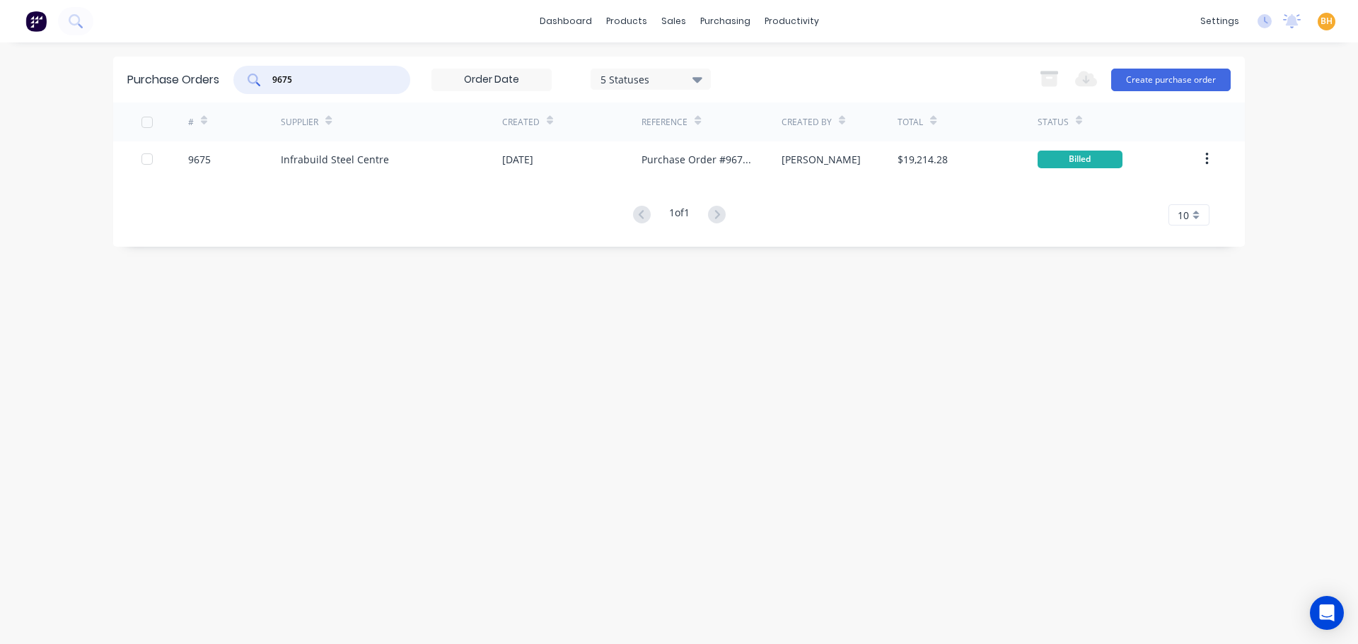
click at [296, 78] on input "9675" at bounding box center [329, 80] width 117 height 14
type input "9"
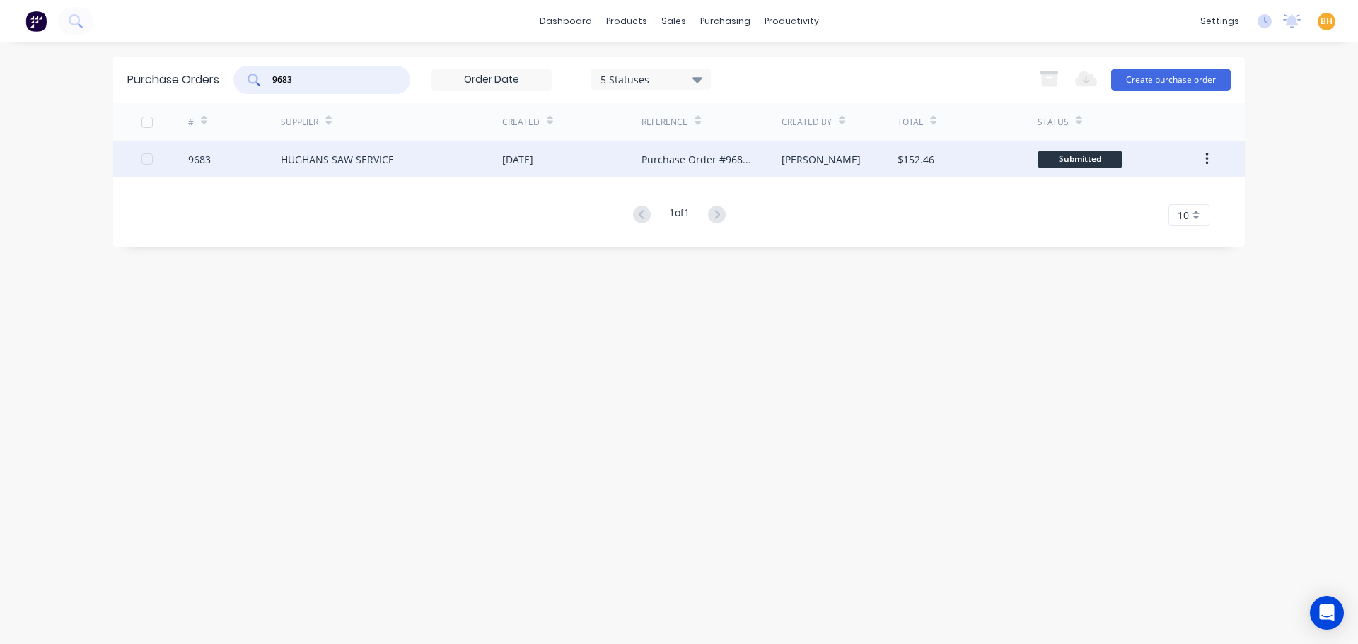
type input "9683"
click at [337, 156] on div "HUGHANS SAW SERVICE" at bounding box center [337, 159] width 113 height 15
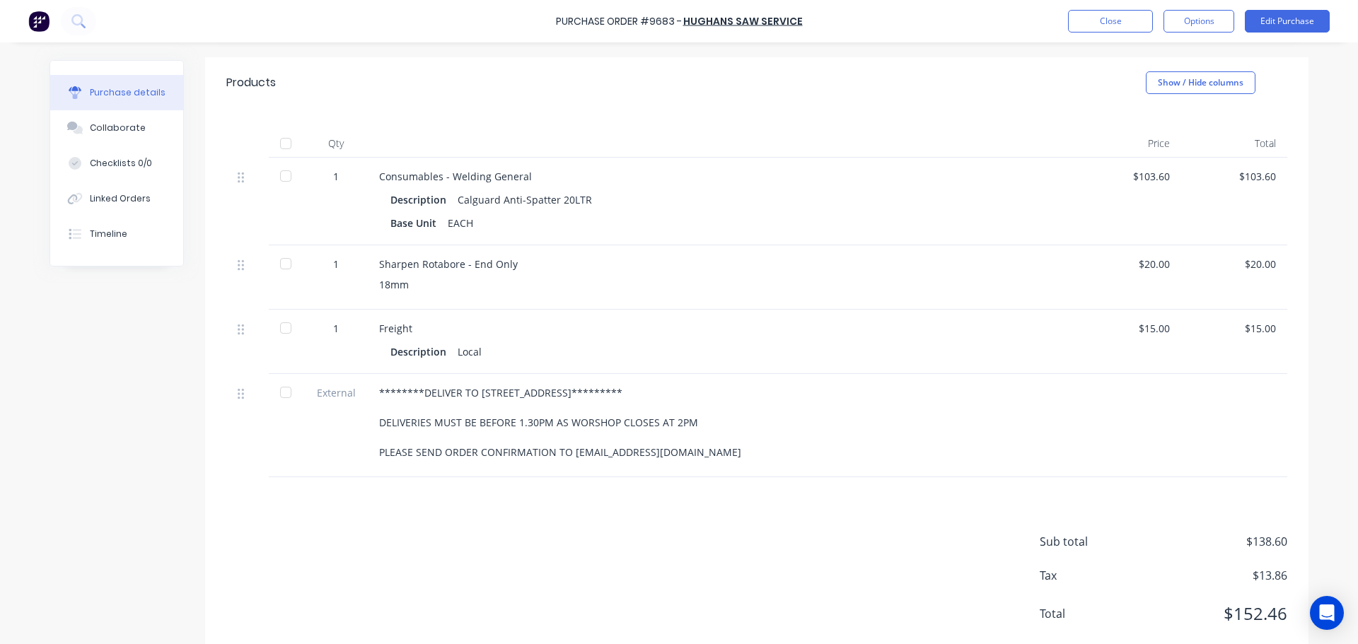
scroll to position [283, 0]
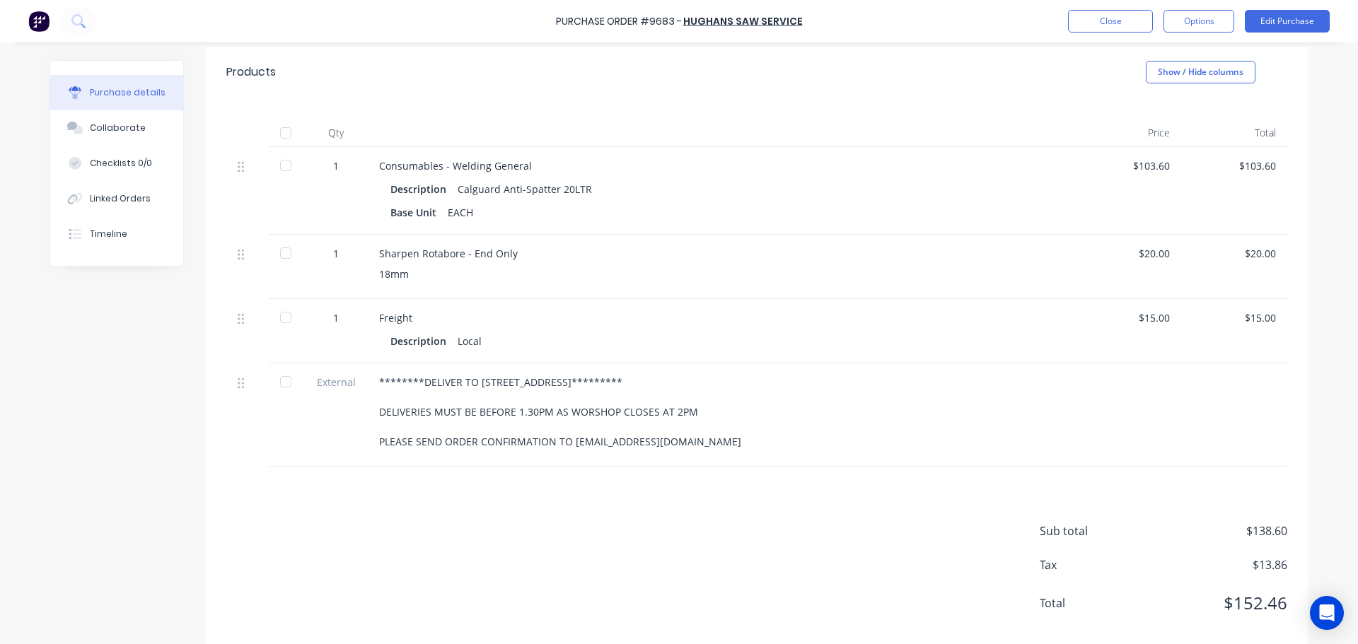
click at [277, 257] on div at bounding box center [286, 253] width 28 height 28
type textarea "x"
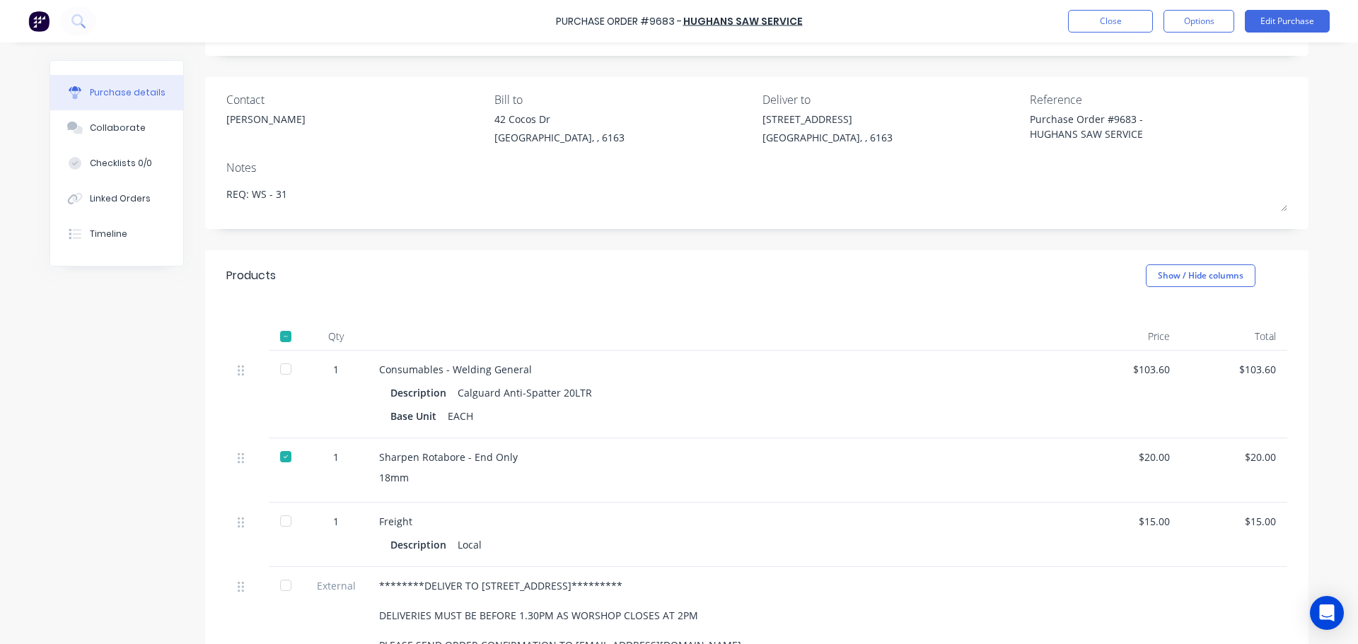
scroll to position [0, 0]
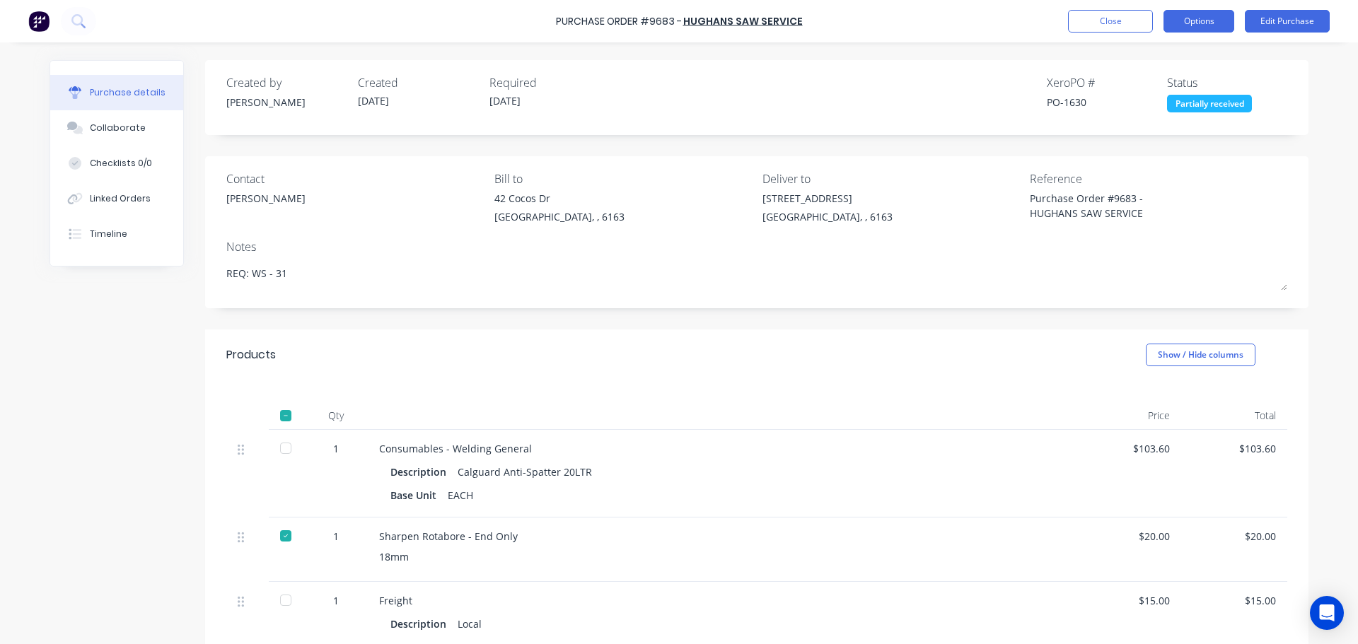
click at [1223, 29] on button "Options" at bounding box center [1199, 21] width 71 height 23
click at [975, 113] on div "Created by [PERSON_NAME] Created [DATE] Required [DATE] Xero PO # PO-1630 Statu…" at bounding box center [756, 97] width 1103 height 75
click at [1084, 16] on button "Close" at bounding box center [1110, 21] width 85 height 23
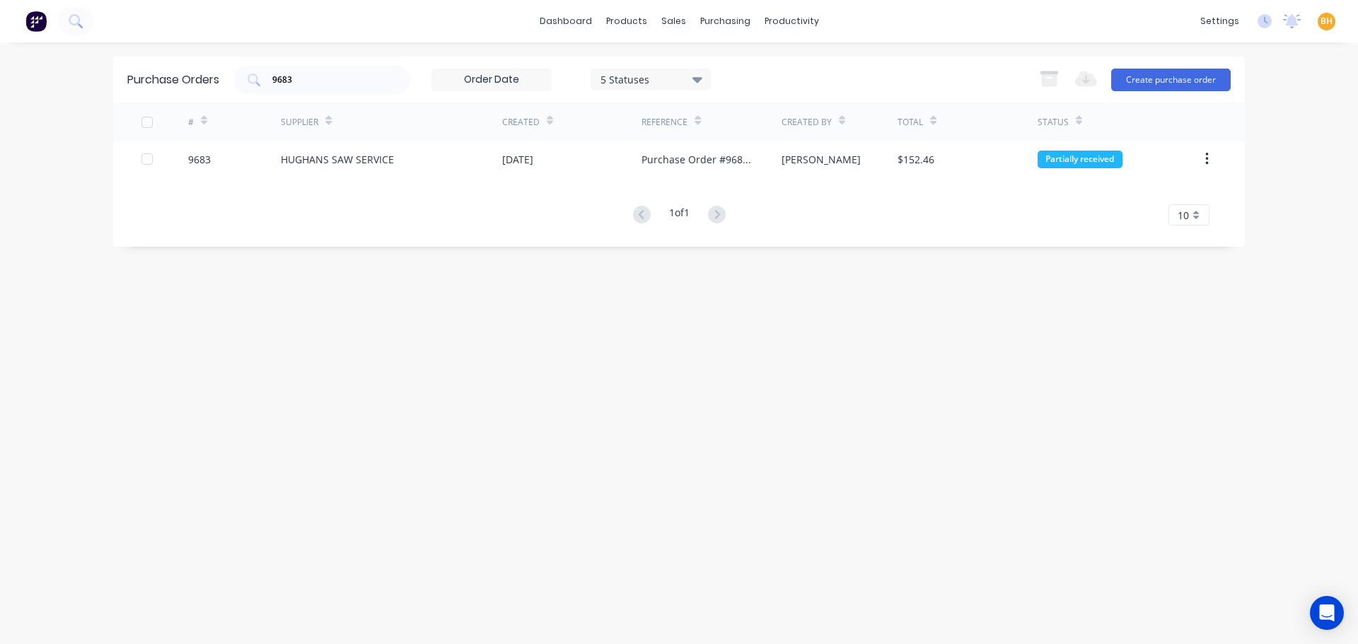
click at [306, 473] on div "Purchase Orders 9683 5 Statuses 5 Statuses Export to Excel (XLSX) Create purcha…" at bounding box center [679, 344] width 1132 height 574
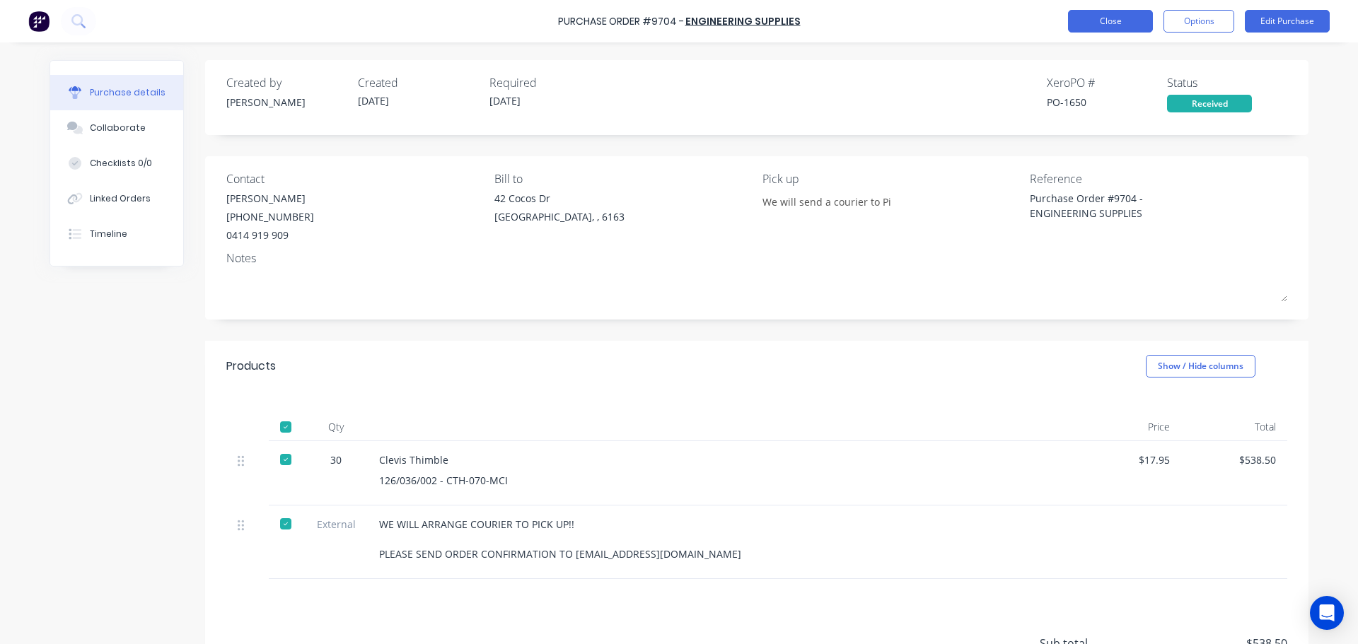
click at [1078, 16] on button "Close" at bounding box center [1110, 21] width 85 height 23
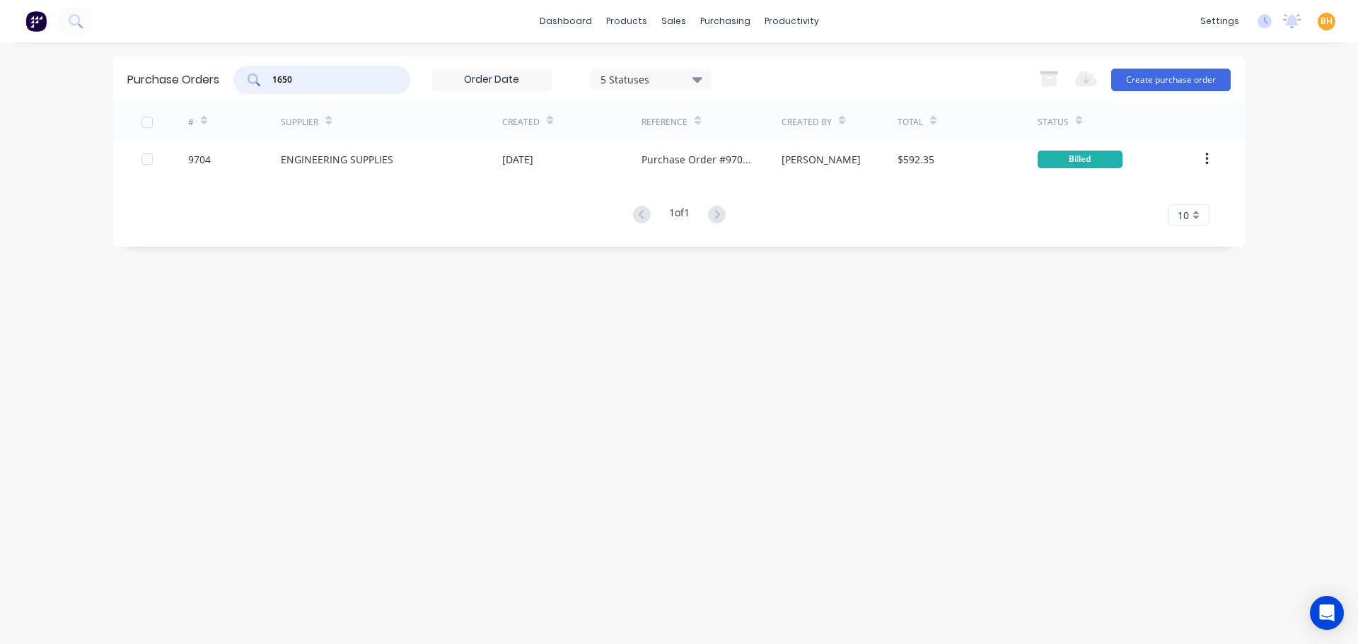
click at [342, 79] on input "1650" at bounding box center [329, 80] width 117 height 14
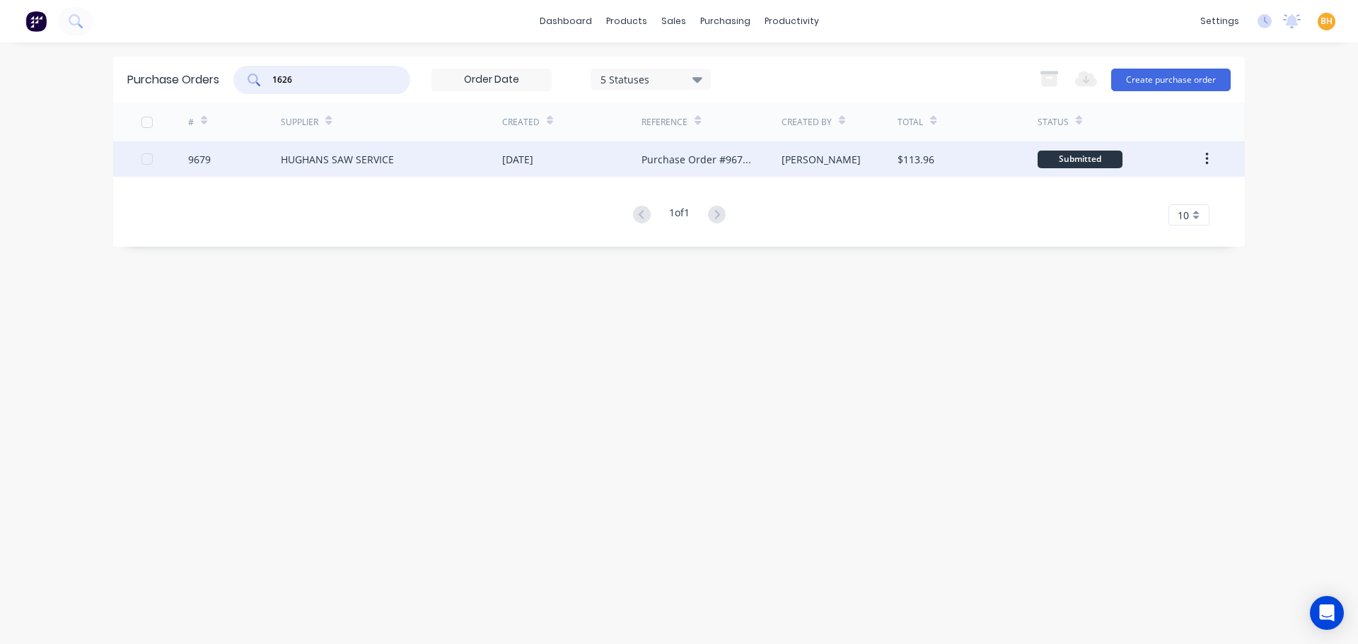
type input "1626"
click at [340, 163] on div "HUGHANS SAW SERVICE" at bounding box center [337, 159] width 113 height 15
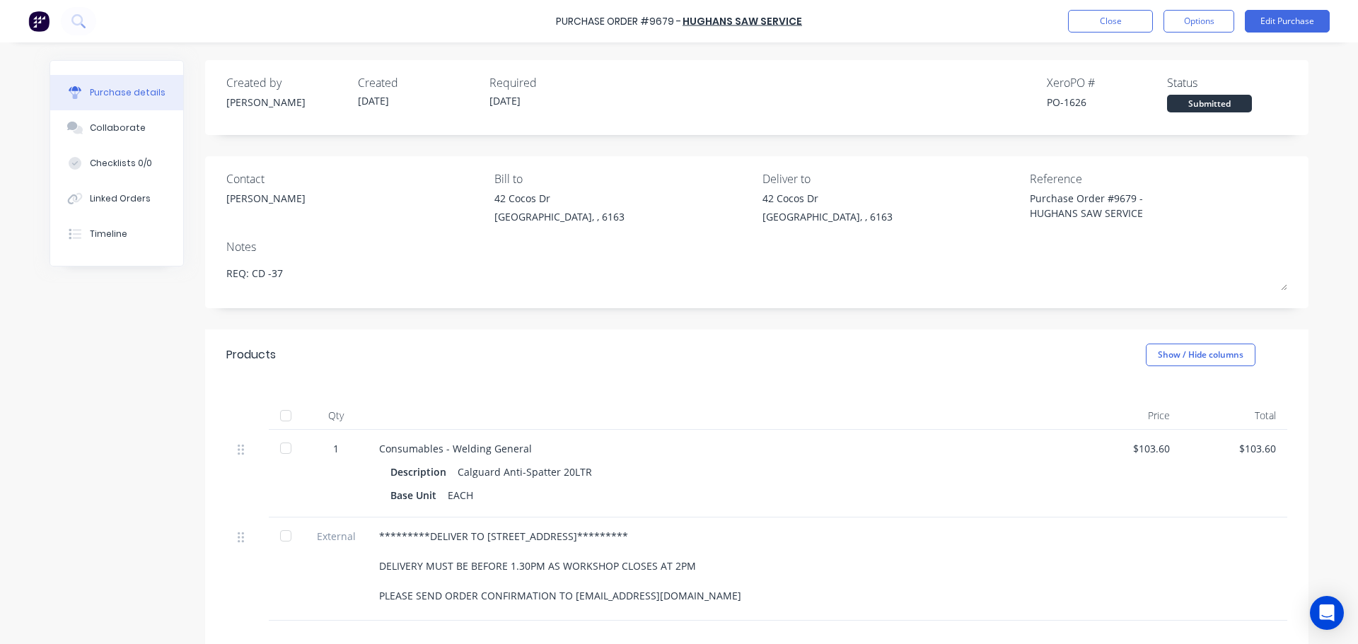
click at [284, 420] on div at bounding box center [286, 416] width 28 height 28
click at [1217, 11] on button "Options" at bounding box center [1199, 21] width 71 height 23
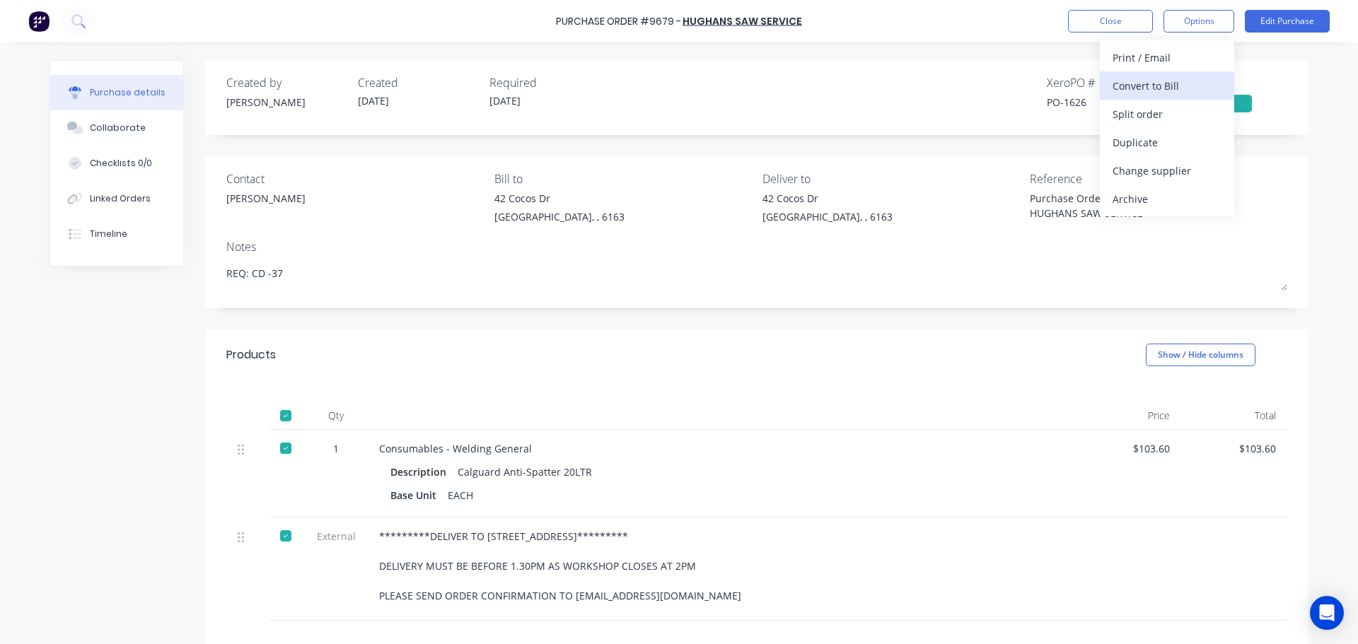
click at [1157, 84] on div "Convert to Bill" at bounding box center [1167, 86] width 109 height 21
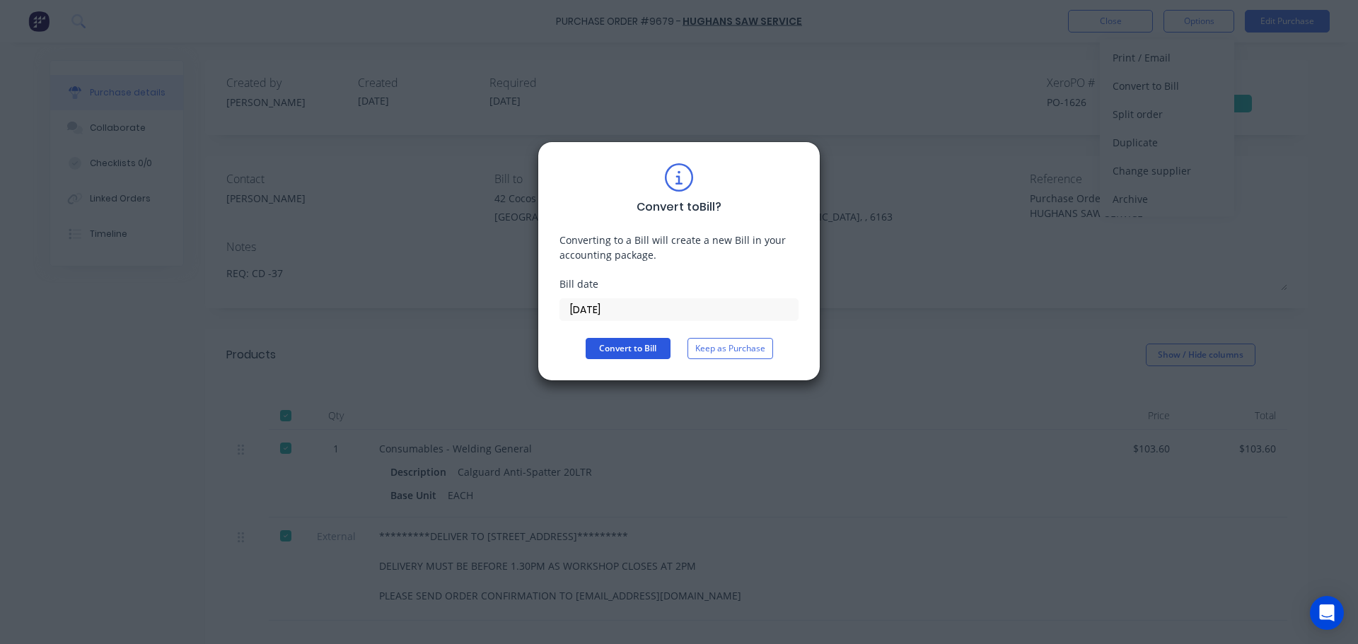
click at [652, 351] on button "Convert to Bill" at bounding box center [628, 348] width 85 height 21
type textarea "x"
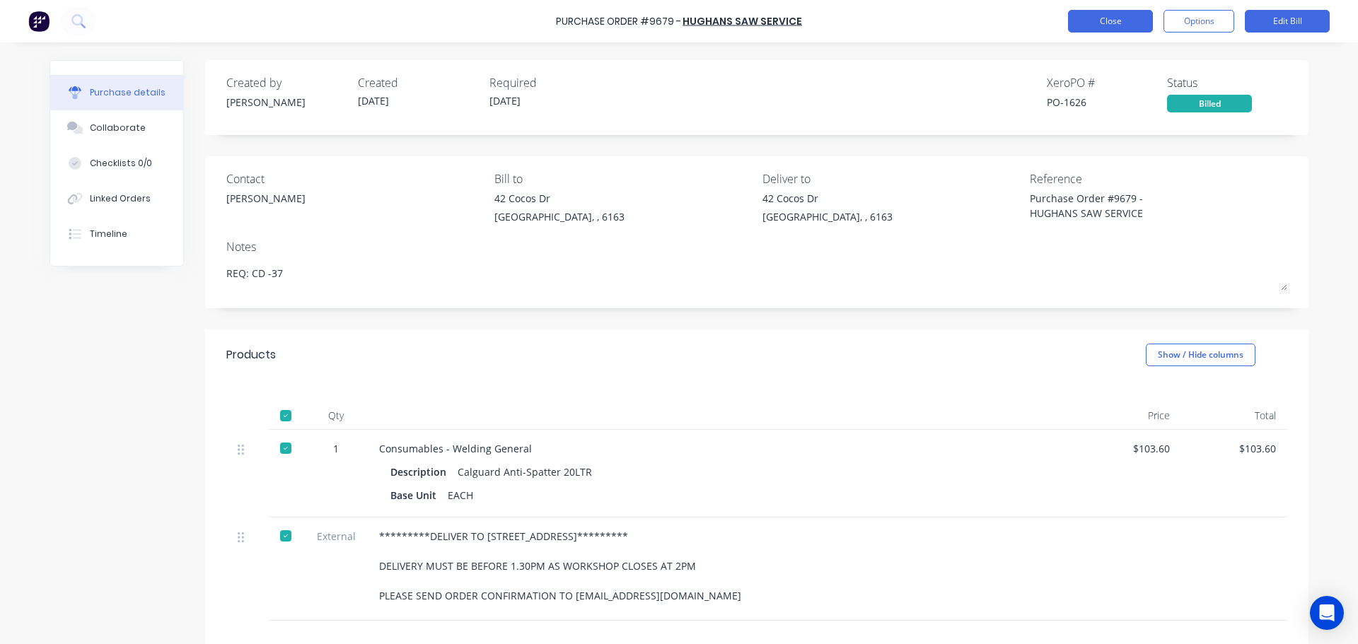
click at [1117, 21] on button "Close" at bounding box center [1110, 21] width 85 height 23
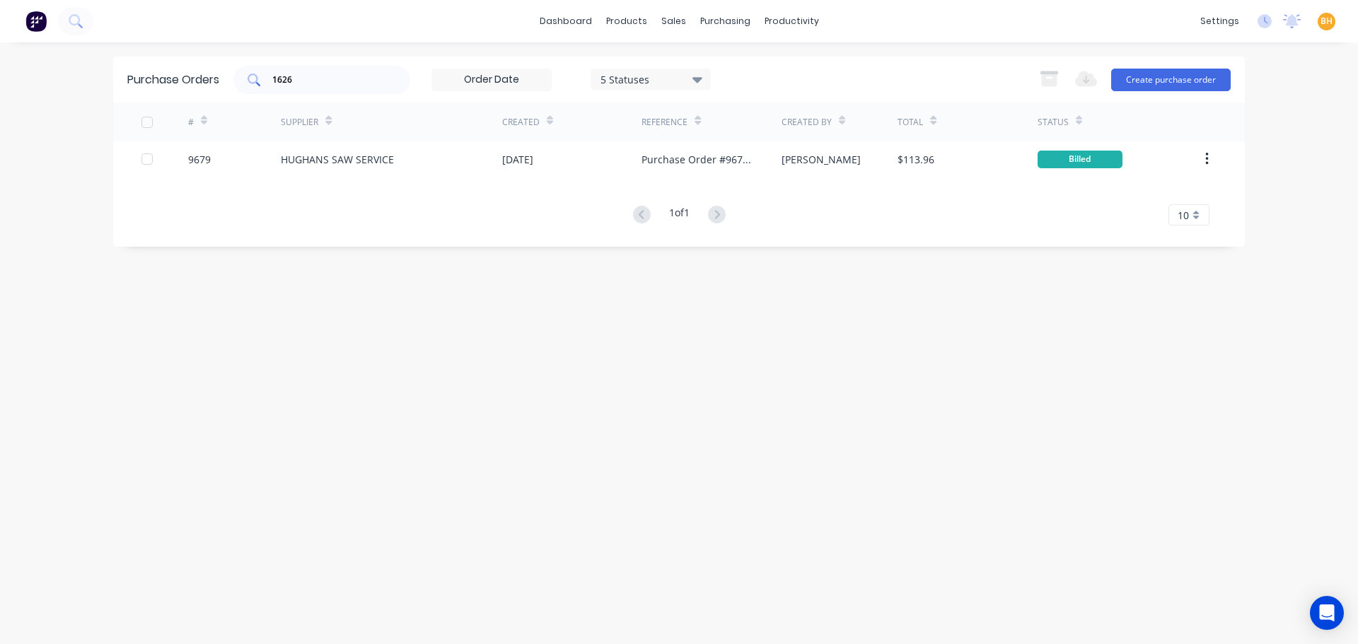
click at [332, 86] on div "1626" at bounding box center [321, 80] width 177 height 28
type input "1"
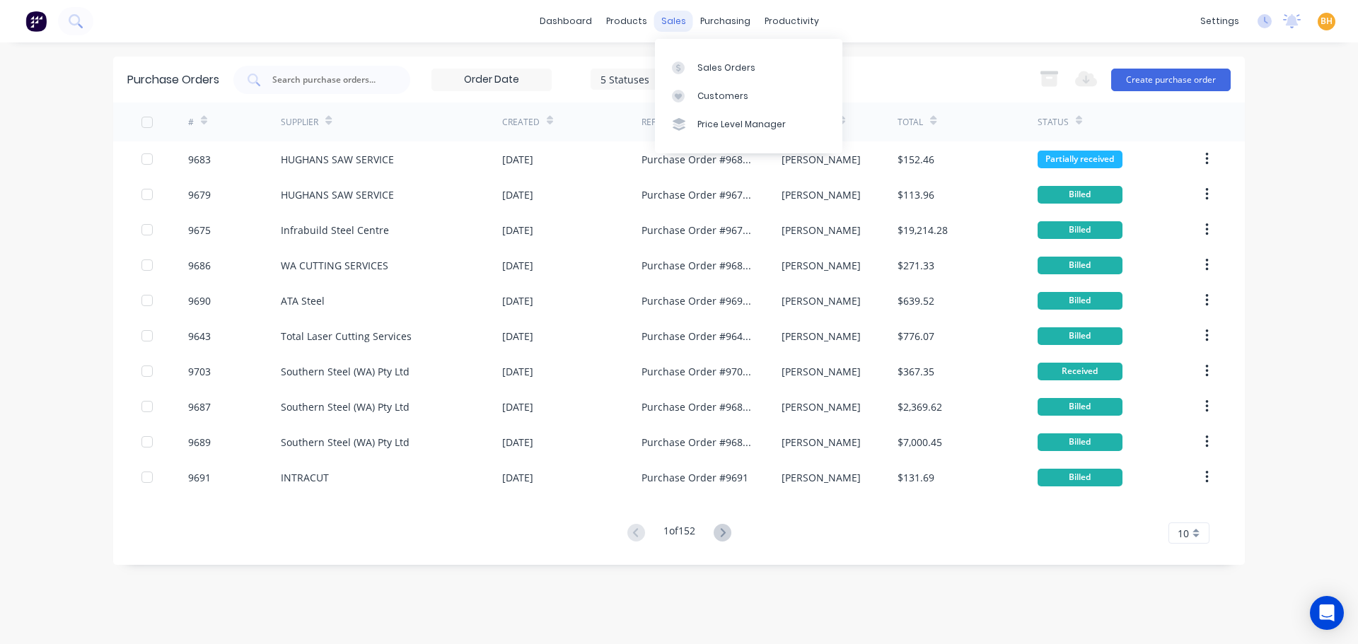
click at [664, 19] on div "sales" at bounding box center [673, 21] width 39 height 21
click at [700, 66] on div "Sales Orders" at bounding box center [726, 68] width 58 height 13
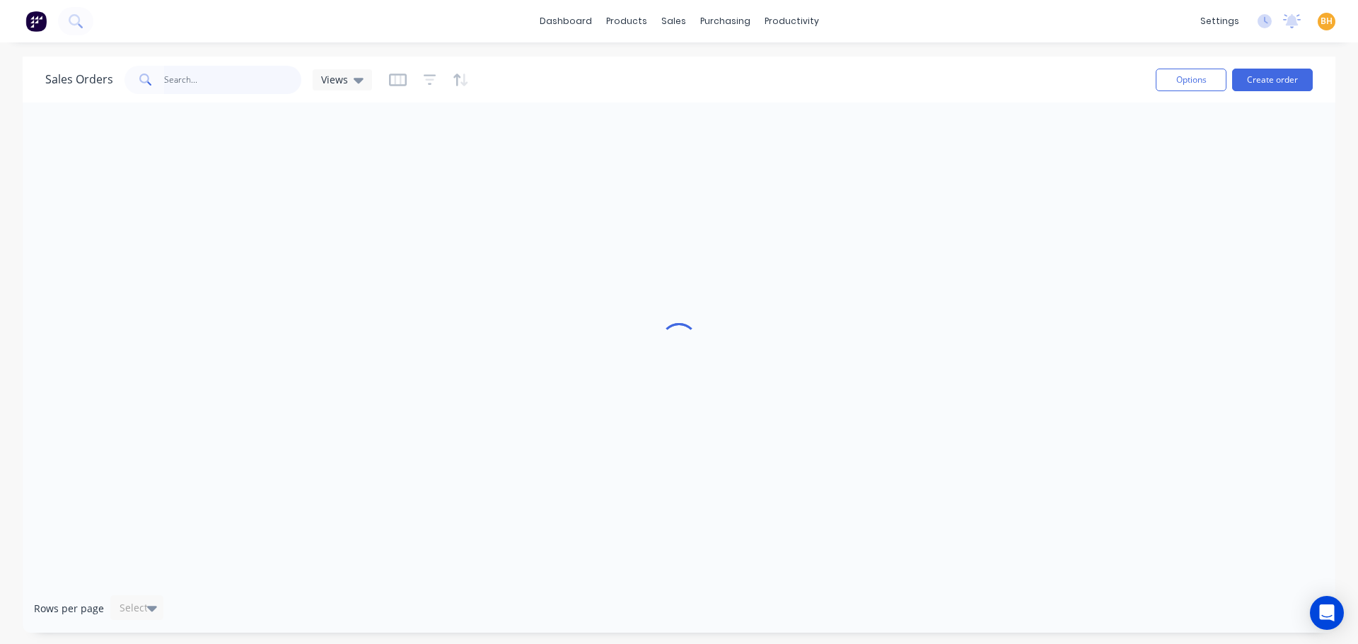
click at [196, 81] on input "text" at bounding box center [233, 80] width 138 height 28
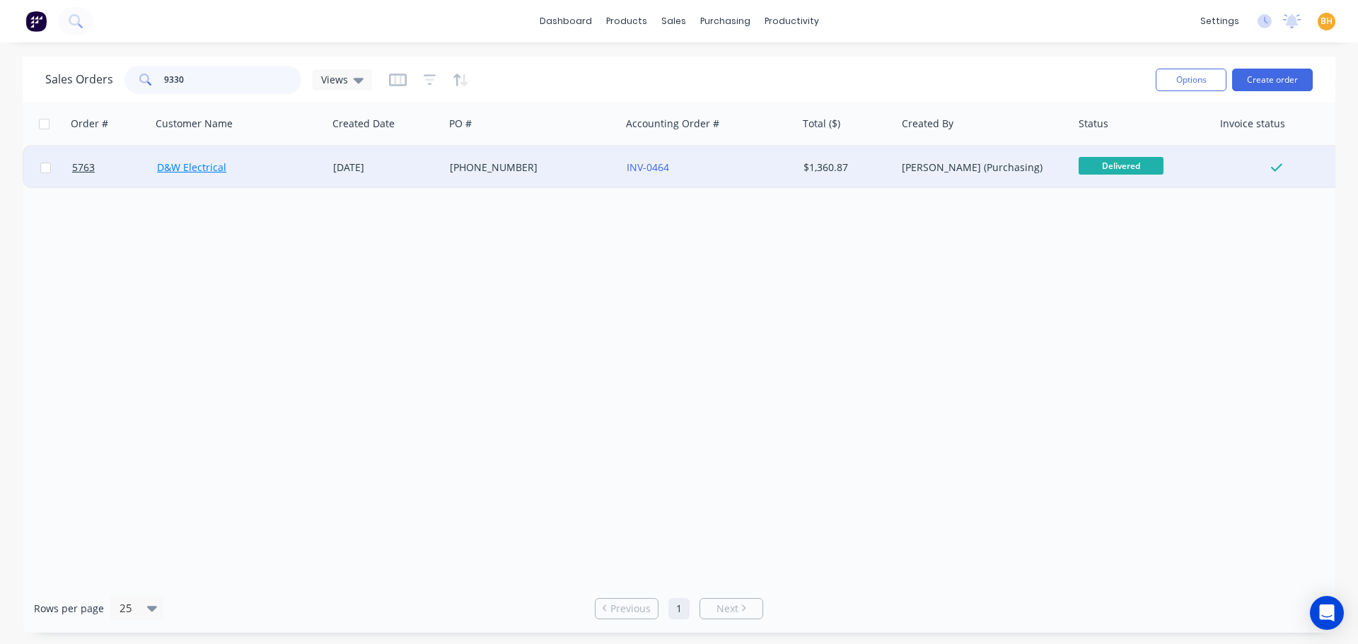
type input "9330"
click at [181, 168] on link "D&W Electrical" at bounding box center [191, 167] width 69 height 13
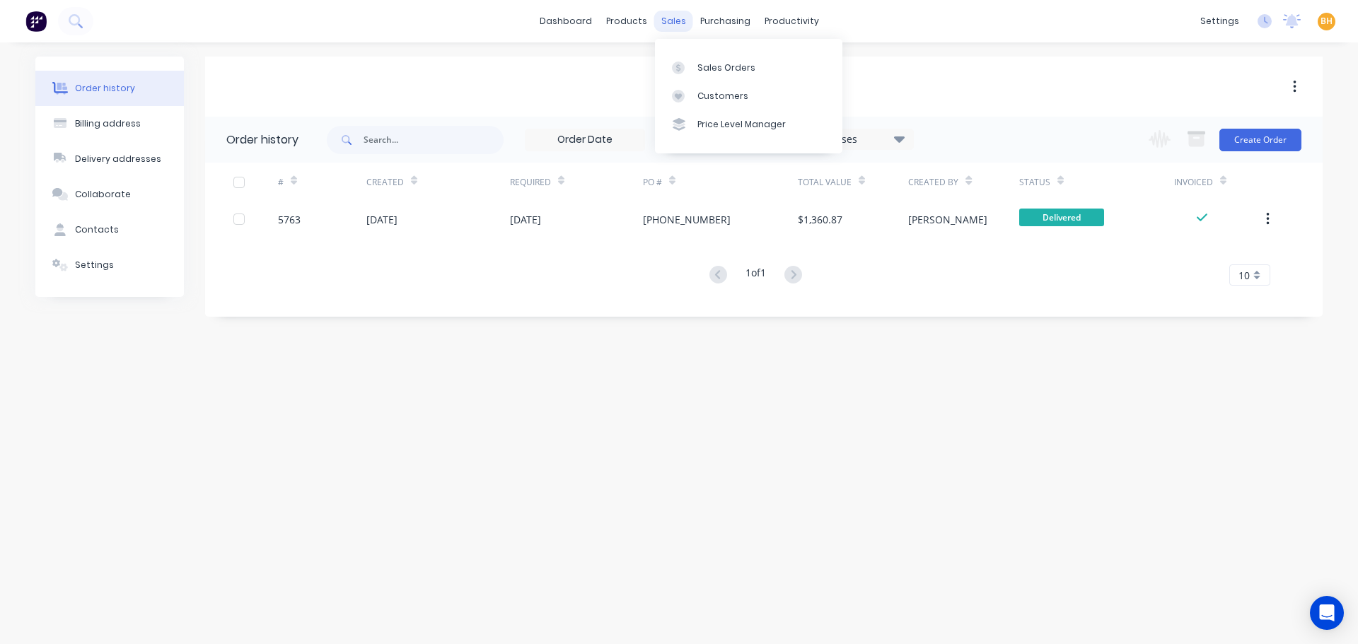
click at [684, 24] on div "sales" at bounding box center [673, 21] width 39 height 21
click at [704, 66] on div "Sales Orders" at bounding box center [726, 68] width 58 height 13
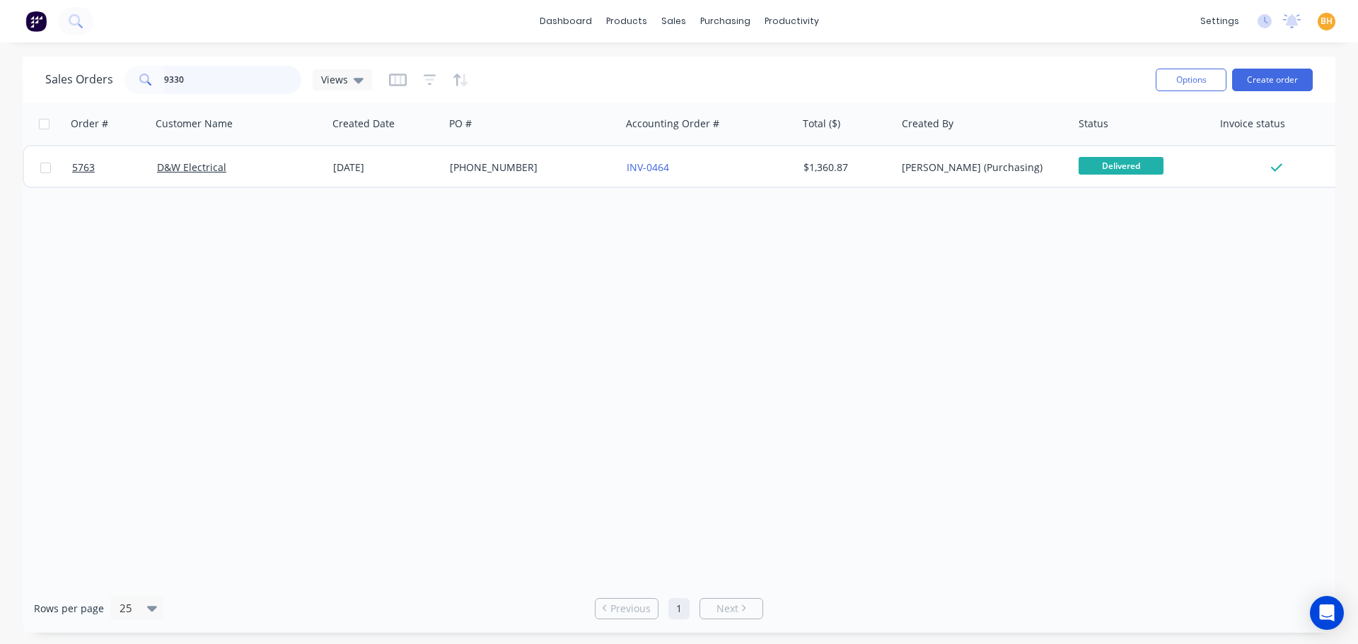
click at [216, 86] on input "9330" at bounding box center [233, 80] width 138 height 28
type input "9"
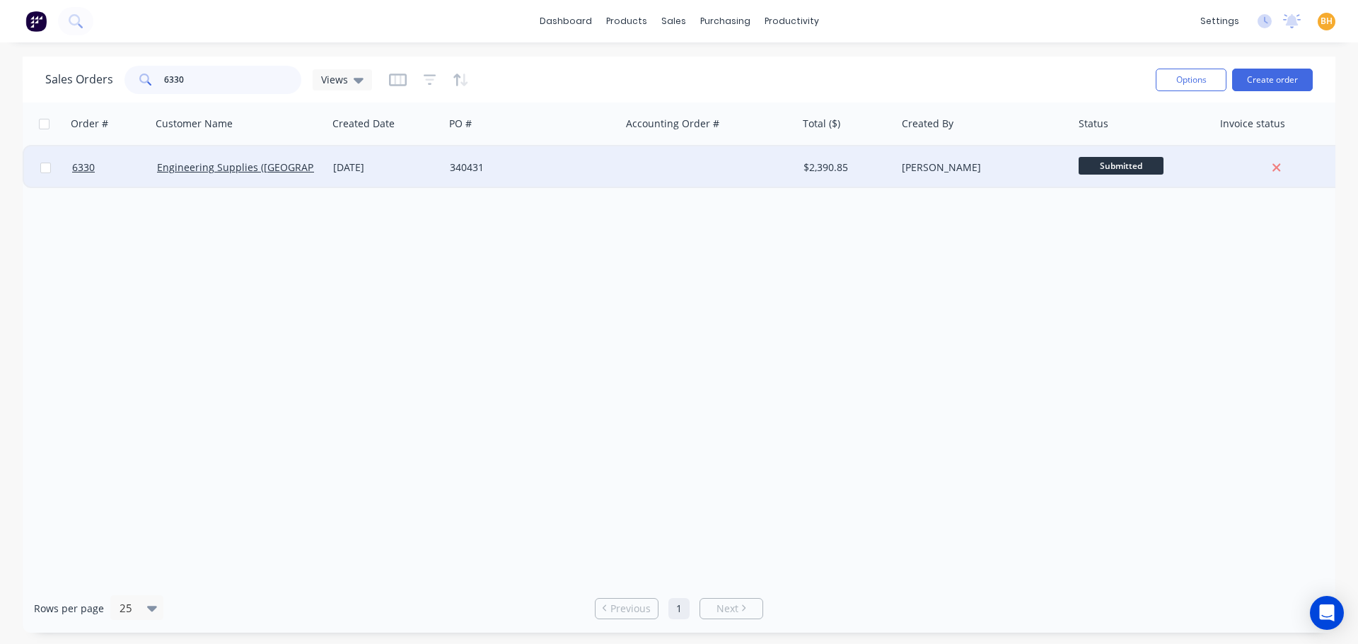
type input "6330"
click at [187, 175] on div "Engineering Supplies ([GEOGRAPHIC_DATA]) Pty Ltd" at bounding box center [239, 167] width 177 height 42
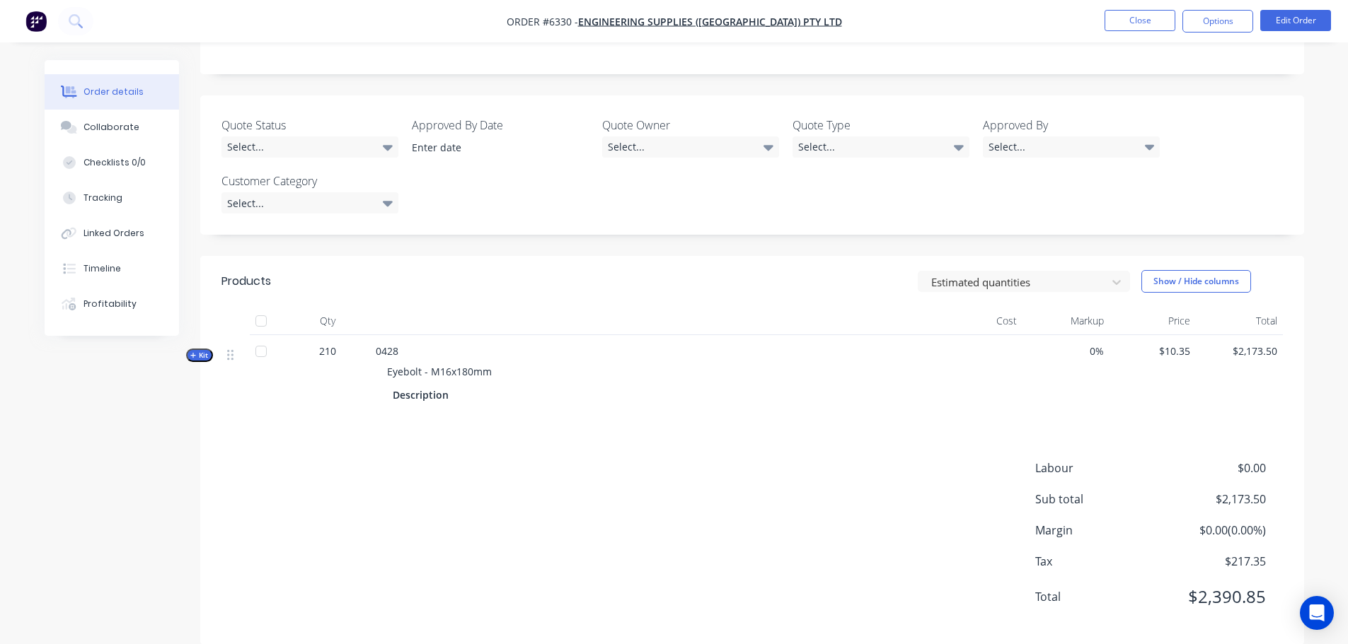
scroll to position [340, 0]
click at [260, 305] on div at bounding box center [261, 319] width 28 height 28
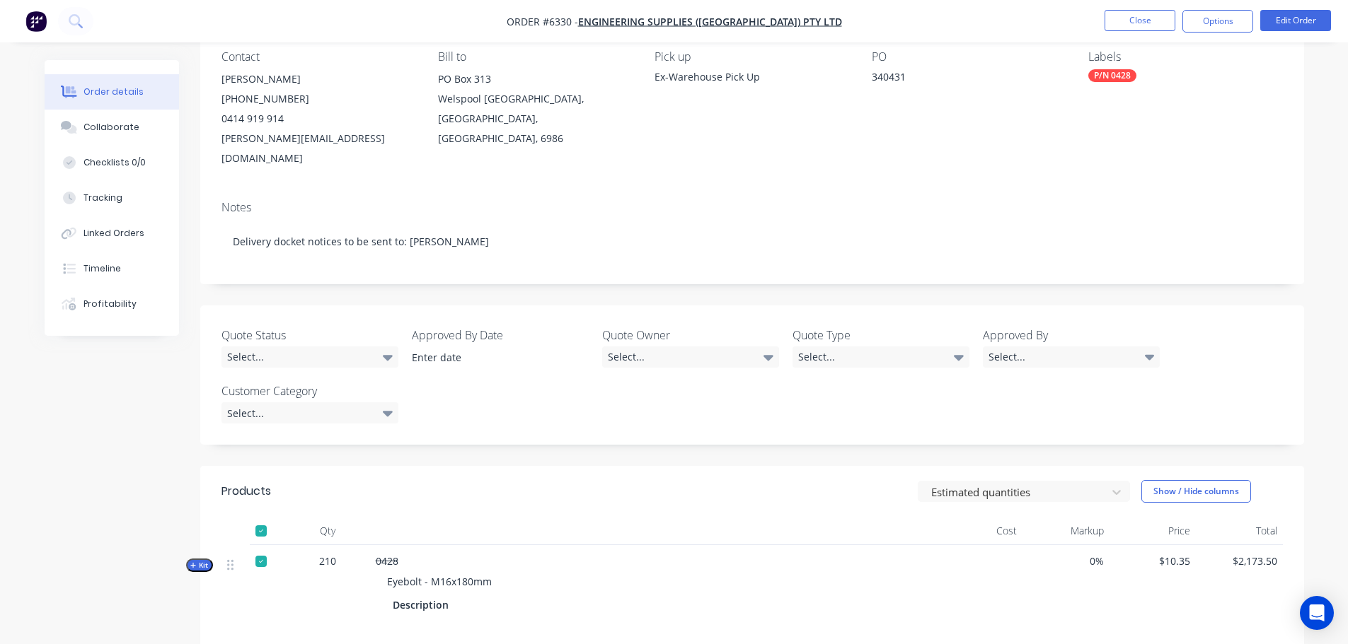
scroll to position [0, 0]
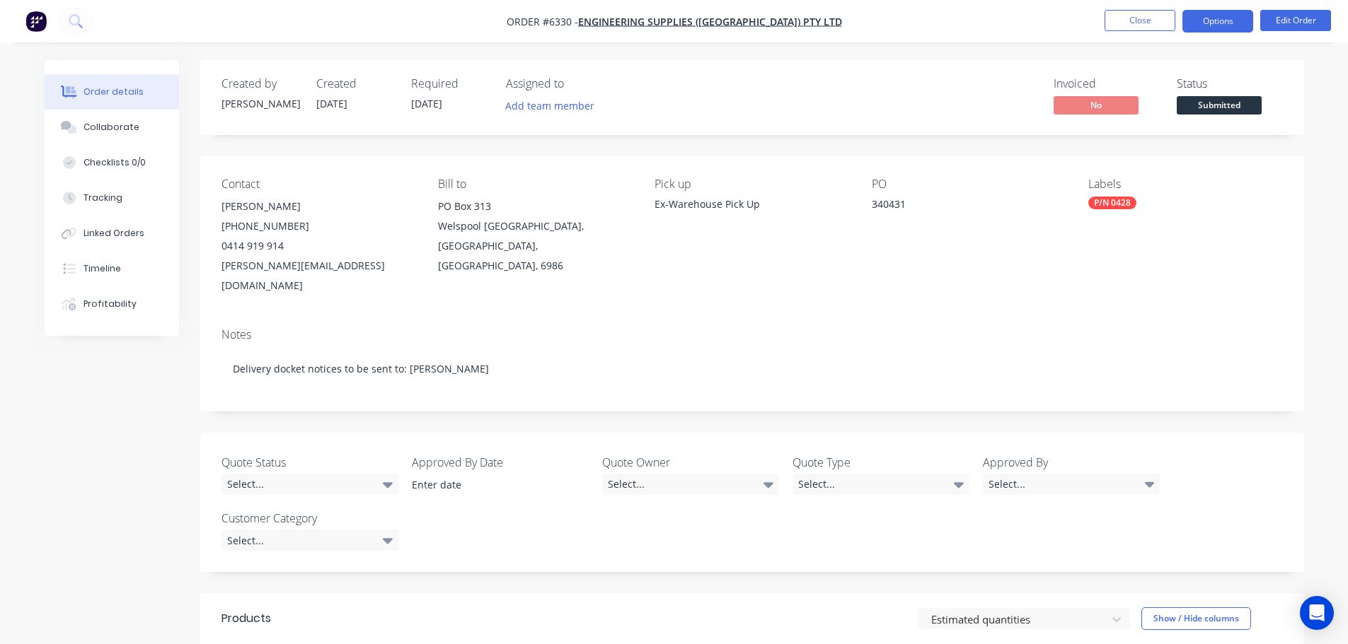
click at [1211, 18] on button "Options" at bounding box center [1217, 21] width 71 height 23
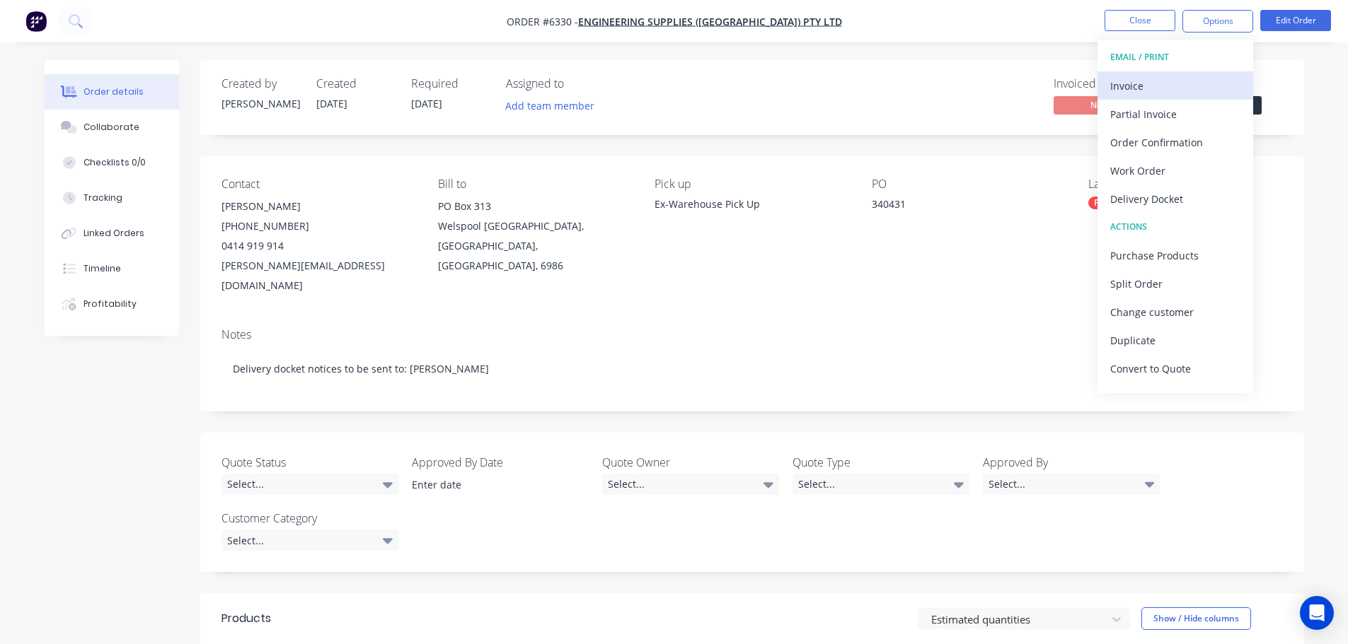
click at [1160, 83] on div "Invoice" at bounding box center [1175, 86] width 130 height 21
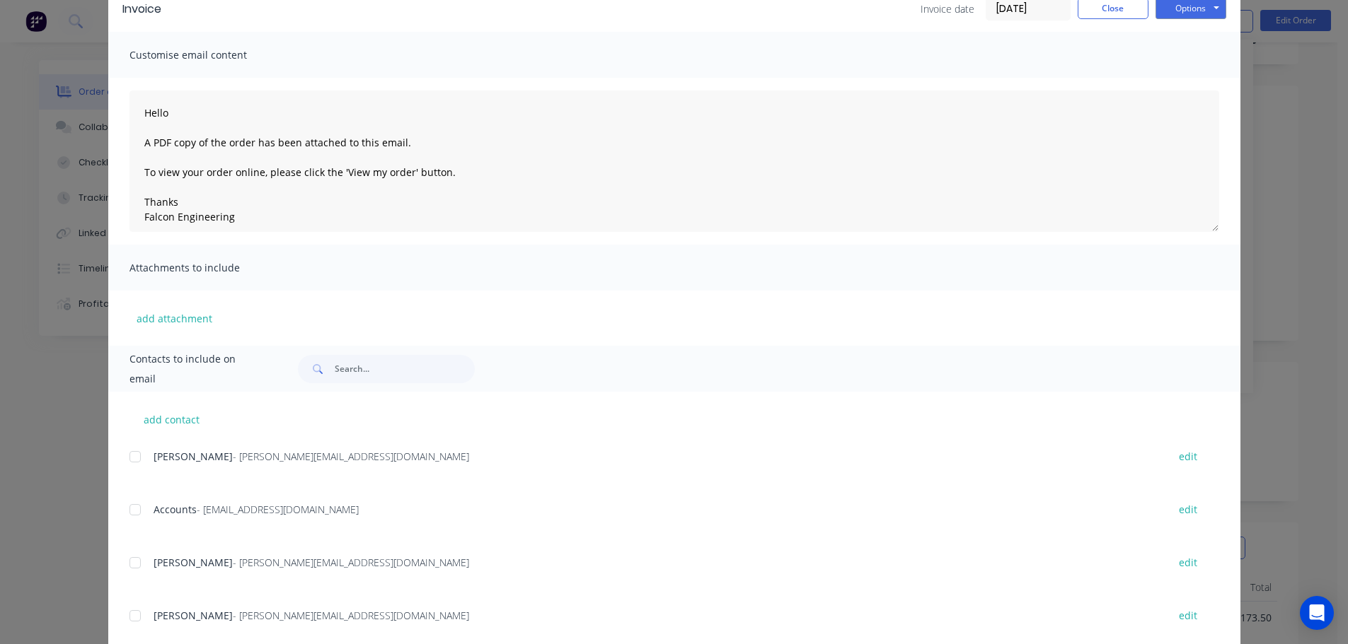
scroll to position [141, 0]
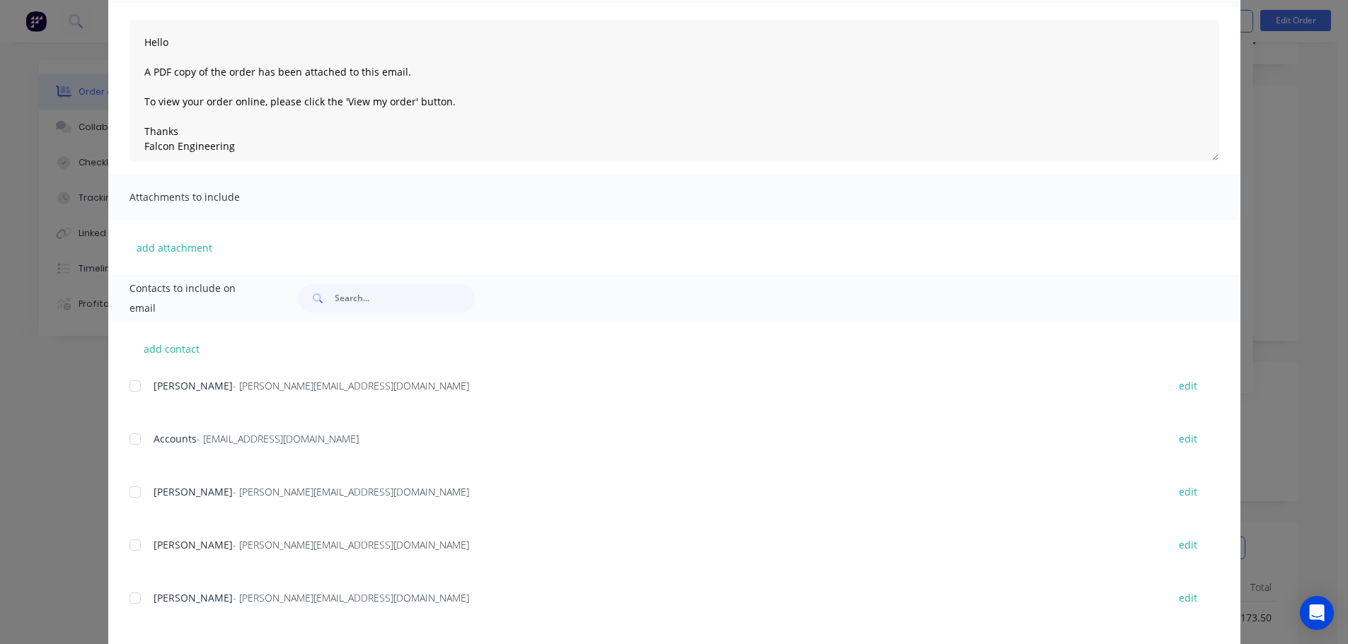
click at [127, 438] on div at bounding box center [135, 439] width 28 height 28
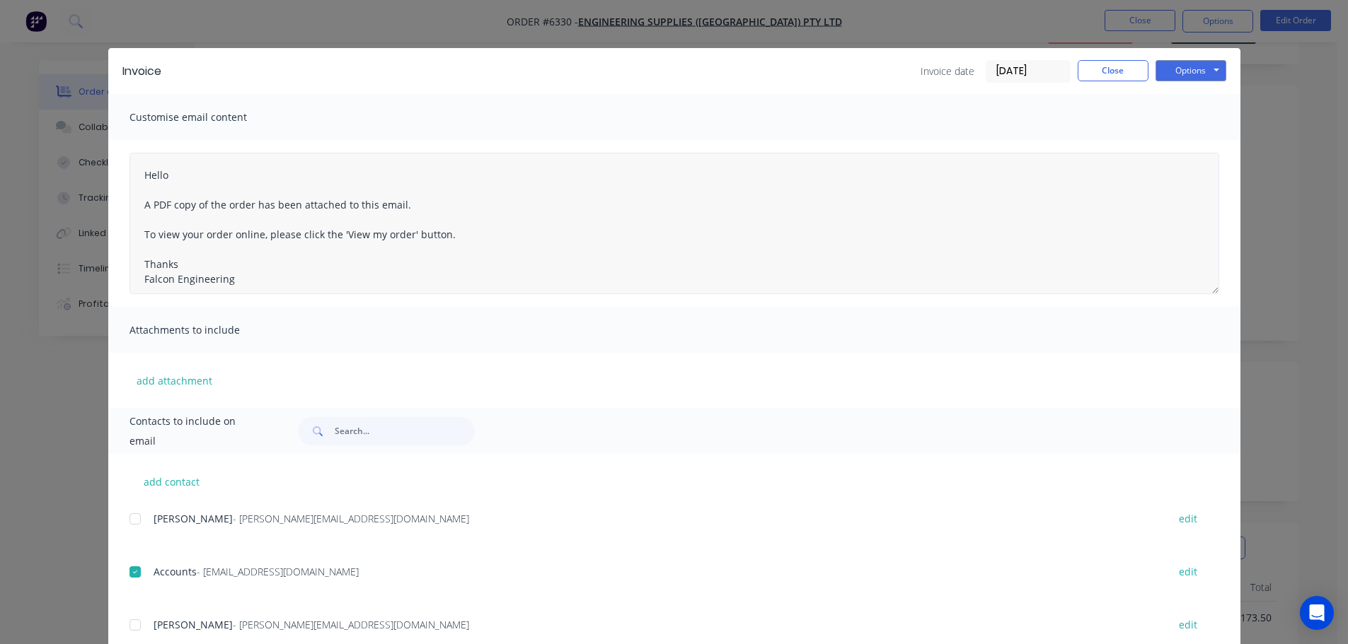
scroll to position [0, 0]
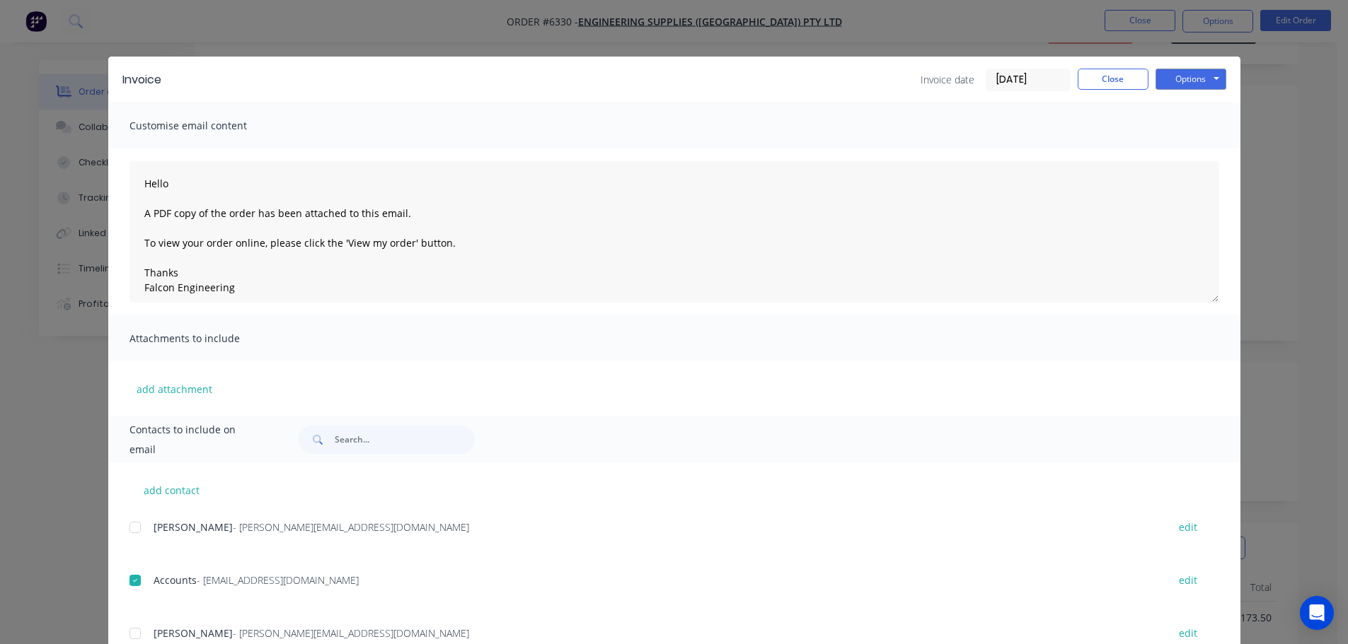
click at [1174, 90] on div "Options Preview Print Email" at bounding box center [1190, 80] width 71 height 23
click at [1176, 85] on button "Options" at bounding box center [1190, 79] width 71 height 21
click at [1171, 157] on button "Email" at bounding box center [1200, 150] width 91 height 23
type textarea "Hello A PDF copy of the order has been attached to this email. To view your ord…"
click at [1111, 83] on button "Close" at bounding box center [1112, 79] width 71 height 21
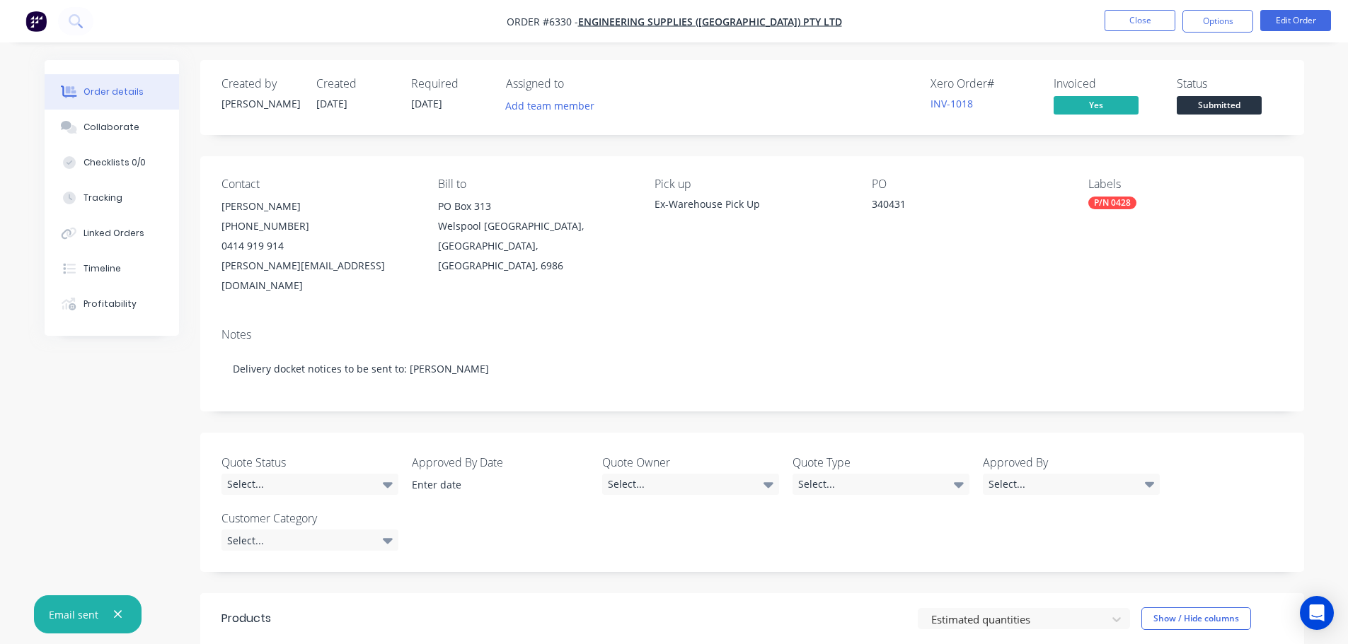
click at [129, 613] on div "Email sent" at bounding box center [88, 615] width 108 height 38
click at [117, 619] on icon "button" at bounding box center [117, 614] width 9 height 13
click at [1212, 101] on span "Submitted" at bounding box center [1218, 105] width 85 height 18
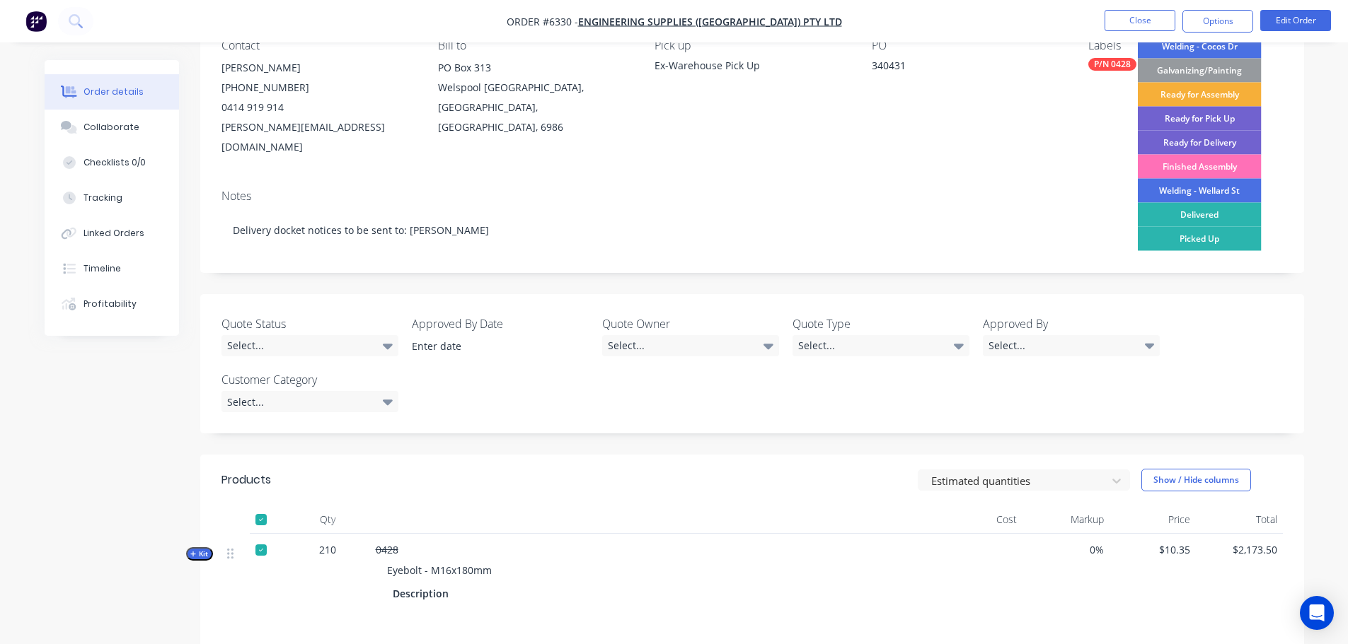
scroll to position [71, 0]
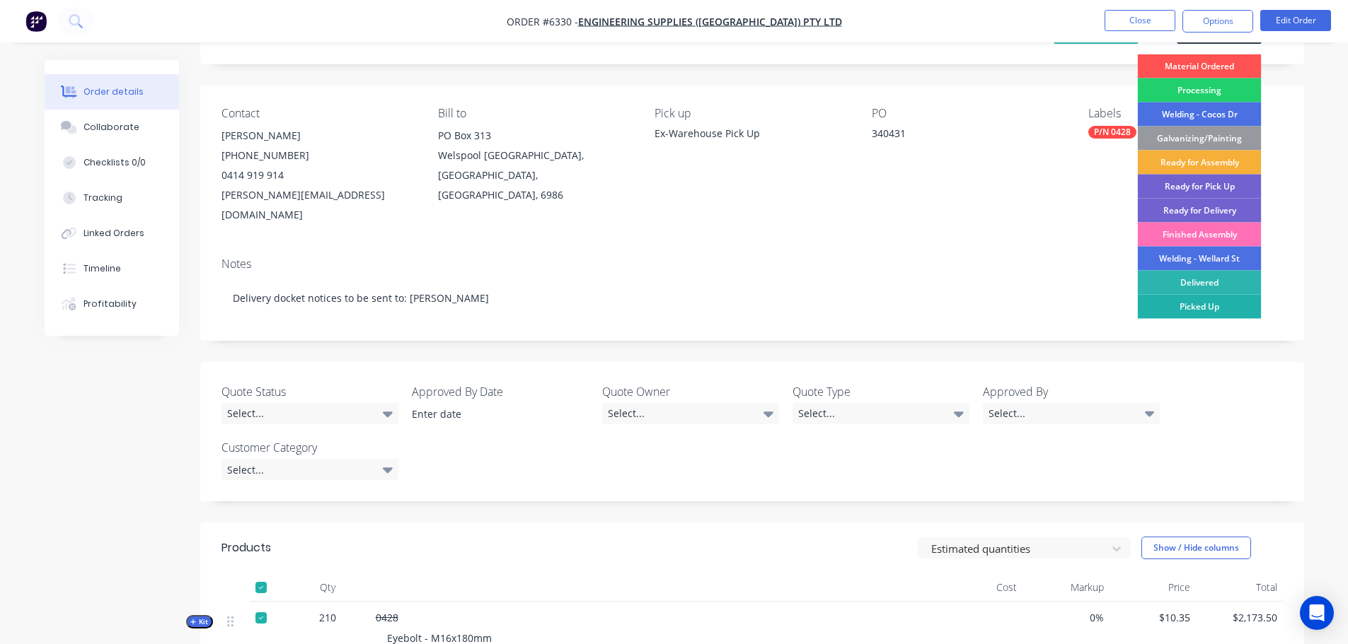
click at [1182, 310] on div "Picked Up" at bounding box center [1199, 307] width 124 height 24
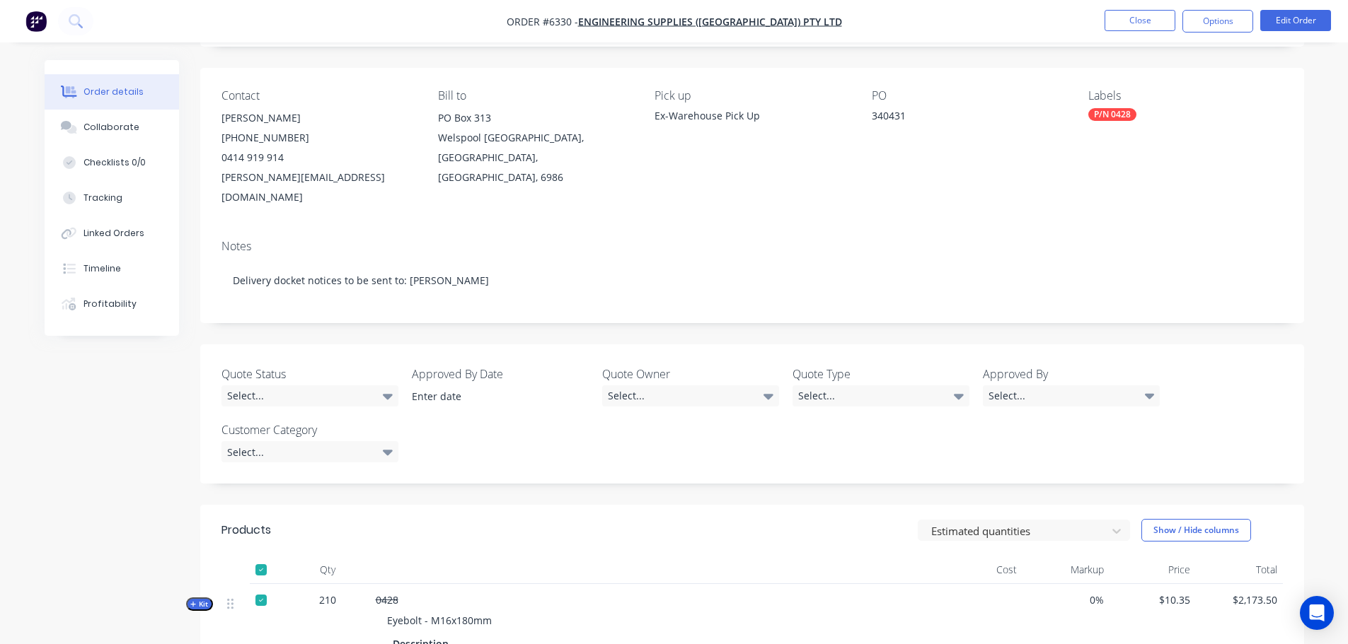
scroll to position [0, 0]
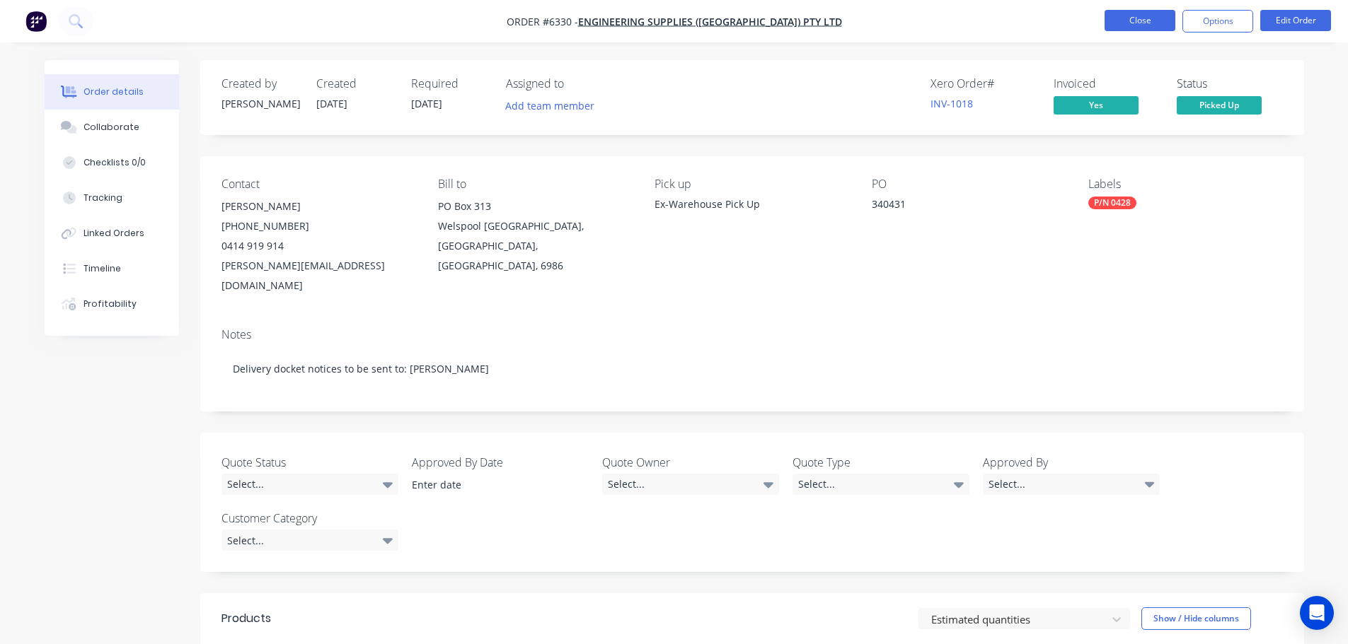
click at [1144, 20] on button "Close" at bounding box center [1139, 20] width 71 height 21
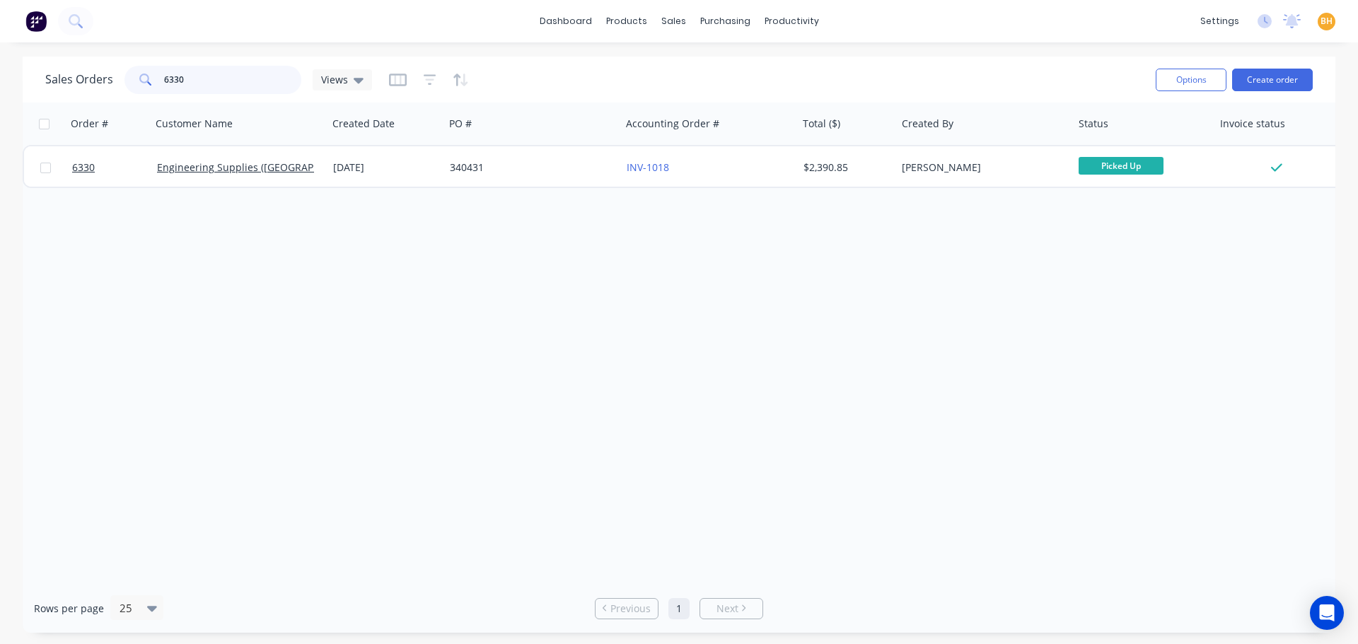
click at [204, 74] on input "6330" at bounding box center [233, 80] width 138 height 28
type input "6"
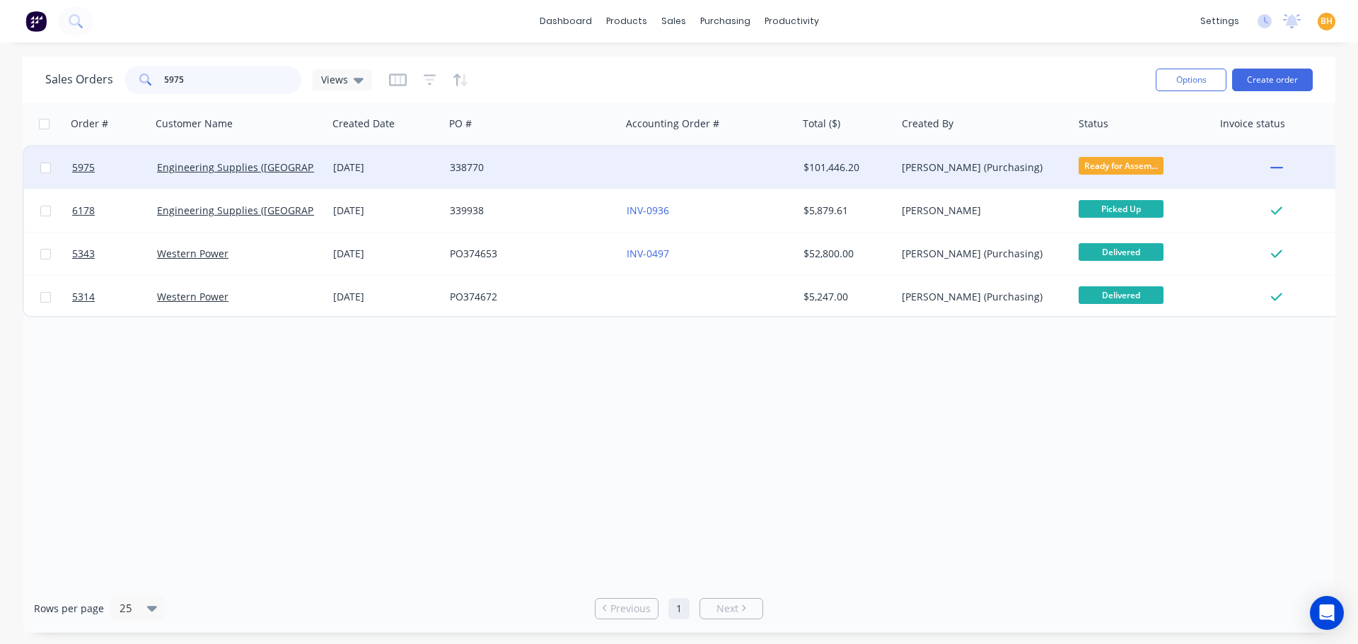
type input "5975"
click at [312, 180] on div "Engineering Supplies ([GEOGRAPHIC_DATA]) Pty Ltd" at bounding box center [239, 167] width 177 height 42
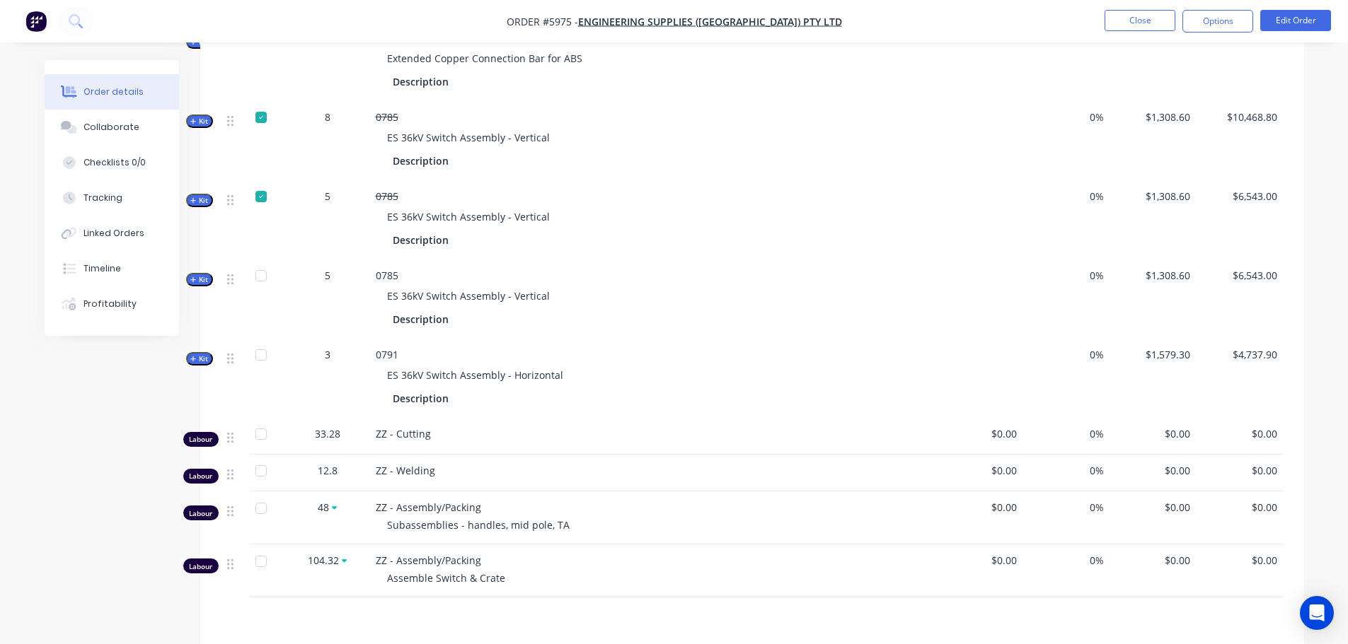
scroll to position [1246, 0]
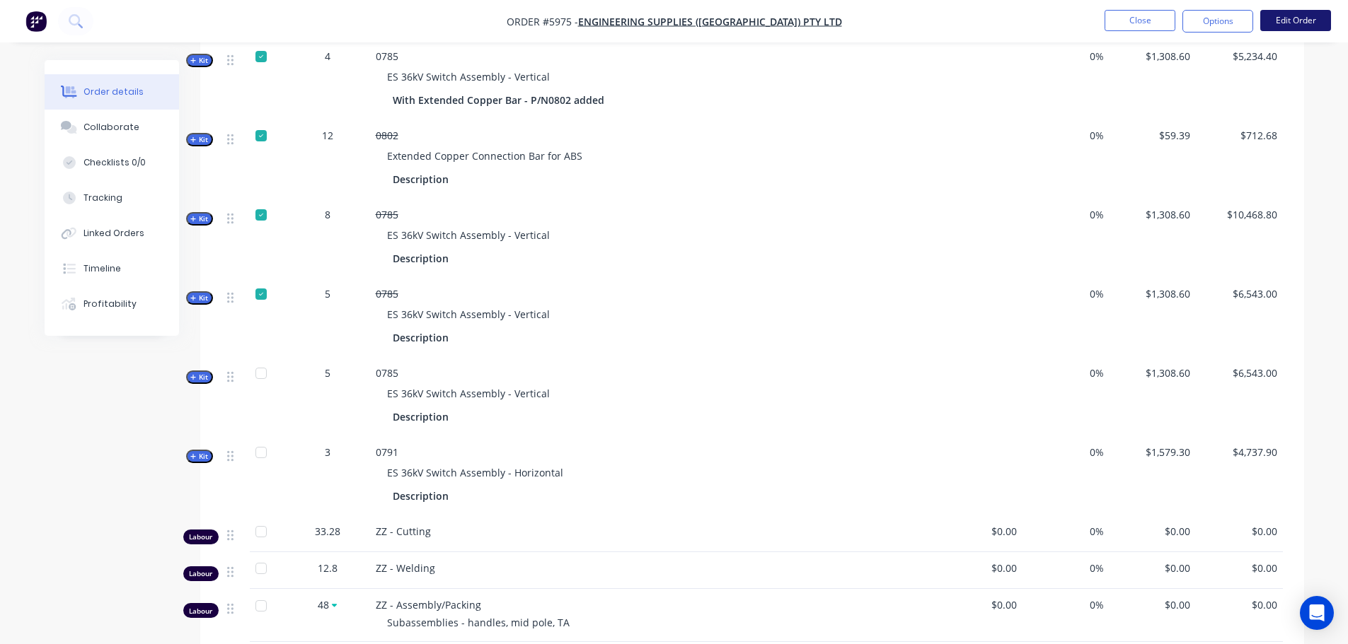
click at [1288, 20] on button "Edit Order" at bounding box center [1295, 20] width 71 height 21
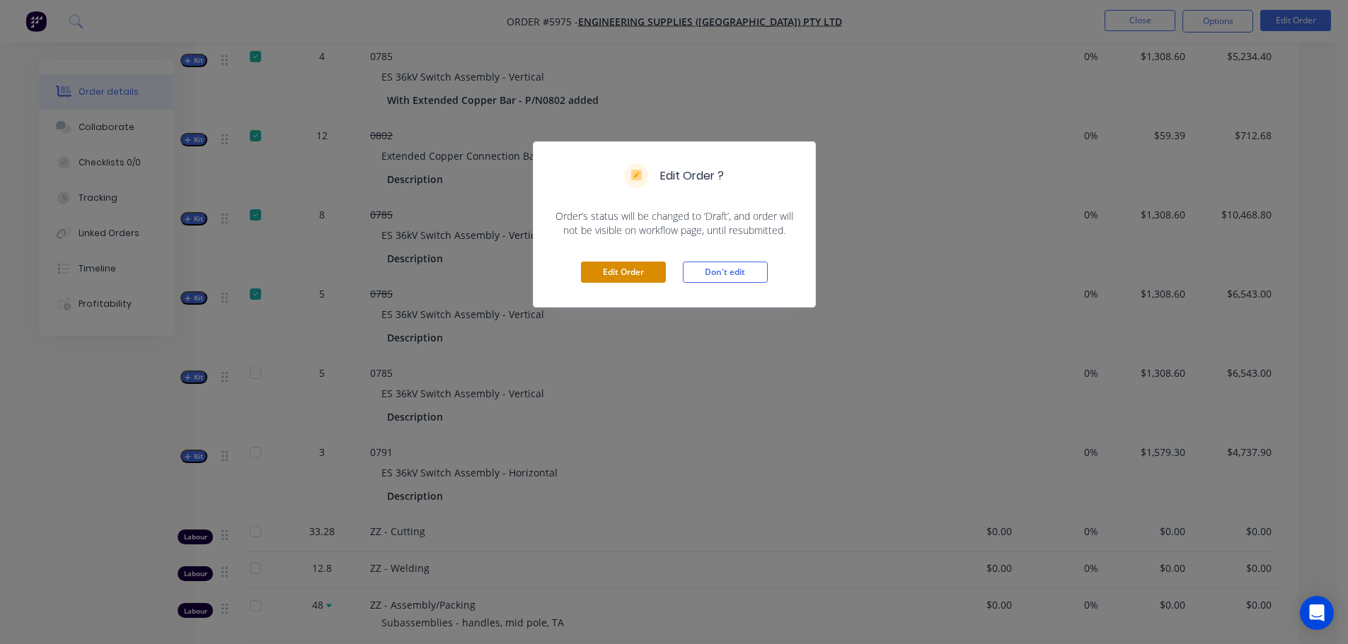
click at [633, 271] on button "Edit Order" at bounding box center [623, 272] width 85 height 21
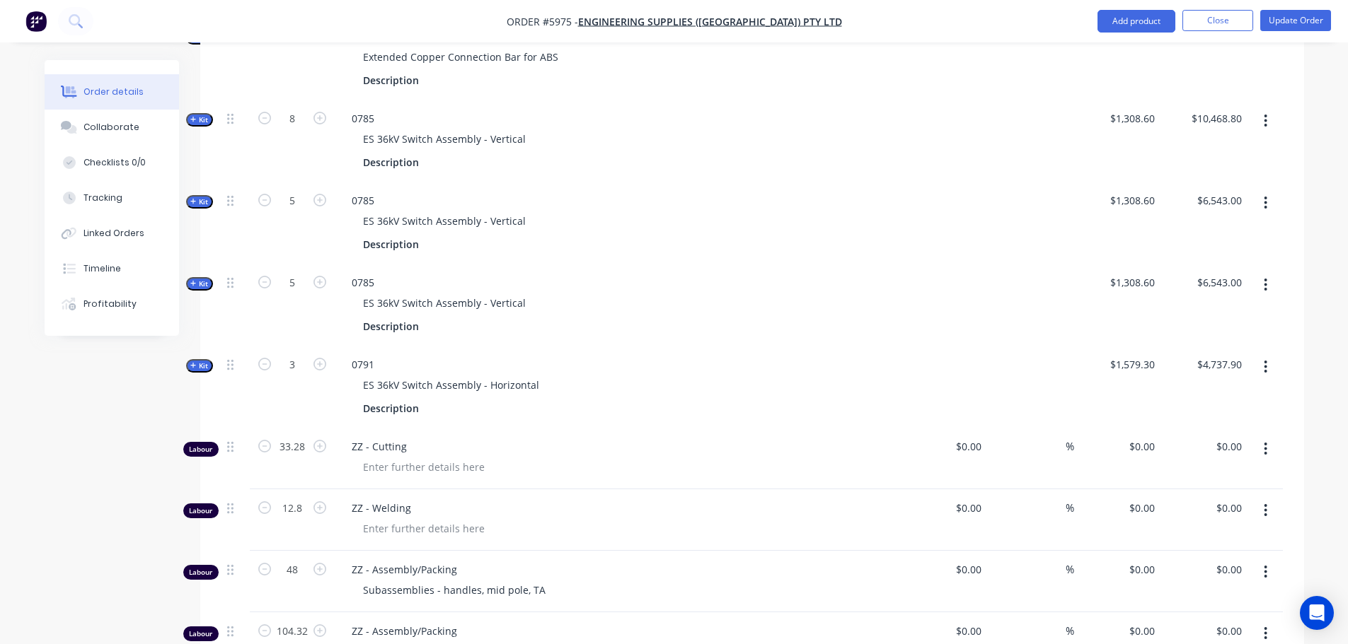
scroll to position [1415, 0]
click at [1267, 279] on icon "button" at bounding box center [1265, 287] width 4 height 16
click at [888, 294] on div "ES 36kV Switch Assembly - Vertical" at bounding box center [617, 304] width 555 height 21
click at [1266, 362] on icon "button" at bounding box center [1265, 368] width 3 height 13
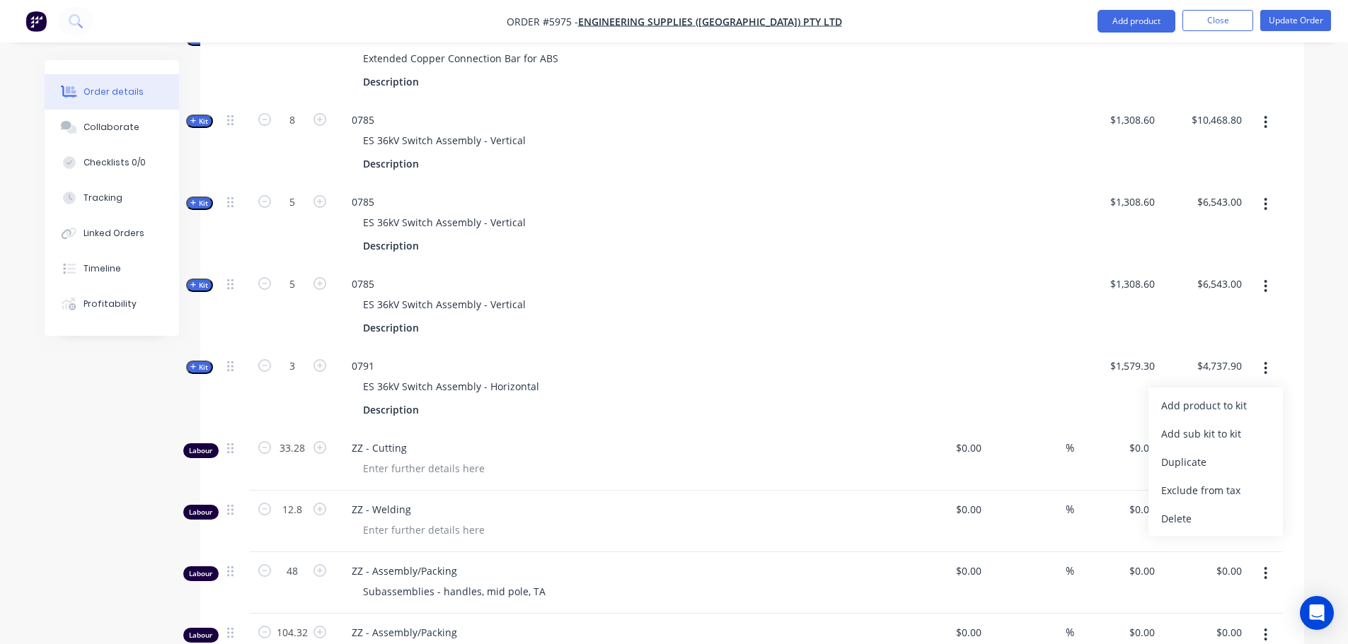
click at [695, 376] on div "ES 36kV Switch Assembly - Horizontal" at bounding box center [617, 386] width 555 height 21
click at [1268, 356] on button "button" at bounding box center [1265, 368] width 33 height 25
click at [1174, 452] on div "Duplicate" at bounding box center [1215, 462] width 109 height 21
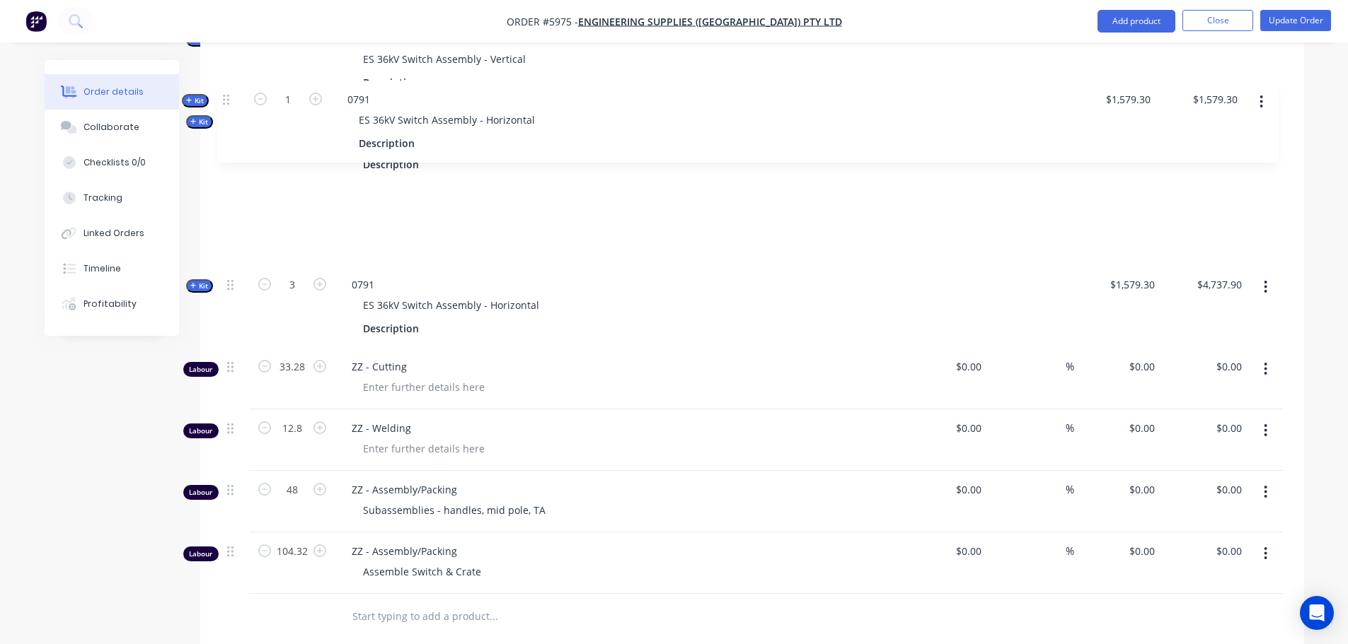
scroll to position [1575, 0]
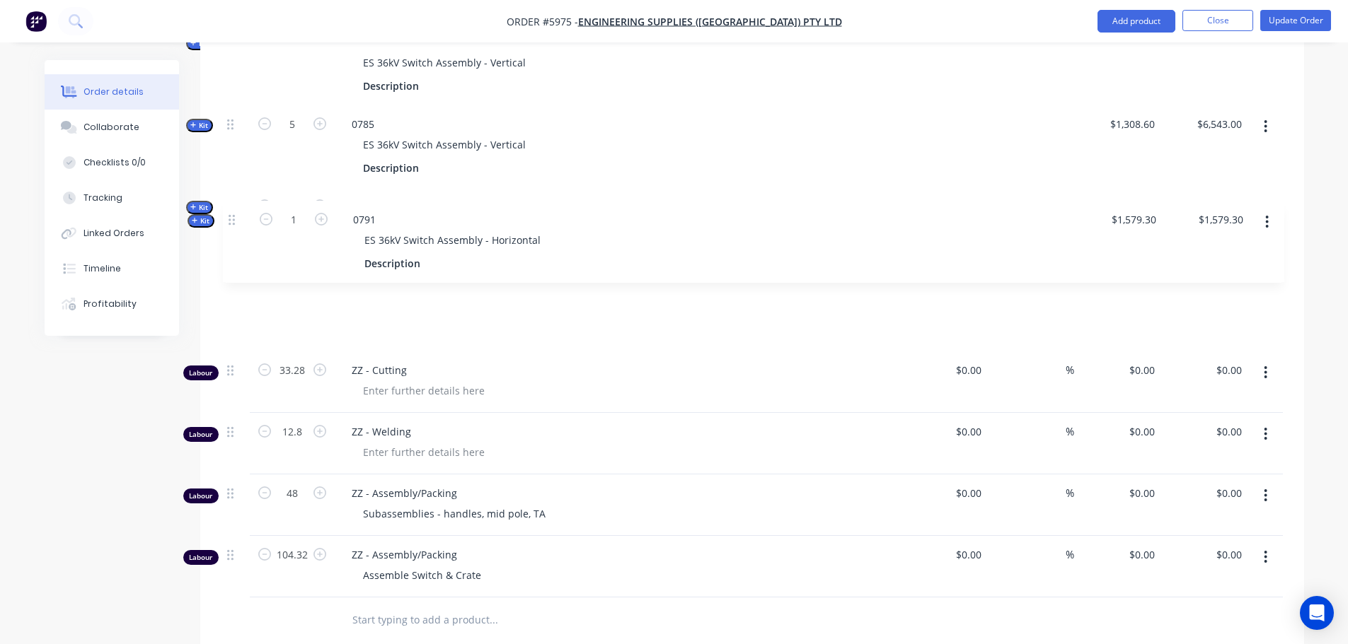
drag, startPoint x: 228, startPoint y: 425, endPoint x: 231, endPoint y: 219, distance: 206.6
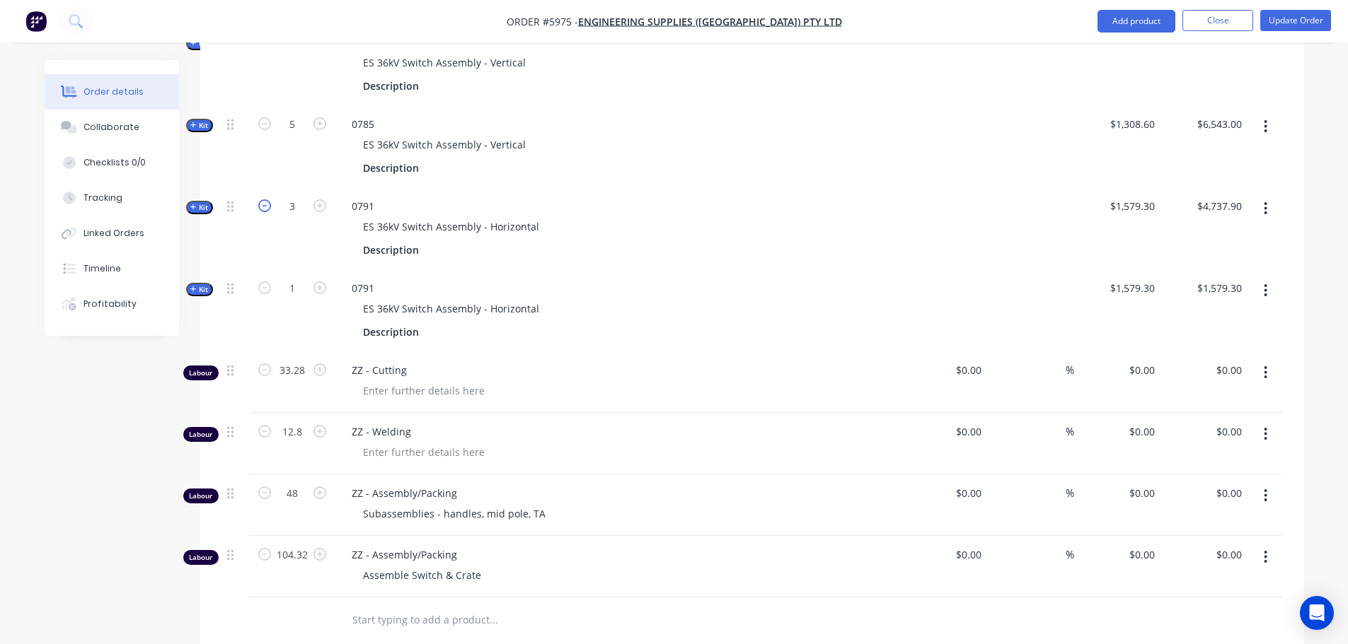
click at [265, 199] on icon "button" at bounding box center [264, 205] width 13 height 13
type input "2"
type input "$3,158.60"
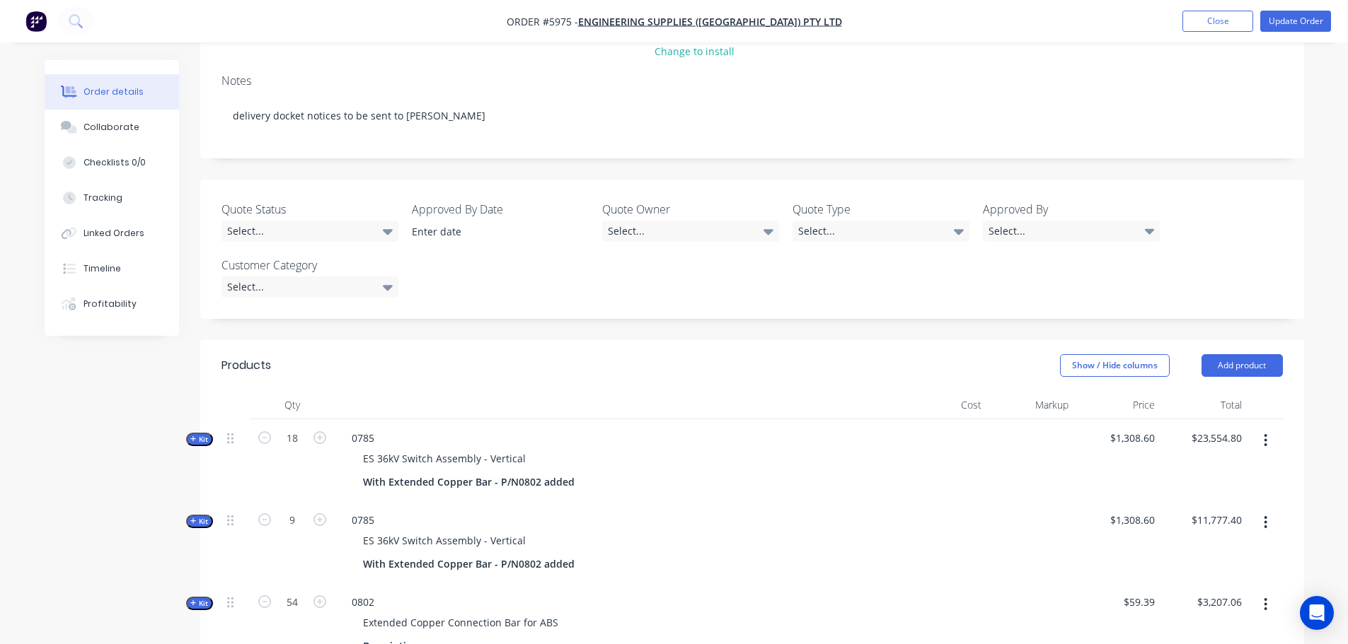
scroll to position [89, 0]
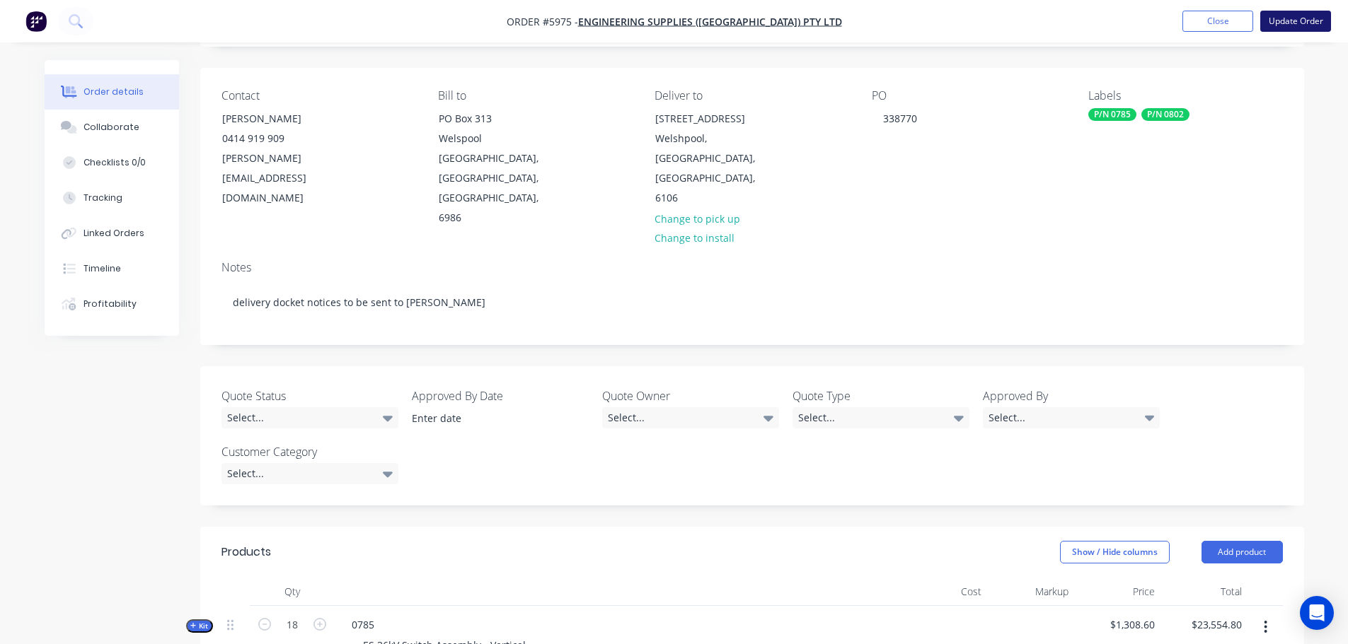
click at [1302, 19] on button "Update Order" at bounding box center [1295, 21] width 71 height 21
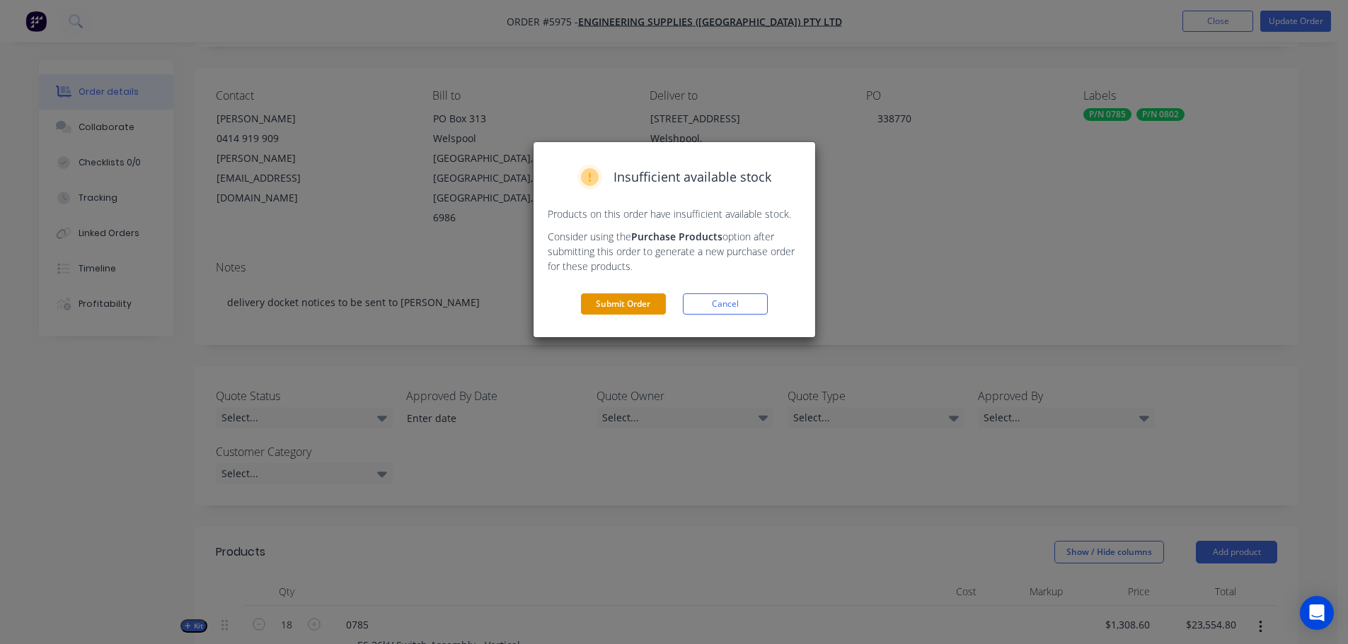
click at [603, 306] on button "Submit Order" at bounding box center [623, 304] width 85 height 21
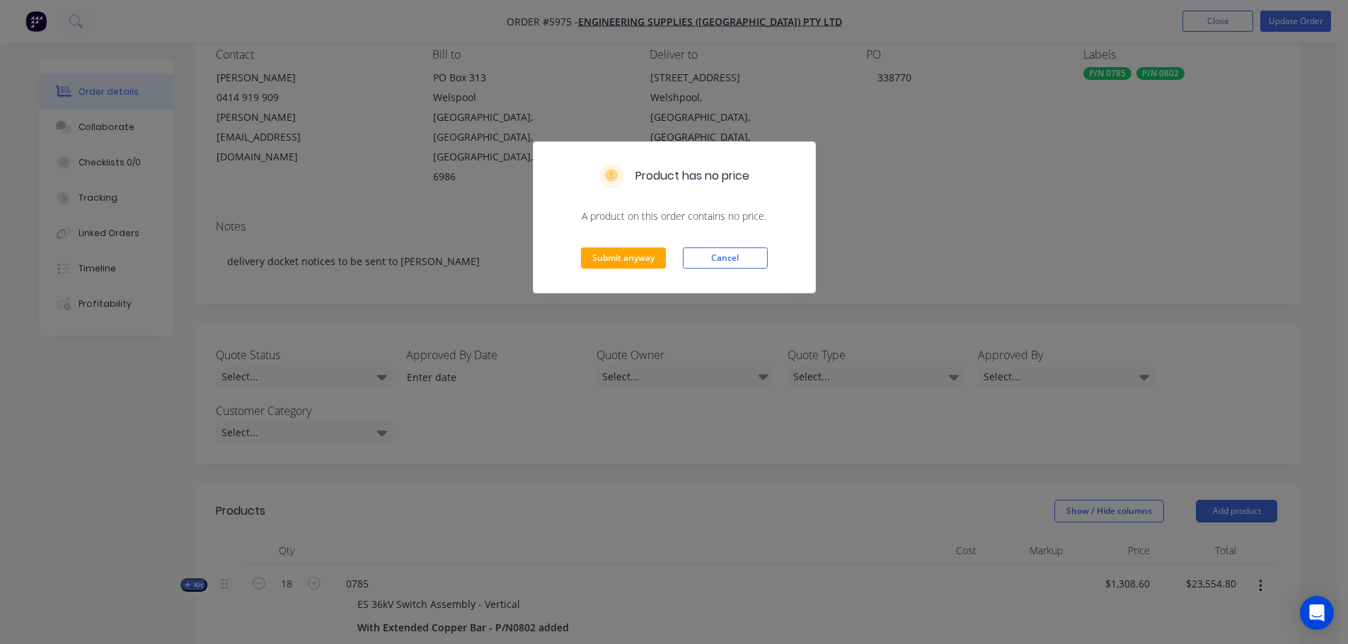
scroll to position [212, 0]
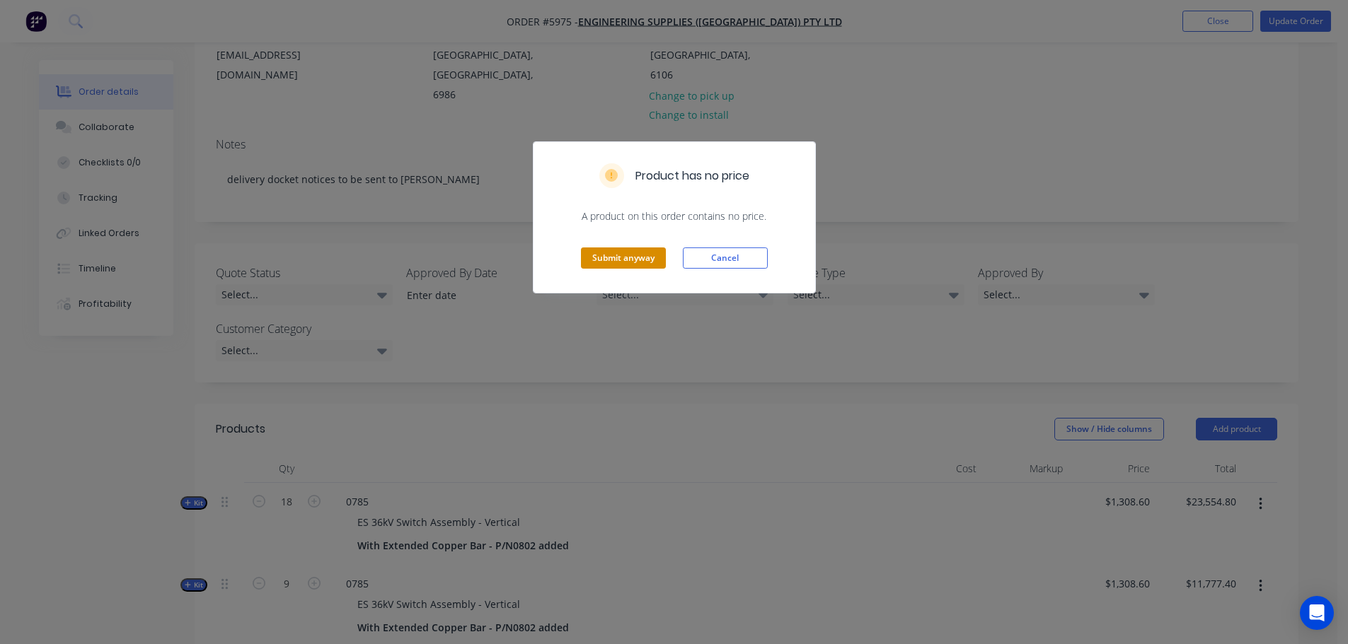
click at [637, 250] on button "Submit anyway" at bounding box center [623, 258] width 85 height 21
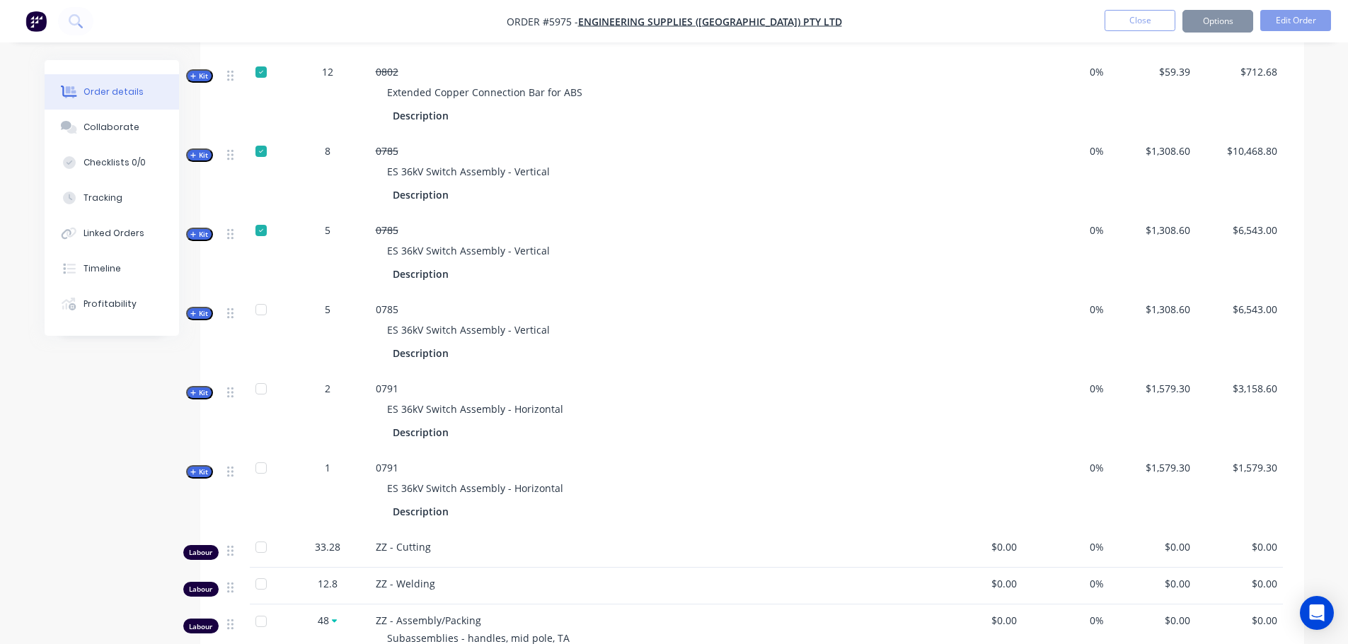
scroll to position [1415, 0]
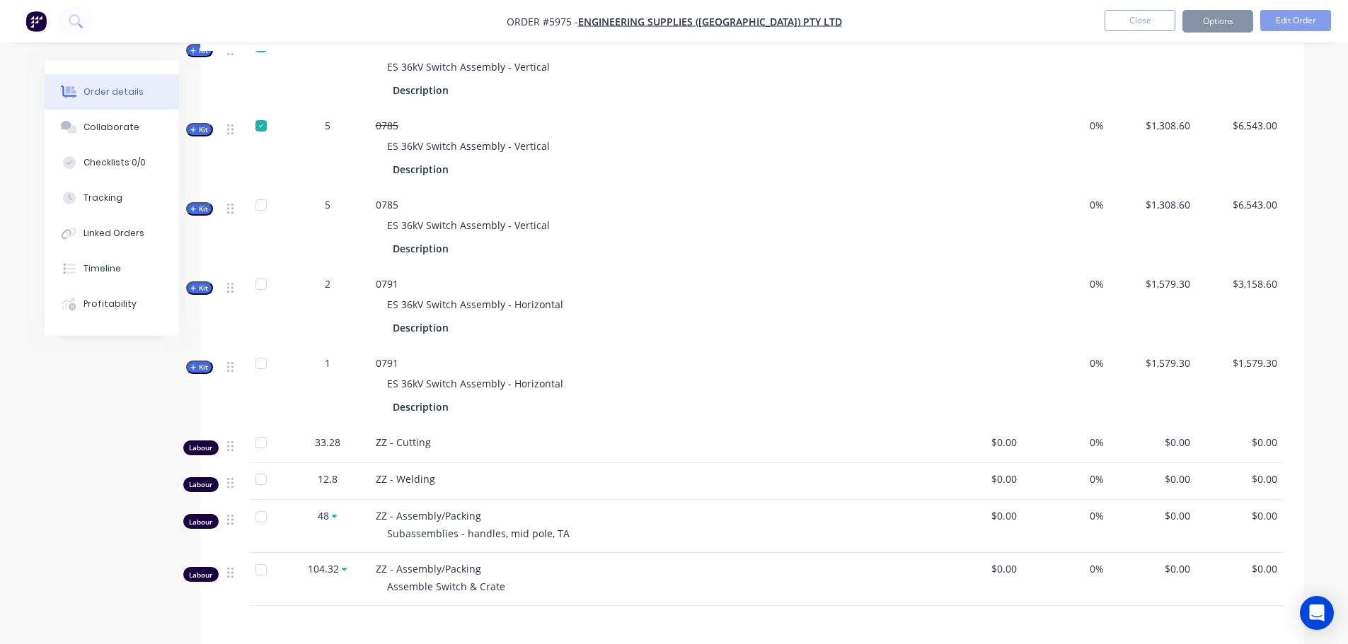
click at [259, 349] on div at bounding box center [261, 363] width 28 height 28
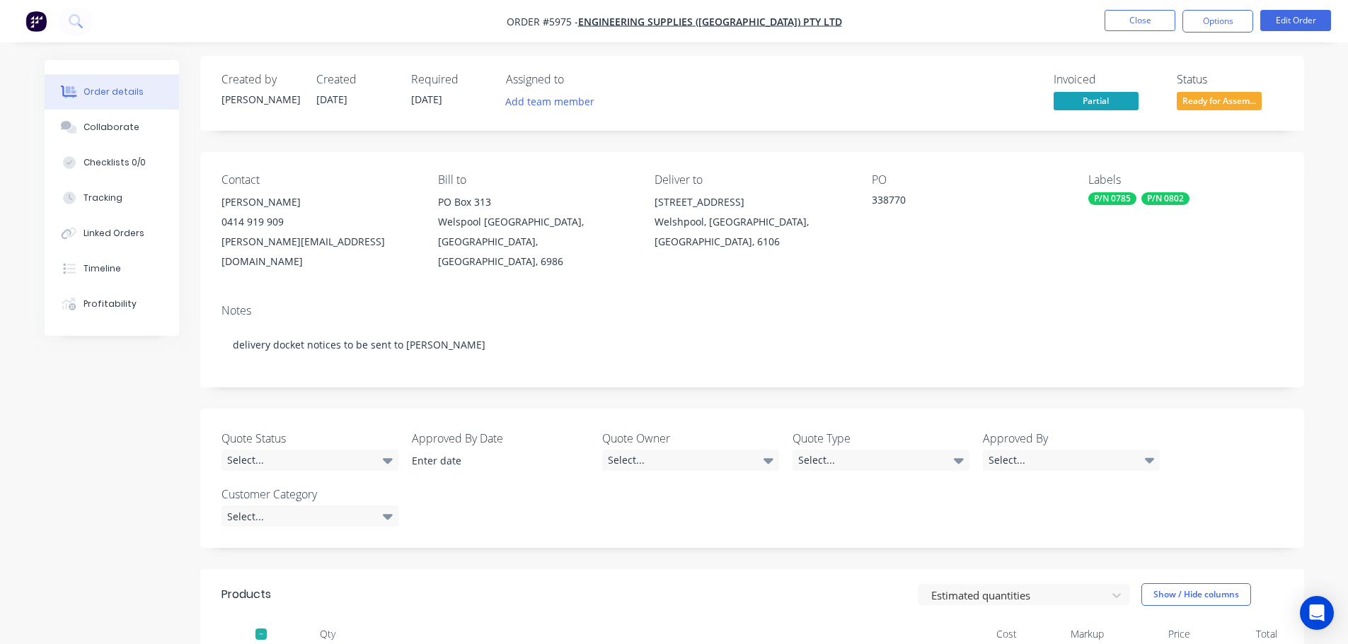
scroll to position [0, 0]
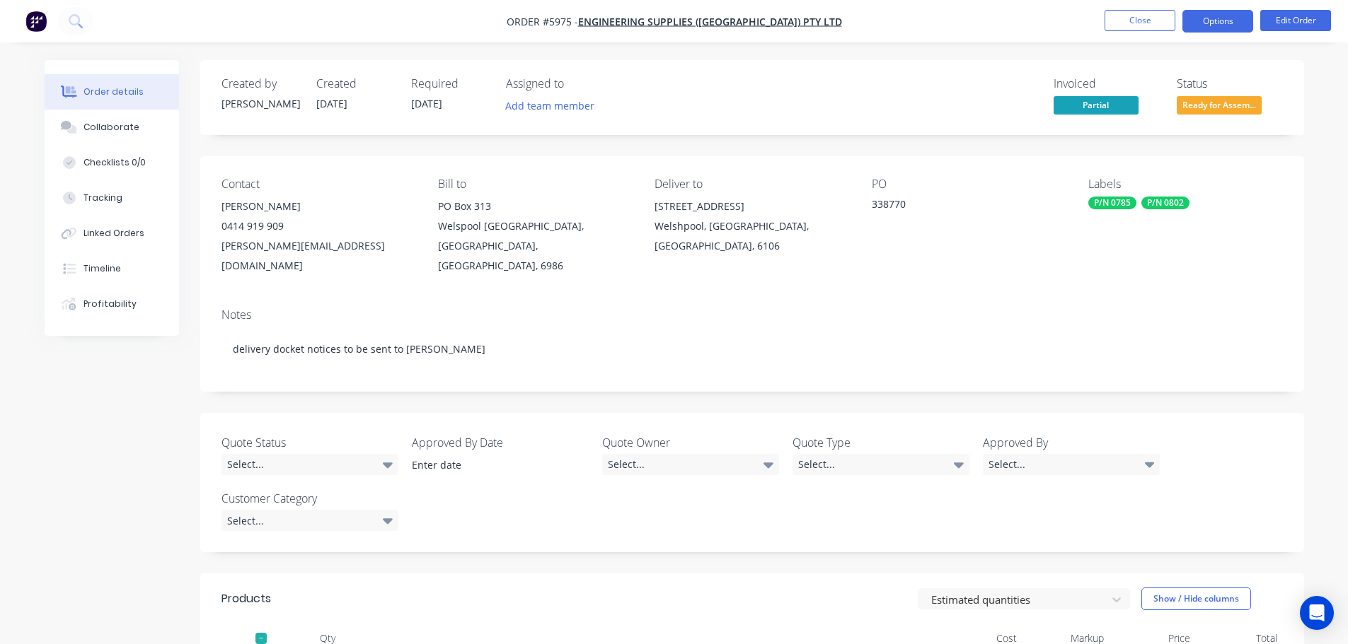
click at [1220, 28] on button "Options" at bounding box center [1217, 21] width 71 height 23
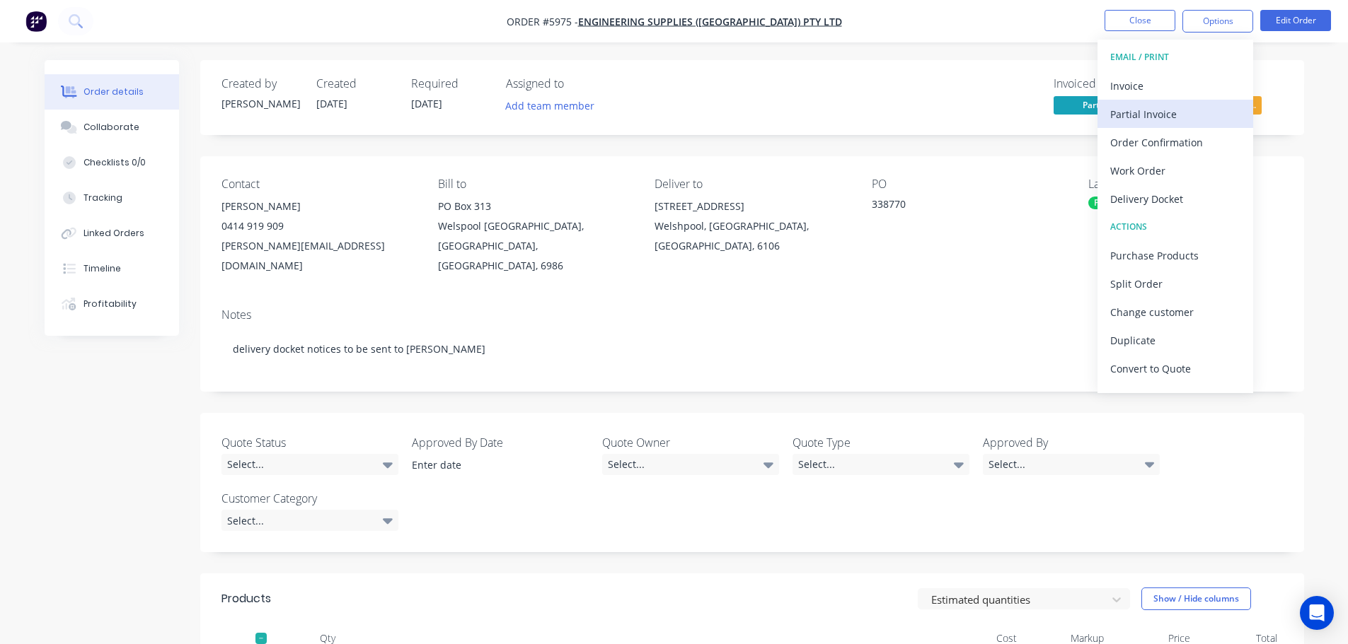
click at [1147, 116] on div "Partial Invoice" at bounding box center [1175, 114] width 130 height 21
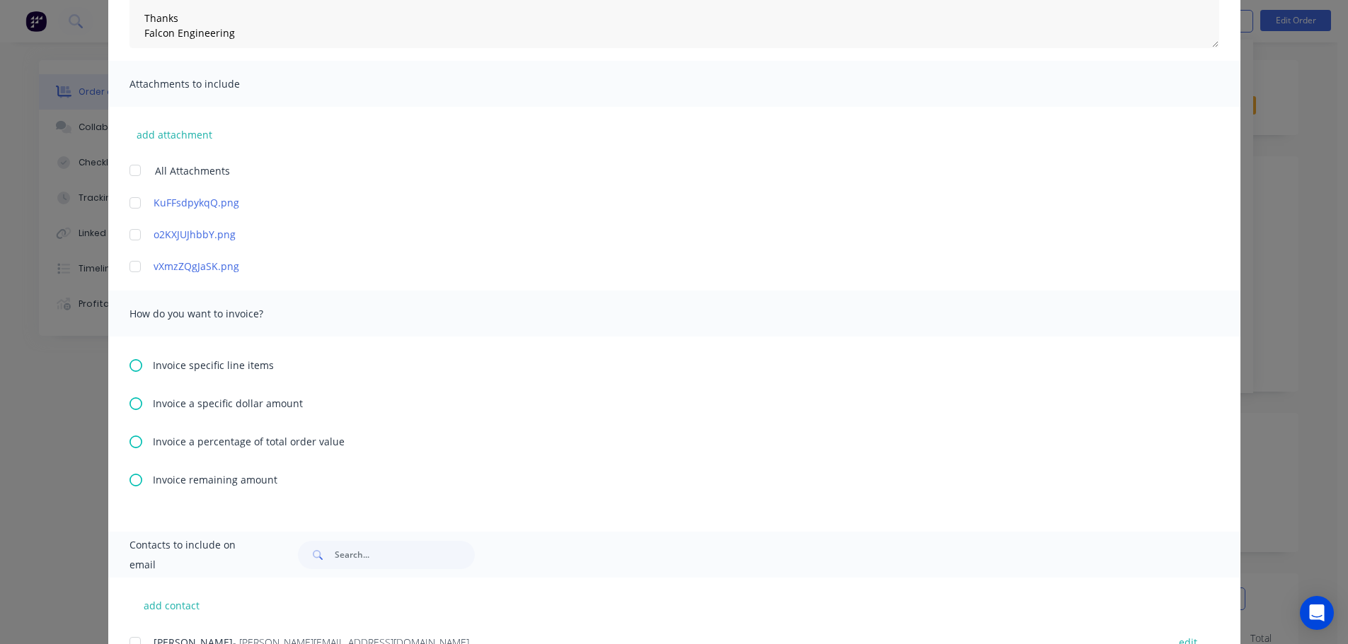
scroll to position [283, 0]
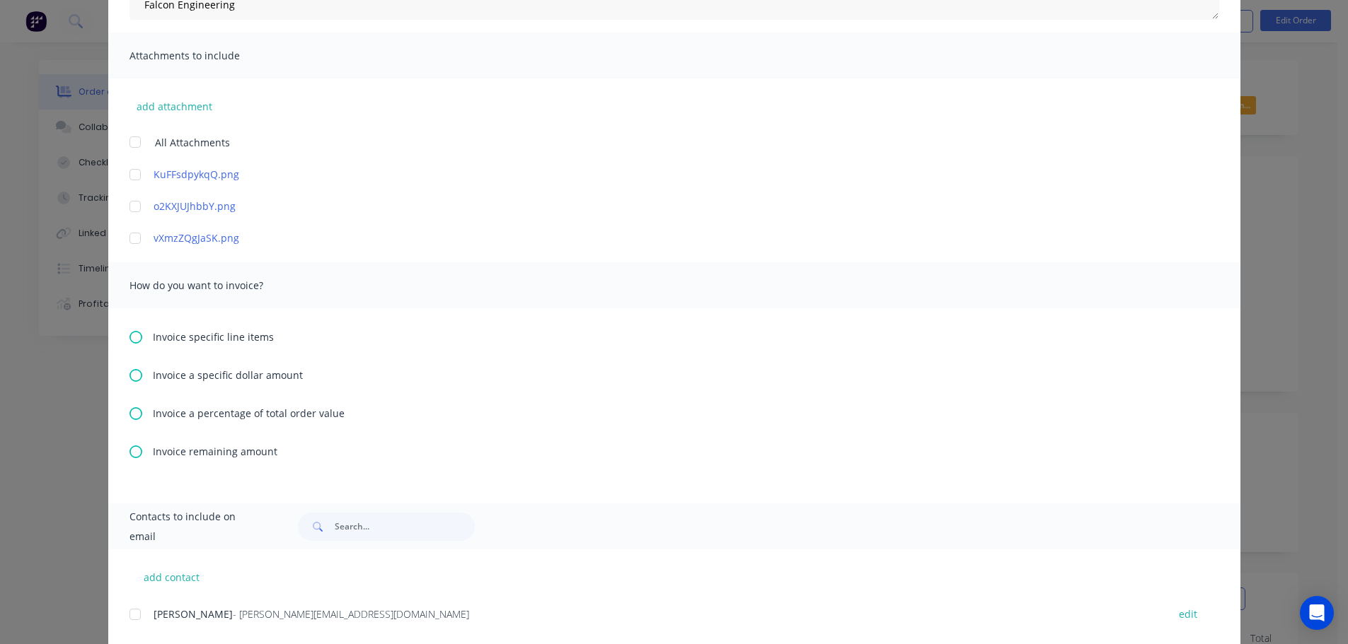
click at [133, 335] on icon at bounding box center [135, 337] width 13 height 13
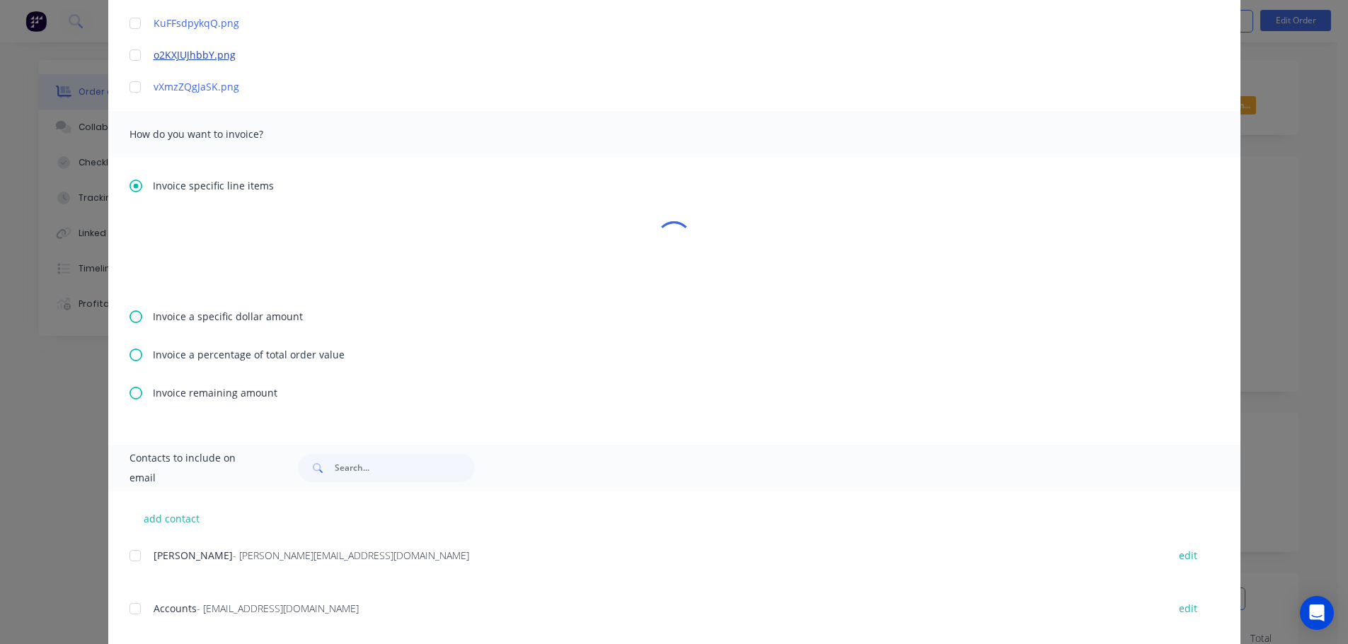
scroll to position [495, 0]
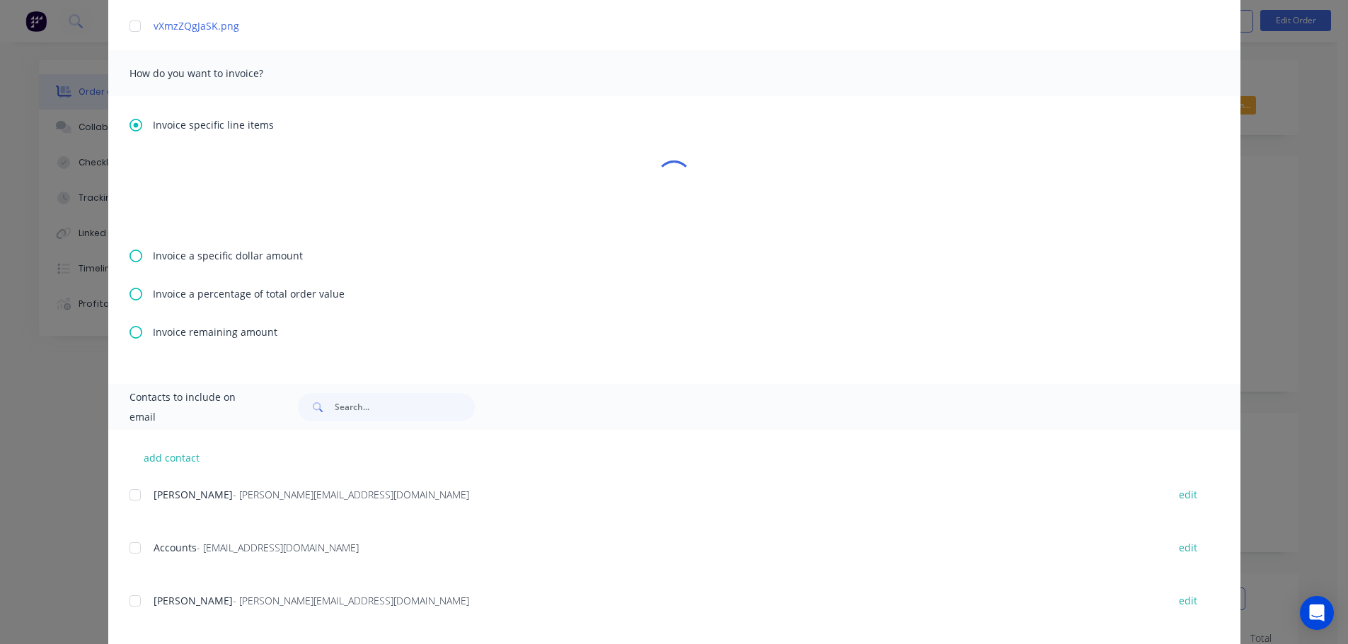
type textarea "Hello A PDF copy of the order has been attached to this email. To view your ord…"
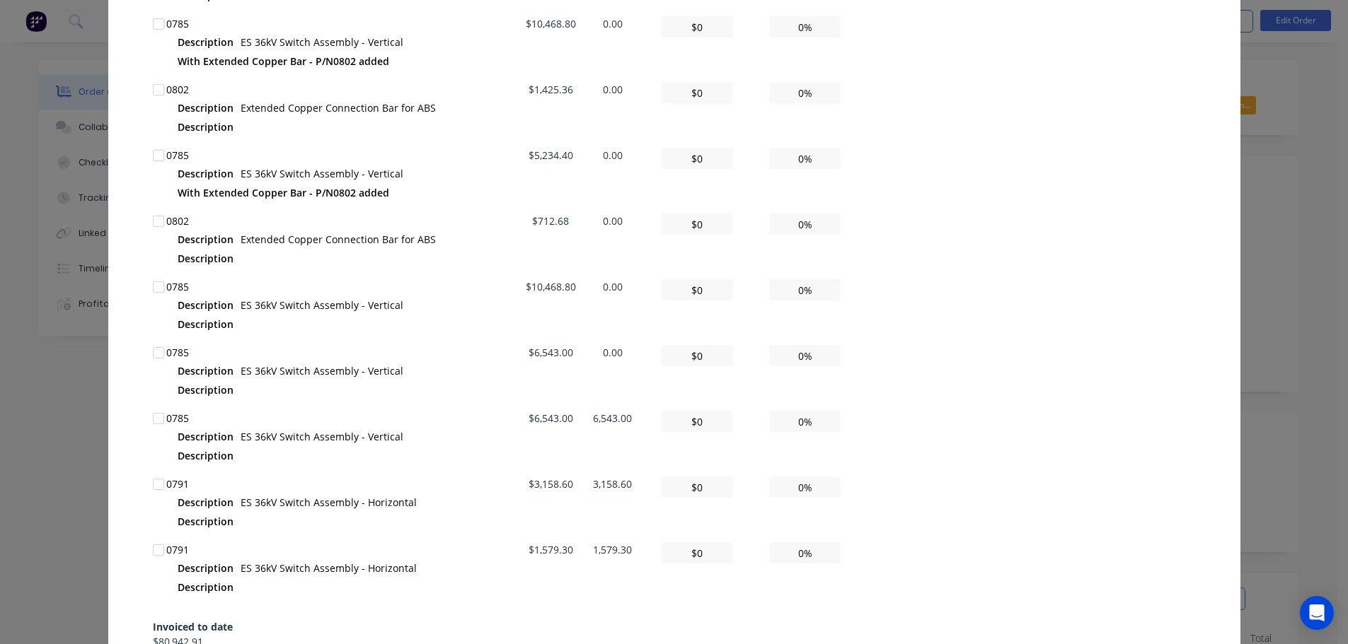
scroll to position [1132, 0]
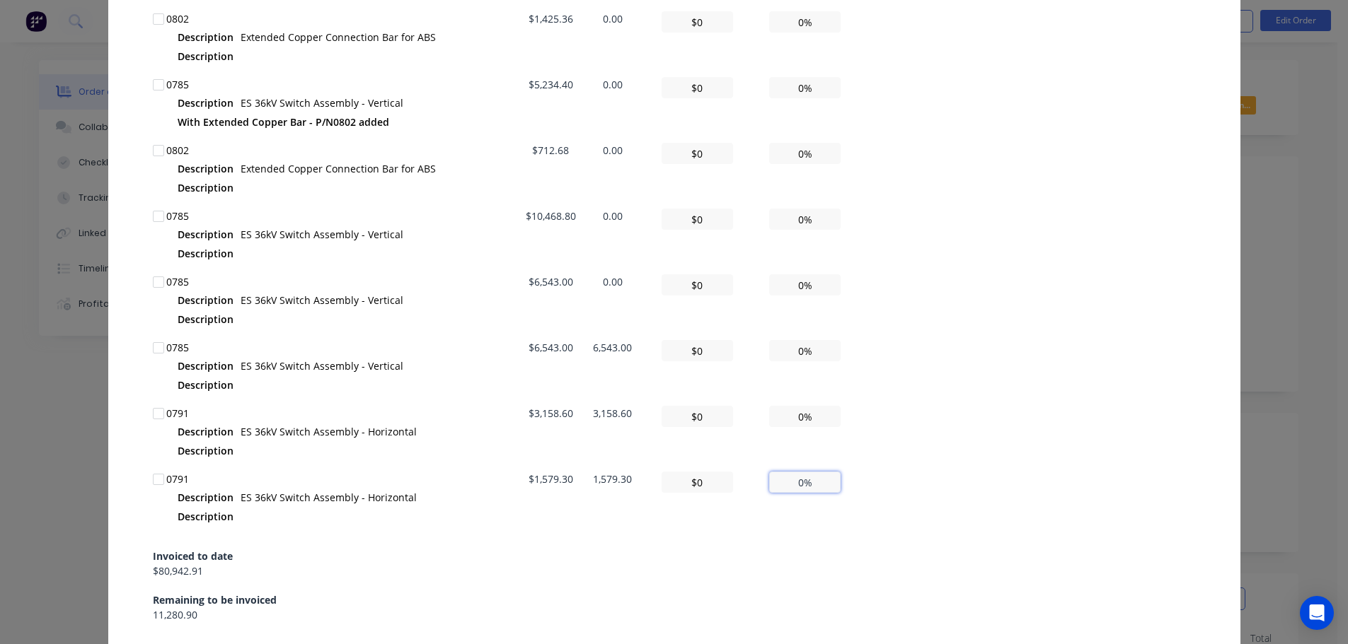
click at [775, 482] on input "0%" at bounding box center [804, 482] width 71 height 21
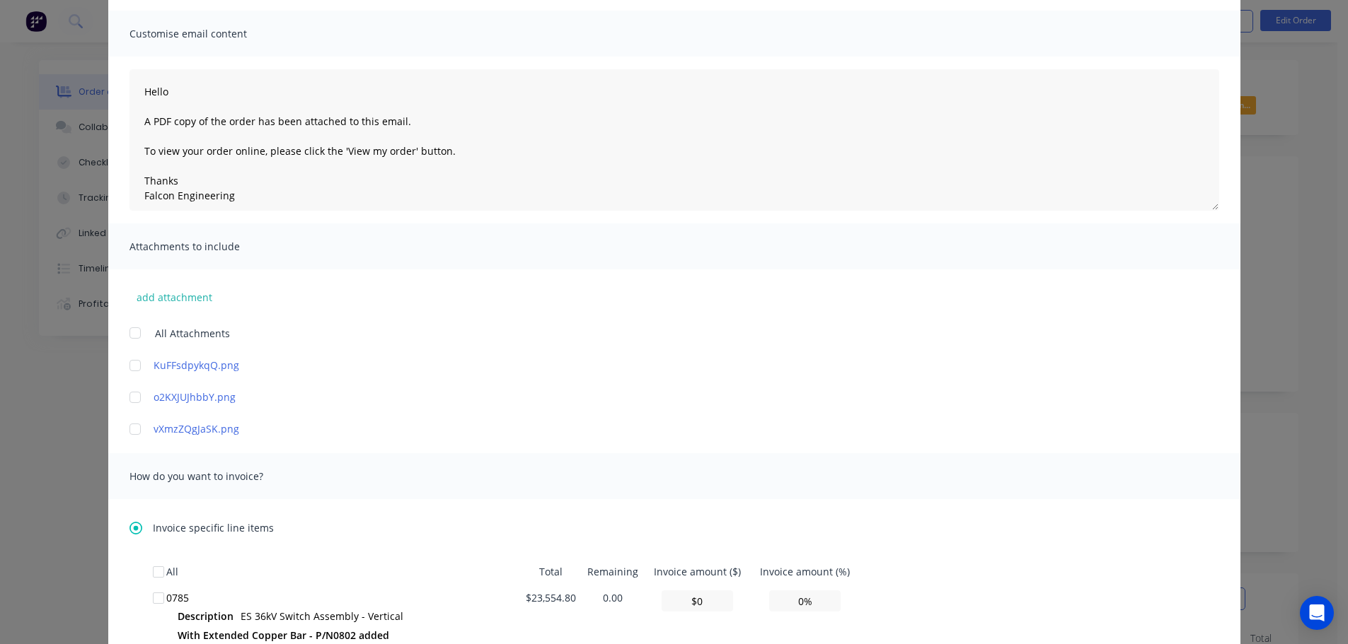
scroll to position [0, 0]
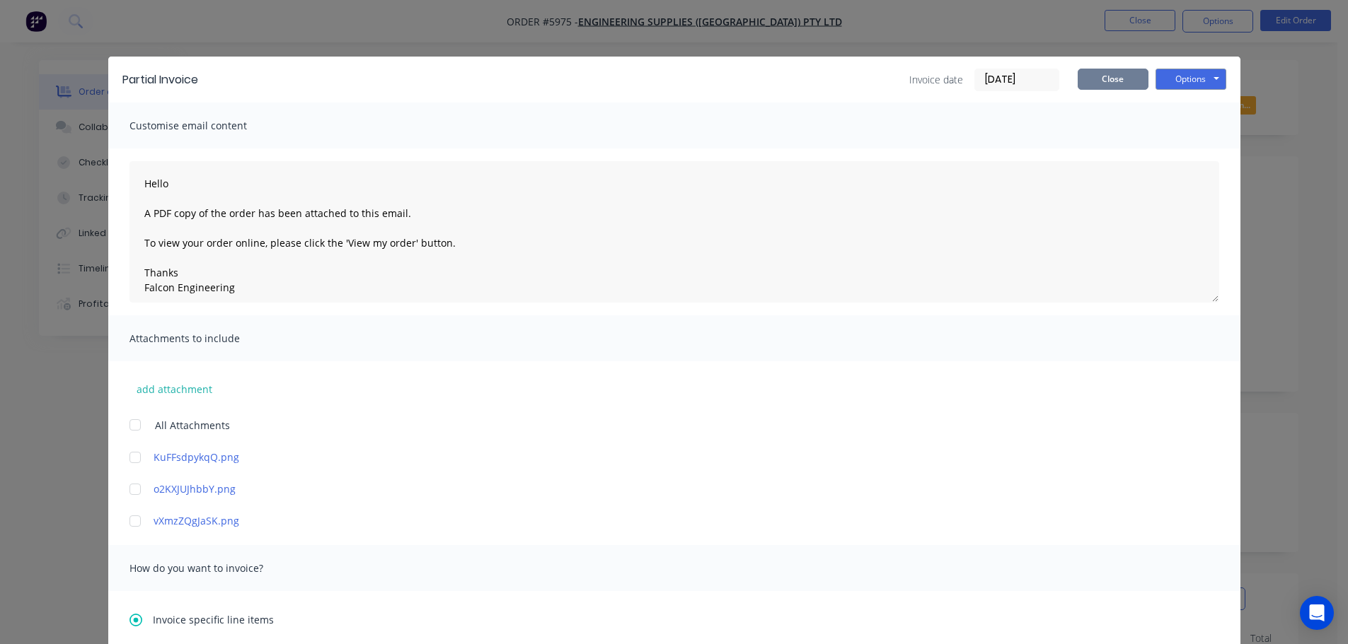
click at [1103, 75] on button "Close" at bounding box center [1112, 79] width 71 height 21
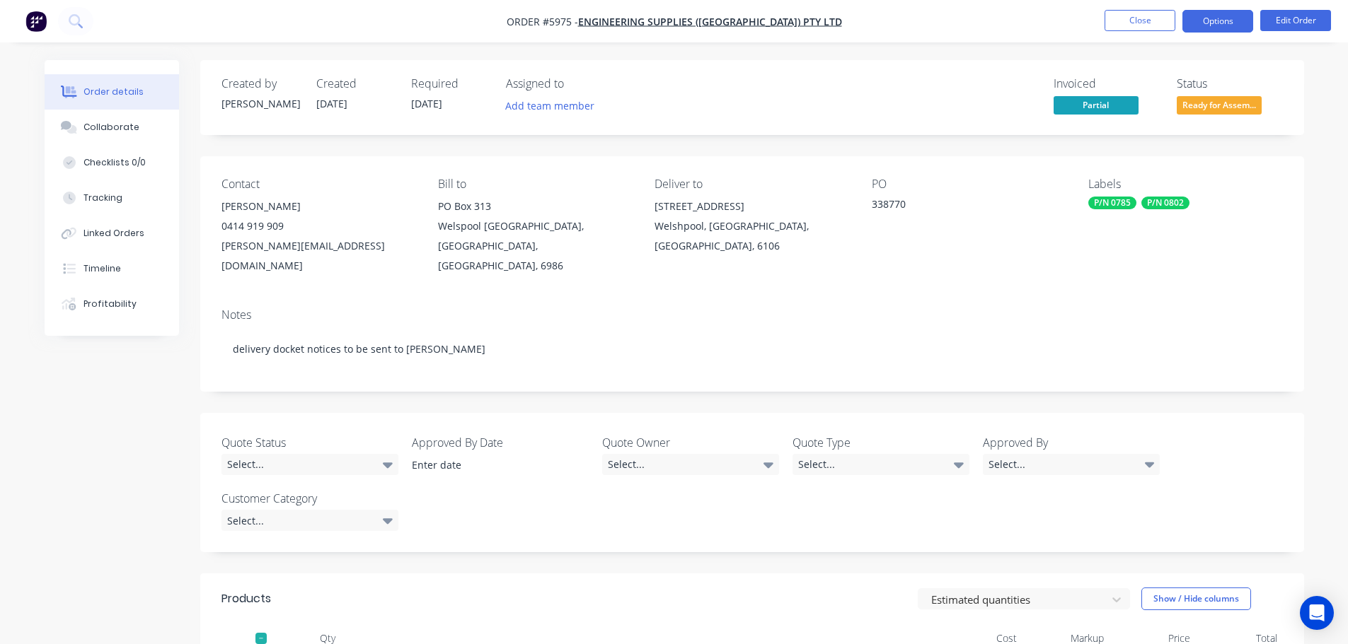
click at [1198, 22] on button "Options" at bounding box center [1217, 21] width 71 height 23
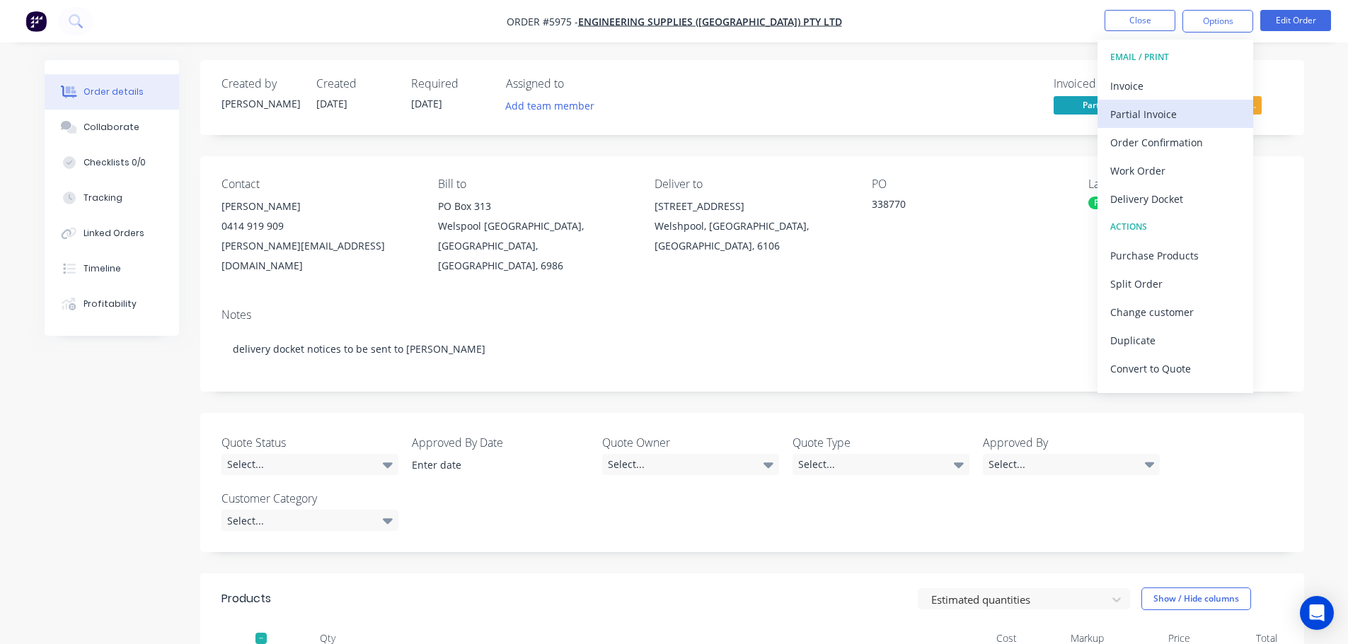
click at [1136, 118] on div "Partial Invoice" at bounding box center [1175, 114] width 130 height 21
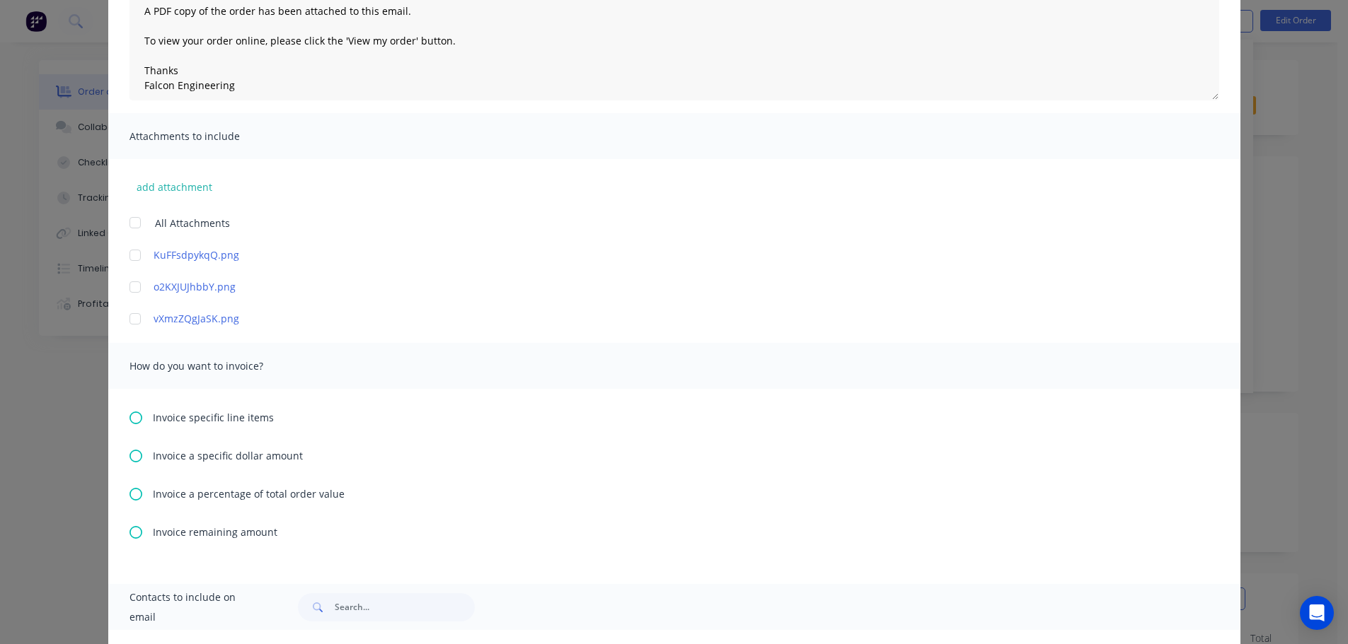
scroll to position [283, 0]
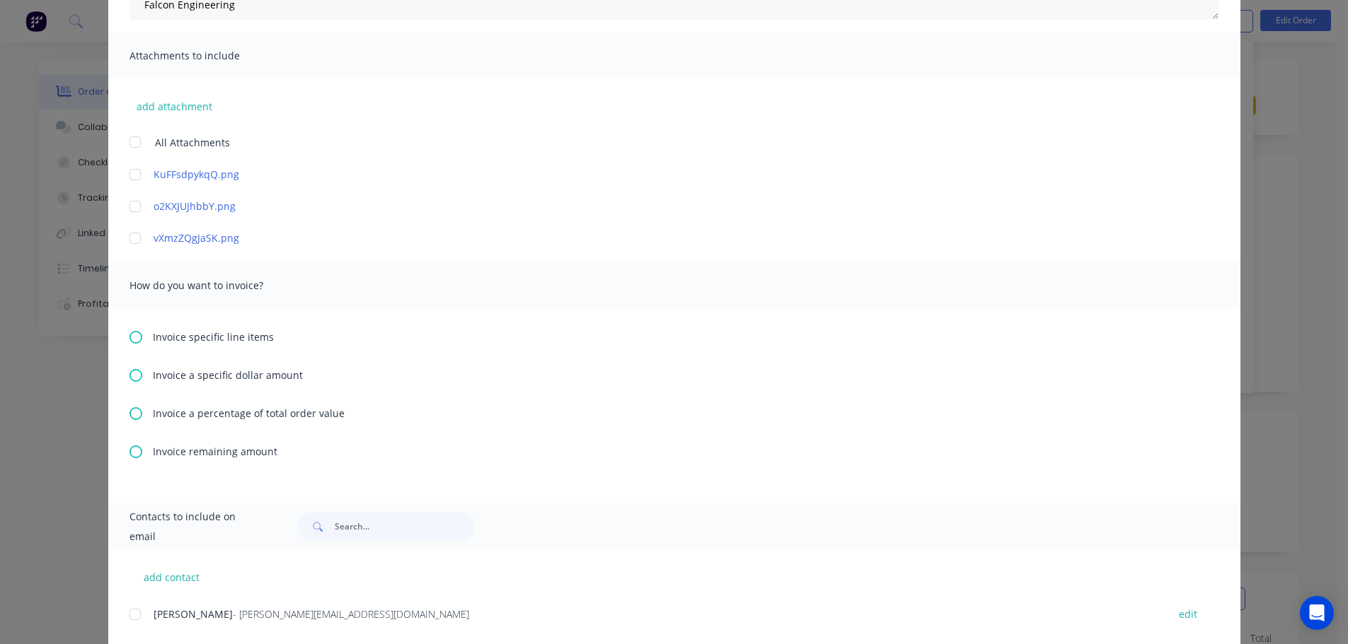
click at [131, 333] on icon at bounding box center [135, 337] width 13 height 13
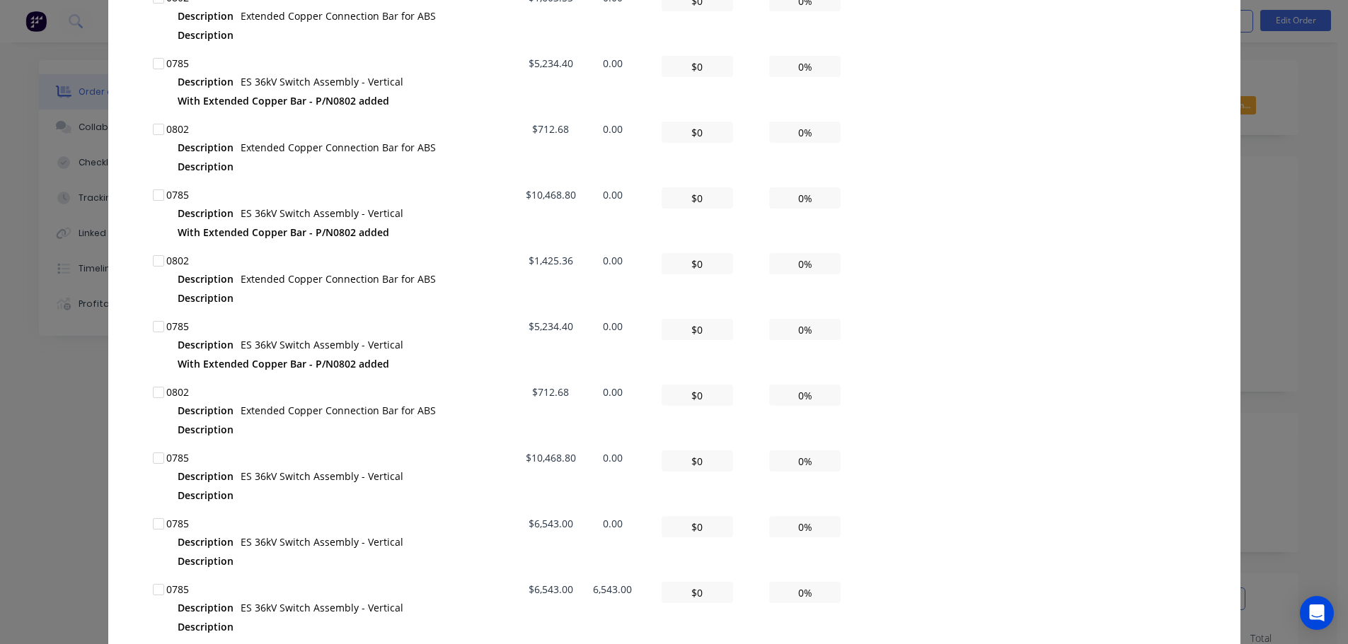
scroll to position [1314, 0]
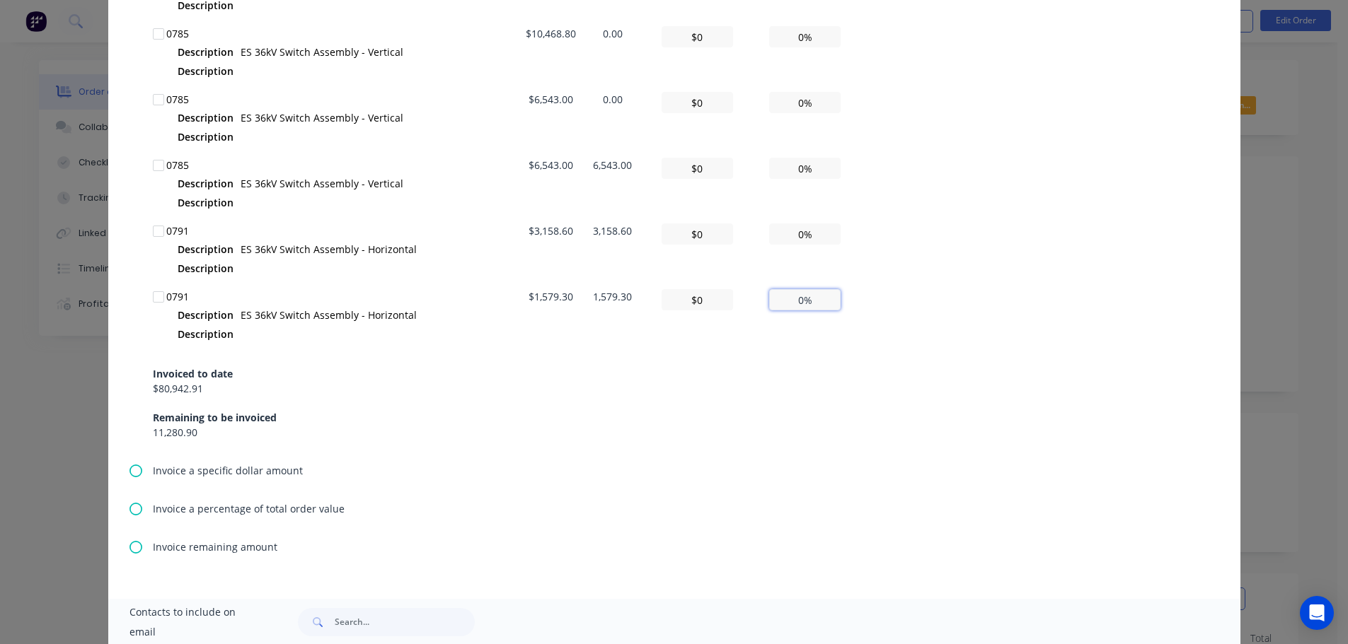
click at [787, 299] on input "0%" at bounding box center [804, 299] width 71 height 21
type textarea "Hello A PDF copy of the order has been attached to this email. To view your ord…"
type input "$157.93"
type input "10%"
type textarea "Hello A PDF copy of the order has been attached to this email. To view your ord…"
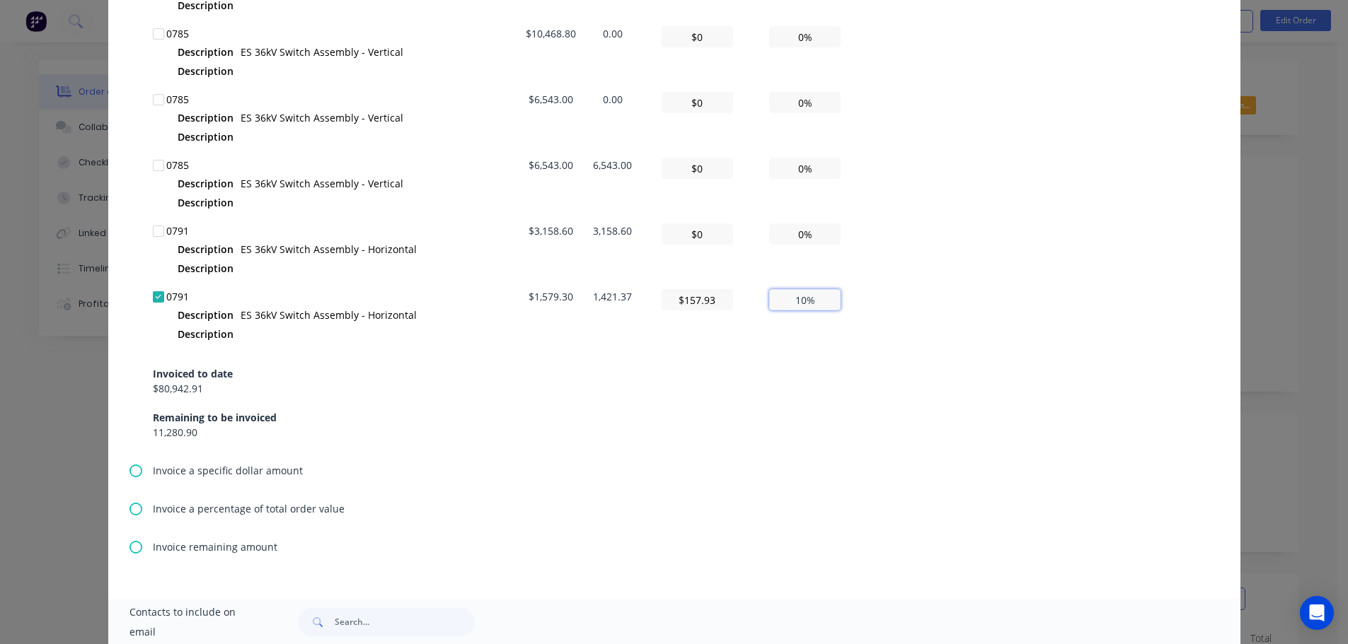
type input "$1,579.30"
type input "100%"
click at [810, 318] on td "100%" at bounding box center [805, 317] width 110 height 66
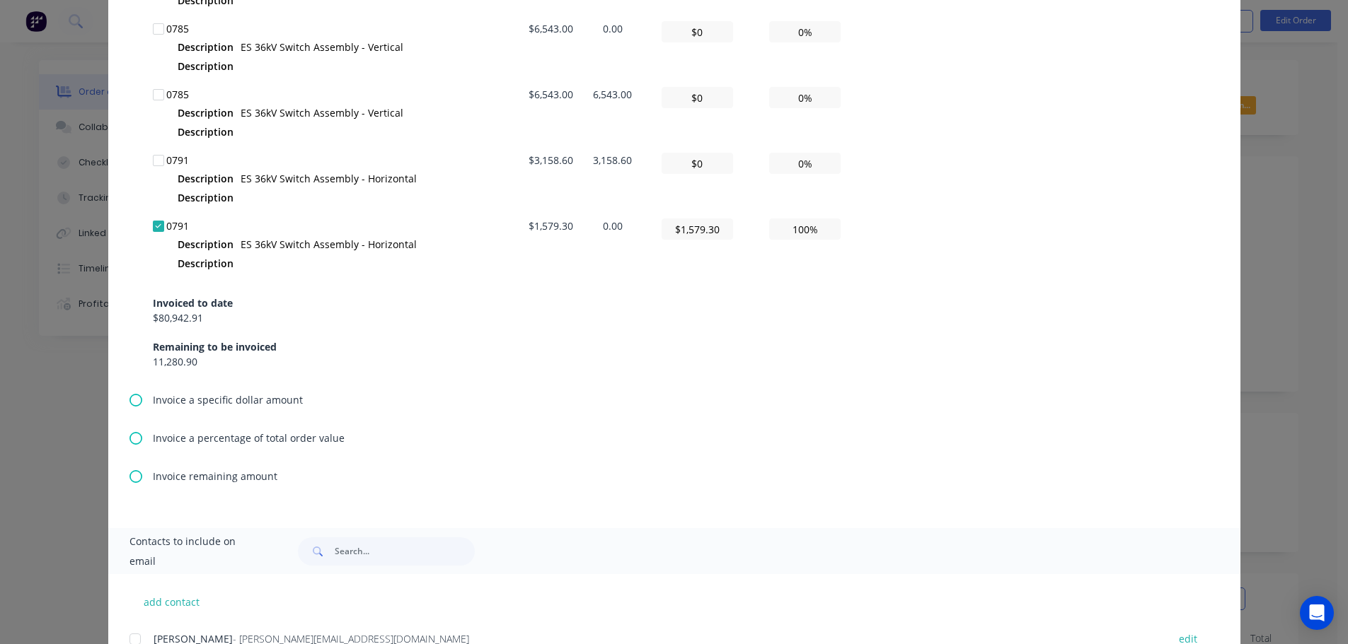
scroll to position [1668, 0]
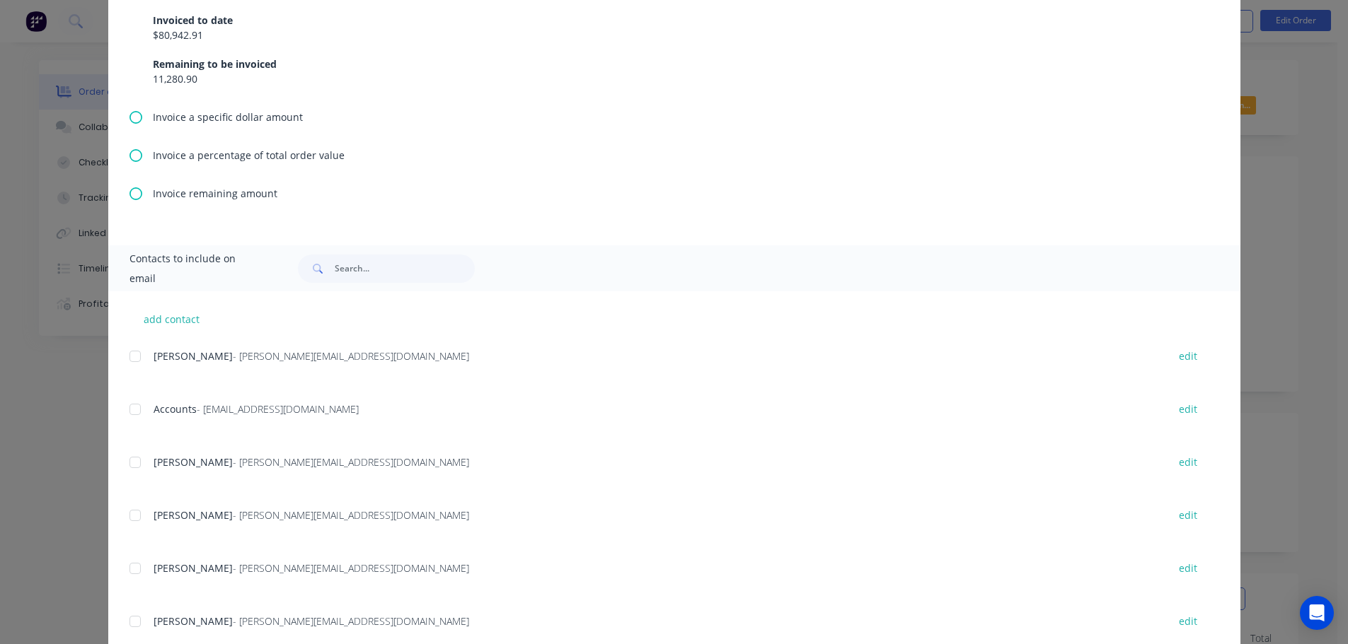
click at [124, 407] on div at bounding box center [135, 409] width 28 height 28
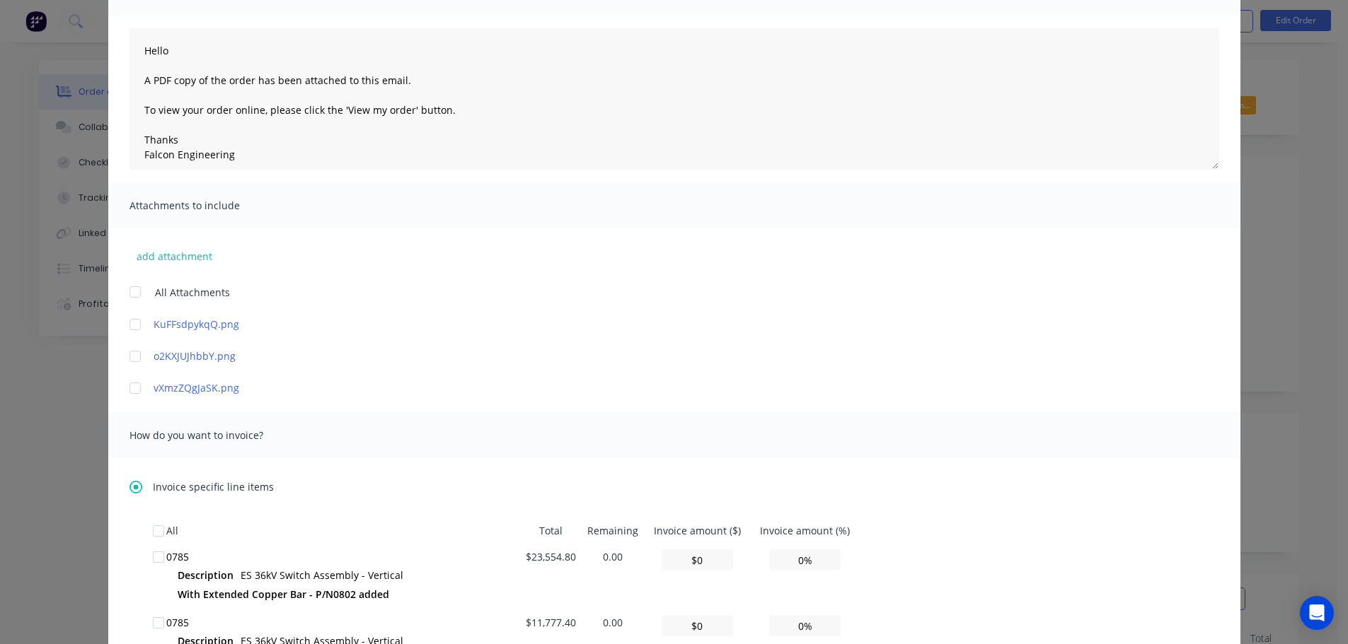
scroll to position [0, 0]
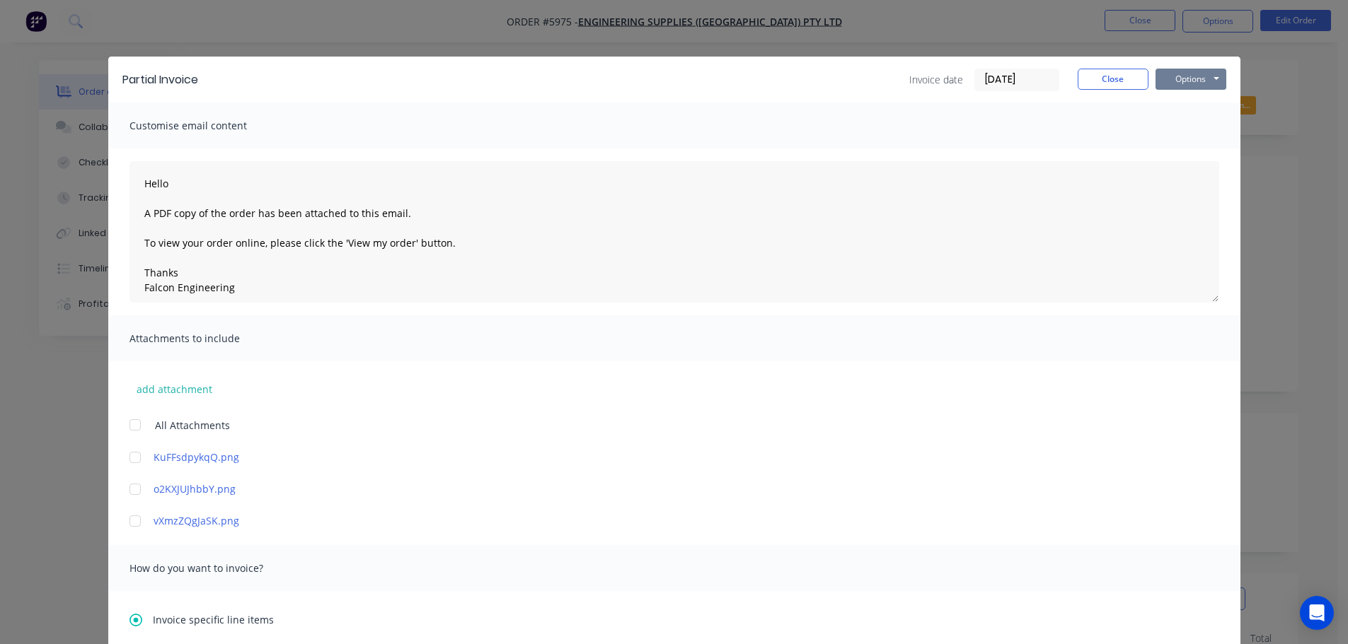
click at [1172, 72] on button "Options" at bounding box center [1190, 79] width 71 height 21
type textarea "Hello A PDF copy of the order has been attached to this email. To view your ord…"
click at [1186, 153] on button "Email" at bounding box center [1200, 150] width 91 height 23
click at [1098, 86] on button "Close" at bounding box center [1112, 79] width 71 height 21
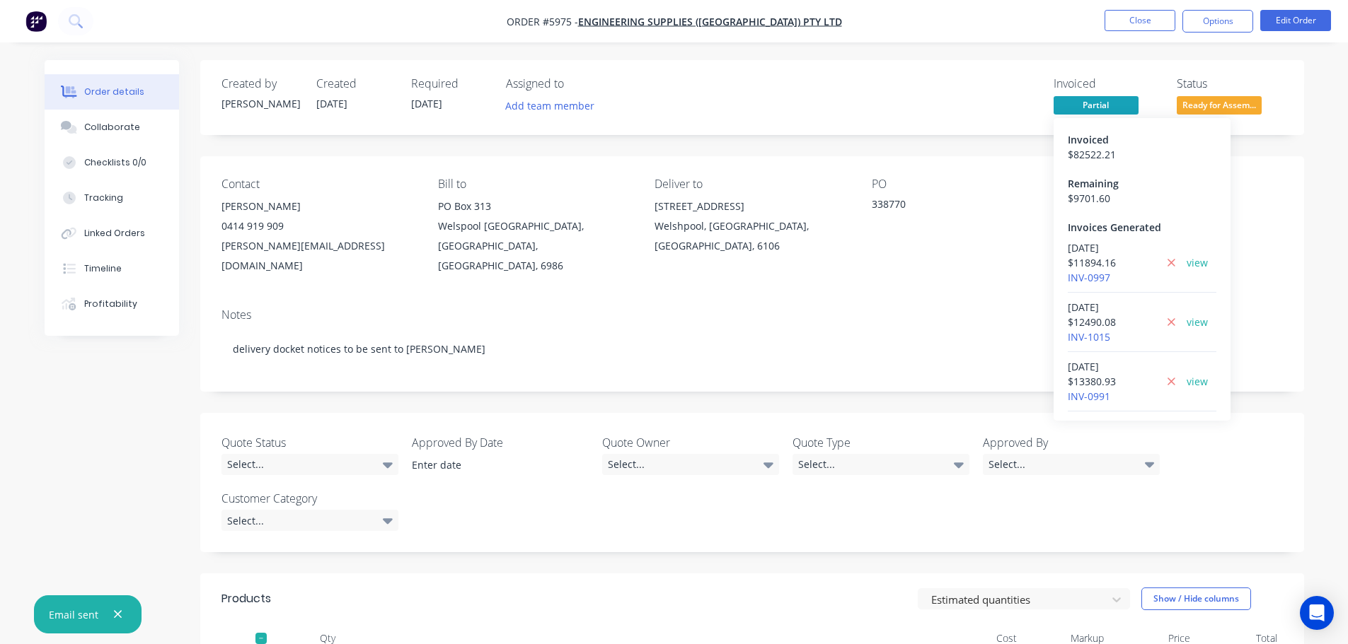
click at [1104, 112] on span "Partial" at bounding box center [1095, 105] width 85 height 18
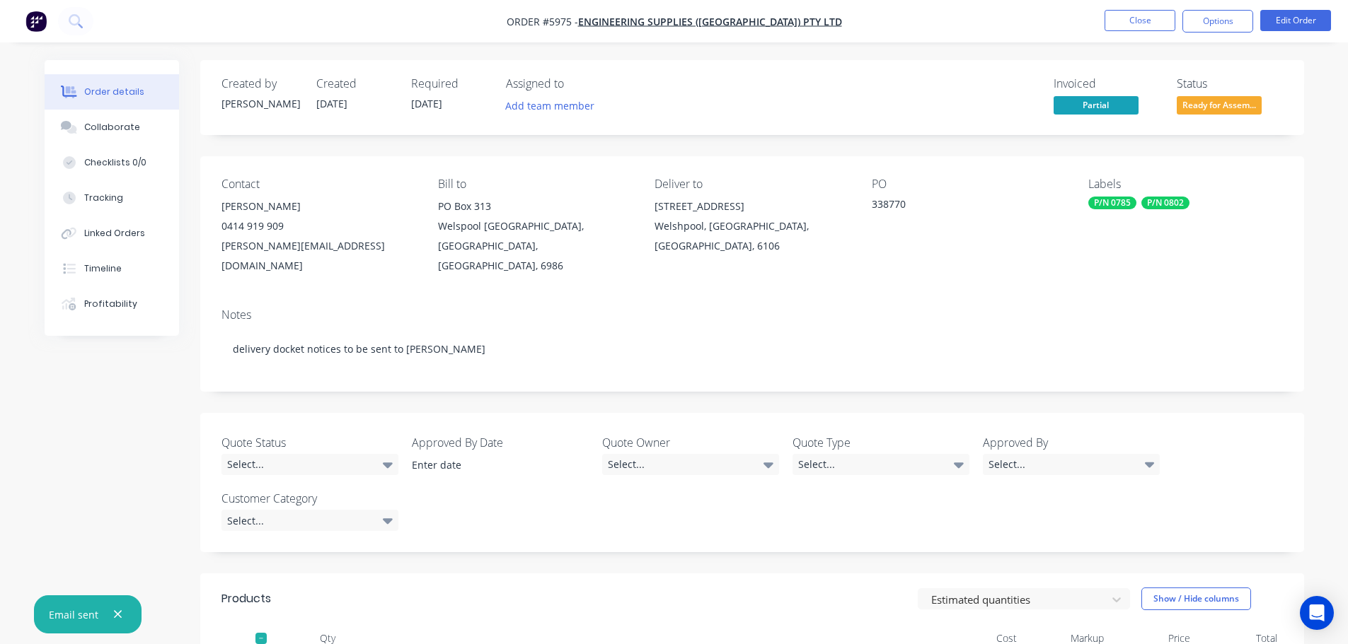
click at [1103, 108] on span "Partial" at bounding box center [1095, 105] width 85 height 18
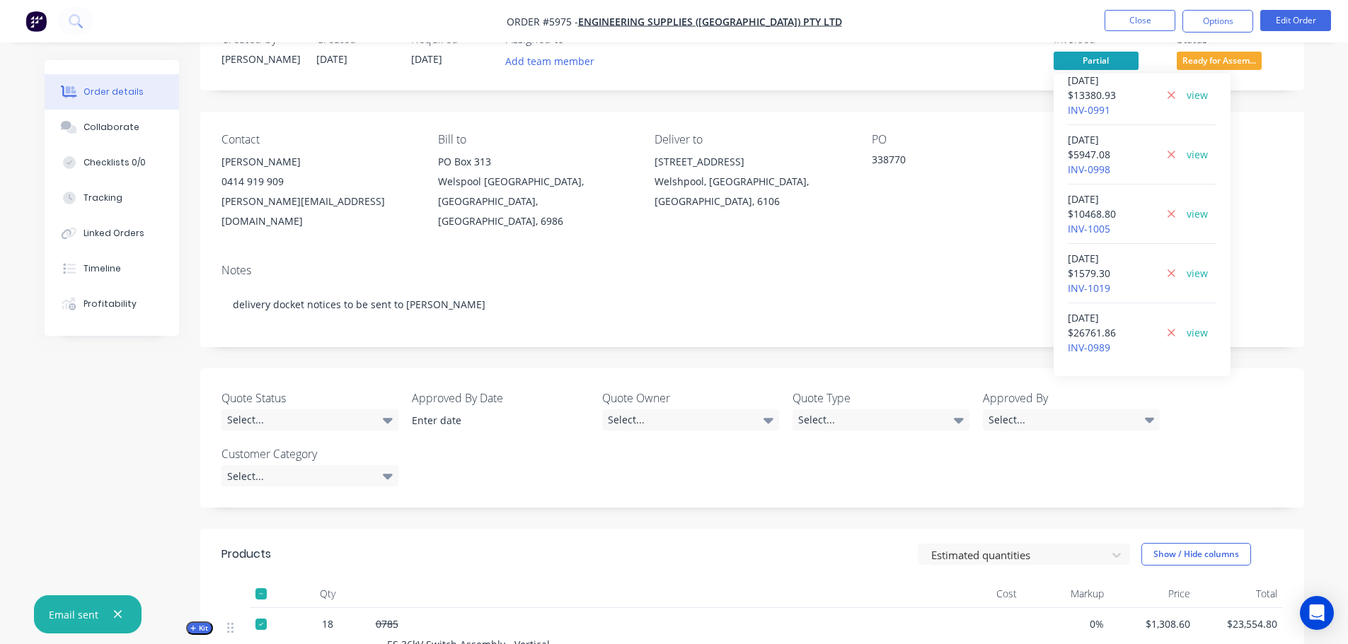
scroll to position [71, 0]
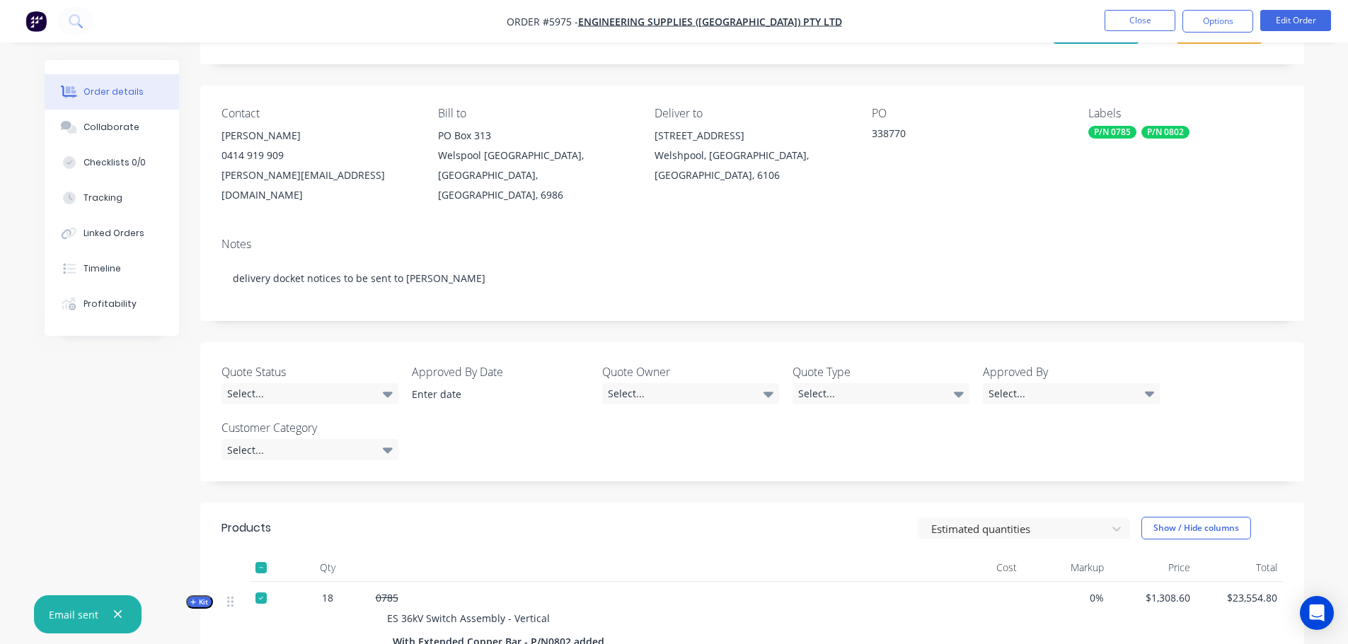
click at [109, 612] on button "button" at bounding box center [118, 615] width 18 height 18
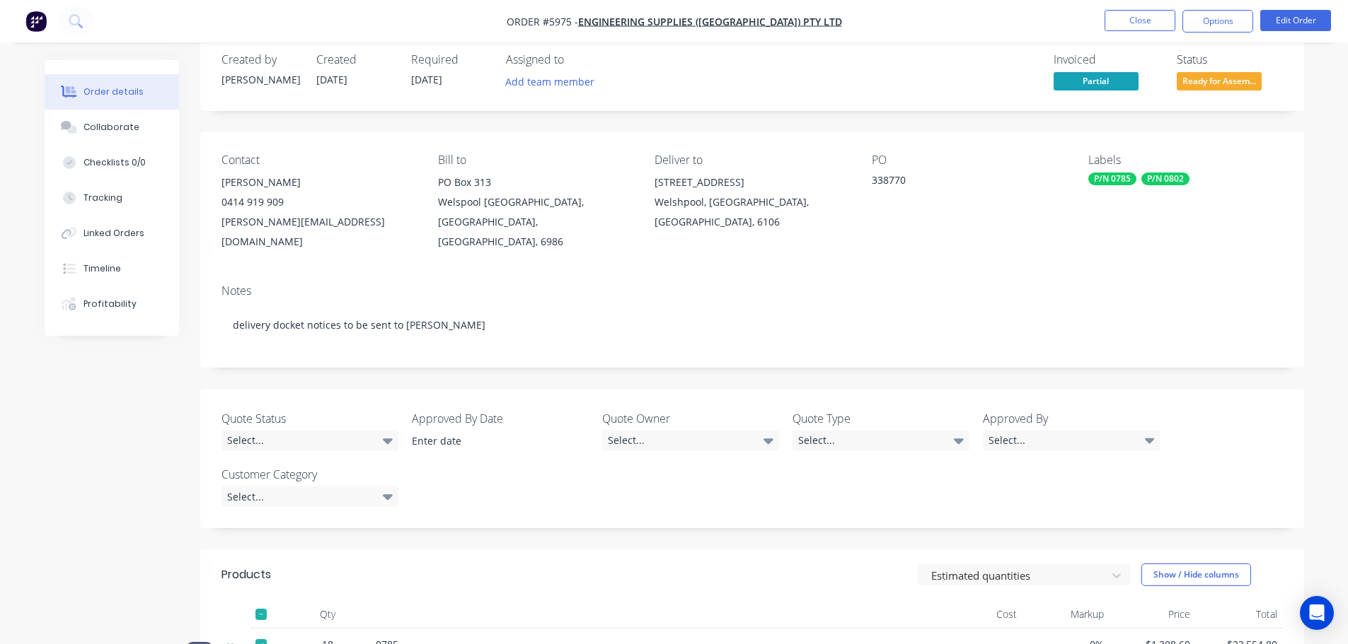
scroll to position [0, 0]
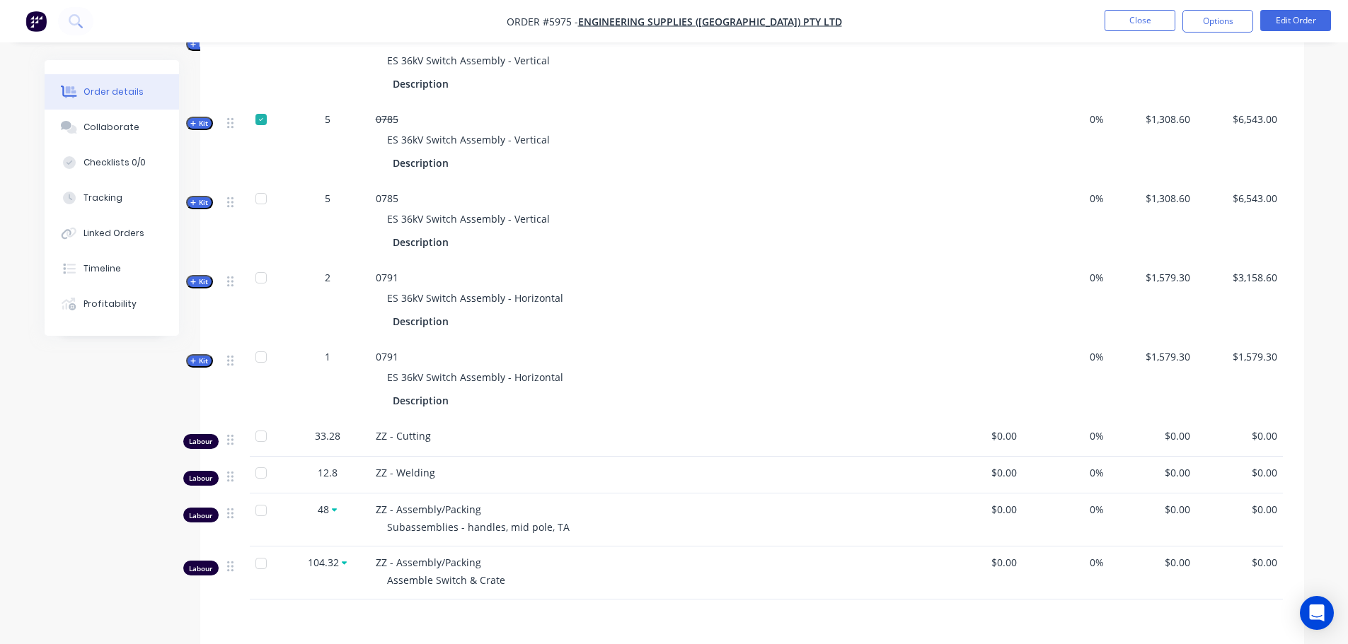
scroll to position [1396, 0]
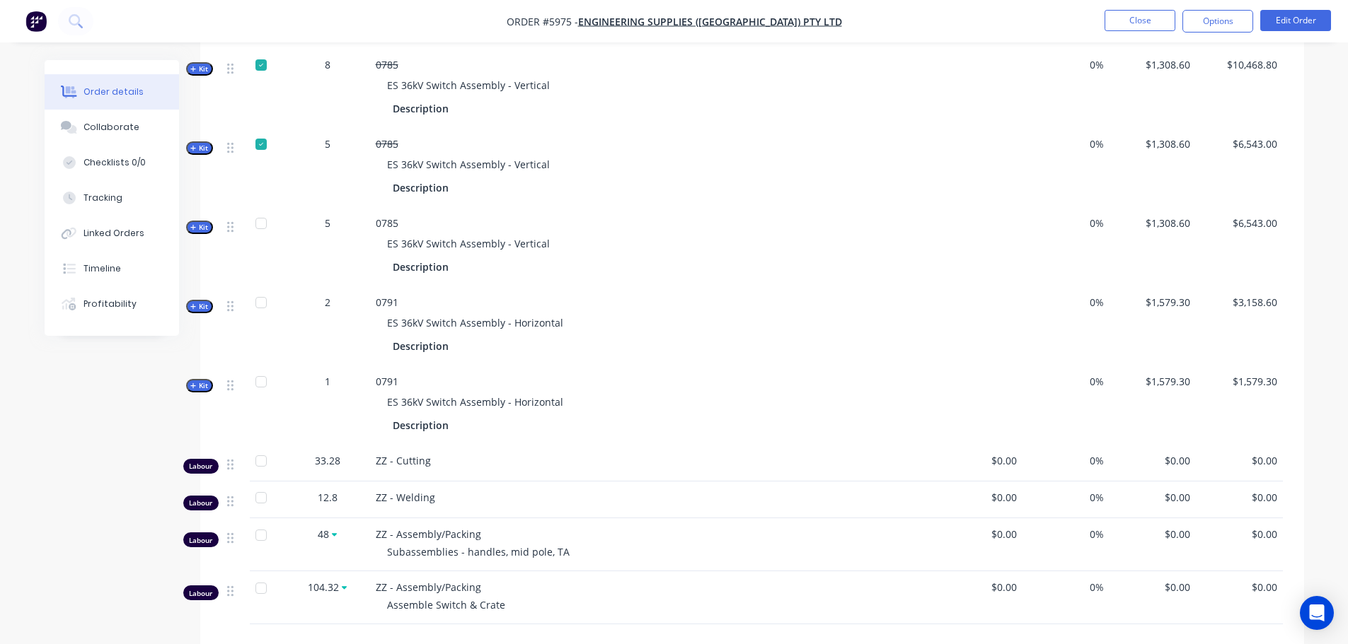
click at [255, 368] on div at bounding box center [261, 382] width 28 height 28
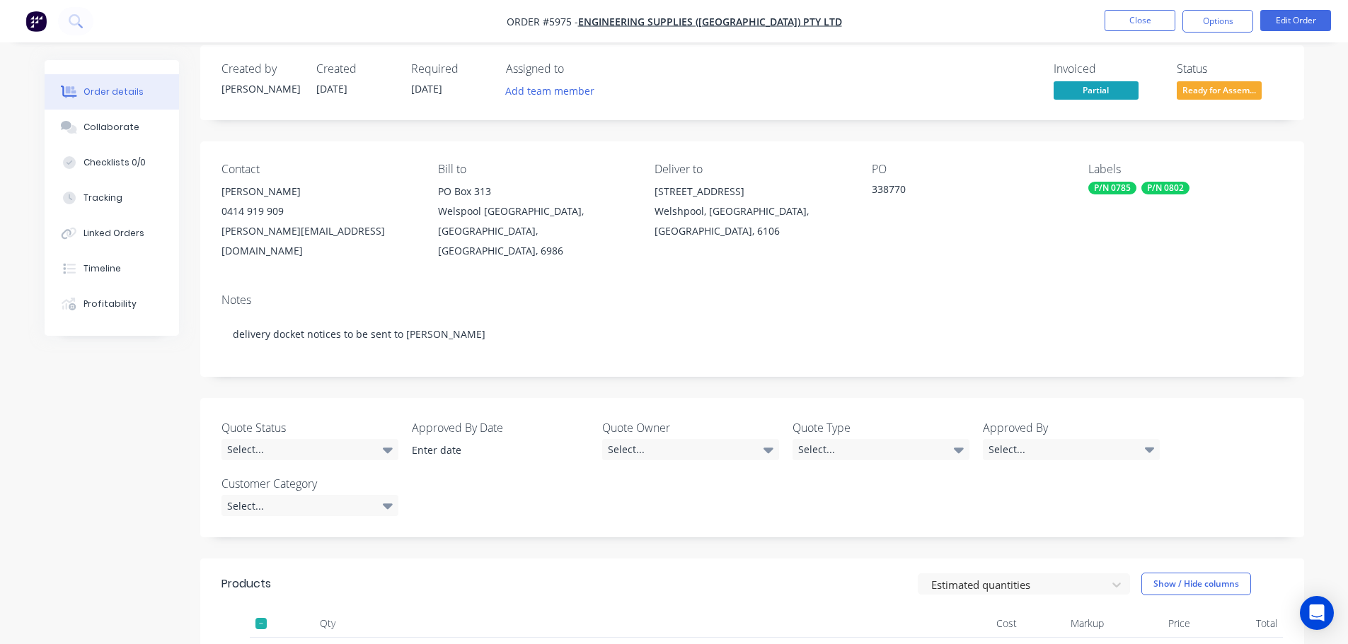
scroll to position [0, 0]
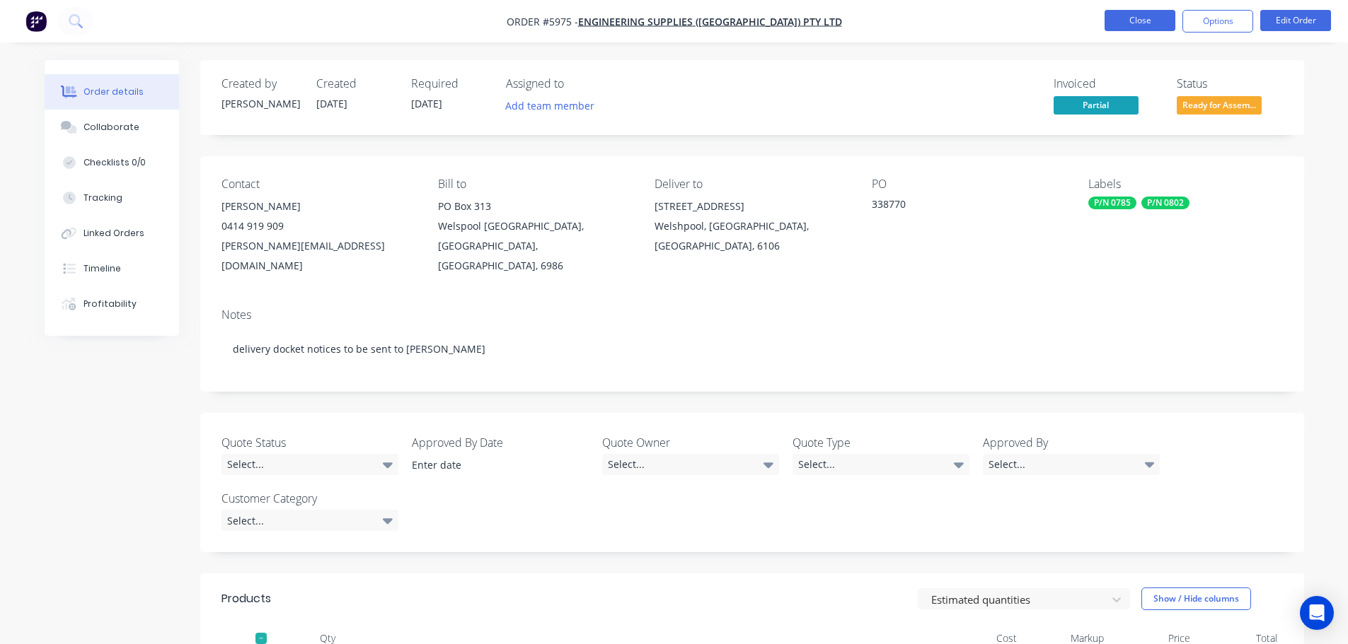
click at [1137, 28] on button "Close" at bounding box center [1139, 20] width 71 height 21
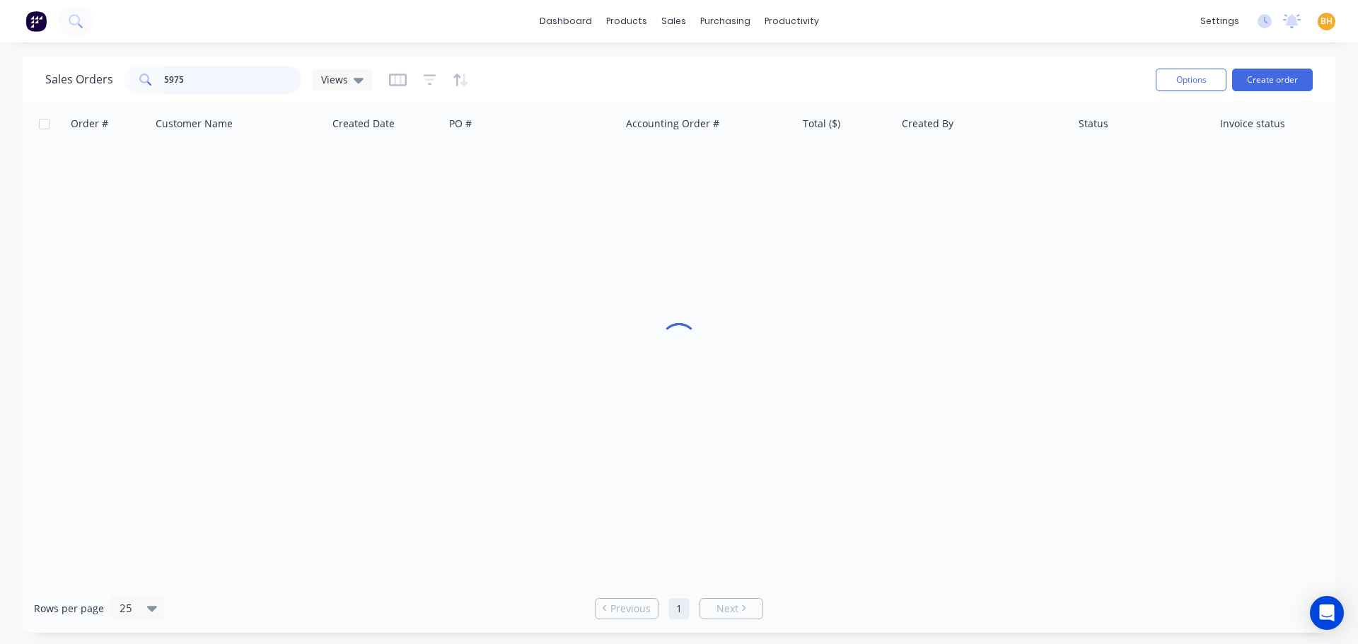
click at [188, 82] on input "5975" at bounding box center [233, 80] width 138 height 28
type input "5"
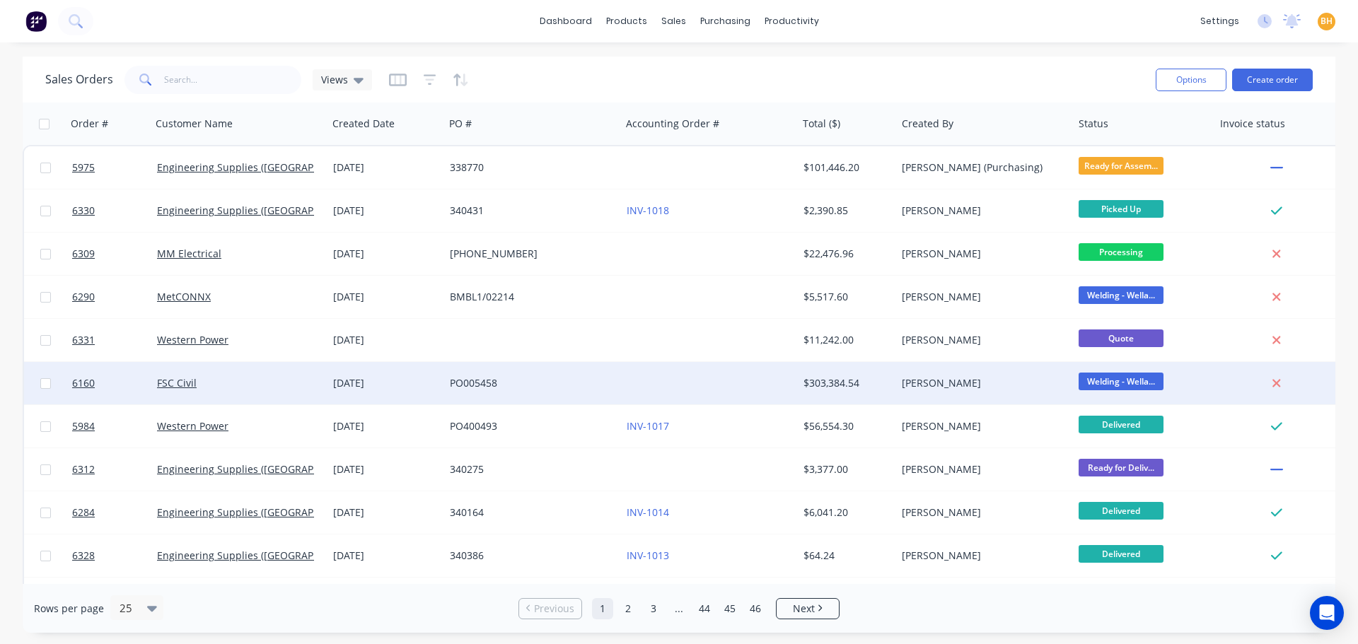
click at [613, 365] on div "PO005458" at bounding box center [532, 383] width 177 height 42
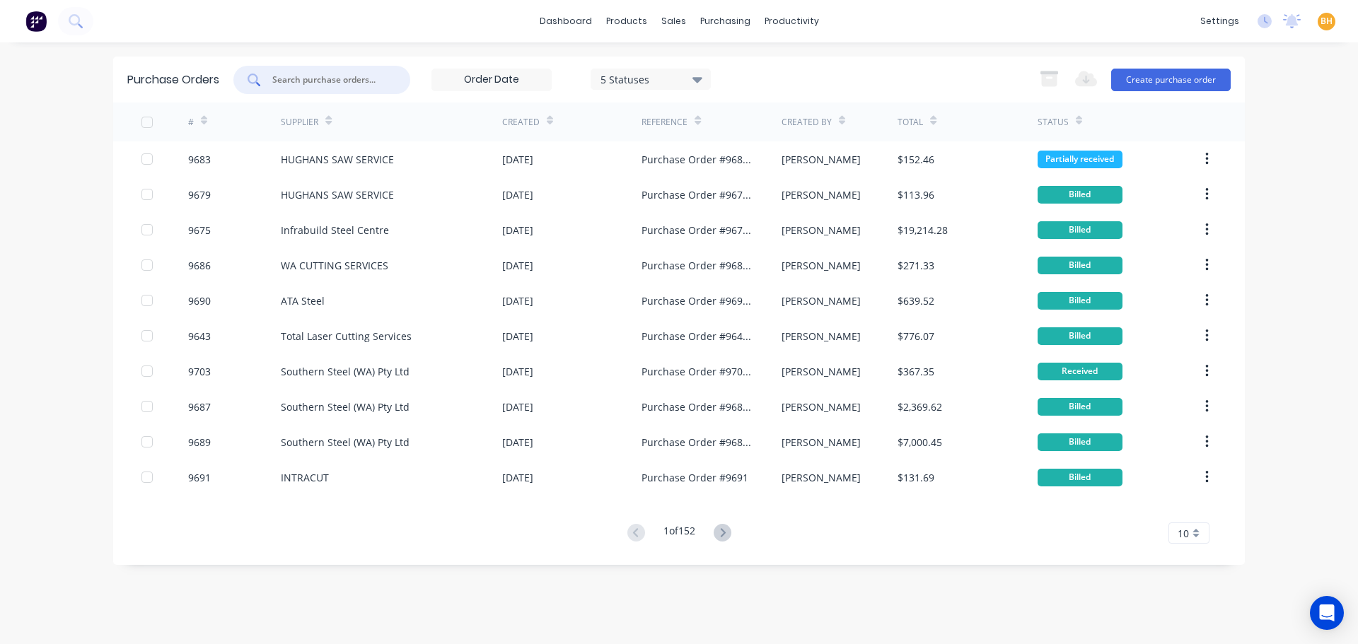
click at [299, 82] on input "text" at bounding box center [329, 80] width 117 height 14
click at [802, 24] on div "productivity" at bounding box center [792, 21] width 69 height 21
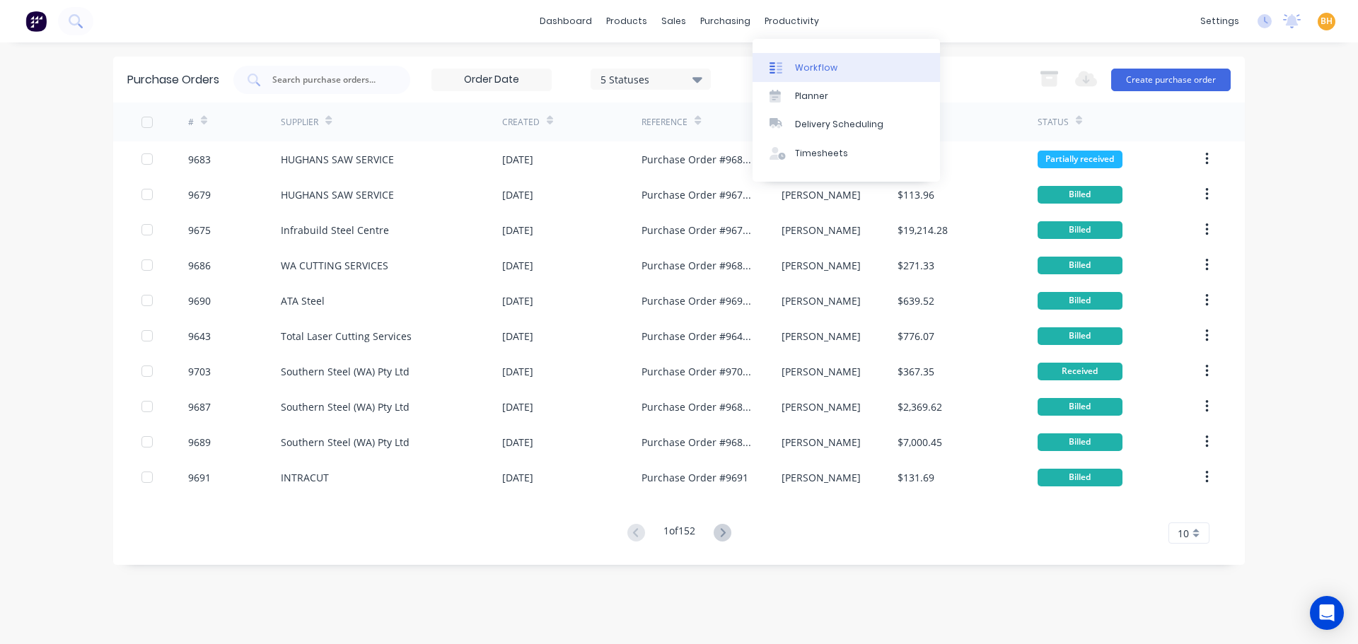
click at [813, 71] on div "Workflow" at bounding box center [816, 68] width 42 height 13
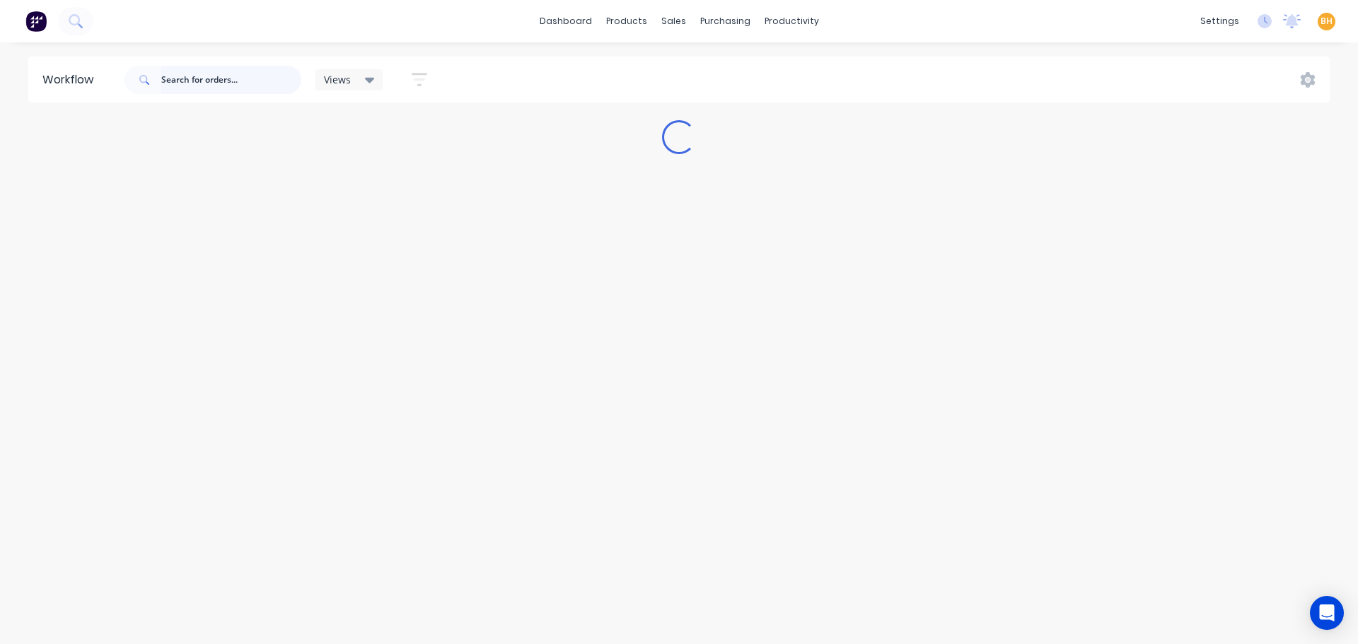
click at [175, 73] on input "text" at bounding box center [231, 80] width 140 height 28
type input "9"
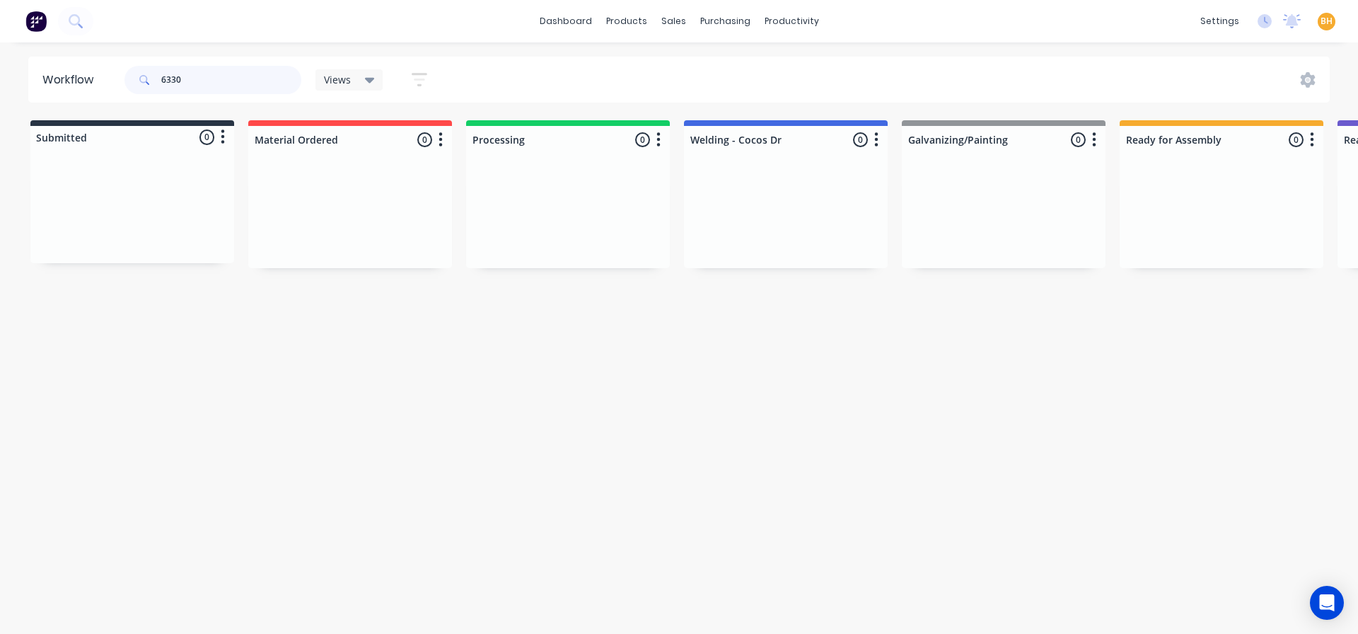
click at [199, 79] on input "6330" at bounding box center [231, 80] width 140 height 28
type input "6"
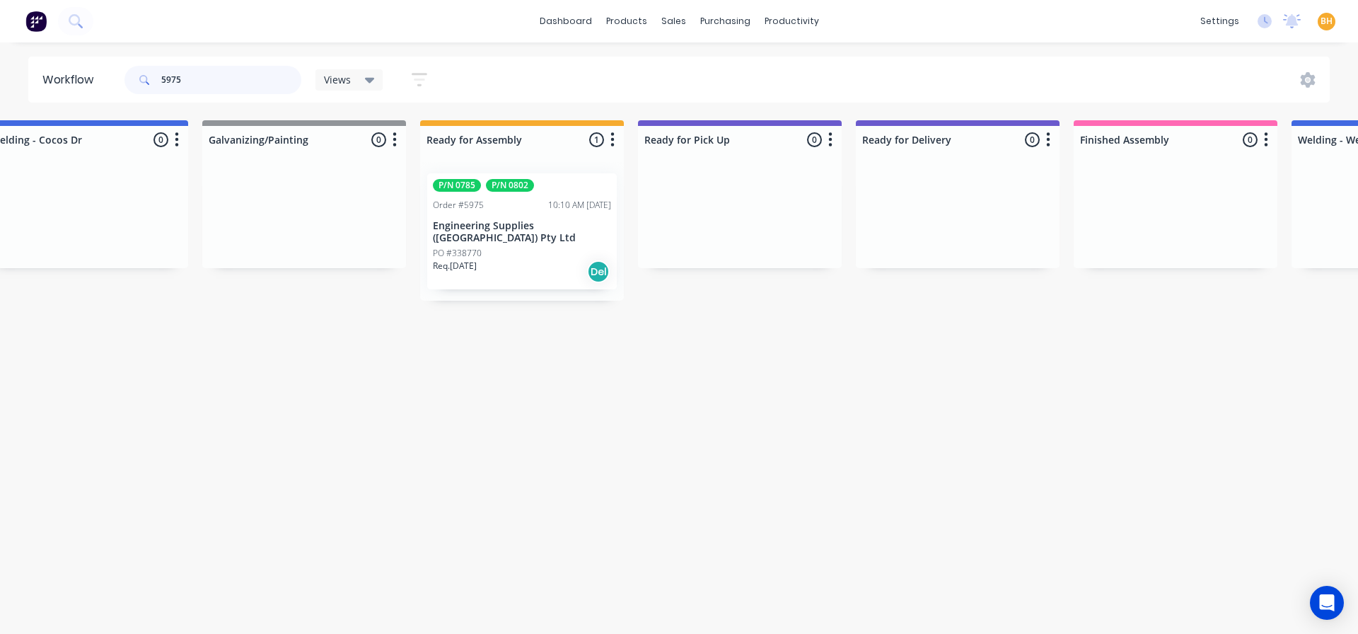
scroll to position [0, 734]
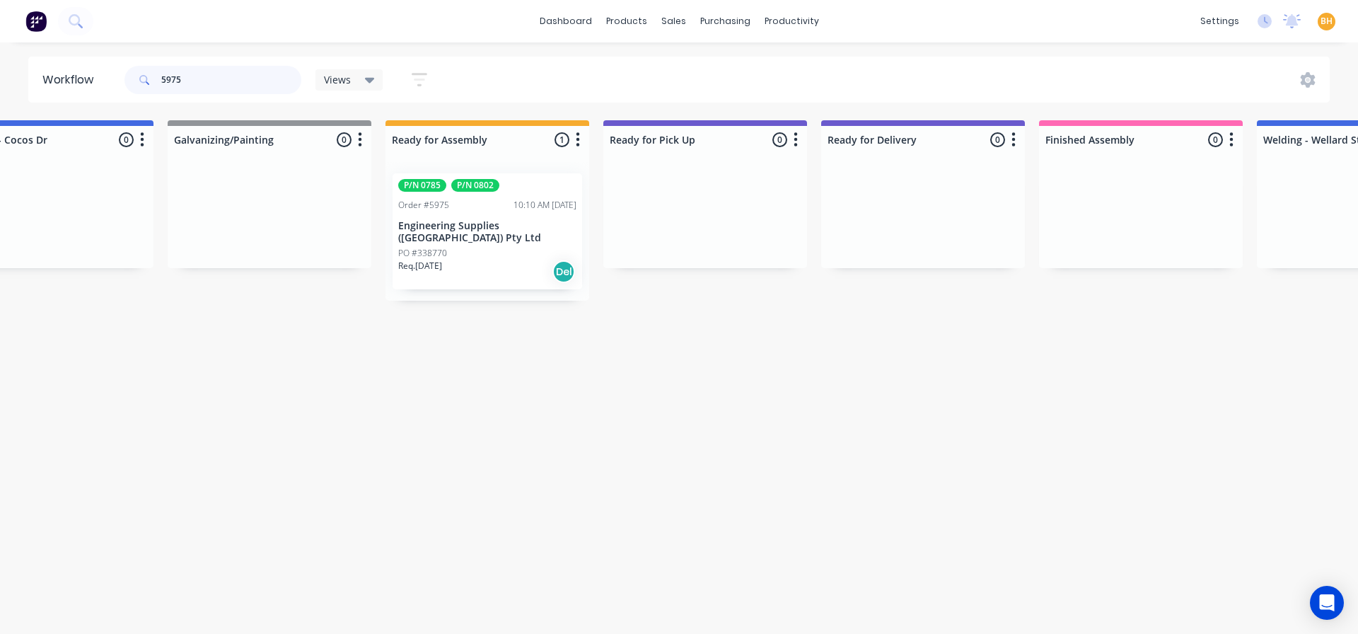
type input "5975"
